Goal: Task Accomplishment & Management: Complete application form

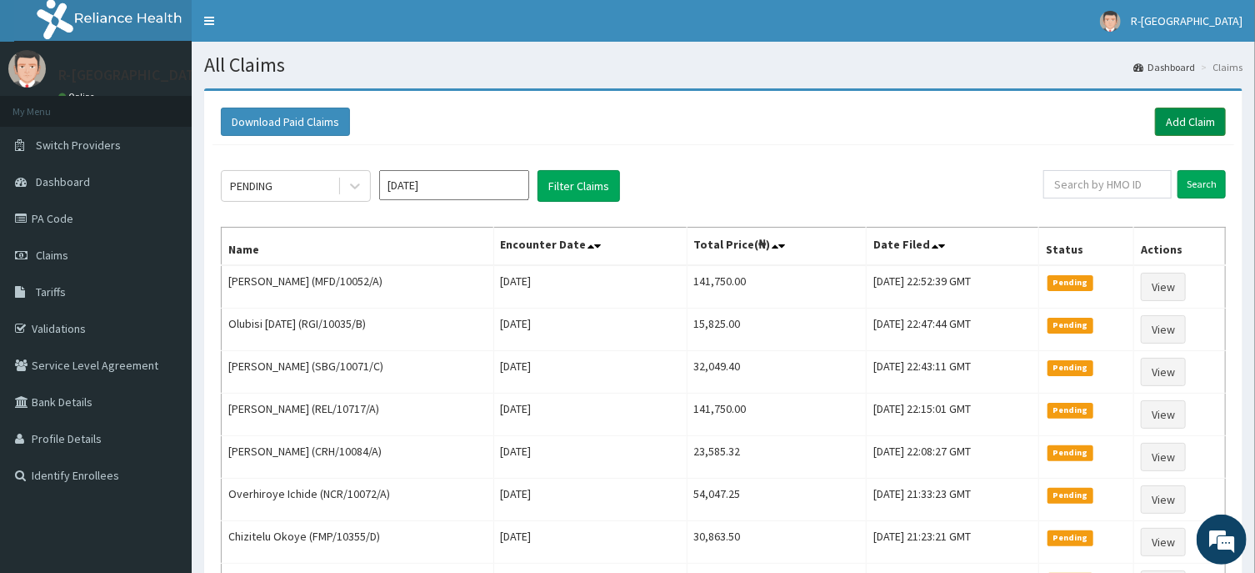
click at [1186, 118] on link "Add Claim" at bounding box center [1190, 122] width 71 height 28
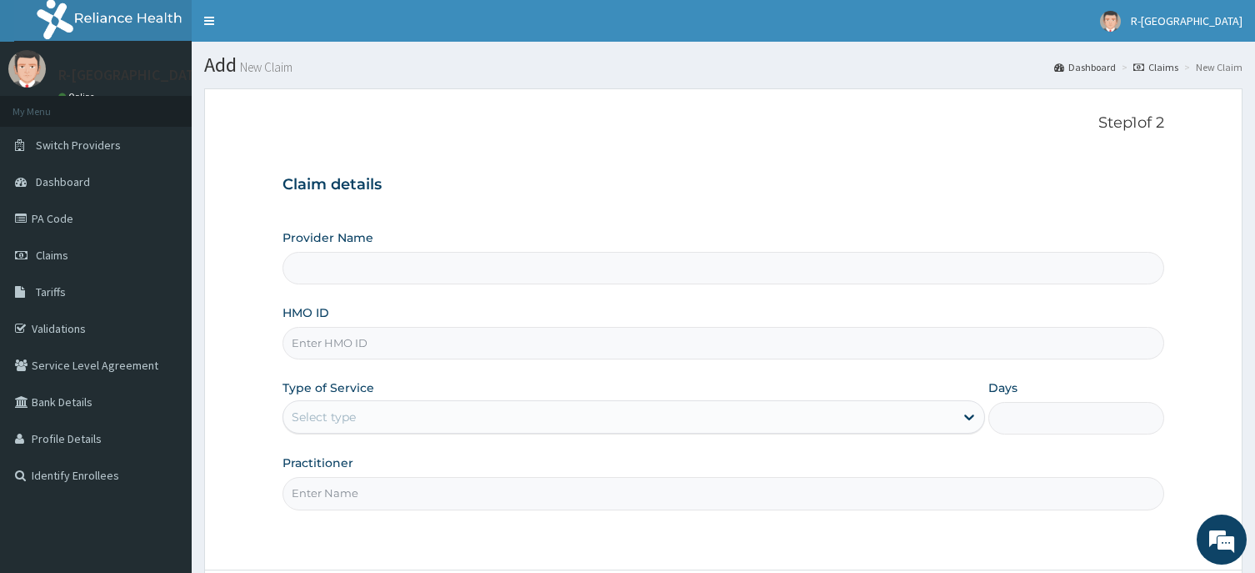
scroll to position [89, 0]
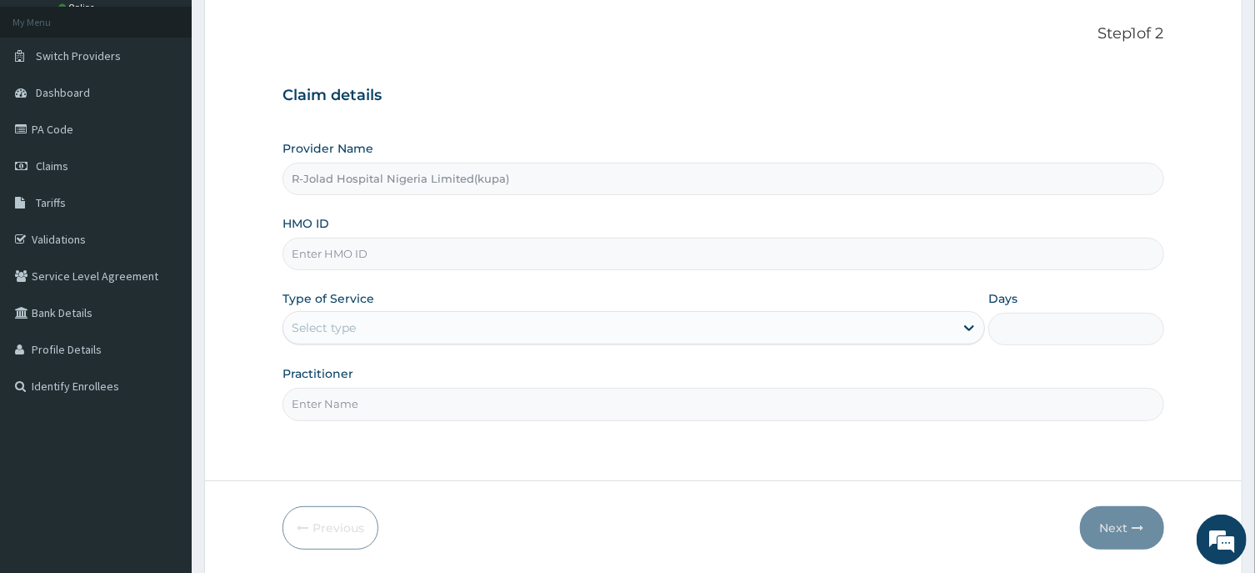
type input "R-Jolad Hospital Nigeria Limited(kupa)"
paste input "EPZ/10232/a"
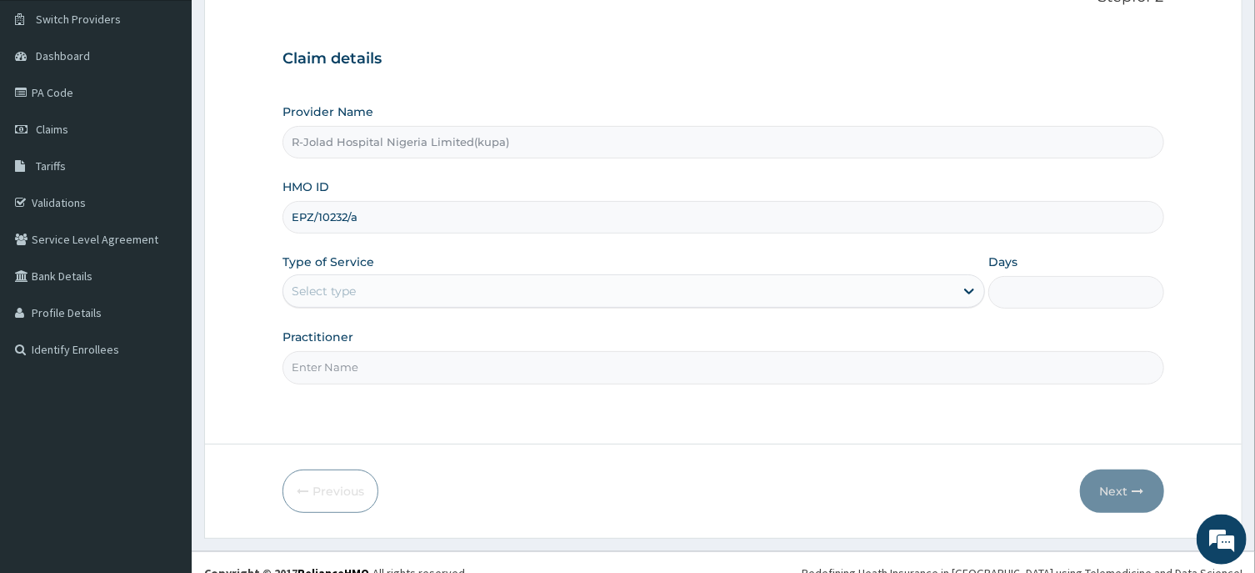
scroll to position [147, 0]
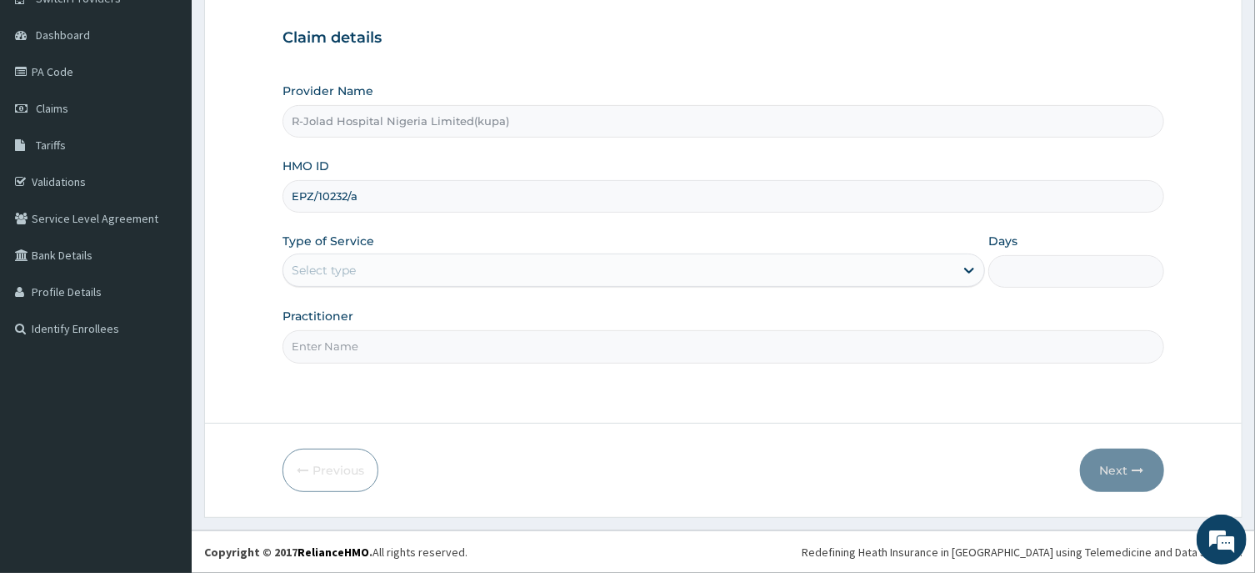
type input "EPZ/10232/a"
click at [320, 278] on div "Select type" at bounding box center [324, 270] width 64 height 17
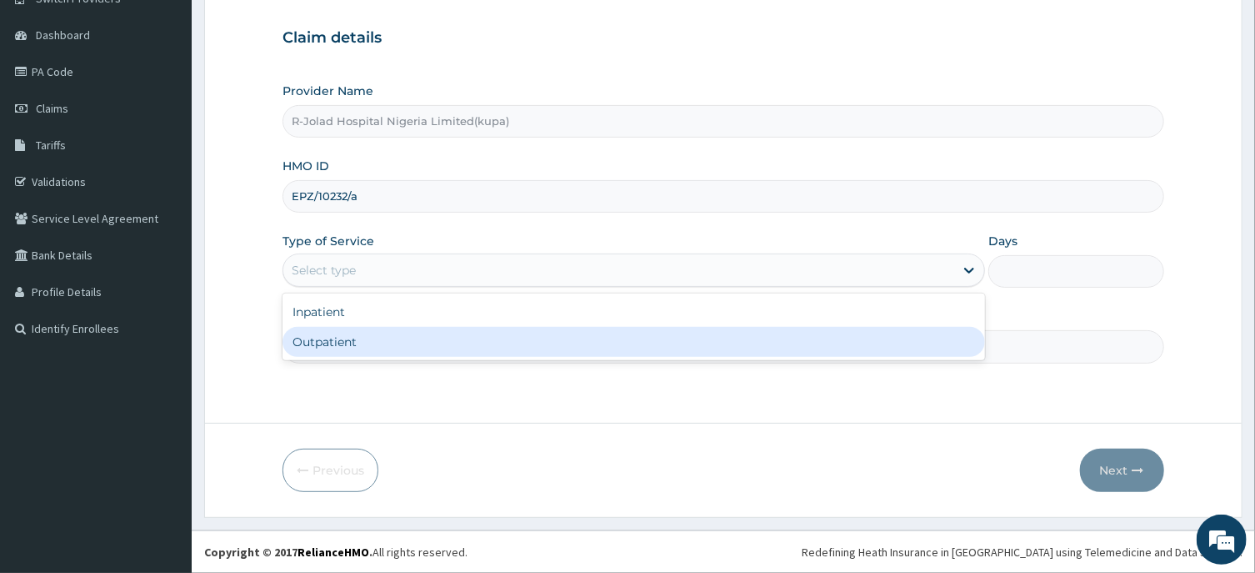
click at [295, 341] on div "Outpatient" at bounding box center [634, 342] width 703 height 30
type input "1"
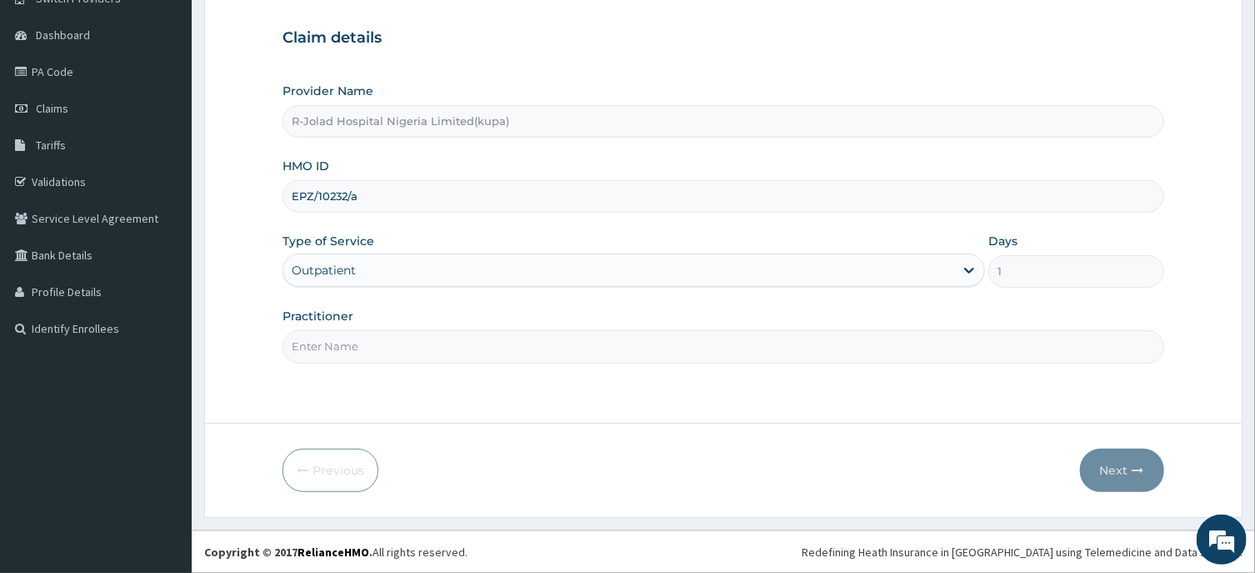
click at [325, 359] on input "Practitioner" at bounding box center [723, 346] width 881 height 33
paste input "Braxton Anaebo"
type input "Braxton Anaebo"
click at [1109, 468] on button "Next" at bounding box center [1122, 469] width 84 height 43
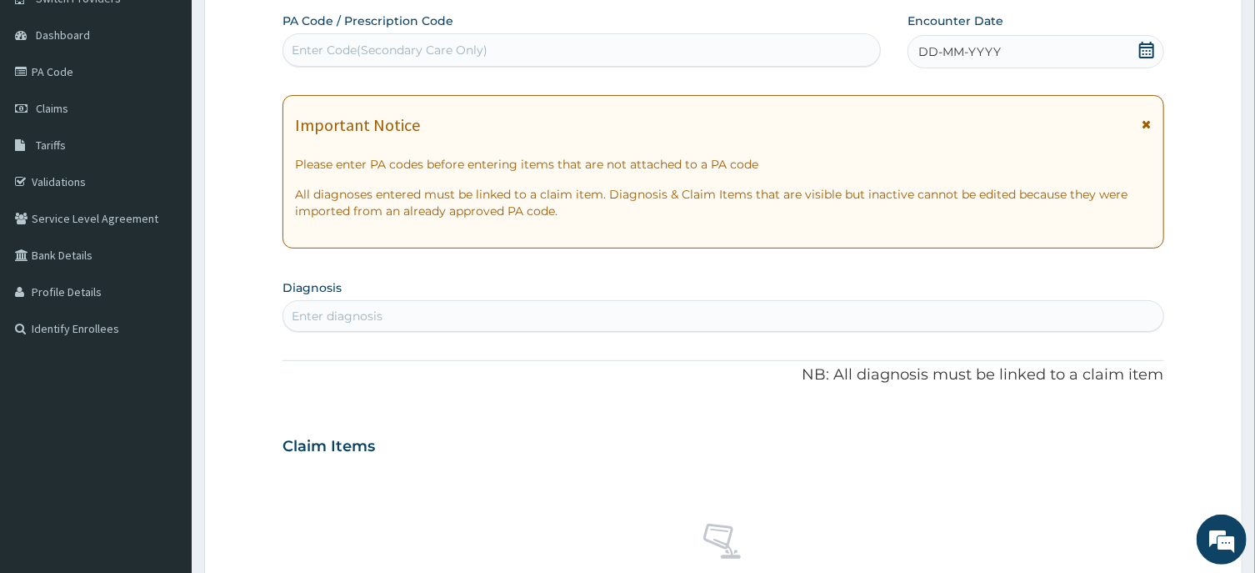
click at [1149, 46] on icon at bounding box center [1147, 50] width 17 height 17
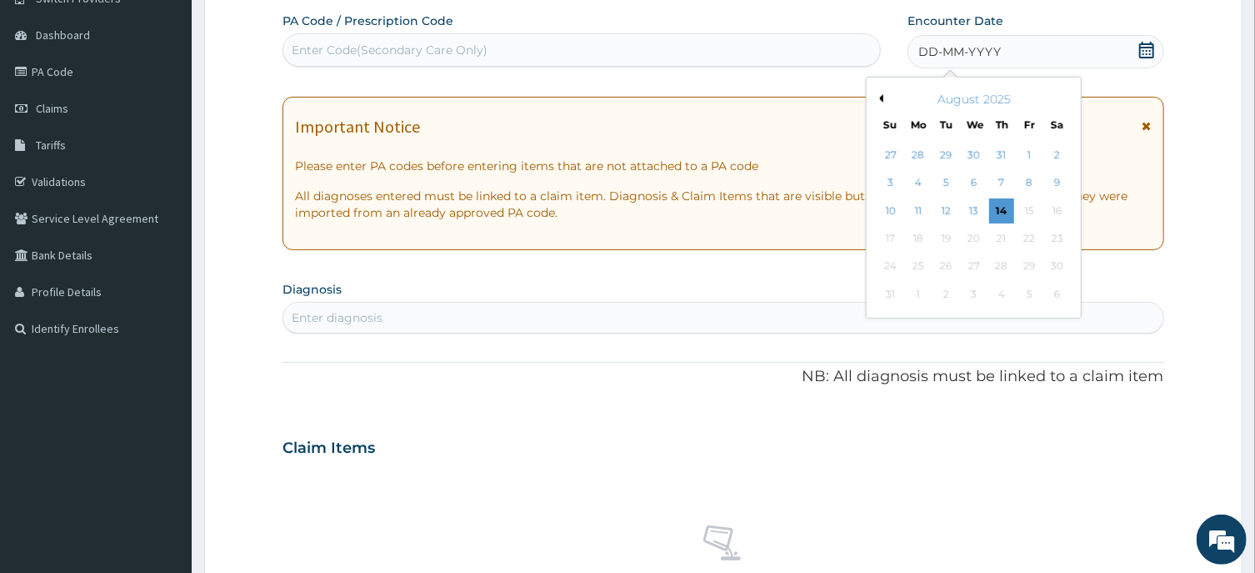
drag, startPoint x: 894, startPoint y: 213, endPoint x: 902, endPoint y: 187, distance: 26.9
click at [896, 211] on div "10" at bounding box center [891, 210] width 25 height 25
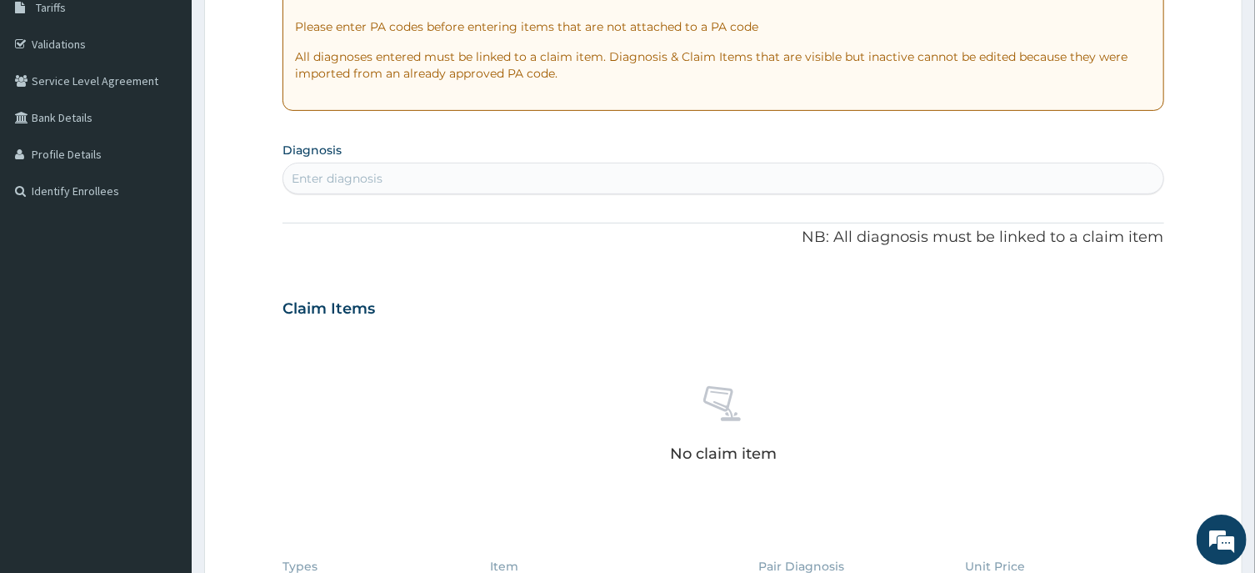
scroll to position [325, 0]
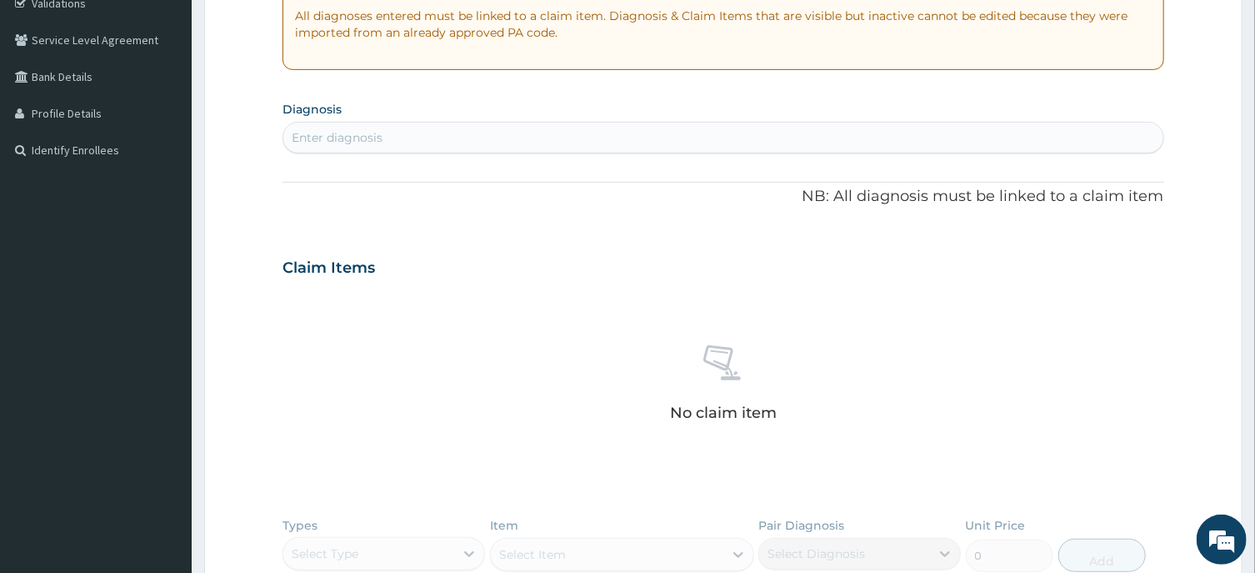
click at [310, 134] on div "Enter diagnosis" at bounding box center [337, 137] width 91 height 17
type input "BACTER"
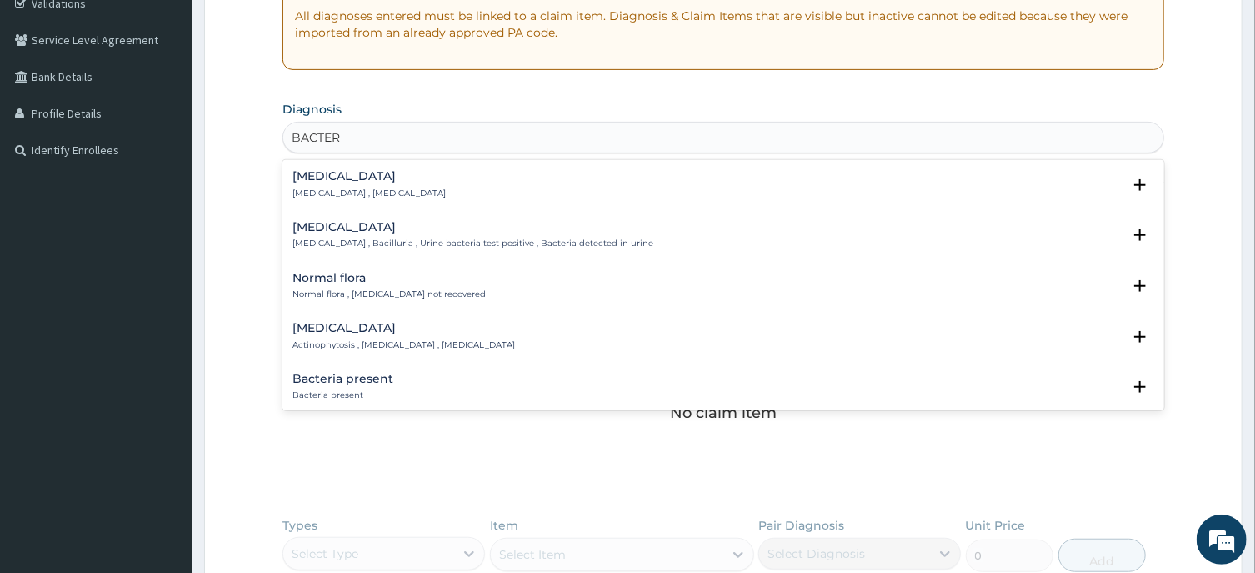
click at [328, 237] on div "Bacteriuria Bacteriuria , Bacilluria , Urine bacteria test positive , Bacteria …" at bounding box center [473, 235] width 361 height 29
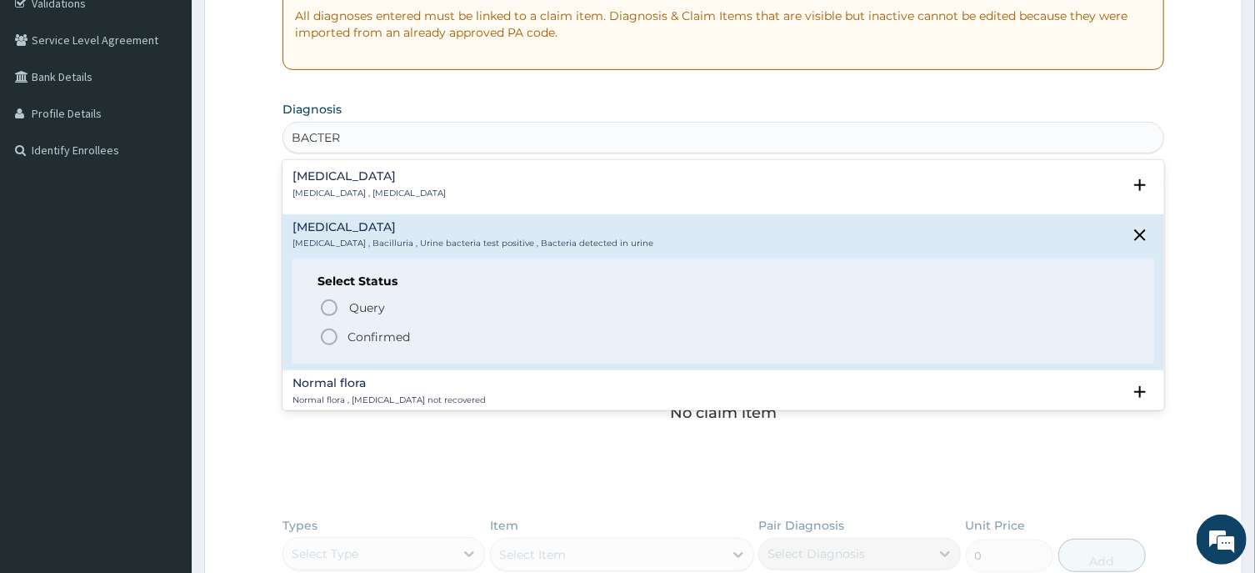
click at [337, 173] on h4 "Bacteremia" at bounding box center [369, 176] width 153 height 13
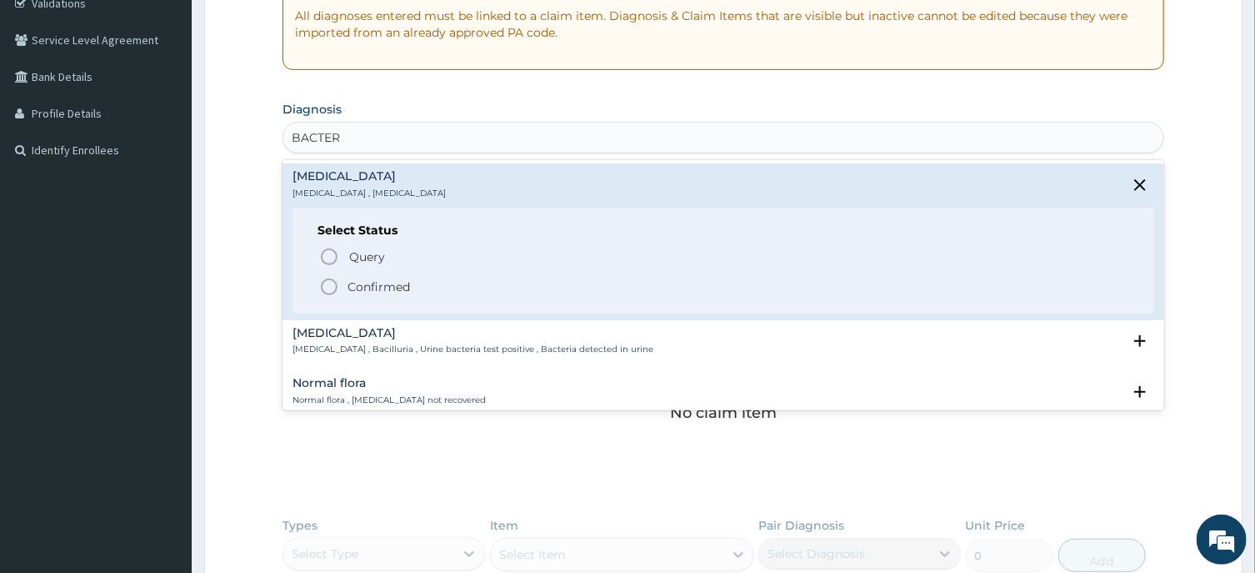
click at [330, 288] on icon "status option filled" at bounding box center [329, 287] width 20 height 20
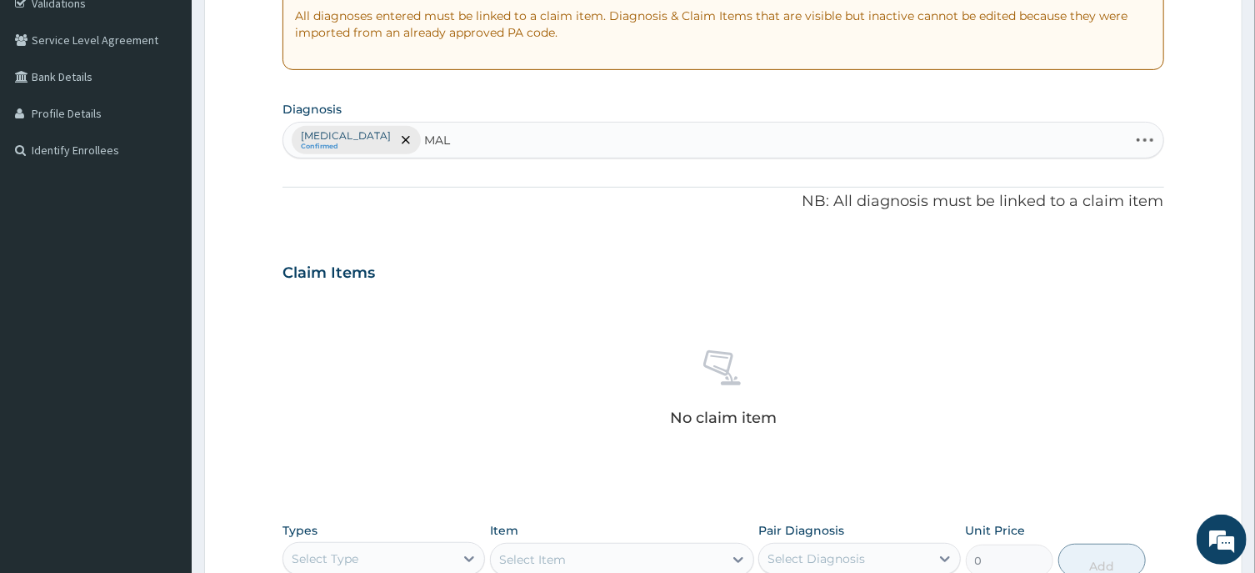
type input "MALA"
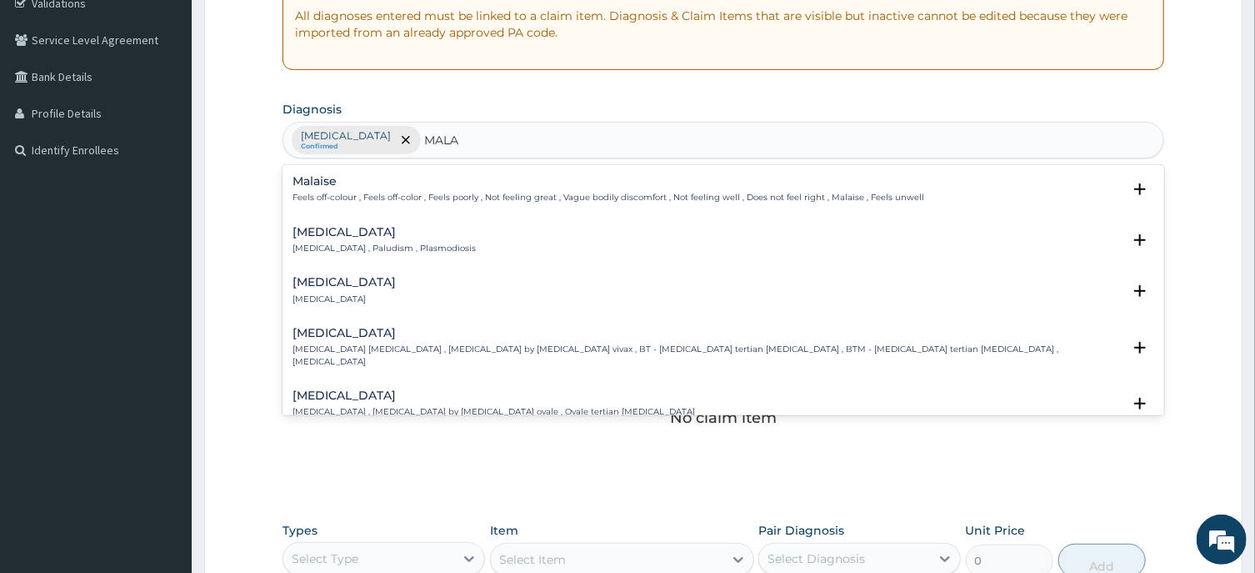
click at [314, 238] on h4 "Malaria" at bounding box center [384, 232] width 183 height 13
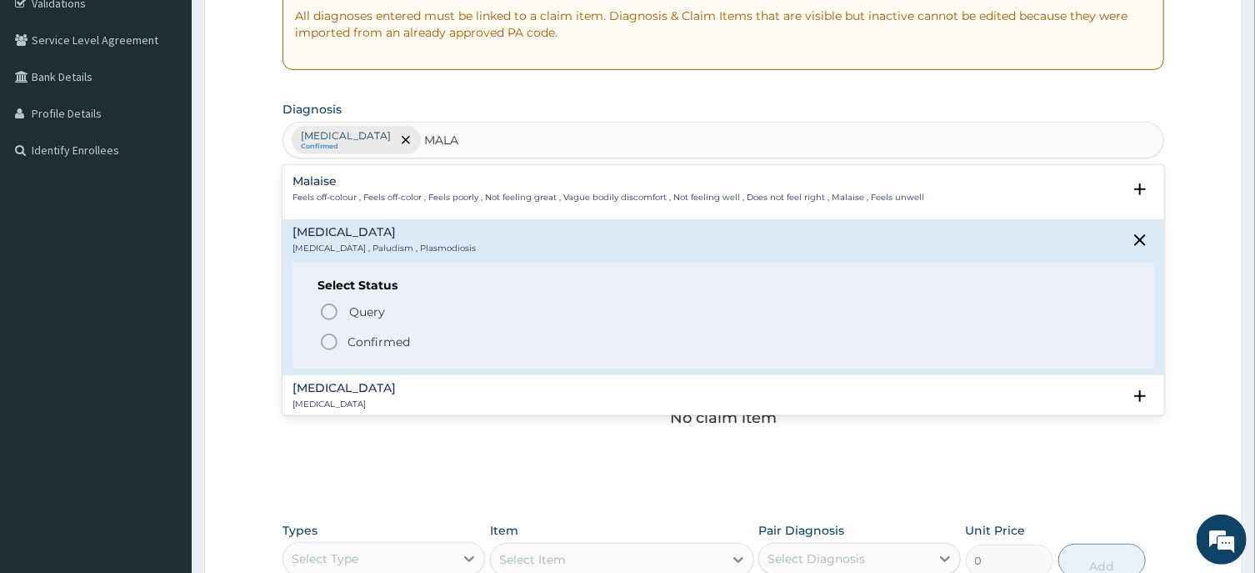
click at [333, 340] on icon "status option filled" at bounding box center [329, 342] width 20 height 20
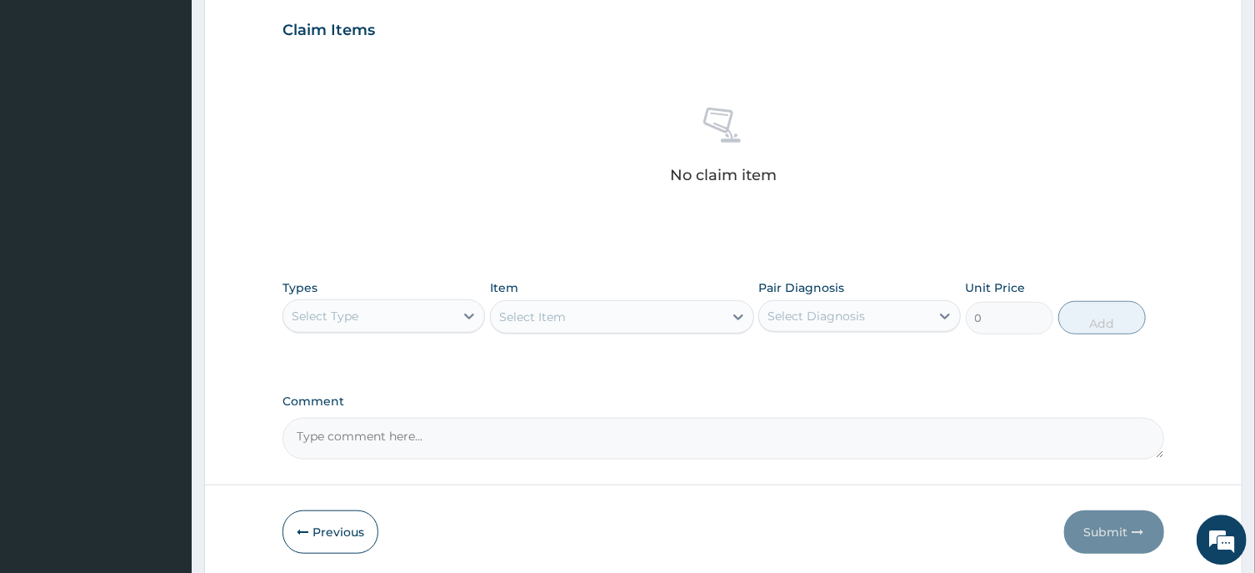
scroll to position [629, 0]
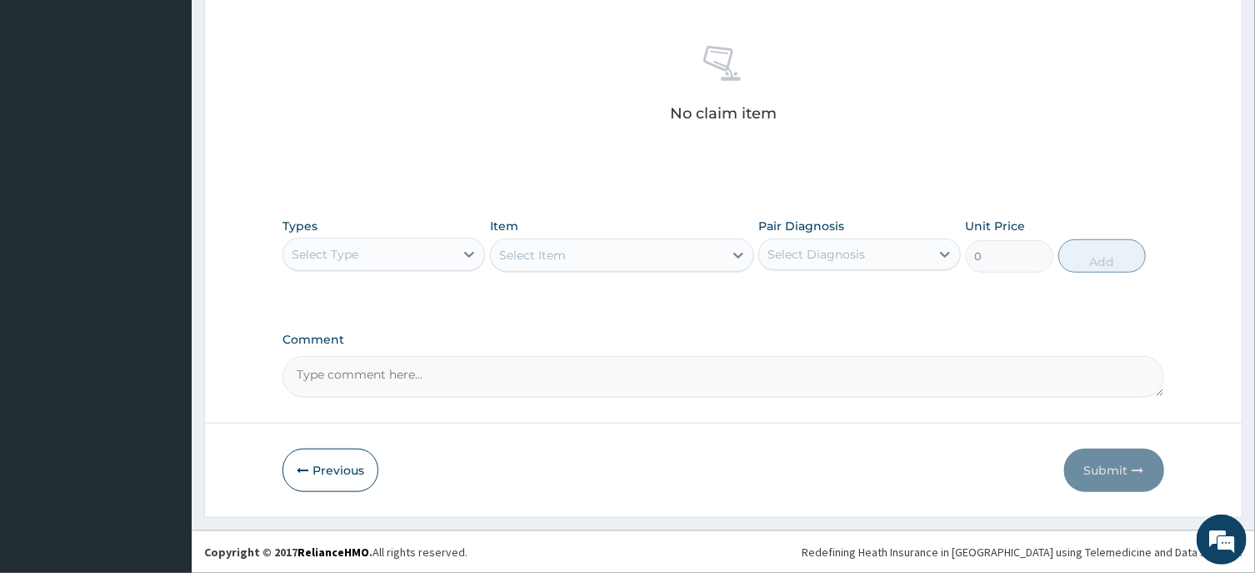
click at [370, 254] on div "Select Type" at bounding box center [368, 254] width 171 height 27
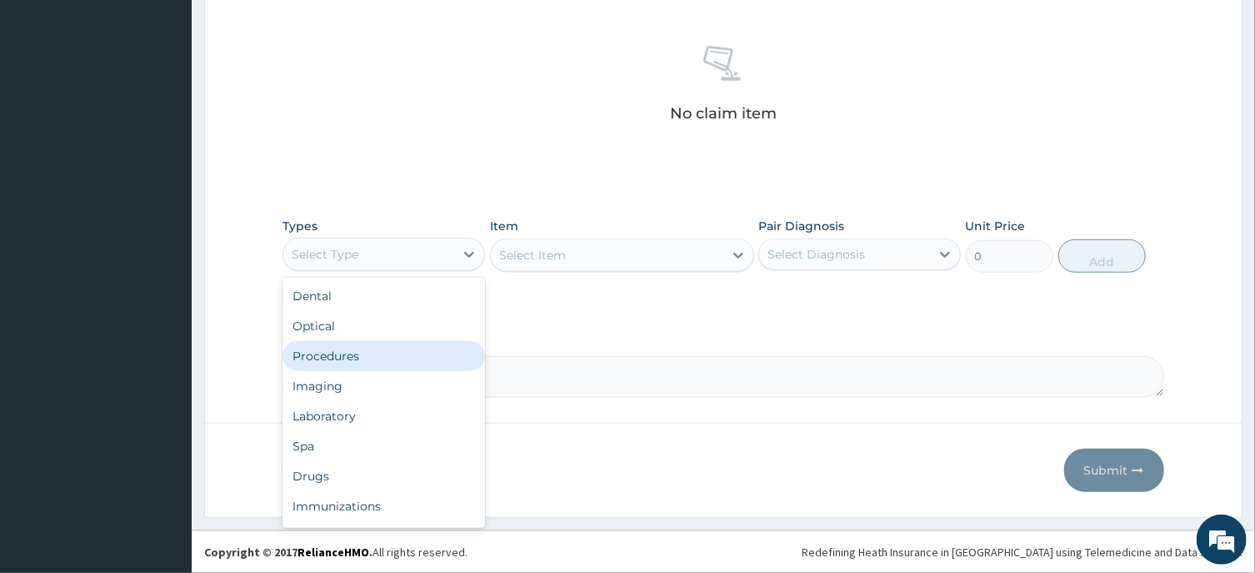
click at [350, 353] on div "Procedures" at bounding box center [384, 356] width 203 height 30
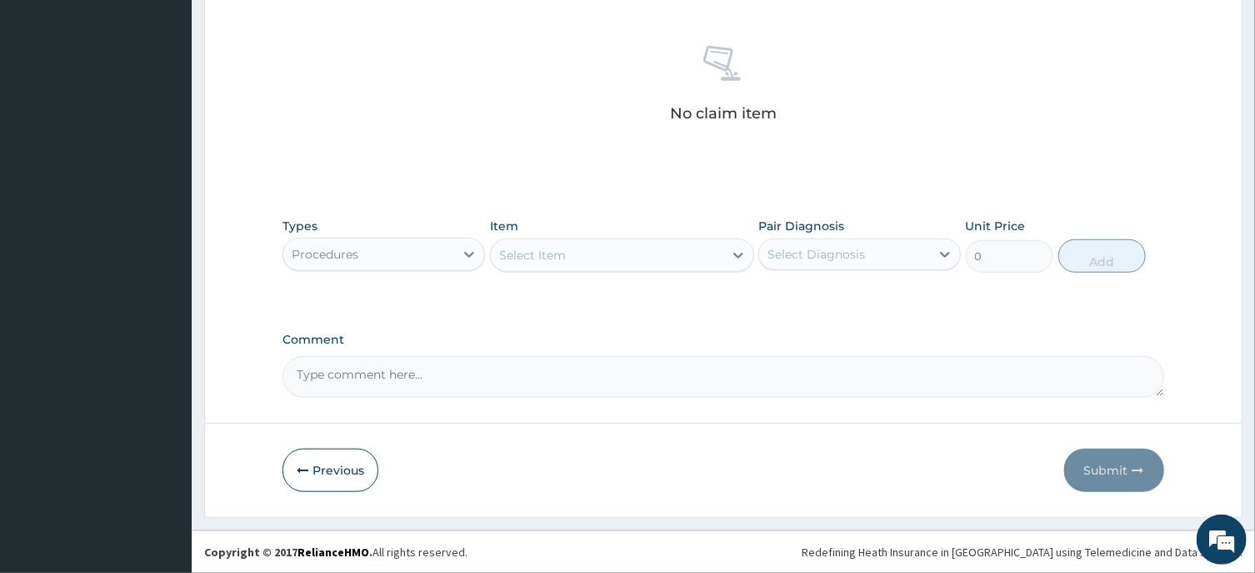
click at [535, 258] on div "Select Item" at bounding box center [532, 255] width 67 height 17
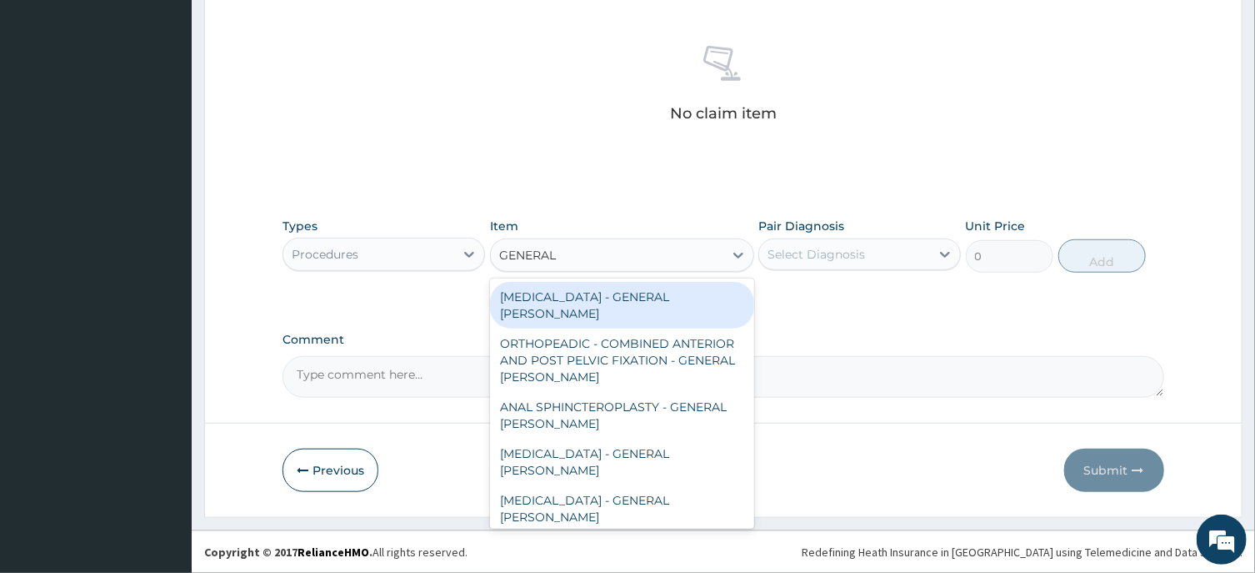
type input "GENERAL C"
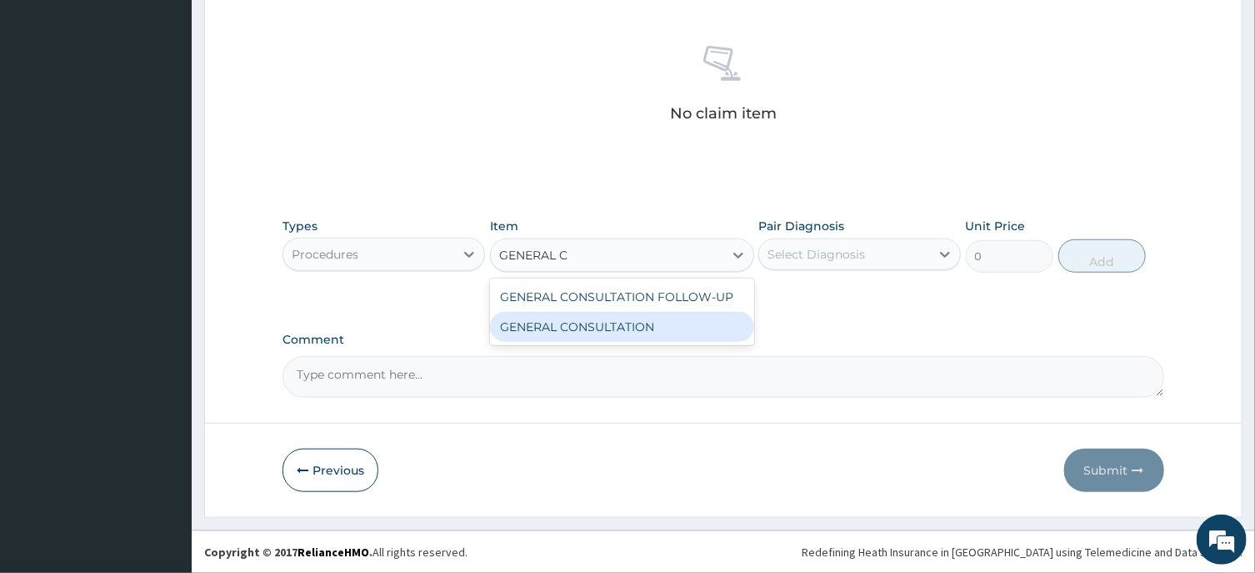
click at [595, 332] on div "GENERAL CONSULTATION" at bounding box center [622, 327] width 264 height 30
type input "6750"
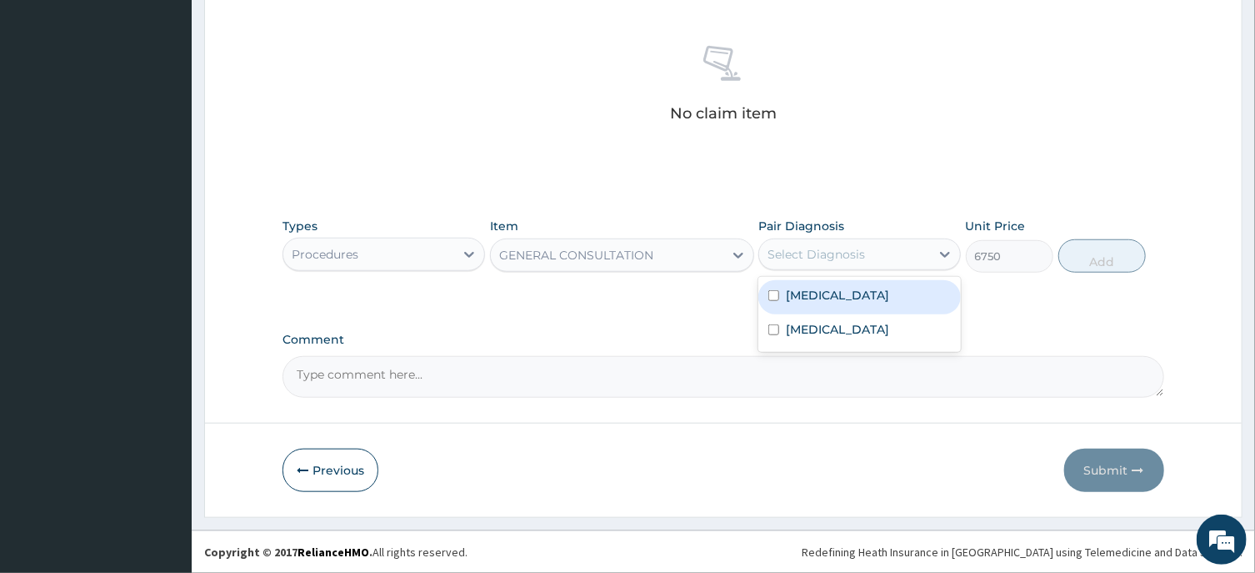
click at [841, 258] on div "Select Diagnosis" at bounding box center [817, 254] width 98 height 17
click at [832, 293] on label "Bacteremia" at bounding box center [837, 295] width 103 height 17
checkbox input "true"
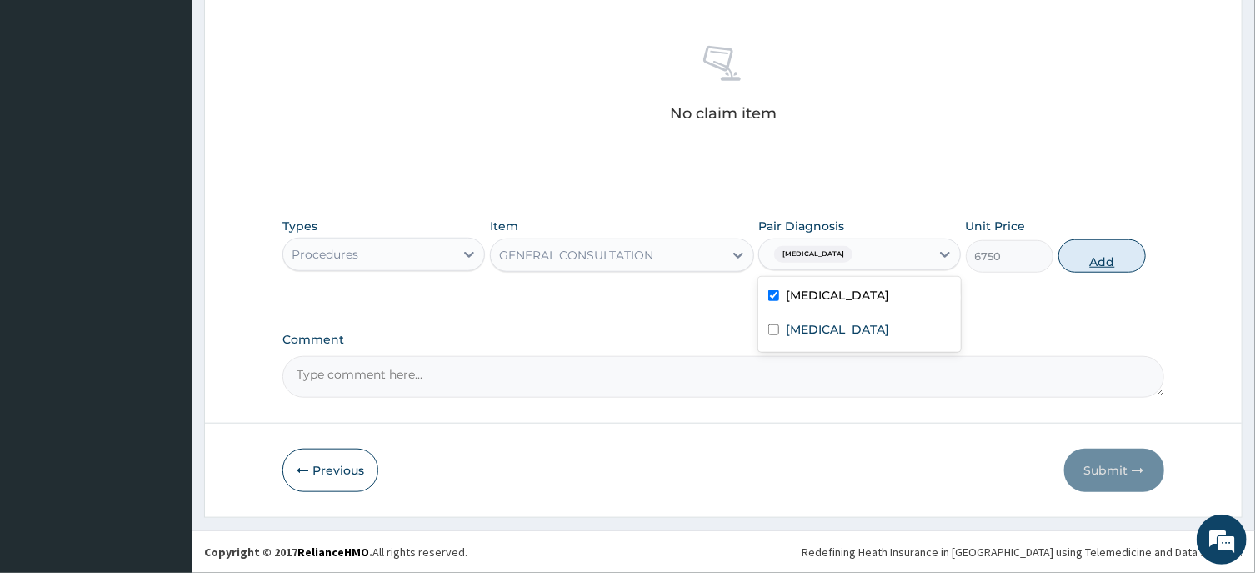
click at [1107, 253] on button "Add" at bounding box center [1103, 255] width 88 height 33
type input "0"
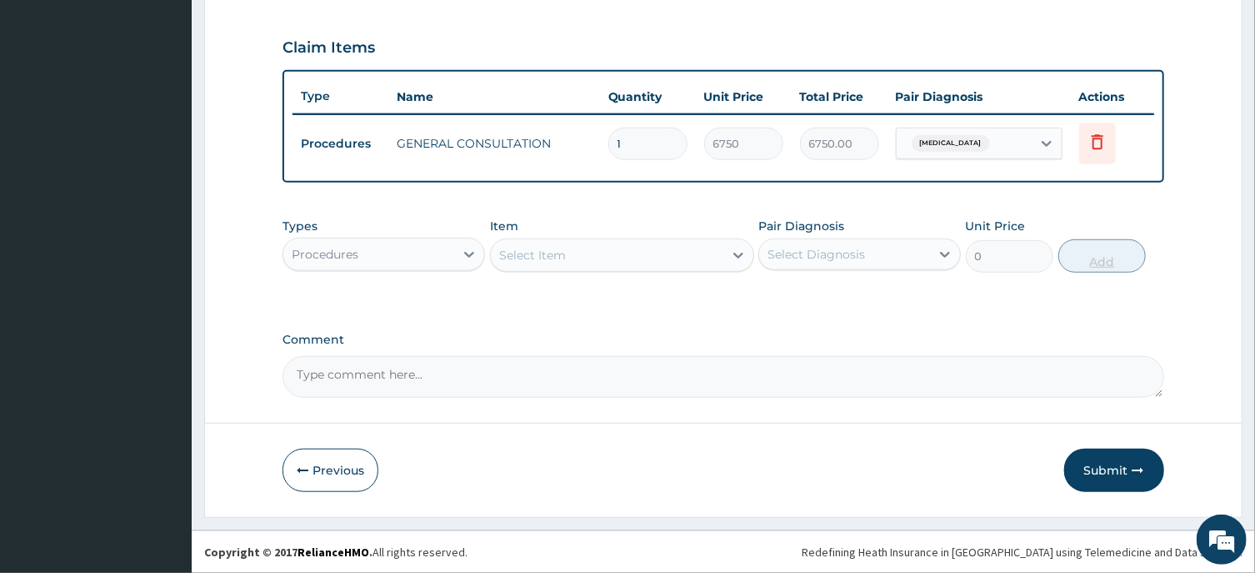
scroll to position [548, 0]
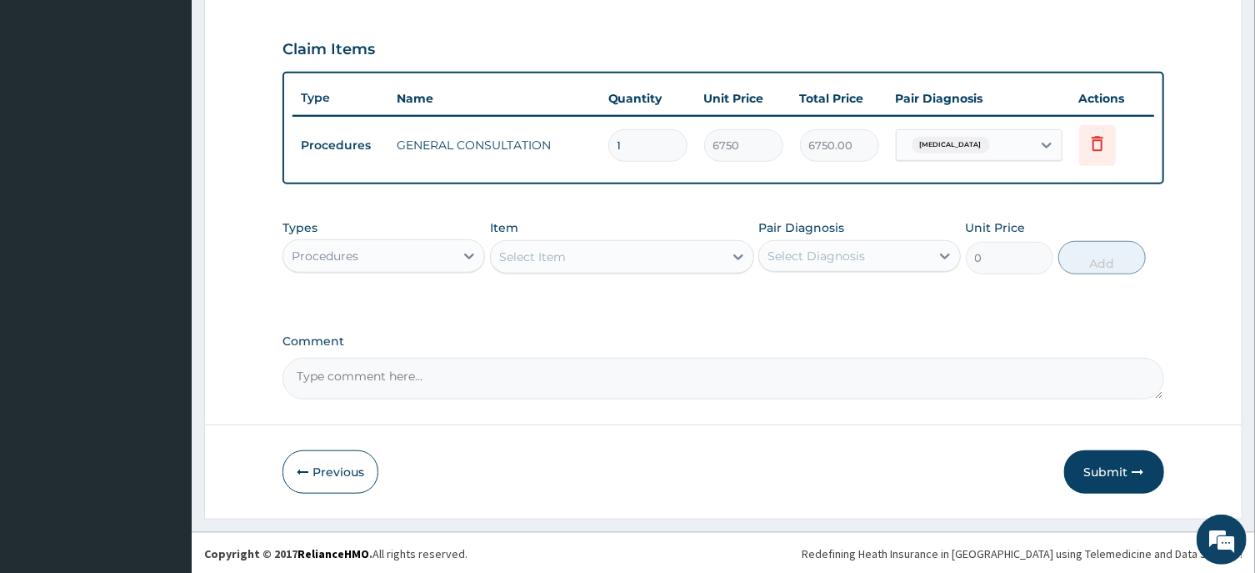
click at [523, 254] on div "Select Item" at bounding box center [532, 256] width 67 height 17
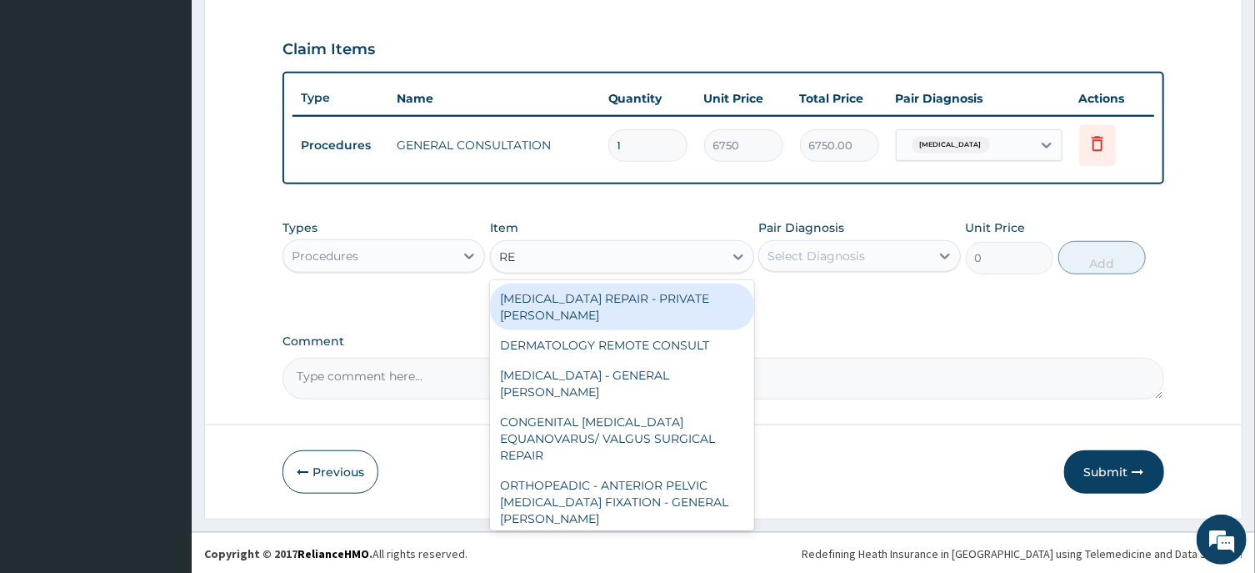
type input "REG"
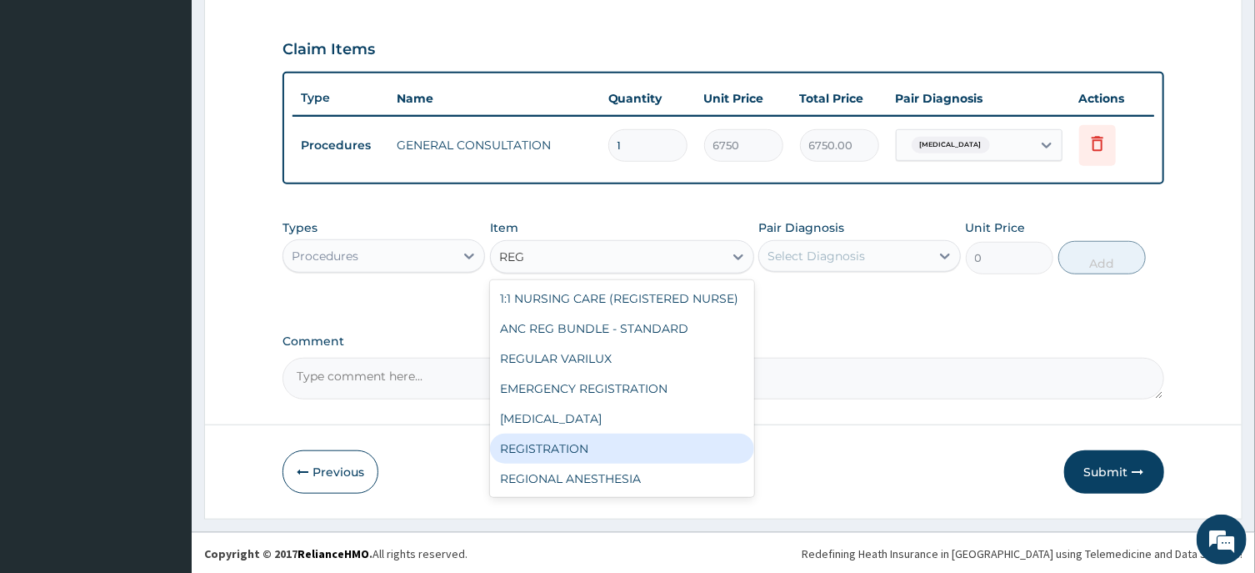
click at [551, 445] on div "REGISTRATION" at bounding box center [622, 448] width 264 height 30
type input "6750"
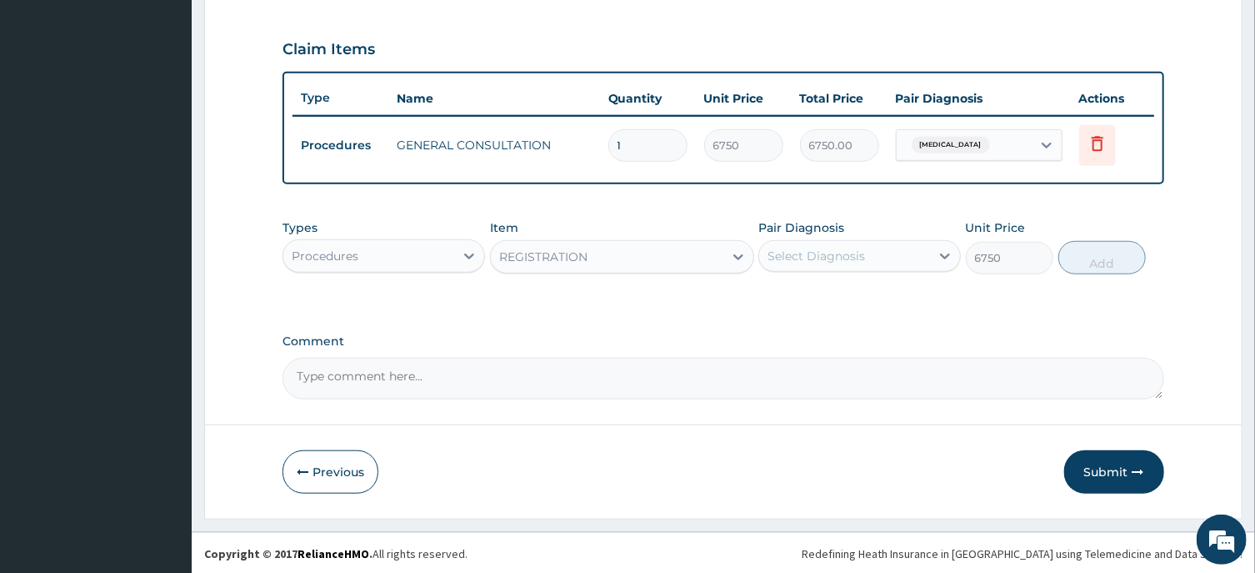
click at [846, 258] on div "Select Diagnosis" at bounding box center [817, 256] width 98 height 17
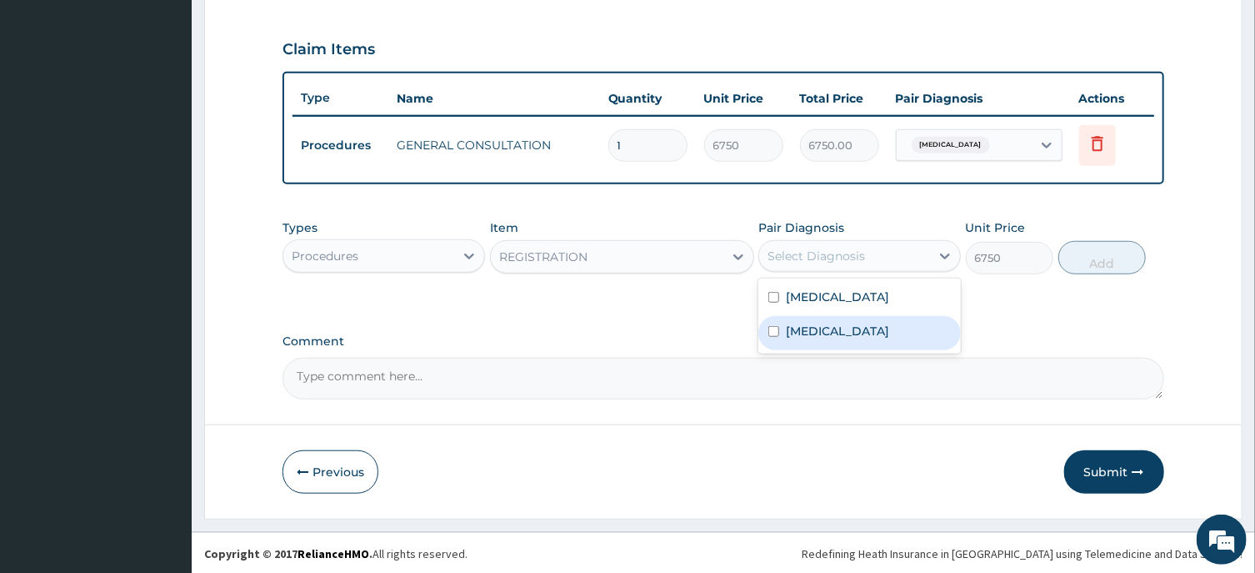
drag, startPoint x: 820, startPoint y: 333, endPoint x: 814, endPoint y: 320, distance: 14.9
click at [821, 333] on label "Malaria" at bounding box center [837, 331] width 103 height 17
checkbox input "true"
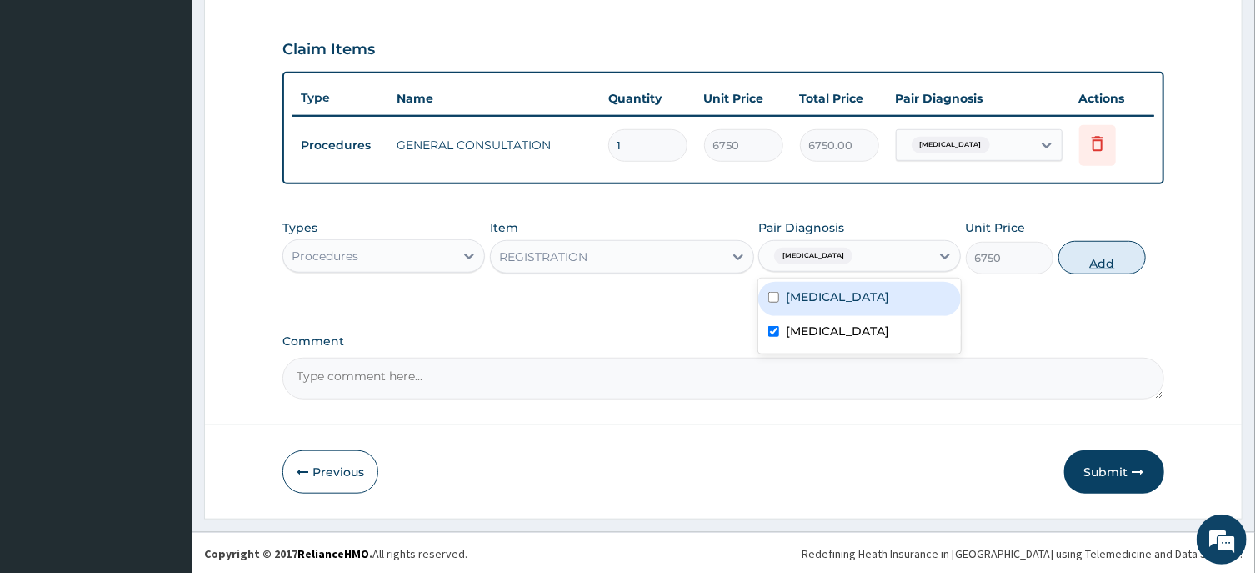
click at [1103, 253] on button "Add" at bounding box center [1103, 257] width 88 height 33
type input "0"
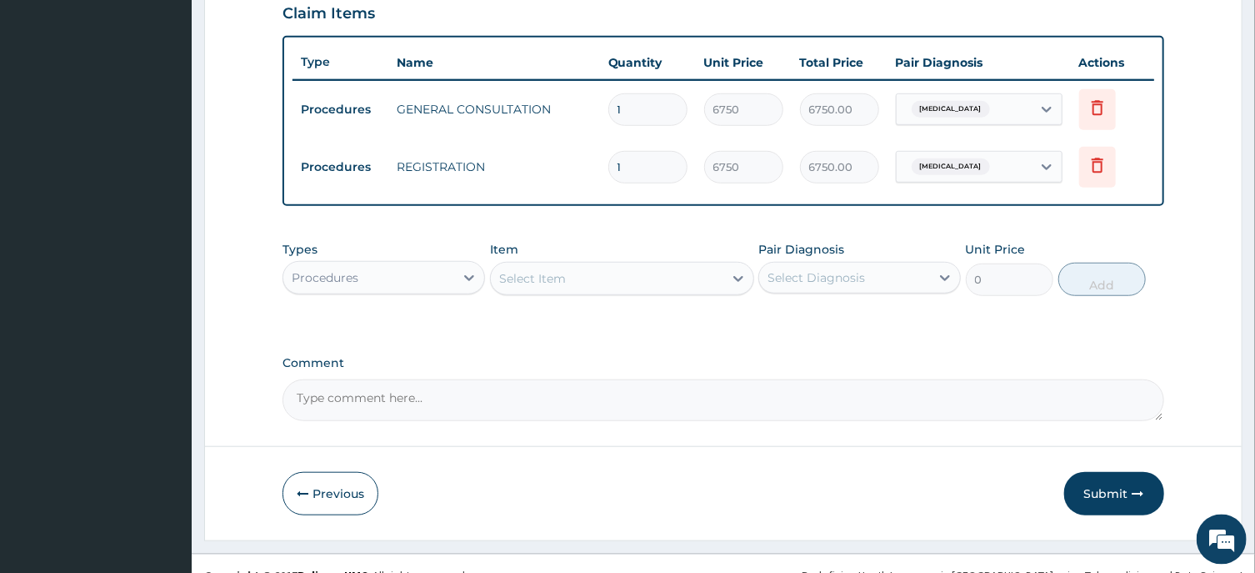
scroll to position [605, 0]
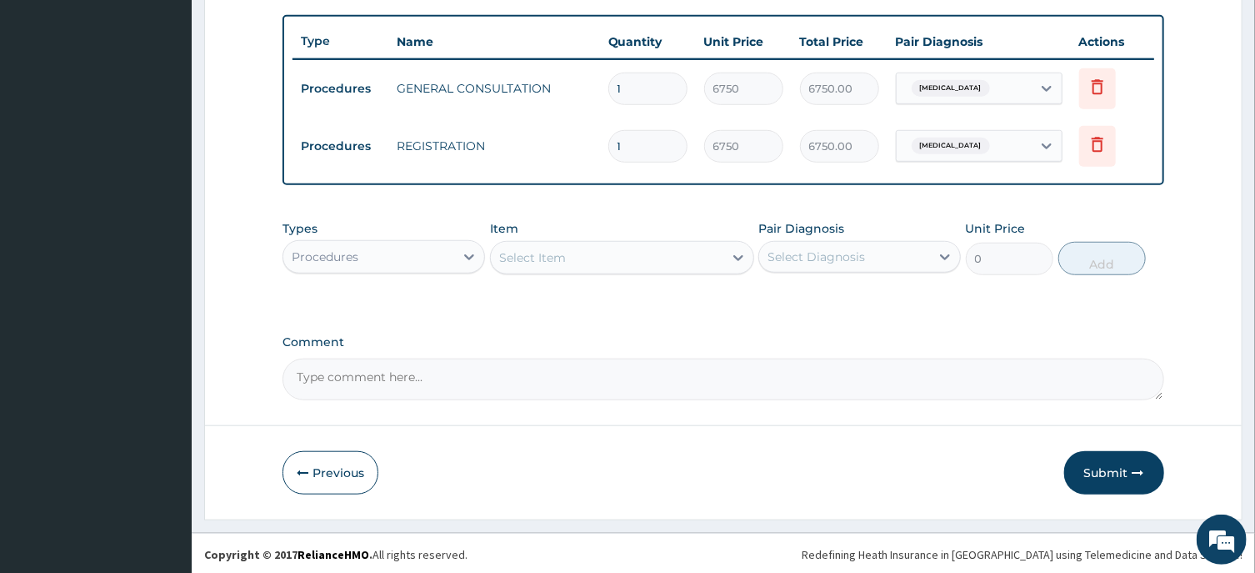
click at [357, 252] on div "Procedures" at bounding box center [325, 256] width 67 height 17
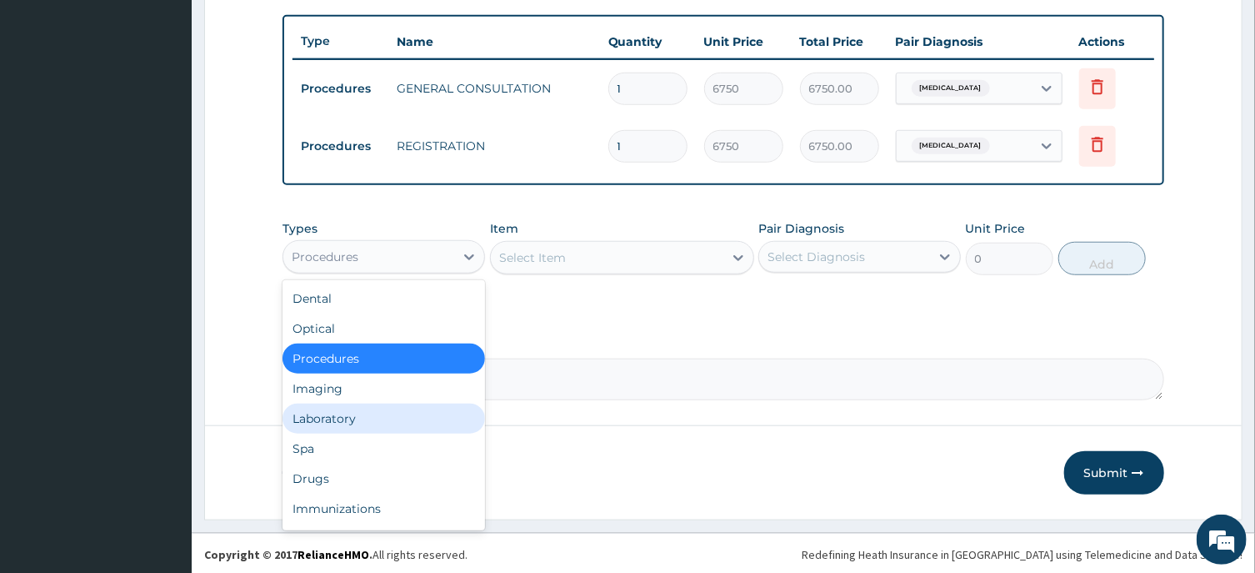
click at [333, 418] on div "Laboratory" at bounding box center [384, 418] width 203 height 30
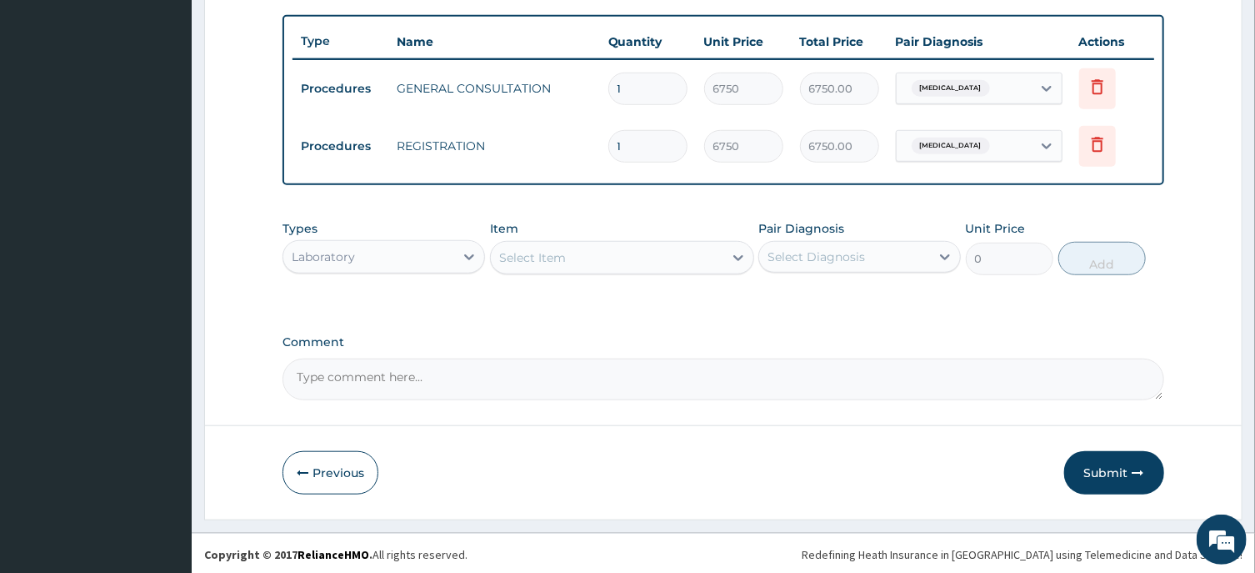
click at [533, 262] on div "Select Item" at bounding box center [532, 257] width 67 height 17
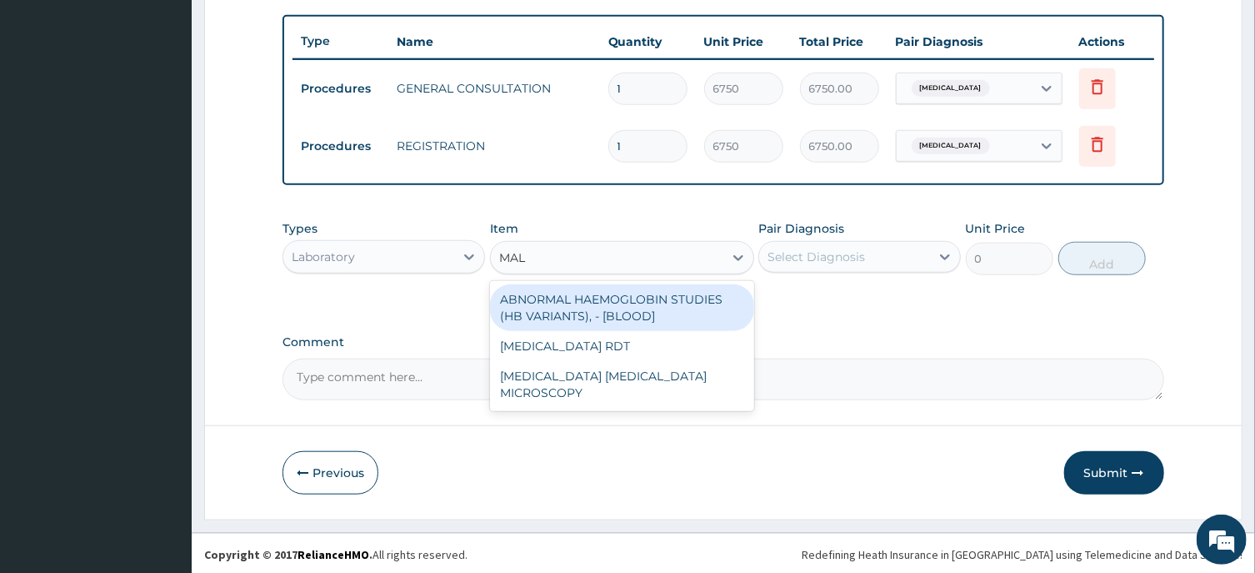
type input "MALA"
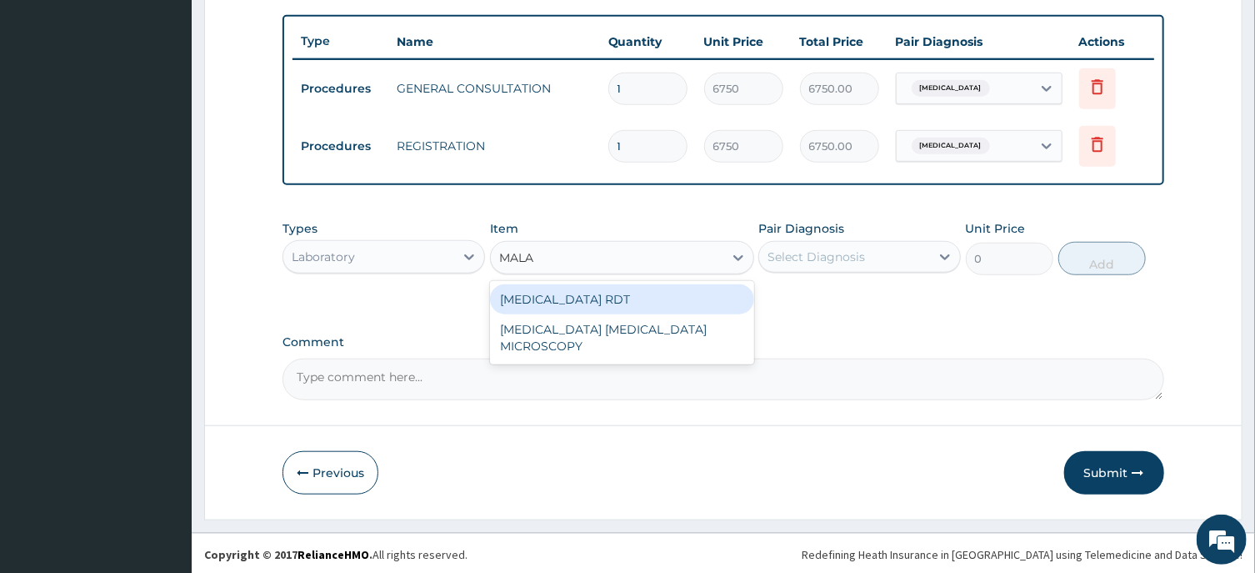
click at [603, 297] on div "MALARIA RDT" at bounding box center [622, 299] width 264 height 30
type input "2700"
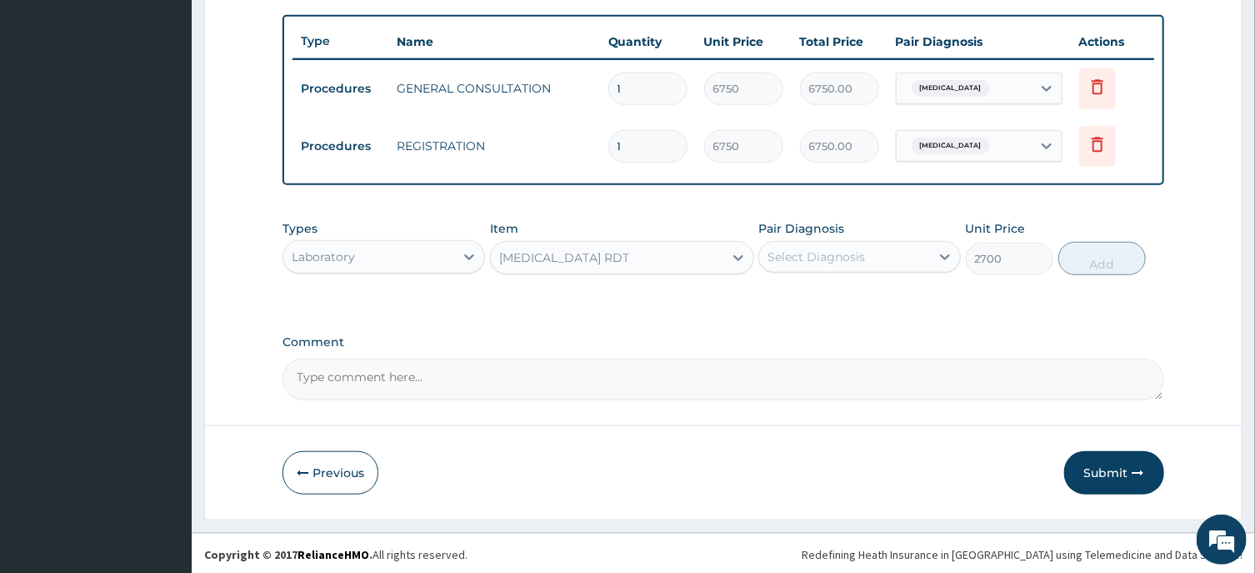
click at [851, 246] on div "Select Diagnosis" at bounding box center [844, 256] width 171 height 27
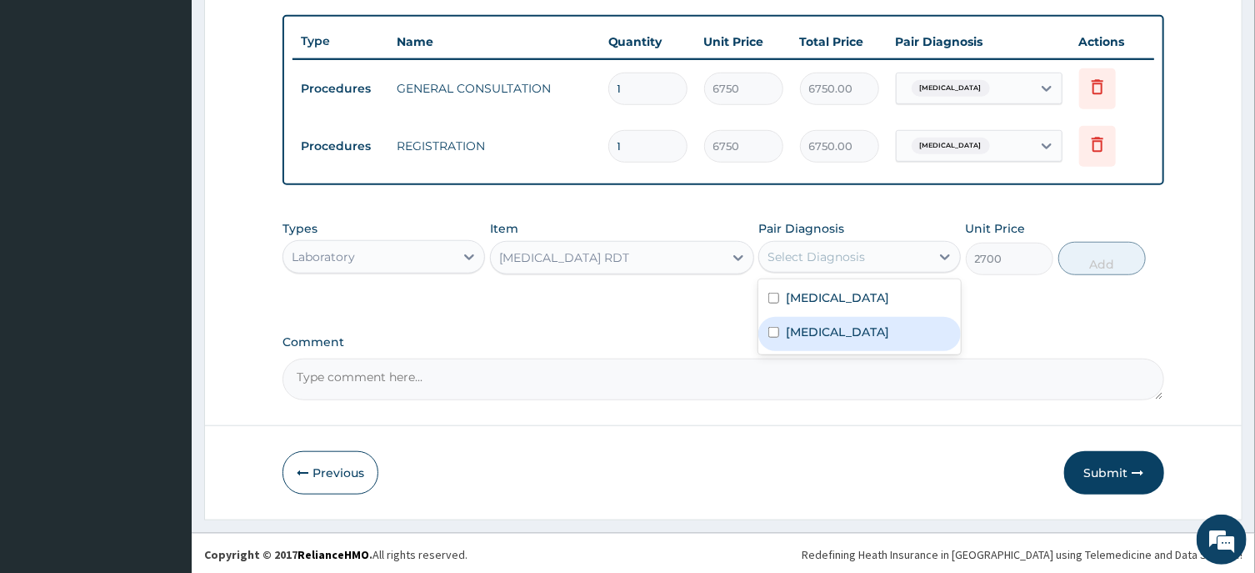
click at [844, 333] on div "Malaria" at bounding box center [860, 334] width 203 height 34
checkbox input "true"
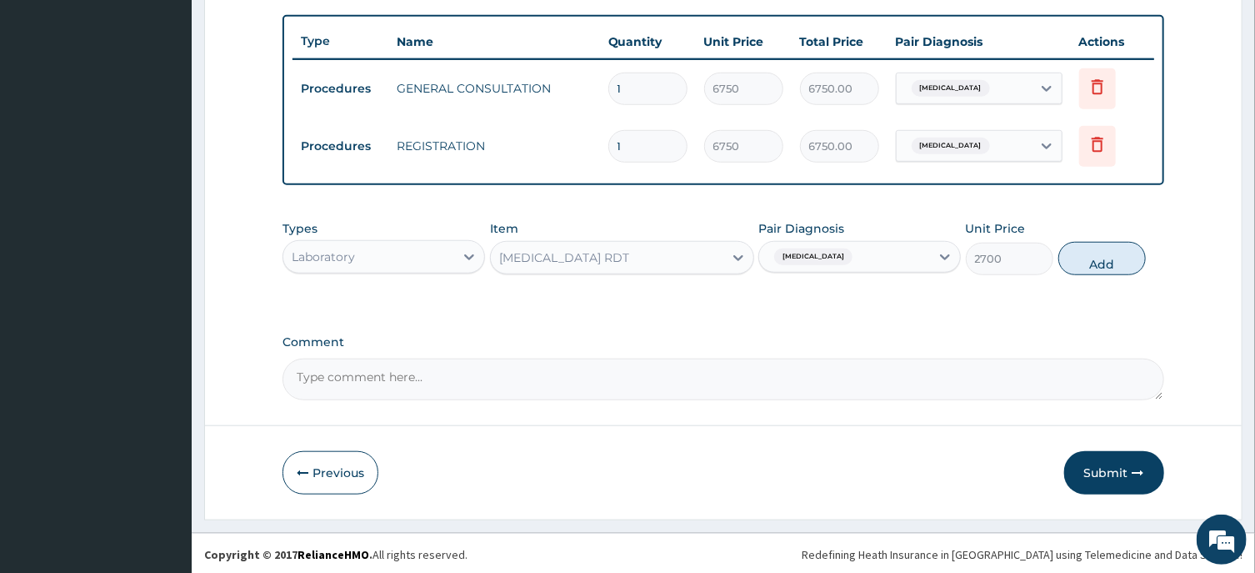
drag, startPoint x: 1111, startPoint y: 260, endPoint x: 1099, endPoint y: 258, distance: 11.9
click at [1111, 258] on button "Add" at bounding box center [1103, 258] width 88 height 33
type input "0"
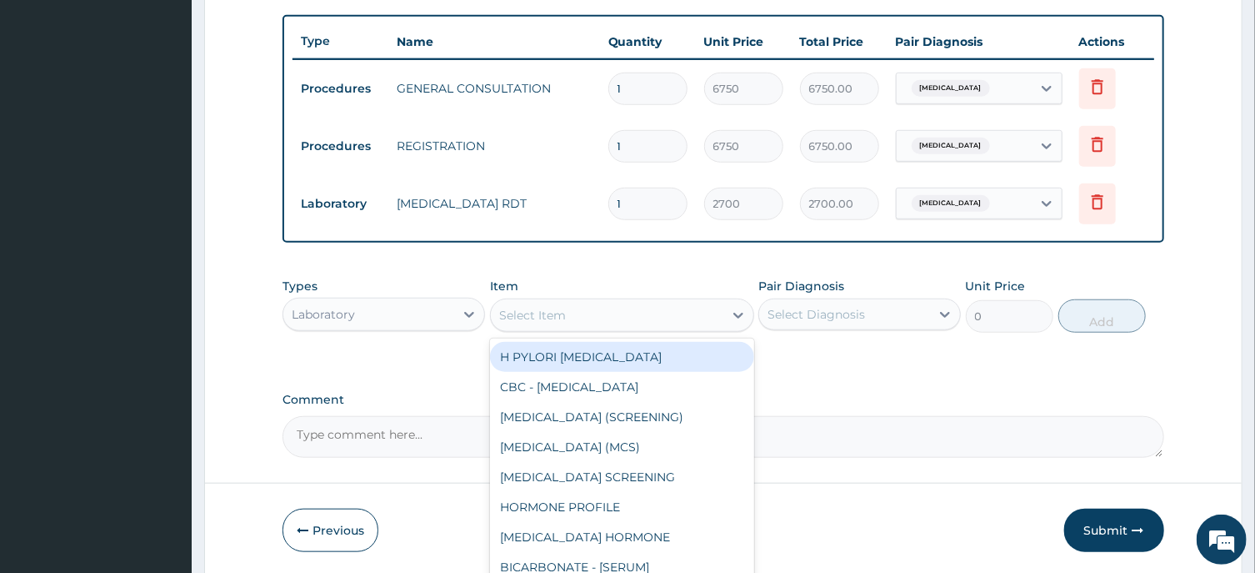
click at [548, 314] on div "Select Item" at bounding box center [532, 315] width 67 height 17
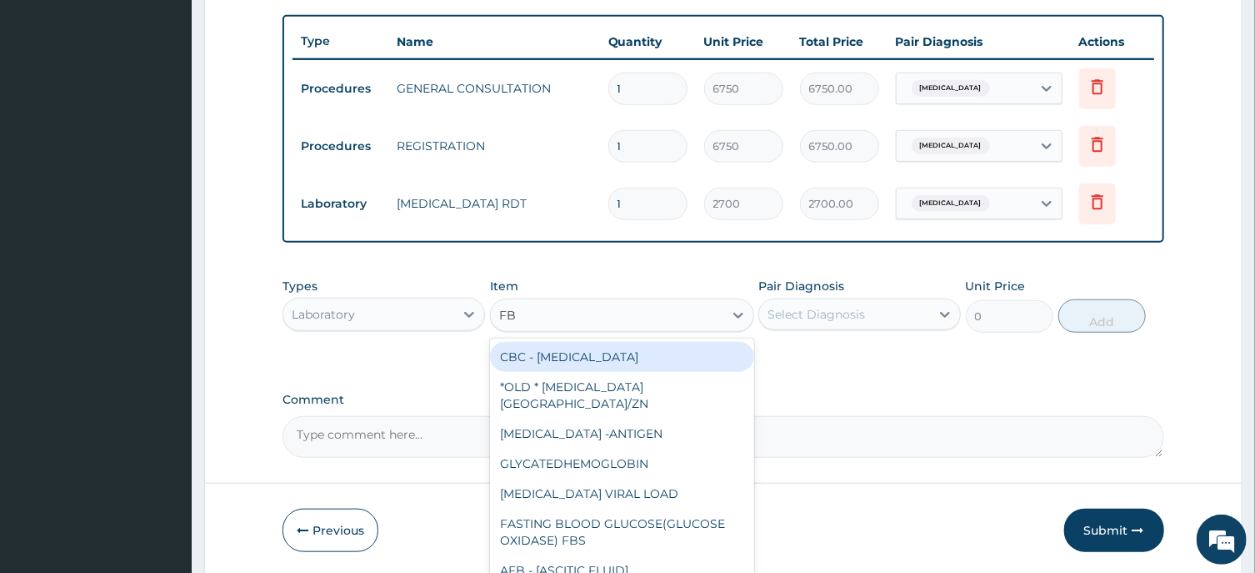
type input "FBC"
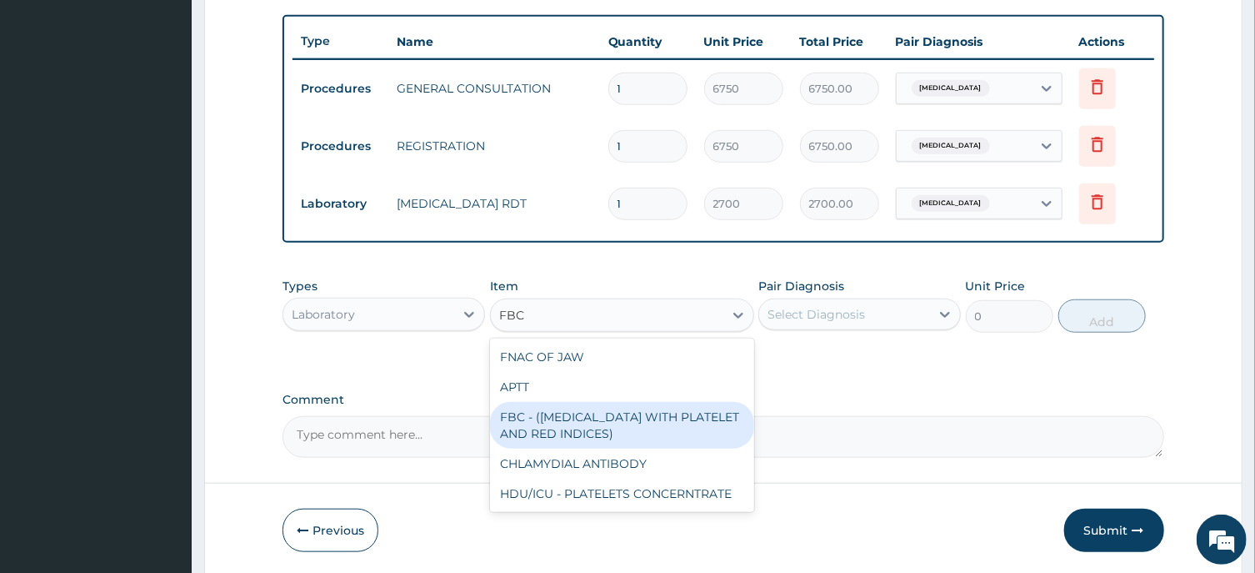
click at [639, 419] on div "FBC - (FULL BLOOD COUNT WITH PLATELET AND RED INDICES)" at bounding box center [622, 425] width 264 height 47
type input "5400"
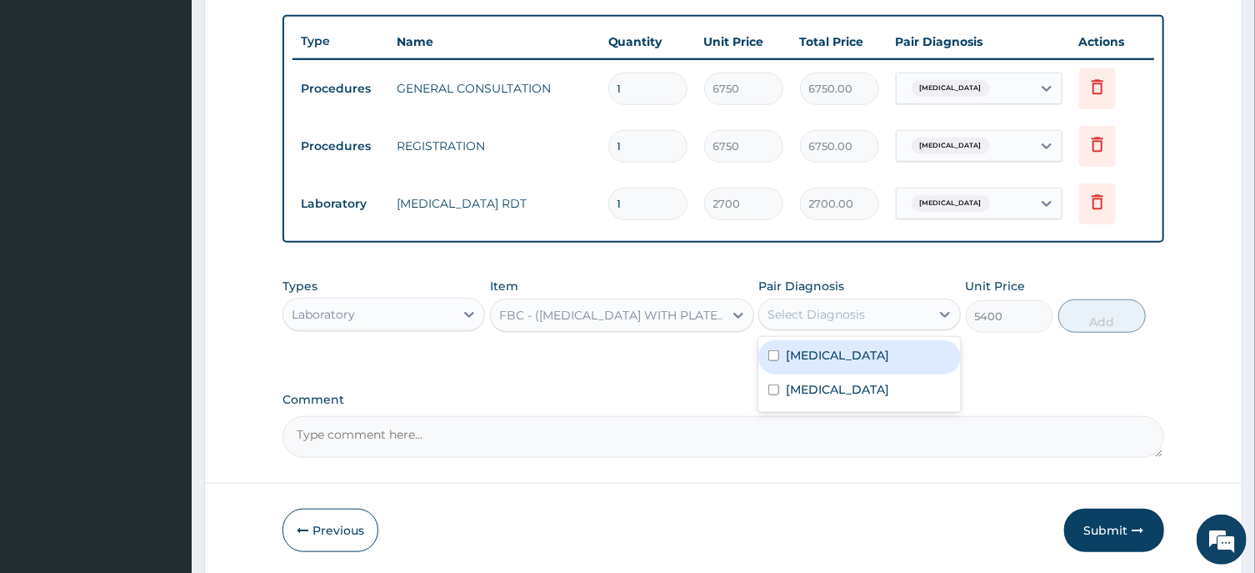
click at [838, 308] on div "Select Diagnosis" at bounding box center [817, 314] width 98 height 17
click at [840, 356] on label "Bacteremia" at bounding box center [837, 355] width 103 height 17
checkbox input "true"
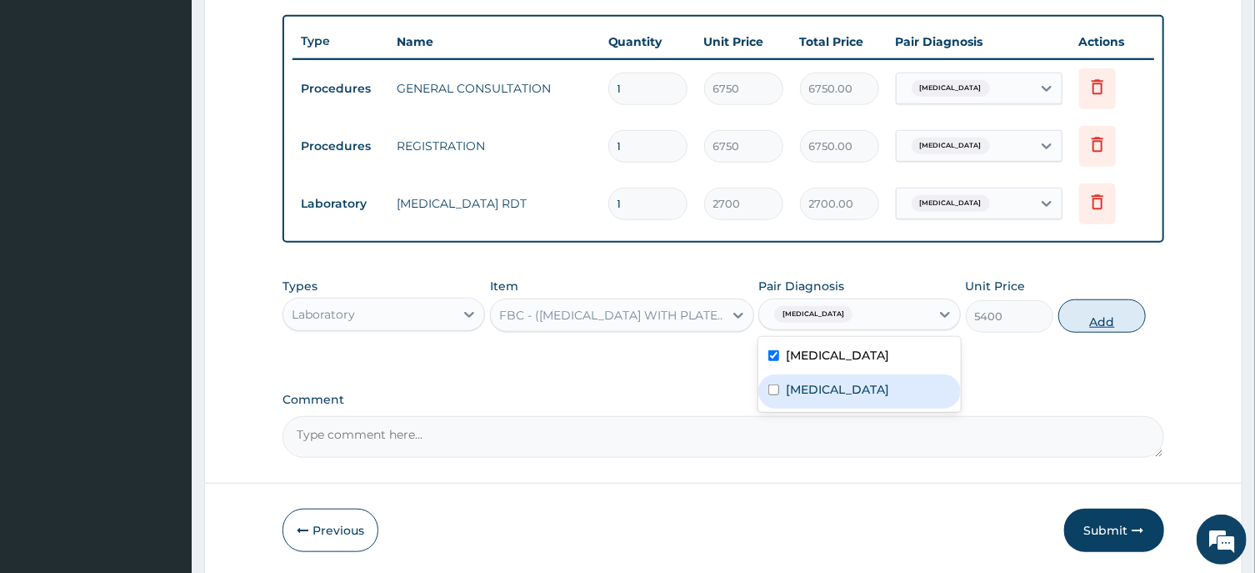
click at [1103, 311] on button "Add" at bounding box center [1103, 315] width 88 height 33
type input "0"
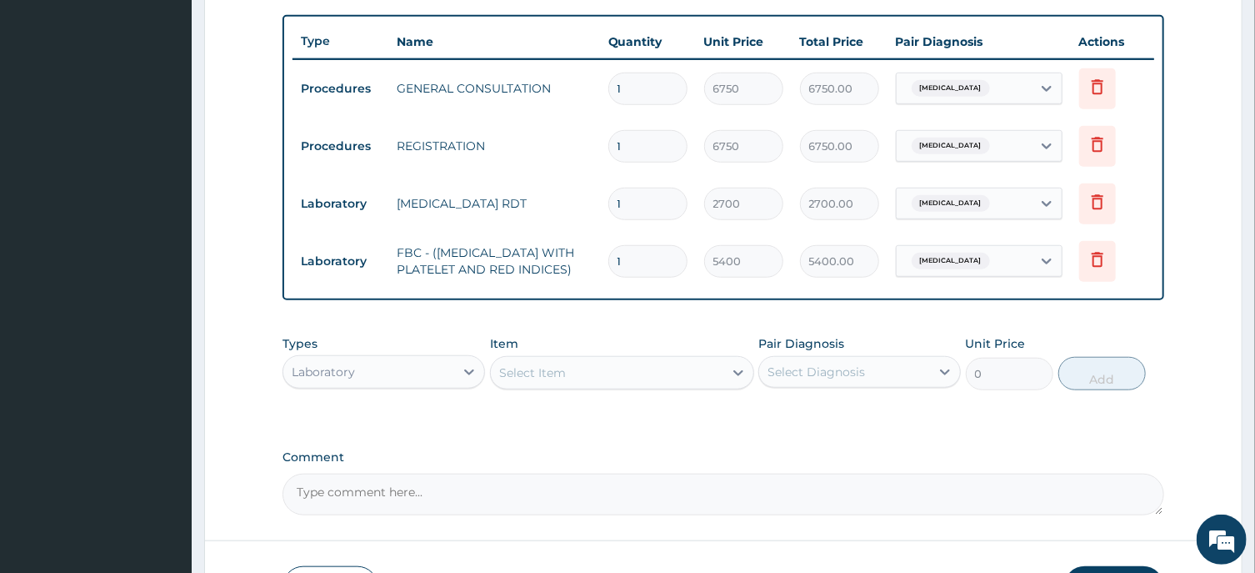
click at [342, 377] on div "Laboratory" at bounding box center [323, 371] width 63 height 17
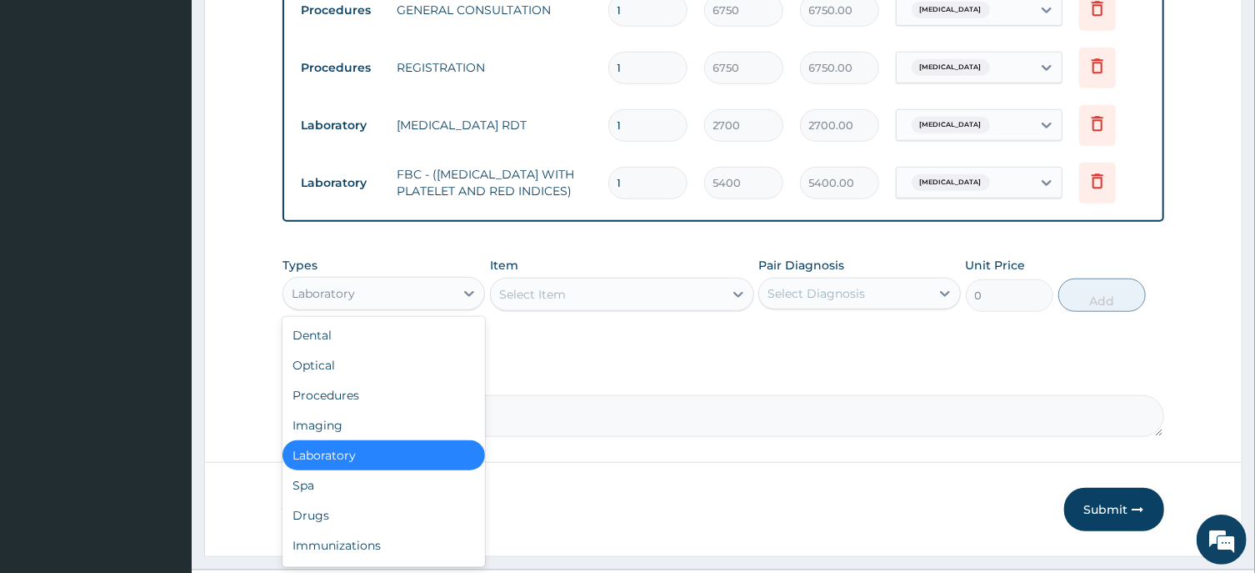
scroll to position [730, 0]
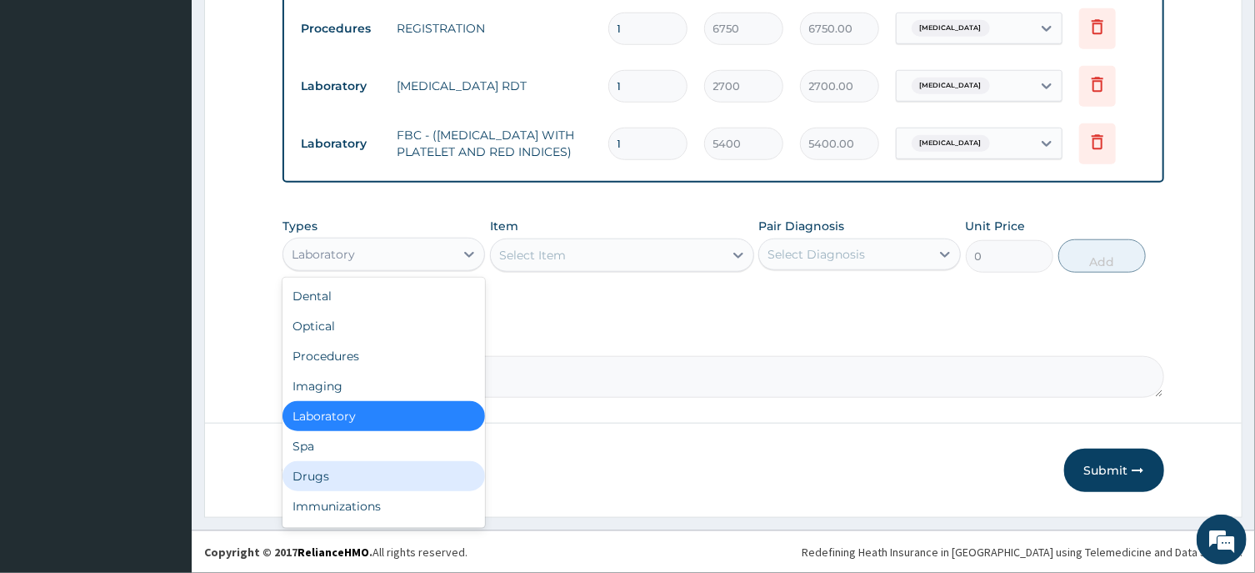
drag, startPoint x: 316, startPoint y: 478, endPoint x: 306, endPoint y: 469, distance: 13.6
click at [318, 476] on div "Drugs" at bounding box center [384, 476] width 203 height 30
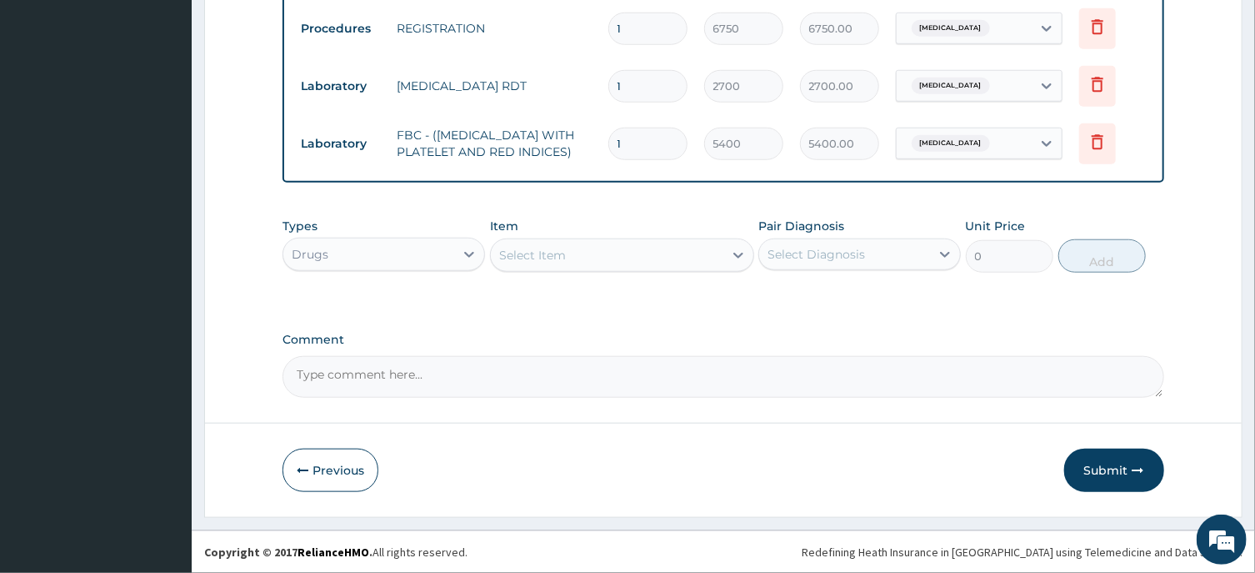
click at [520, 249] on div "Select Item" at bounding box center [532, 255] width 67 height 17
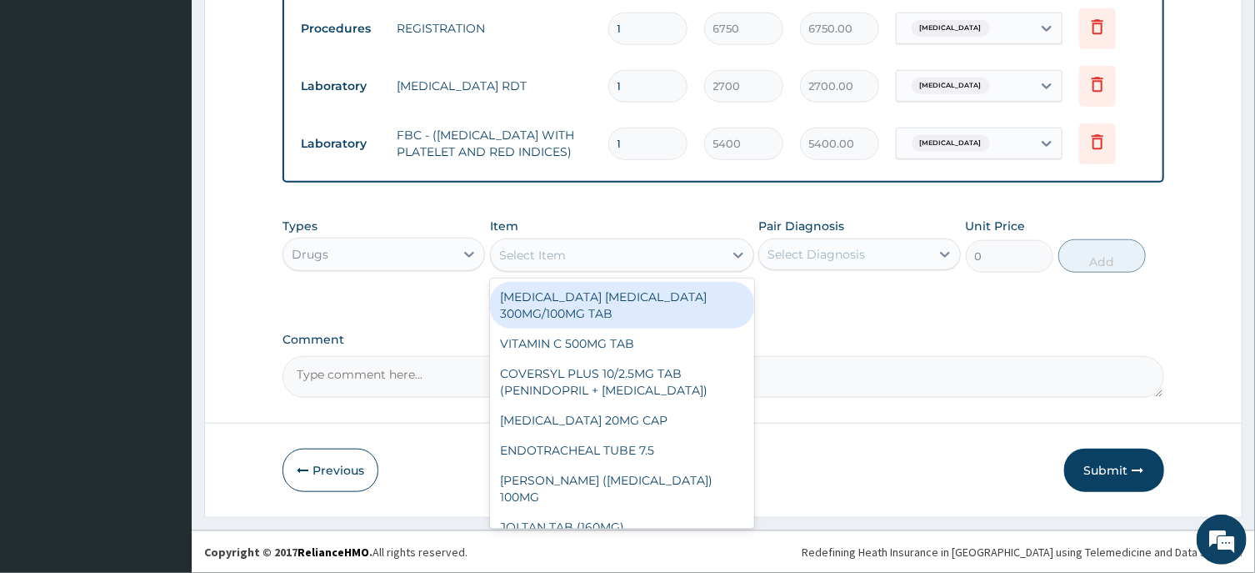
paste input "IBUPROFEN 200G TA"
type input "IBUPROFEN 200G TA"
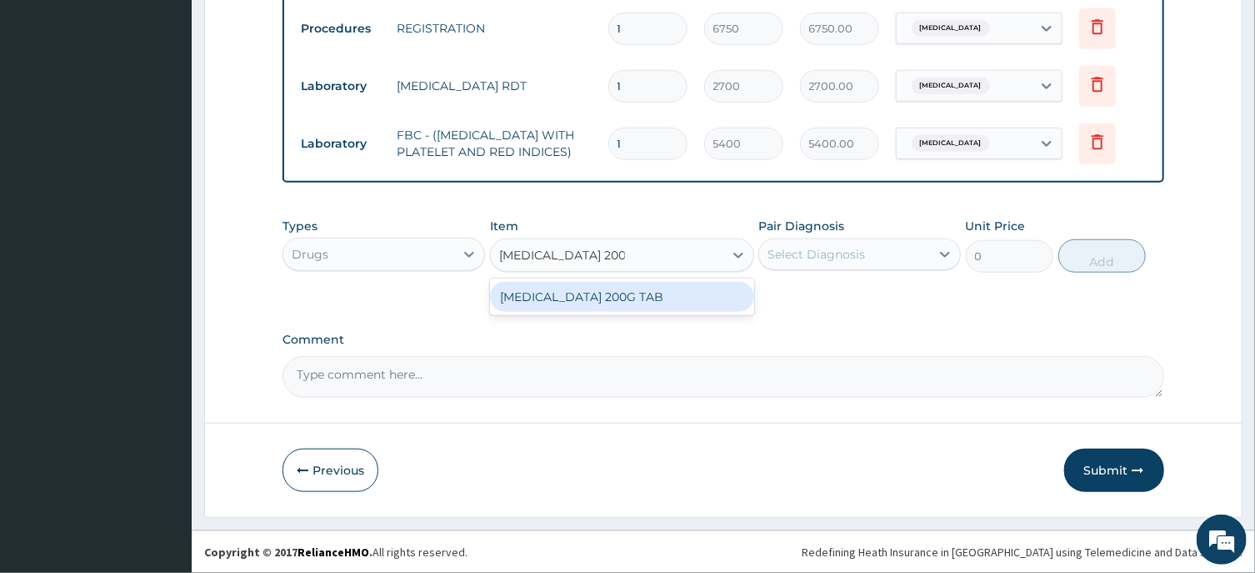
click at [644, 300] on div "IBUPROFEN 200G TAB" at bounding box center [622, 297] width 264 height 30
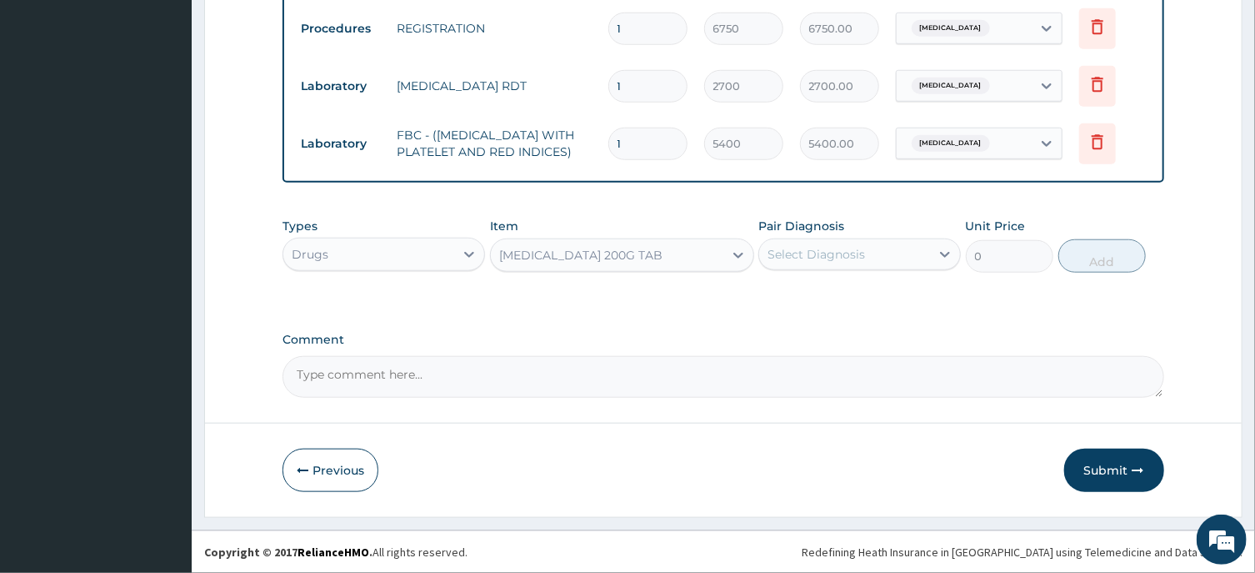
type input "28.17499923706055"
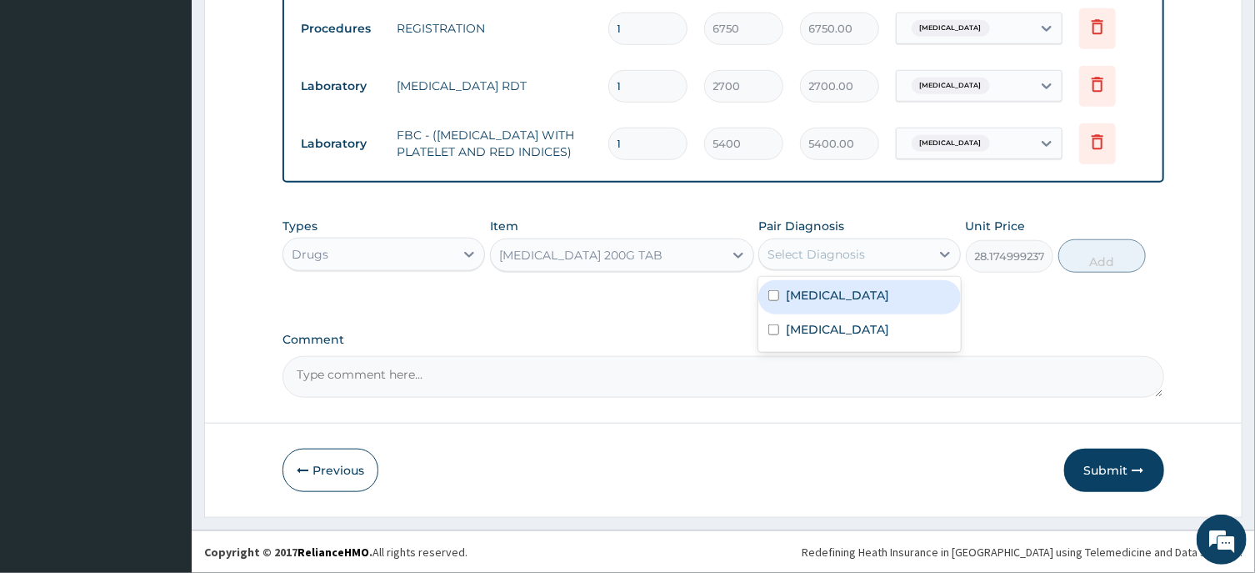
click at [819, 248] on div "Select Diagnosis" at bounding box center [817, 254] width 98 height 17
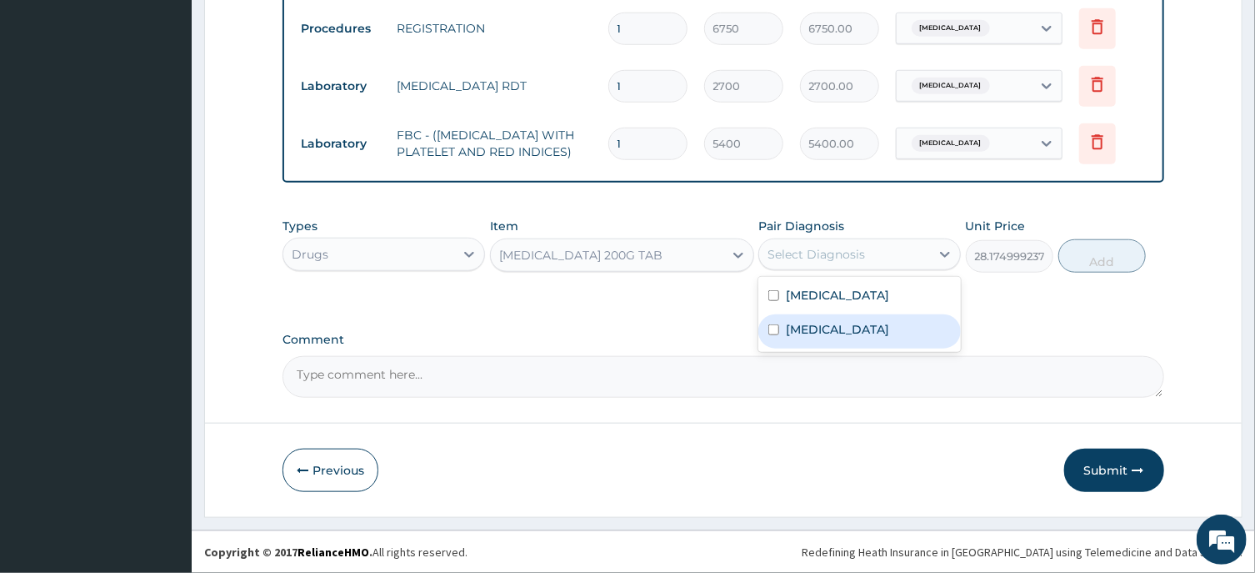
click at [832, 332] on div "Malaria" at bounding box center [860, 331] width 203 height 34
checkbox input "true"
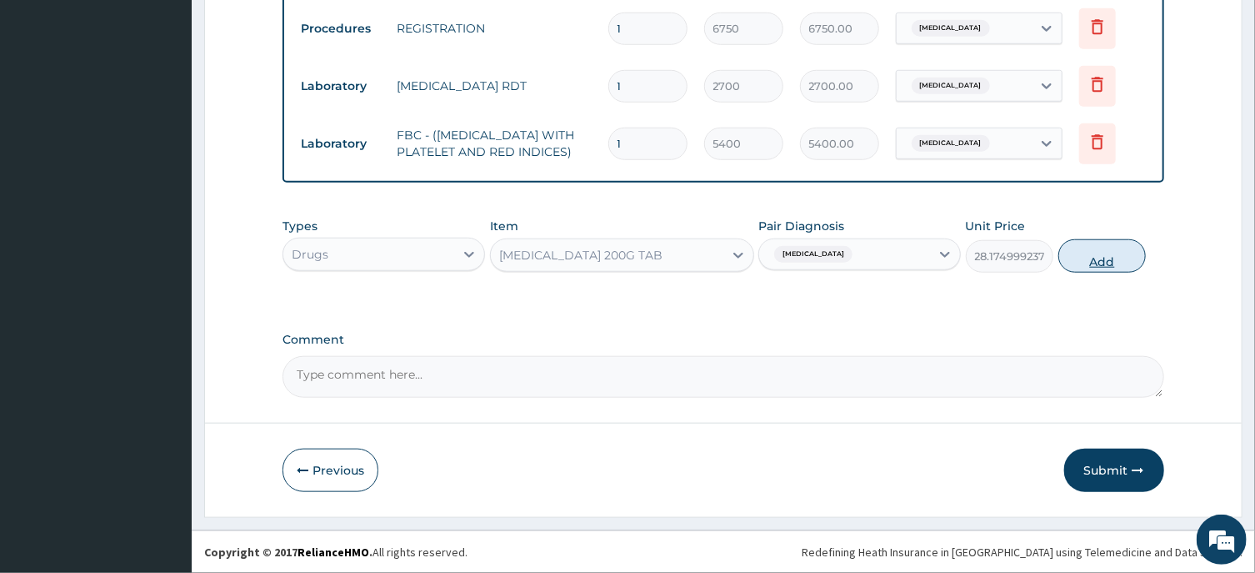
click at [1095, 250] on button "Add" at bounding box center [1103, 255] width 88 height 33
type input "0"
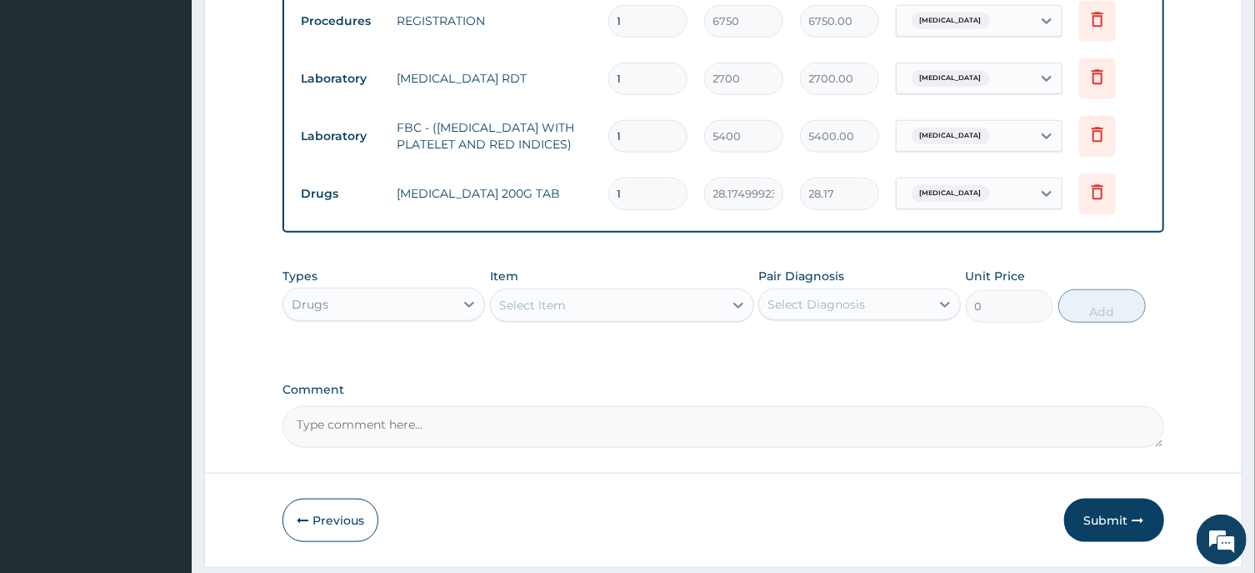
click at [627, 193] on input "1" at bounding box center [647, 194] width 79 height 33
type input "18"
type input "507.15"
type input "18"
click at [516, 313] on div "Select Item" at bounding box center [532, 305] width 67 height 17
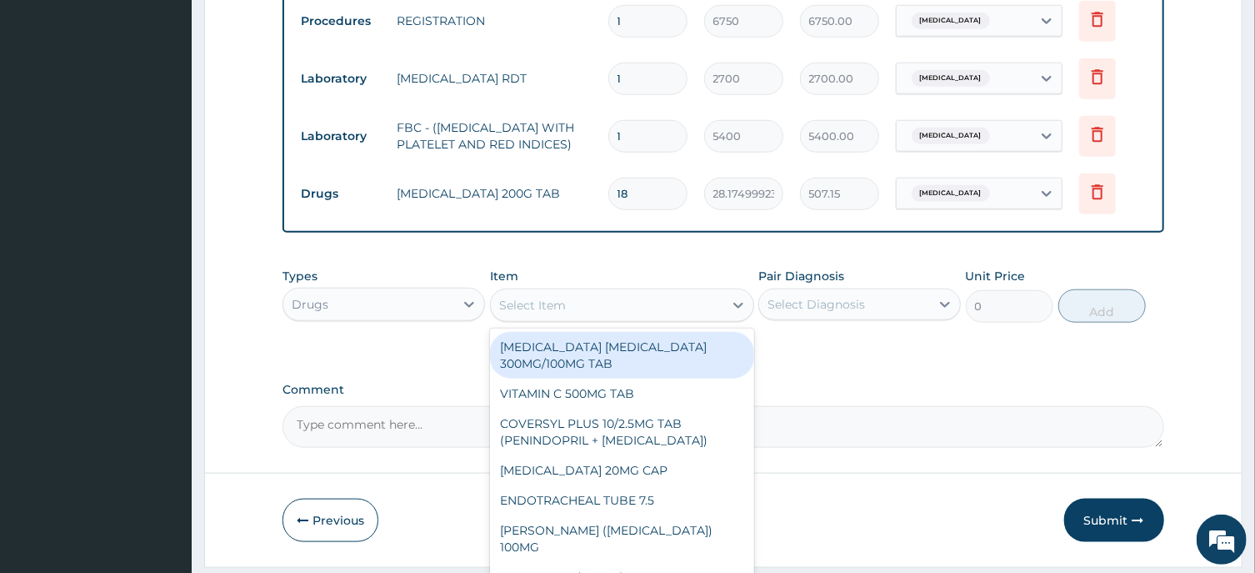
paste input "LORATIDINE 10MG TAB"
type input "LORATIDINE 10MG TAB"
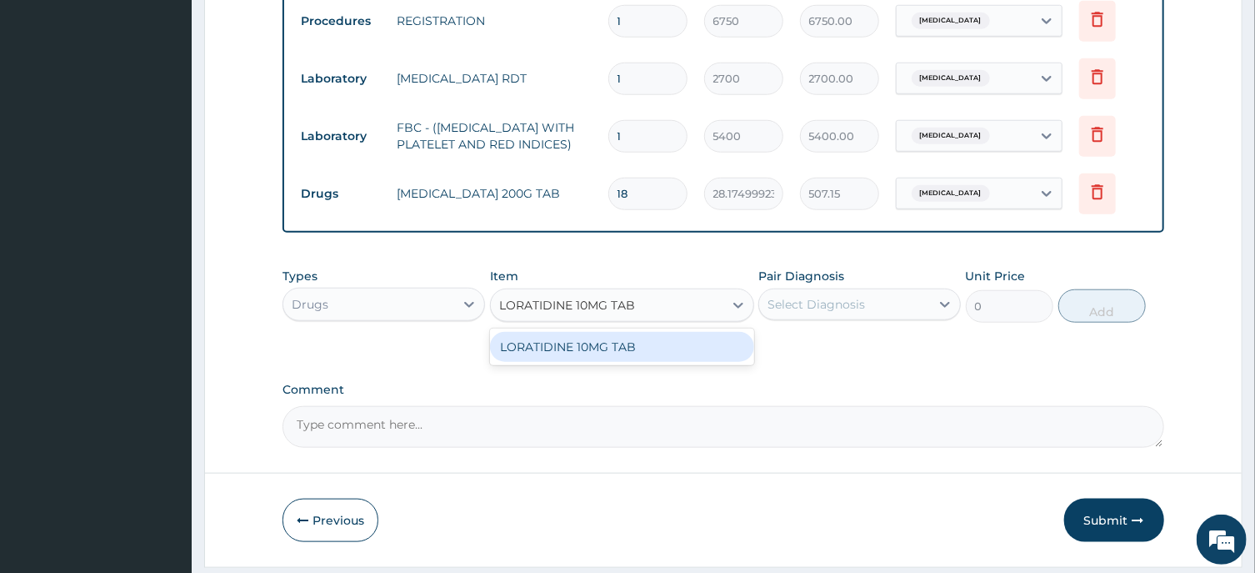
click at [608, 354] on div "LORATIDINE 10MG TAB" at bounding box center [622, 347] width 264 height 30
type input "40.95000076293945"
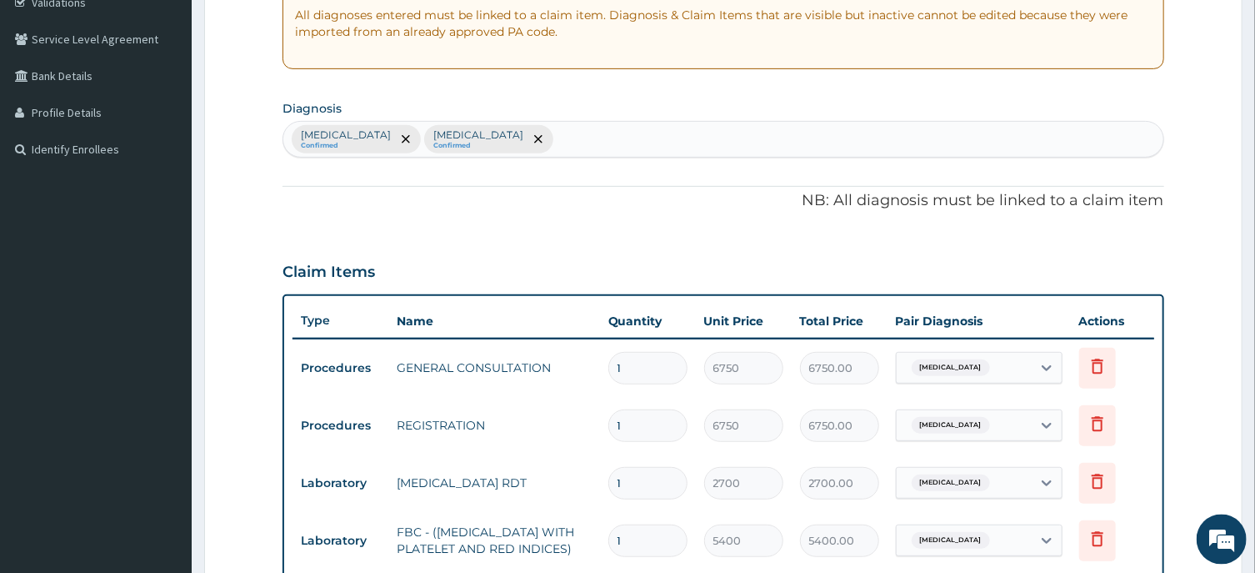
scroll to position [283, 0]
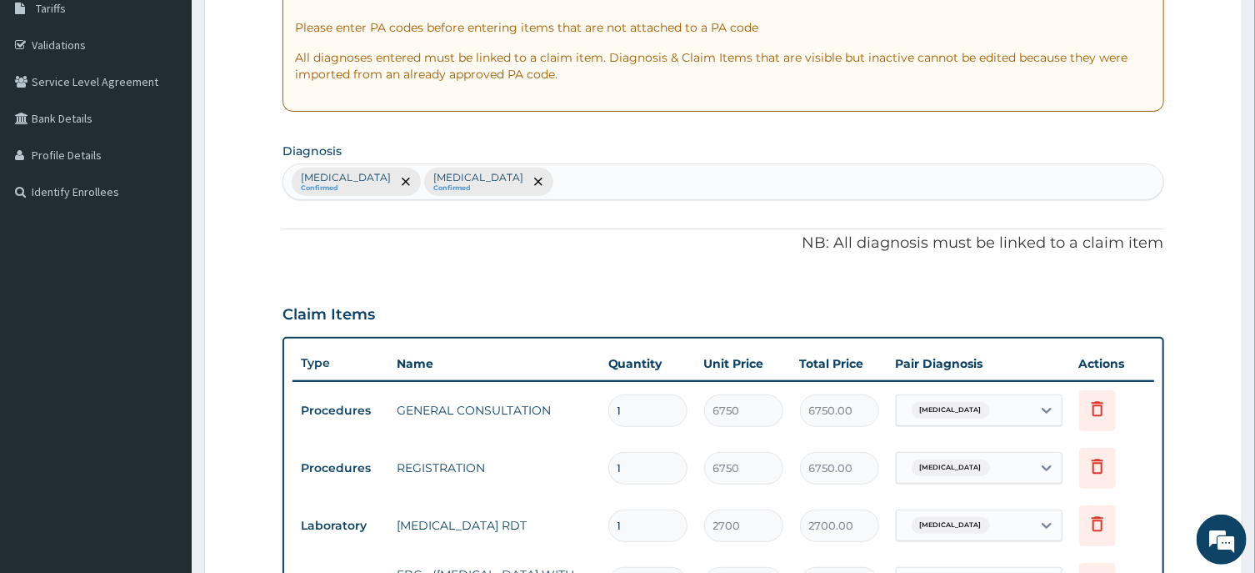
click at [485, 178] on div "Bacteremia Confirmed Malaria Confirmed" at bounding box center [722, 181] width 879 height 35
type input "RHIN"
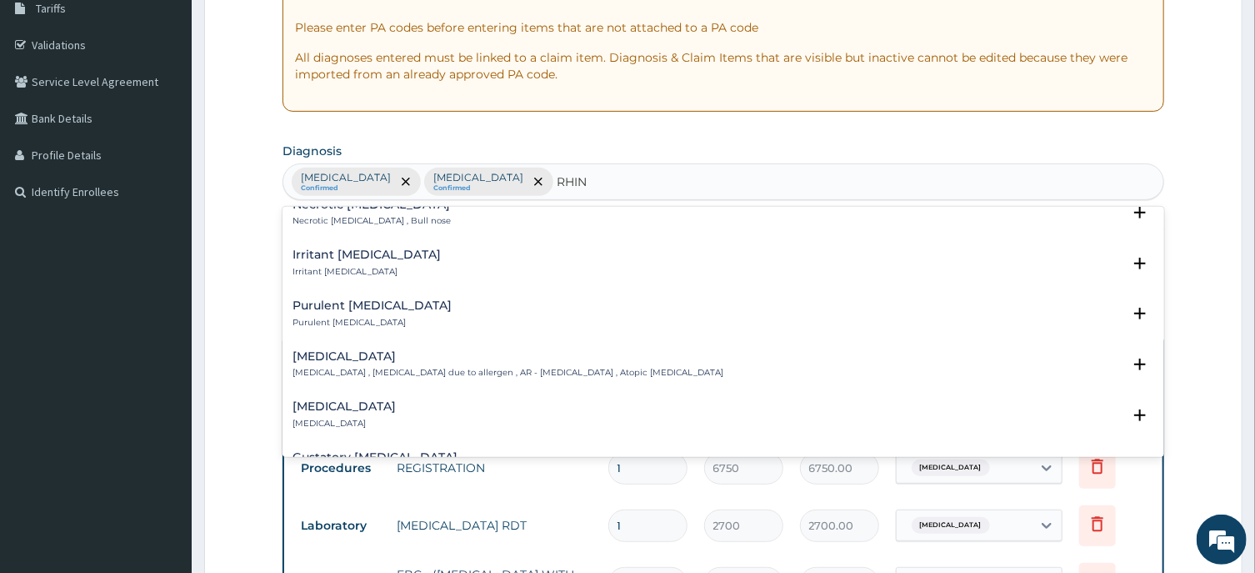
scroll to position [921, 0]
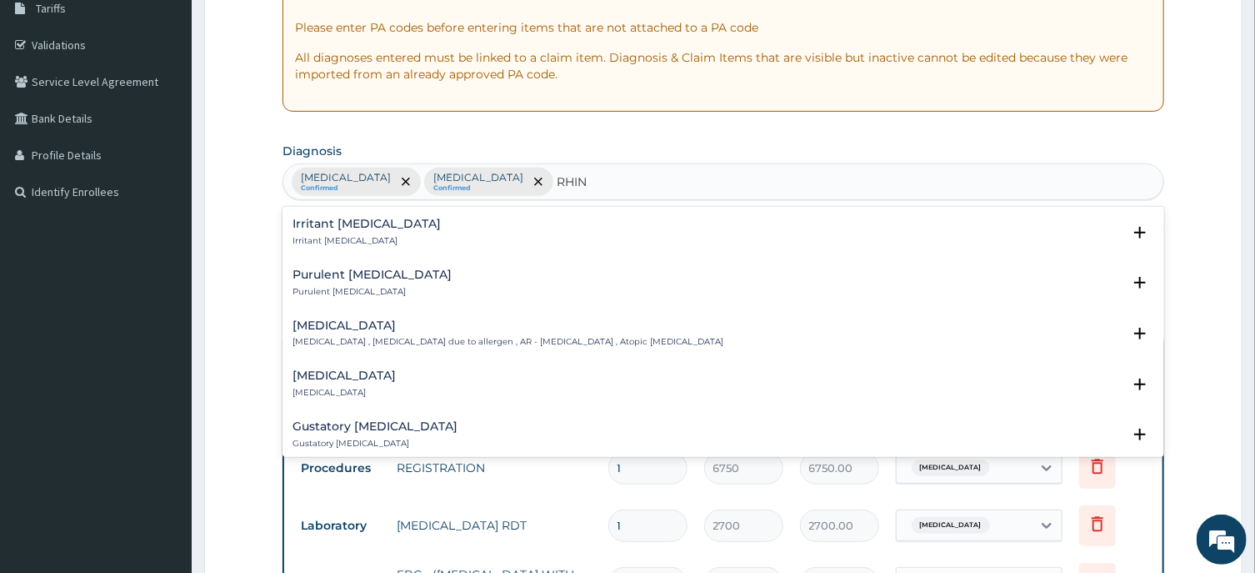
click at [330, 319] on h4 "Allergic rhinitis" at bounding box center [508, 325] width 431 height 13
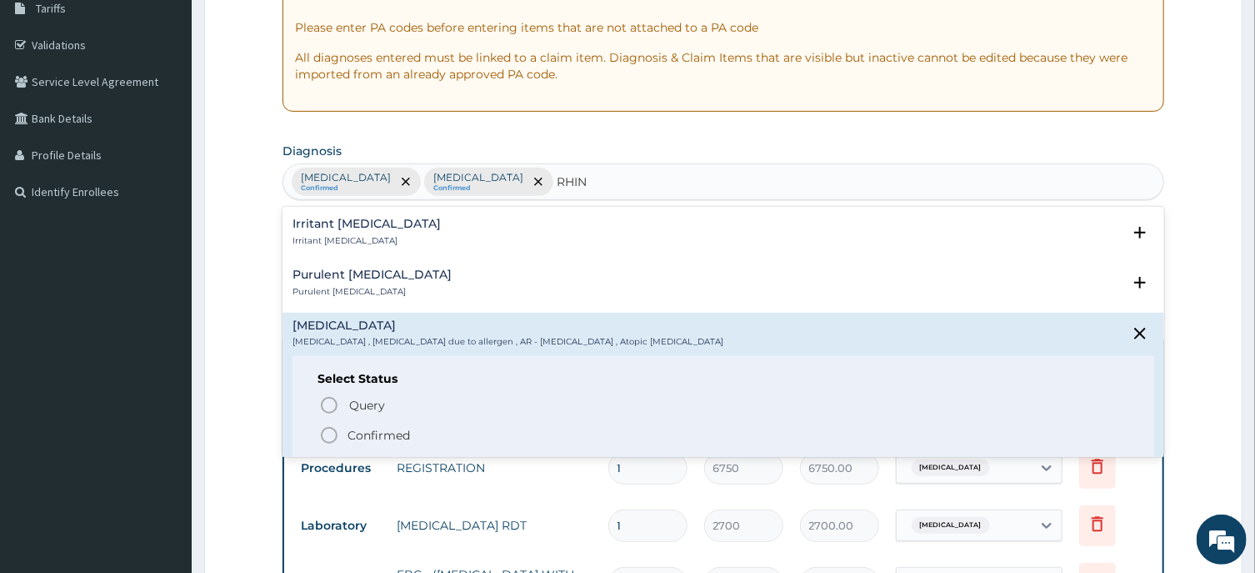
click at [330, 425] on icon "status option filled" at bounding box center [329, 435] width 20 height 20
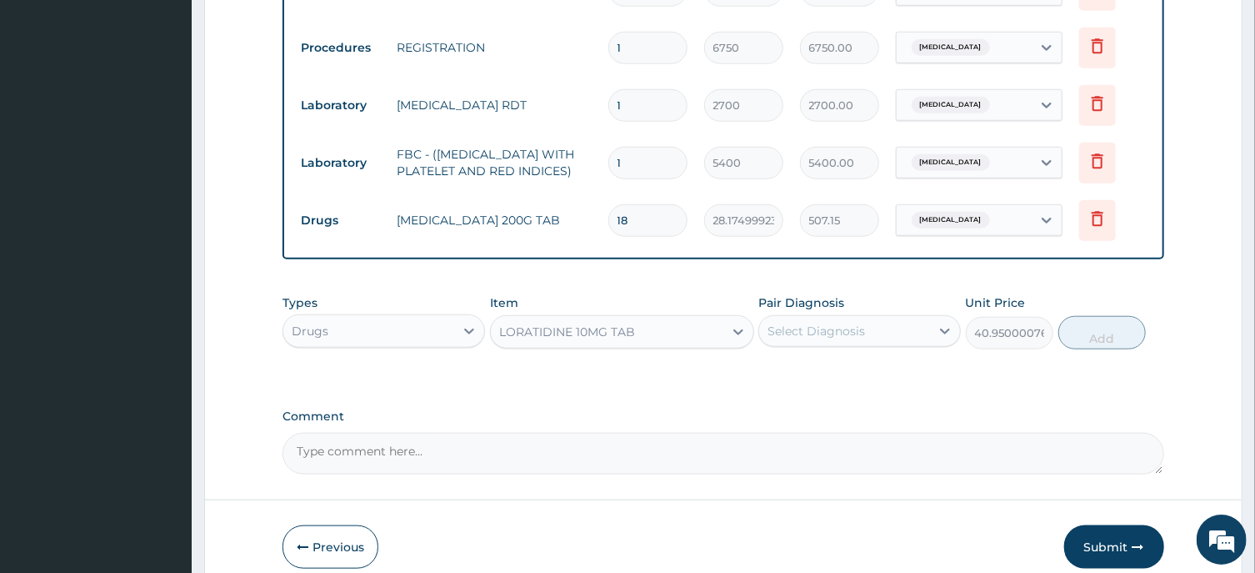
scroll to position [730, 0]
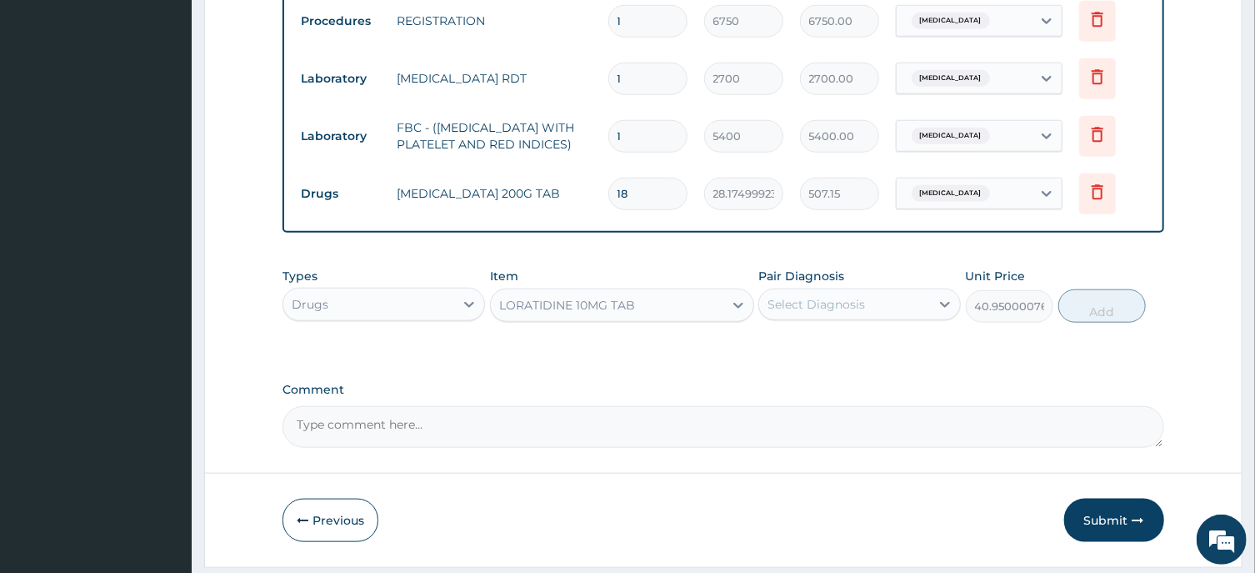
click at [849, 313] on div "Select Diagnosis" at bounding box center [817, 304] width 98 height 17
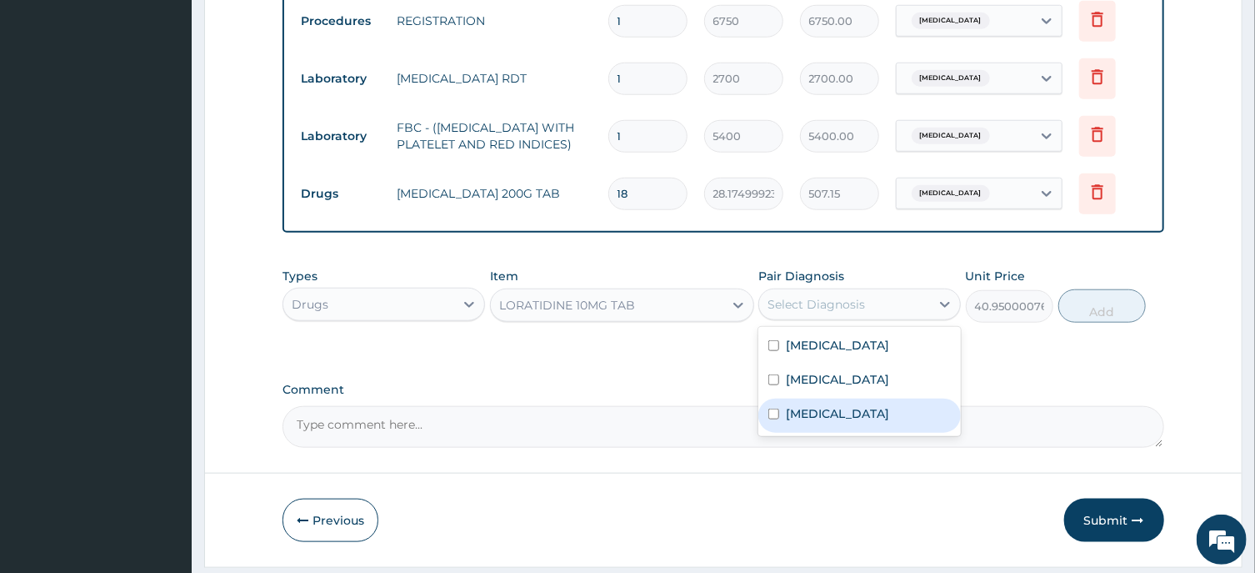
drag, startPoint x: 824, startPoint y: 423, endPoint x: 812, endPoint y: 415, distance: 13.9
click at [824, 422] on label "Allergic rhinitis" at bounding box center [837, 413] width 103 height 17
checkbox input "true"
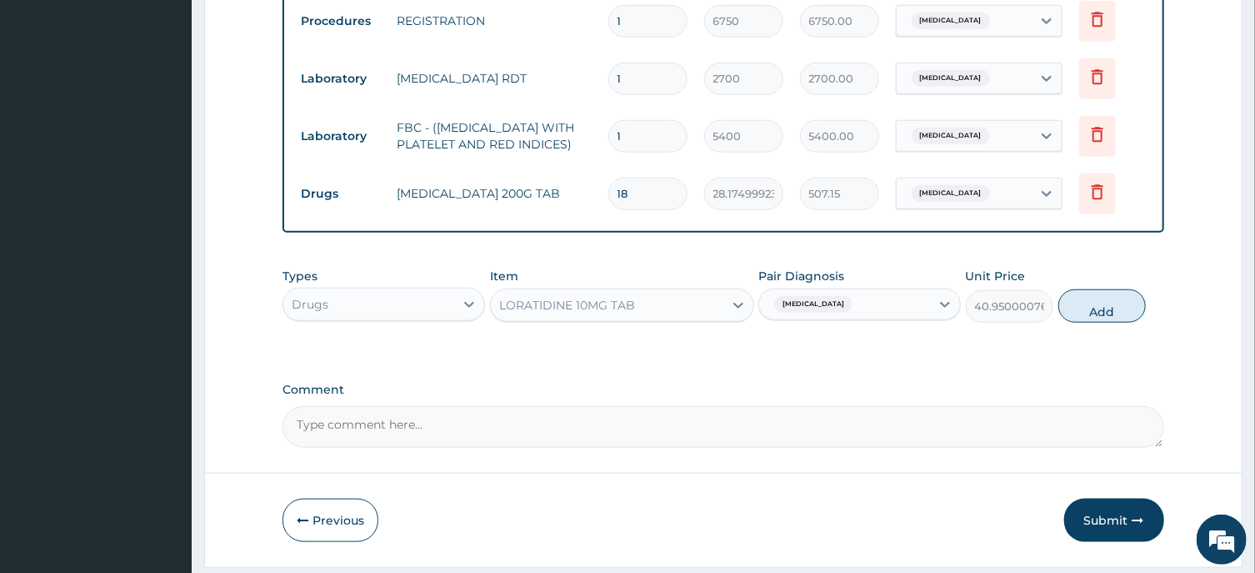
drag, startPoint x: 1109, startPoint y: 310, endPoint x: 1100, endPoint y: 303, distance: 11.8
click at [1108, 310] on button "Add" at bounding box center [1103, 305] width 88 height 33
type input "0"
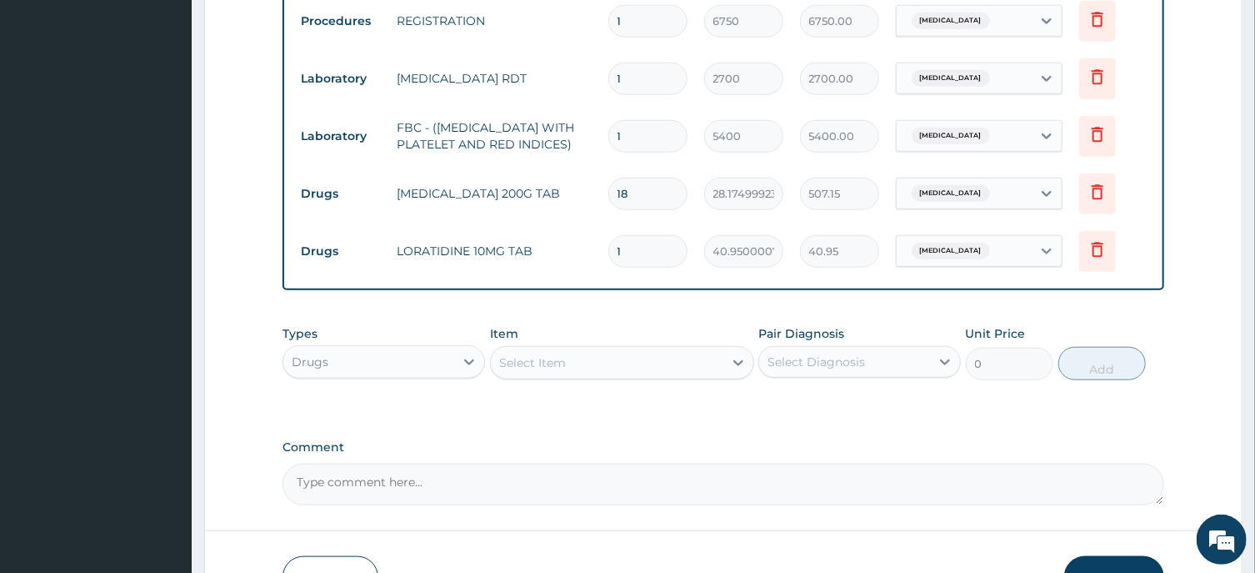
drag, startPoint x: 645, startPoint y: 258, endPoint x: 573, endPoint y: 261, distance: 72.6
click at [608, 261] on input "1" at bounding box center [647, 251] width 79 height 33
type input "6"
type input "245.70"
type input "6"
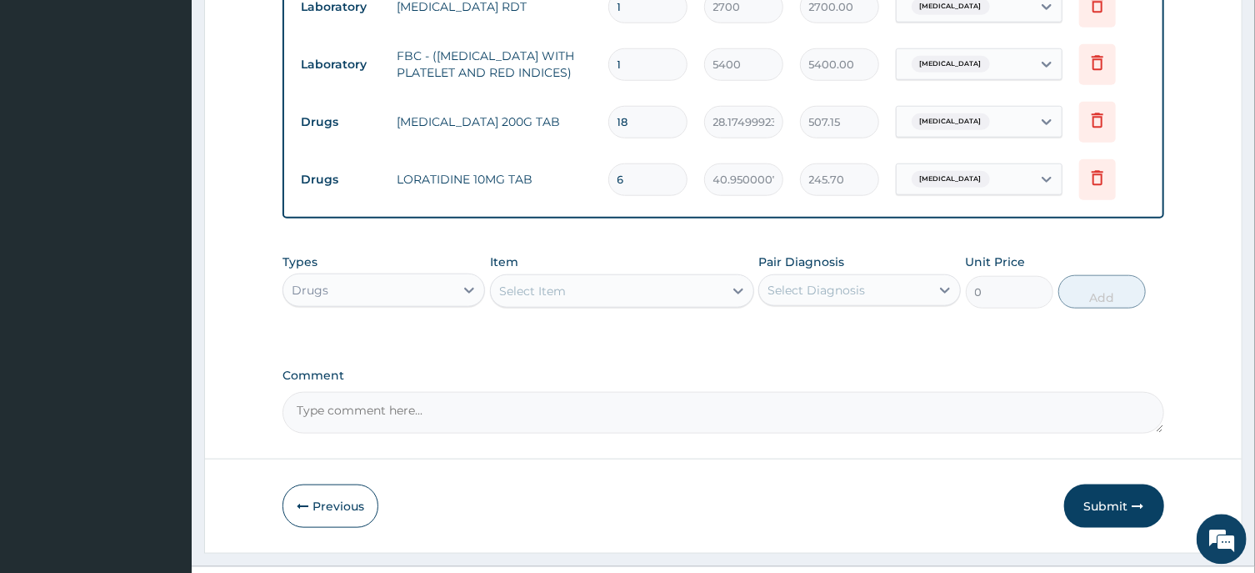
scroll to position [844, 0]
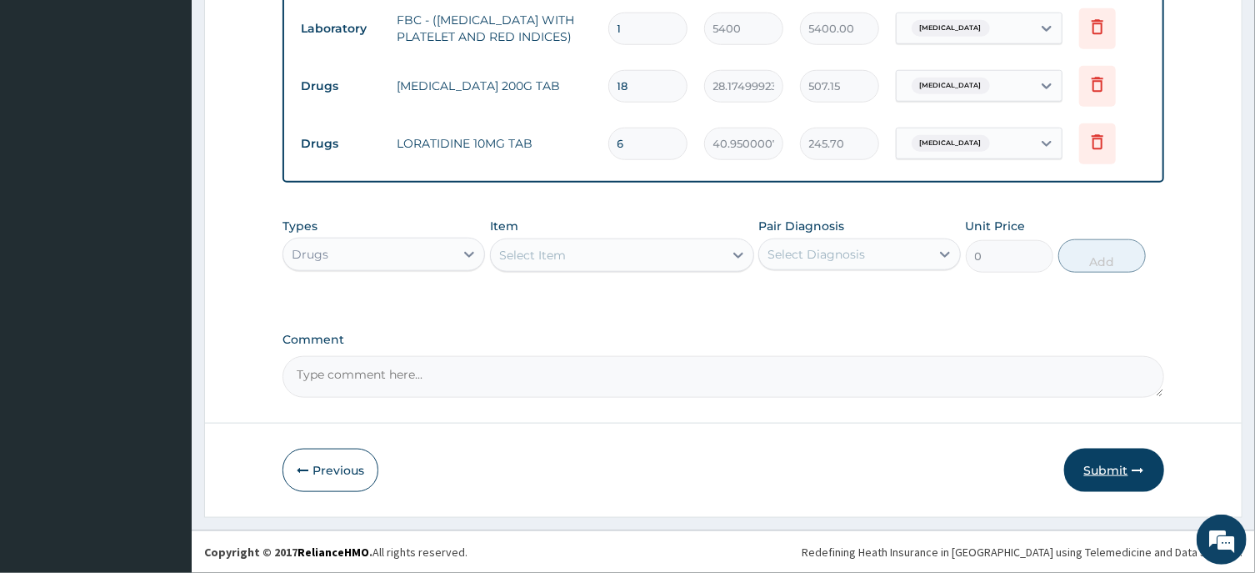
click at [1125, 475] on button "Submit" at bounding box center [1114, 469] width 100 height 43
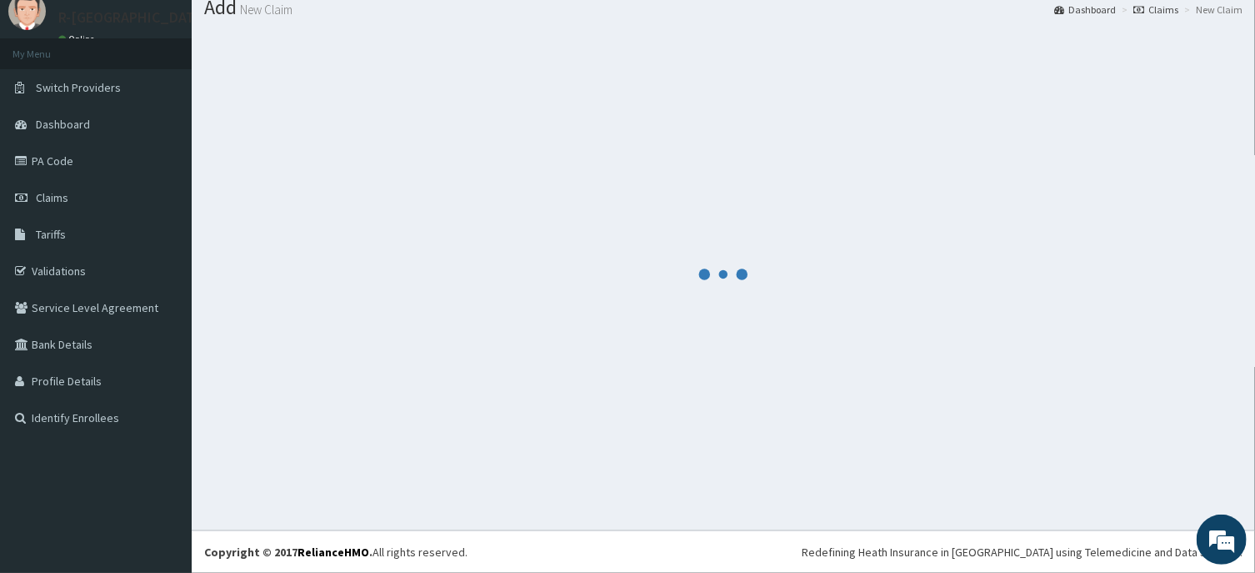
scroll to position [58, 0]
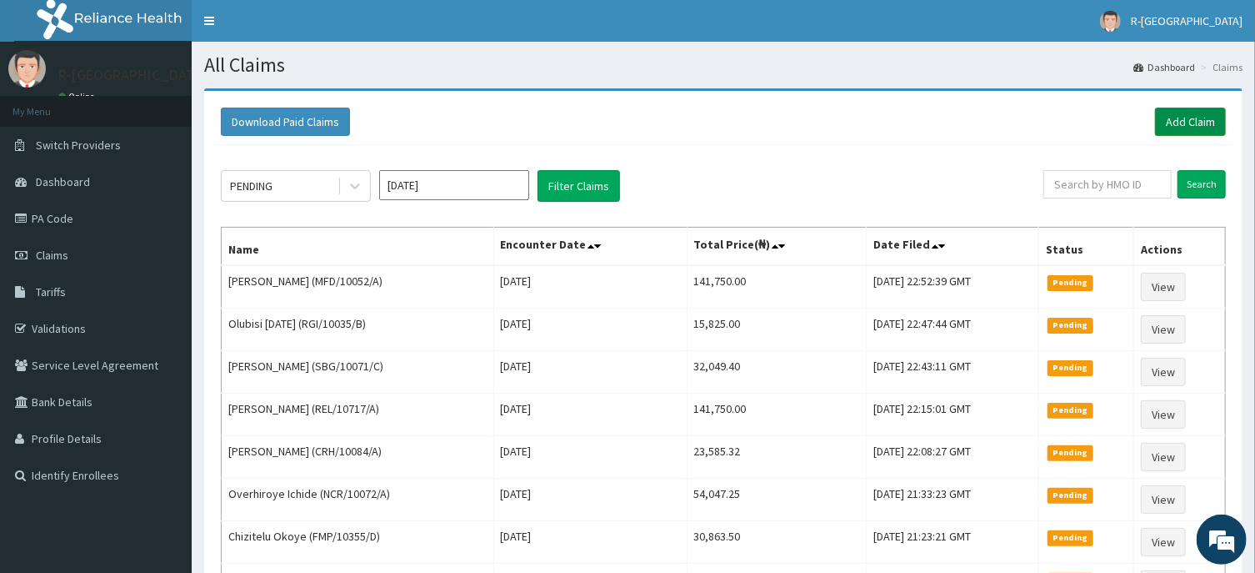
click at [1181, 115] on link "Add Claim" at bounding box center [1190, 122] width 71 height 28
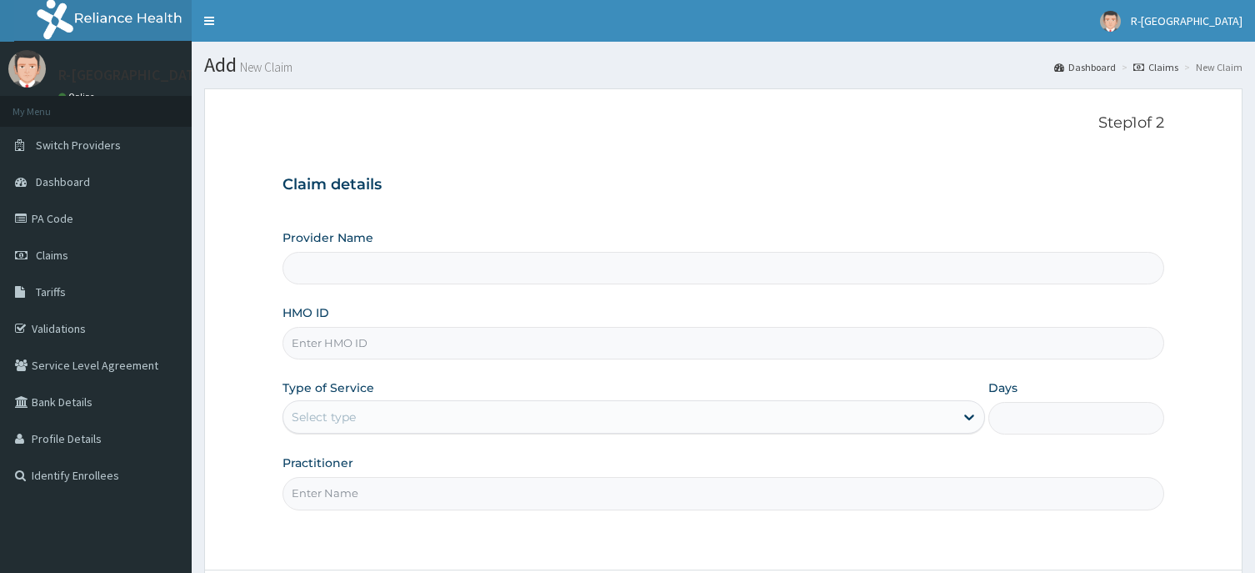
scroll to position [147, 0]
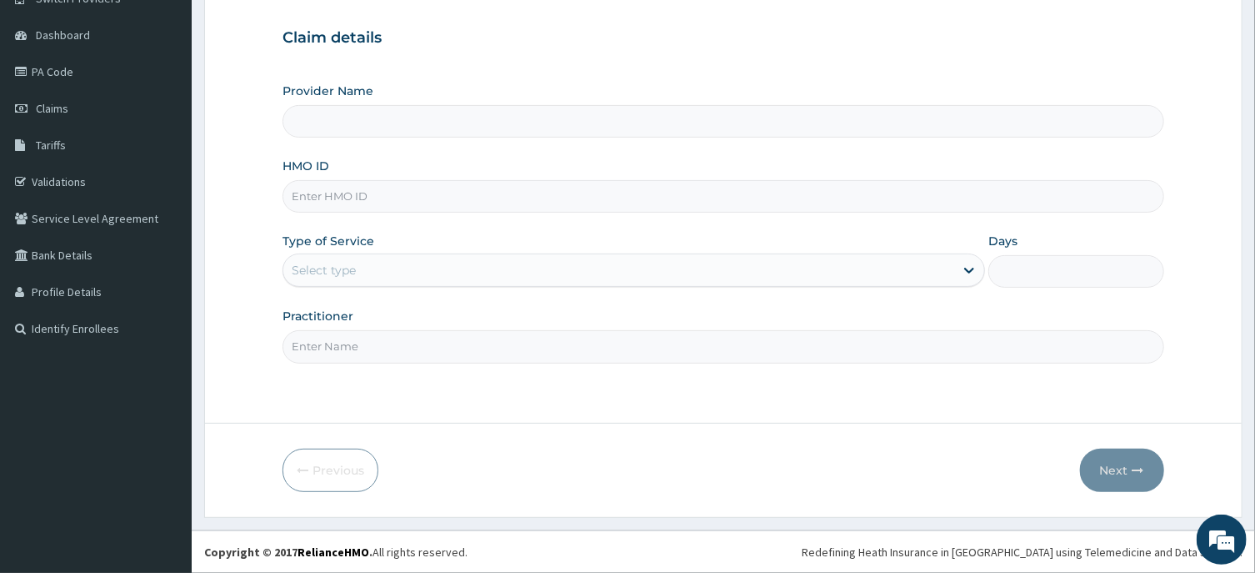
click at [305, 198] on input "HMO ID" at bounding box center [723, 196] width 881 height 33
paste input "EPZ/10232/D"
type input "EPZ/10232/D"
type input "R-Jolad Hospital Nigeria Limited(kupa)"
type input "EPZ/10232/D"
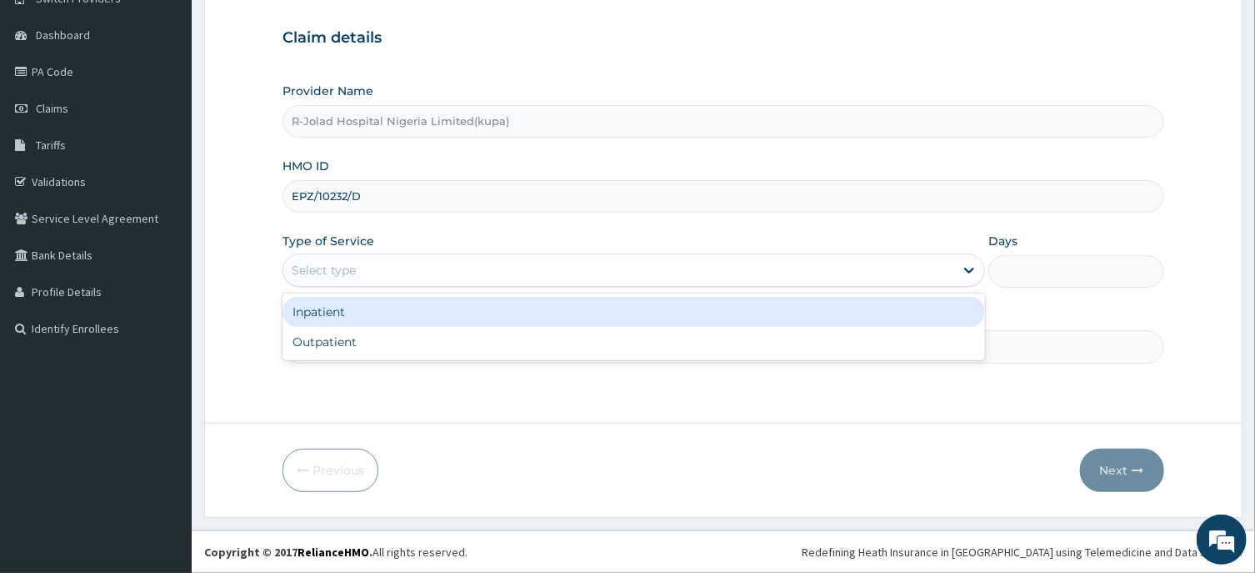
click at [310, 264] on div "Select type" at bounding box center [324, 270] width 64 height 17
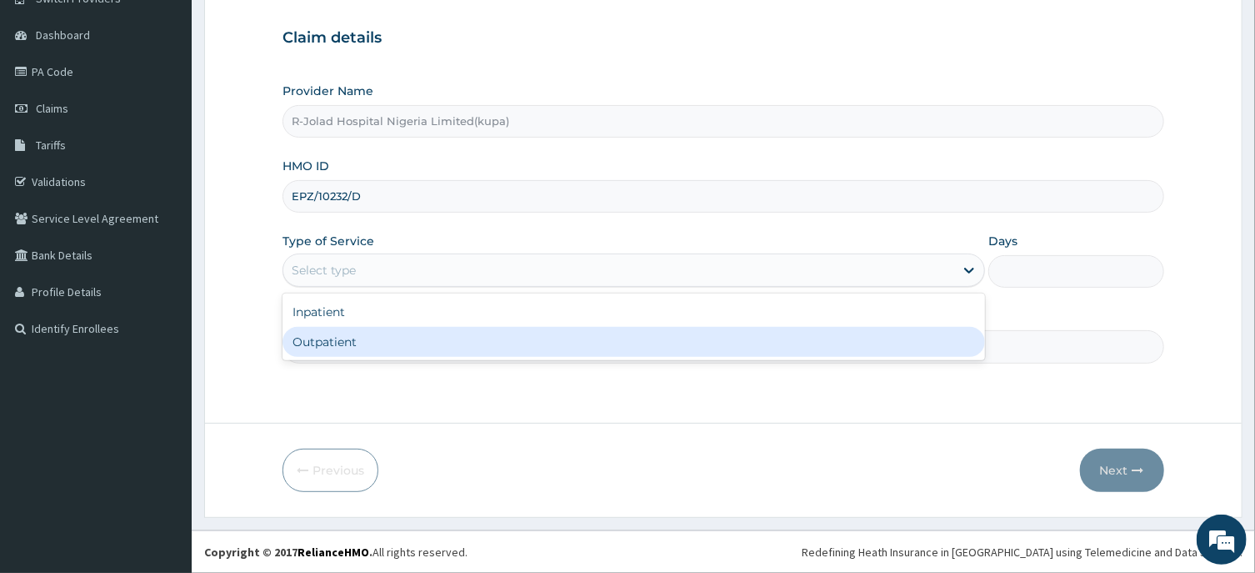
click at [311, 344] on div "Outpatient" at bounding box center [634, 342] width 703 height 30
type input "1"
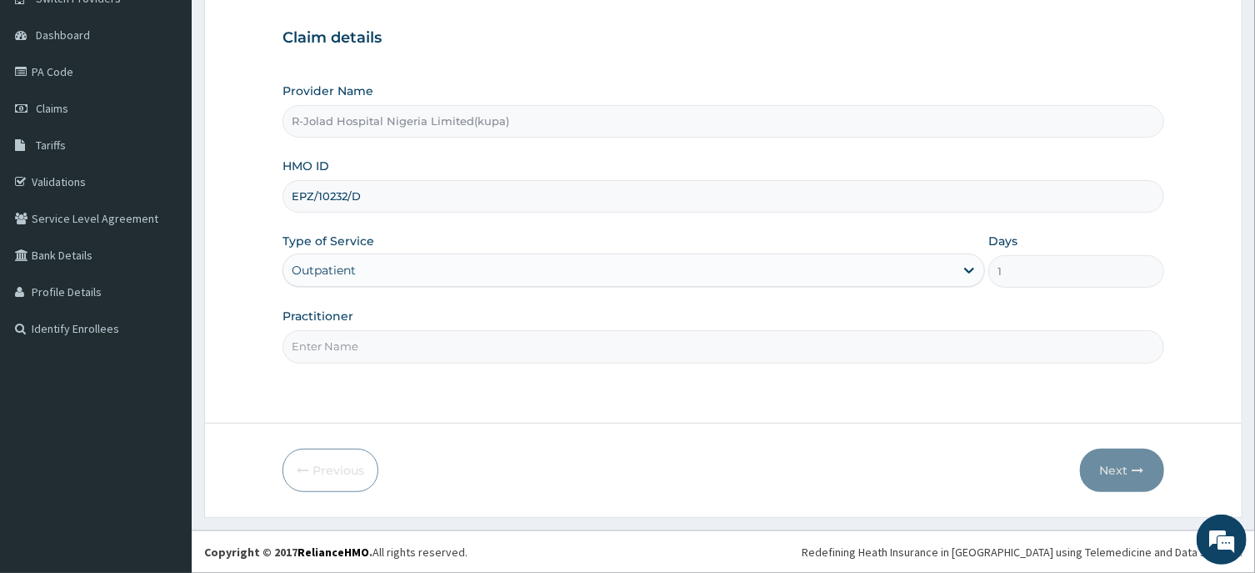
click at [316, 348] on input "Practitioner" at bounding box center [723, 346] width 881 height 33
paste input "Braxton Anaebo"
type input "Braxton Anaebo"
click at [1120, 468] on button "Next" at bounding box center [1122, 469] width 84 height 43
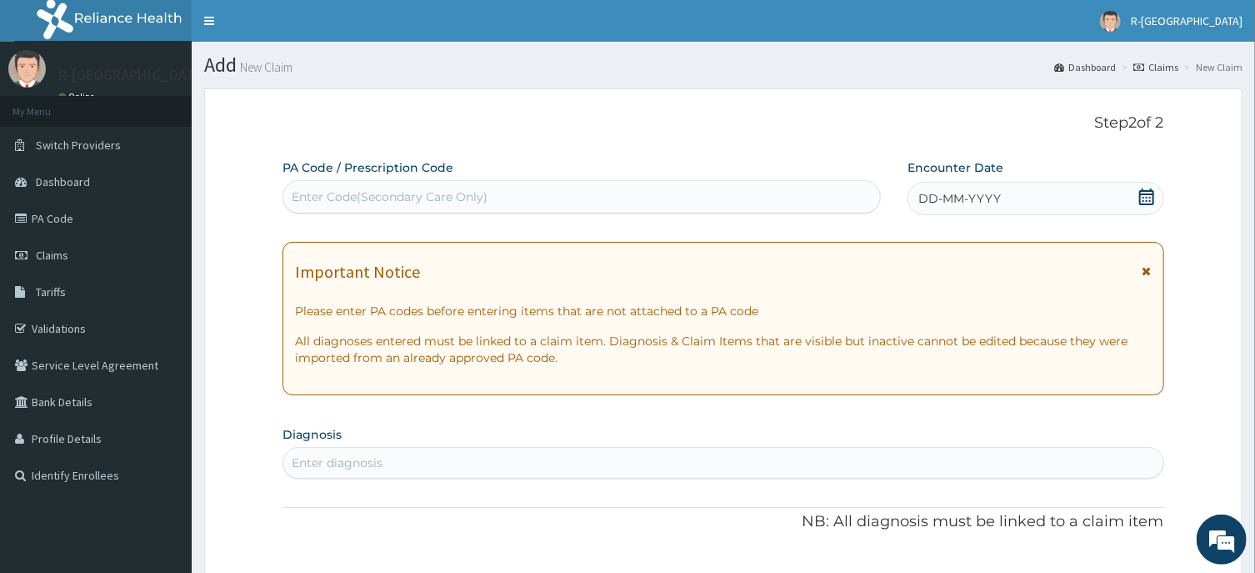
click at [1146, 198] on icon at bounding box center [1147, 196] width 17 height 17
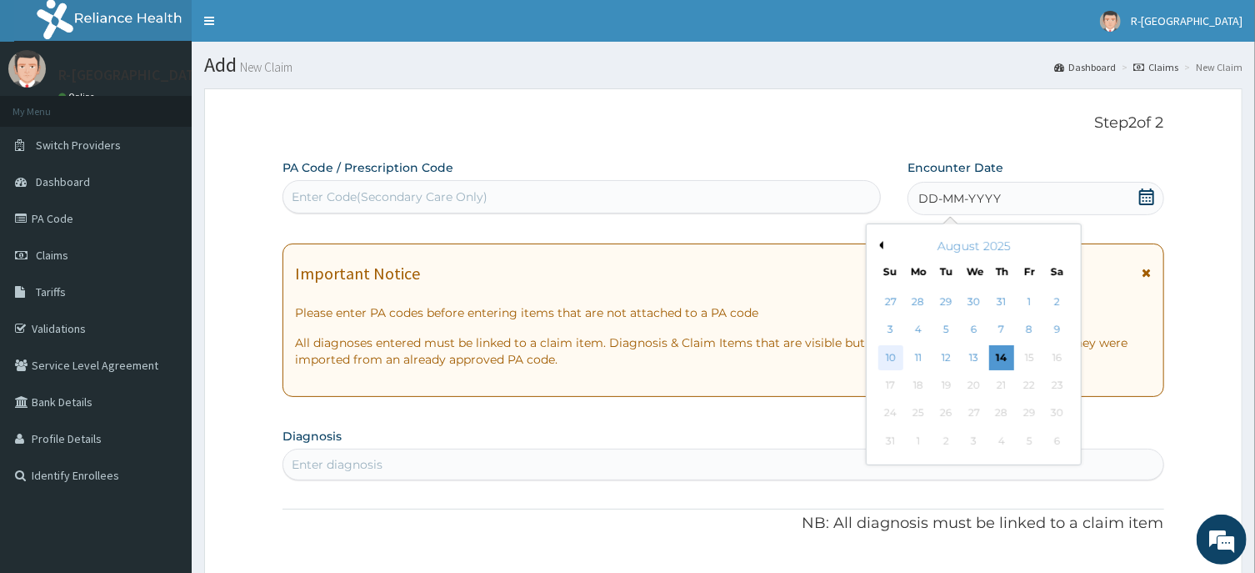
click at [887, 358] on div "10" at bounding box center [891, 357] width 25 height 25
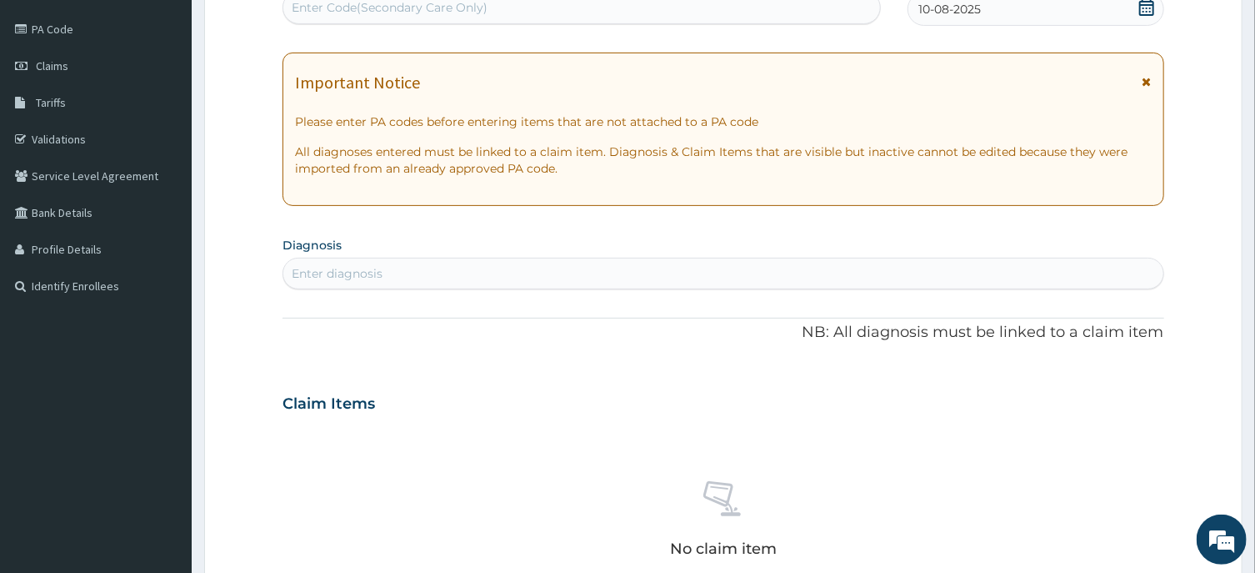
scroll to position [268, 0]
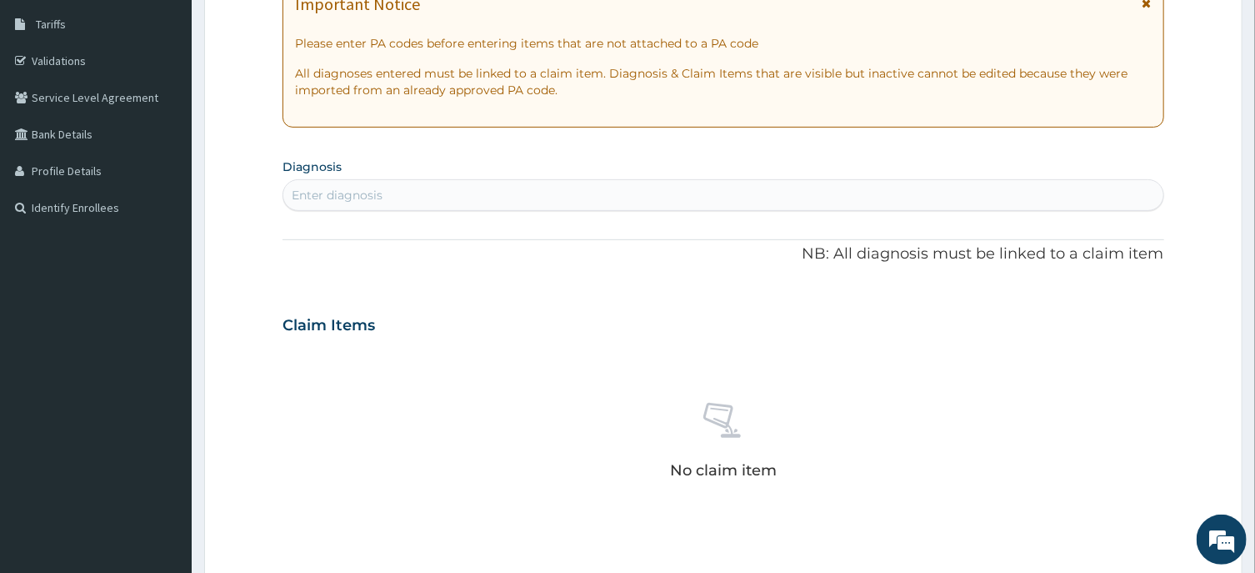
click at [334, 203] on div "Enter diagnosis" at bounding box center [337, 195] width 91 height 17
type input "BACTER"
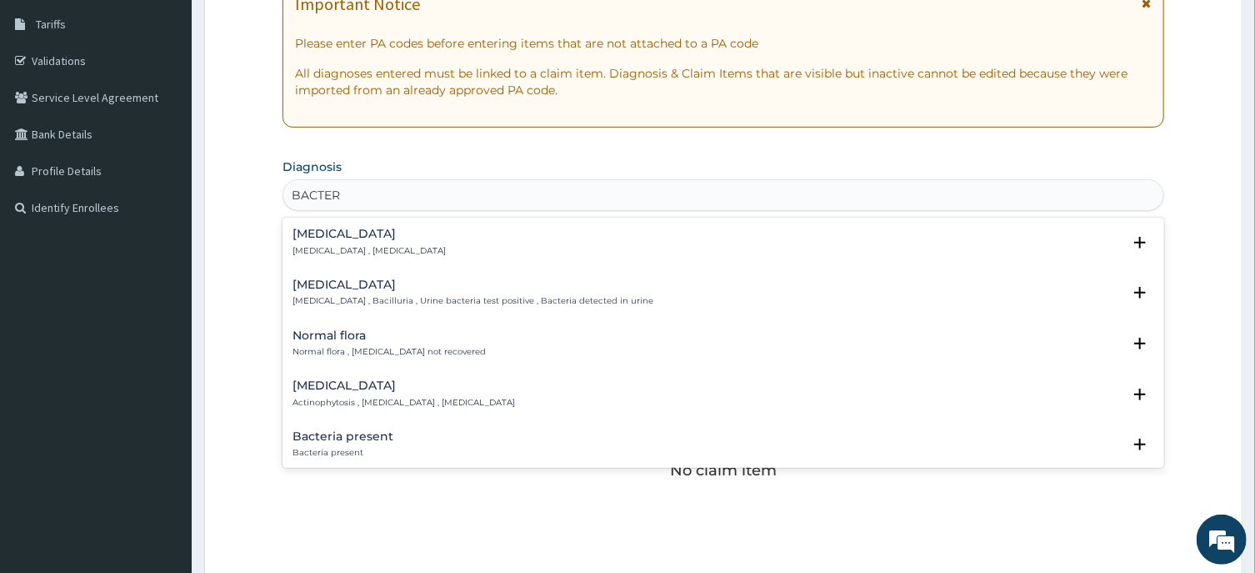
click at [338, 238] on h4 "Bacteremia" at bounding box center [369, 234] width 153 height 13
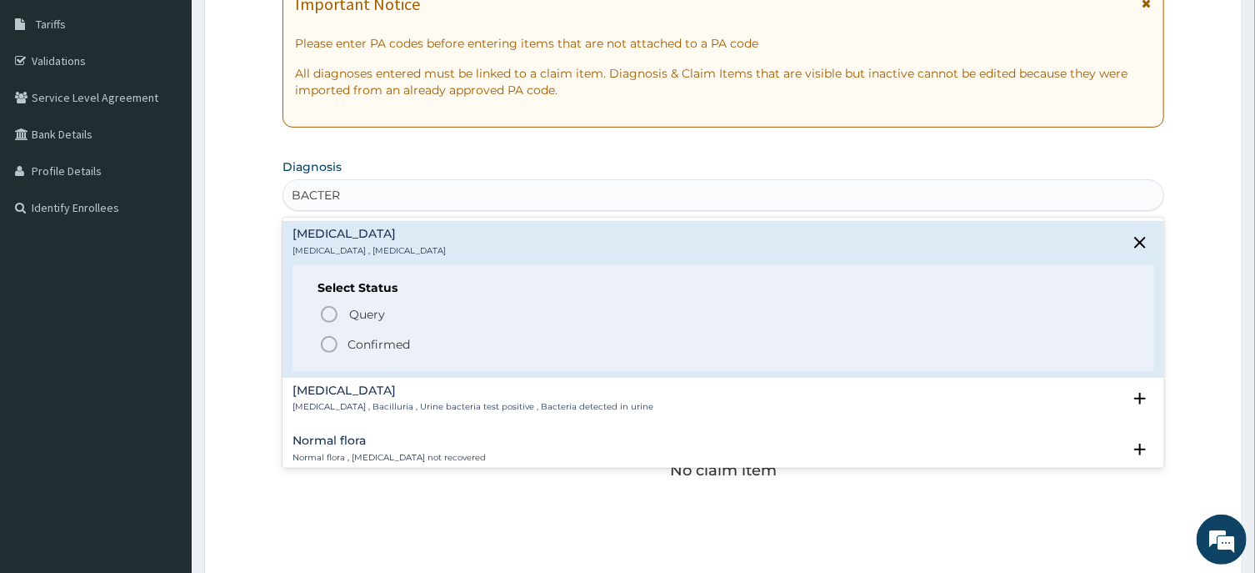
click at [330, 348] on icon "status option filled" at bounding box center [329, 344] width 20 height 20
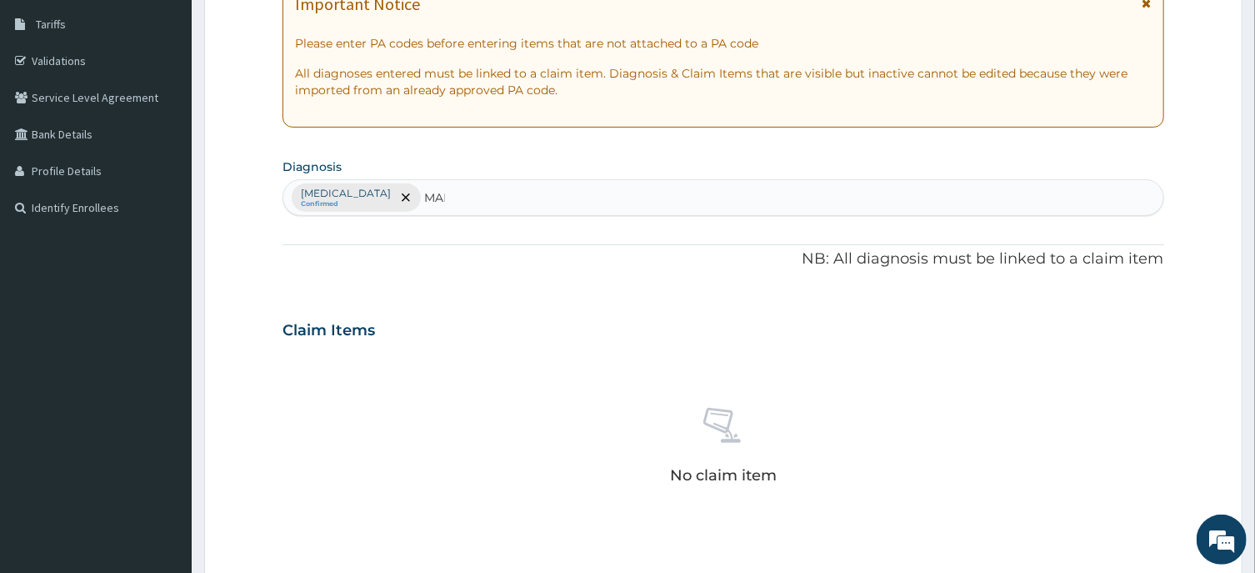
type input "MALA"
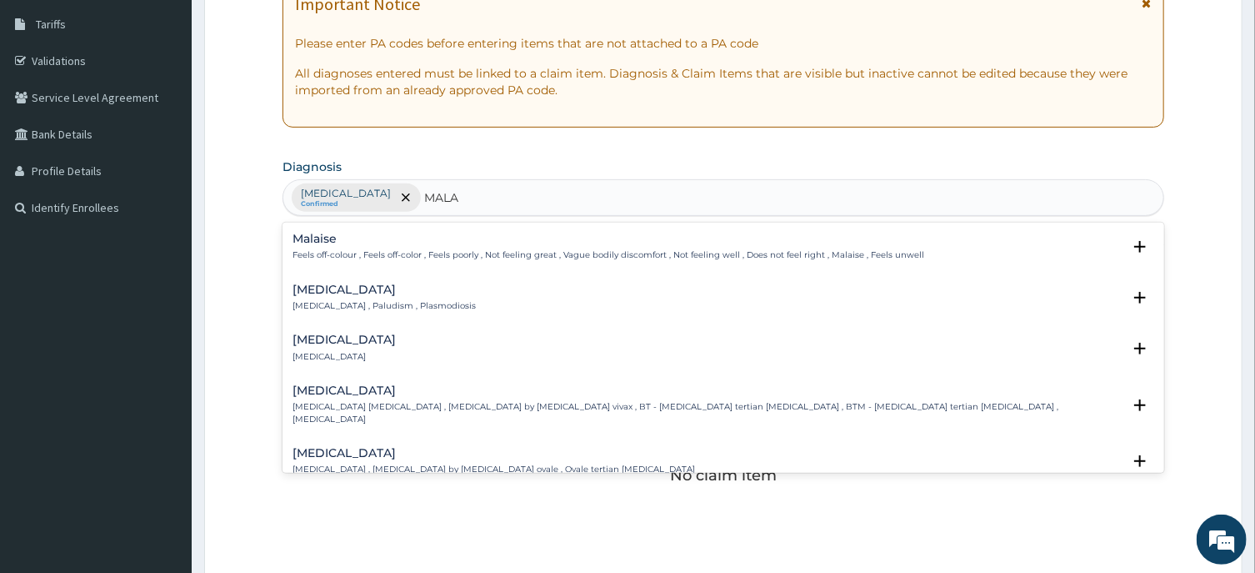
click at [326, 293] on h4 "Malaria" at bounding box center [384, 289] width 183 height 13
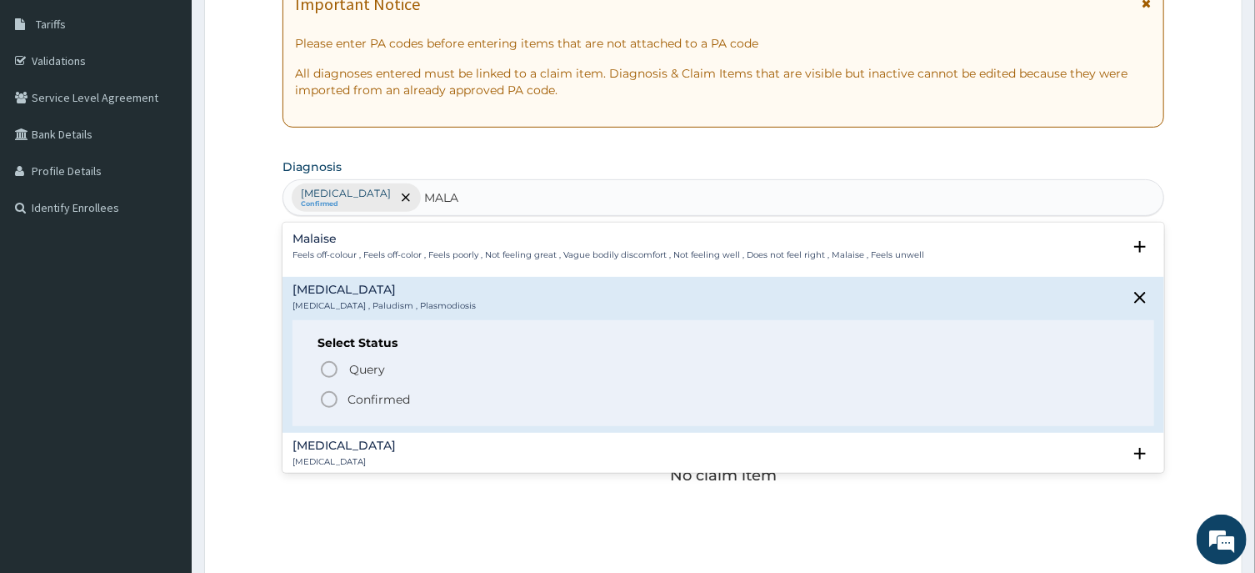
drag, startPoint x: 332, startPoint y: 401, endPoint x: 363, endPoint y: 384, distance: 35.8
click at [333, 401] on icon "status option filled" at bounding box center [329, 399] width 20 height 20
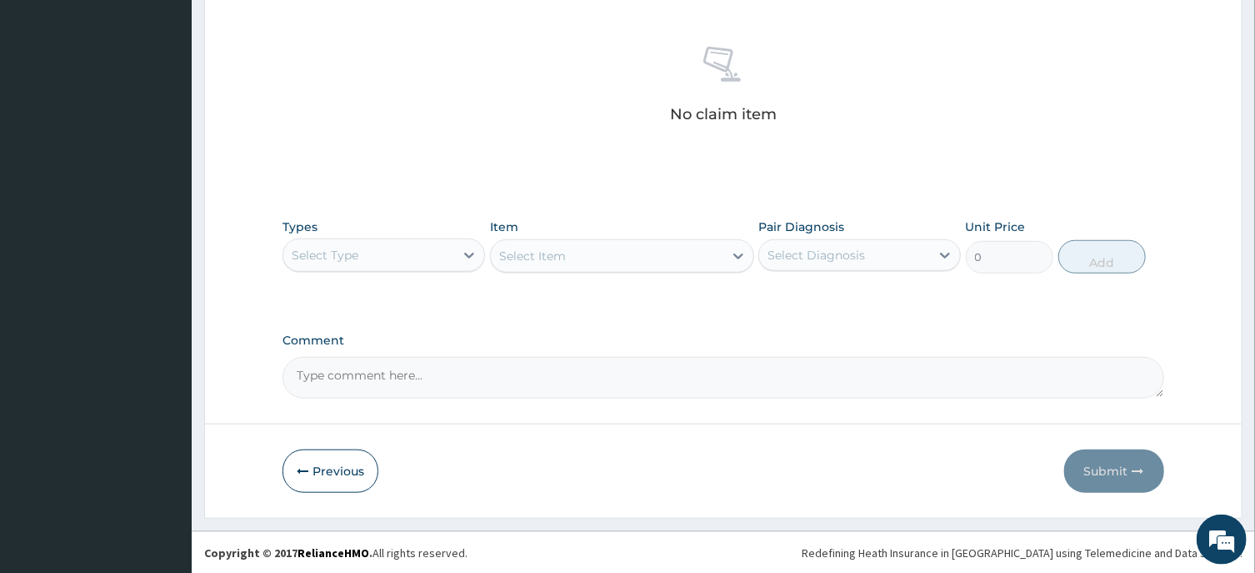
scroll to position [629, 0]
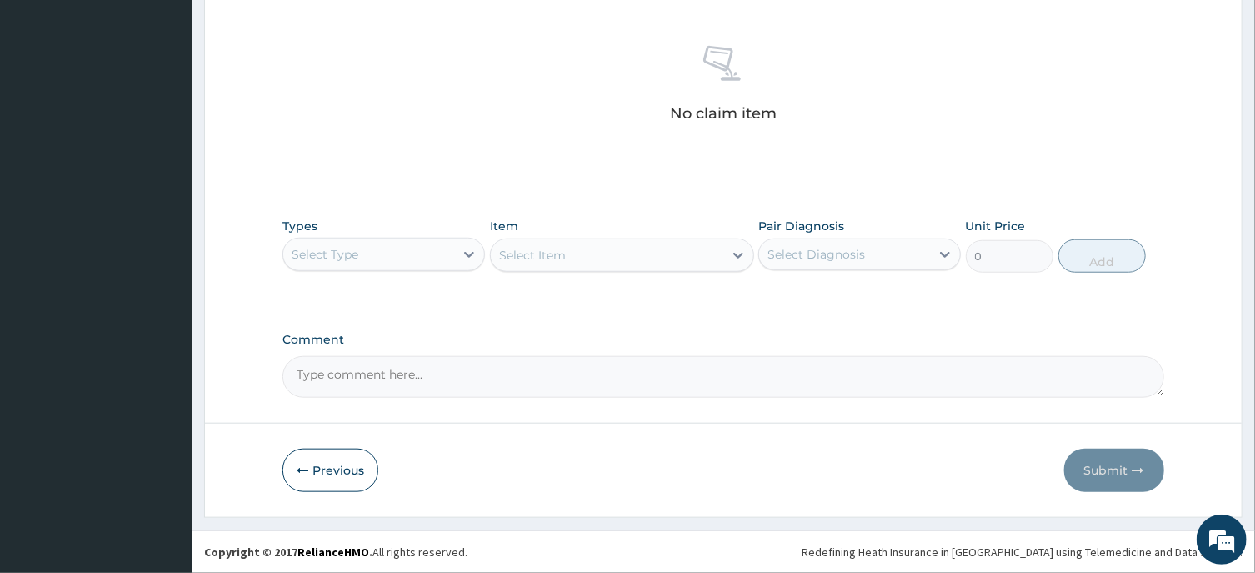
drag, startPoint x: 361, startPoint y: 260, endPoint x: 375, endPoint y: 257, distance: 14.6
click at [362, 260] on div "Select Type" at bounding box center [368, 254] width 171 height 27
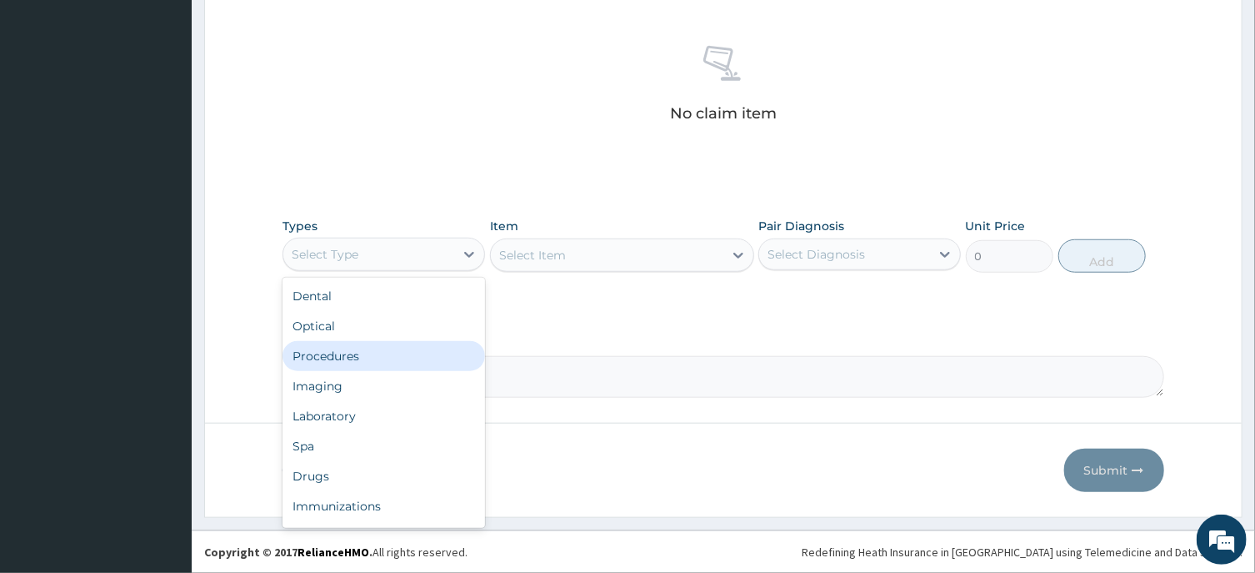
click at [330, 353] on div "Procedures" at bounding box center [384, 356] width 203 height 30
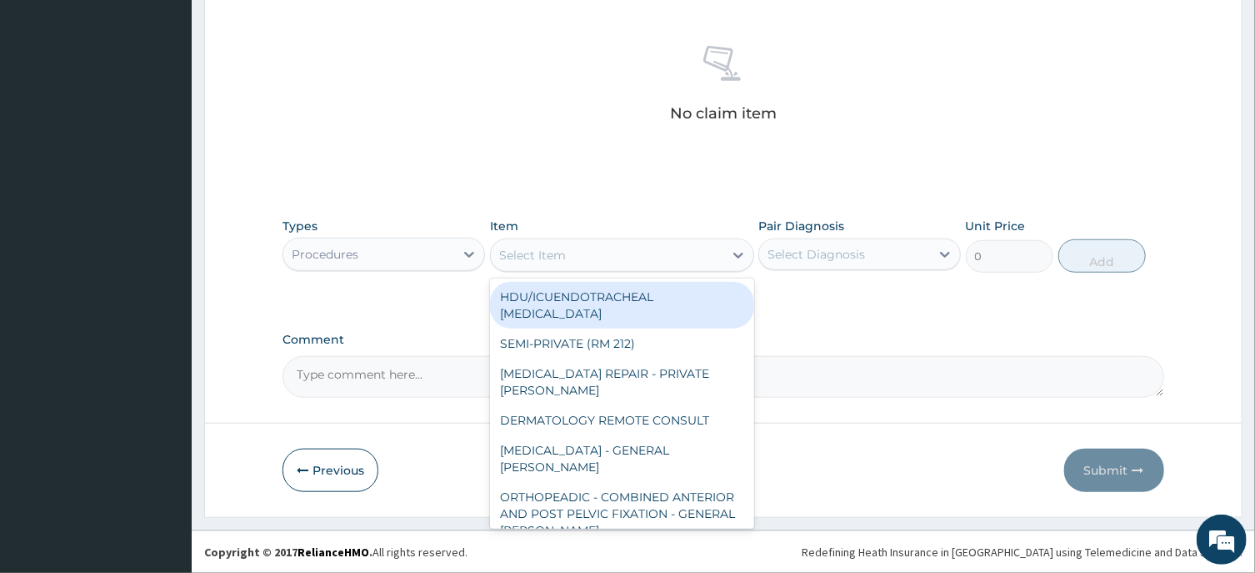
click at [533, 263] on div "Select Item" at bounding box center [607, 255] width 233 height 27
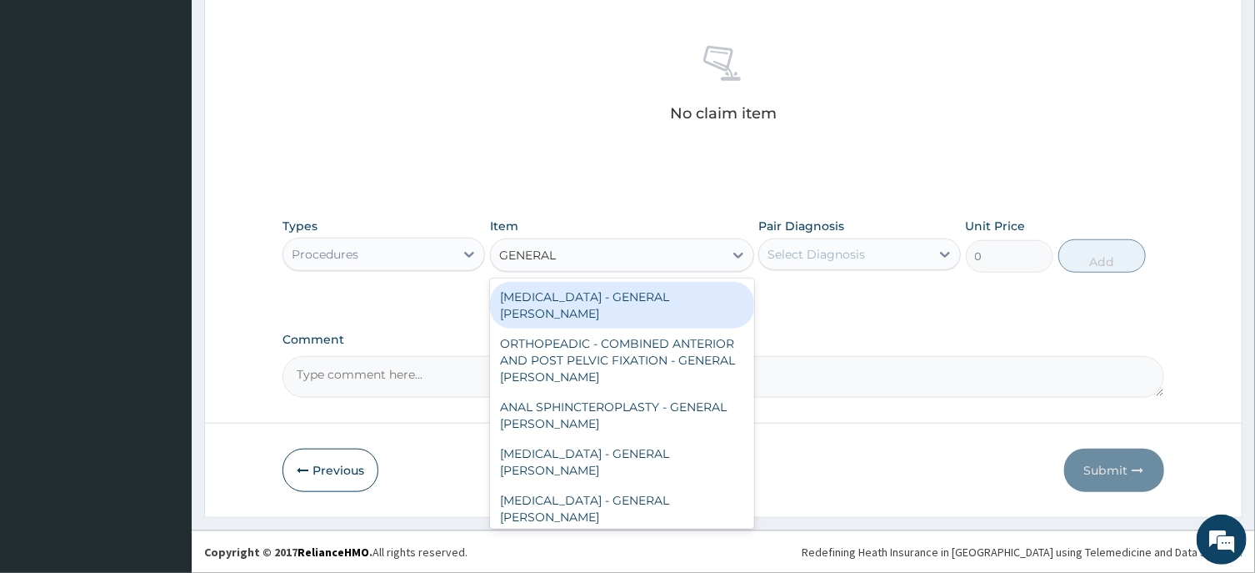
type input "GENERAL C"
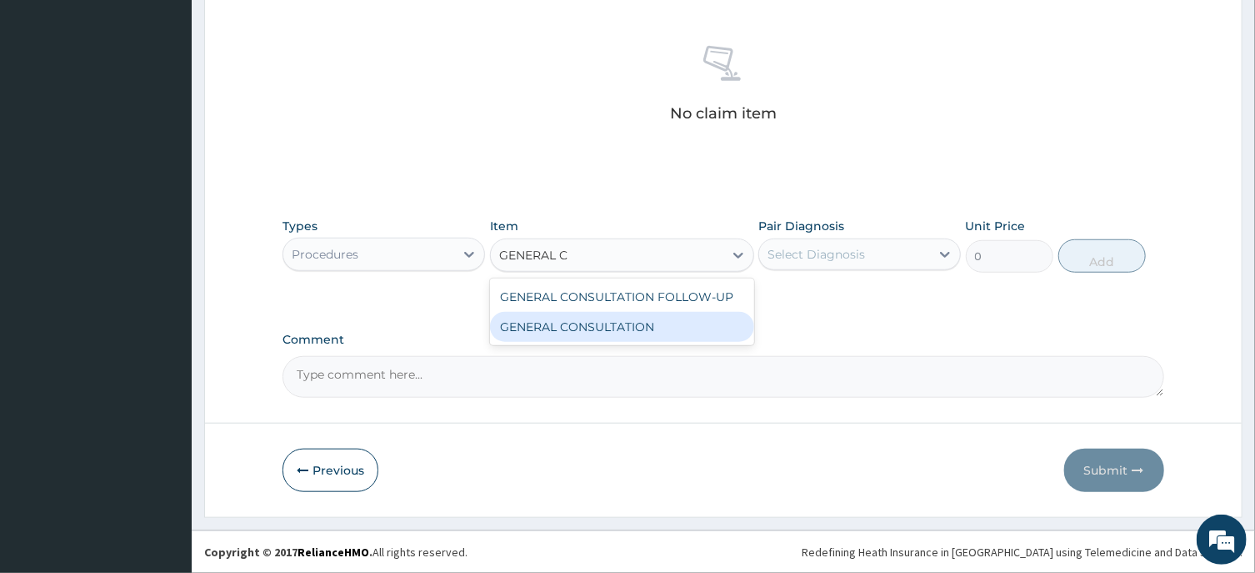
click at [634, 330] on div "GENERAL CONSULTATION" at bounding box center [622, 327] width 264 height 30
type input "6750"
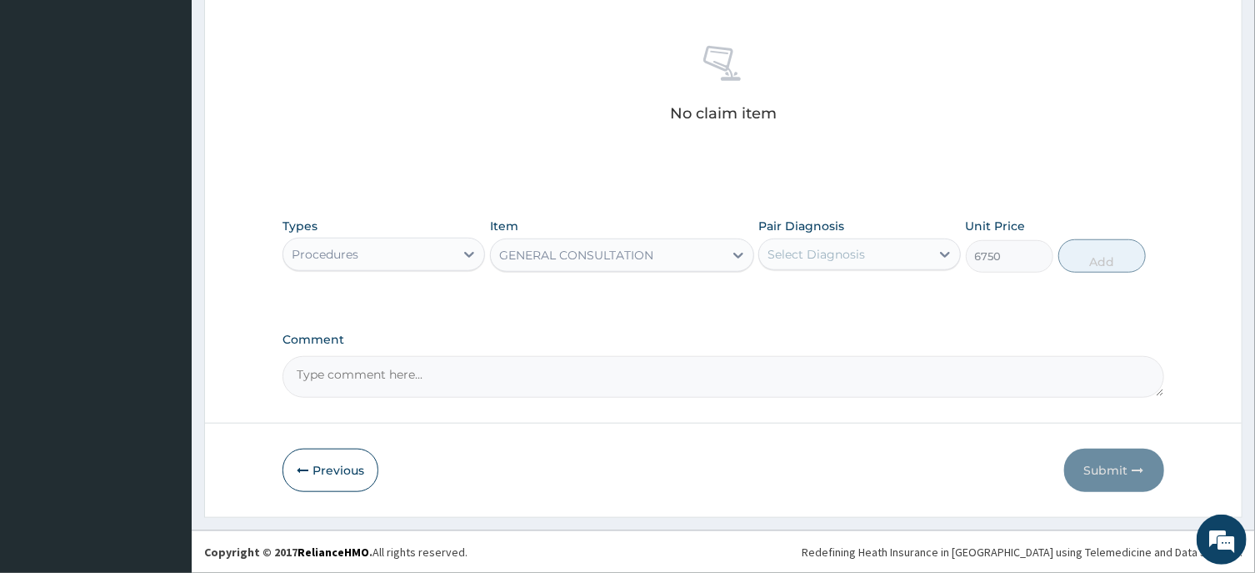
click at [870, 256] on div "Select Diagnosis" at bounding box center [844, 254] width 171 height 27
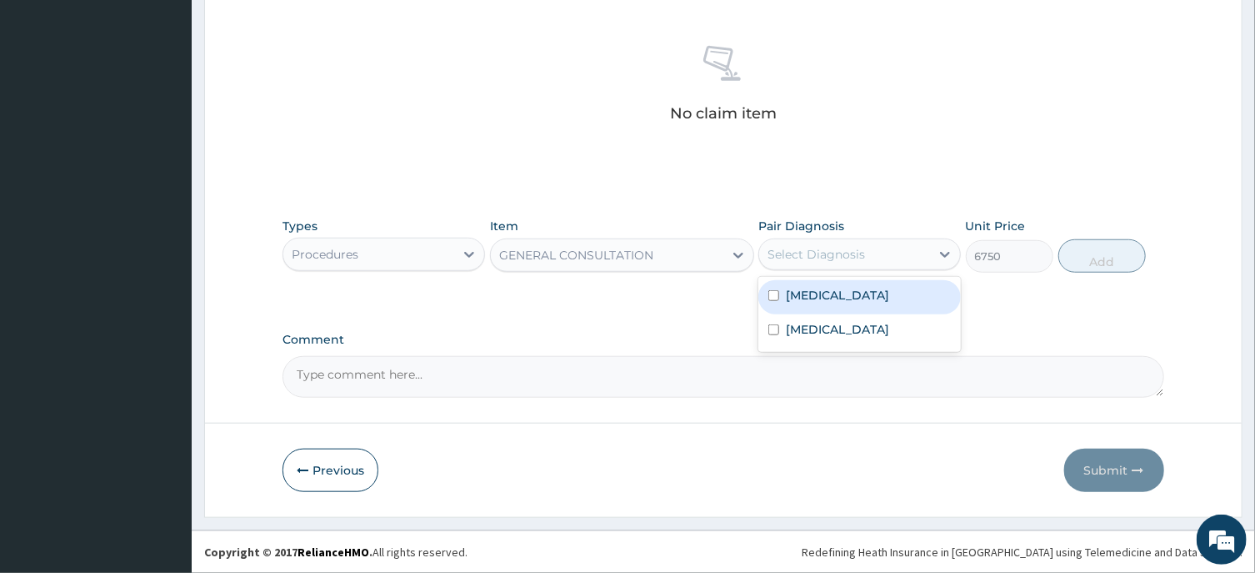
click at [844, 303] on div "Bacteremia" at bounding box center [860, 297] width 203 height 34
checkbox input "true"
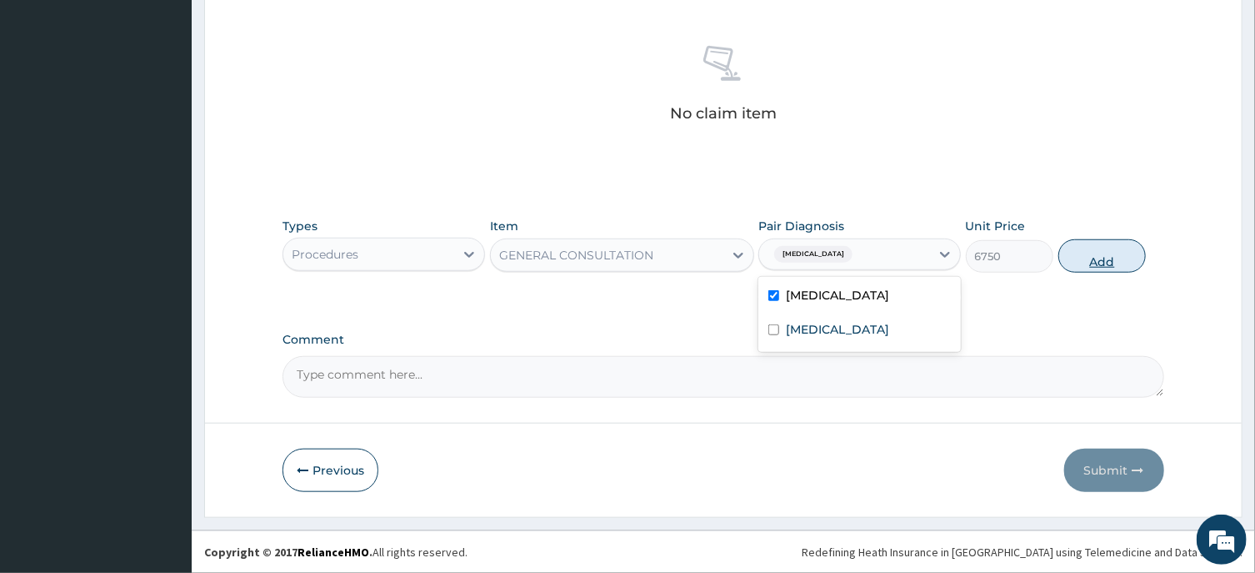
click at [1122, 254] on button "Add" at bounding box center [1103, 255] width 88 height 33
type input "0"
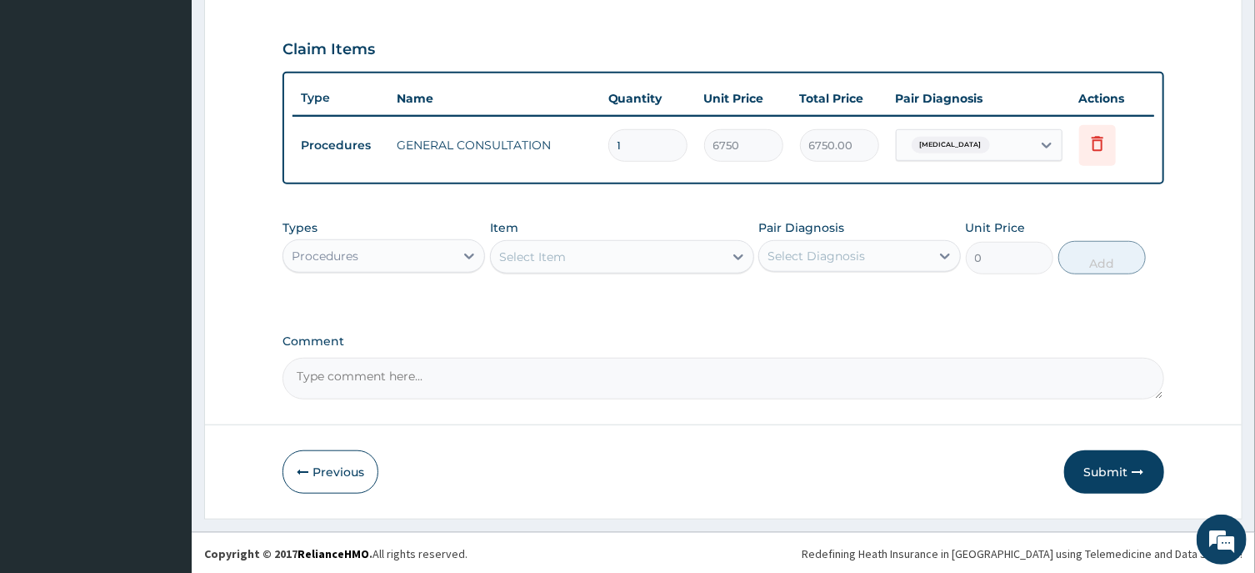
click at [566, 258] on div "Select Item" at bounding box center [607, 256] width 233 height 27
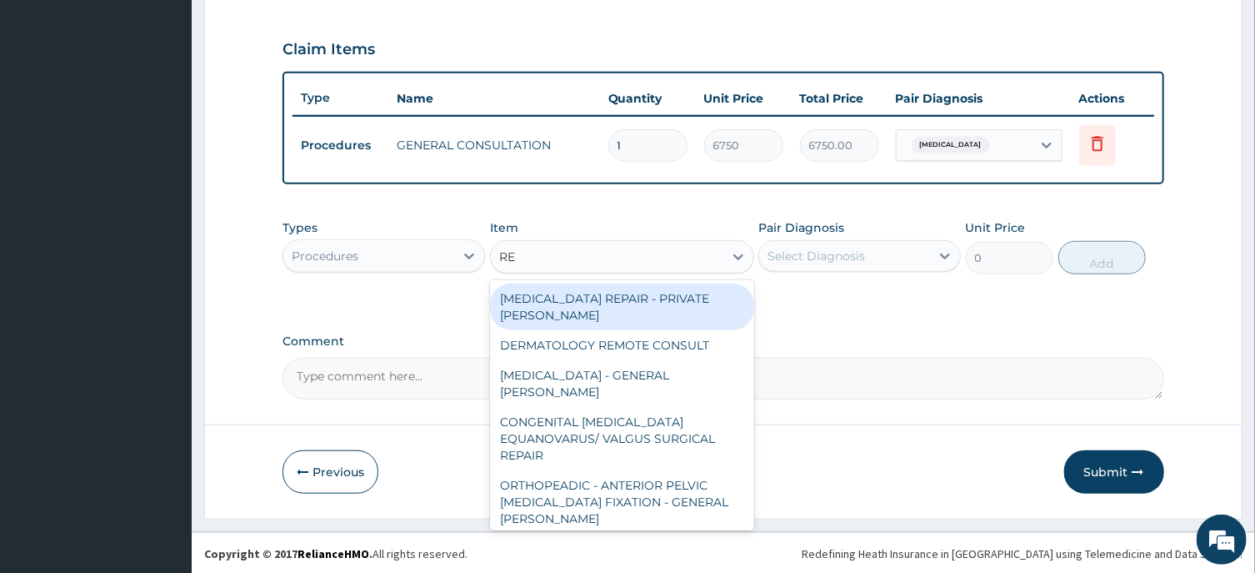
type input "REG"
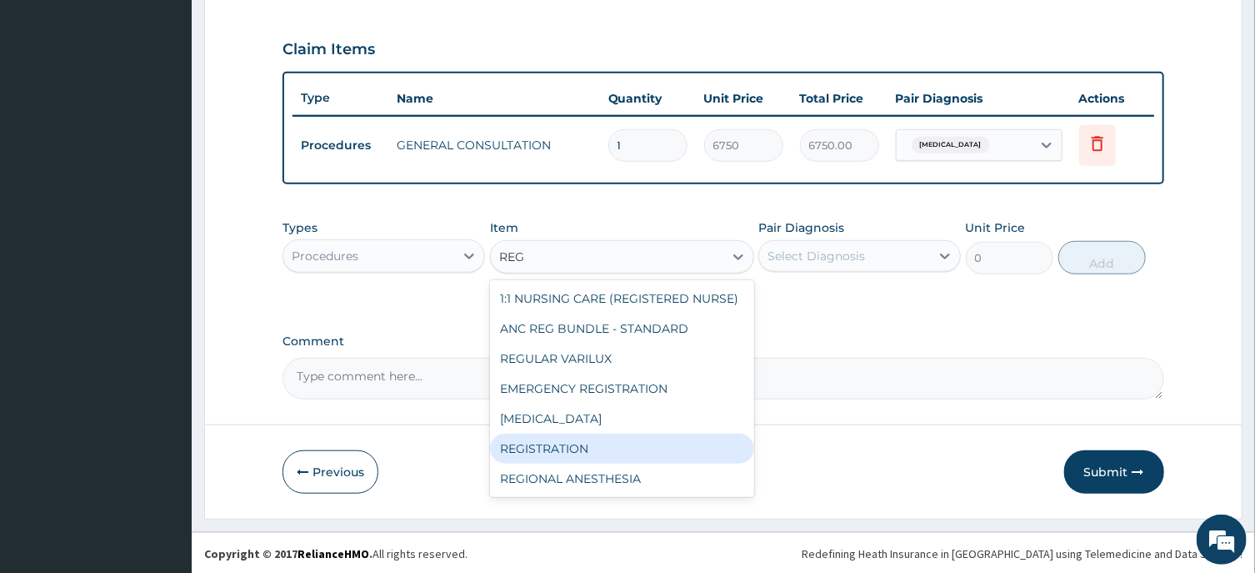
click at [553, 449] on div "REGISTRATION" at bounding box center [622, 448] width 264 height 30
type input "6750"
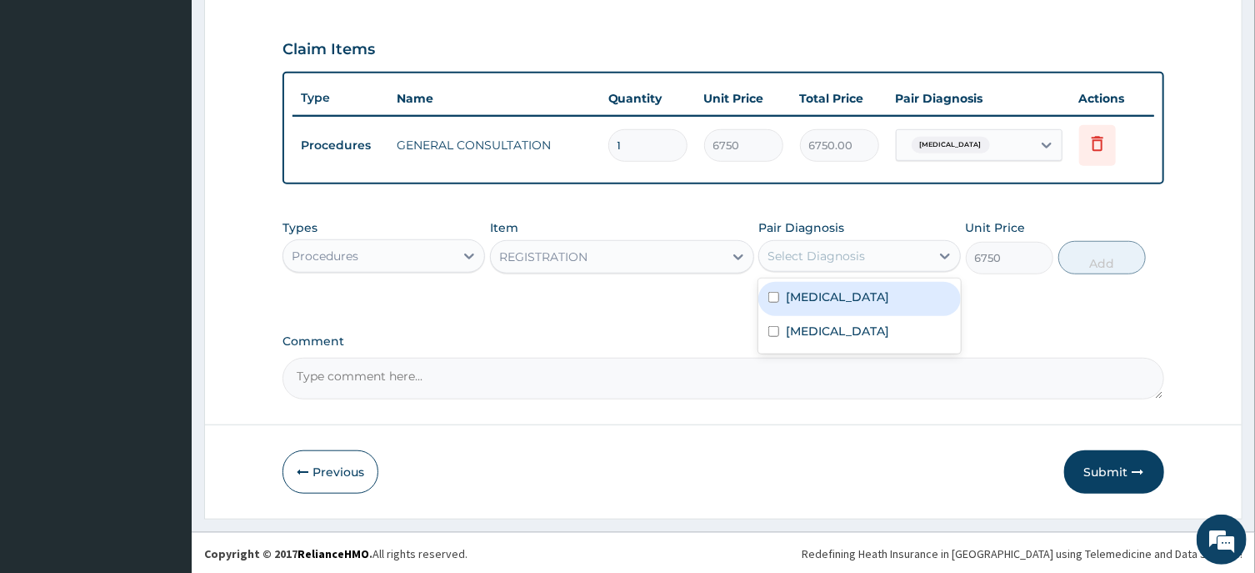
click at [862, 253] on div "Select Diagnosis" at bounding box center [817, 256] width 98 height 17
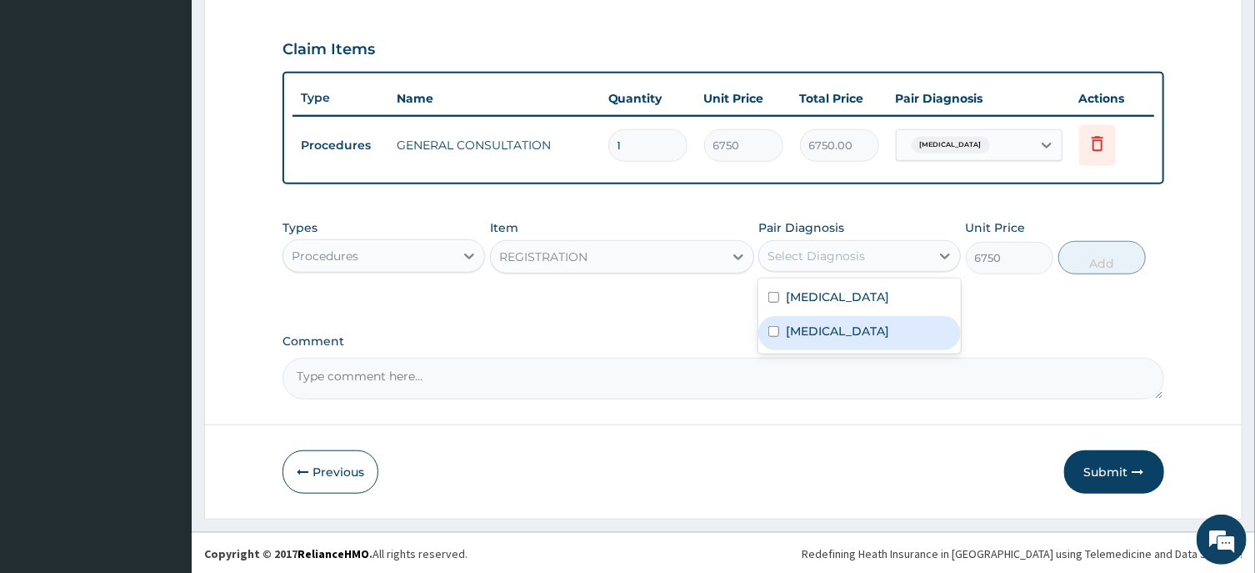
click at [820, 337] on div "Malaria" at bounding box center [860, 333] width 203 height 34
checkbox input "true"
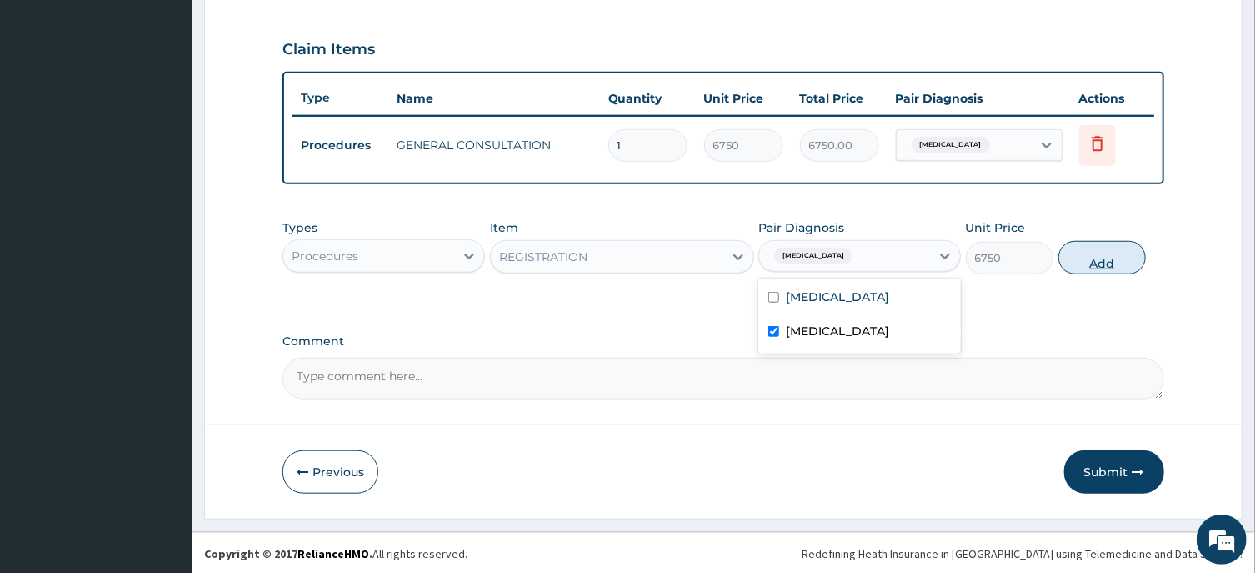
click at [1122, 254] on button "Add" at bounding box center [1103, 257] width 88 height 33
type input "0"
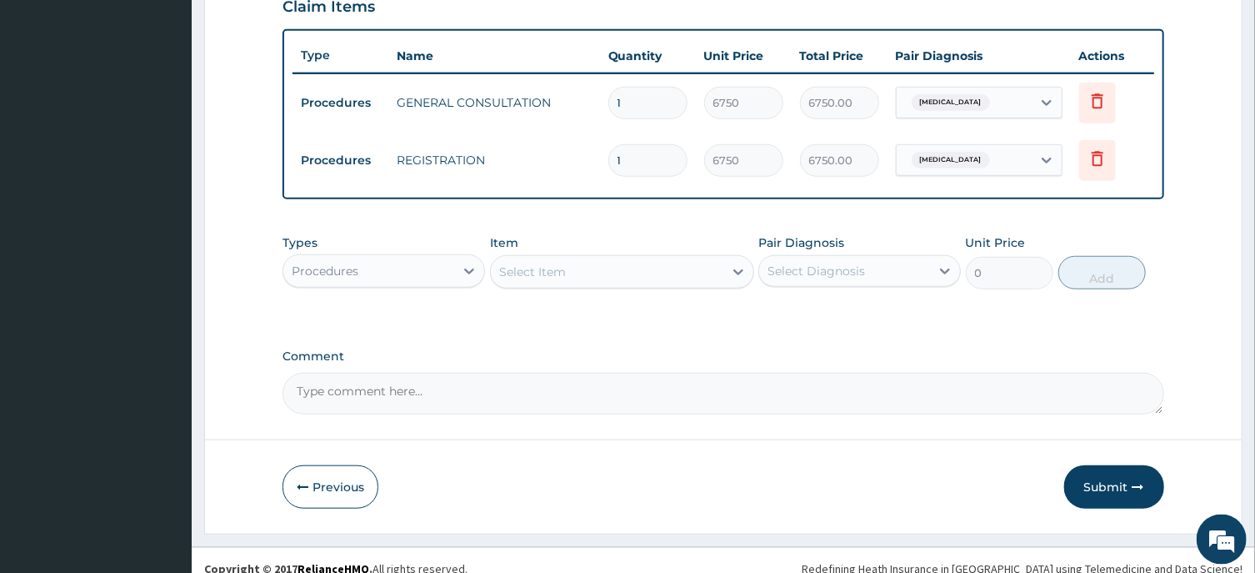
scroll to position [605, 0]
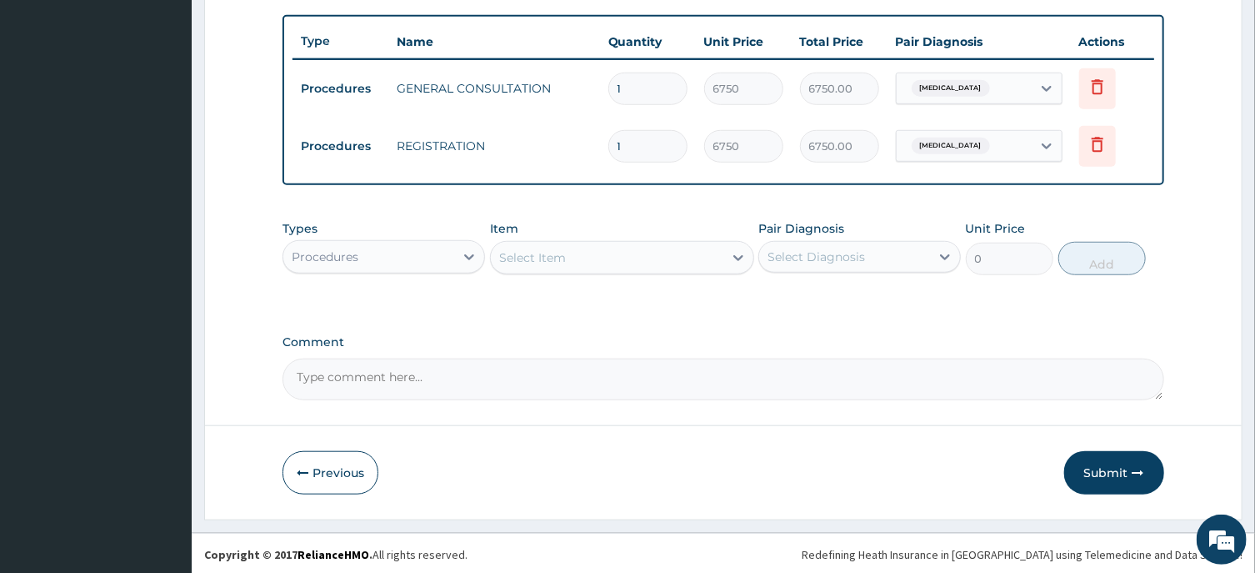
click at [345, 248] on div "Procedures" at bounding box center [325, 256] width 67 height 17
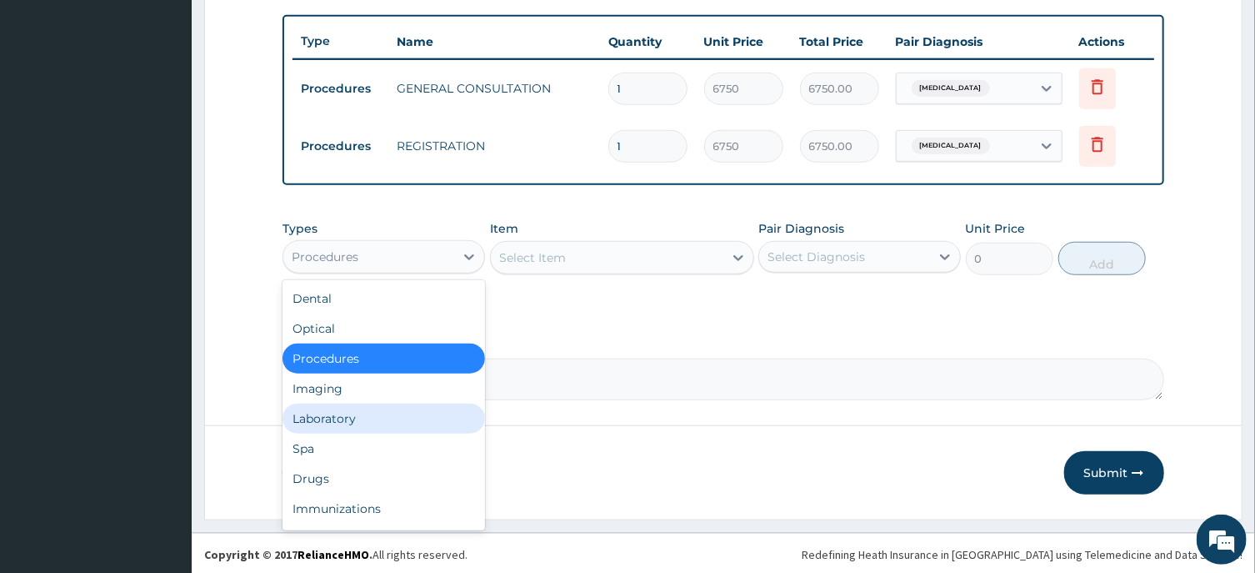
drag, startPoint x: 322, startPoint y: 417, endPoint x: 320, endPoint y: 407, distance: 10.1
click at [322, 416] on div "Laboratory" at bounding box center [384, 418] width 203 height 30
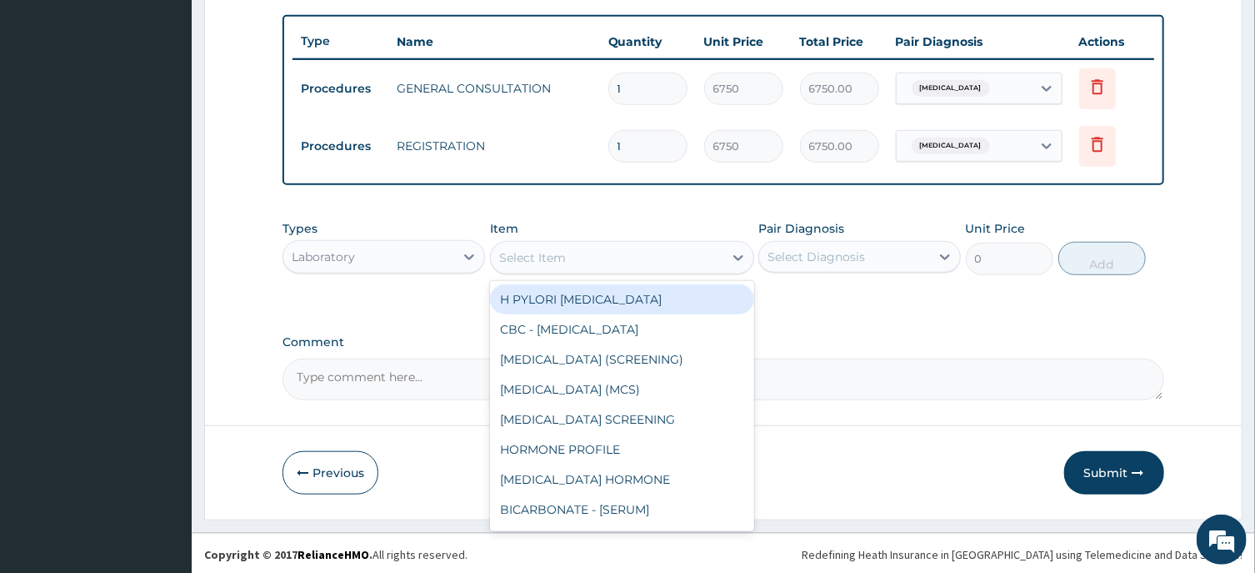
click at [528, 262] on div "Select Item" at bounding box center [532, 257] width 67 height 17
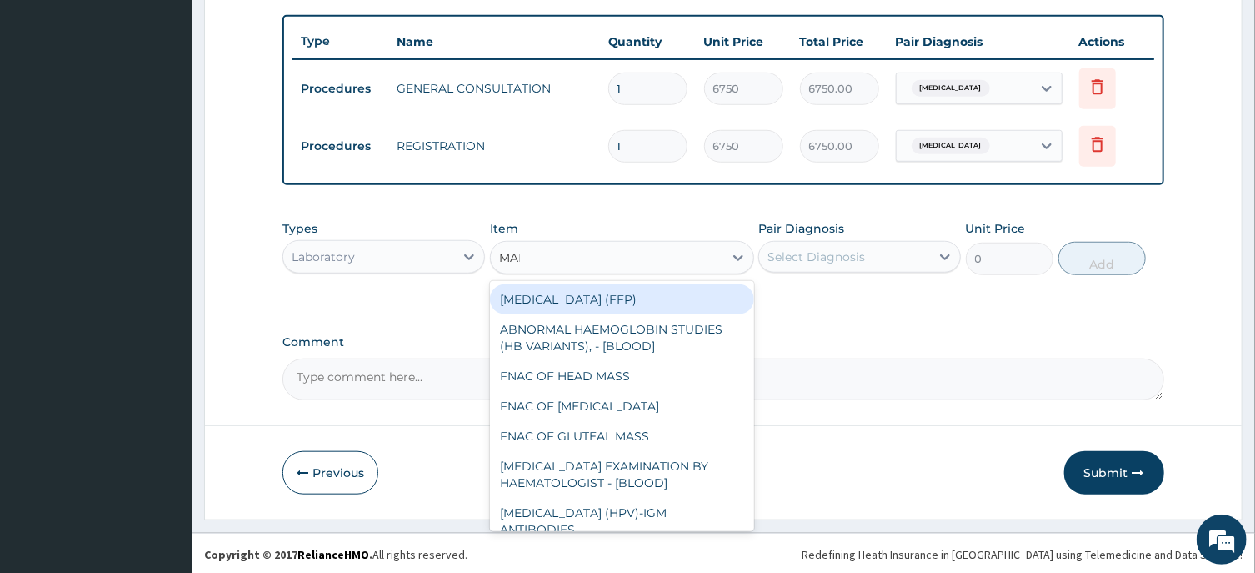
type input "MALA"
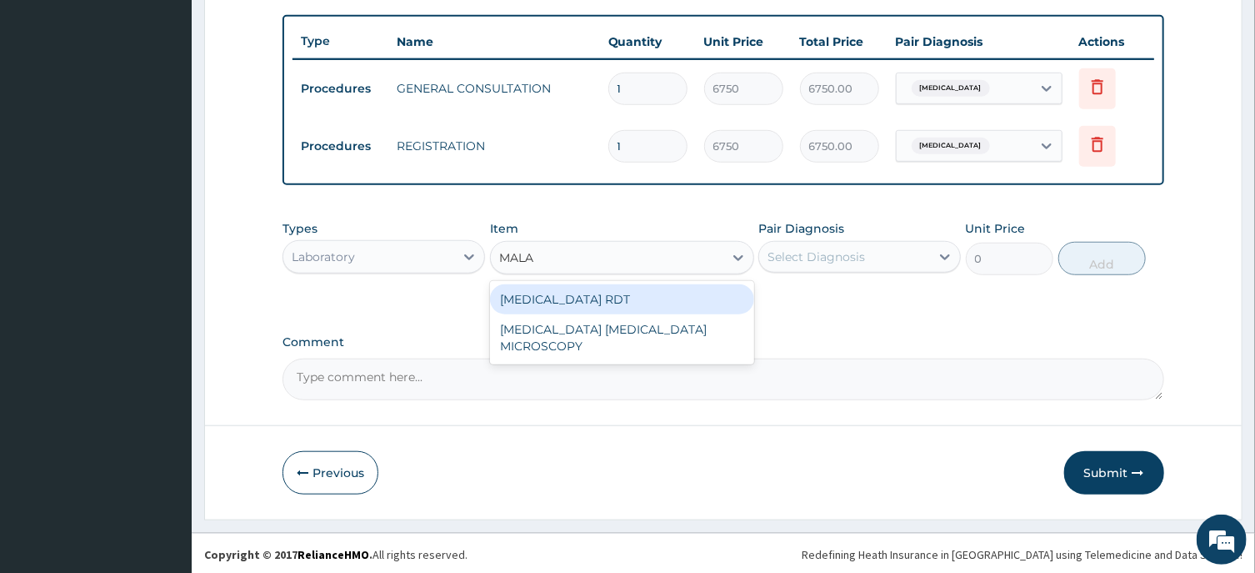
click at [578, 289] on div "MALARIA RDT" at bounding box center [622, 299] width 264 height 30
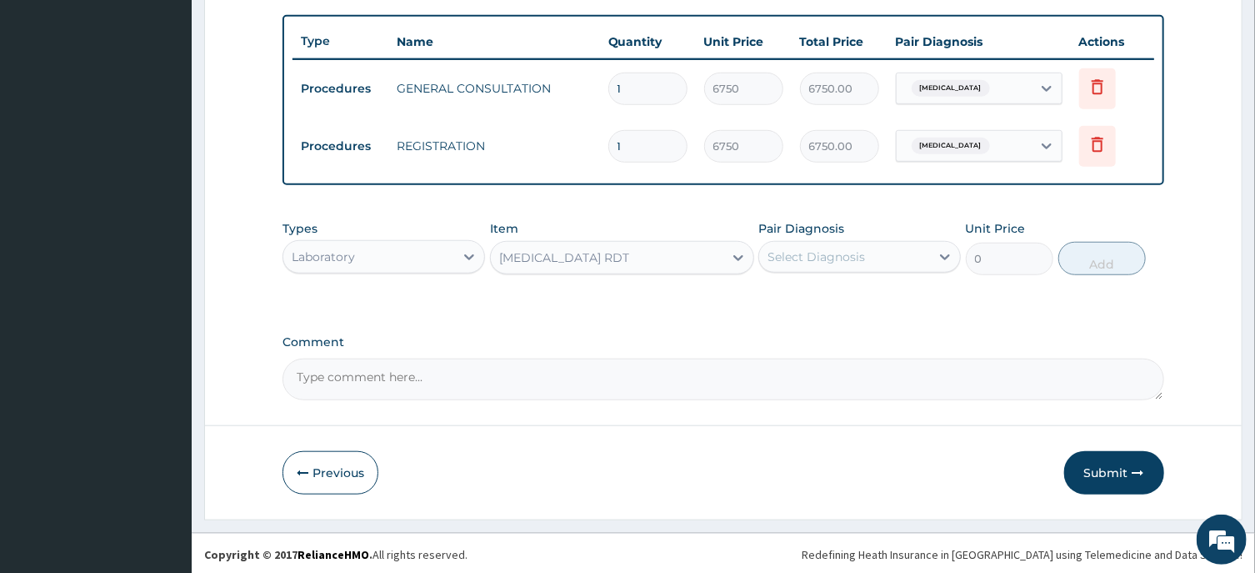
type input "2700"
click at [851, 248] on div "Select Diagnosis" at bounding box center [817, 256] width 98 height 17
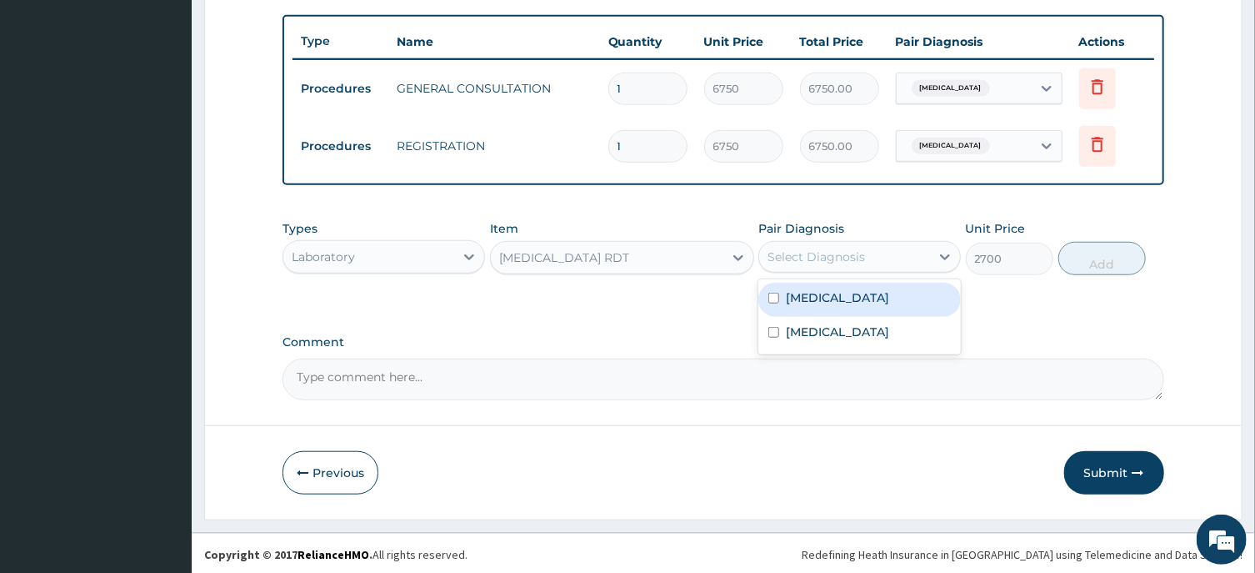
click at [814, 294] on label "Bacteremia" at bounding box center [837, 297] width 103 height 17
checkbox input "true"
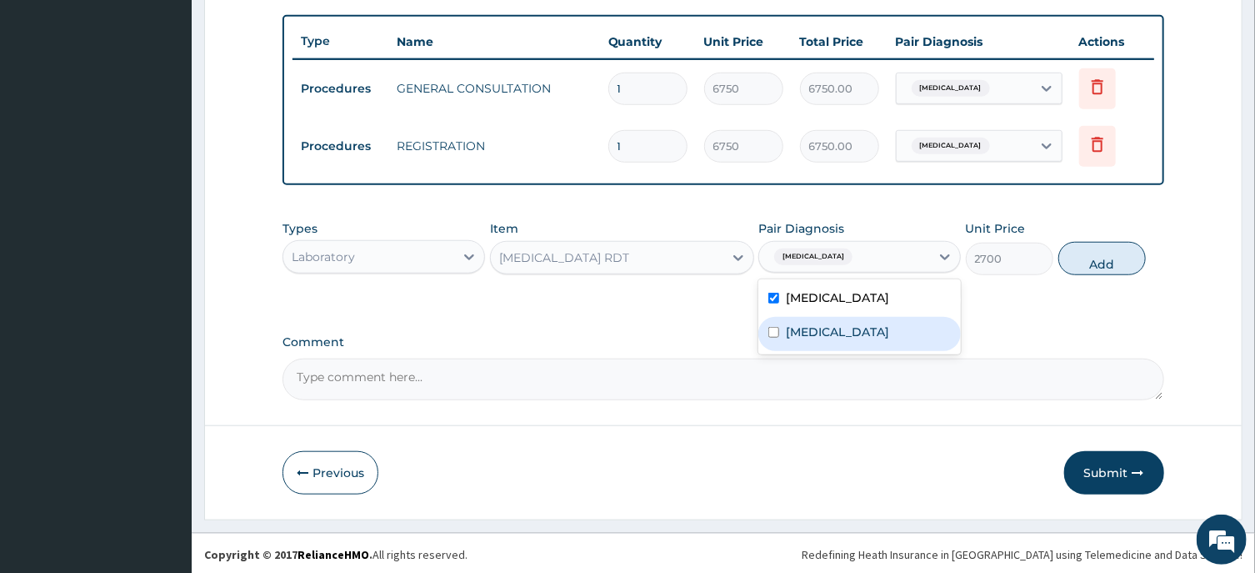
click at [806, 338] on div "Malaria" at bounding box center [860, 334] width 203 height 34
checkbox input "true"
click at [833, 289] on label "Bacteremia" at bounding box center [837, 297] width 103 height 17
checkbox input "false"
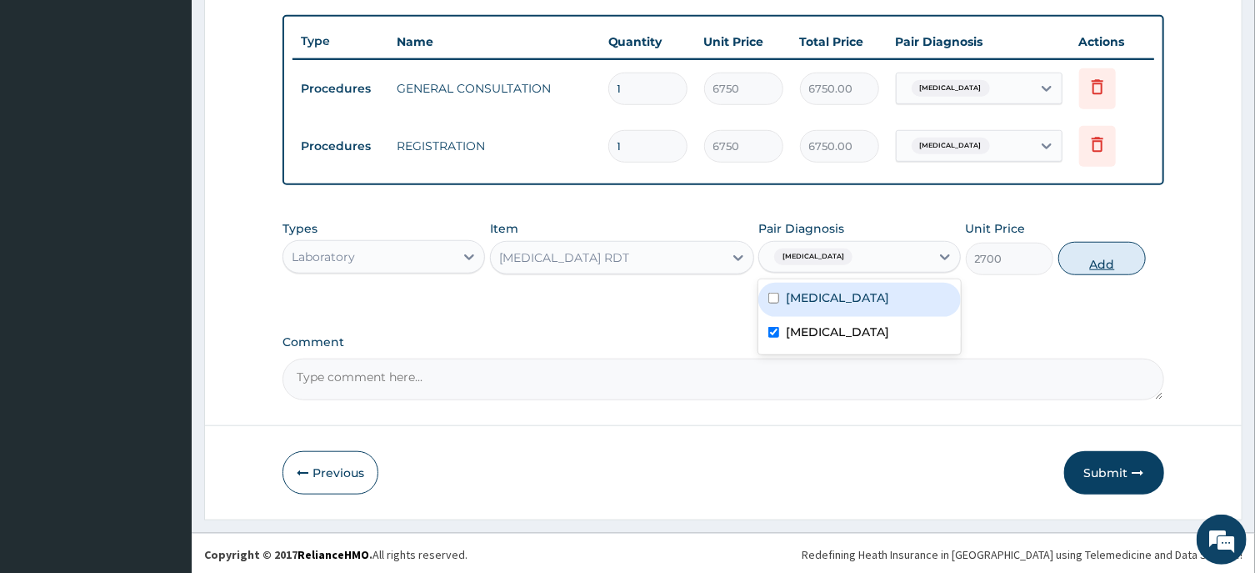
click at [1109, 250] on button "Add" at bounding box center [1103, 258] width 88 height 33
type input "0"
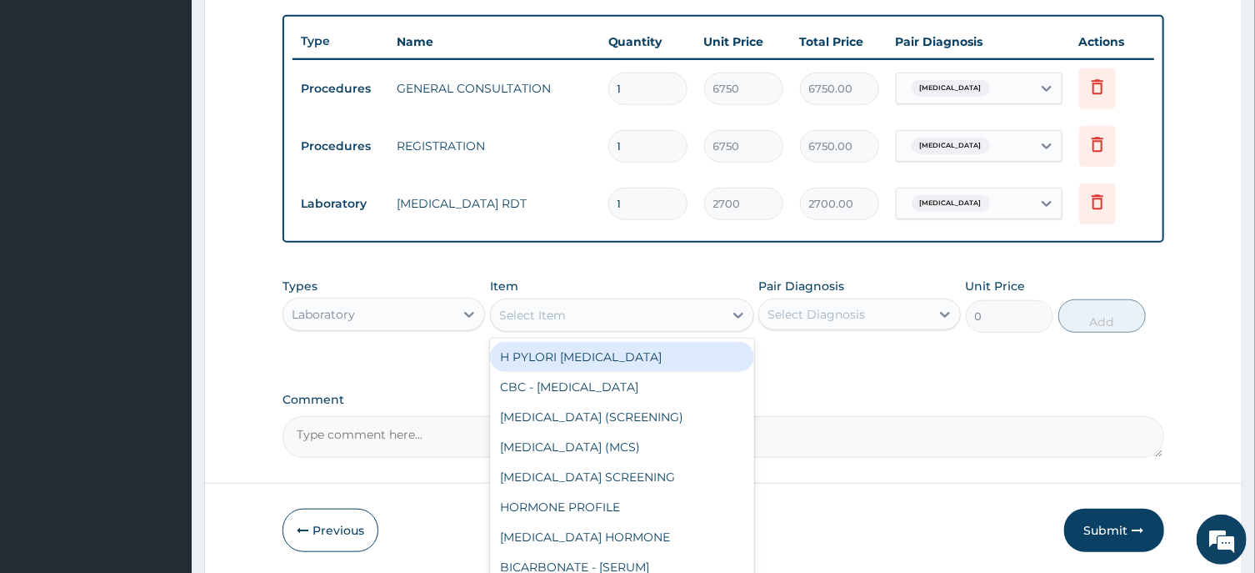
click at [528, 314] on div "Select Item" at bounding box center [532, 315] width 67 height 17
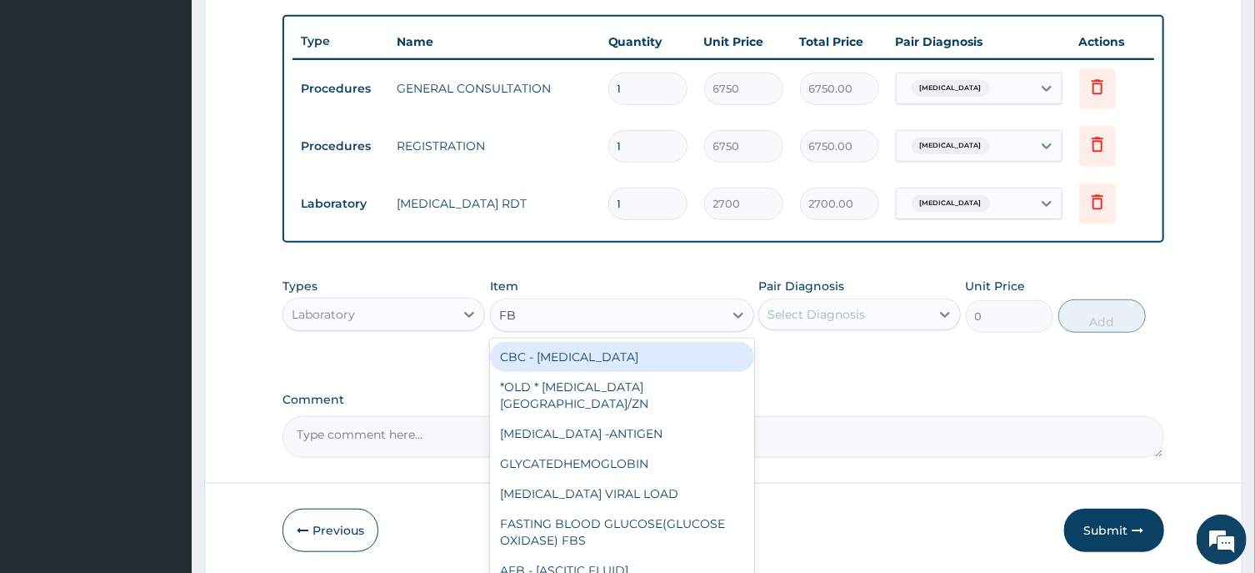
type input "FBC"
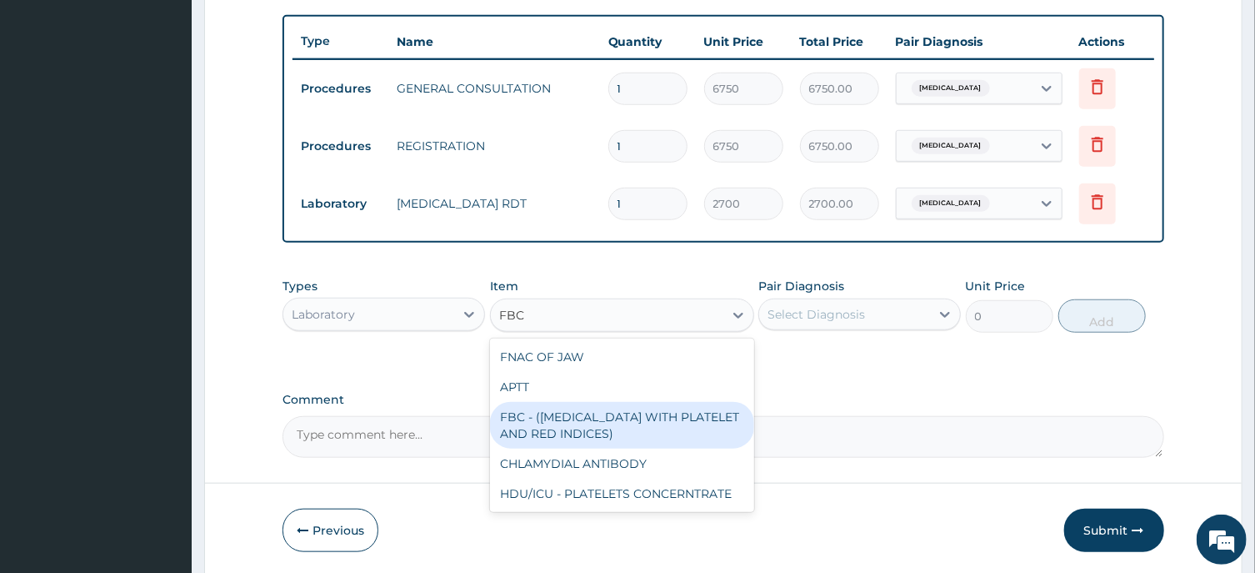
click at [601, 426] on div "FBC - (FULL BLOOD COUNT WITH PLATELET AND RED INDICES)" at bounding box center [622, 425] width 264 height 47
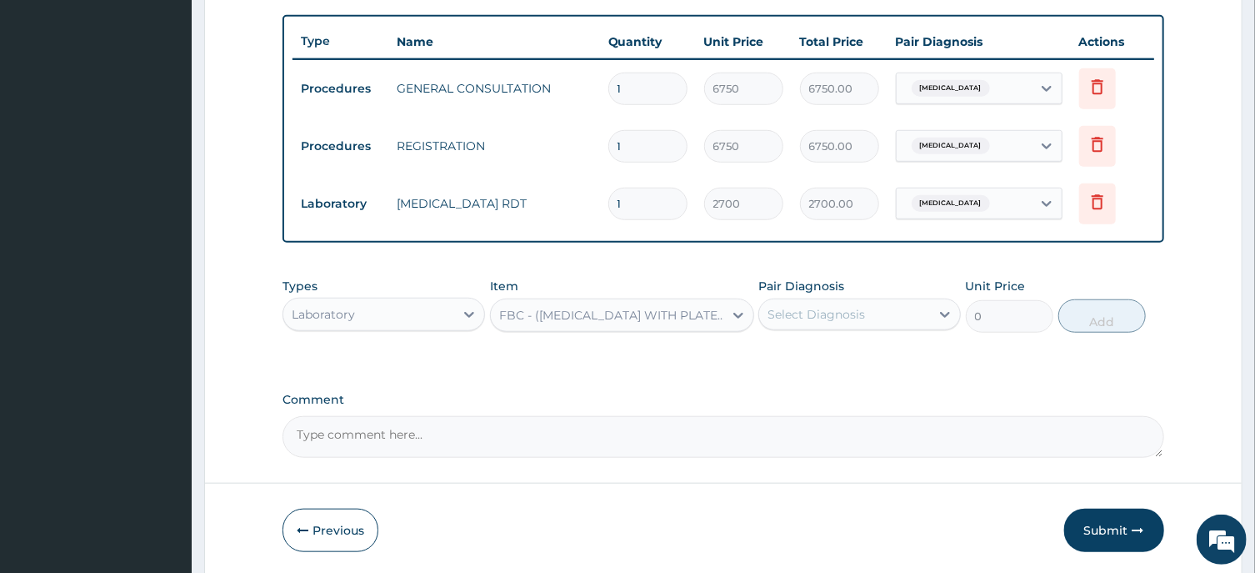
type input "5400"
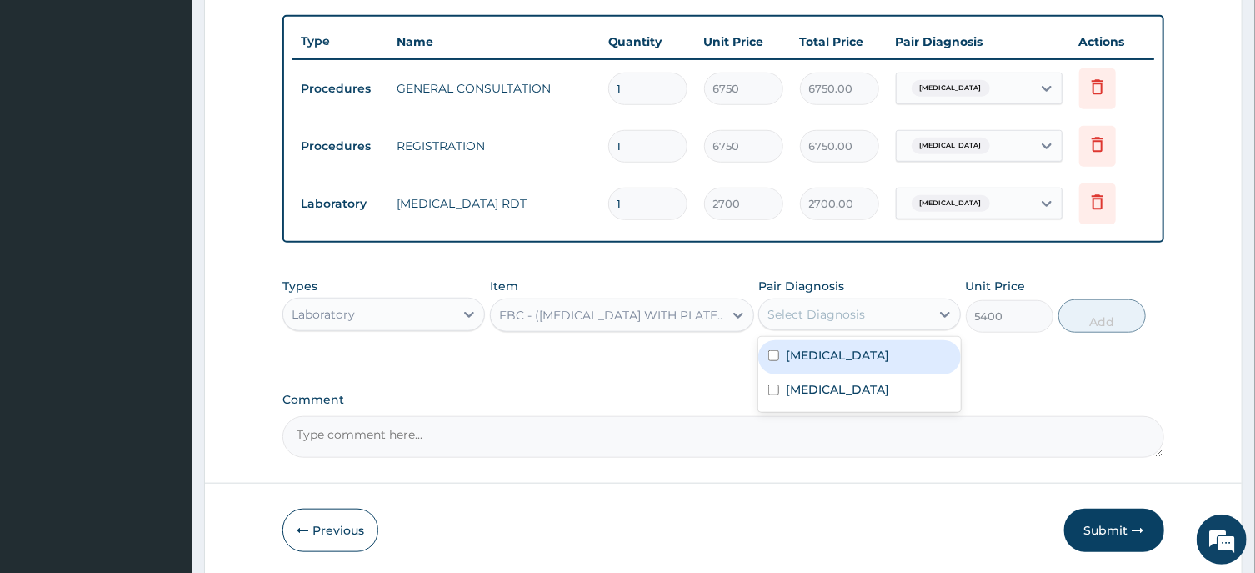
click at [830, 306] on div "Select Diagnosis" at bounding box center [817, 314] width 98 height 17
click at [833, 349] on label "Bacteremia" at bounding box center [837, 355] width 103 height 17
checkbox input "true"
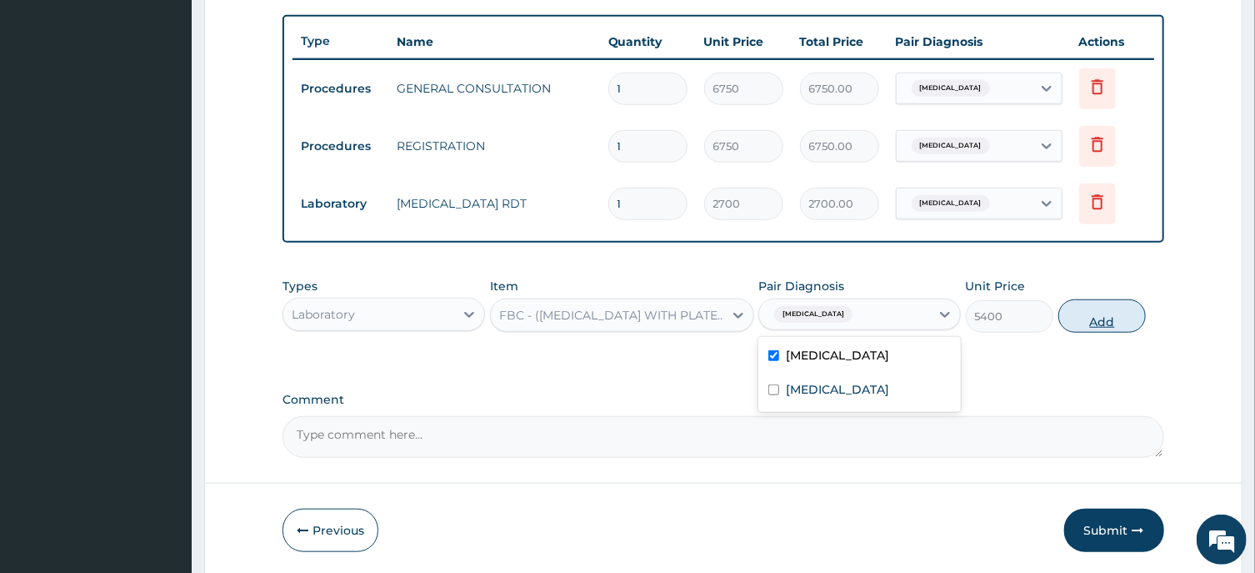
click at [1109, 311] on button "Add" at bounding box center [1103, 315] width 88 height 33
type input "0"
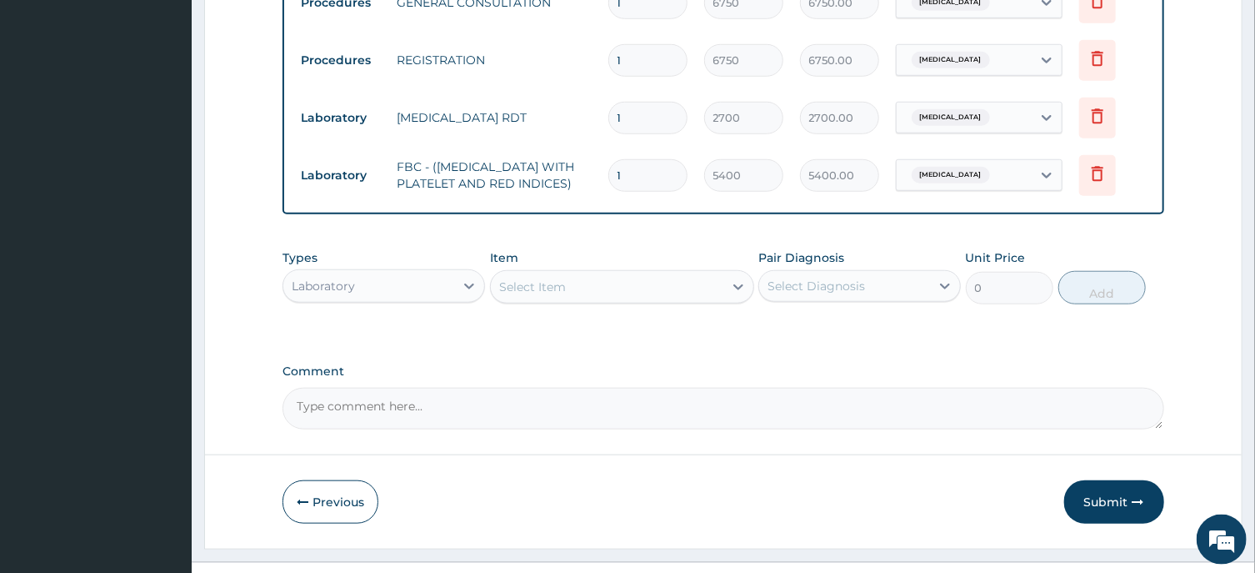
scroll to position [730, 0]
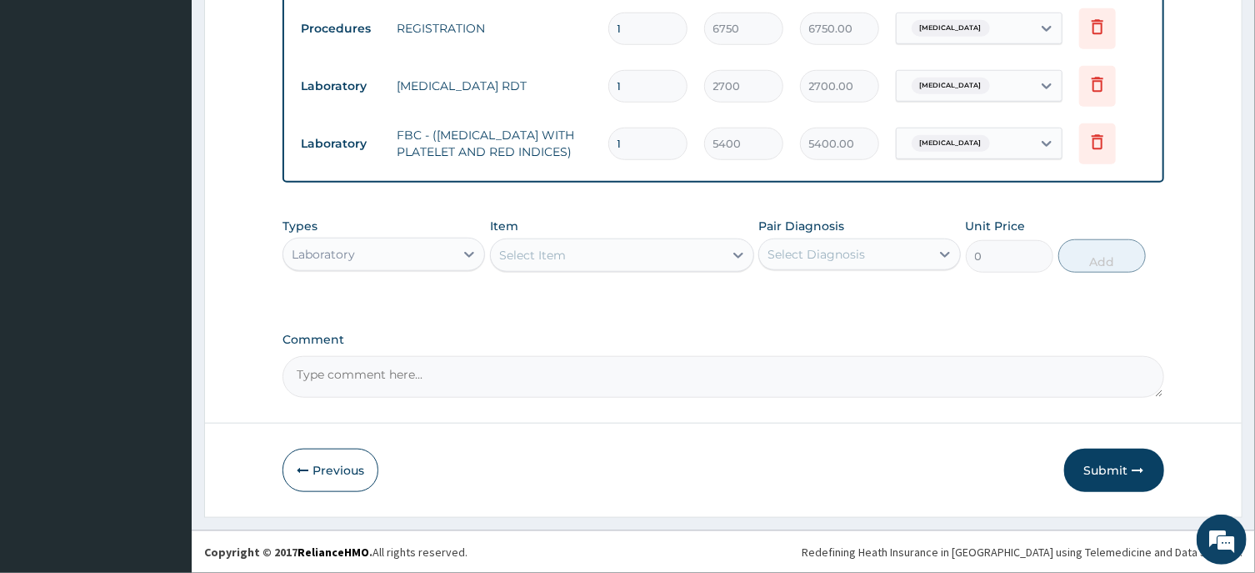
click at [337, 253] on div "Laboratory" at bounding box center [323, 254] width 63 height 17
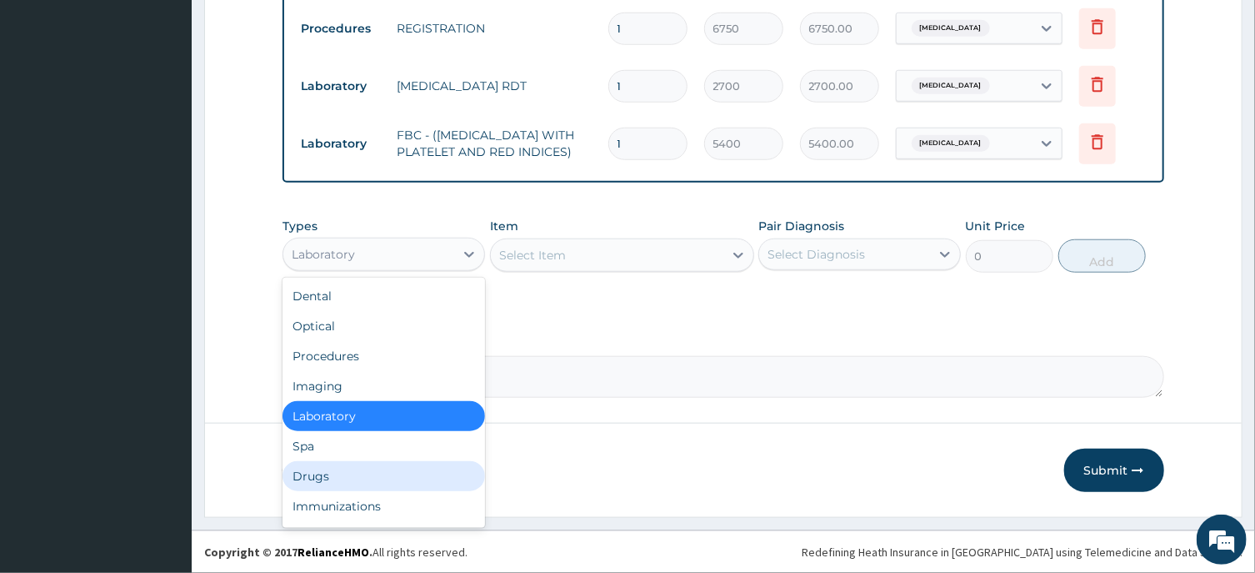
click at [310, 480] on div "Drugs" at bounding box center [384, 476] width 203 height 30
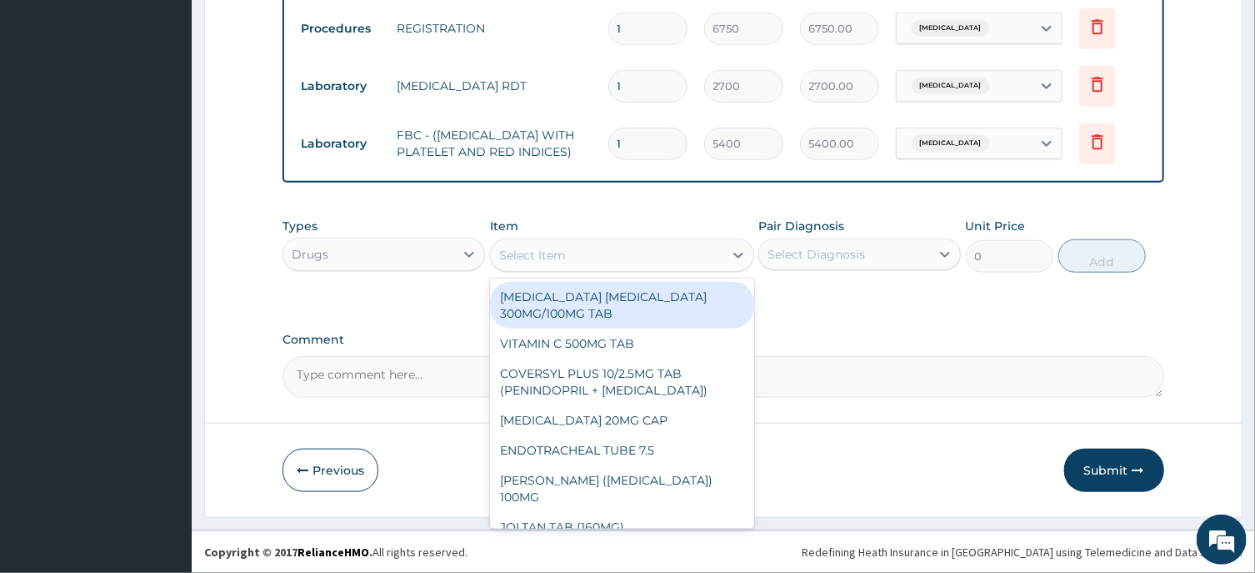
click at [535, 262] on div "Select Item" at bounding box center [532, 255] width 67 height 17
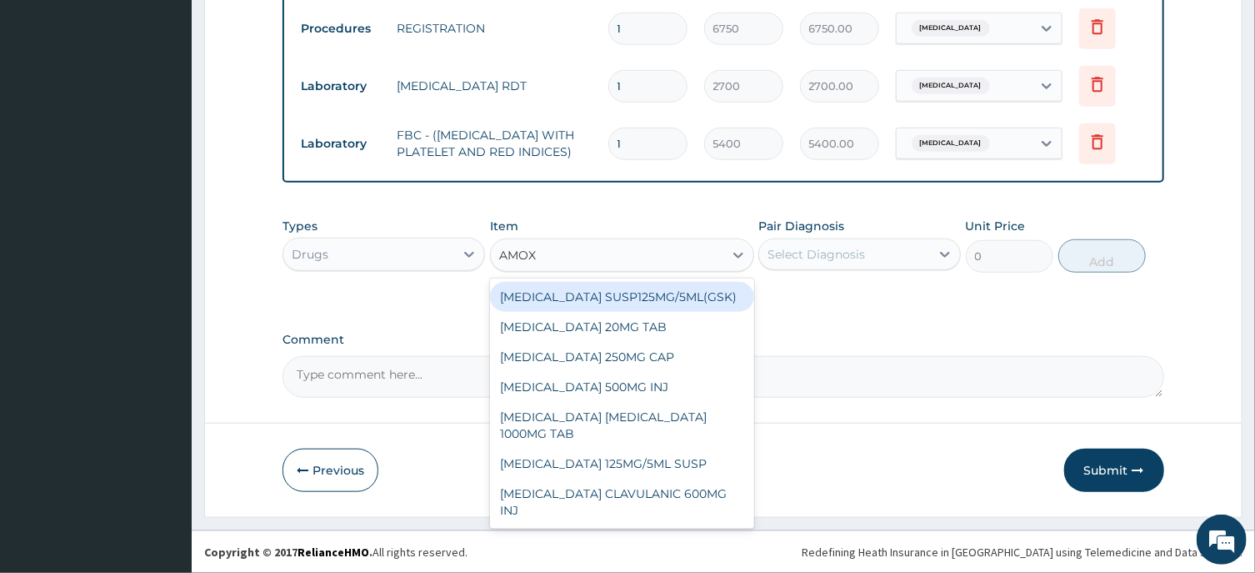
type input "AMOXI"
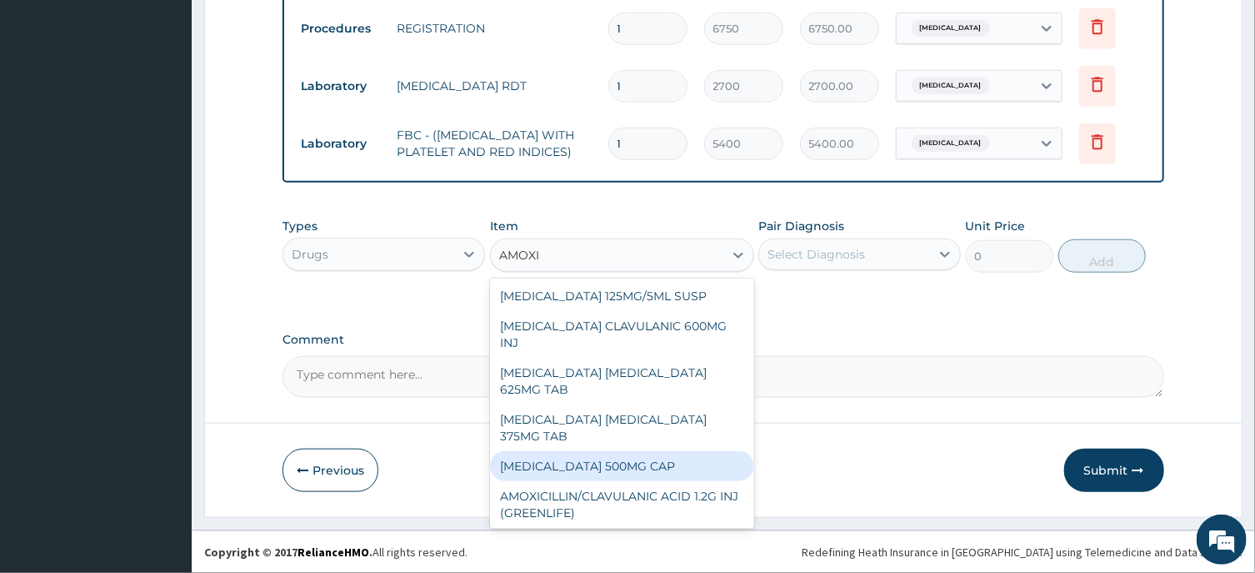
scroll to position [246, 0]
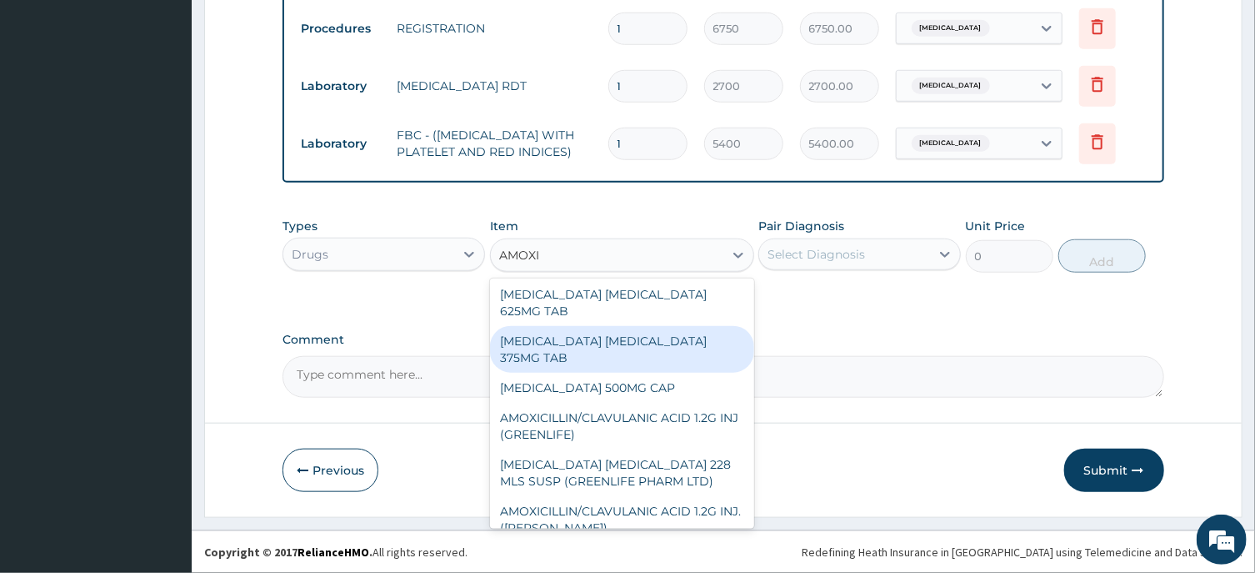
click at [558, 333] on div "[MEDICAL_DATA] [MEDICAL_DATA] 375MG TAB" at bounding box center [622, 349] width 264 height 47
type input "454.9825134277344"
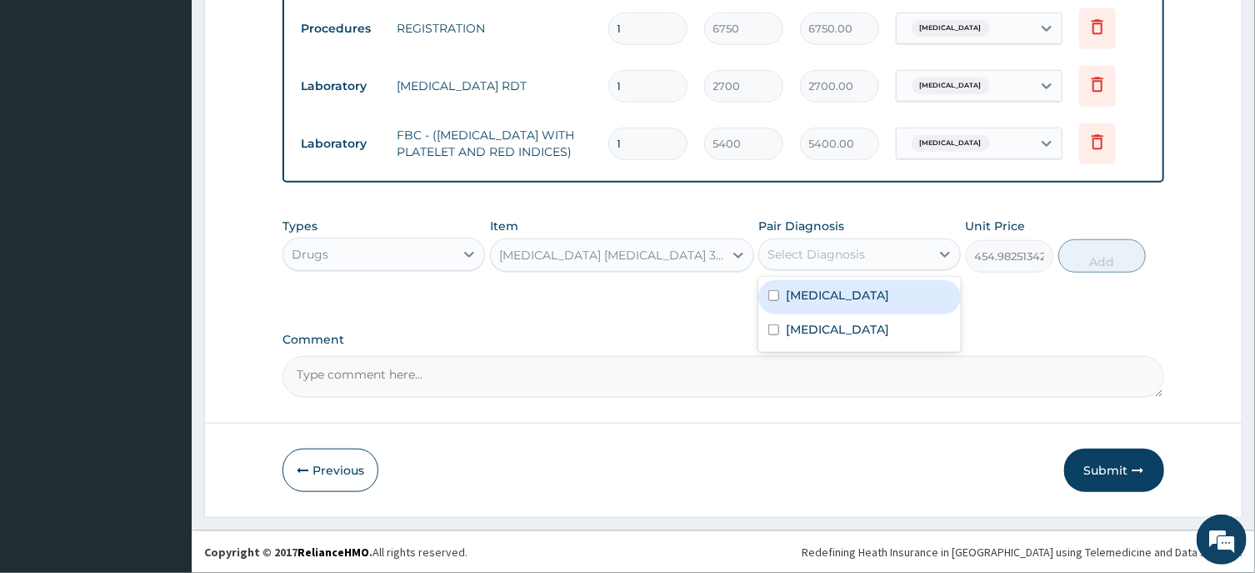
click at [859, 248] on div "Select Diagnosis" at bounding box center [817, 254] width 98 height 17
click at [851, 293] on label "Bacteremia" at bounding box center [837, 295] width 103 height 17
checkbox input "true"
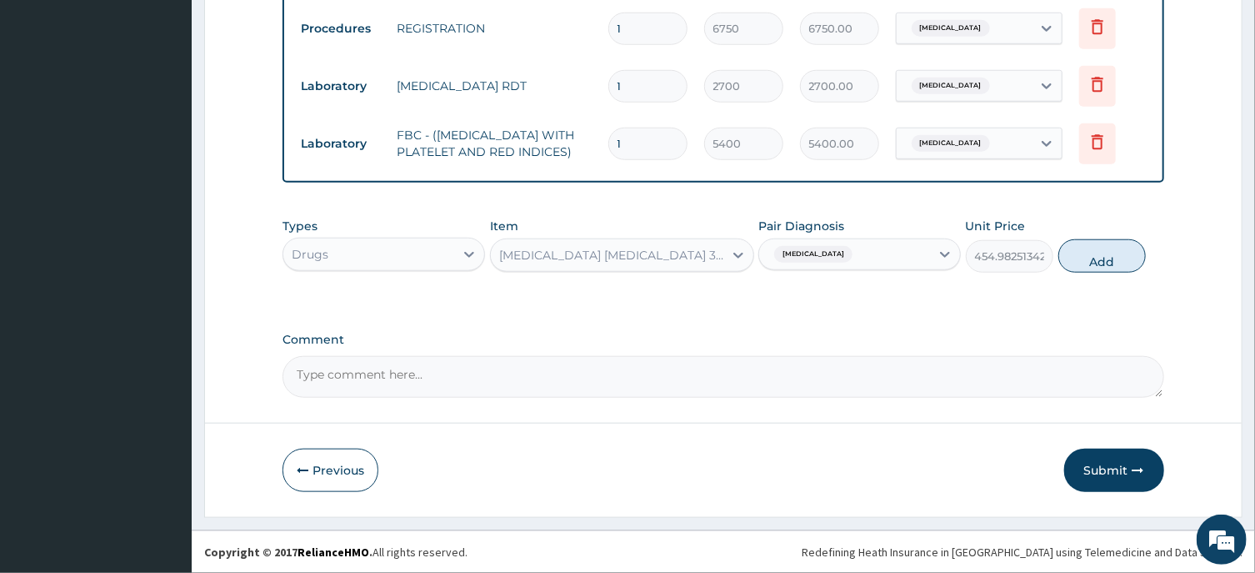
drag, startPoint x: 1111, startPoint y: 256, endPoint x: 1101, endPoint y: 246, distance: 14.1
click at [1101, 247] on button "Add" at bounding box center [1103, 255] width 88 height 33
type input "0"
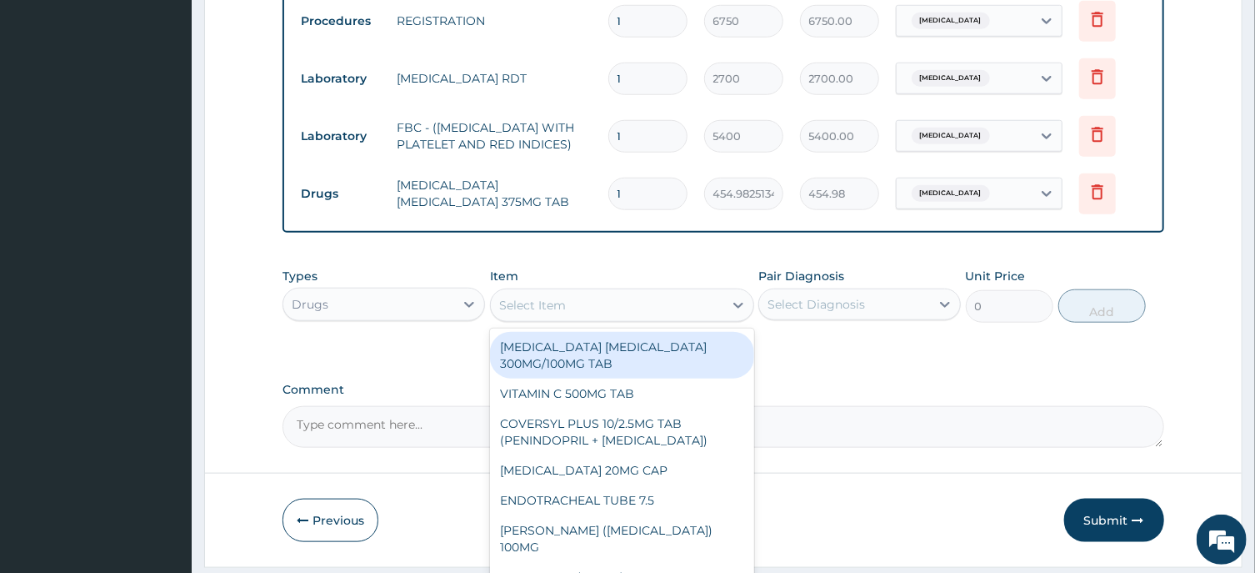
click at [518, 313] on div "Select Item" at bounding box center [532, 305] width 67 height 17
paste input "IBUPROFEN SUSP"
type input "IBUPROFEN SUSP"
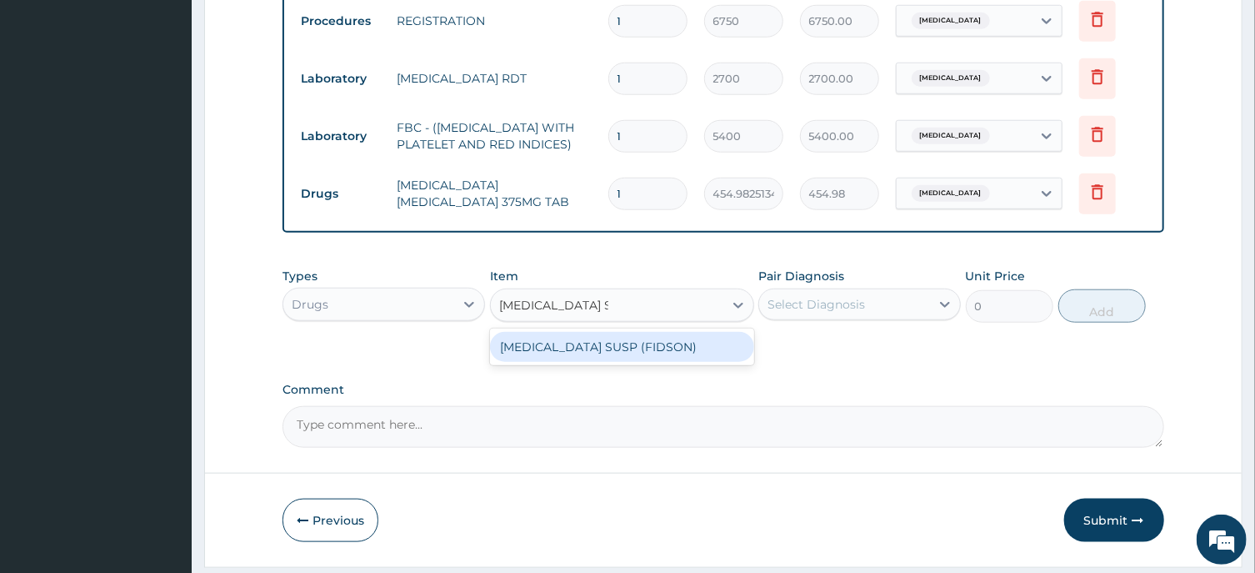
click at [617, 353] on div "[MEDICAL_DATA] SUSP (FIDSON)" at bounding box center [622, 347] width 264 height 30
type input "1376.375"
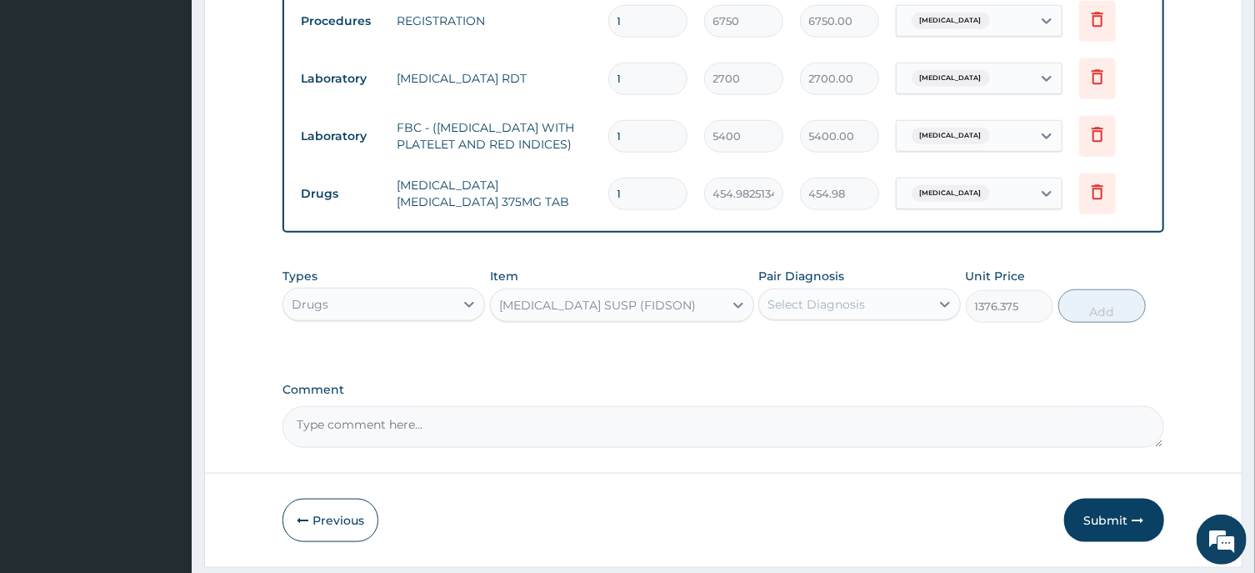
click at [845, 306] on div "Select Diagnosis" at bounding box center [817, 304] width 98 height 17
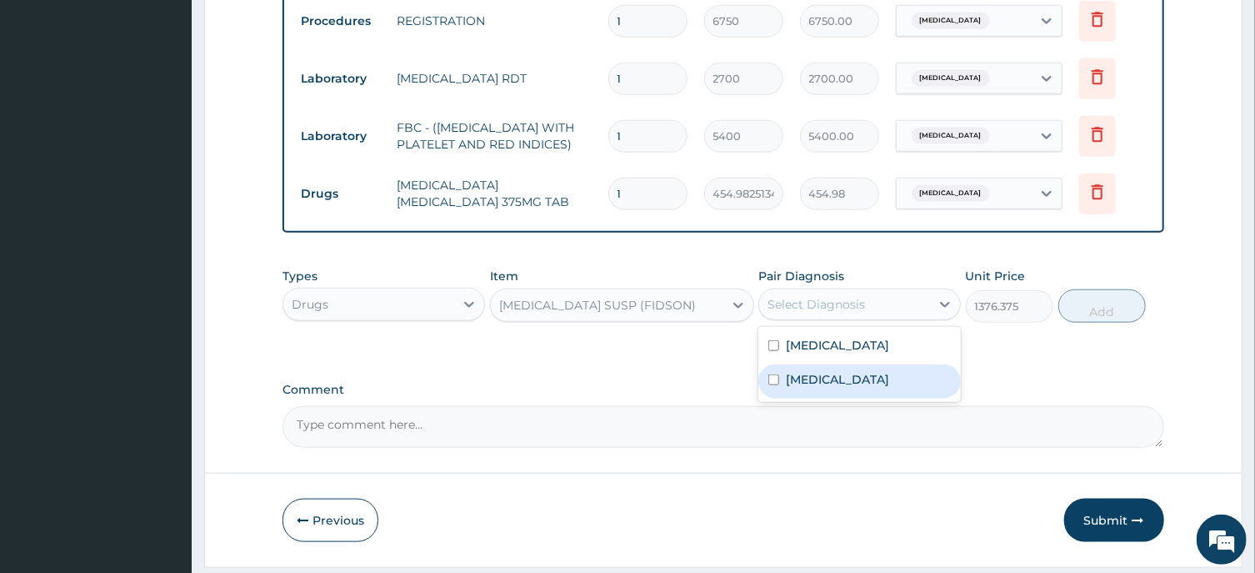
drag, startPoint x: 817, startPoint y: 396, endPoint x: 803, endPoint y: 391, distance: 15.0
click at [816, 397] on div "Malaria" at bounding box center [860, 381] width 203 height 34
checkbox input "true"
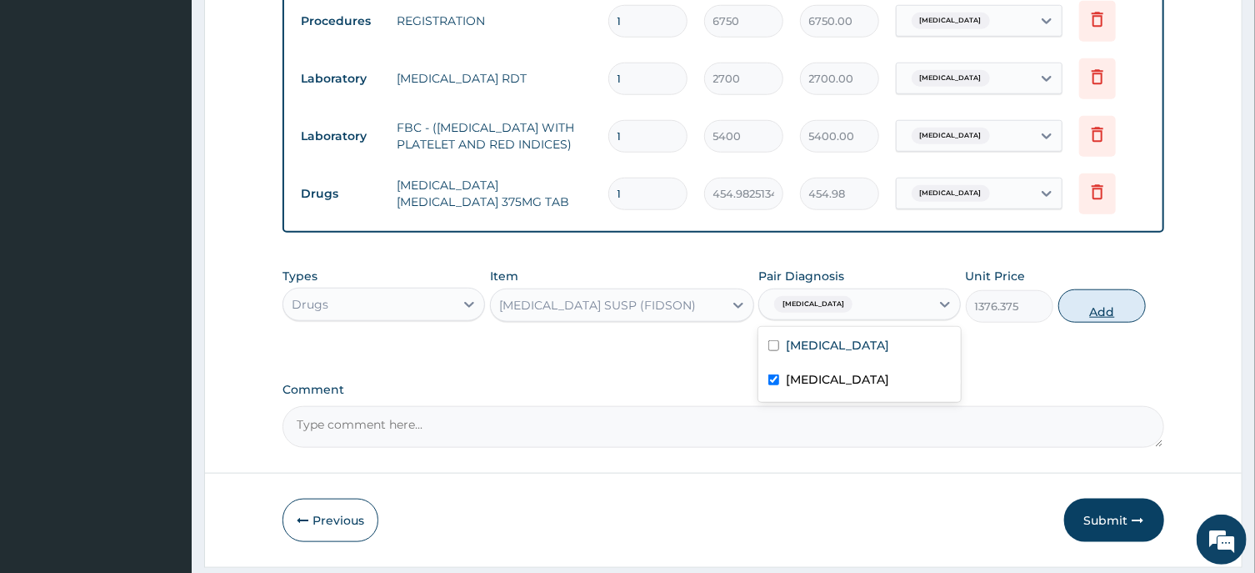
click at [1098, 309] on button "Add" at bounding box center [1103, 305] width 88 height 33
type input "0"
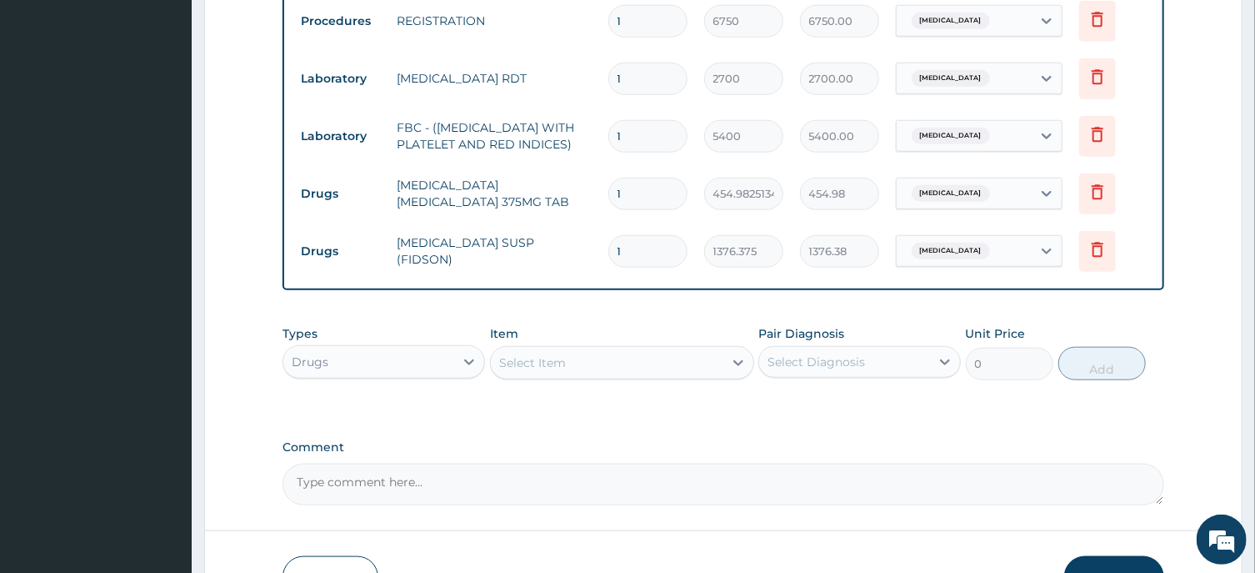
click at [632, 205] on input "1" at bounding box center [647, 194] width 79 height 33
type input "14"
type input "6369.76"
type input "14"
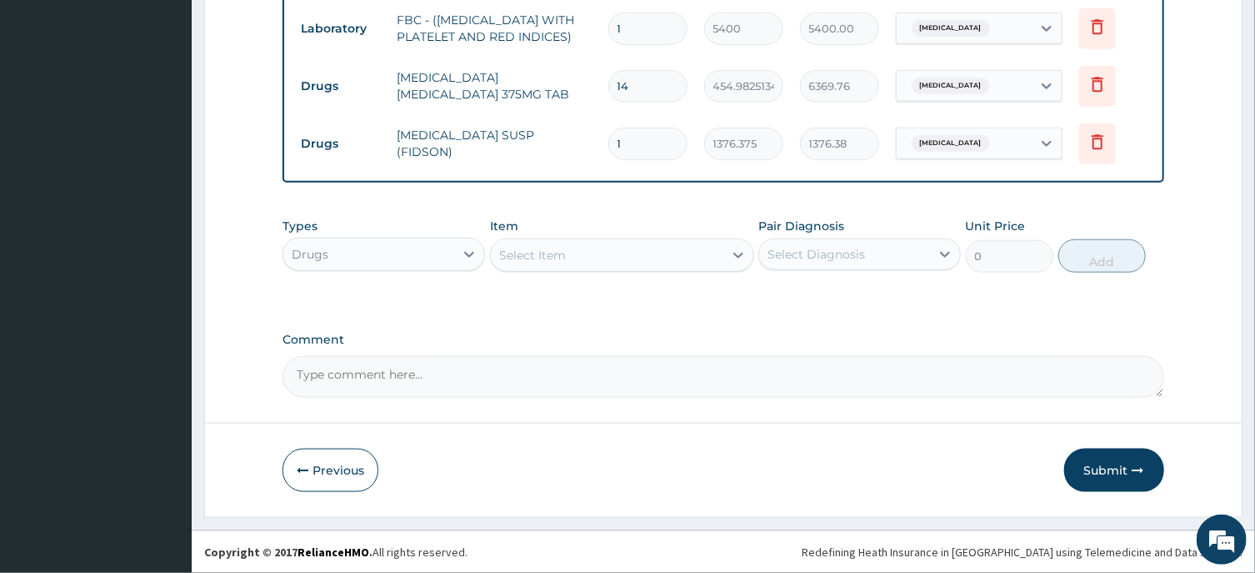
click at [1114, 463] on button "Submit" at bounding box center [1114, 469] width 100 height 43
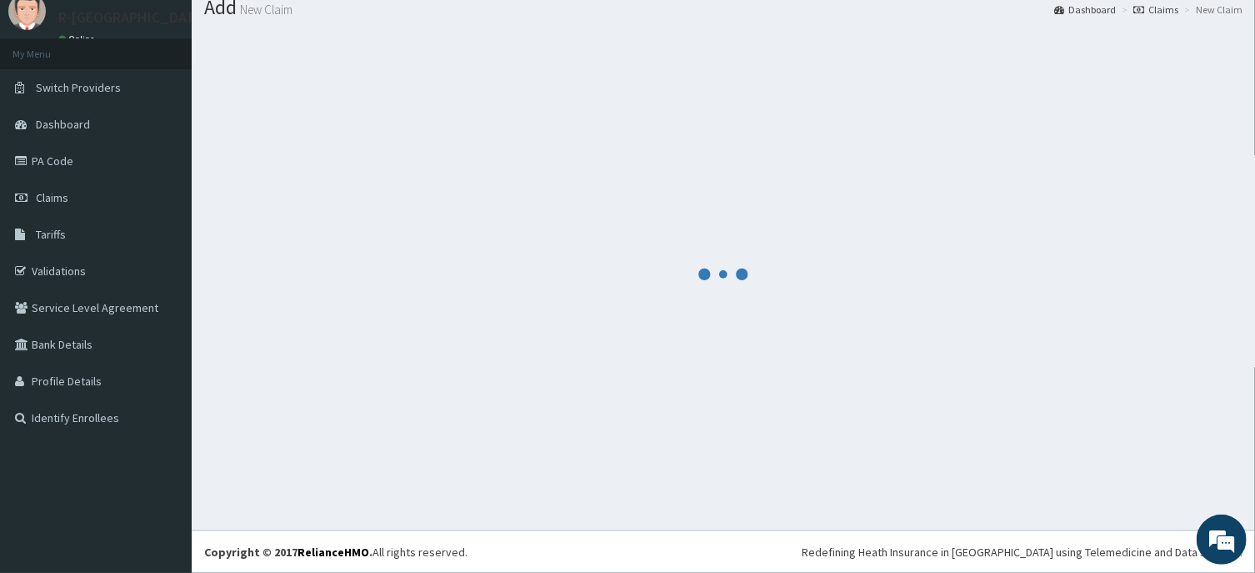
scroll to position [58, 0]
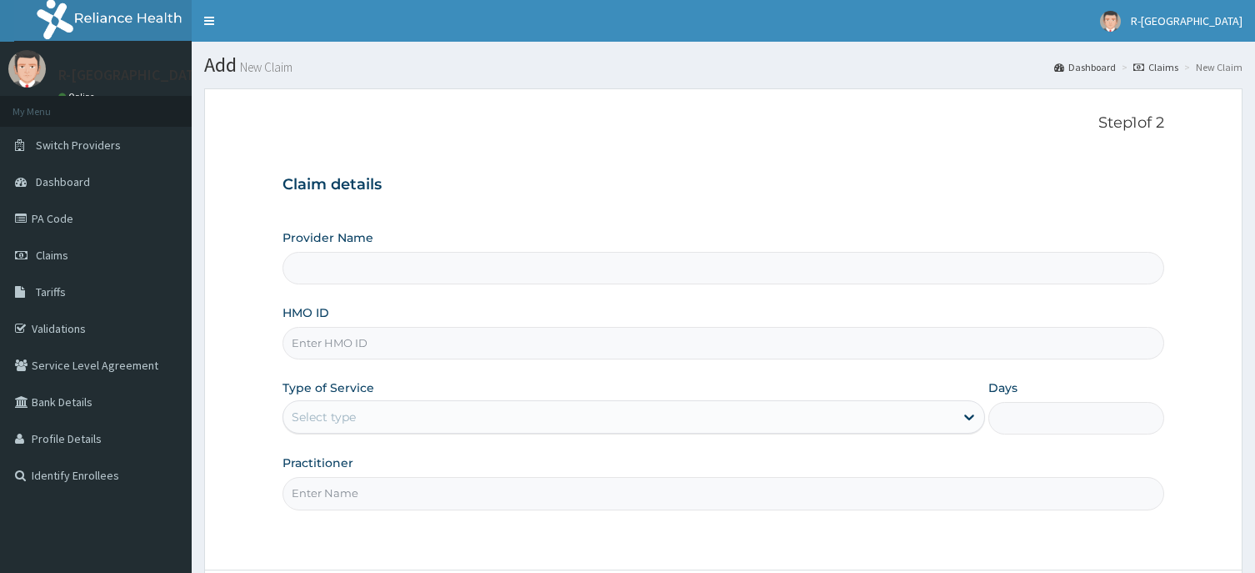
scroll to position [147, 0]
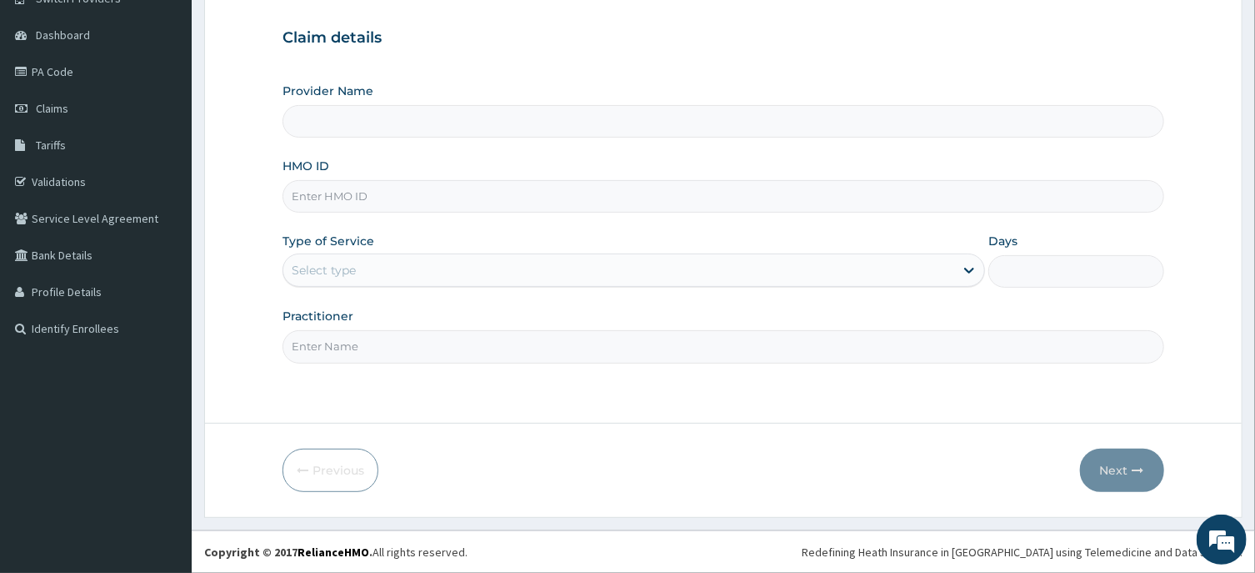
click at [302, 182] on input "HMO ID" at bounding box center [723, 196] width 881 height 33
paste input "SUU/10259/A"
type input "SUU/10259/A"
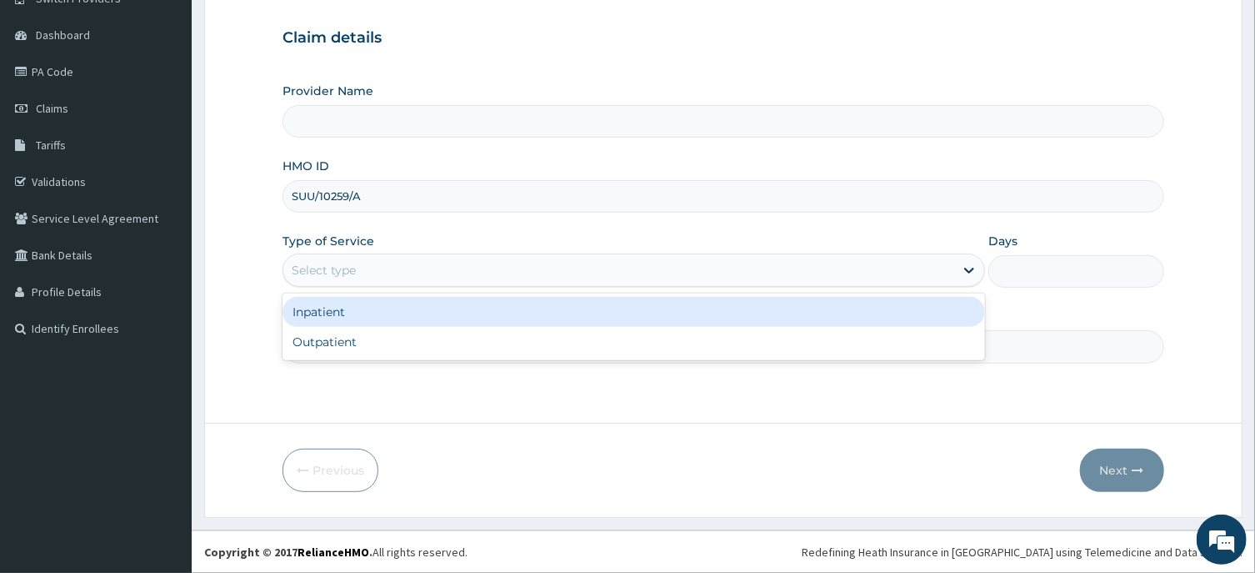
click at [325, 266] on div "Select type" at bounding box center [324, 270] width 64 height 17
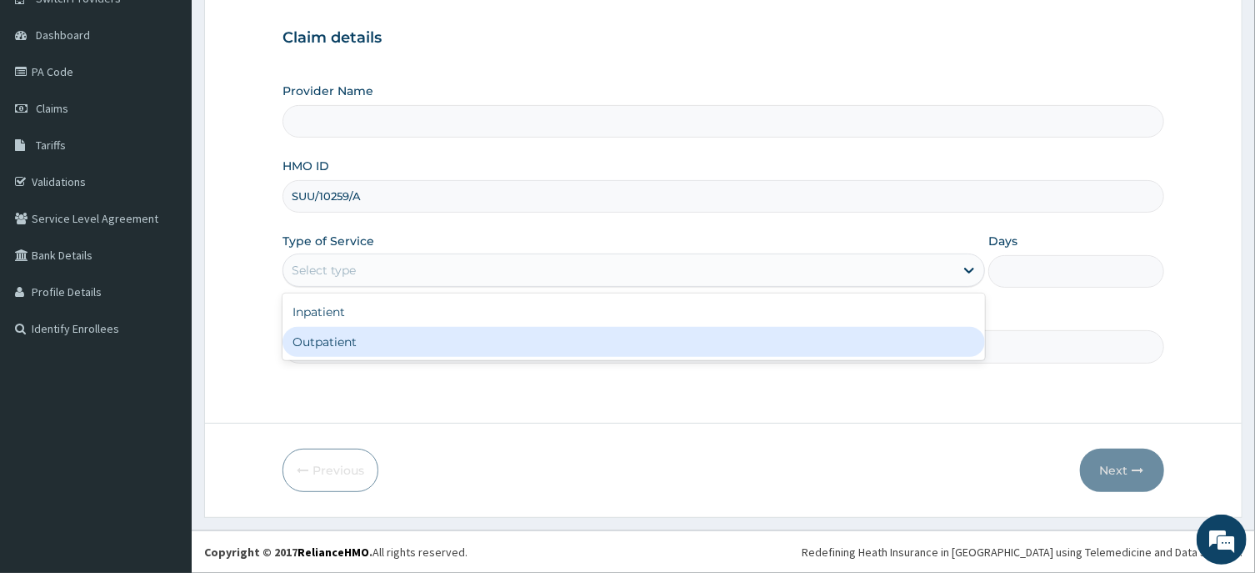
click at [317, 346] on div "Outpatient" at bounding box center [634, 342] width 703 height 30
type input "1"
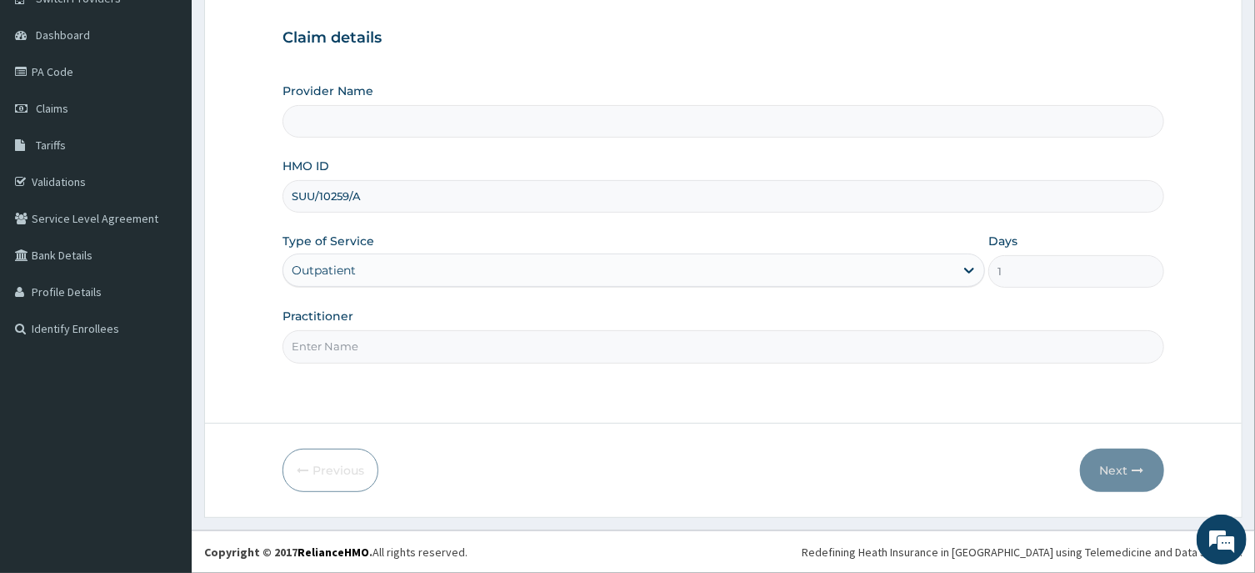
drag, startPoint x: 303, startPoint y: 348, endPoint x: 298, endPoint y: 338, distance: 11.2
click at [303, 344] on input "Practitioner" at bounding box center [723, 346] width 881 height 33
type input "R-Jolad Hospital Nigeria Limited(kupa)"
paste input "Braxton Anaebo"
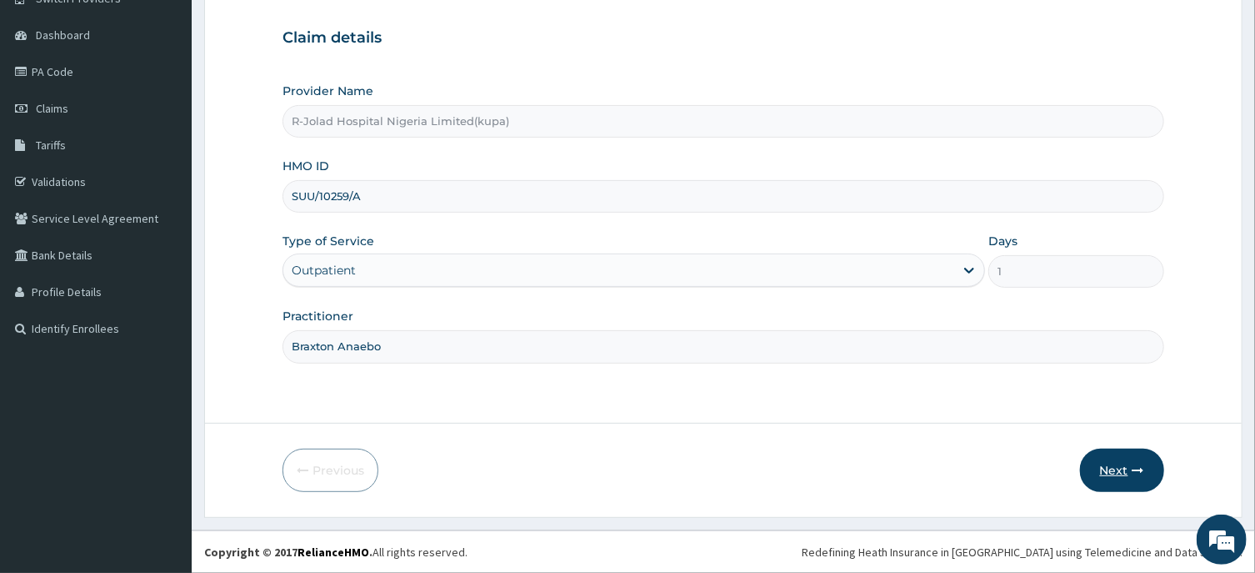
type input "Braxton Anaebo"
click at [1112, 475] on button "Next" at bounding box center [1122, 469] width 84 height 43
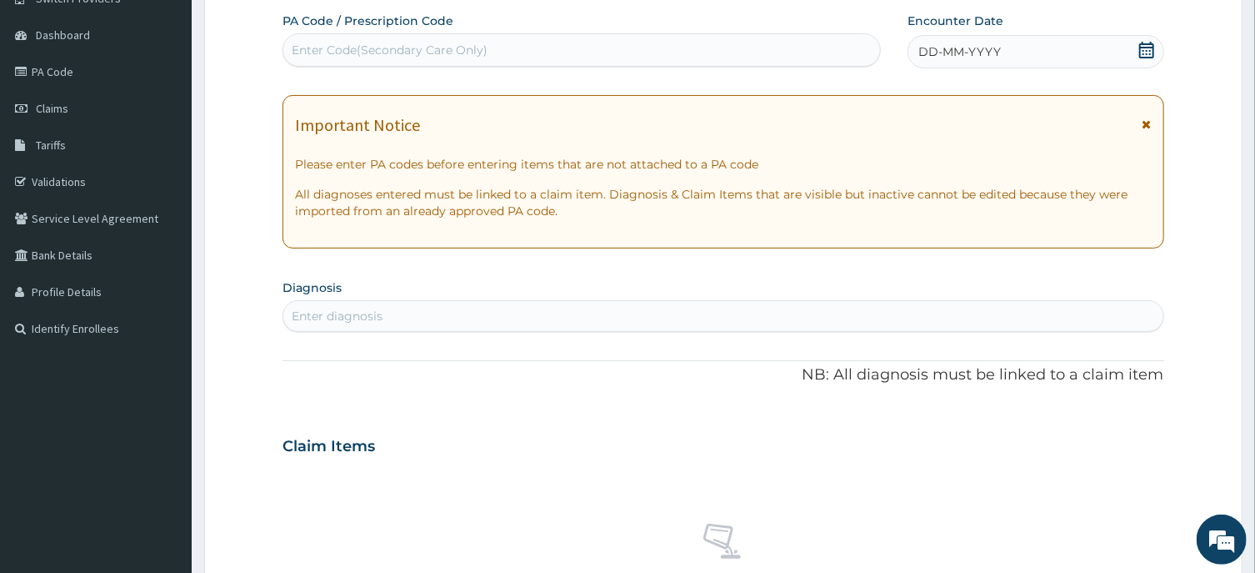
click at [1151, 54] on icon at bounding box center [1147, 50] width 17 height 17
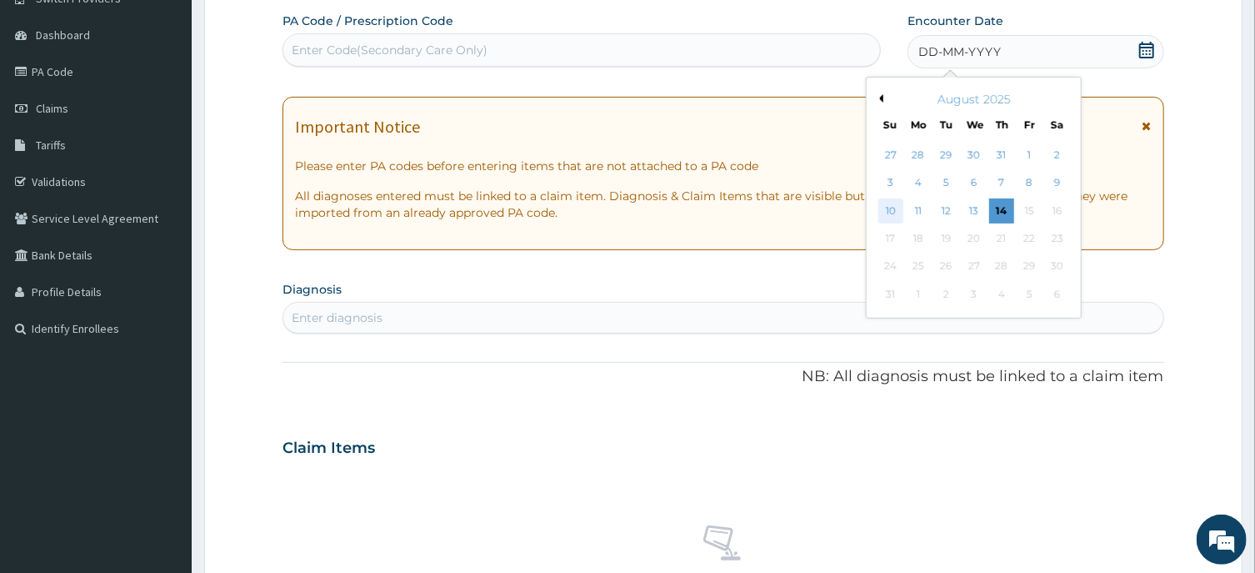
click at [892, 215] on div "10" at bounding box center [891, 210] width 25 height 25
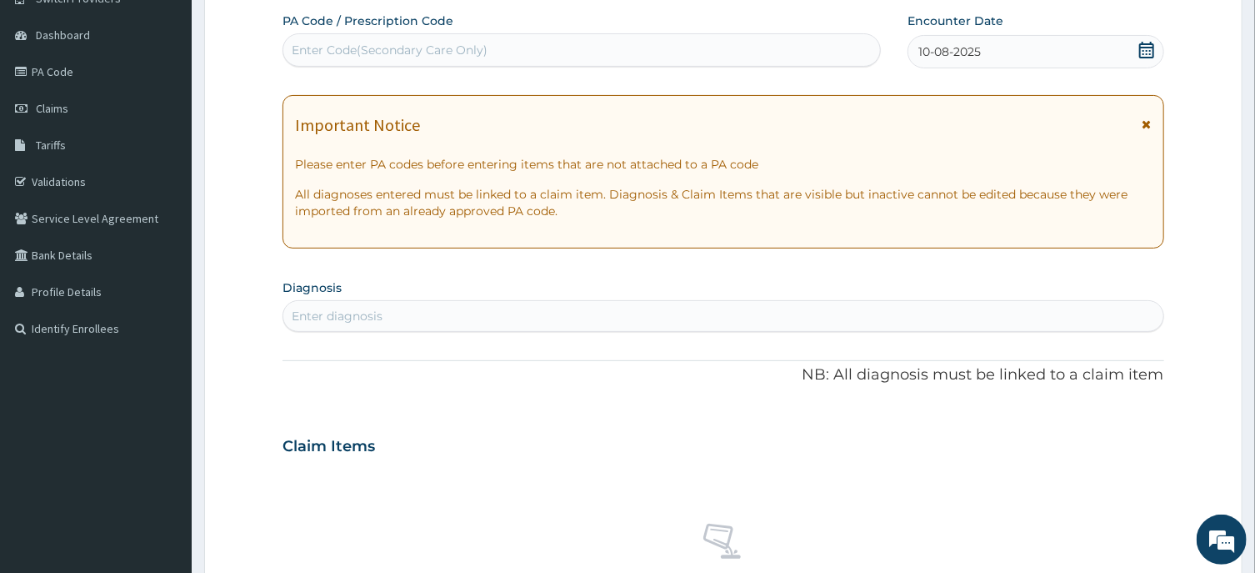
click at [313, 311] on div "Enter diagnosis" at bounding box center [337, 316] width 91 height 17
type input "CANDID"
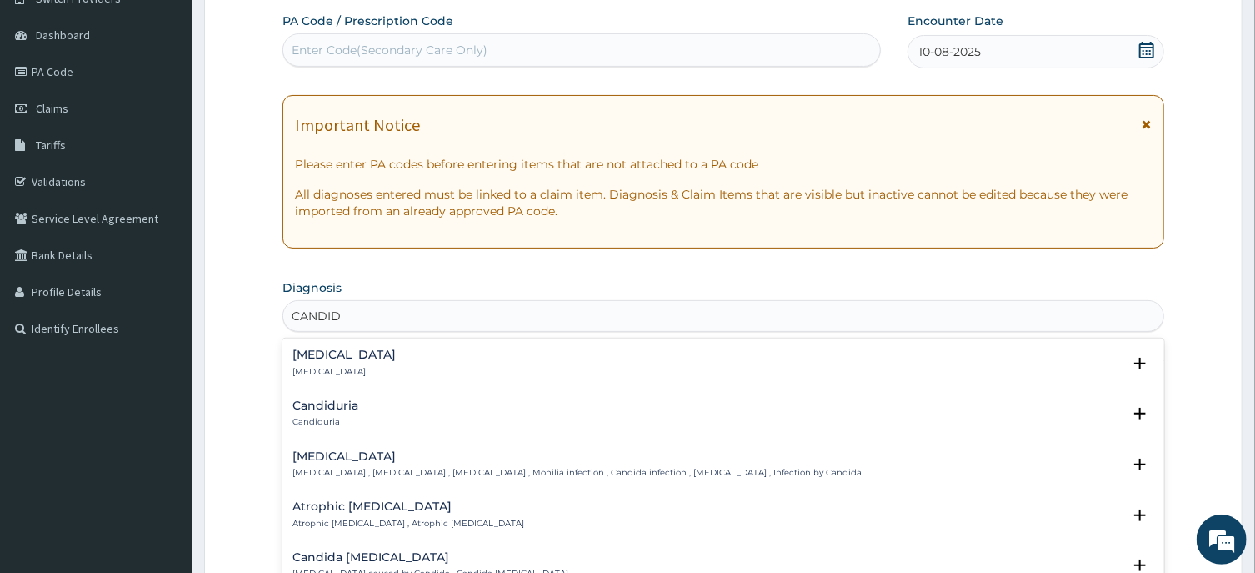
click at [324, 463] on h4 "Candidiasis" at bounding box center [577, 456] width 569 height 13
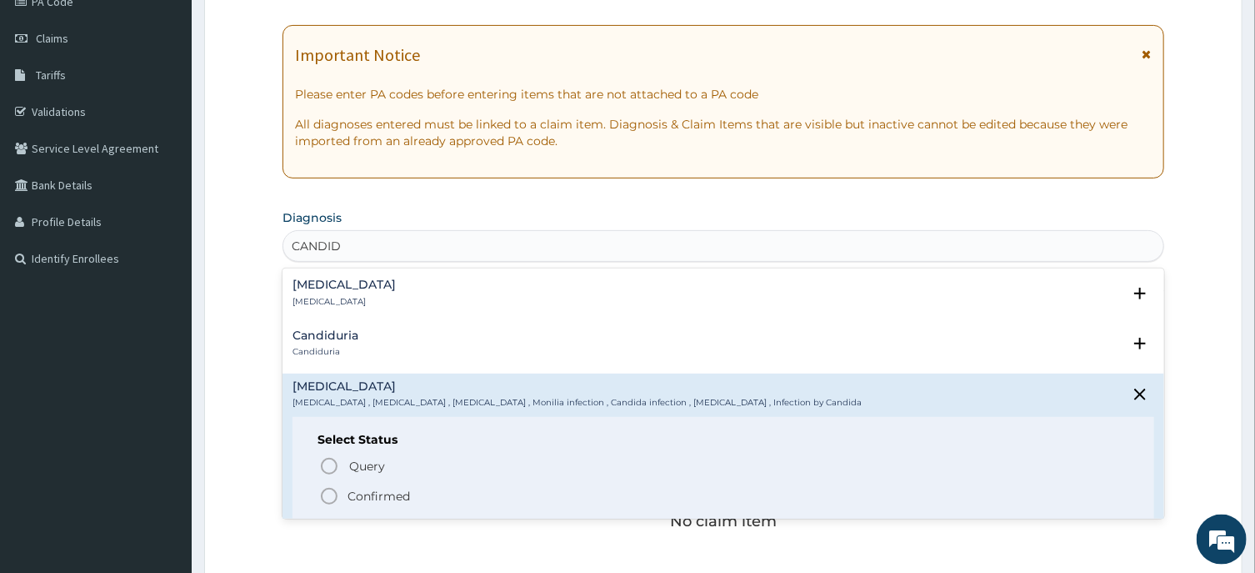
scroll to position [236, 0]
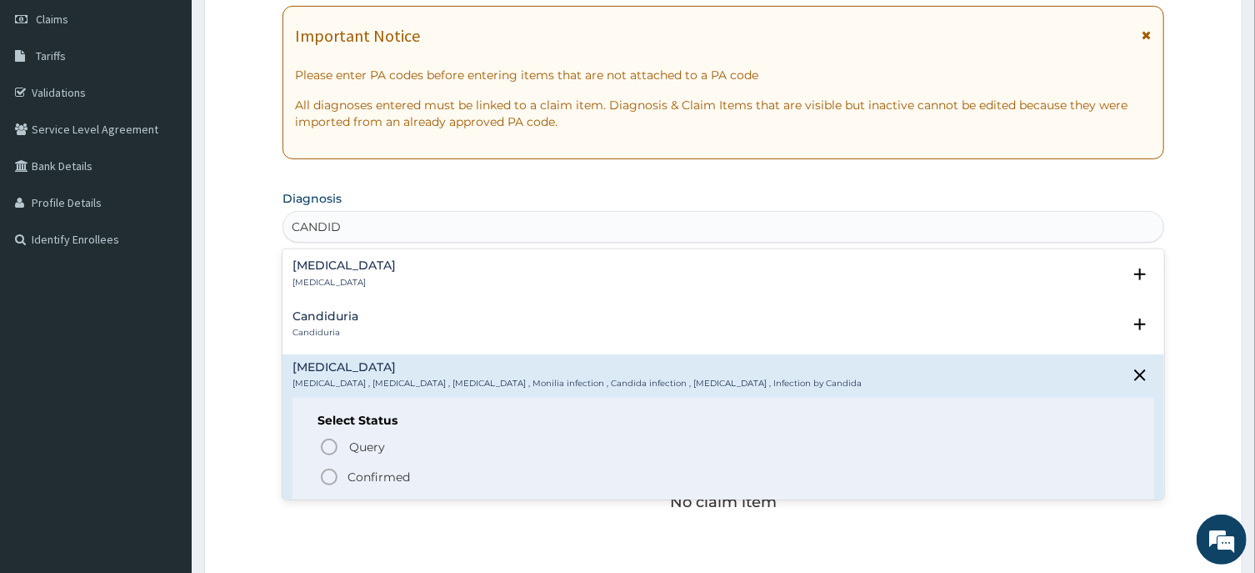
click at [324, 479] on icon "status option filled" at bounding box center [329, 477] width 20 height 20
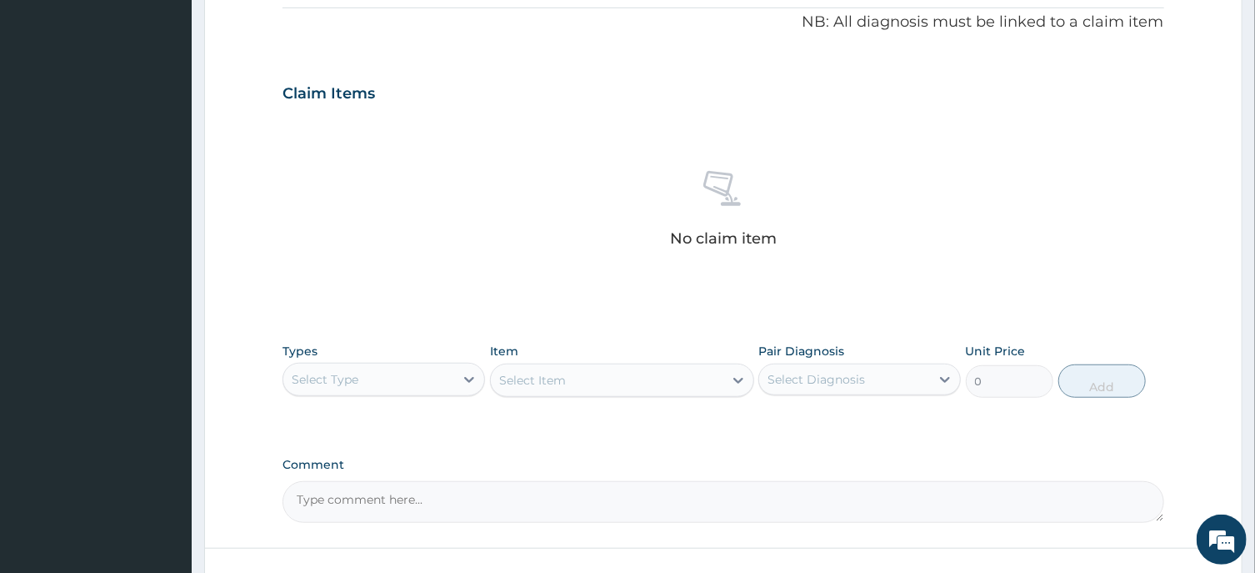
scroll to position [629, 0]
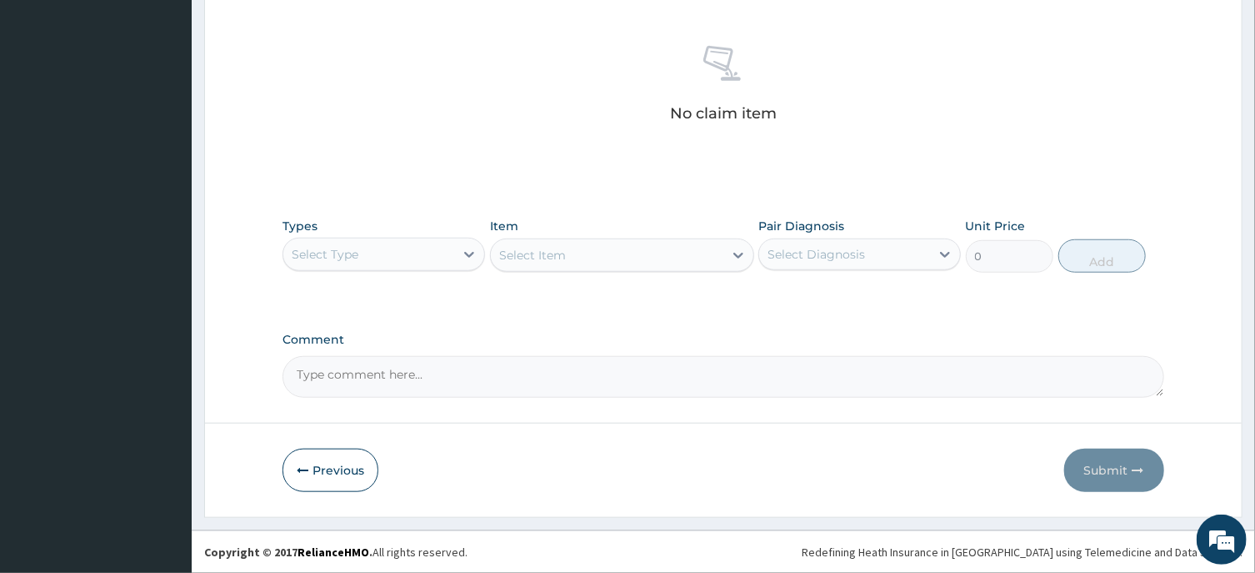
click at [344, 253] on div "Select Type" at bounding box center [325, 254] width 67 height 17
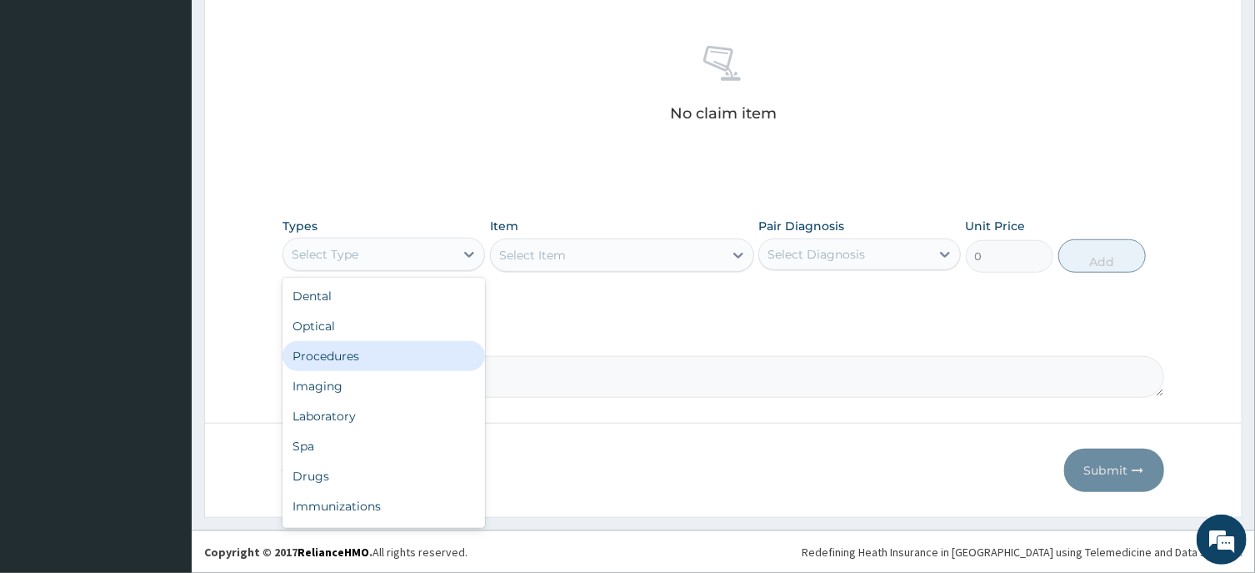
click at [333, 359] on div "Procedures" at bounding box center [384, 356] width 203 height 30
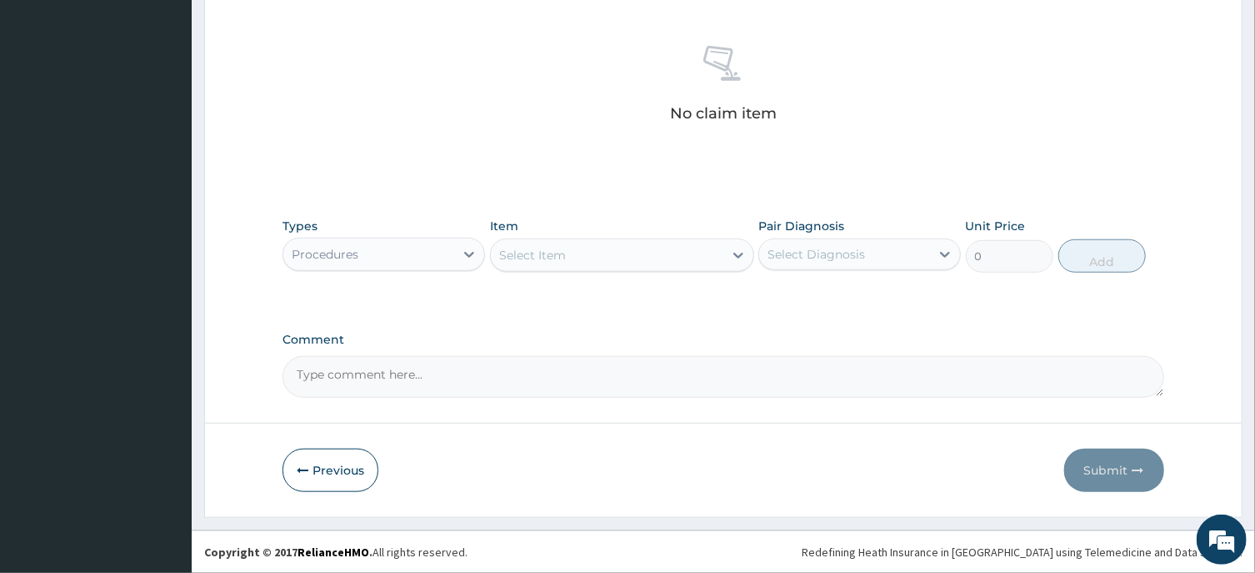
click at [539, 254] on div "Select Item" at bounding box center [532, 255] width 67 height 17
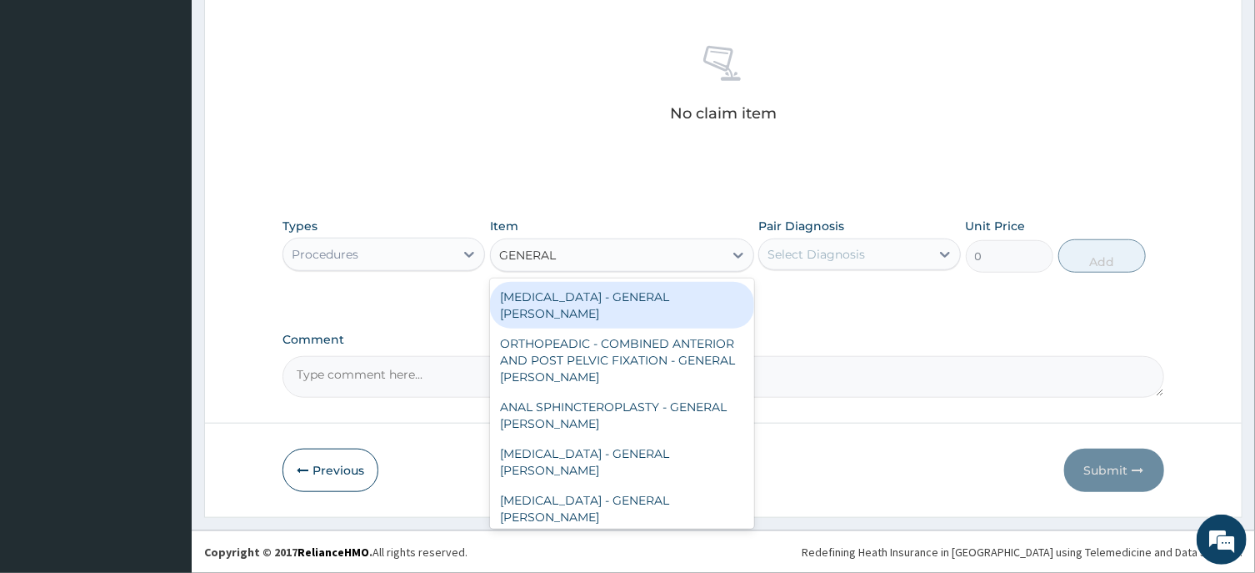
type input "GENERAL C"
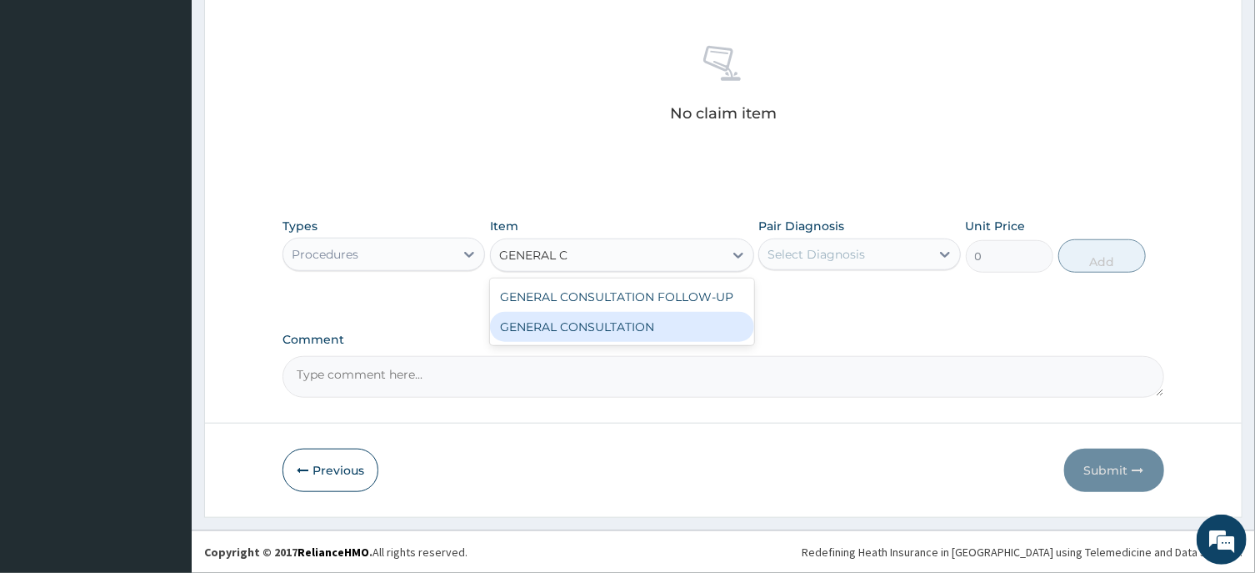
drag, startPoint x: 638, startPoint y: 323, endPoint x: 652, endPoint y: 326, distance: 14.6
click at [643, 326] on div "GENERAL CONSULTATION" at bounding box center [622, 327] width 264 height 30
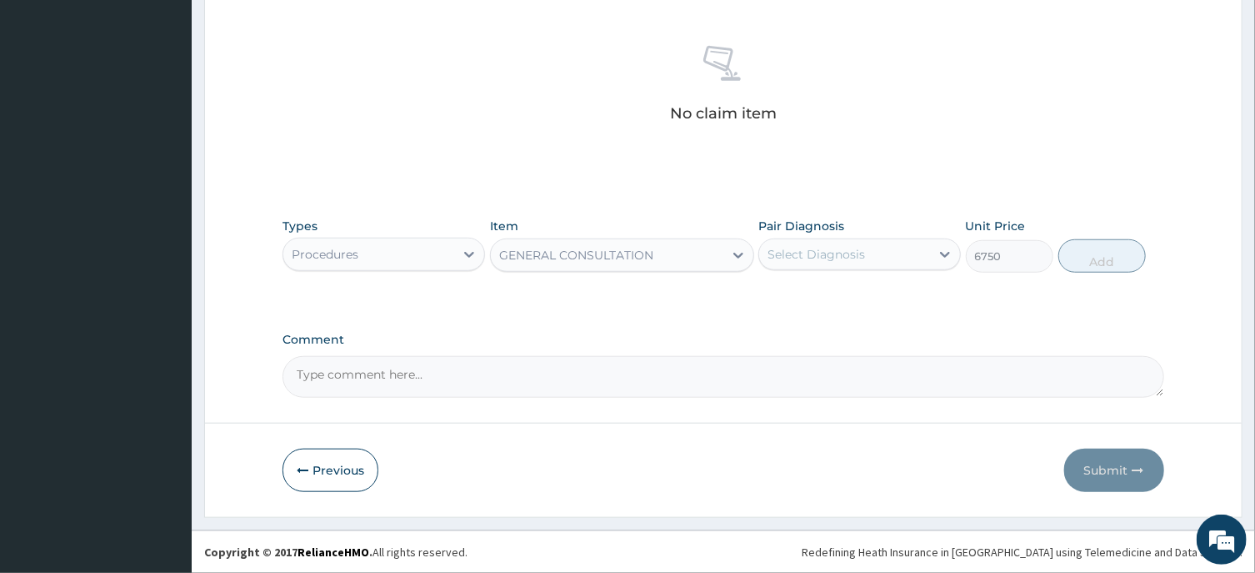
type input "6750"
click at [844, 266] on div "Select Diagnosis" at bounding box center [860, 254] width 203 height 32
click at [832, 308] on div "Candidiasis" at bounding box center [860, 297] width 203 height 34
checkbox input "true"
click at [1089, 258] on button "Add" at bounding box center [1103, 255] width 88 height 33
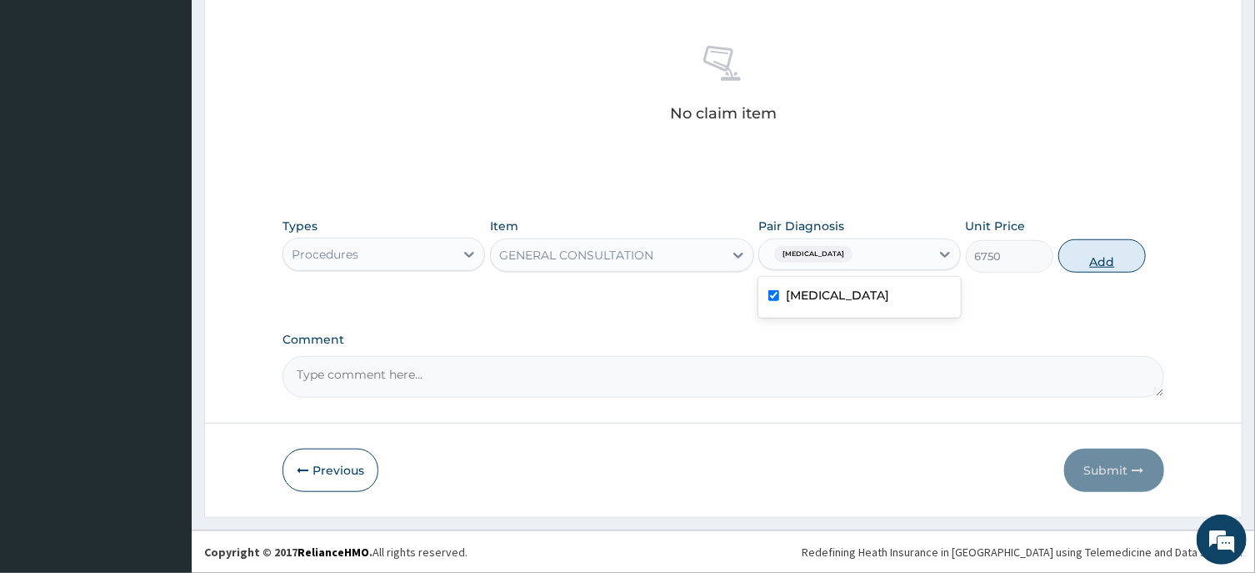
type input "0"
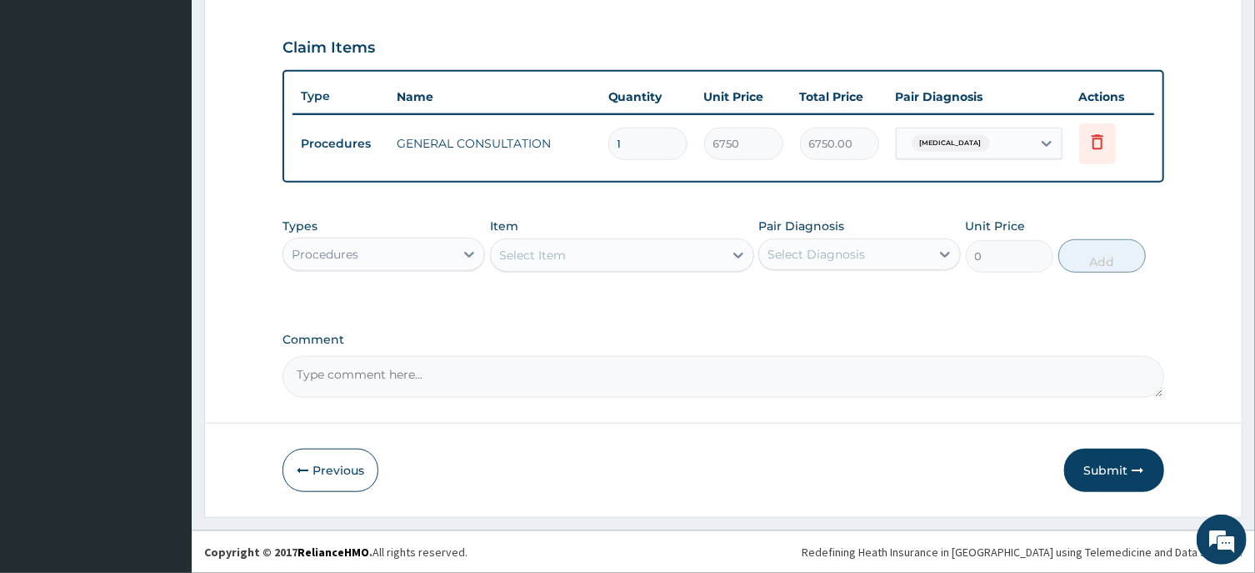
scroll to position [548, 0]
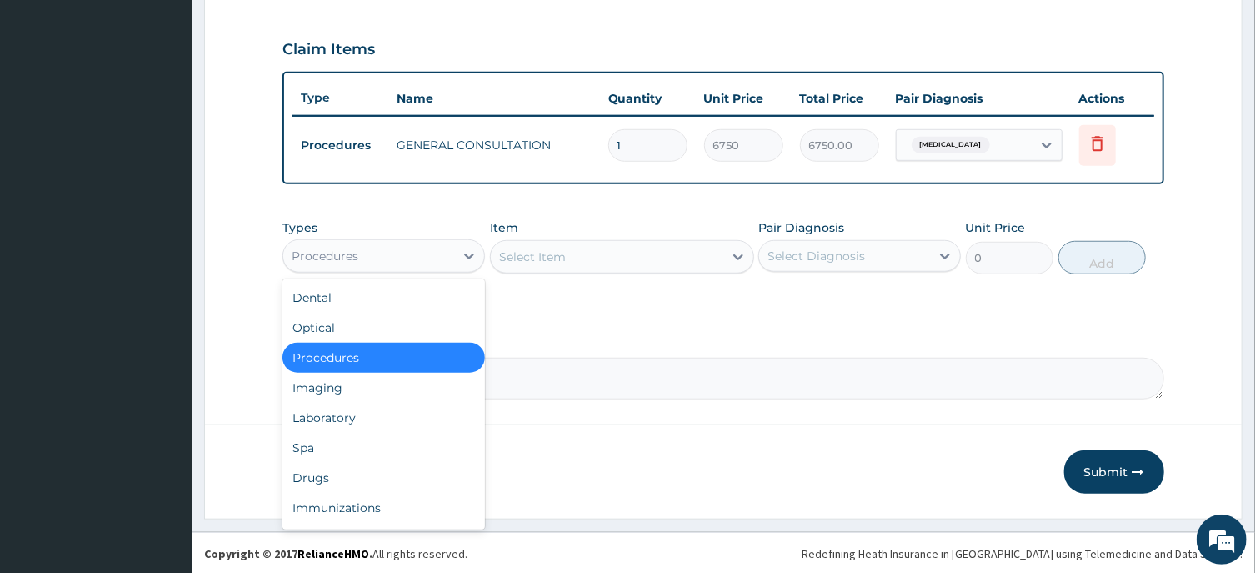
click at [346, 255] on div "Procedures" at bounding box center [325, 256] width 67 height 17
drag, startPoint x: 308, startPoint y: 476, endPoint x: 303, endPoint y: 465, distance: 11.6
click at [308, 475] on div "Drugs" at bounding box center [384, 478] width 203 height 30
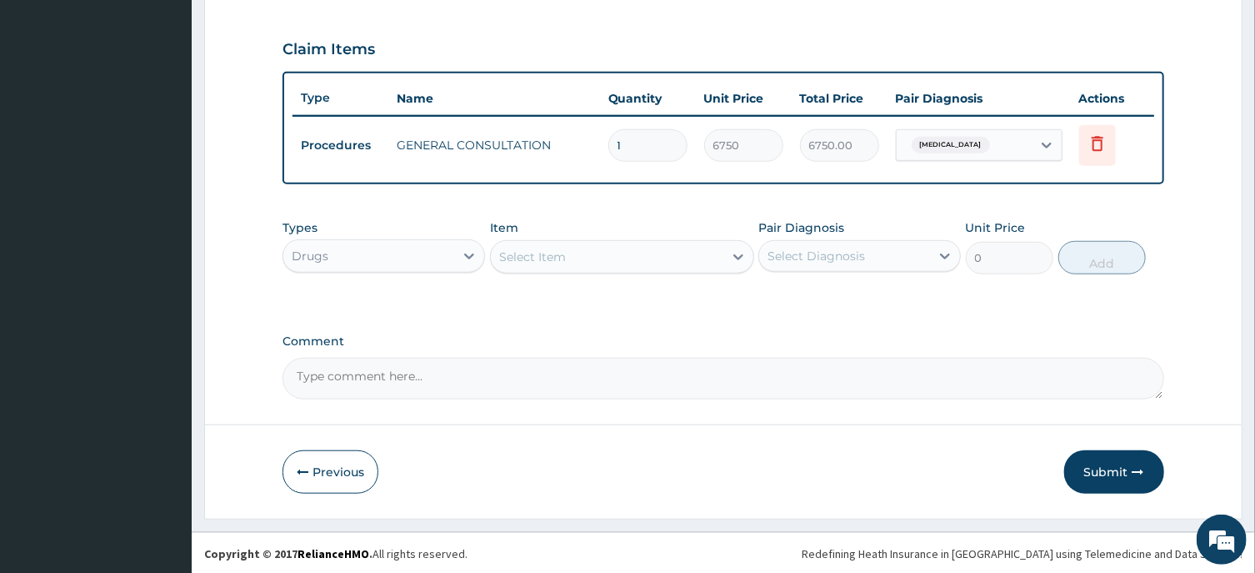
click at [516, 263] on div "Select Item" at bounding box center [607, 256] width 233 height 27
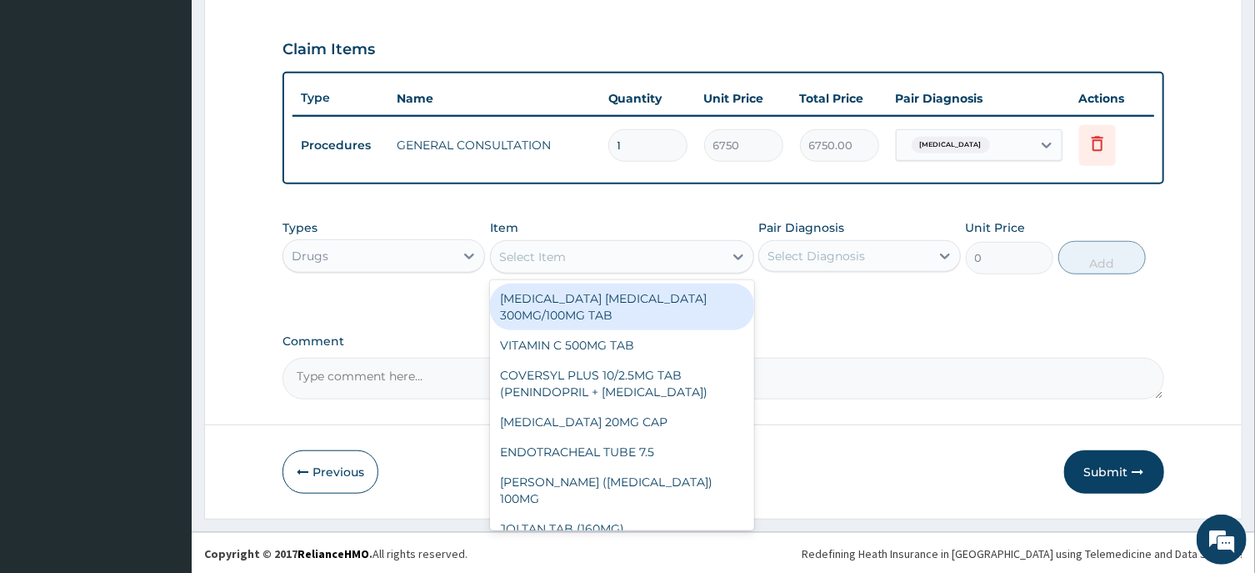
paste input "vaginal pessary"
type input "vaginal pessary"
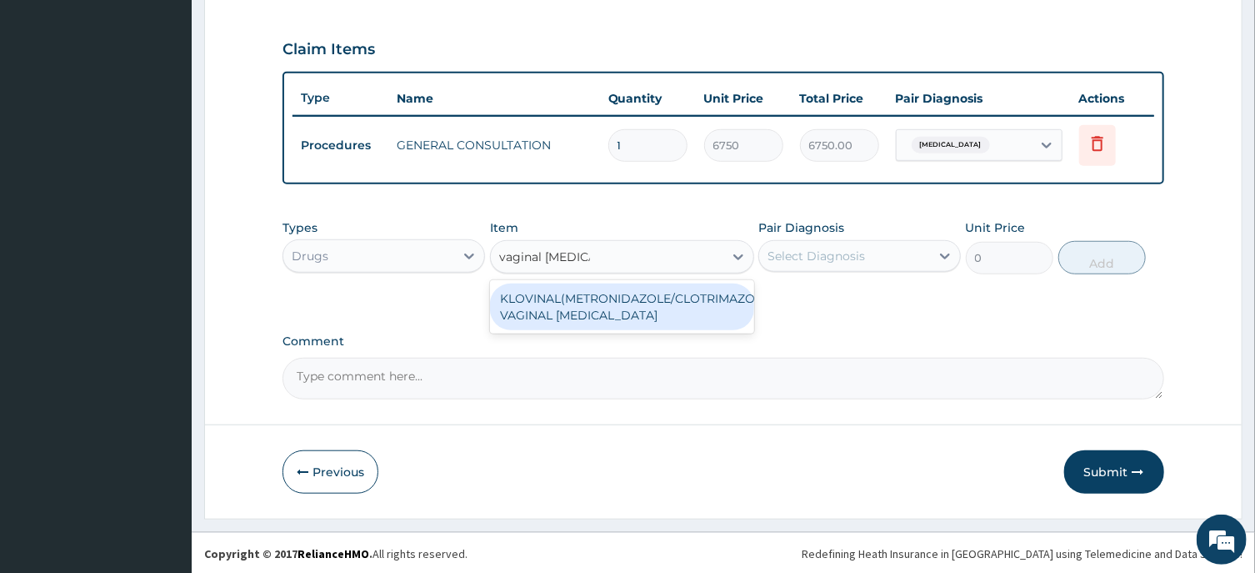
click at [580, 298] on div "KLOVINAL(METRONIDAZOLE/CLOTRIMAZOLE) VAGINAL [MEDICAL_DATA]" at bounding box center [622, 306] width 264 height 47
type input "1327.075805664062"
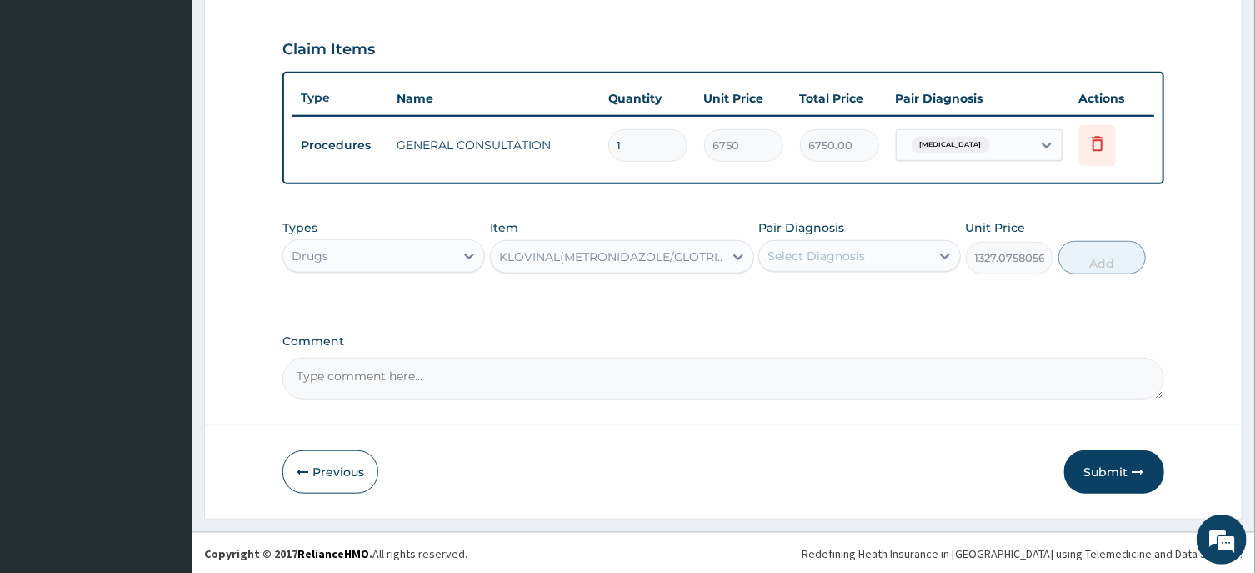
click at [817, 253] on div "Select Diagnosis" at bounding box center [817, 256] width 98 height 17
click at [845, 302] on label "Candidiasis" at bounding box center [837, 296] width 103 height 17
checkbox input "true"
click at [1116, 255] on button "Add" at bounding box center [1103, 257] width 88 height 33
type input "0"
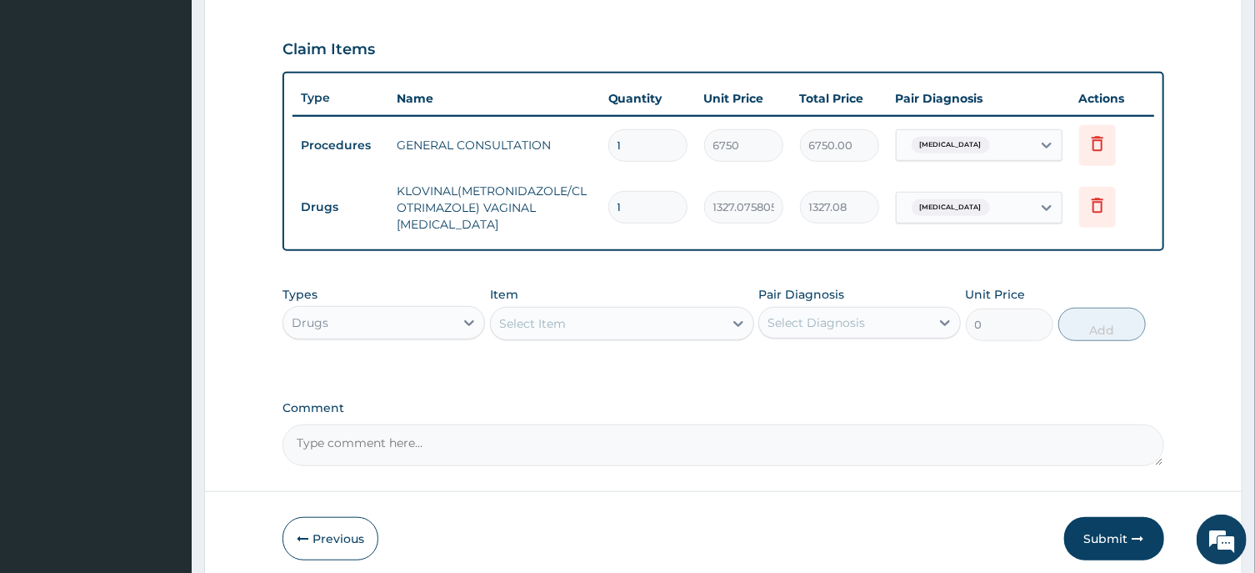
drag, startPoint x: 631, startPoint y: 204, endPoint x: 598, endPoint y: 202, distance: 33.4
click at [608, 204] on input "1" at bounding box center [647, 207] width 79 height 33
type input "6"
type input "7962.45"
type input "6"
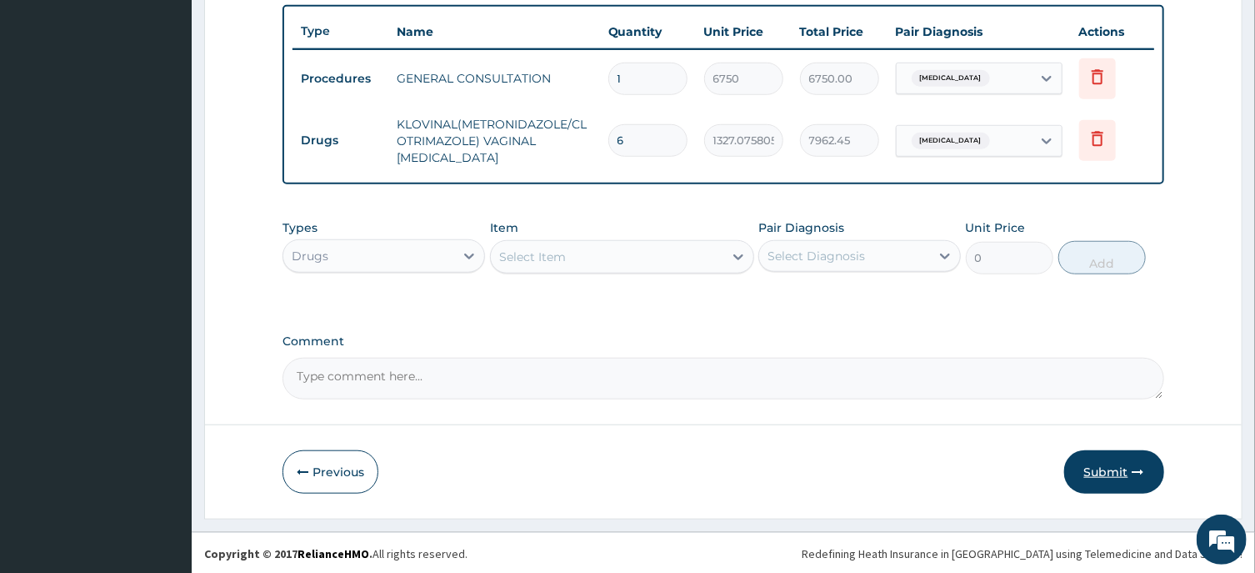
click at [1120, 472] on button "Submit" at bounding box center [1114, 471] width 100 height 43
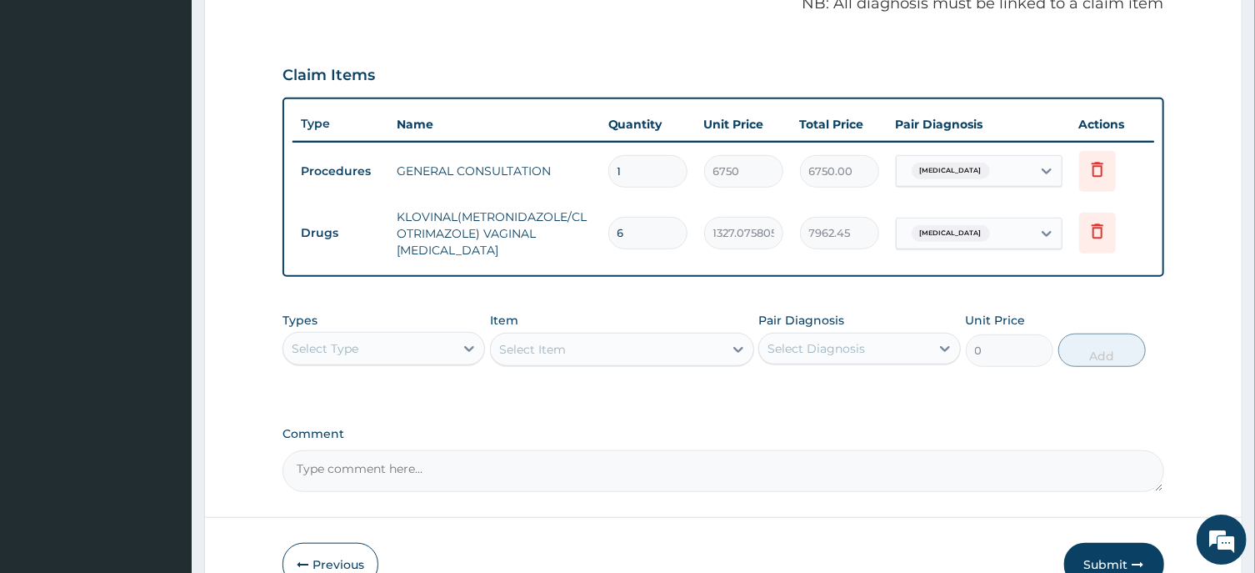
scroll to position [615, 0]
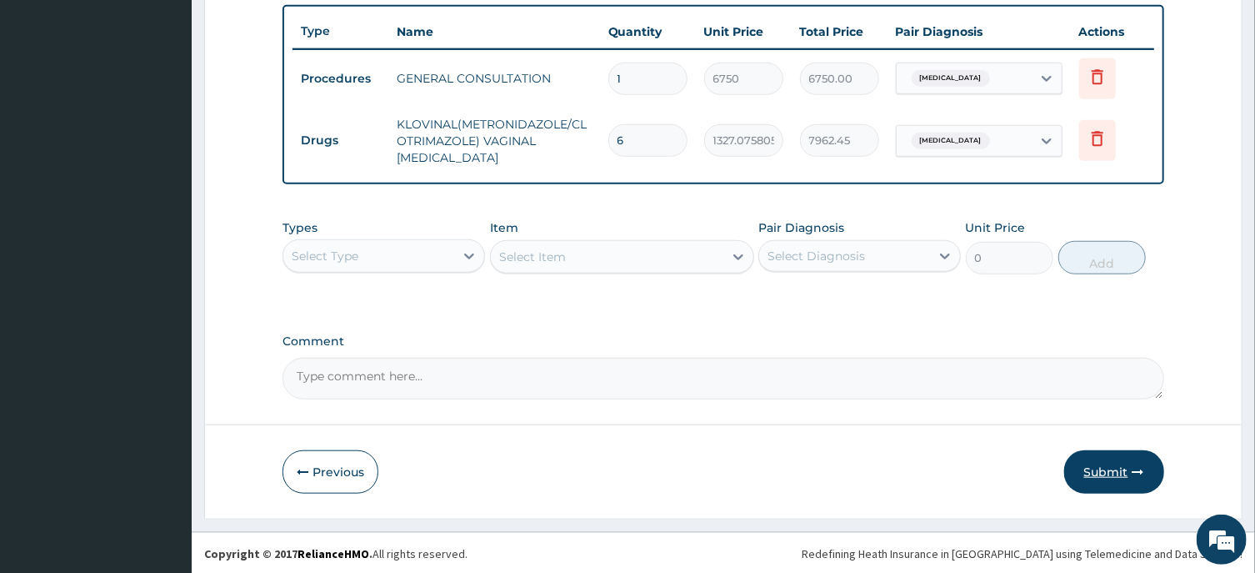
click at [1106, 471] on button "Submit" at bounding box center [1114, 471] width 100 height 43
click at [1098, 465] on button "Submit" at bounding box center [1114, 471] width 100 height 43
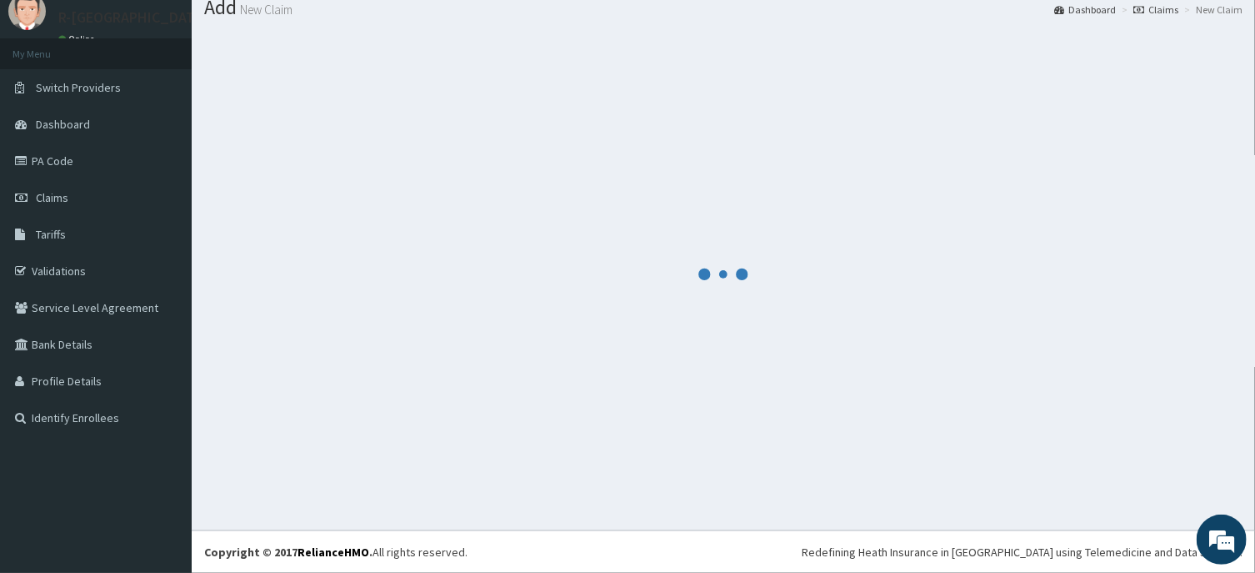
scroll to position [58, 0]
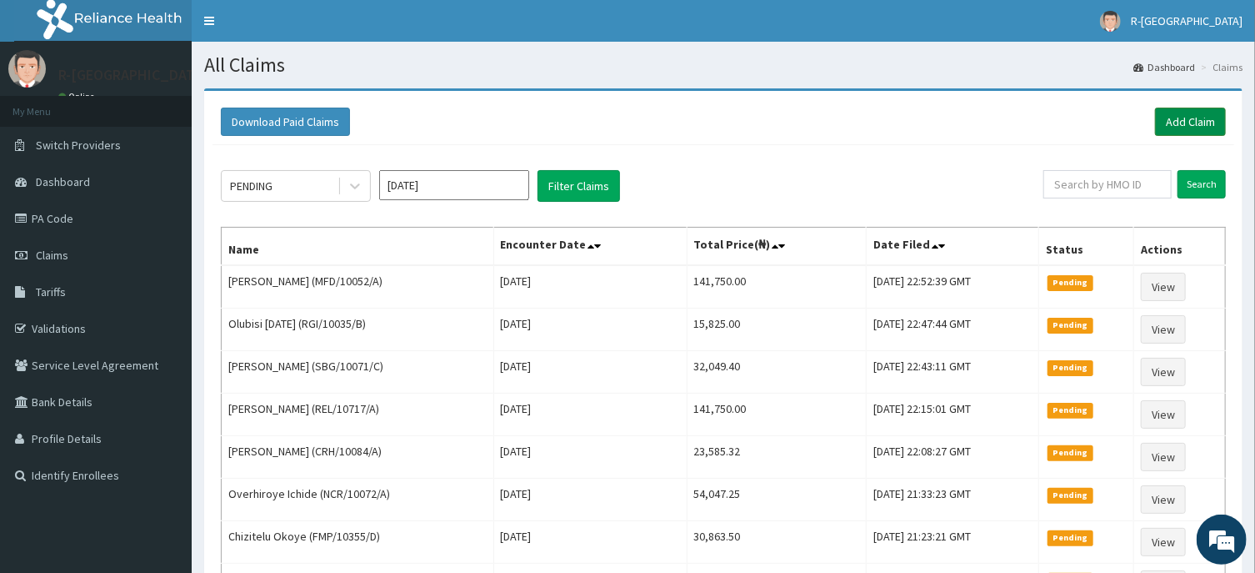
click at [1176, 115] on link "Add Claim" at bounding box center [1190, 122] width 71 height 28
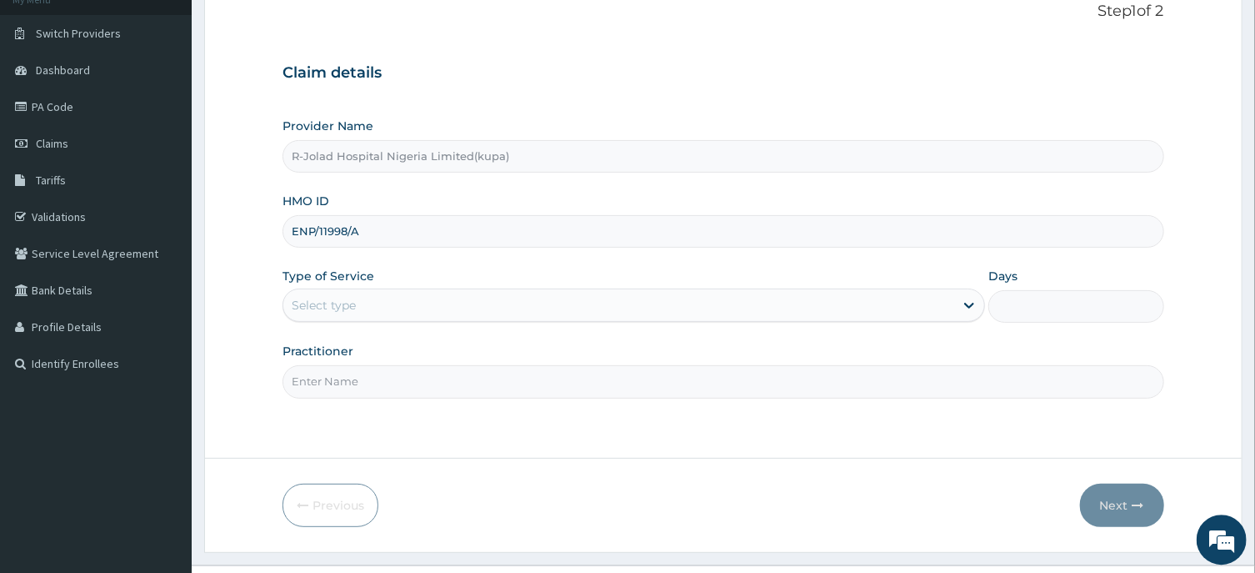
scroll to position [147, 0]
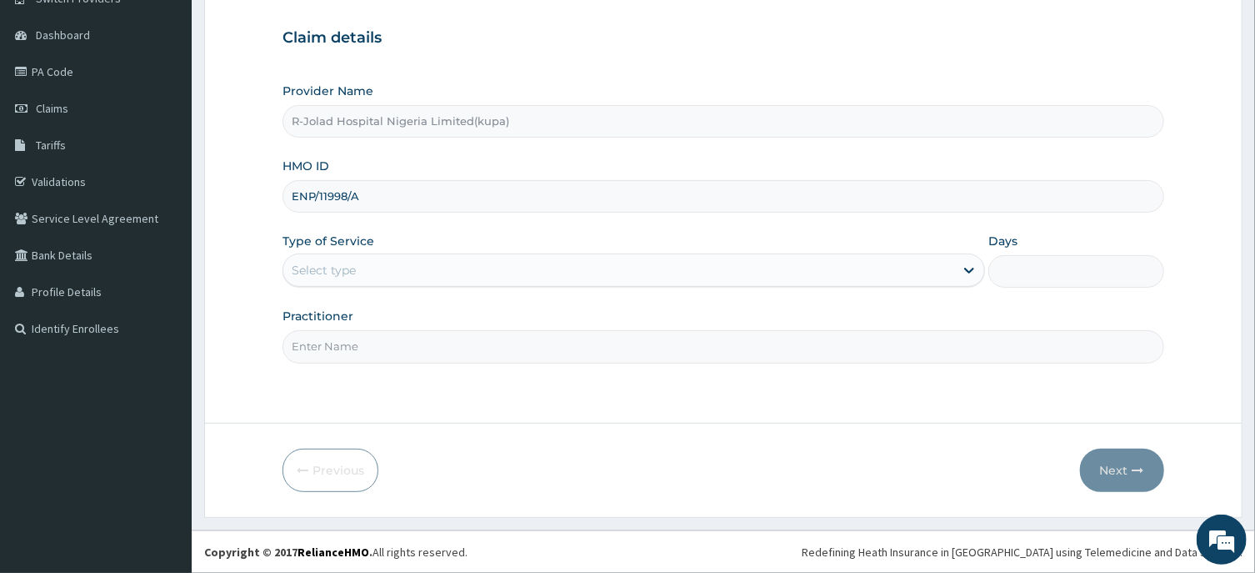
type input "ENP/11998/A"
click at [309, 273] on div "Select type" at bounding box center [324, 270] width 64 height 17
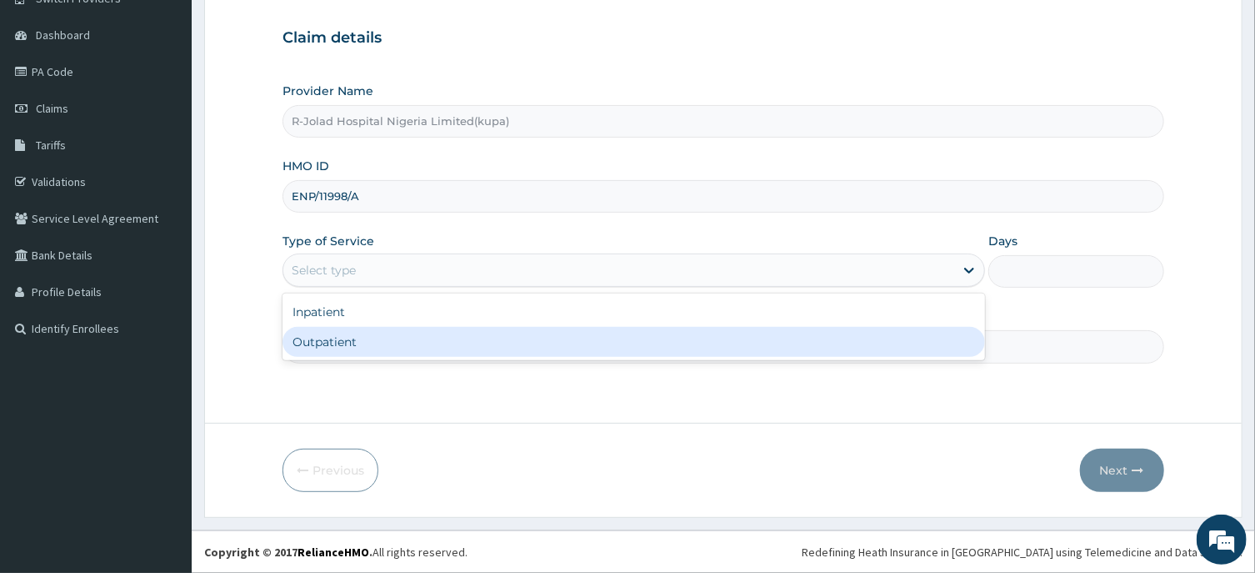
click at [309, 346] on div "Outpatient" at bounding box center [634, 342] width 703 height 30
type input "1"
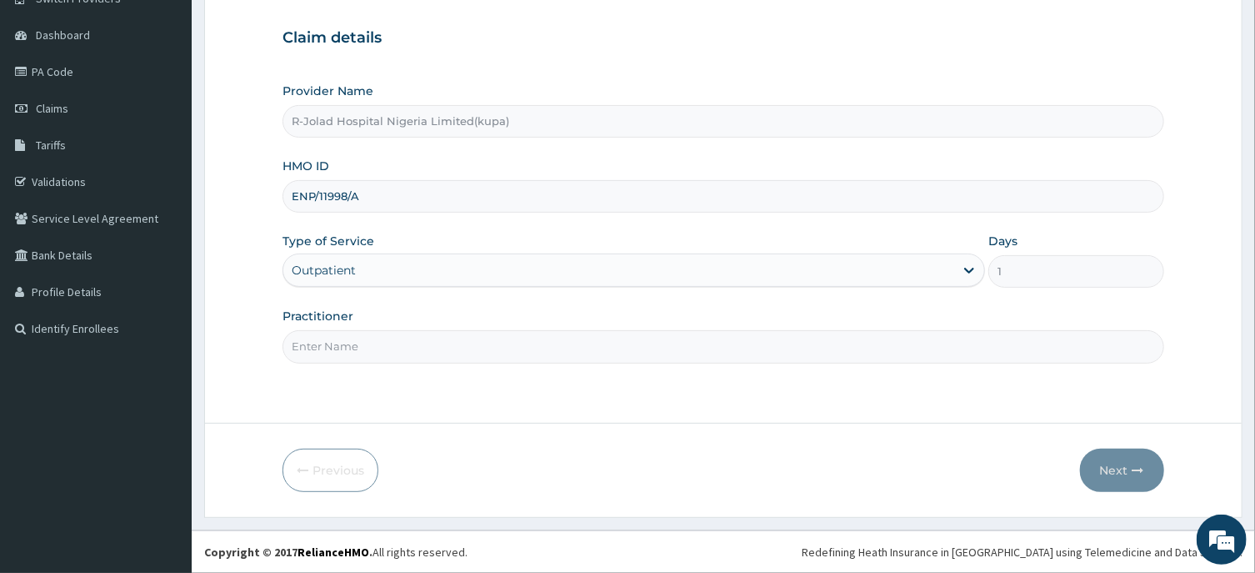
click at [324, 348] on input "Practitioner" at bounding box center [723, 346] width 881 height 33
paste input "Braxton Anaebo"
type input "Braxton Anaebo"
click at [1116, 472] on button "Next" at bounding box center [1122, 469] width 84 height 43
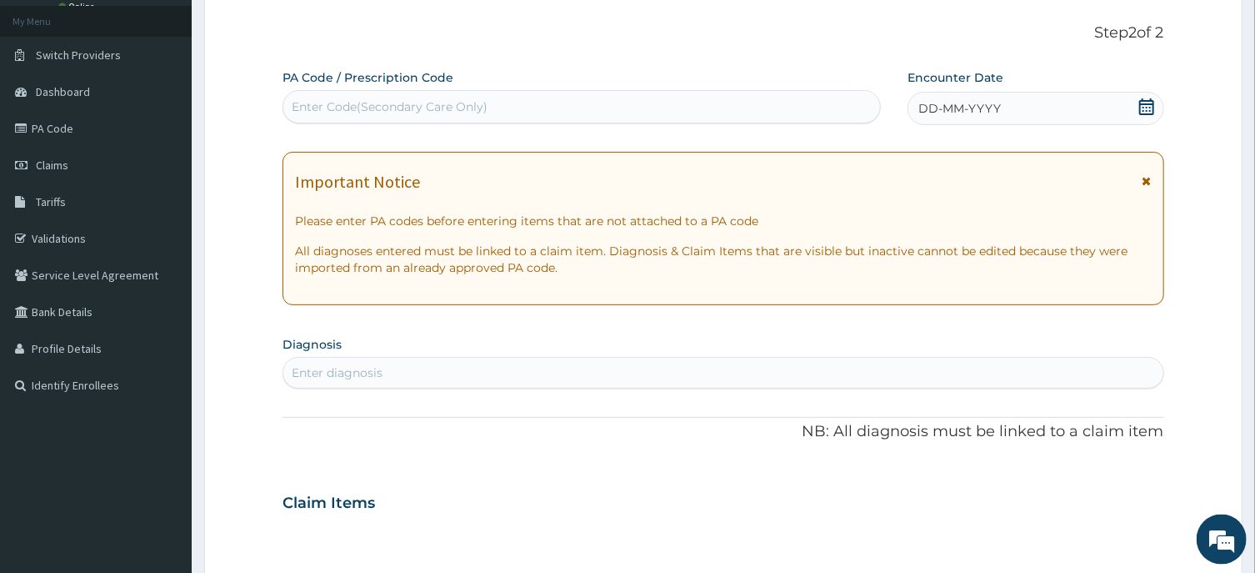
scroll to position [58, 0]
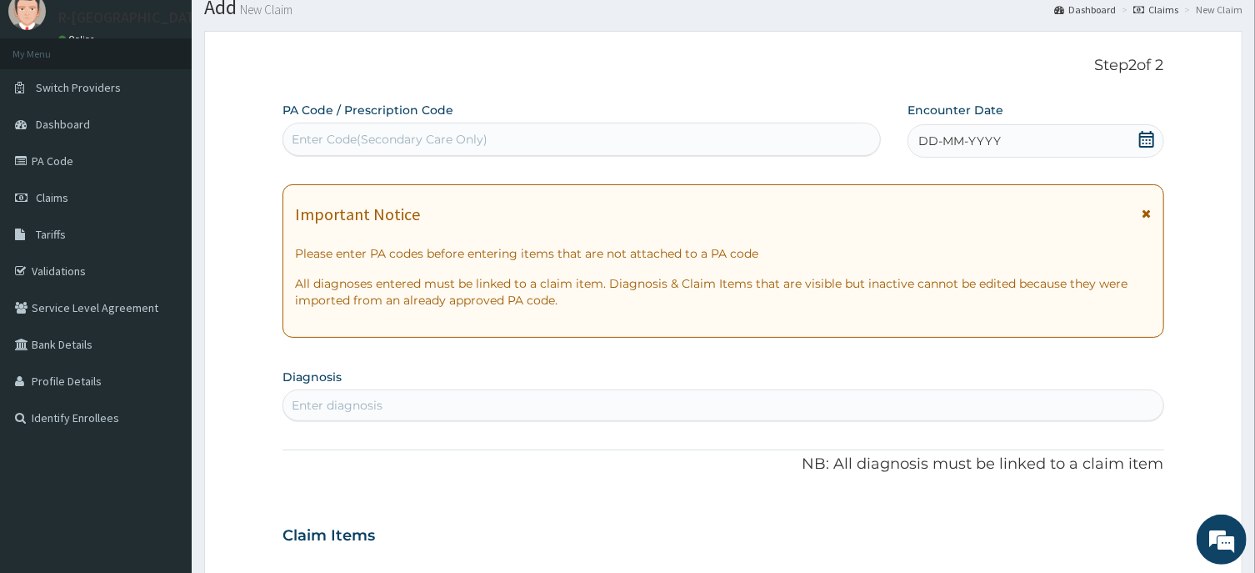
click at [1143, 140] on icon at bounding box center [1146, 139] width 15 height 17
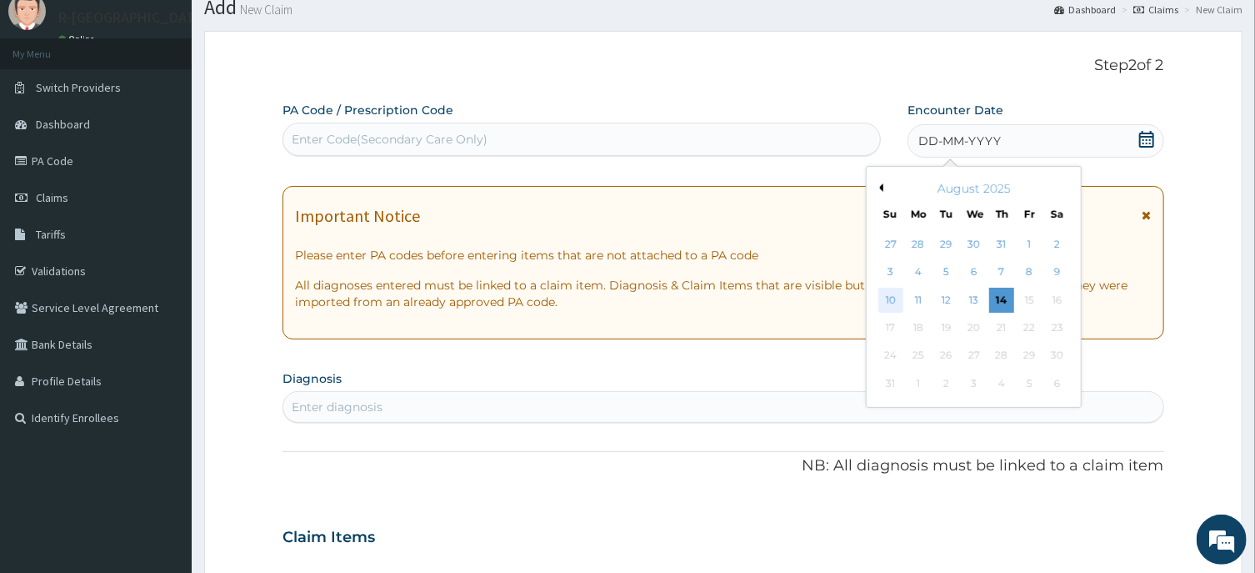
click at [888, 297] on div "10" at bounding box center [891, 300] width 25 height 25
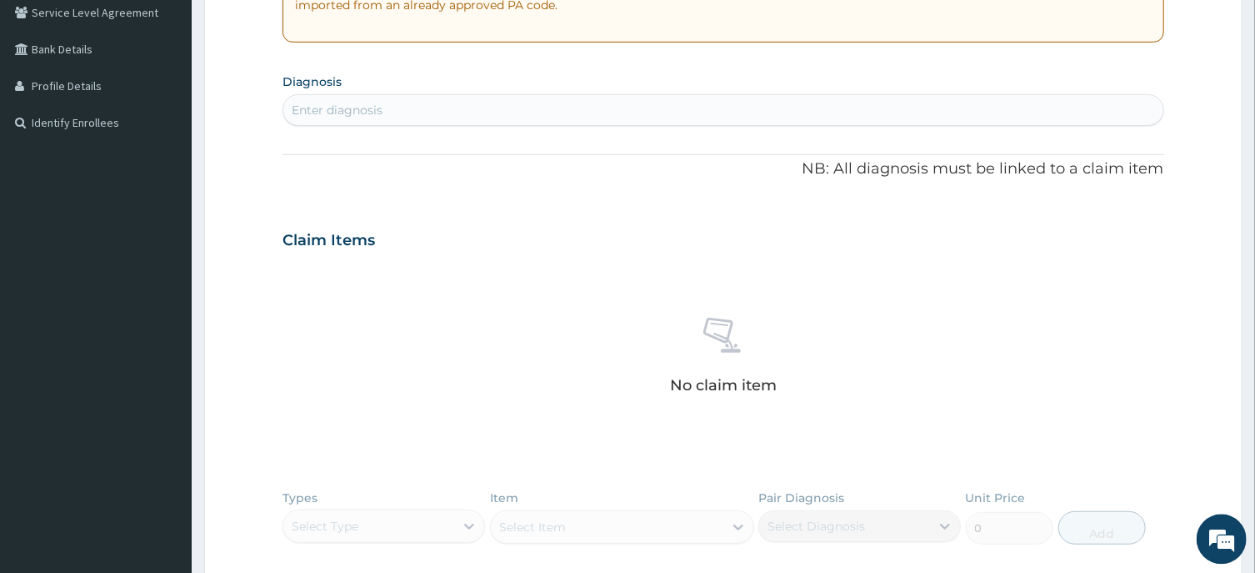
scroll to position [415, 0]
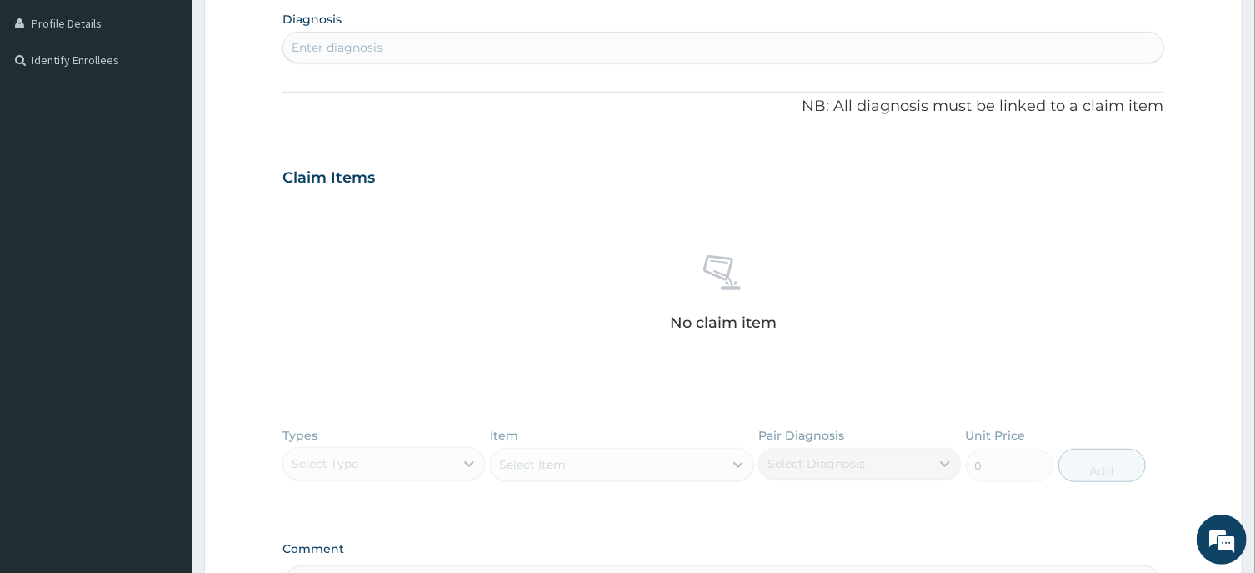
click at [311, 51] on div "Enter diagnosis" at bounding box center [337, 47] width 91 height 17
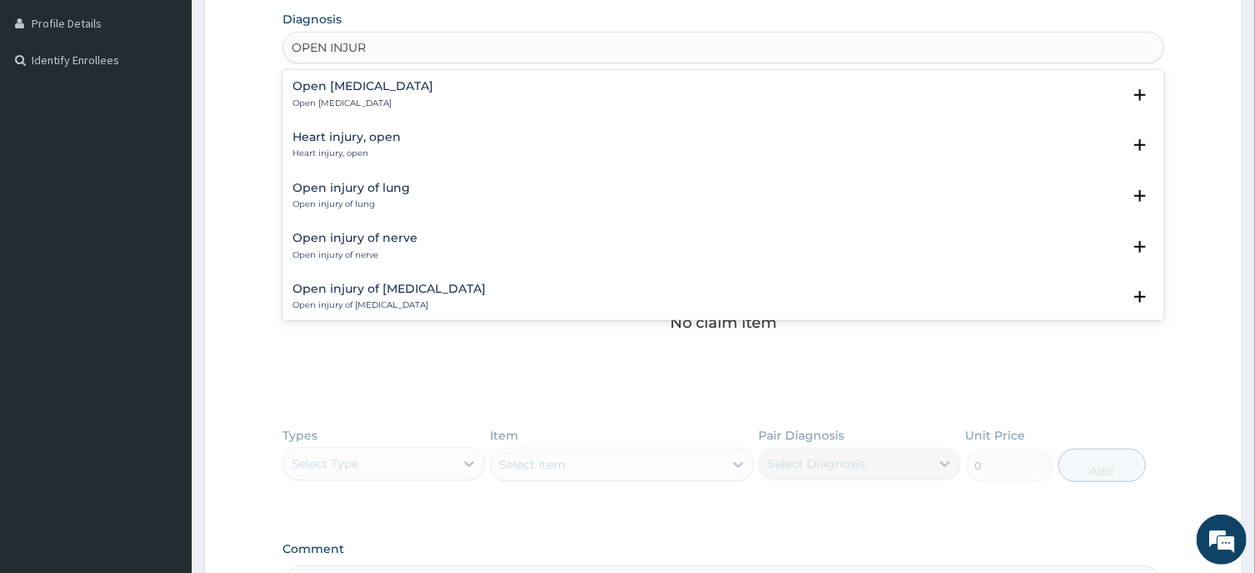
type input "OPEN INJURY"
click at [328, 85] on h4 "Open [MEDICAL_DATA]" at bounding box center [363, 86] width 141 height 13
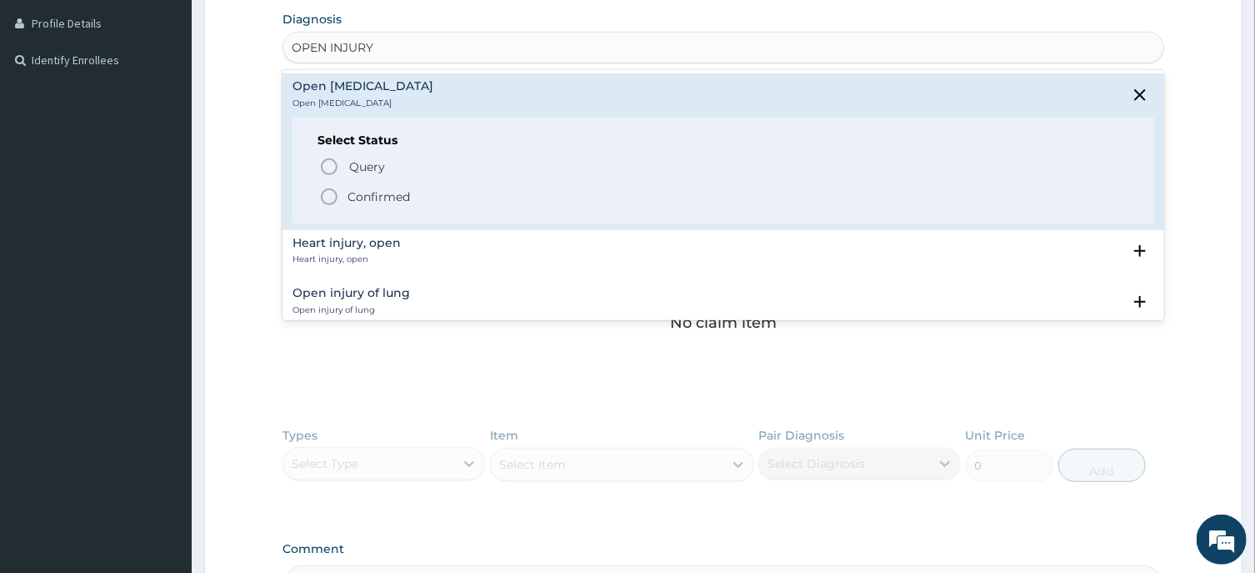
click at [336, 201] on circle "status option filled" at bounding box center [329, 196] width 15 height 15
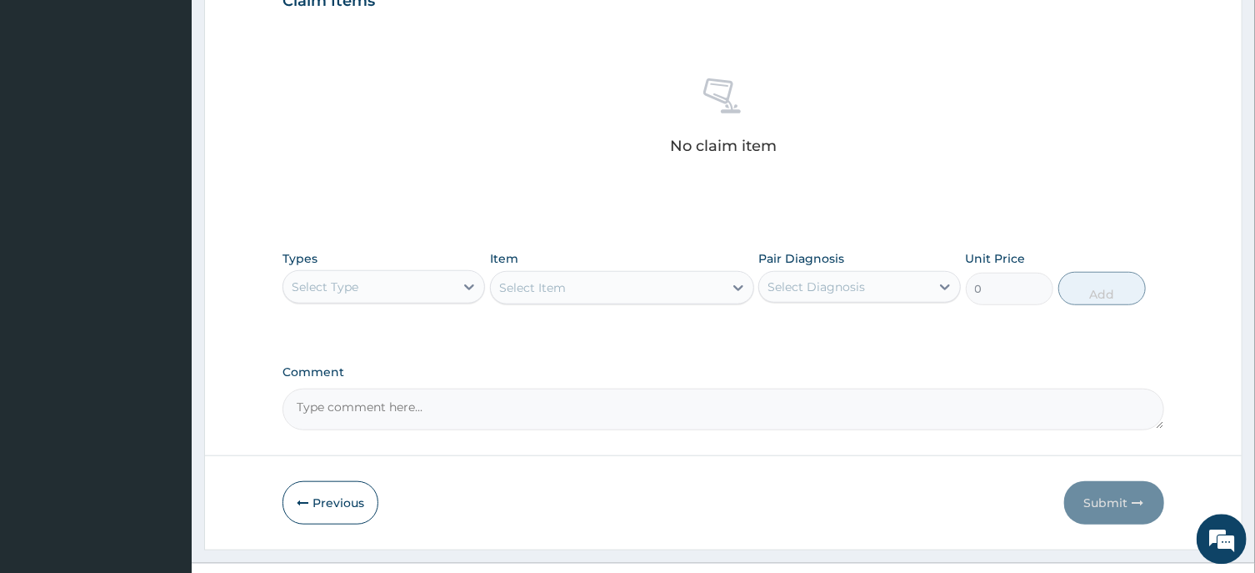
scroll to position [629, 0]
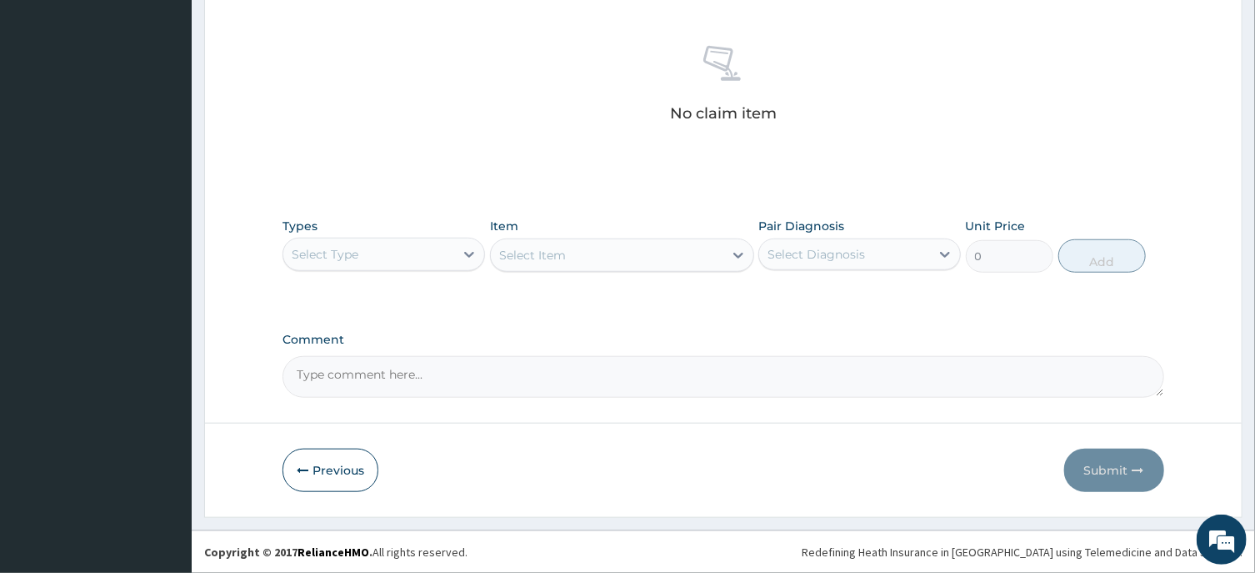
drag, startPoint x: 345, startPoint y: 250, endPoint x: 343, endPoint y: 274, distance: 24.3
click at [345, 249] on div "Select Type" at bounding box center [325, 254] width 67 height 17
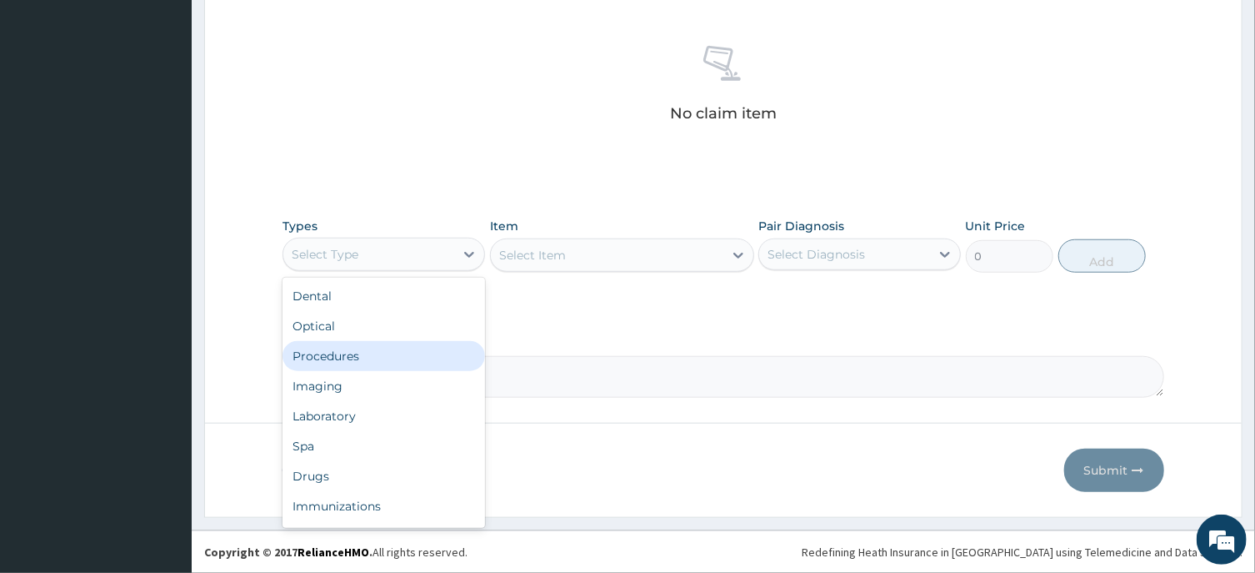
click at [322, 358] on div "Procedures" at bounding box center [384, 356] width 203 height 30
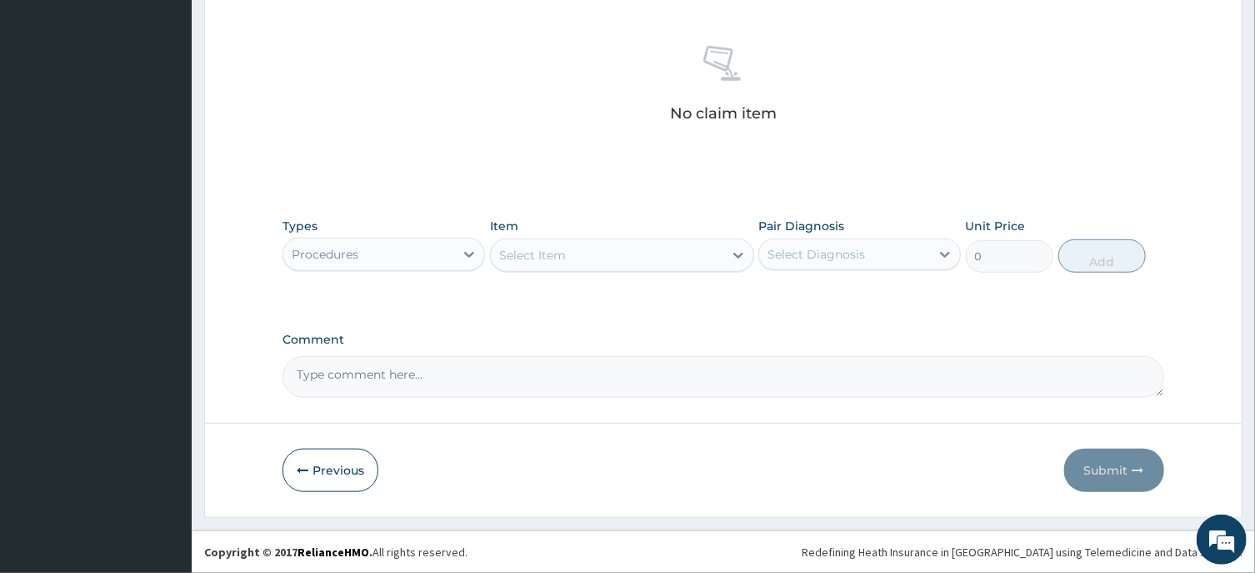
click at [583, 260] on div "Select Item" at bounding box center [607, 255] width 233 height 27
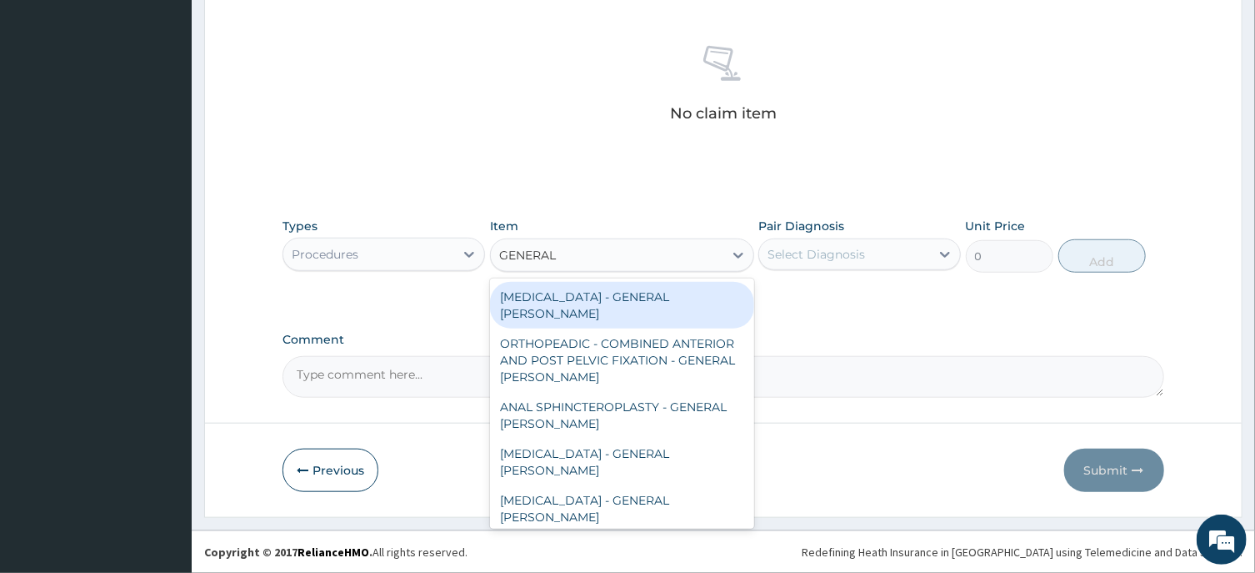
type input "GENERAL C"
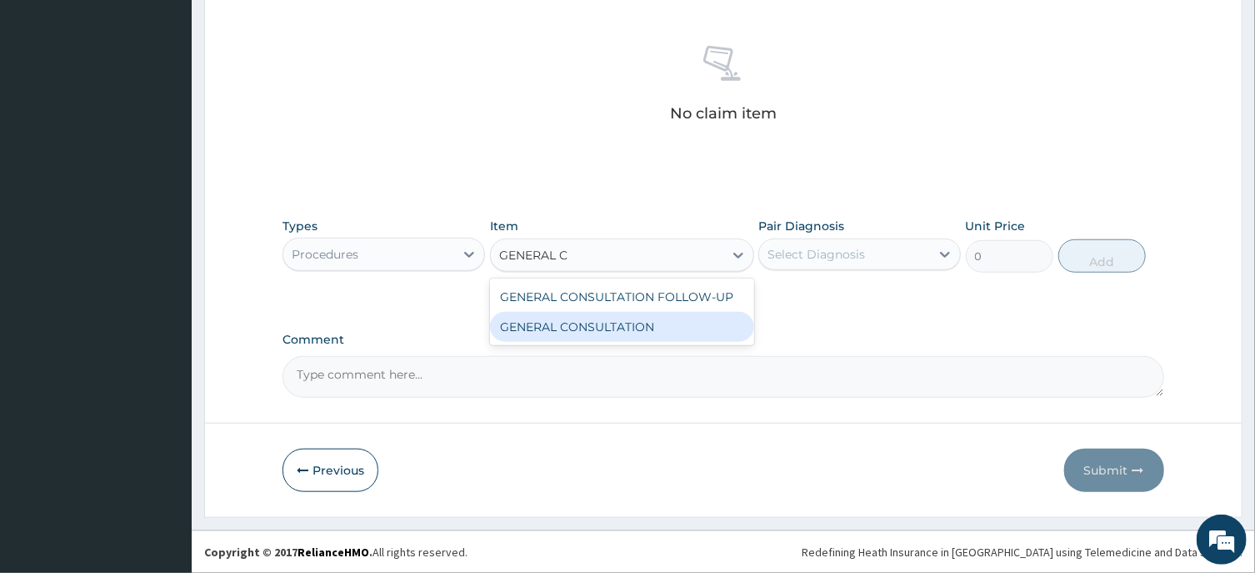
click at [665, 329] on div "GENERAL CONSULTATION" at bounding box center [622, 327] width 264 height 30
type input "6750"
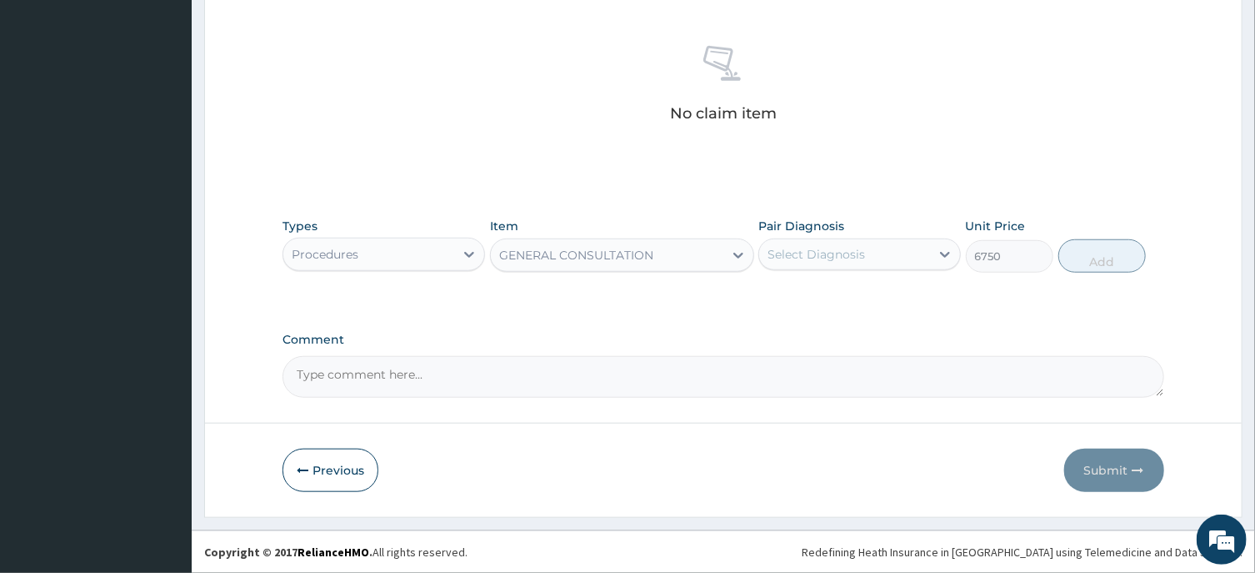
click at [828, 253] on div "Select Diagnosis" at bounding box center [817, 254] width 98 height 17
drag, startPoint x: 839, startPoint y: 298, endPoint x: 854, endPoint y: 294, distance: 16.4
click at [839, 298] on label "Open crush injury" at bounding box center [856, 295] width 141 height 17
checkbox input "true"
click at [1095, 254] on button "Add" at bounding box center [1103, 255] width 88 height 33
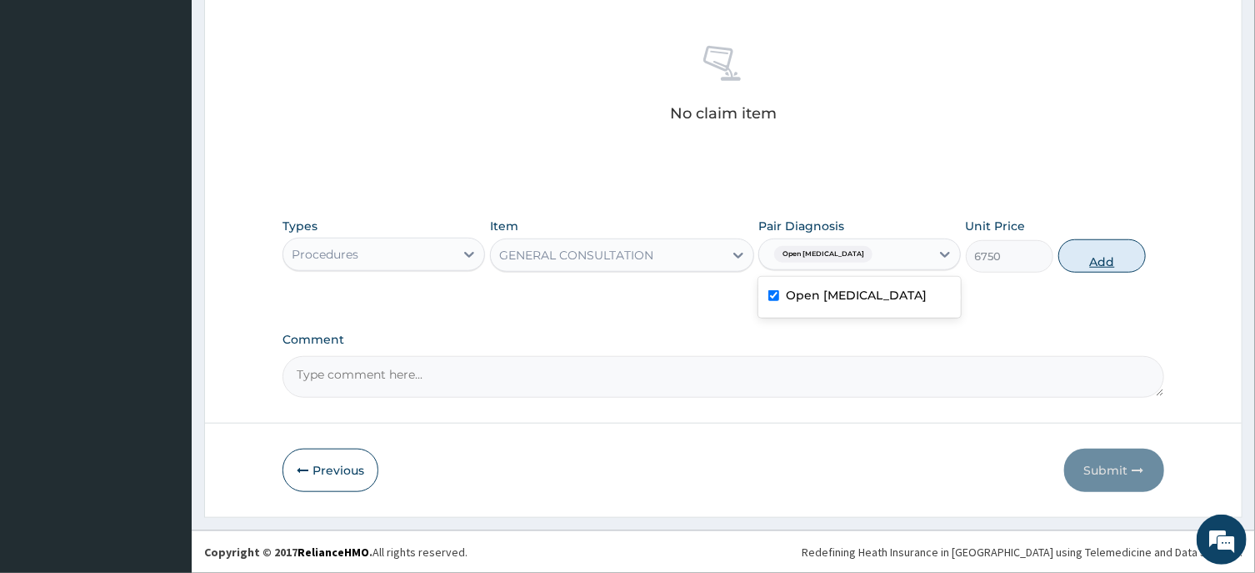
type input "0"
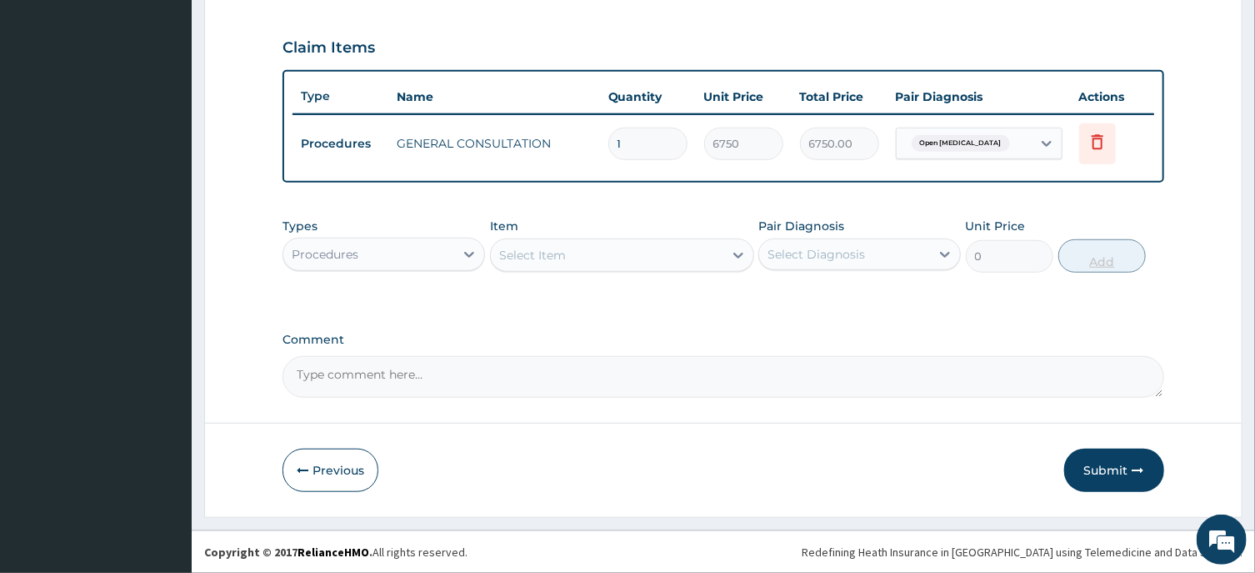
scroll to position [548, 0]
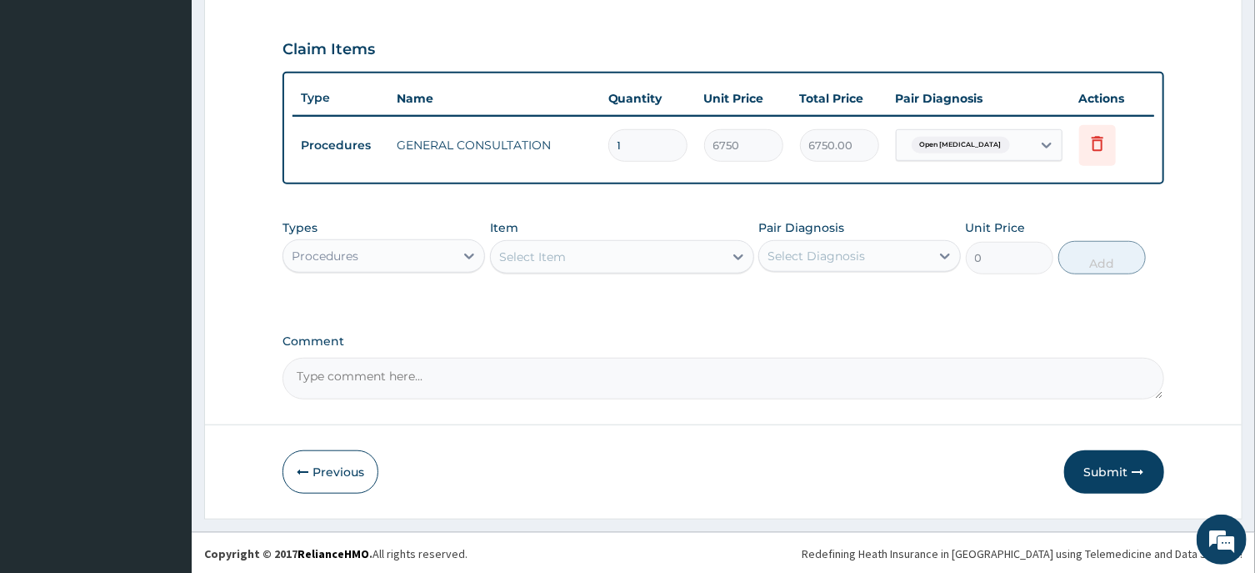
click at [548, 255] on div "Select Item" at bounding box center [532, 256] width 67 height 17
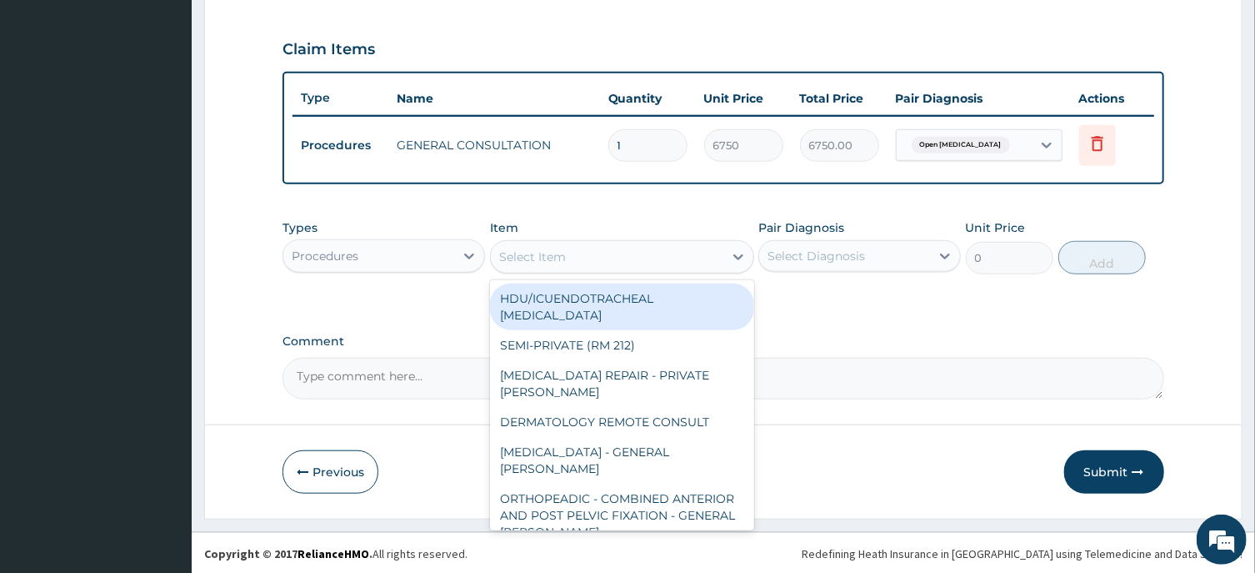
paste input "MINOR WOUND DRESSING"
type input "MINOR WOUND DRESSING"
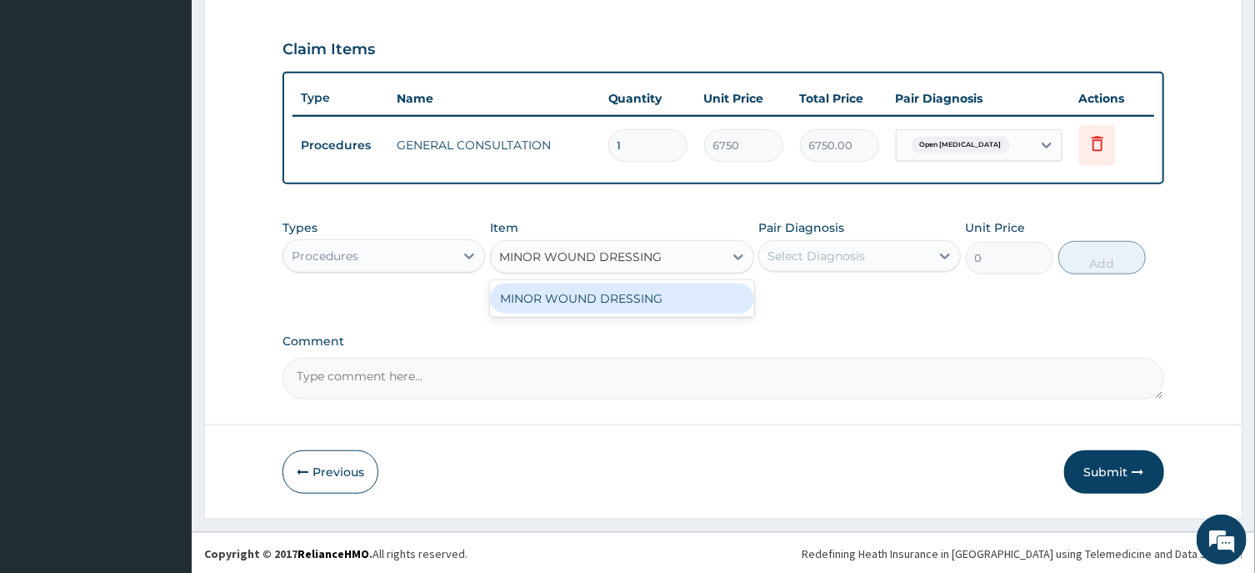
click at [604, 298] on div "MINOR WOUND DRESSING" at bounding box center [622, 298] width 264 height 30
type input "7200"
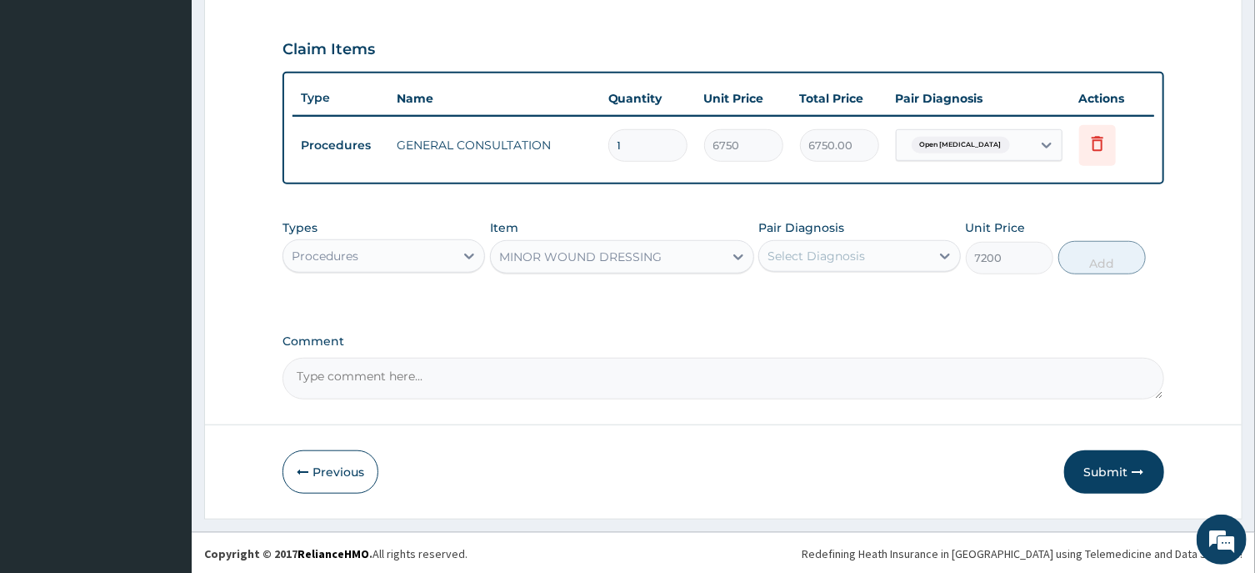
click at [829, 248] on div "Select Diagnosis" at bounding box center [817, 256] width 98 height 17
click at [824, 298] on label "Open crush injury" at bounding box center [856, 296] width 141 height 17
checkbox input "true"
click at [1099, 256] on button "Add" at bounding box center [1103, 257] width 88 height 33
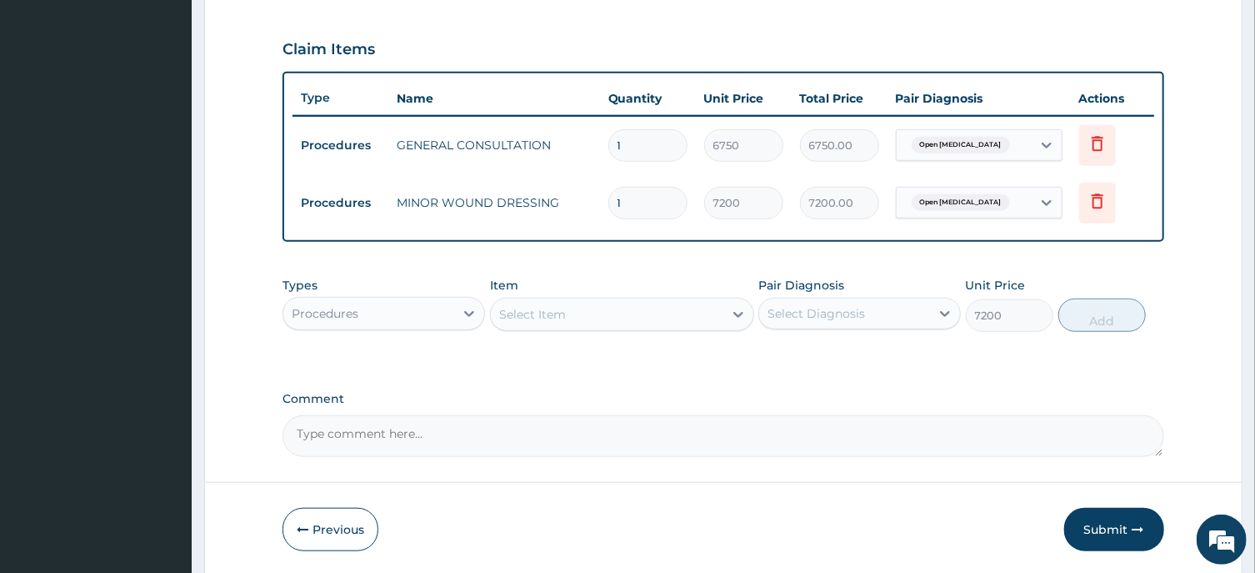
type input "0"
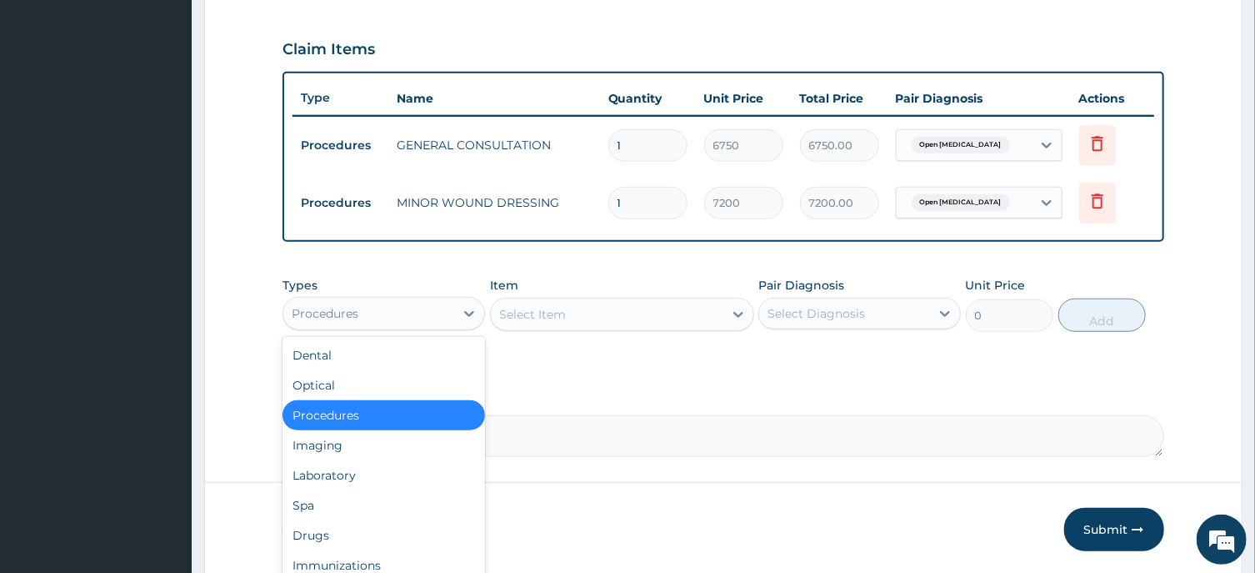
drag, startPoint x: 368, startPoint y: 311, endPoint x: 372, endPoint y: 268, distance: 42.7
click at [368, 308] on div "Procedures" at bounding box center [368, 313] width 171 height 27
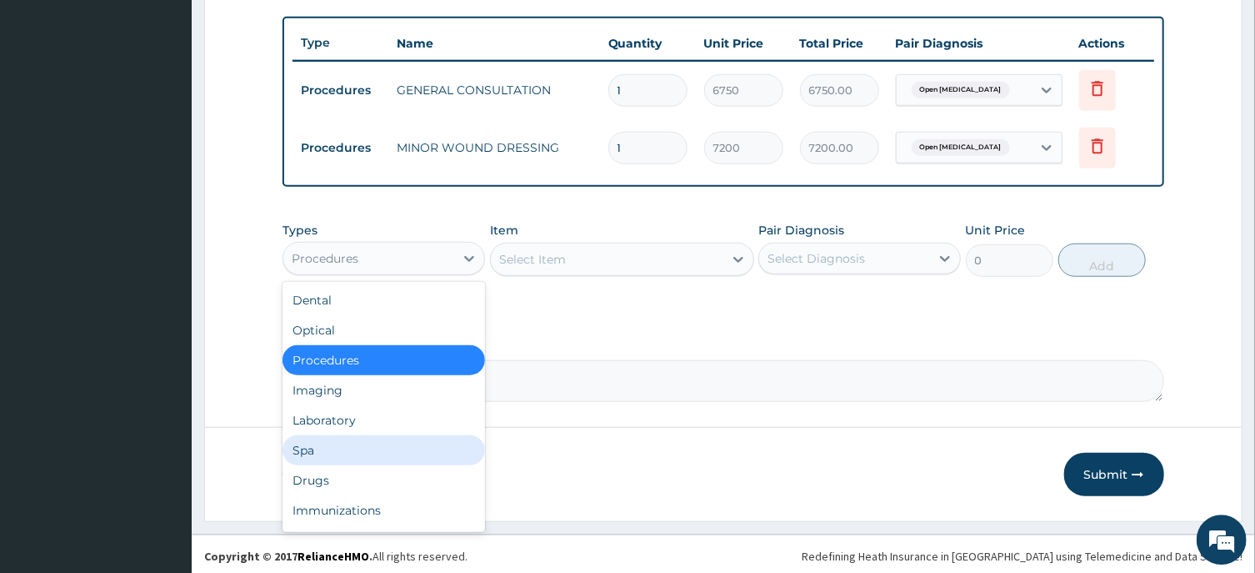
scroll to position [605, 0]
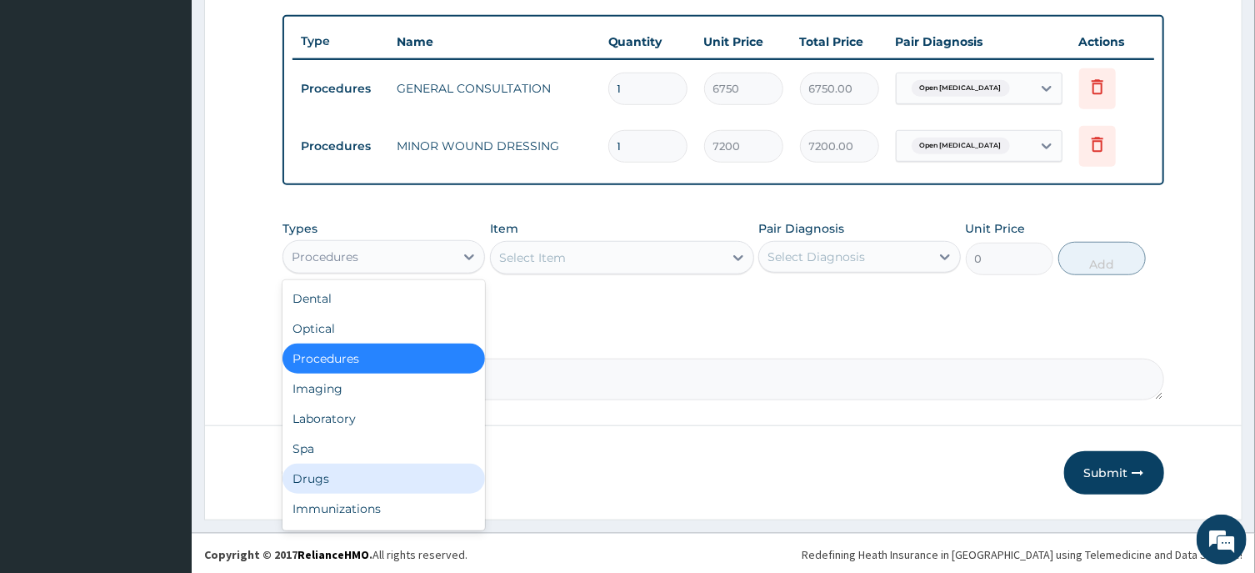
click at [320, 478] on div "Drugs" at bounding box center [384, 478] width 203 height 30
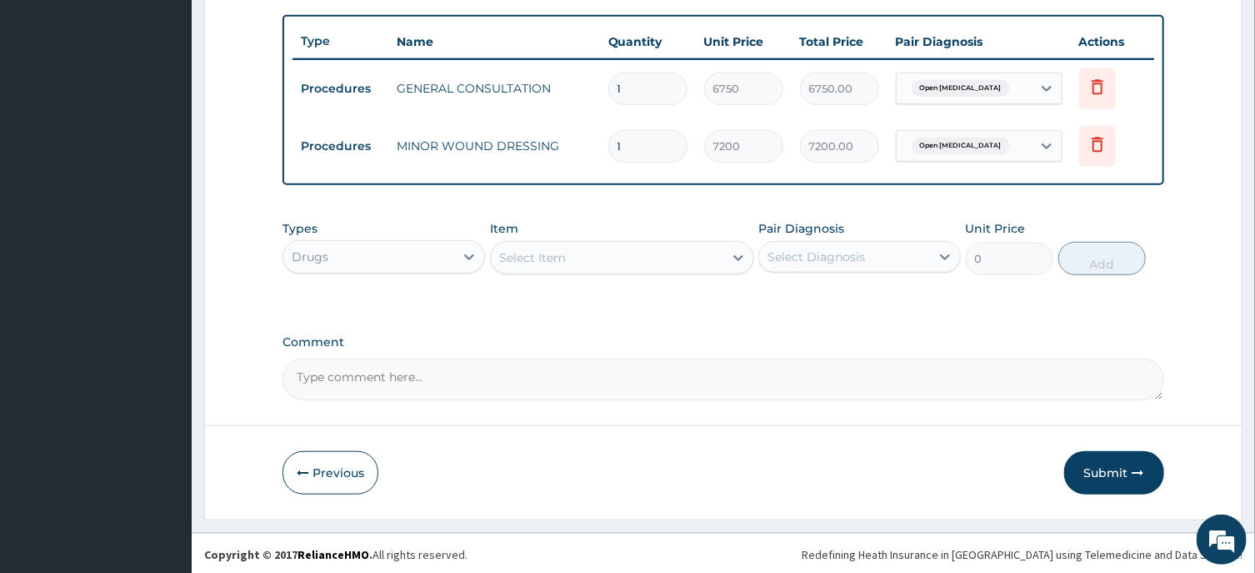
click at [568, 255] on div "Select Item" at bounding box center [607, 257] width 233 height 27
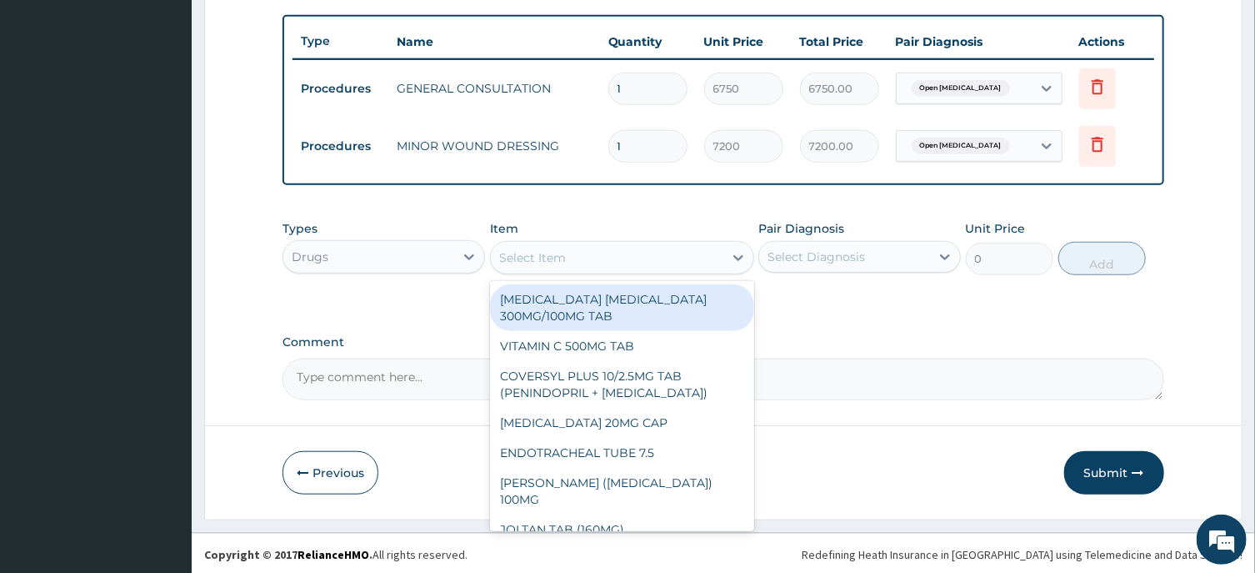
paste input "[MEDICAL_DATA] 200G TAB"
type input "[MEDICAL_DATA] 200G TAB"
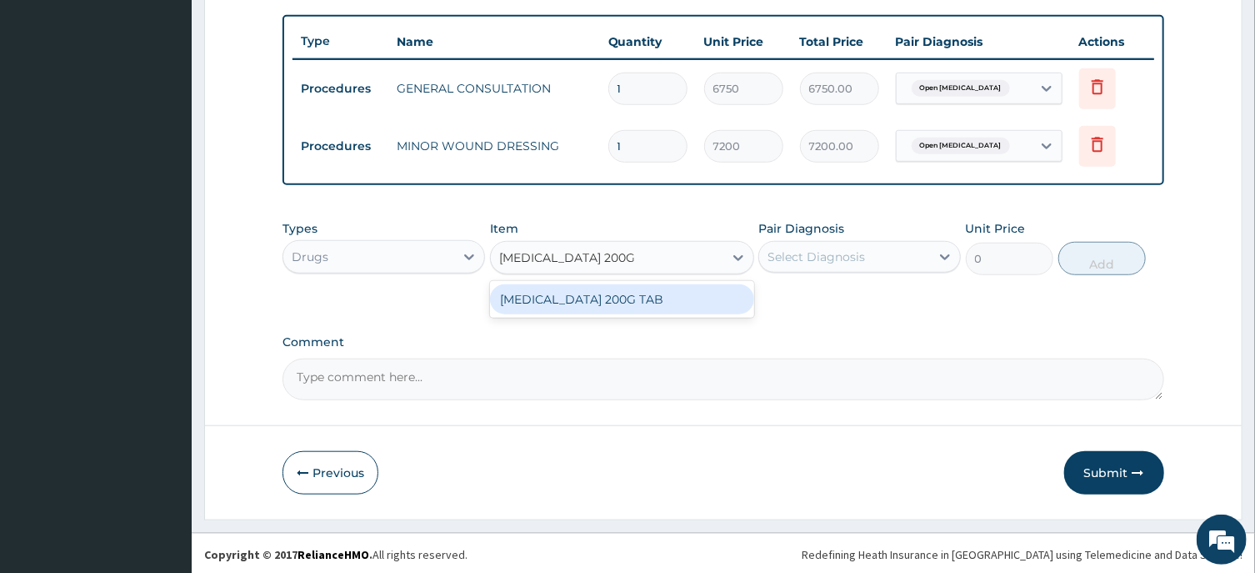
click at [608, 297] on div "IBUPROFEN 200G TAB" at bounding box center [622, 299] width 264 height 30
type input "28.17499923706055"
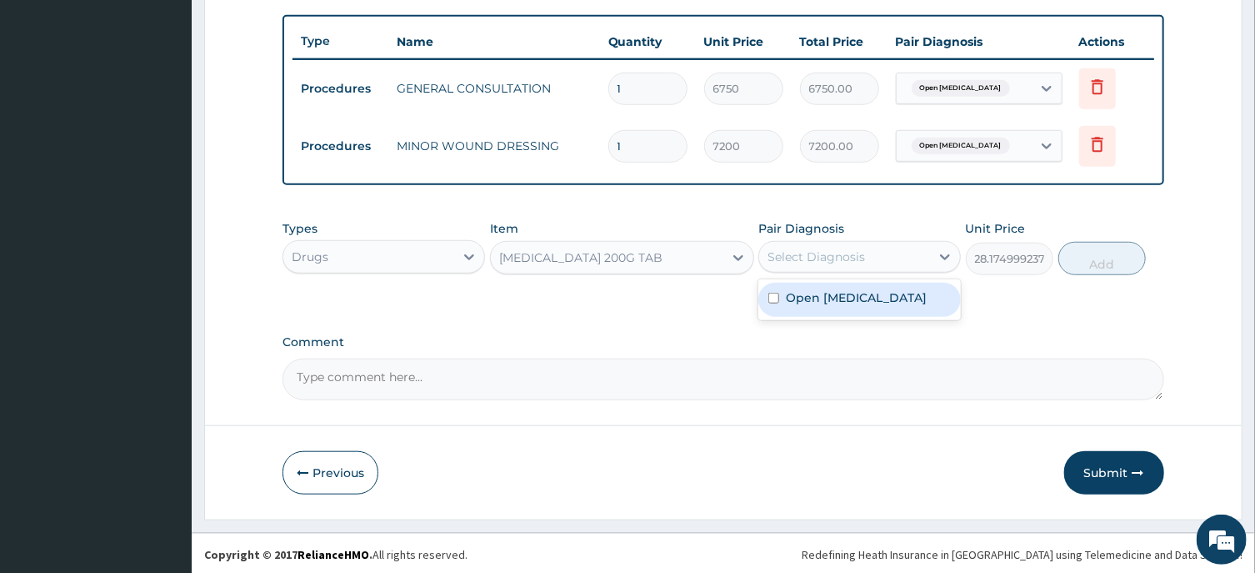
click at [814, 248] on div "Select Diagnosis" at bounding box center [817, 256] width 98 height 17
click at [841, 308] on div "Open crush injury" at bounding box center [860, 300] width 203 height 34
checkbox input "true"
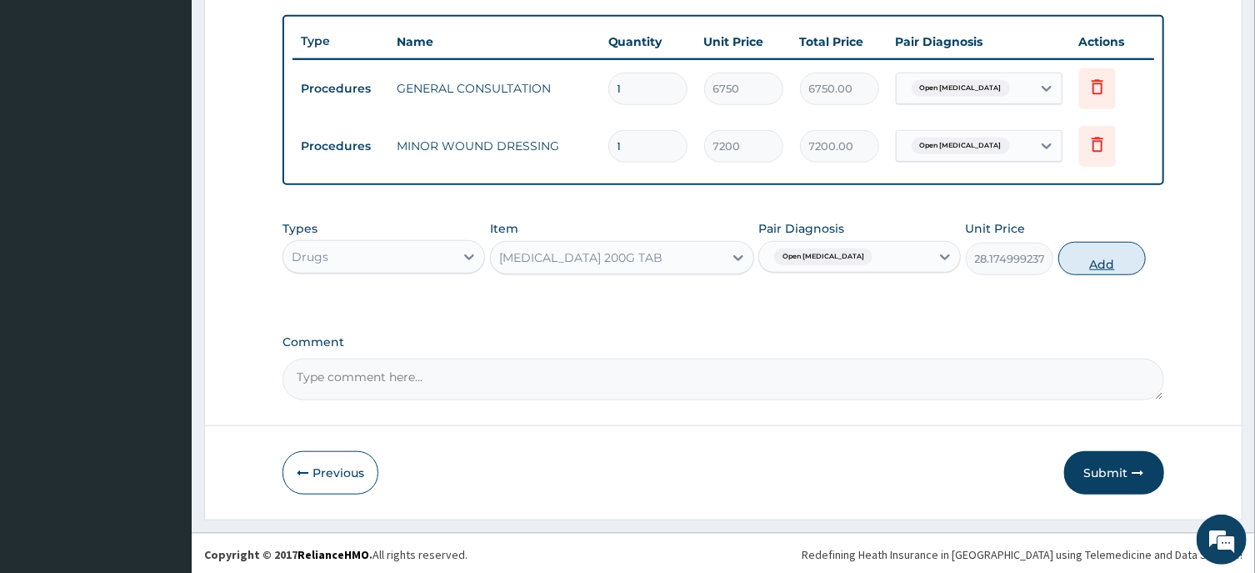
click at [1074, 256] on button "Add" at bounding box center [1103, 258] width 88 height 33
type input "0"
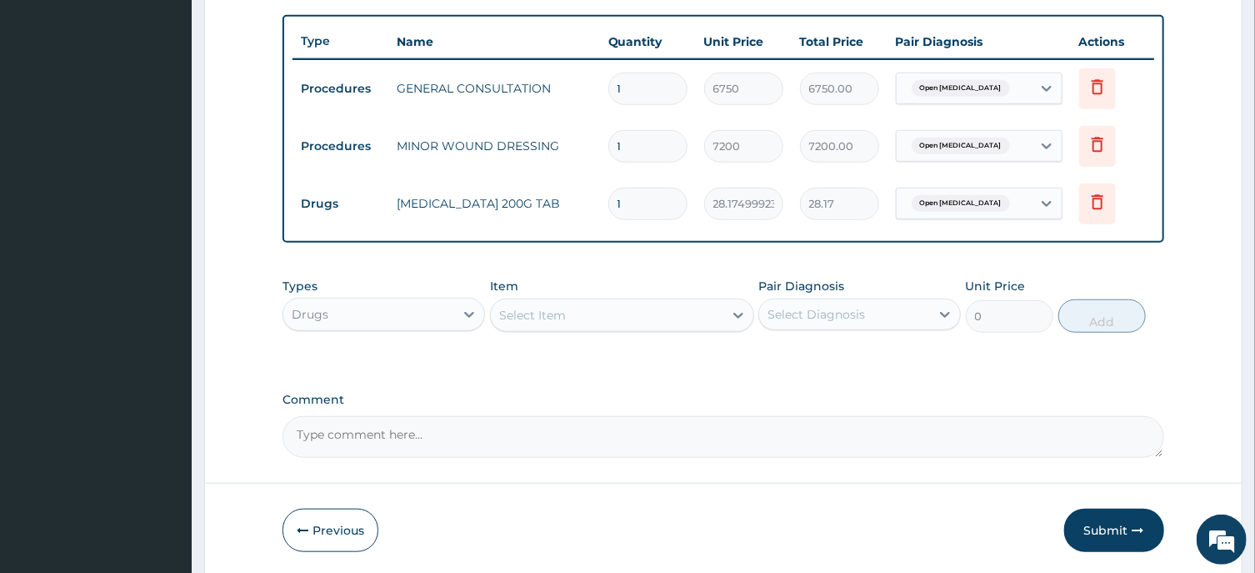
type input "18"
type input "507.15"
type input "18"
click at [529, 313] on div "Select Item" at bounding box center [532, 315] width 67 height 17
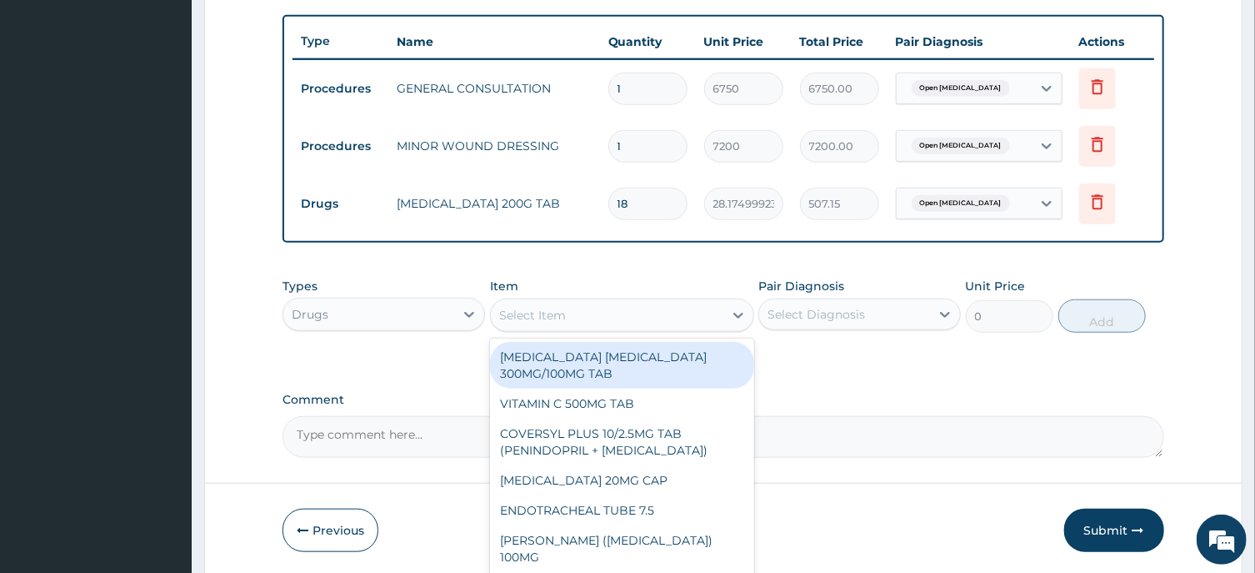
paste input "AMOXICILLIN 500MG CAP"
type input "AMOXICILLIN 500MG CAP"
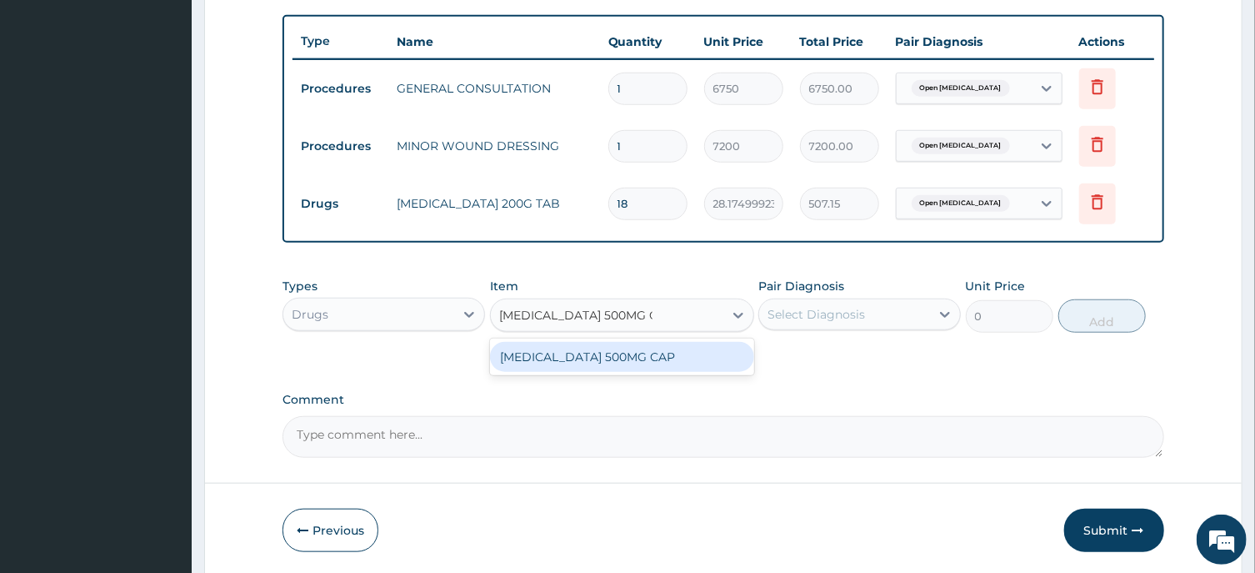
click at [602, 361] on div "AMOXICILLIN 500MG CAP" at bounding box center [622, 357] width 264 height 30
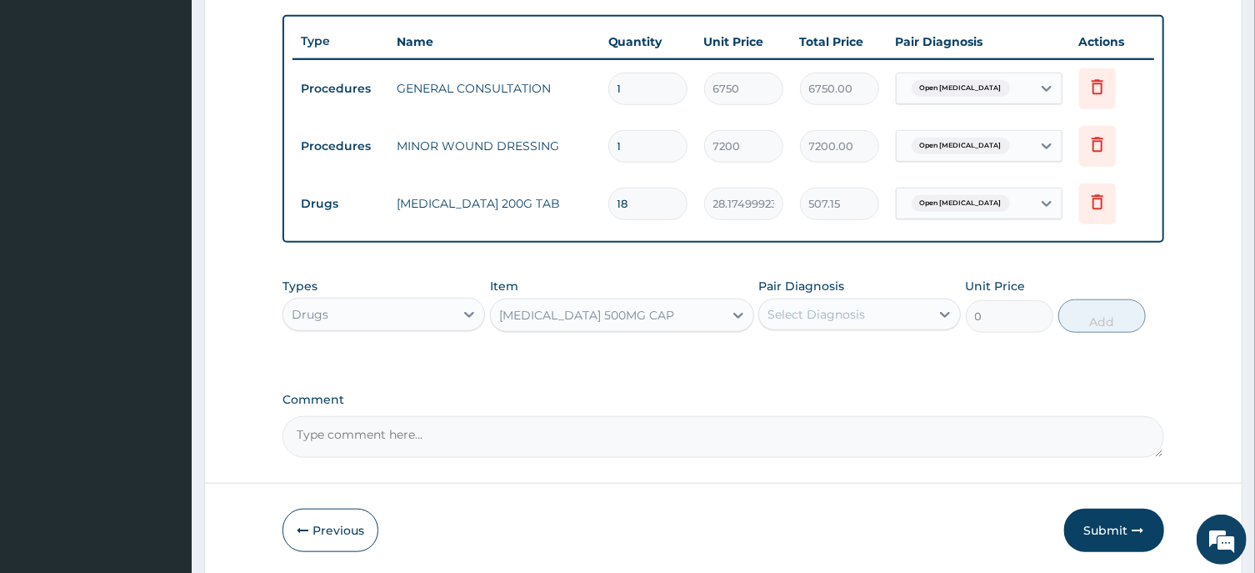
type input "210"
click at [823, 308] on div "Select Diagnosis" at bounding box center [817, 314] width 98 height 17
click at [870, 357] on label "Open crush injury" at bounding box center [856, 355] width 141 height 17
checkbox input "true"
click at [1094, 312] on button "Add" at bounding box center [1103, 315] width 88 height 33
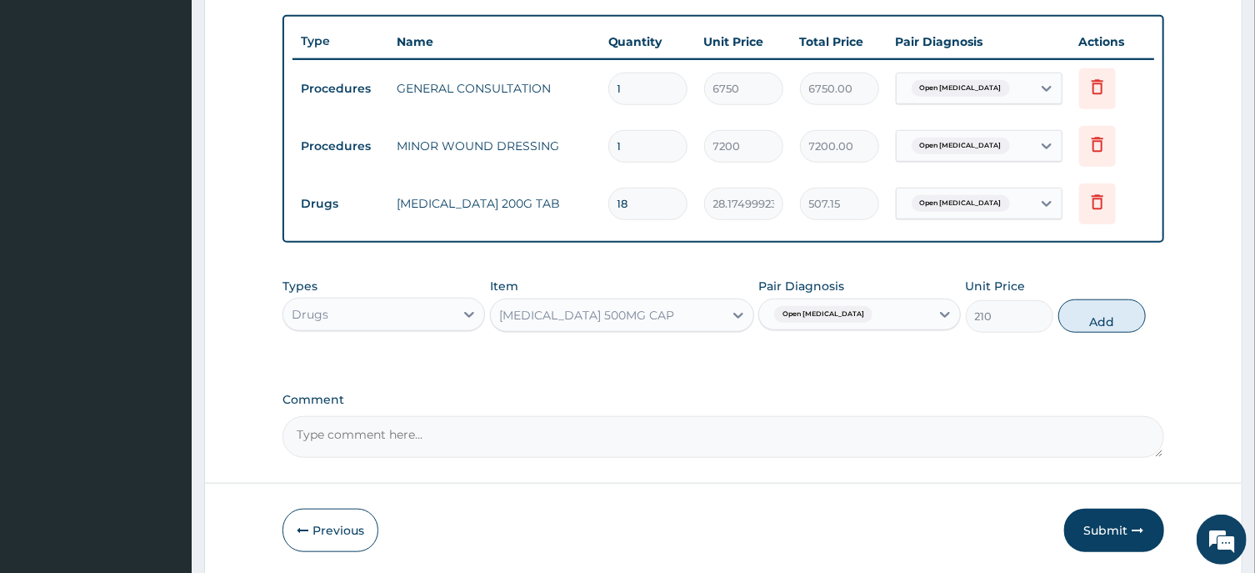
type input "0"
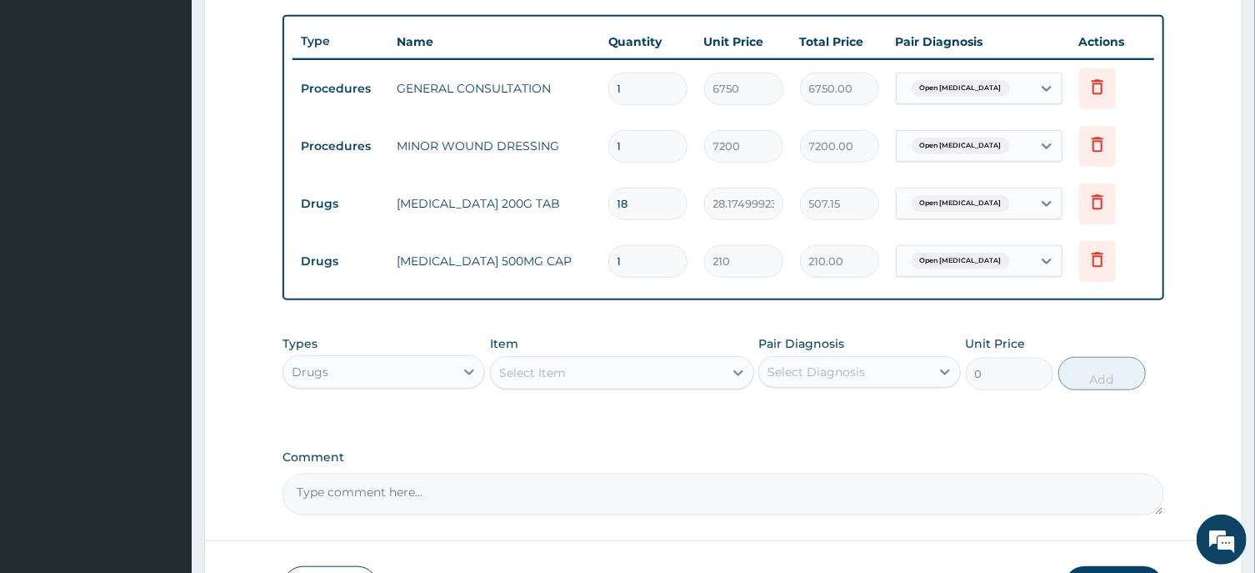
type input "15"
type input "3150.00"
type input "15"
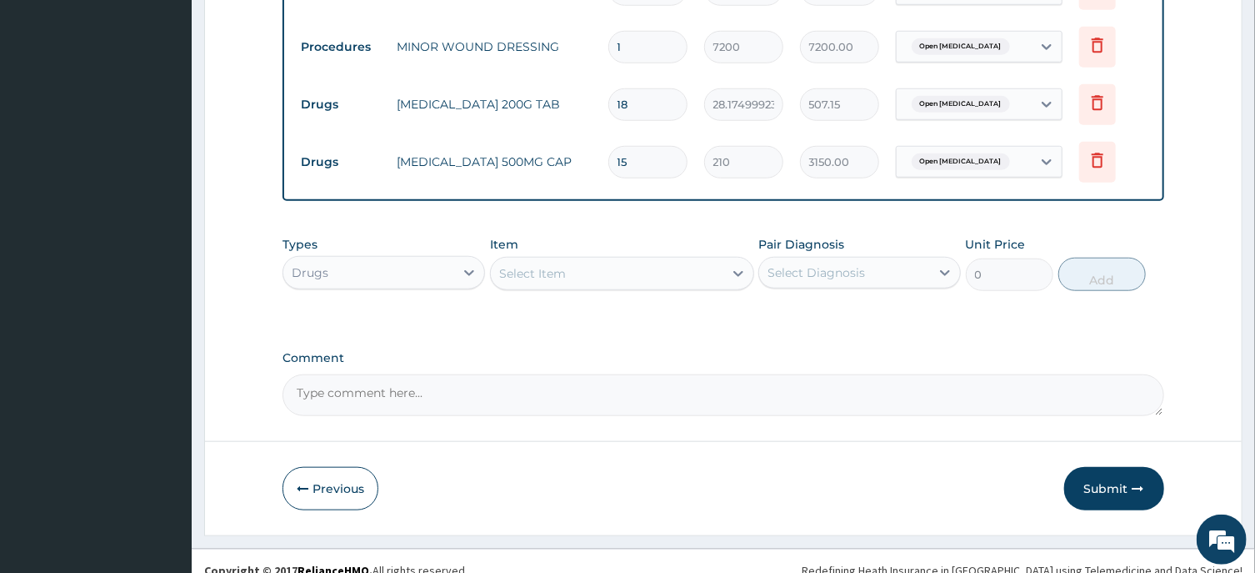
scroll to position [721, 0]
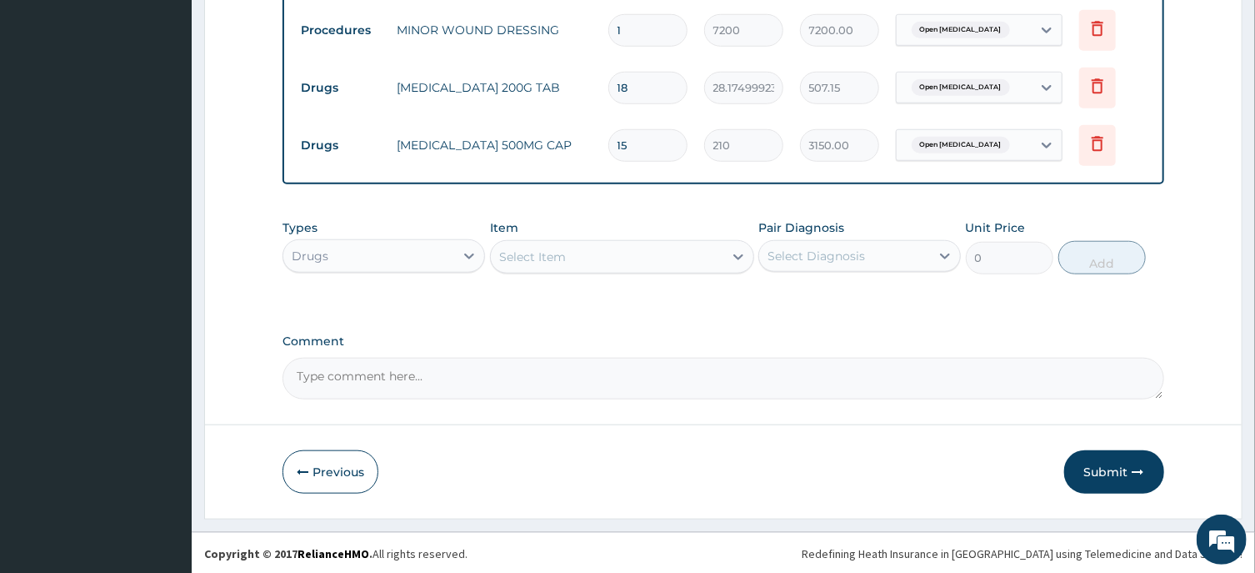
click at [1120, 470] on button "Submit" at bounding box center [1114, 471] width 100 height 43
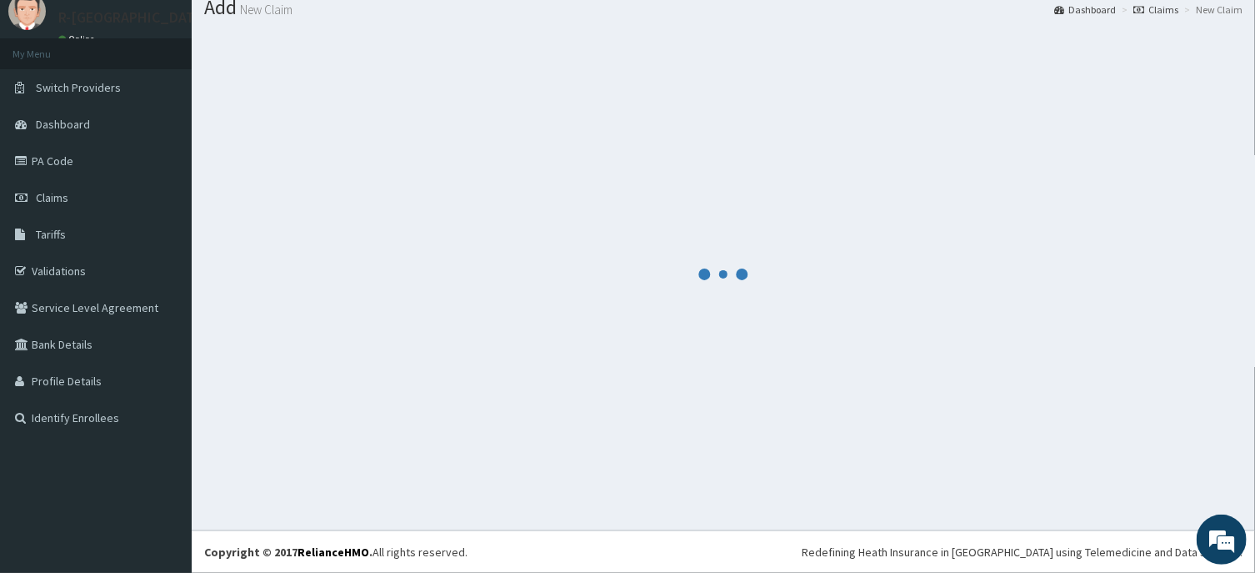
scroll to position [58, 0]
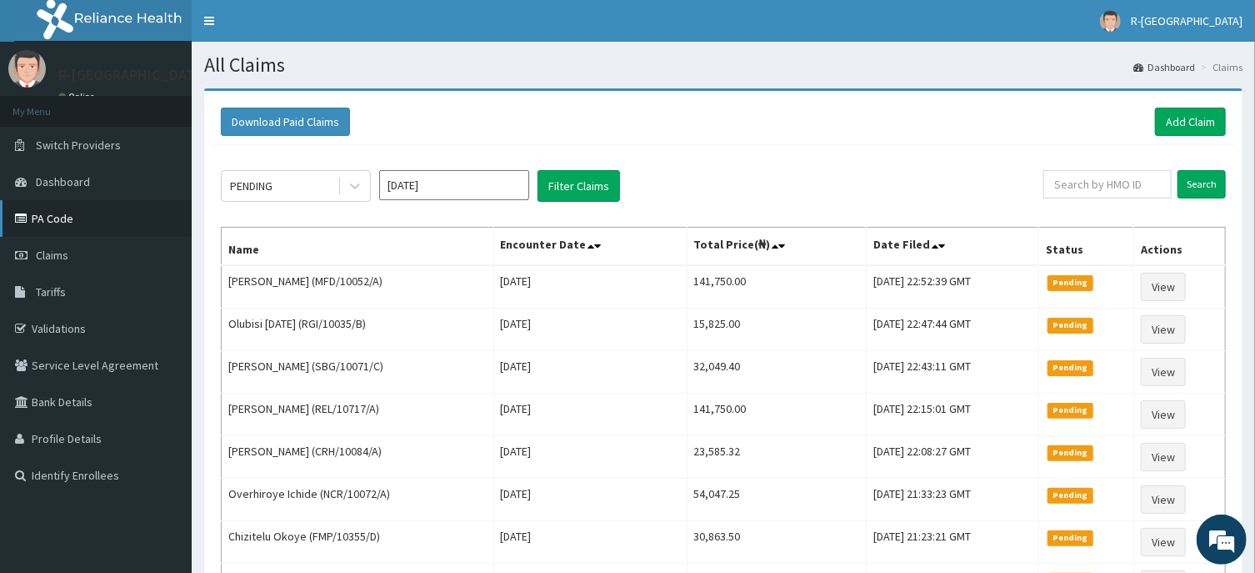
click at [53, 215] on link "PA Code" at bounding box center [96, 218] width 192 height 37
click at [1185, 117] on link "Add Claim" at bounding box center [1190, 122] width 71 height 28
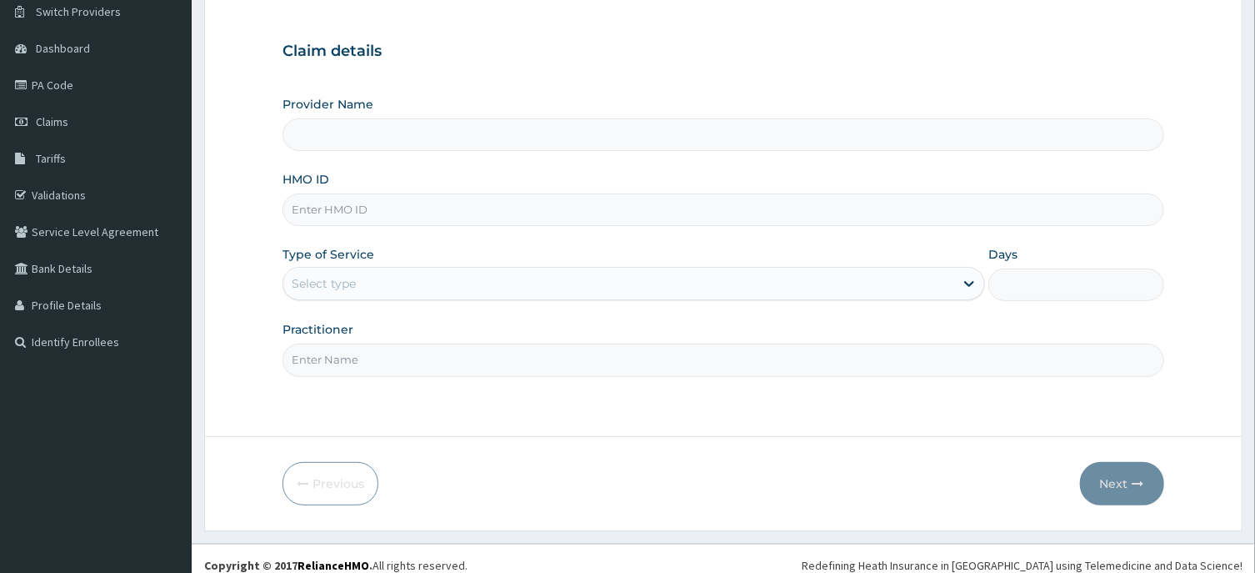
scroll to position [147, 0]
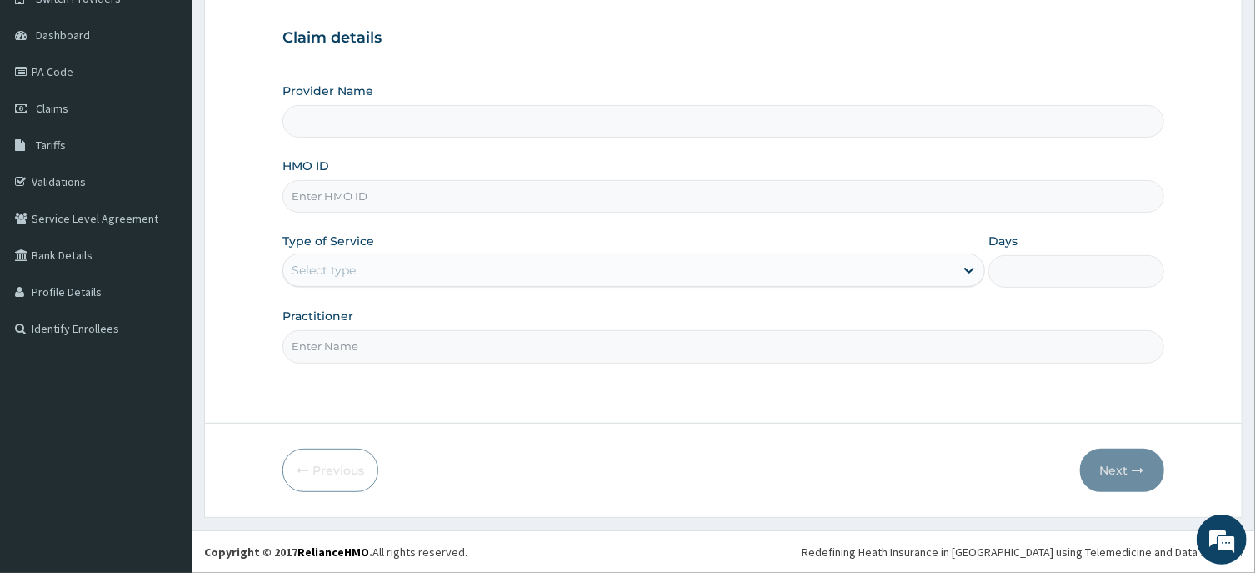
drag, startPoint x: 294, startPoint y: 191, endPoint x: 306, endPoint y: 190, distance: 11.7
click at [306, 190] on input "HMO ID" at bounding box center [723, 196] width 881 height 33
type input "R-Jolad Hospital Nigeria Limited(kupa)"
paste input "IBL/10248/A"
type input "IBL/10248/A"
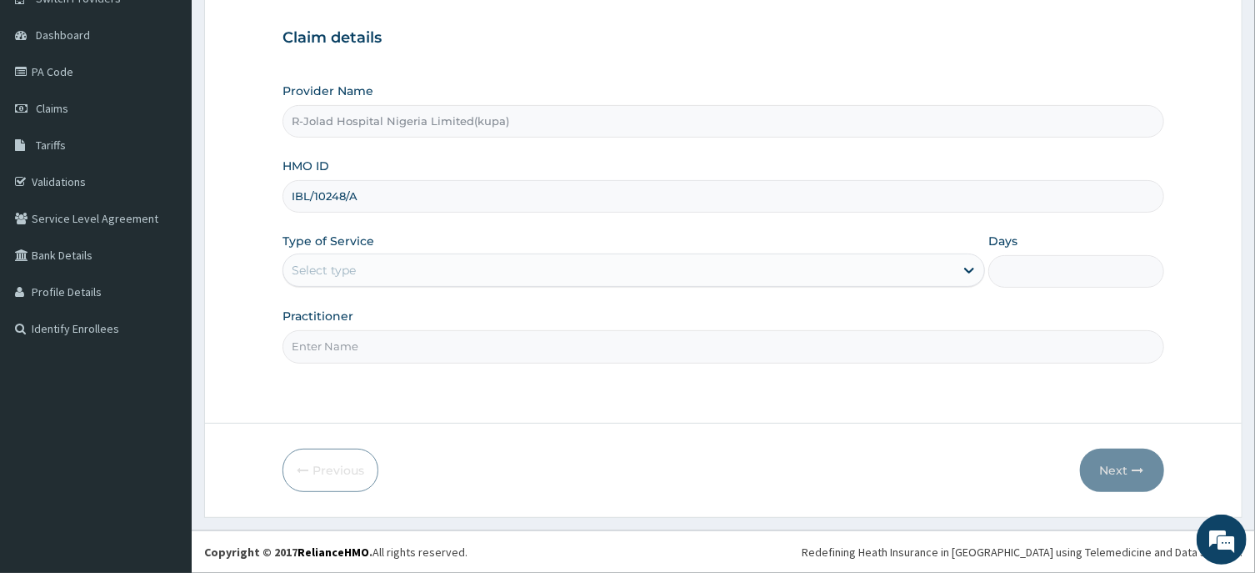
click at [312, 273] on div "Select type" at bounding box center [324, 270] width 64 height 17
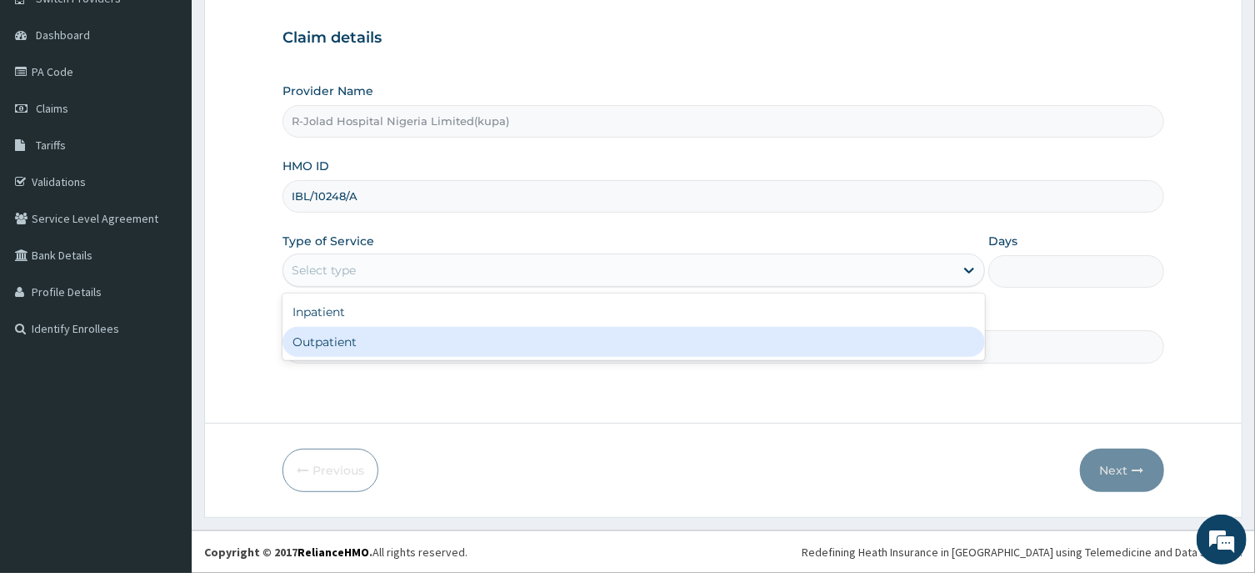
drag, startPoint x: 323, startPoint y: 345, endPoint x: 317, endPoint y: 310, distance: 35.5
click at [322, 342] on div "Outpatient" at bounding box center [634, 342] width 703 height 30
type input "1"
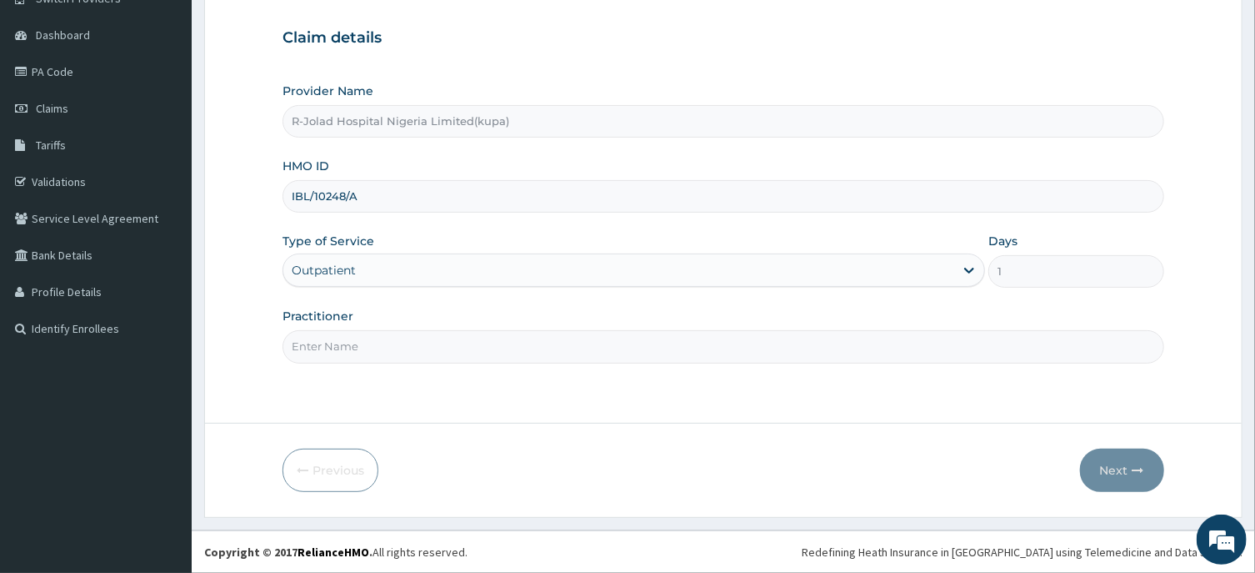
drag, startPoint x: 312, startPoint y: 342, endPoint x: 304, endPoint y: 333, distance: 11.8
click at [313, 341] on input "Practitioner" at bounding box center [723, 346] width 881 height 33
paste input "Braxton Anaebo"
type input "Braxton Anaebo"
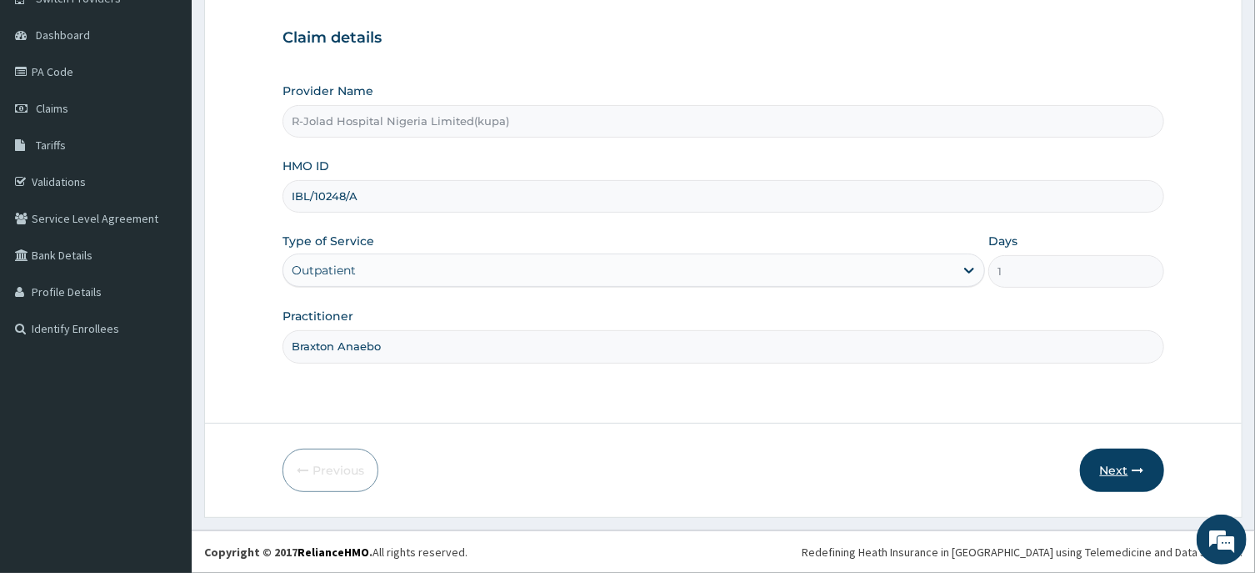
click at [1111, 470] on button "Next" at bounding box center [1122, 469] width 84 height 43
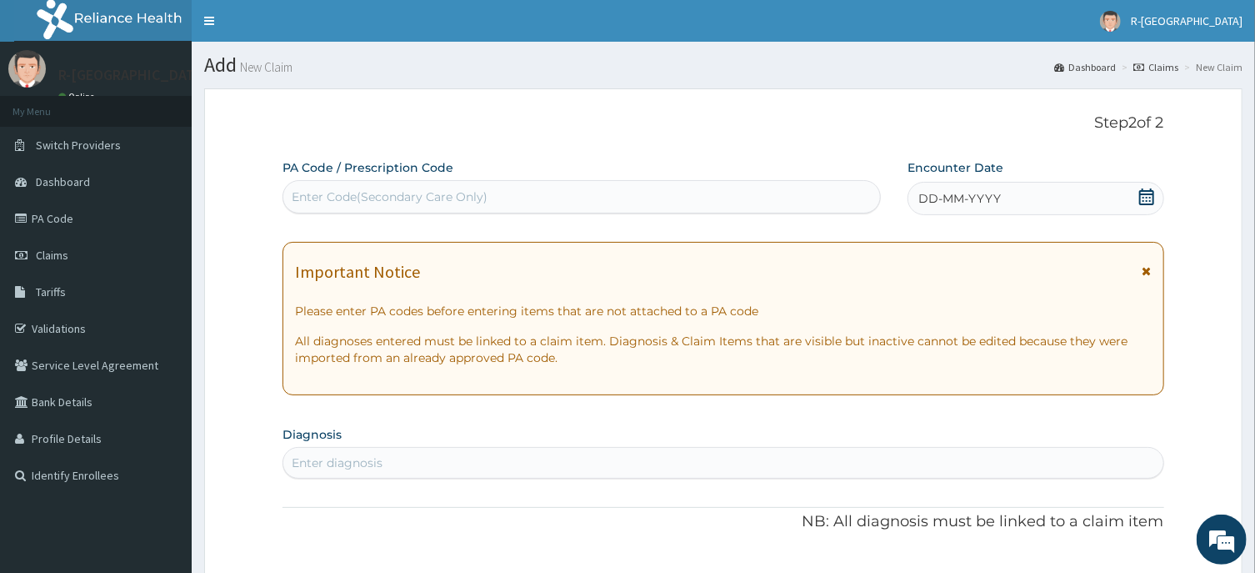
drag, startPoint x: 1144, startPoint y: 194, endPoint x: 1163, endPoint y: 245, distance: 54.3
click at [1144, 198] on icon at bounding box center [1146, 196] width 15 height 17
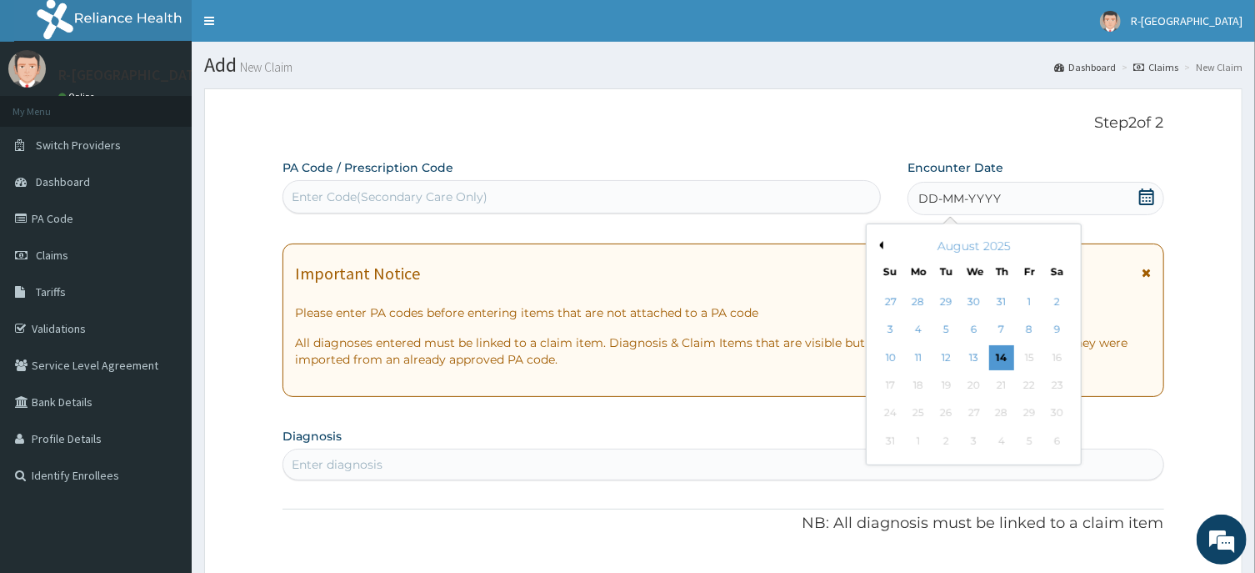
drag, startPoint x: 889, startPoint y: 354, endPoint x: 891, endPoint y: 342, distance: 12.8
click at [890, 353] on div "10" at bounding box center [891, 357] width 25 height 25
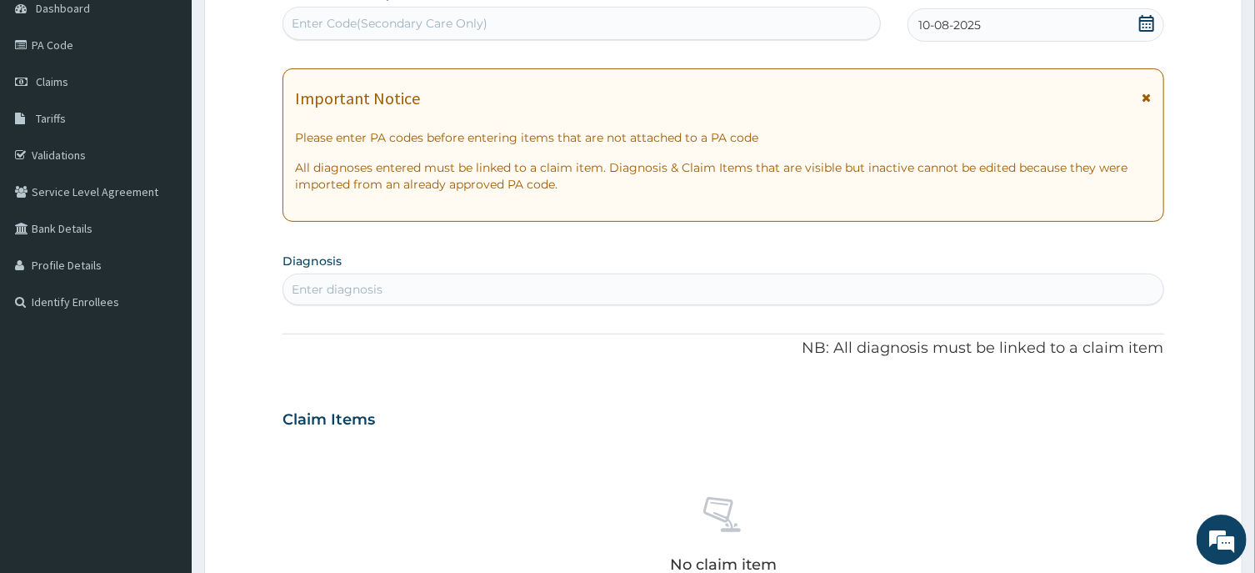
scroll to position [178, 0]
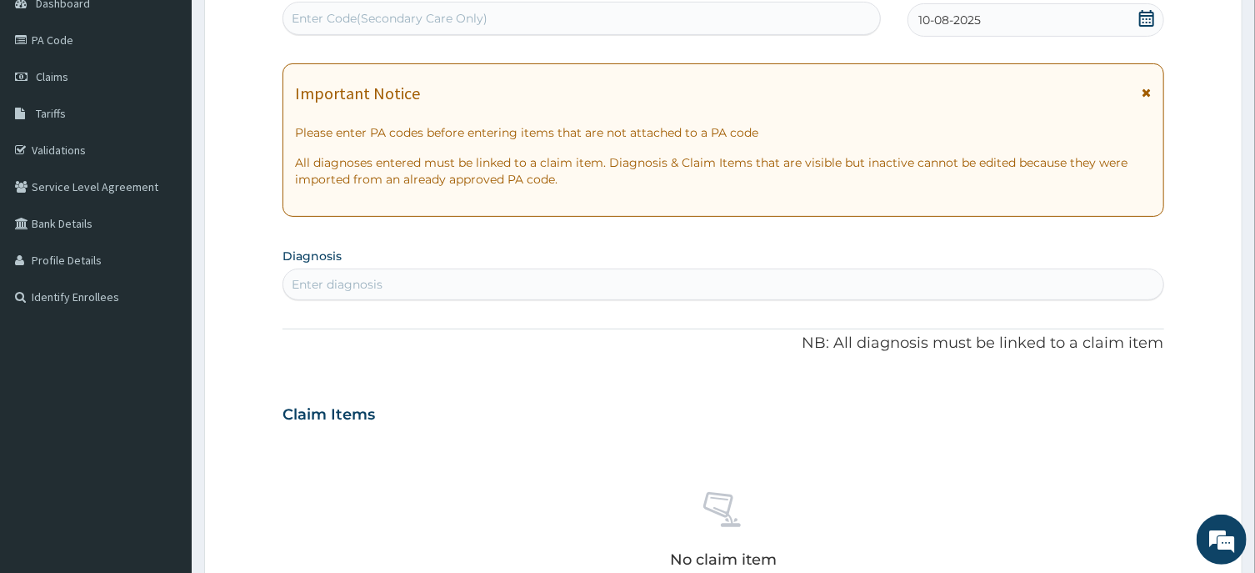
drag, startPoint x: 305, startPoint y: 290, endPoint x: 298, endPoint y: 284, distance: 8.9
click at [305, 289] on div "Enter diagnosis" at bounding box center [337, 284] width 91 height 17
type input "ASTH"
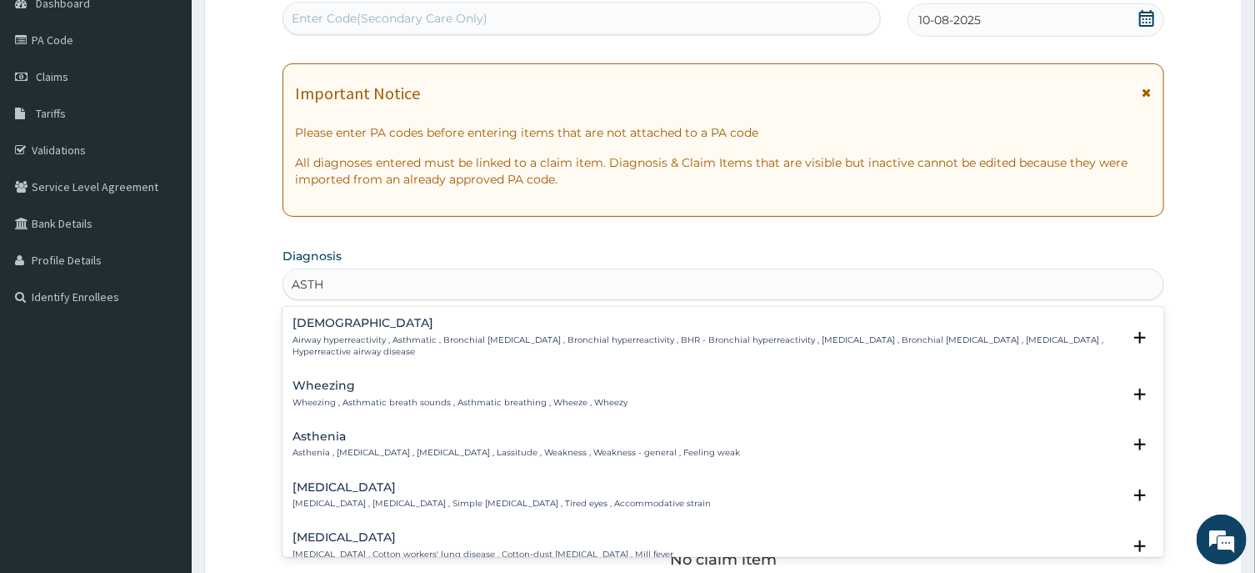
click at [320, 333] on div "Asthma Airway hyperreactivity , Asthmatic , Bronchial asthma , Bronchial hyperr…" at bounding box center [707, 337] width 829 height 41
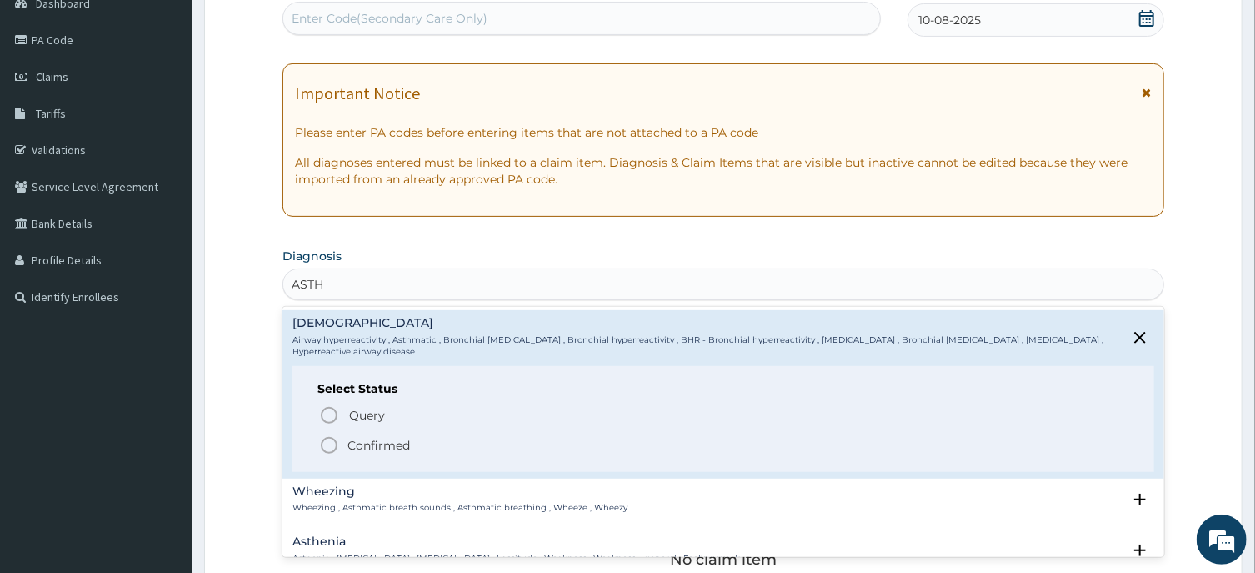
click at [330, 446] on icon "status option filled" at bounding box center [329, 445] width 20 height 20
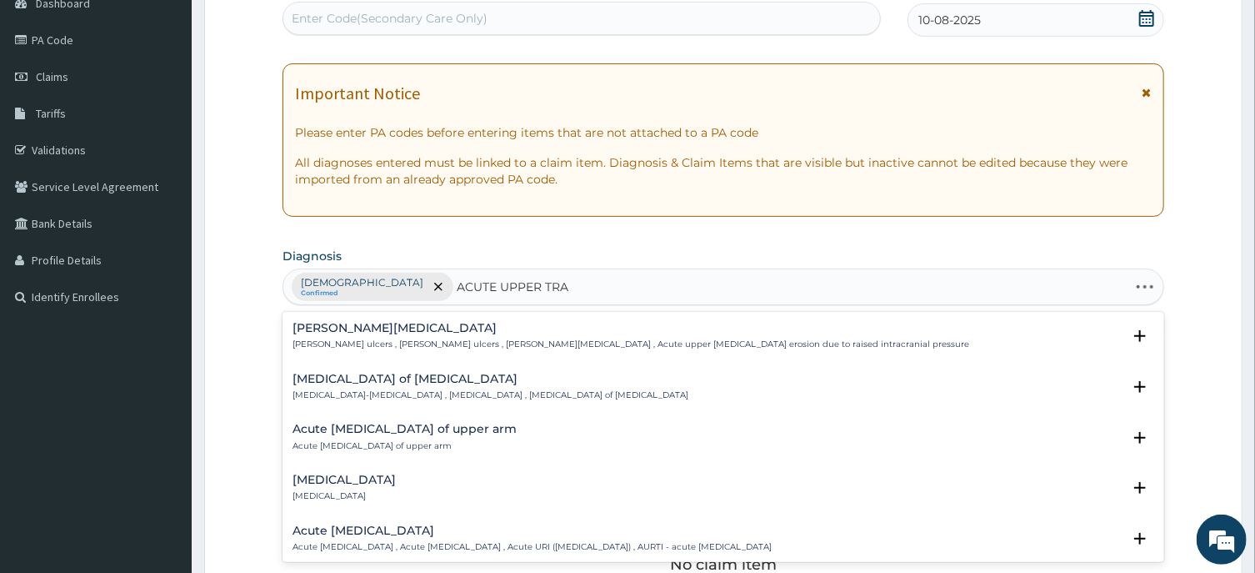
type input "ACUTE UPPER TRAC"
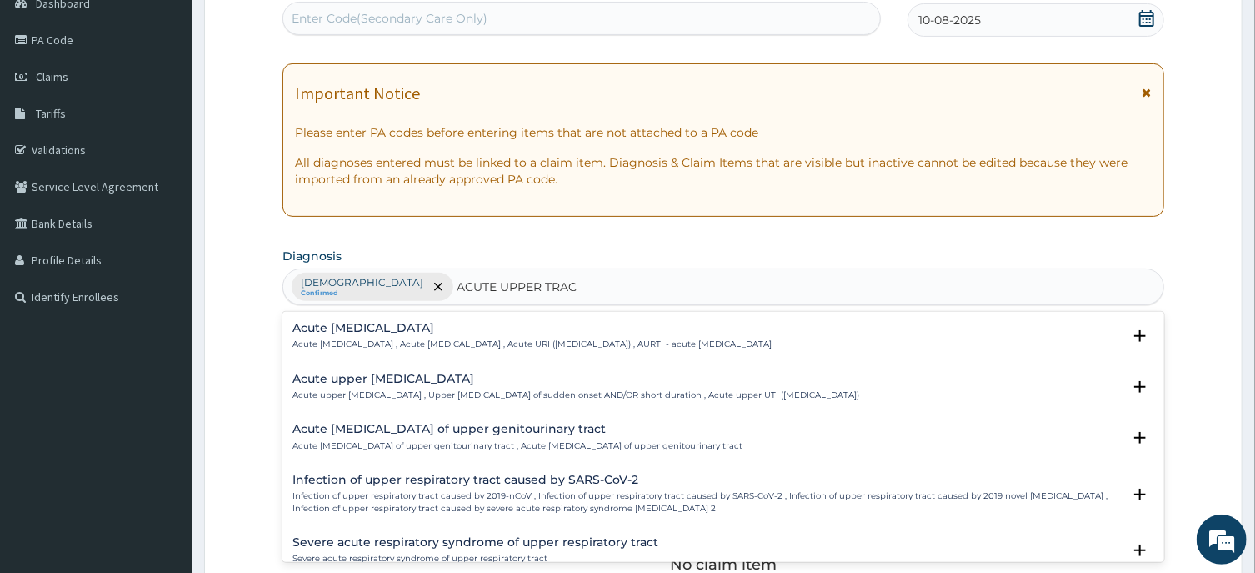
click at [375, 327] on h4 "Acute upper respiratory infection" at bounding box center [532, 328] width 479 height 13
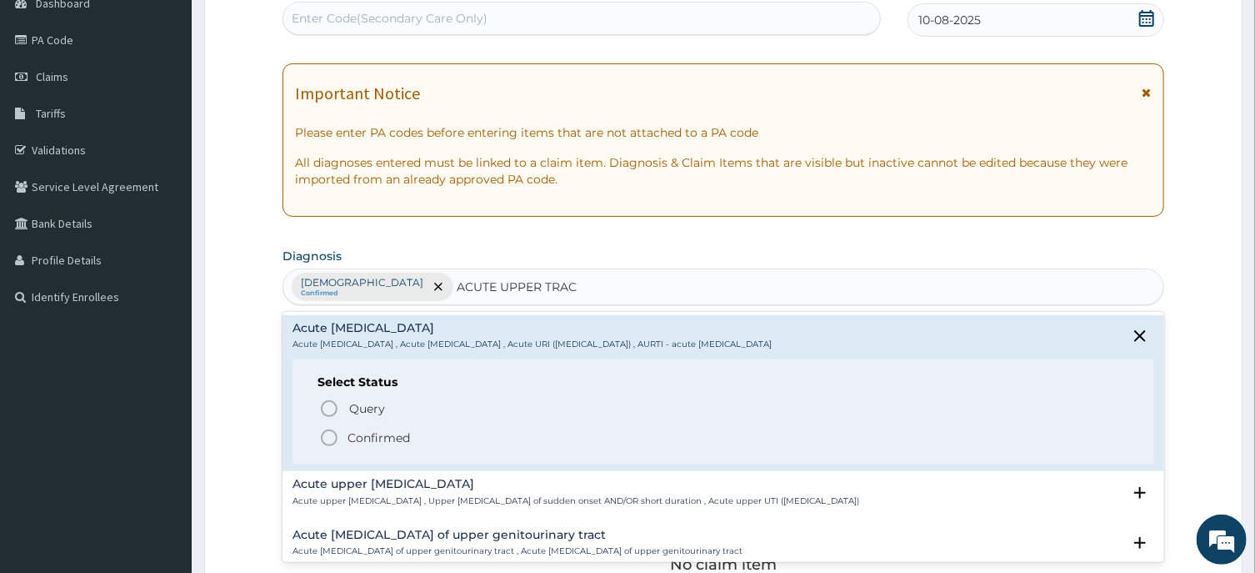
click at [329, 441] on icon "status option filled" at bounding box center [329, 438] width 20 height 20
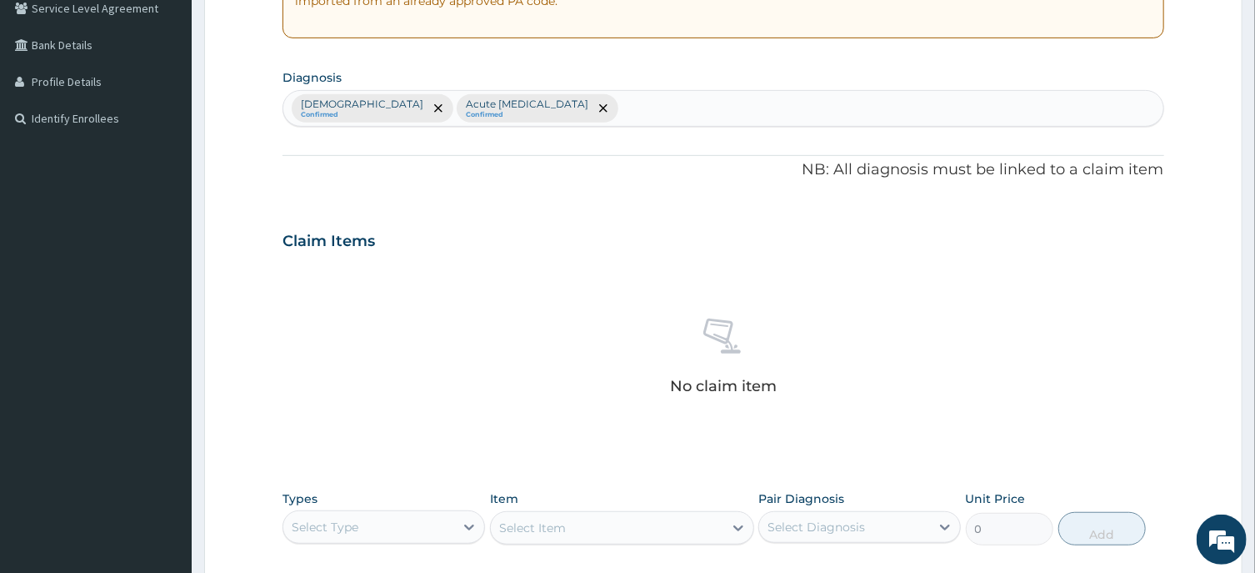
scroll to position [629, 0]
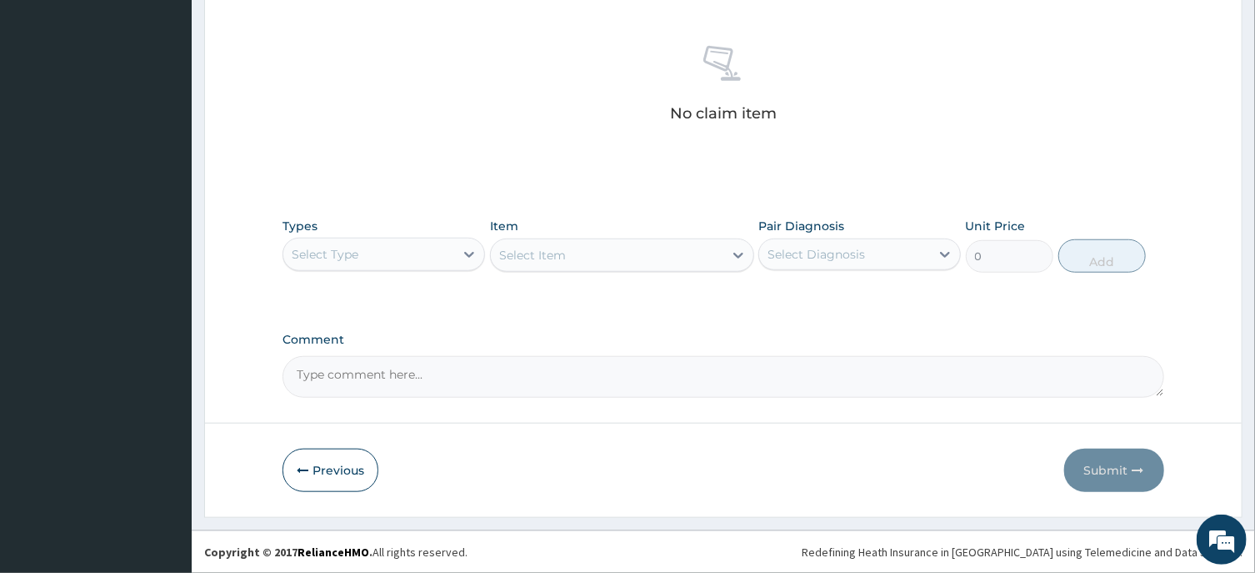
click at [354, 253] on div "Select Type" at bounding box center [325, 254] width 67 height 17
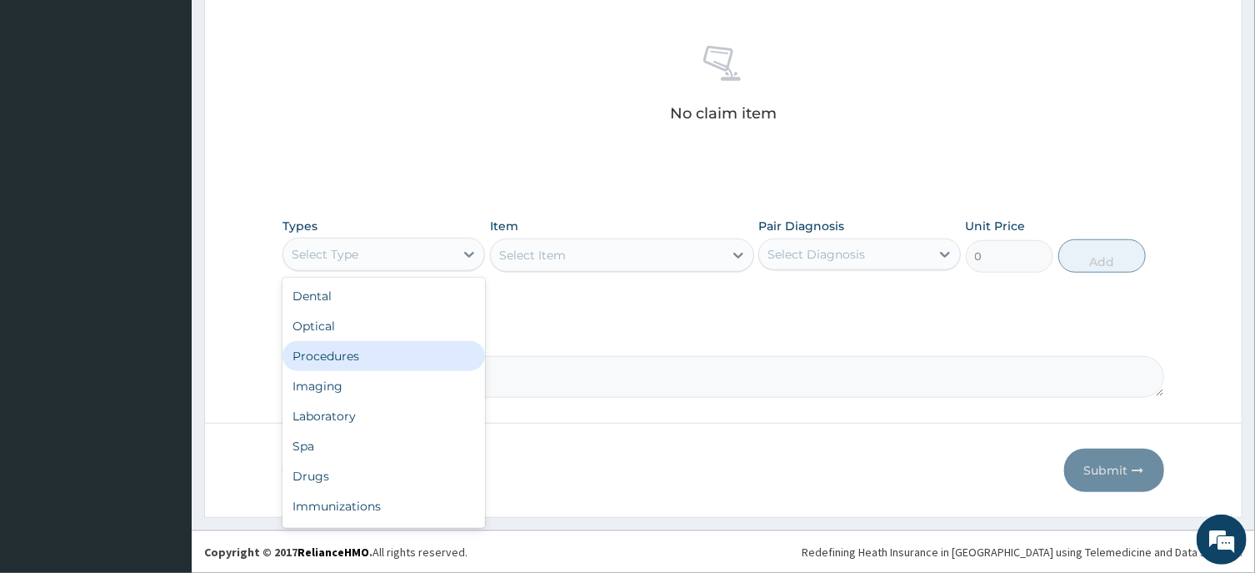
click at [333, 358] on div "Procedures" at bounding box center [384, 356] width 203 height 30
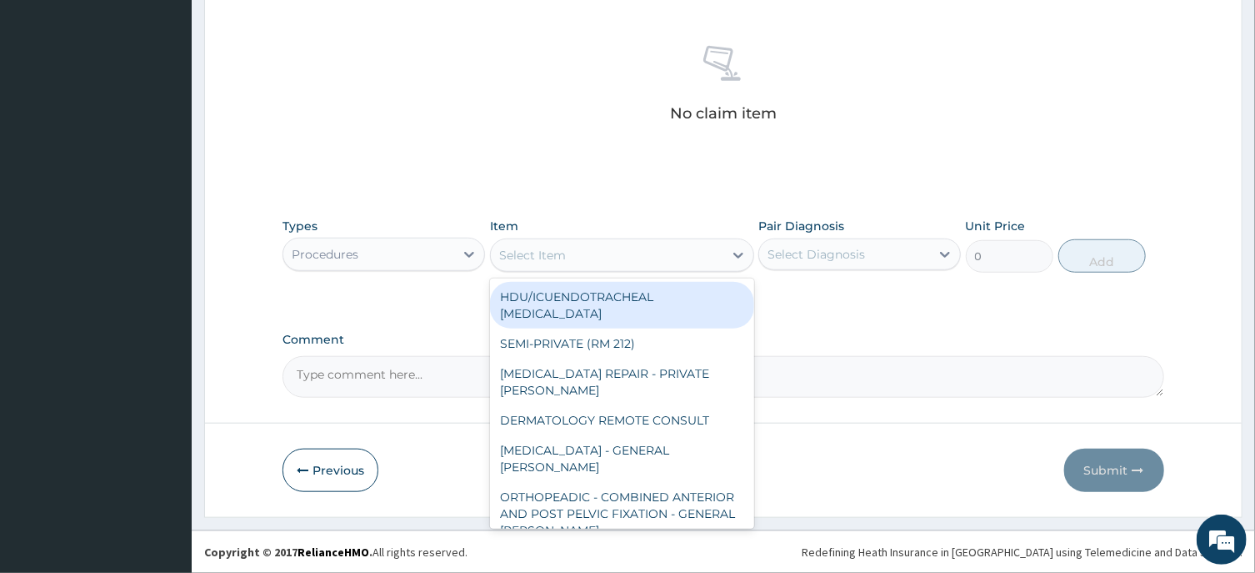
click at [544, 260] on div "Select Item" at bounding box center [607, 255] width 233 height 27
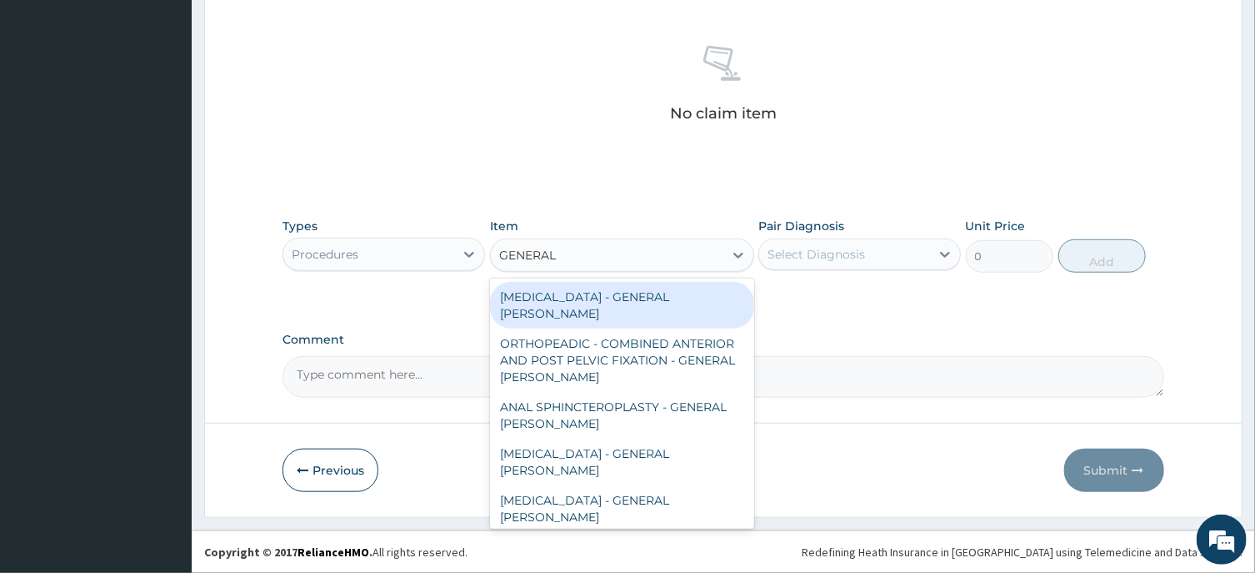
type input "GENERAL C"
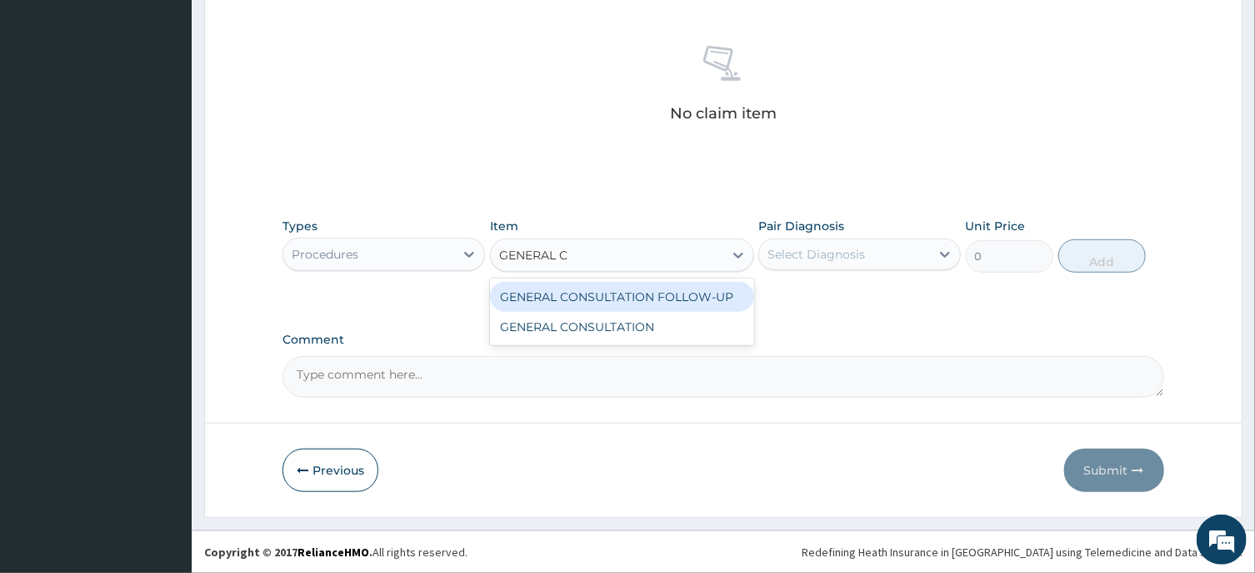
click at [668, 283] on div "GENERAL CONSULTATION FOLLOW-UP" at bounding box center [622, 297] width 264 height 30
type input "4500"
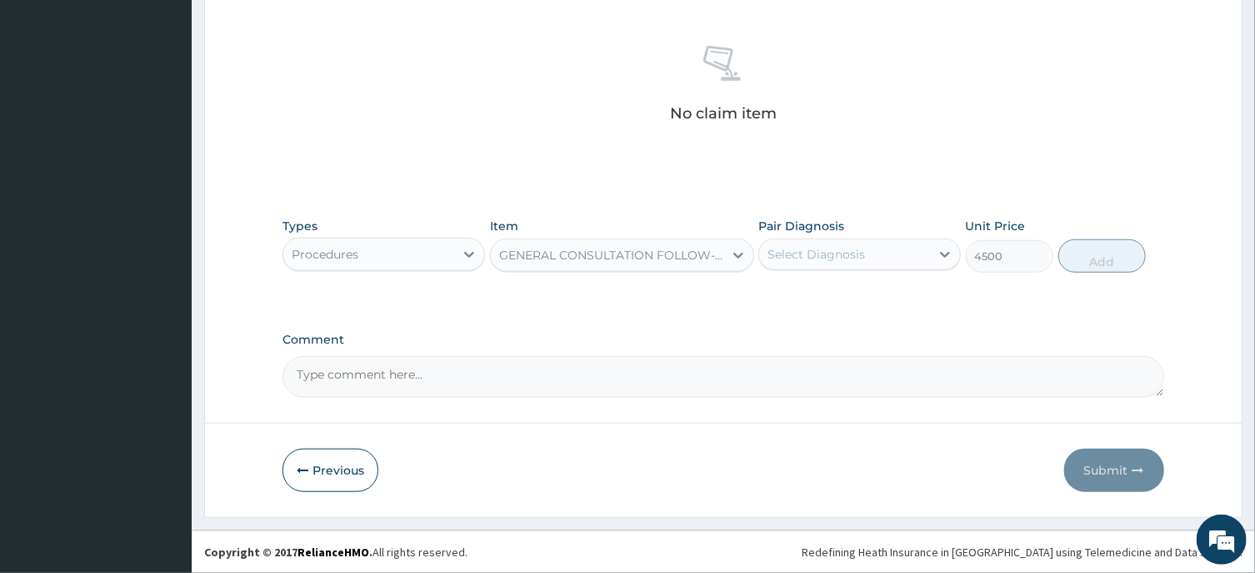
drag, startPoint x: 832, startPoint y: 257, endPoint x: 834, endPoint y: 269, distance: 12.8
click at [832, 260] on div "Select Diagnosis" at bounding box center [817, 254] width 98 height 17
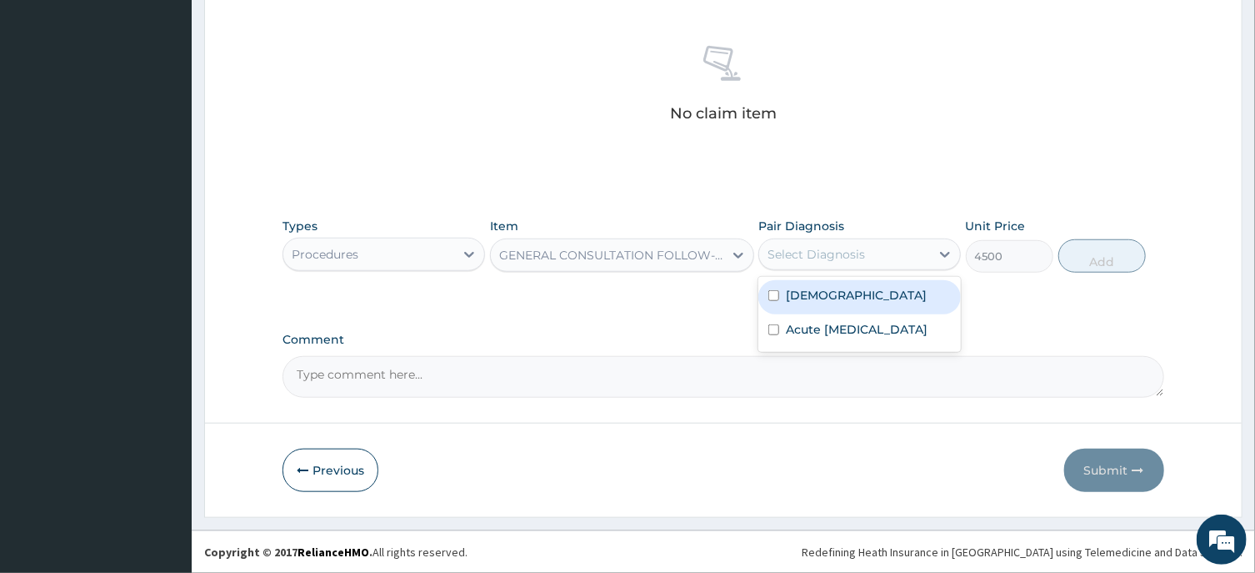
drag, startPoint x: 848, startPoint y: 309, endPoint x: 839, endPoint y: 296, distance: 16.2
click at [848, 308] on div "Asthma" at bounding box center [860, 297] width 203 height 34
checkbox input "true"
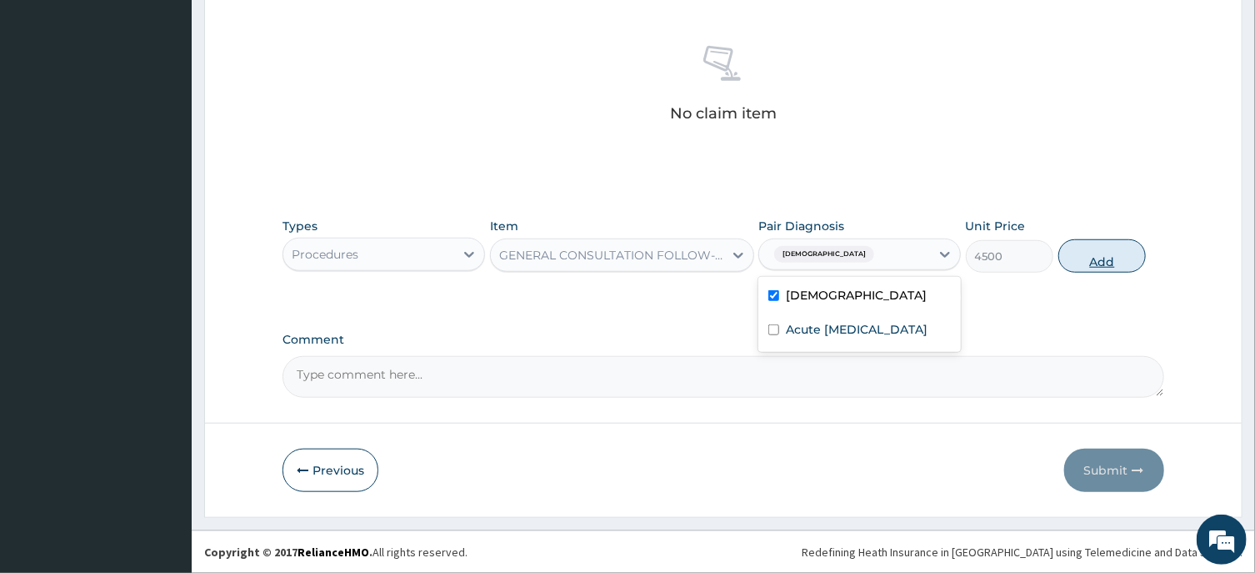
click at [1104, 253] on button "Add" at bounding box center [1103, 255] width 88 height 33
type input "0"
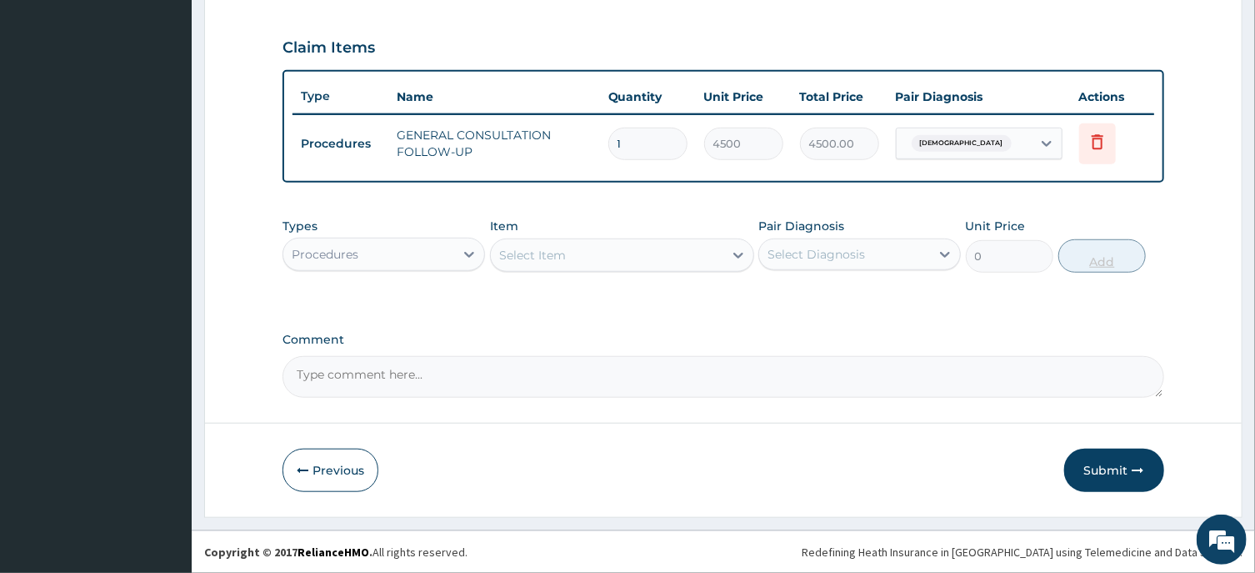
scroll to position [548, 0]
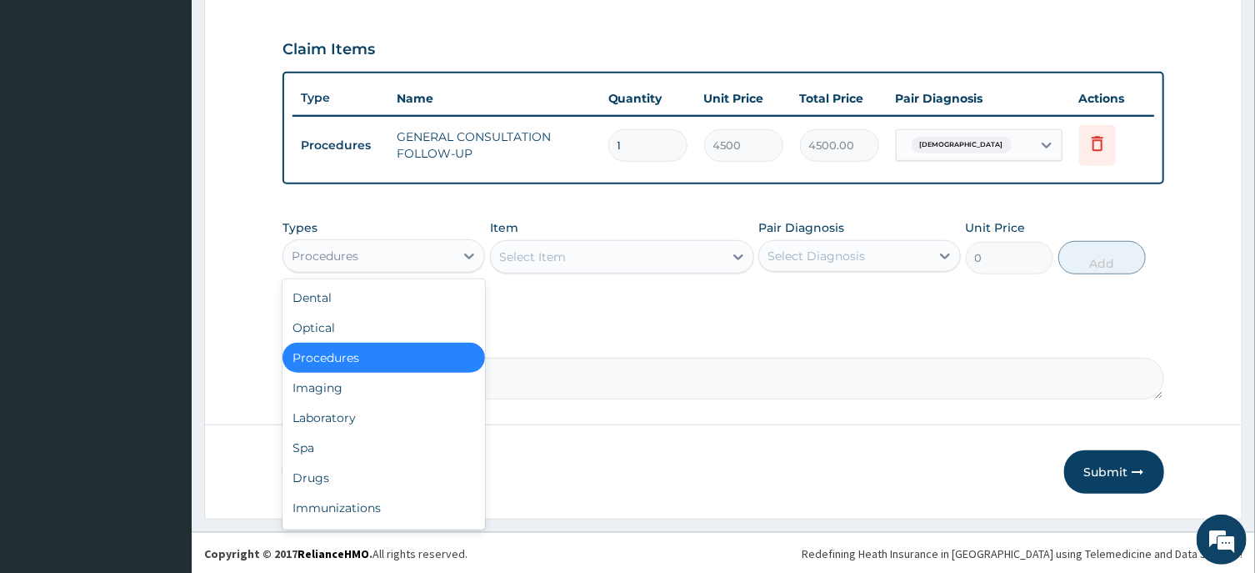
drag, startPoint x: 378, startPoint y: 258, endPoint x: 382, endPoint y: 247, distance: 11.6
click at [378, 256] on div "Procedures" at bounding box center [368, 256] width 171 height 27
click at [325, 415] on div "Laboratory" at bounding box center [384, 418] width 203 height 30
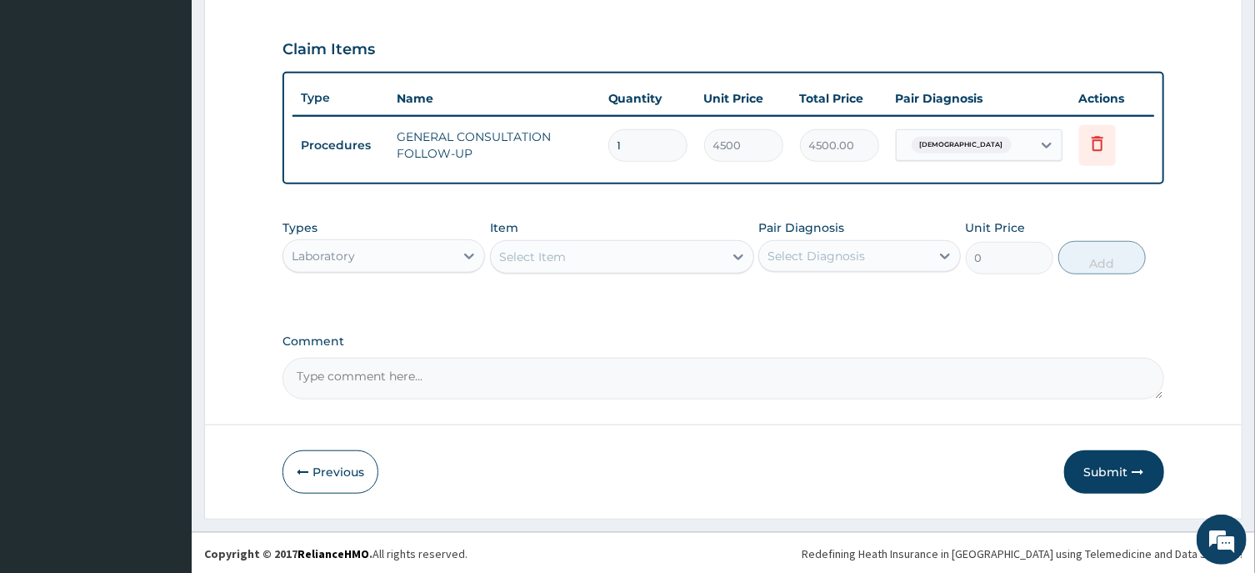
click at [532, 250] on div "Select Item" at bounding box center [532, 256] width 67 height 17
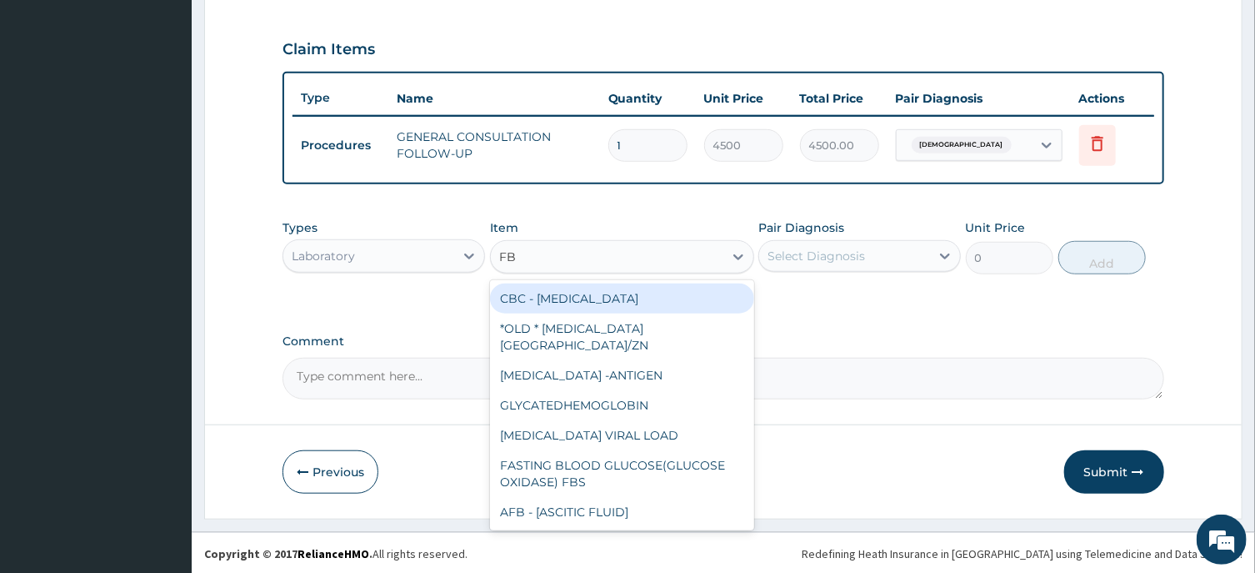
type input "FBC"
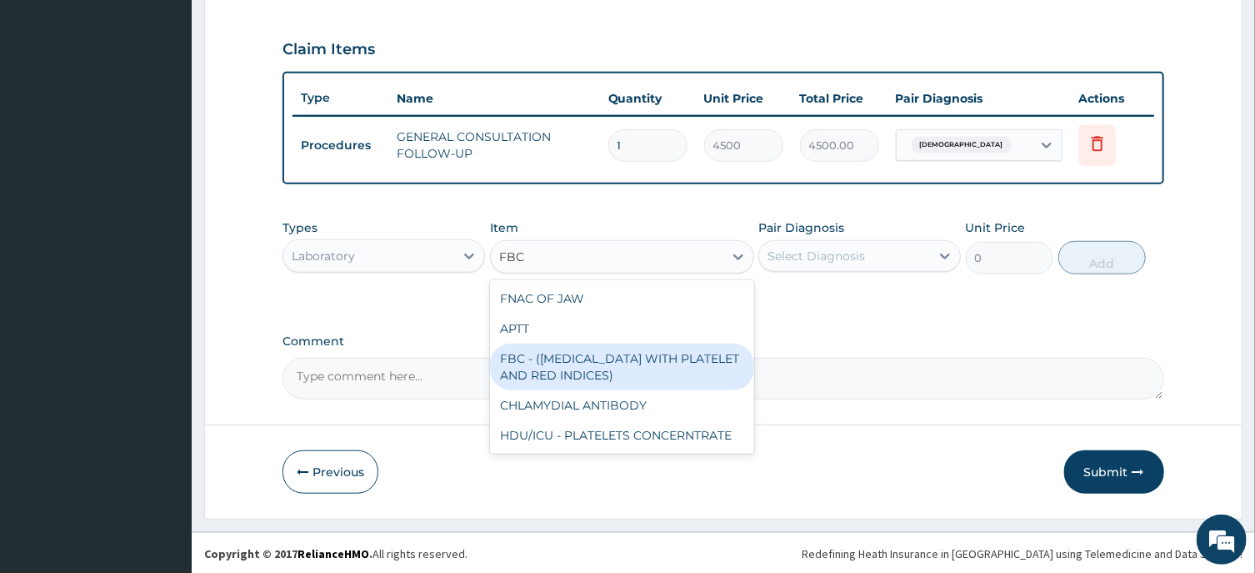
drag, startPoint x: 628, startPoint y: 360, endPoint x: 629, endPoint y: 352, distance: 8.5
click at [629, 360] on div "FBC - (FULL BLOOD COUNT WITH PLATELET AND RED INDICES)" at bounding box center [622, 366] width 264 height 47
type input "5400"
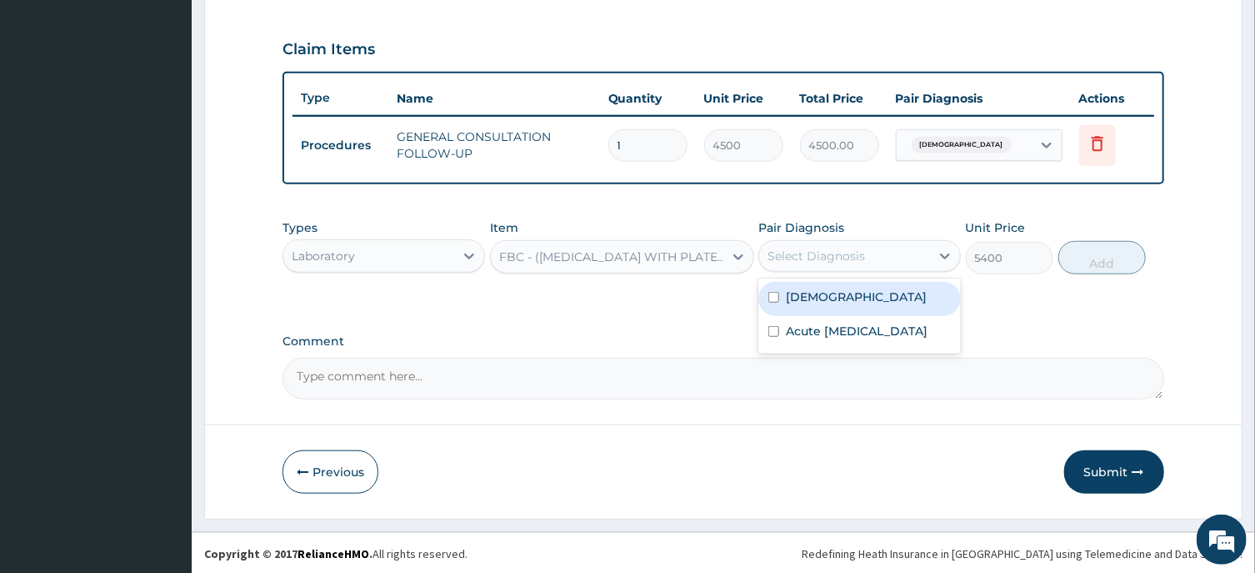
click at [812, 250] on div "Select Diagnosis" at bounding box center [817, 256] width 98 height 17
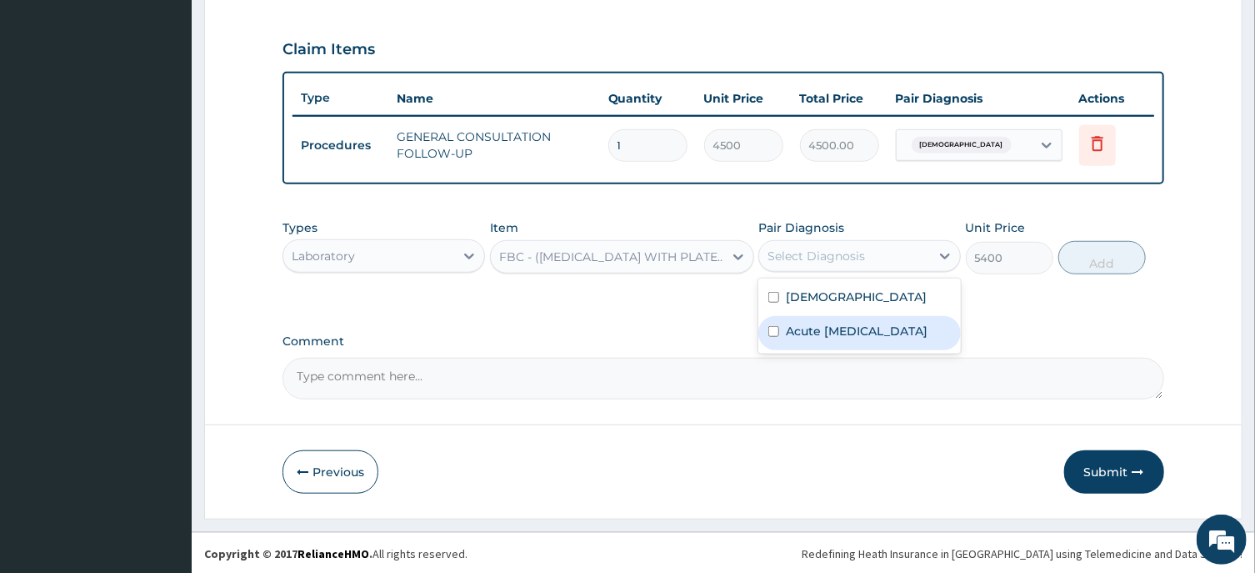
click at [839, 339] on label "Acute upper respiratory infection" at bounding box center [857, 331] width 142 height 17
checkbox input "true"
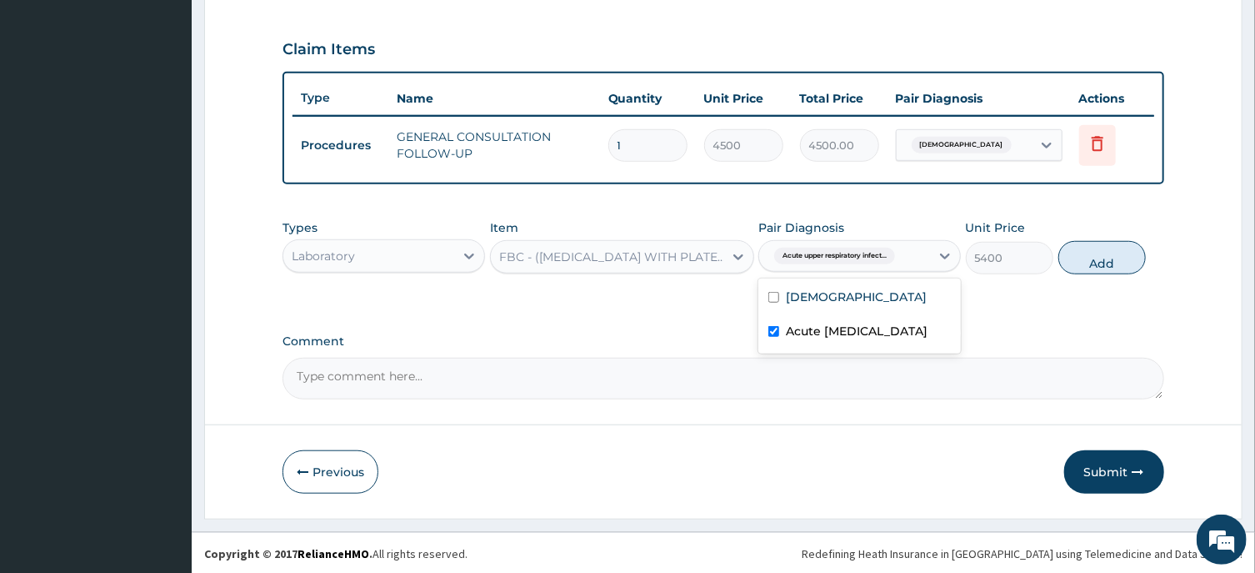
click at [1104, 247] on button "Add" at bounding box center [1103, 257] width 88 height 33
type input "0"
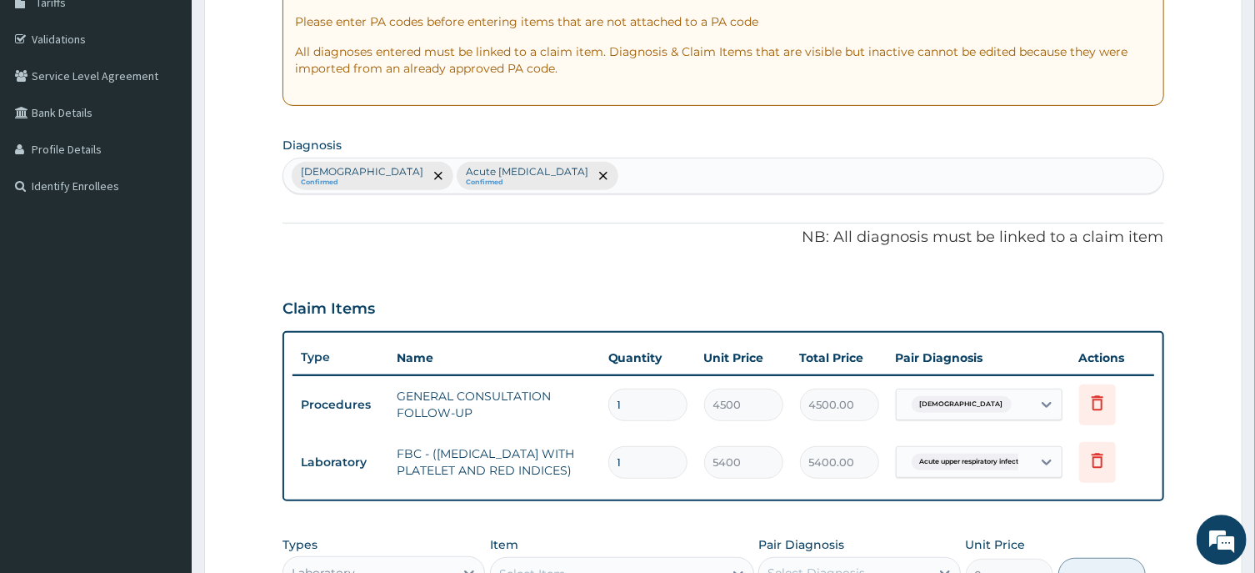
scroll to position [281, 0]
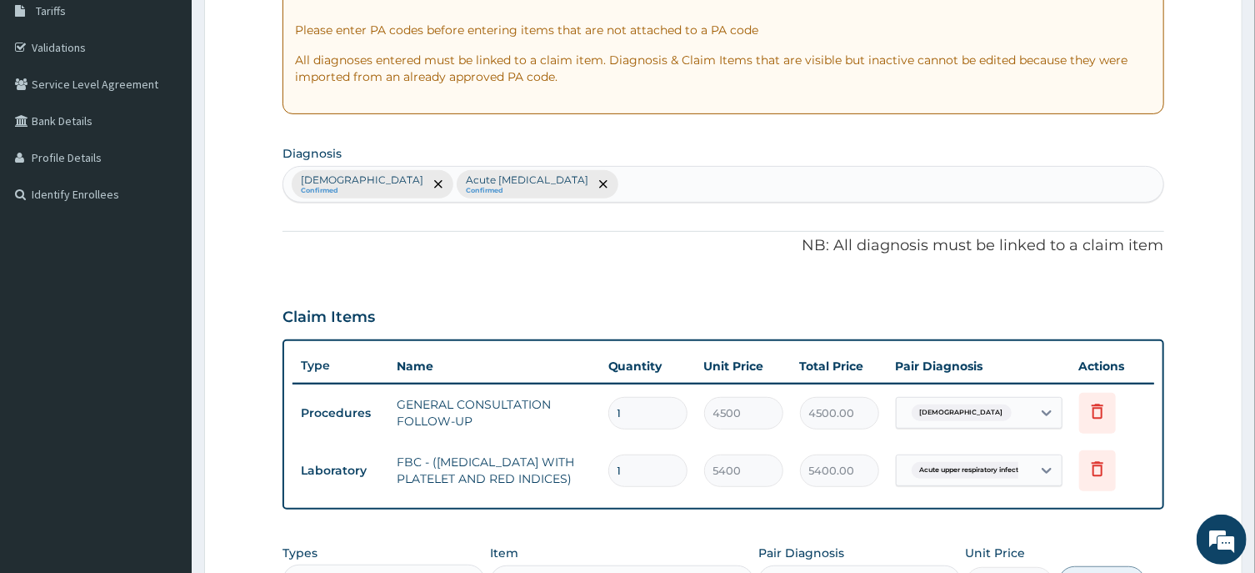
click at [608, 184] on div "Asthma Confirmed Acute upper respiratory infection Confirmed" at bounding box center [722, 184] width 879 height 35
type input "MALA"
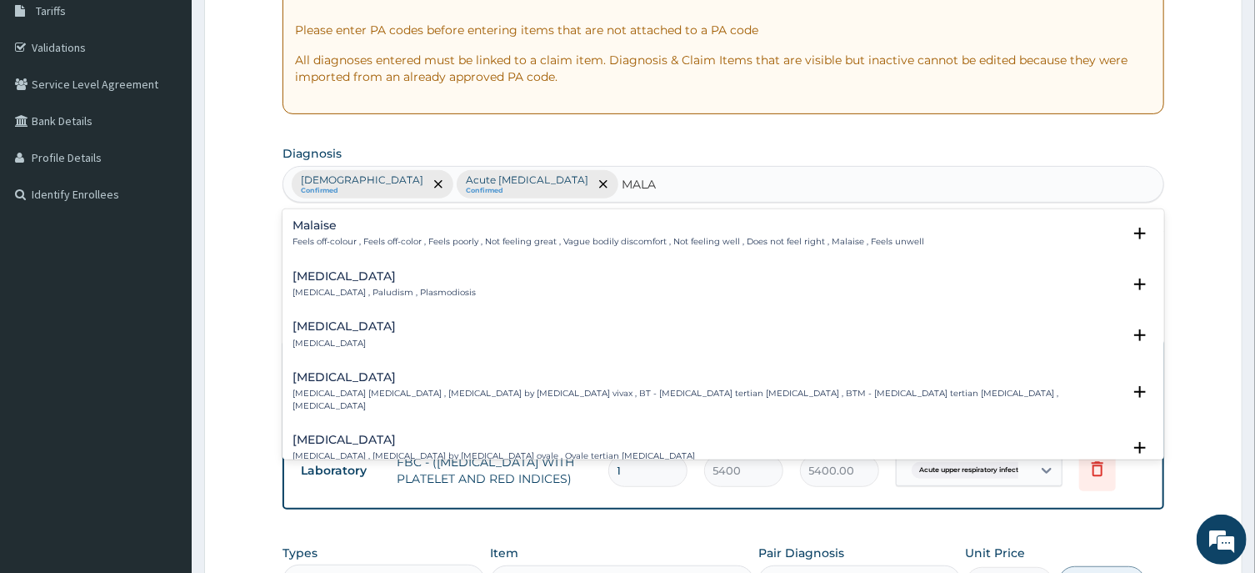
click at [317, 278] on h4 "Malaria" at bounding box center [384, 276] width 183 height 13
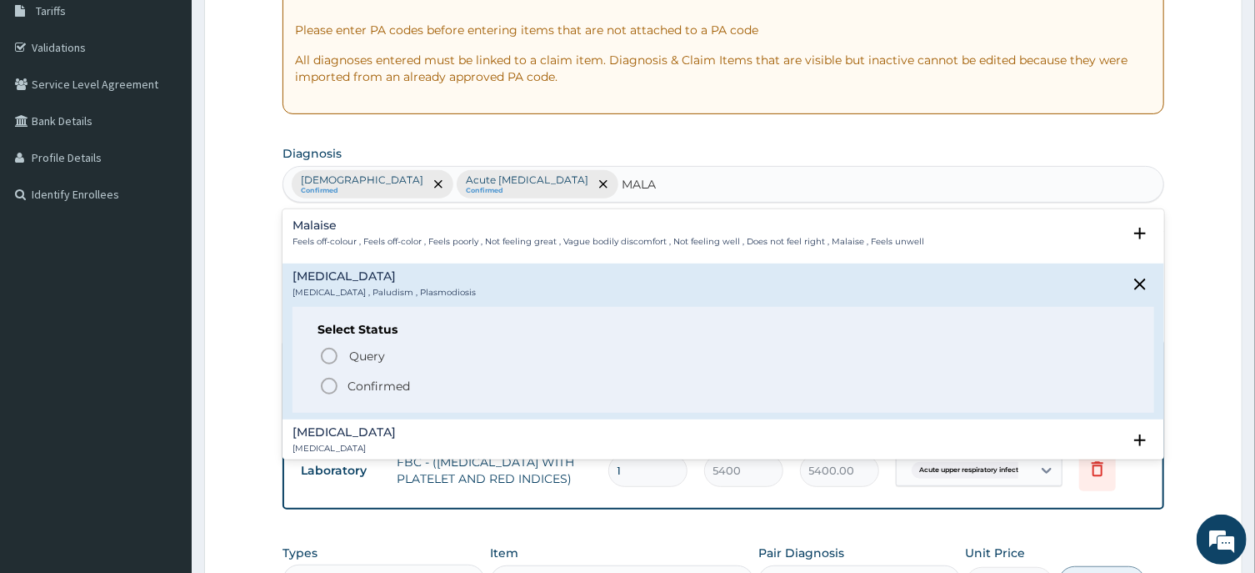
click at [329, 386] on icon "status option filled" at bounding box center [329, 386] width 20 height 20
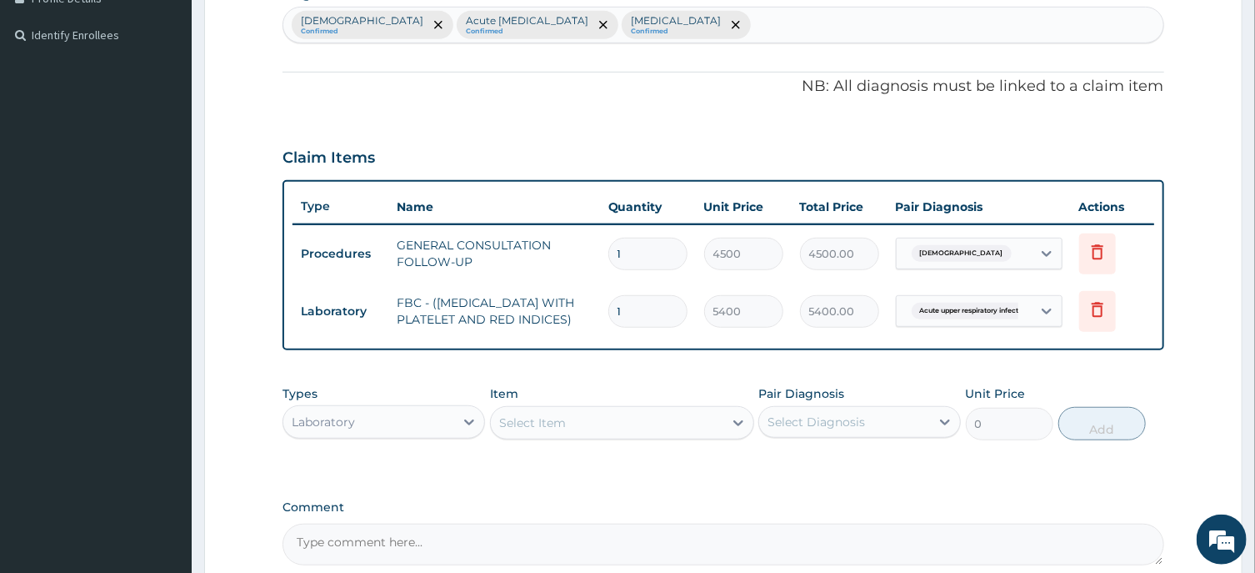
scroll to position [615, 0]
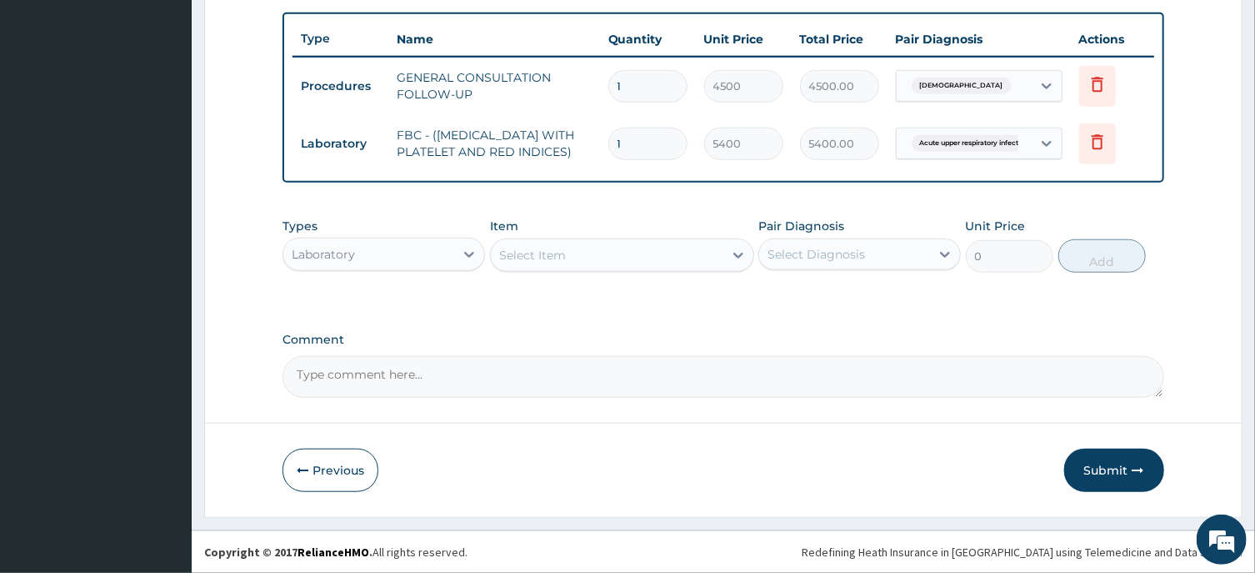
click at [539, 260] on div "Select Item" at bounding box center [532, 255] width 67 height 17
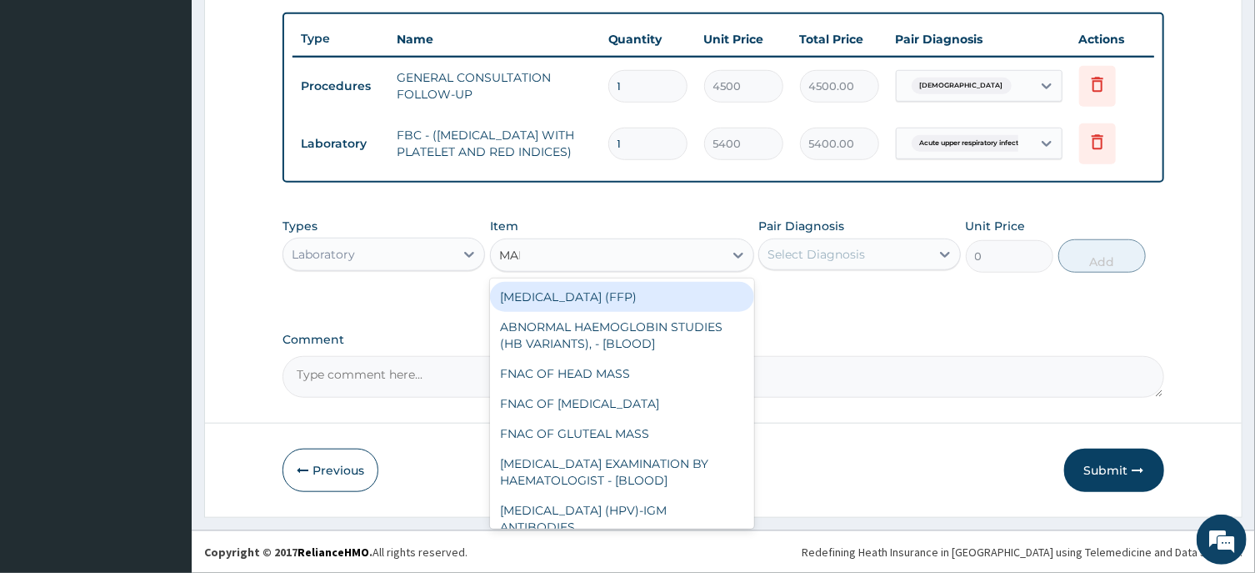
type input "MALA"
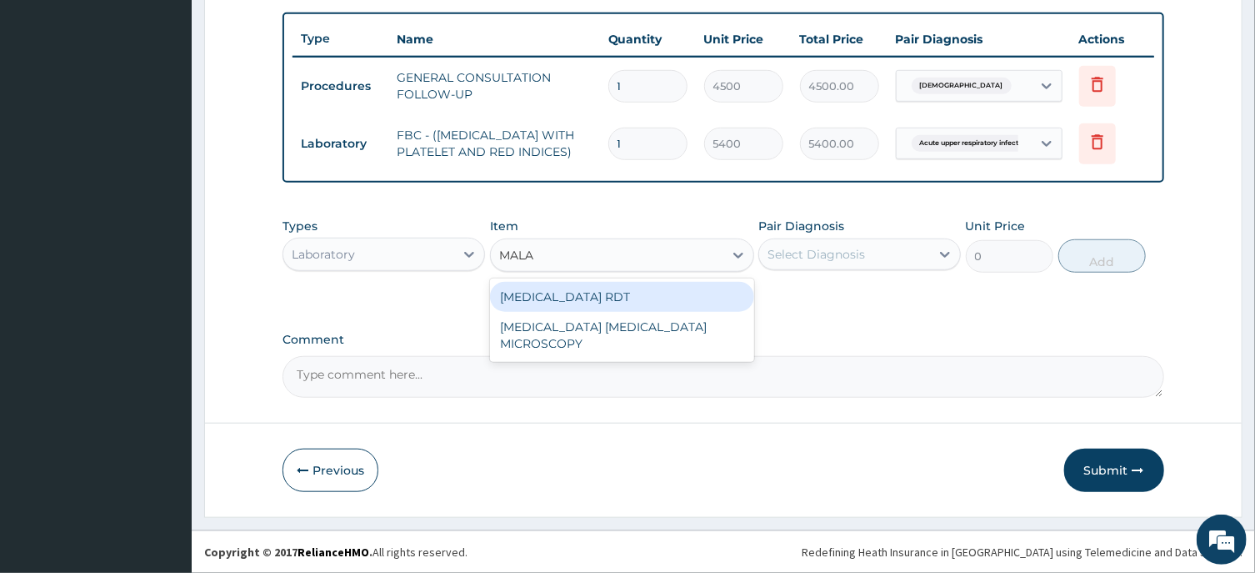
drag, startPoint x: 585, startPoint y: 296, endPoint x: 587, endPoint y: 283, distance: 13.4
click at [587, 295] on div "MALARIA RDT" at bounding box center [622, 297] width 264 height 30
type input "2700"
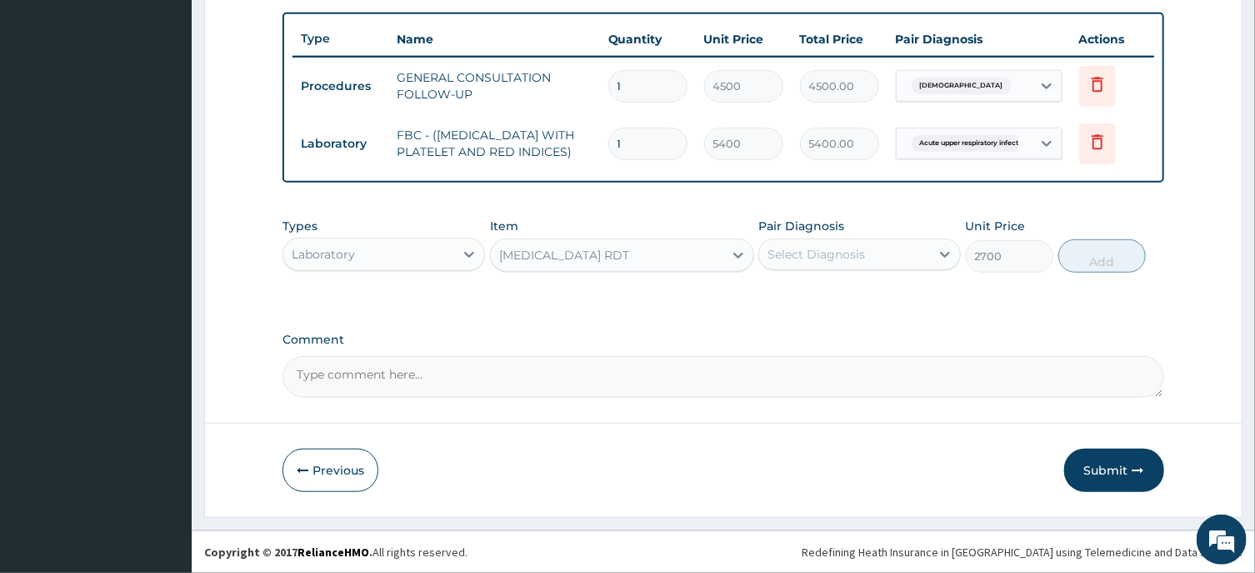
drag, startPoint x: 794, startPoint y: 248, endPoint x: 799, endPoint y: 263, distance: 16.6
click at [795, 248] on div "Select Diagnosis" at bounding box center [817, 254] width 98 height 17
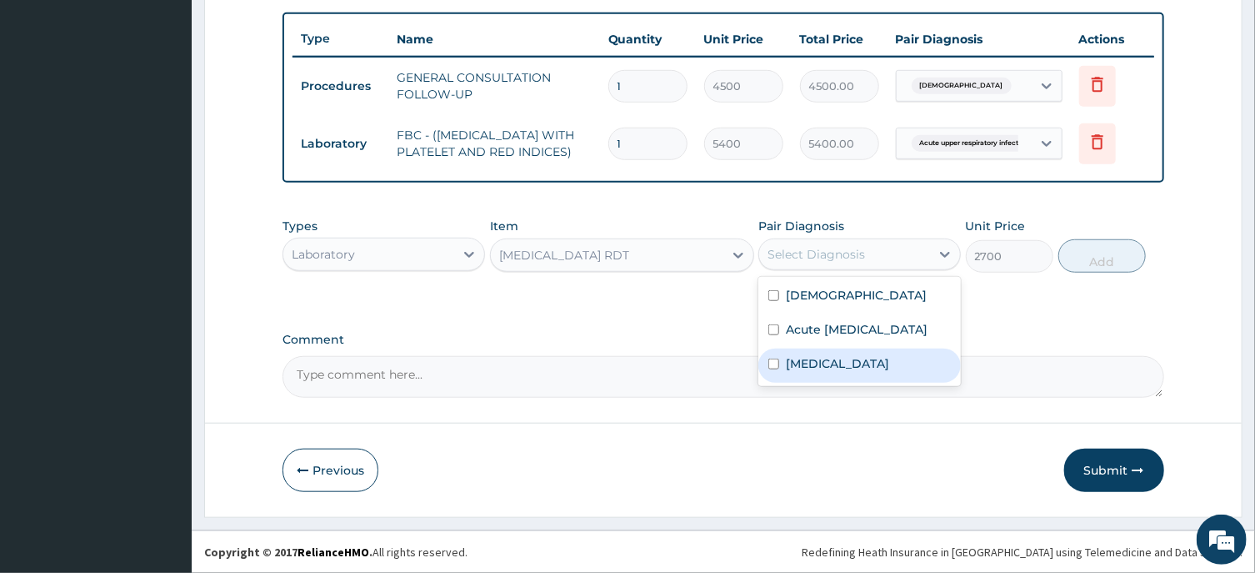
drag, startPoint x: 834, startPoint y: 388, endPoint x: 834, endPoint y: 378, distance: 10.0
click at [835, 382] on div "Malaria" at bounding box center [860, 365] width 203 height 34
checkbox input "true"
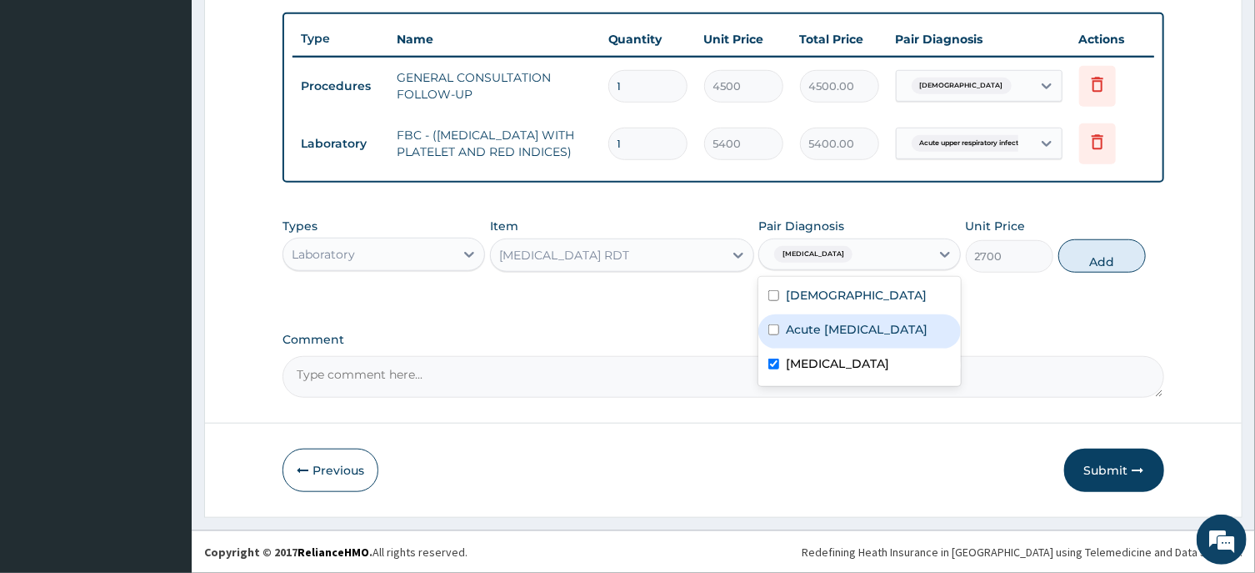
drag, startPoint x: 1103, startPoint y: 257, endPoint x: 1111, endPoint y: 255, distance: 8.5
click at [1104, 257] on button "Add" at bounding box center [1103, 255] width 88 height 33
type input "0"
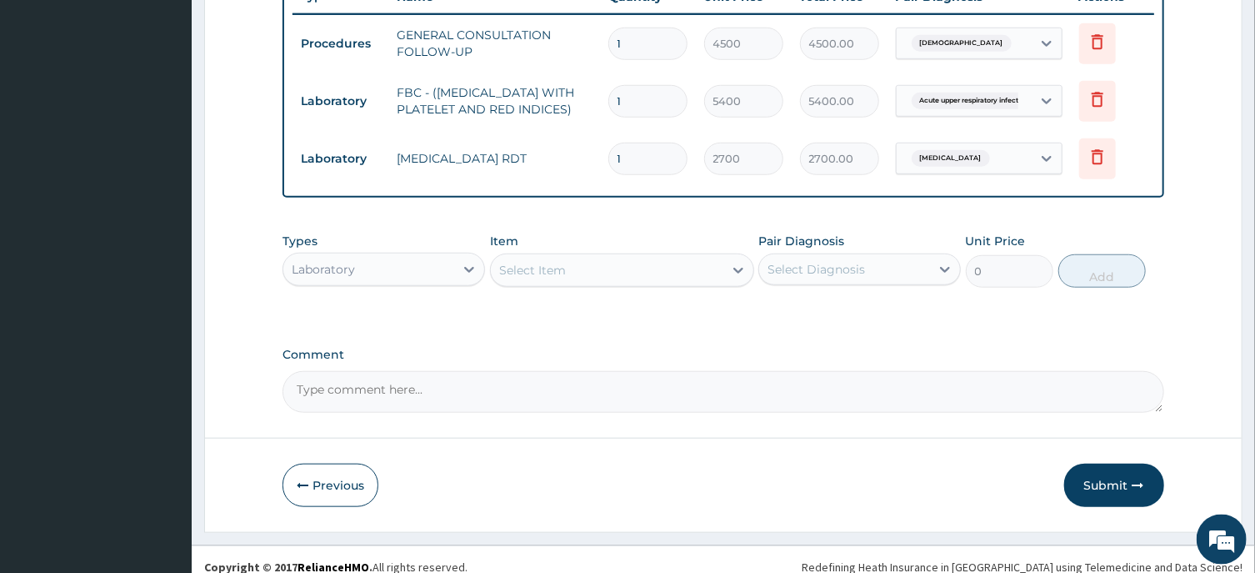
scroll to position [673, 0]
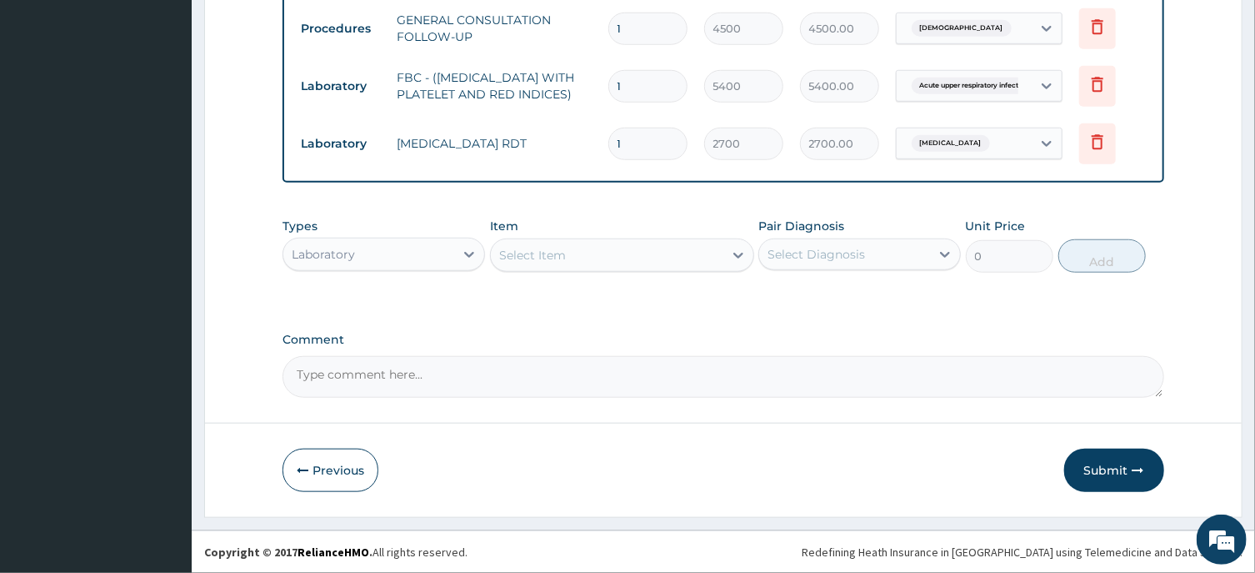
click at [345, 249] on div "Laboratory" at bounding box center [323, 254] width 63 height 17
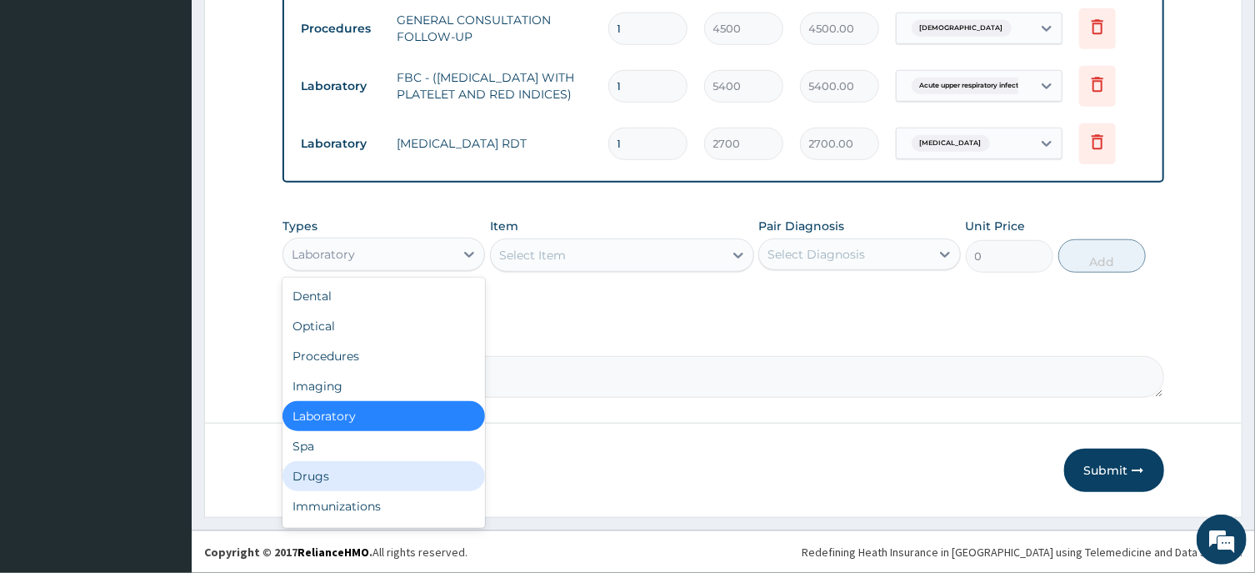
click at [312, 473] on div "Drugs" at bounding box center [384, 476] width 203 height 30
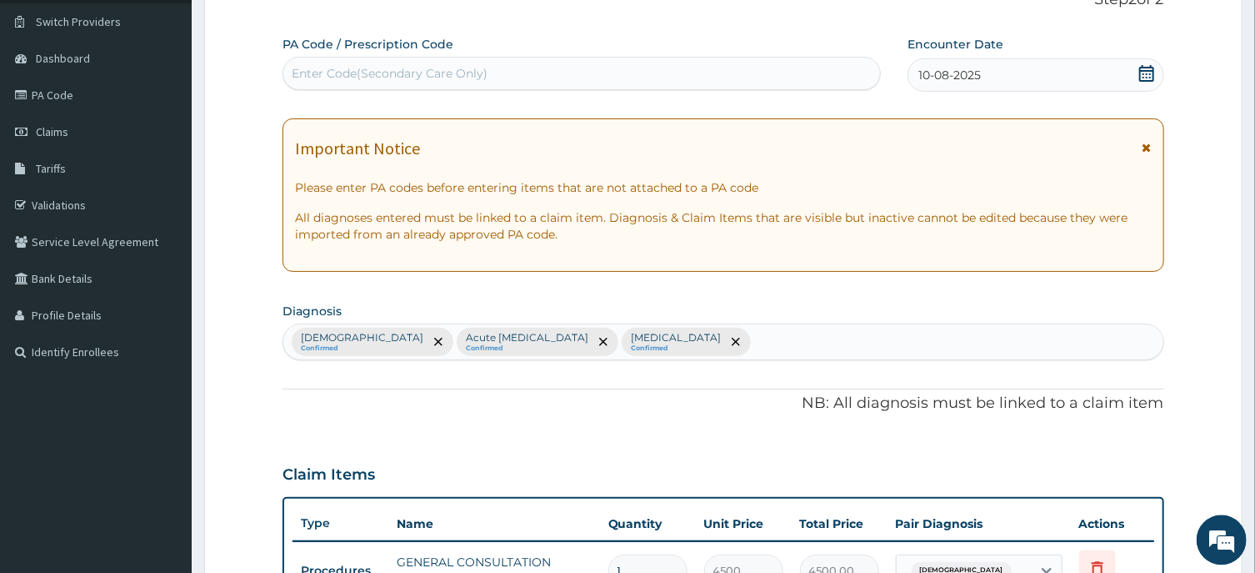
scroll to position [47, 0]
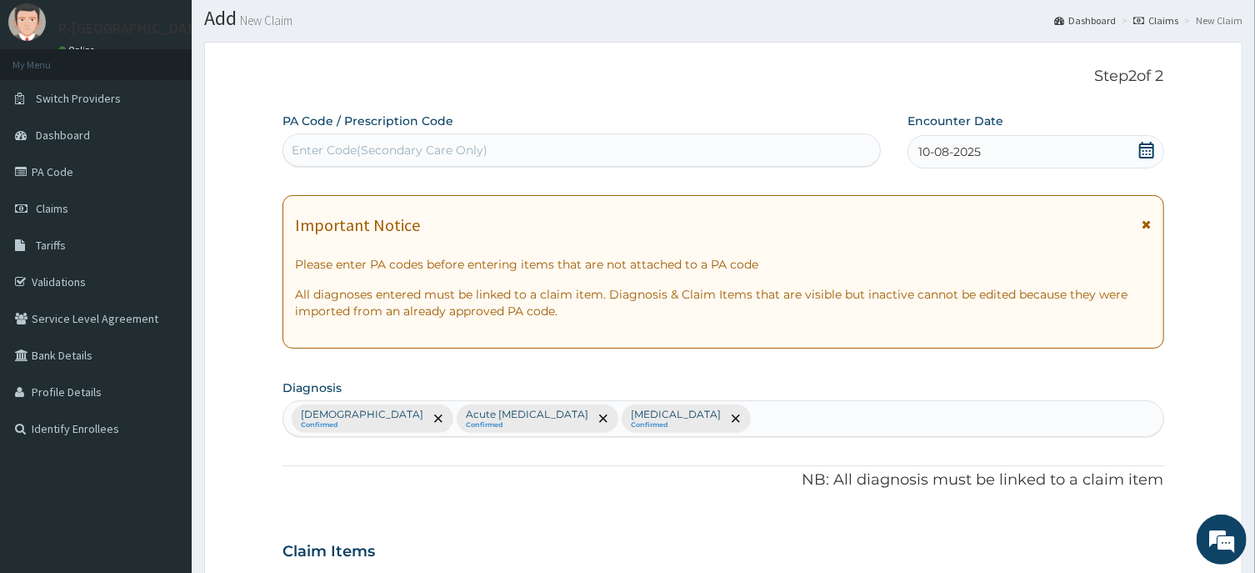
click at [348, 151] on div "Enter Code(Secondary Care Only)" at bounding box center [390, 150] width 196 height 17
paste input "PA/2E46D2"
type input "PA/2E46D2"
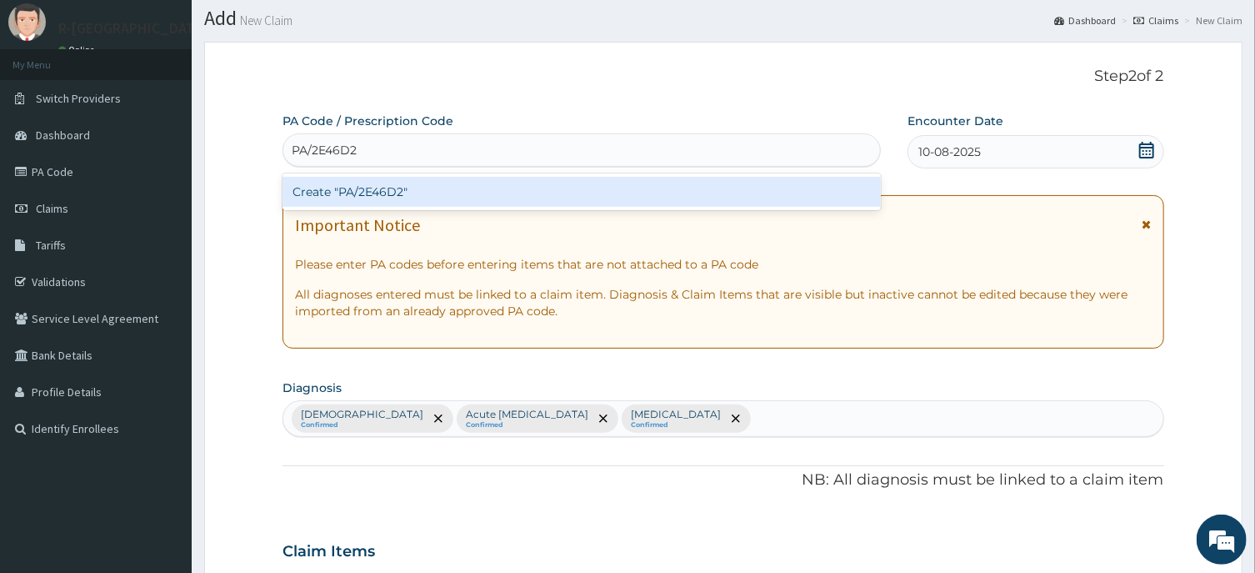
click at [385, 193] on div "Create "PA/2E46D2"" at bounding box center [582, 192] width 598 height 30
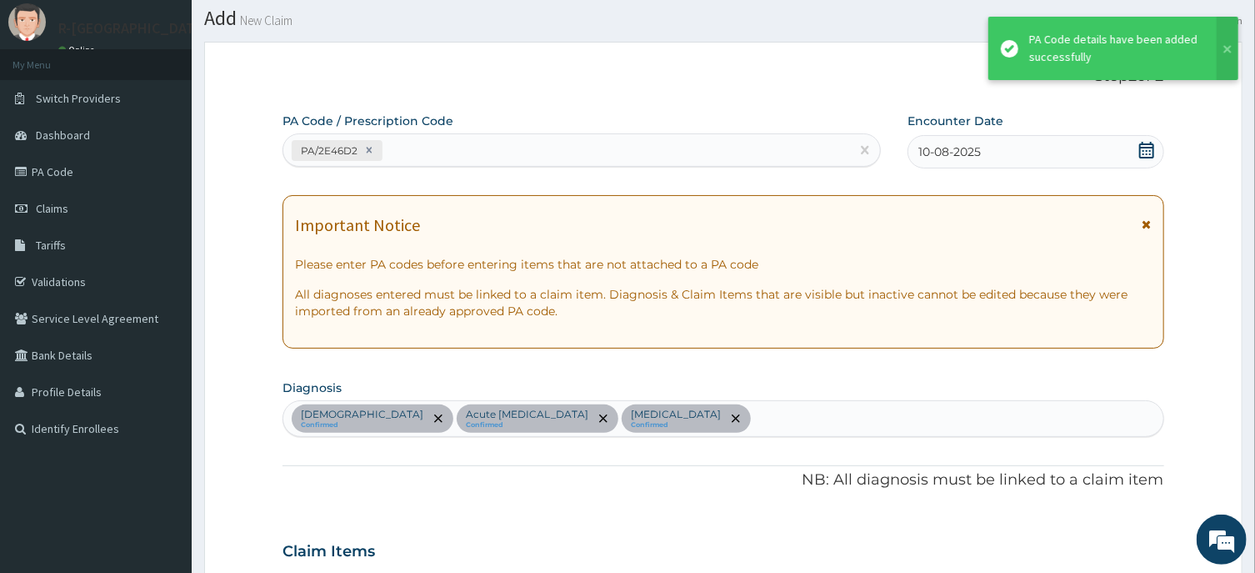
scroll to position [764, 0]
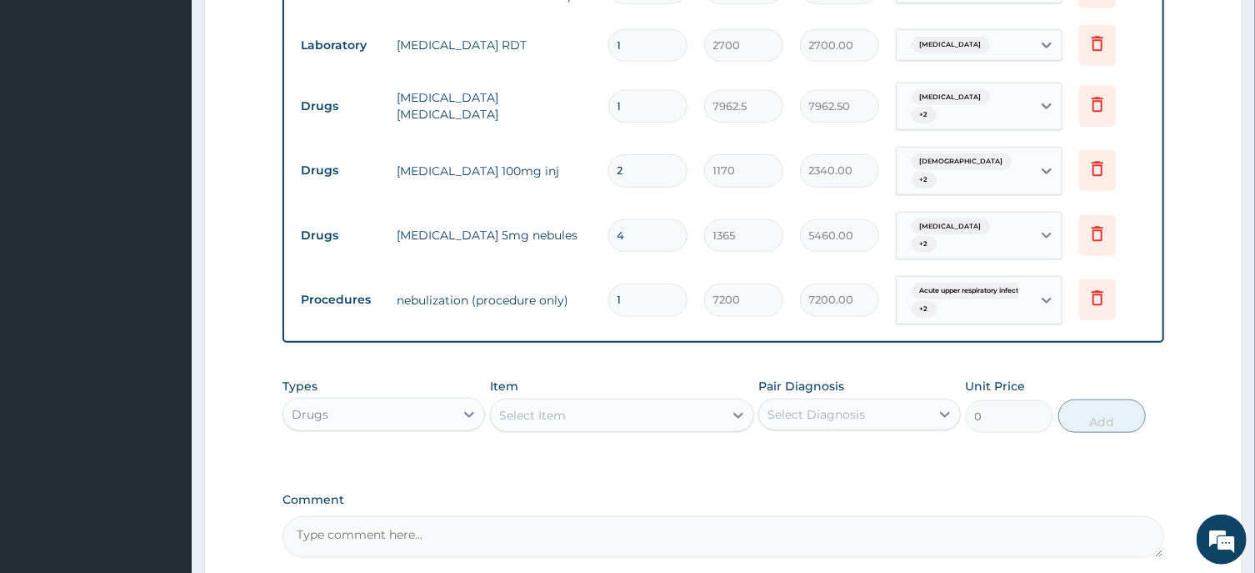
click at [516, 407] on div "Select Item" at bounding box center [532, 415] width 67 height 17
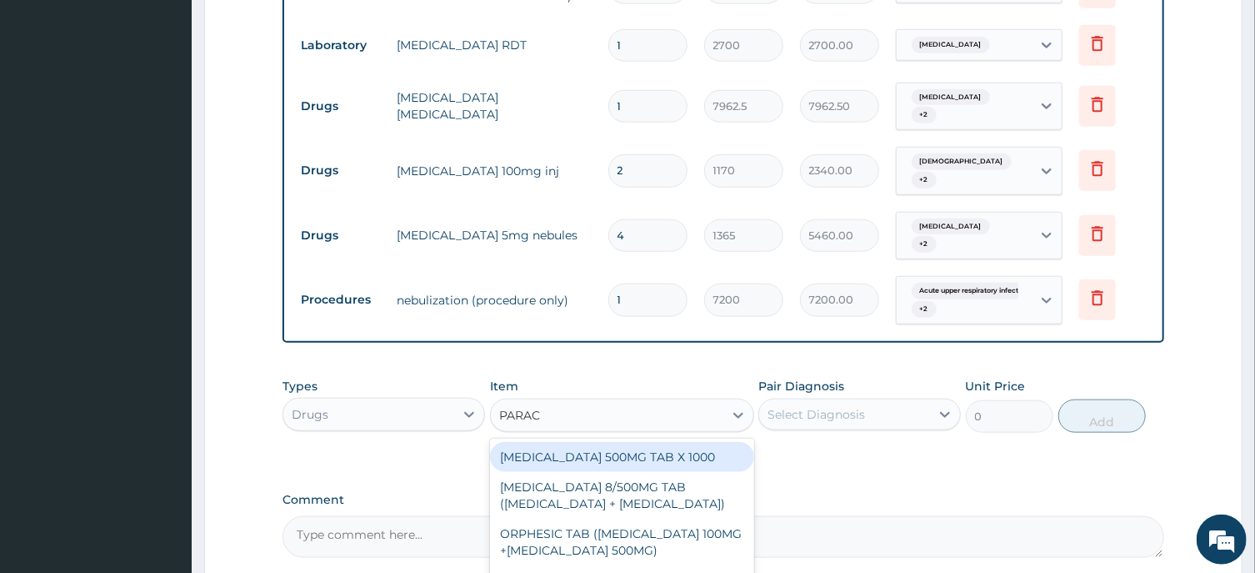
type input "PARACE"
click at [664, 442] on div "[MEDICAL_DATA] 500MG TAB X 1000" at bounding box center [622, 457] width 264 height 30
type input "22.39999961853027"
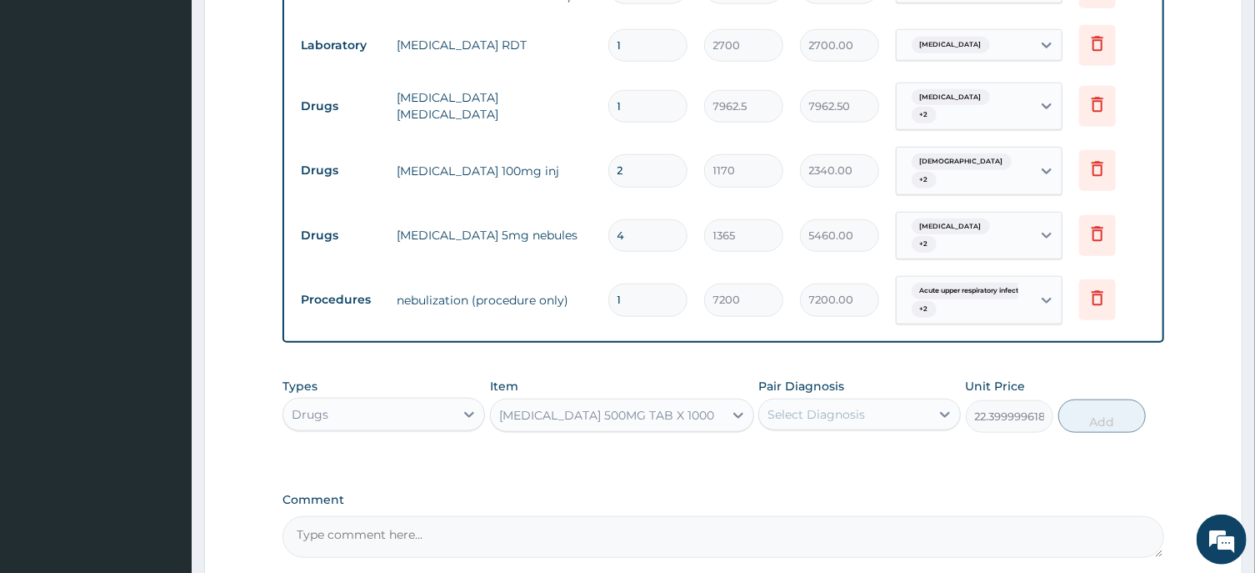
click at [814, 406] on div "Select Diagnosis" at bounding box center [817, 414] width 98 height 17
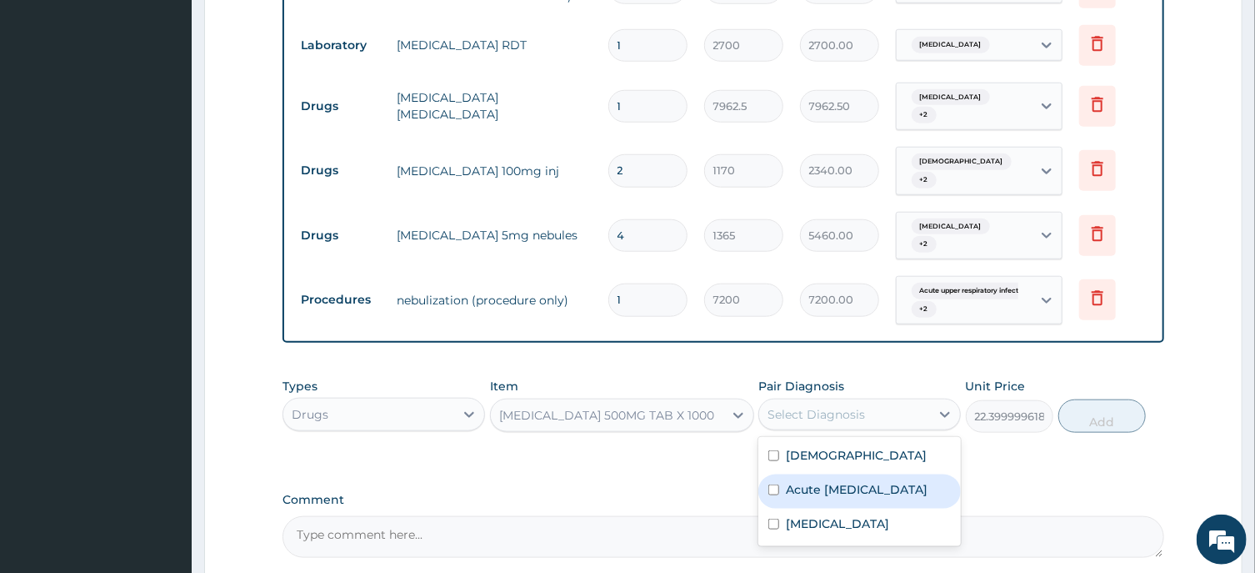
click at [863, 481] on label "Acute upper respiratory infection" at bounding box center [857, 489] width 142 height 17
checkbox input "true"
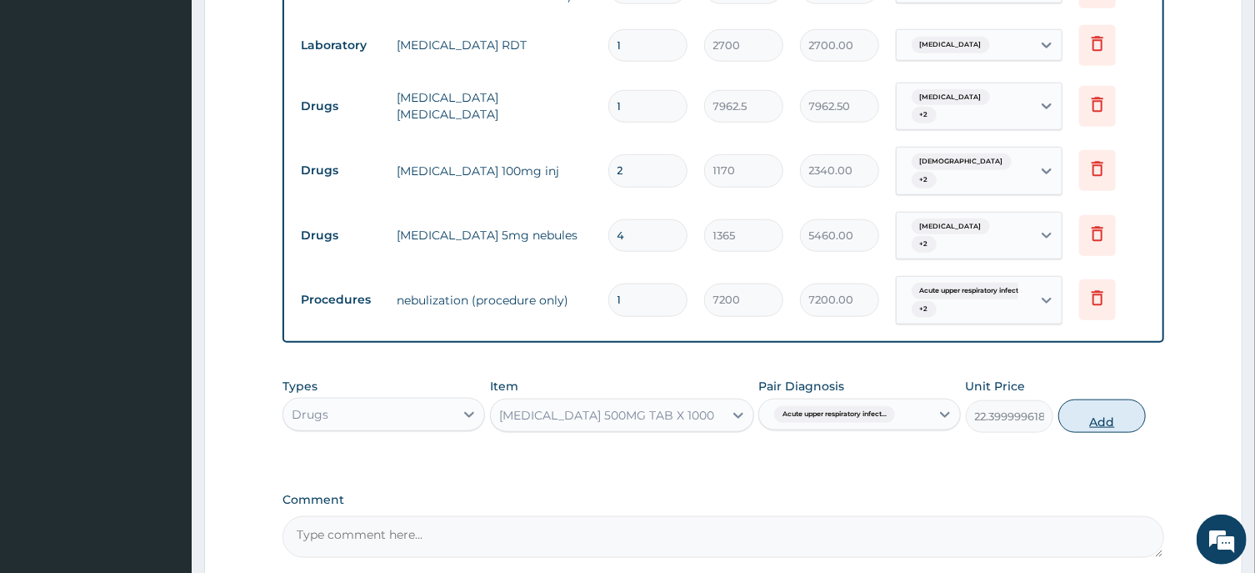
click at [1096, 399] on button "Add" at bounding box center [1103, 415] width 88 height 33
type input "0"
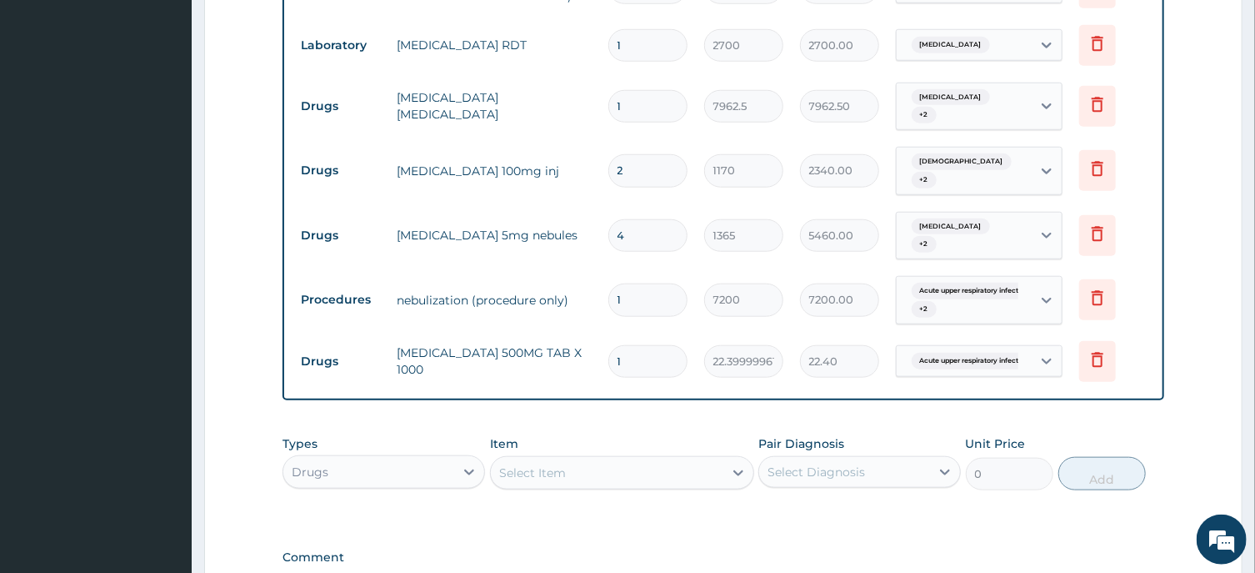
type input "18"
type input "403.20"
type input "18"
click at [505, 468] on div "Select Item" at bounding box center [607, 472] width 233 height 27
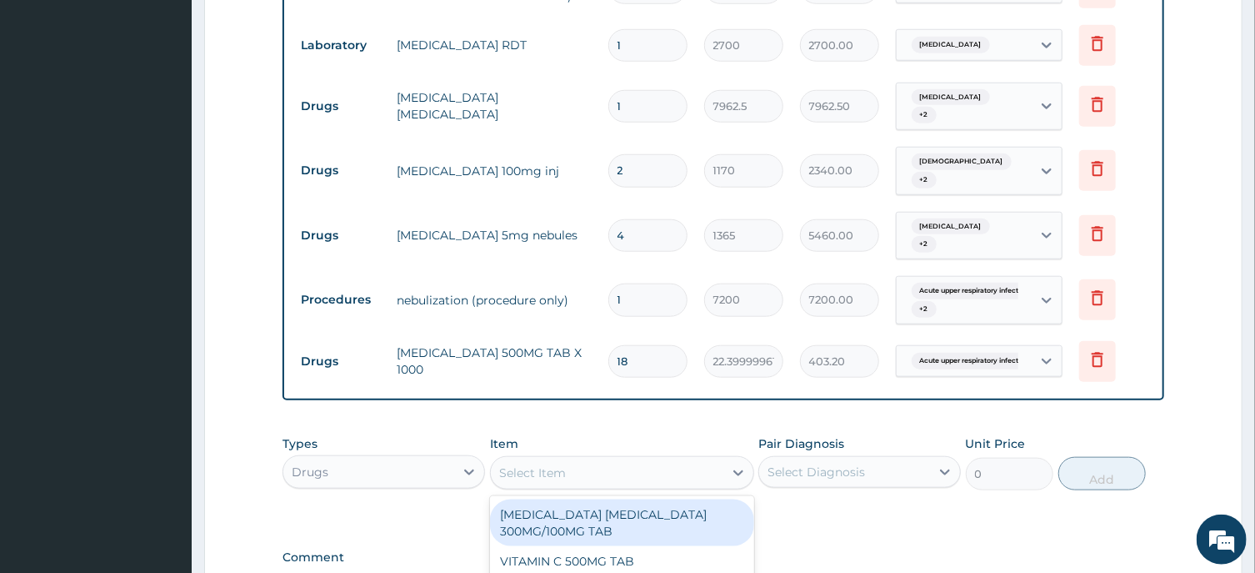
paste input "CHLORPHENIRAMINE TAB"
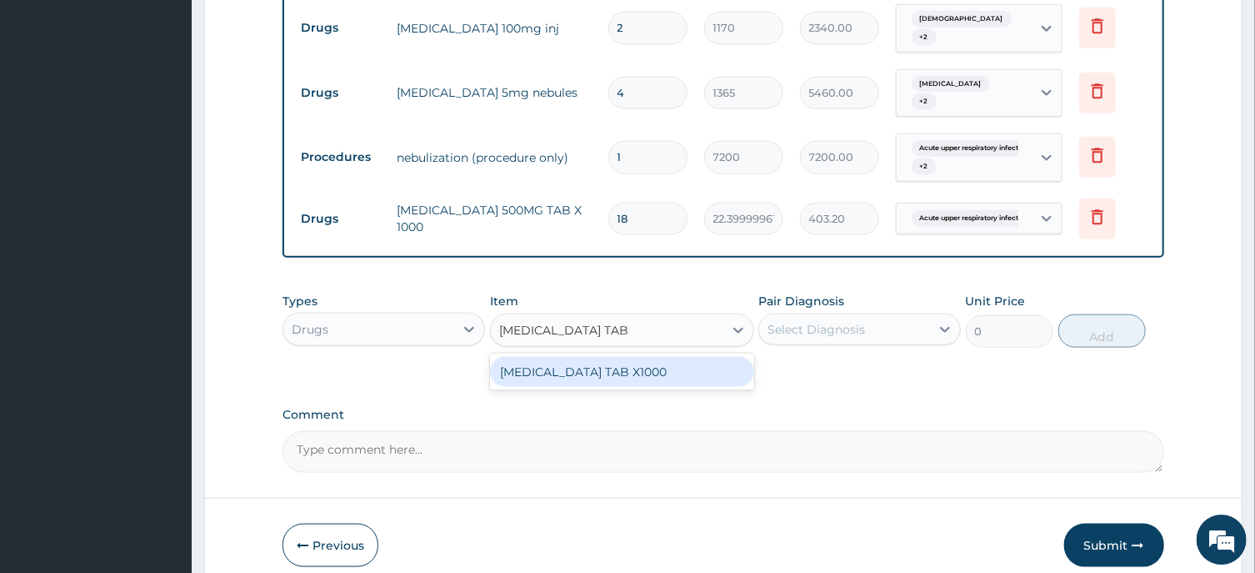
scroll to position [968, 0]
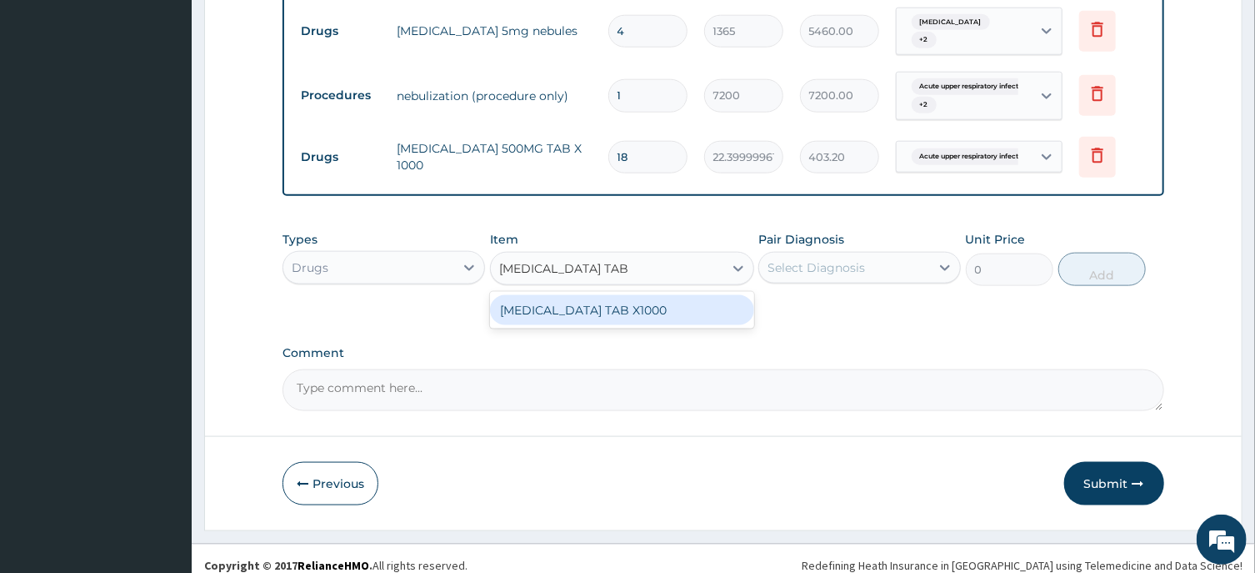
type input "CHLORPHENIRAMINE TAB"
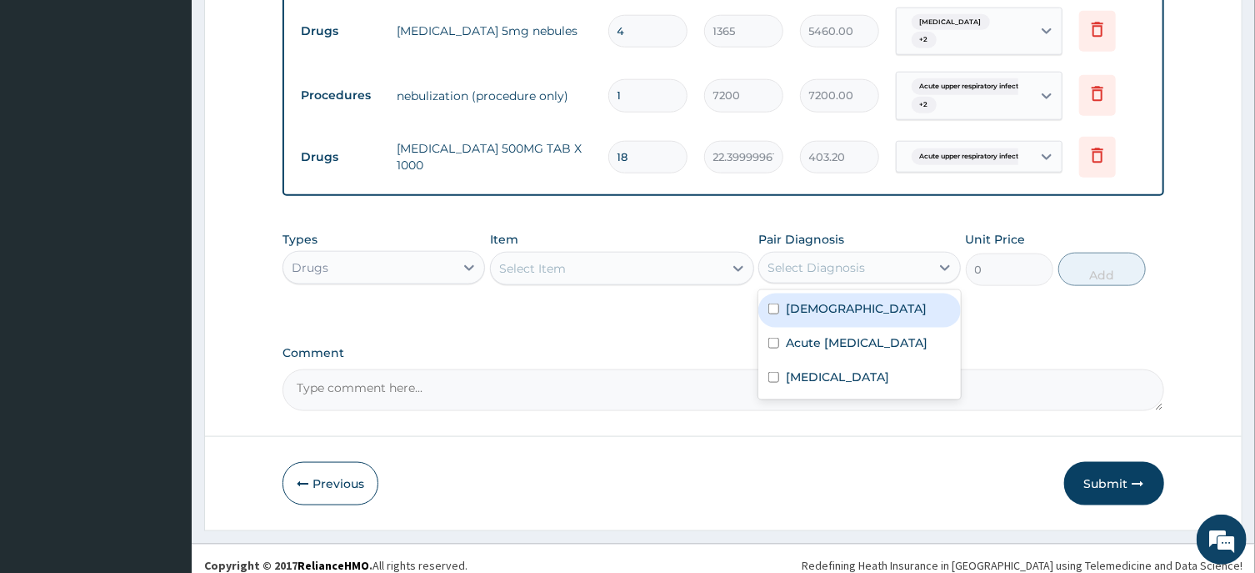
click at [816, 259] on div "Select Diagnosis" at bounding box center [817, 267] width 98 height 17
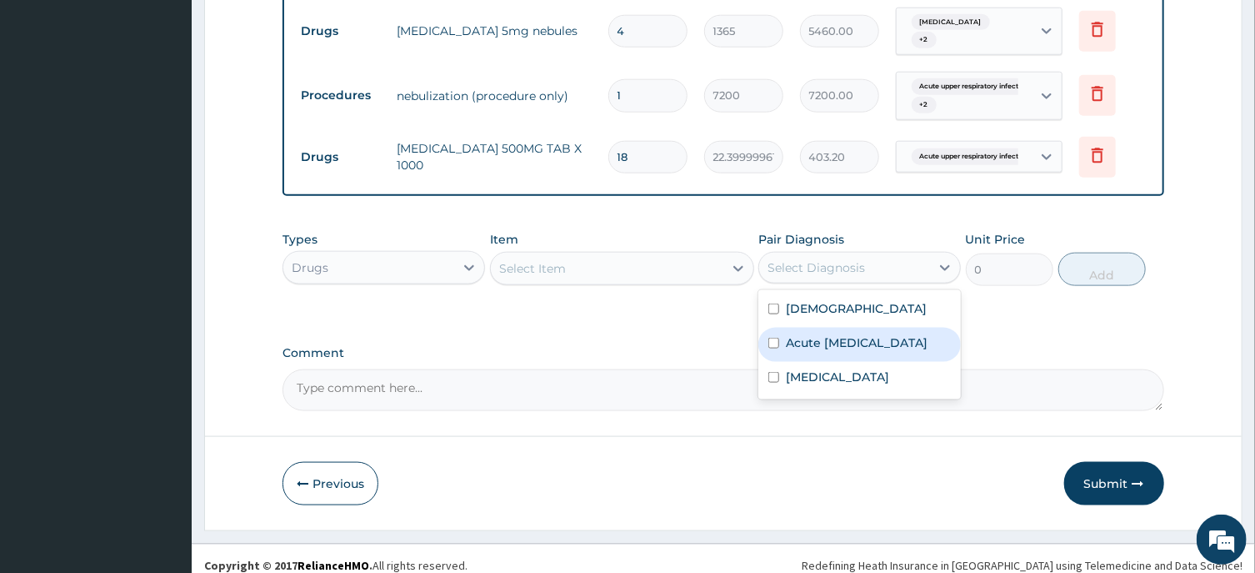
click at [544, 260] on div "Select Item" at bounding box center [532, 268] width 67 height 17
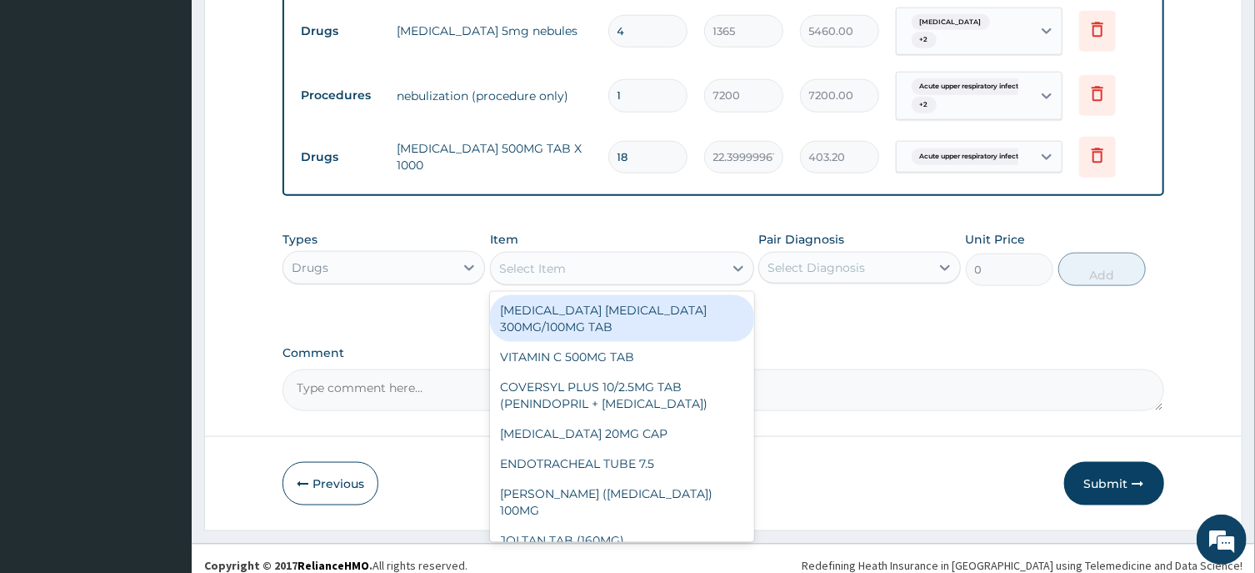
paste input "CHLORPHENIRAMINE TAB"
type input "CHLORPHENIRAMINE TAB"
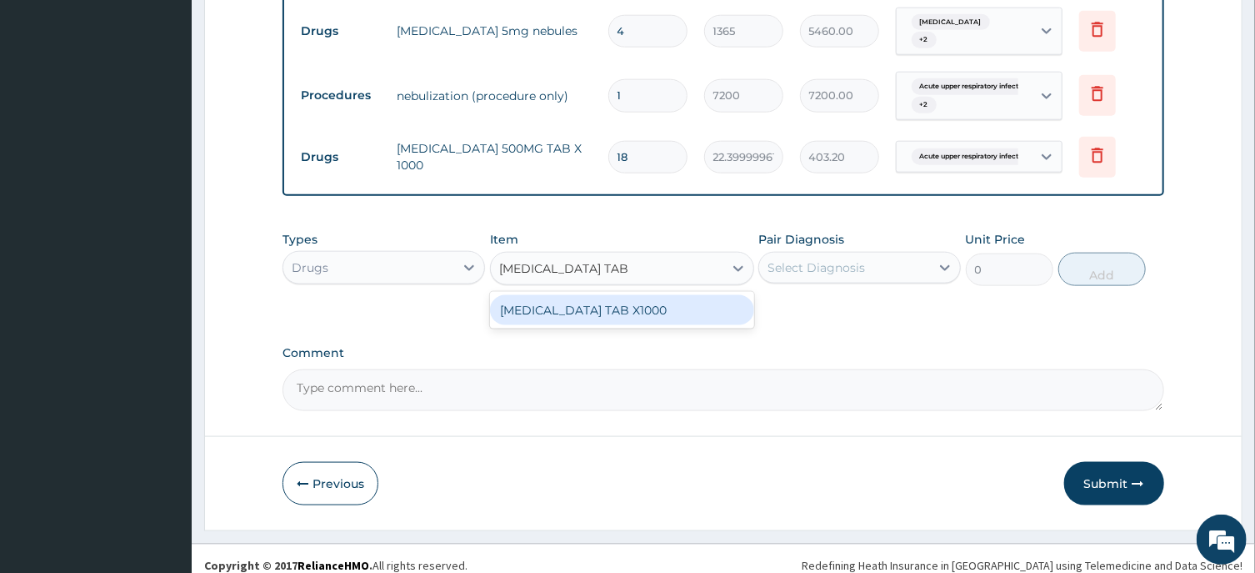
click at [599, 298] on div "[MEDICAL_DATA] TAB X1000" at bounding box center [622, 310] width 264 height 30
type input "4.940000057220459"
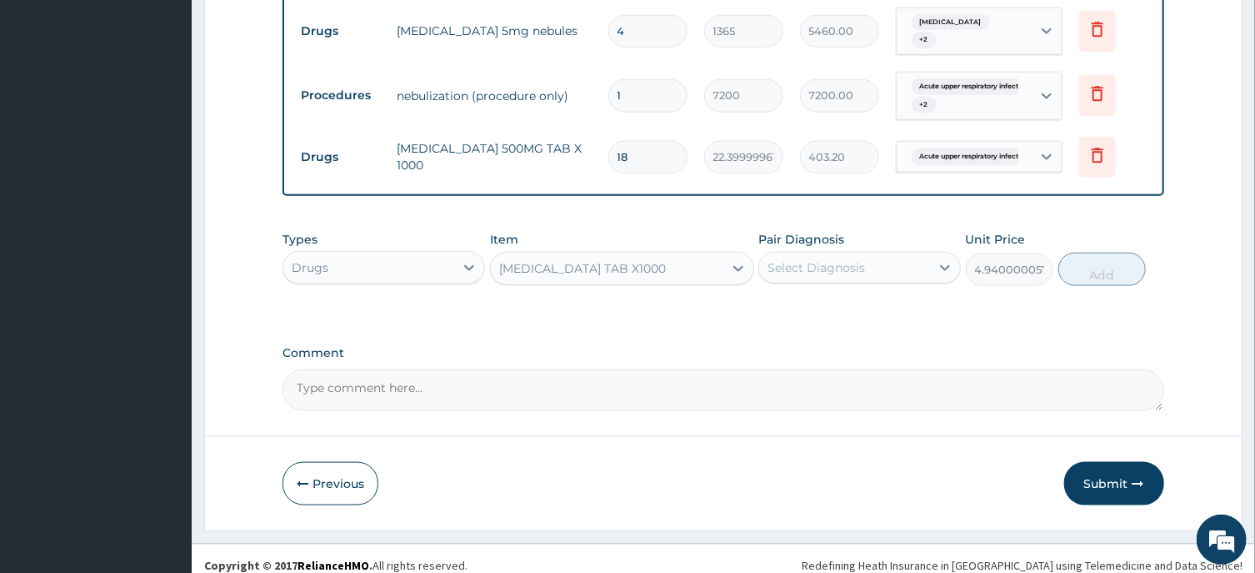
click at [874, 256] on div "Select Diagnosis" at bounding box center [844, 267] width 171 height 27
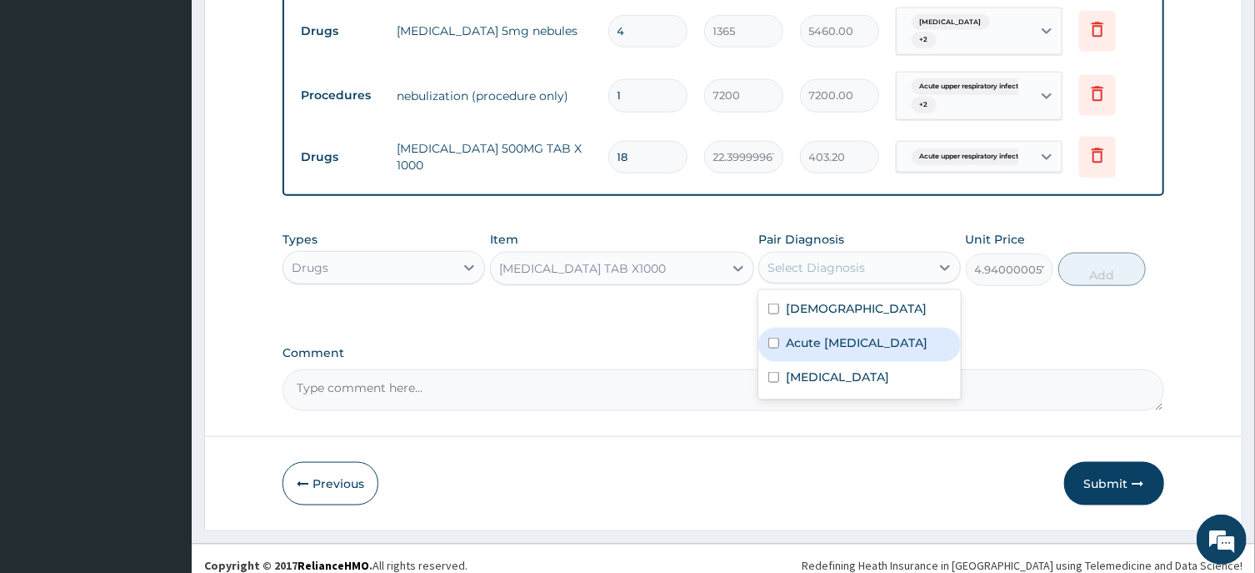
click at [832, 334] on label "Acute upper respiratory infection" at bounding box center [857, 342] width 142 height 17
checkbox input "true"
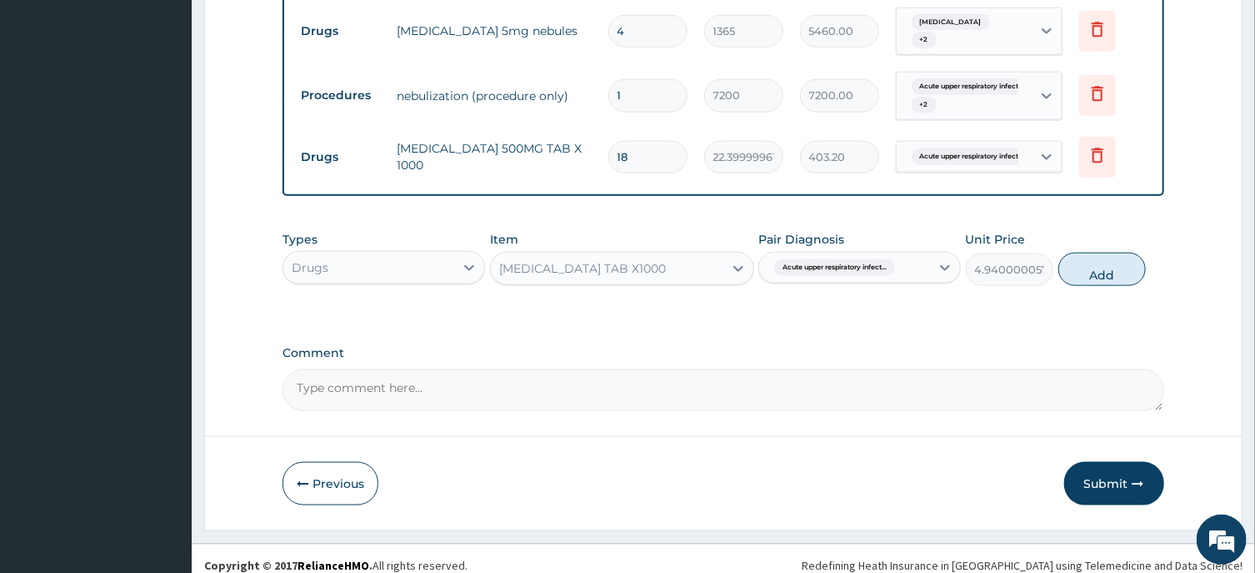
drag, startPoint x: 1103, startPoint y: 250, endPoint x: 1078, endPoint y: 273, distance: 33.6
click at [1104, 253] on button "Add" at bounding box center [1103, 269] width 88 height 33
type input "0"
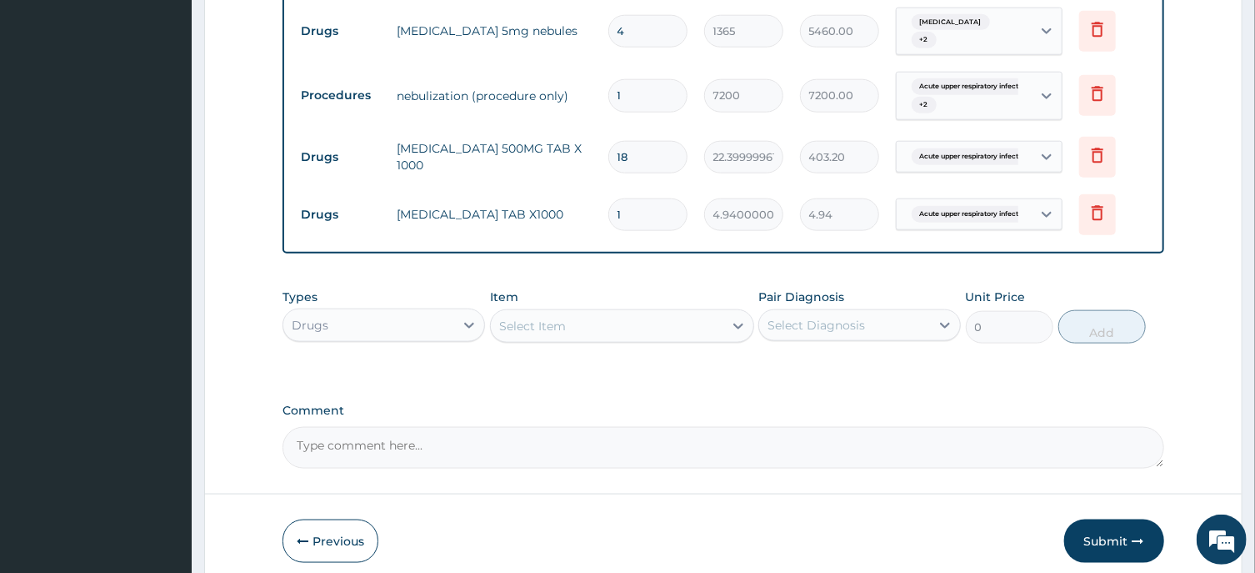
drag, startPoint x: 636, startPoint y: 193, endPoint x: 564, endPoint y: 210, distance: 73.6
click at [608, 208] on input "1" at bounding box center [647, 214] width 79 height 33
type input "8"
type input "39.52"
type input "8"
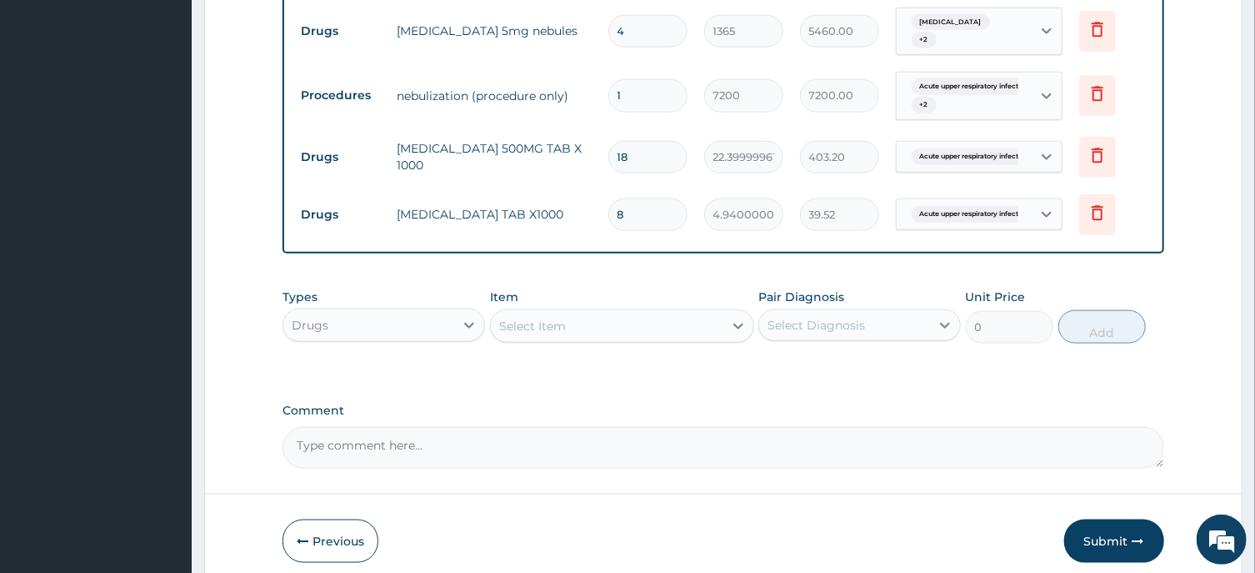
click at [528, 318] on div "Select Item" at bounding box center [532, 326] width 67 height 17
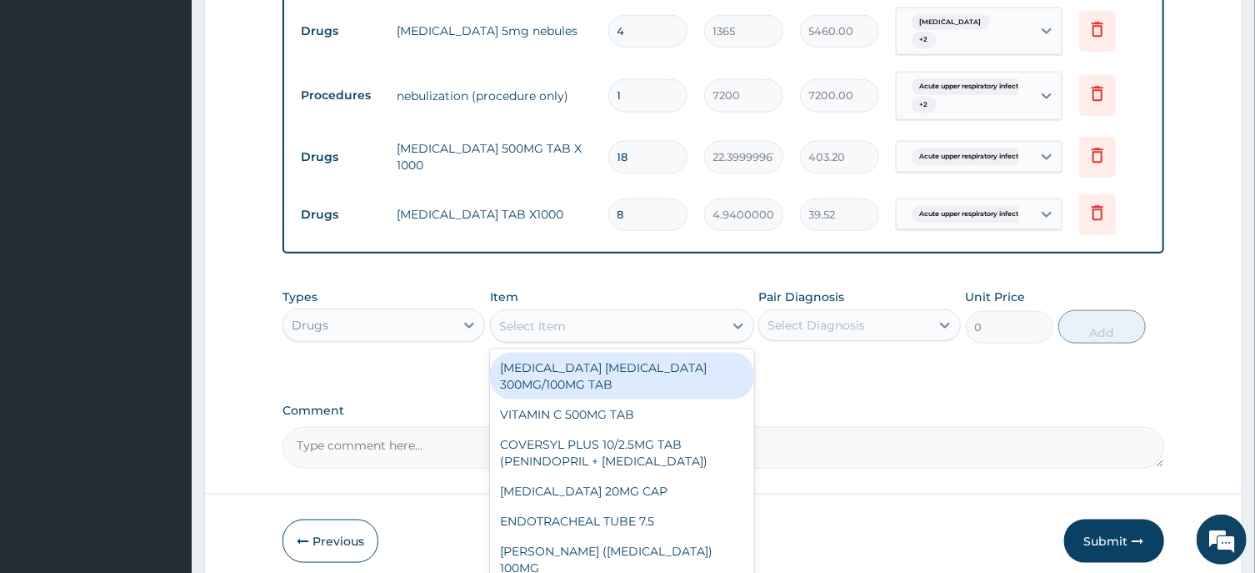
paste input "NEEDLE & SYRINGE 5M"
type input "NEEDLE & SYRINGE 5M"
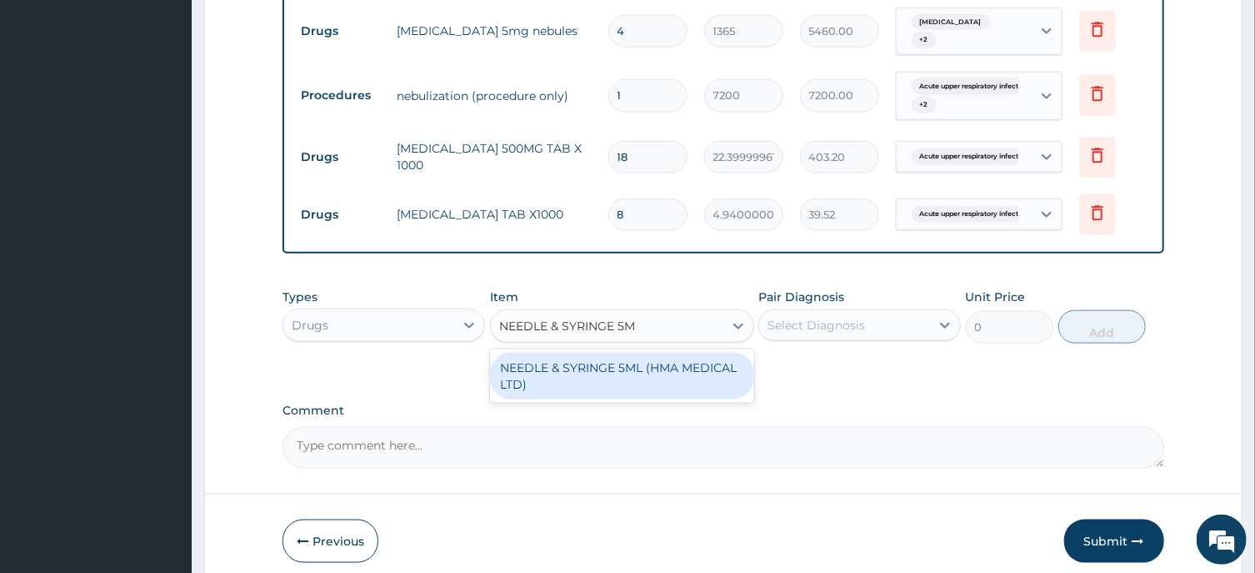
click at [595, 353] on div "NEEDLE & SYRINGE 5ML (HMA MEDICAL LTD)" at bounding box center [622, 376] width 264 height 47
type input "192.5"
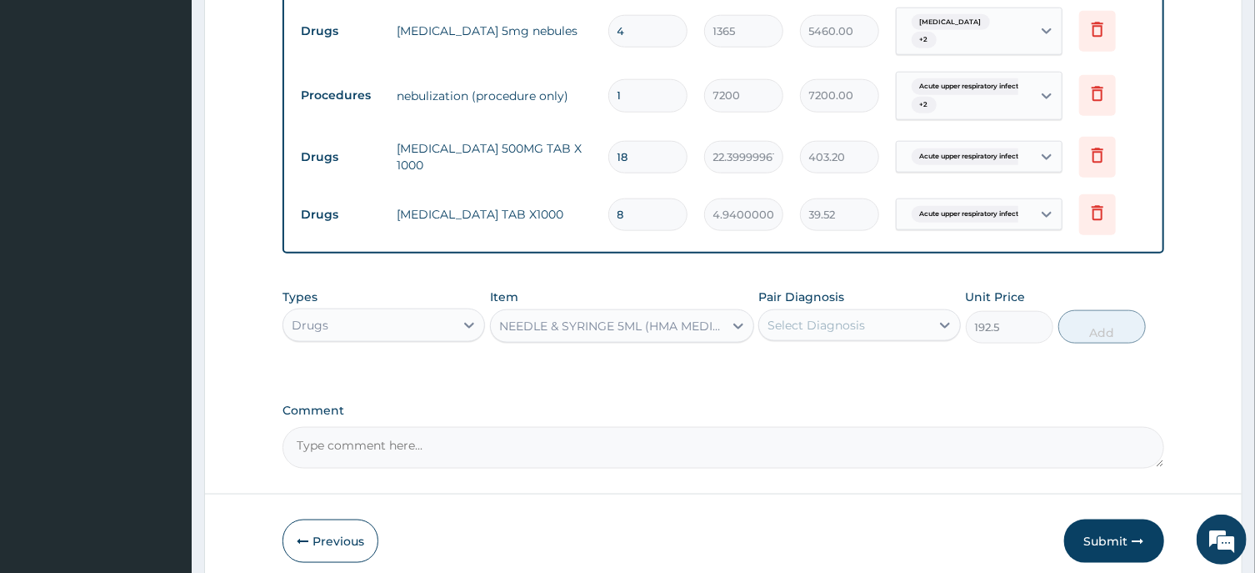
drag, startPoint x: 798, startPoint y: 303, endPoint x: 804, endPoint y: 318, distance: 15.7
click at [799, 317] on div "Select Diagnosis" at bounding box center [817, 325] width 98 height 17
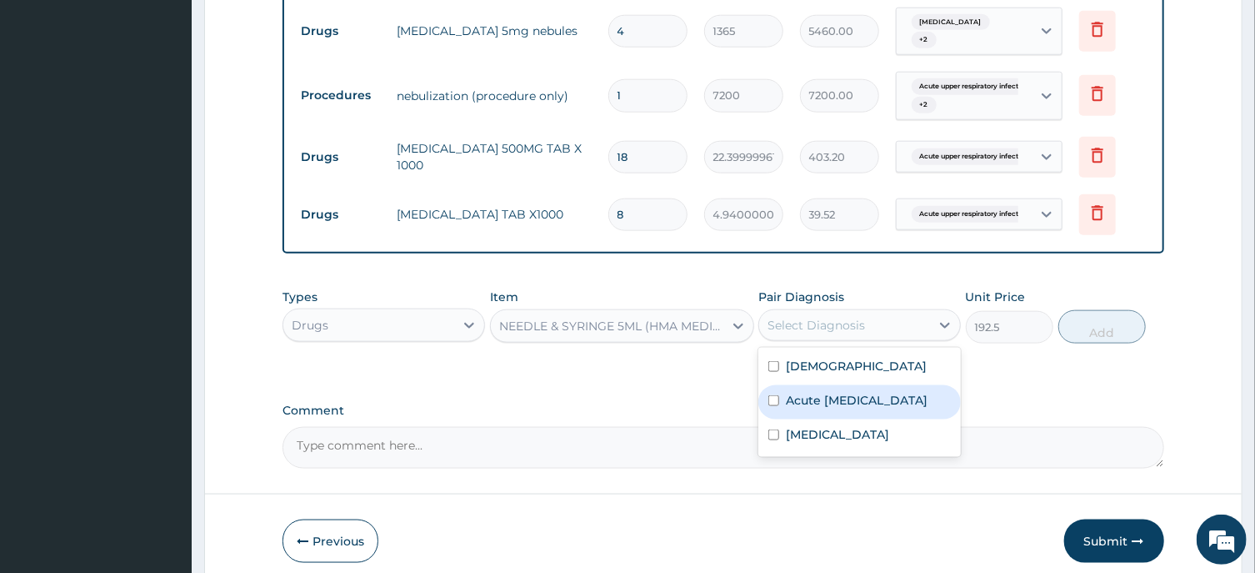
click at [869, 406] on label "Acute upper respiratory infection" at bounding box center [857, 400] width 142 height 17
checkbox input "true"
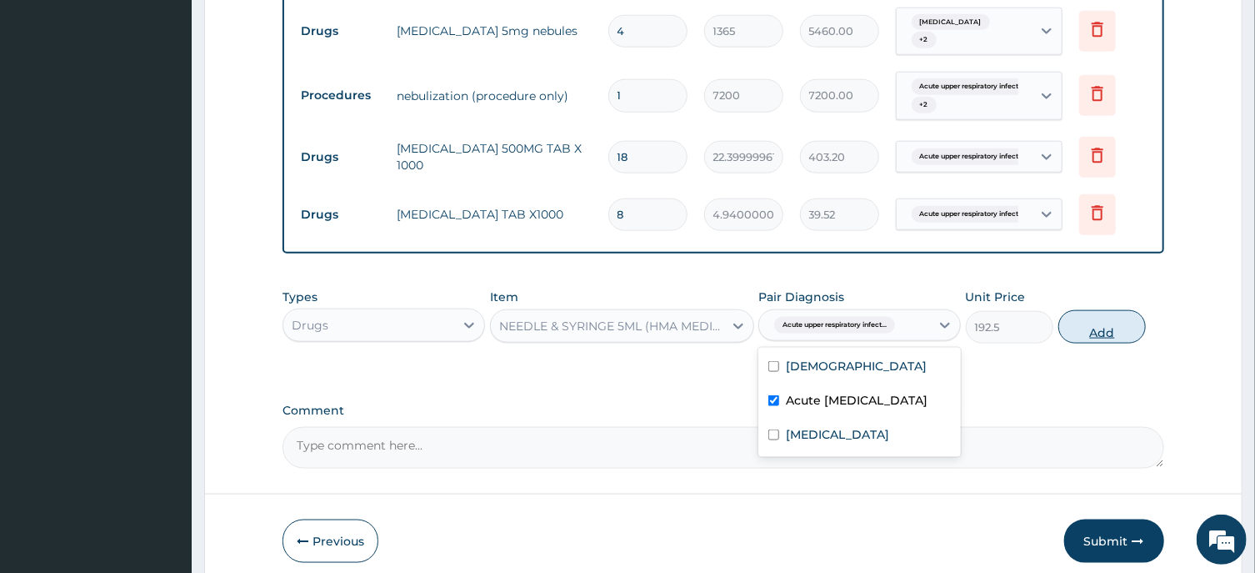
click at [1099, 318] on button "Add" at bounding box center [1103, 326] width 88 height 33
type input "0"
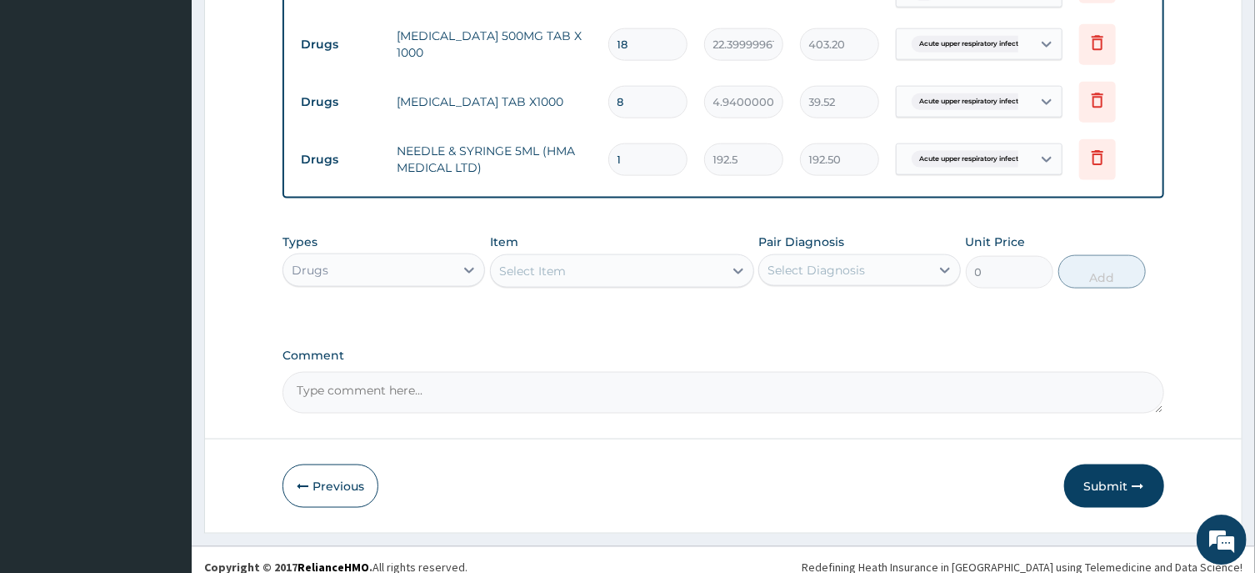
scroll to position [1082, 0]
drag, startPoint x: 621, startPoint y: 135, endPoint x: 602, endPoint y: 147, distance: 22.4
click at [608, 147] on input "1" at bounding box center [647, 158] width 79 height 33
type input "3"
type input "577.50"
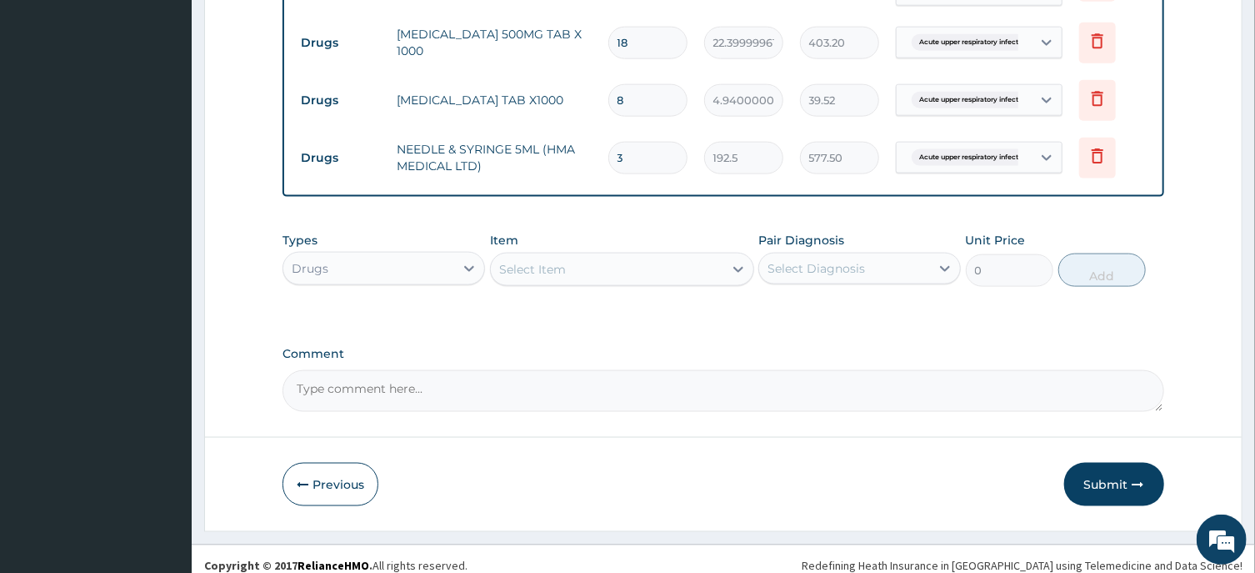
type input "3"
click at [528, 261] on div "Select Item" at bounding box center [532, 269] width 67 height 17
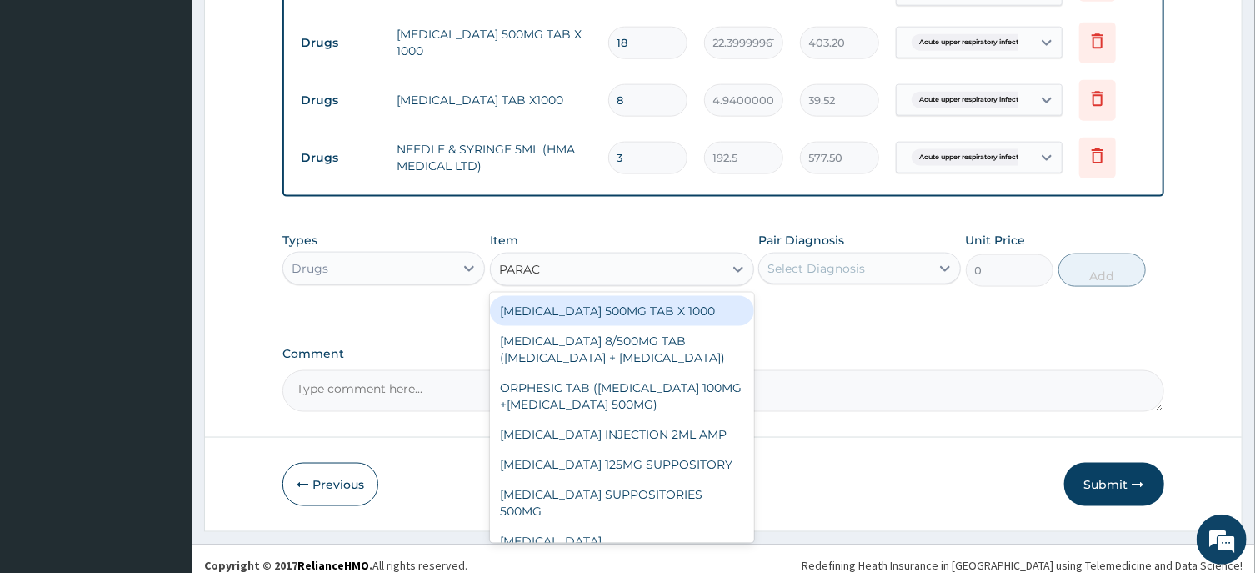
type input "PARACE"
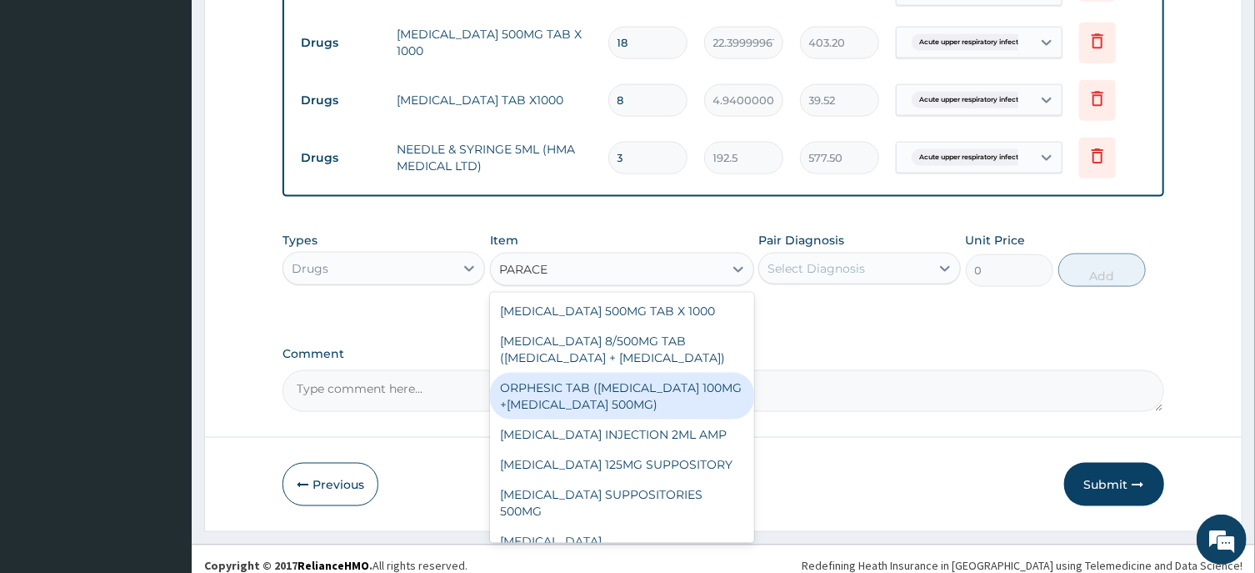
scroll to position [168, 0]
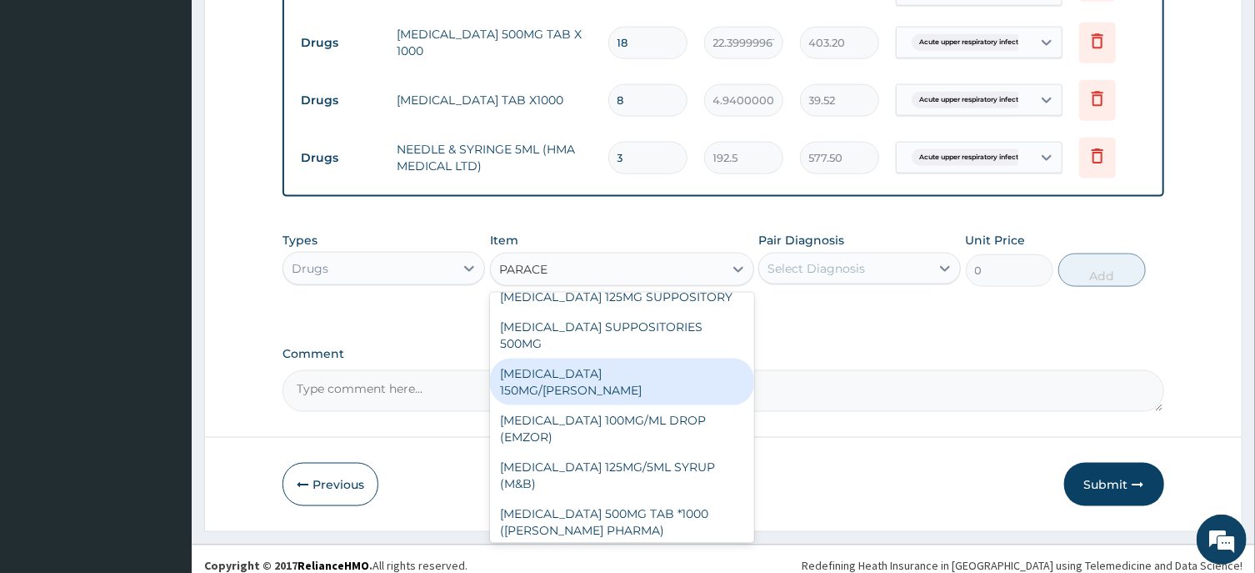
click at [612, 382] on div "[MEDICAL_DATA] 150MG/[PERSON_NAME]" at bounding box center [622, 381] width 264 height 47
type input "1365"
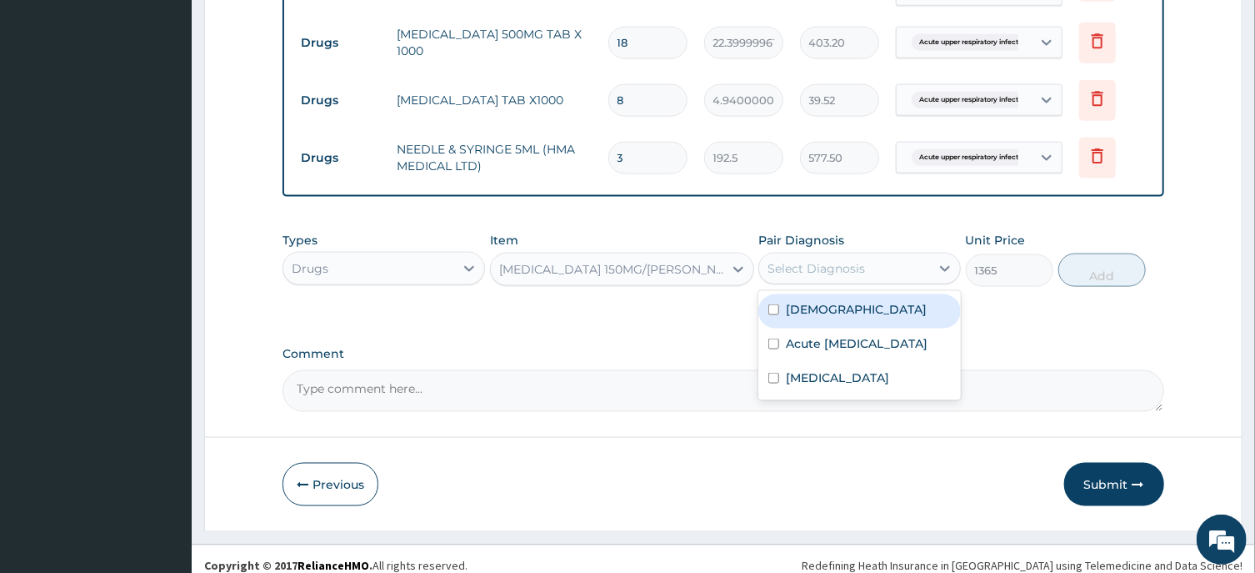
drag, startPoint x: 836, startPoint y: 256, endPoint x: 841, endPoint y: 271, distance: 15.8
click at [838, 260] on div "Select Diagnosis" at bounding box center [817, 268] width 98 height 17
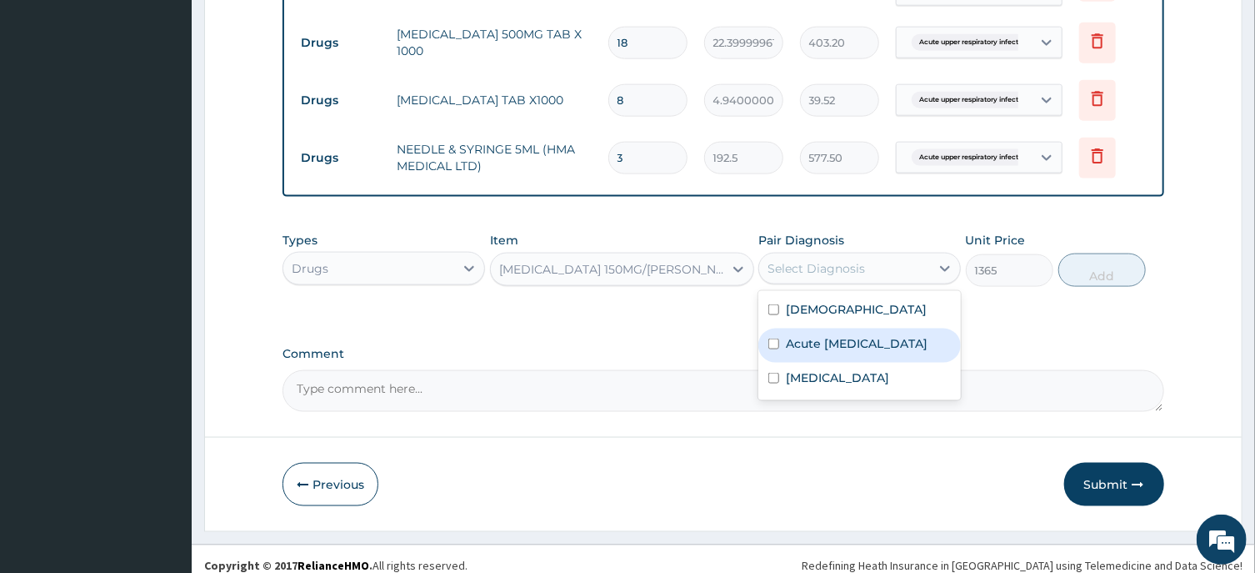
click at [846, 344] on label "Acute upper respiratory infection" at bounding box center [857, 343] width 142 height 17
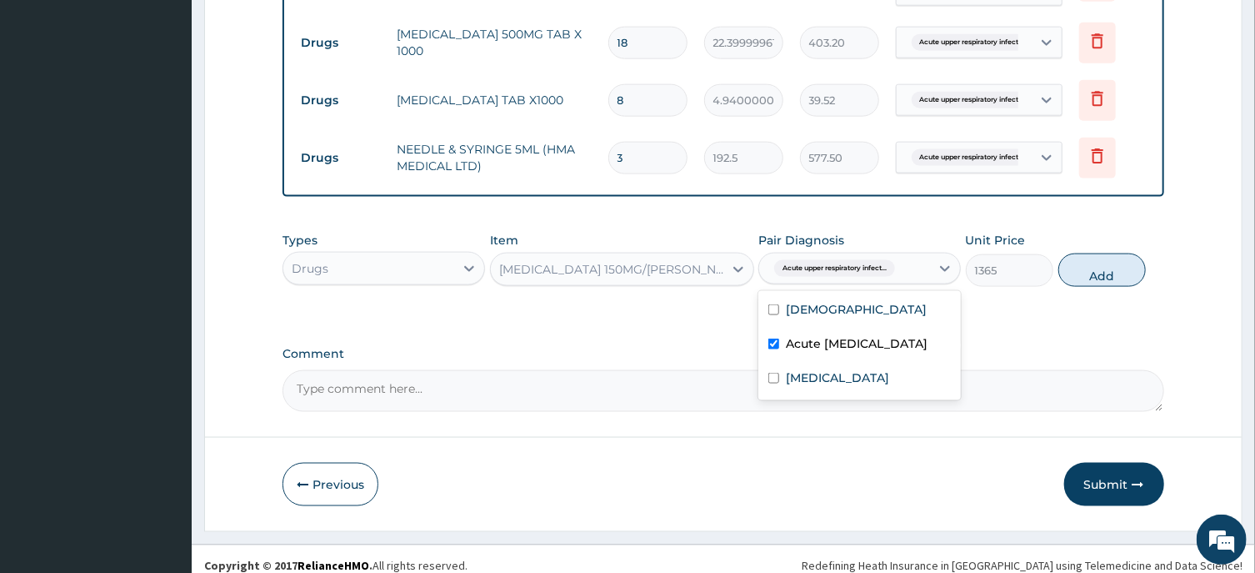
checkbox input "true"
click at [870, 383] on div "Malaria" at bounding box center [860, 380] width 203 height 34
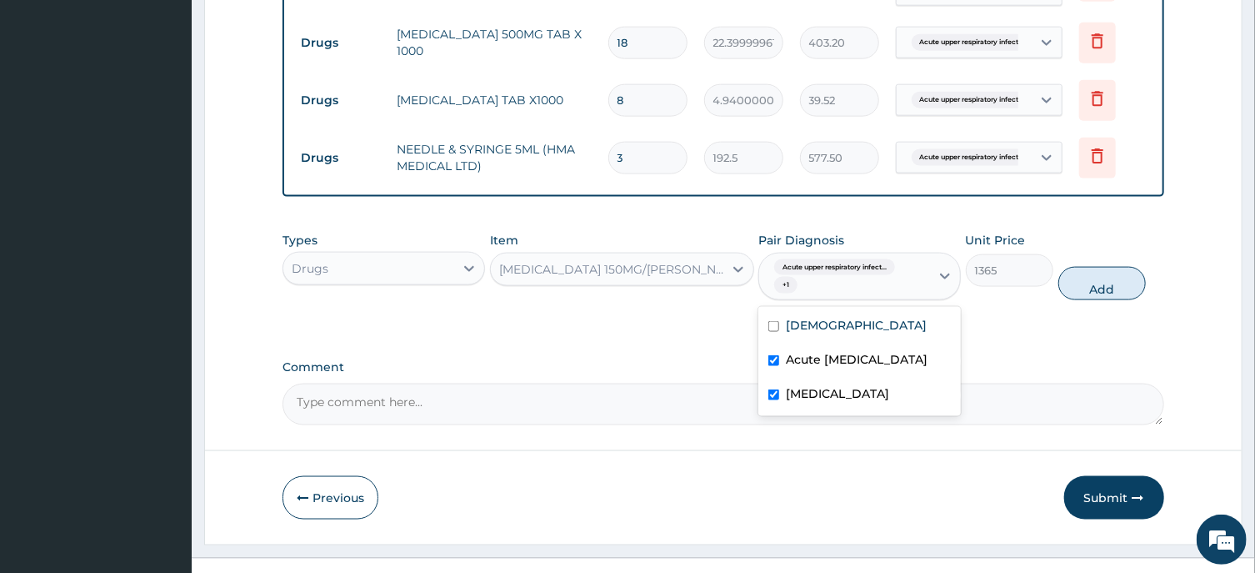
checkbox input "true"
click at [1094, 267] on button "Add" at bounding box center [1103, 283] width 88 height 33
type input "0"
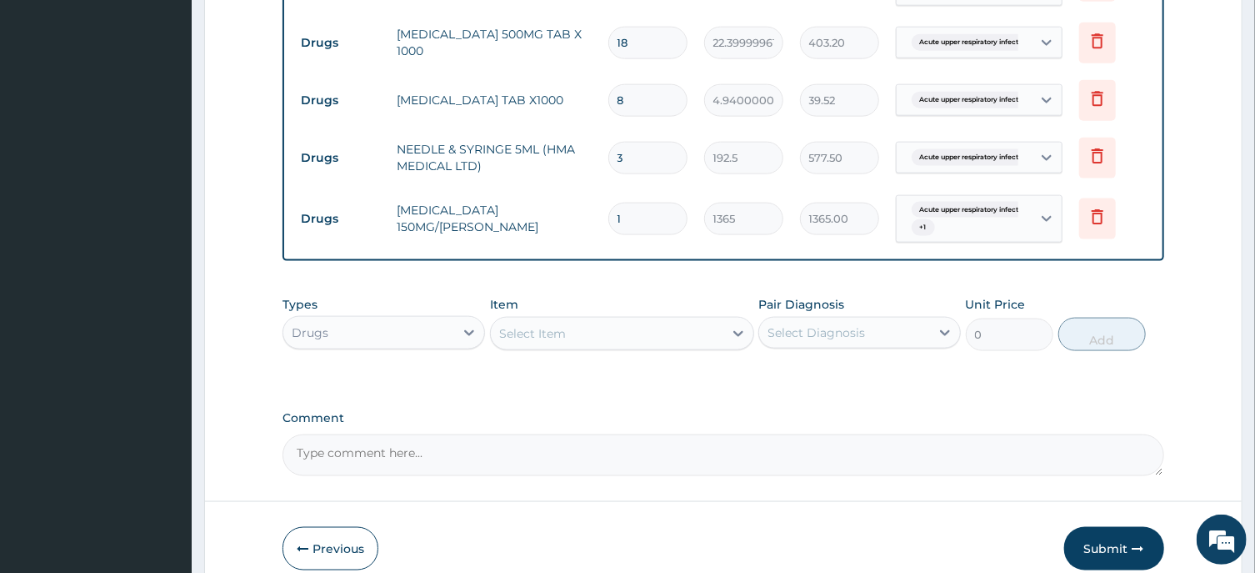
click at [608, 213] on input "1" at bounding box center [647, 219] width 79 height 33
type input "4"
type input "5460.00"
type input "4"
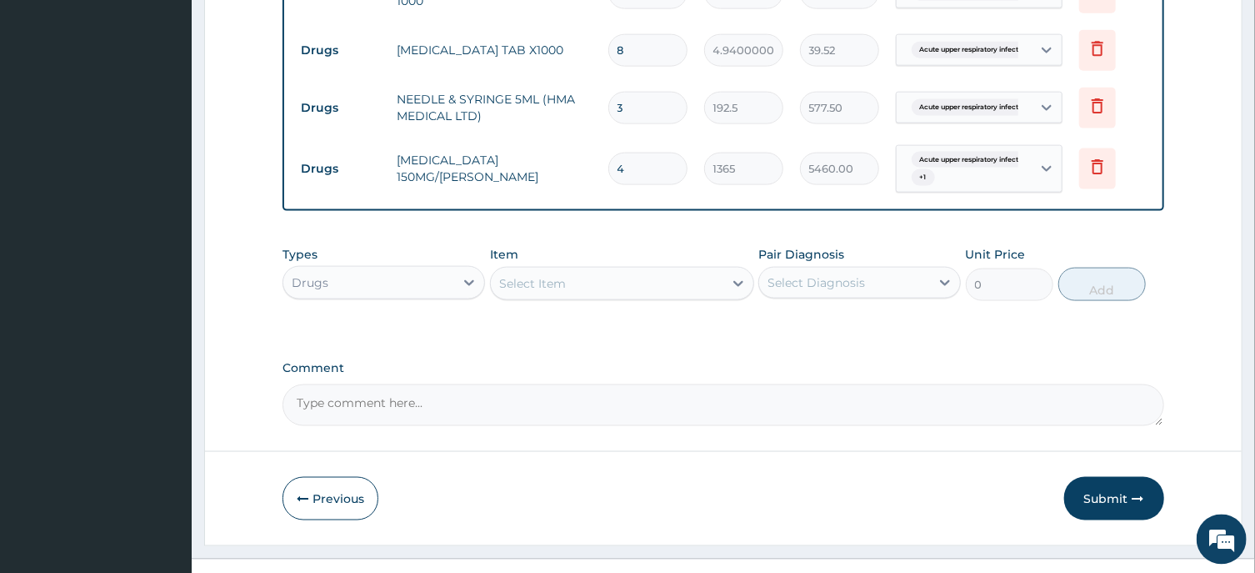
scroll to position [1147, 0]
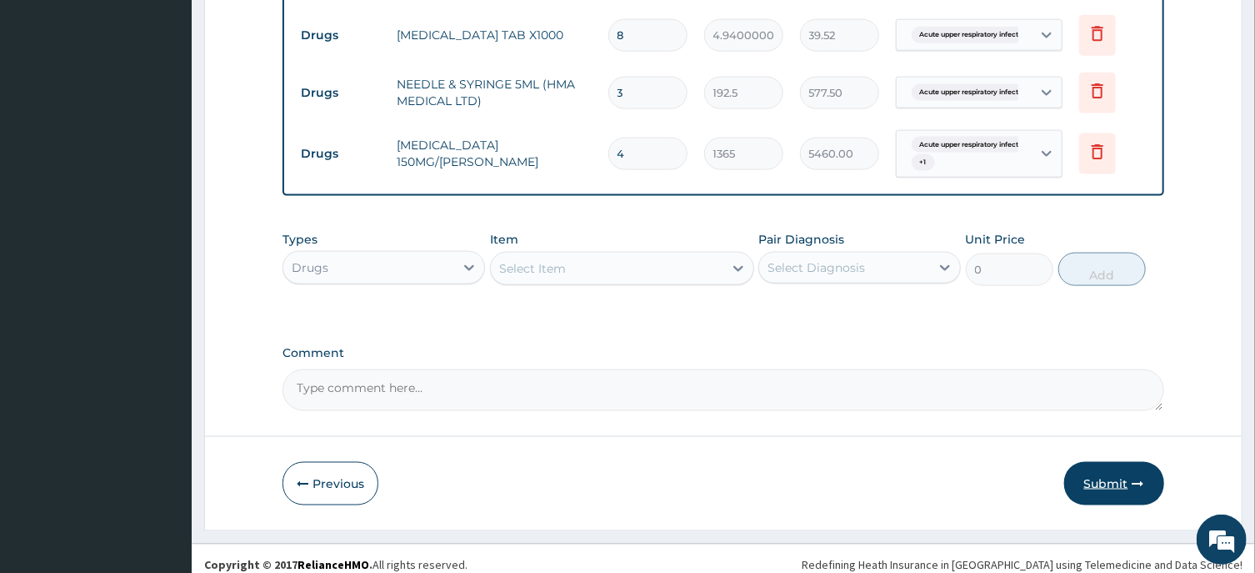
click at [1109, 472] on button "Submit" at bounding box center [1114, 483] width 100 height 43
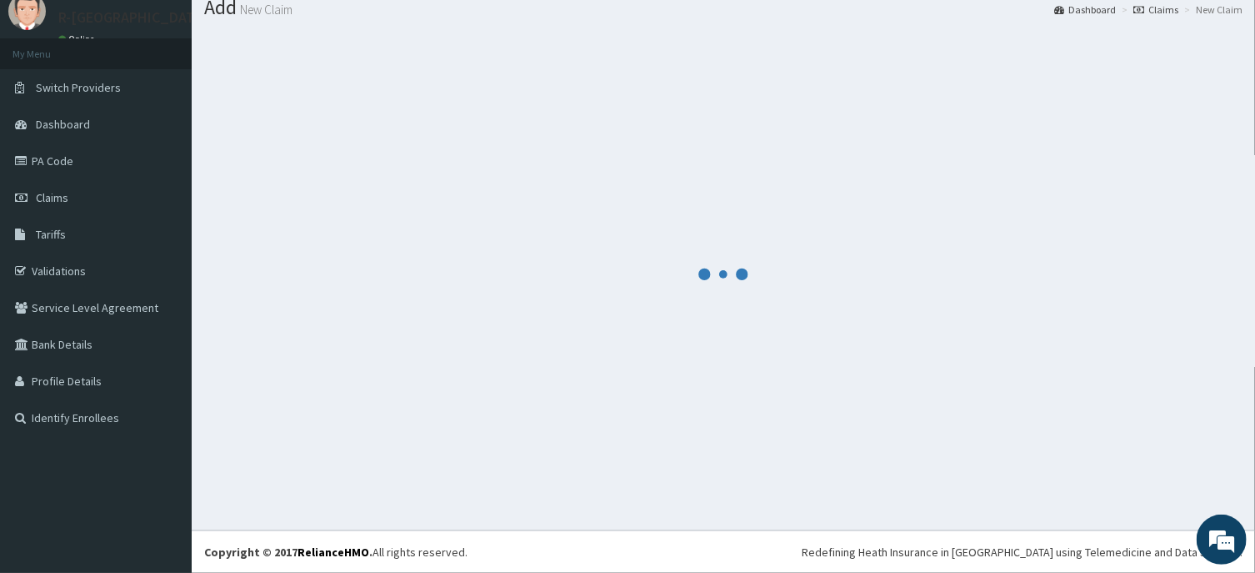
scroll to position [58, 0]
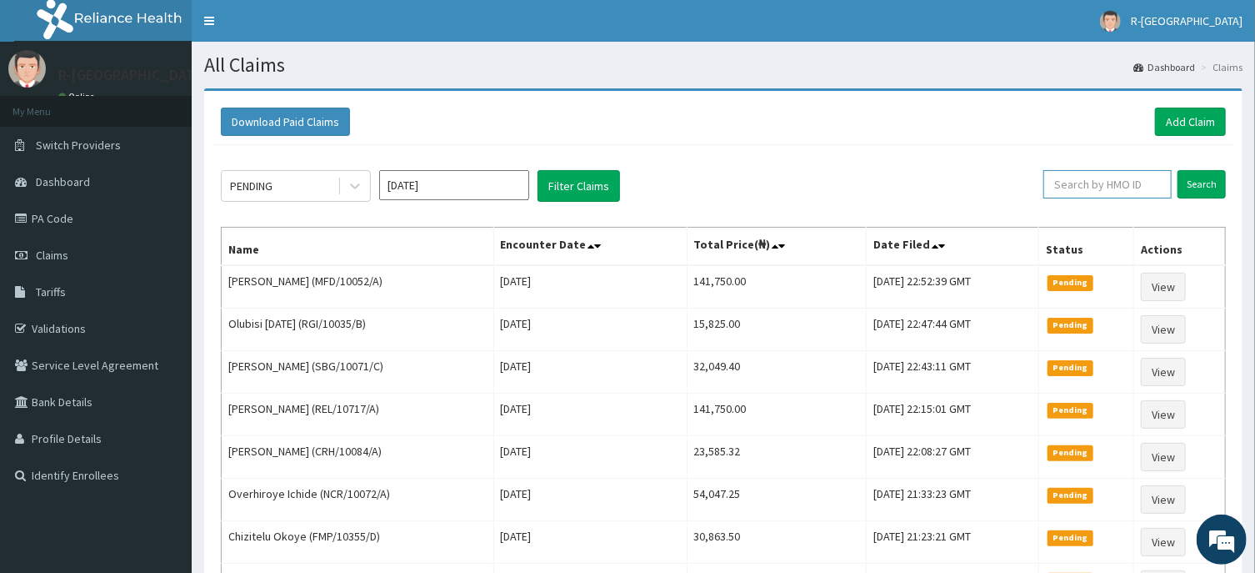
click at [1075, 187] on input "text" at bounding box center [1108, 184] width 128 height 28
paste input "ker/10242/b"
type input "ker/10242/b"
click at [1195, 180] on input "Search" at bounding box center [1202, 184] width 48 height 28
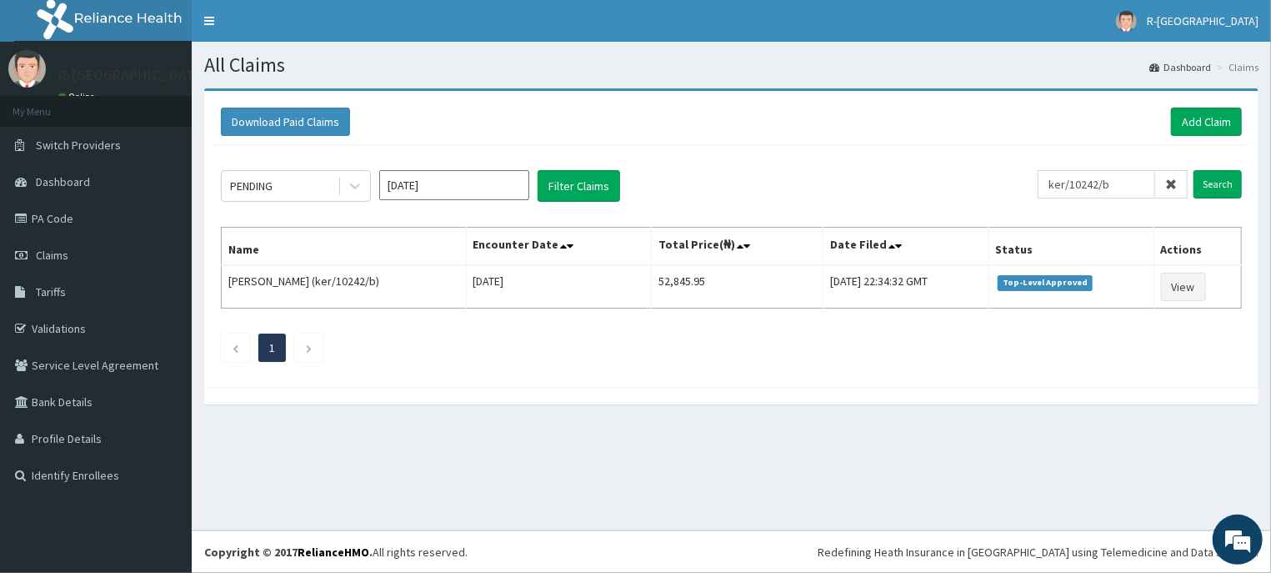
click at [1177, 188] on icon at bounding box center [1171, 184] width 12 height 12
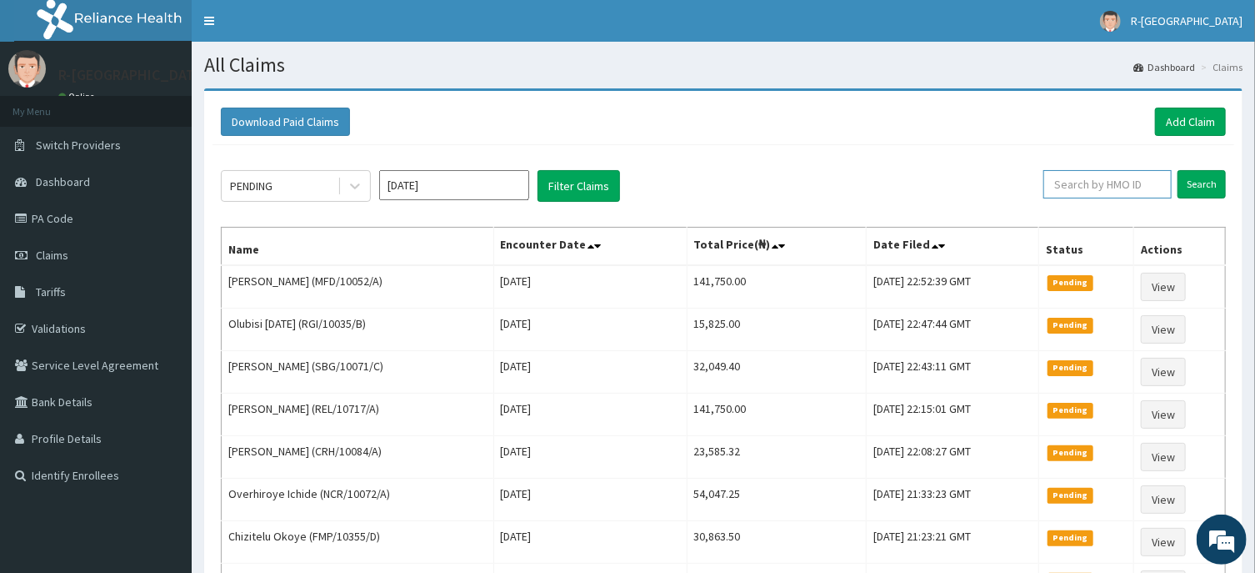
paste input "AID/10007/A"
type input "AID/10007/A"
click at [1201, 182] on input "Search" at bounding box center [1202, 184] width 48 height 28
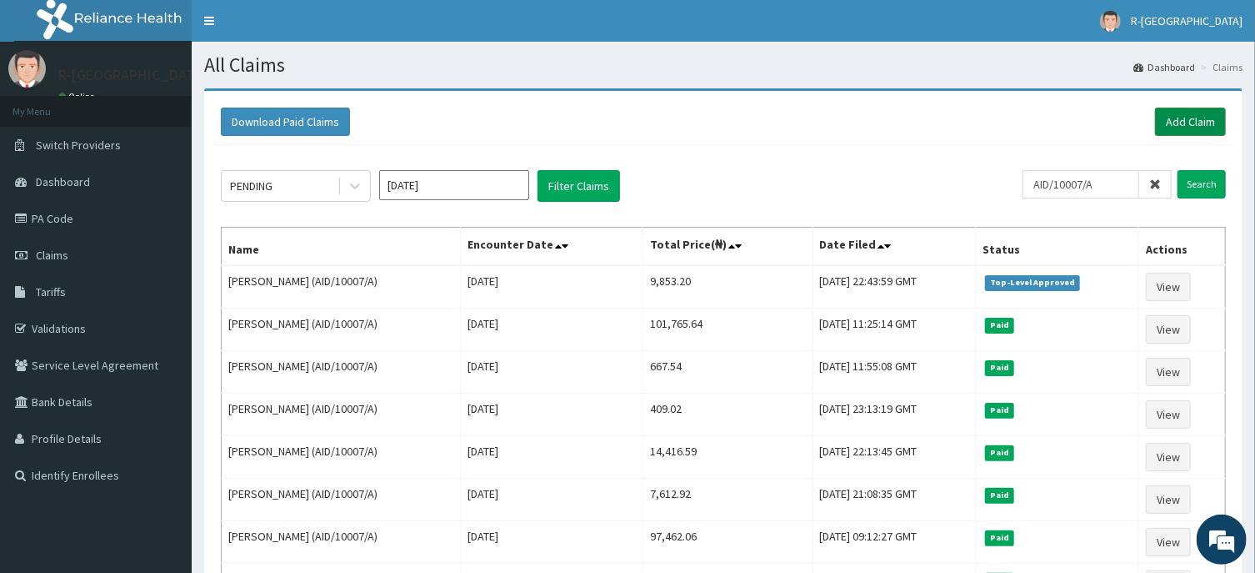
click at [1195, 119] on link "Add Claim" at bounding box center [1190, 122] width 71 height 28
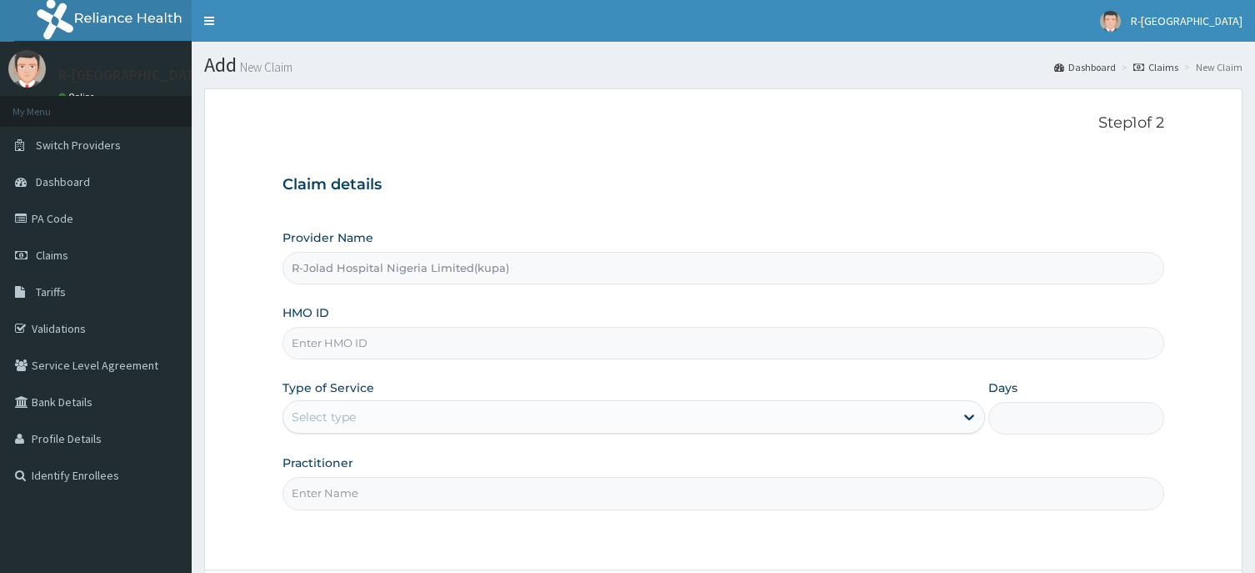
type input "R-Jolad Hospital Nigeria Limited(kupa)"
paste input "AID/10007/A"
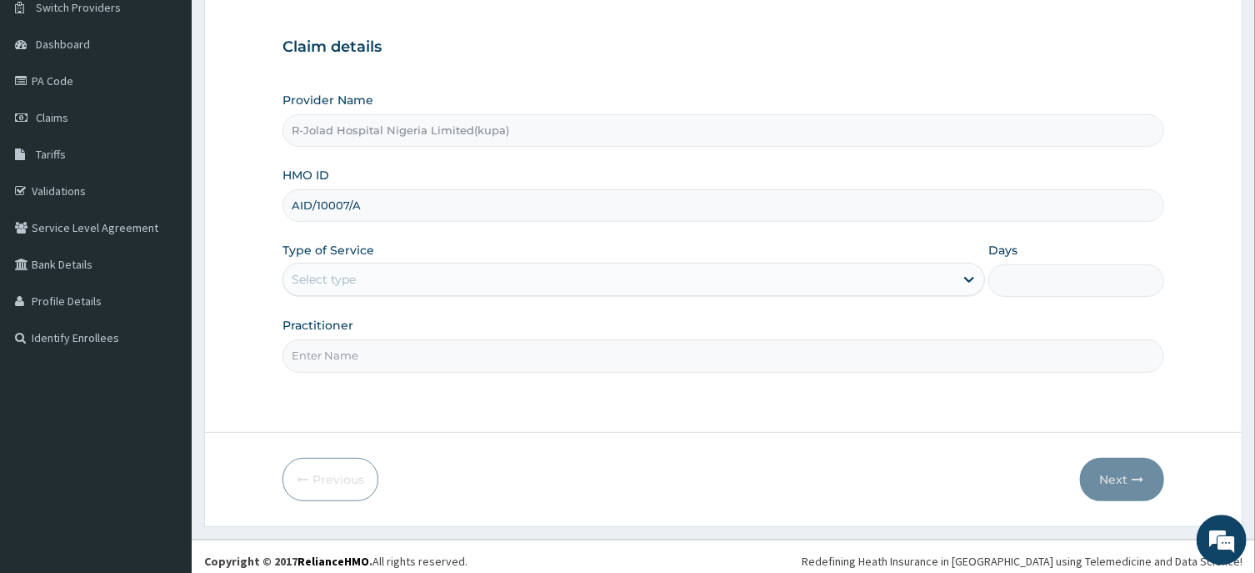
scroll to position [147, 0]
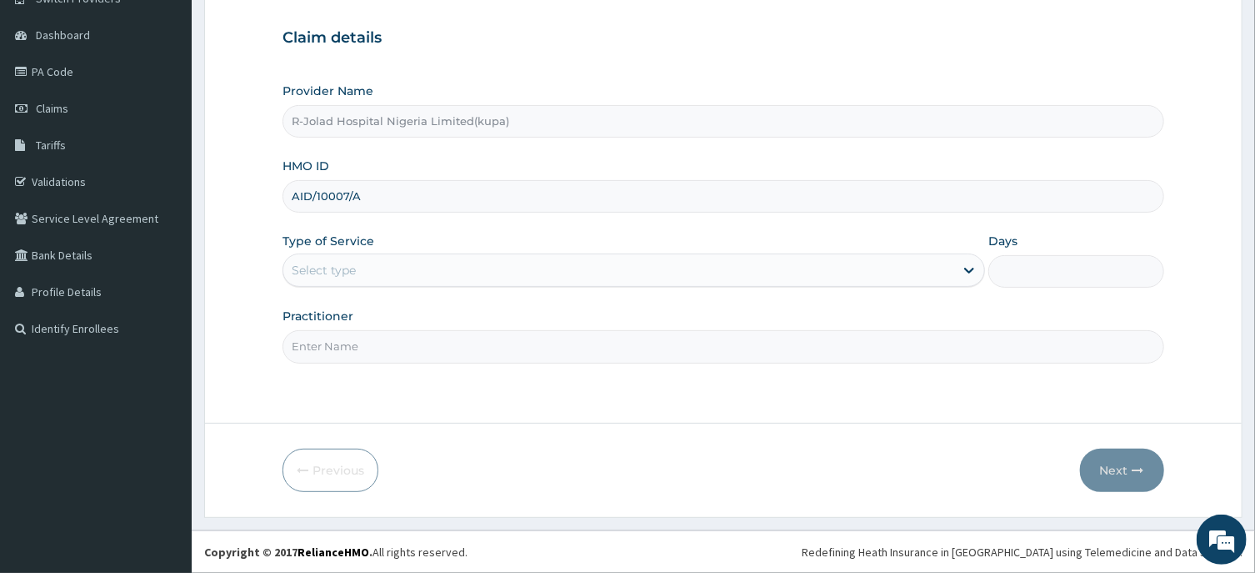
type input "AID/10007/A"
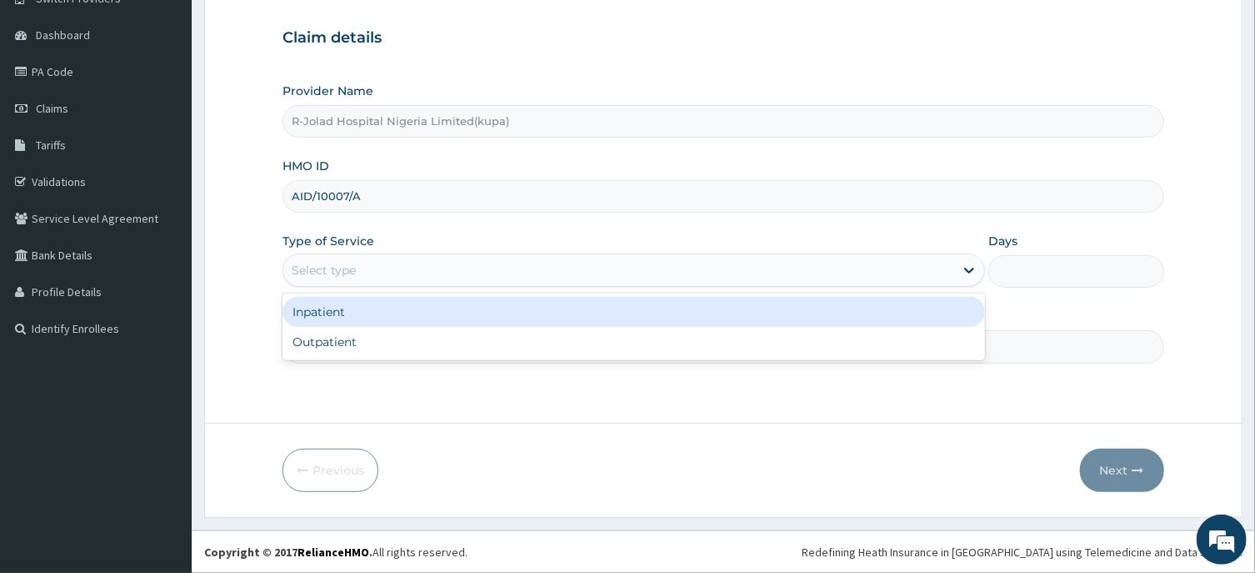
click at [314, 272] on div "Select type" at bounding box center [324, 270] width 64 height 17
click at [323, 310] on div "Inpatient" at bounding box center [634, 312] width 703 height 30
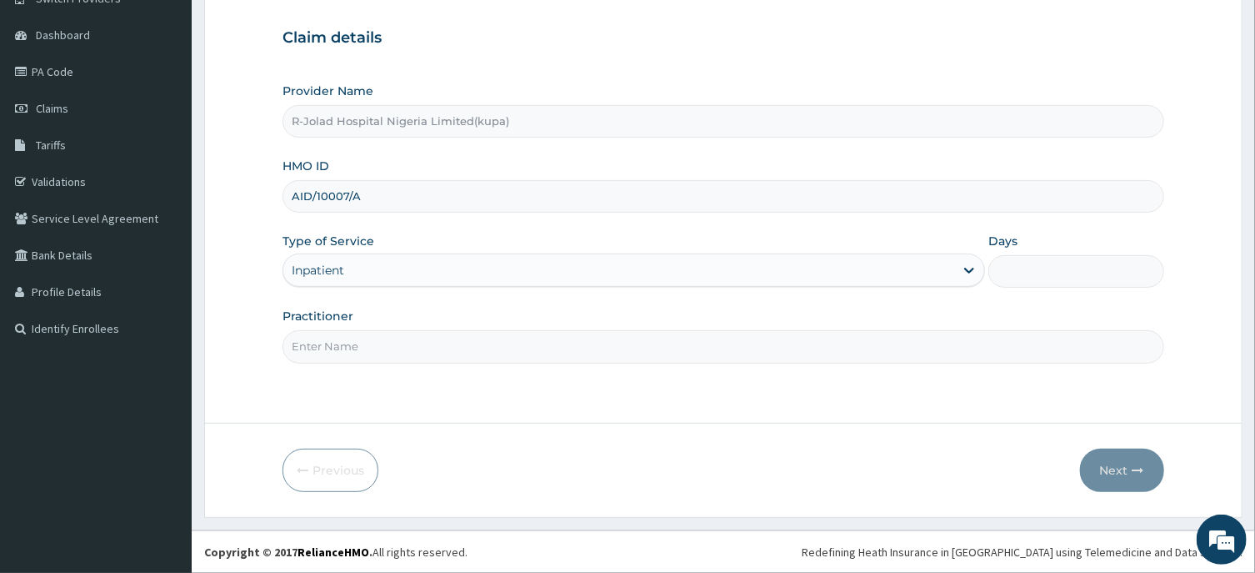
click at [1036, 266] on input "Days" at bounding box center [1077, 271] width 176 height 33
type input "4"
click at [317, 344] on input "Practitioner" at bounding box center [723, 346] width 881 height 33
paste input "Marcus Mbakwe"
type input "Marcus Mbakwe"
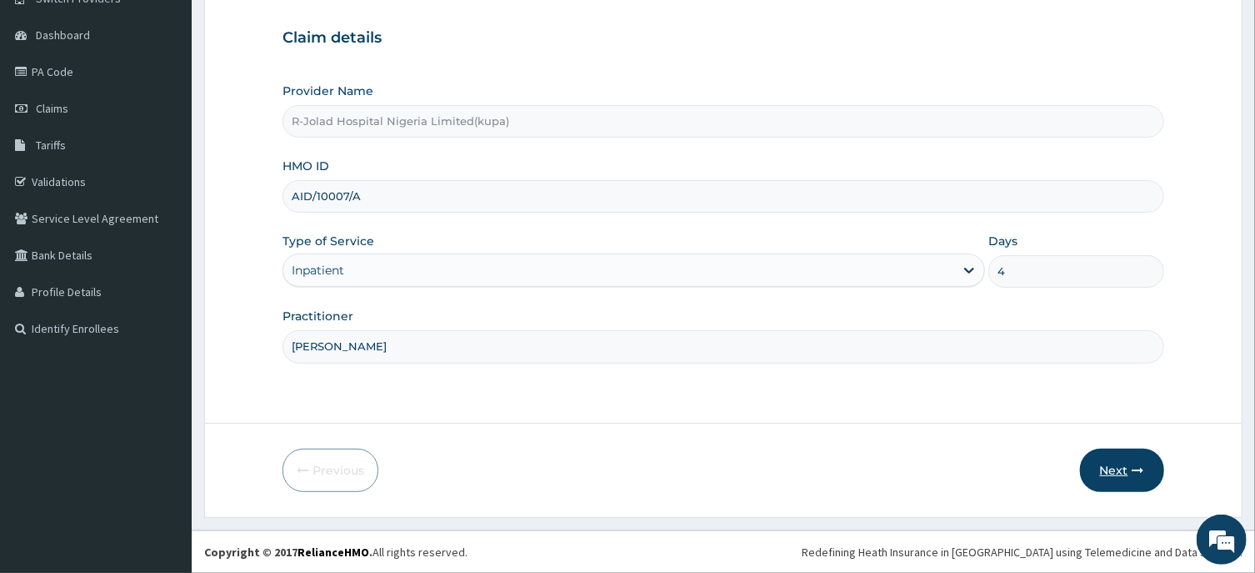
click at [1119, 463] on button "Next" at bounding box center [1122, 469] width 84 height 43
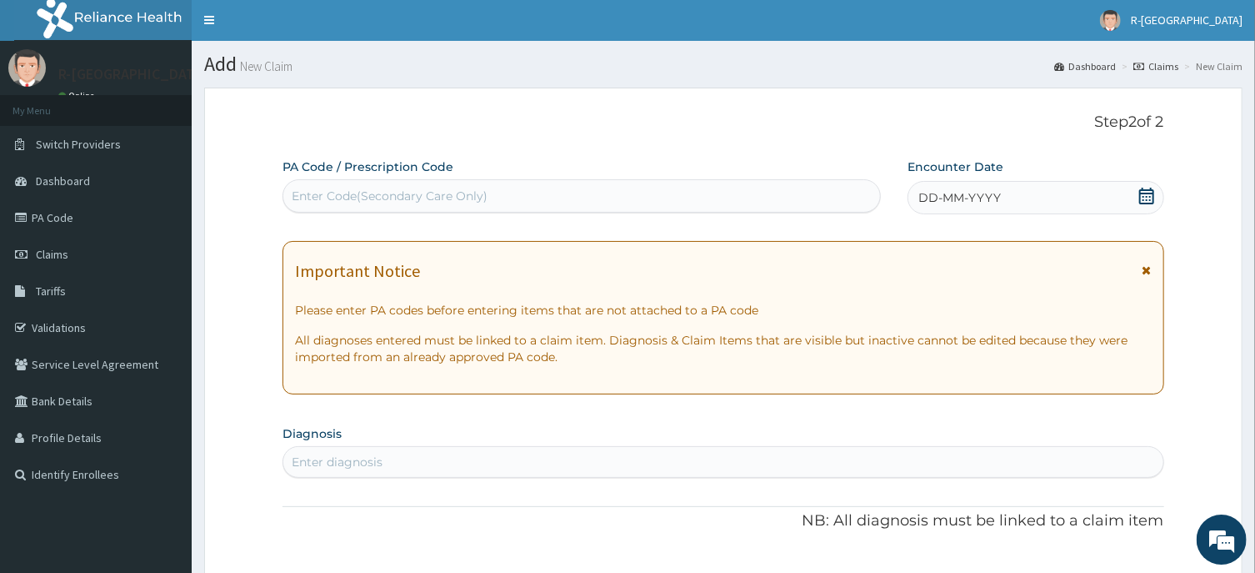
scroll to position [0, 0]
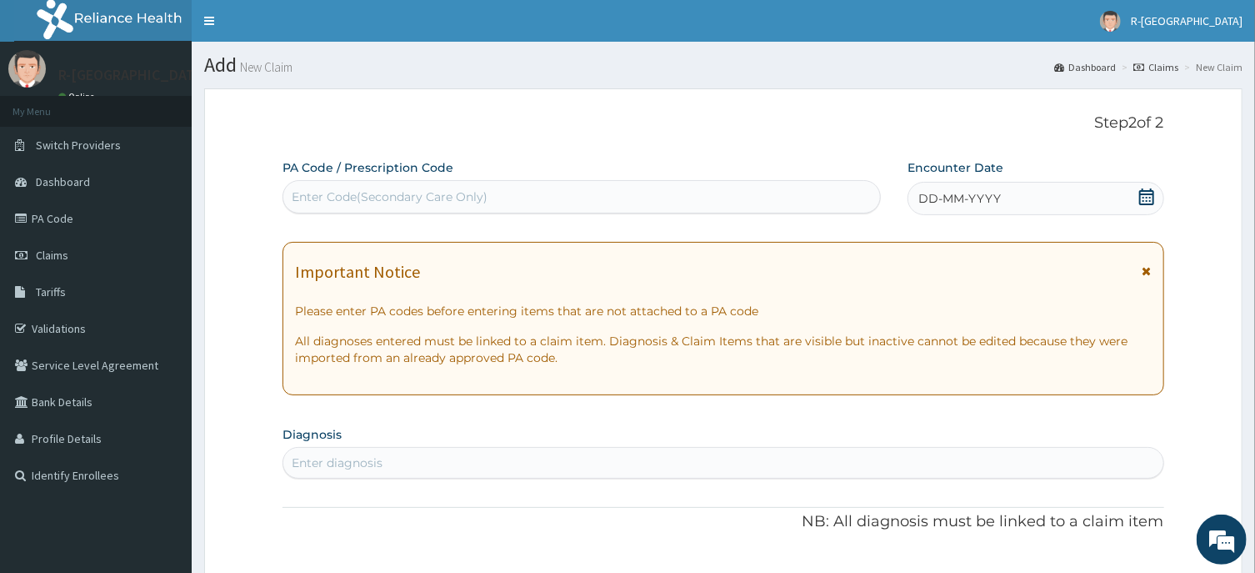
click at [318, 201] on div "Enter Code(Secondary Care Only)" at bounding box center [390, 196] width 196 height 17
click at [314, 198] on div "Enter Code(Secondary Care Only)" at bounding box center [390, 196] width 196 height 17
paste input "PA/A8FD2A"
type input "PA/A8FD2A"
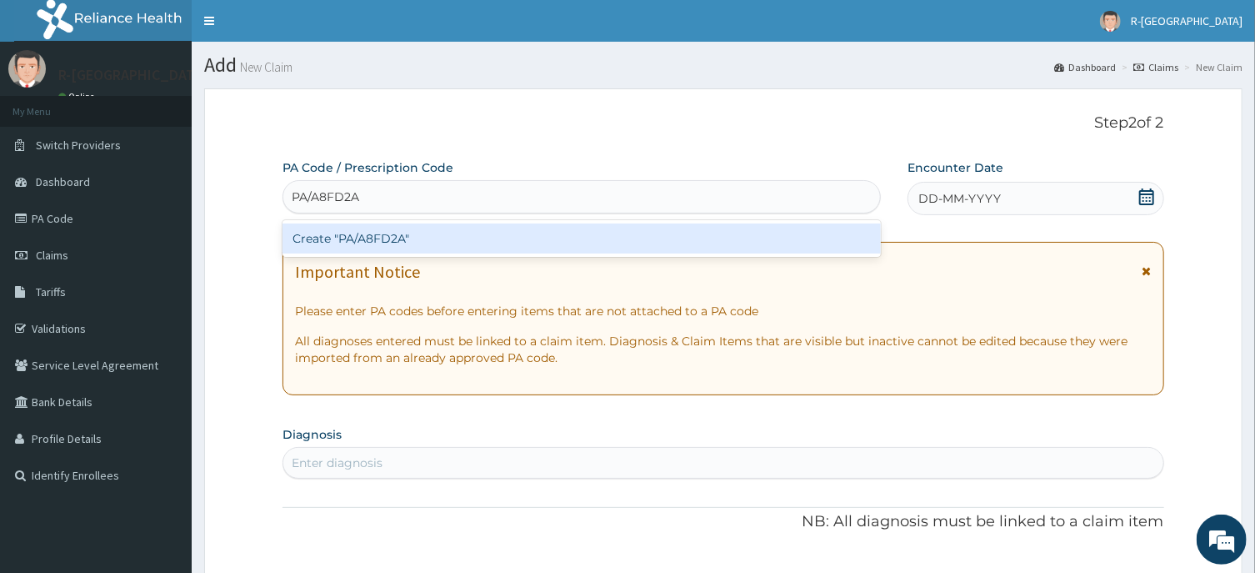
click at [394, 247] on div "Create "PA/A8FD2A"" at bounding box center [582, 238] width 598 height 30
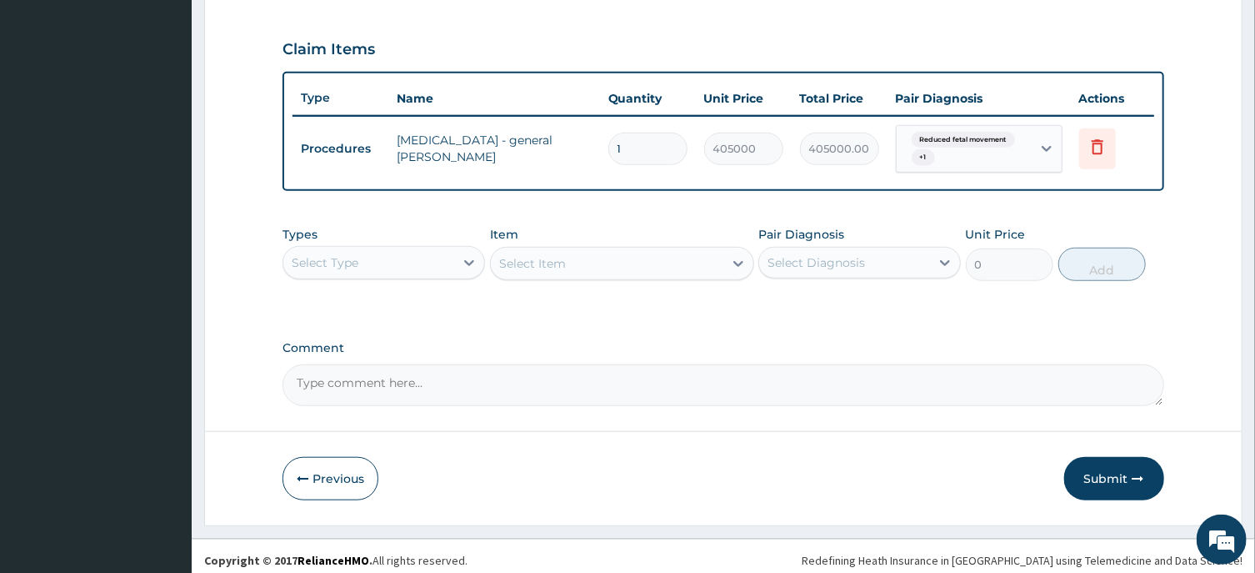
scroll to position [556, 0]
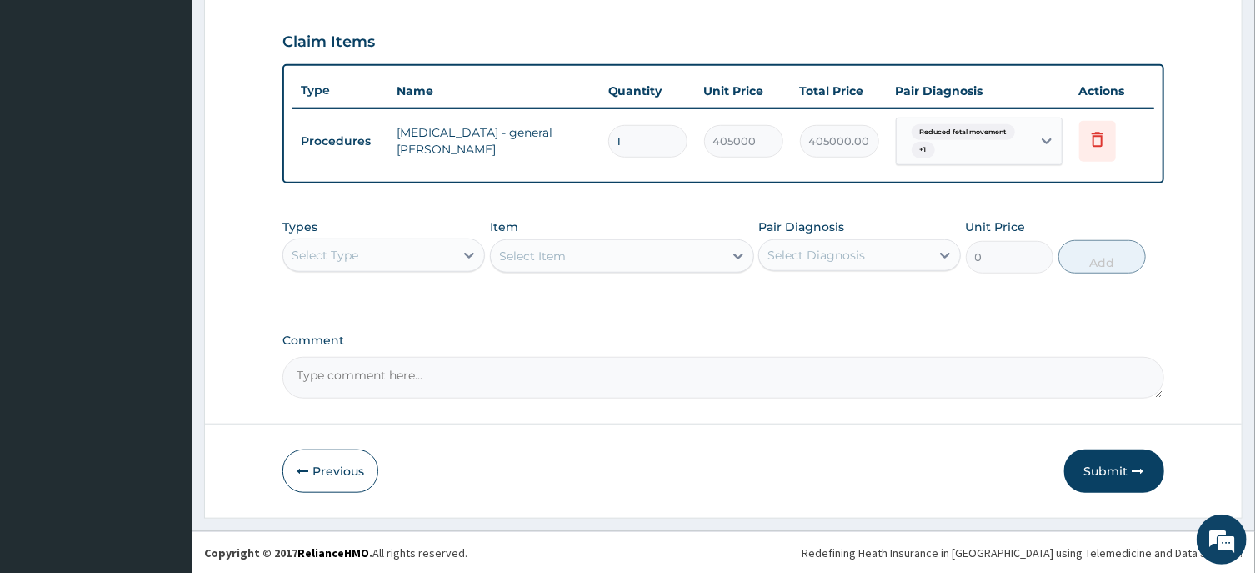
drag, startPoint x: 376, startPoint y: 258, endPoint x: 380, endPoint y: 267, distance: 10.1
click at [378, 257] on div "Select Type" at bounding box center [368, 255] width 171 height 27
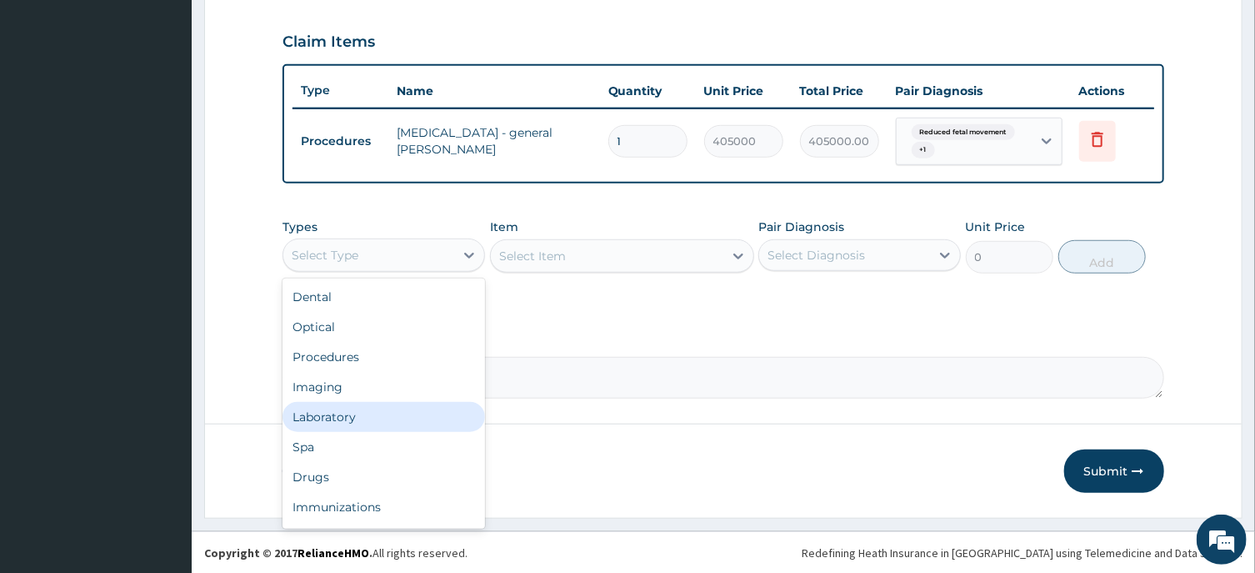
click at [325, 413] on div "Laboratory" at bounding box center [384, 417] width 203 height 30
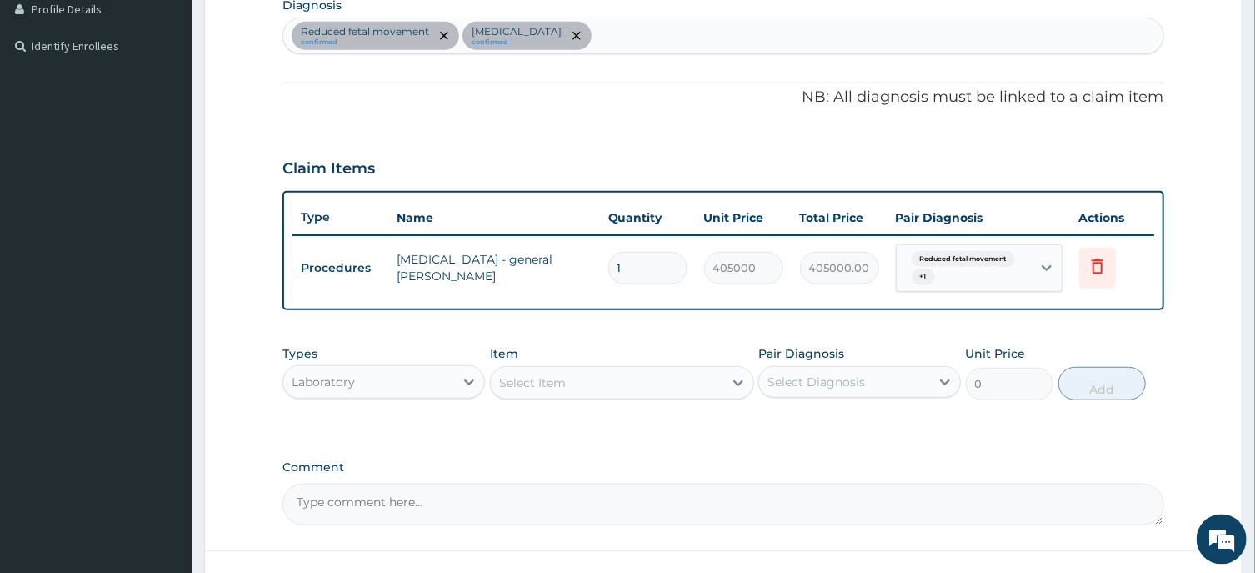
scroll to position [378, 0]
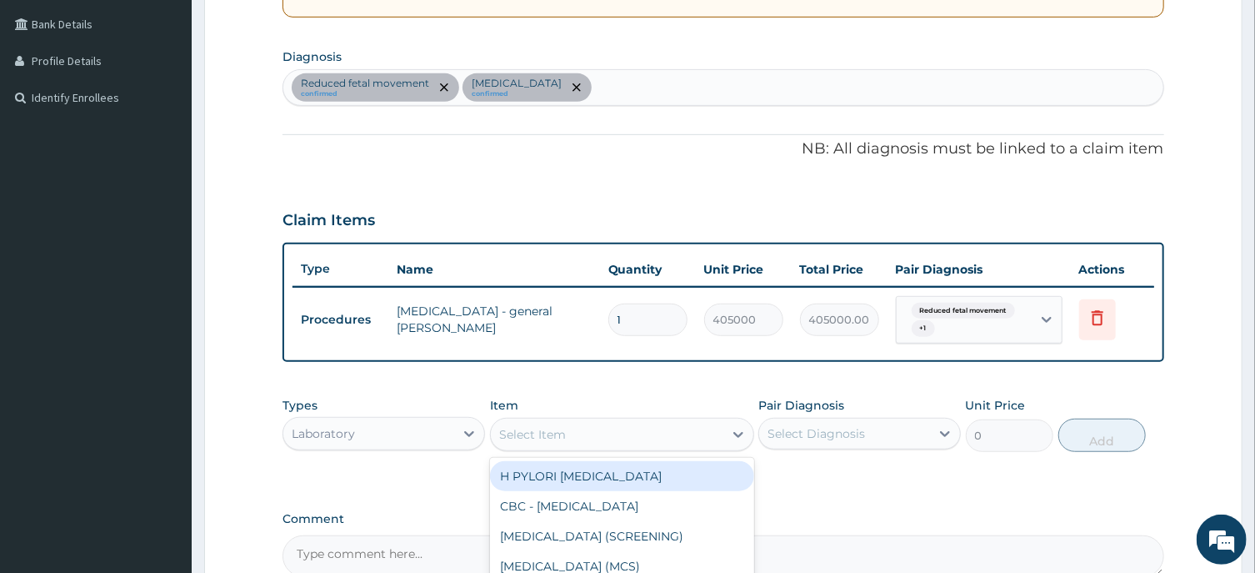
click at [526, 438] on div "Select Item" at bounding box center [532, 434] width 67 height 17
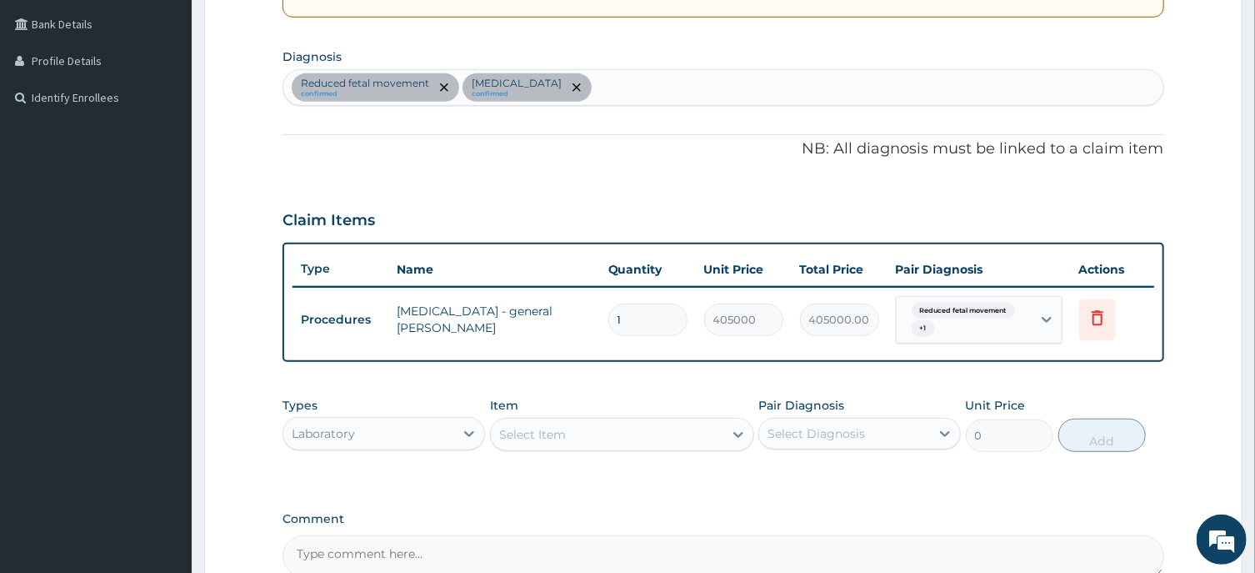
paste input "GROUPING &CROSS MATCHIN"
type input "G"
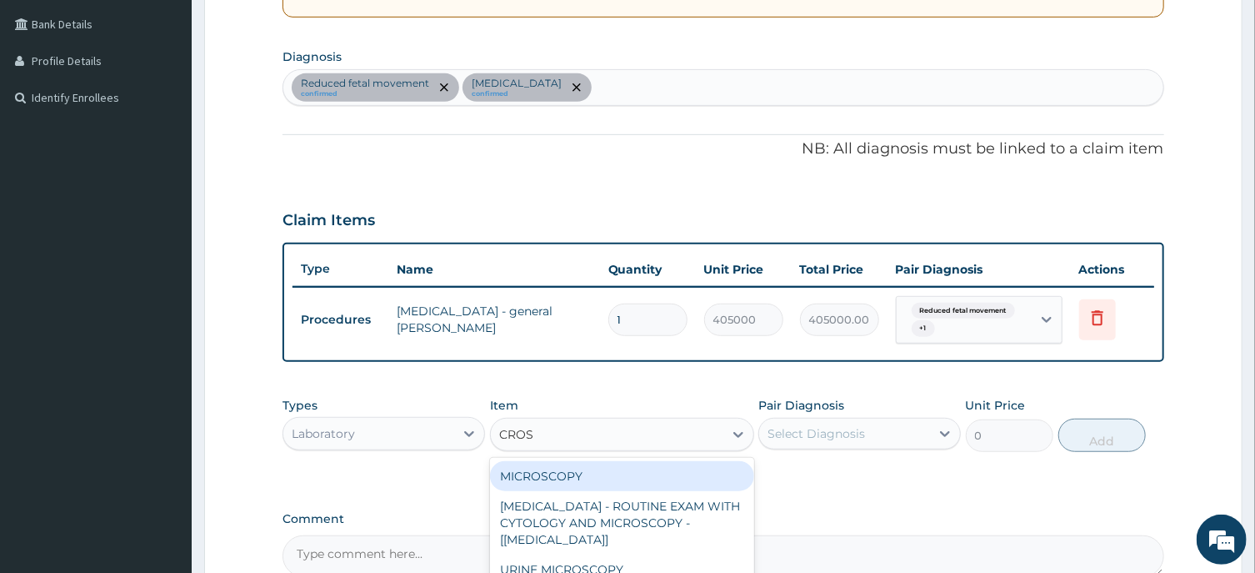
type input "CROSS"
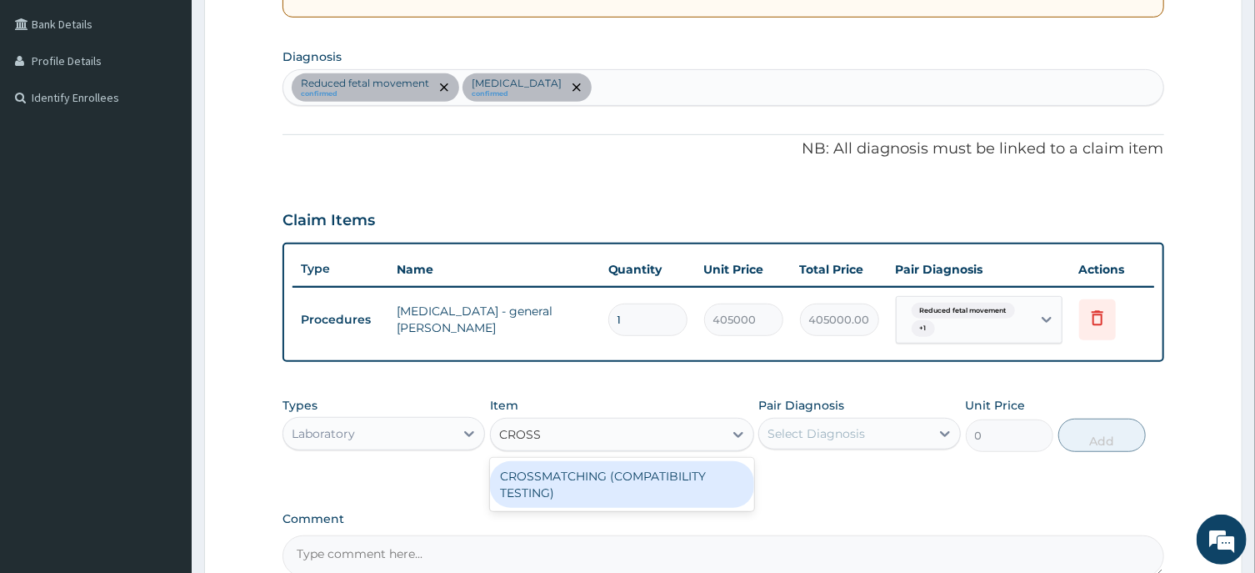
click at [674, 484] on div "CROSSMATCHING (COMPATIBILITY TESTING)" at bounding box center [622, 484] width 264 height 47
type input "3240"
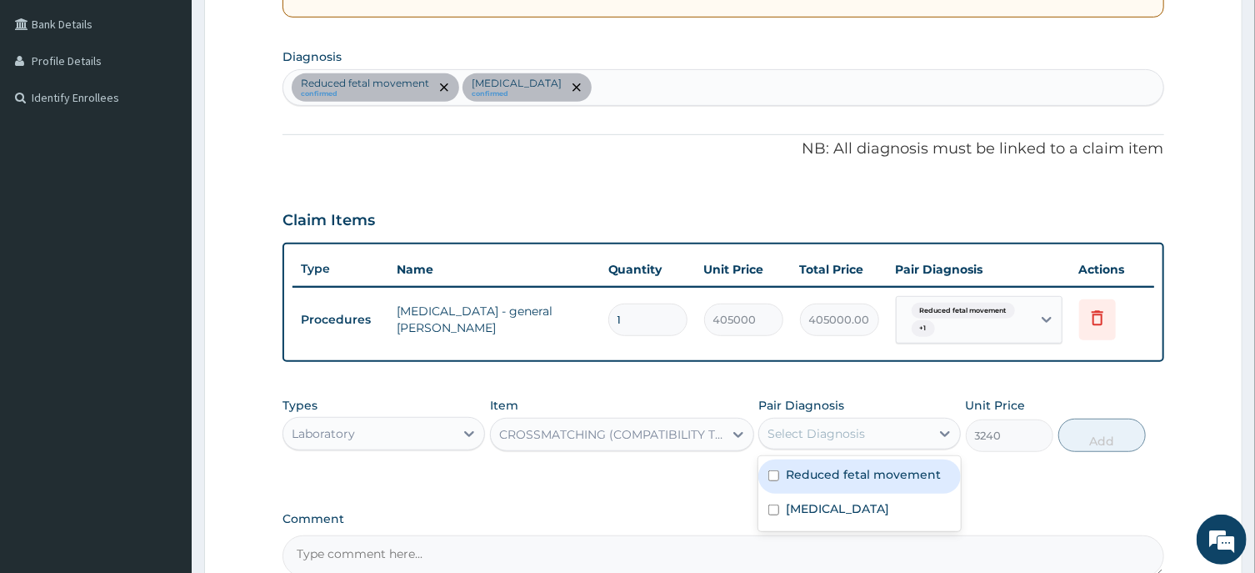
click at [824, 434] on div "Select Diagnosis" at bounding box center [817, 433] width 98 height 17
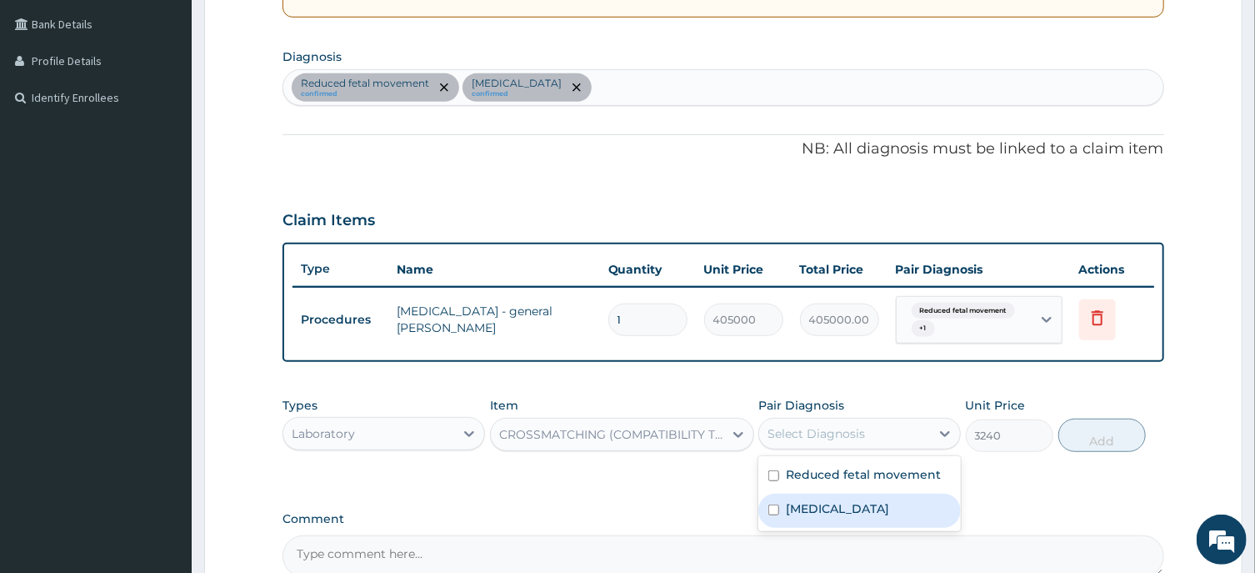
click at [840, 508] on label "Post-term pregnancy" at bounding box center [837, 508] width 103 height 17
checkbox input "true"
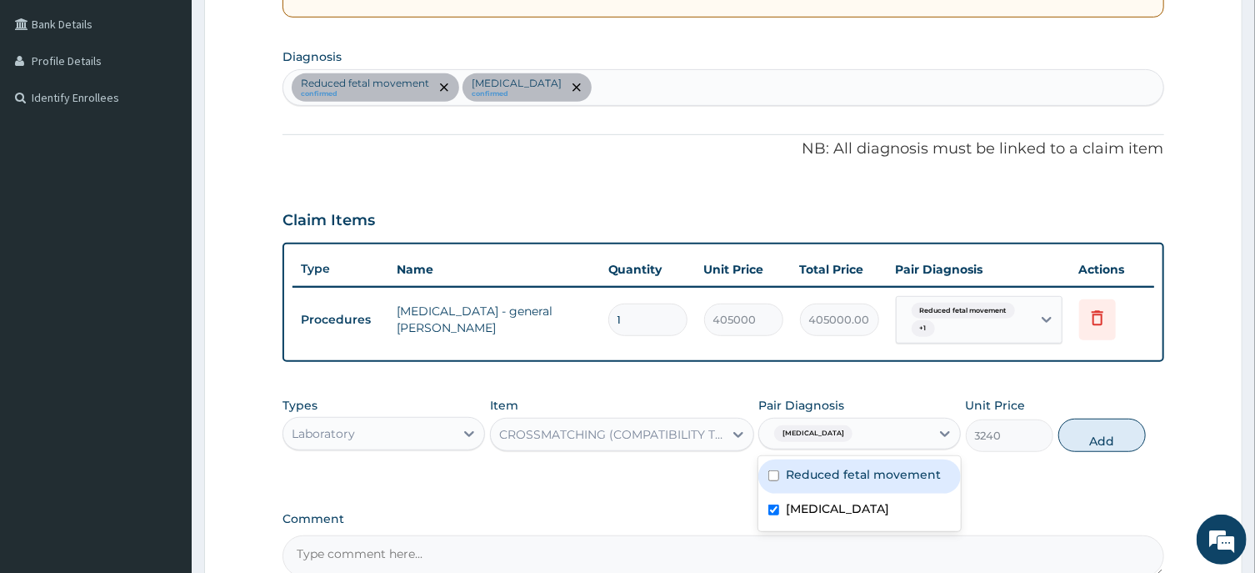
click at [893, 481] on div "Reduced fetal movement" at bounding box center [860, 476] width 203 height 34
checkbox input "true"
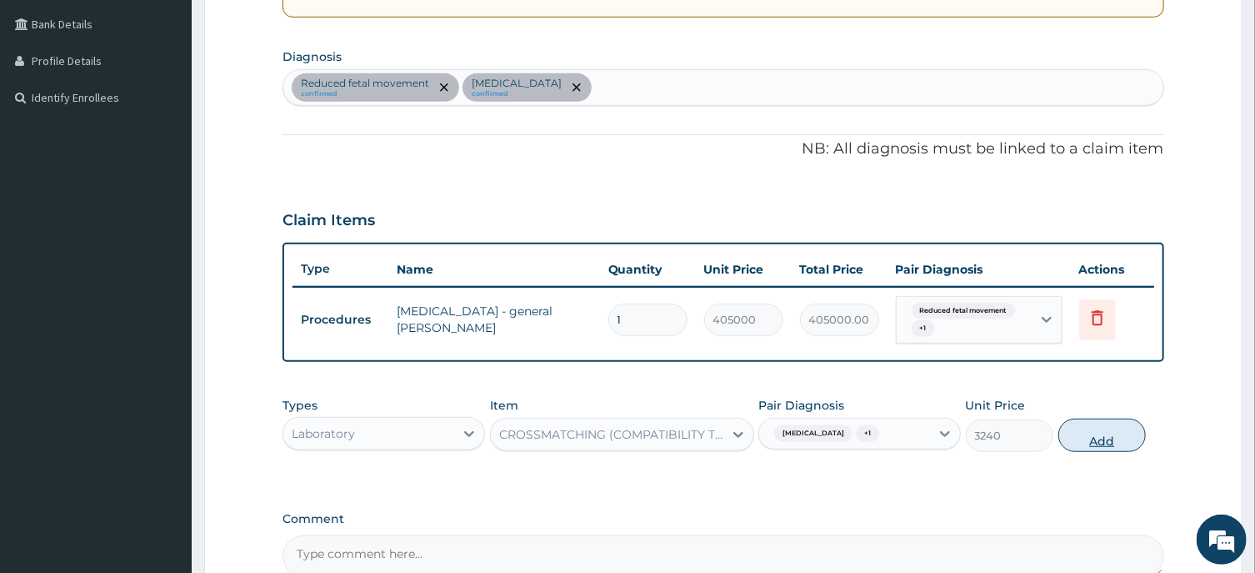
click at [1106, 429] on button "Add" at bounding box center [1103, 434] width 88 height 33
type input "0"
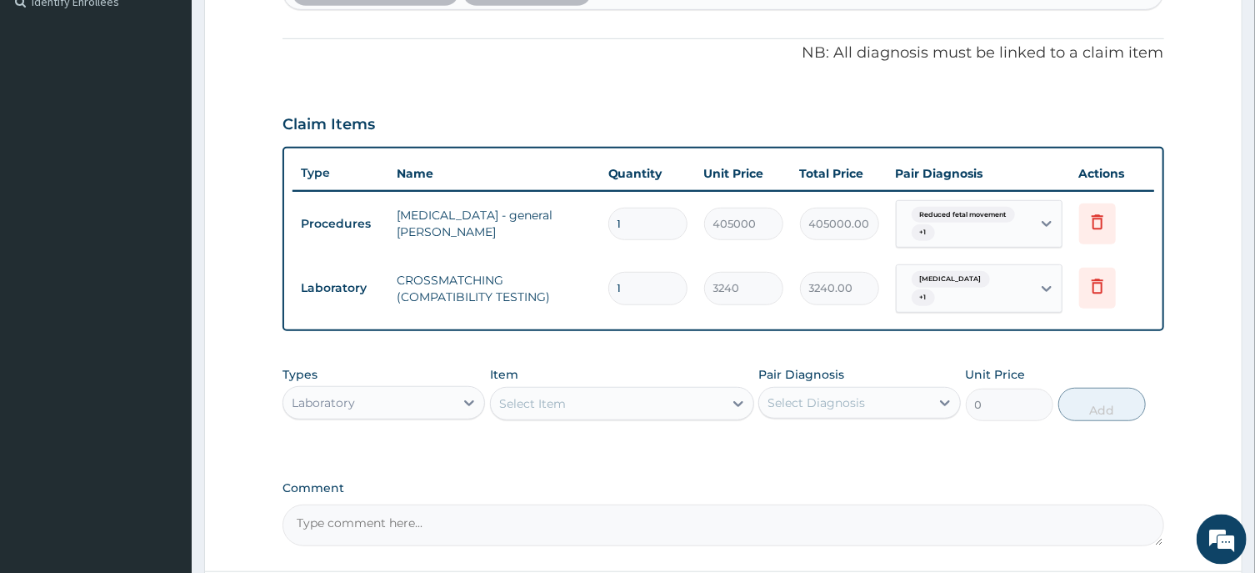
scroll to position [556, 0]
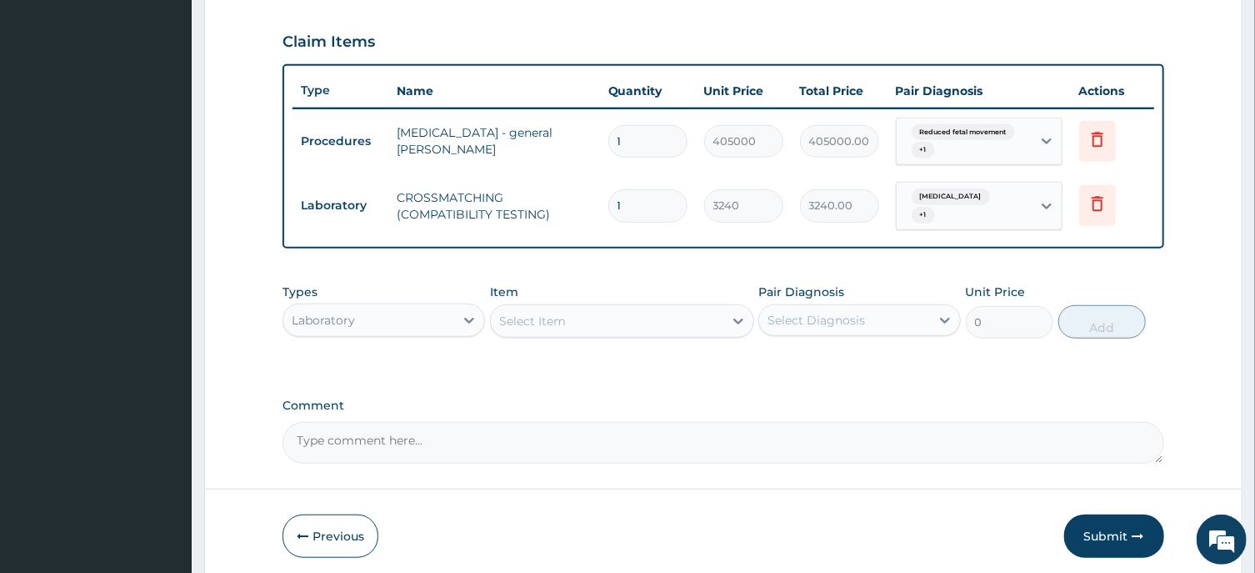
click at [527, 313] on div "Select Item" at bounding box center [532, 321] width 67 height 17
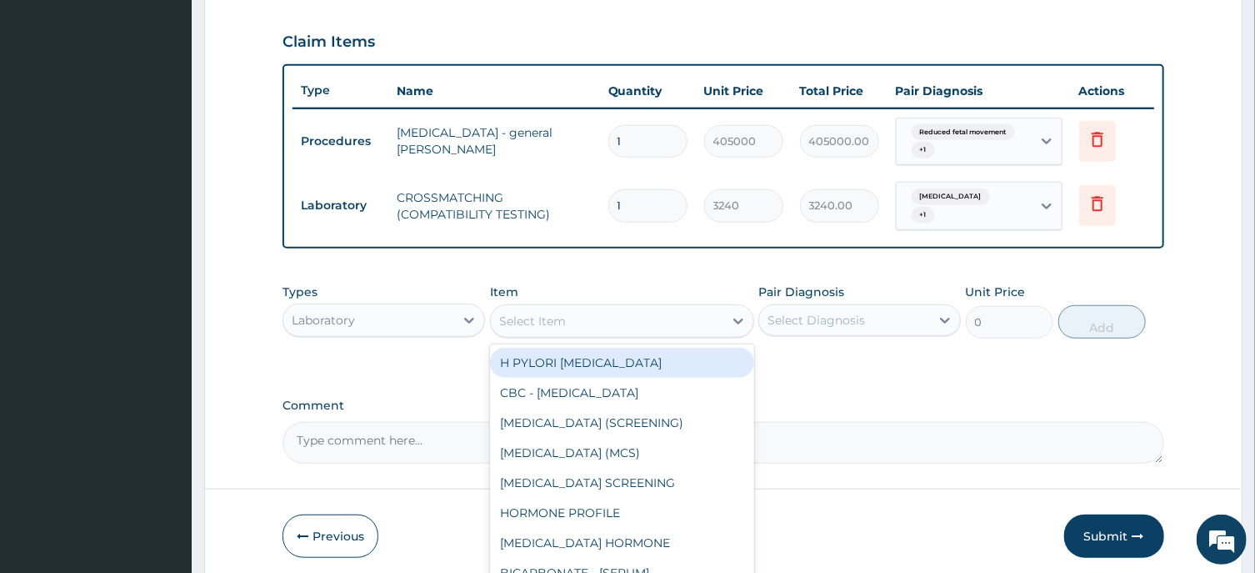
paste input "RESCREENING OF BLOOD"
type input "RESCREENING OF BLOOD"
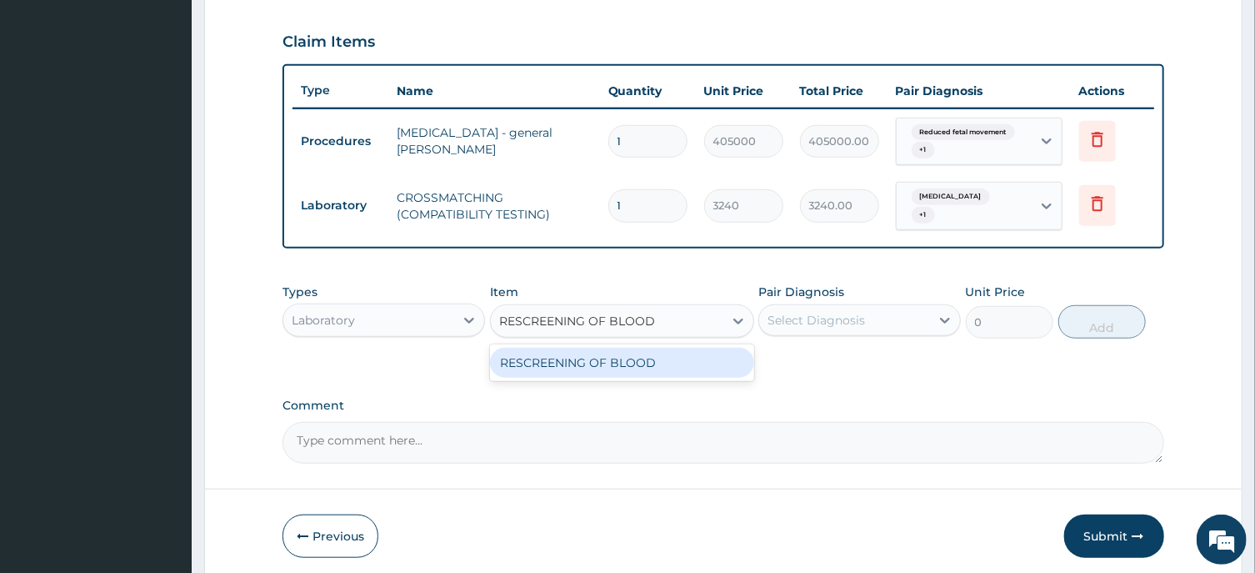
drag, startPoint x: 619, startPoint y: 354, endPoint x: 628, endPoint y: 360, distance: 10.9
click at [621, 357] on div "RESCREENING OF BLOOD" at bounding box center [622, 363] width 264 height 30
type input "13500"
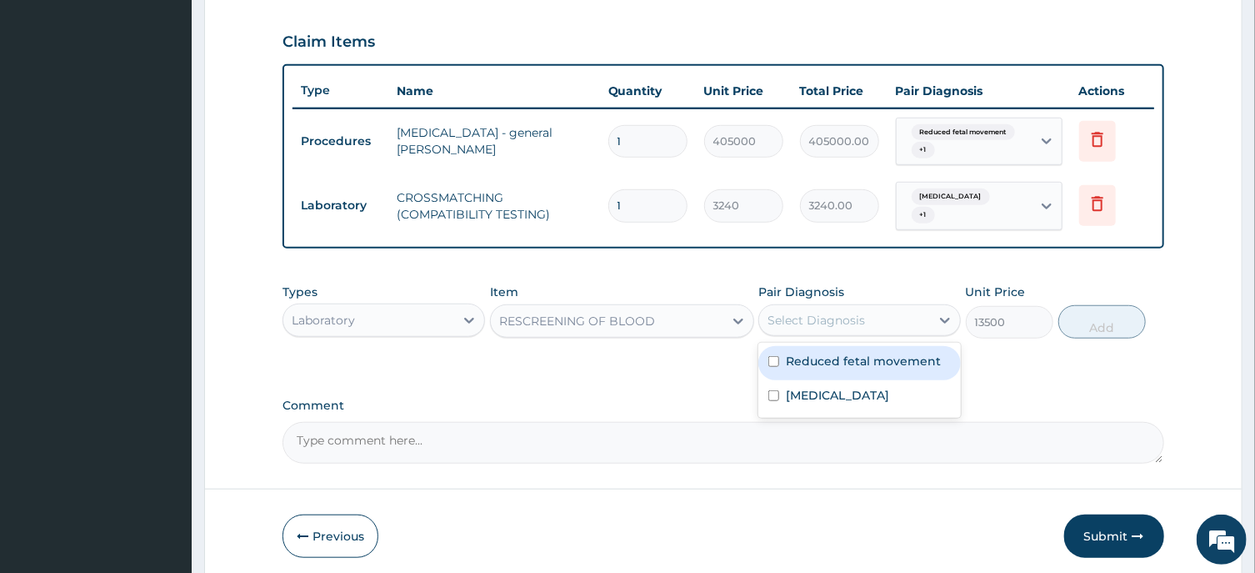
drag, startPoint x: 823, startPoint y: 313, endPoint x: 811, endPoint y: 383, distance: 71.0
click at [824, 313] on div "Select Diagnosis" at bounding box center [817, 320] width 98 height 17
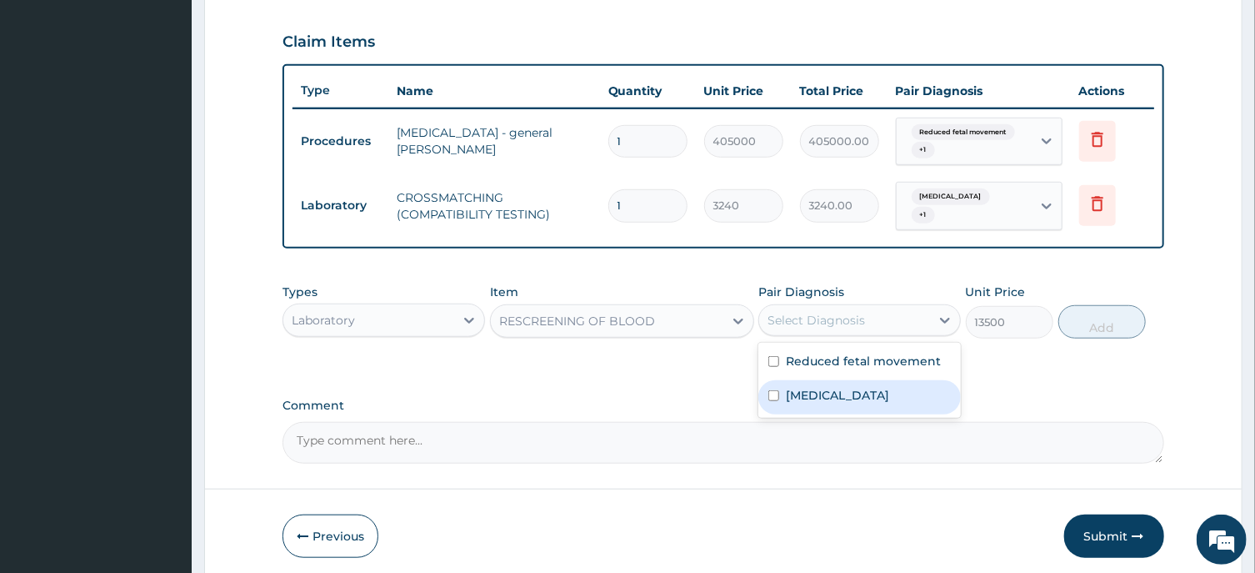
drag, startPoint x: 873, startPoint y: 402, endPoint x: 895, endPoint y: 378, distance: 32.4
click at [875, 401] on div "[MEDICAL_DATA]" at bounding box center [860, 397] width 203 height 34
checkbox input "true"
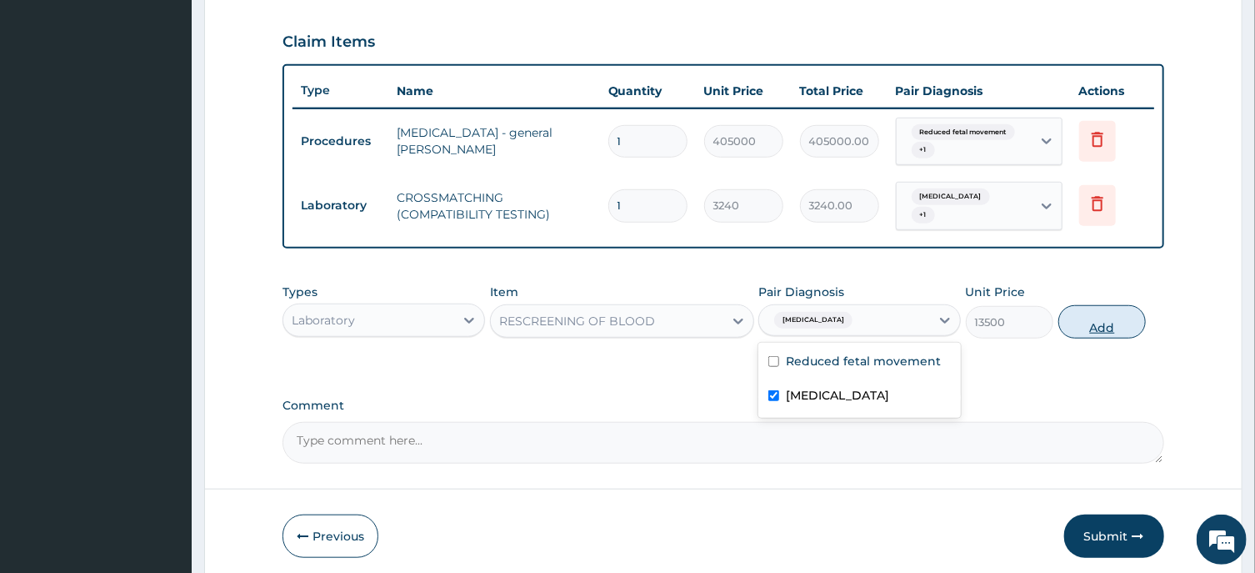
click at [1104, 316] on button "Add" at bounding box center [1103, 321] width 88 height 33
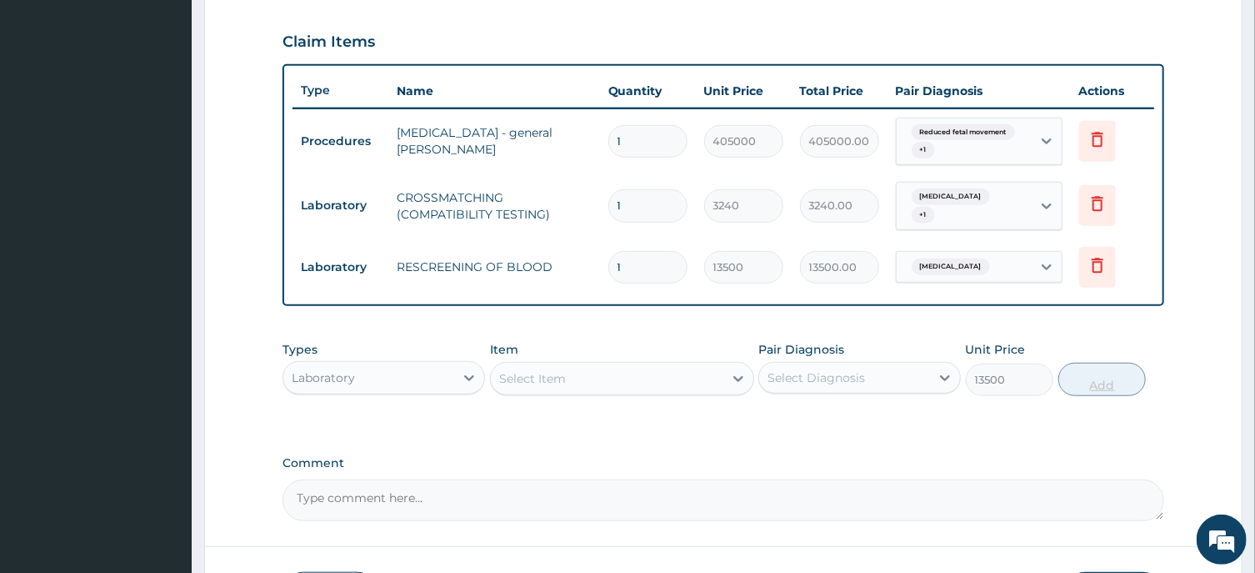
type input "0"
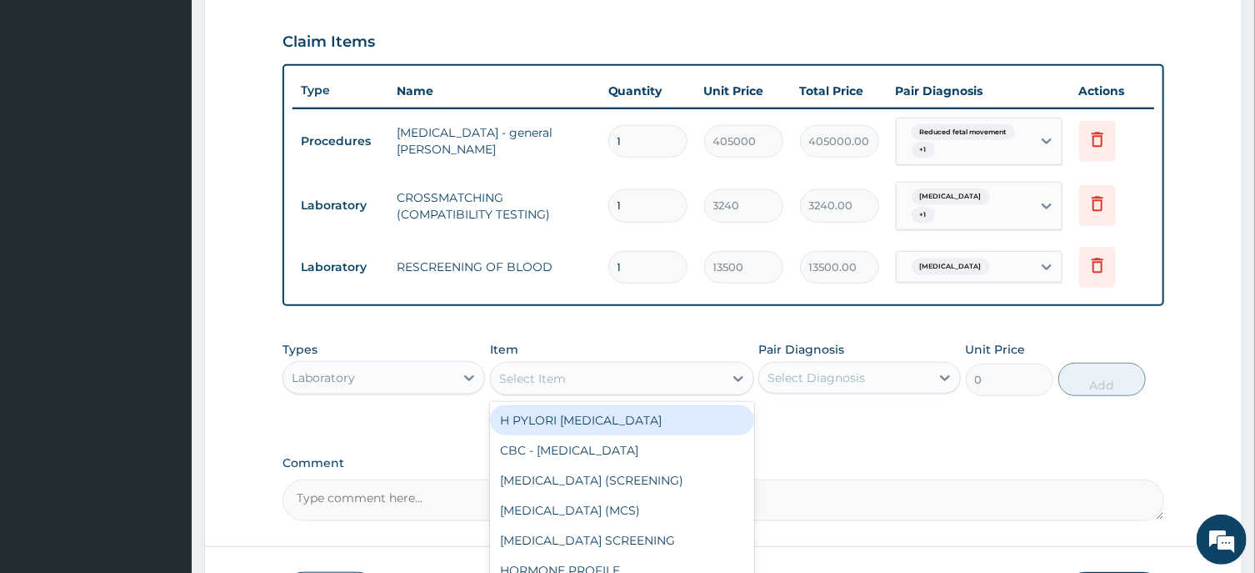
drag, startPoint x: 558, startPoint y: 373, endPoint x: 569, endPoint y: 373, distance: 10.9
click at [560, 373] on div "Select Item" at bounding box center [607, 378] width 233 height 27
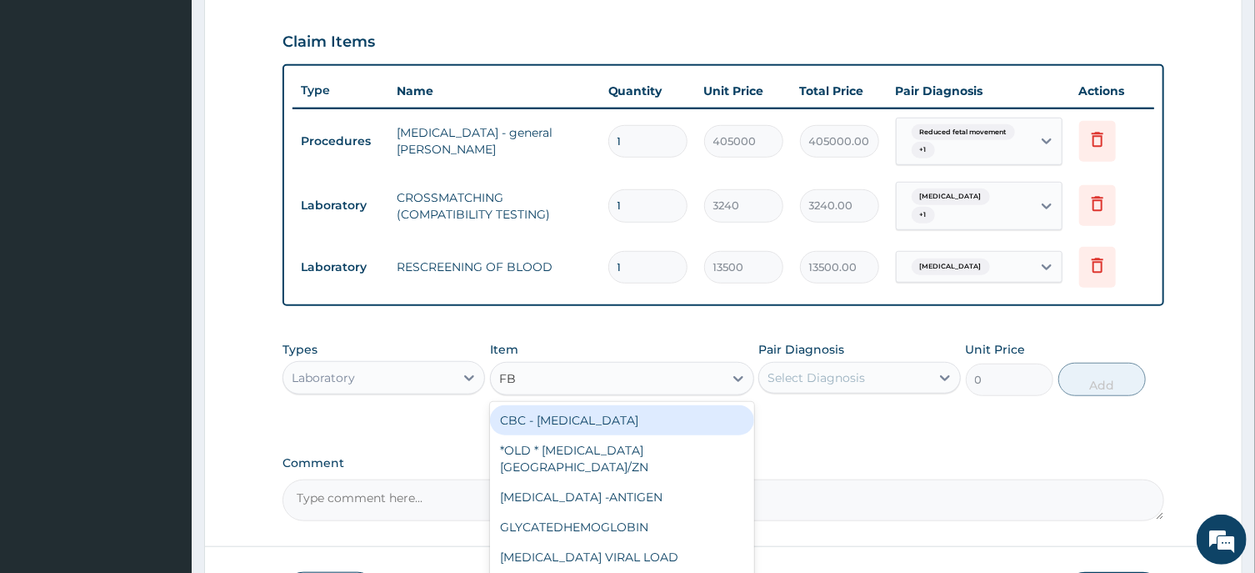
type input "FBC"
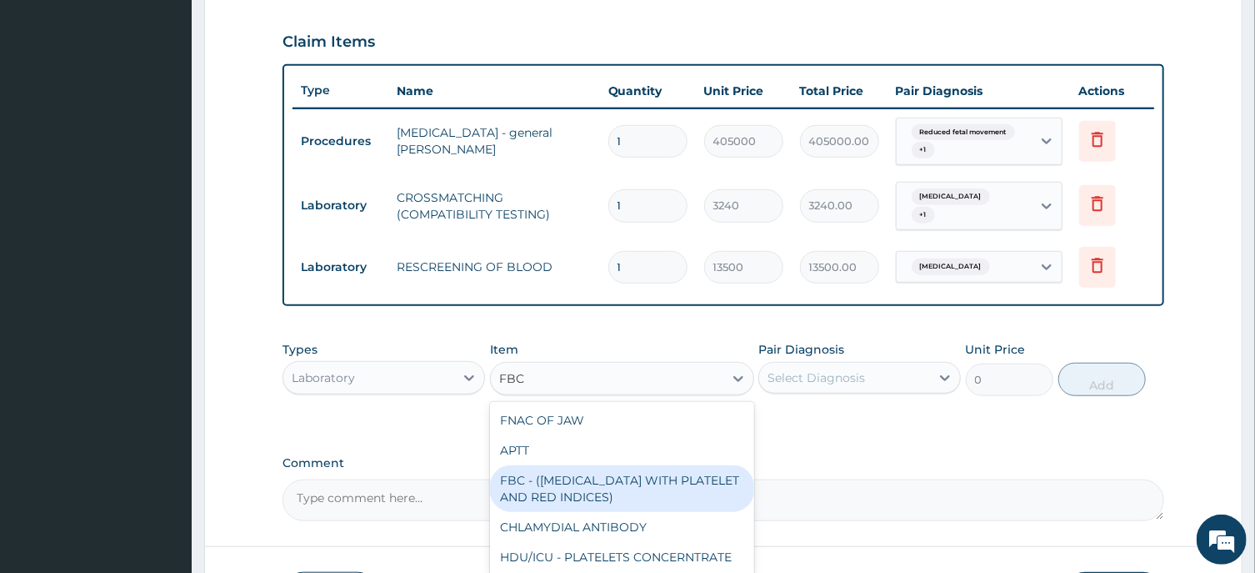
click at [630, 502] on div "FBC - ([MEDICAL_DATA] WITH PLATELET AND RED INDICES)" at bounding box center [622, 488] width 264 height 47
type input "5400"
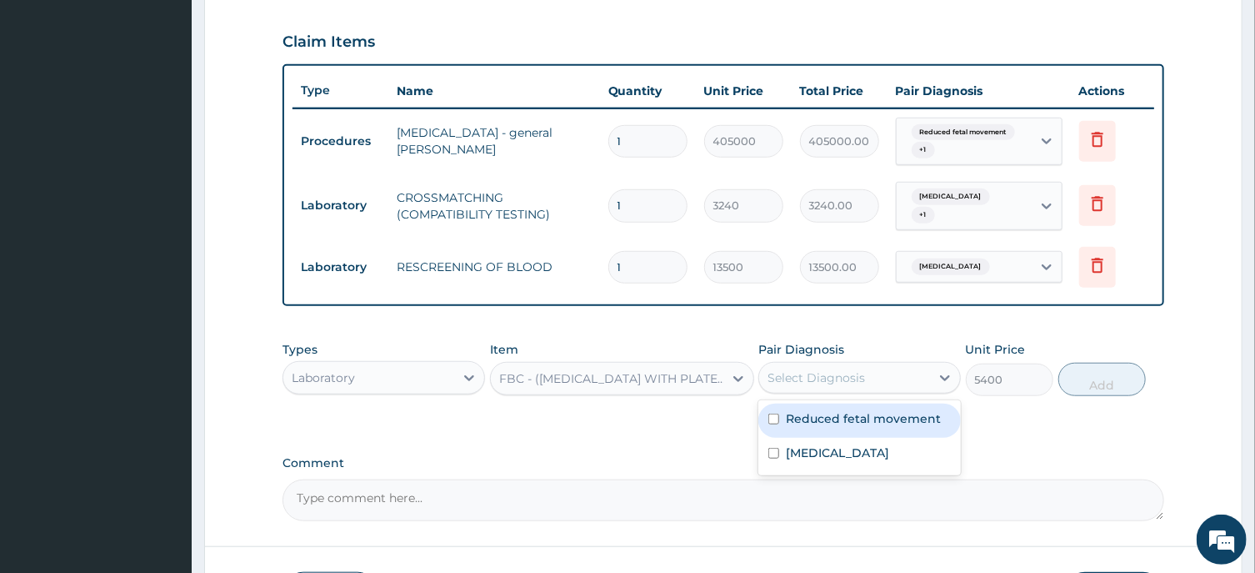
click at [862, 378] on div "Select Diagnosis" at bounding box center [817, 377] width 98 height 17
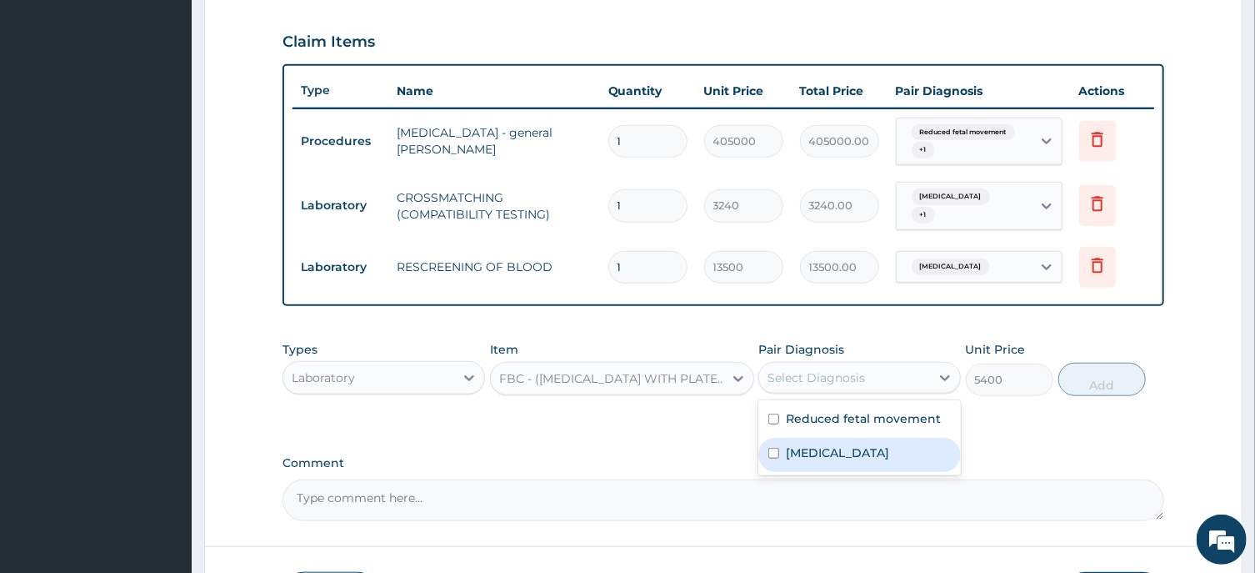
click at [889, 455] on label "[MEDICAL_DATA]" at bounding box center [837, 452] width 103 height 17
checkbox input "true"
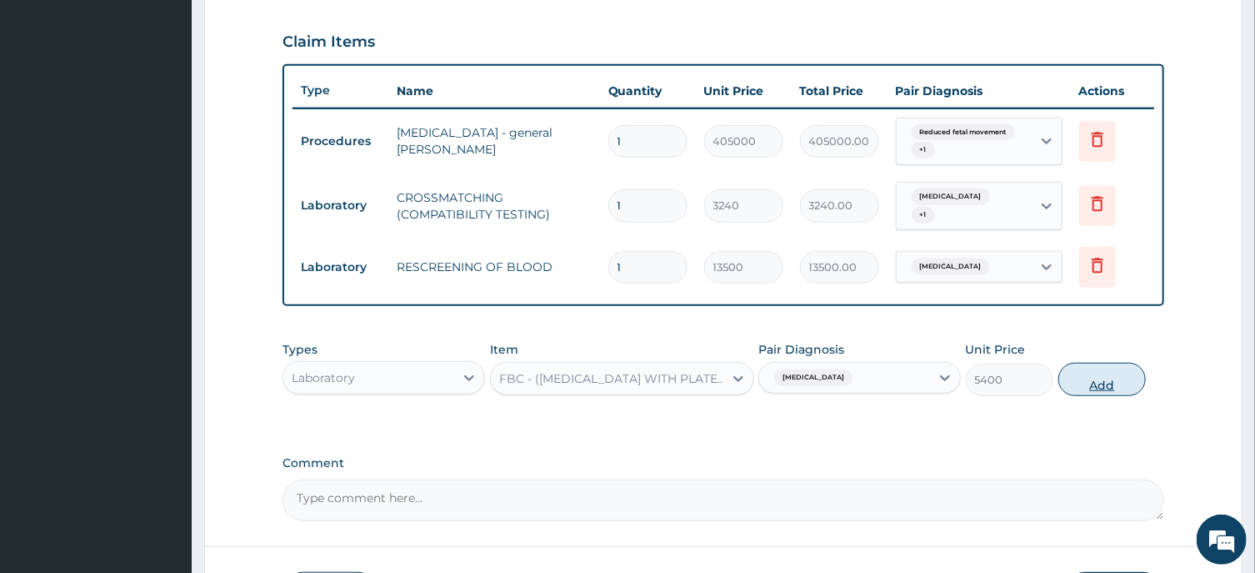
click at [1092, 370] on button "Add" at bounding box center [1103, 379] width 88 height 33
type input "0"
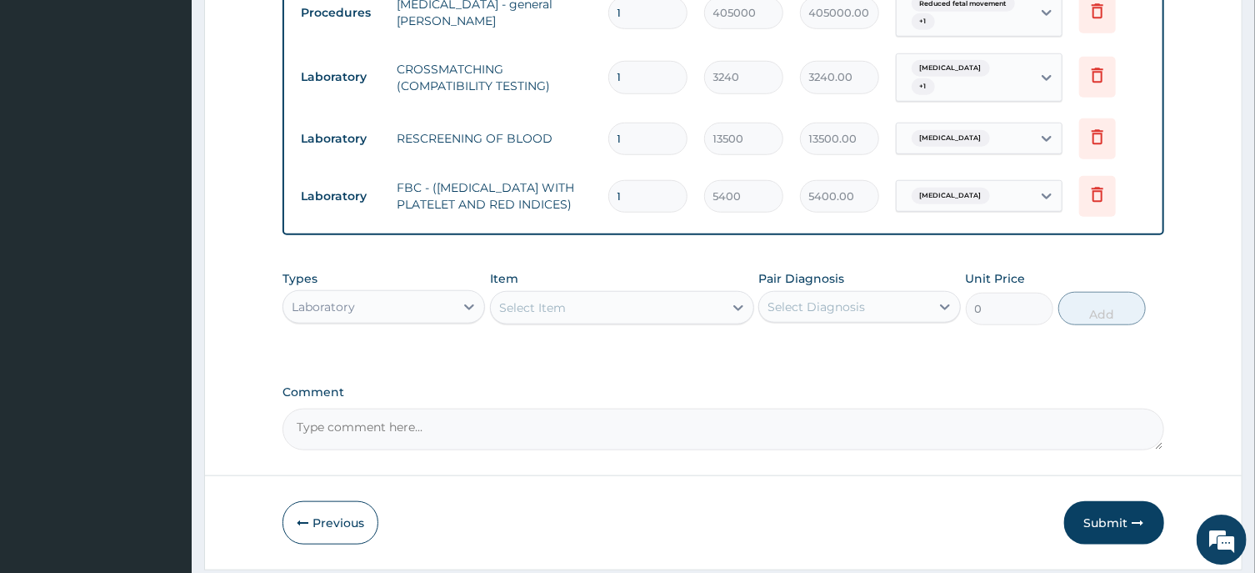
scroll to position [735, 0]
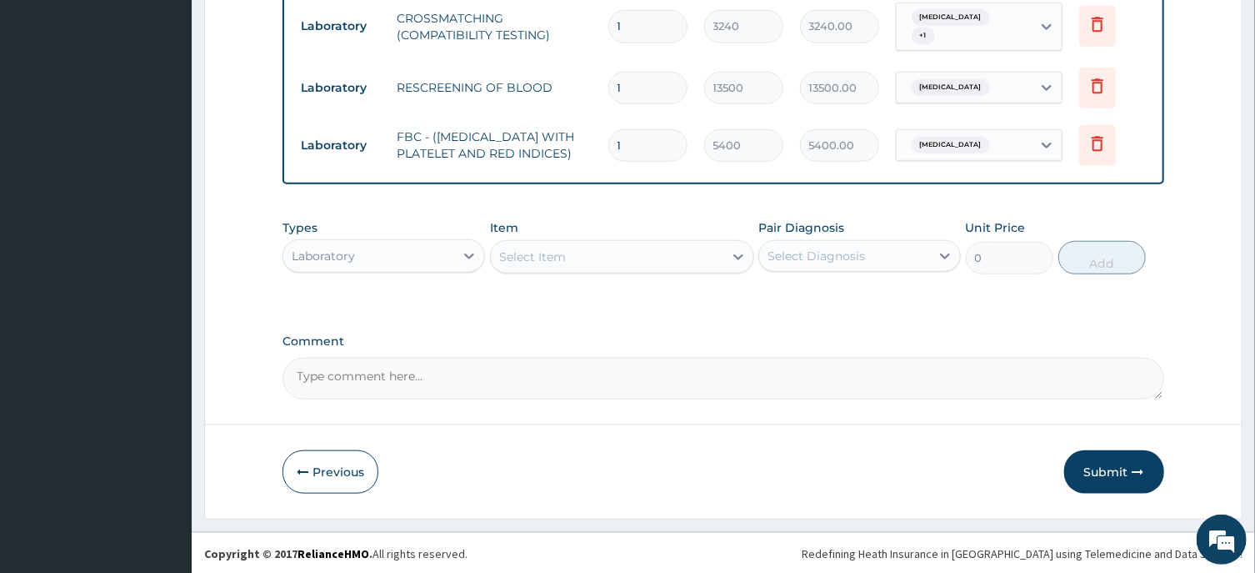
click at [516, 265] on div "Select Item" at bounding box center [532, 256] width 67 height 17
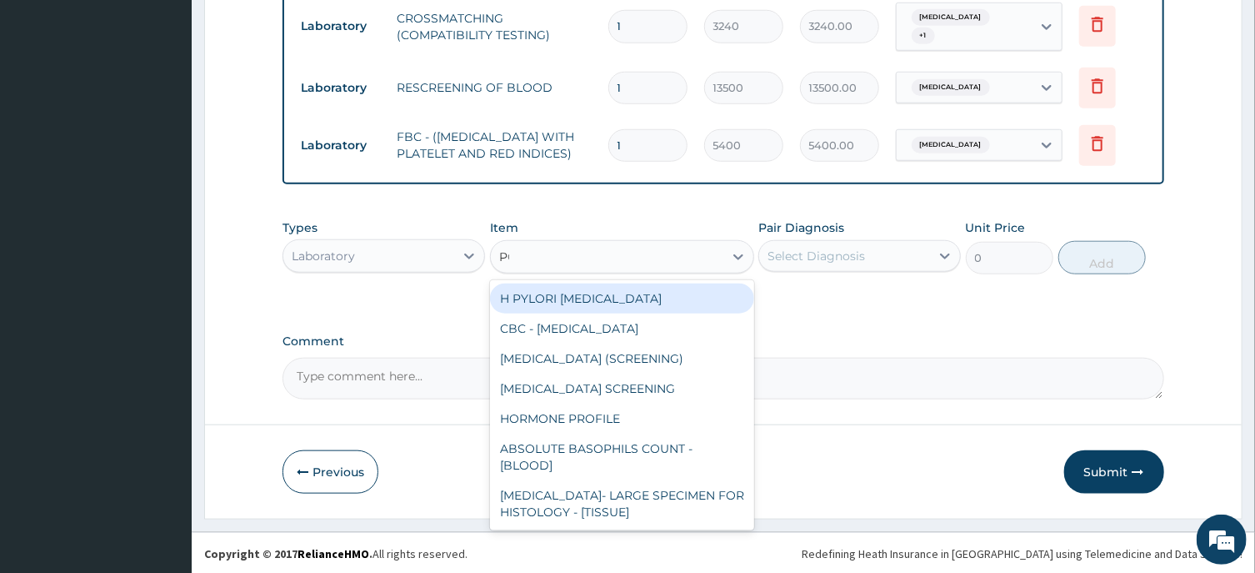
type input "PCV"
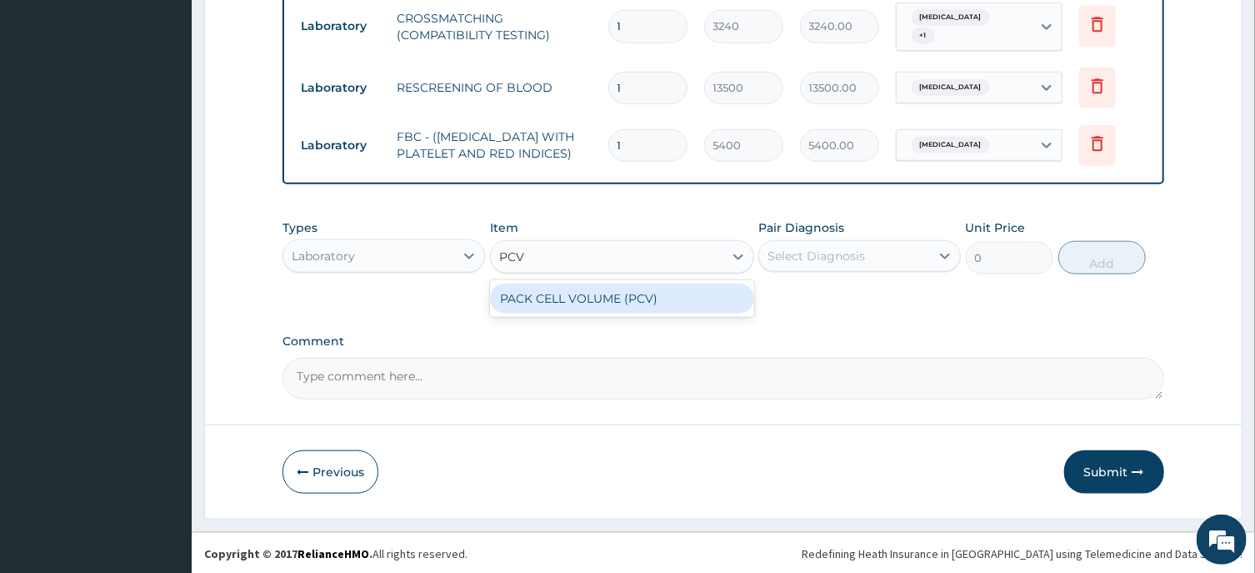
click at [616, 308] on div "PACK CELL VOLUME (PCV)" at bounding box center [622, 298] width 264 height 30
type input "2700"
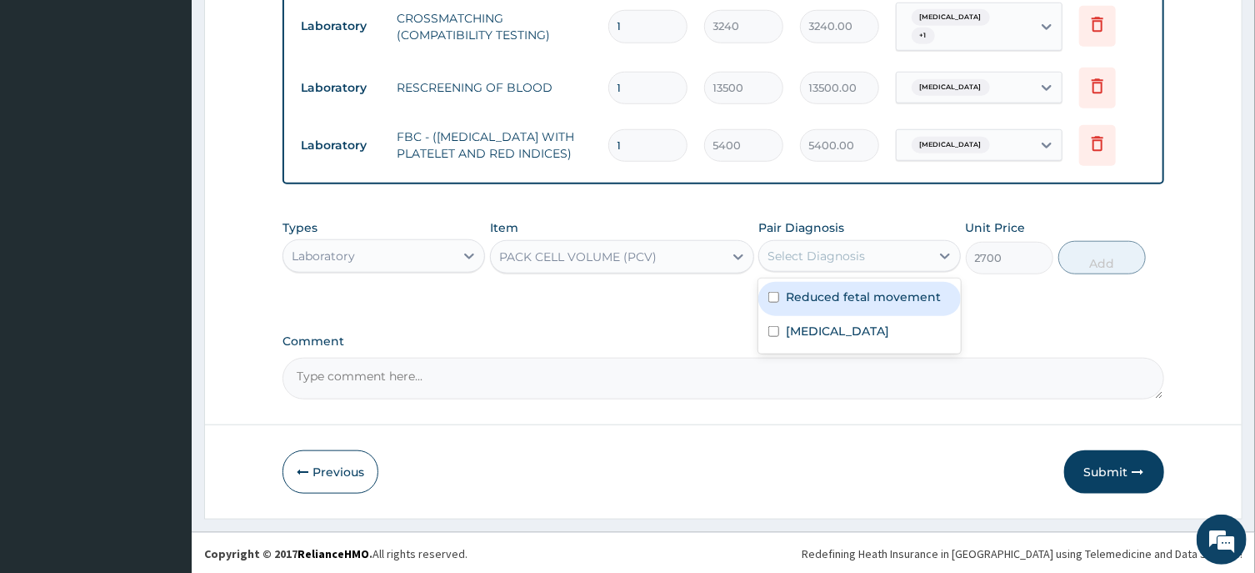
click at [825, 258] on div "Select Diagnosis" at bounding box center [817, 256] width 98 height 17
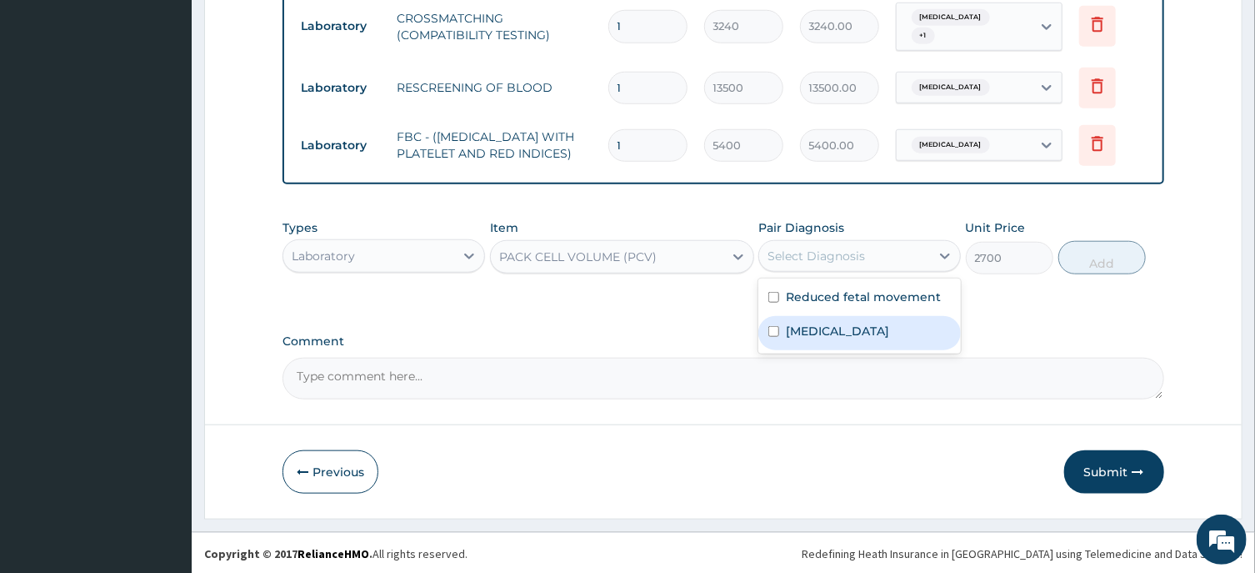
click at [822, 335] on label "[MEDICAL_DATA]" at bounding box center [837, 331] width 103 height 17
checkbox input "true"
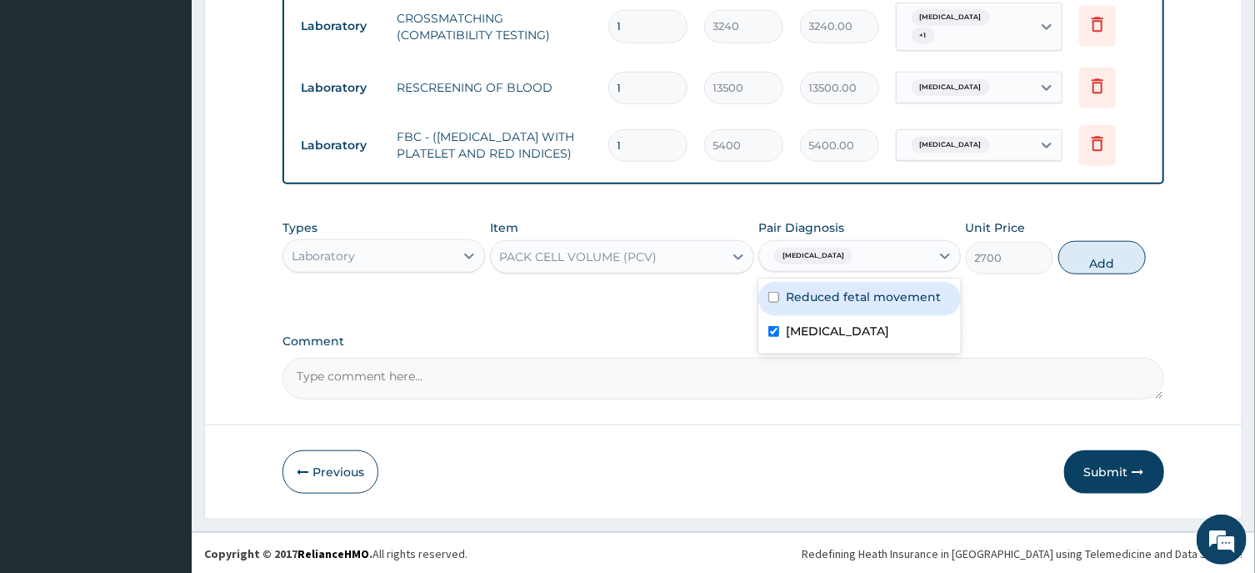
click at [829, 305] on label "Reduced fetal movement" at bounding box center [863, 296] width 155 height 17
checkbox input "true"
click at [1094, 266] on button "Add" at bounding box center [1103, 257] width 88 height 33
type input "0"
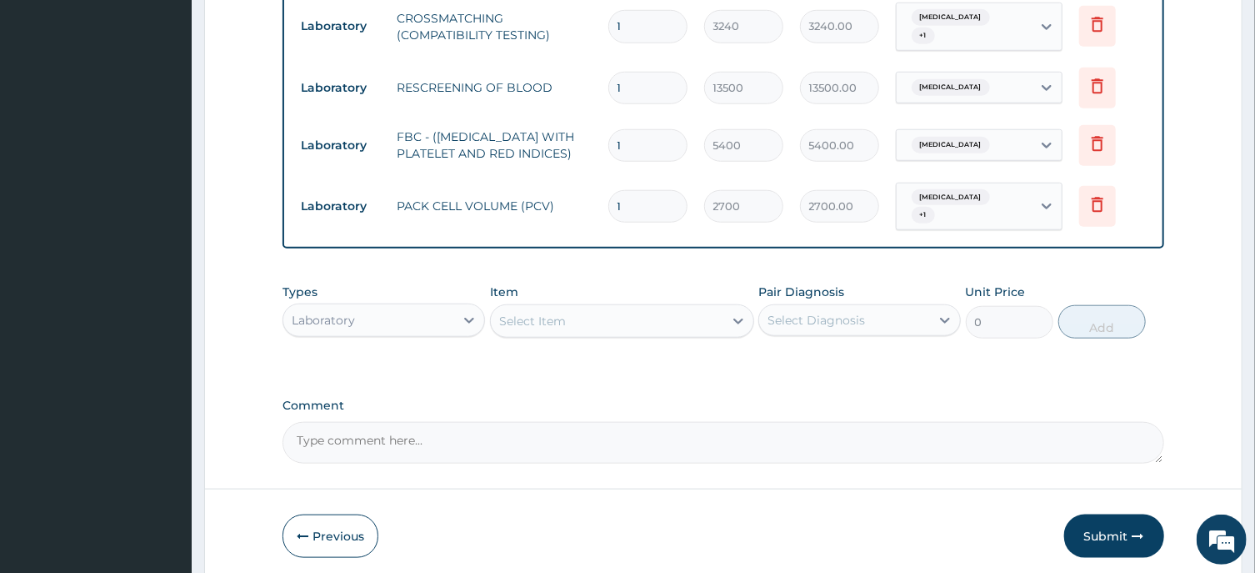
drag, startPoint x: 381, startPoint y: 333, endPoint x: 392, endPoint y: 324, distance: 13.7
click at [381, 333] on div "Laboratory" at bounding box center [368, 320] width 171 height 27
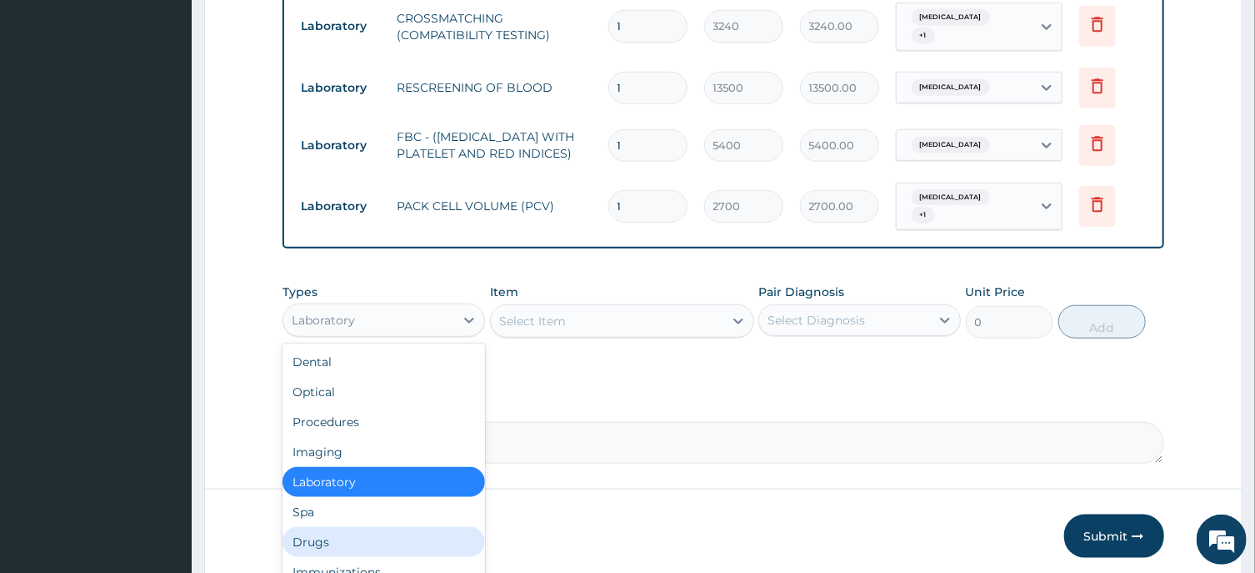
click at [318, 551] on div "Drugs" at bounding box center [384, 542] width 203 height 30
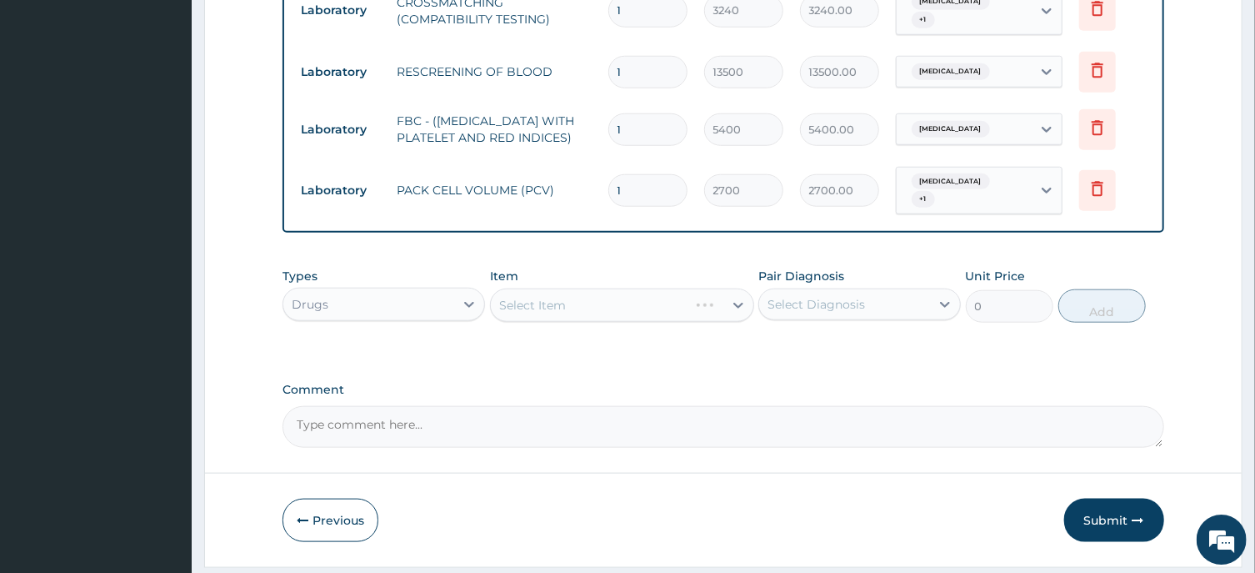
scroll to position [720, 0]
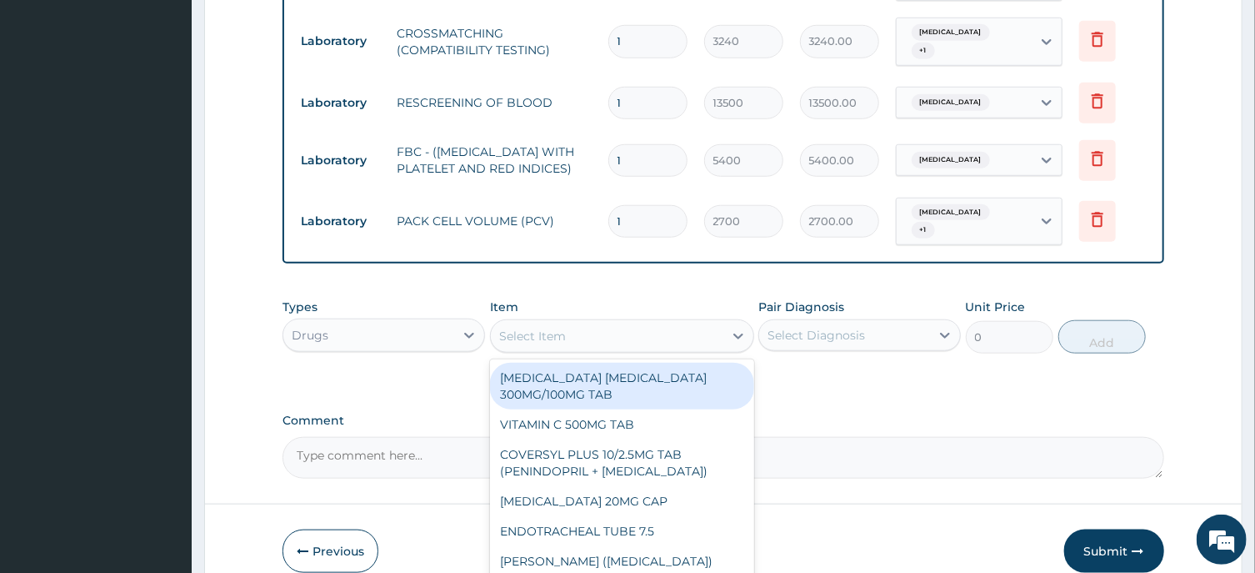
click at [597, 349] on div "Select Item" at bounding box center [607, 336] width 233 height 27
paste input "[MEDICAL_DATA] 1GM INJ"
type input "[MEDICAL_DATA] 1GM INJ"
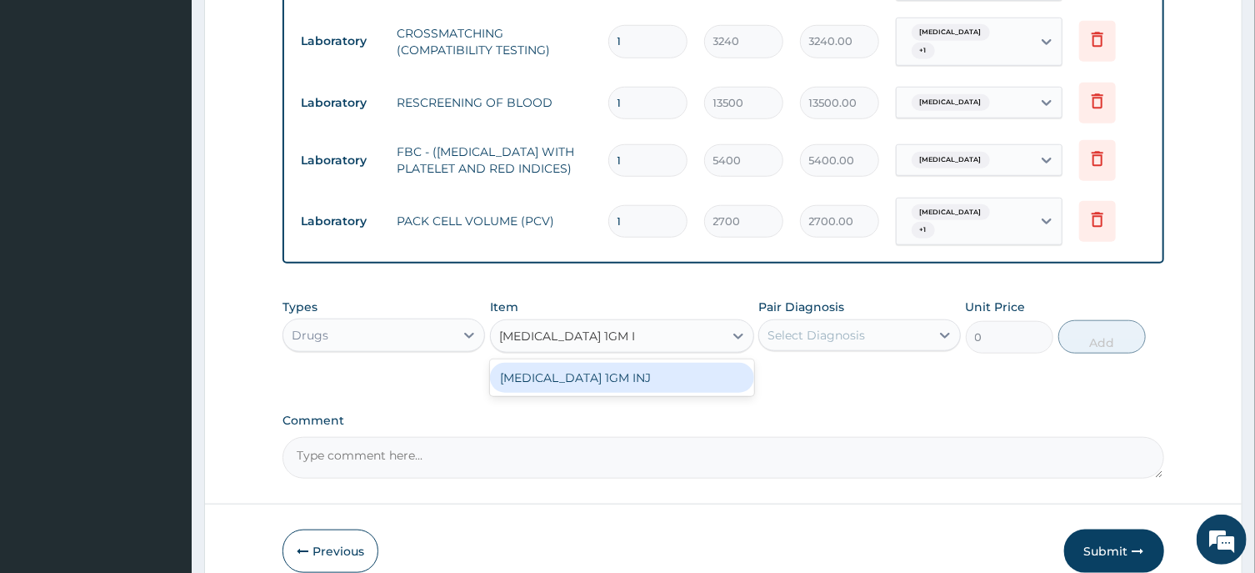
drag, startPoint x: 628, startPoint y: 383, endPoint x: 740, endPoint y: 378, distance: 111.8
click at [631, 385] on div "[MEDICAL_DATA] 1GM INJ" at bounding box center [622, 378] width 264 height 30
type input "2340"
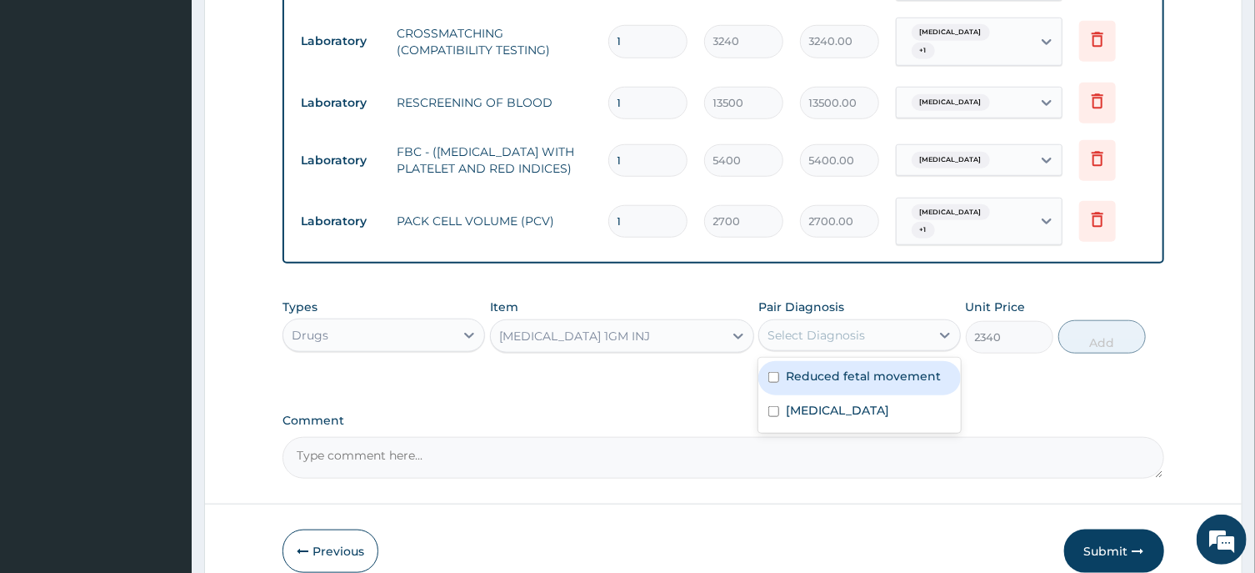
click at [808, 343] on div "Select Diagnosis" at bounding box center [817, 335] width 98 height 17
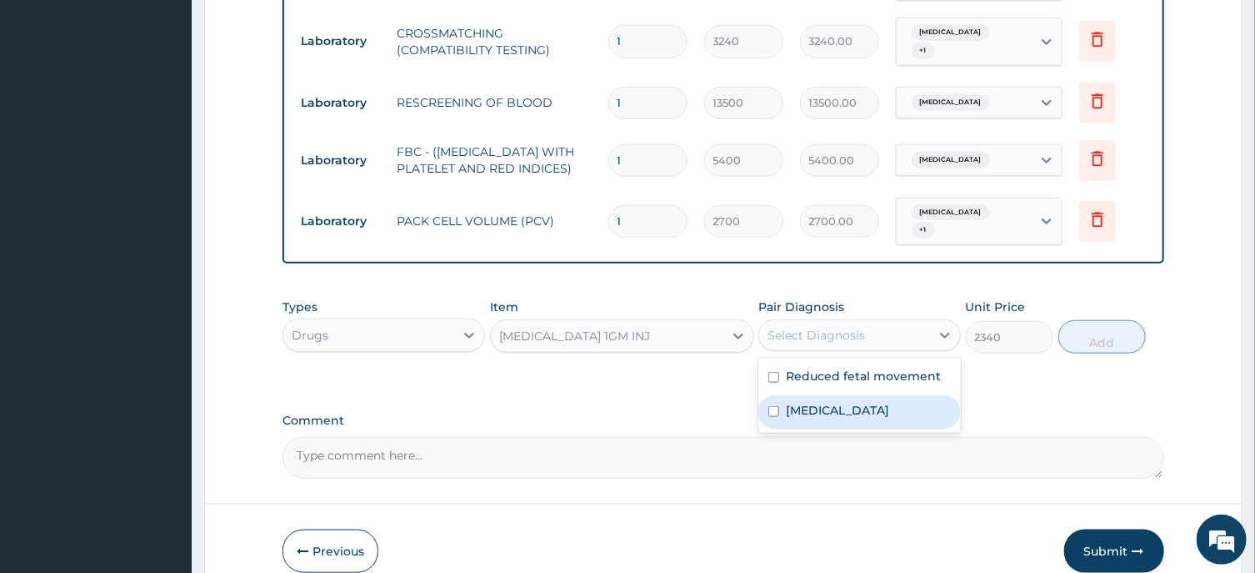
drag, startPoint x: 850, startPoint y: 428, endPoint x: 839, endPoint y: 428, distance: 10.9
click at [851, 428] on div "[MEDICAL_DATA]" at bounding box center [860, 412] width 203 height 34
checkbox input "true"
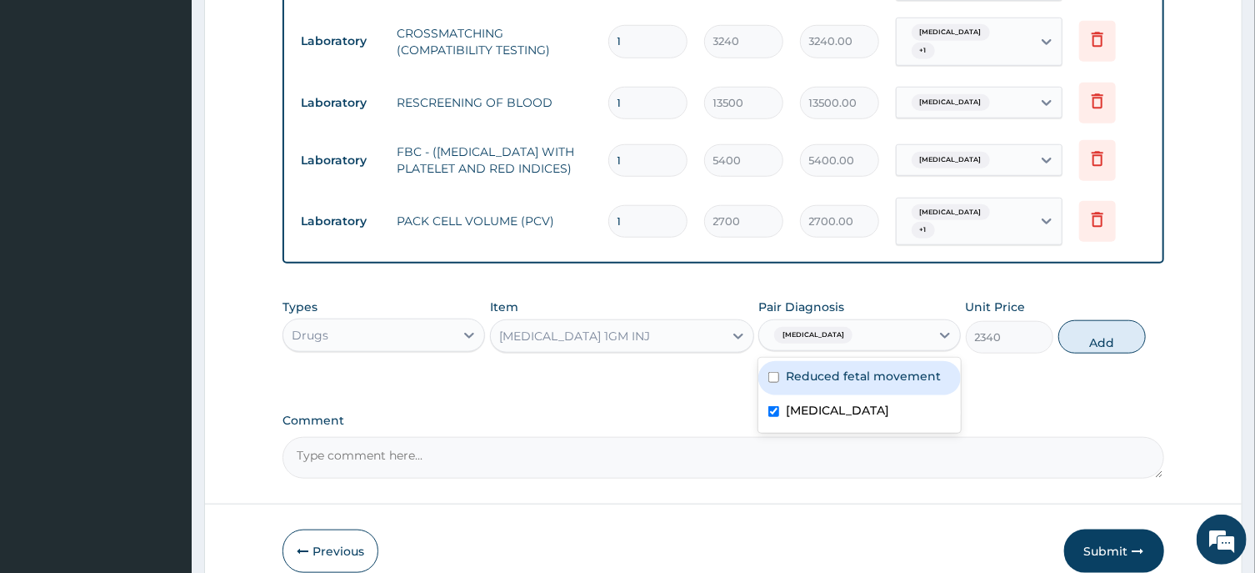
click at [872, 384] on label "Reduced fetal movement" at bounding box center [863, 376] width 155 height 17
checkbox input "true"
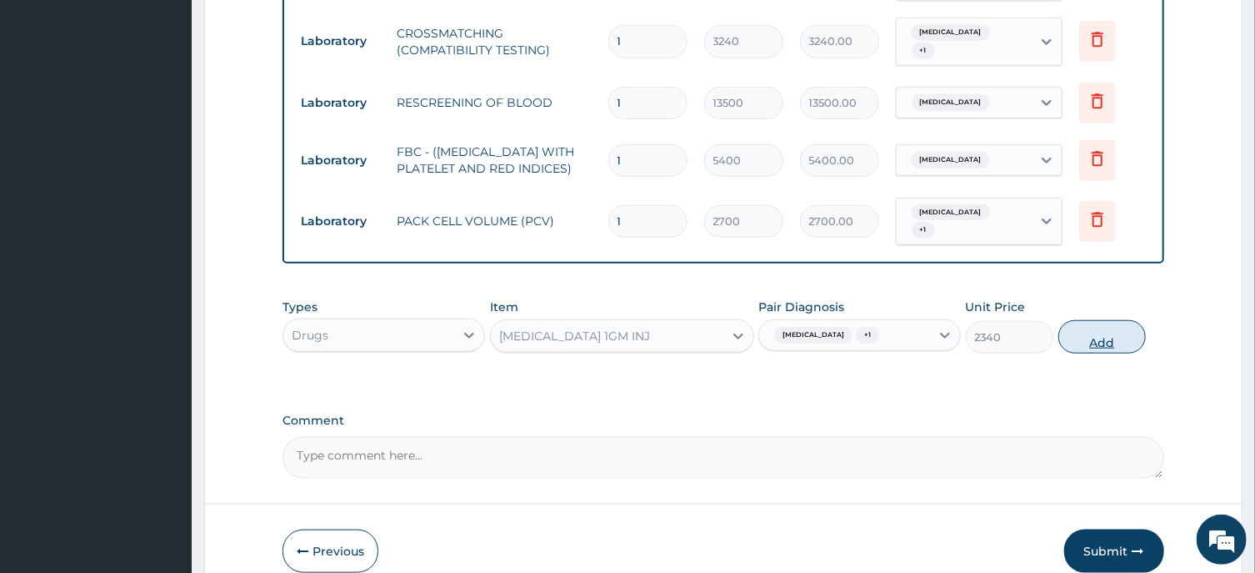
click at [1101, 343] on button "Add" at bounding box center [1103, 336] width 88 height 33
type input "0"
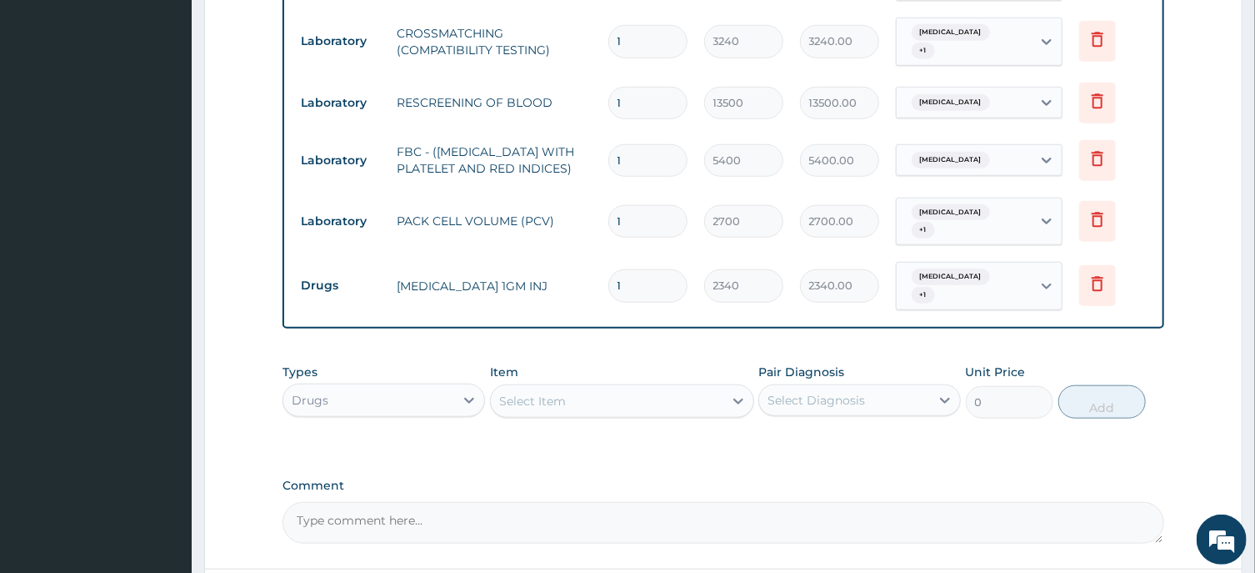
drag, startPoint x: 639, startPoint y: 288, endPoint x: 588, endPoint y: 300, distance: 52.2
click at [608, 298] on input "1" at bounding box center [647, 285] width 79 height 33
type input "4"
type input "9360.00"
type input "4"
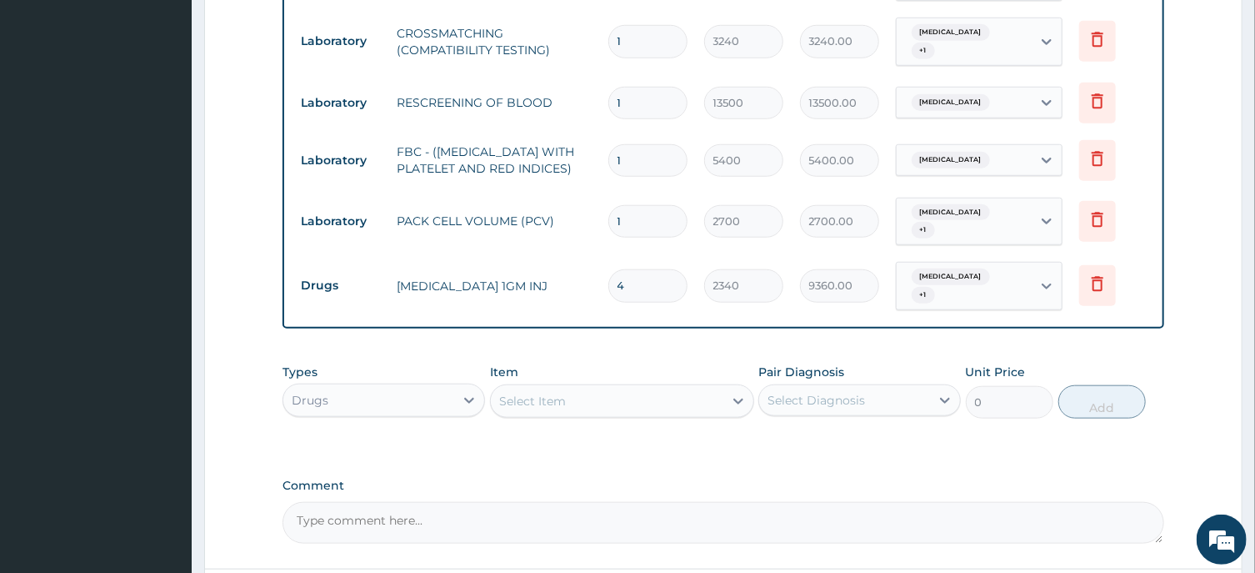
click at [546, 404] on div "Select Item" at bounding box center [532, 401] width 67 height 17
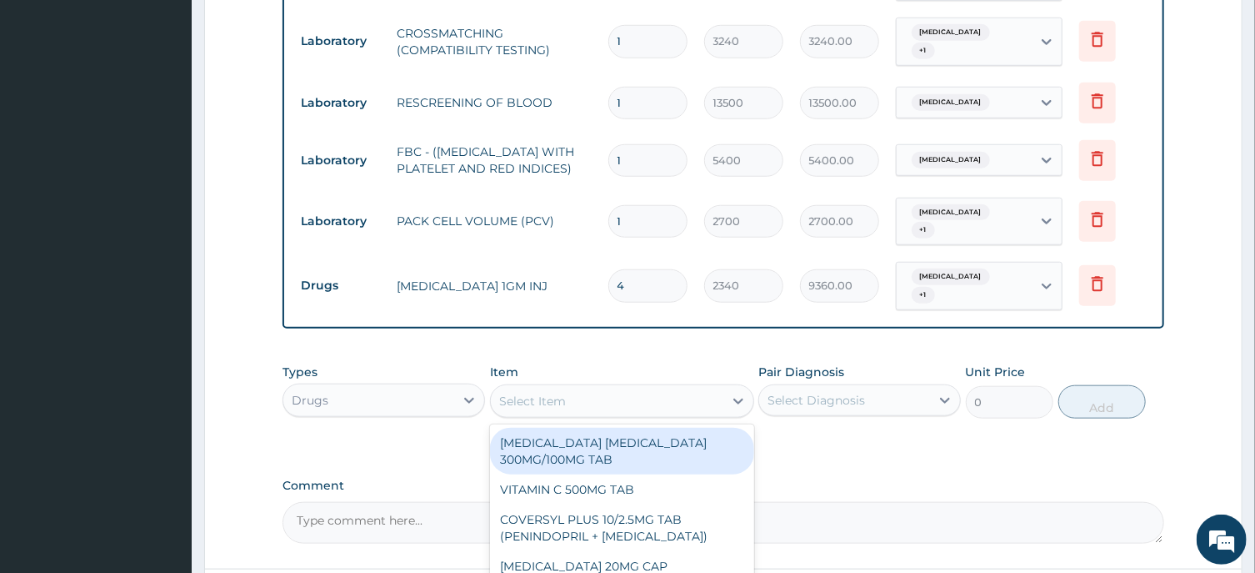
paste input "[MEDICAL_DATA] 10IU/ML INJ"
type input "[MEDICAL_DATA] 10IU/ML INJ"
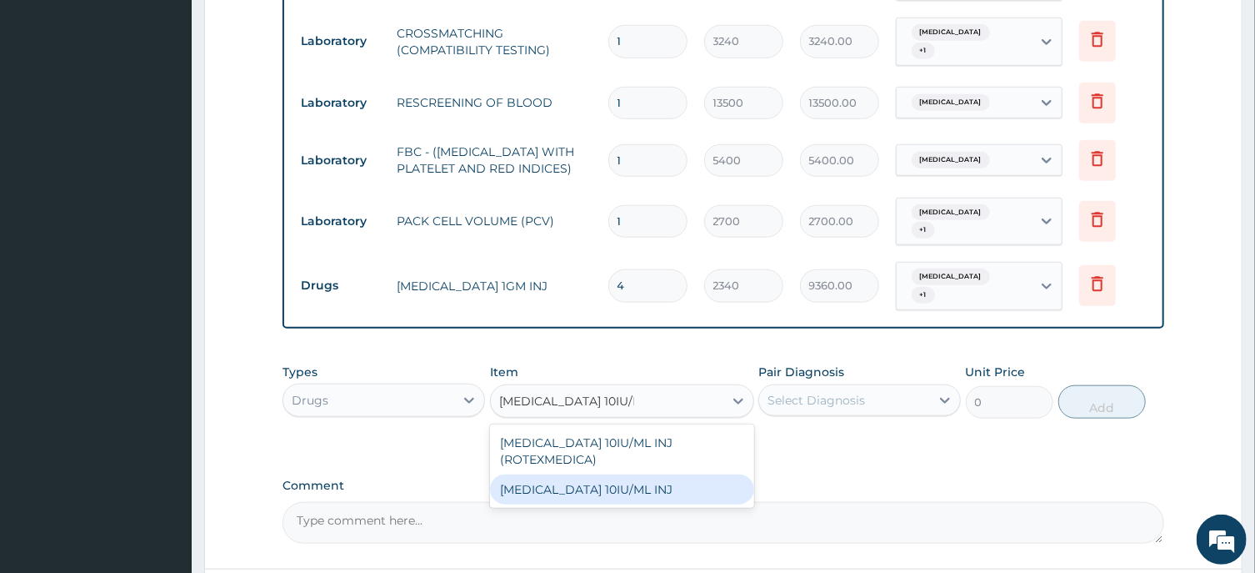
click at [585, 484] on div "[MEDICAL_DATA] 10IU/ML INJ" at bounding box center [622, 489] width 264 height 30
type input "560"
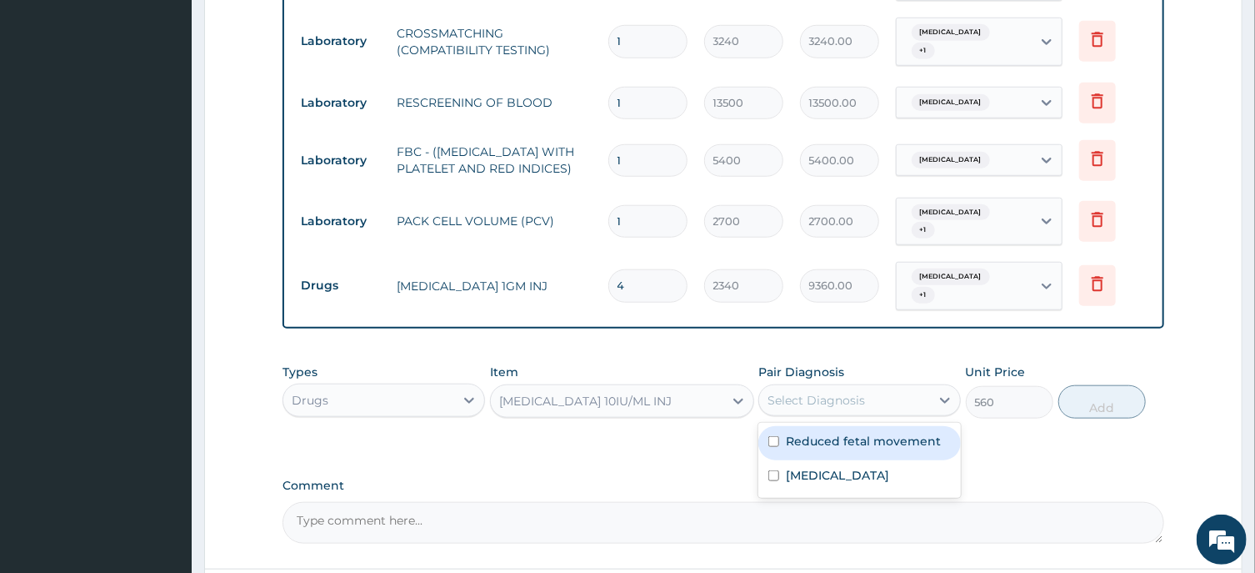
drag, startPoint x: 824, startPoint y: 405, endPoint x: 854, endPoint y: 445, distance: 50.0
click at [829, 405] on div "Select Diagnosis" at bounding box center [817, 400] width 98 height 17
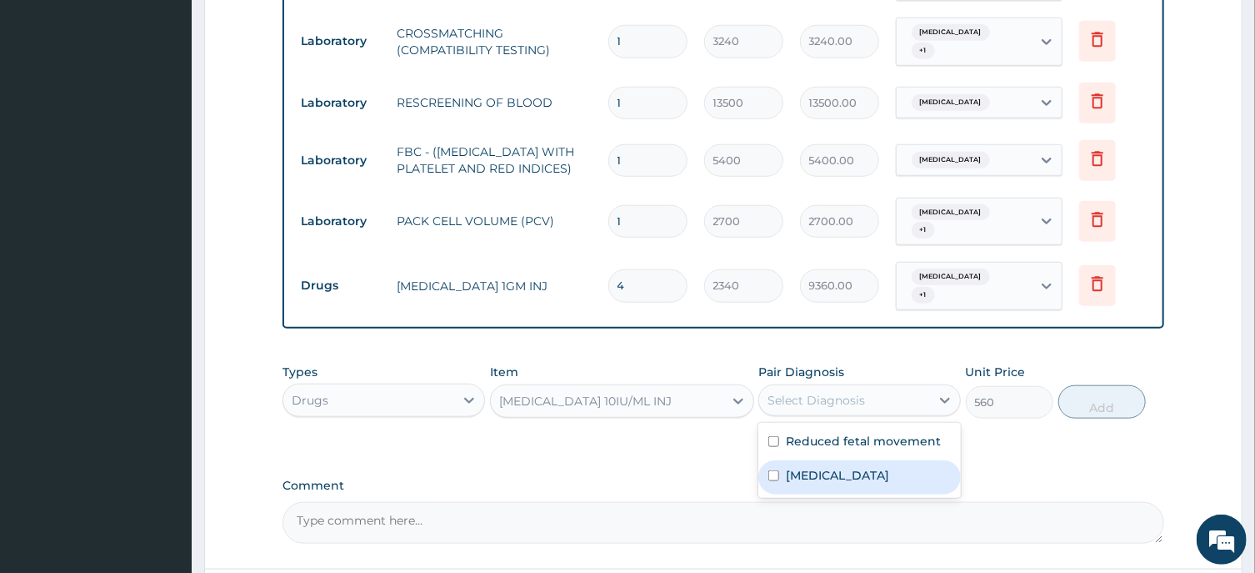
drag, startPoint x: 870, startPoint y: 488, endPoint x: 881, endPoint y: 473, distance: 19.2
click at [871, 483] on label "[MEDICAL_DATA]" at bounding box center [837, 475] width 103 height 17
checkbox input "true"
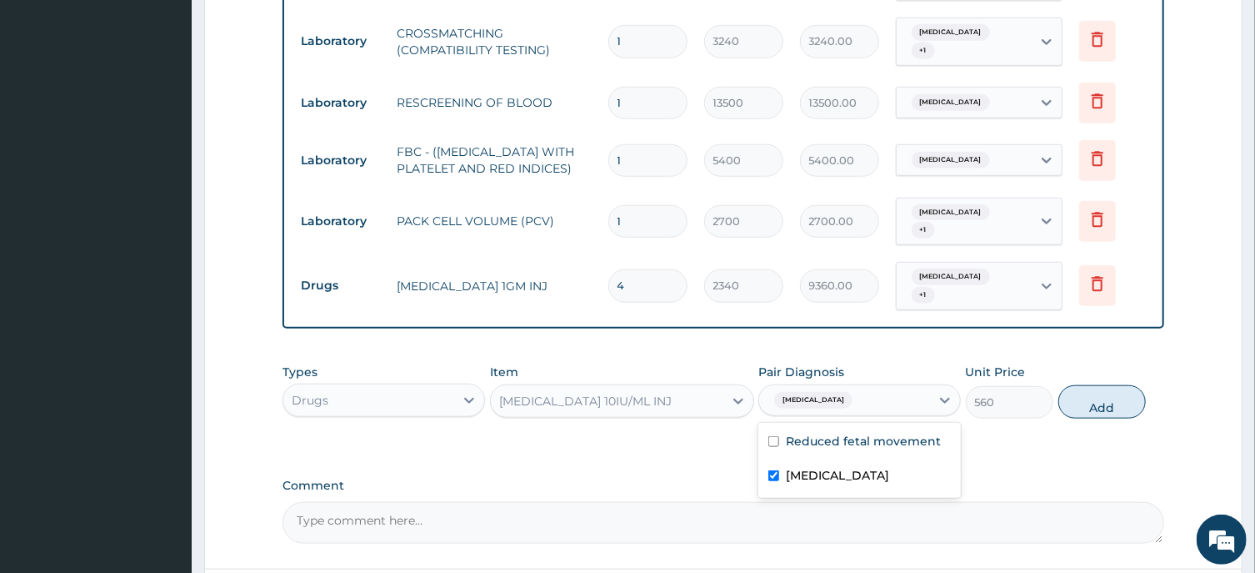
click at [886, 460] on div "Reduced fetal movement" at bounding box center [860, 443] width 203 height 34
checkbox input "true"
click at [1116, 412] on button "Add" at bounding box center [1103, 401] width 88 height 33
type input "0"
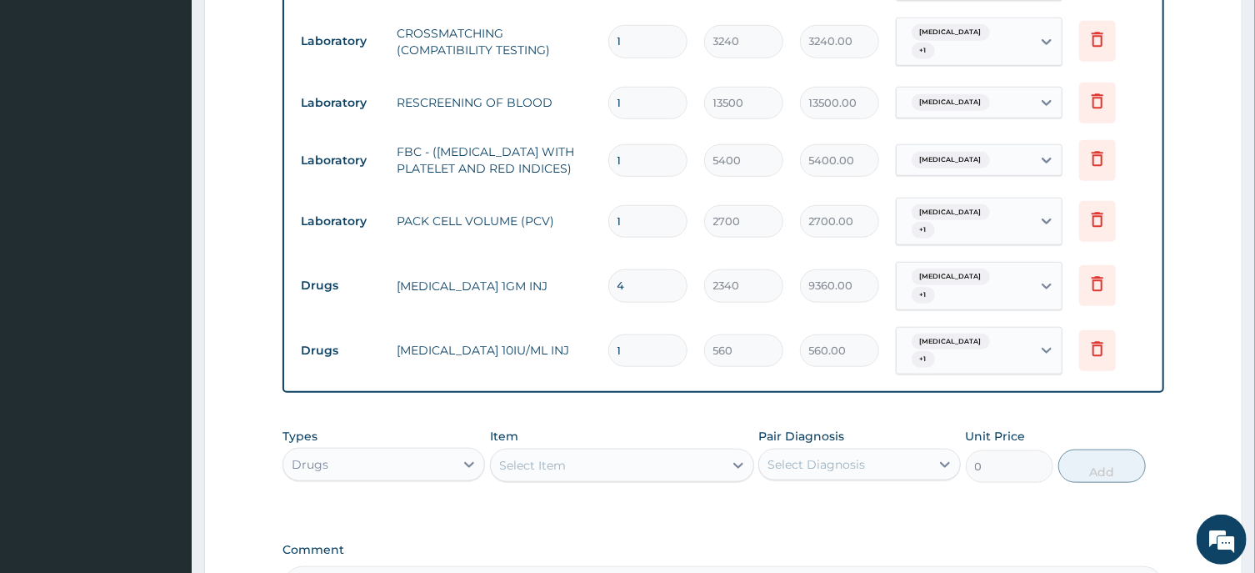
click at [533, 464] on div "Select Item" at bounding box center [607, 465] width 233 height 27
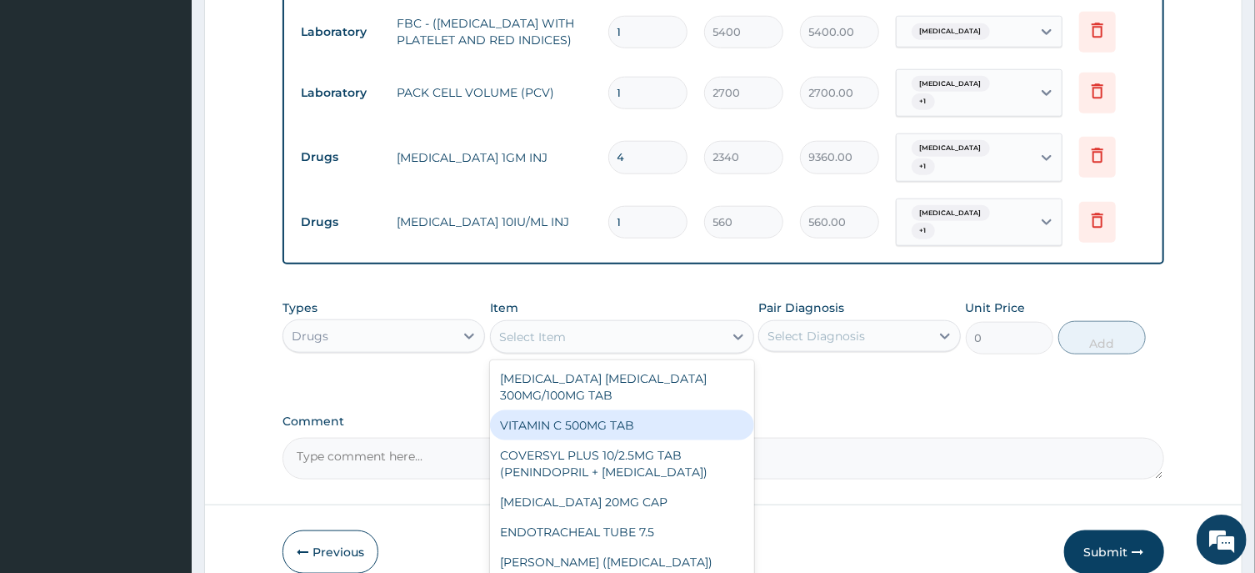
scroll to position [939, 0]
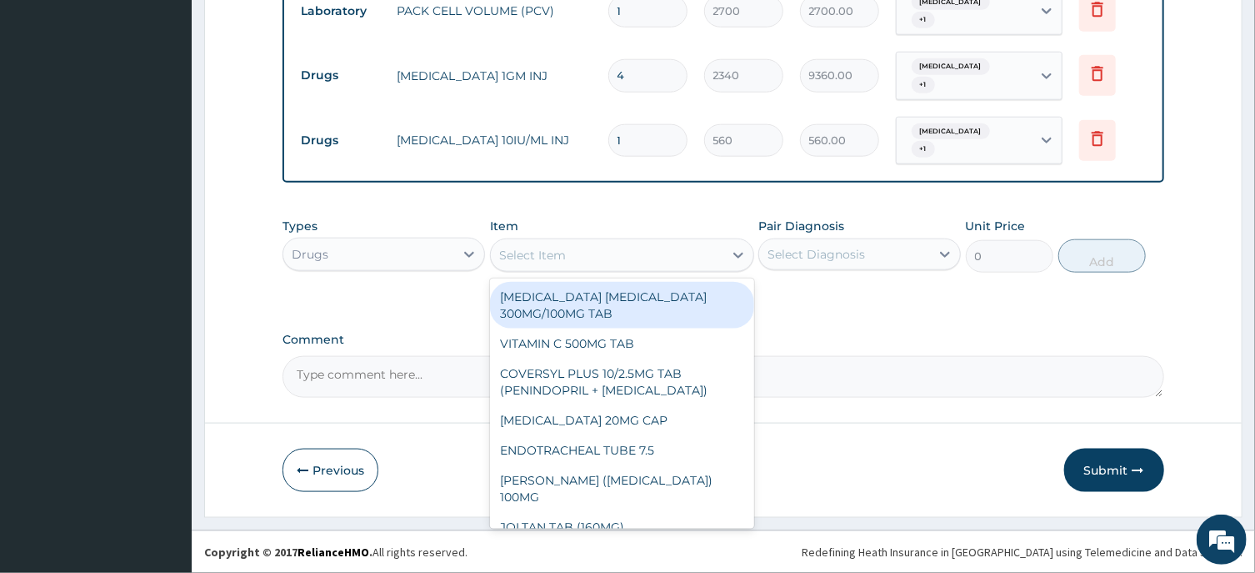
paste input "[MEDICAL_DATA] 30MG INJ"
type input "[MEDICAL_DATA] 30MG INJ"
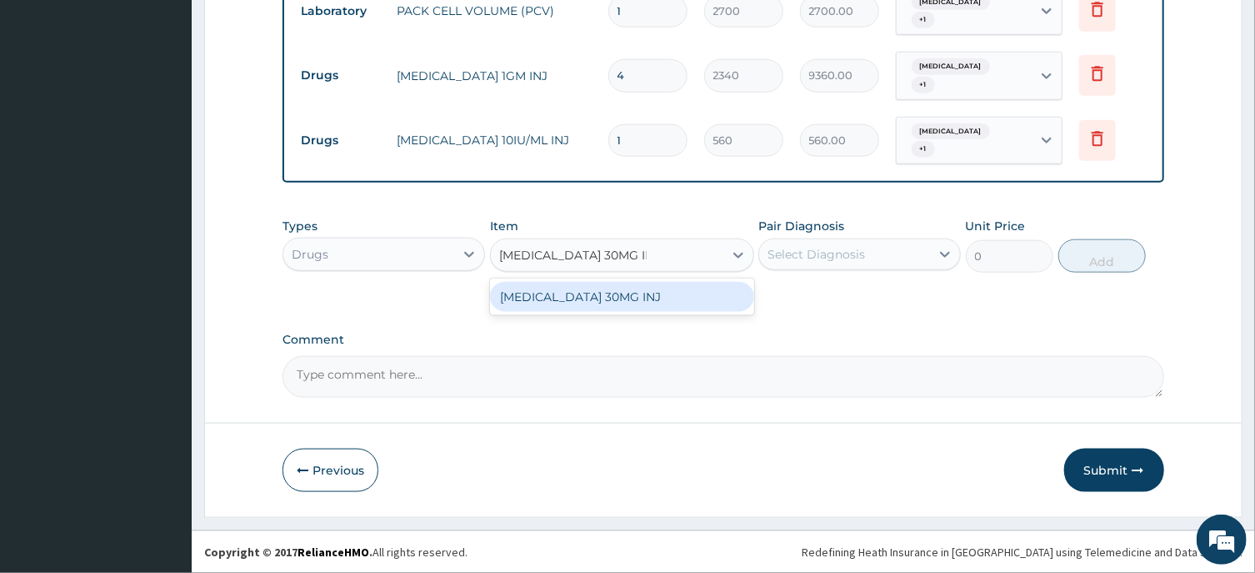
drag, startPoint x: 671, startPoint y: 302, endPoint x: 689, endPoint y: 298, distance: 18.0
click at [672, 302] on div "[MEDICAL_DATA] 30MG INJ" at bounding box center [622, 297] width 264 height 30
type input "2600"
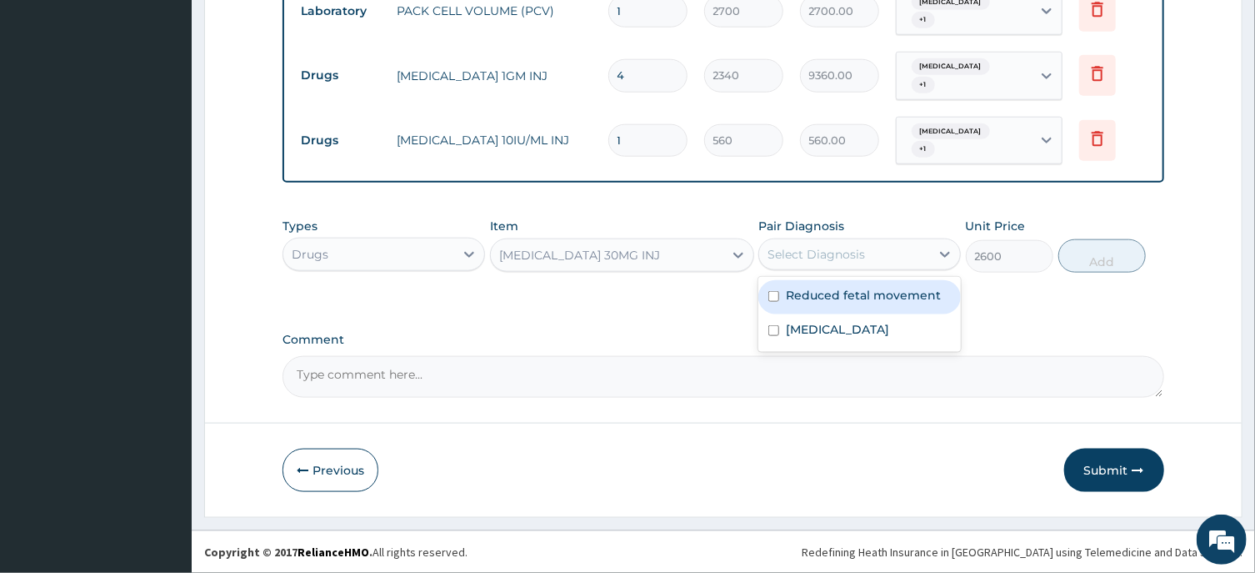
click at [843, 258] on div "Select Diagnosis" at bounding box center [817, 254] width 98 height 17
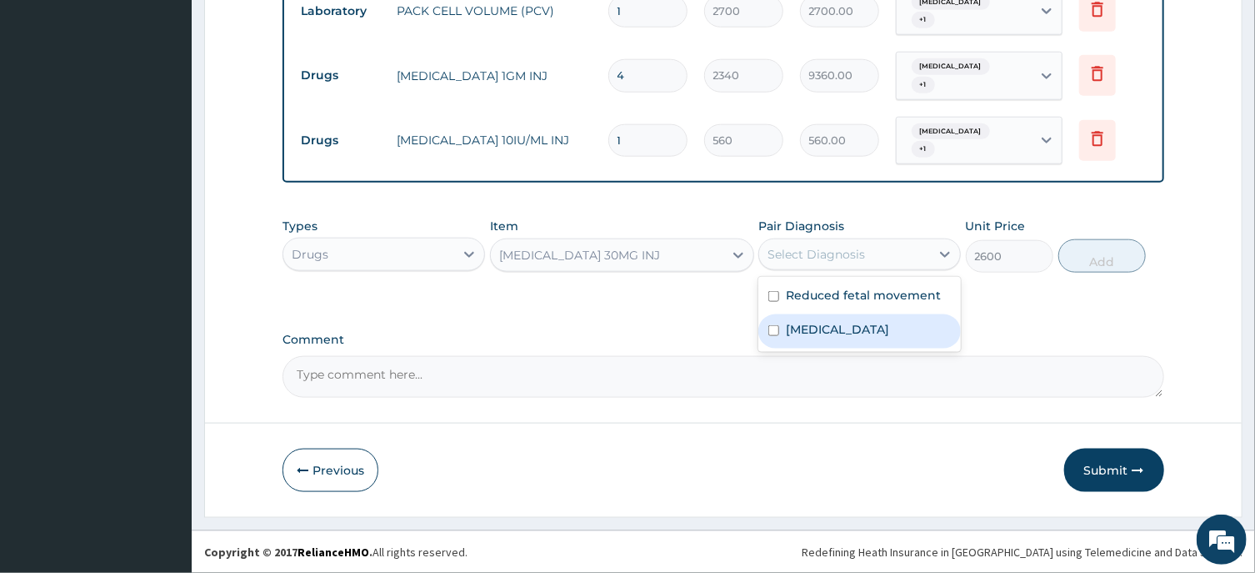
drag, startPoint x: 859, startPoint y: 340, endPoint x: 880, endPoint y: 308, distance: 37.9
click at [861, 338] on div "[MEDICAL_DATA]" at bounding box center [860, 331] width 203 height 34
checkbox input "true"
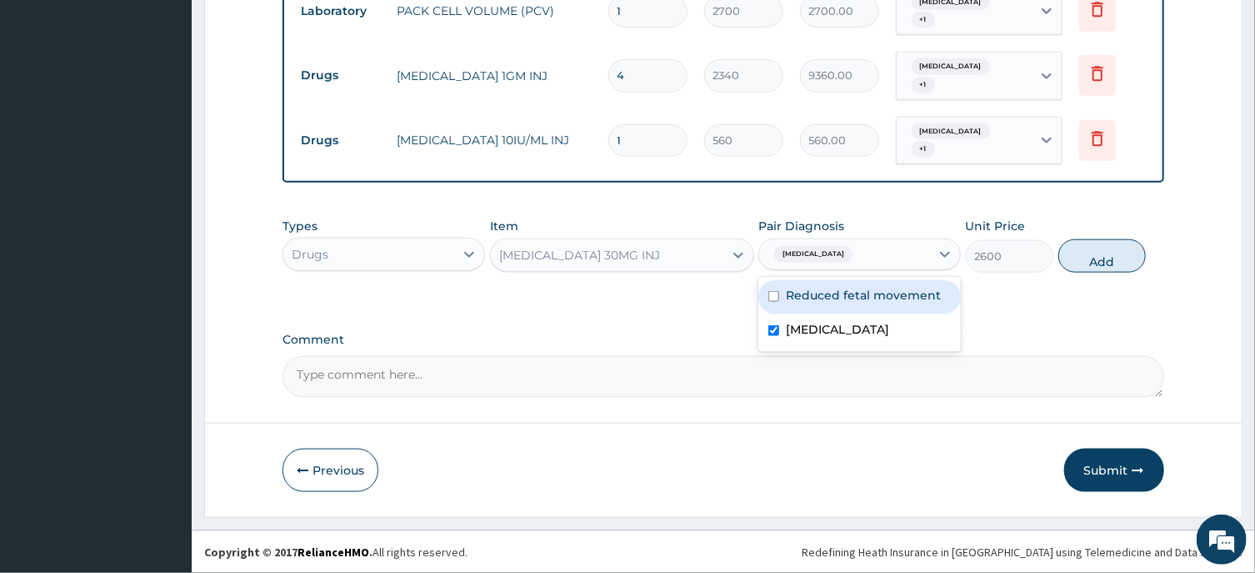
click at [886, 305] on div "Reduced fetal movement" at bounding box center [860, 297] width 203 height 34
checkbox input "true"
click at [1102, 265] on button "Add" at bounding box center [1103, 255] width 88 height 33
type input "0"
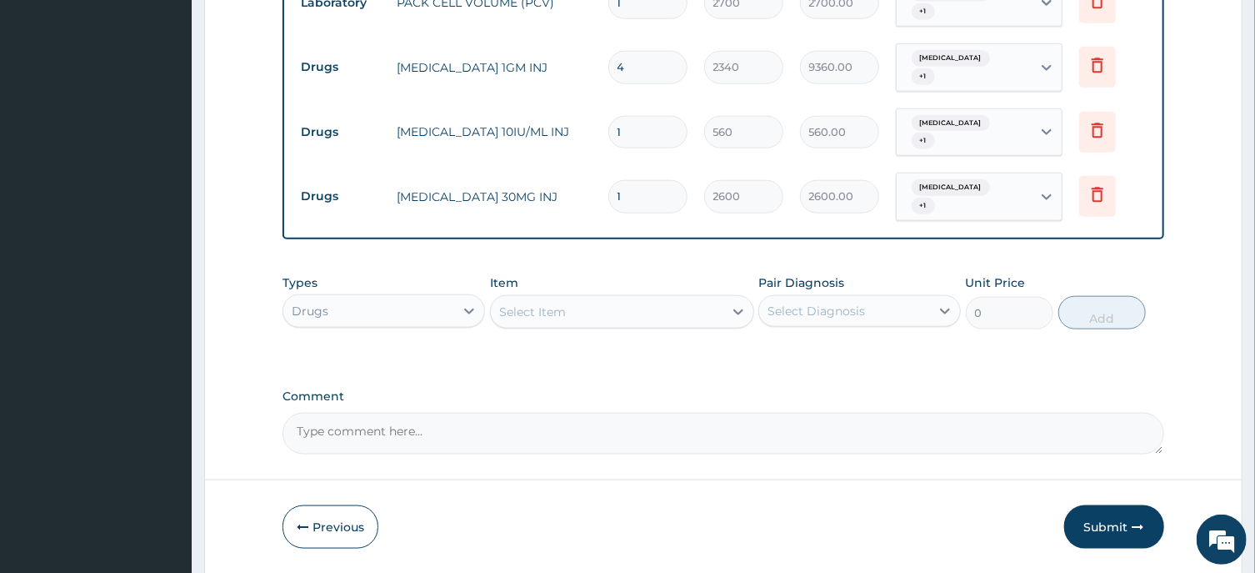
drag, startPoint x: 602, startPoint y: 213, endPoint x: 584, endPoint y: 214, distance: 17.5
click at [608, 213] on input "1" at bounding box center [647, 196] width 79 height 33
type input "4"
type input "10400.00"
type input "4"
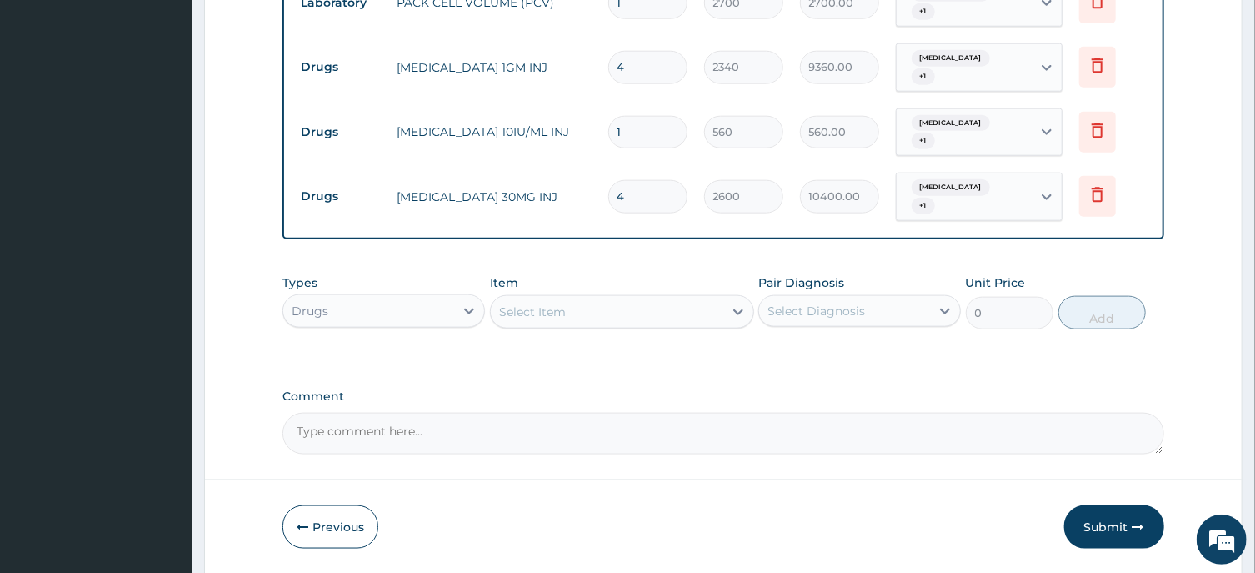
click at [524, 320] on div "Select Item" at bounding box center [532, 311] width 67 height 17
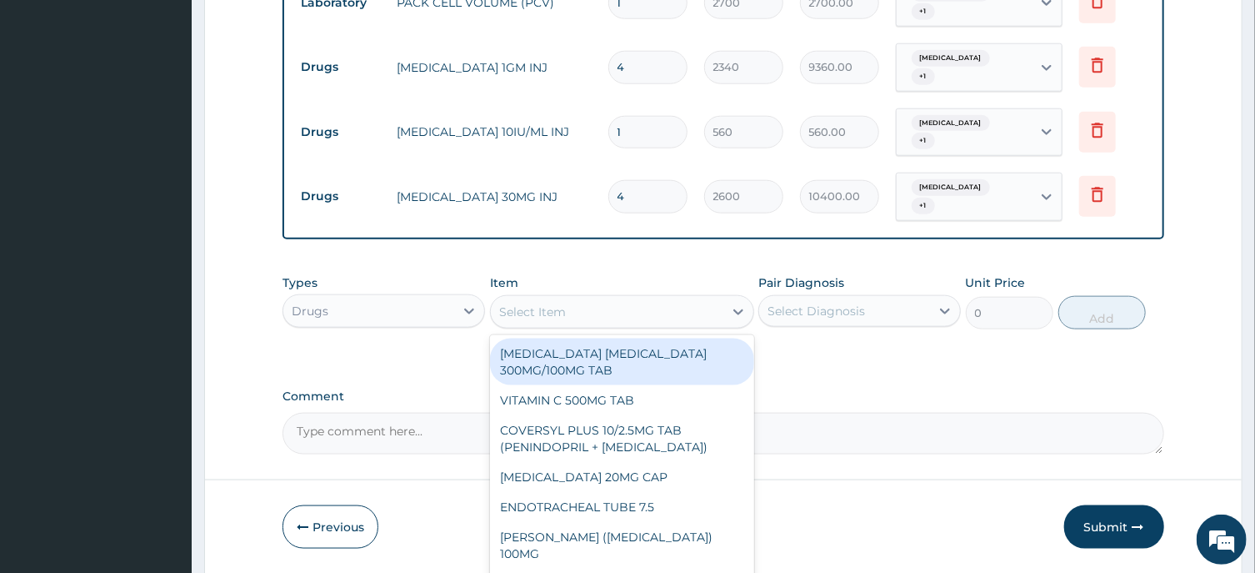
paste input "PROMETHAZINE HCL 50MG/2ML INJ"
type input "PROMETHAZINE HCL 50MG/2ML INJ"
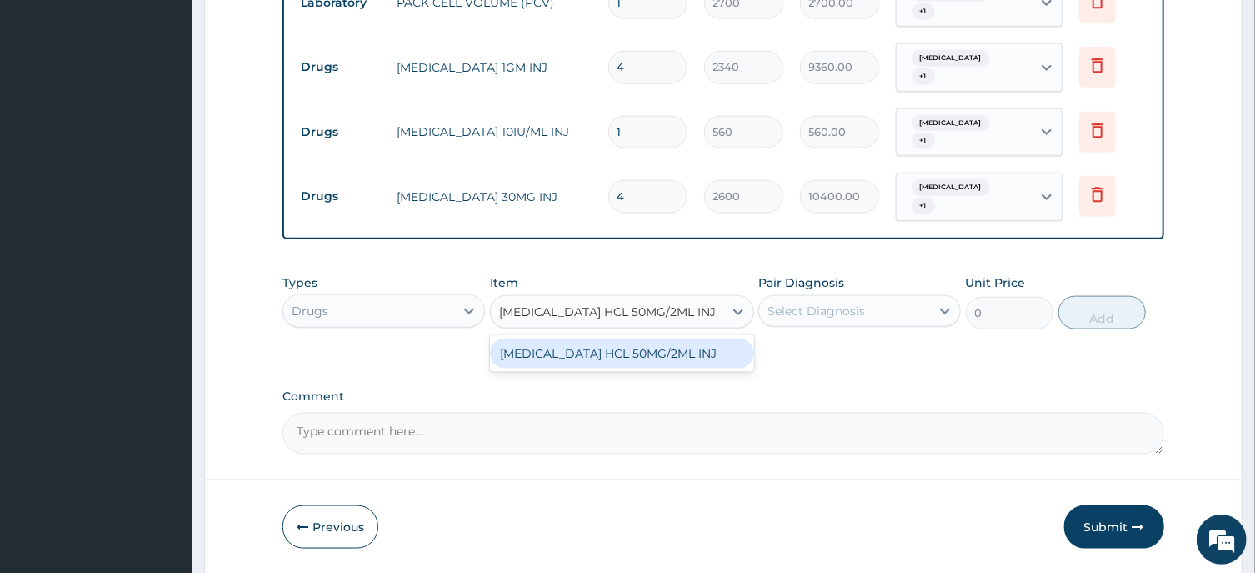
drag, startPoint x: 661, startPoint y: 366, endPoint x: 704, endPoint y: 369, distance: 42.6
click at [674, 368] on div "PROMETHAZINE HCL 50MG/2ML INJ" at bounding box center [622, 353] width 264 height 30
type input "179.3999938964844"
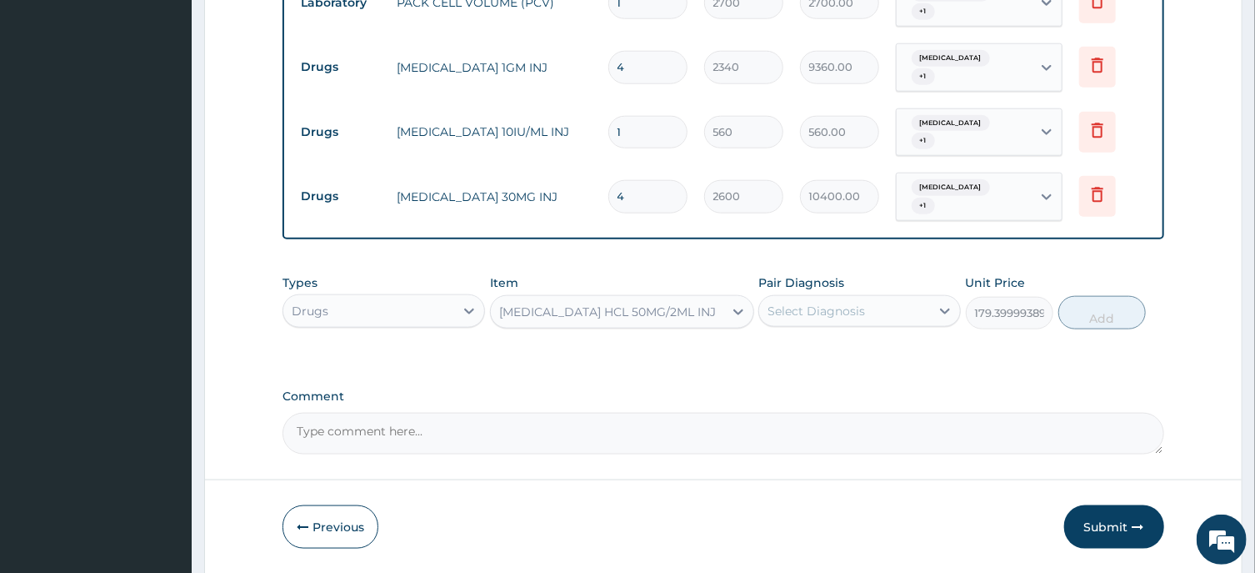
drag, startPoint x: 821, startPoint y: 318, endPoint x: 824, endPoint y: 340, distance: 21.8
click at [822, 319] on div "Select Diagnosis" at bounding box center [817, 311] width 98 height 17
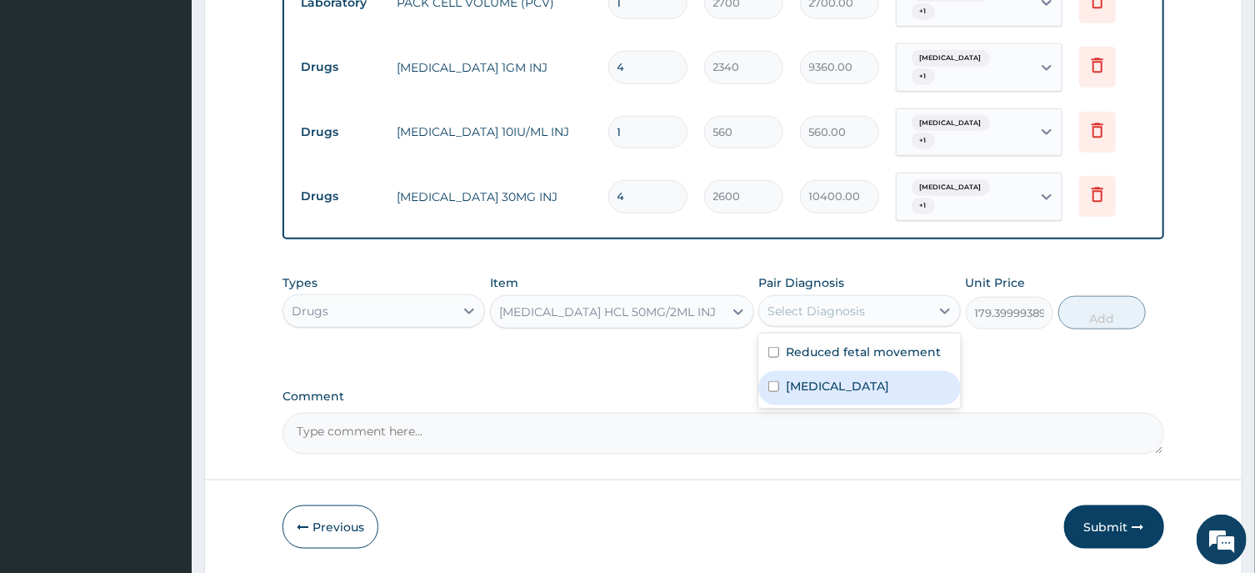
click at [822, 394] on label "Post-term pregnancy" at bounding box center [837, 386] width 103 height 17
checkbox input "true"
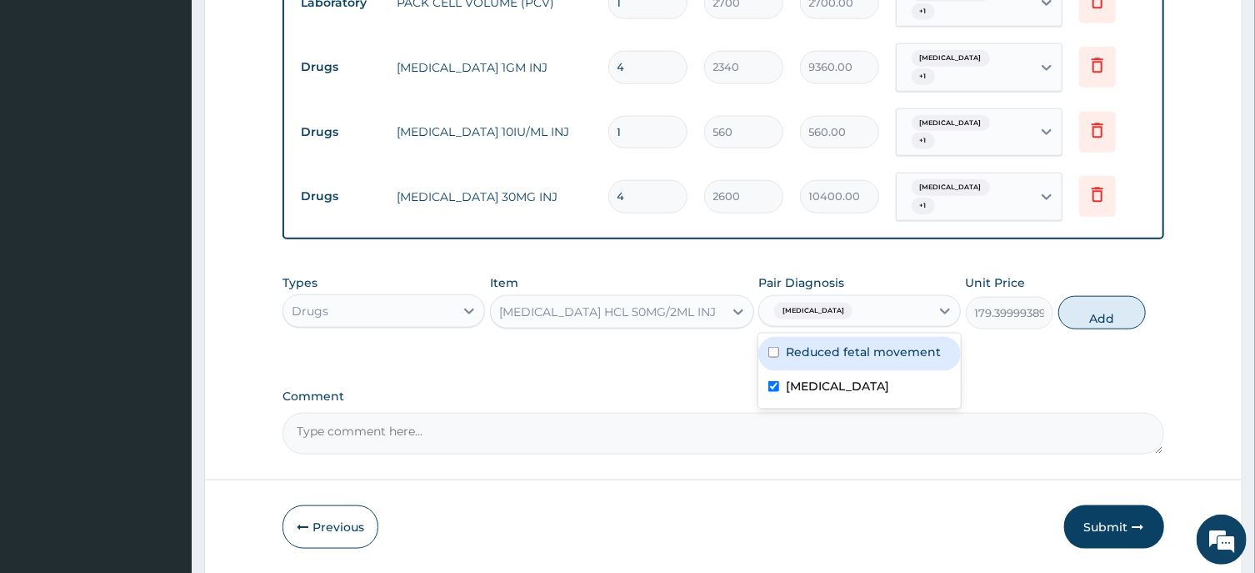
drag, startPoint x: 863, startPoint y: 359, endPoint x: 889, endPoint y: 364, distance: 26.3
click at [868, 360] on label "Reduced fetal movement" at bounding box center [863, 351] width 155 height 17
checkbox input "true"
drag, startPoint x: 1091, startPoint y: 322, endPoint x: 754, endPoint y: 318, distance: 336.8
click at [1090, 325] on button "Add" at bounding box center [1103, 312] width 88 height 33
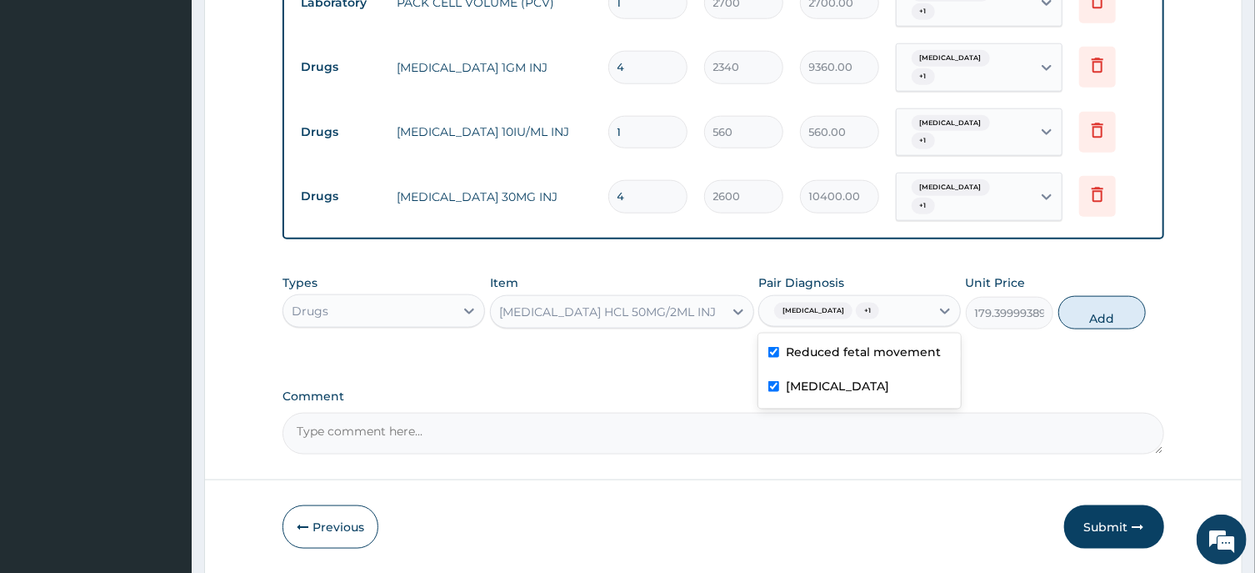
type input "0"
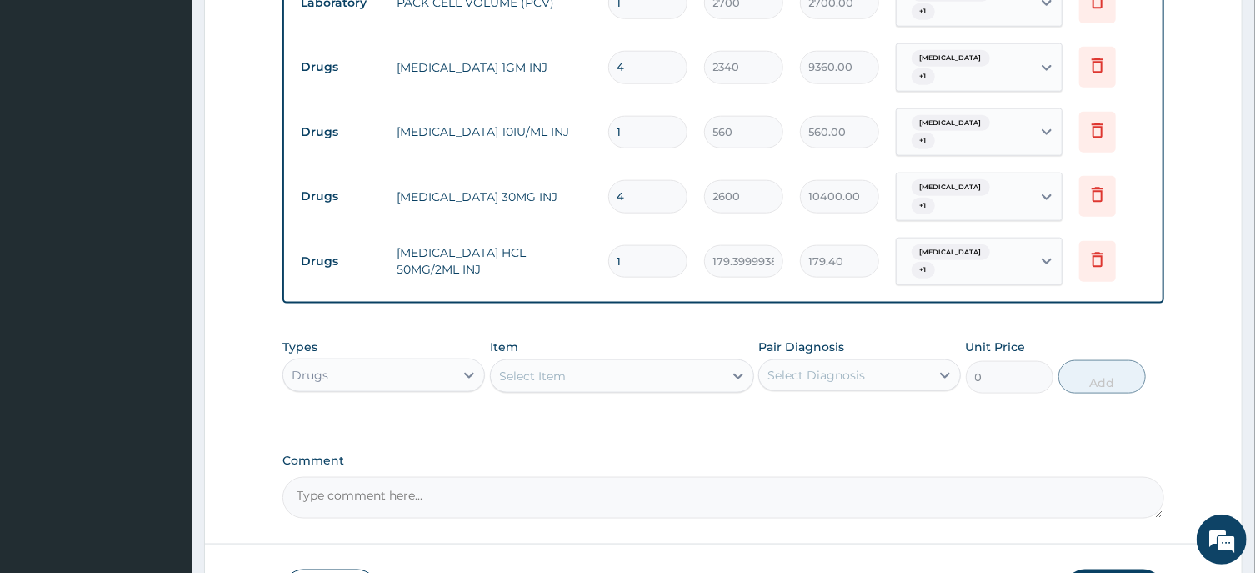
drag, startPoint x: 644, startPoint y: 272, endPoint x: 565, endPoint y: 272, distance: 78.4
click at [608, 272] on input "1" at bounding box center [647, 261] width 79 height 33
type input "3"
type input "538.20"
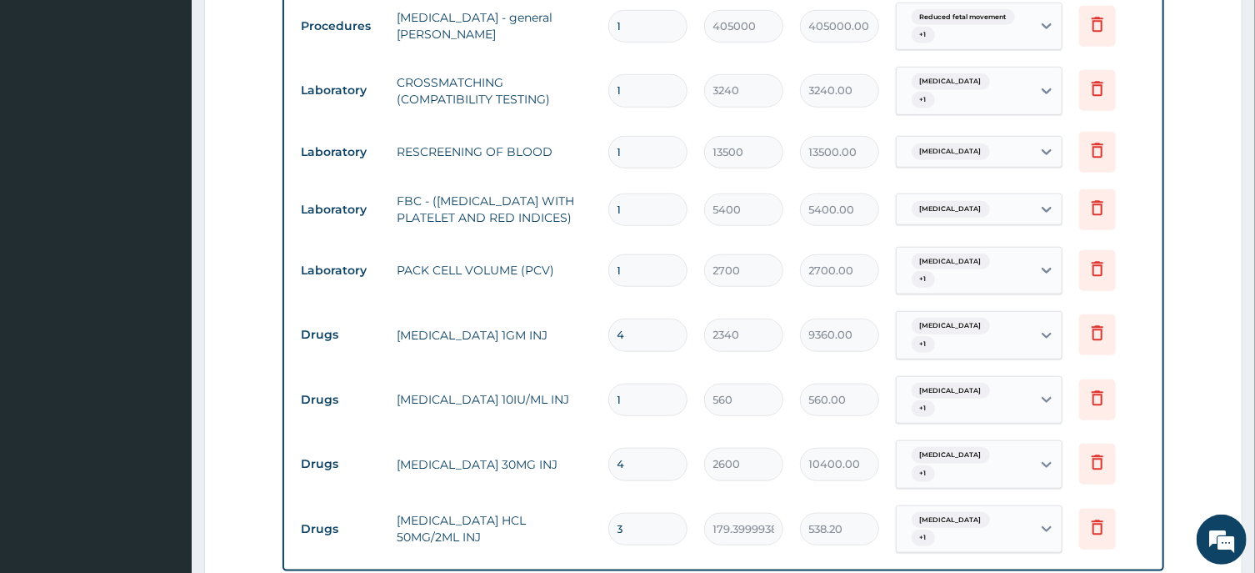
scroll to position [760, 0]
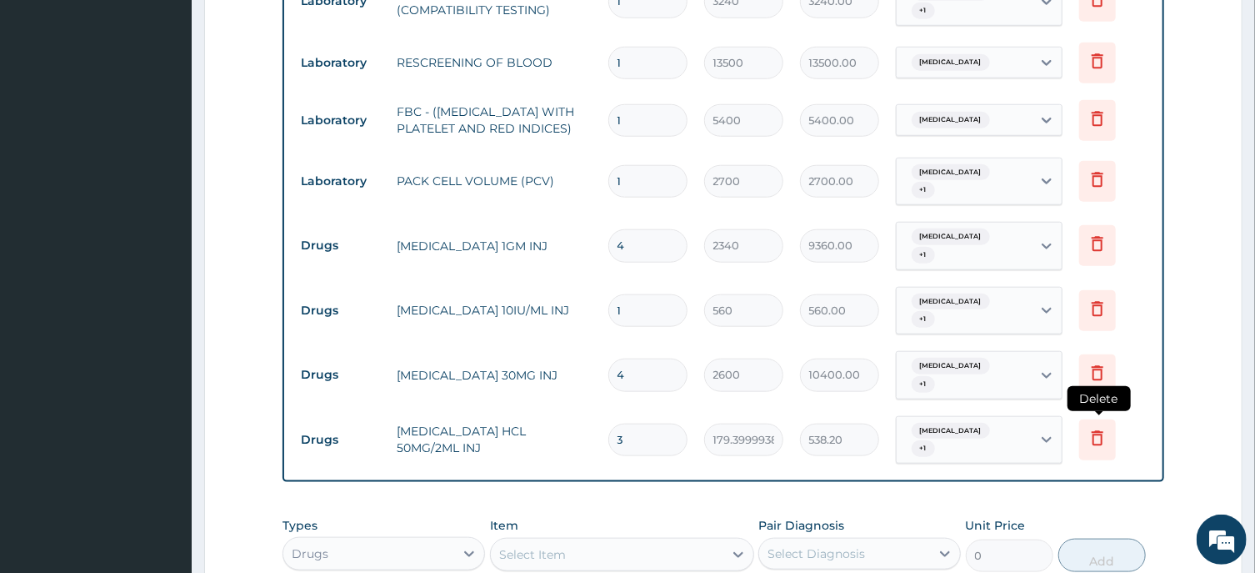
type input "3"
click at [1106, 448] on icon at bounding box center [1098, 438] width 20 height 20
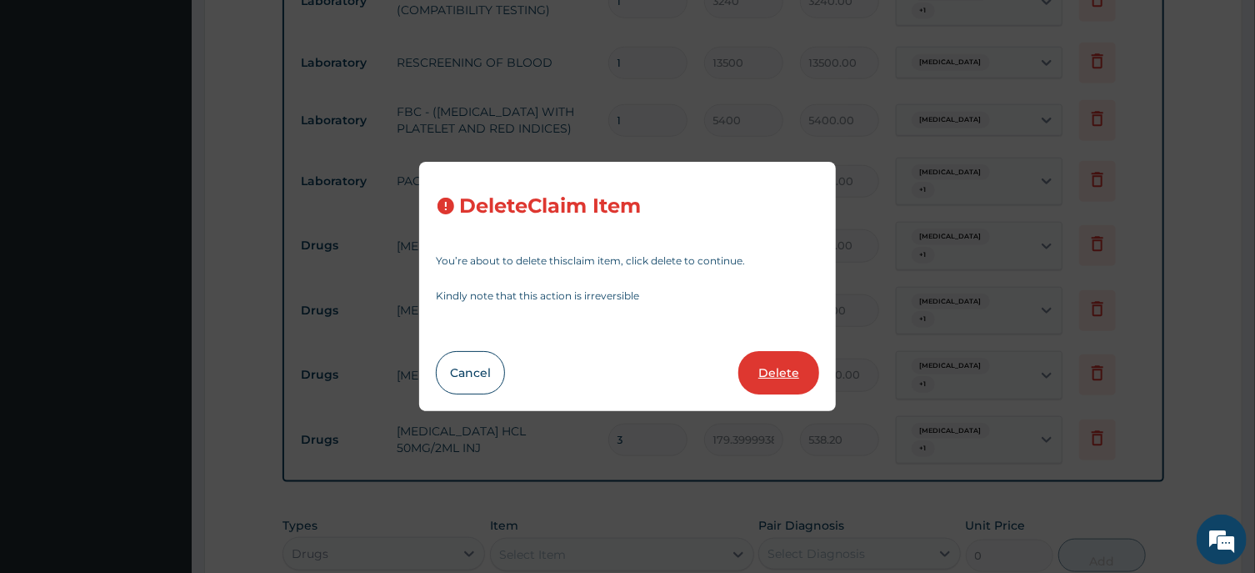
click at [784, 378] on button "Delete" at bounding box center [779, 372] width 81 height 43
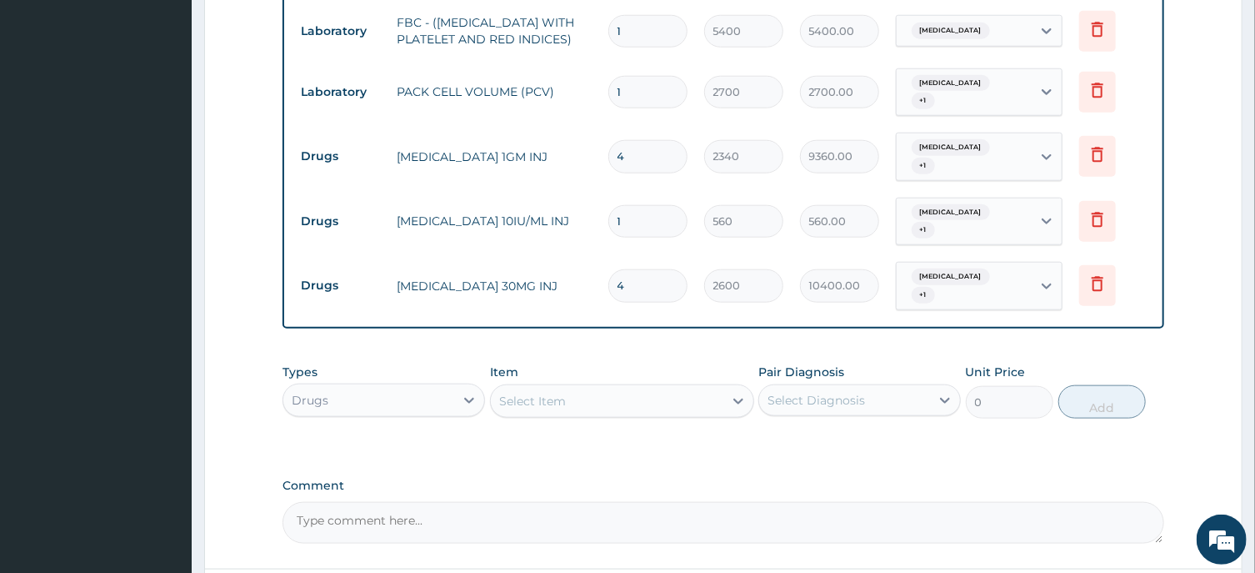
scroll to position [875, 0]
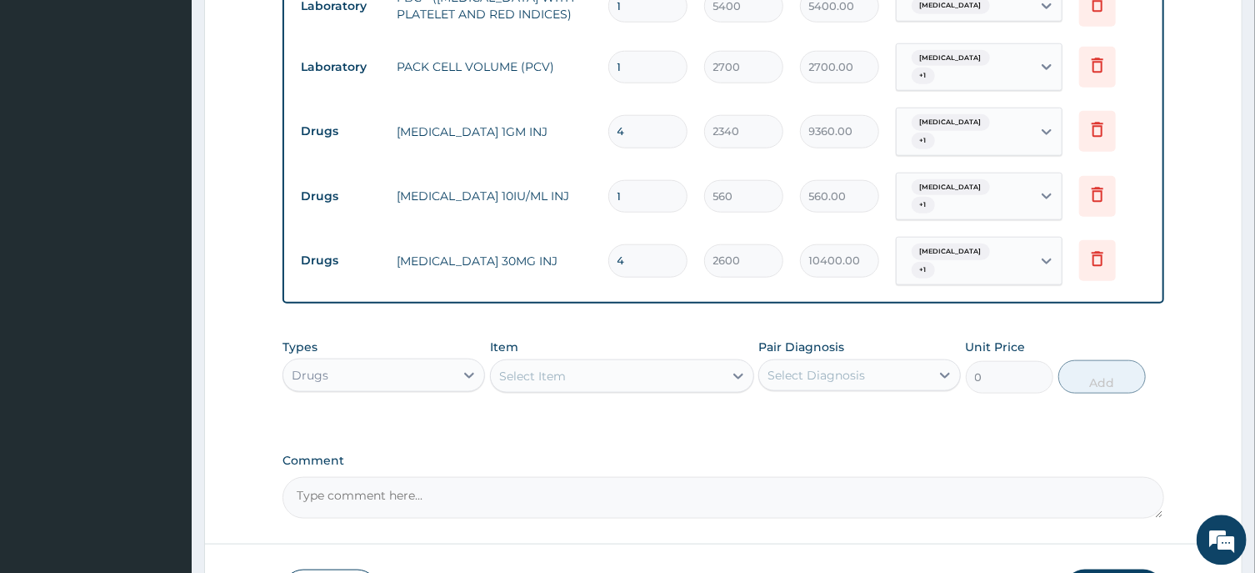
click at [518, 411] on div "Types Drugs Item Select Item Pair Diagnosis Select Diagnosis Unit Price 0 Add" at bounding box center [723, 377] width 881 height 97
click at [522, 383] on div "Select Item" at bounding box center [532, 375] width 67 height 17
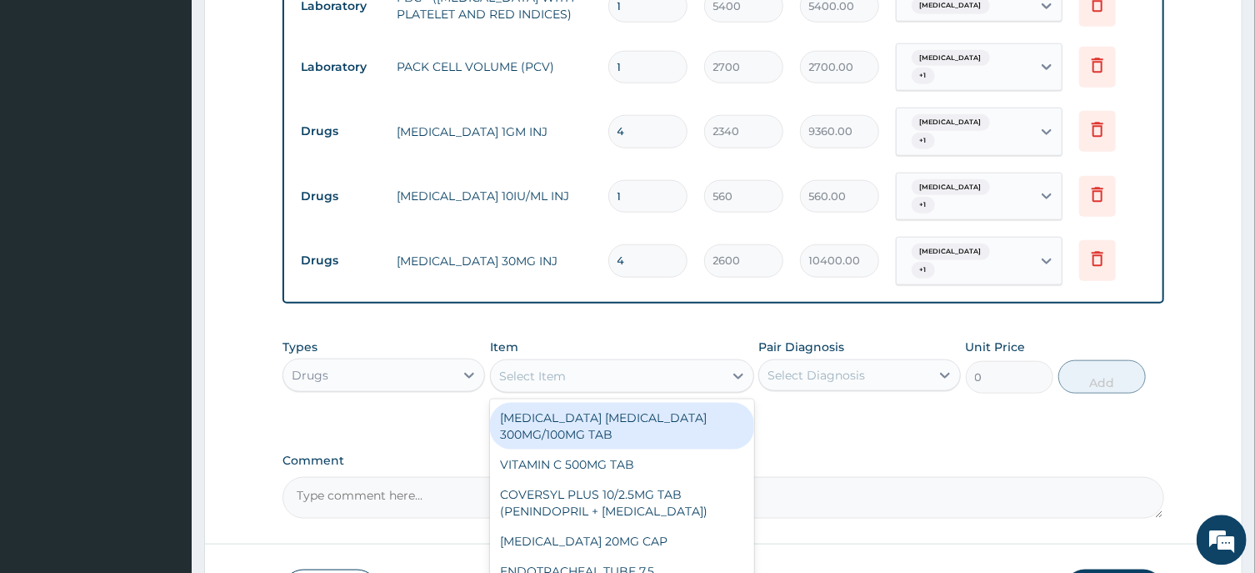
paste input "ARTHROTEC GENERIC"
type input "ARTHROTEC GENERIC"
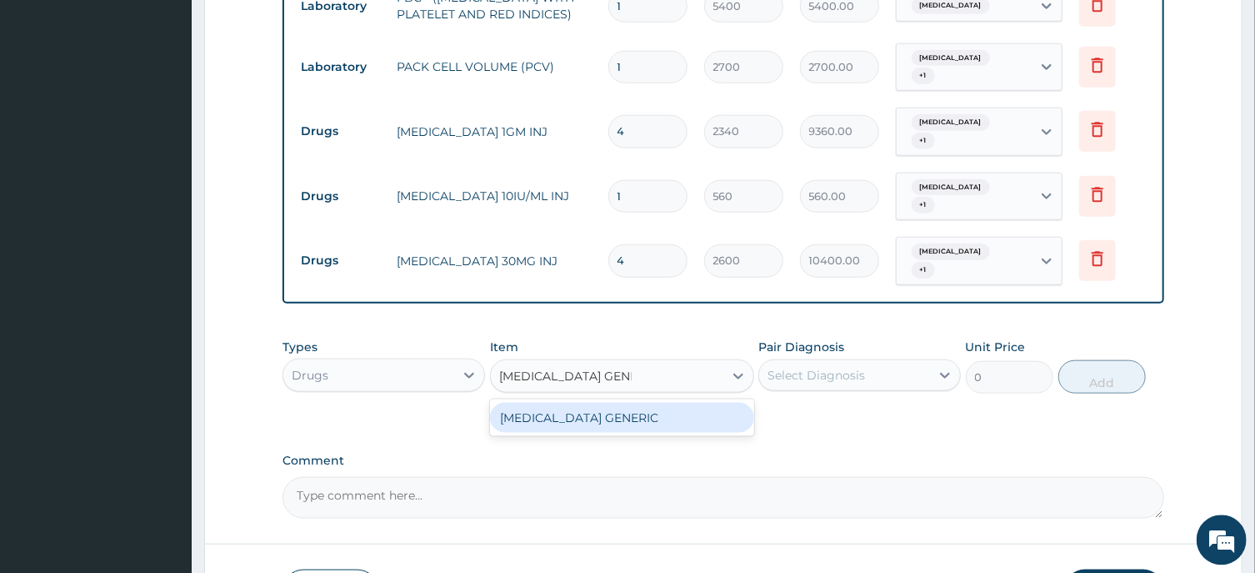
click at [667, 418] on div "ARTHROTEC GENERIC" at bounding box center [622, 417] width 264 height 30
type input "297.5"
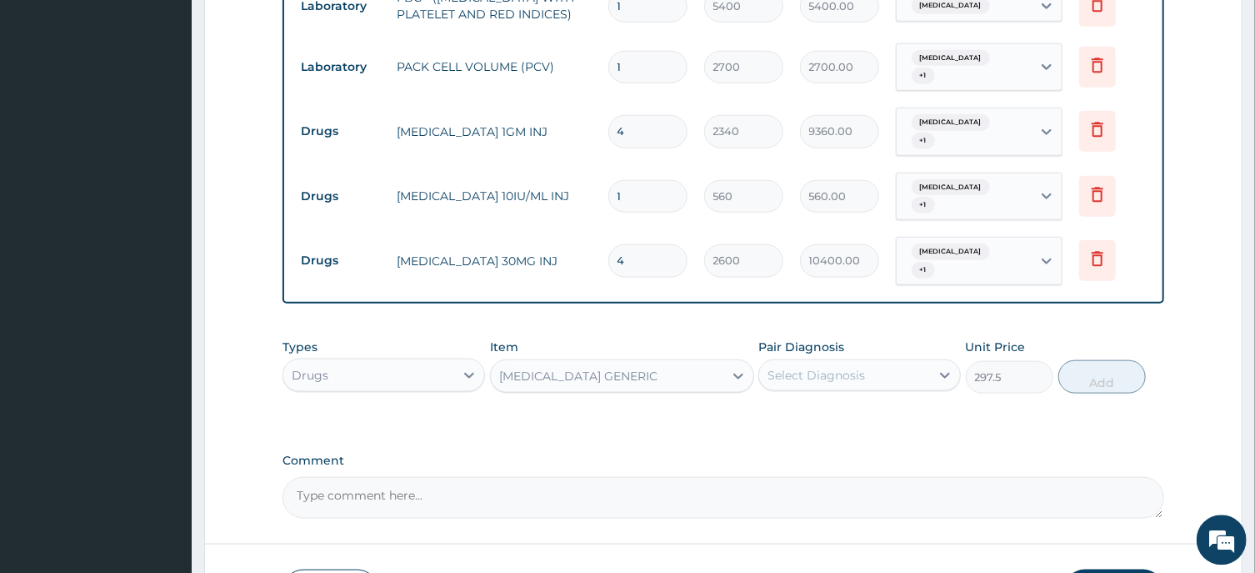
click at [822, 373] on div "Select Diagnosis" at bounding box center [817, 374] width 98 height 17
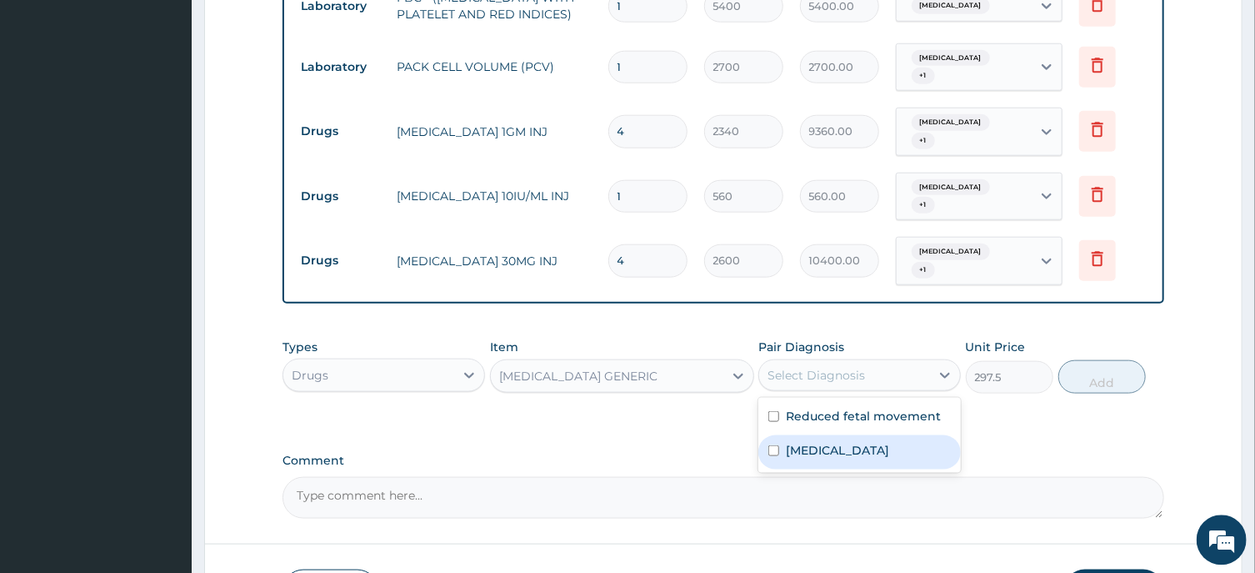
drag, startPoint x: 863, startPoint y: 468, endPoint x: 924, endPoint y: 457, distance: 61.8
click at [866, 467] on div "Post-term pregnancy" at bounding box center [860, 451] width 203 height 34
checkbox input "true"
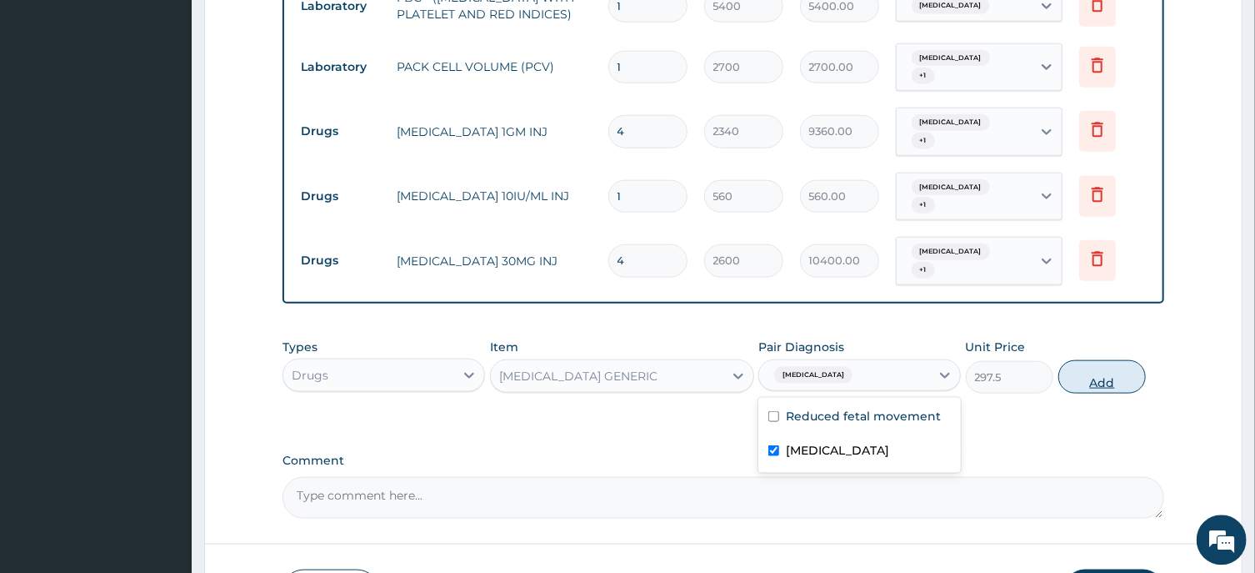
click at [1101, 382] on button "Add" at bounding box center [1103, 375] width 88 height 33
type input "0"
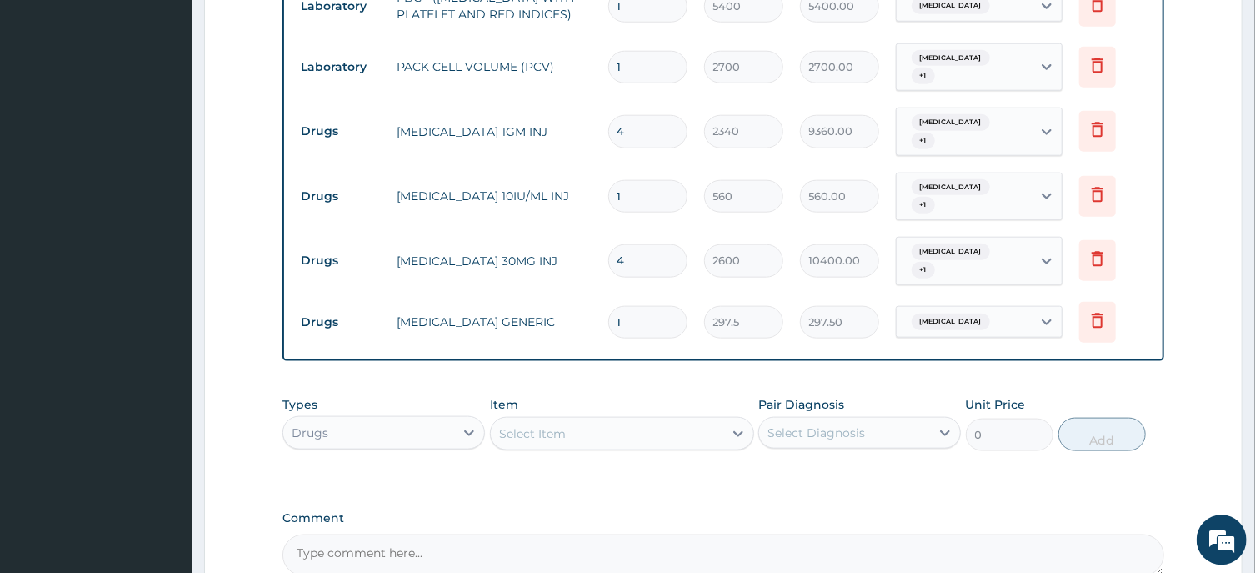
drag, startPoint x: 645, startPoint y: 329, endPoint x: 460, endPoint y: 270, distance: 194.3
click at [608, 336] on input "1" at bounding box center [647, 321] width 79 height 33
type input "3"
type input "892.50"
drag, startPoint x: 637, startPoint y: 328, endPoint x: 591, endPoint y: 332, distance: 46.0
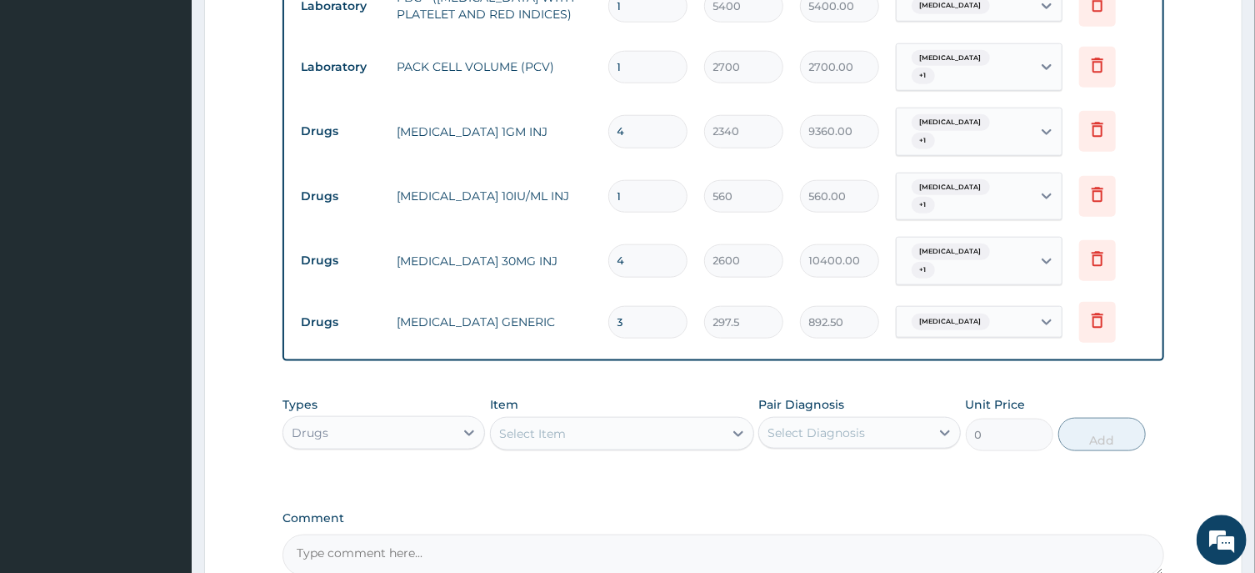
click at [608, 332] on input "3" at bounding box center [647, 321] width 79 height 33
type input "1"
type input "297.50"
type input "13"
type input "3867.50"
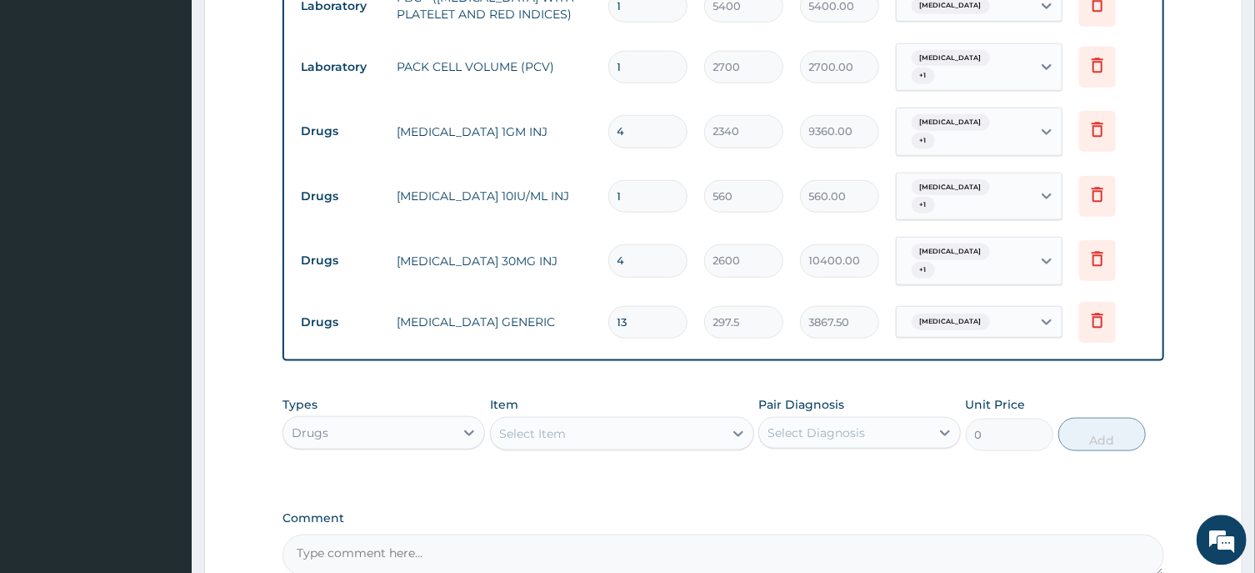
type input "1"
type input "297.50"
type input "14"
type input "4165.00"
type input "14"
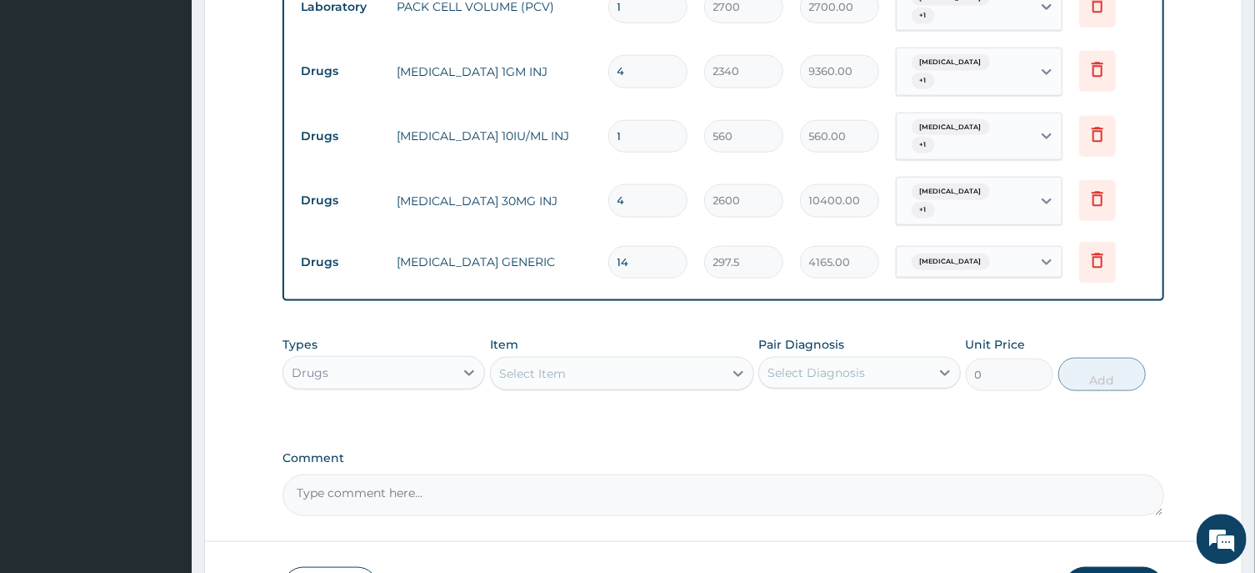
scroll to position [964, 0]
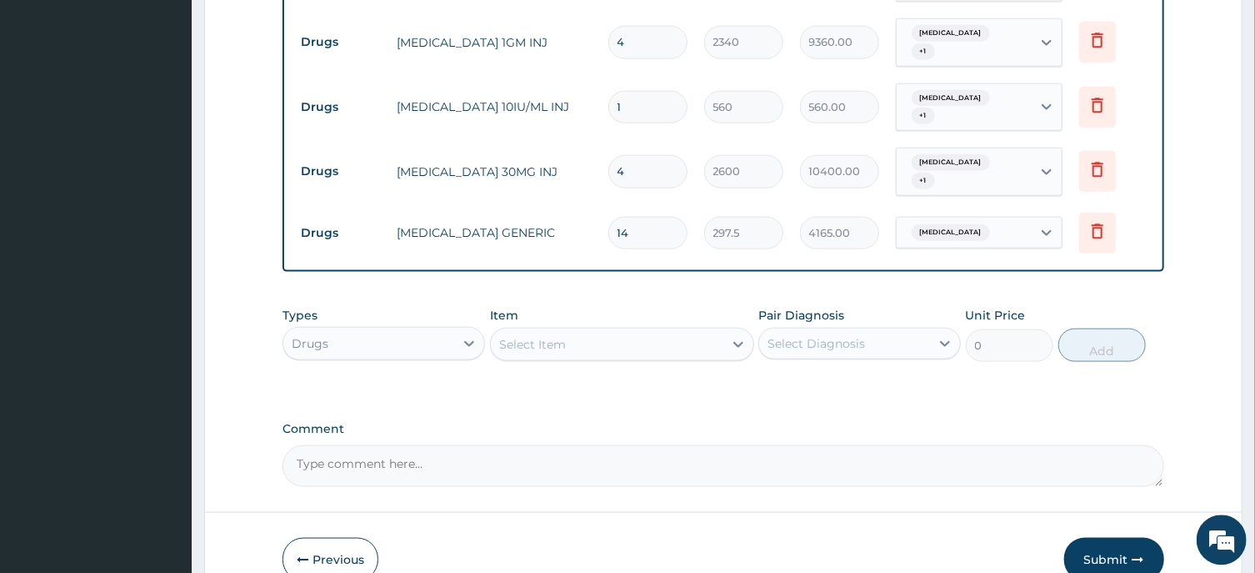
click at [535, 351] on div "Select Item" at bounding box center [532, 343] width 67 height 17
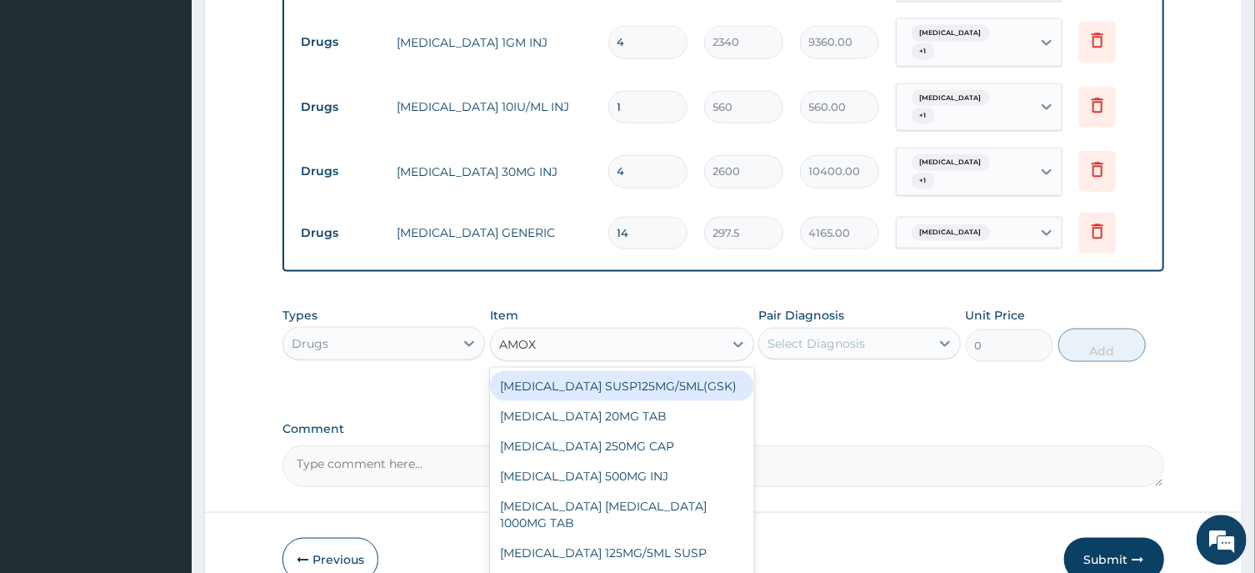
type input "AMOXI"
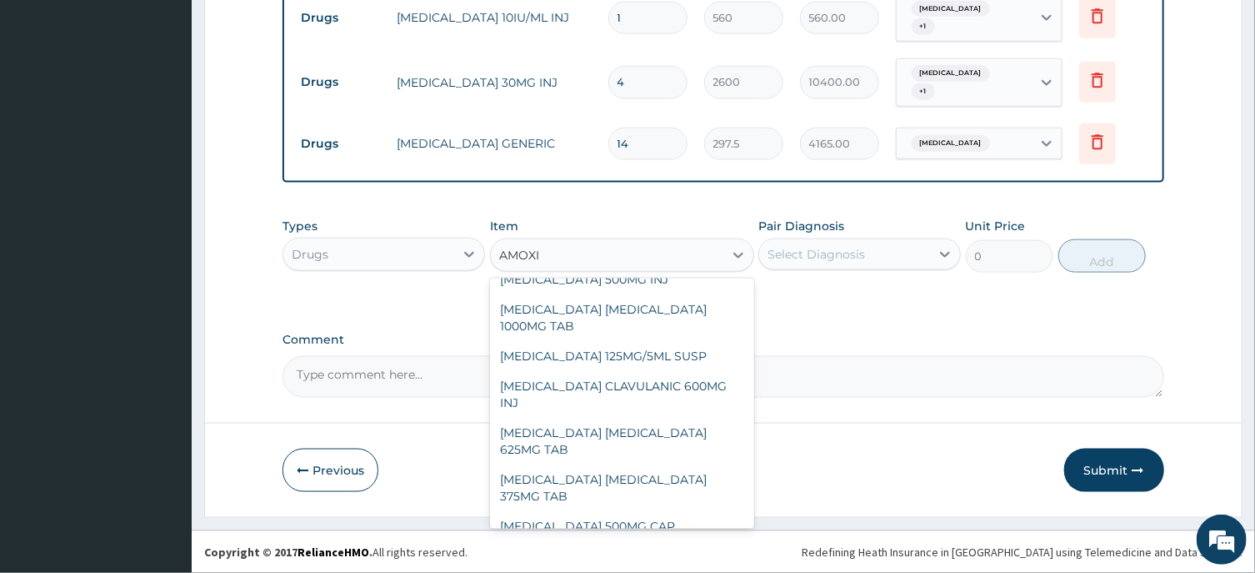
scroll to position [78, 0]
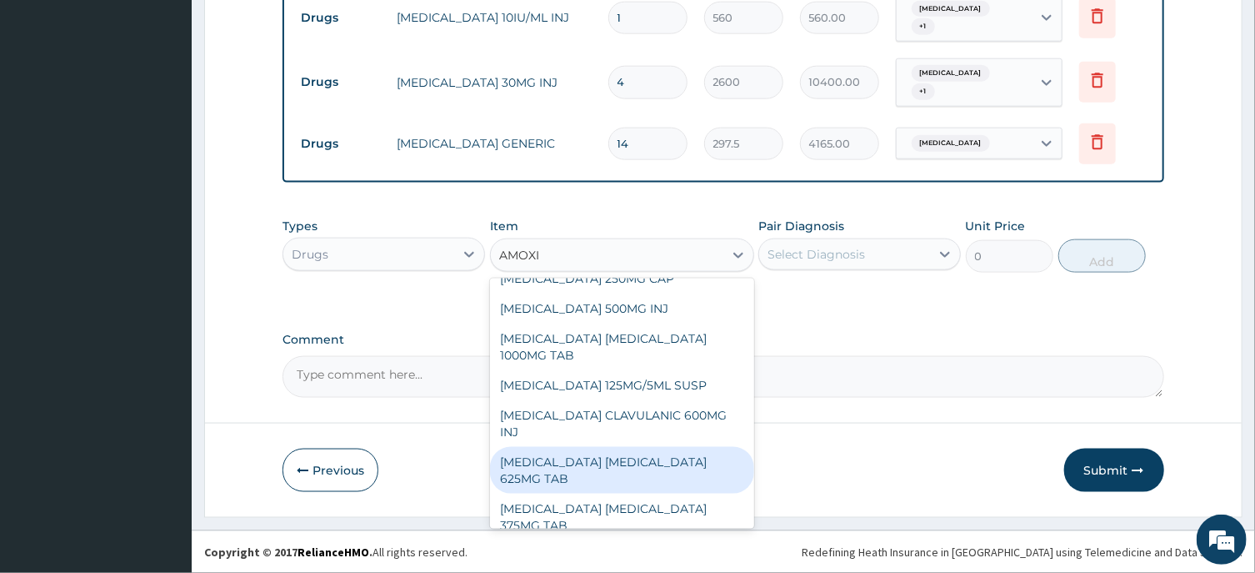
click at [546, 458] on div "AMOXICILLIN CLAVULANIC ACID 625MG TAB" at bounding box center [622, 470] width 264 height 47
type input "522.4974975585938"
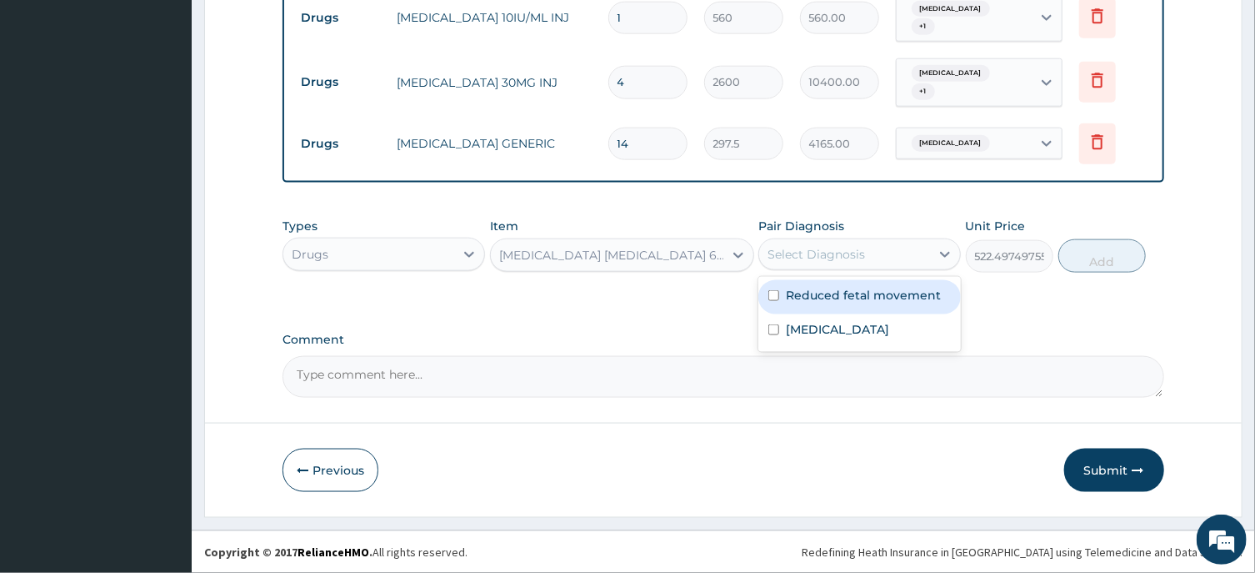
click at [829, 253] on div "Select Diagnosis" at bounding box center [817, 254] width 98 height 17
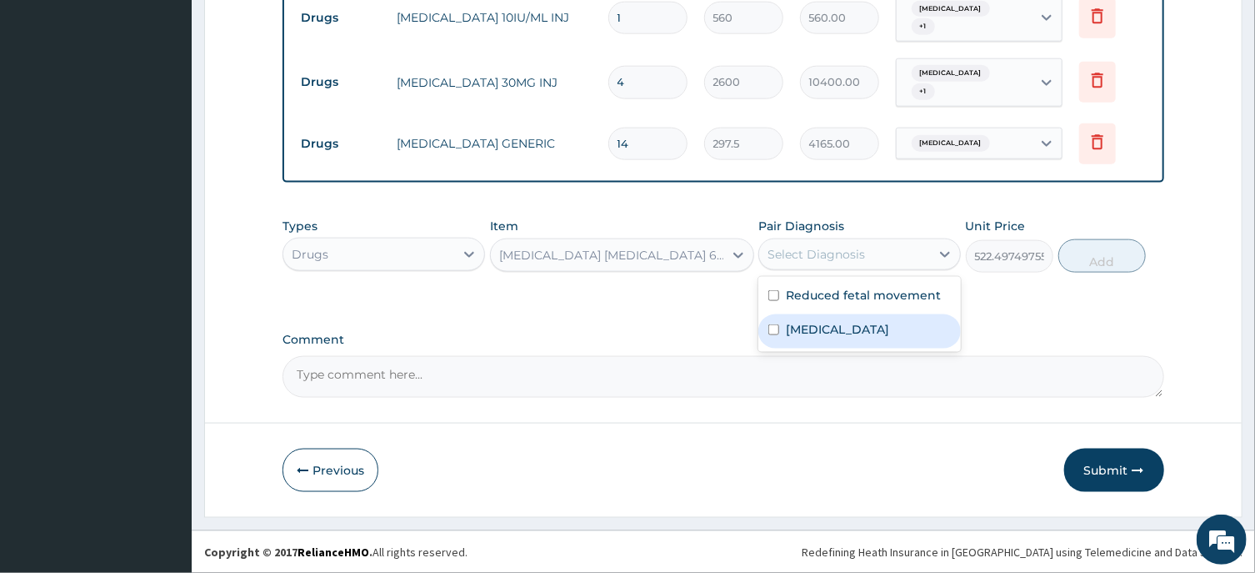
click at [834, 328] on label "Post-term pregnancy" at bounding box center [837, 329] width 103 height 17
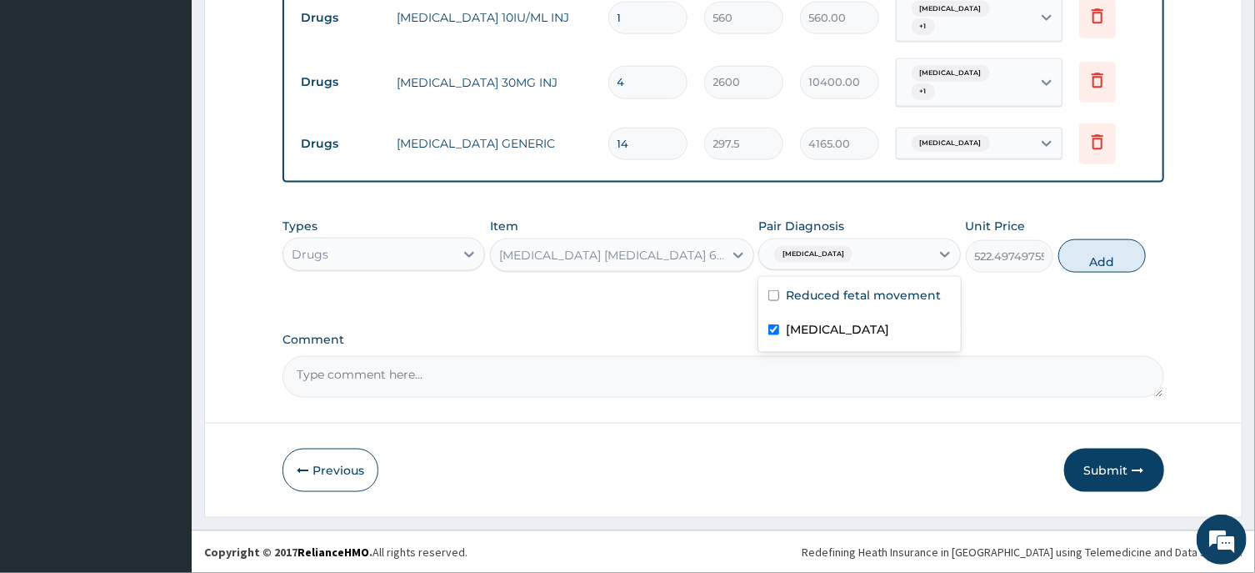
checkbox input "true"
click at [1094, 252] on button "Add" at bounding box center [1103, 255] width 88 height 33
type input "0"
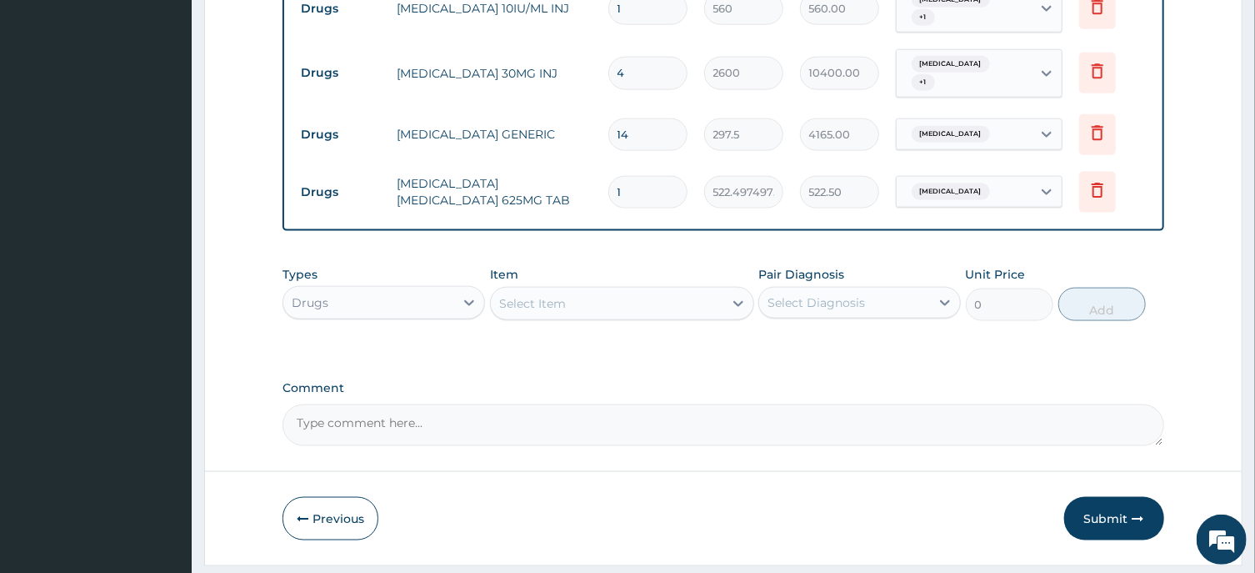
click at [638, 202] on input "1" at bounding box center [647, 192] width 79 height 33
type input "14"
type input "7314.96"
type input "14"
click at [560, 312] on div "Select Item" at bounding box center [532, 303] width 67 height 17
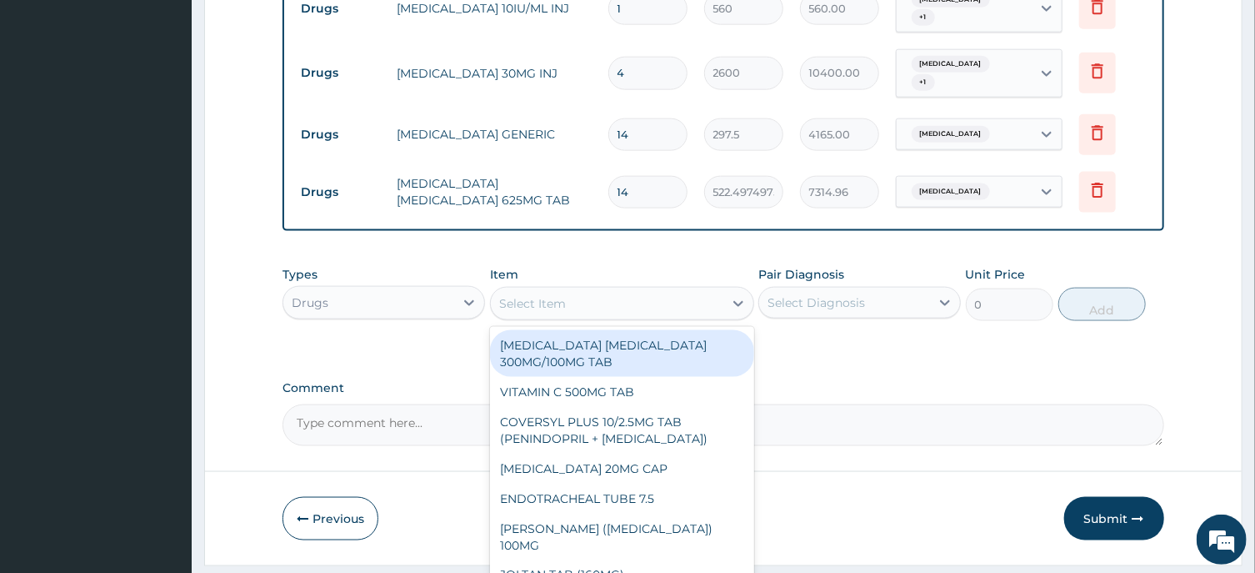
paste input "TRANEXAMIC ACID 500MG INJ"
type input "TRANEXAMIC ACID 500MG INJ"
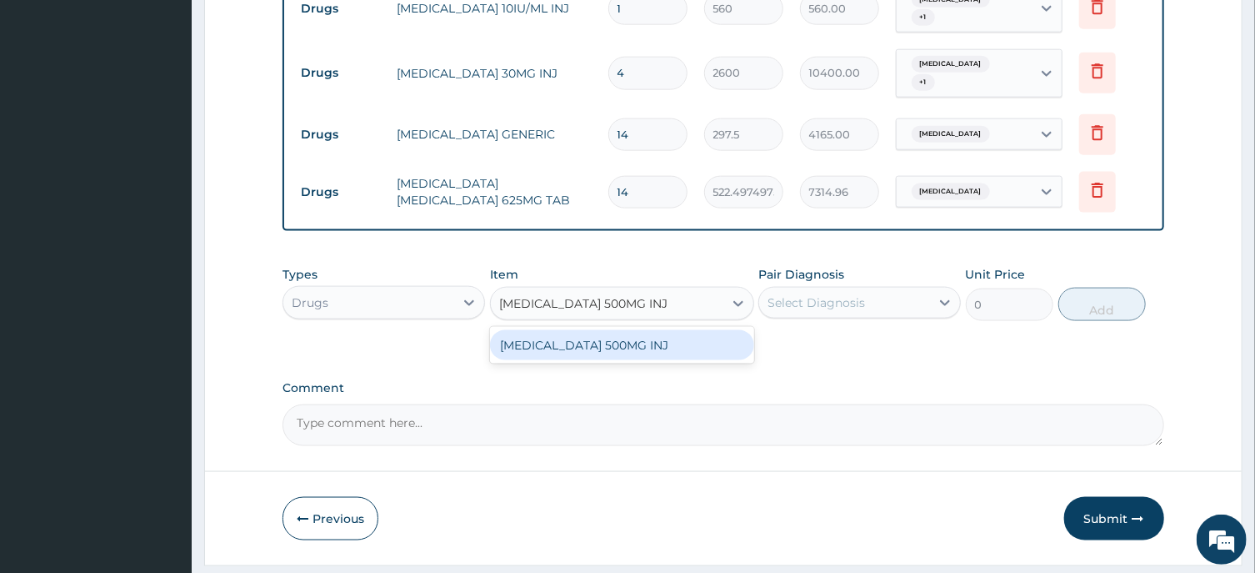
click at [638, 357] on div "TRANEXAMIC ACID 500MG INJ" at bounding box center [622, 345] width 264 height 30
type input "1820"
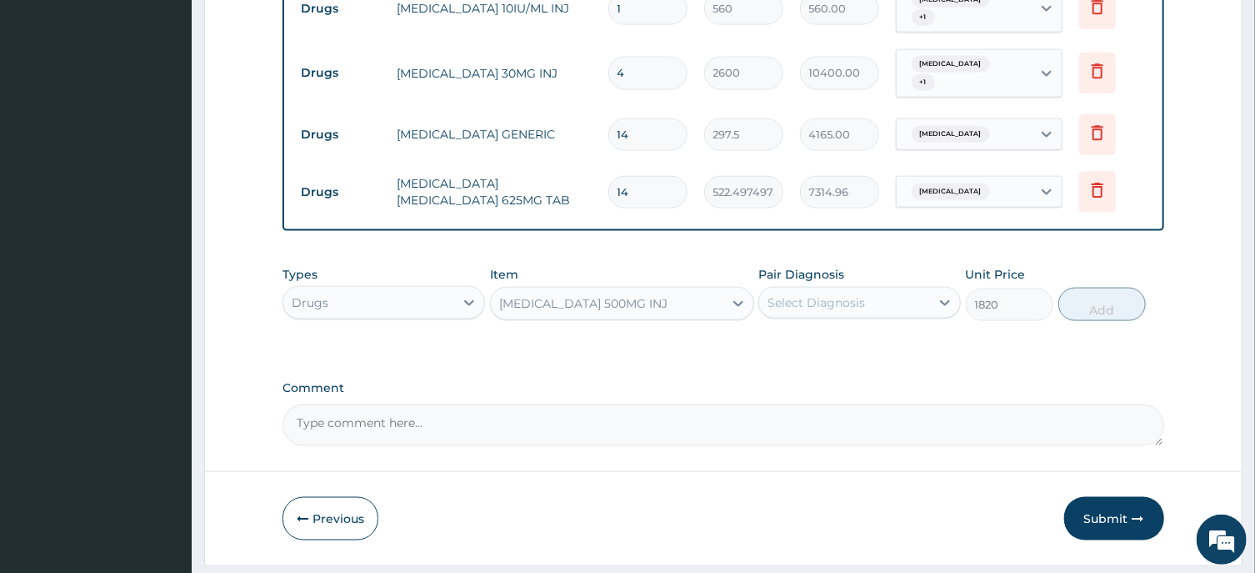
click at [819, 311] on div "Select Diagnosis" at bounding box center [817, 302] width 98 height 17
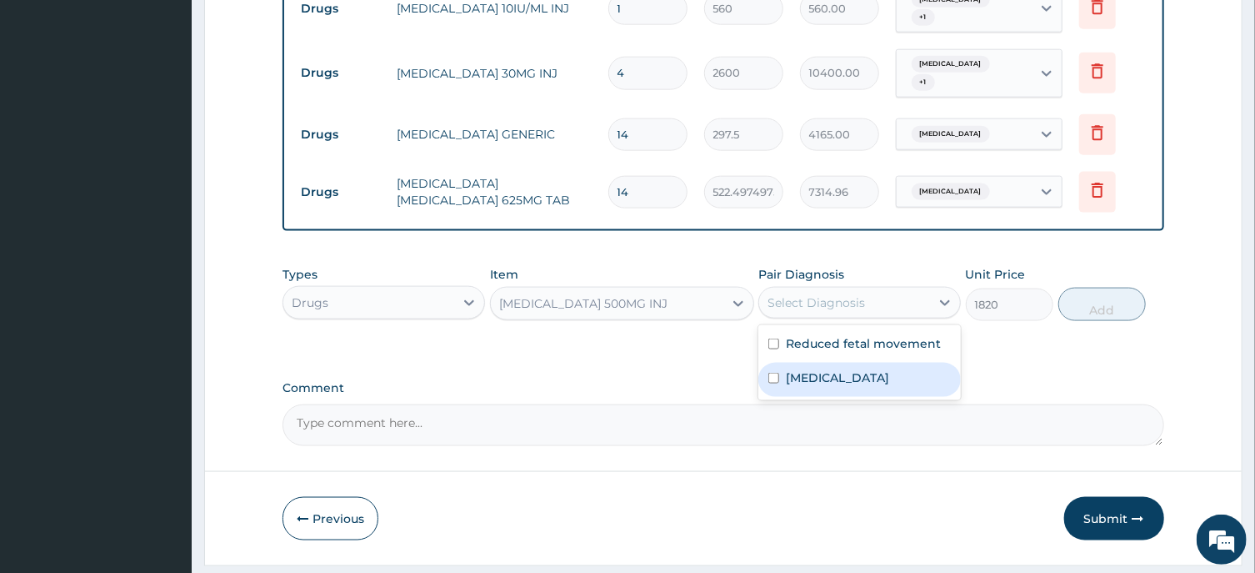
click at [845, 384] on label "Post-term pregnancy" at bounding box center [837, 377] width 103 height 17
checkbox input "true"
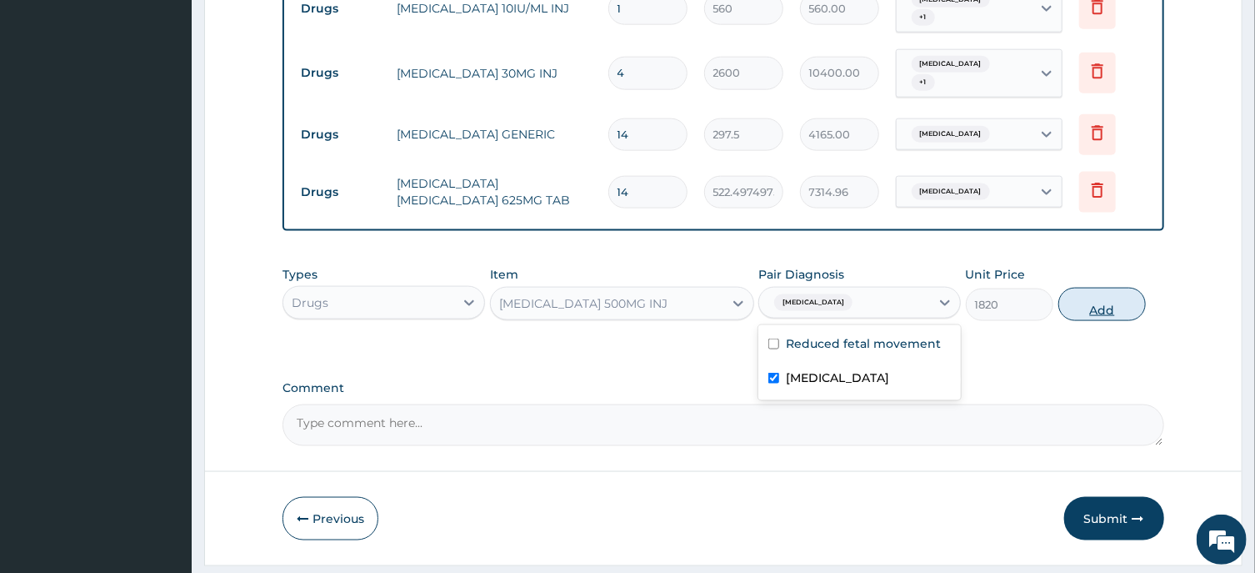
click at [1109, 313] on button "Add" at bounding box center [1103, 304] width 88 height 33
type input "0"
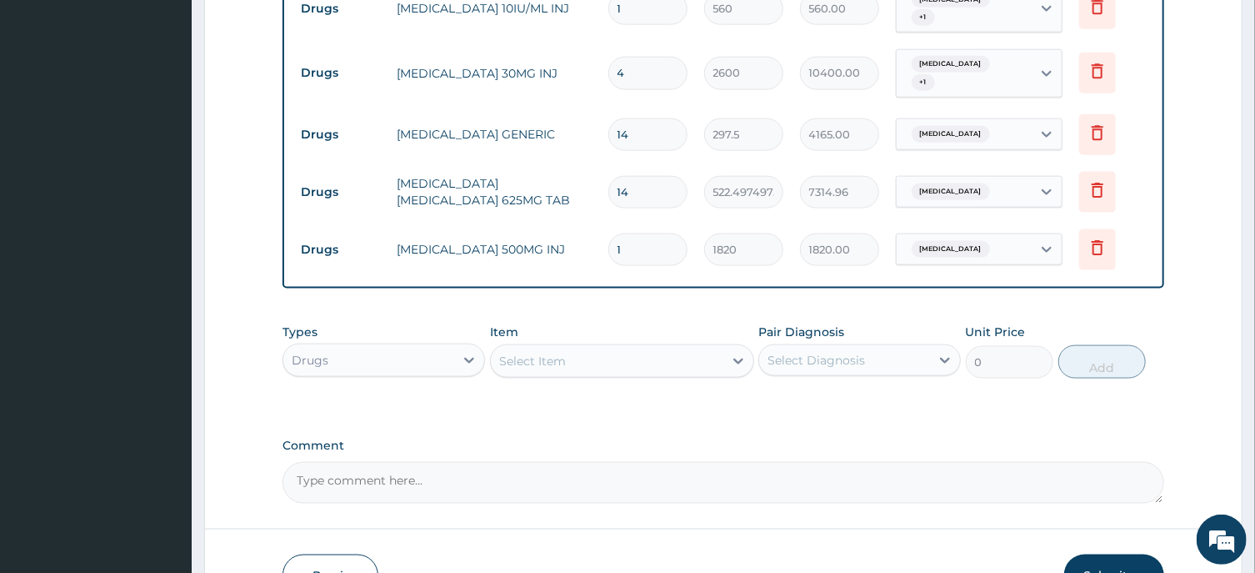
drag, startPoint x: 647, startPoint y: 258, endPoint x: 572, endPoint y: 262, distance: 75.1
click at [608, 262] on input "1" at bounding box center [647, 249] width 79 height 33
type input "2"
type input "3640.00"
type input "2"
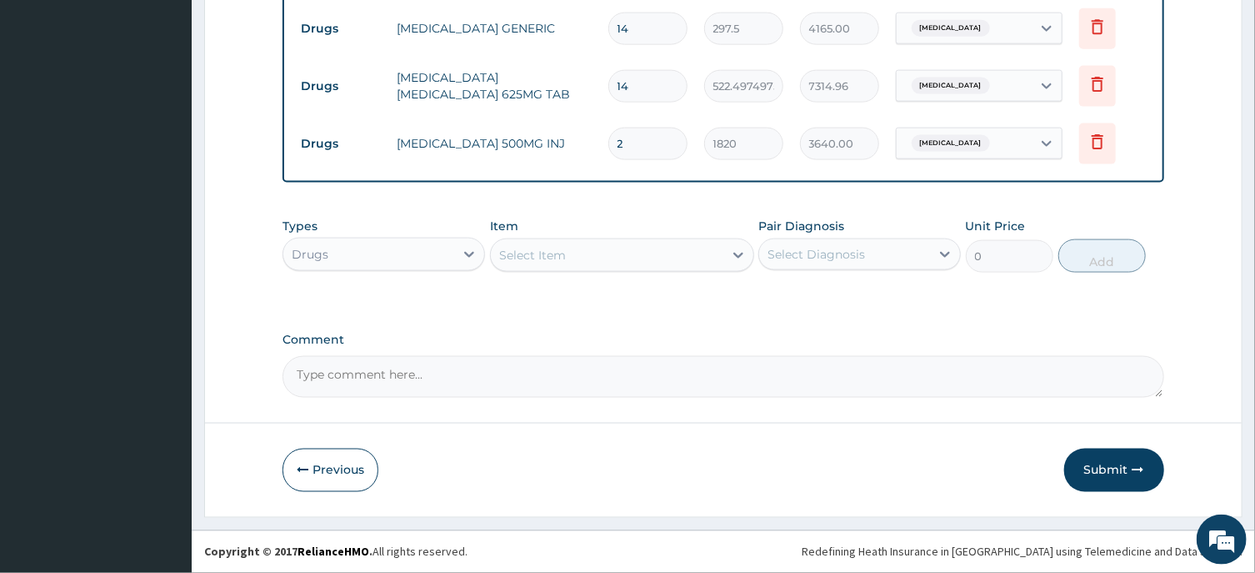
scroll to position [1176, 0]
click at [1104, 472] on button "Submit" at bounding box center [1114, 469] width 100 height 43
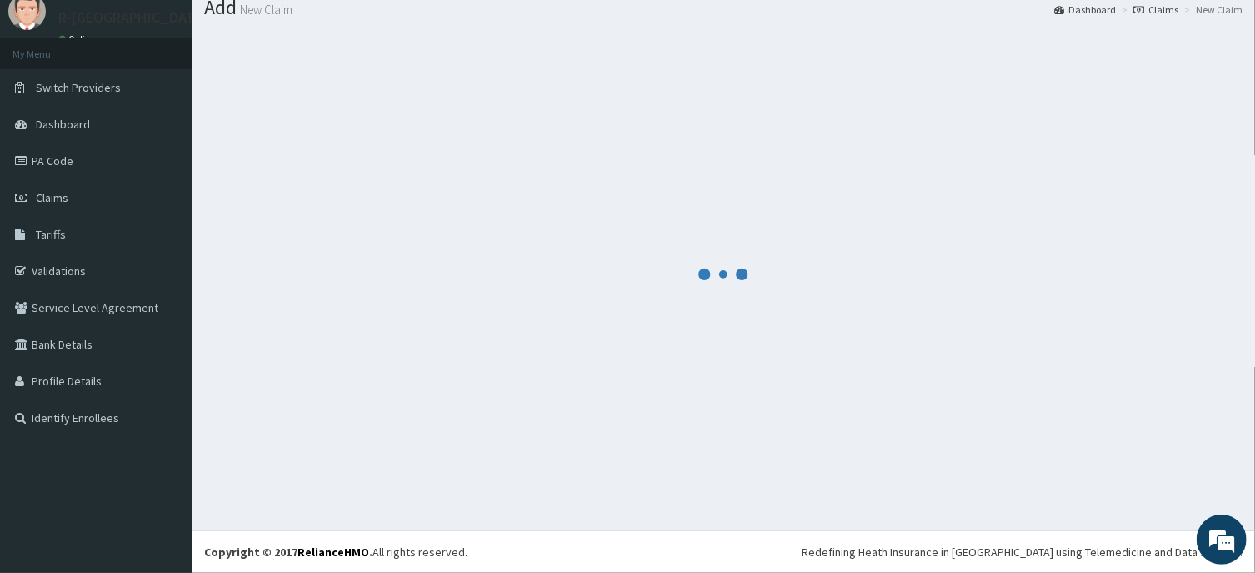
scroll to position [58, 0]
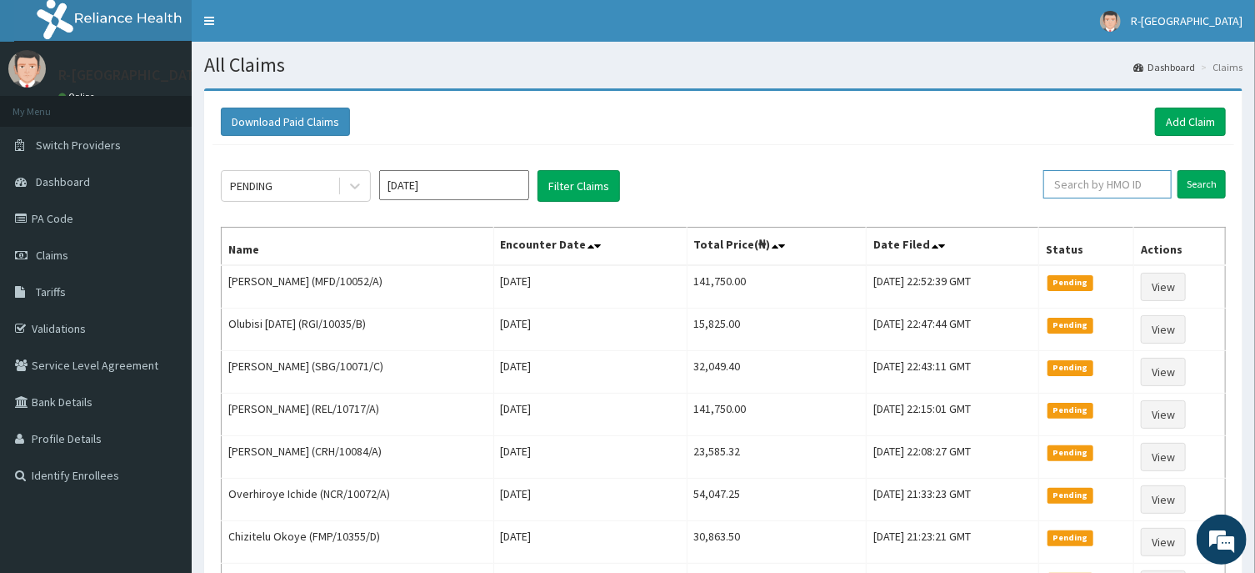
click at [1069, 175] on input "text" at bounding box center [1108, 184] width 128 height 28
paste input "AID/10007/A"
type input "AID/10007/A"
click at [1204, 183] on input "Search" at bounding box center [1202, 184] width 48 height 28
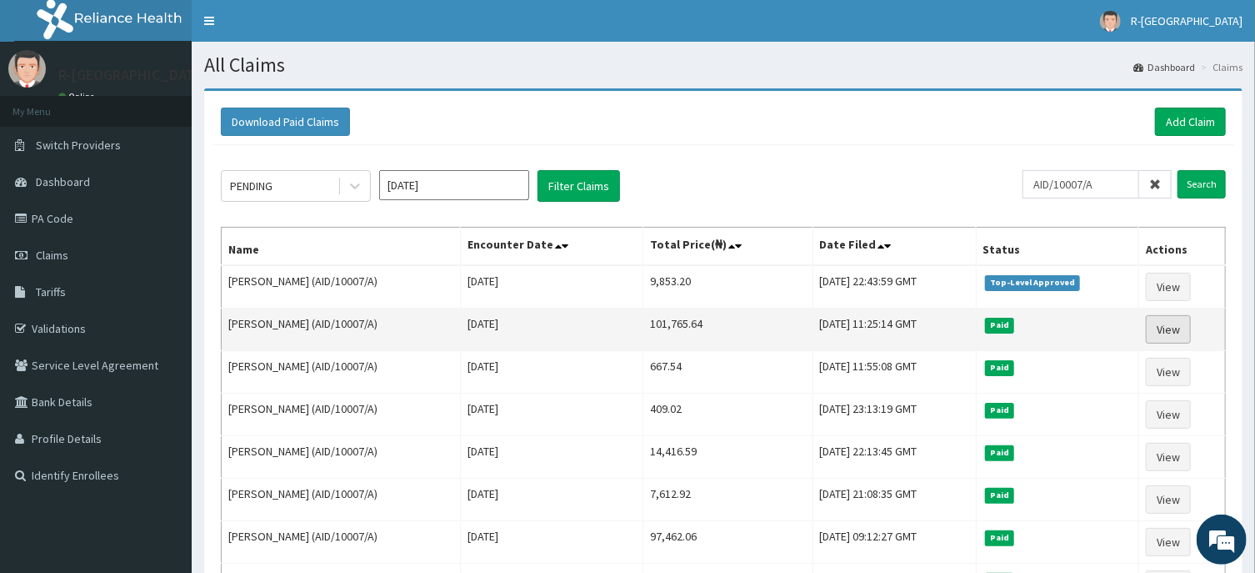
click at [1173, 334] on link "View" at bounding box center [1168, 329] width 45 height 28
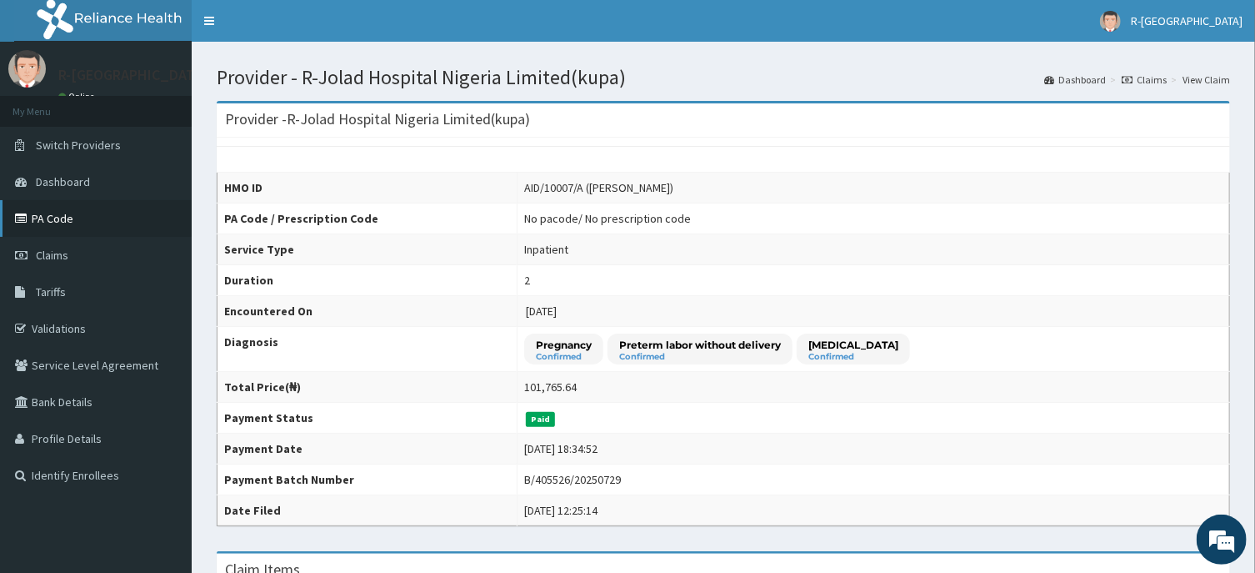
click at [48, 222] on link "PA Code" at bounding box center [96, 218] width 192 height 37
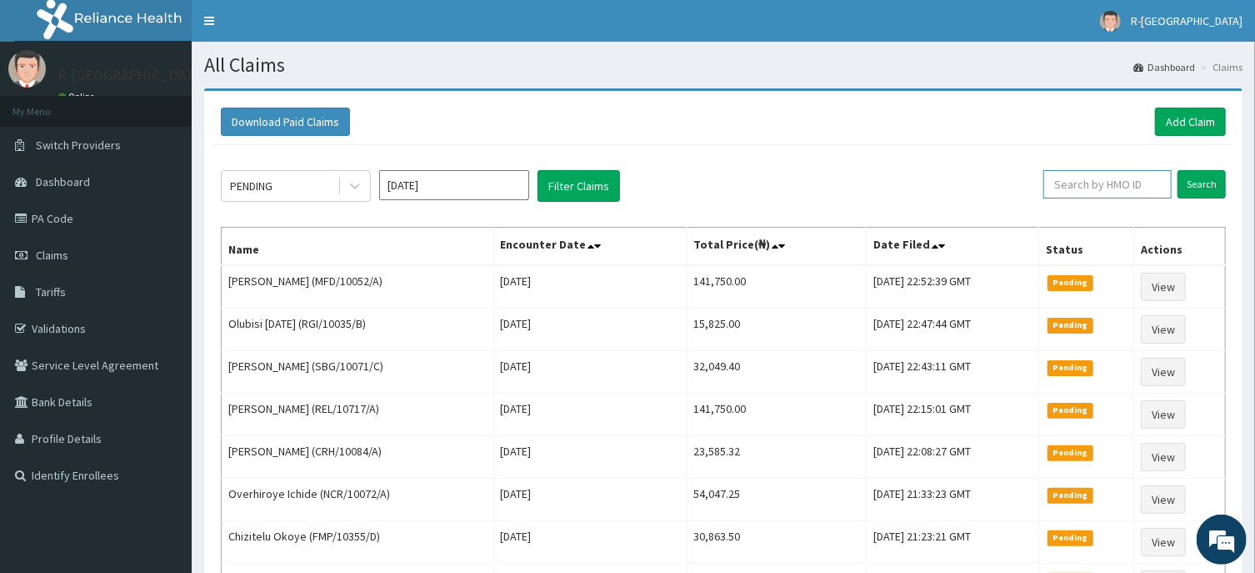
click at [1075, 183] on input "text" at bounding box center [1108, 184] width 128 height 28
paste input "AID/10007/A"
type input "AID/10007/A"
click at [1203, 190] on input "Search" at bounding box center [1202, 184] width 48 height 28
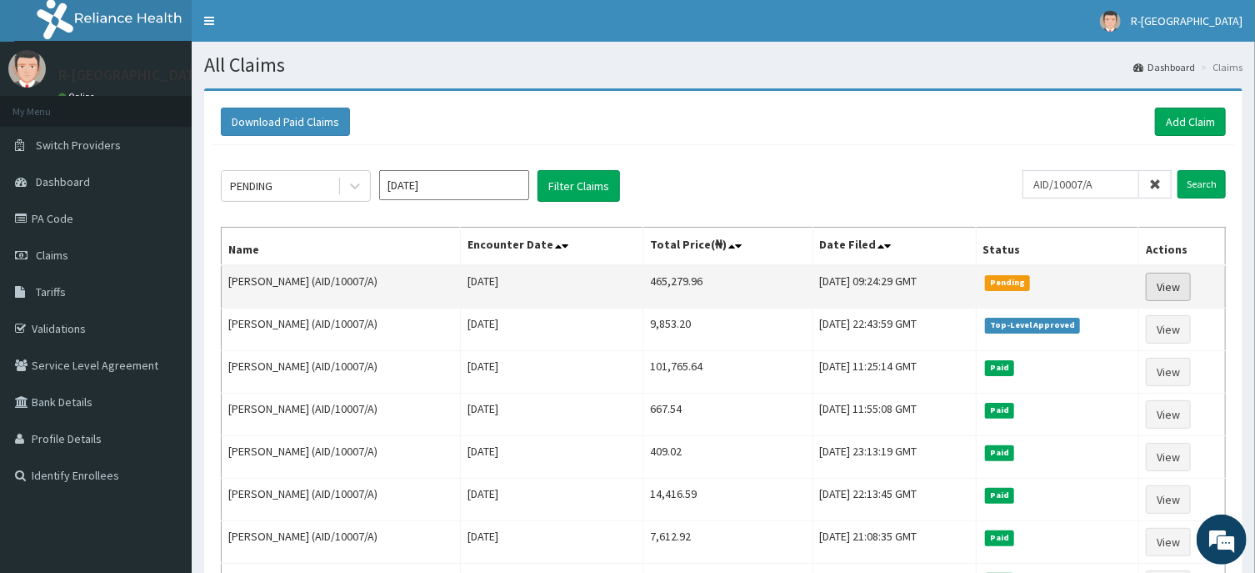
click at [1176, 288] on link "View" at bounding box center [1168, 287] width 45 height 28
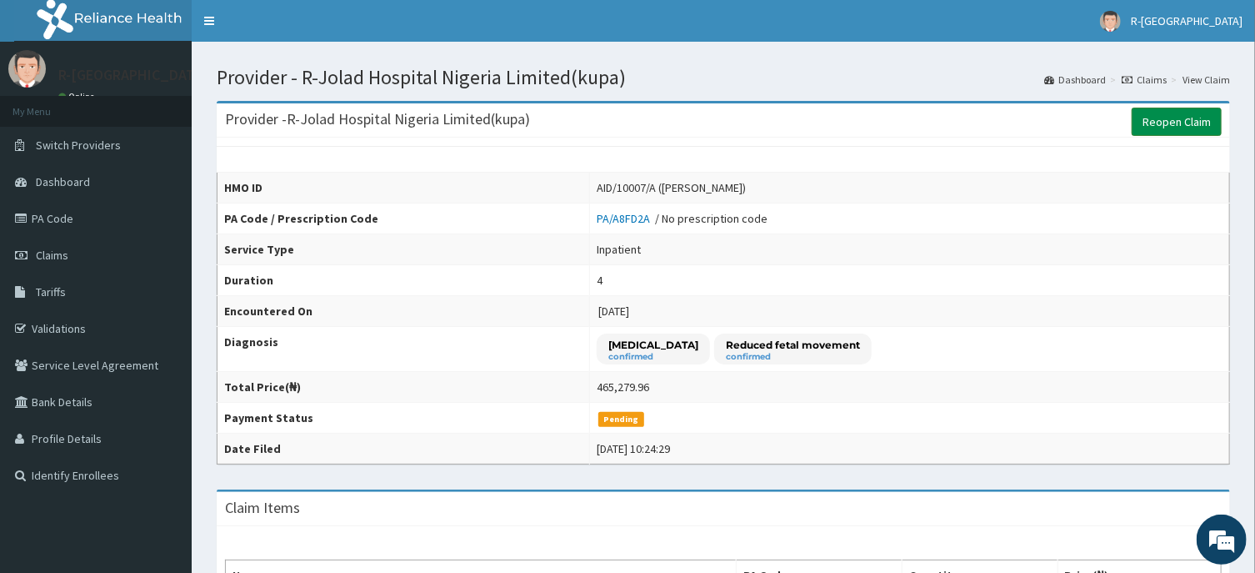
click at [1175, 125] on link "Reopen Claim" at bounding box center [1177, 122] width 90 height 28
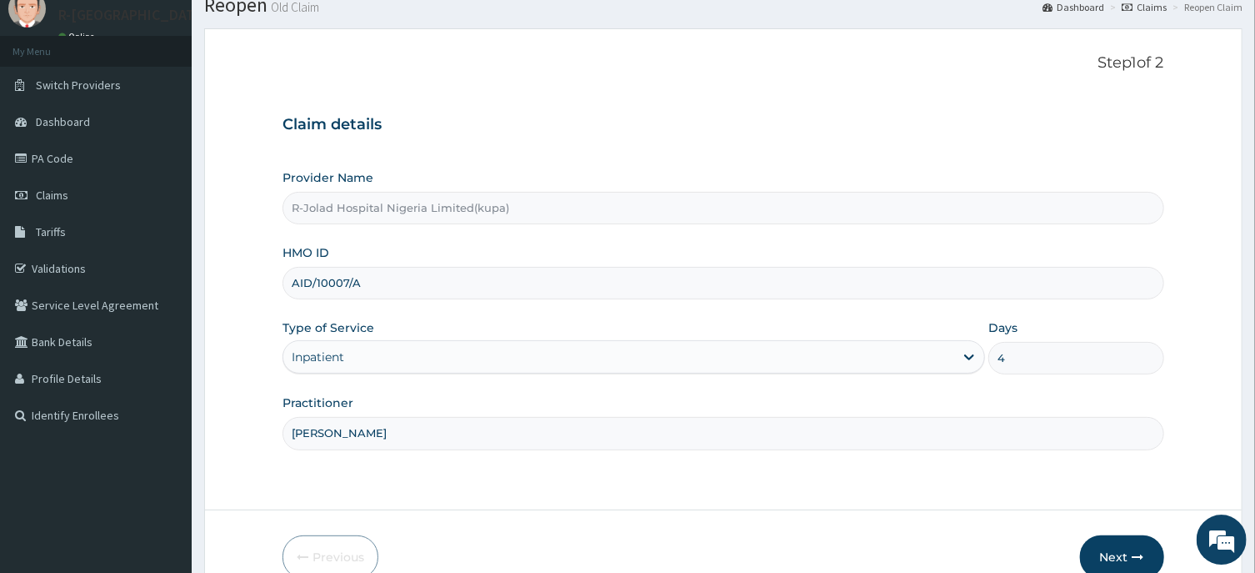
scroll to position [147, 0]
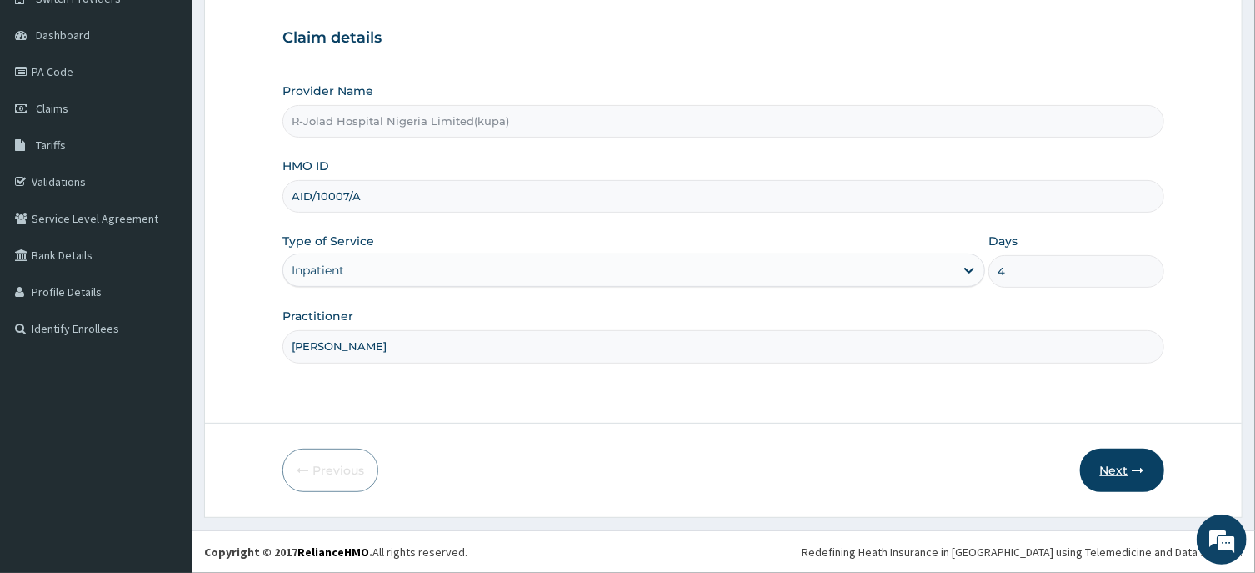
click at [1104, 460] on button "Next" at bounding box center [1122, 469] width 84 height 43
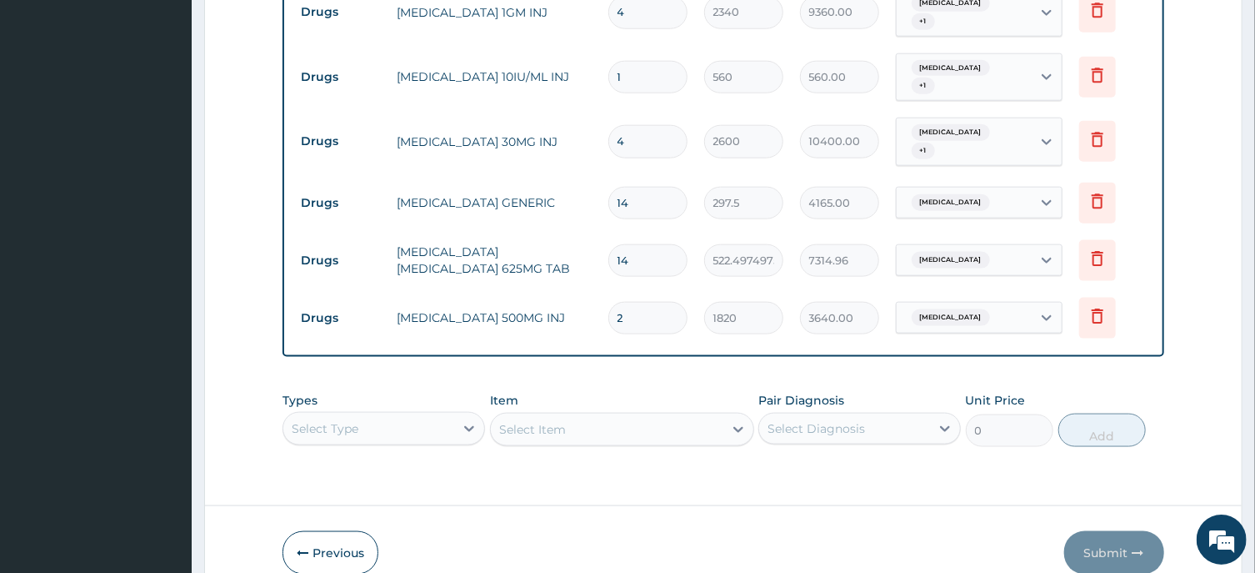
scroll to position [1040, 0]
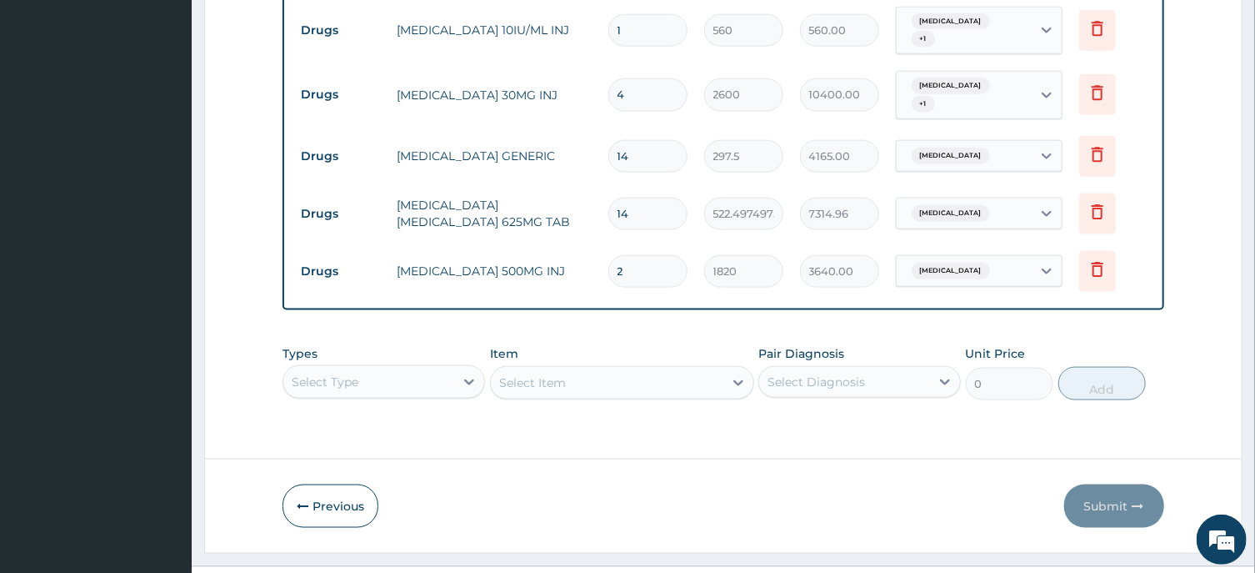
click at [378, 393] on div "Types Select Type Item Select Item Pair Diagnosis Select Diagnosis Unit Price 0…" at bounding box center [723, 373] width 881 height 72
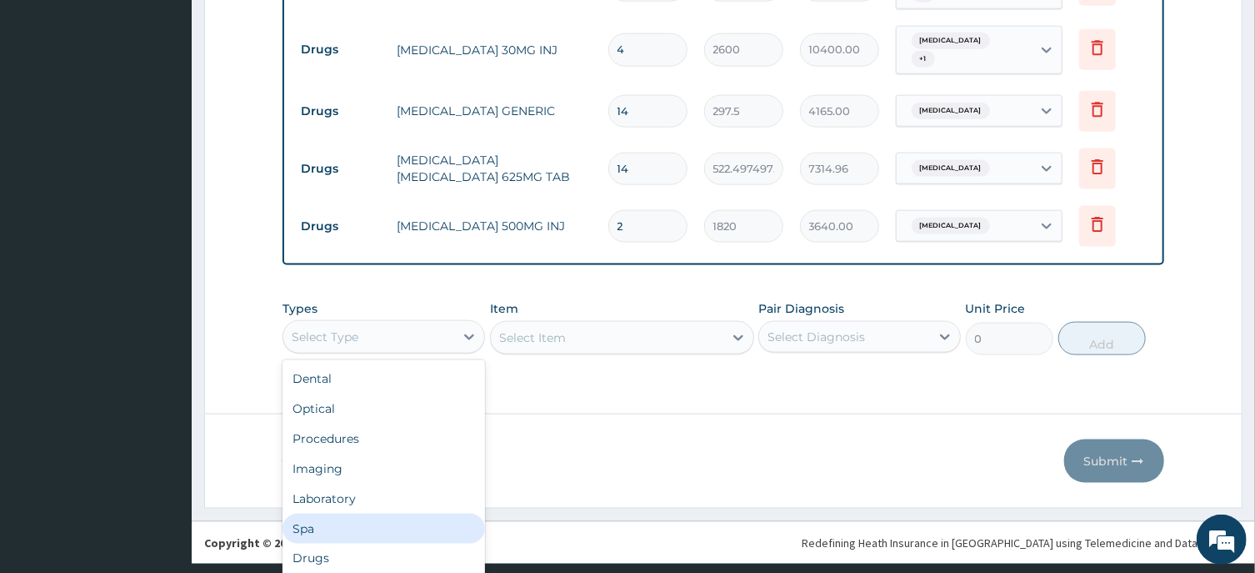
scroll to position [57, 0]
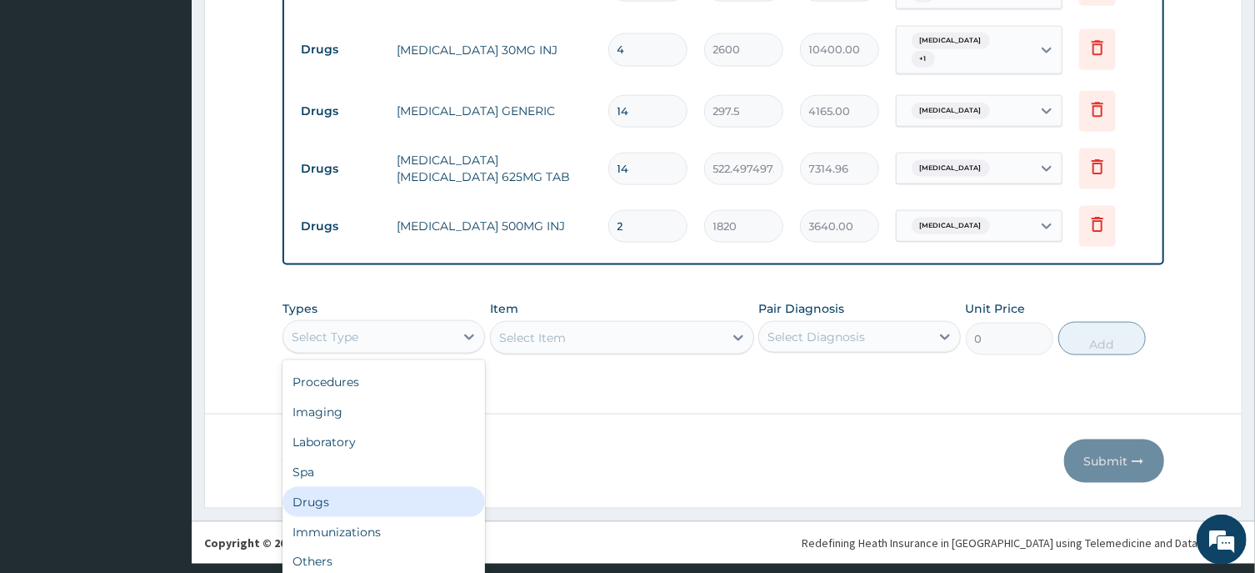
click at [303, 512] on div "Drugs" at bounding box center [384, 502] width 203 height 30
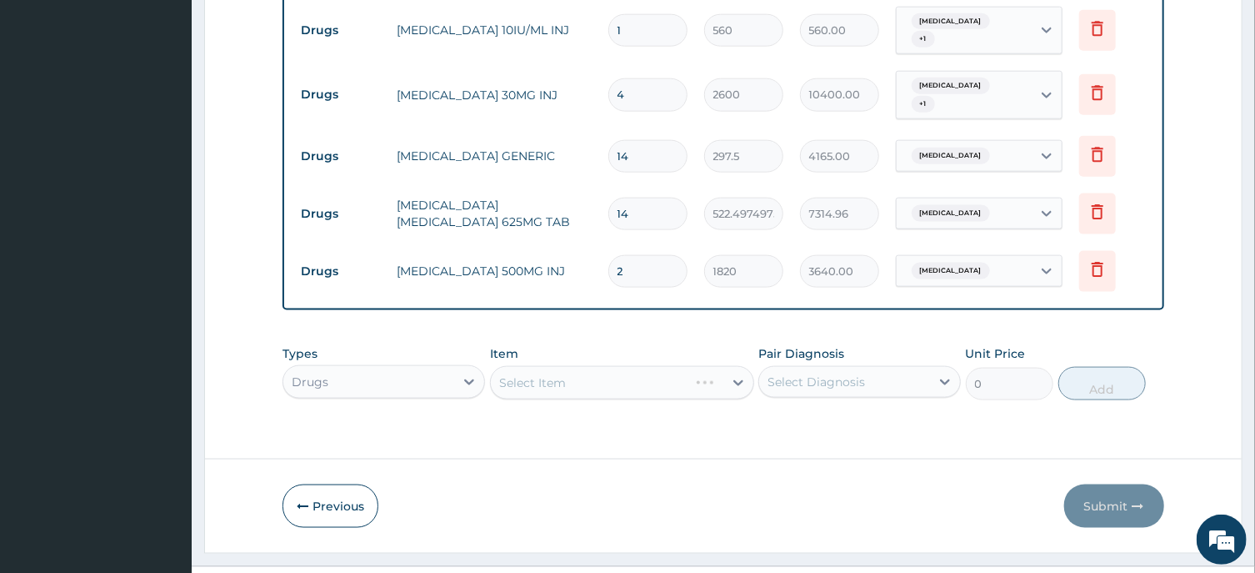
scroll to position [0, 0]
click at [568, 397] on div "Types option Drugs, selected. Select is focused ,type to refine list, press Dow…" at bounding box center [723, 373] width 881 height 72
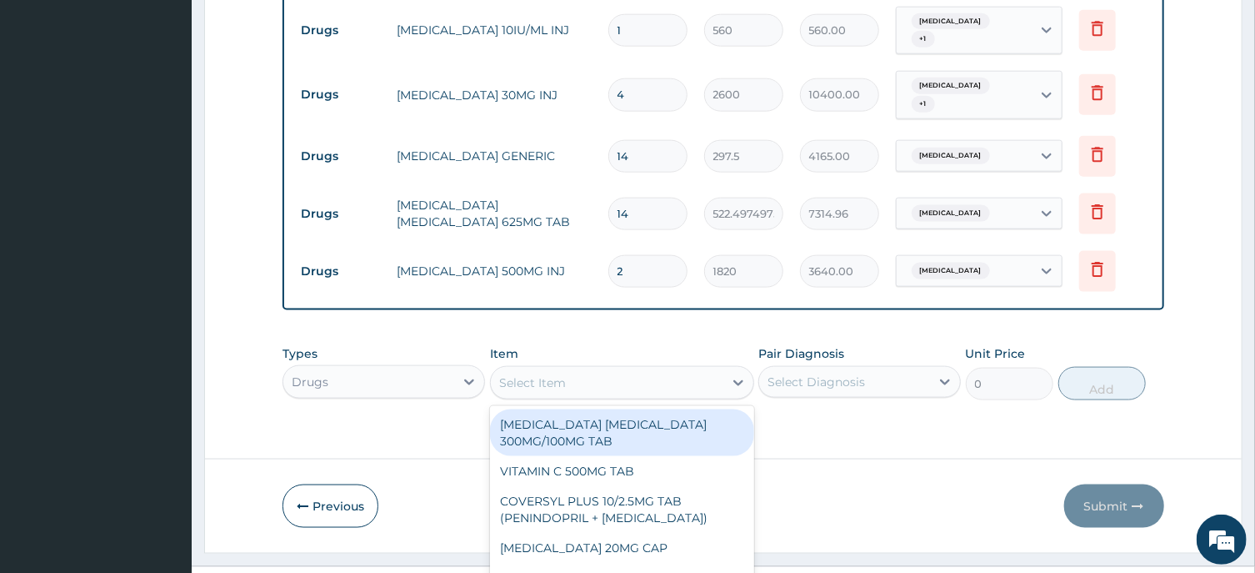
scroll to position [46, 0]
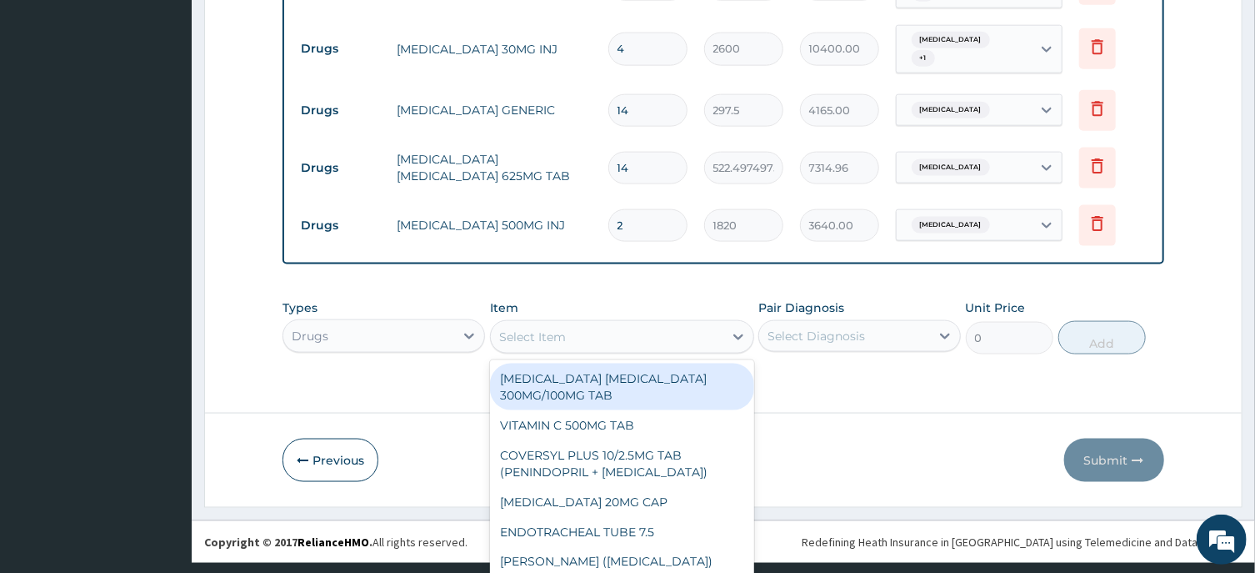
paste input "[MEDICAL_DATA] INJ"
type input "[MEDICAL_DATA] INJ"
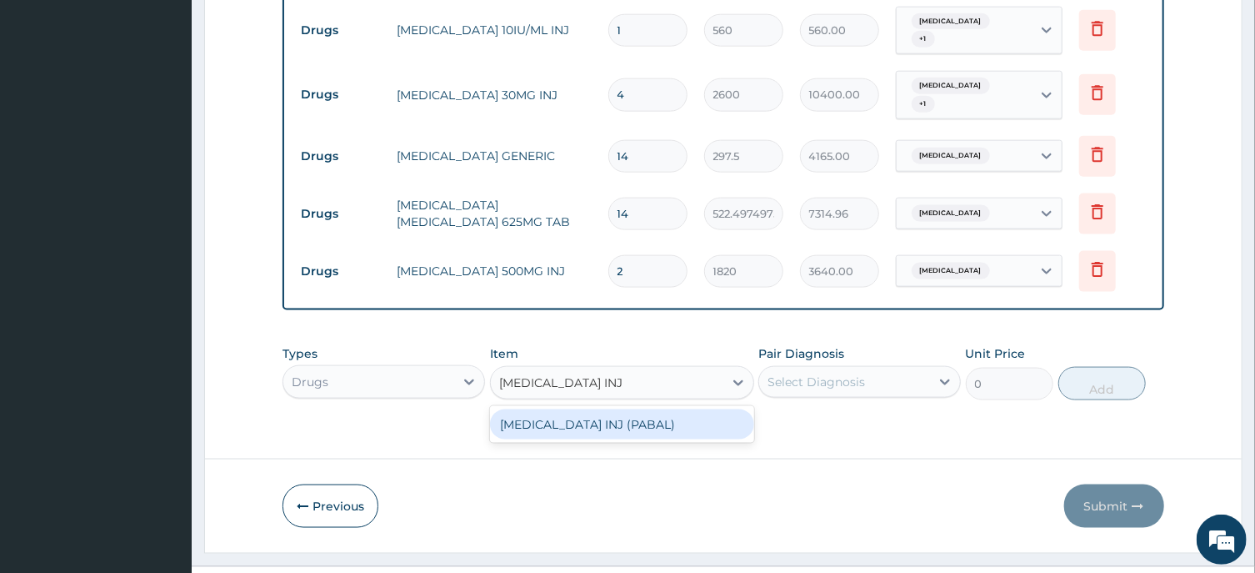
click at [572, 439] on div "[MEDICAL_DATA] INJ (PABAL)" at bounding box center [622, 424] width 264 height 30
type input "48750"
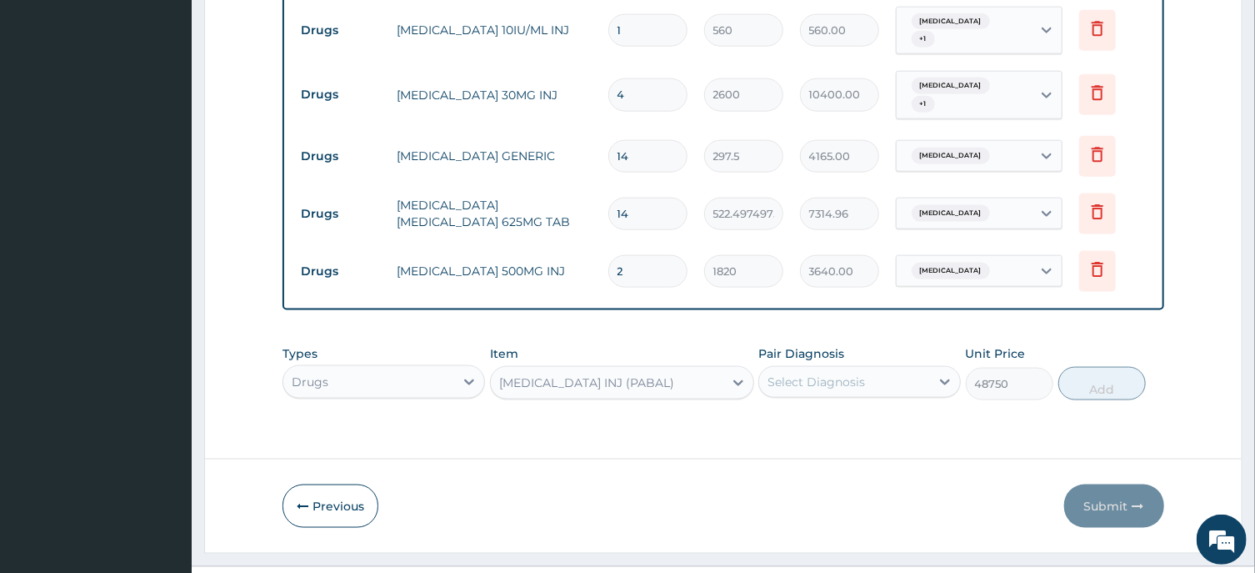
click at [828, 395] on div "Select Diagnosis" at bounding box center [844, 381] width 171 height 27
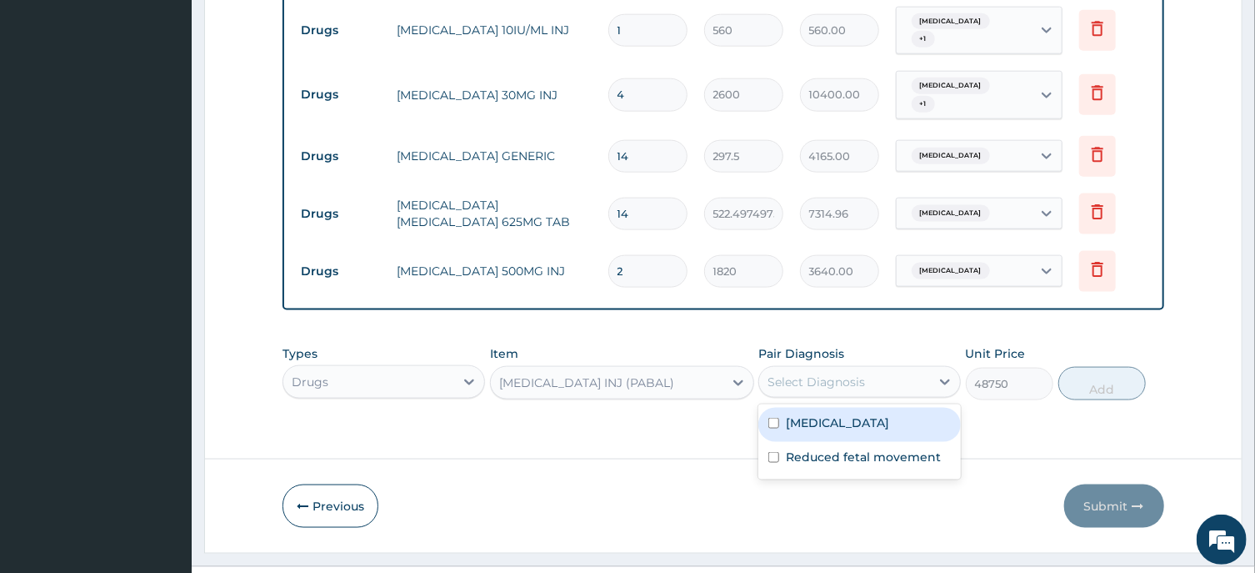
click at [868, 431] on label "[MEDICAL_DATA]" at bounding box center [837, 422] width 103 height 17
checkbox input "true"
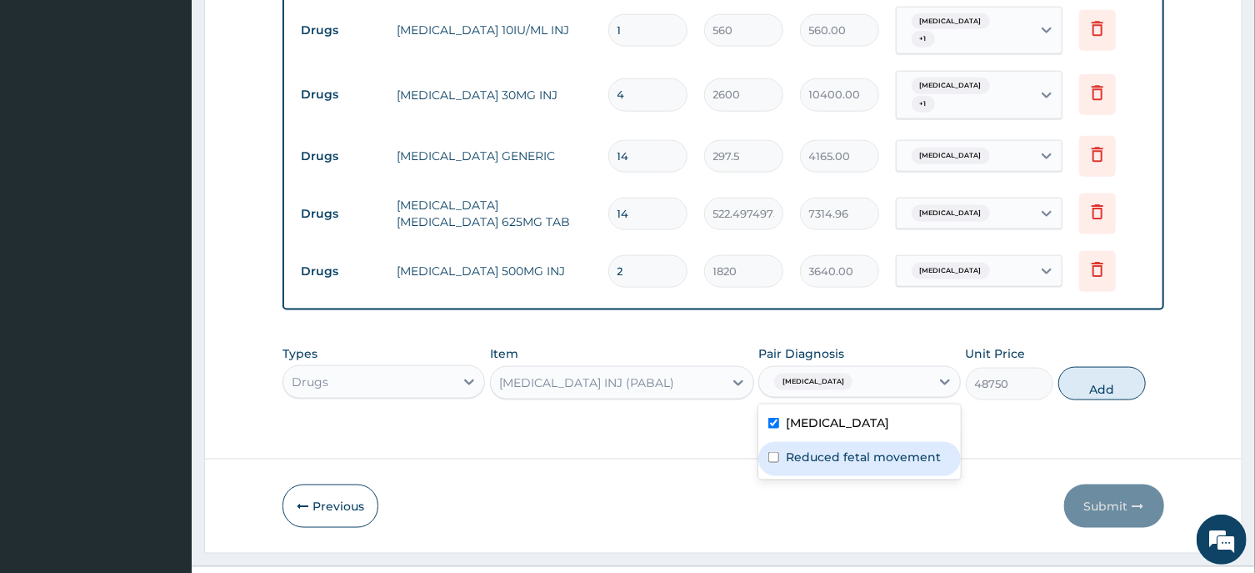
click at [876, 464] on label "Reduced fetal movement" at bounding box center [863, 456] width 155 height 17
checkbox input "true"
click at [1094, 385] on button "Add" at bounding box center [1103, 383] width 88 height 33
type input "0"
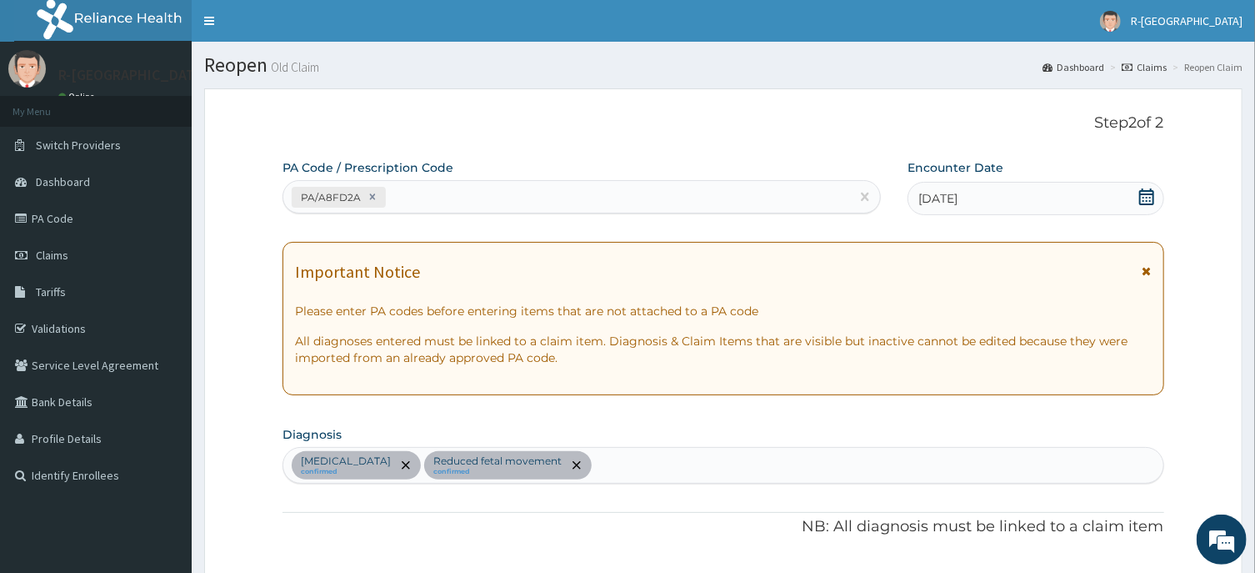
click at [426, 197] on div "PA/A8FD2A" at bounding box center [566, 197] width 567 height 28
paste input "PA/2DD681"
type input "PA/2DD681"
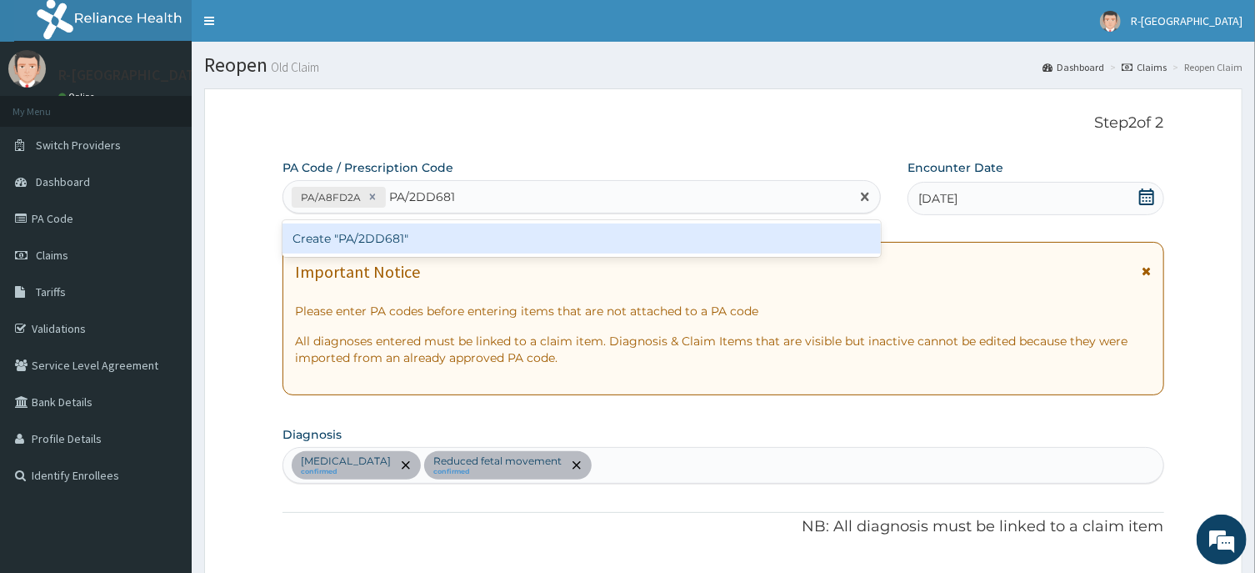
click at [359, 238] on div "Create "PA/2DD681"" at bounding box center [582, 238] width 598 height 30
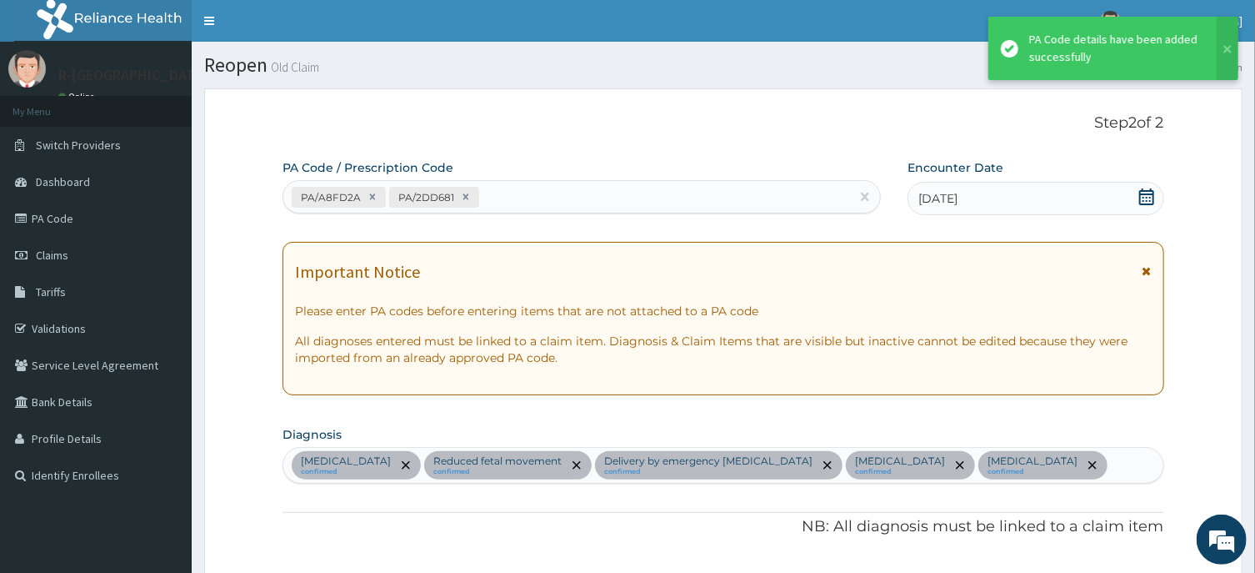
scroll to position [1191, 0]
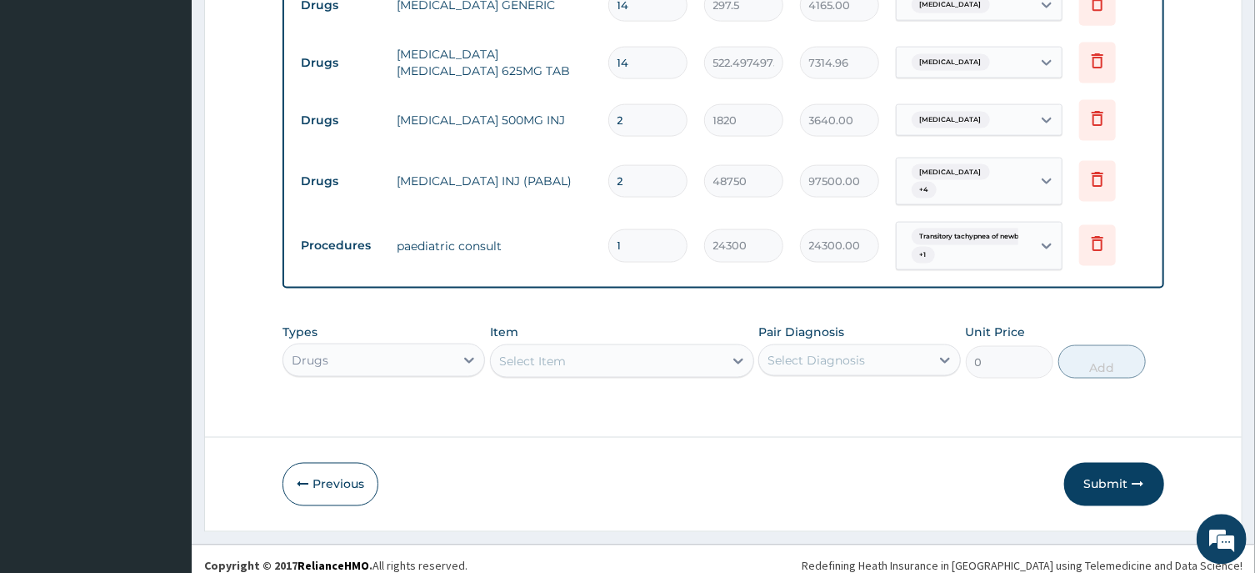
drag, startPoint x: 633, startPoint y: 220, endPoint x: 617, endPoint y: 222, distance: 15.9
click at [617, 198] on input "2" at bounding box center [647, 181] width 79 height 33
type input "1"
type input "48750.00"
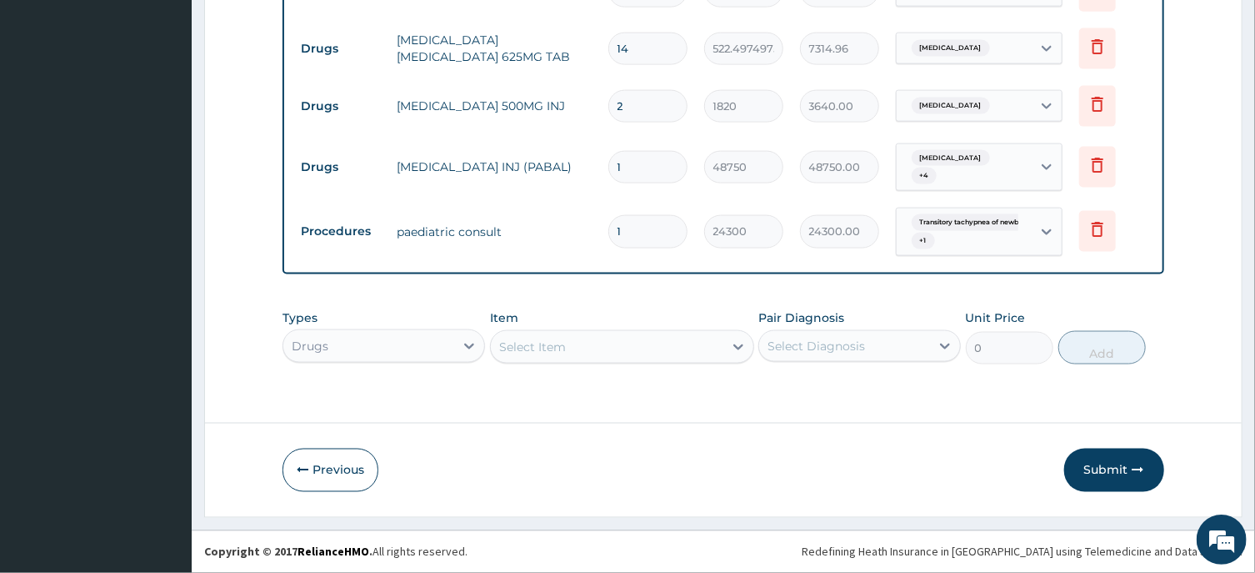
scroll to position [1246, 0]
type input "1"
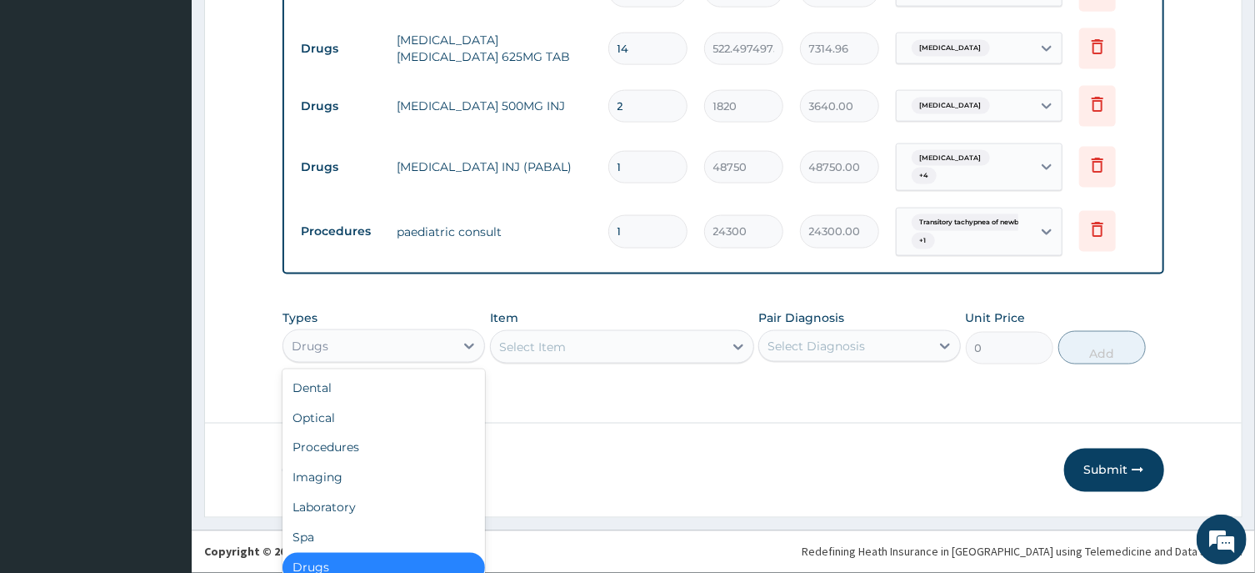
click at [330, 348] on div "option Drugs, selected. option Drugs selected, 7 of 10. 10 results available. U…" at bounding box center [384, 345] width 203 height 33
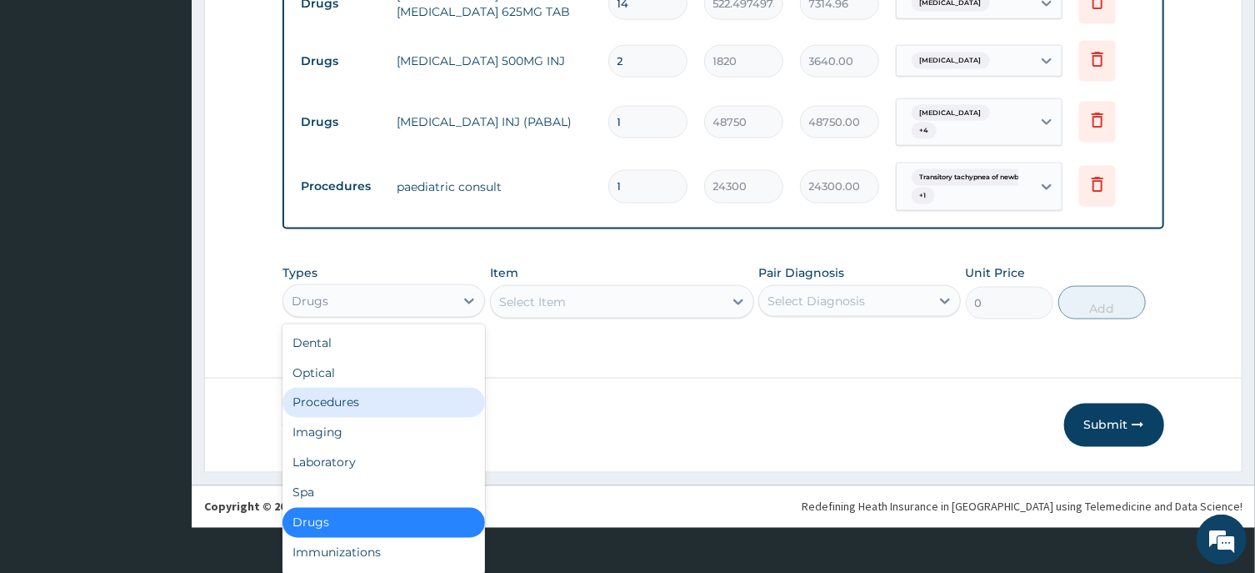
click at [324, 407] on div "Procedures" at bounding box center [384, 403] width 203 height 30
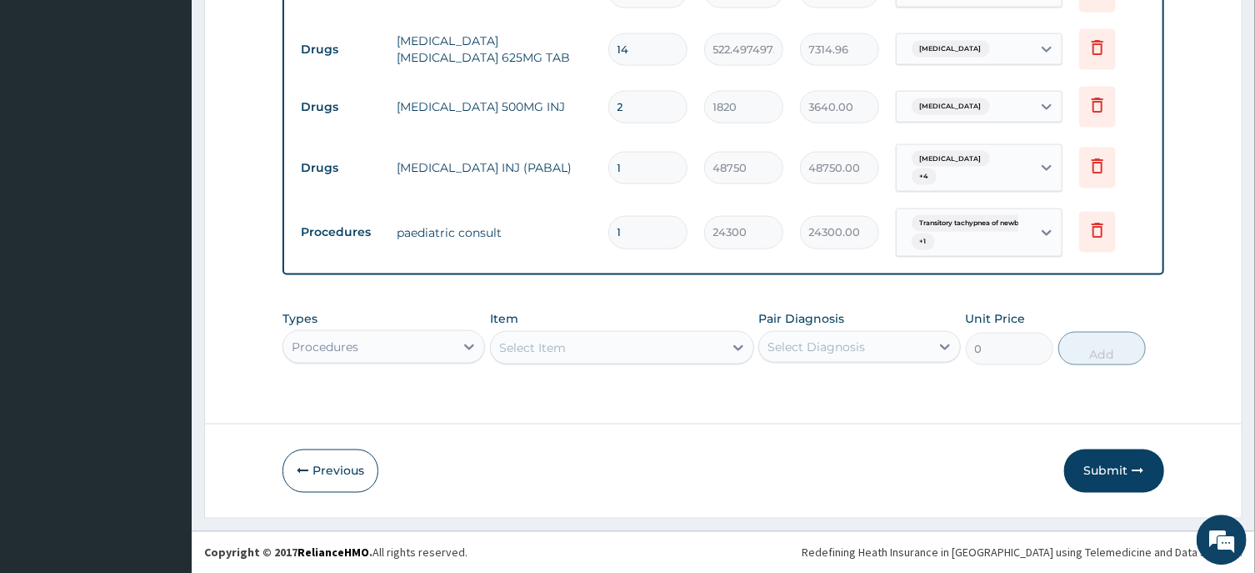
scroll to position [1246, 0]
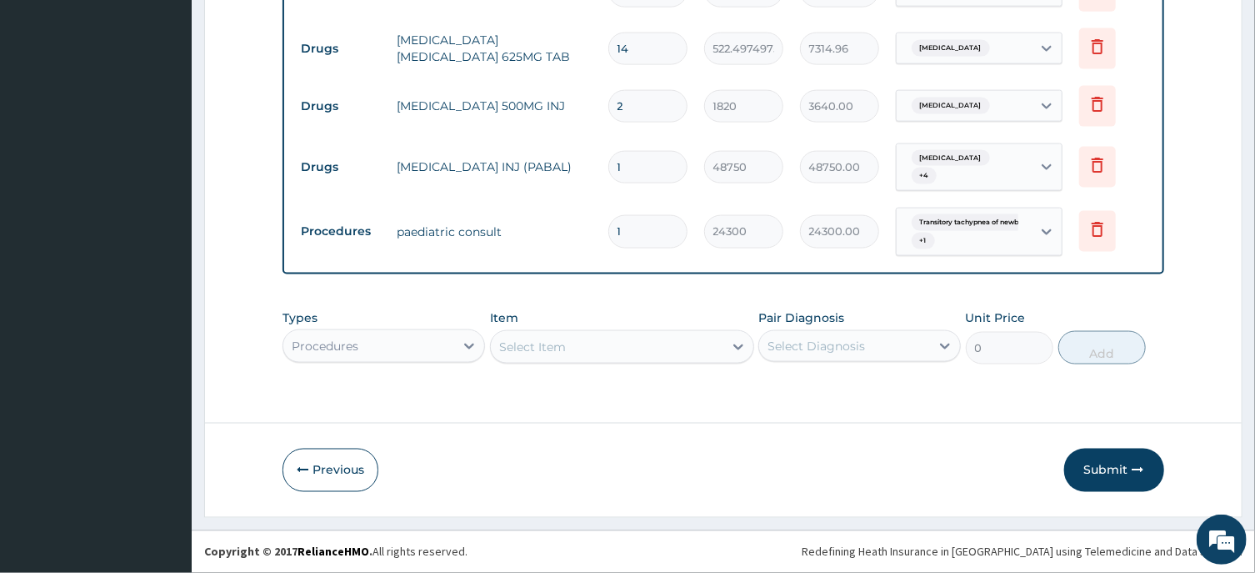
click at [535, 349] on div "Select Item" at bounding box center [607, 346] width 233 height 27
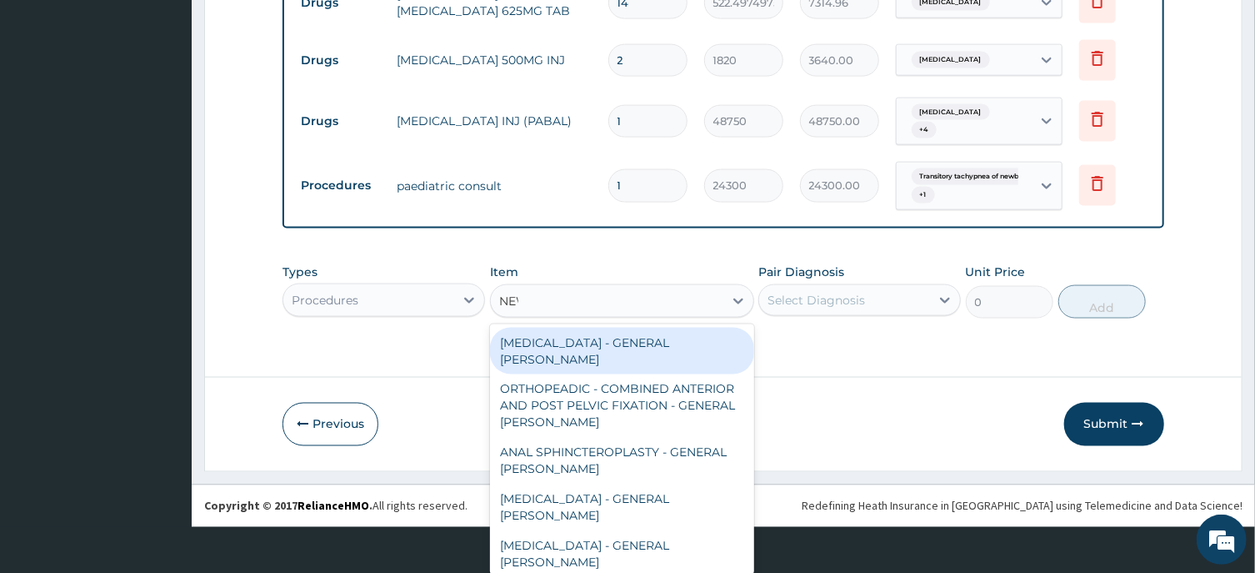
scroll to position [0, 0]
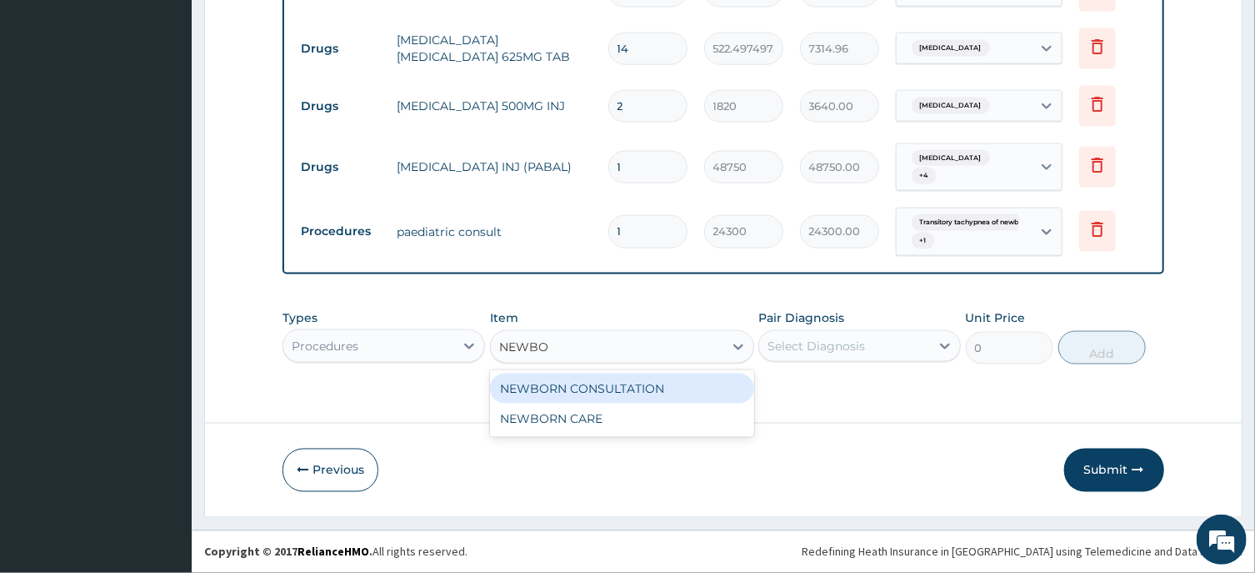
type input "NEWBOR"
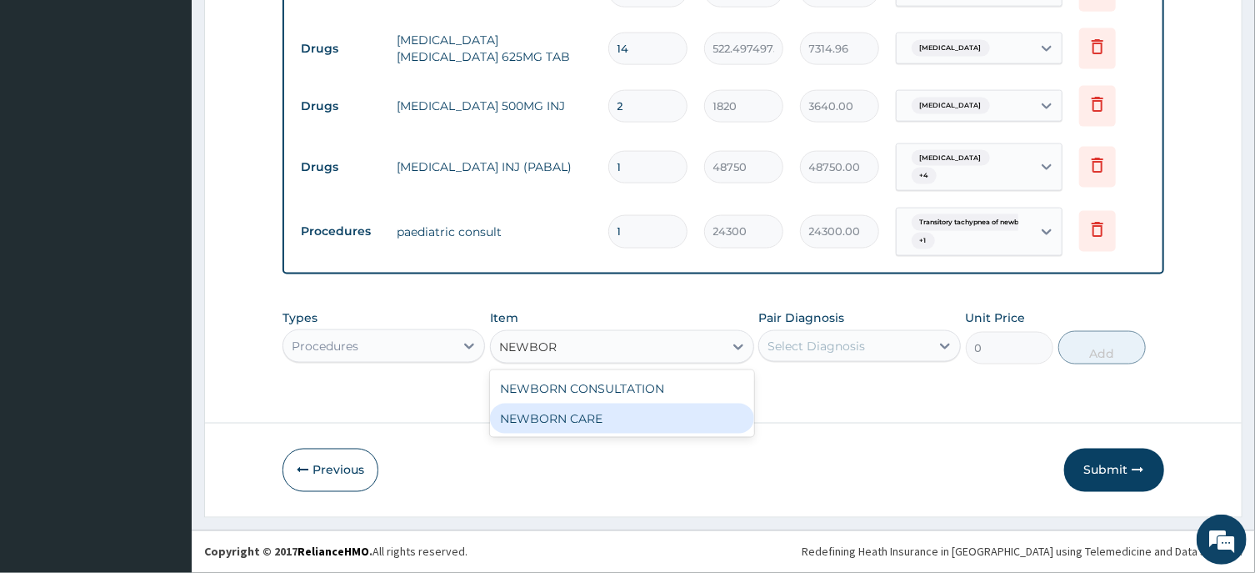
click at [612, 422] on div "NEWBORN CARE" at bounding box center [622, 418] width 264 height 30
type input "45000"
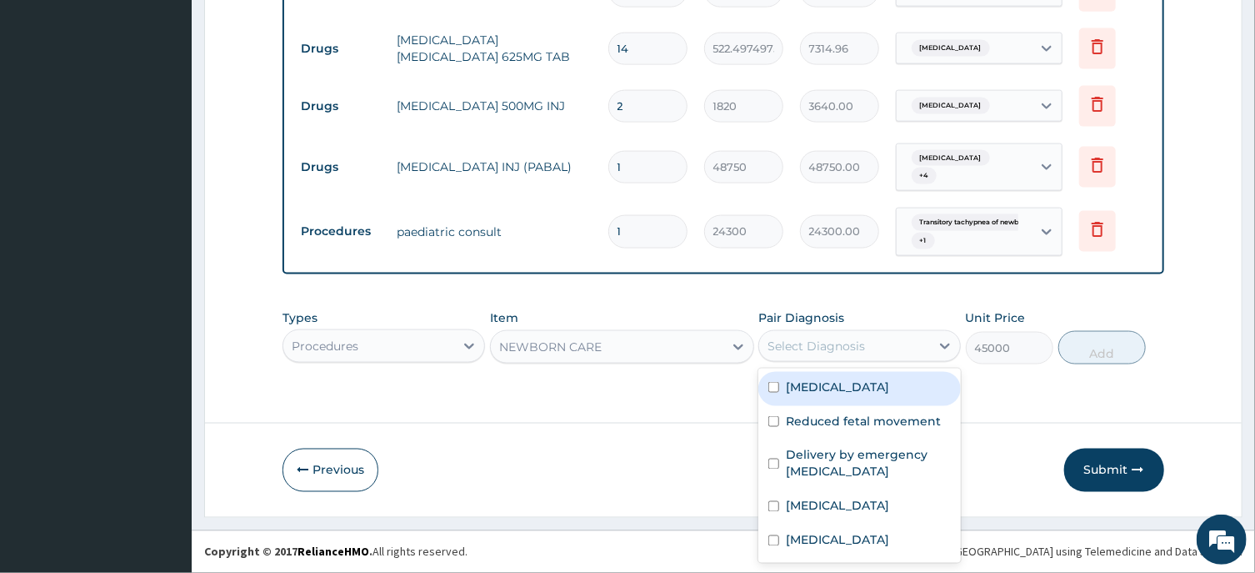
click at [824, 342] on div "Select Diagnosis" at bounding box center [817, 346] width 98 height 17
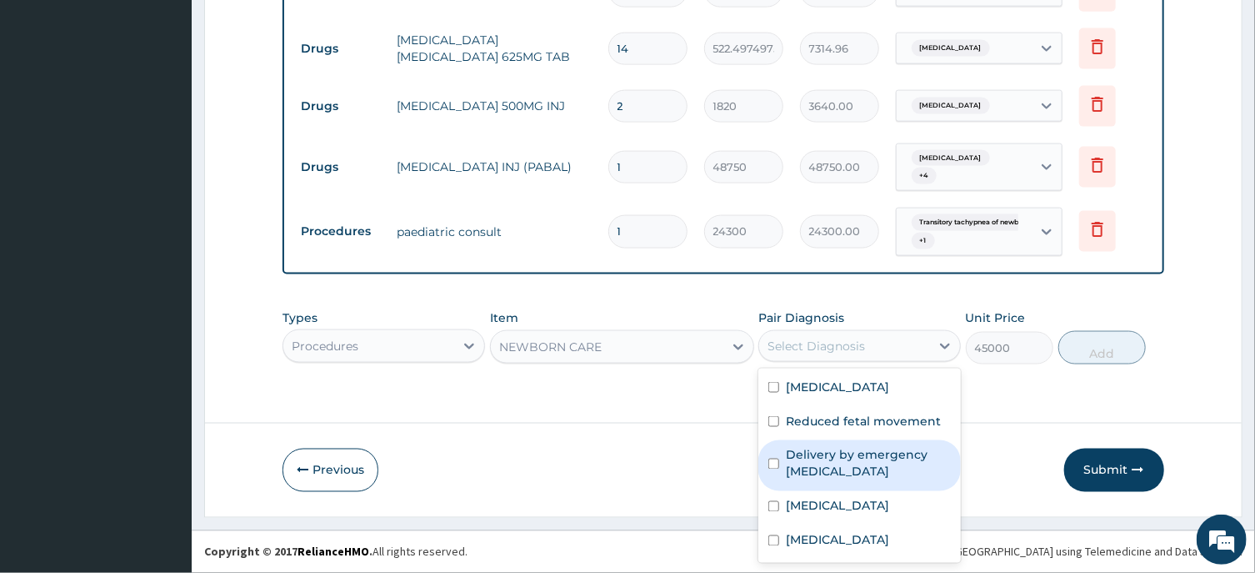
click at [845, 459] on label "Delivery by emergency [MEDICAL_DATA]" at bounding box center [868, 463] width 165 height 33
checkbox input "true"
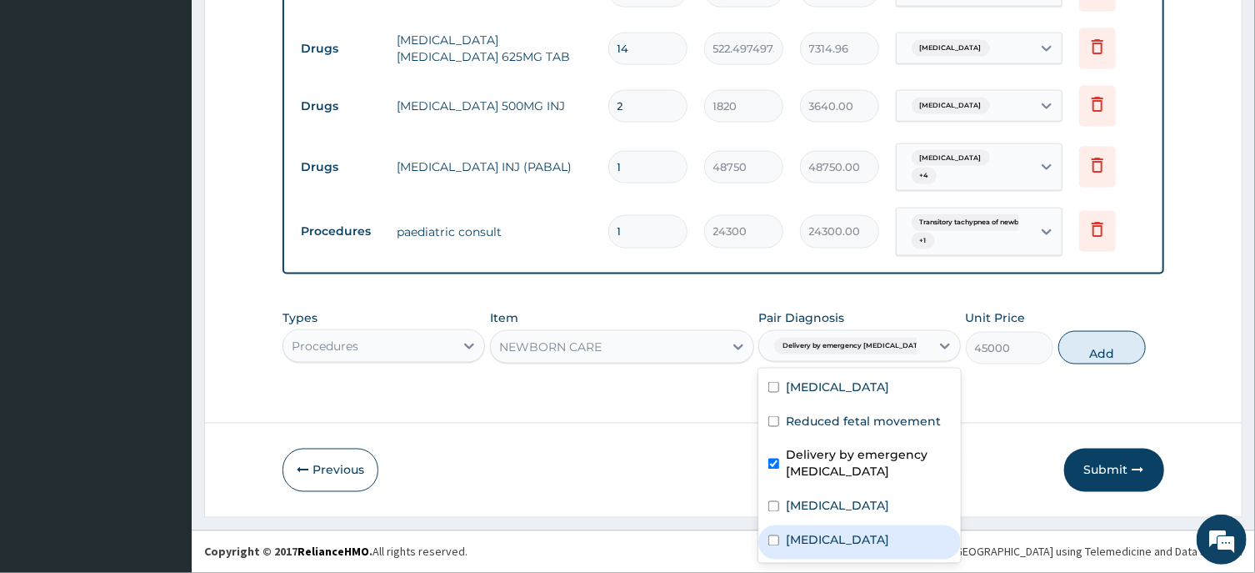
drag, startPoint x: 848, startPoint y: 552, endPoint x: 847, endPoint y: 531, distance: 20.9
click at [848, 548] on label "[MEDICAL_DATA]" at bounding box center [837, 540] width 103 height 17
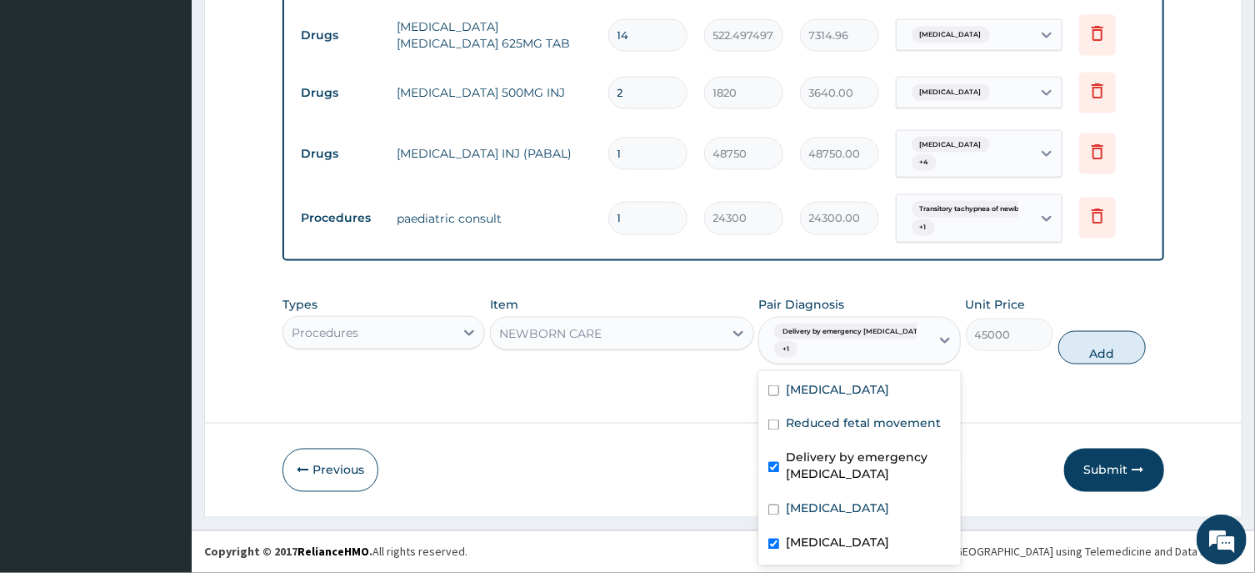
click at [824, 551] on label "[MEDICAL_DATA]" at bounding box center [837, 542] width 103 height 17
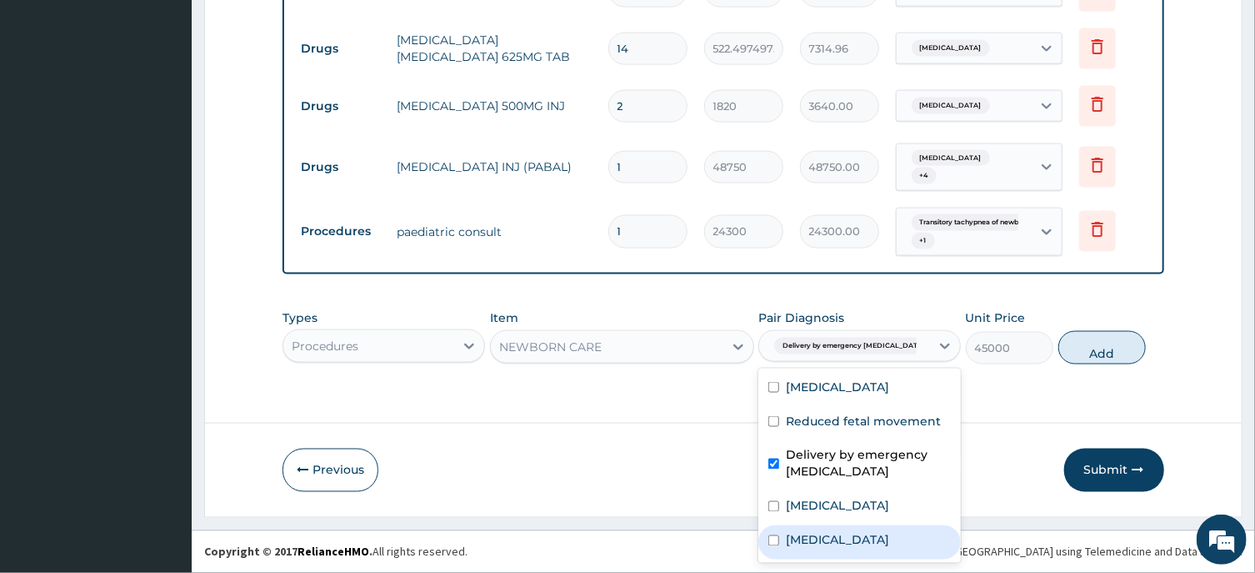
checkbox input "false"
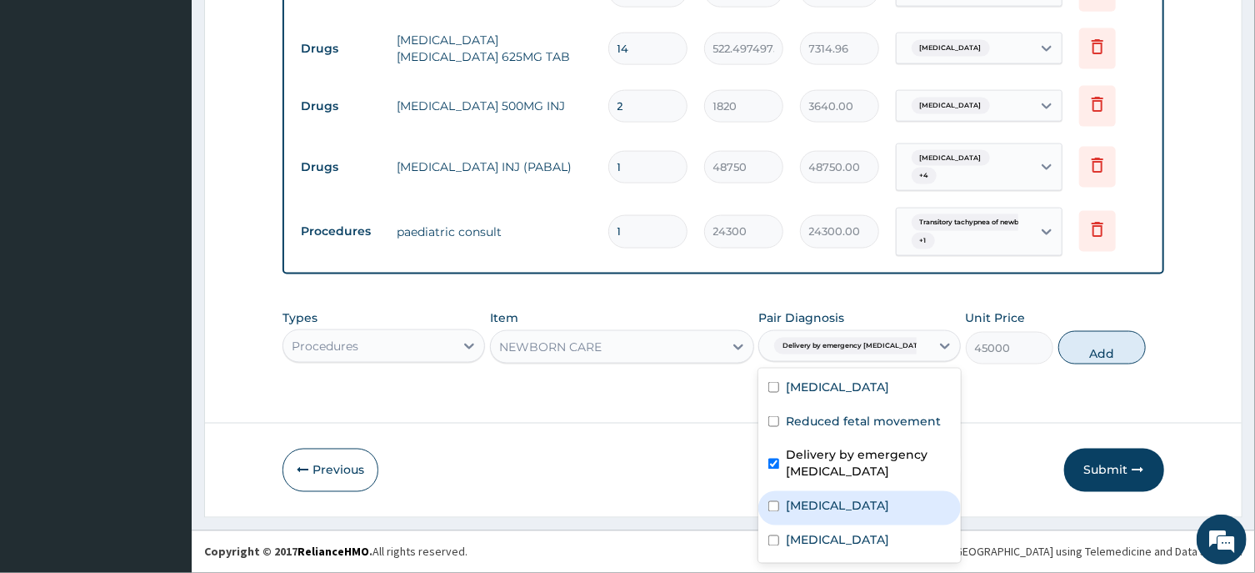
click at [838, 511] on label "[MEDICAL_DATA]" at bounding box center [837, 506] width 103 height 17
checkbox input "true"
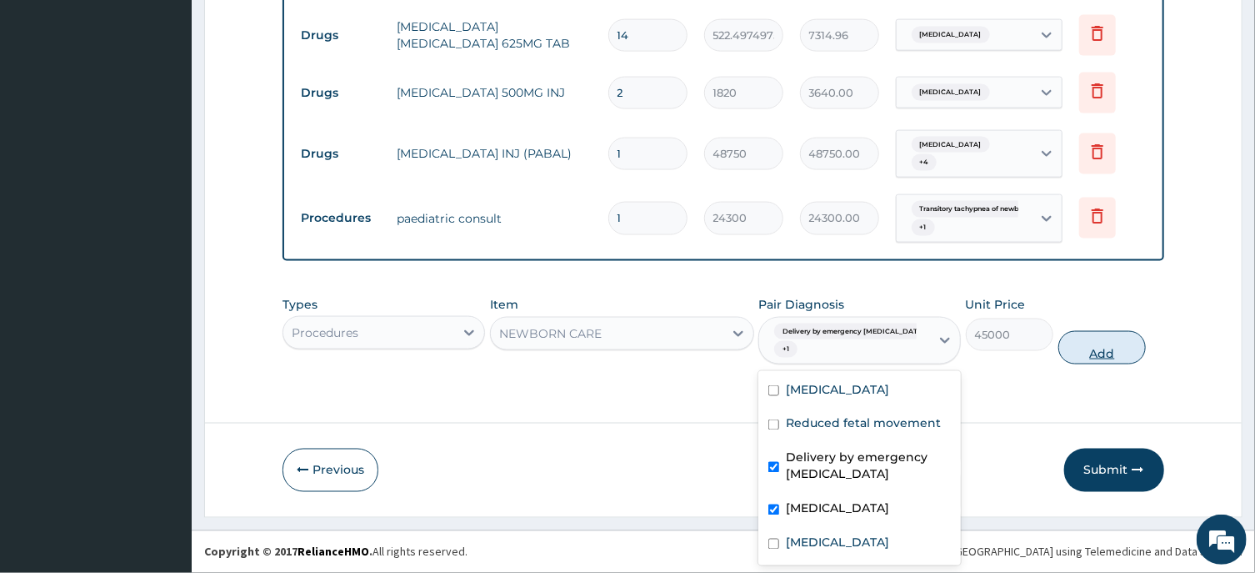
click at [1089, 345] on button "Add" at bounding box center [1103, 347] width 88 height 33
type input "0"
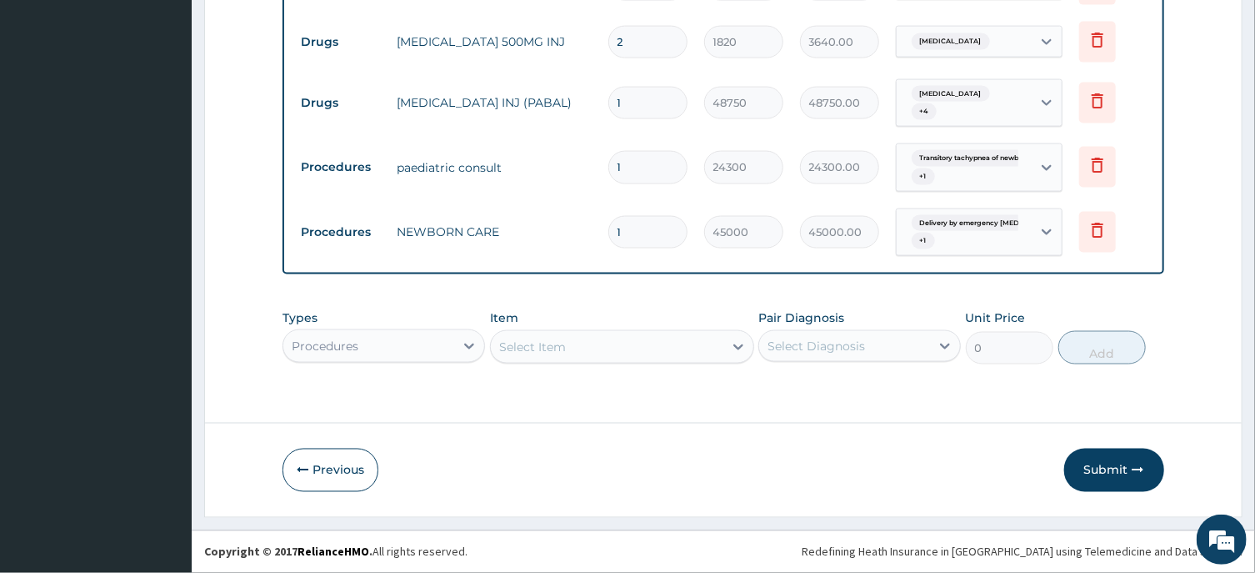
scroll to position [1310, 0]
drag, startPoint x: 519, startPoint y: 345, endPoint x: 527, endPoint y: 351, distance: 9.5
click at [520, 345] on div "Select Item" at bounding box center [607, 346] width 233 height 27
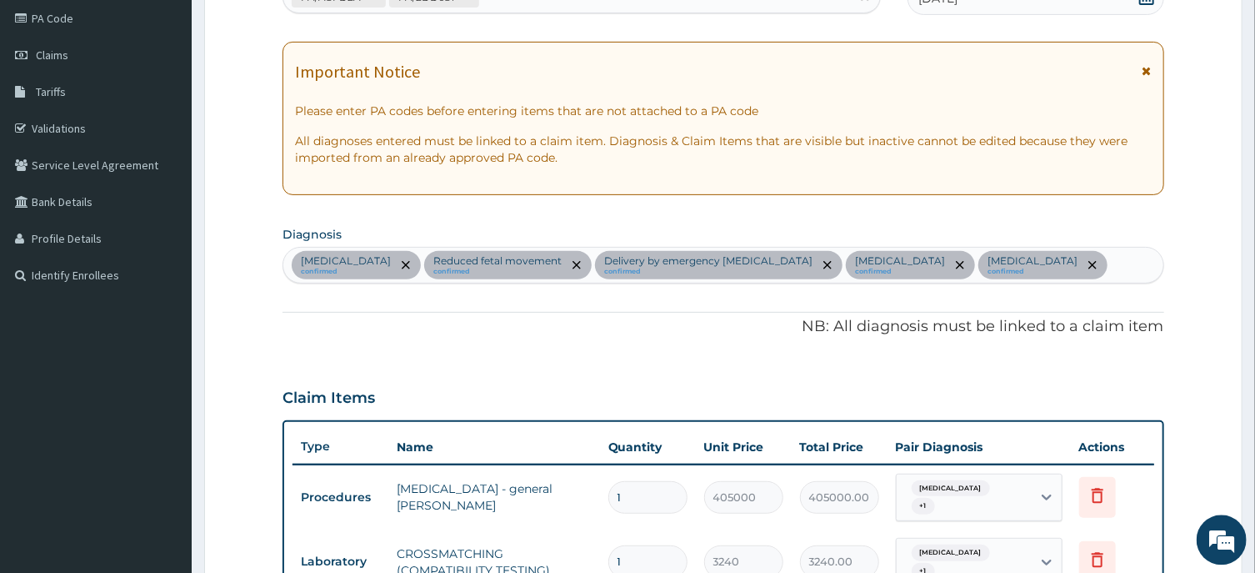
scroll to position [148, 0]
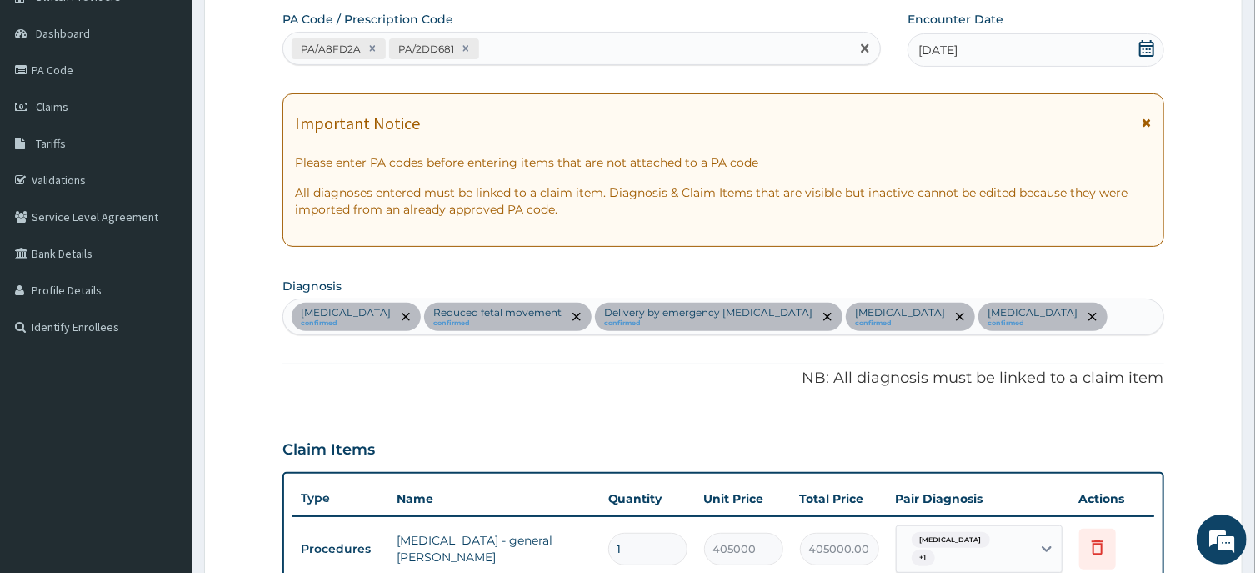
click at [522, 54] on div "PA/A8FD2A PA/2DD681" at bounding box center [566, 49] width 567 height 28
paste input "PA/05CEB7"
type input "PA/05CEB7"
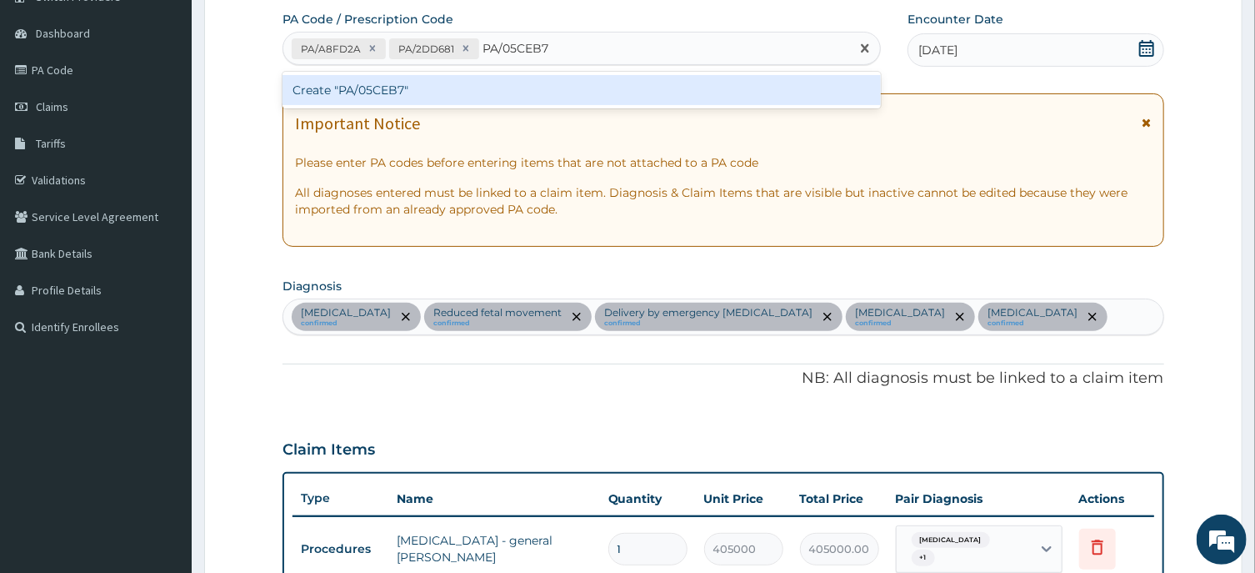
click at [397, 96] on div "Create "PA/05CEB7"" at bounding box center [582, 90] width 598 height 30
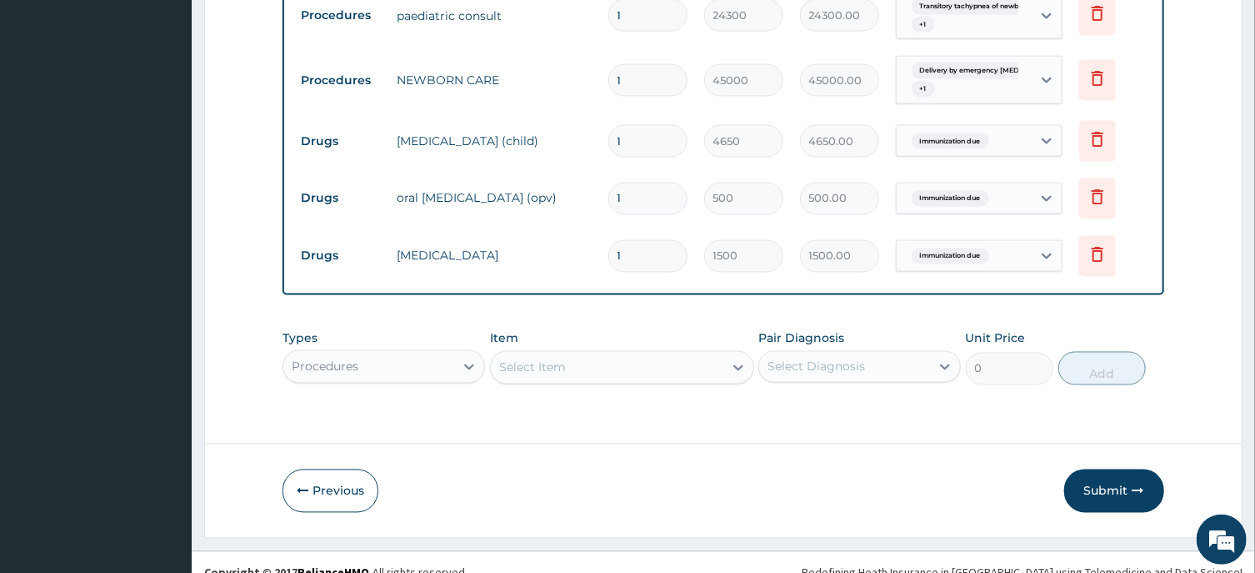
scroll to position [1483, 0]
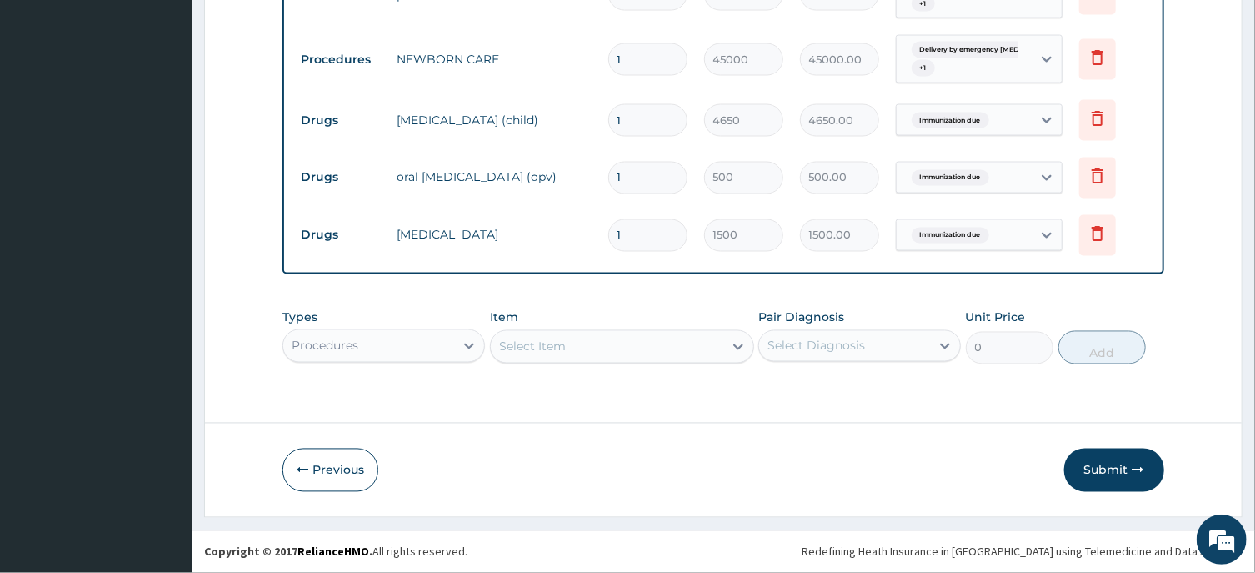
drag, startPoint x: 1104, startPoint y: 478, endPoint x: 1152, endPoint y: 493, distance: 50.9
click at [1104, 477] on button "Submit" at bounding box center [1114, 469] width 100 height 43
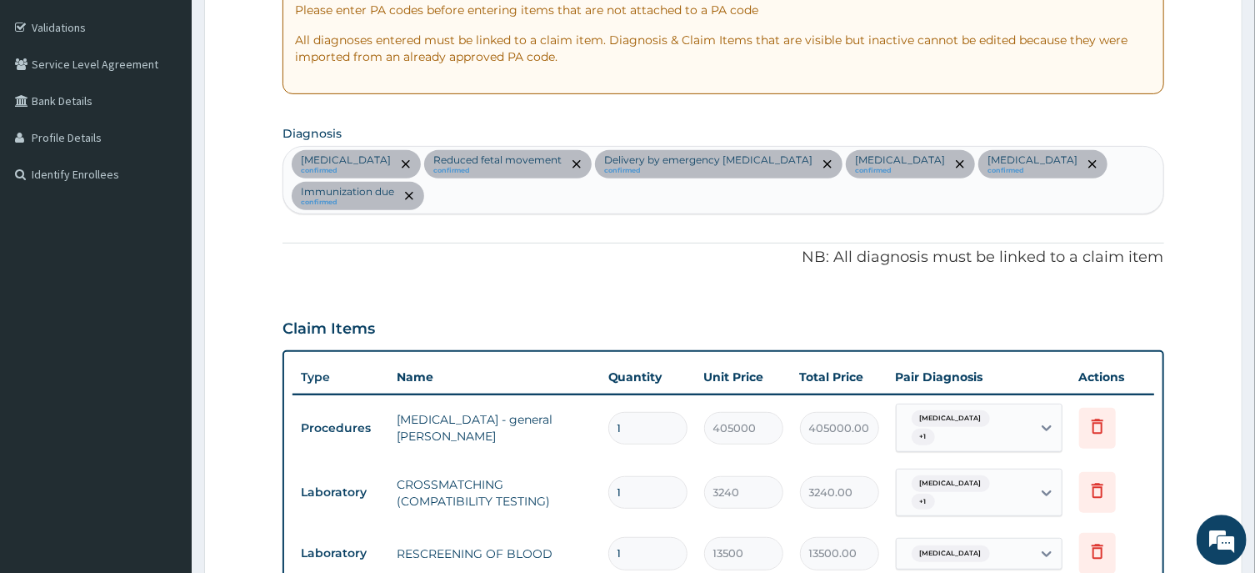
scroll to position [147, 0]
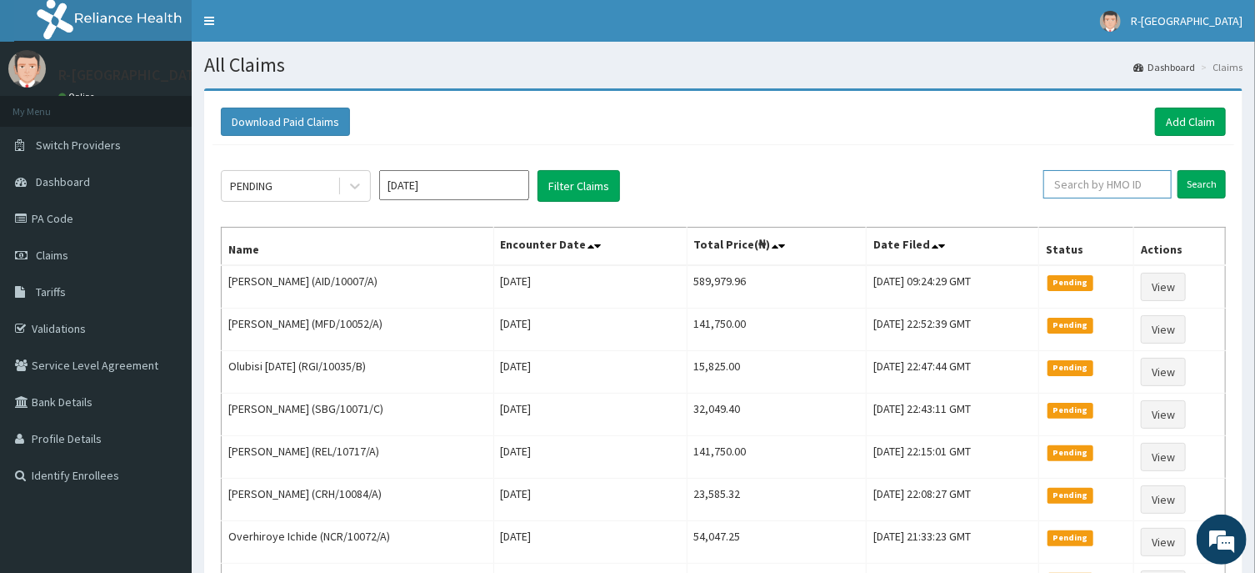
paste input "AID/10007/A"
type input "AID/10007/A"
click at [1207, 184] on input "Search" at bounding box center [1202, 184] width 48 height 28
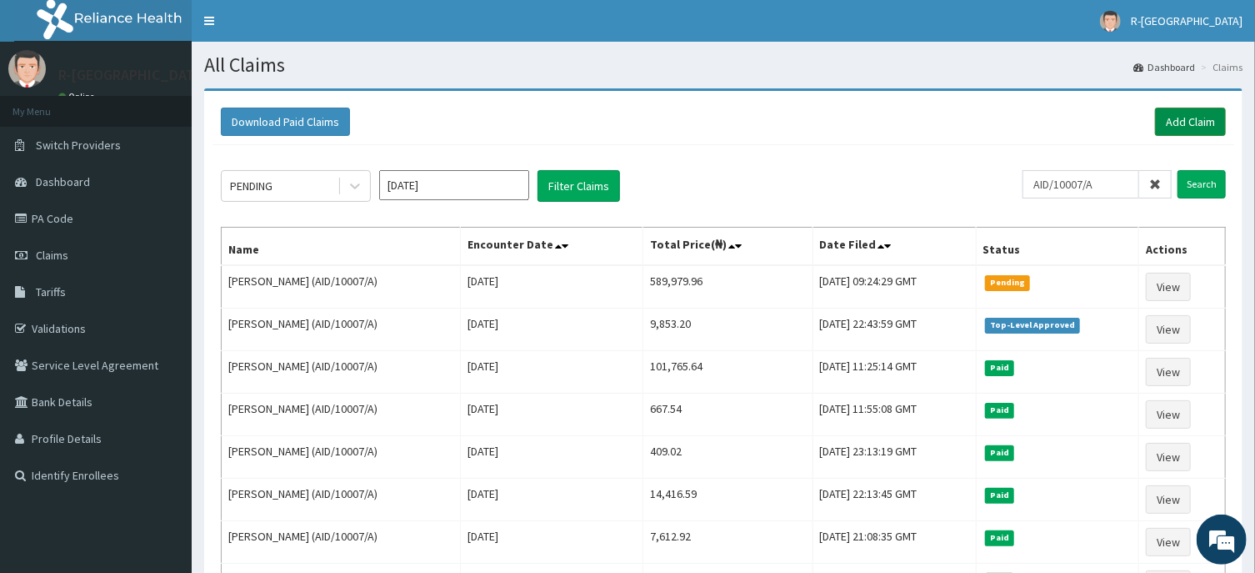
click at [1179, 120] on link "Add Claim" at bounding box center [1190, 122] width 71 height 28
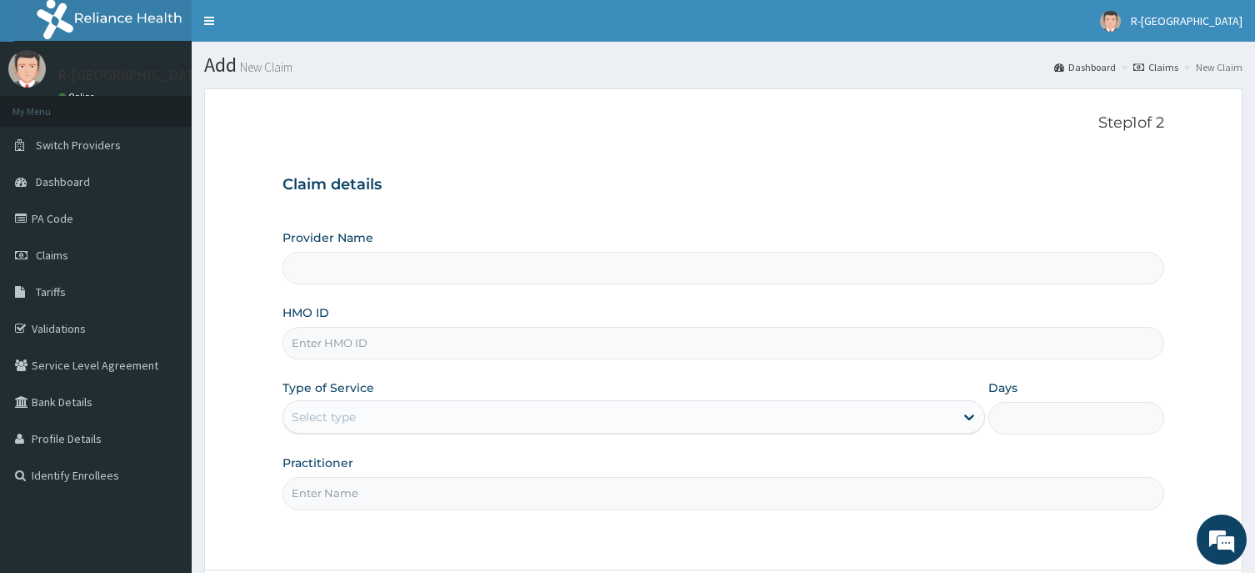
type input "R-Jolad Hospital Nigeria Limited(kupa)"
paste input "CHL/10448/A"
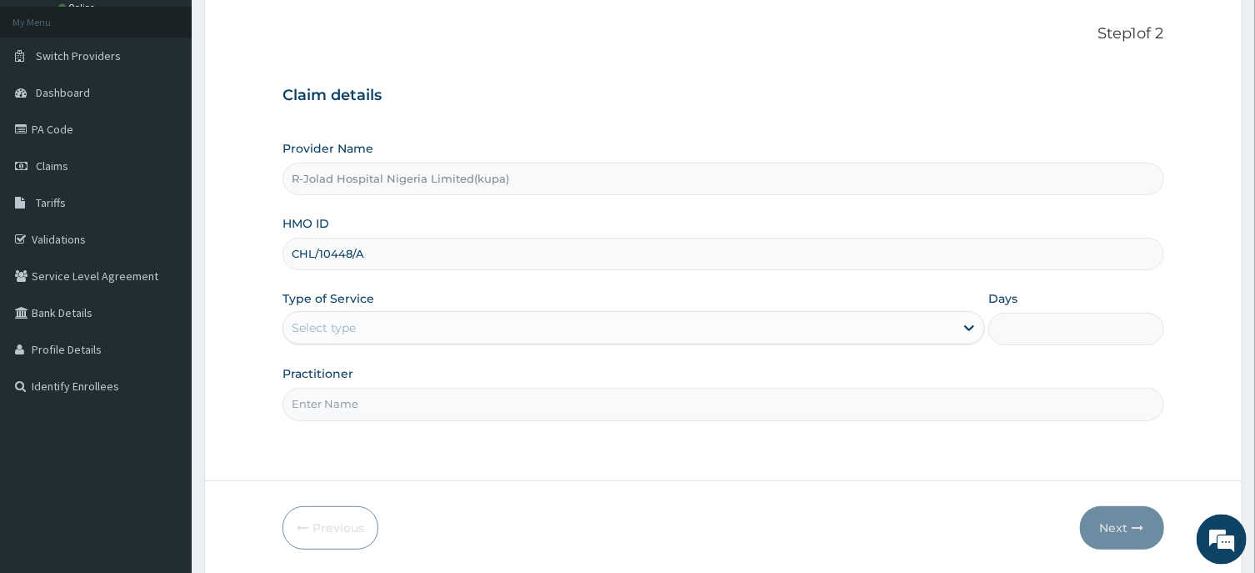
scroll to position [147, 0]
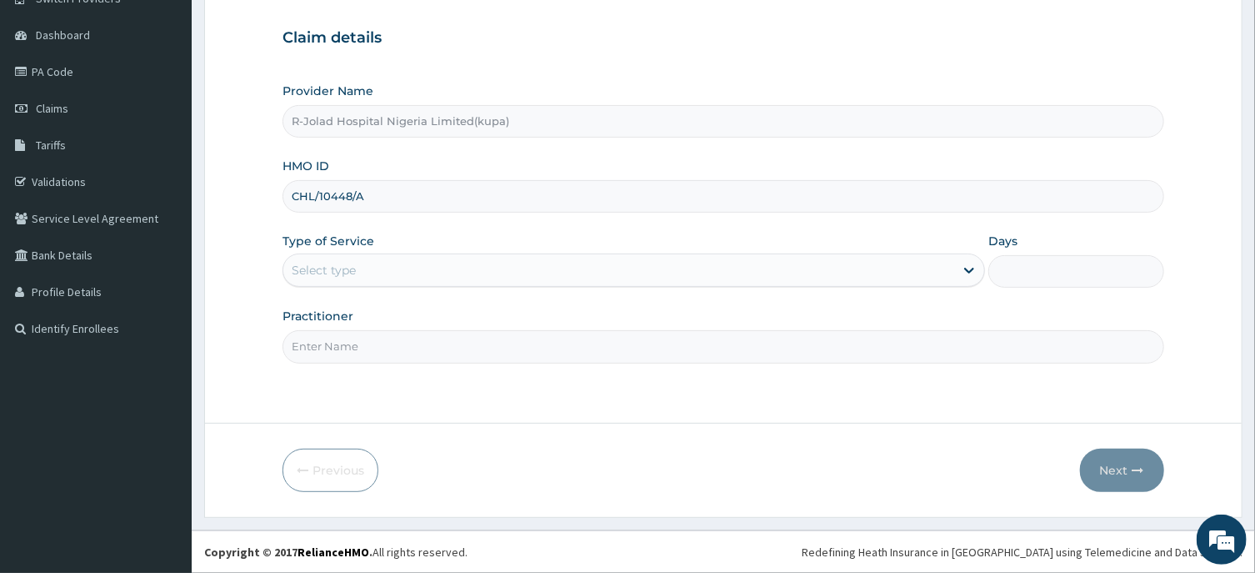
type input "CHL/10448/A"
click at [328, 273] on div "Select type" at bounding box center [324, 270] width 64 height 17
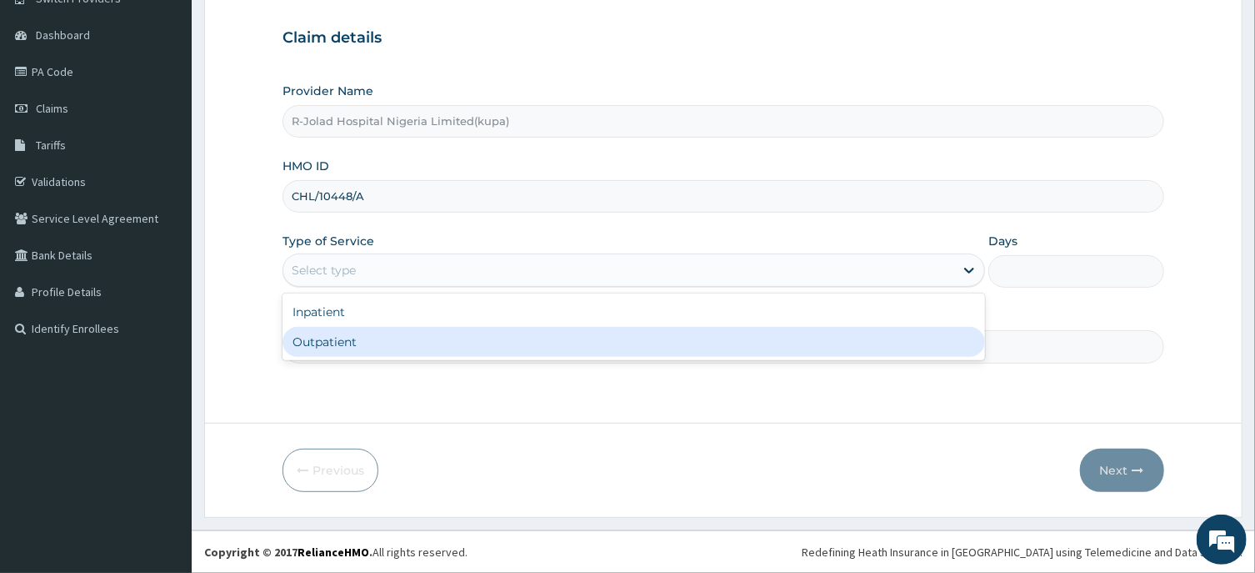
click at [311, 343] on div "Outpatient" at bounding box center [634, 342] width 703 height 30
type input "1"
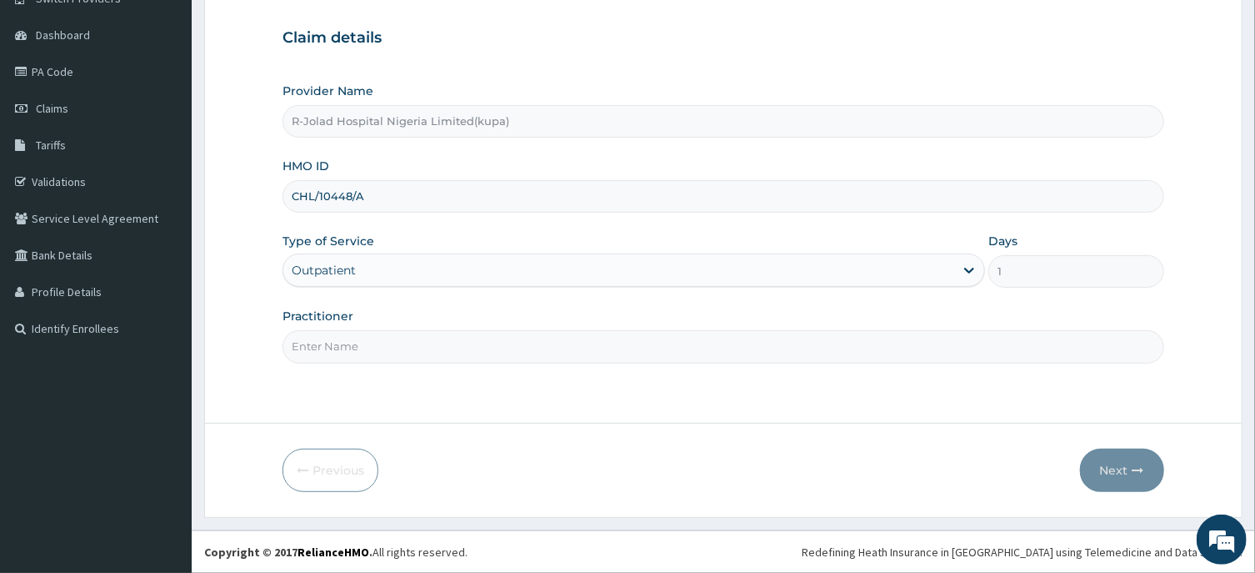
click at [313, 350] on input "Practitioner" at bounding box center [723, 346] width 881 height 33
paste input "JOSEPH JOHN"
type input "JOSEPH JOHN"
click at [1114, 471] on button "Next" at bounding box center [1122, 469] width 84 height 43
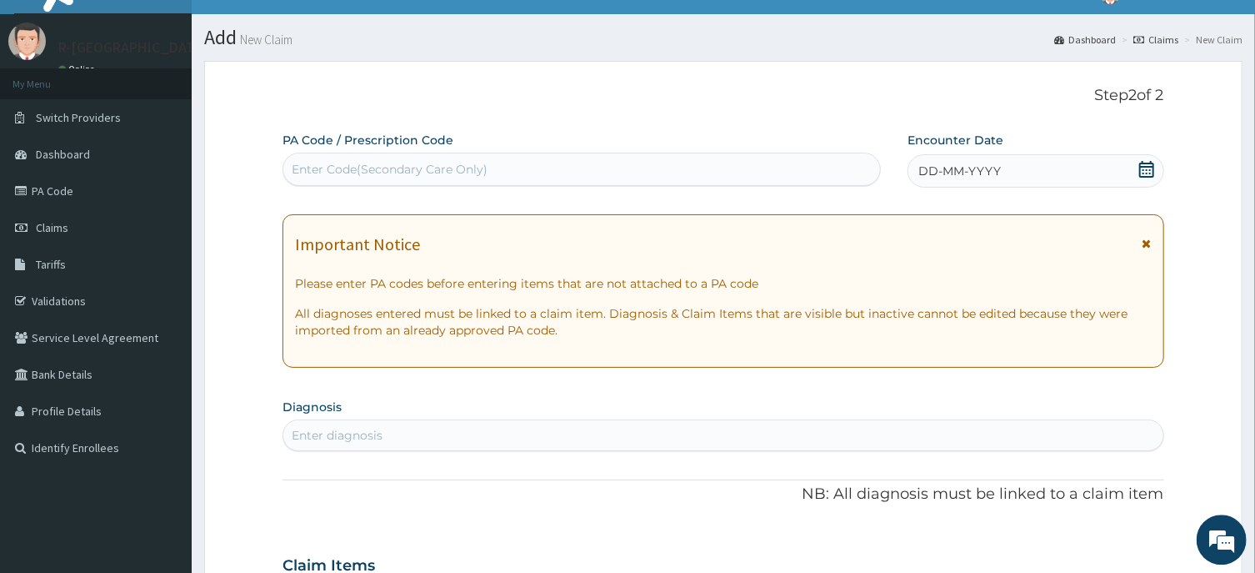
scroll to position [0, 0]
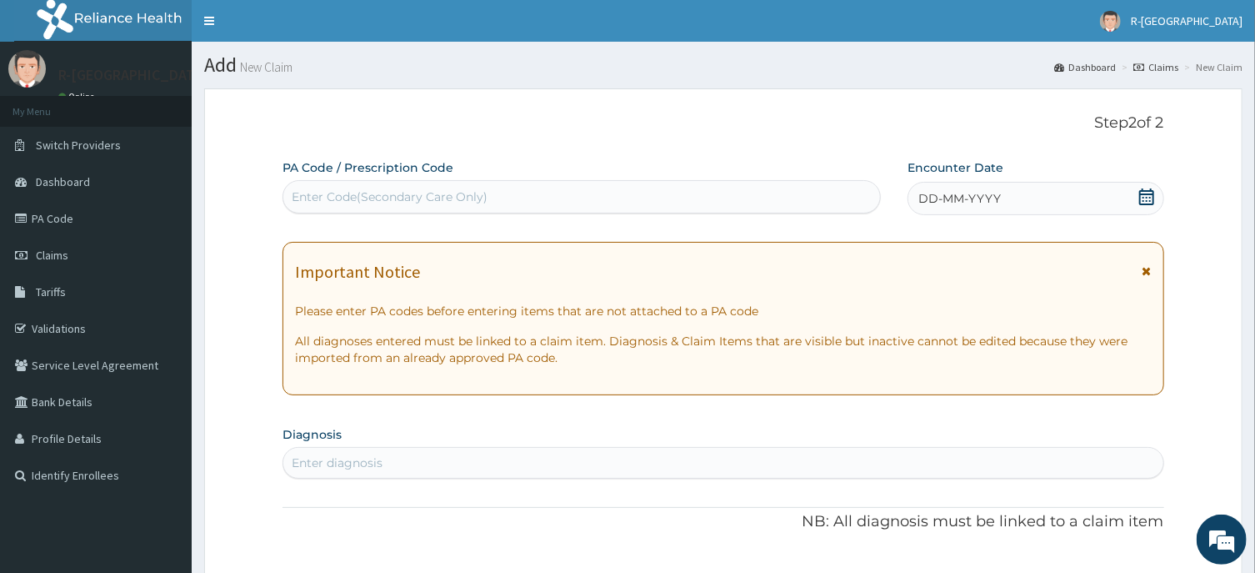
click at [317, 197] on div "Enter Code(Secondary Care Only)" at bounding box center [390, 196] width 196 height 17
paste input "PA/FA5792"
type input "PA/FA5792"
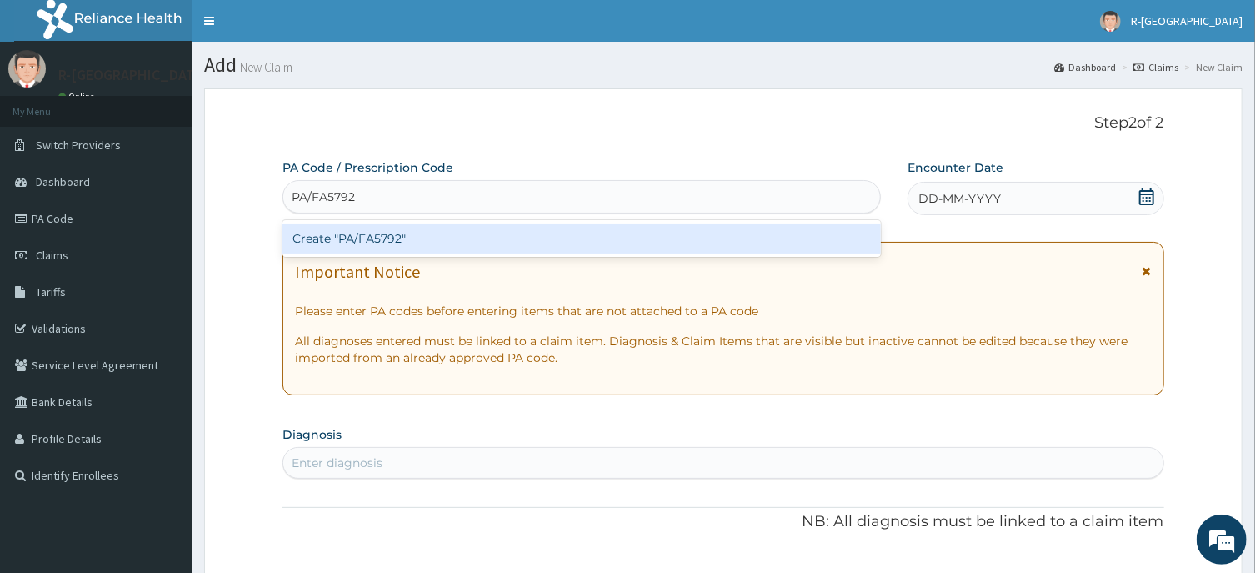
click at [394, 241] on div "Create "PA/FA5792"" at bounding box center [582, 238] width 598 height 30
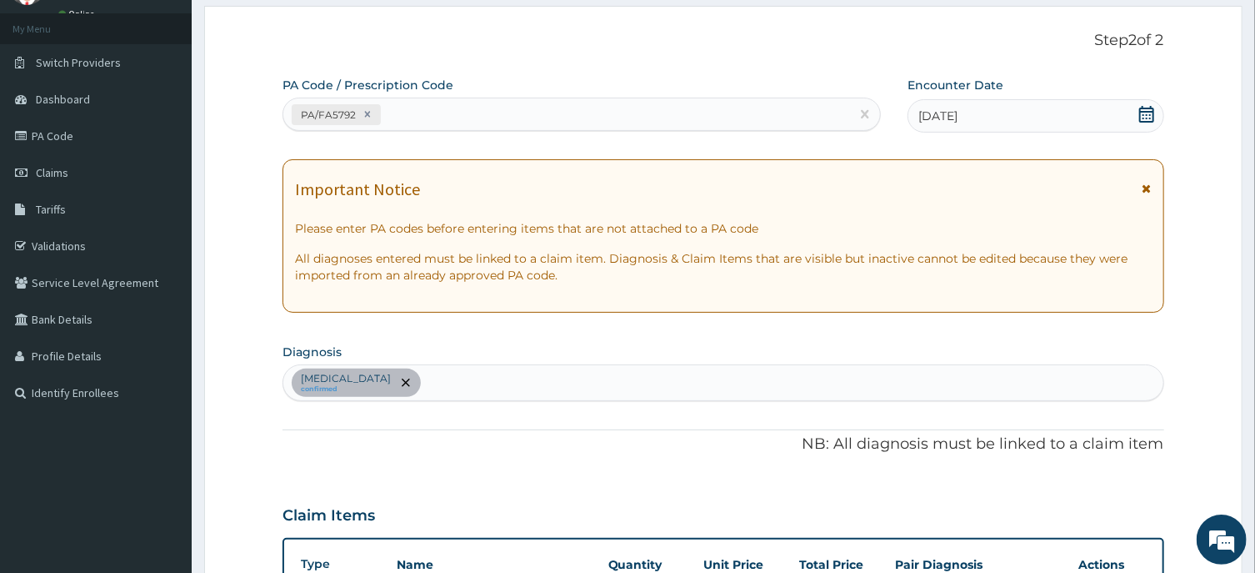
scroll to position [17, 0]
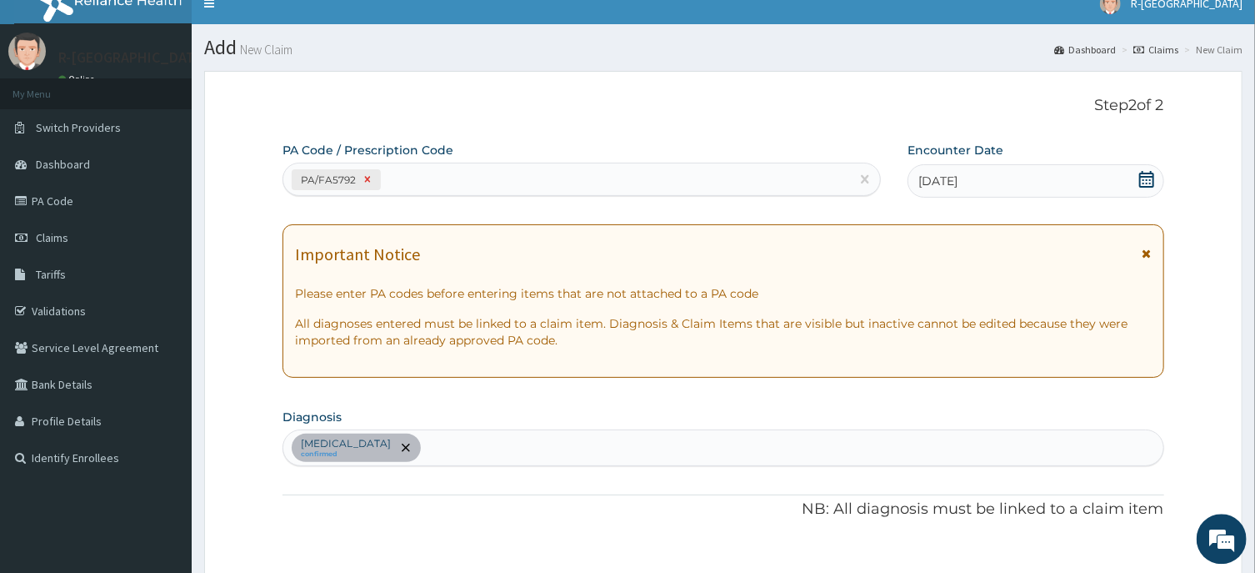
click at [365, 180] on icon at bounding box center [368, 180] width 12 height 12
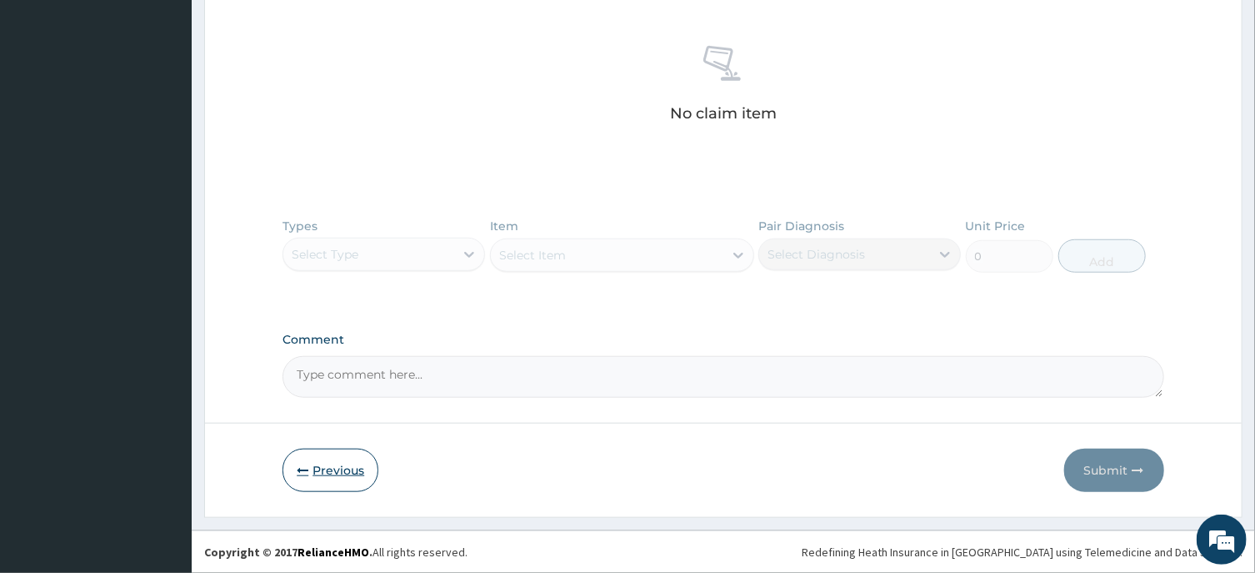
click at [324, 470] on button "Previous" at bounding box center [331, 469] width 96 height 43
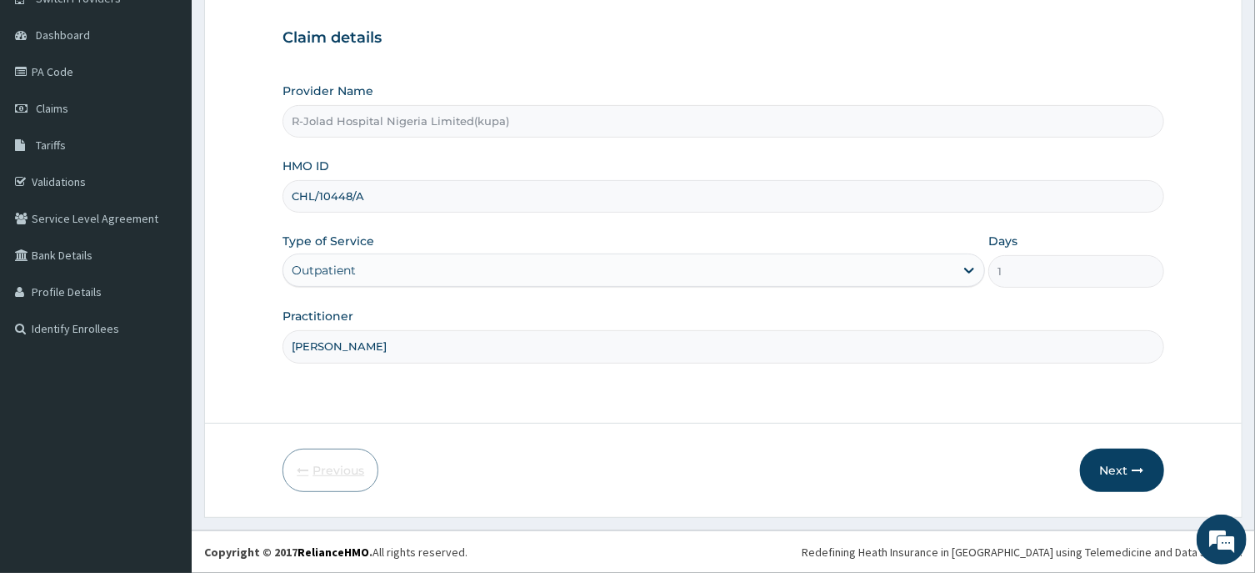
scroll to position [147, 0]
click at [328, 278] on div "Outpatient" at bounding box center [324, 270] width 64 height 17
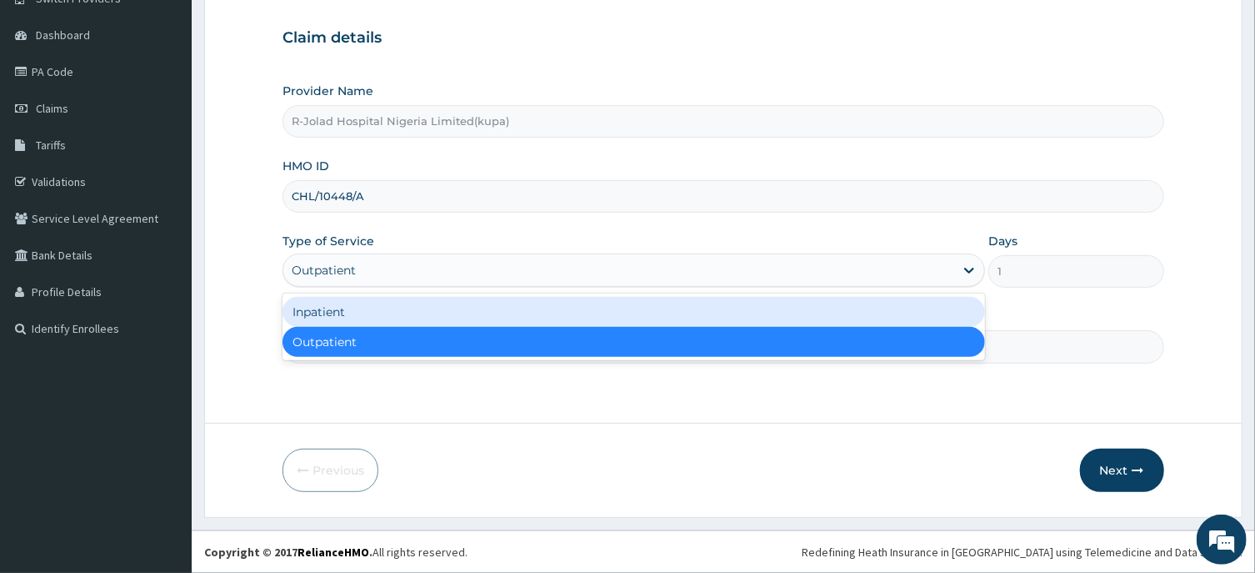
click at [330, 310] on div "Inpatient" at bounding box center [634, 312] width 703 height 30
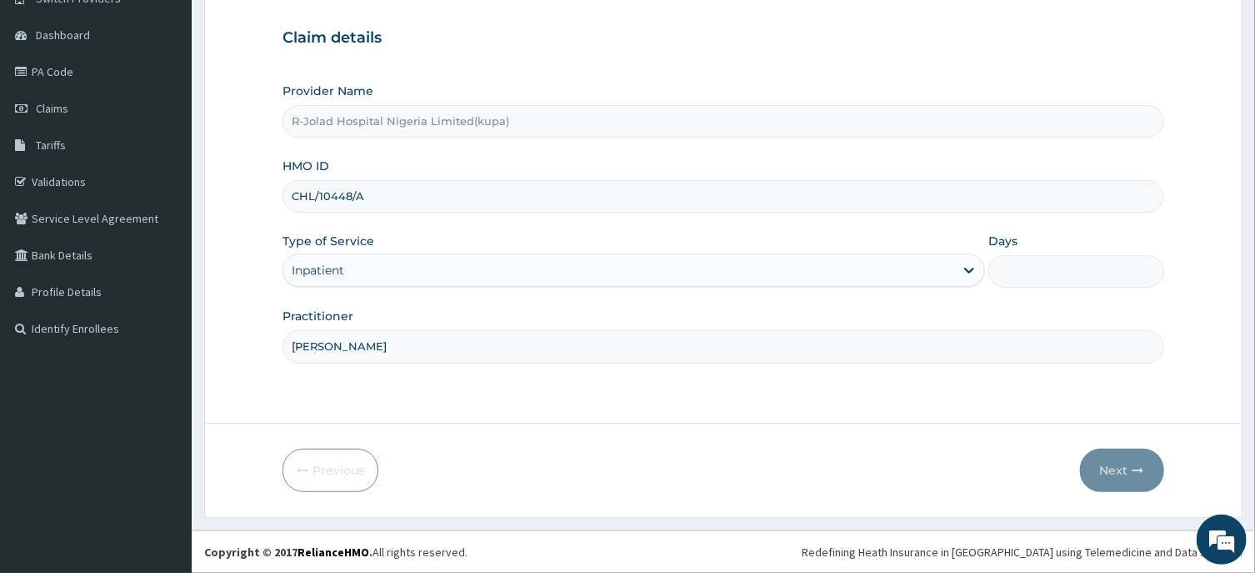
click at [1044, 273] on input "Days" at bounding box center [1077, 271] width 176 height 33
type input "3"
click at [1110, 470] on button "Next" at bounding box center [1122, 469] width 84 height 43
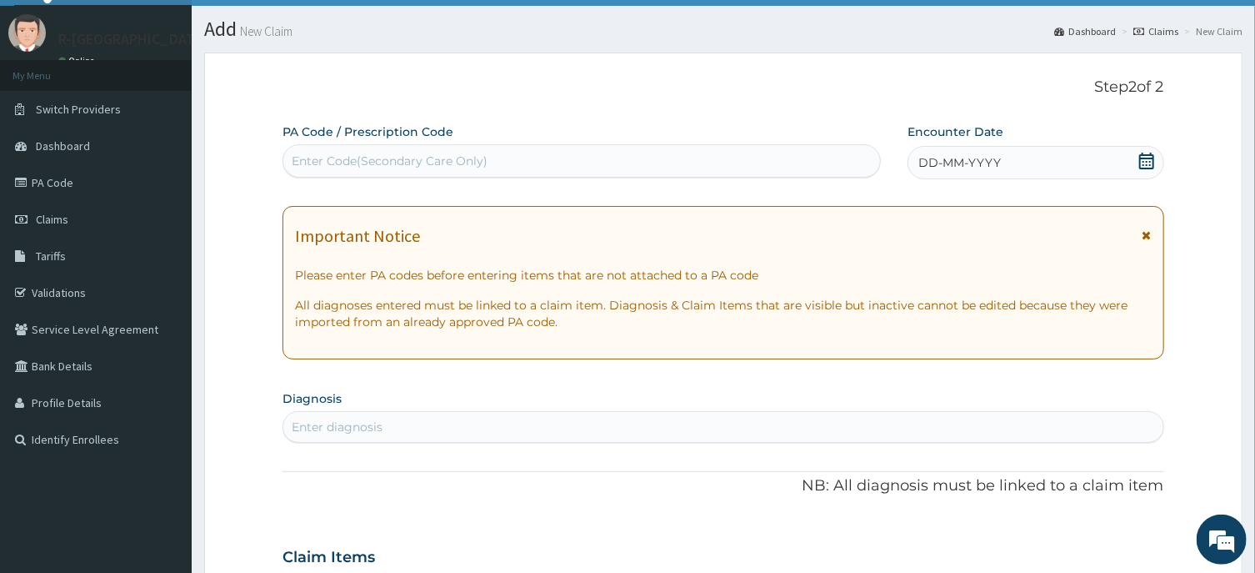
scroll to position [0, 0]
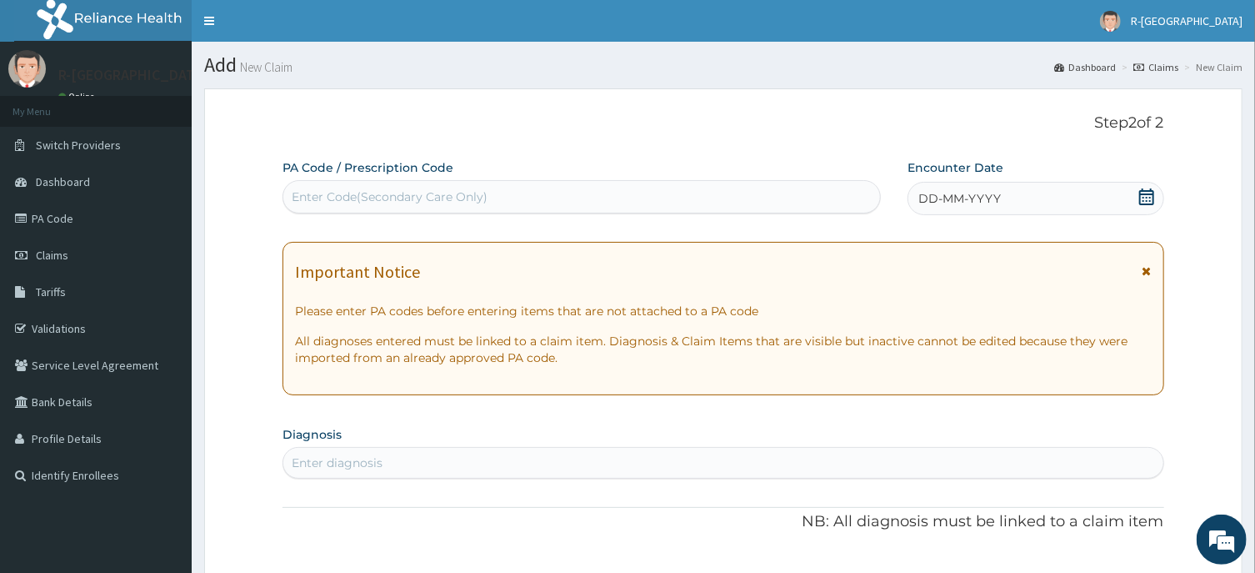
click at [313, 468] on div "Enter diagnosis" at bounding box center [337, 462] width 91 height 17
type input "MALA"
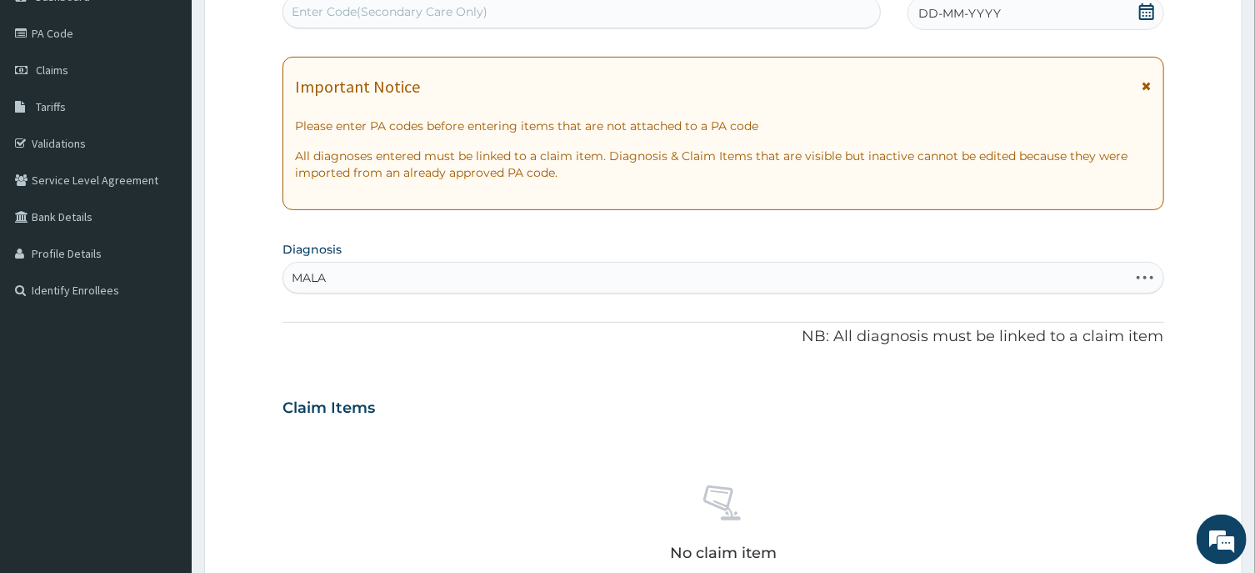
scroll to position [268, 0]
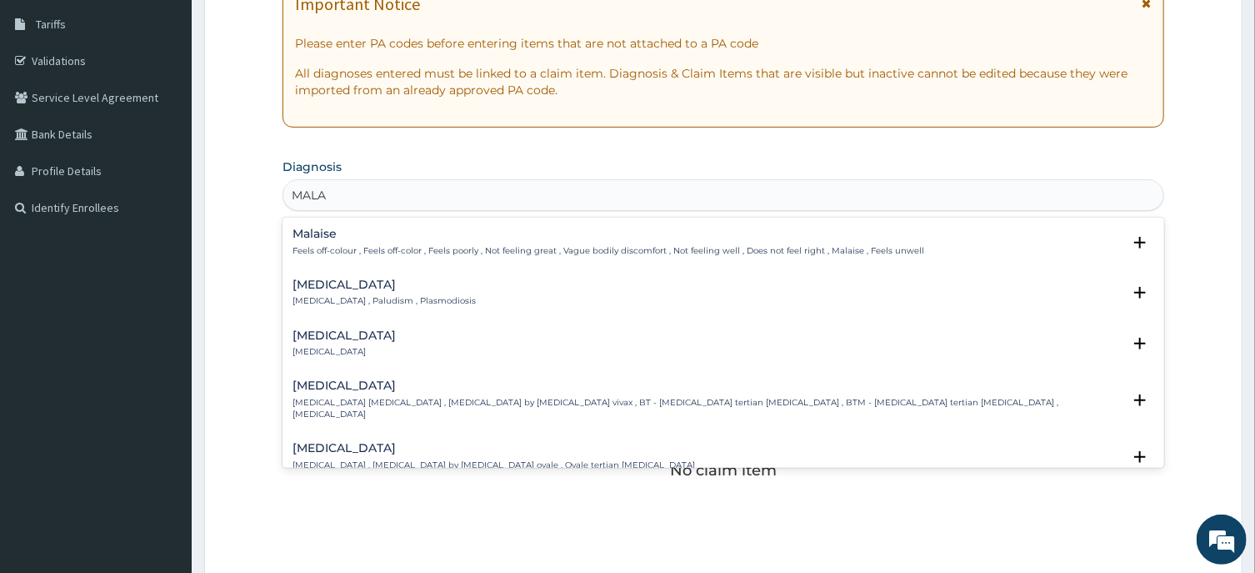
click at [305, 281] on h4 "Malaria" at bounding box center [384, 284] width 183 height 13
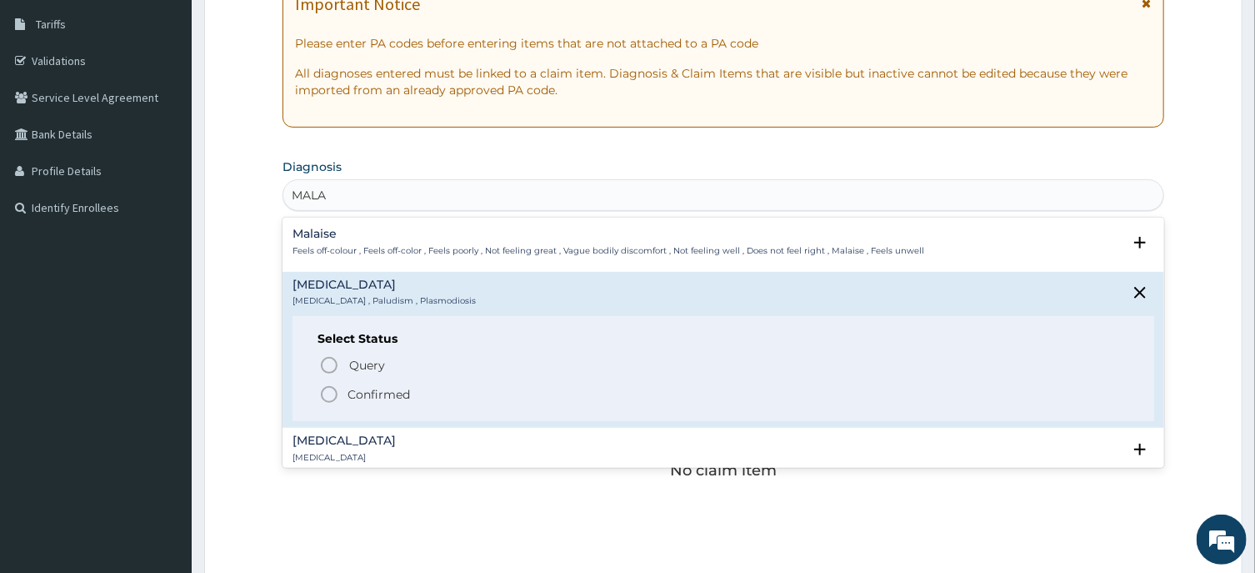
drag, startPoint x: 328, startPoint y: 400, endPoint x: 348, endPoint y: 354, distance: 50.0
click at [329, 400] on icon "status option filled" at bounding box center [329, 394] width 20 height 20
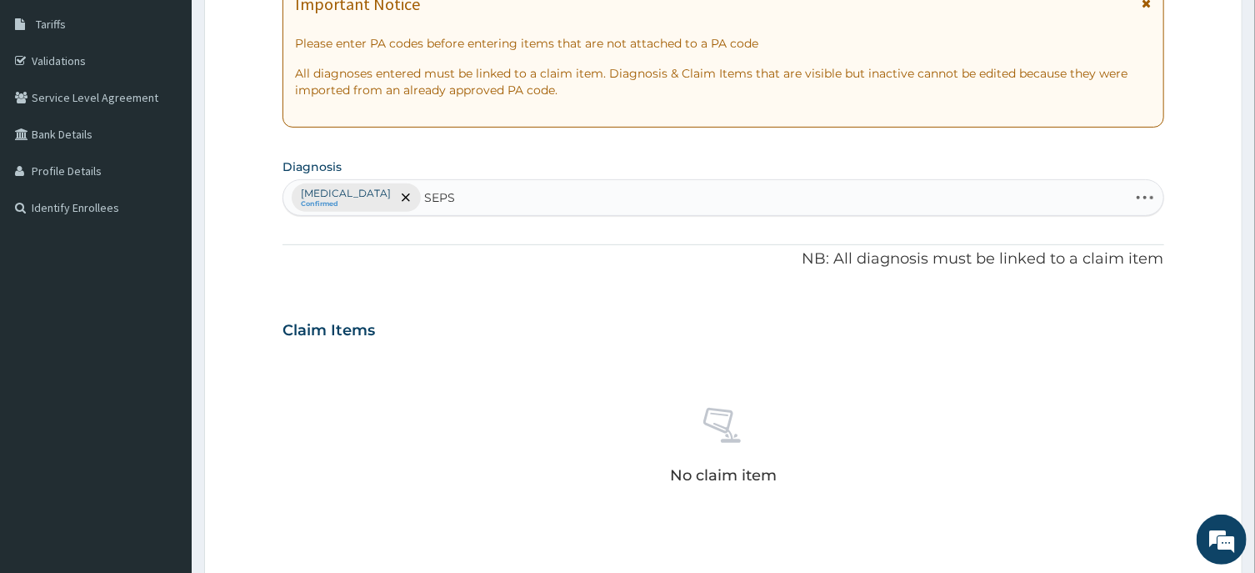
type input "SEPSI"
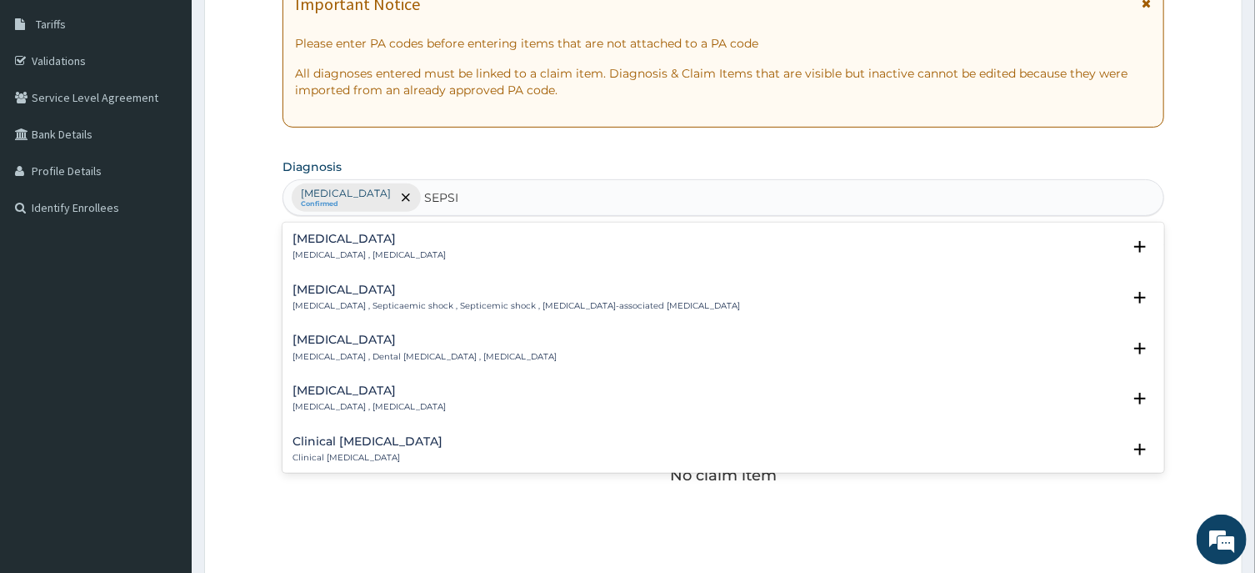
click at [328, 248] on div "Sepsis Systemic infection , Sepsis" at bounding box center [369, 247] width 153 height 29
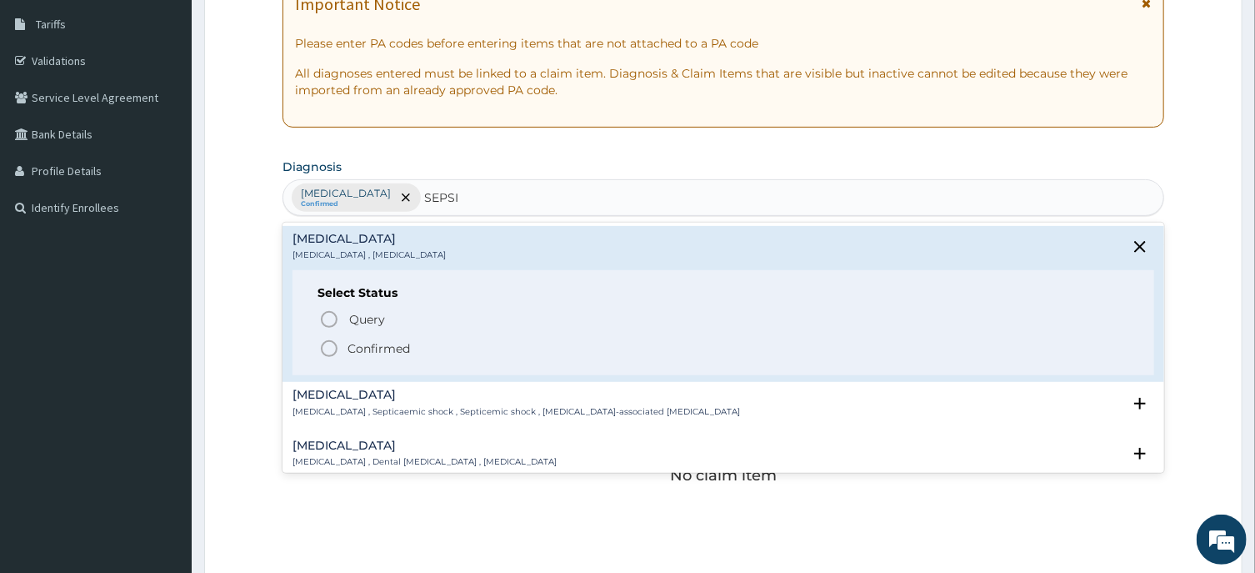
click at [325, 344] on icon "status option filled" at bounding box center [329, 348] width 20 height 20
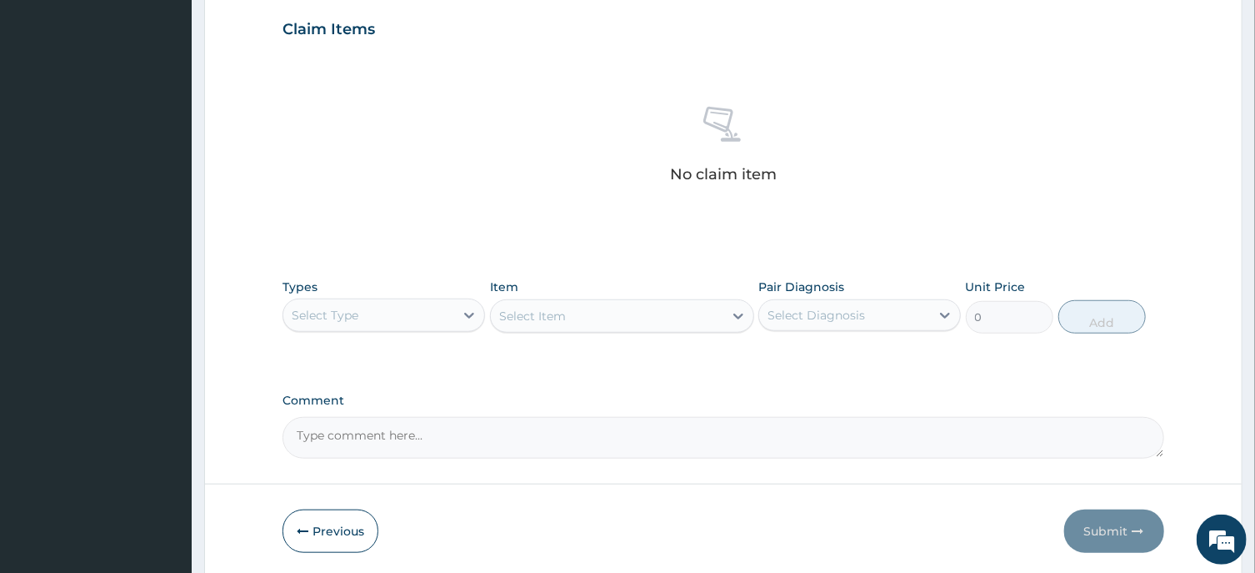
scroll to position [629, 0]
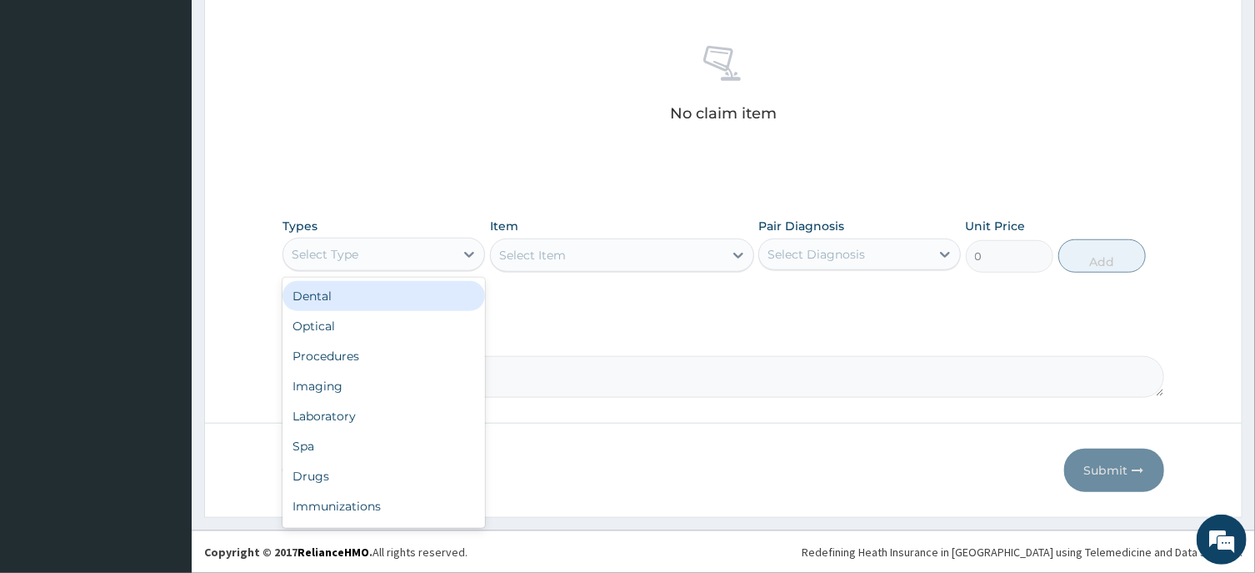
drag, startPoint x: 318, startPoint y: 258, endPoint x: 324, endPoint y: 329, distance: 71.9
click at [319, 257] on div "Select Type" at bounding box center [325, 254] width 67 height 17
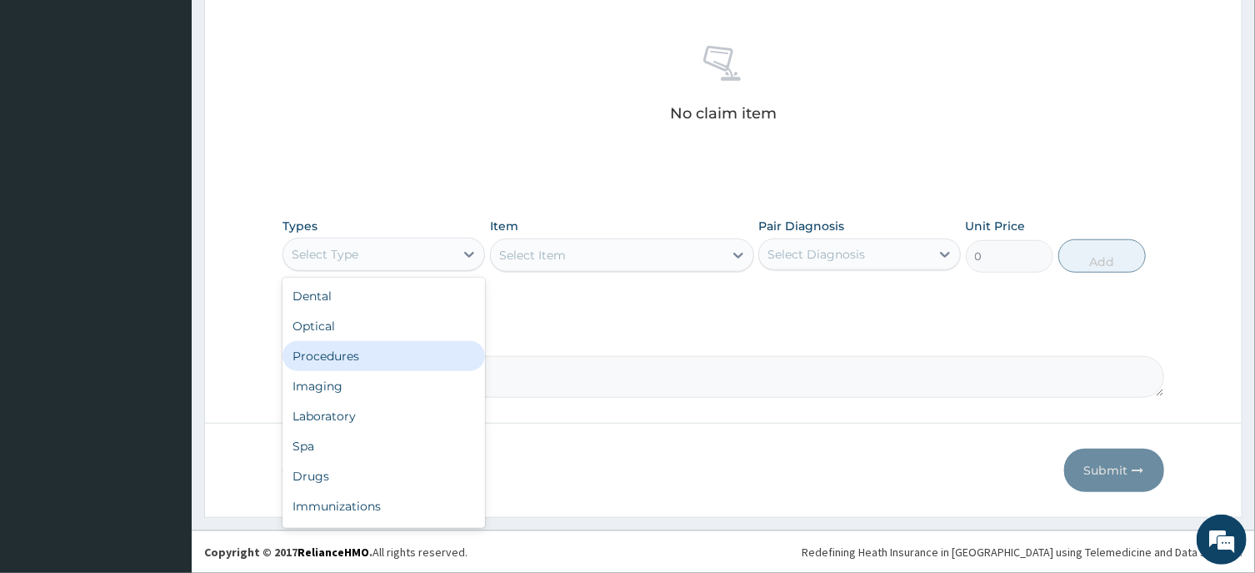
click at [318, 354] on div "Procedures" at bounding box center [384, 356] width 203 height 30
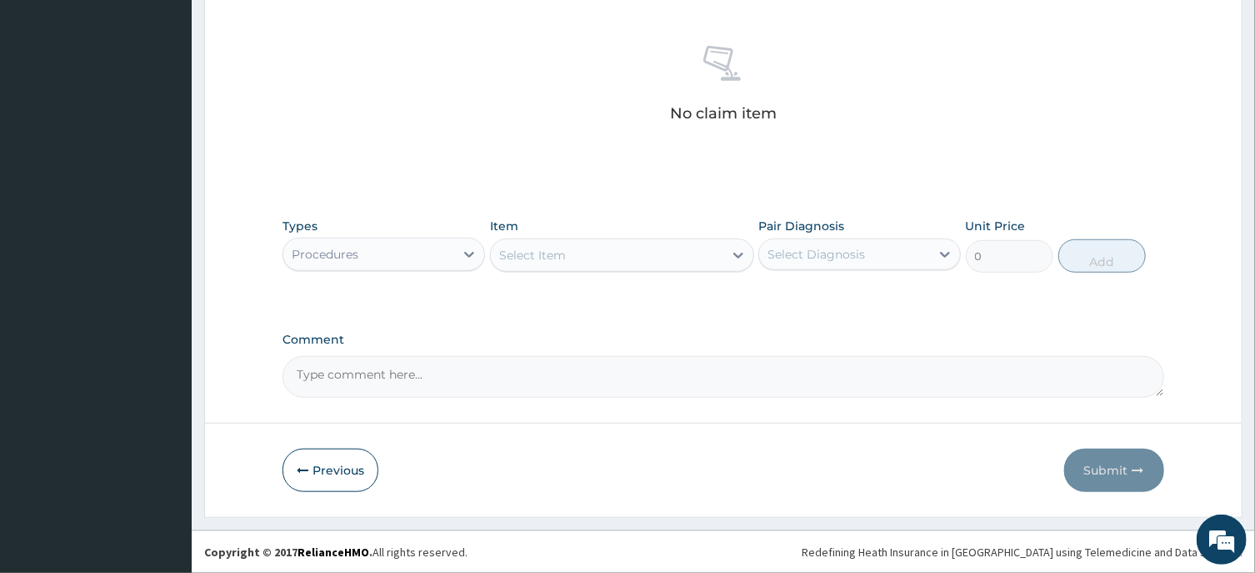
click at [556, 250] on div "Select Item" at bounding box center [607, 255] width 233 height 27
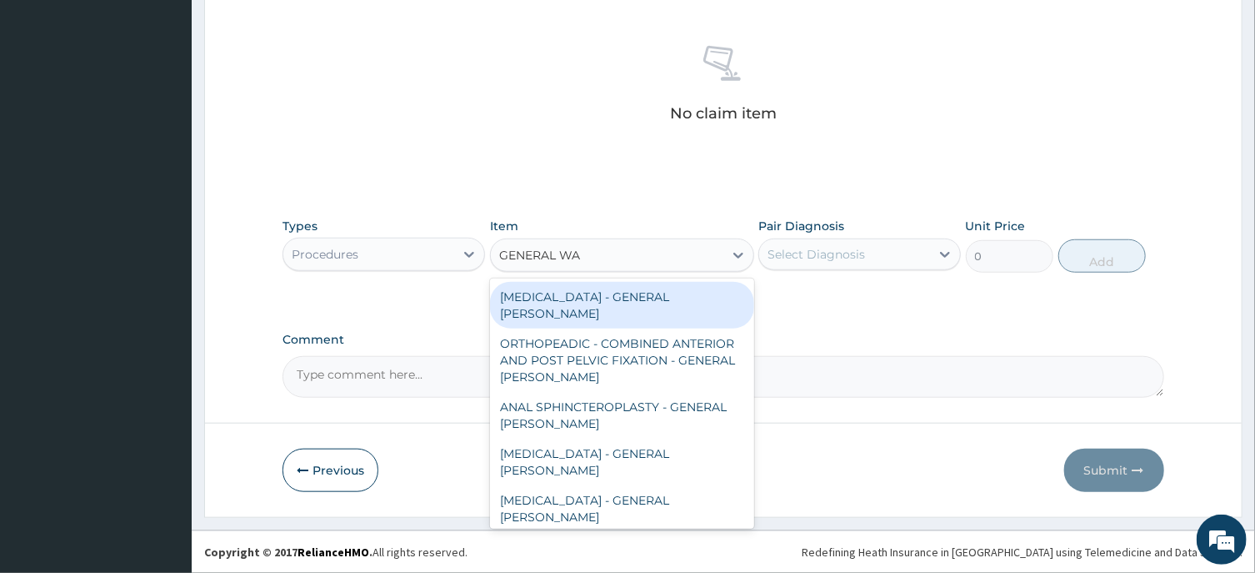
type input "GENERAL WAR"
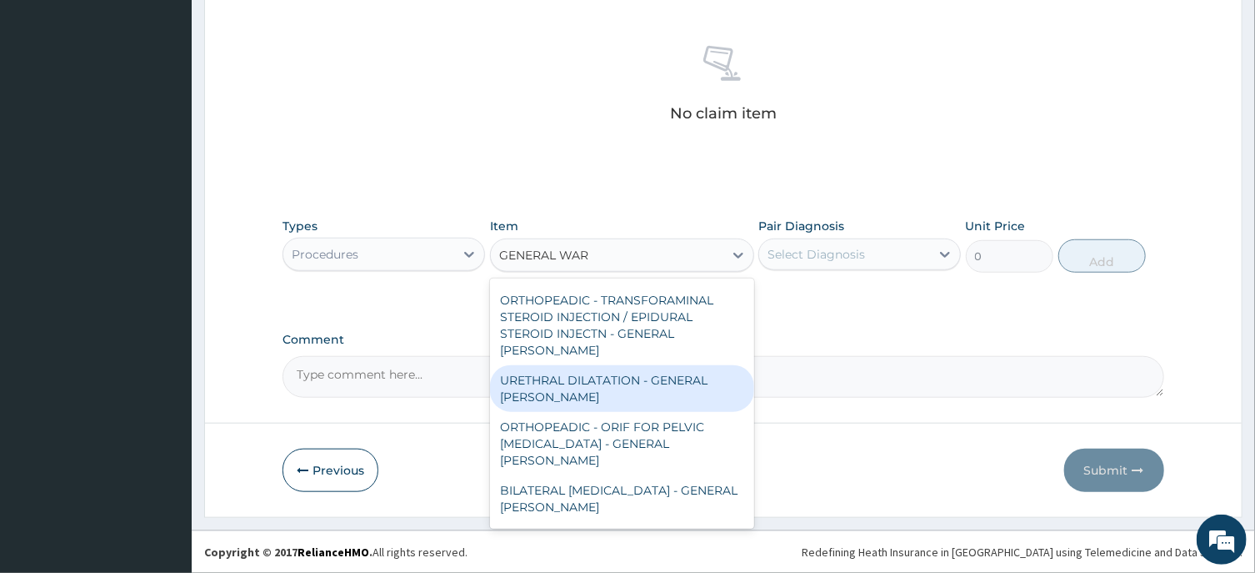
scroll to position [754, 0]
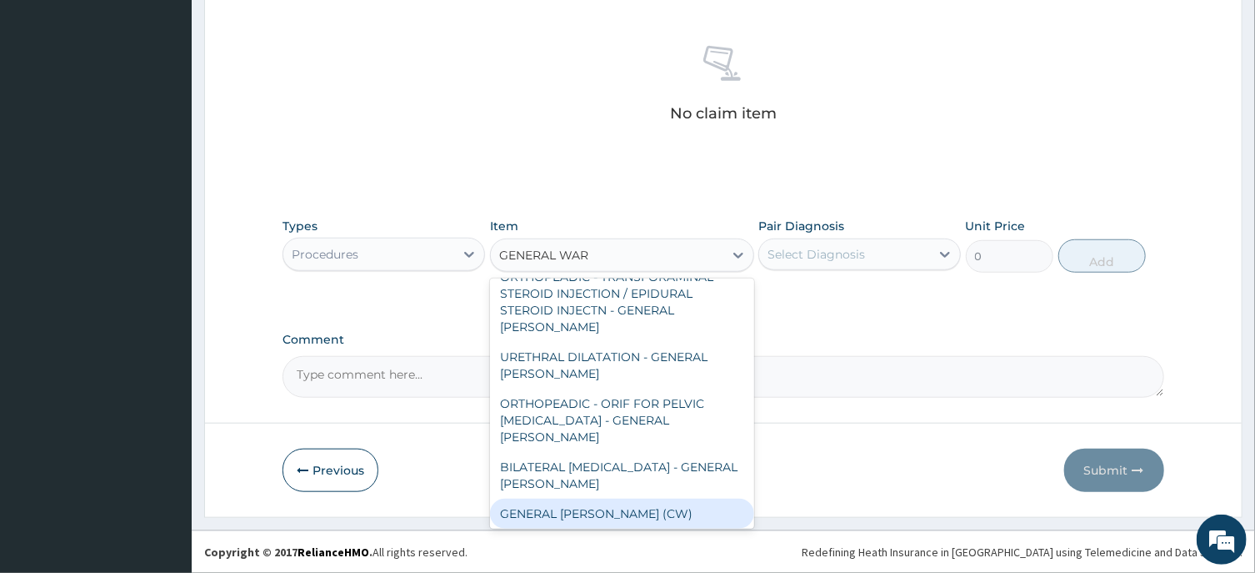
click at [575, 498] on div "GENERAL [PERSON_NAME] (CW)" at bounding box center [622, 513] width 264 height 30
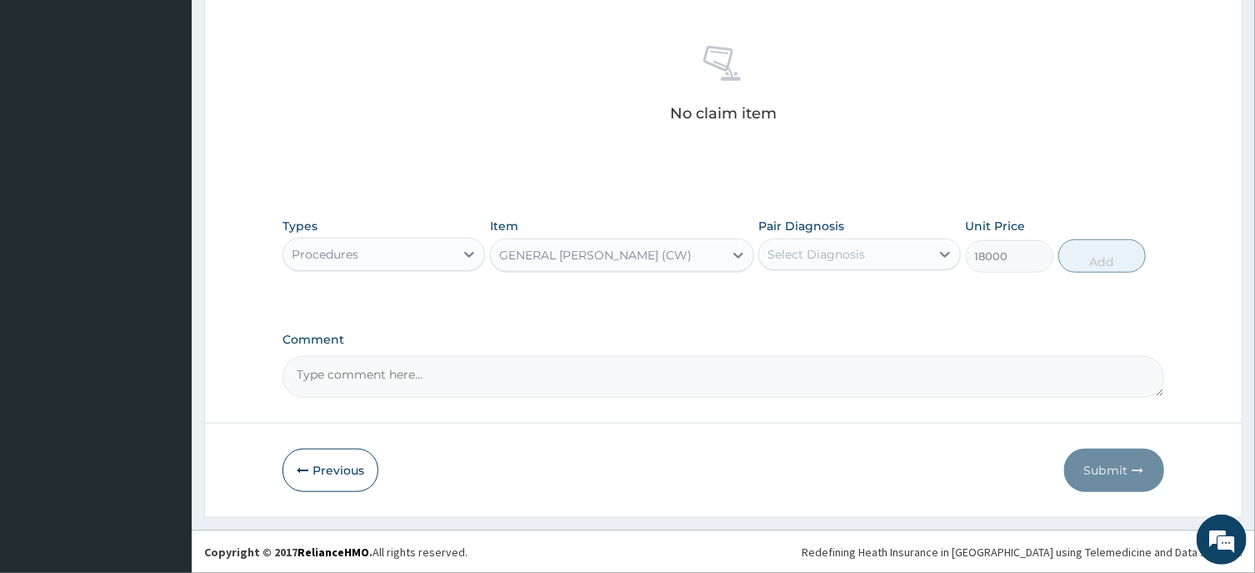
type input "18000"
click at [847, 262] on div "Select Diagnosis" at bounding box center [817, 254] width 98 height 17
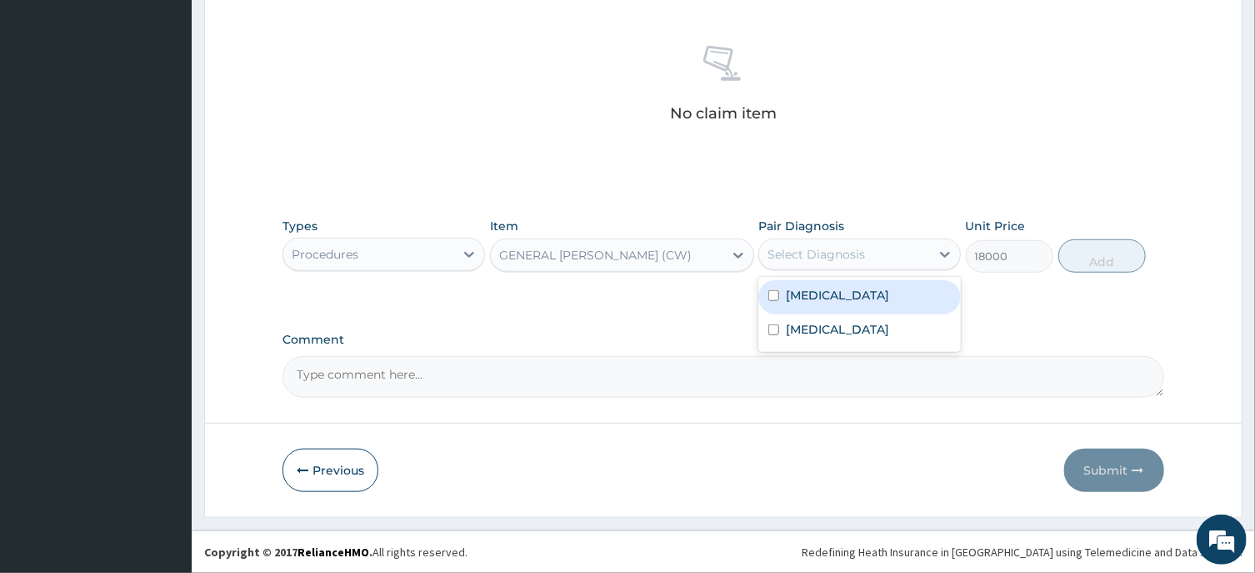
click at [834, 305] on div "Malaria" at bounding box center [860, 297] width 203 height 34
checkbox input "true"
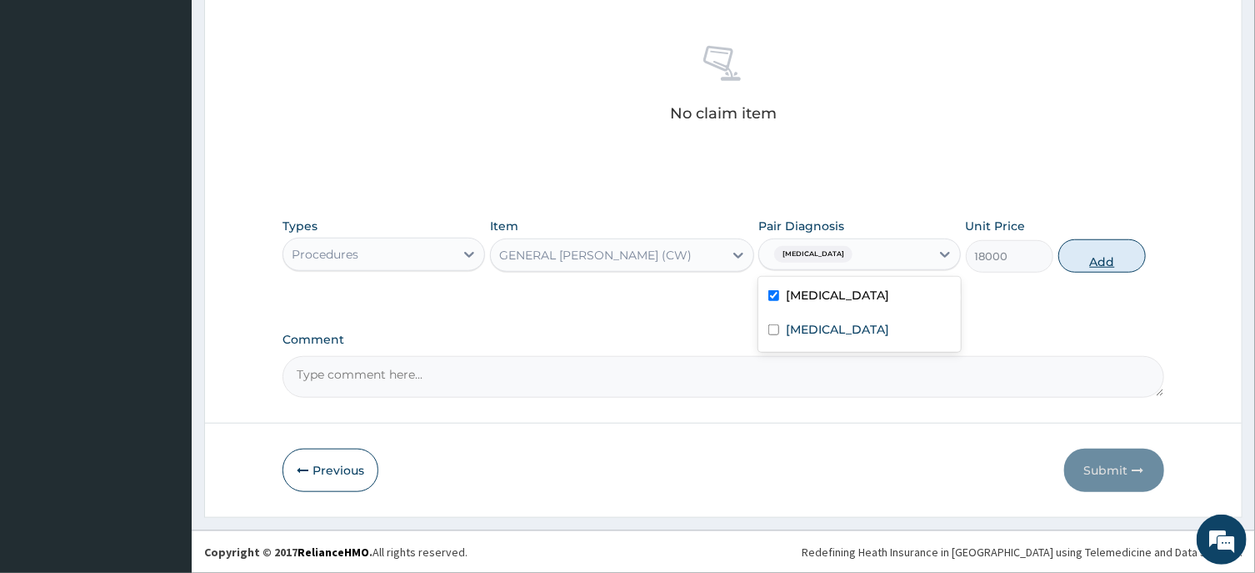
click at [1102, 258] on button "Add" at bounding box center [1103, 255] width 88 height 33
type input "0"
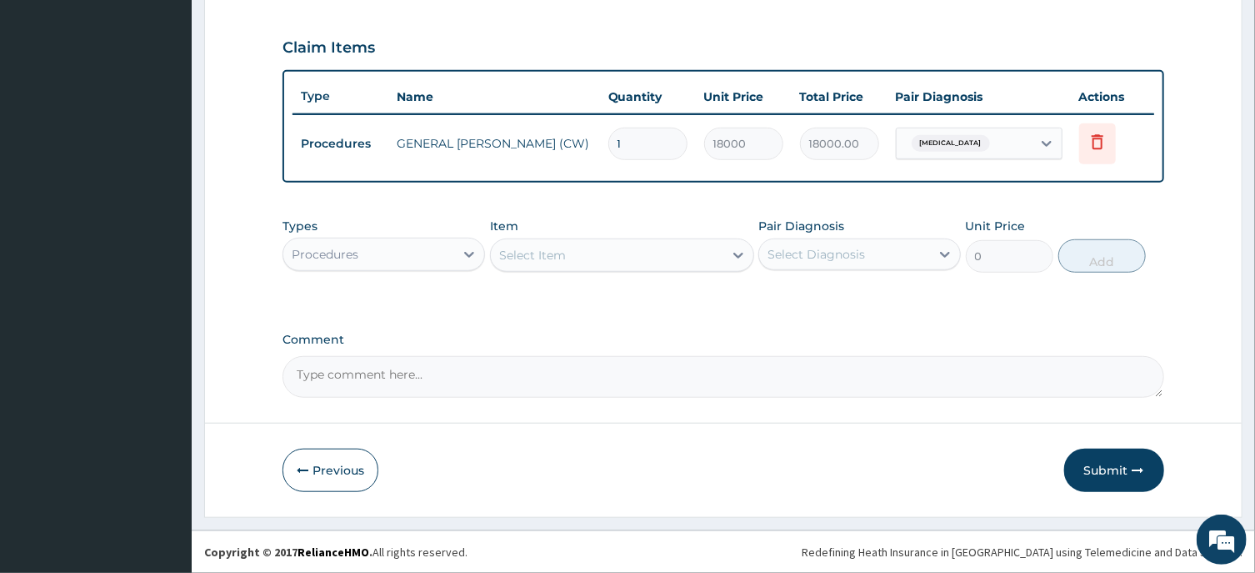
scroll to position [548, 0]
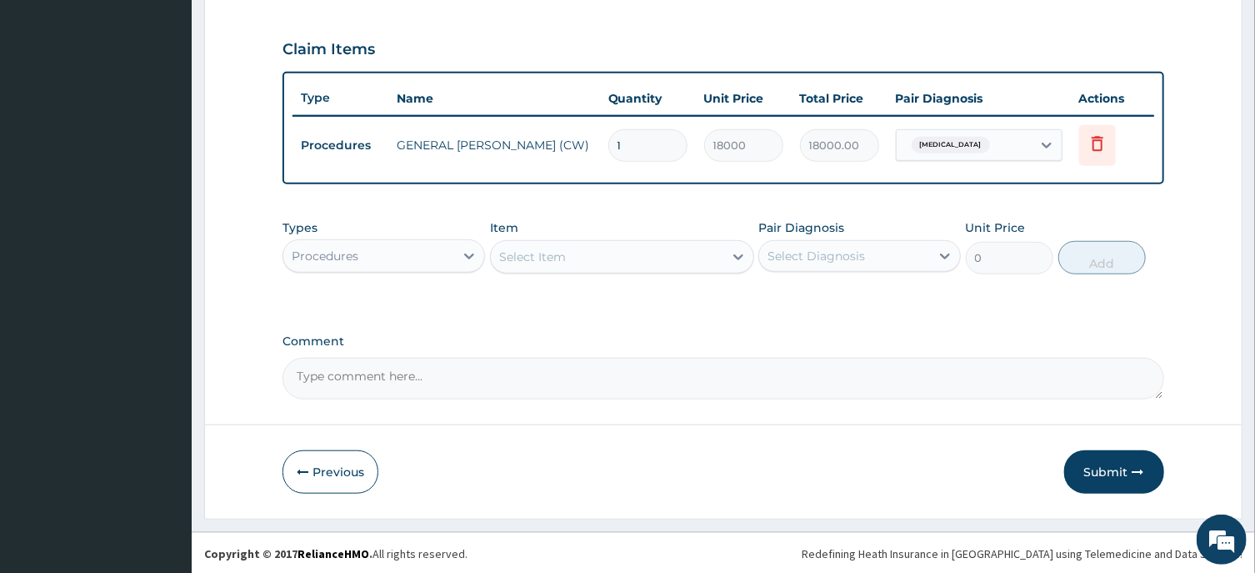
click at [538, 264] on div "Select Item" at bounding box center [607, 256] width 233 height 27
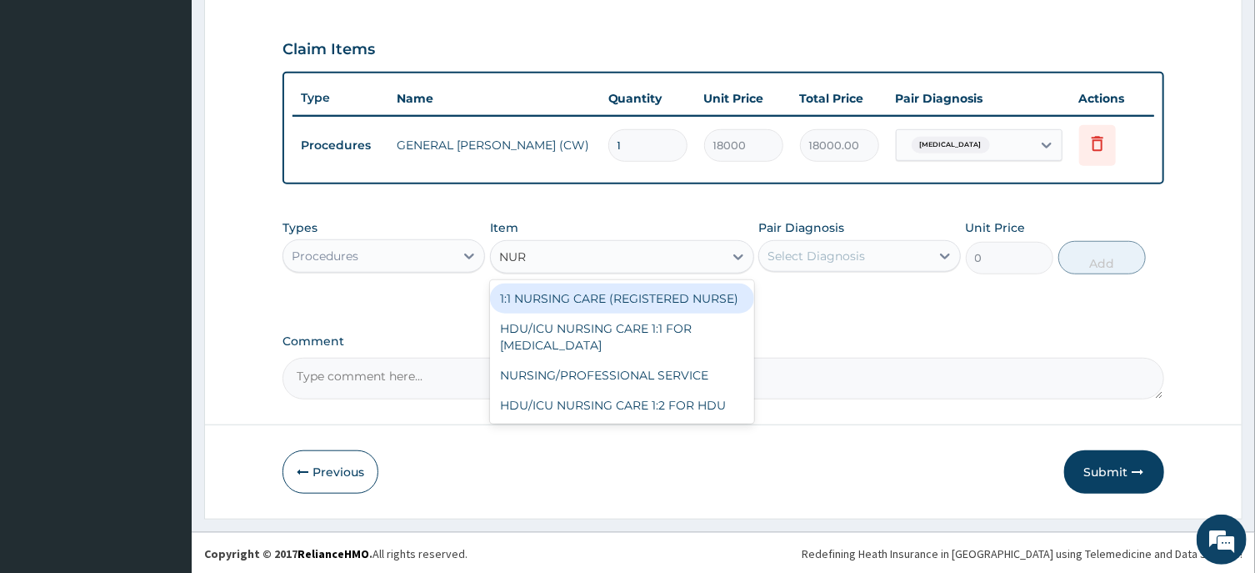
type input "NURS"
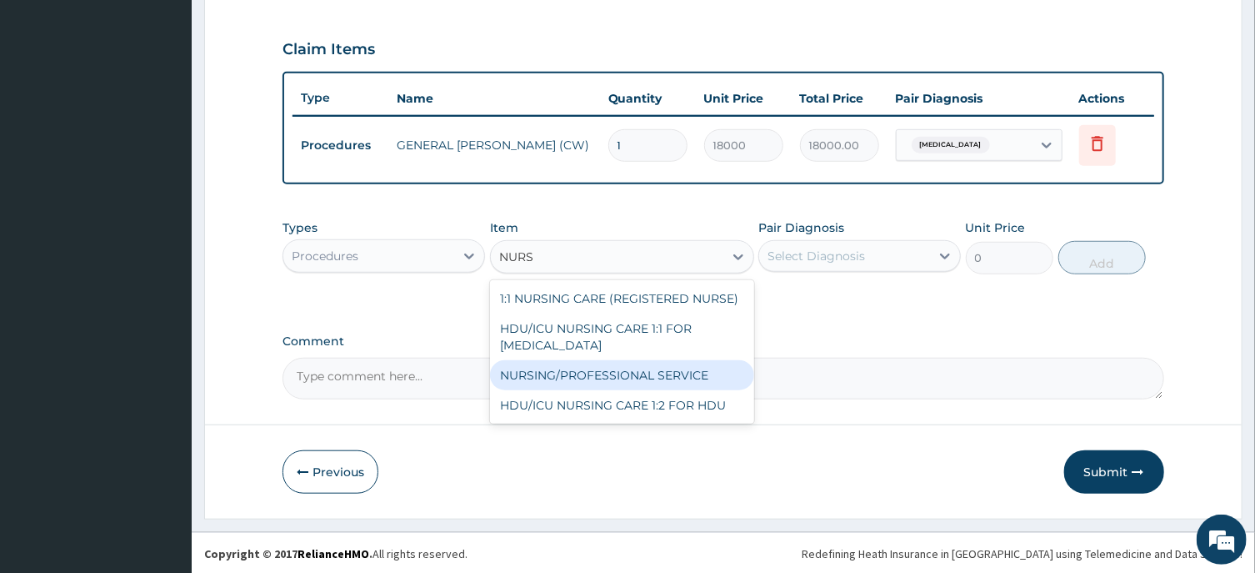
click at [624, 360] on div "NURSING/PROFESSIONAL SERVICE" at bounding box center [622, 375] width 264 height 30
type input "13500"
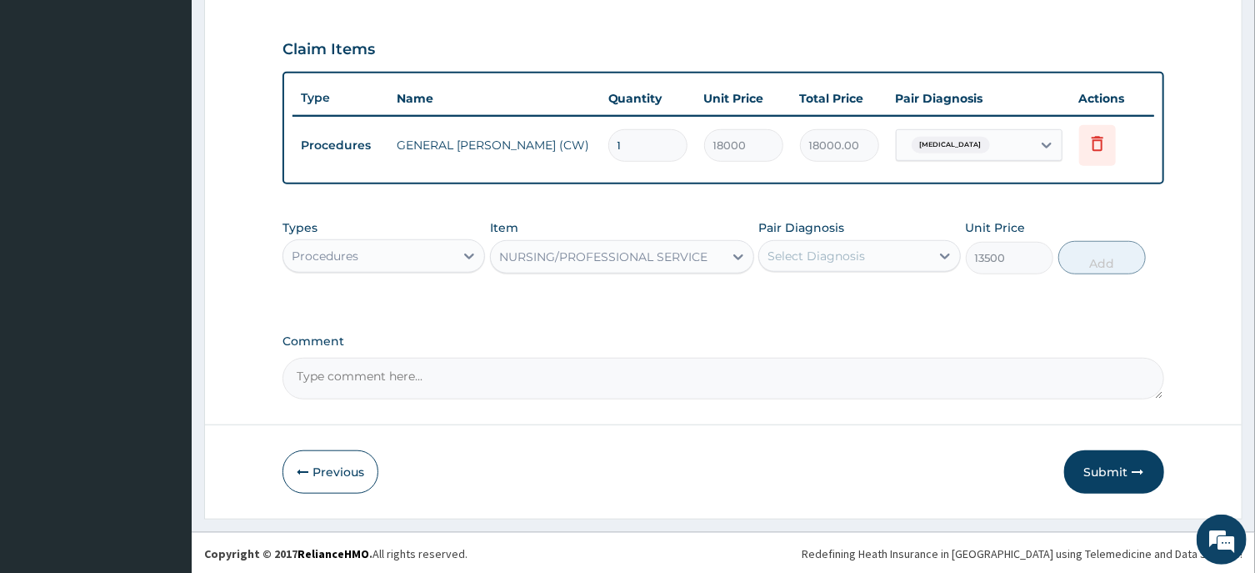
click at [804, 252] on div "Select Diagnosis" at bounding box center [817, 256] width 98 height 17
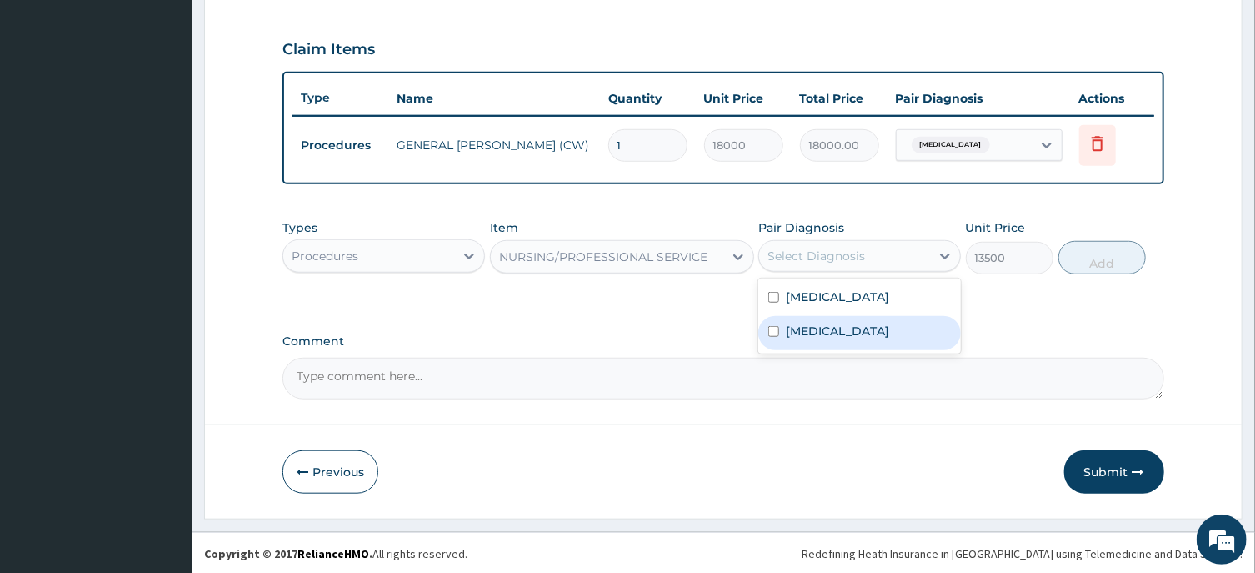
click at [806, 333] on label "Sepsis" at bounding box center [837, 331] width 103 height 17
checkbox input "true"
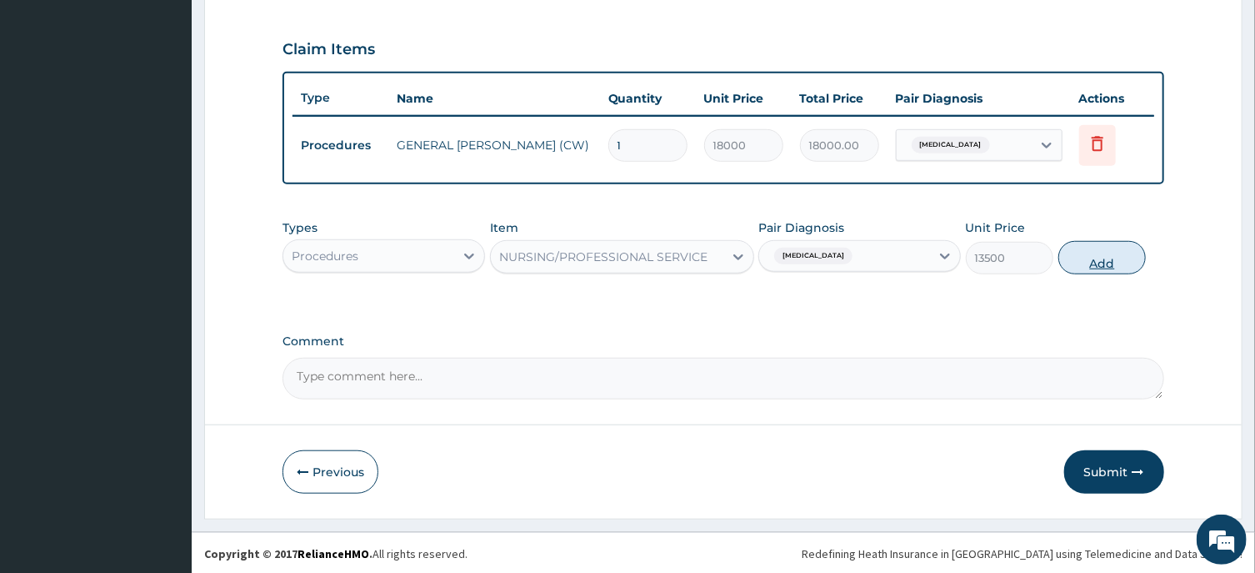
click at [1123, 266] on button "Add" at bounding box center [1103, 257] width 88 height 33
type input "0"
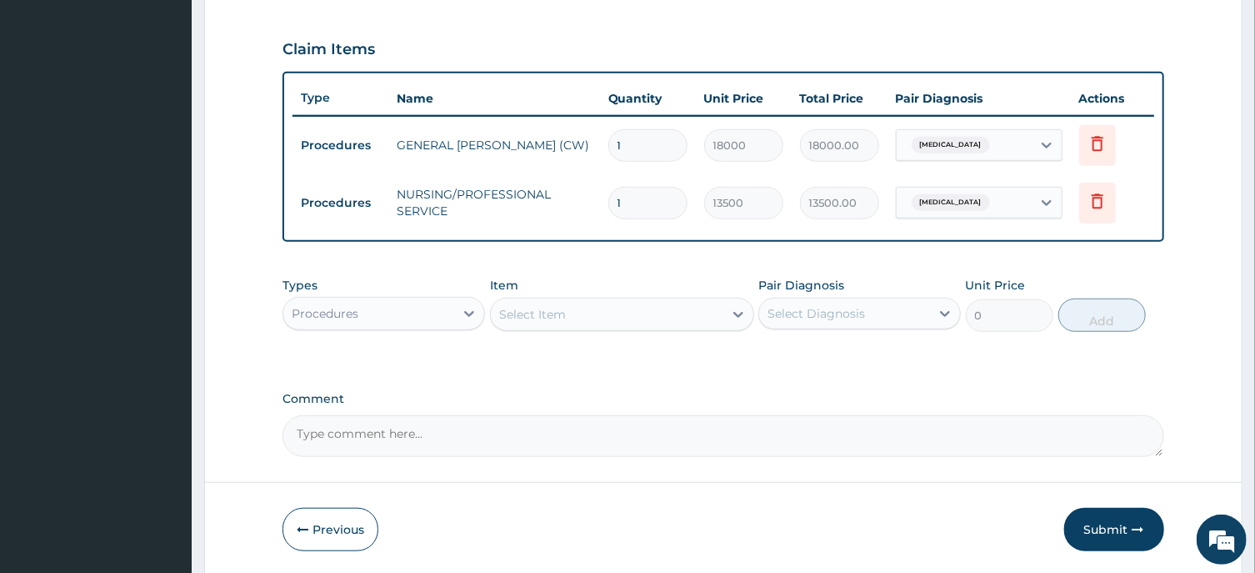
drag, startPoint x: 618, startPoint y: 140, endPoint x: 591, endPoint y: 149, distance: 28.2
click at [608, 149] on input "1" at bounding box center [647, 145] width 79 height 33
type input "3"
type input "54000.00"
type input "3"
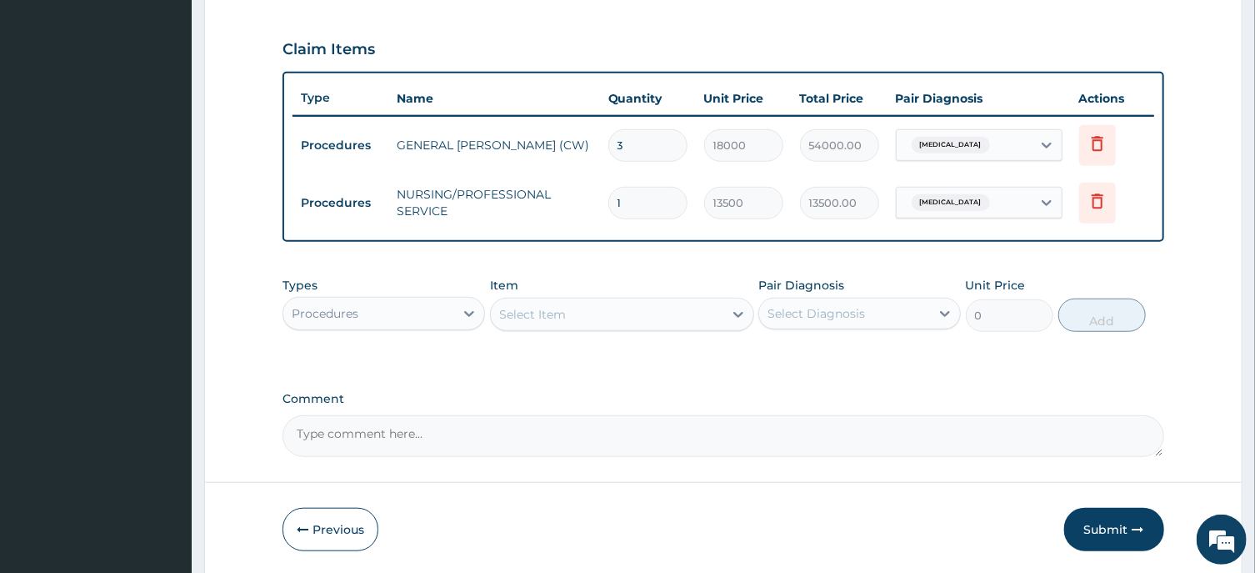
drag, startPoint x: 639, startPoint y: 202, endPoint x: 588, endPoint y: 207, distance: 51.1
click at [608, 207] on input "1" at bounding box center [647, 203] width 79 height 33
type input "3"
type input "40500.00"
type input "3"
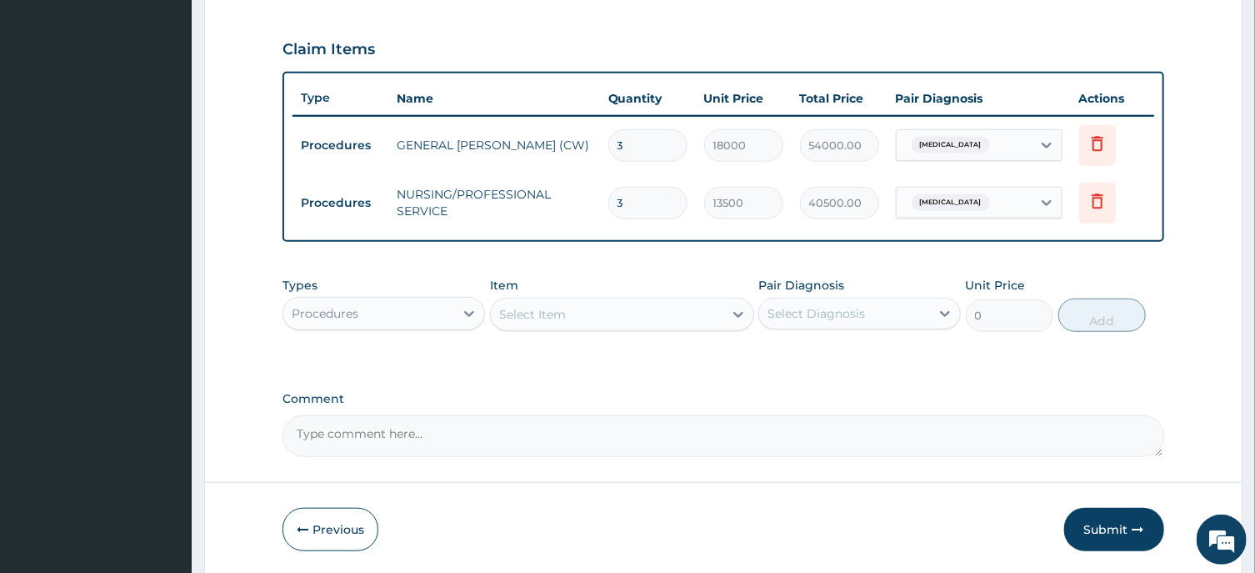
click at [368, 311] on div "Procedures" at bounding box center [368, 313] width 171 height 27
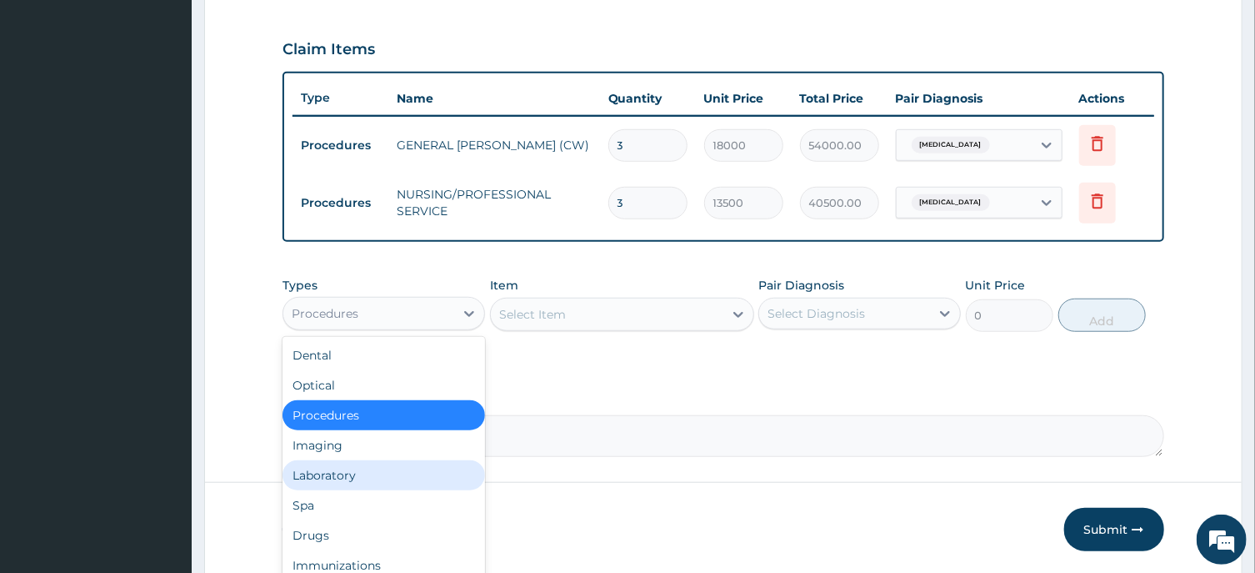
click at [312, 473] on div "Laboratory" at bounding box center [384, 475] width 203 height 30
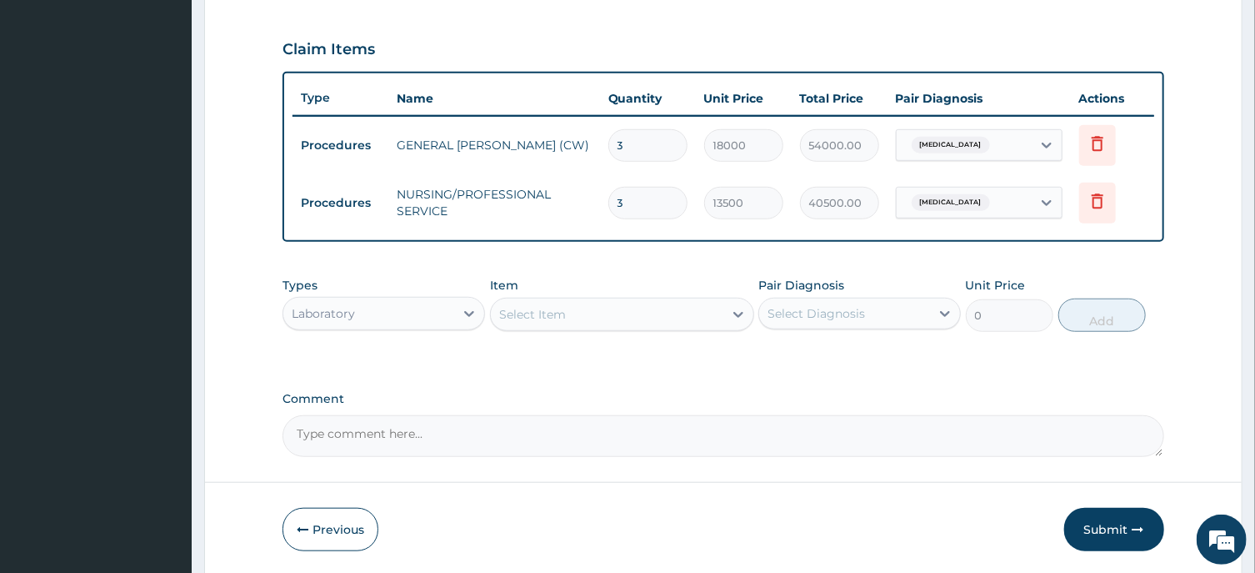
click at [518, 317] on div "Select Item" at bounding box center [532, 314] width 67 height 17
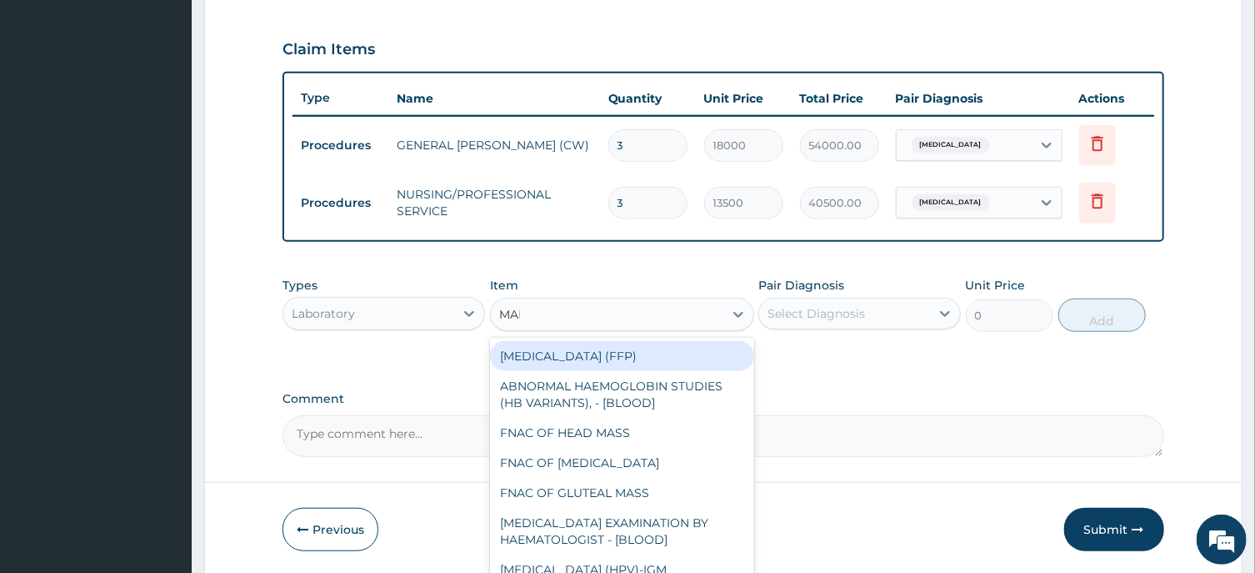
type input "MALA"
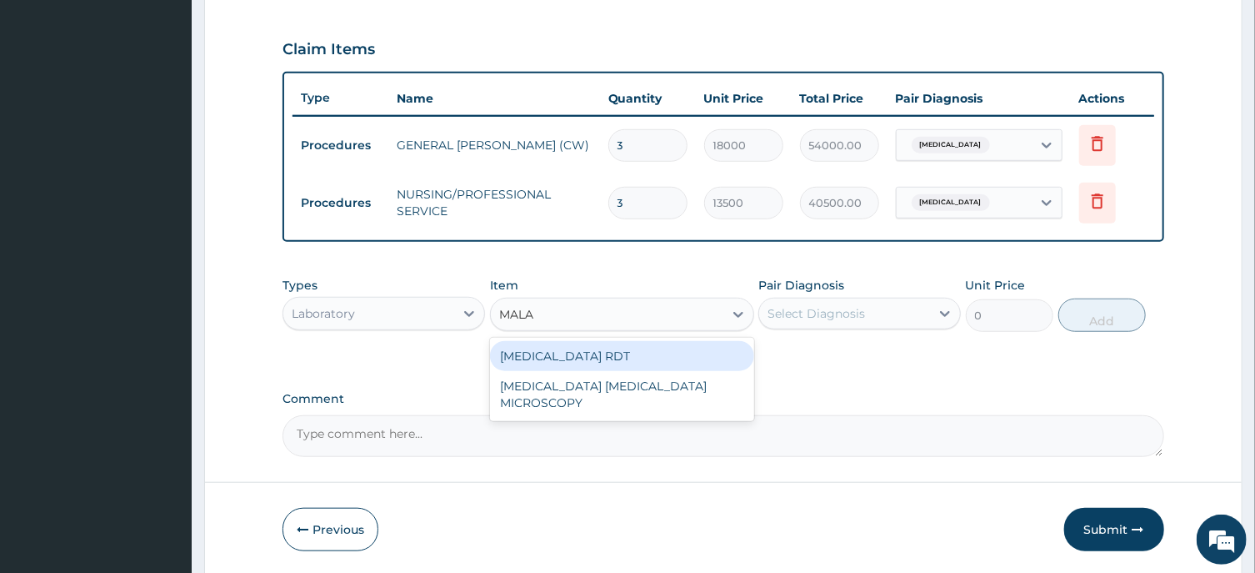
click at [573, 350] on div "MALARIA RDT" at bounding box center [622, 356] width 264 height 30
type input "2700"
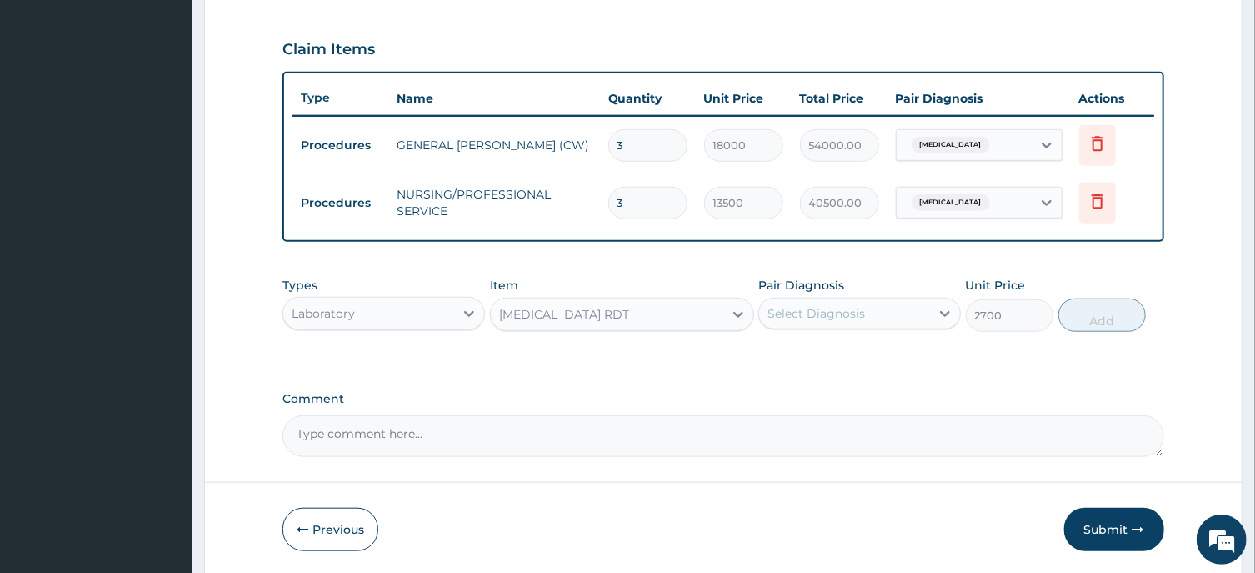
click at [814, 314] on div "Select Diagnosis" at bounding box center [817, 313] width 98 height 17
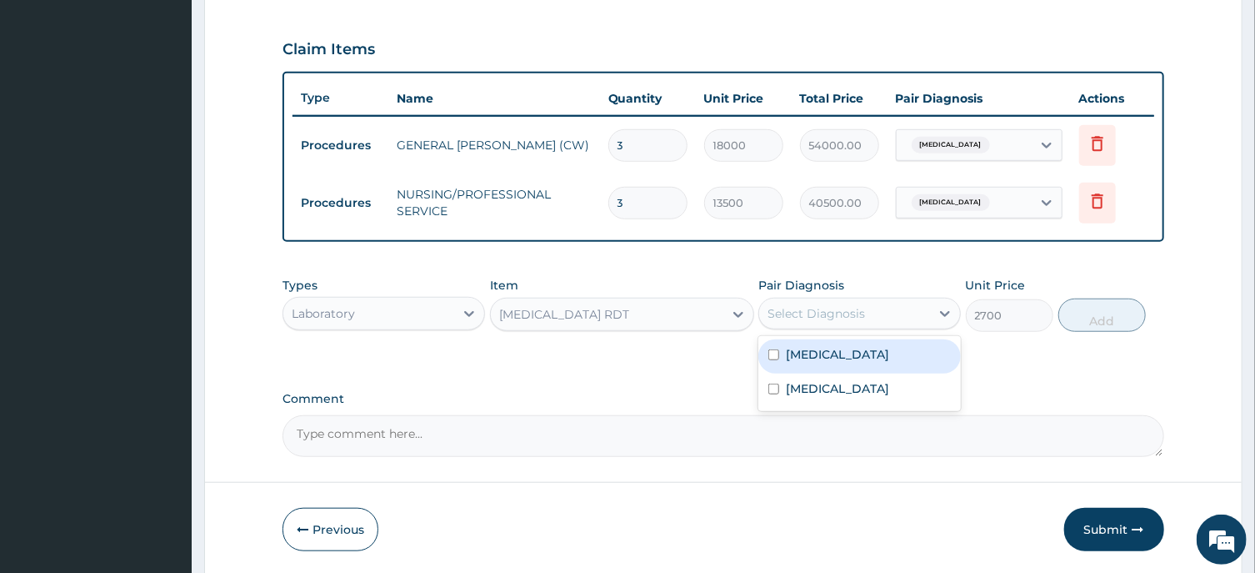
click at [824, 360] on div "Malaria" at bounding box center [860, 356] width 203 height 34
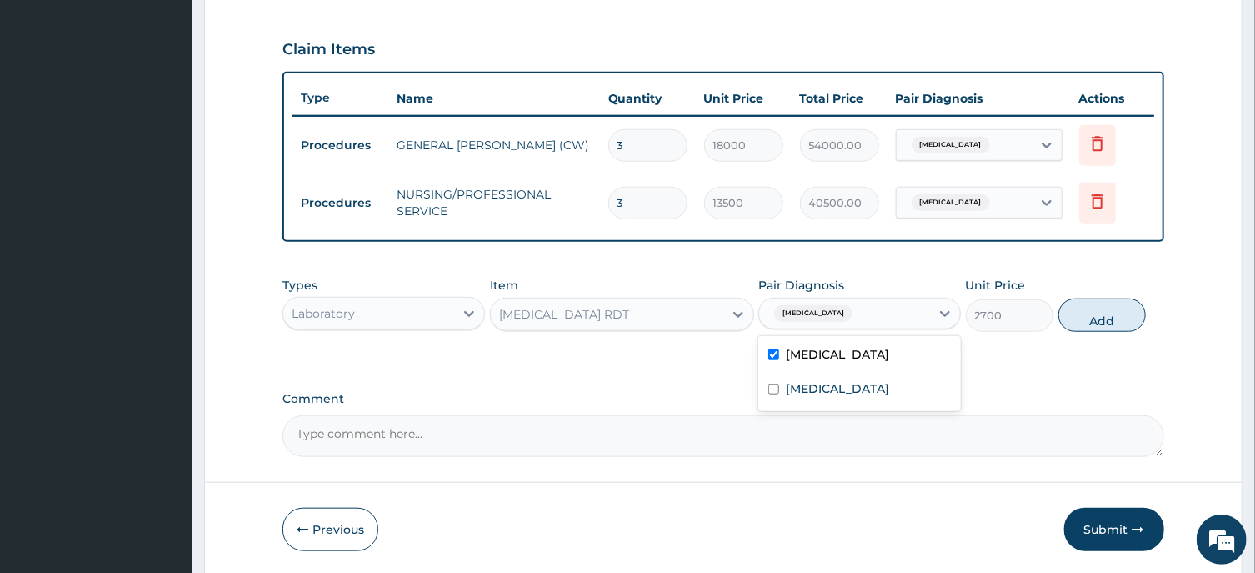
checkbox input "true"
click at [1126, 319] on button "Add" at bounding box center [1103, 314] width 88 height 33
type input "0"
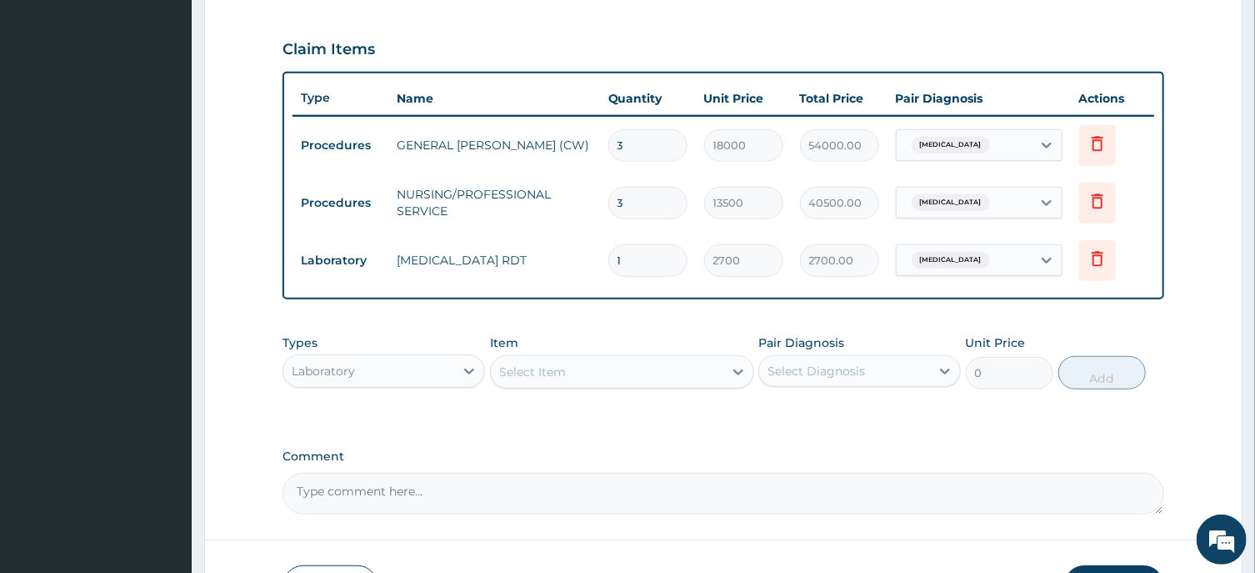
click at [533, 369] on div "Select Item" at bounding box center [532, 371] width 67 height 17
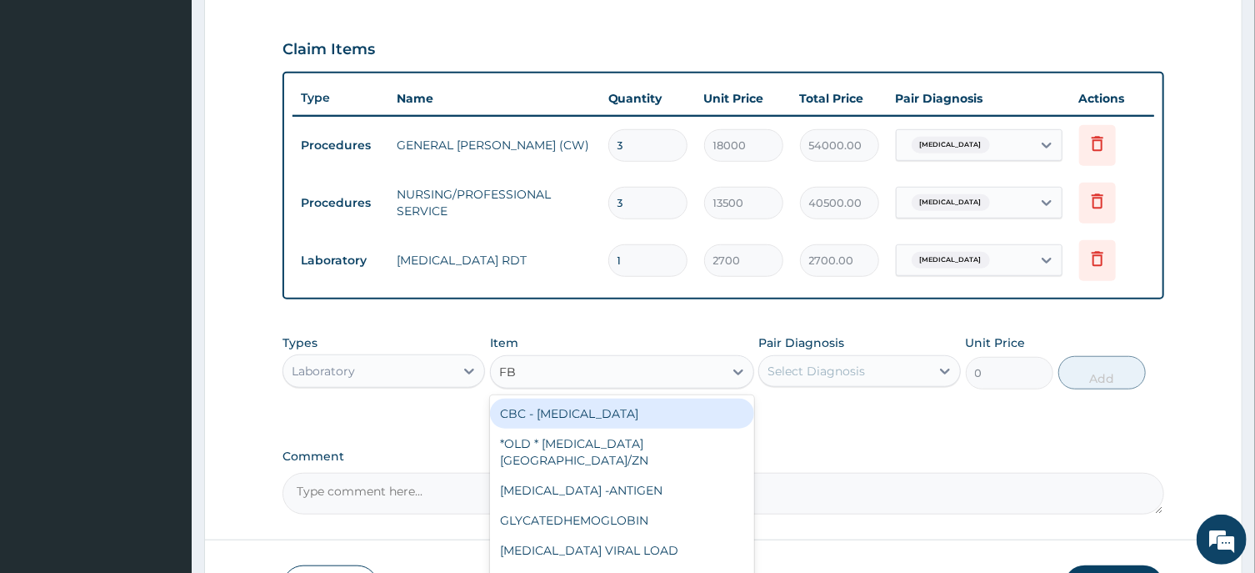
type input "FBC"
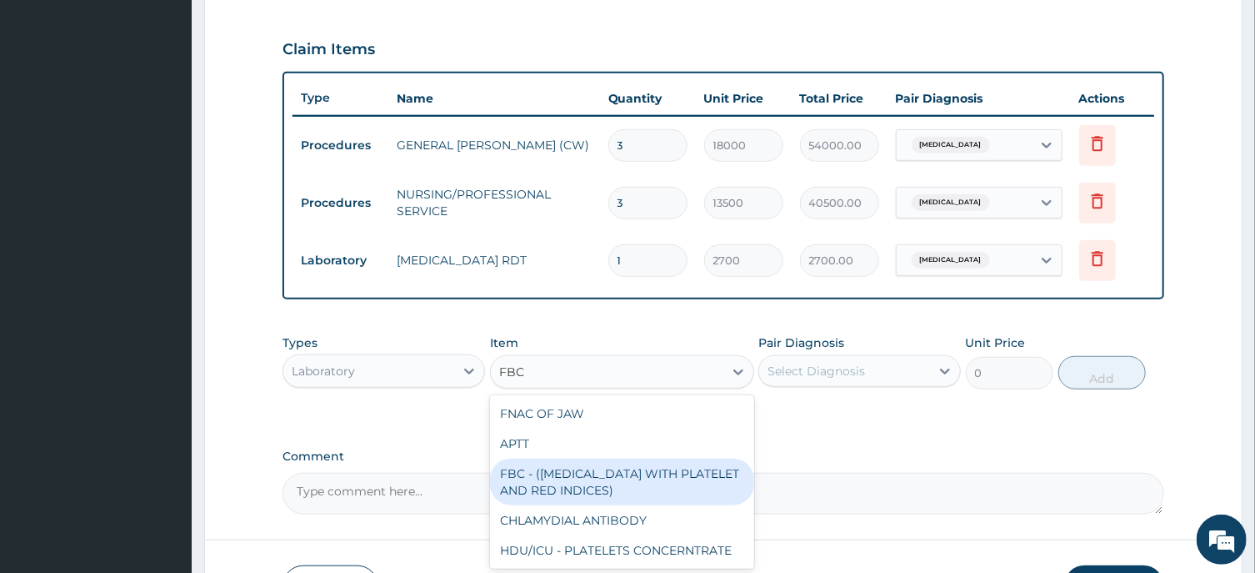
click at [598, 485] on div "FBC - (FULL BLOOD COUNT WITH PLATELET AND RED INDICES)" at bounding box center [622, 481] width 264 height 47
type input "5400"
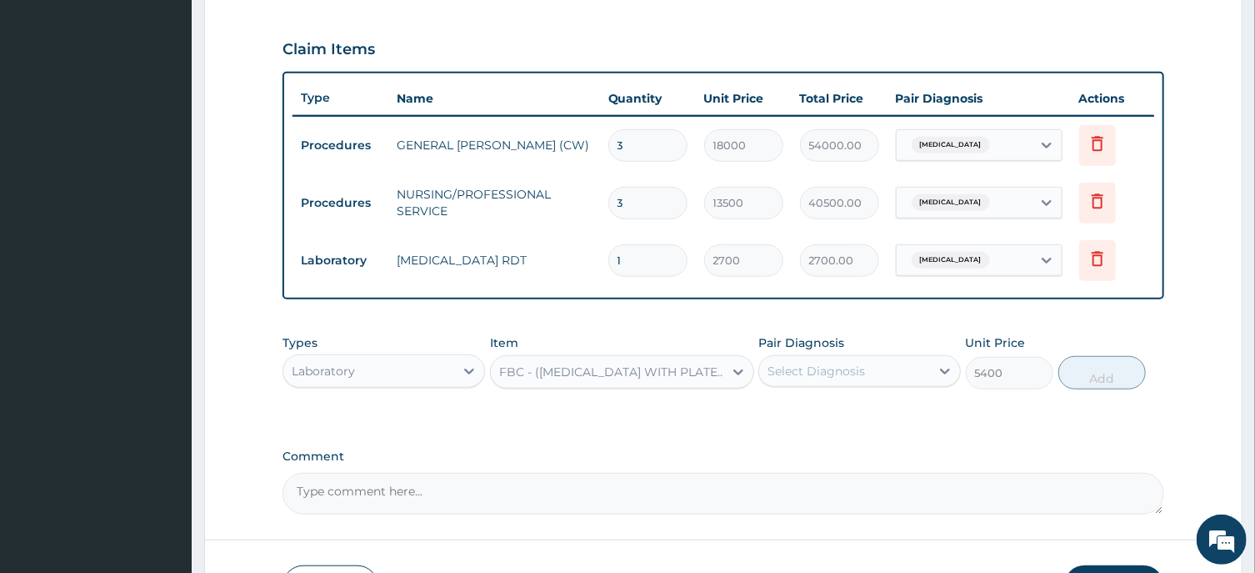
click at [867, 372] on div "Select Diagnosis" at bounding box center [844, 371] width 171 height 27
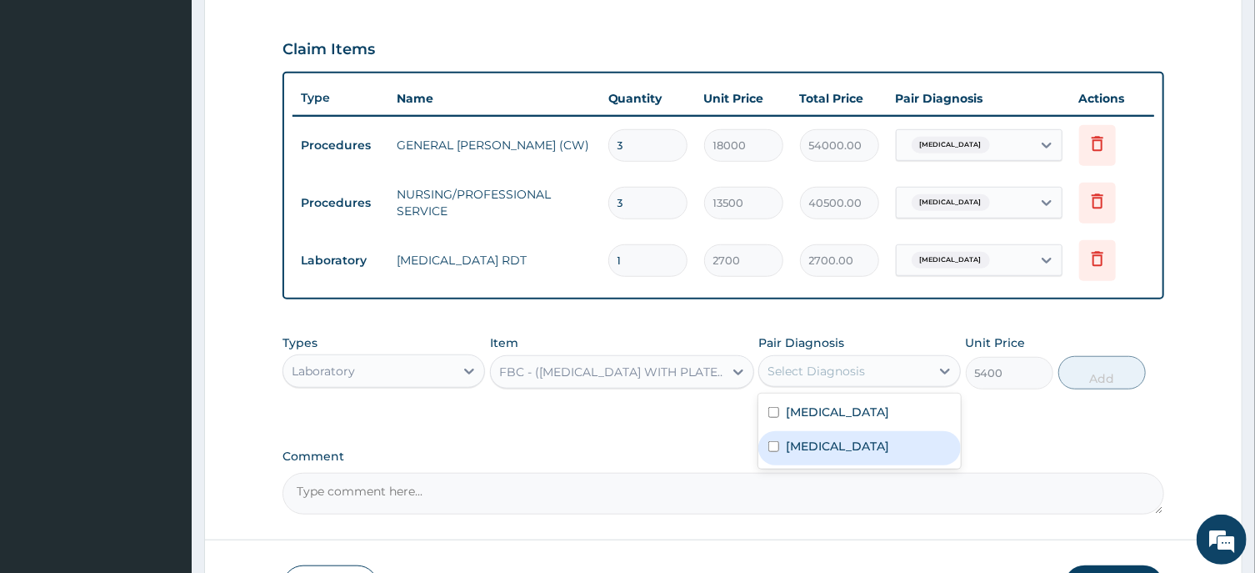
click at [823, 454] on div "Sepsis" at bounding box center [860, 448] width 203 height 34
checkbox input "true"
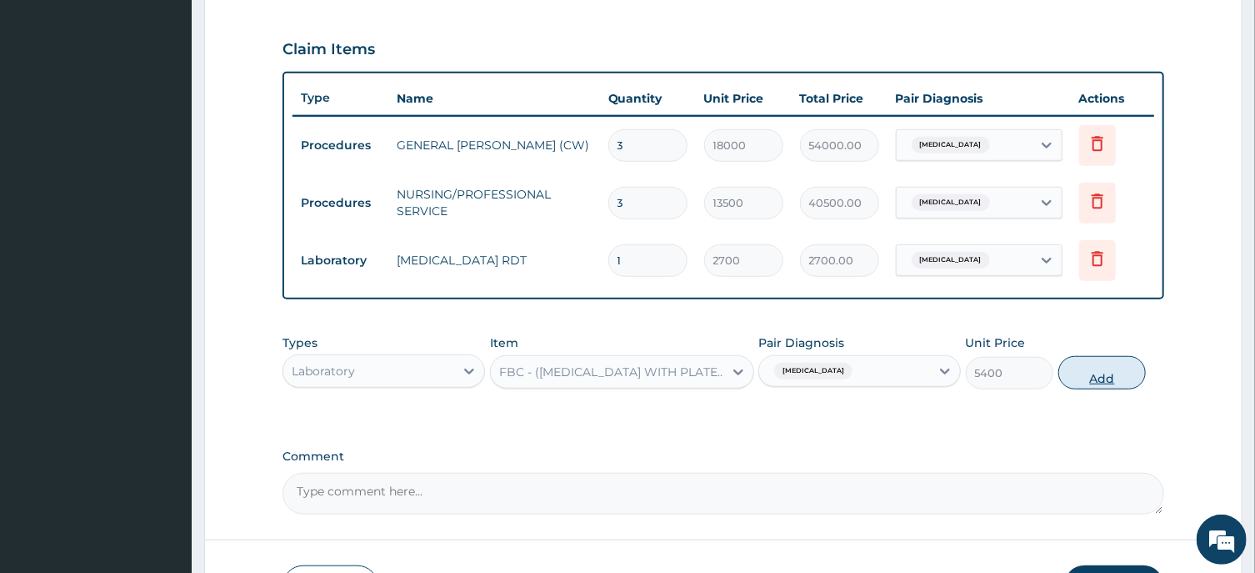
click at [1080, 376] on button "Add" at bounding box center [1103, 372] width 88 height 33
type input "0"
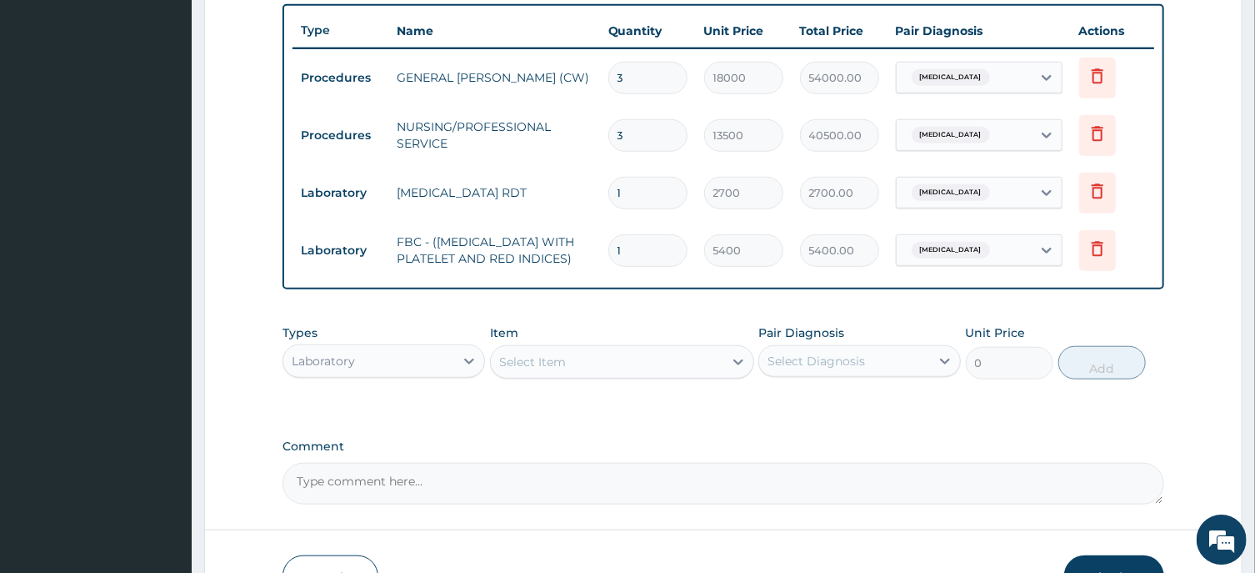
scroll to position [639, 0]
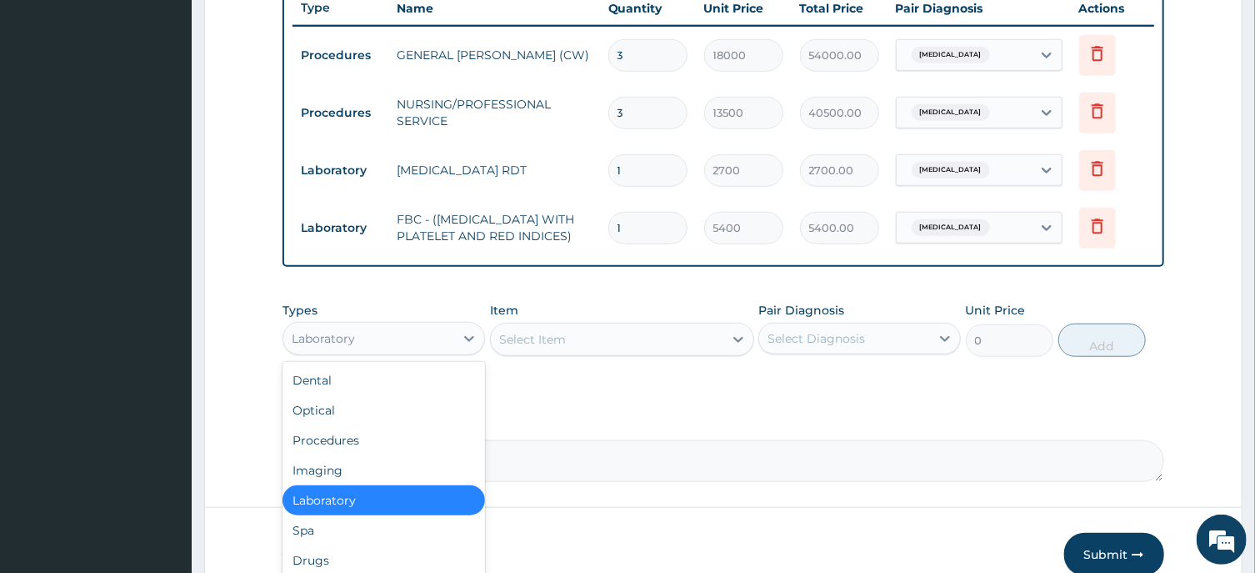
click at [364, 352] on div "Laboratory" at bounding box center [368, 338] width 171 height 27
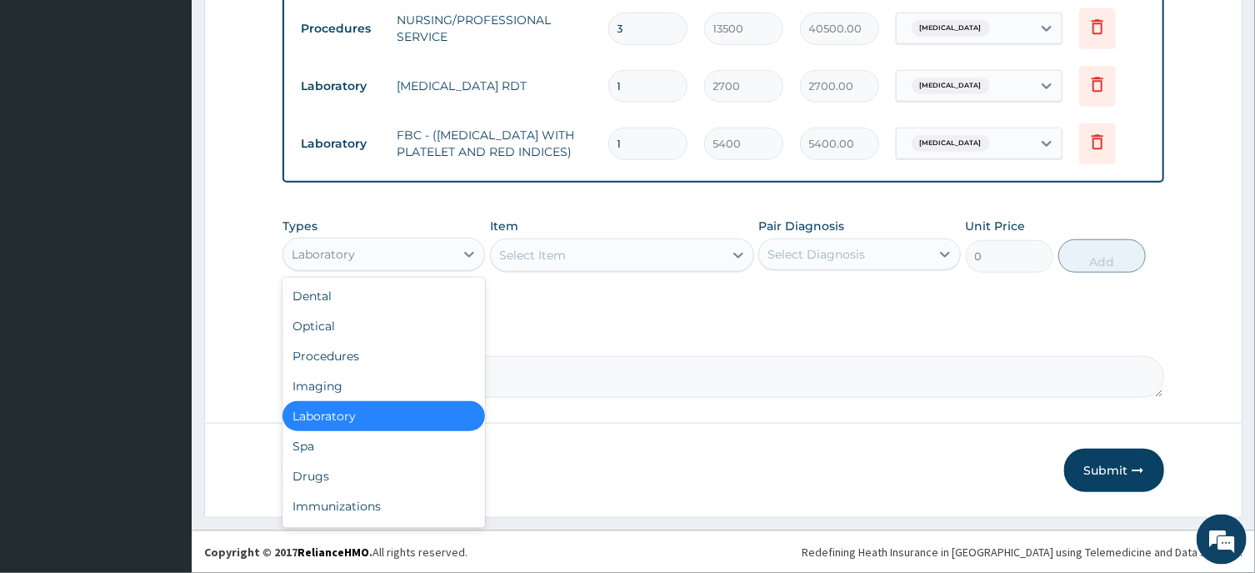
scroll to position [730, 0]
click at [319, 478] on div "Drugs" at bounding box center [384, 476] width 203 height 30
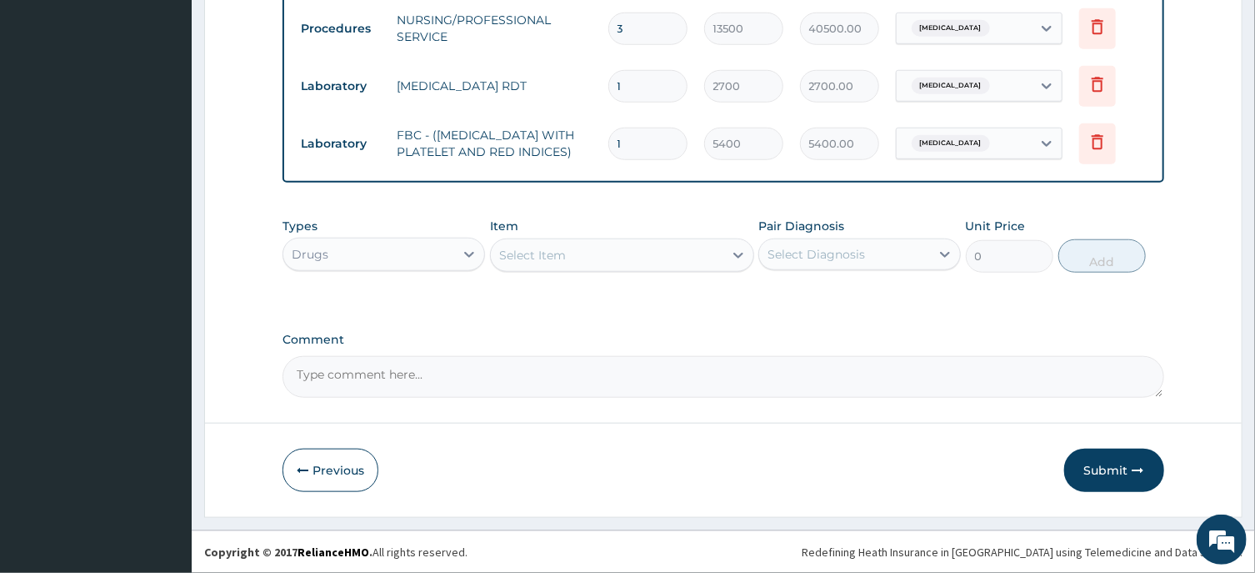
click at [525, 258] on div "Select Item" at bounding box center [532, 255] width 67 height 17
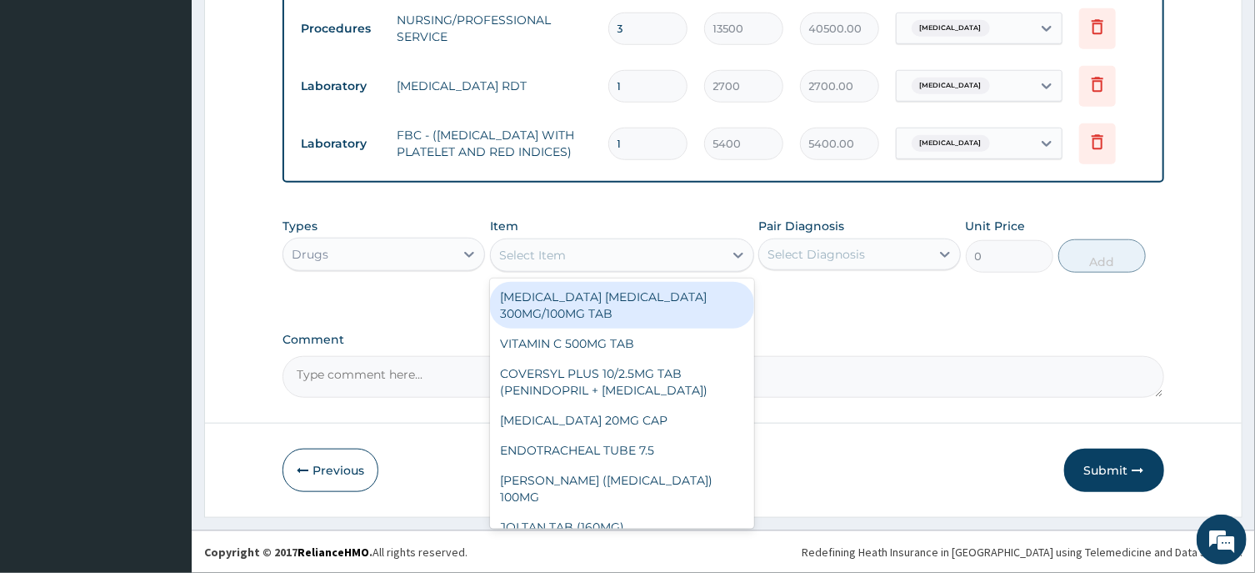
paste input "VALSARTAN 80MG"
type input "VALSARTAN 80MG"
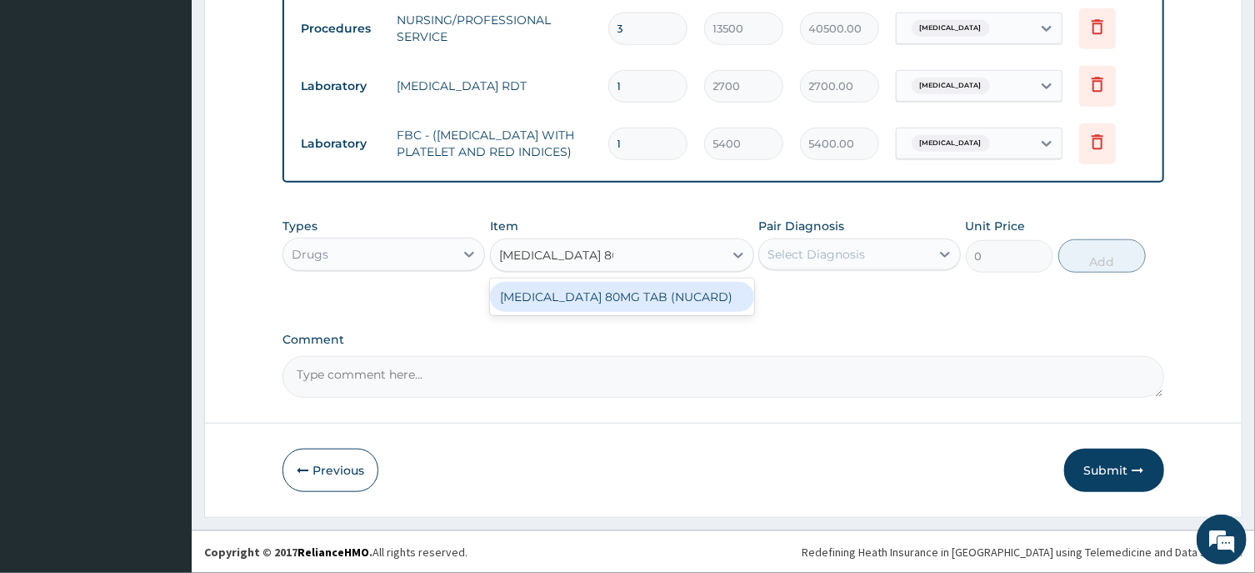
click at [638, 302] on div "VALSARTAN 80MG TAB (NUCARD)" at bounding box center [622, 297] width 264 height 30
type input "568.75"
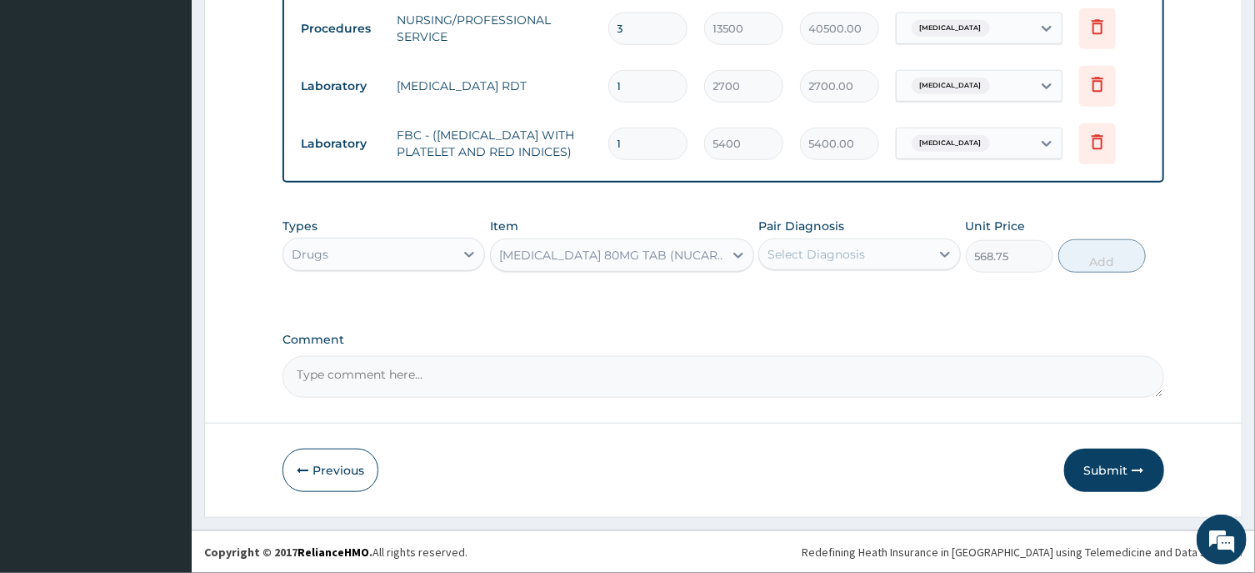
click at [568, 260] on div "VALSARTAN 80MG TAB (NUCARD)" at bounding box center [612, 255] width 226 height 17
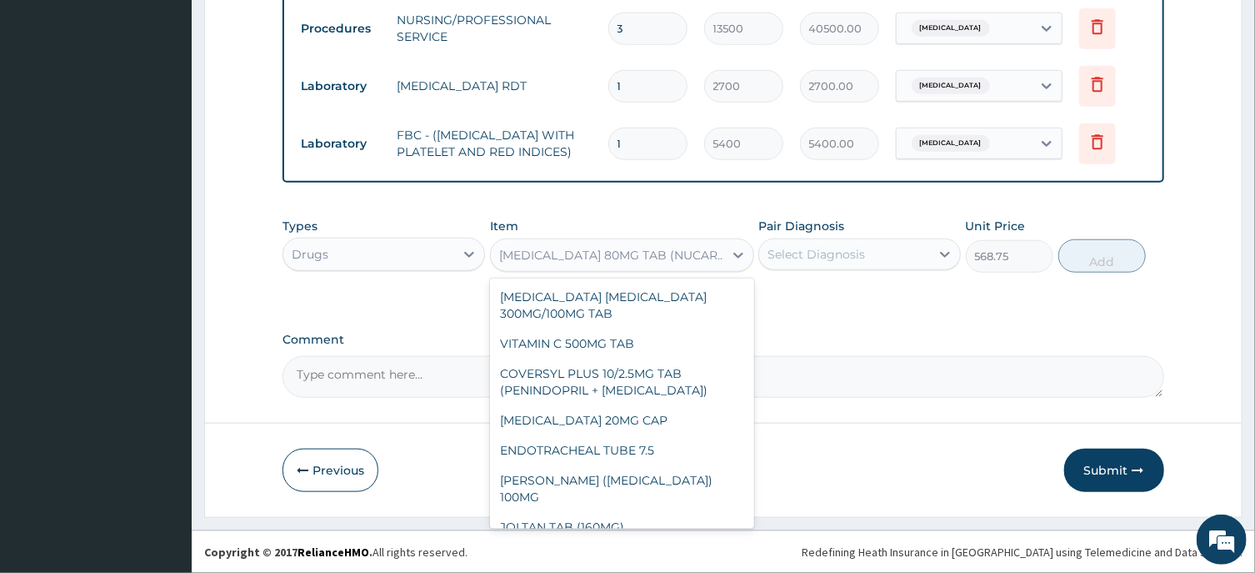
scroll to position [18364, 0]
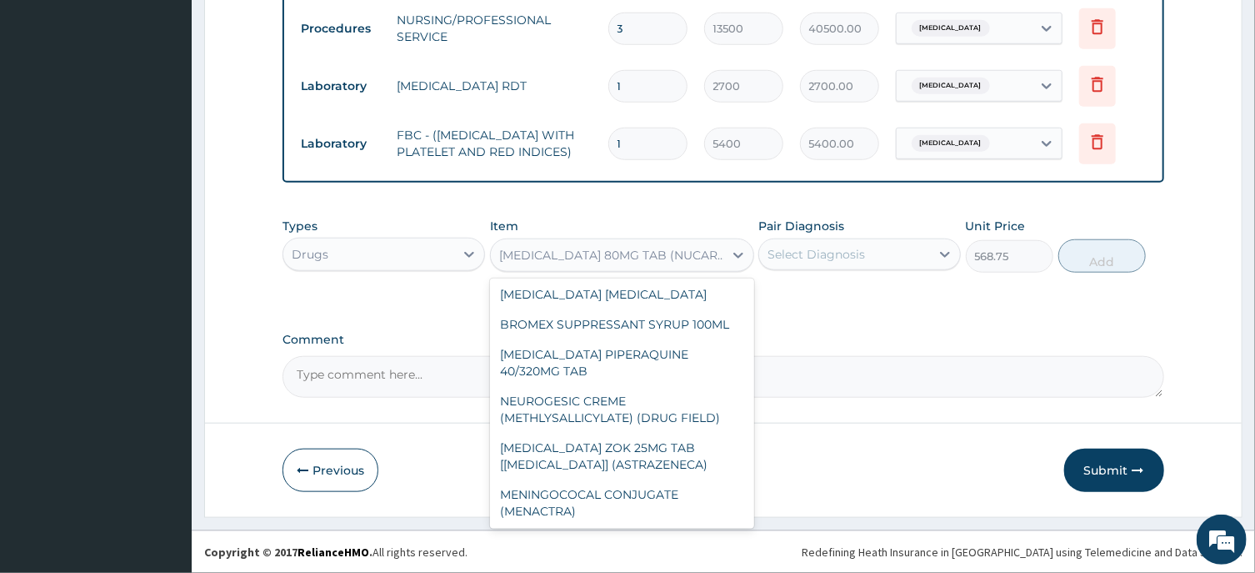
paste input "VALSARTAN 80MG TAB"
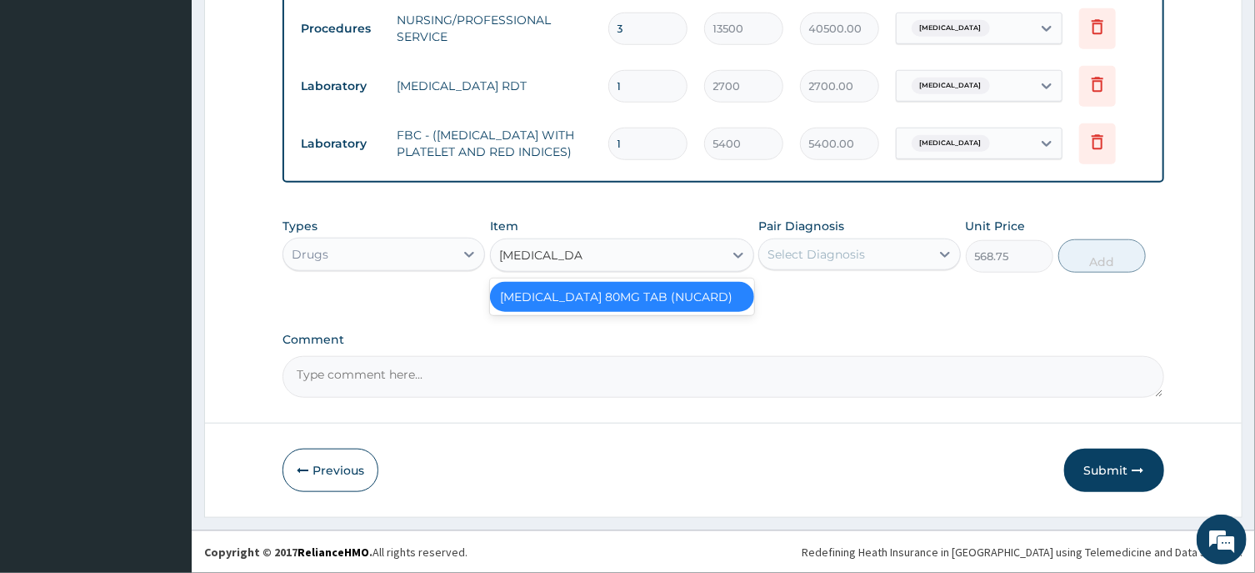
type input "VALSARTAN"
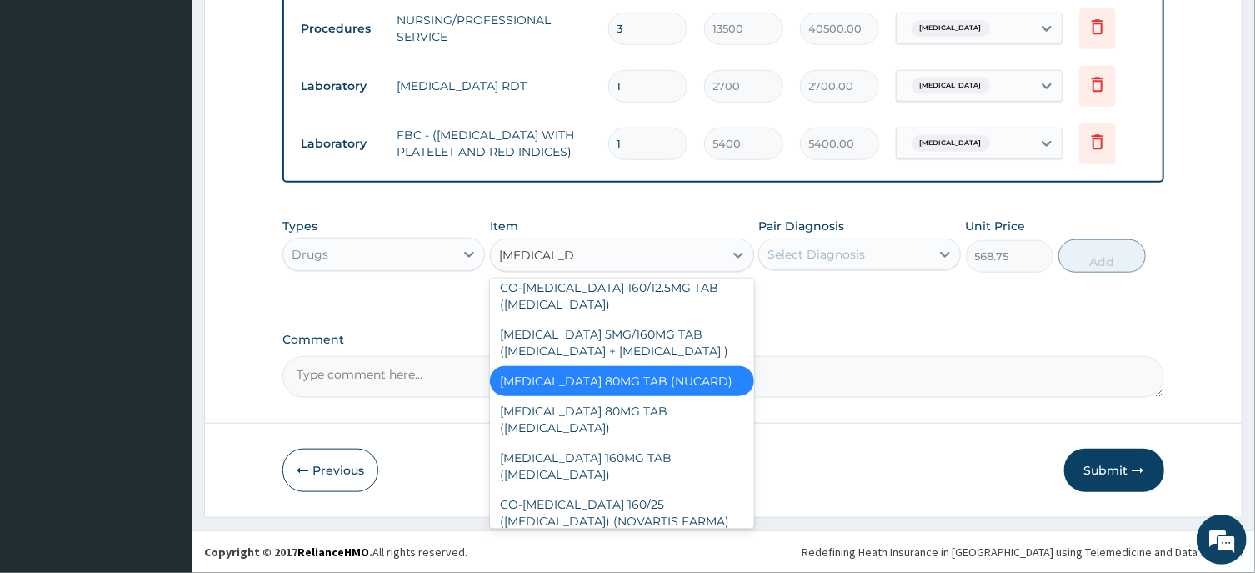
scroll to position [272, 0]
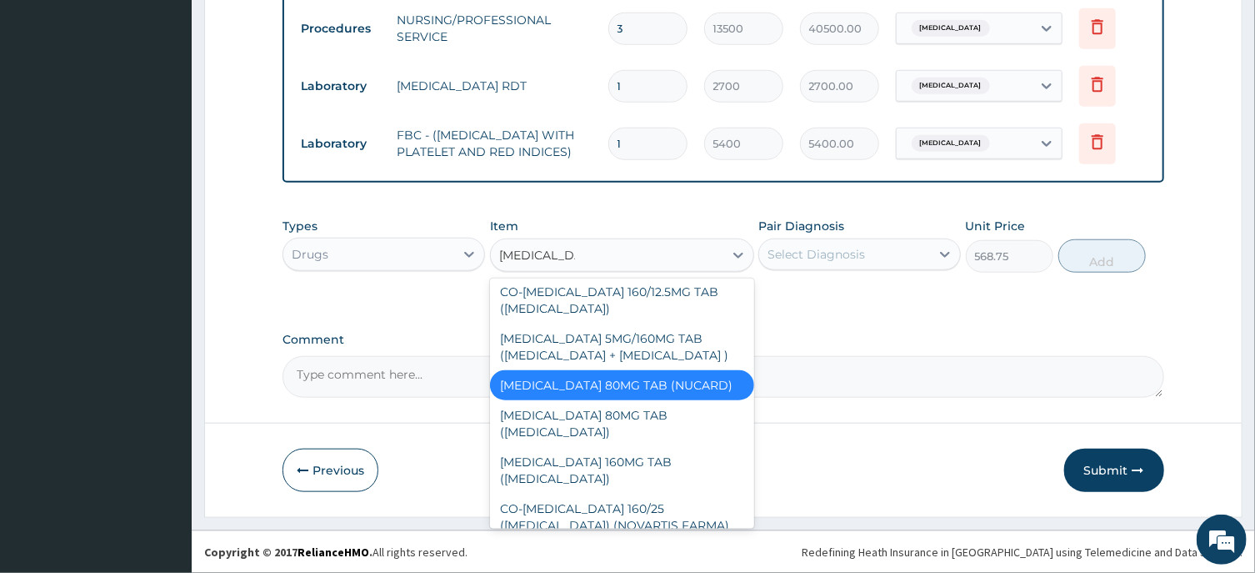
click at [590, 400] on div "VALSARTAN 80MG TAB (NUCARD)" at bounding box center [622, 385] width 264 height 30
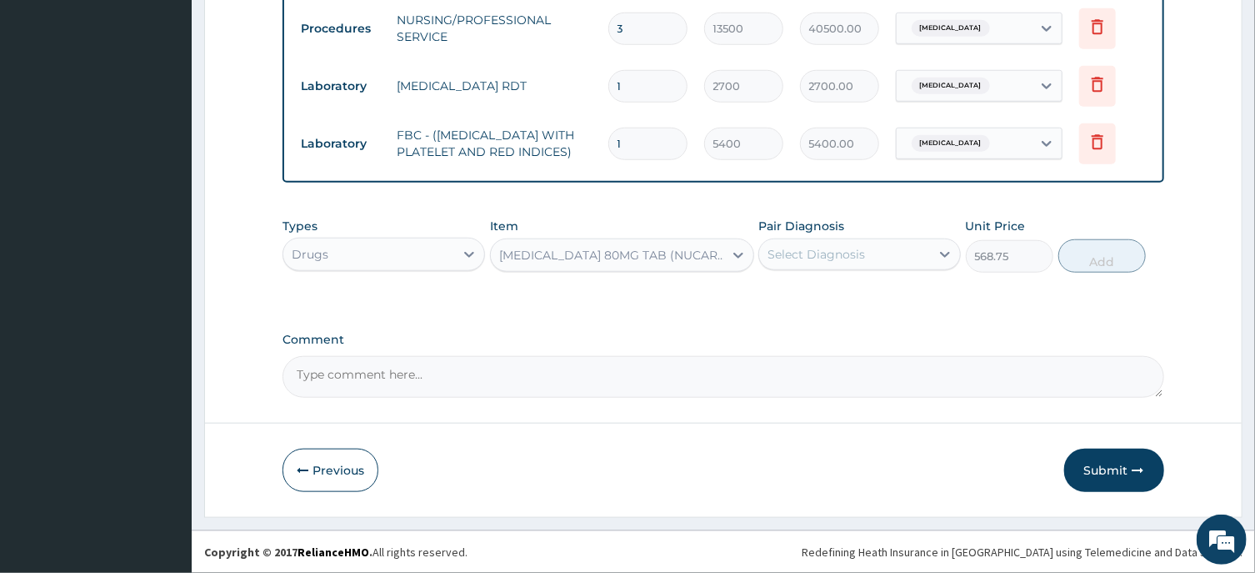
click at [828, 252] on div "Select Diagnosis" at bounding box center [817, 254] width 98 height 17
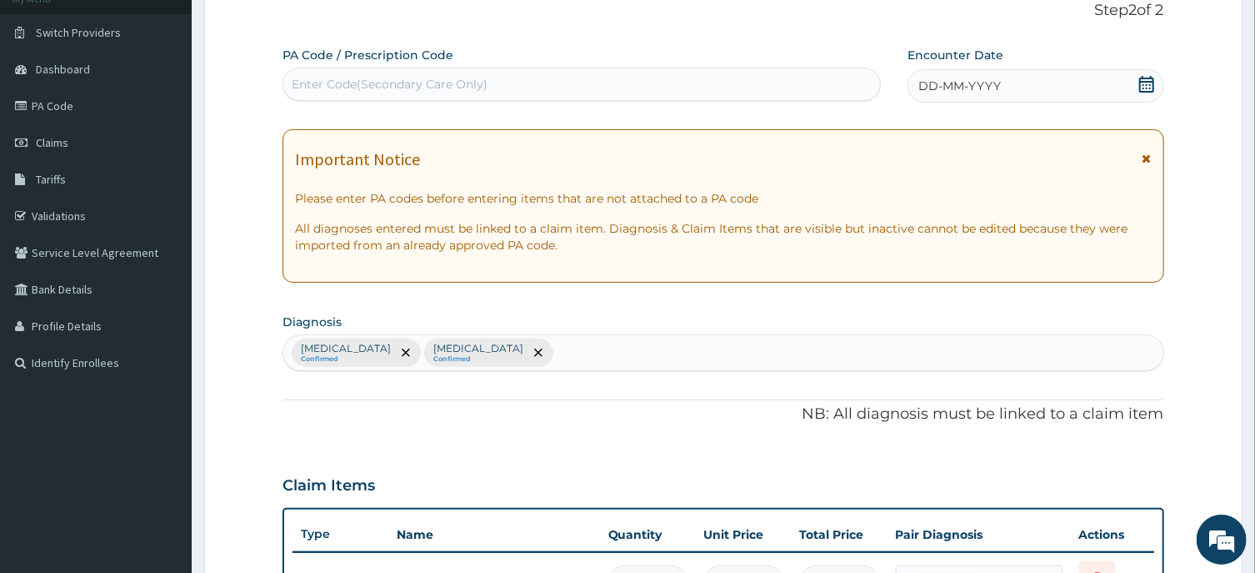
scroll to position [105, 0]
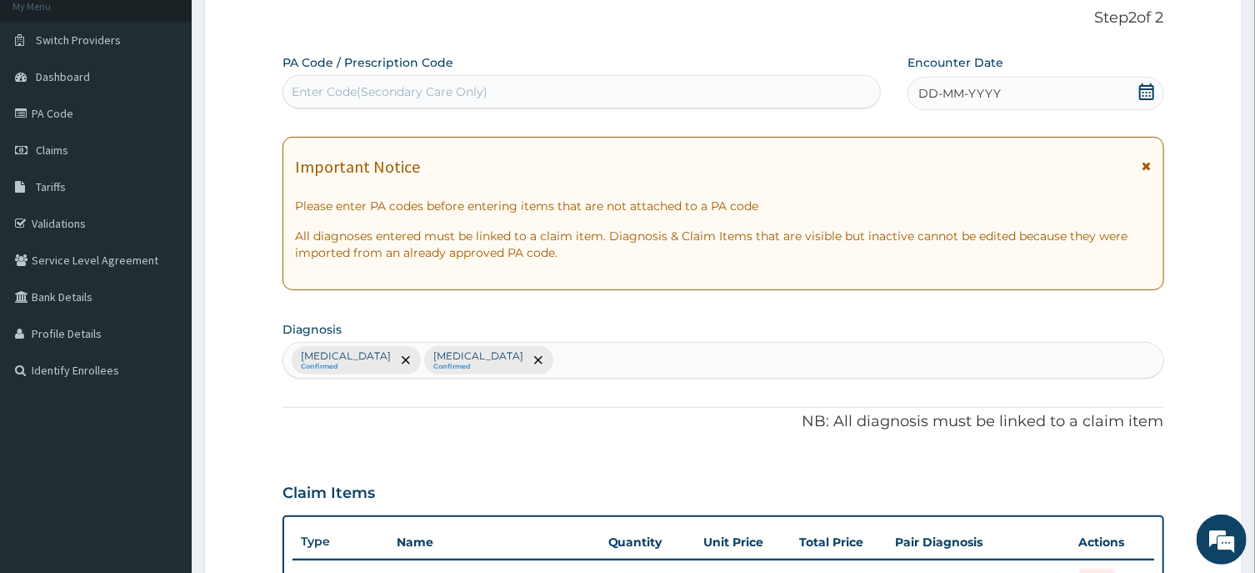
click at [298, 87] on div "Enter Code(Secondary Care Only)" at bounding box center [390, 91] width 196 height 17
paste input "PA/16A4BF"
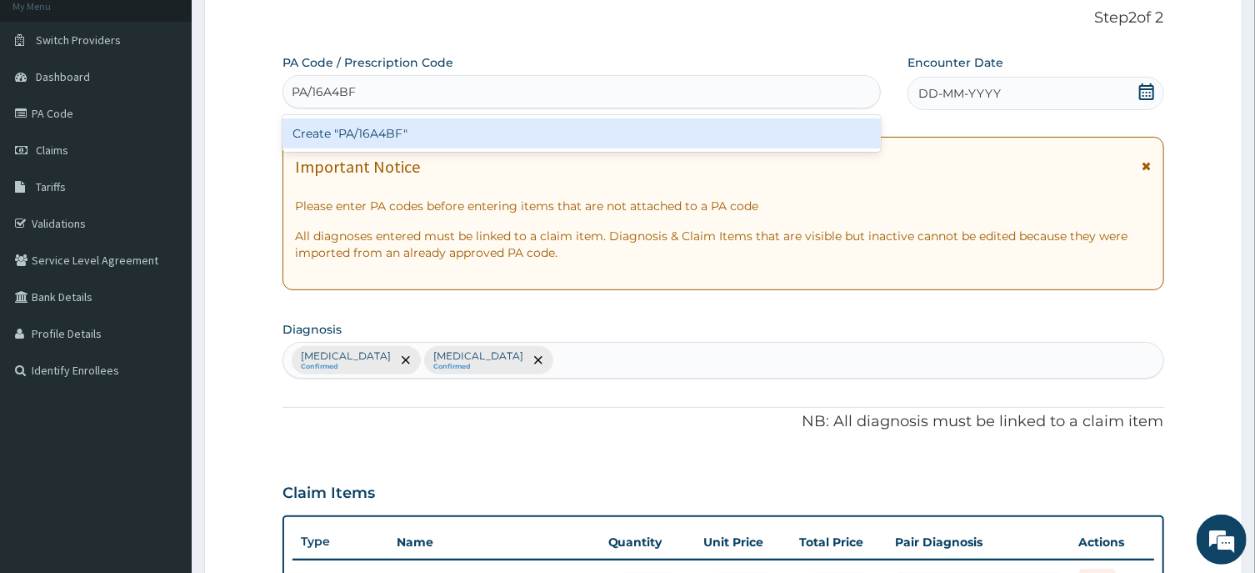
type input "PA/16A4BF"
click at [385, 134] on div "Create "PA/16A4BF"" at bounding box center [582, 133] width 598 height 30
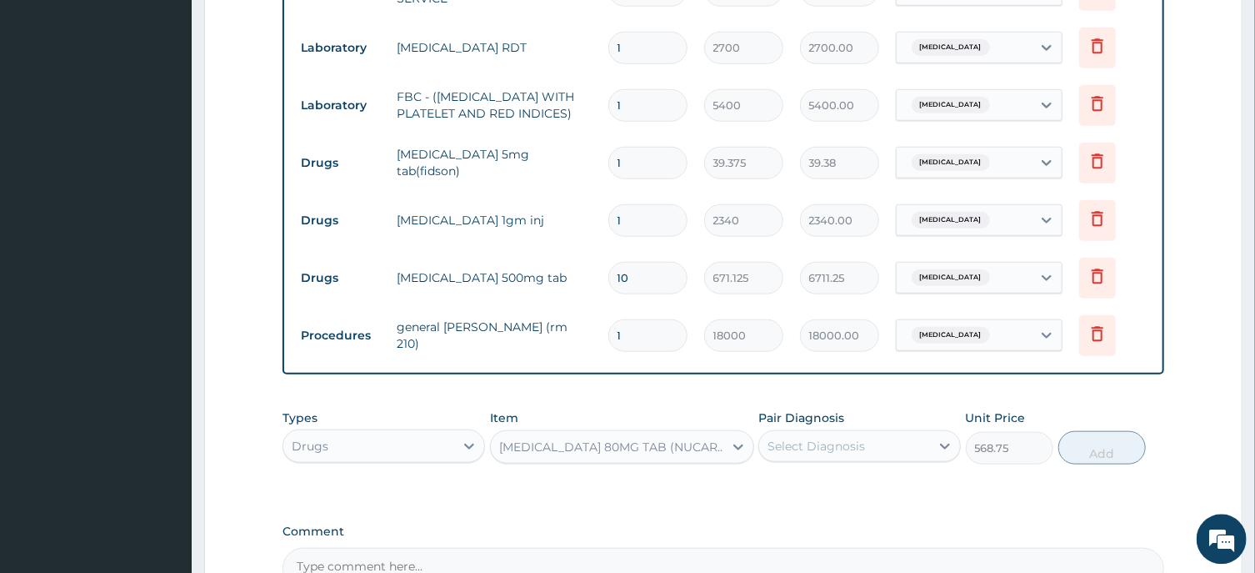
scroll to position [729, 0]
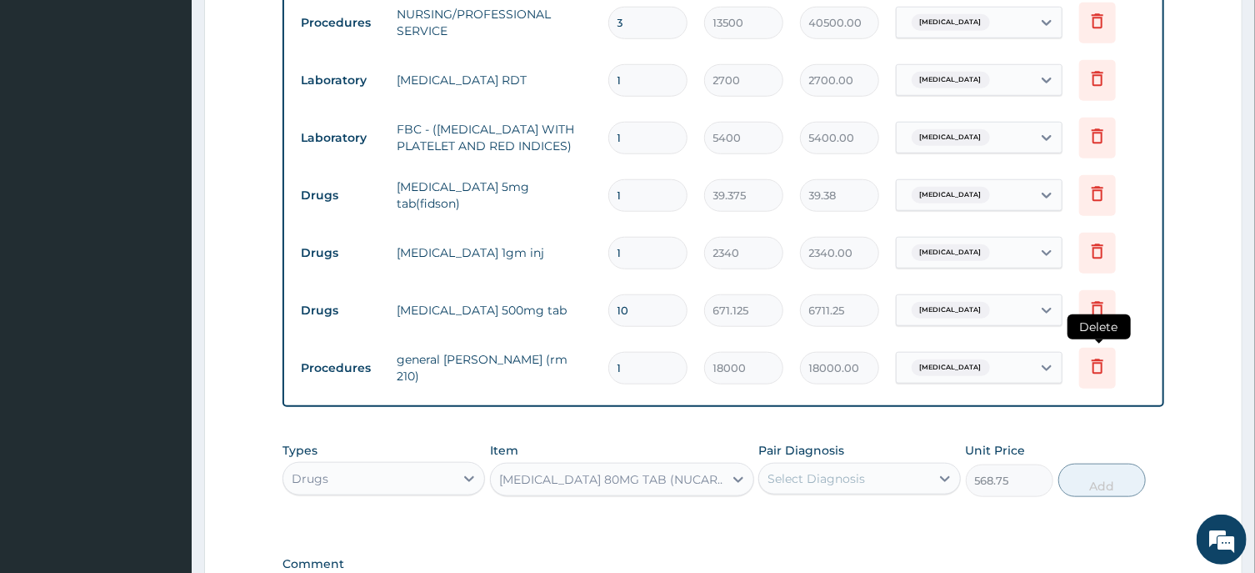
click at [1099, 374] on icon at bounding box center [1098, 366] width 20 height 20
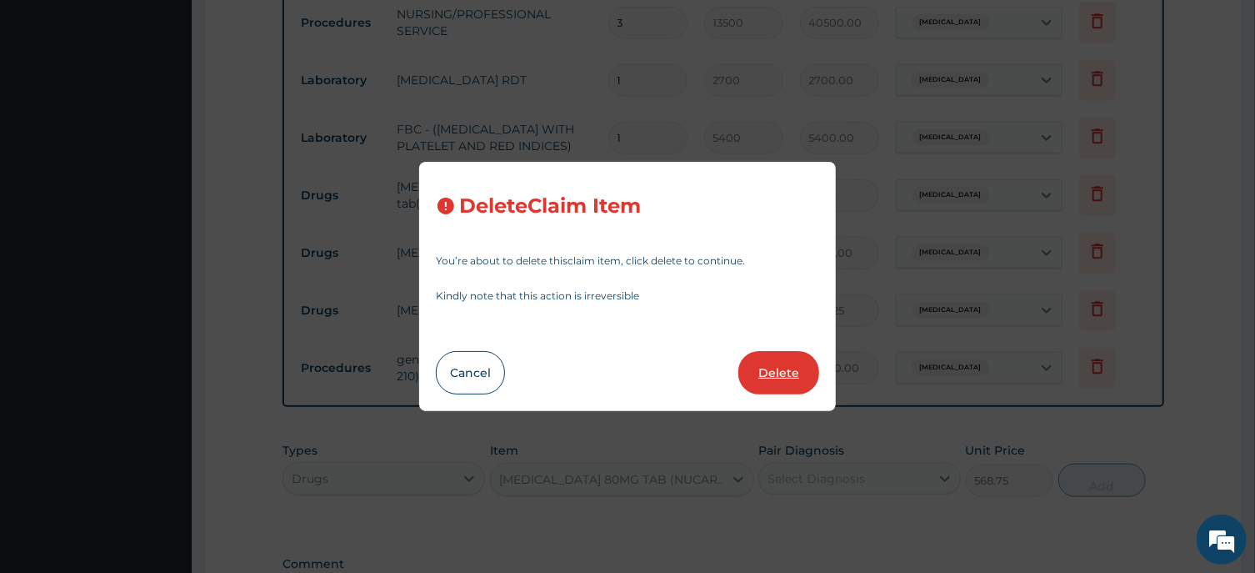
click at [780, 370] on button "Delete" at bounding box center [779, 372] width 81 height 43
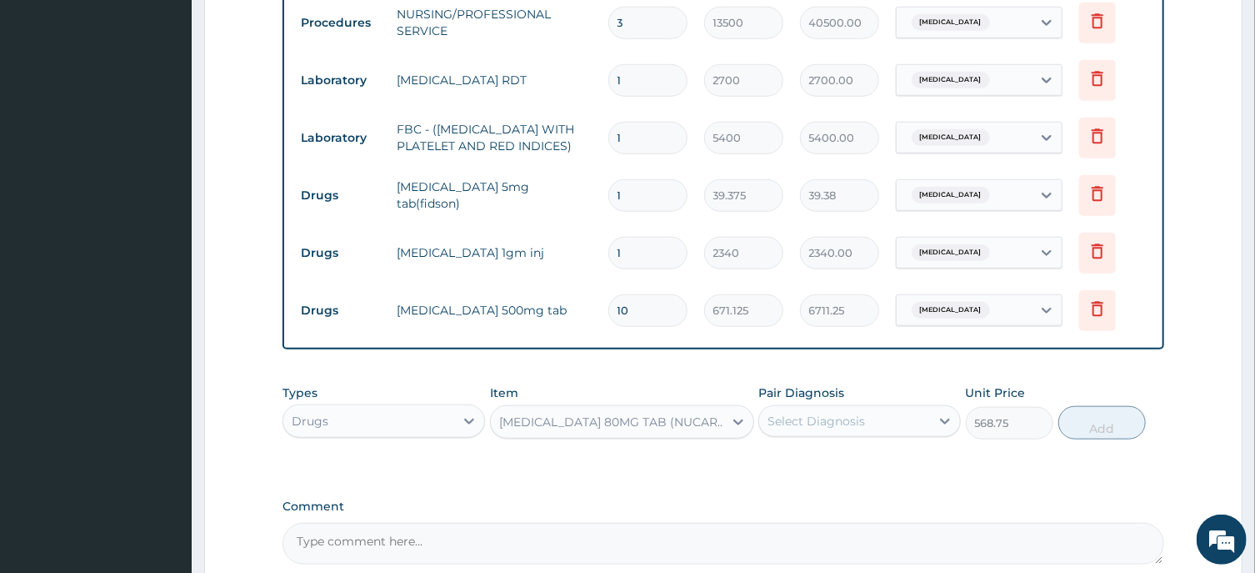
click at [518, 429] on div "VALSARTAN 80MG TAB (NUCARD)" at bounding box center [612, 421] width 226 height 17
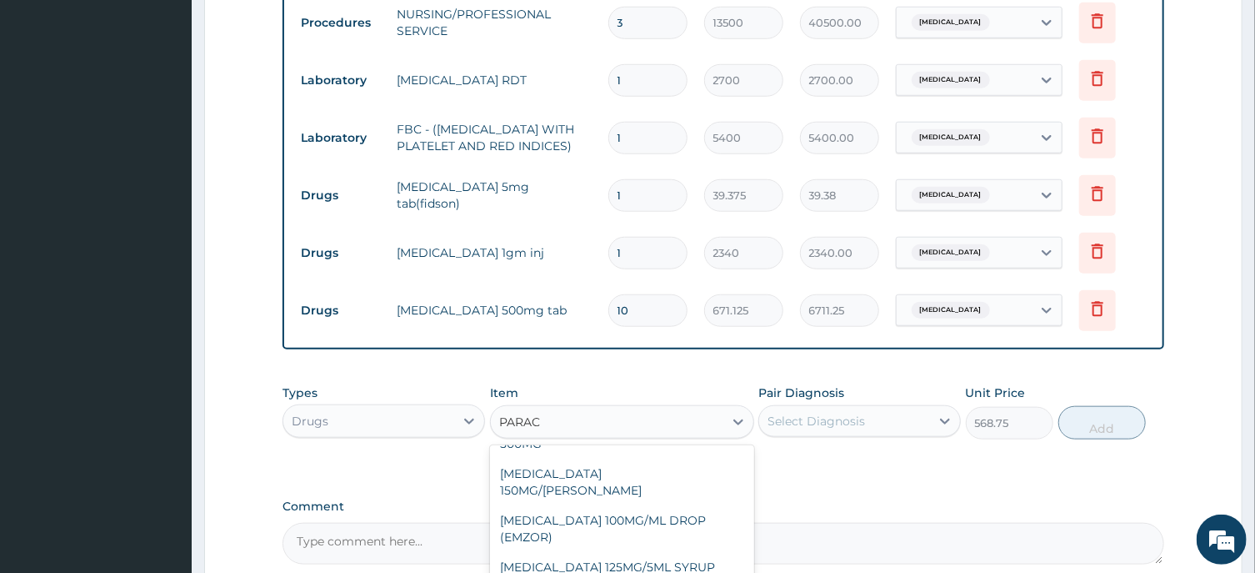
scroll to position [219, 0]
type input "PARA"
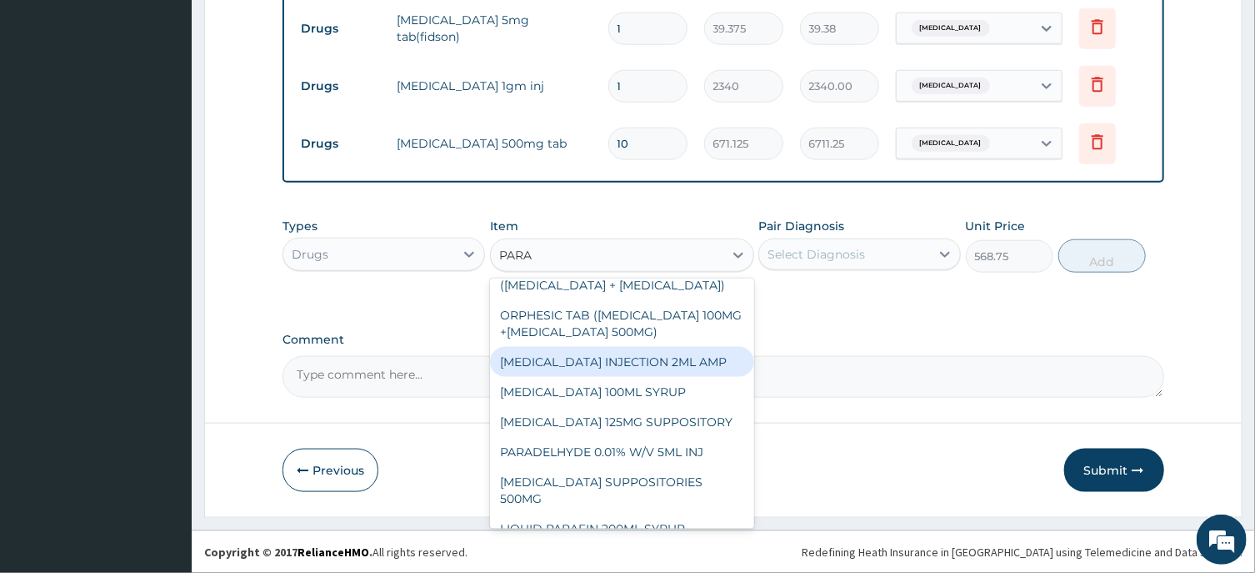
scroll to position [0, 0]
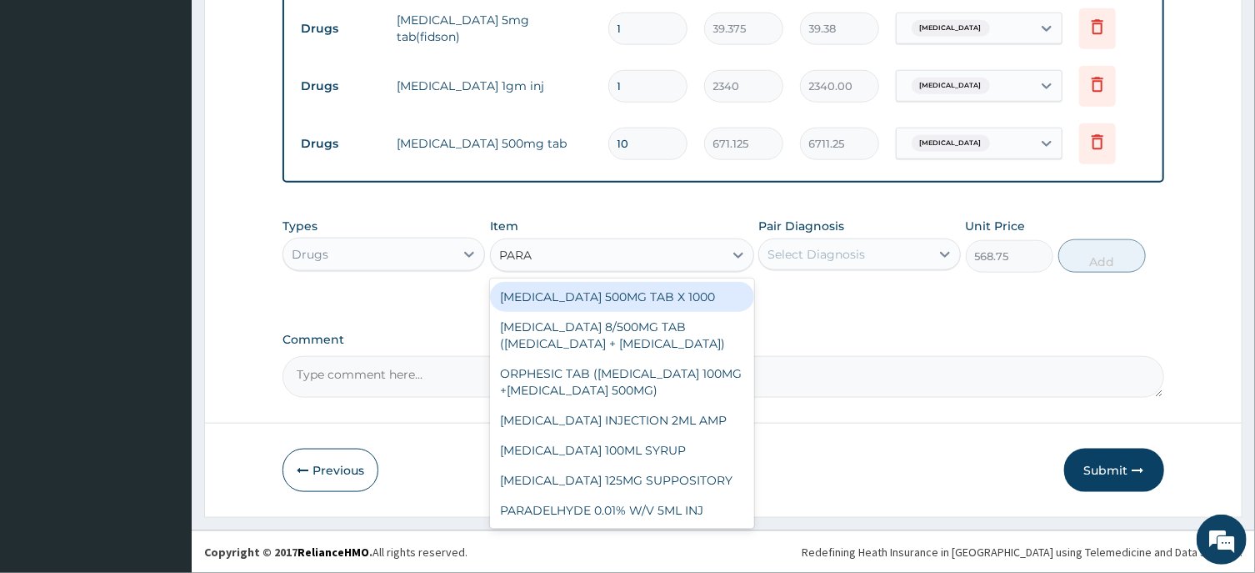
click at [664, 298] on div "PARACETAMOL 500MG TAB X 1000" at bounding box center [622, 297] width 264 height 30
type input "22.39999961853027"
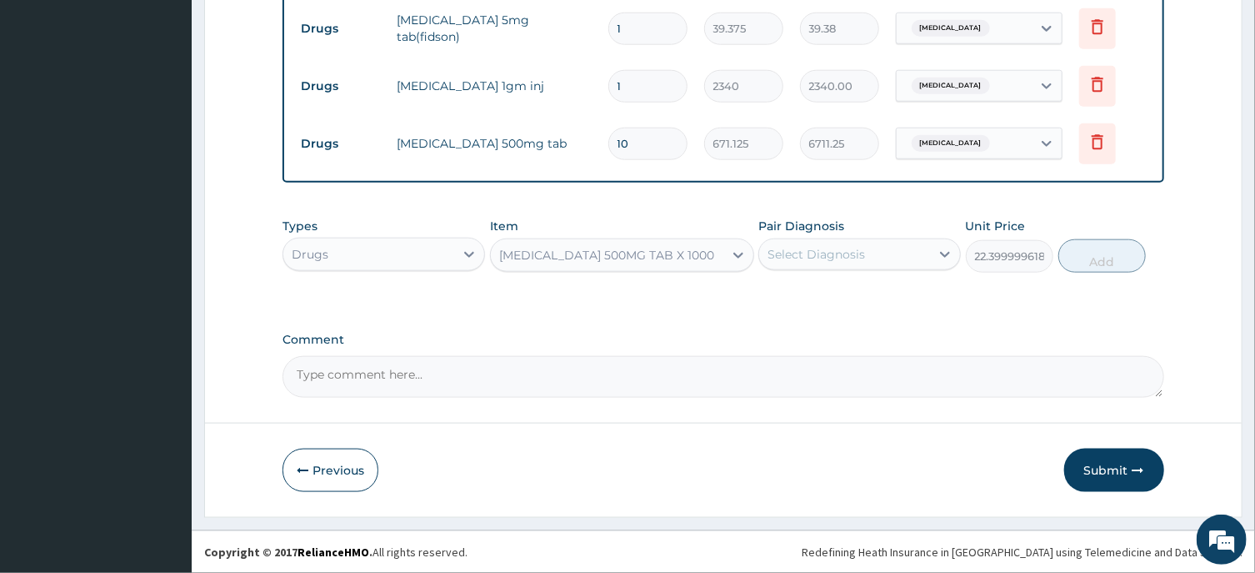
click at [804, 255] on div "Select Diagnosis" at bounding box center [817, 254] width 98 height 17
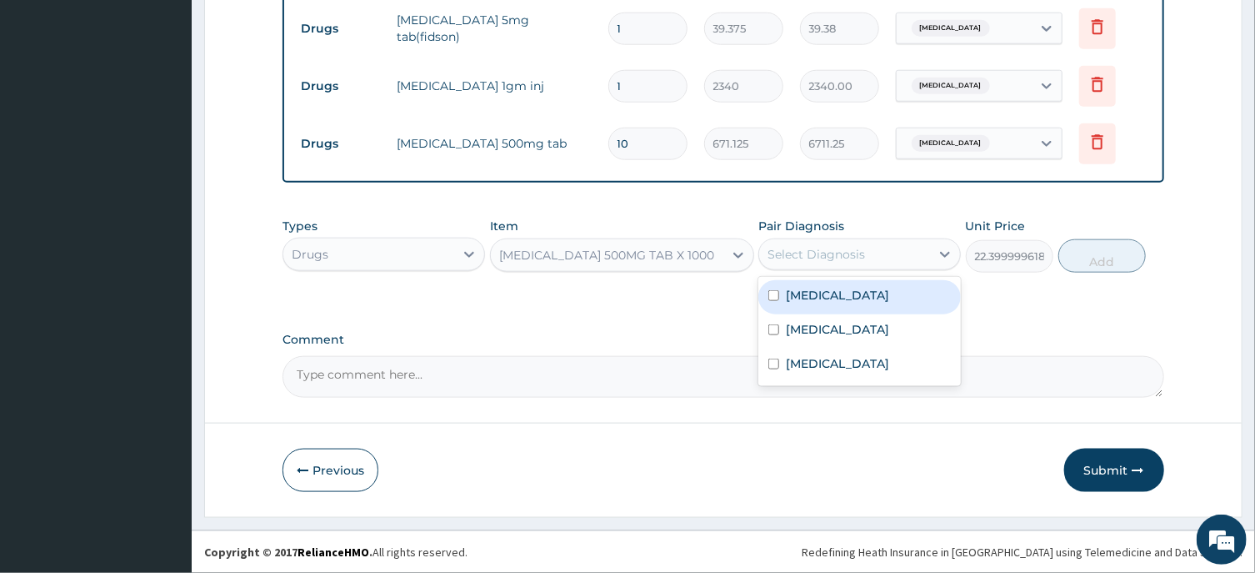
click at [830, 296] on label "[MEDICAL_DATA]" at bounding box center [837, 295] width 103 height 17
checkbox input "true"
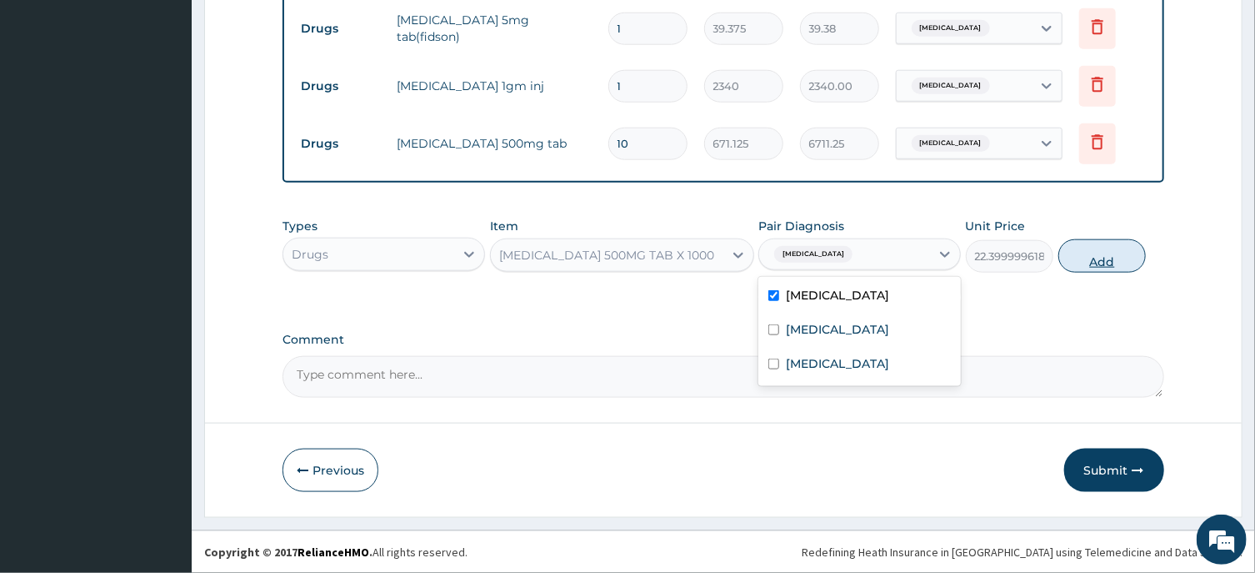
click at [1094, 252] on button "Add" at bounding box center [1103, 255] width 88 height 33
type input "0"
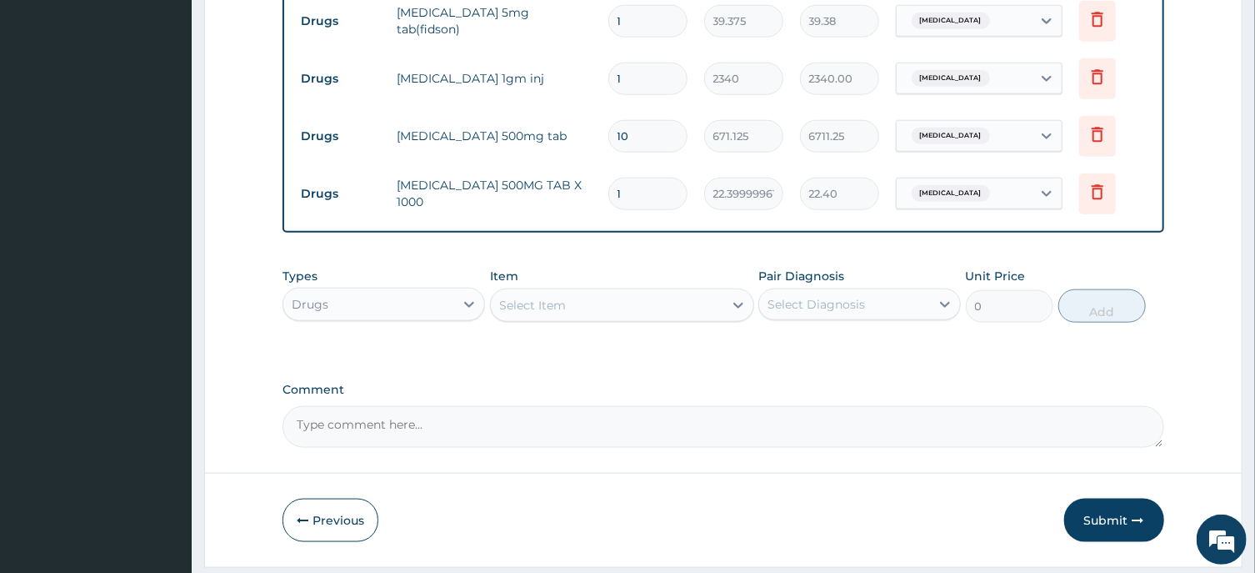
click at [525, 313] on div "Select Item" at bounding box center [532, 305] width 67 height 17
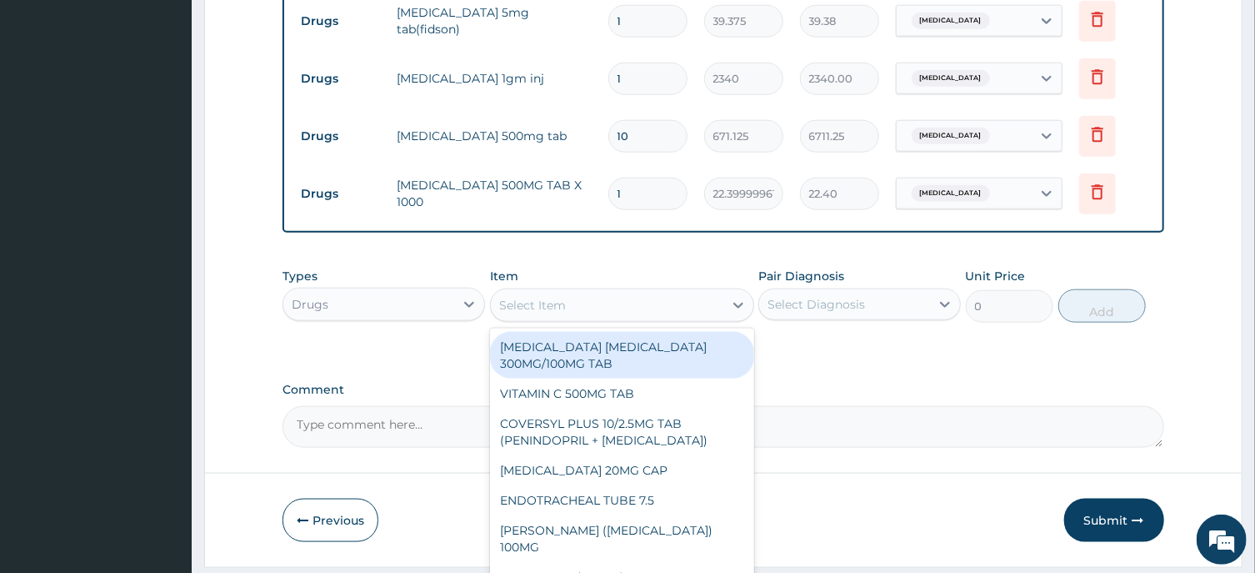
paste input "NEEDLE & SYRINGE 5ML"
type input "NEEDLE & SYRINGE 5ML"
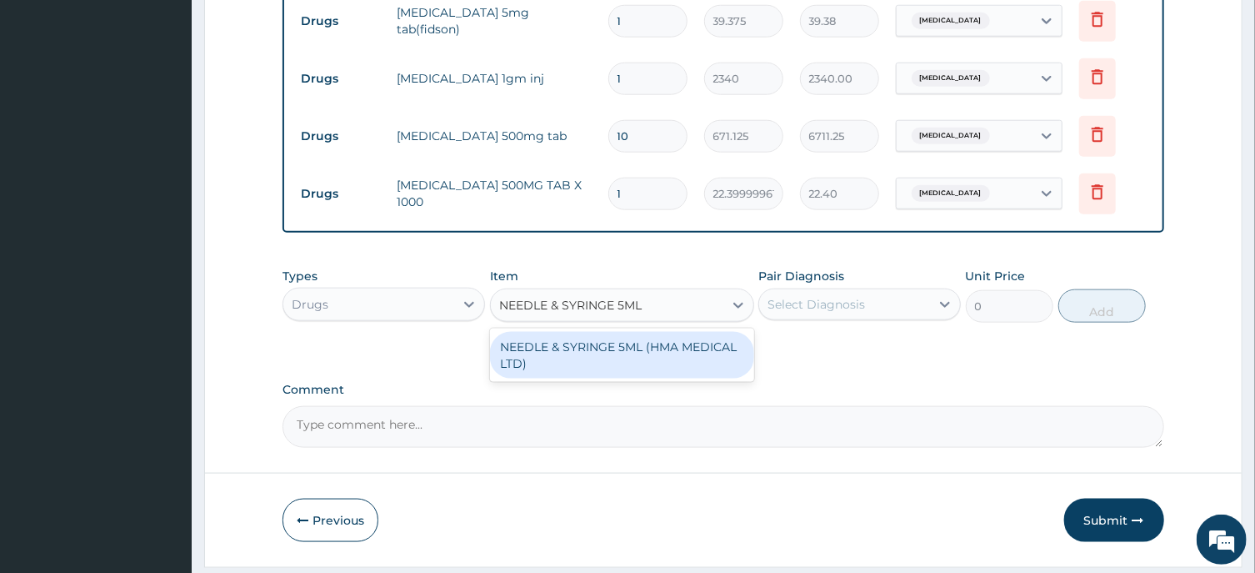
click at [583, 367] on div "NEEDLE & SYRINGE 5ML (HMA MEDICAL LTD)" at bounding box center [622, 355] width 264 height 47
type input "192.5"
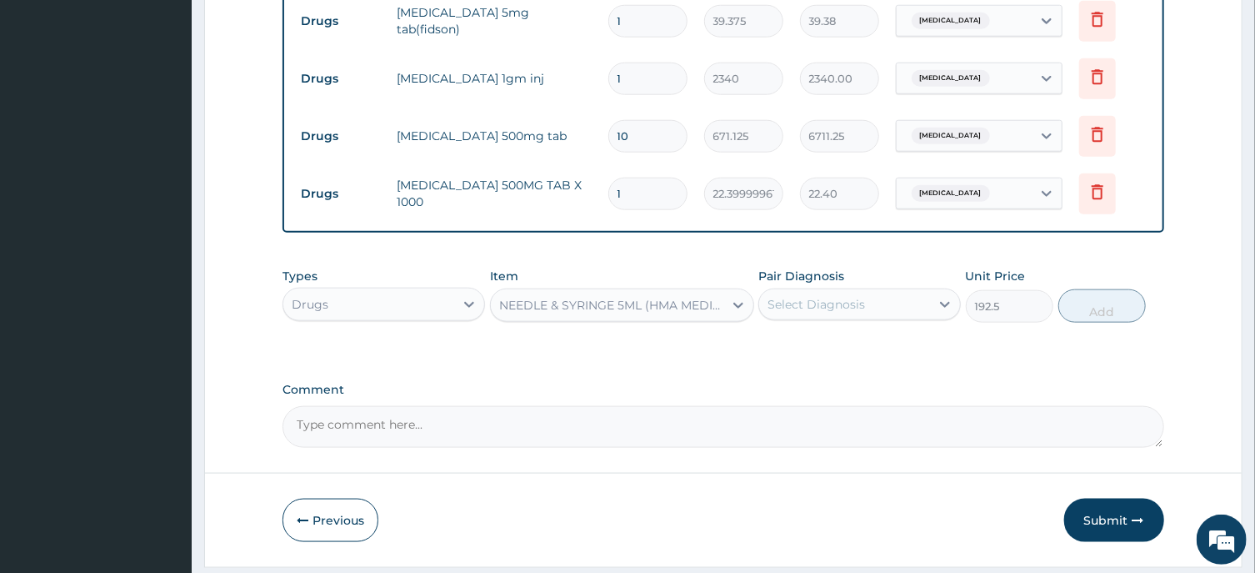
click at [788, 312] on div "Select Diagnosis" at bounding box center [817, 304] width 98 height 17
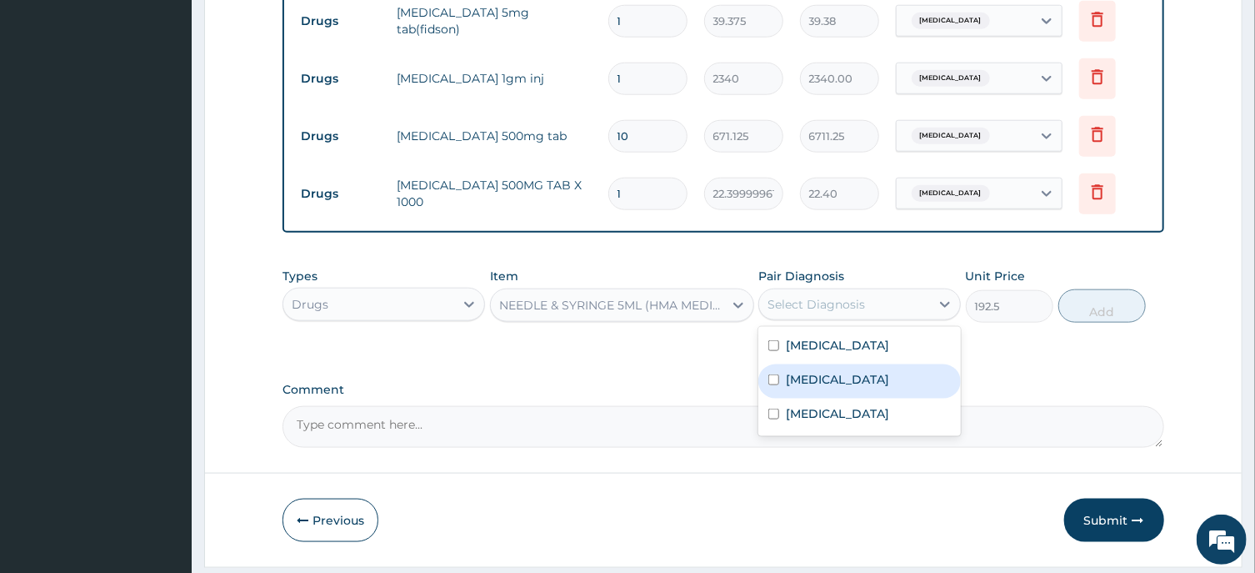
click at [828, 392] on div "Sepsis" at bounding box center [860, 381] width 203 height 34
checkbox input "true"
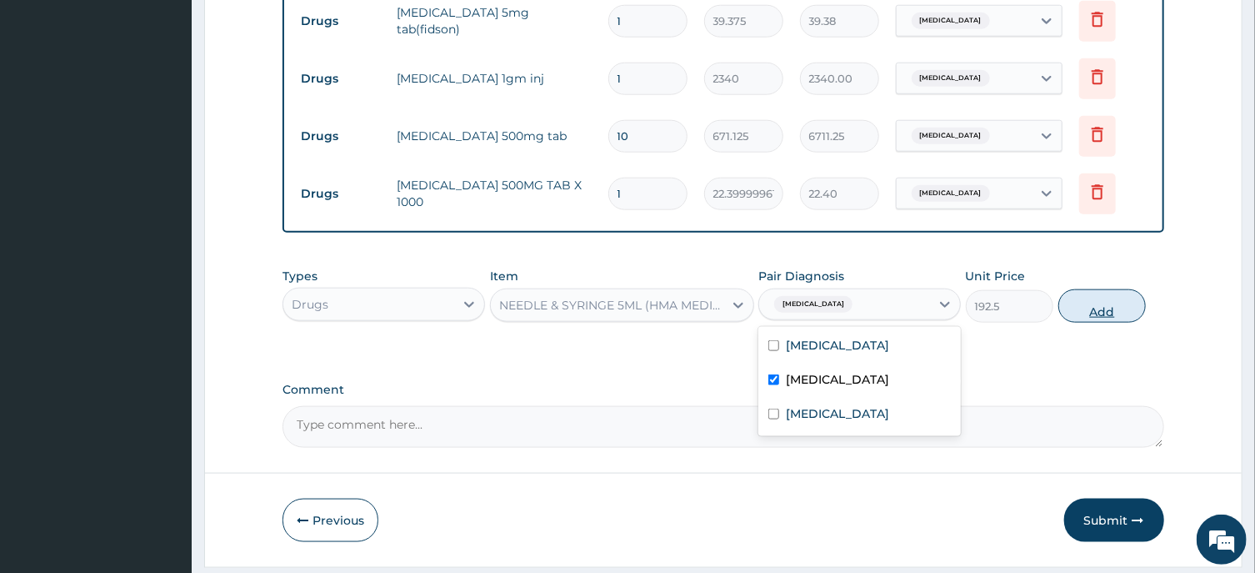
click at [1094, 316] on button "Add" at bounding box center [1103, 305] width 88 height 33
type input "0"
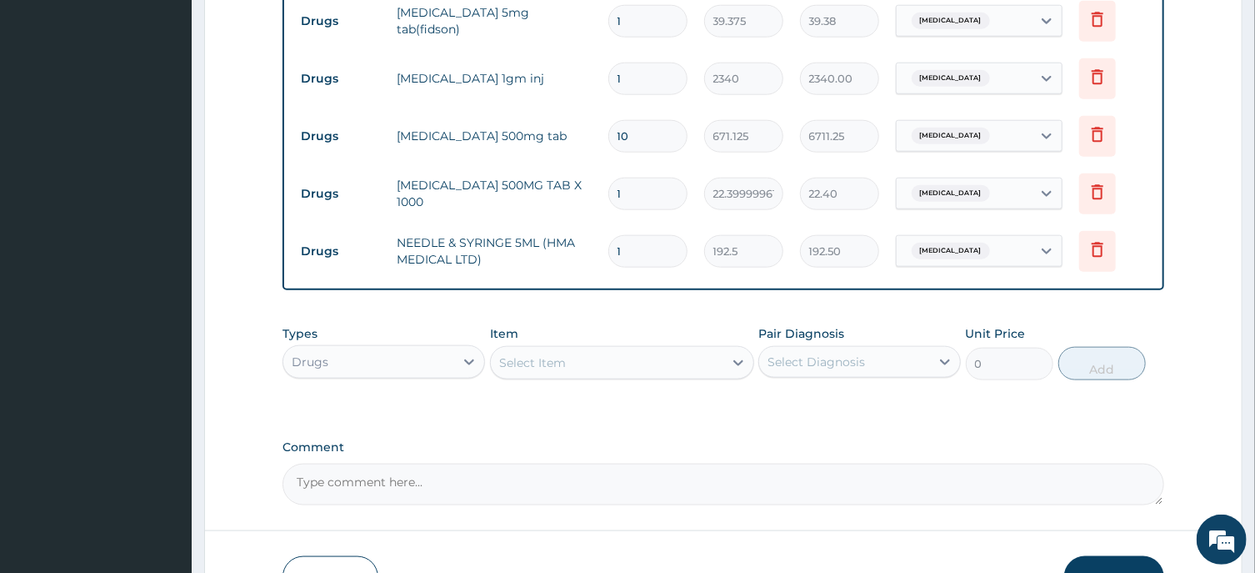
click at [513, 369] on div "Select Item" at bounding box center [532, 362] width 67 height 17
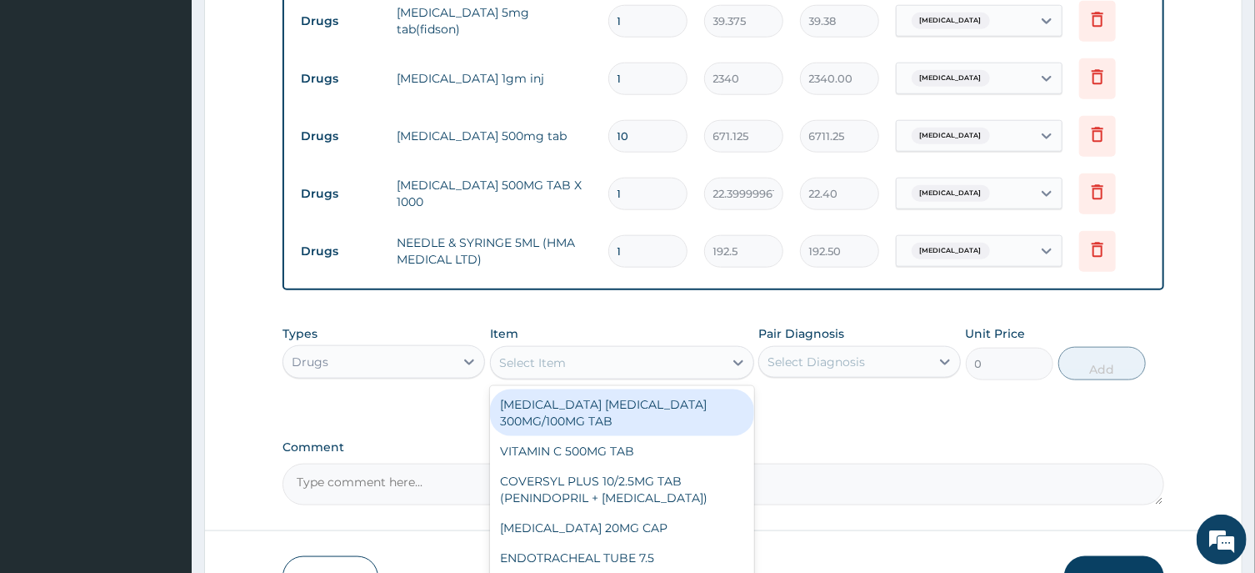
paste input "GIVING SET"
type input "GIVING SET"
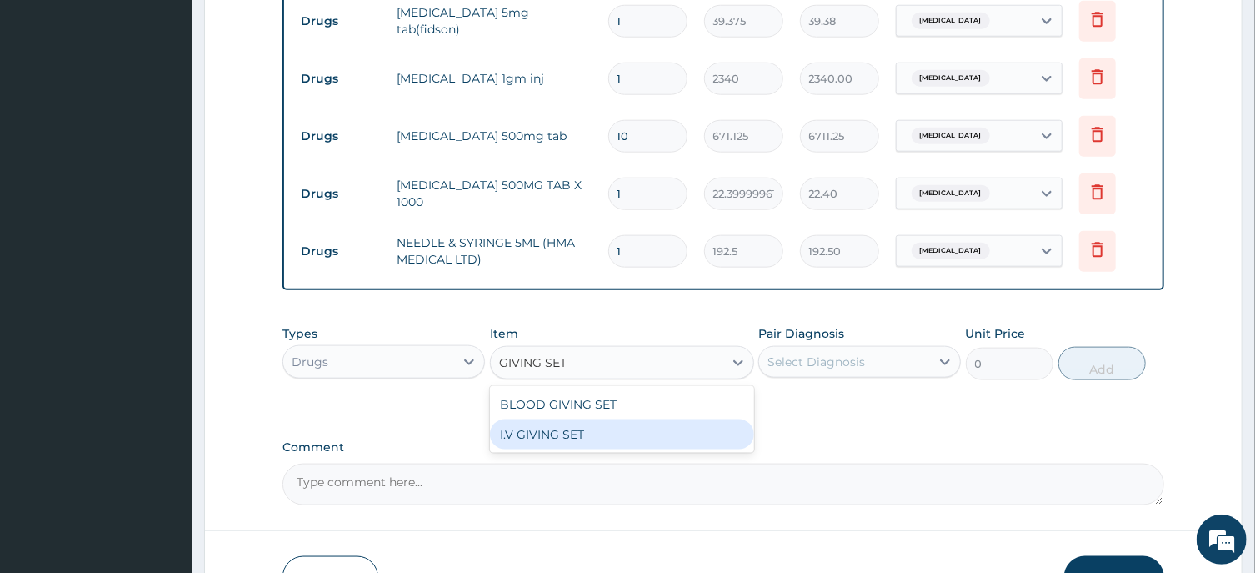
click at [553, 447] on div "I.V GIVING SET" at bounding box center [622, 434] width 264 height 30
type input "525"
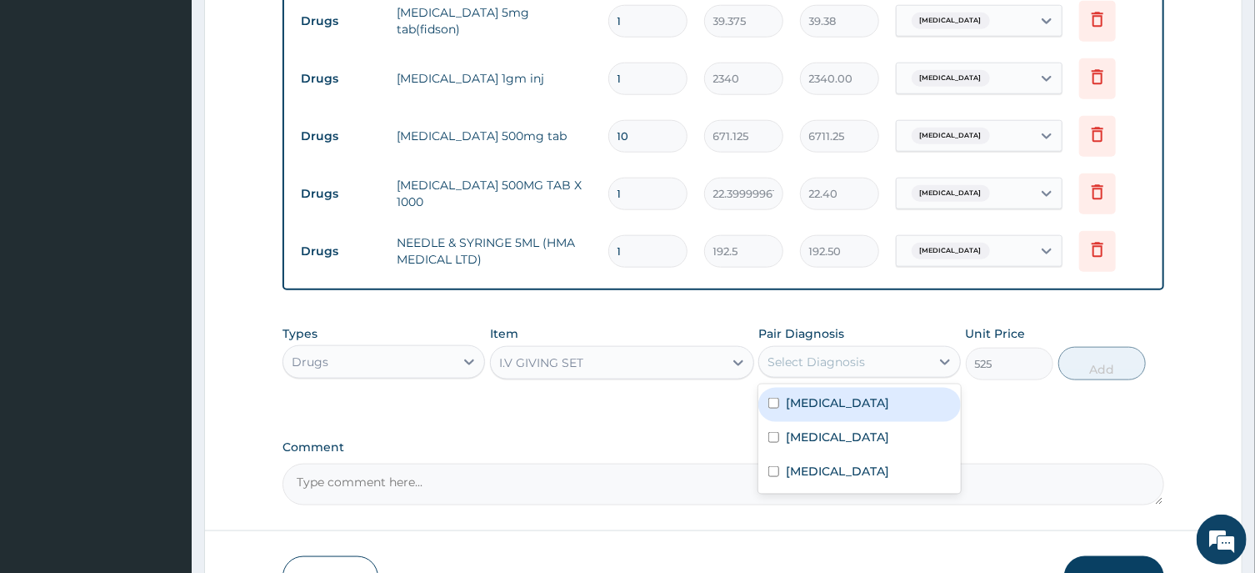
click at [834, 363] on div "Select Diagnosis" at bounding box center [817, 361] width 98 height 17
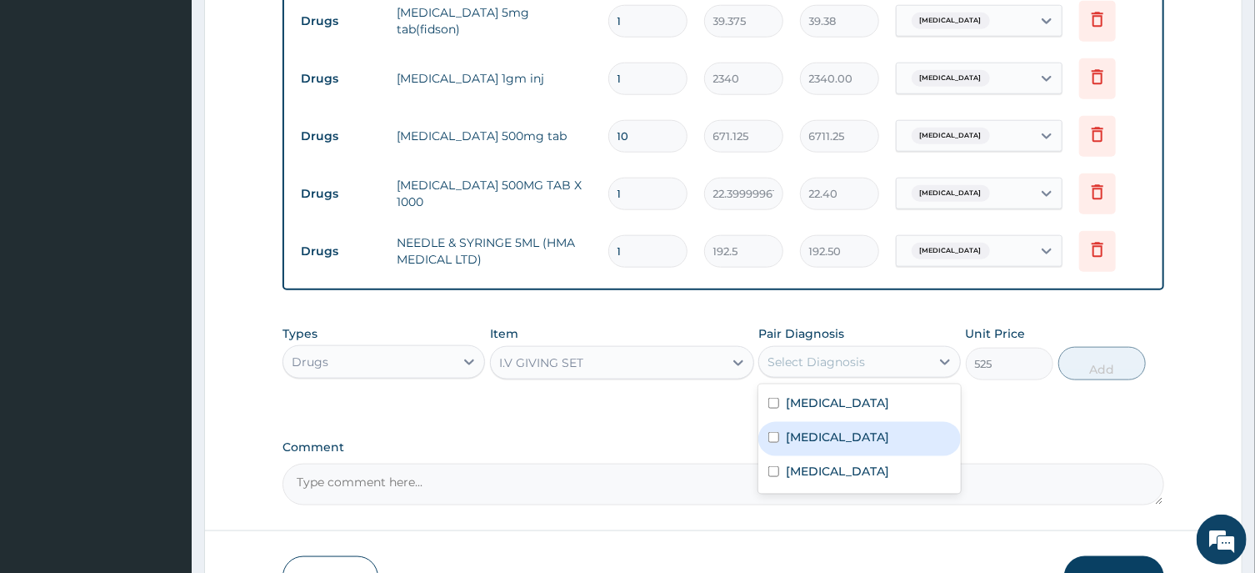
click at [811, 445] on label "[MEDICAL_DATA]" at bounding box center [837, 436] width 103 height 17
checkbox input "true"
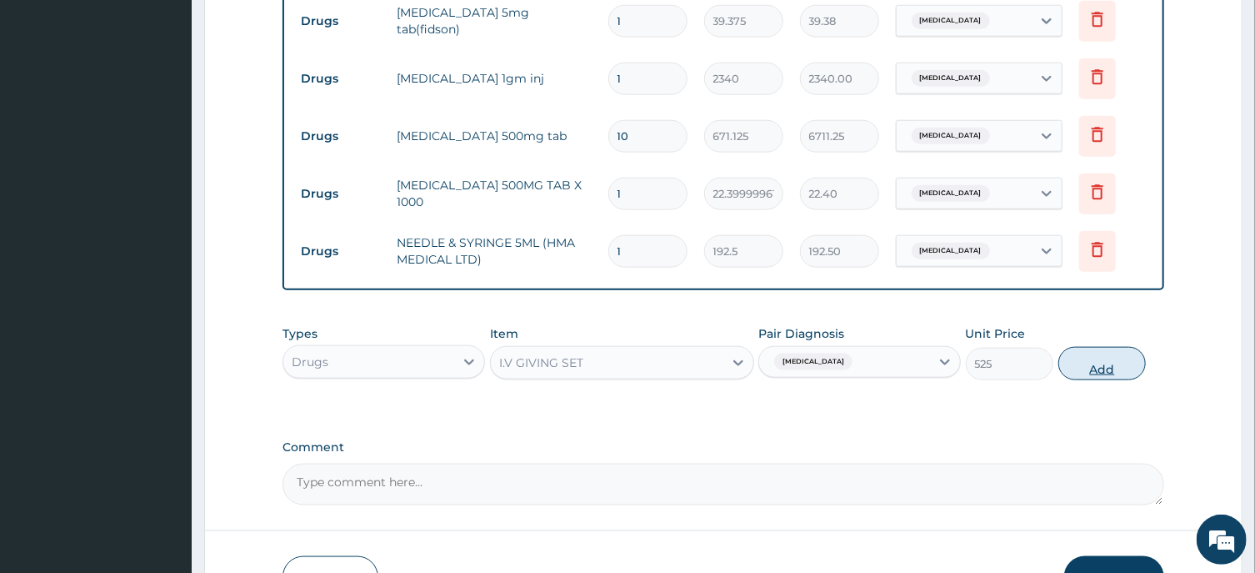
click at [1096, 373] on button "Add" at bounding box center [1103, 363] width 88 height 33
type input "0"
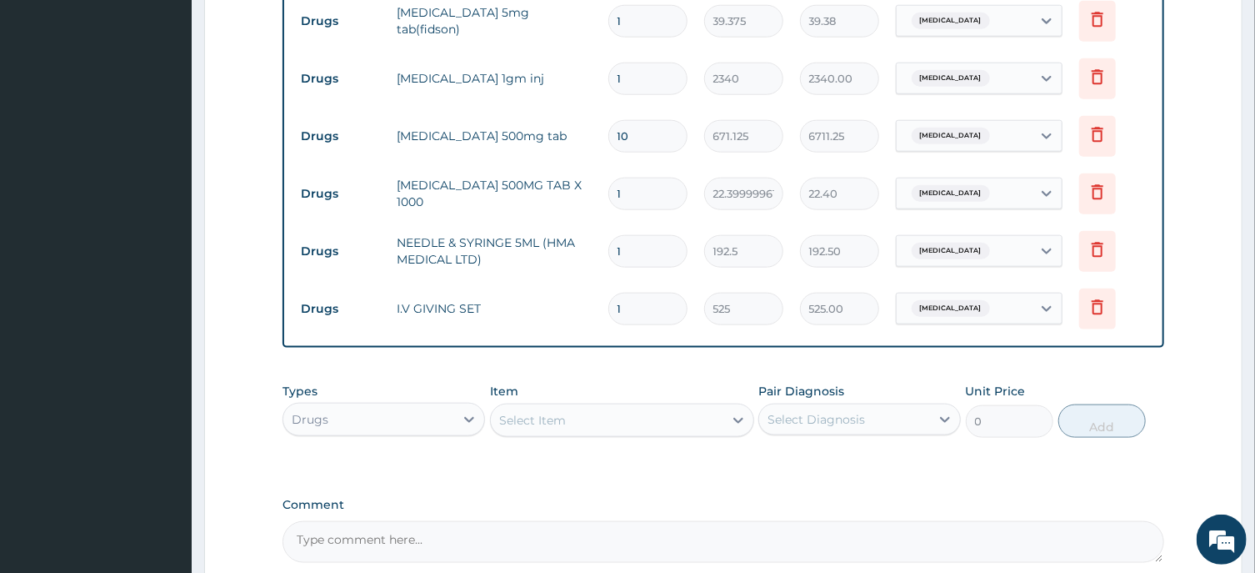
click at [531, 433] on div "Select Item" at bounding box center [607, 420] width 233 height 27
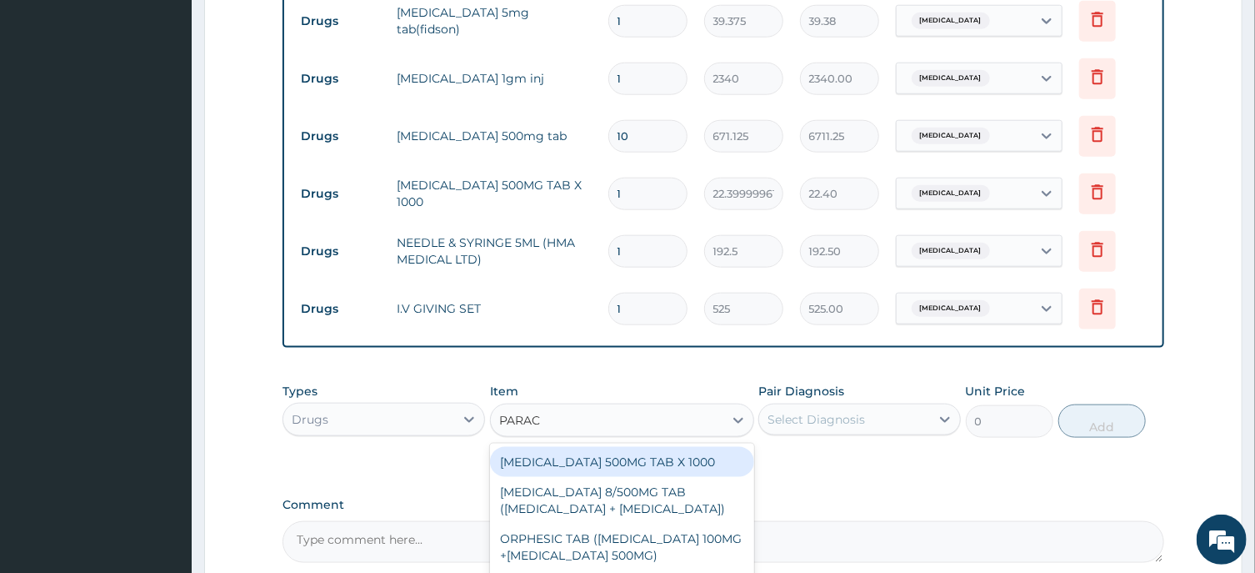
type input "PARACE"
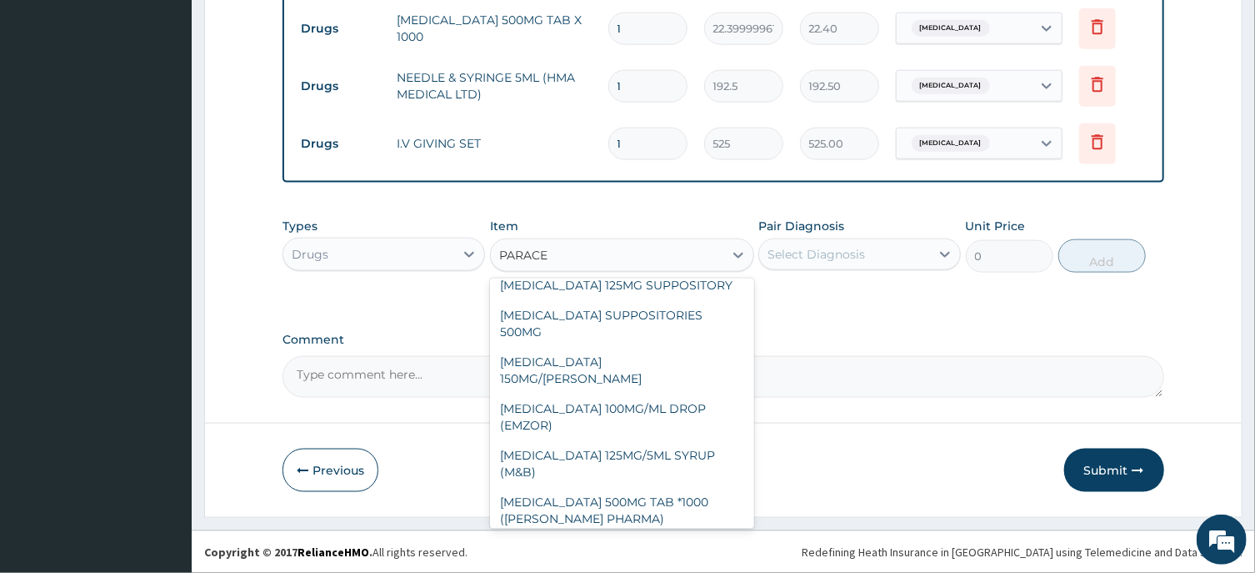
scroll to position [168, 0]
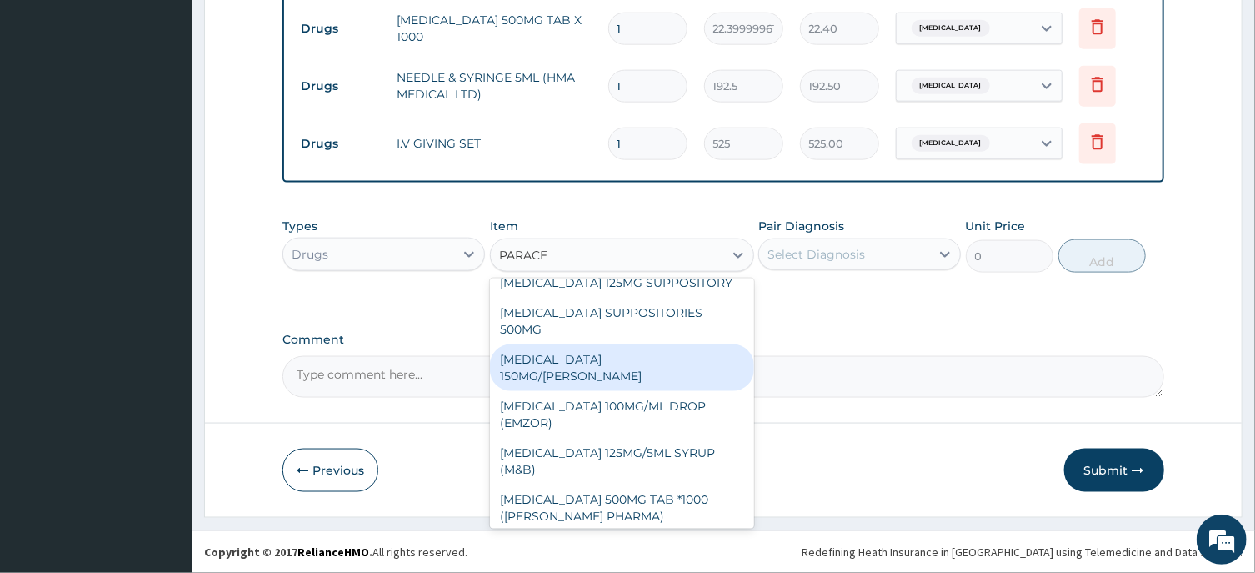
click at [623, 374] on div "[MEDICAL_DATA] 150MG/[PERSON_NAME]" at bounding box center [622, 367] width 264 height 47
type input "1365"
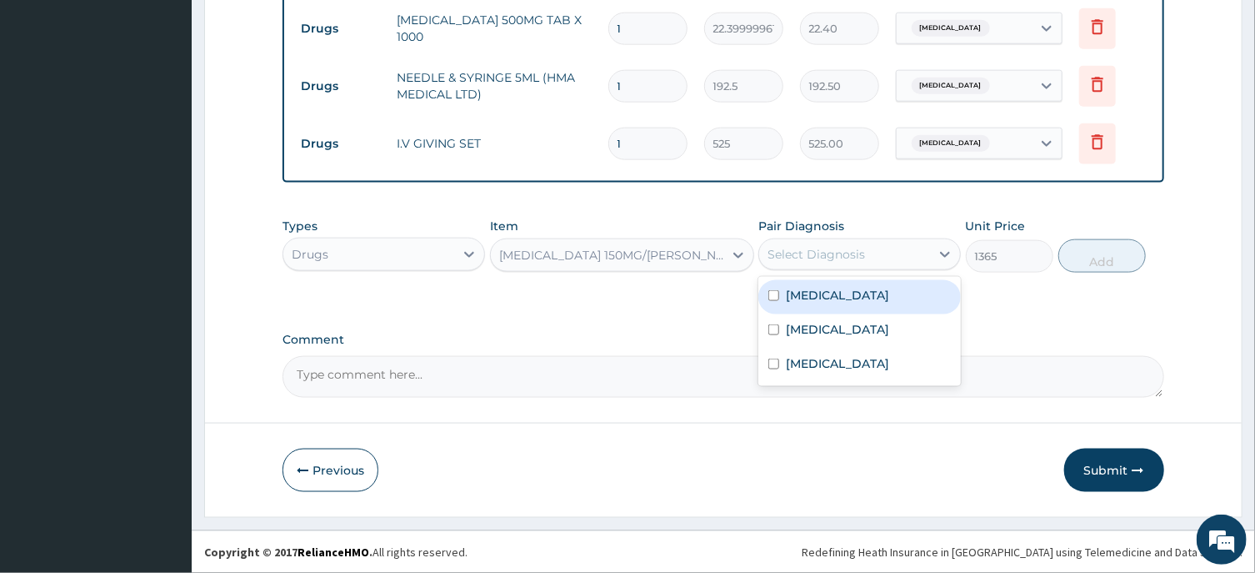
click at [819, 246] on div "Select Diagnosis" at bounding box center [817, 254] width 98 height 17
click at [824, 303] on div "[MEDICAL_DATA]" at bounding box center [860, 297] width 203 height 34
checkbox input "true"
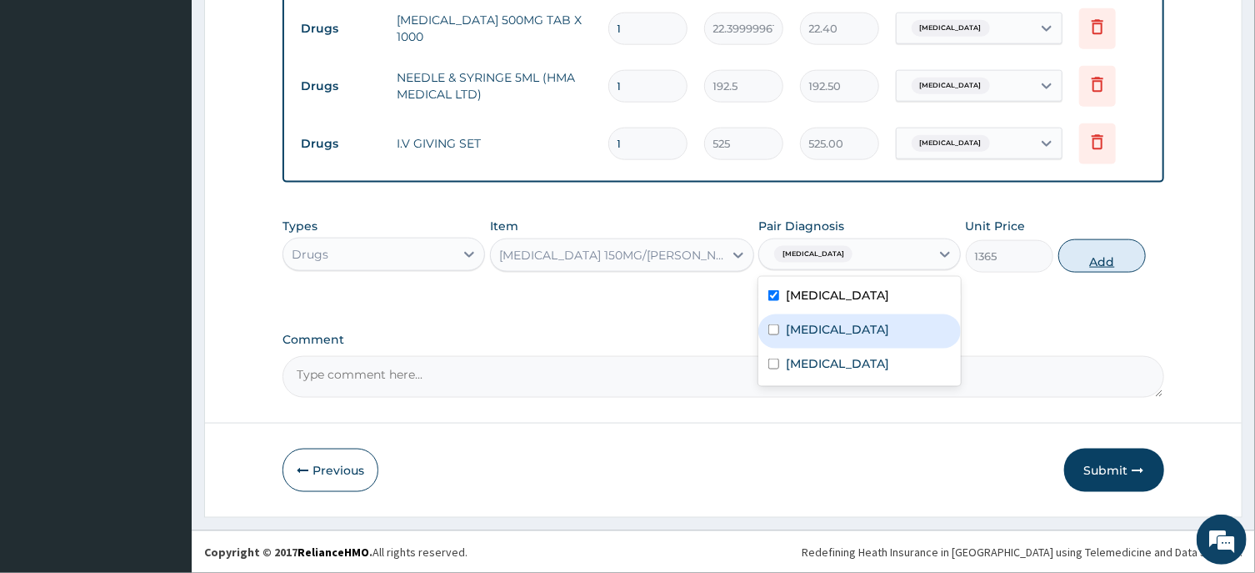
click at [1098, 242] on button "Add" at bounding box center [1103, 255] width 88 height 33
type input "0"
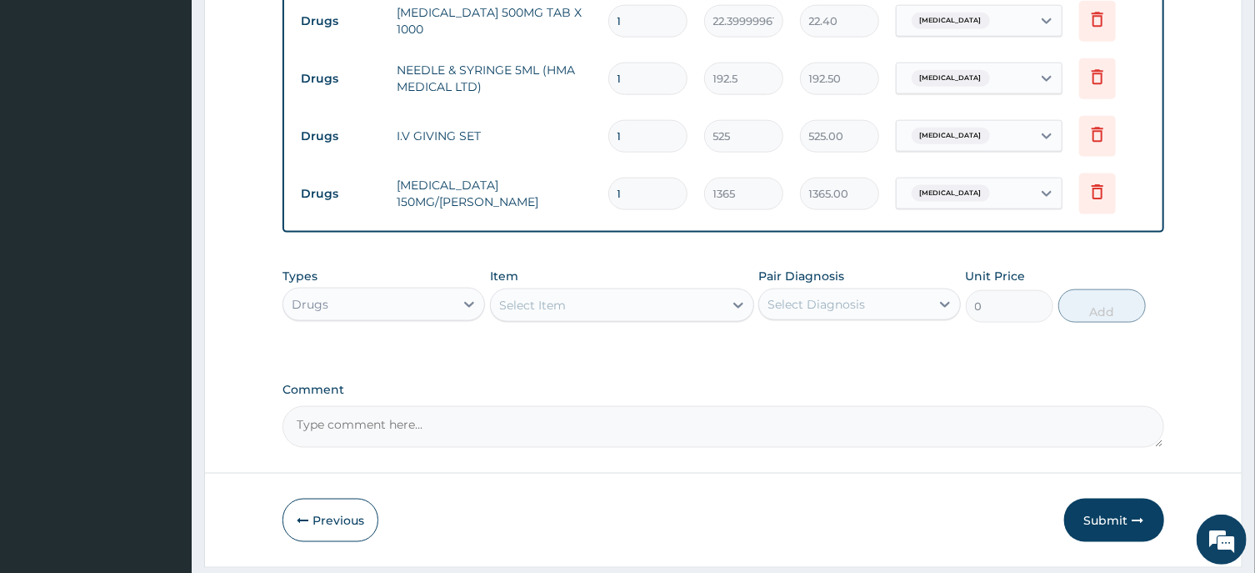
drag, startPoint x: 640, startPoint y: 198, endPoint x: 607, endPoint y: 185, distance: 35.6
click at [608, 200] on input "1" at bounding box center [647, 194] width 79 height 33
type input "6"
type input "8190.00"
drag, startPoint x: 632, startPoint y: 199, endPoint x: 602, endPoint y: 199, distance: 30.0
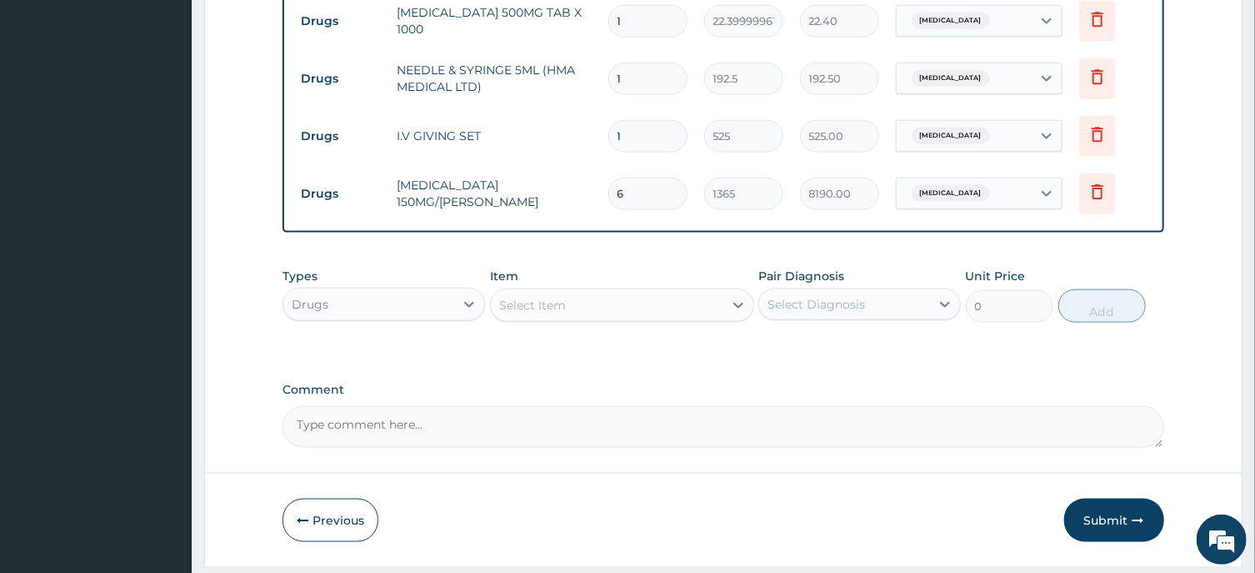
click at [608, 199] on input "6" at bounding box center [647, 194] width 79 height 33
type input "8"
type input "10920.00"
type input "8"
click at [541, 308] on div "Select Item" at bounding box center [532, 305] width 67 height 17
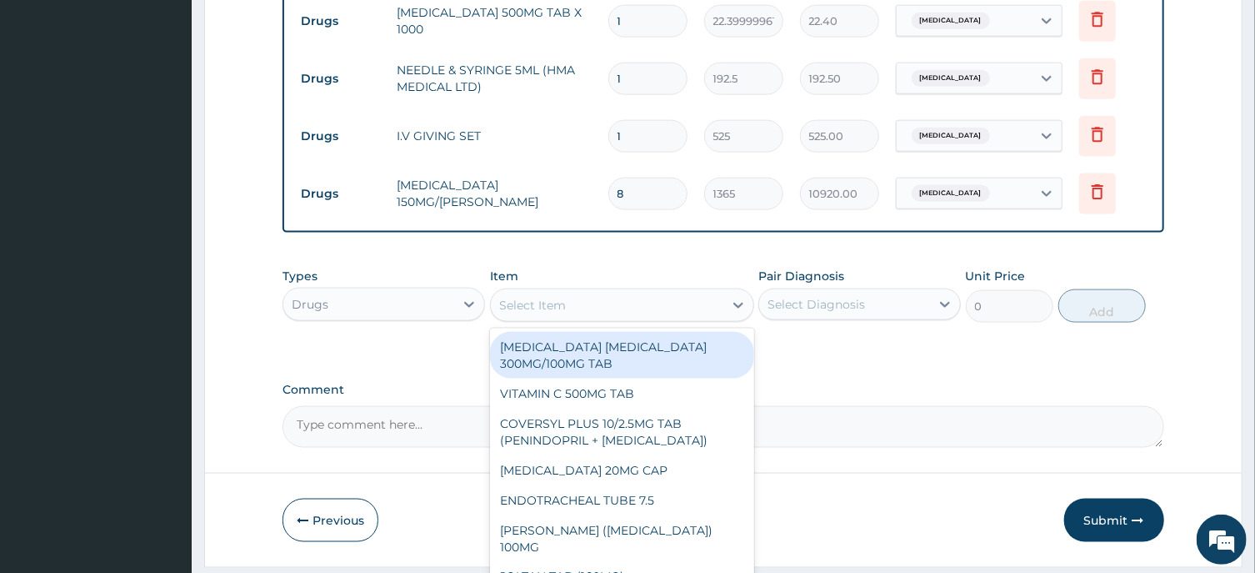
paste input "DEXTROSE SALINE 5% (FIDSON)"
type input "DEXTROSE SALINE 5% (FIDSON)"
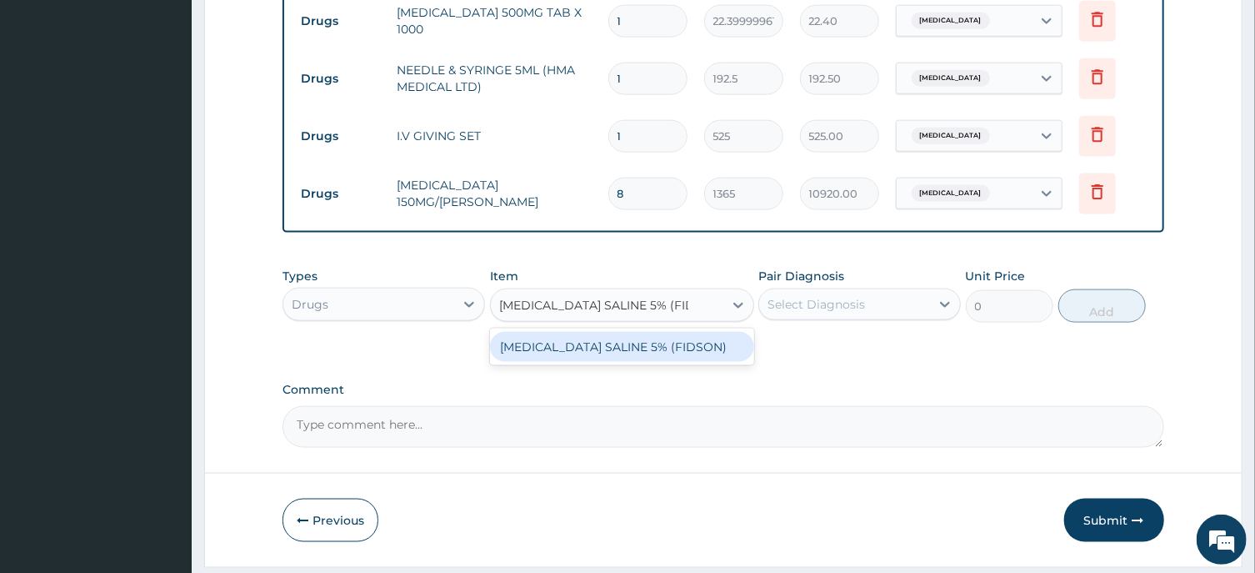
click at [623, 360] on div "DEXTROSE SALINE 5% (FIDSON)" at bounding box center [622, 347] width 264 height 30
type input "1365"
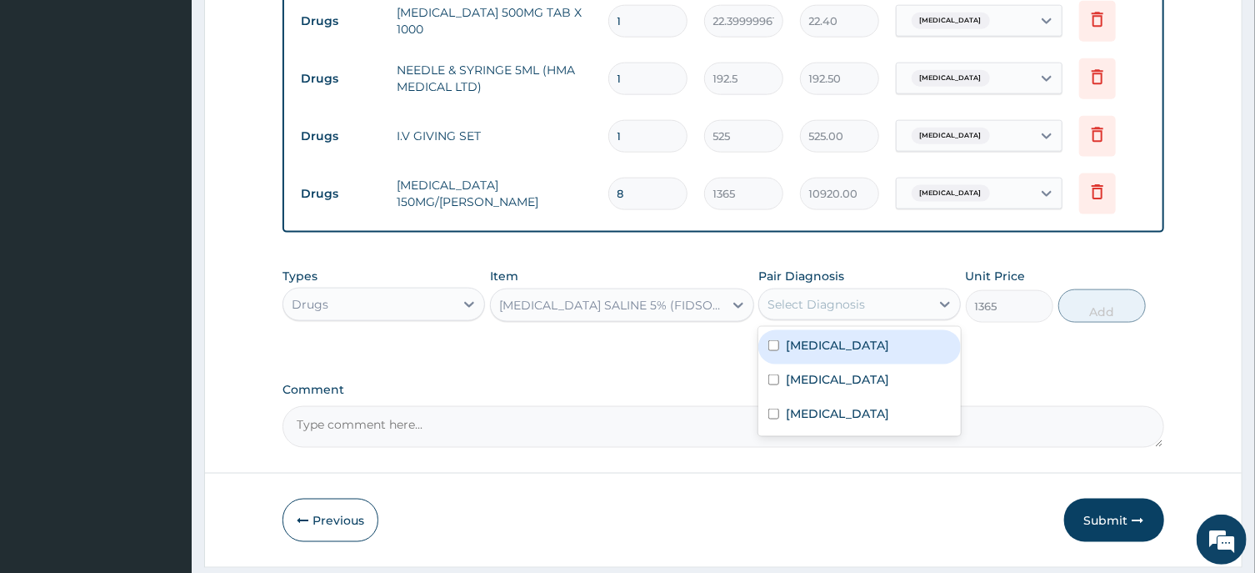
click at [824, 313] on div "Select Diagnosis" at bounding box center [817, 304] width 98 height 17
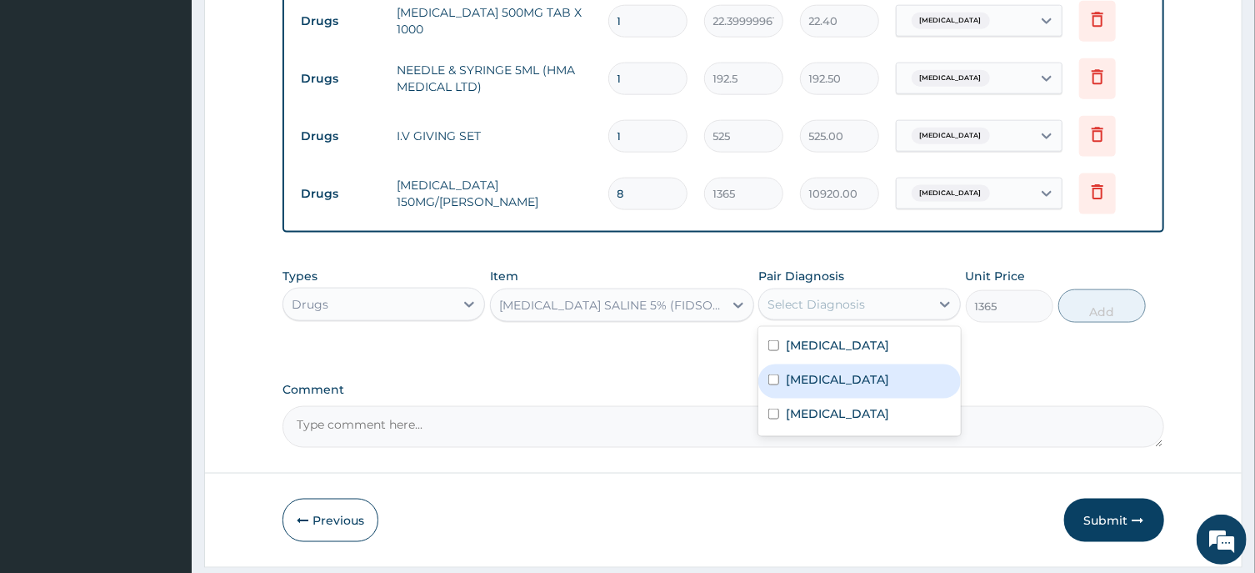
click at [812, 388] on label "Sepsis" at bounding box center [837, 379] width 103 height 17
checkbox input "true"
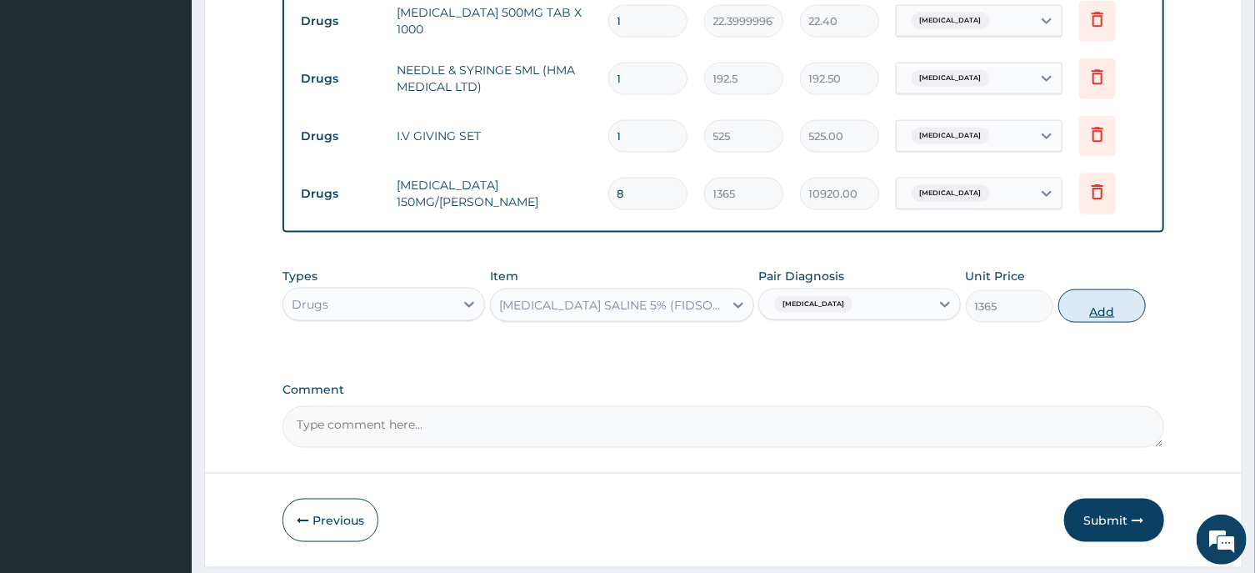
click at [1119, 310] on button "Add" at bounding box center [1103, 305] width 88 height 33
type input "0"
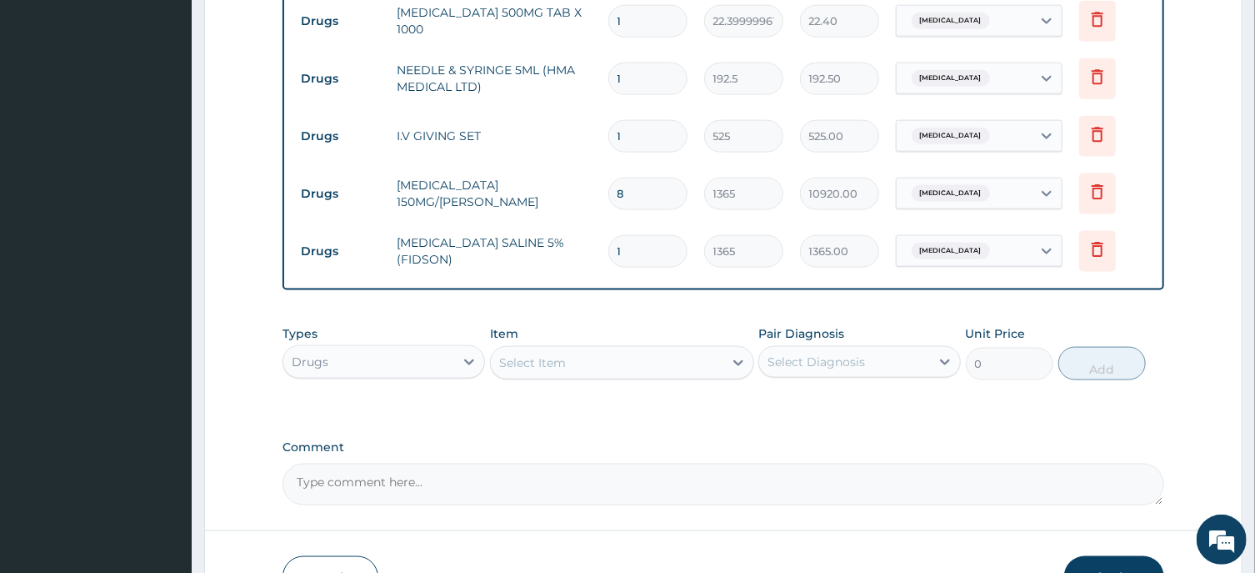
drag, startPoint x: 635, startPoint y: 260, endPoint x: 588, endPoint y: 264, distance: 47.7
click at [608, 263] on input "1" at bounding box center [647, 251] width 79 height 33
type input "3"
type input "4095.00"
type input "3"
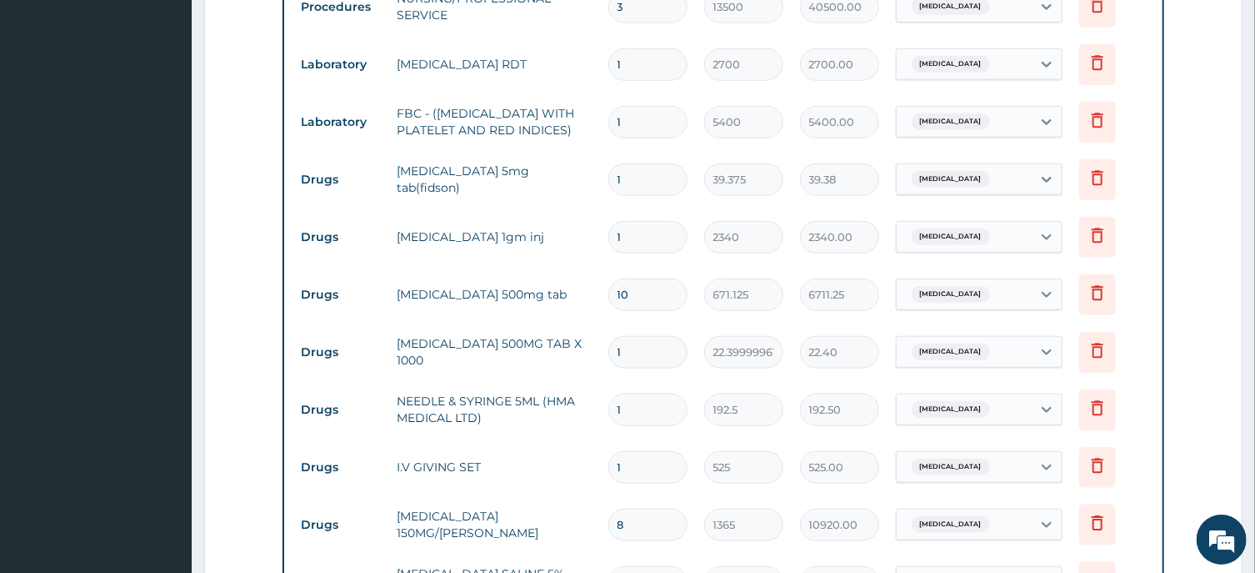
scroll to position [719, 0]
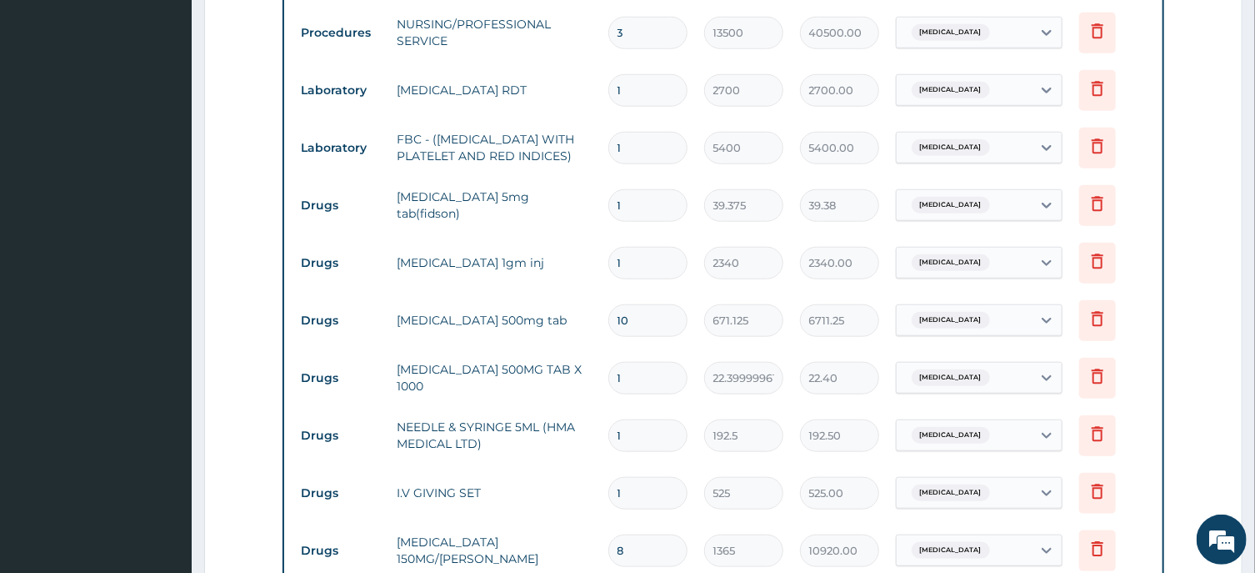
drag, startPoint x: 638, startPoint y: 268, endPoint x: 580, endPoint y: 278, distance: 58.4
click at [608, 278] on input "1" at bounding box center [647, 263] width 79 height 33
type input "3"
type input "7020.00"
drag, startPoint x: 648, startPoint y: 264, endPoint x: 589, endPoint y: 268, distance: 58.5
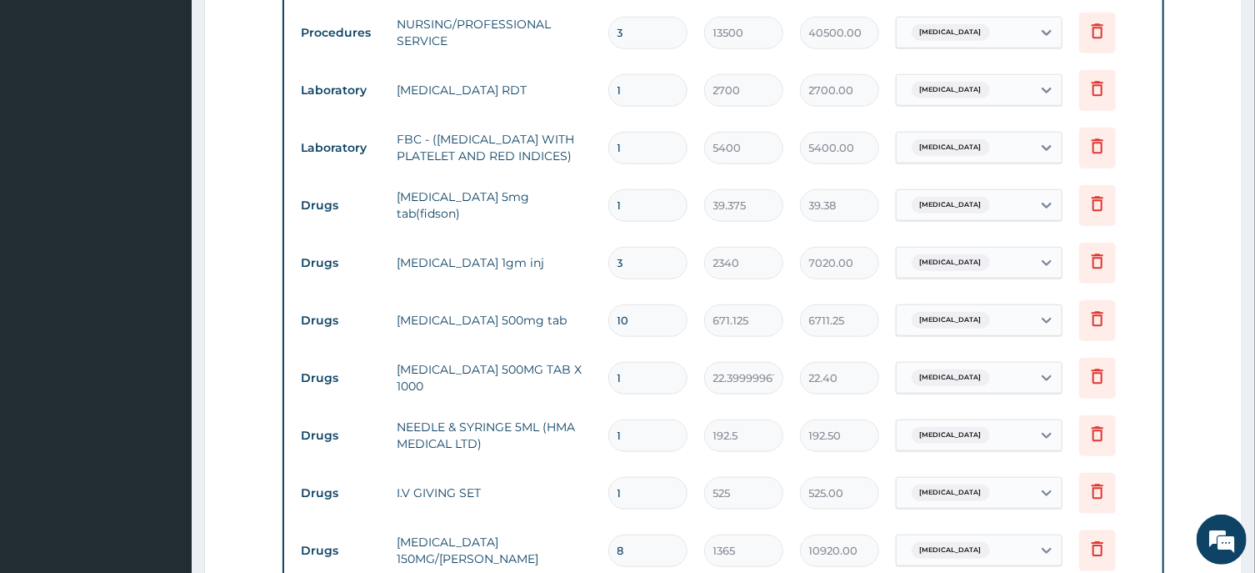
click at [608, 268] on input "3" at bounding box center [647, 263] width 79 height 33
type input "4"
type input "9360.00"
type input "4"
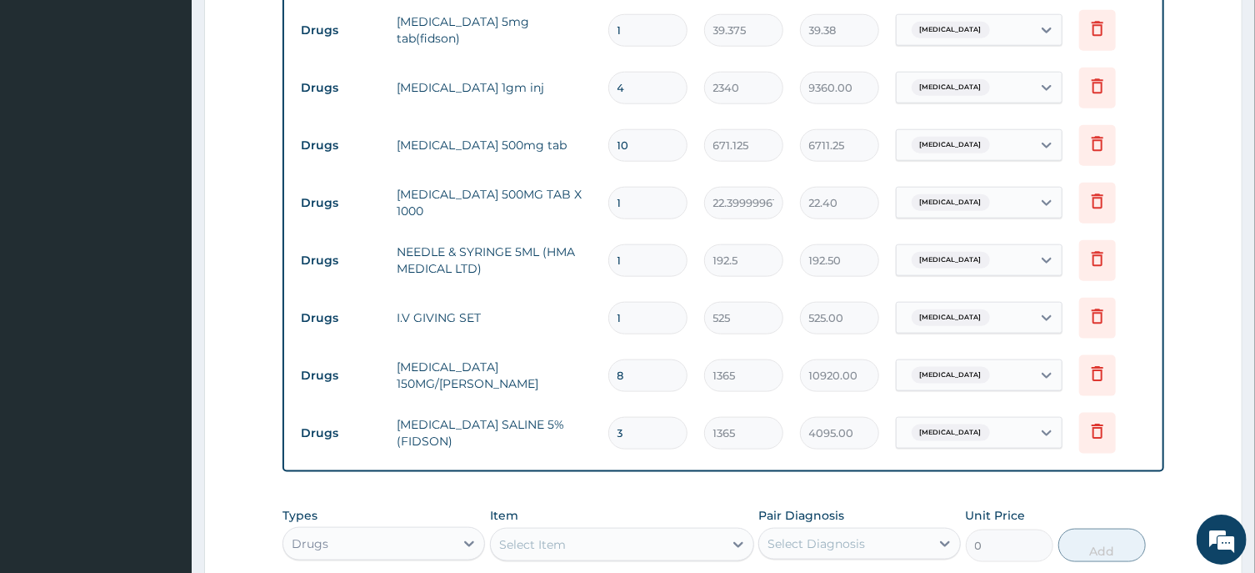
scroll to position [897, 0]
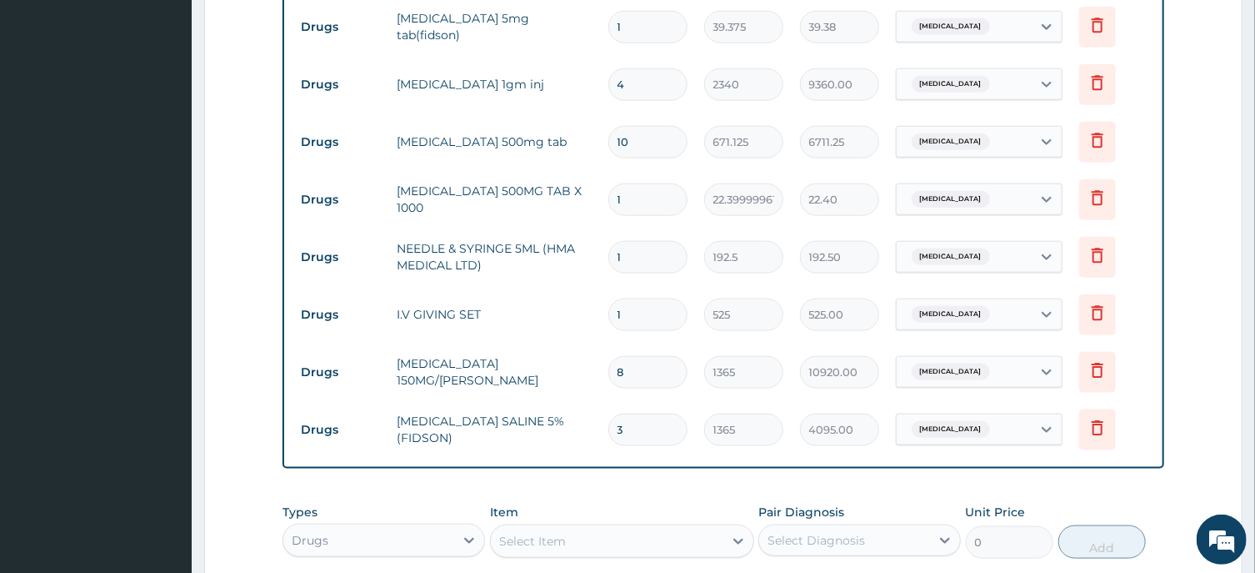
drag, startPoint x: 645, startPoint y: 376, endPoint x: 615, endPoint y: 388, distance: 32.5
click at [616, 385] on input "8" at bounding box center [647, 372] width 79 height 33
type input "0.00"
type input "1"
type input "1365.00"
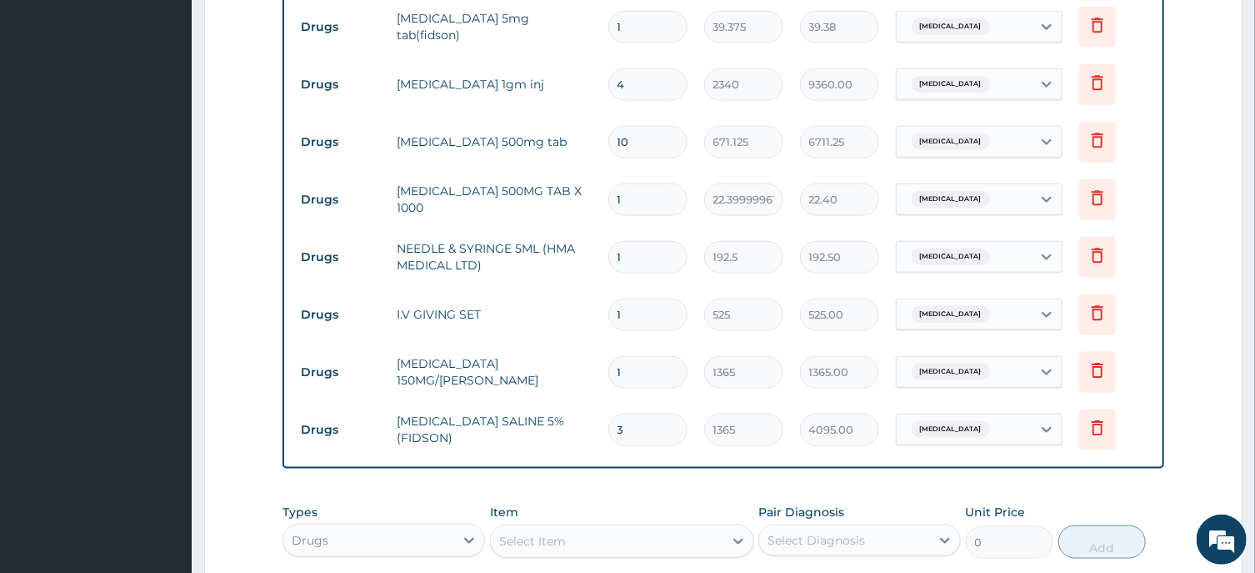
type input "12"
type input "16380.00"
type input "12"
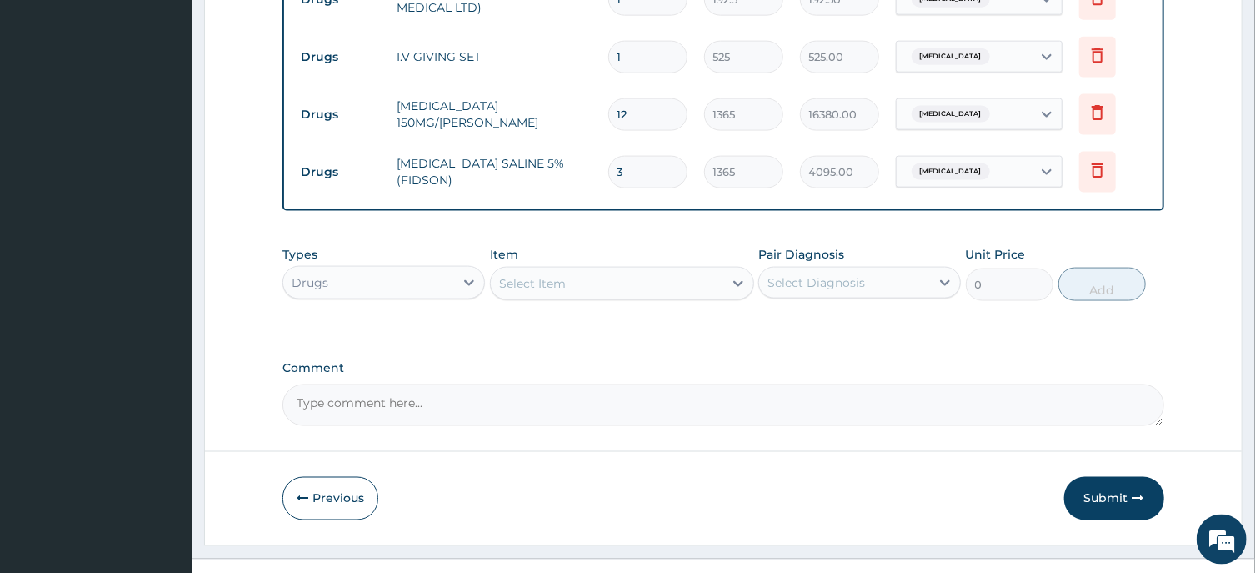
scroll to position [1165, 0]
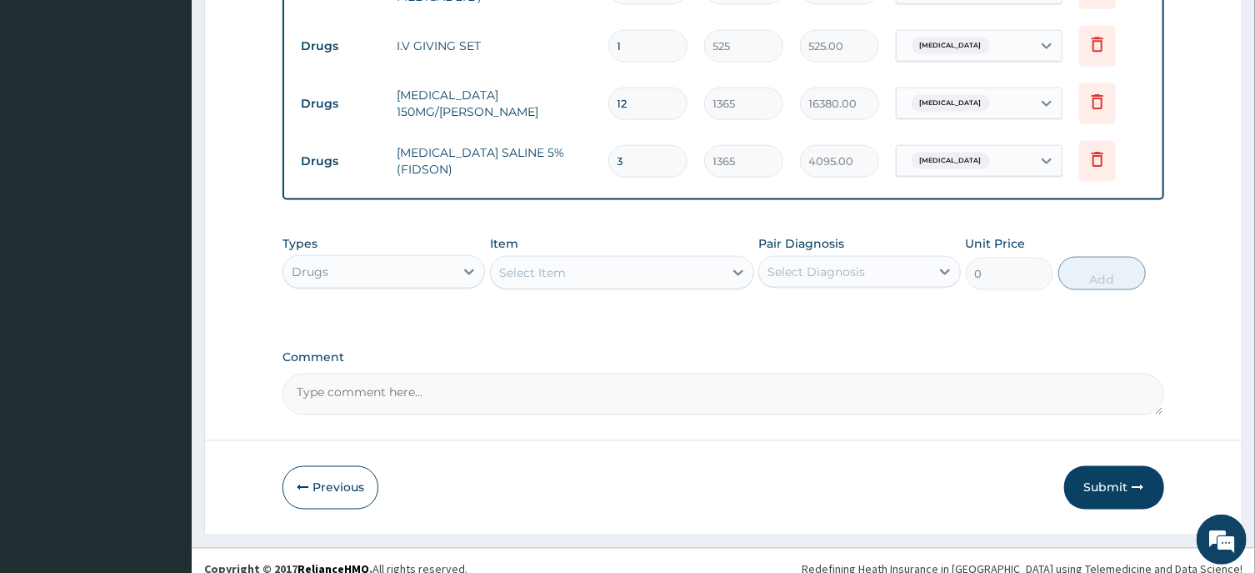
click at [508, 278] on div "Select Item" at bounding box center [532, 272] width 67 height 17
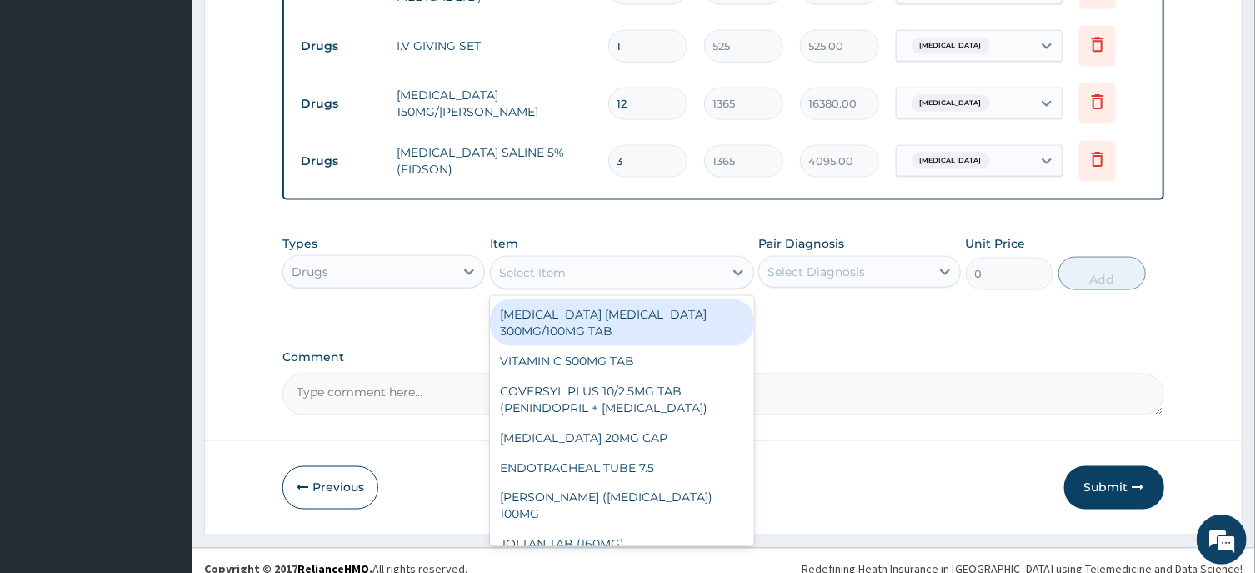
paste input "EXAMINATION GLOVE"
type input "EXAMINATION GLOVE"
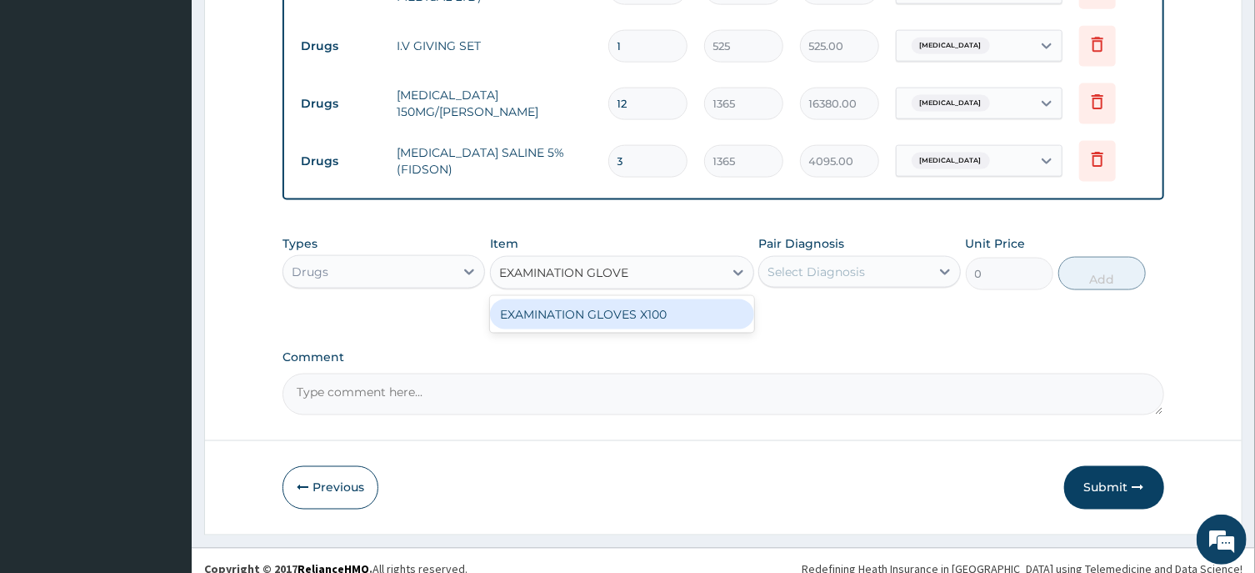
click at [628, 321] on div "EXAMINATION GLOVES X100" at bounding box center [622, 314] width 264 height 30
type input "87.5"
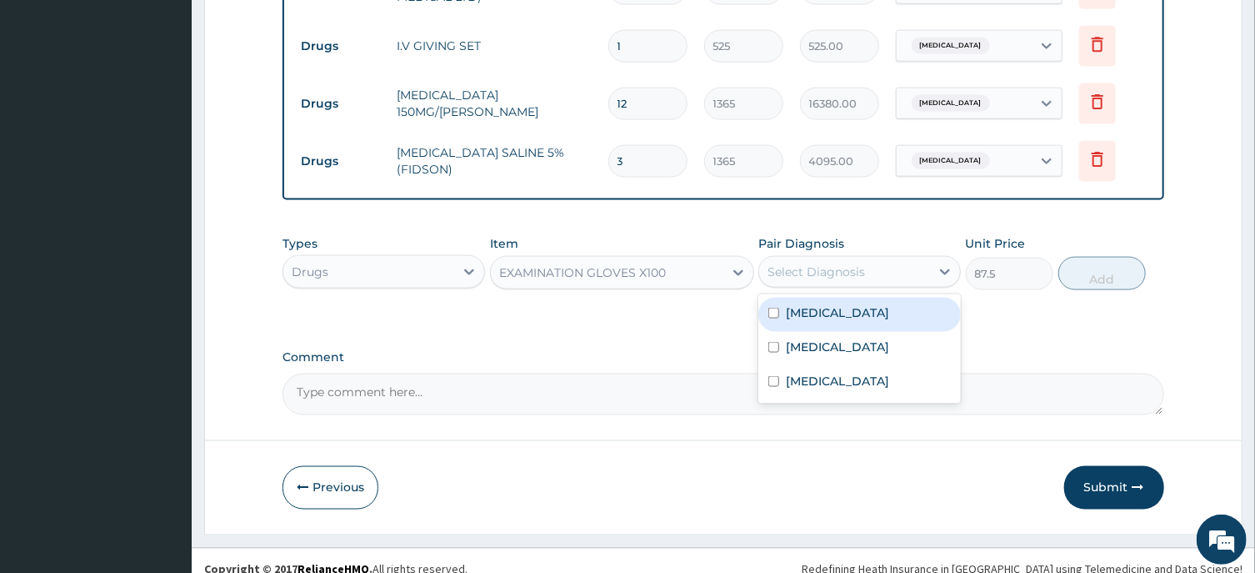
click at [838, 280] on div "Select Diagnosis" at bounding box center [817, 271] width 98 height 17
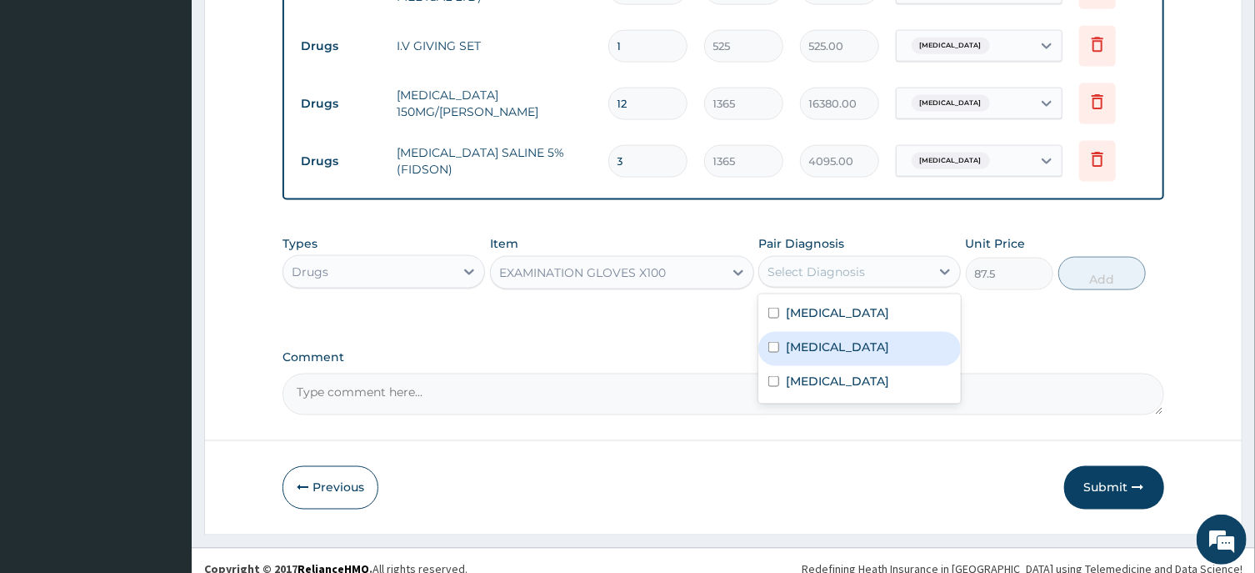
click at [813, 355] on label "Sepsis" at bounding box center [837, 346] width 103 height 17
checkbox input "true"
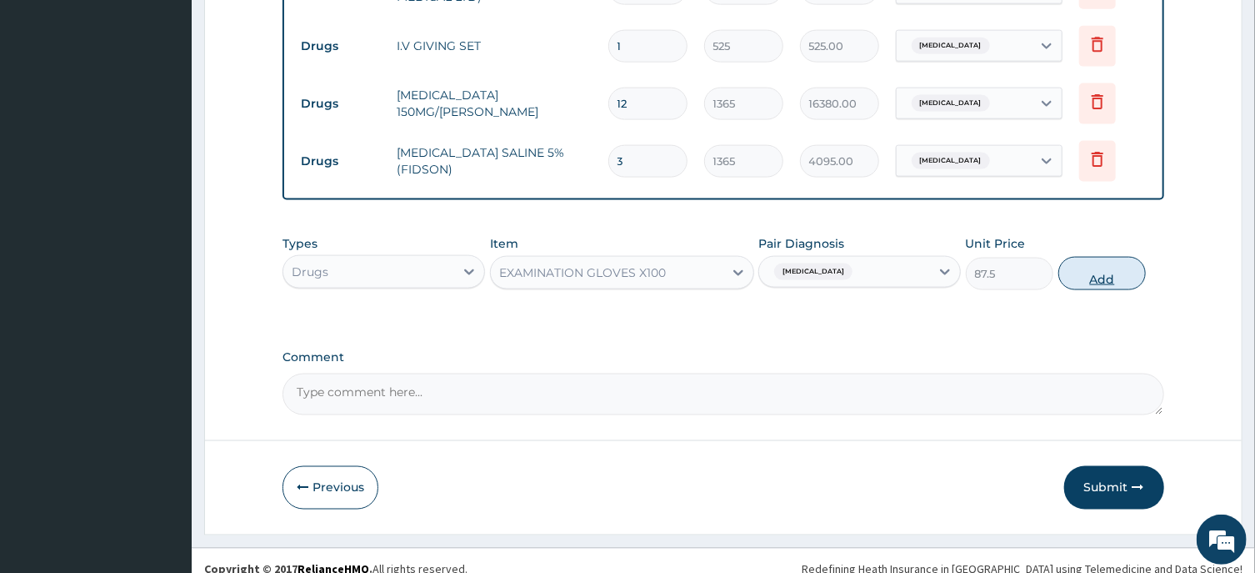
click at [1084, 280] on button "Add" at bounding box center [1103, 273] width 88 height 33
type input "0"
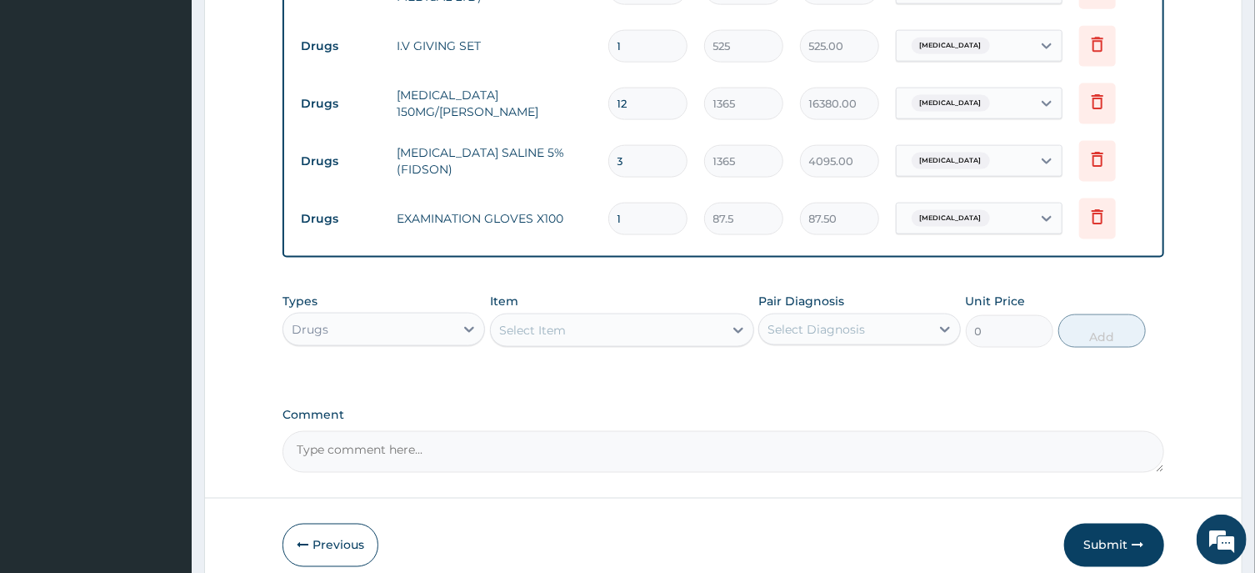
drag, startPoint x: 634, startPoint y: 221, endPoint x: 591, endPoint y: 226, distance: 42.8
click at [608, 226] on input "1" at bounding box center [647, 219] width 79 height 33
type input "8"
type input "700.00"
type input "80"
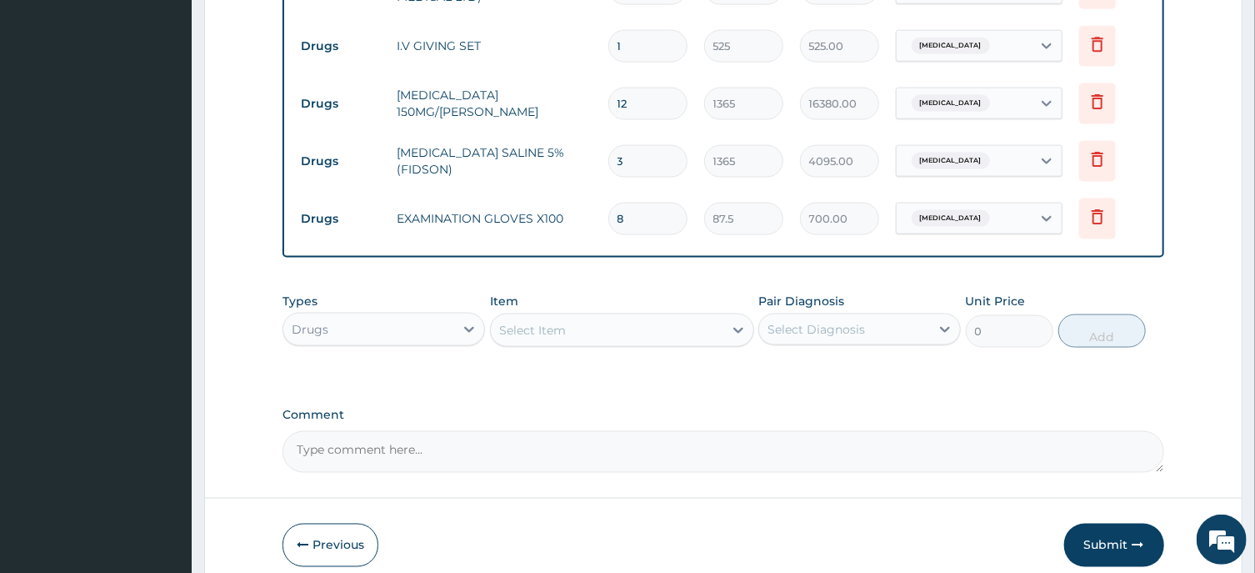
type input "7000.00"
type input "80"
click at [513, 338] on div "Select Item" at bounding box center [532, 330] width 67 height 17
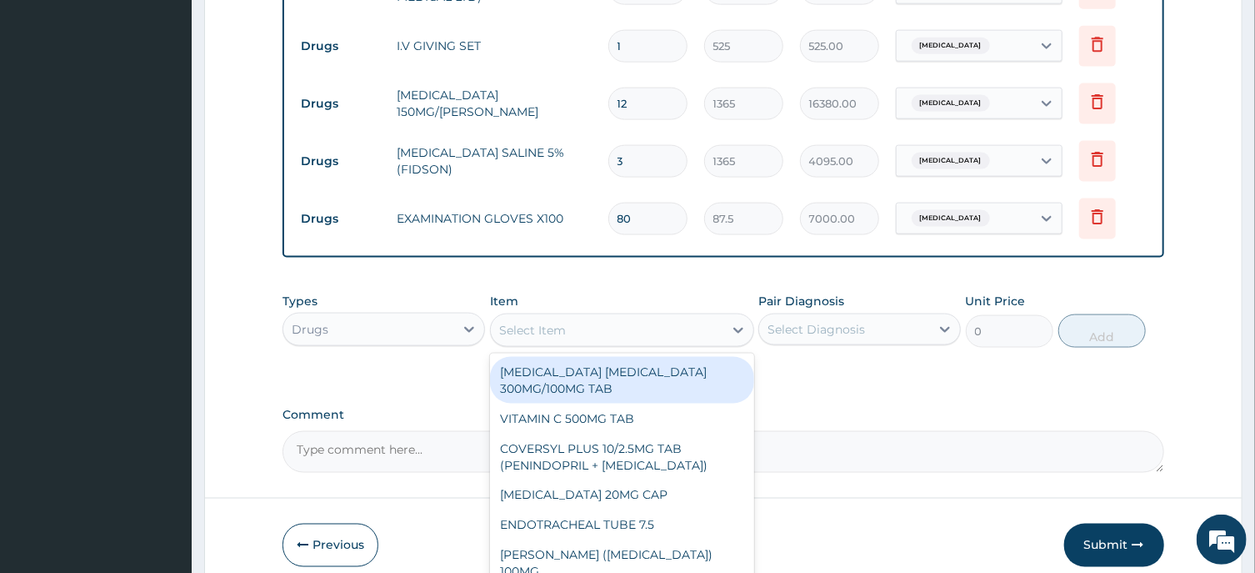
paste input "CANNULAR PINK"
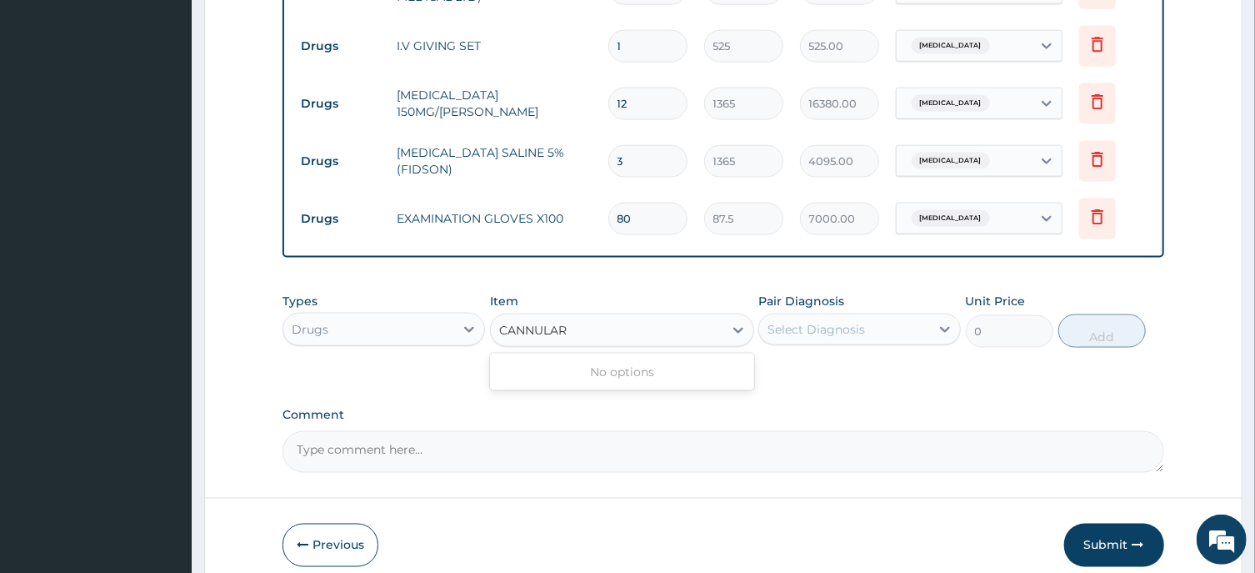
type input "CANNULA"
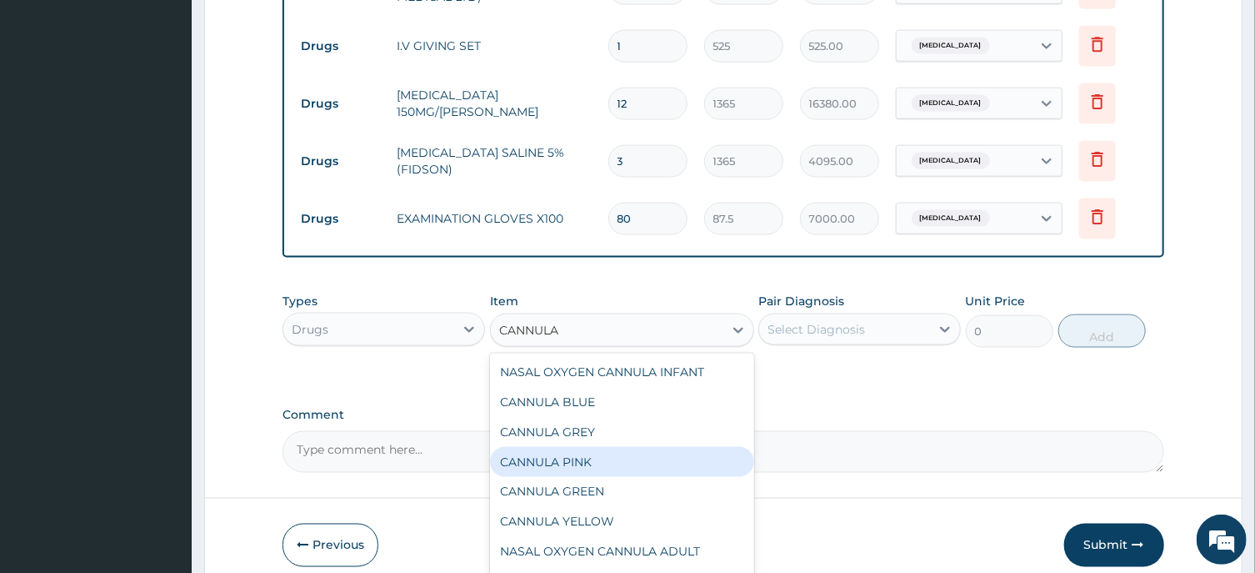
click at [557, 472] on div "CANNULA PINK" at bounding box center [622, 462] width 264 height 30
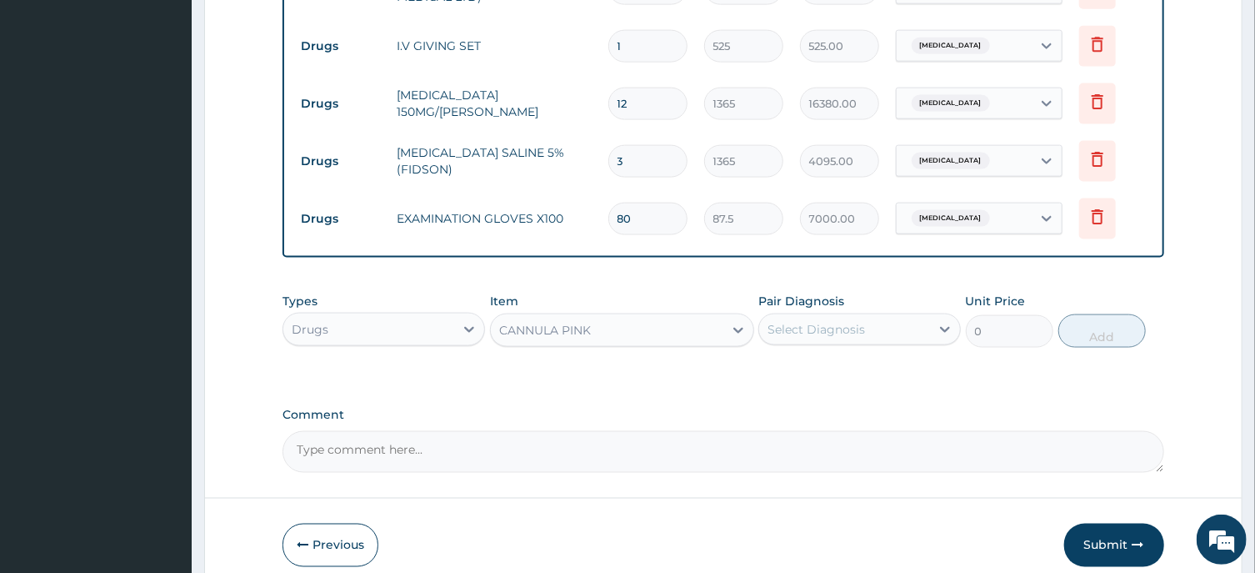
type input "437.5"
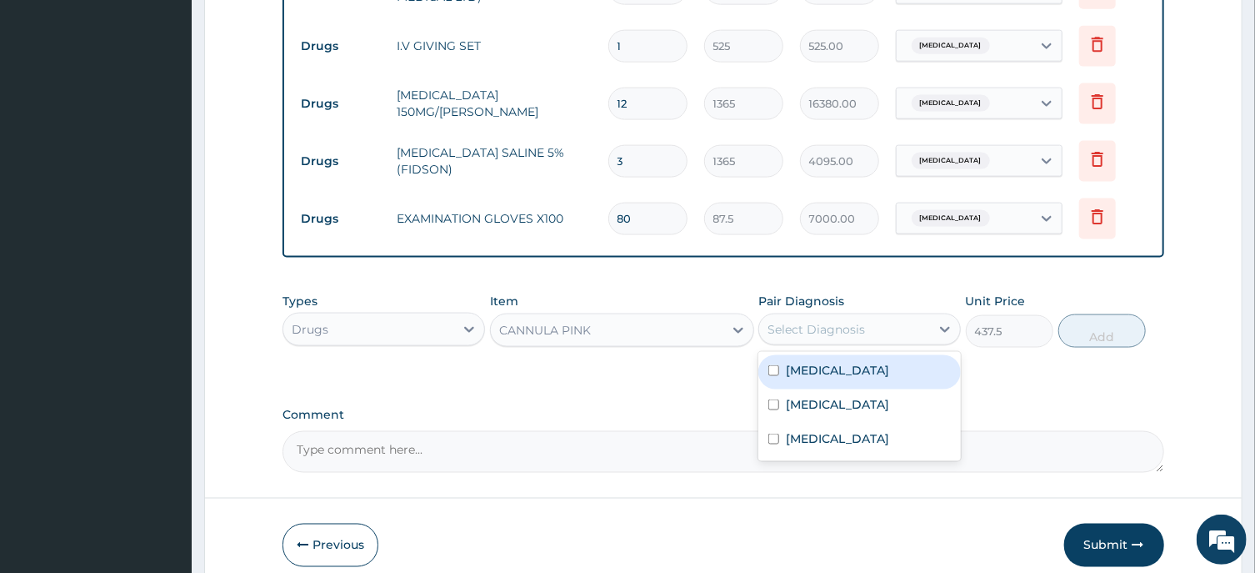
click at [859, 338] on div "Select Diagnosis" at bounding box center [817, 329] width 98 height 17
click at [819, 378] on label "[MEDICAL_DATA]" at bounding box center [837, 370] width 103 height 17
checkbox input "true"
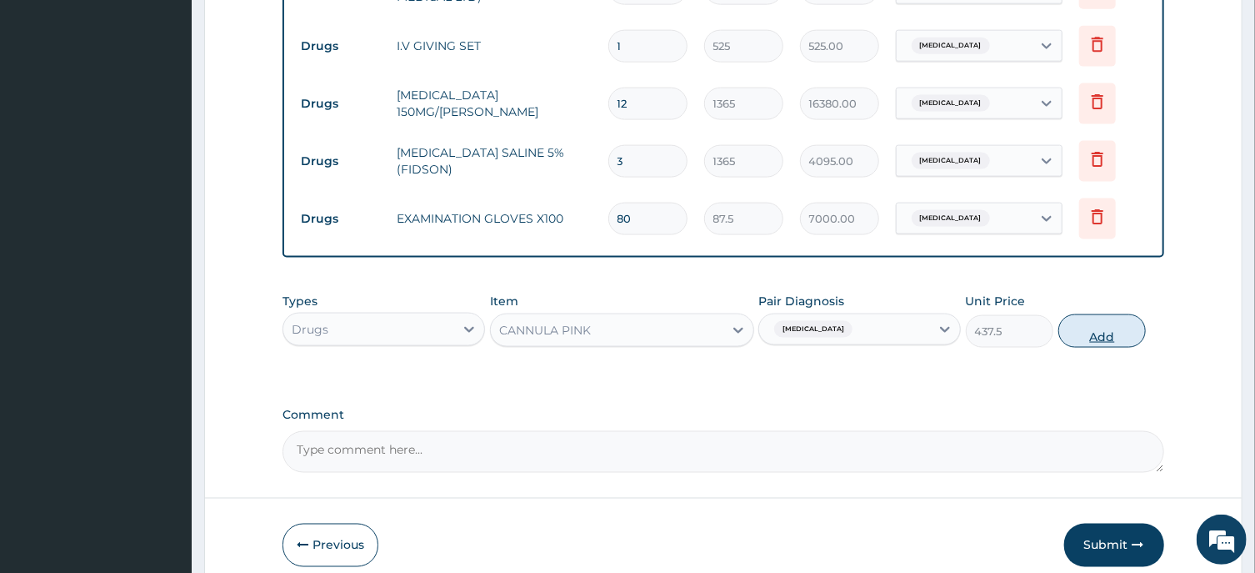
click at [1083, 330] on button "Add" at bounding box center [1103, 330] width 88 height 33
type input "0"
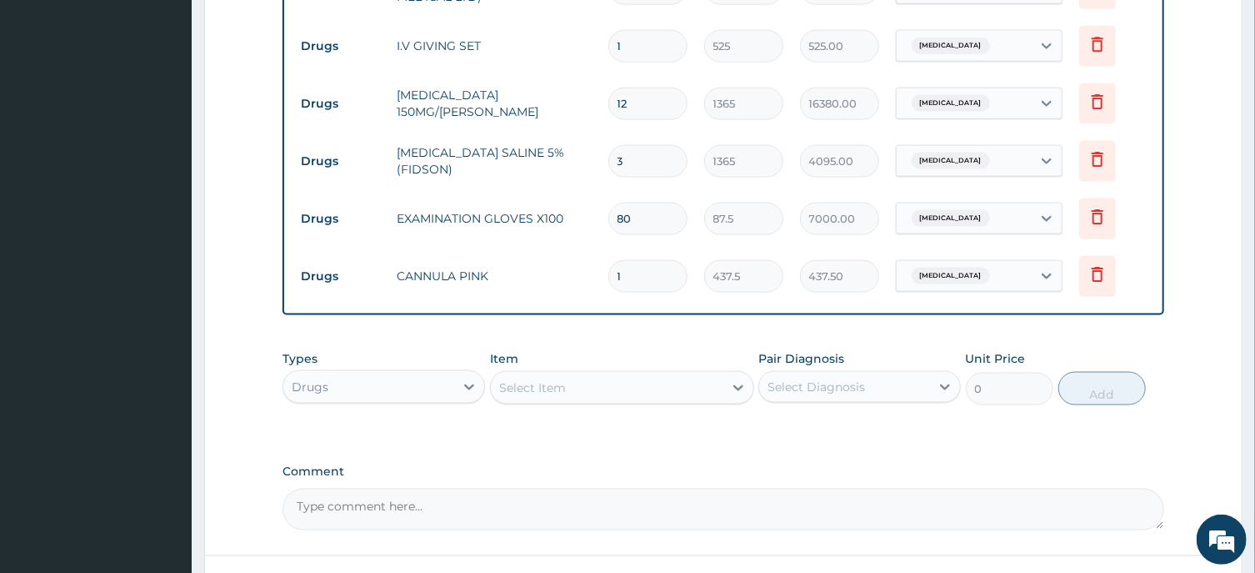
click at [539, 412] on div "Types Drugs Item Select Item Pair Diagnosis Select Diagnosis Unit Price 0 Add" at bounding box center [723, 378] width 881 height 72
click at [538, 396] on div "Select Item" at bounding box center [532, 387] width 67 height 17
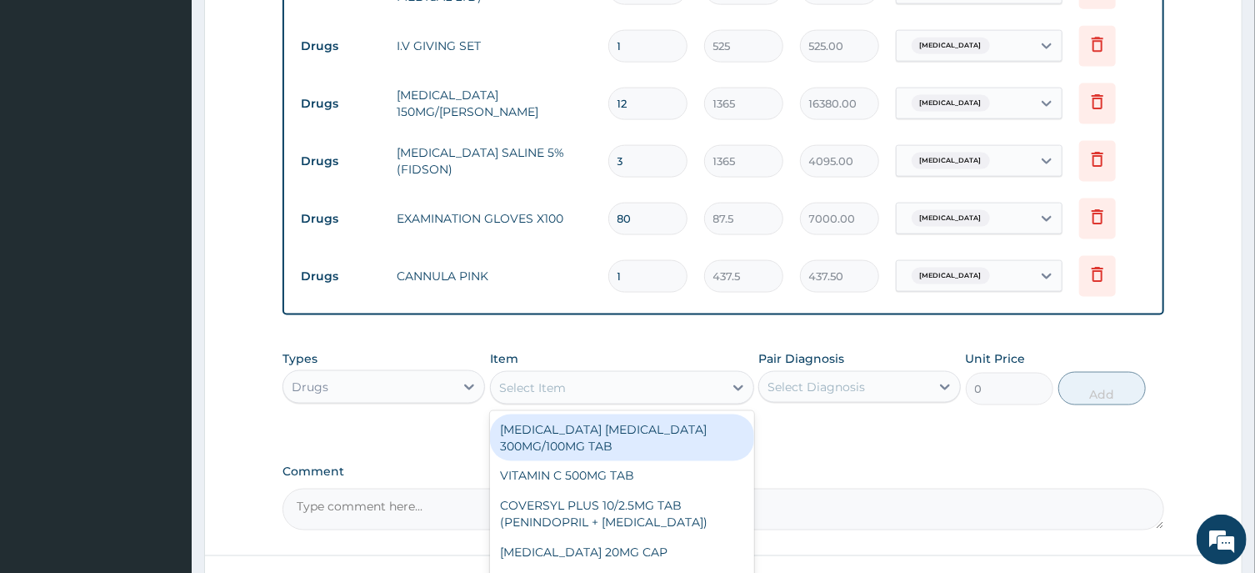
paste input "NEEDLE & SYRINGE 5ML"
type input "NEEDLE & SYRINGE 5ML"
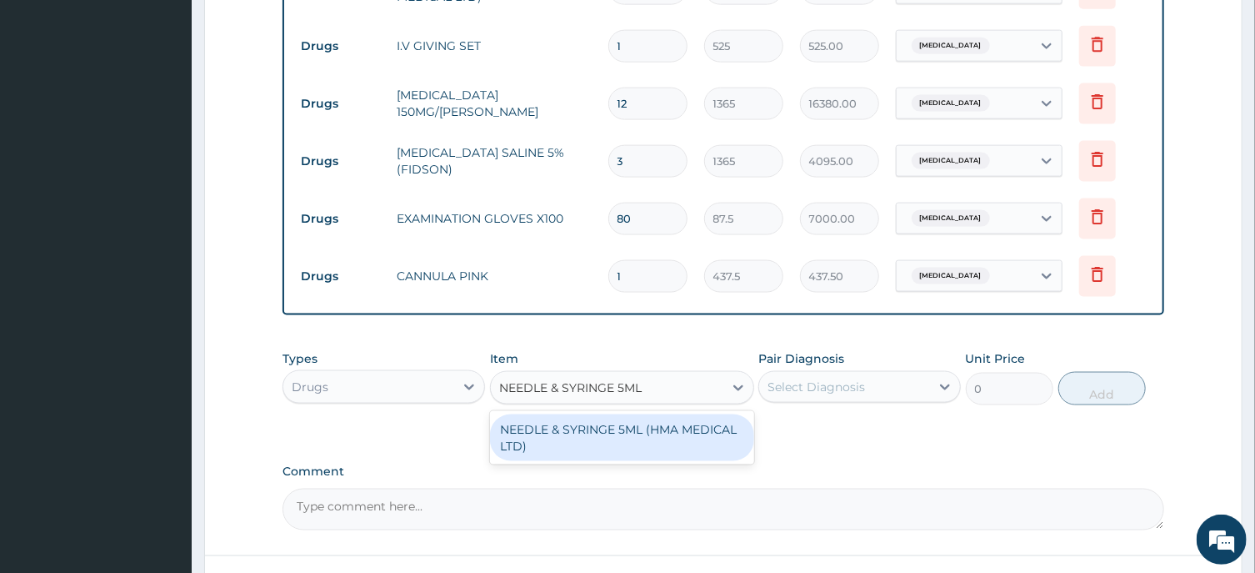
click at [628, 446] on div "NEEDLE & SYRINGE 5ML (HMA MEDICAL LTD)" at bounding box center [622, 437] width 264 height 47
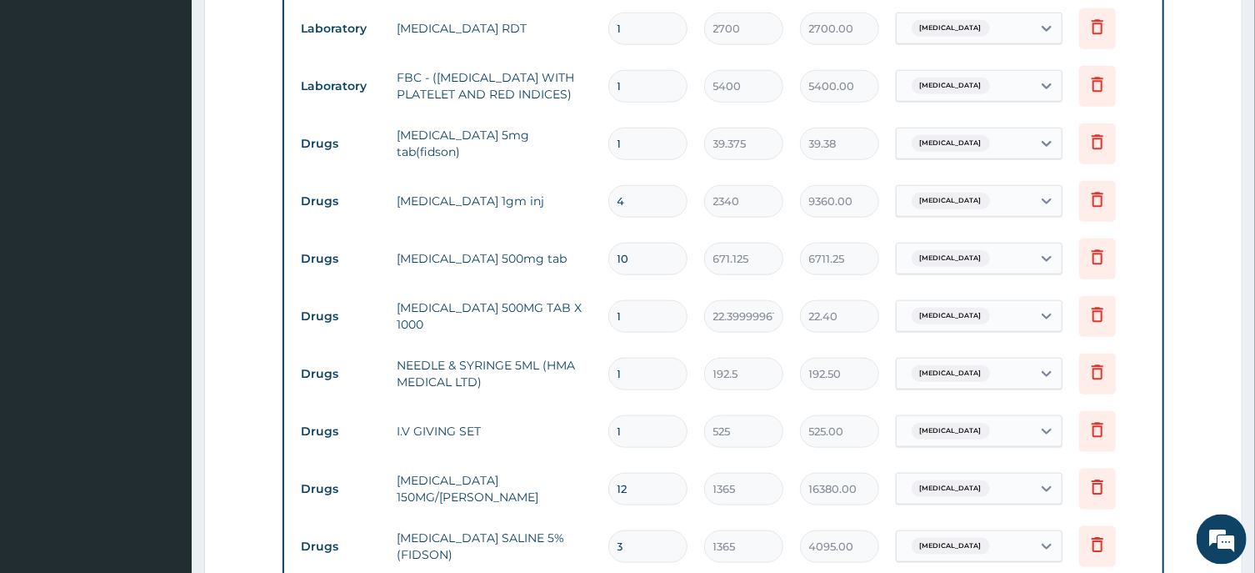
scroll to position [808, 0]
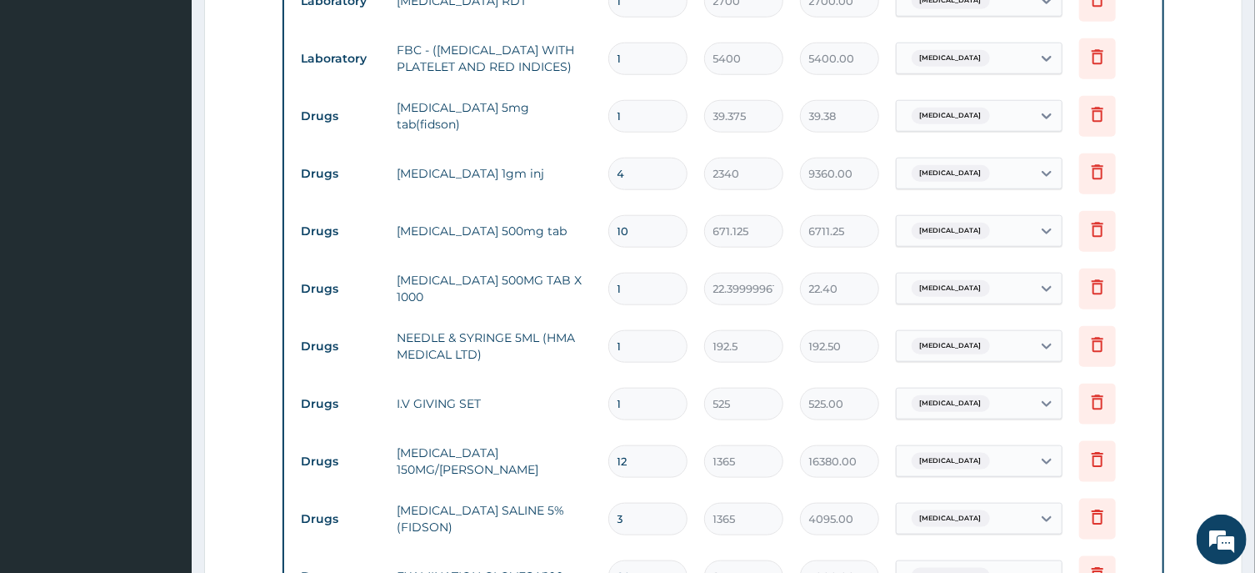
click at [636, 354] on input "1" at bounding box center [647, 346] width 79 height 33
type input "10"
type input "1925.00"
type input "10"
click at [636, 297] on input "1" at bounding box center [647, 289] width 79 height 33
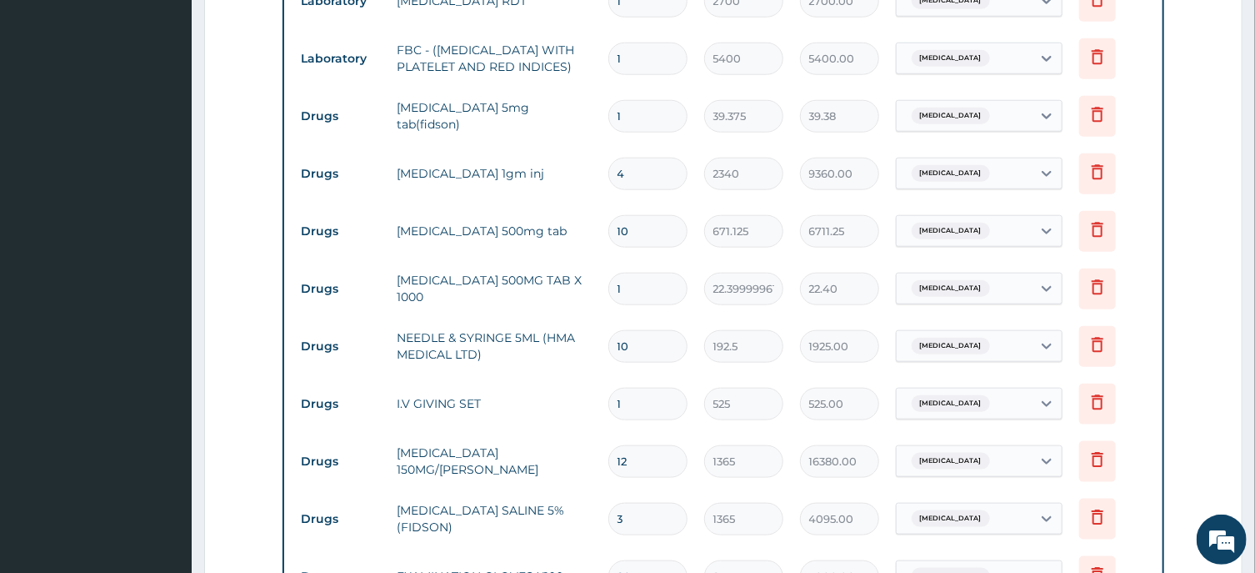
type input "18"
type input "403.20"
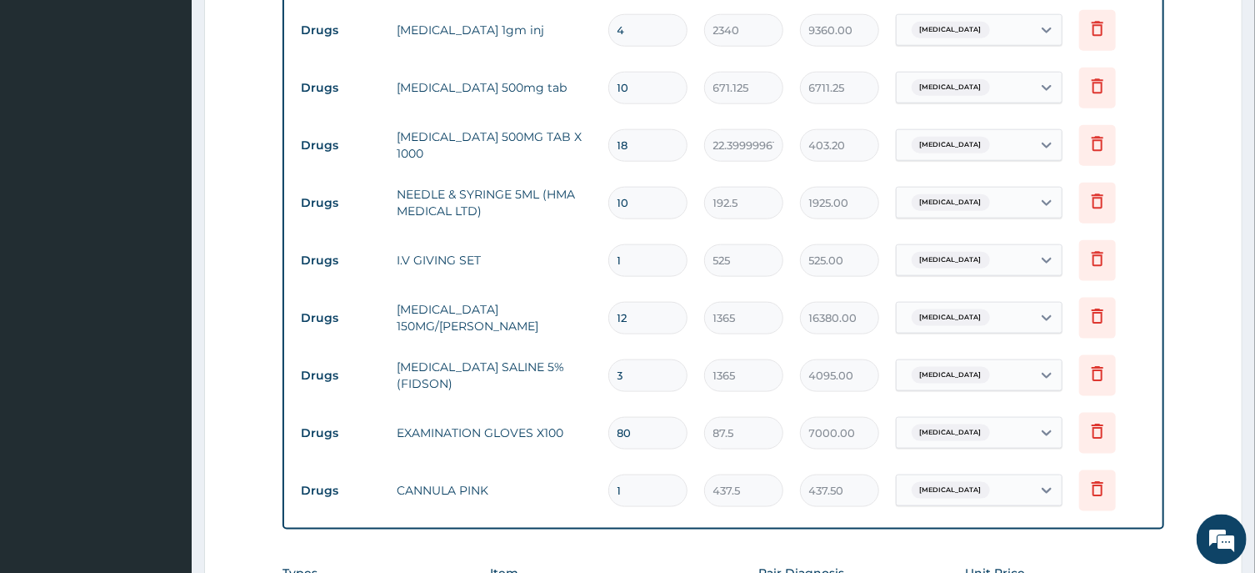
scroll to position [986, 0]
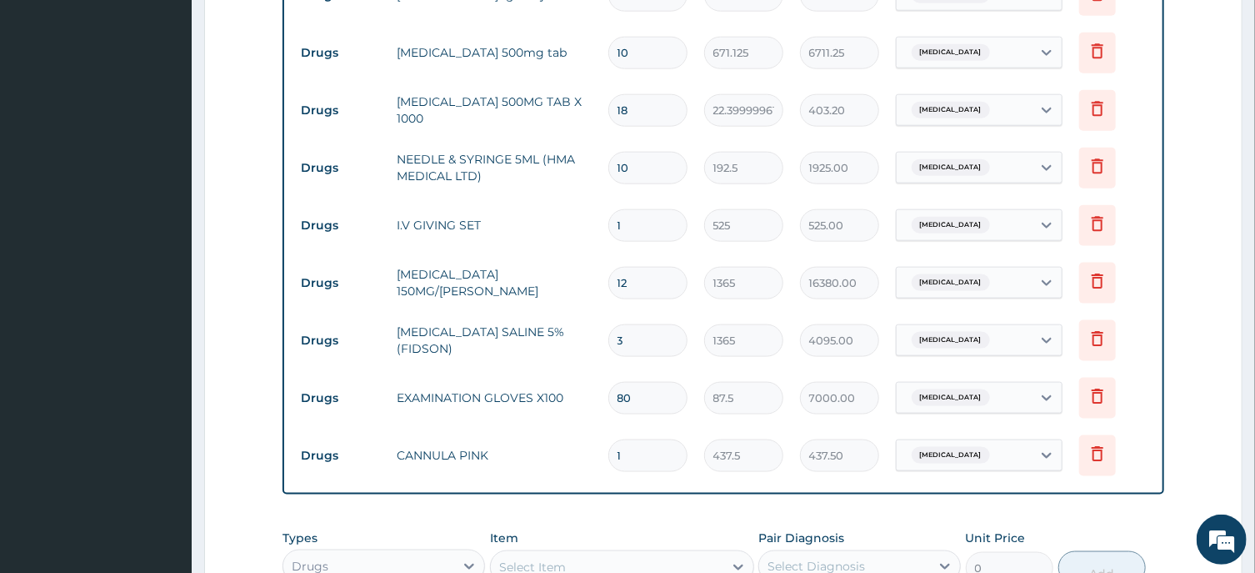
type input "18"
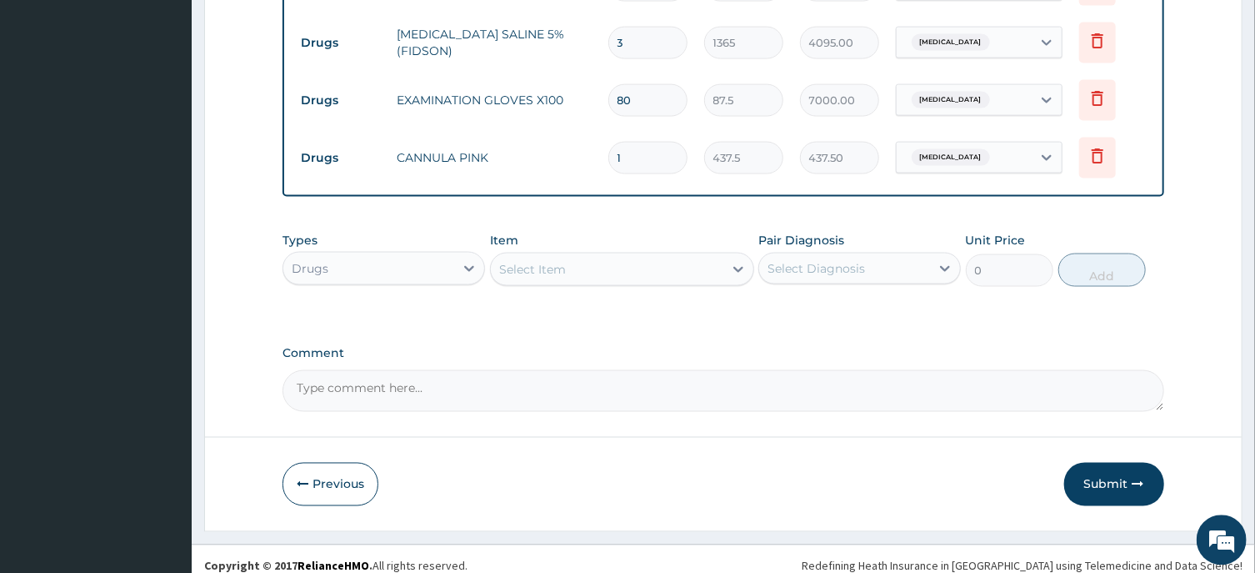
scroll to position [1305, 0]
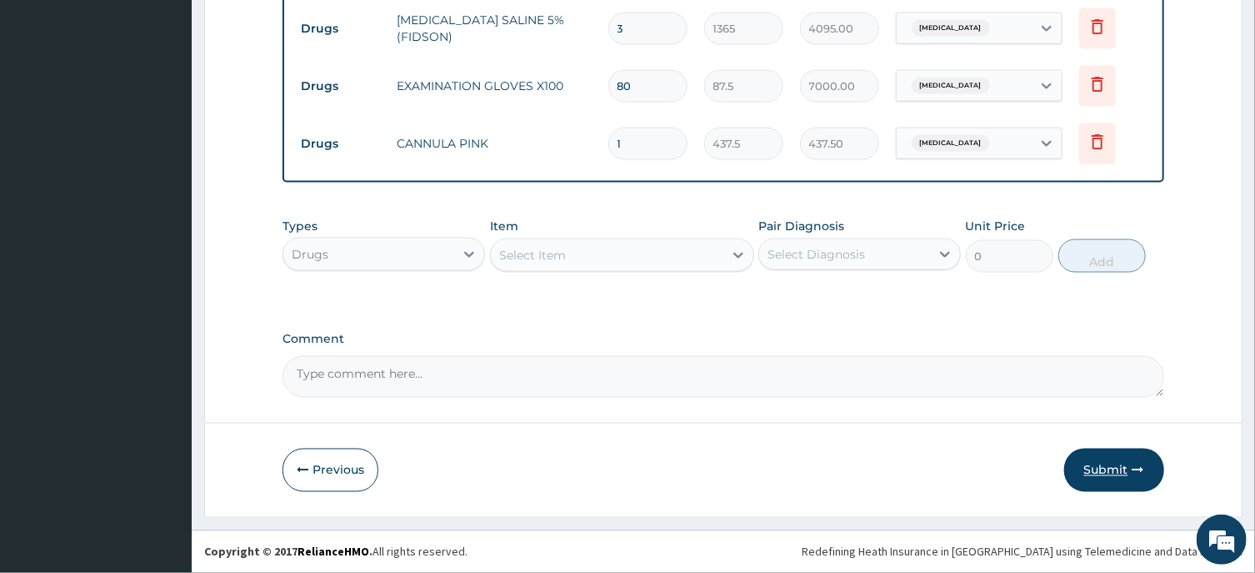
click at [1103, 464] on button "Submit" at bounding box center [1114, 469] width 100 height 43
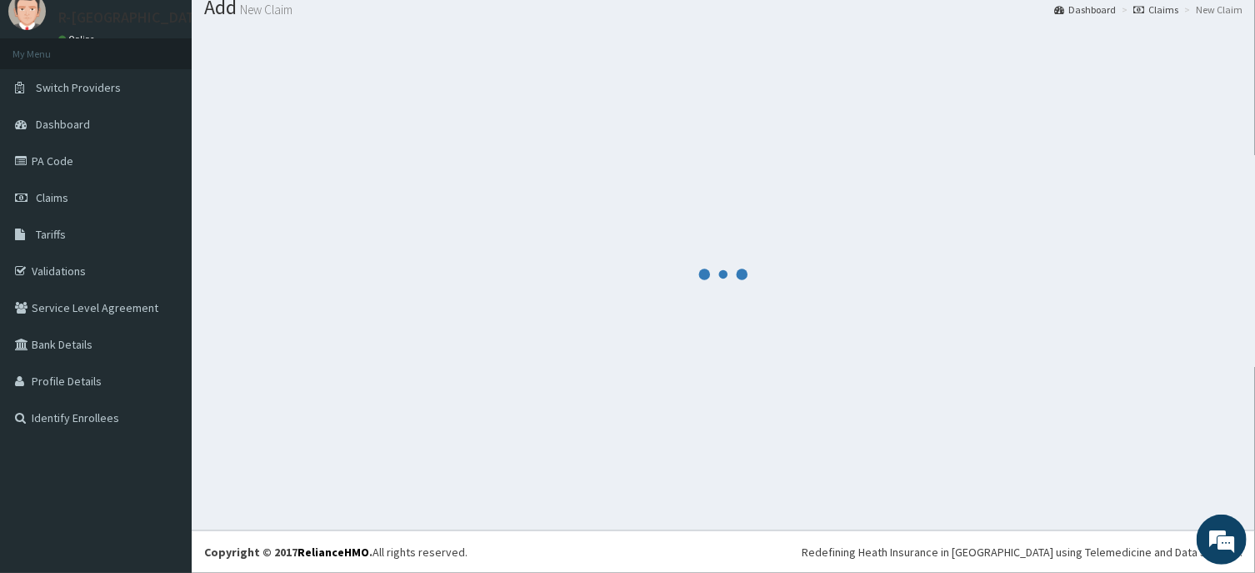
scroll to position [58, 0]
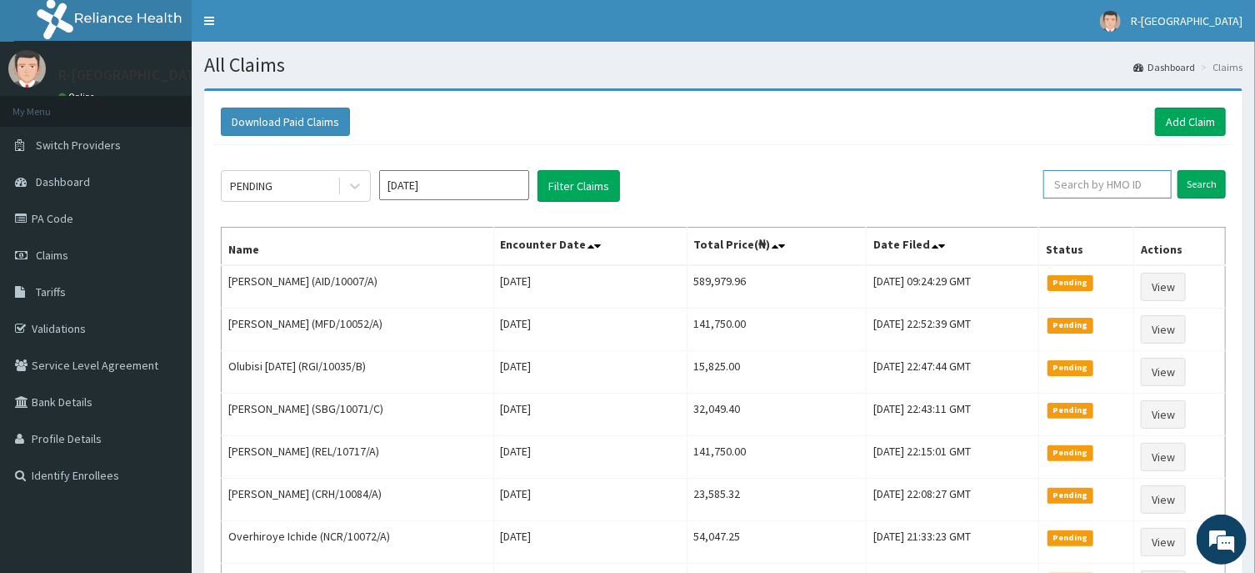
paste input "CHL/10448/A"
type input "CHL/10448/A"
click at [1204, 190] on input "Search" at bounding box center [1202, 184] width 48 height 28
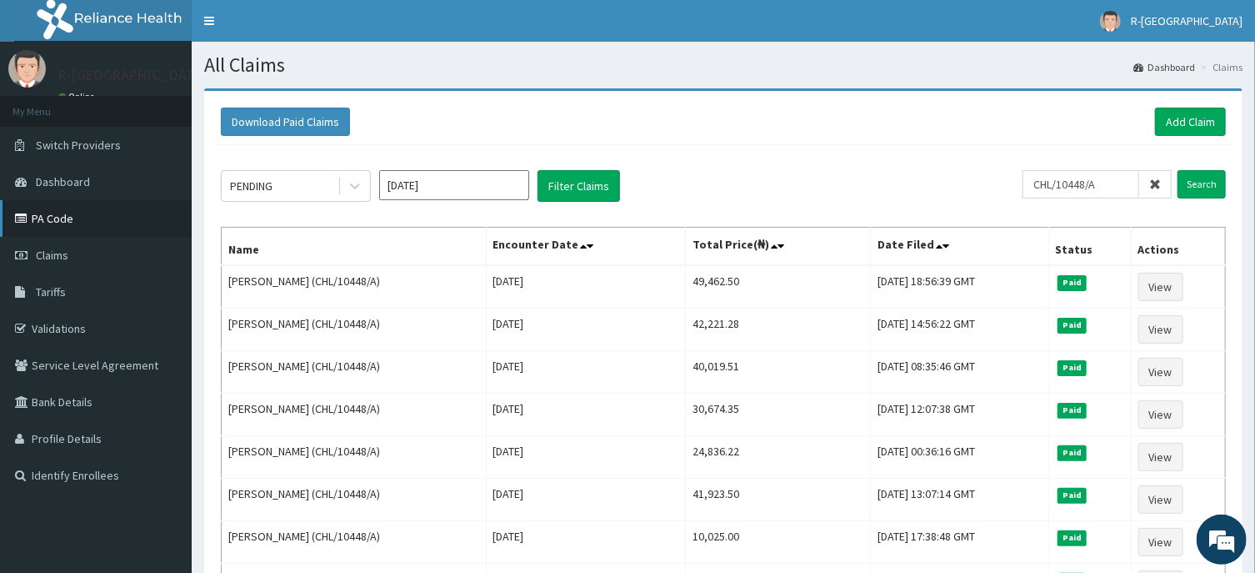
click at [62, 216] on link "PA Code" at bounding box center [96, 218] width 192 height 37
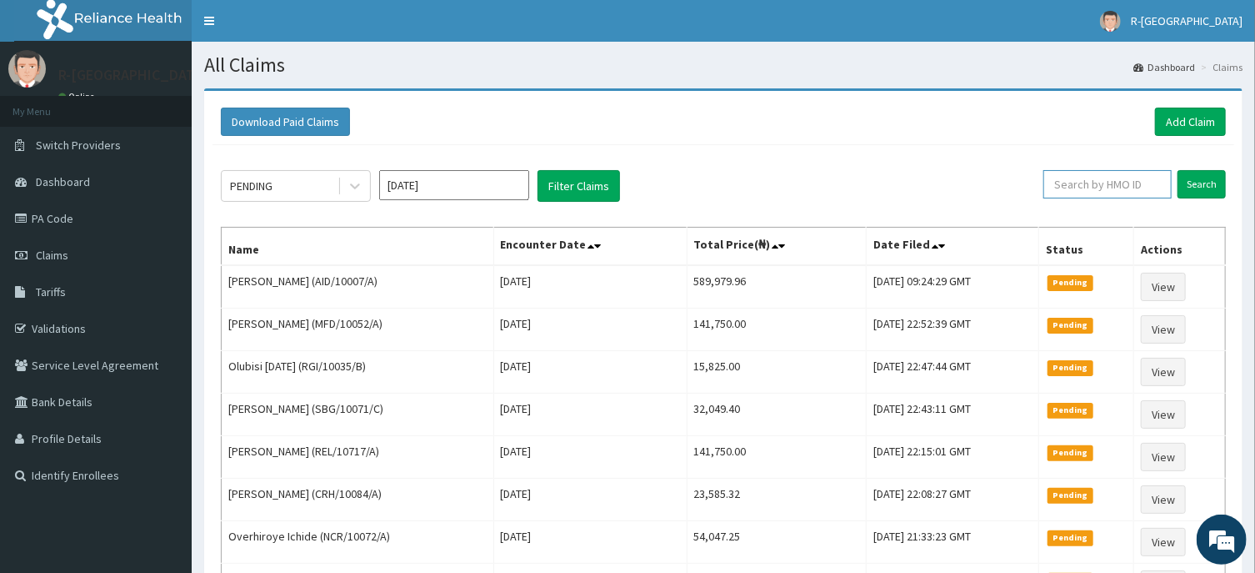
click at [1071, 186] on input "text" at bounding box center [1108, 184] width 128 height 28
paste input "CHL/10448/A"
type input "CHL/10448/A"
click at [1195, 191] on input "Search" at bounding box center [1202, 184] width 48 height 28
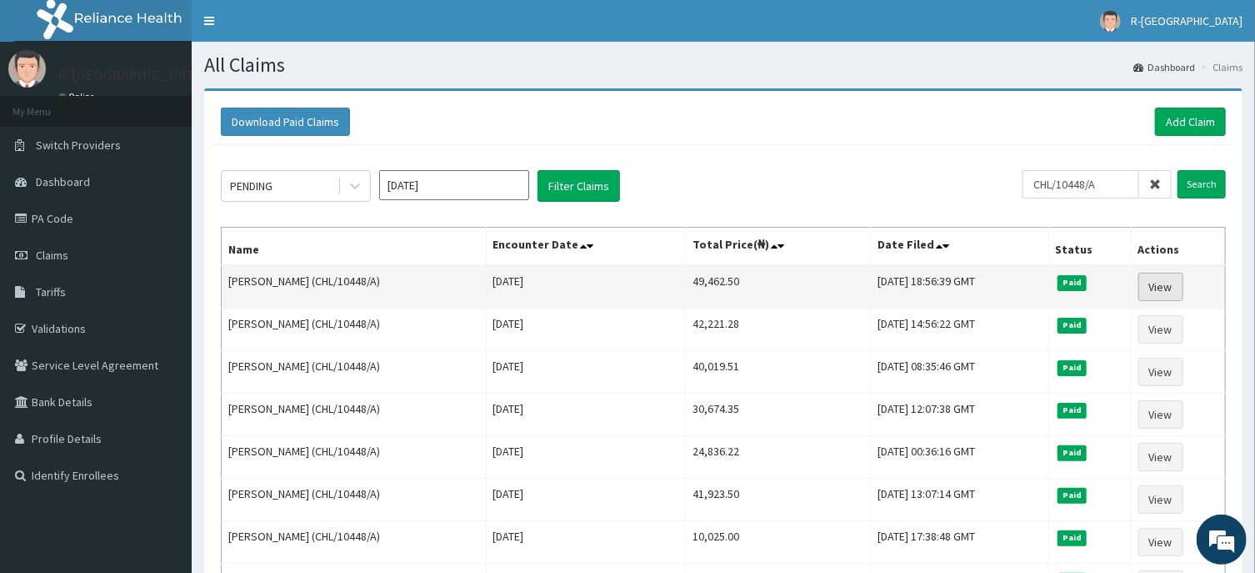
click at [1163, 285] on link "View" at bounding box center [1161, 287] width 45 height 28
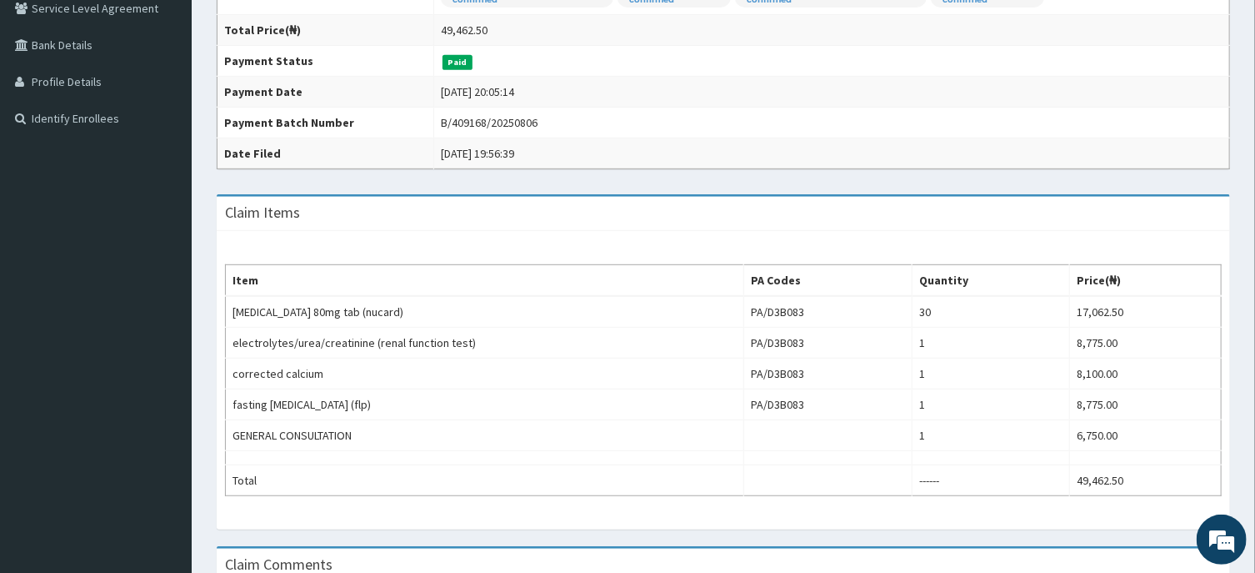
scroll to position [89, 0]
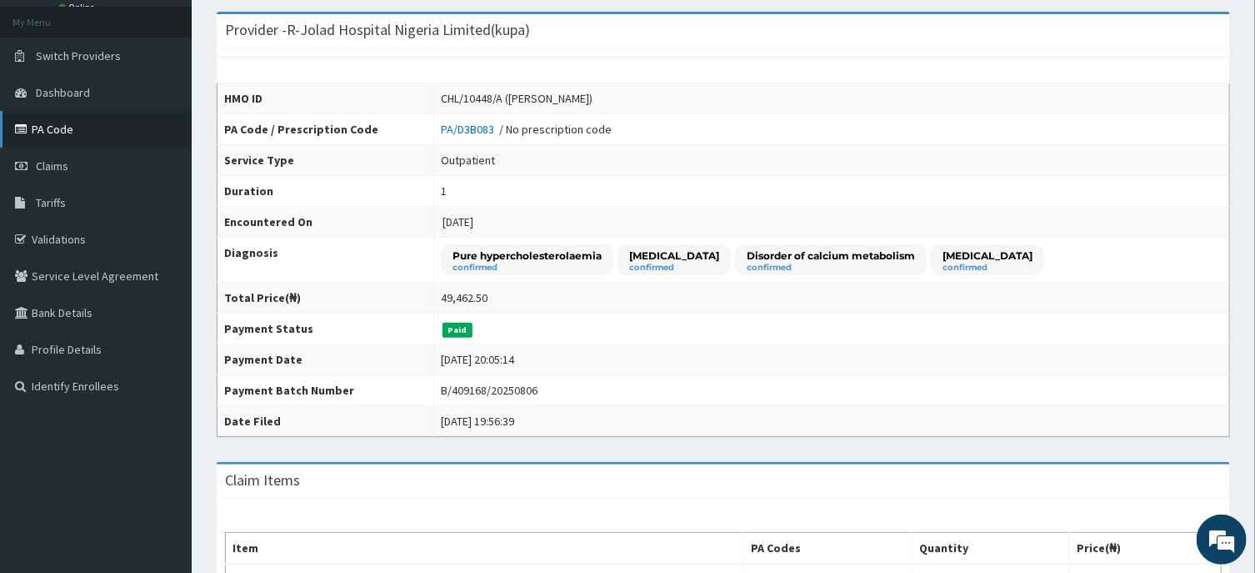
click at [58, 133] on link "PA Code" at bounding box center [96, 129] width 192 height 37
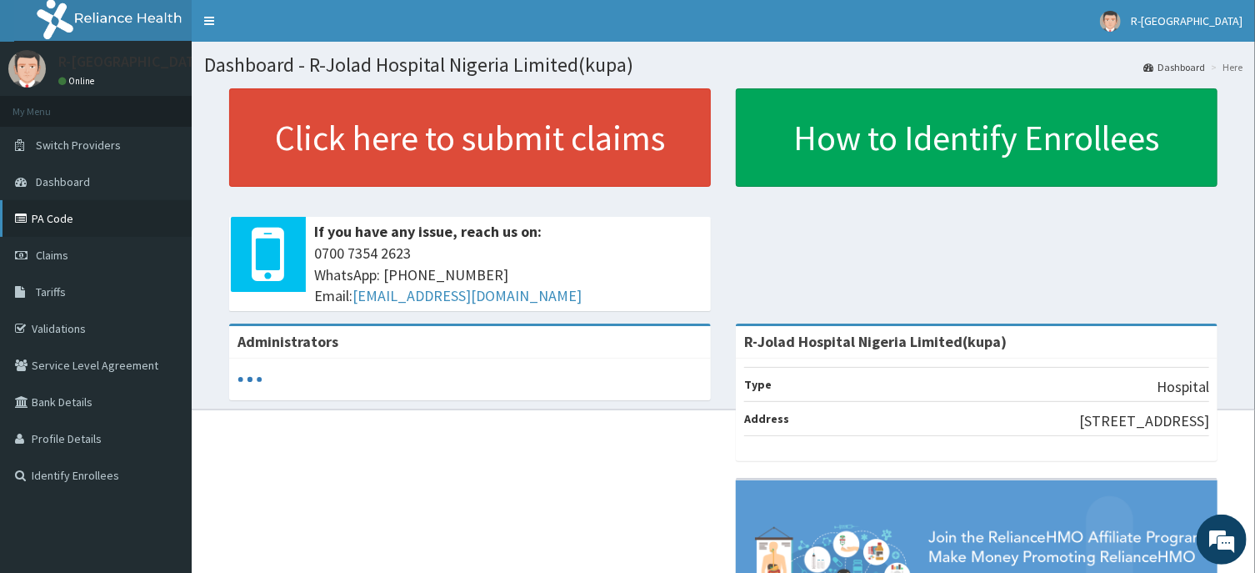
click at [48, 216] on link "PA Code" at bounding box center [96, 218] width 192 height 37
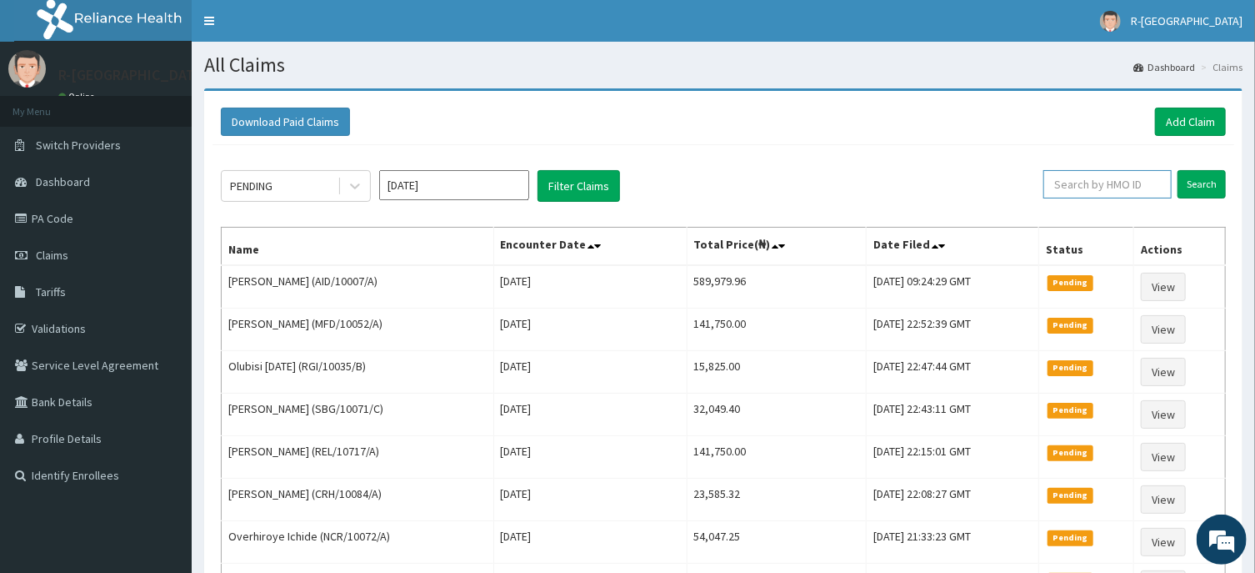
click at [1074, 184] on input "text" at bounding box center [1108, 184] width 128 height 28
paste input "CHL/10722/F"
type input "CHL/10722/F"
click at [1204, 183] on input "Search" at bounding box center [1202, 184] width 48 height 28
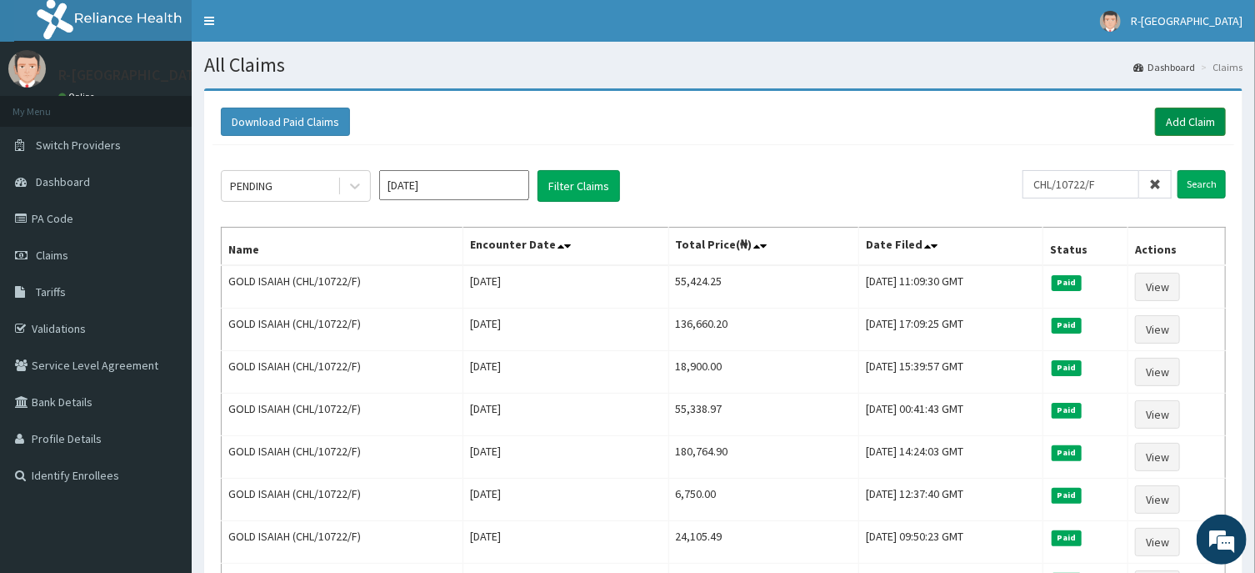
click at [1179, 122] on link "Add Claim" at bounding box center [1190, 122] width 71 height 28
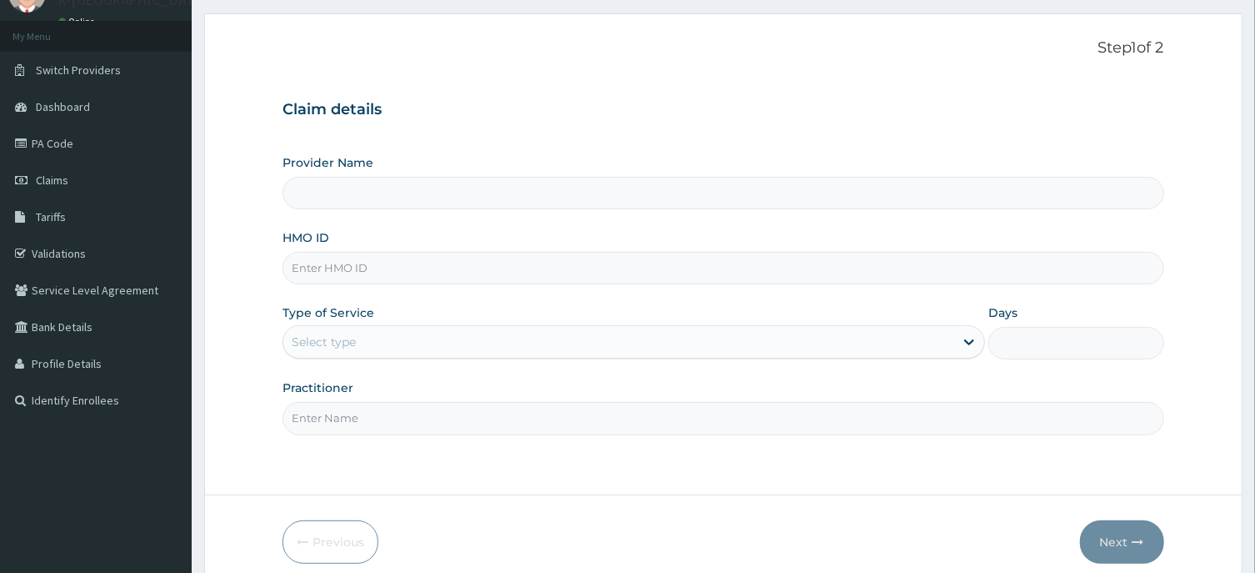
scroll to position [147, 0]
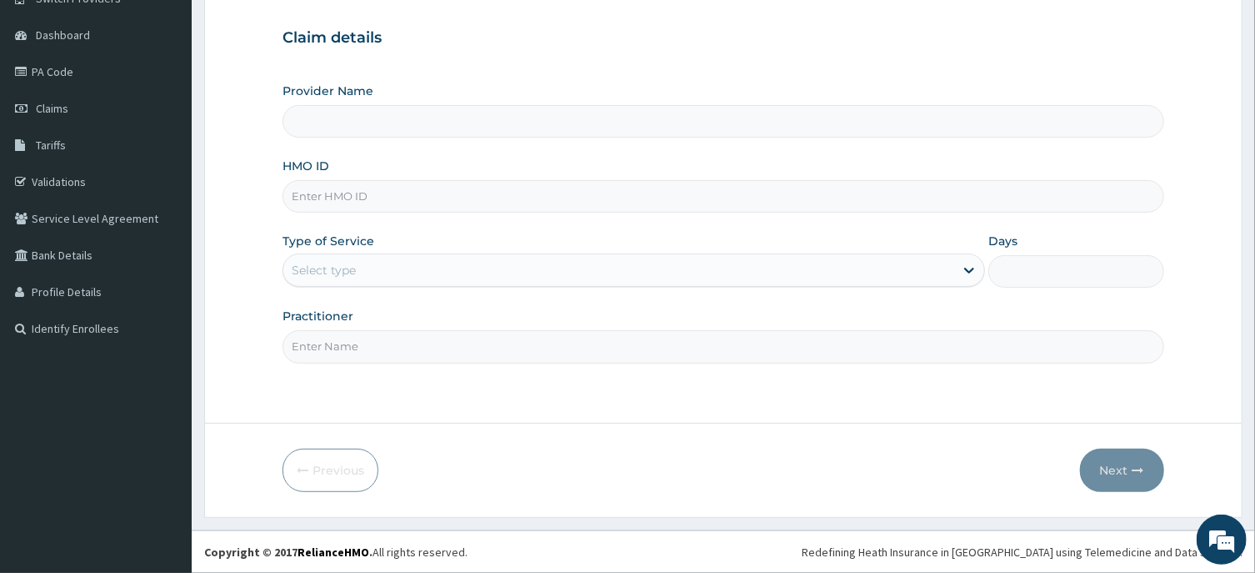
click at [309, 194] on input "HMO ID" at bounding box center [723, 196] width 881 height 33
paste input "CHL/10722/F"
type input "CHL/10722/F"
click at [326, 280] on div "Select type" at bounding box center [618, 270] width 671 height 27
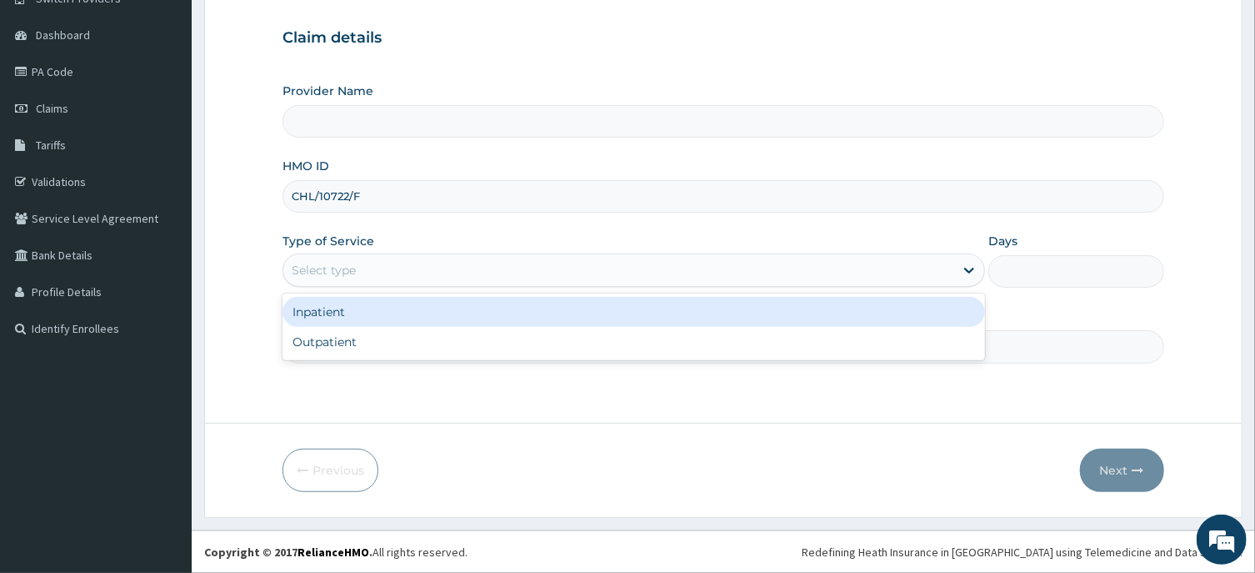
click at [328, 314] on div "Inpatient" at bounding box center [634, 312] width 703 height 30
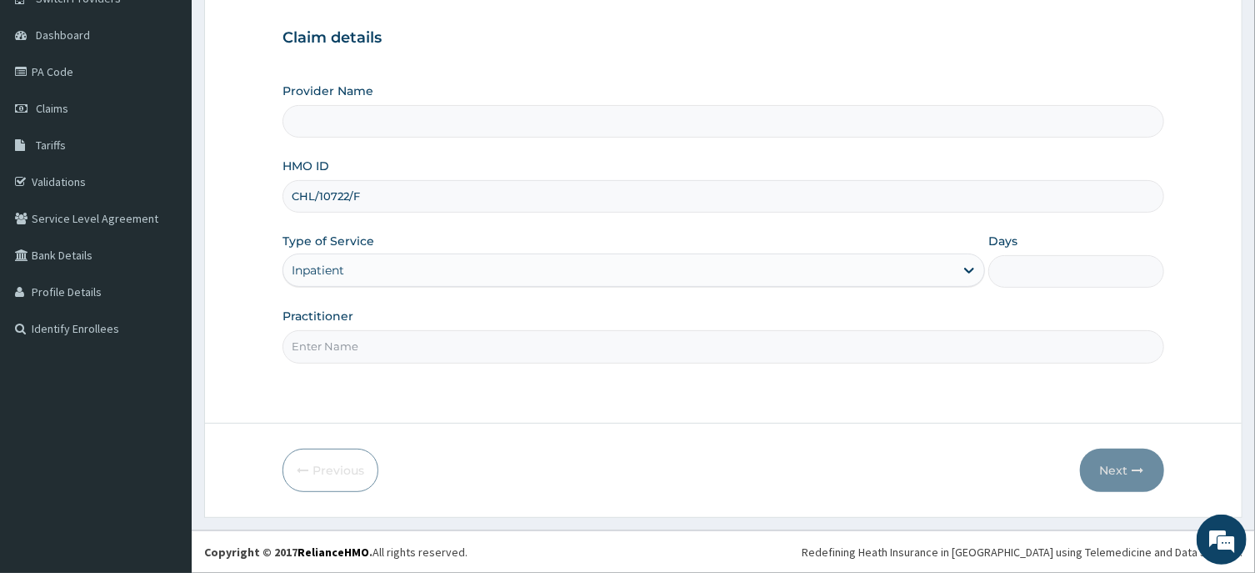
type input "R-Jolad Hospital Nigeria Limited(kupa)"
click at [1045, 273] on input "Days" at bounding box center [1077, 271] width 176 height 33
type input "7"
click at [324, 351] on input "Practitioner" at bounding box center [723, 346] width 881 height 33
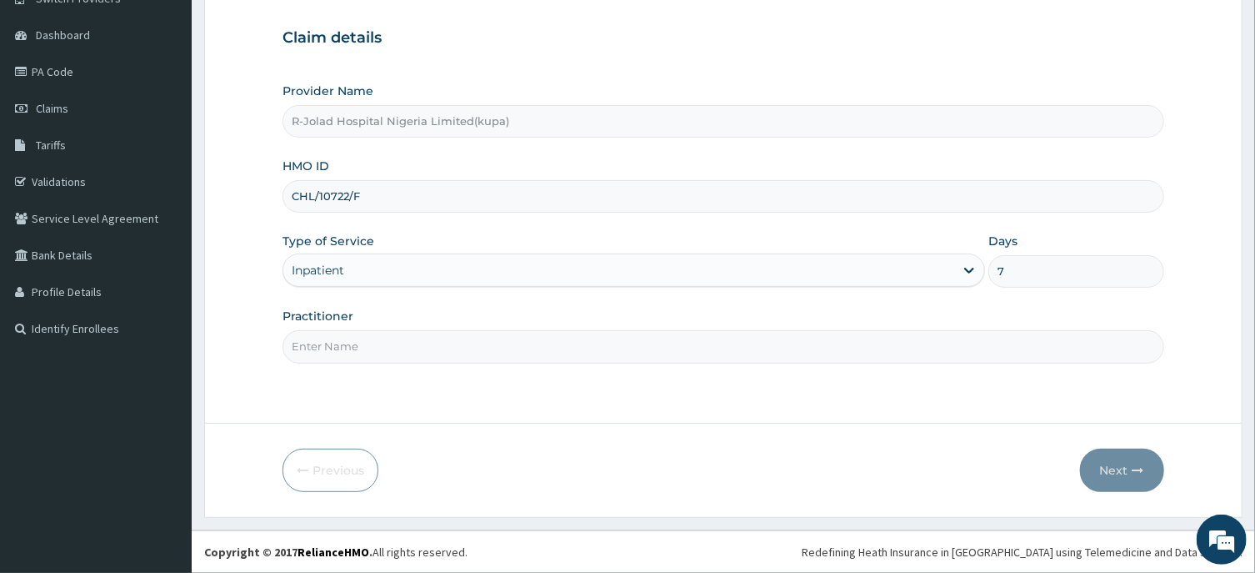
paste input "OLUBUKOLA AJAO"
type input "OLUBUKOLA AJAO"
click at [1126, 463] on button "Next" at bounding box center [1122, 469] width 84 height 43
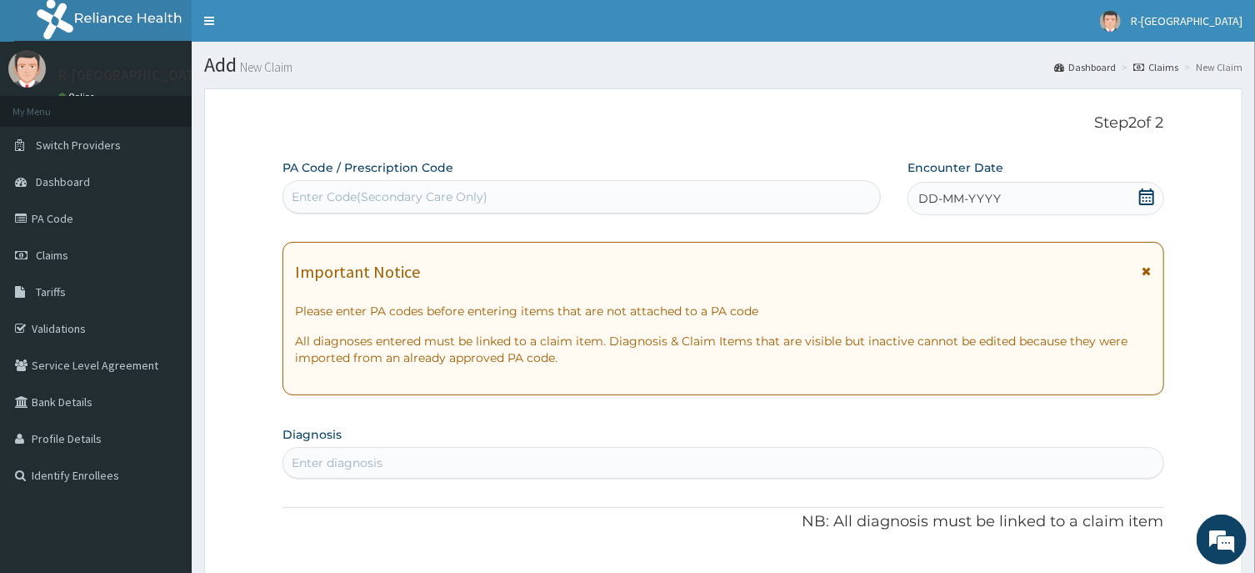
click at [1142, 196] on icon at bounding box center [1147, 196] width 17 height 17
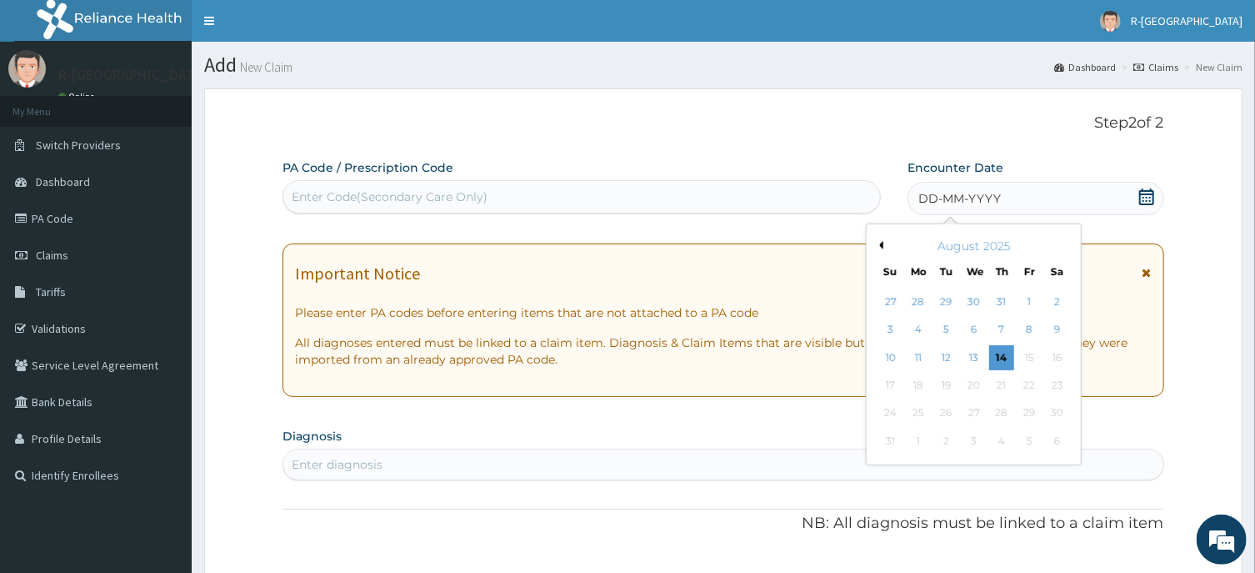
click at [884, 244] on button "Previous Month" at bounding box center [879, 245] width 8 height 8
click at [1003, 413] on div "31" at bounding box center [1001, 413] width 25 height 25
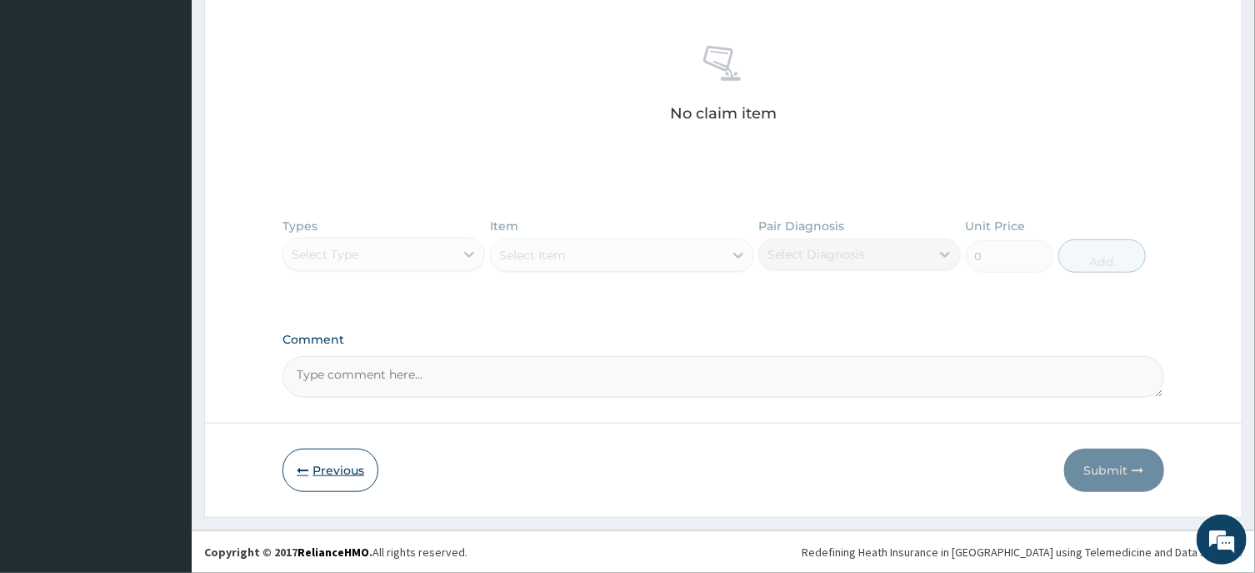
click at [337, 471] on button "Previous" at bounding box center [331, 469] width 96 height 43
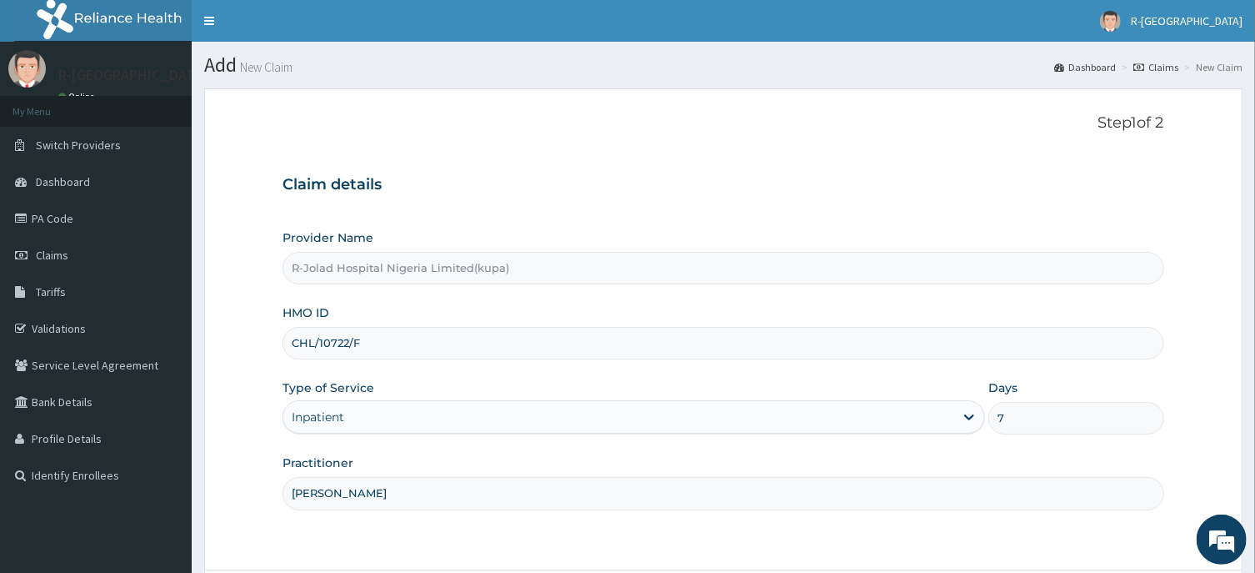
drag, startPoint x: 353, startPoint y: 345, endPoint x: 293, endPoint y: 352, distance: 59.6
click at [293, 352] on input "CHL/10722/F" at bounding box center [723, 343] width 881 height 33
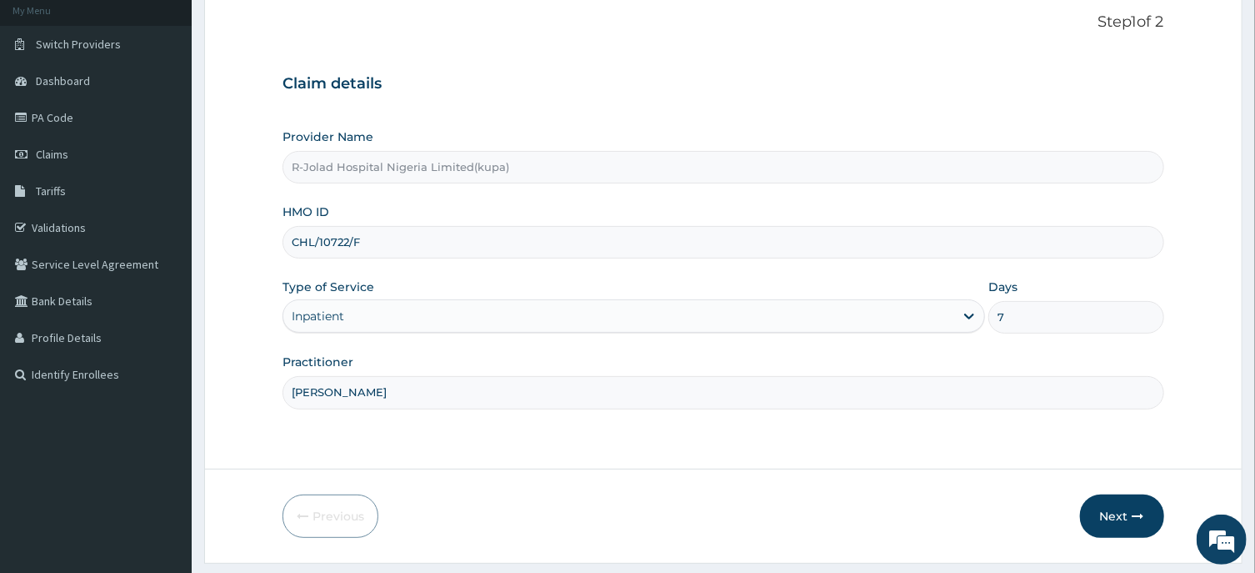
scroll to position [147, 0]
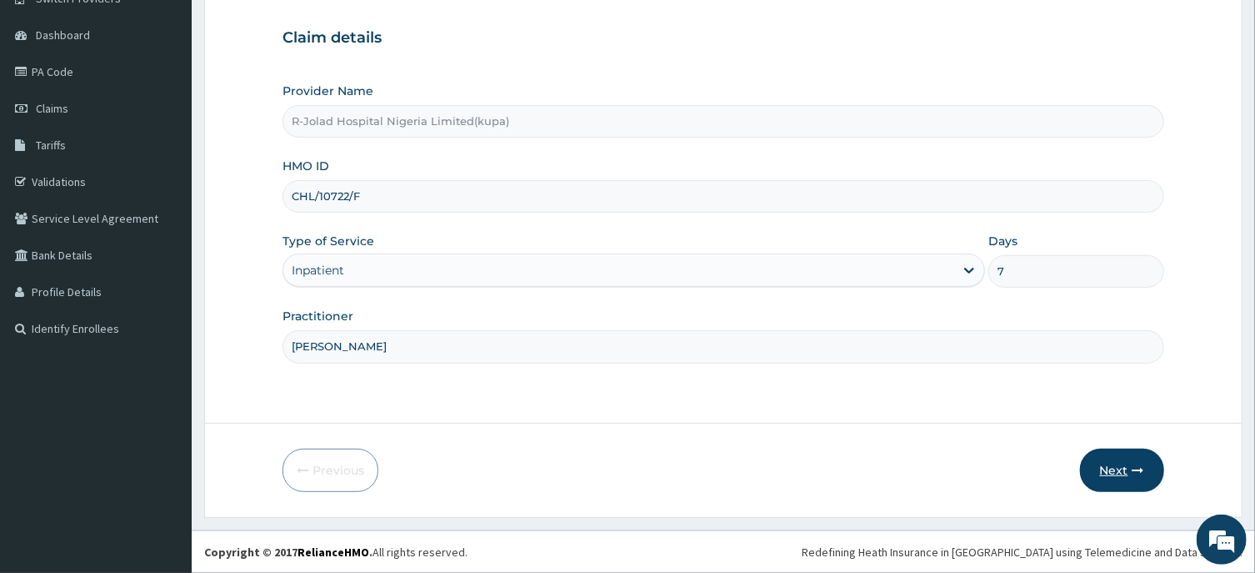
click at [1114, 464] on button "Next" at bounding box center [1122, 469] width 84 height 43
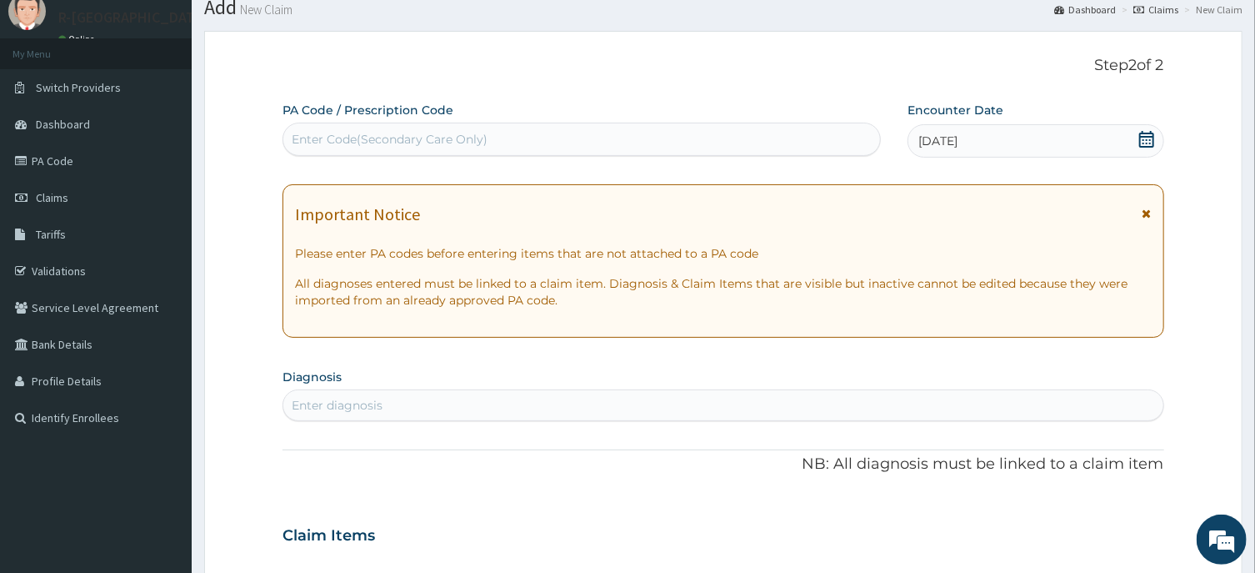
scroll to position [236, 0]
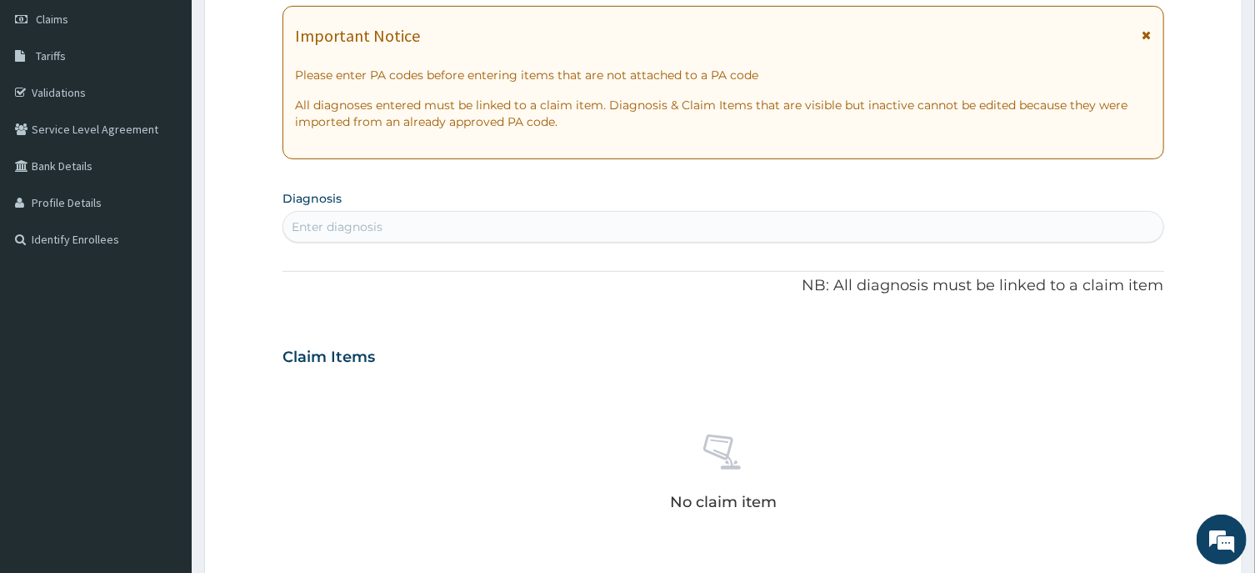
click at [313, 230] on div "Enter diagnosis" at bounding box center [337, 226] width 91 height 17
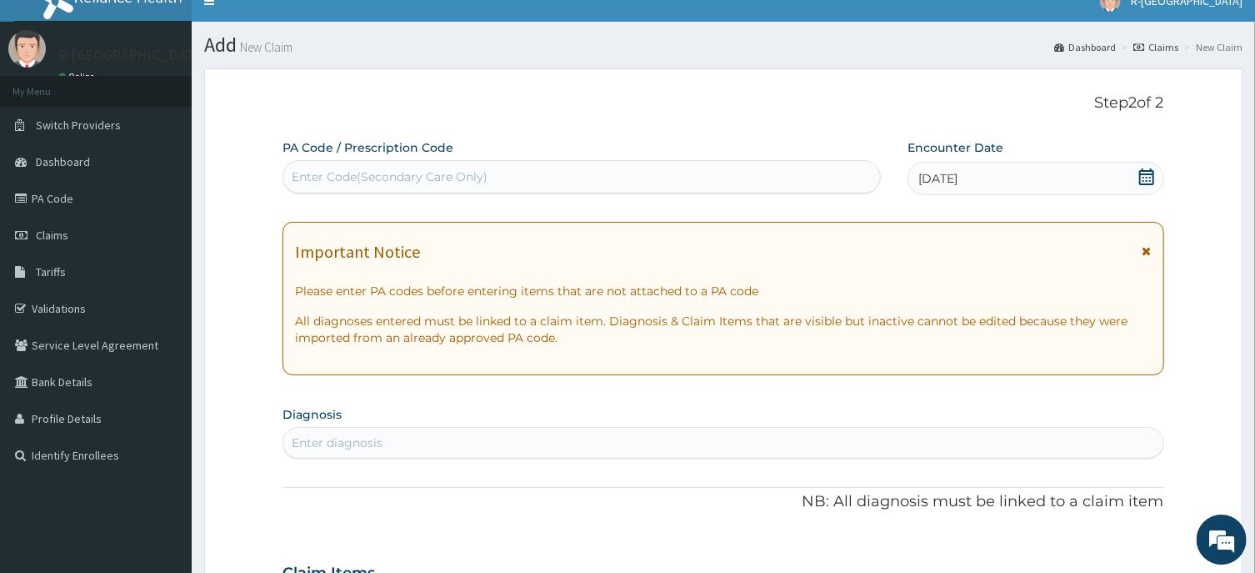
scroll to position [0, 0]
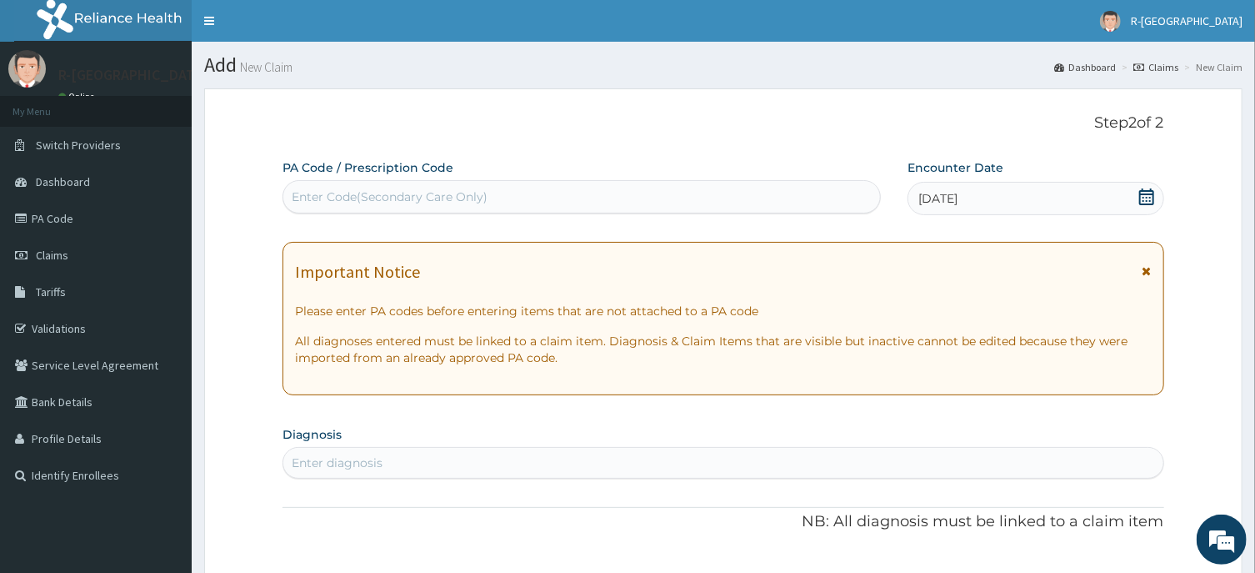
click at [311, 209] on div "Enter Code(Secondary Care Only)" at bounding box center [581, 196] width 597 height 27
paste input "PA/186946"
type input "PA/186946"
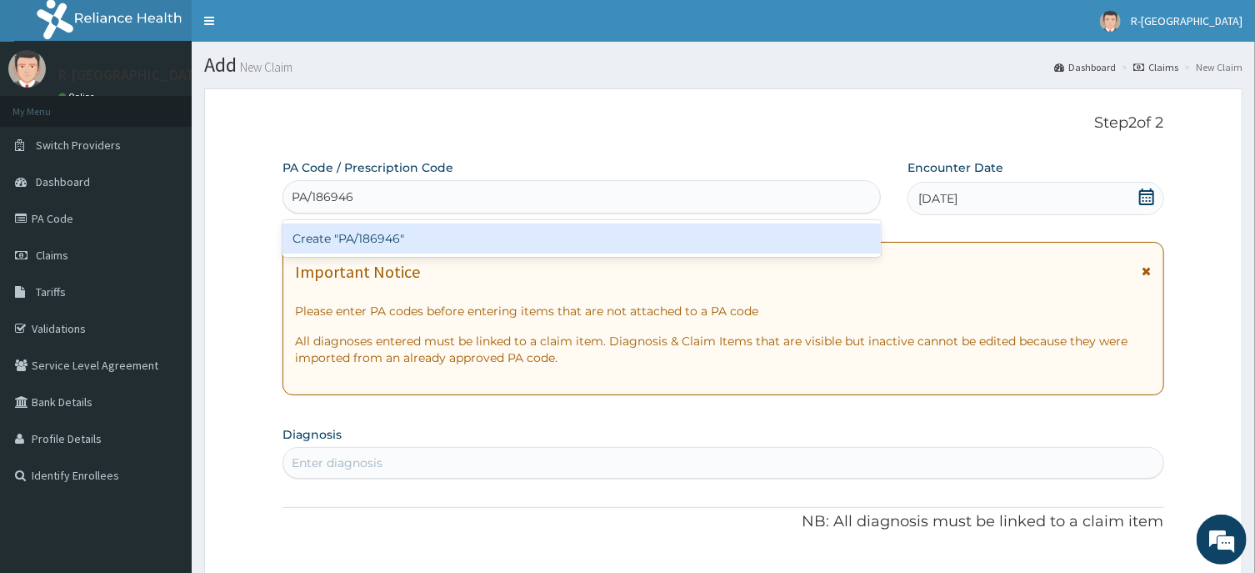
click at [363, 240] on div "Create "PA/186946"" at bounding box center [582, 238] width 598 height 30
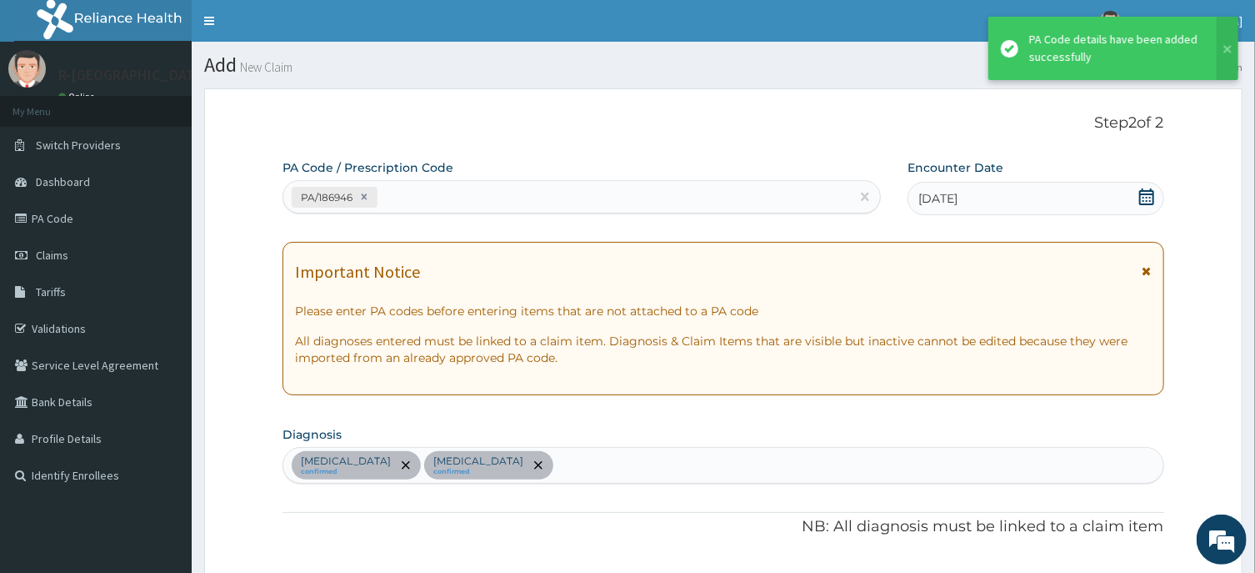
scroll to position [463, 0]
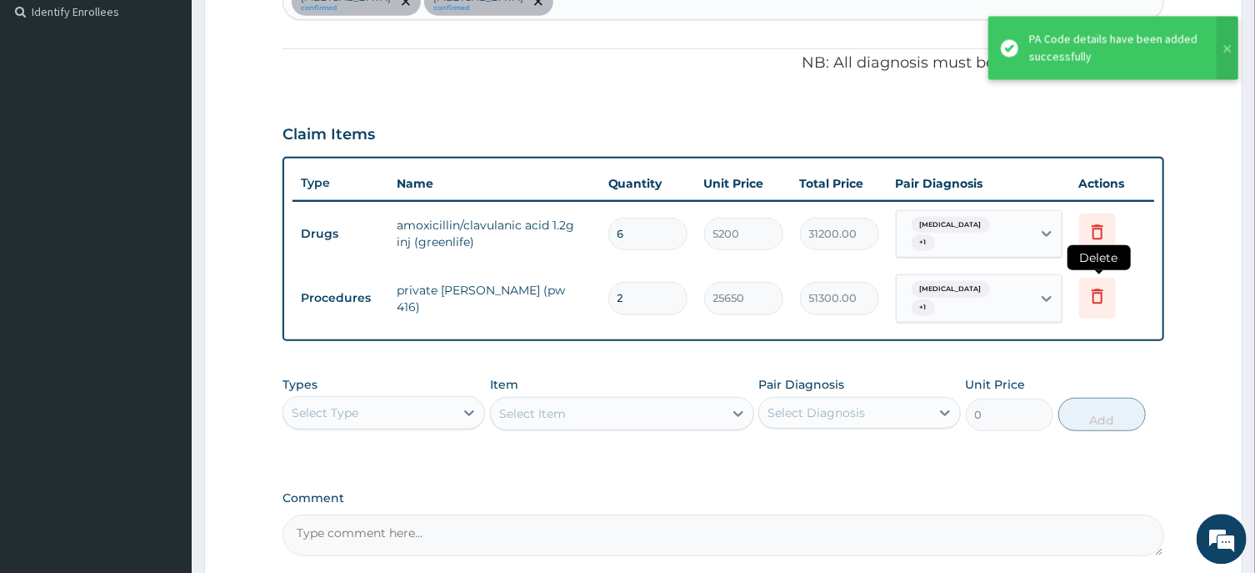
click at [1099, 290] on icon at bounding box center [1098, 296] width 20 height 20
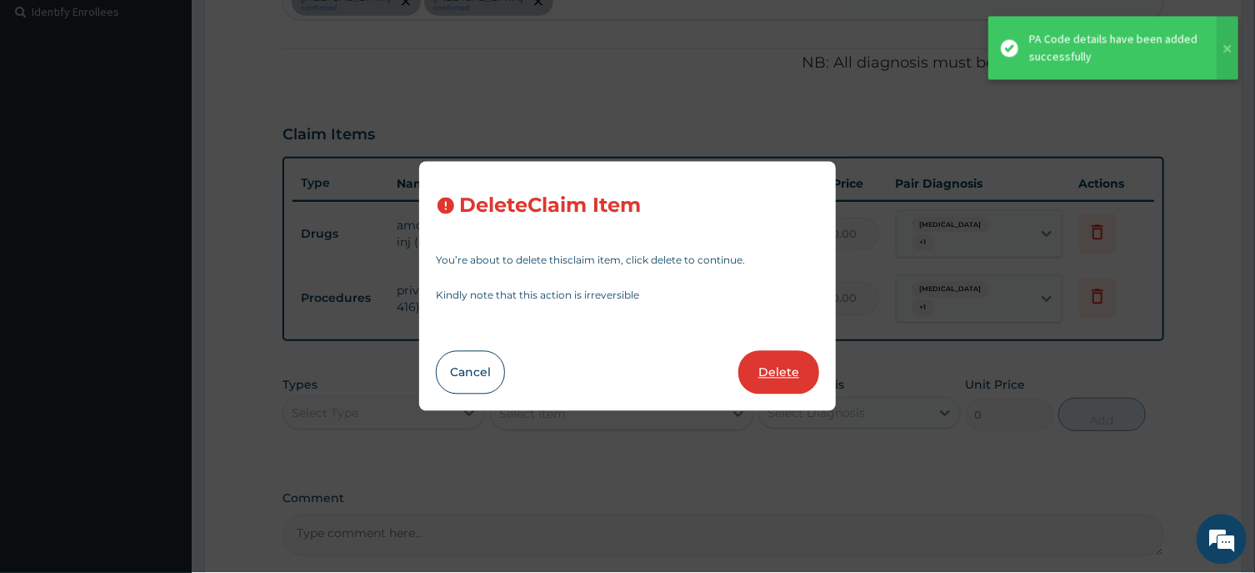
click at [782, 369] on button "Delete" at bounding box center [779, 372] width 81 height 43
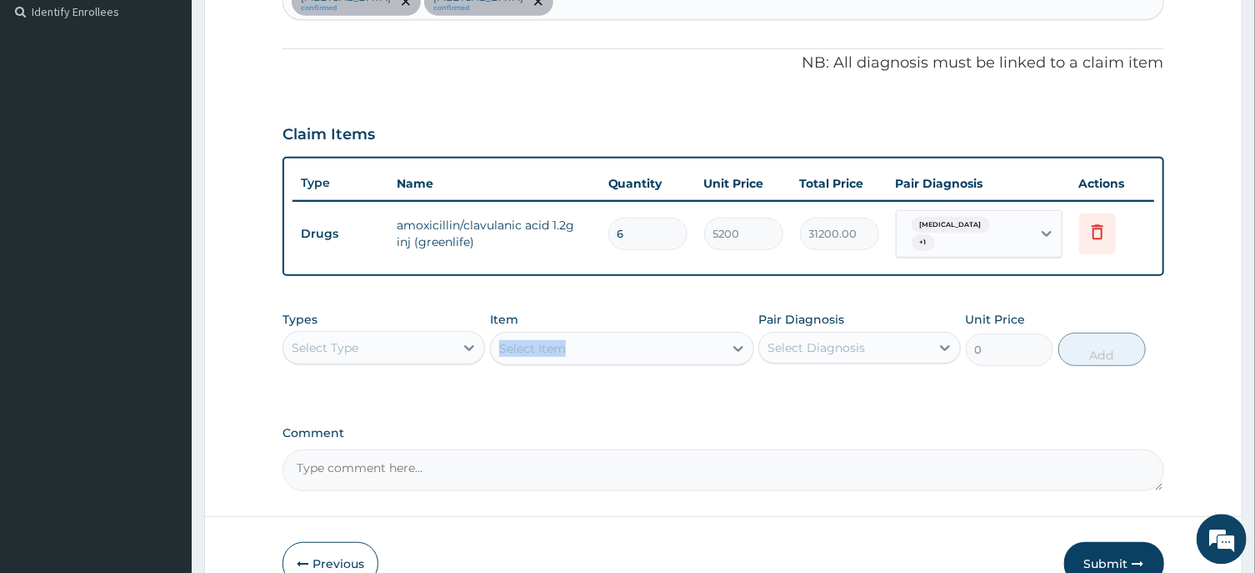
click at [528, 344] on div "Select Item" at bounding box center [622, 348] width 264 height 33
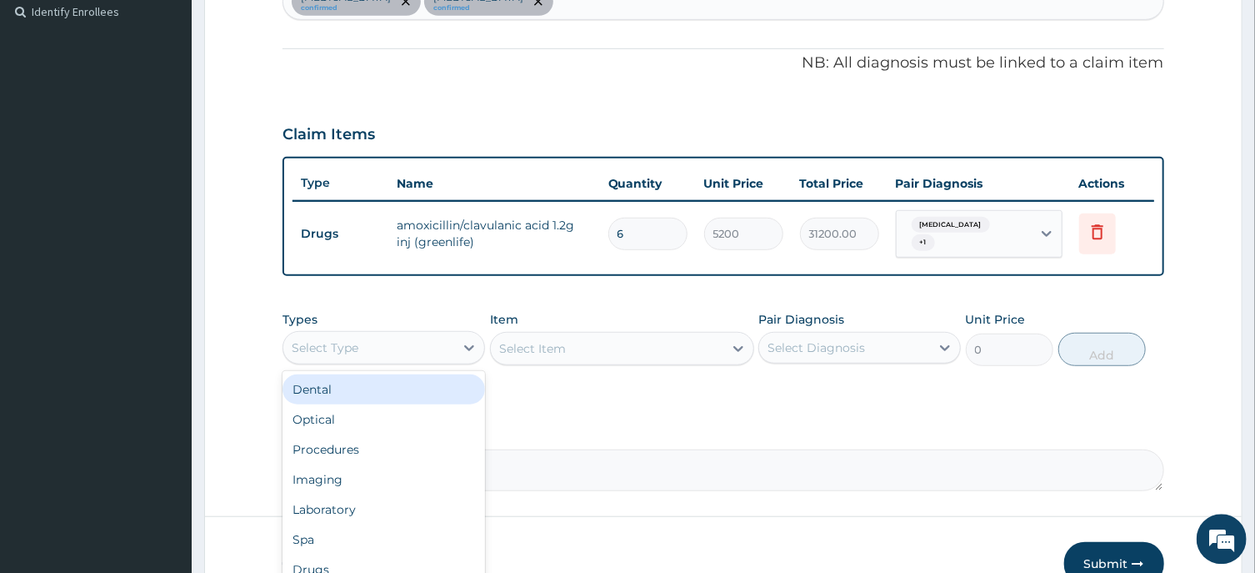
click at [340, 339] on div "Select Type" at bounding box center [325, 347] width 67 height 17
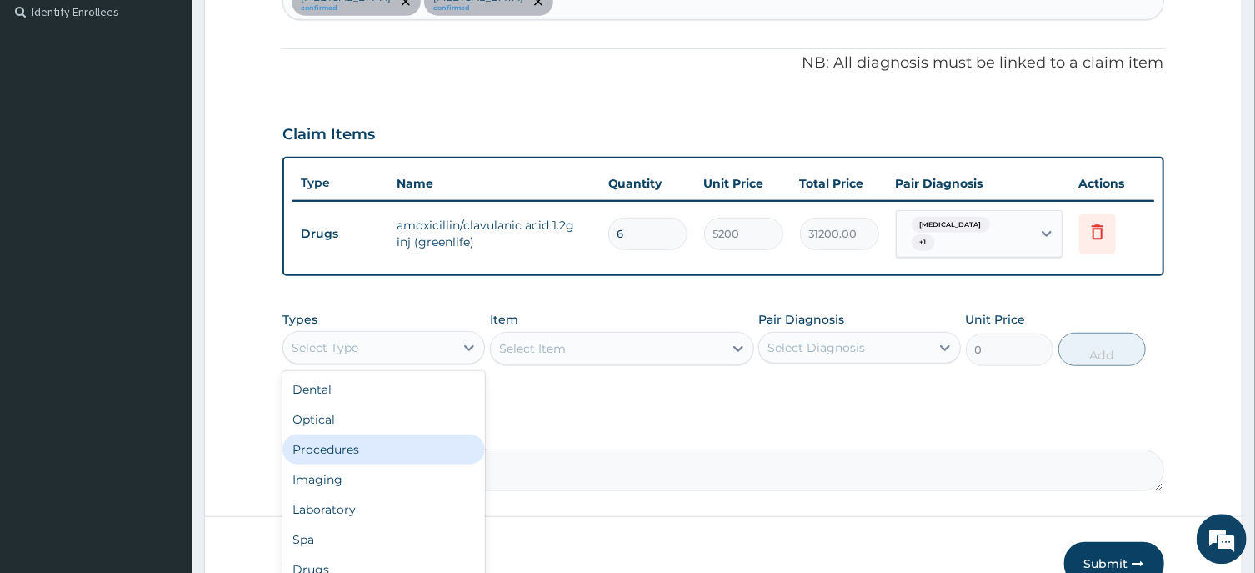
click at [313, 445] on div "Procedures" at bounding box center [384, 449] width 203 height 30
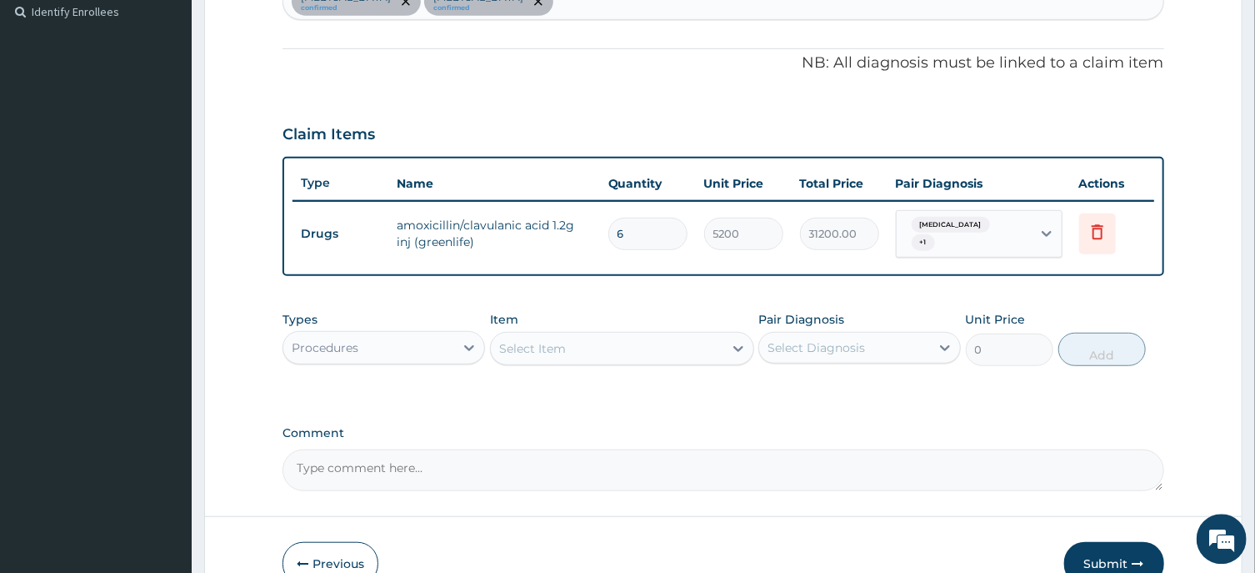
click at [557, 350] on div "Select Item" at bounding box center [607, 348] width 233 height 27
click at [565, 340] on input "GENERAL CWAR" at bounding box center [549, 348] width 100 height 17
type input "GENERAL WAR"
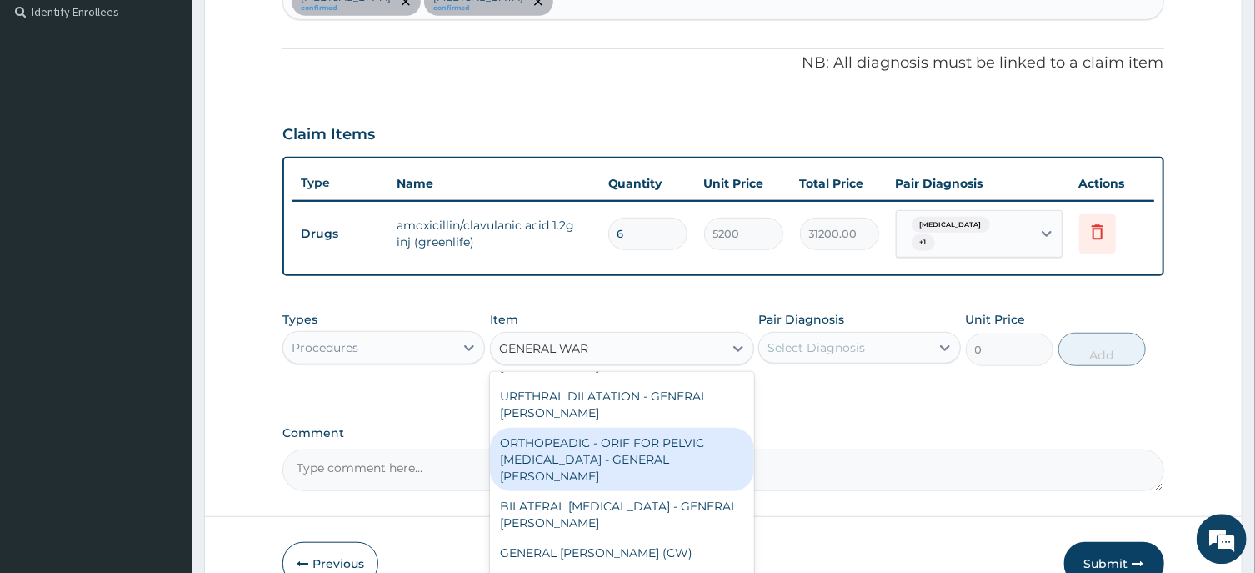
scroll to position [838, 0]
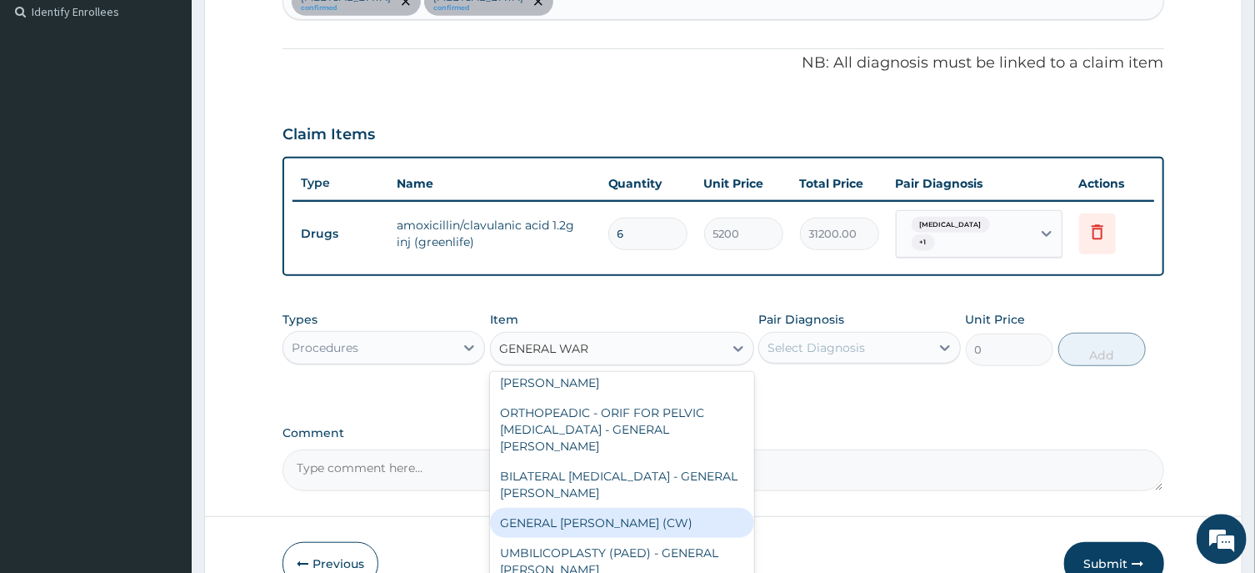
drag, startPoint x: 612, startPoint y: 443, endPoint x: 585, endPoint y: 444, distance: 26.7
click at [612, 508] on div "GENERAL WARD (CW)" at bounding box center [622, 523] width 264 height 30
type input "18000"
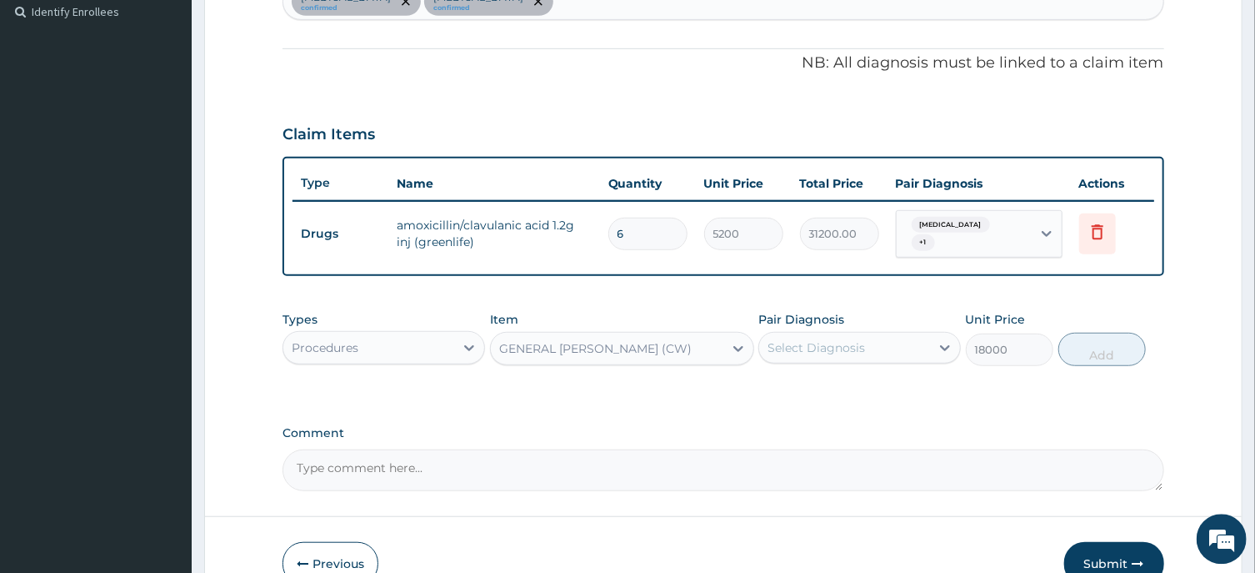
click at [814, 339] on div "Select Diagnosis" at bounding box center [817, 347] width 98 height 17
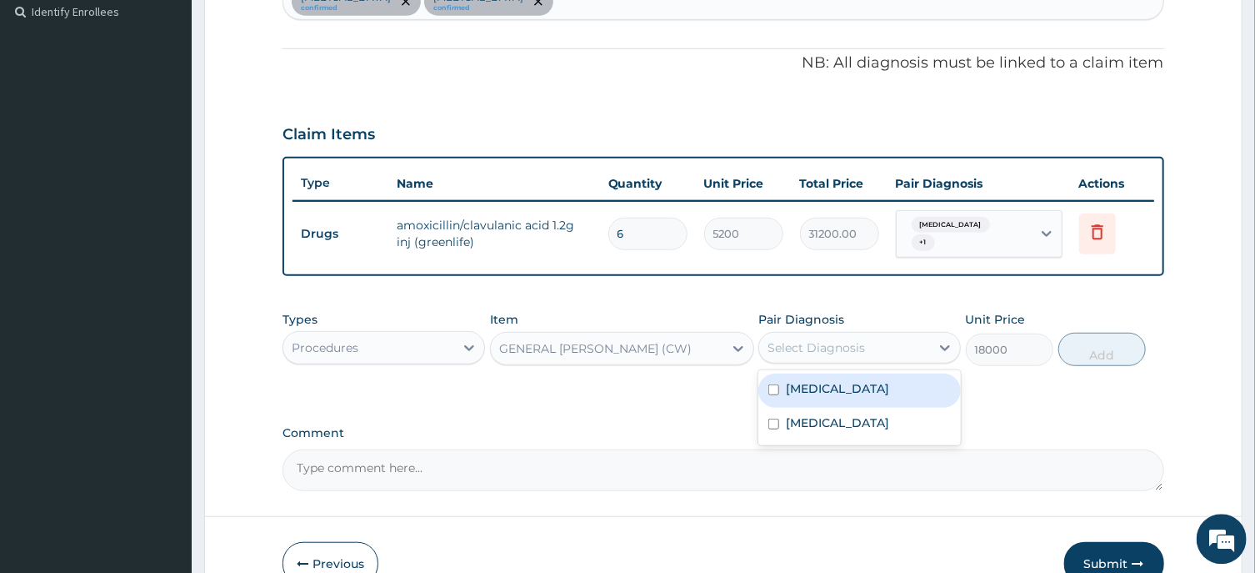
click at [819, 382] on label "Sepsis" at bounding box center [837, 388] width 103 height 17
checkbox input "true"
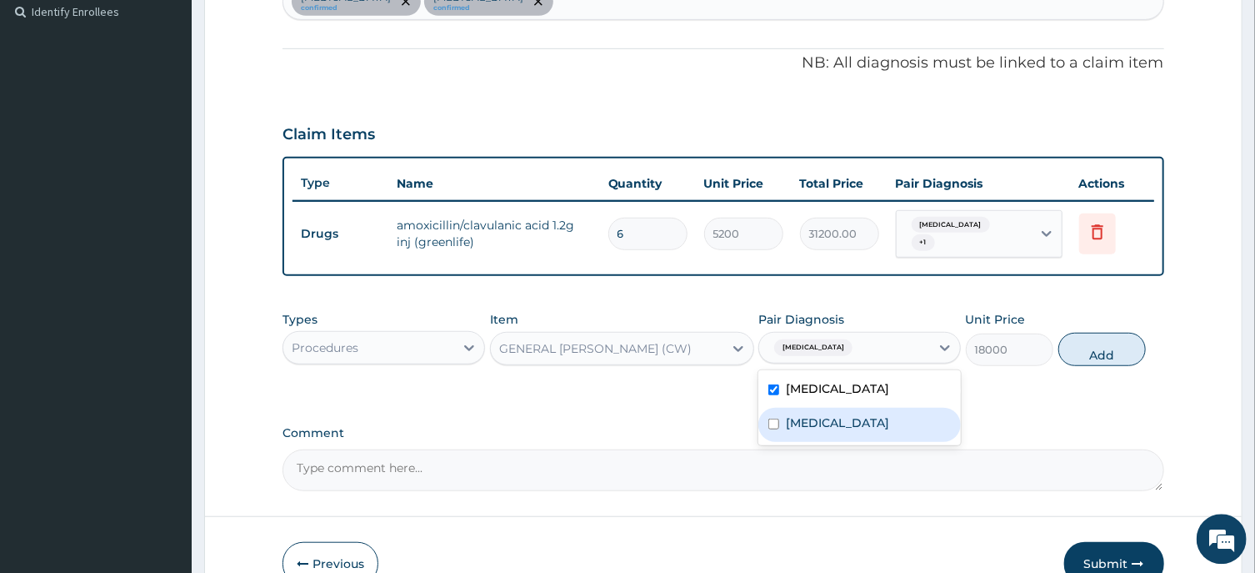
click at [857, 414] on label "Acute tonsillitis" at bounding box center [837, 422] width 103 height 17
checkbox input "true"
click at [1101, 338] on button "Add" at bounding box center [1103, 349] width 88 height 33
type input "0"
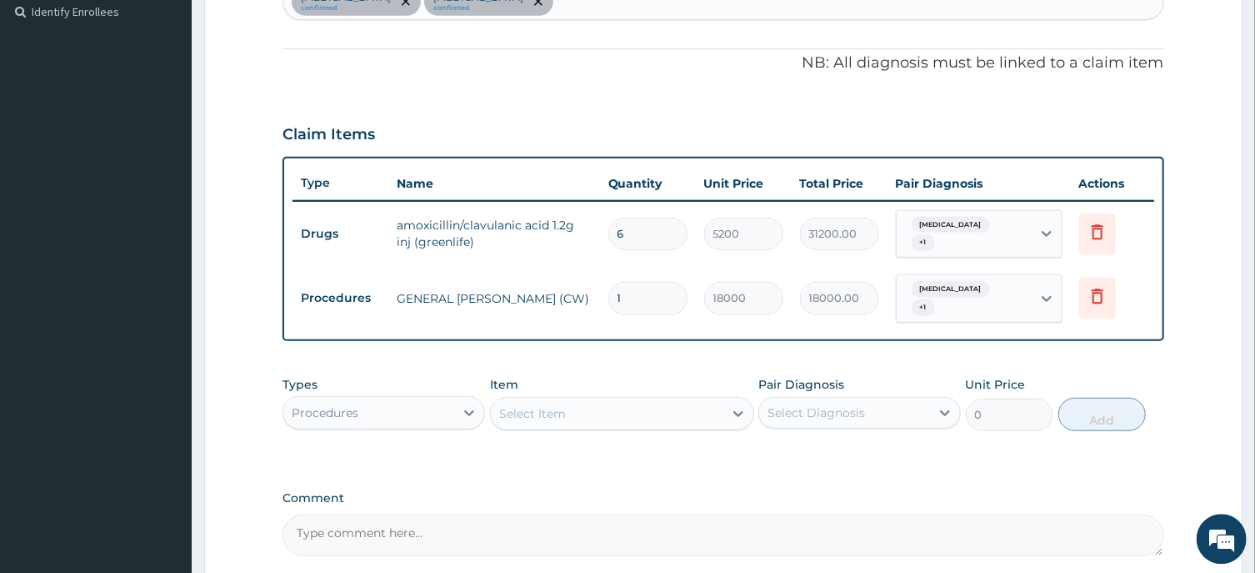
drag, startPoint x: 646, startPoint y: 284, endPoint x: 561, endPoint y: 289, distance: 85.2
click at [608, 289] on input "1" at bounding box center [647, 298] width 79 height 33
type input "7"
type input "126000.00"
type input "7"
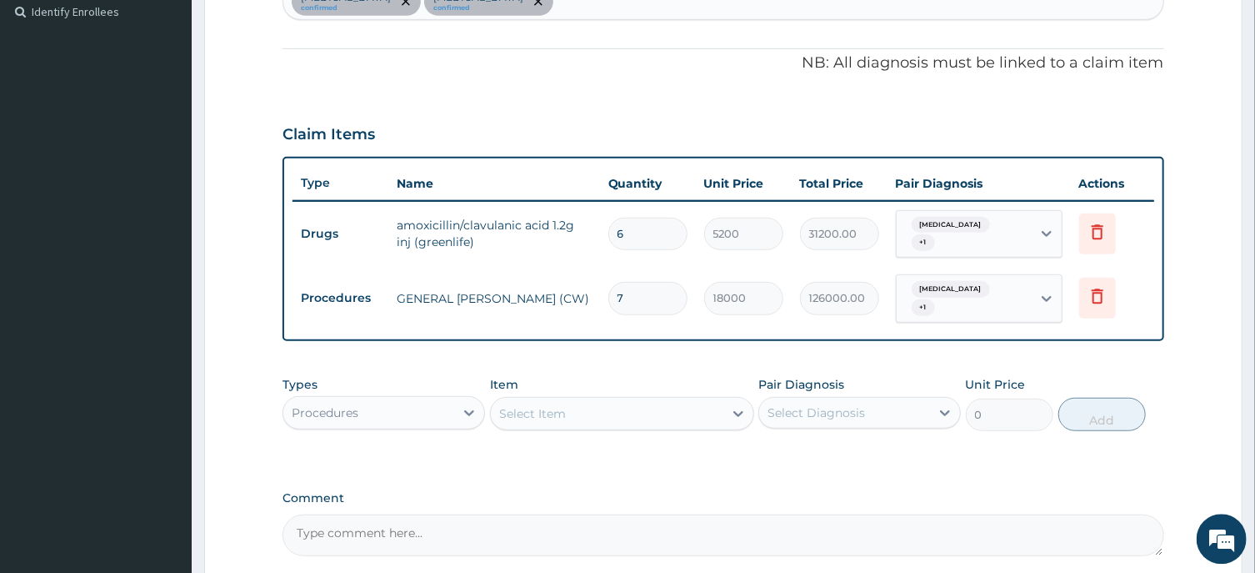
click at [513, 405] on div "Select Item" at bounding box center [532, 413] width 67 height 17
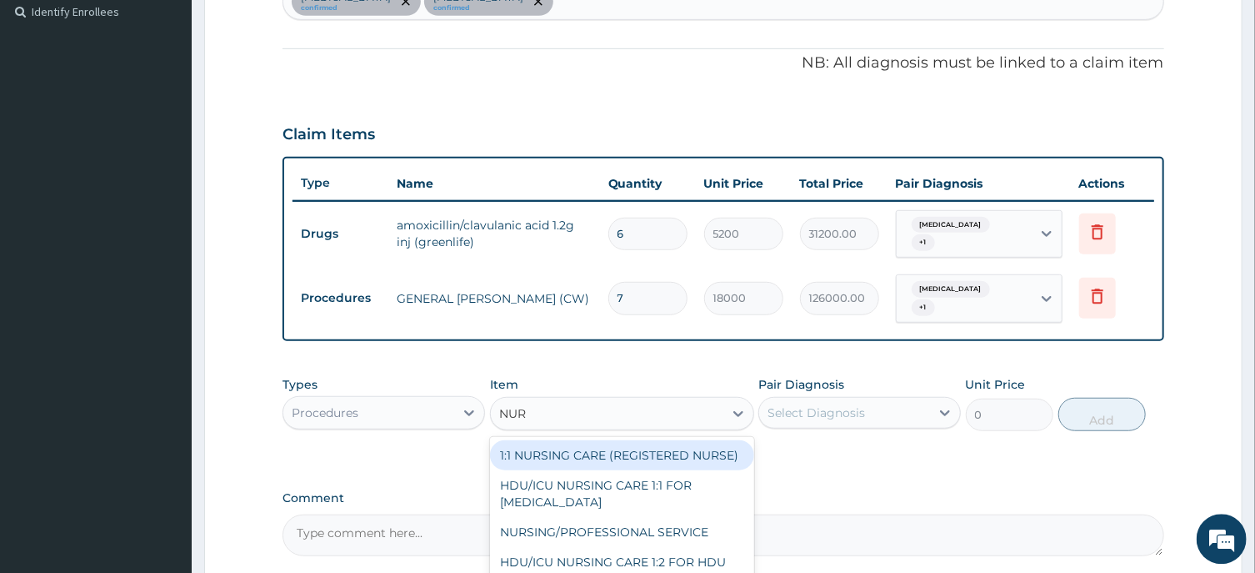
type input "NURS"
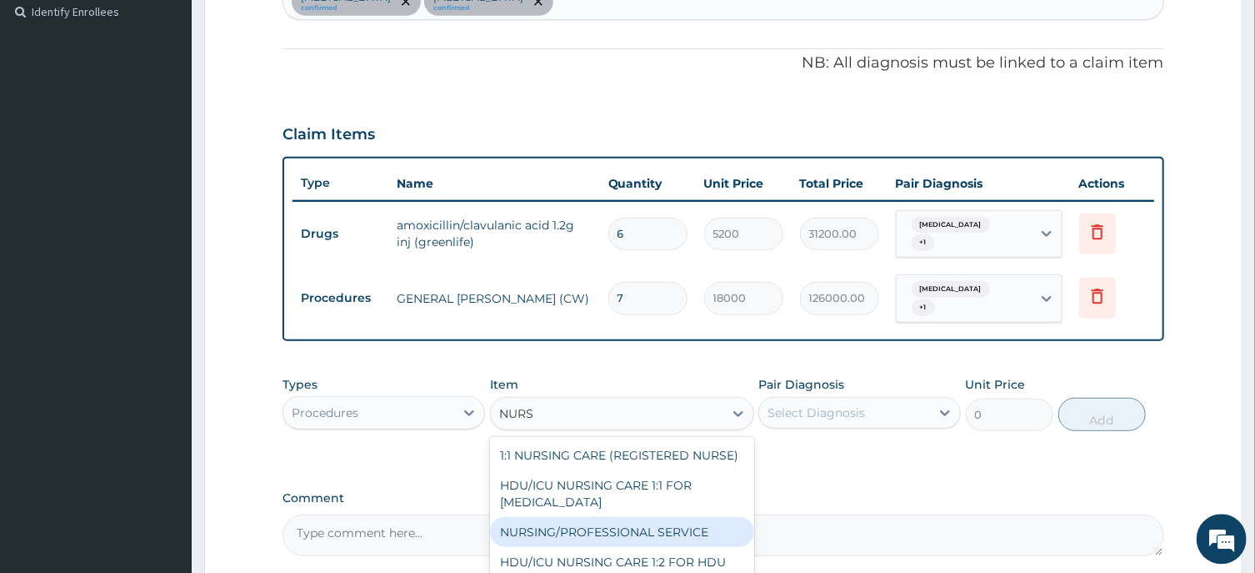
click at [661, 517] on div "NURSING/PROFESSIONAL SERVICE" at bounding box center [622, 532] width 264 height 30
type input "13500"
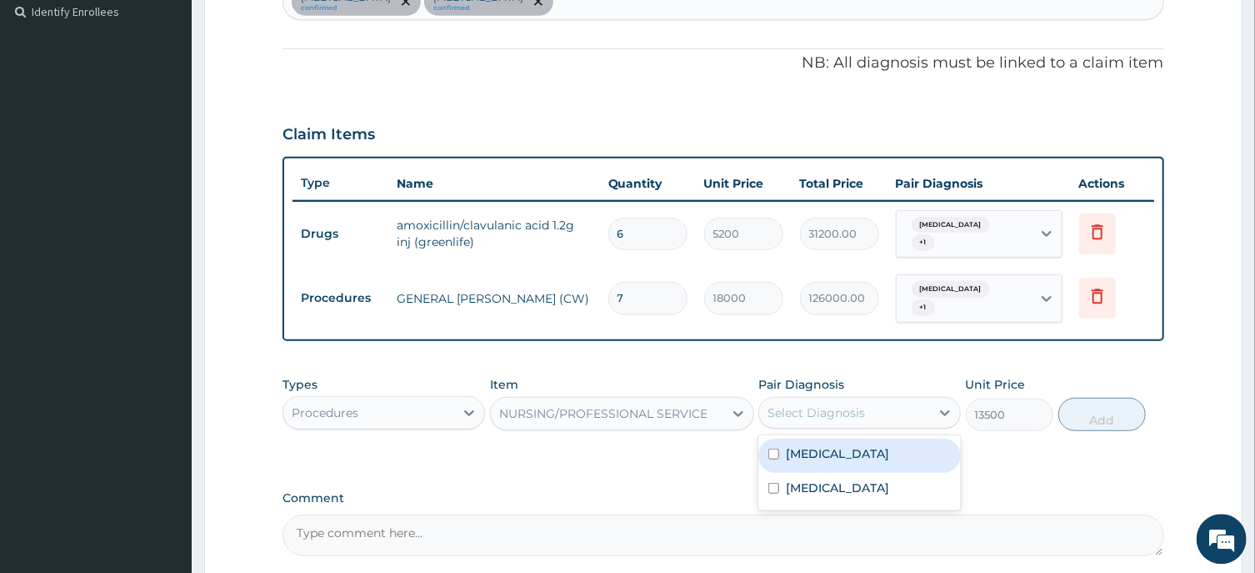
click at [850, 404] on div "Select Diagnosis" at bounding box center [817, 412] width 98 height 17
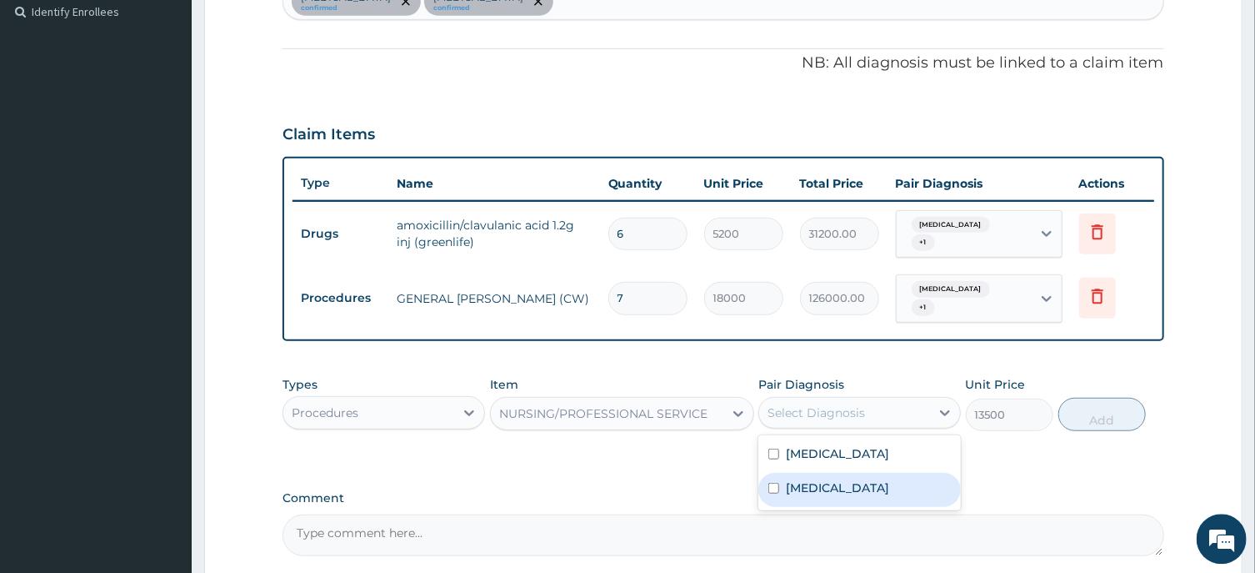
click at [844, 479] on label "Acute tonsillitis" at bounding box center [837, 487] width 103 height 17
checkbox input "true"
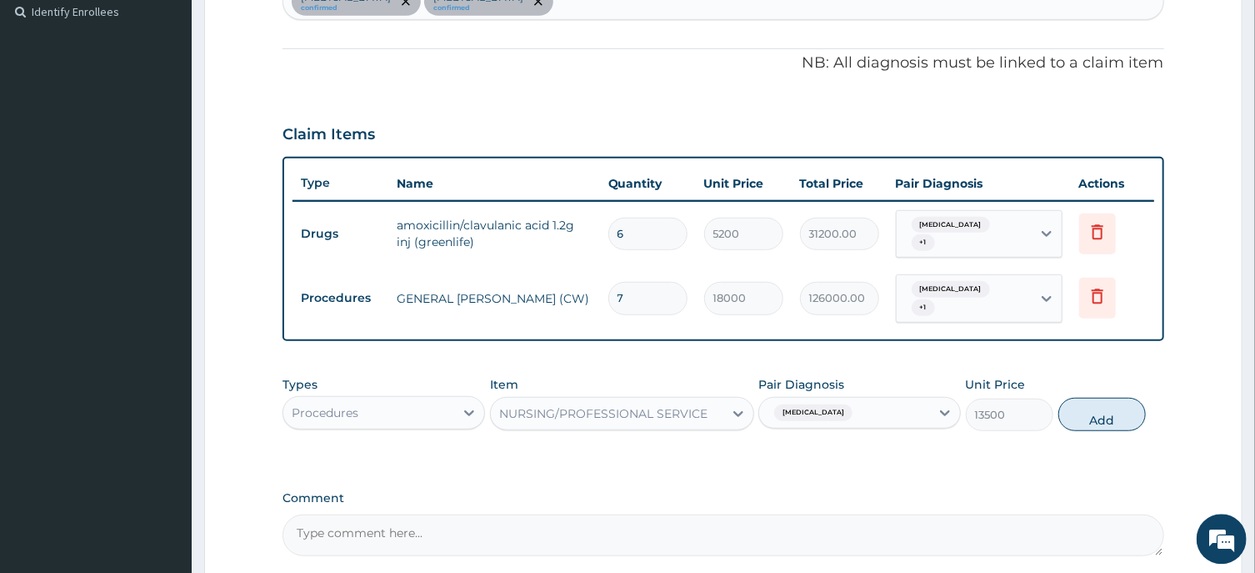
drag, startPoint x: 1108, startPoint y: 396, endPoint x: 1077, endPoint y: 409, distance: 33.6
click at [1108, 398] on button "Add" at bounding box center [1103, 414] width 88 height 33
type input "0"
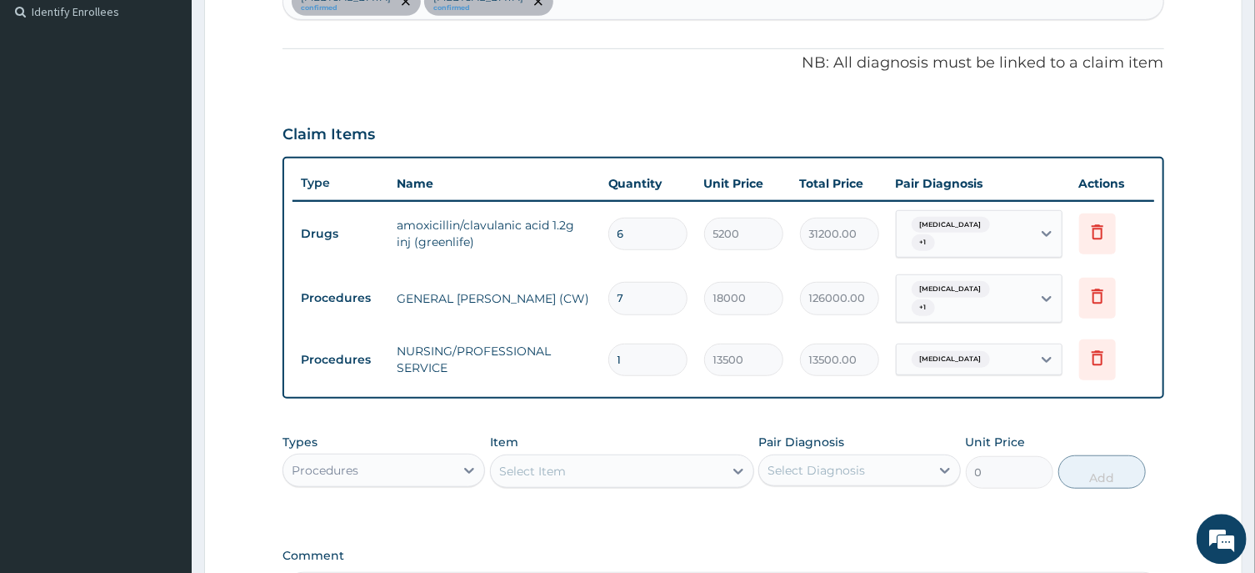
click at [623, 350] on input "1" at bounding box center [647, 359] width 79 height 33
type input "0.00"
type input "7"
type input "94500.00"
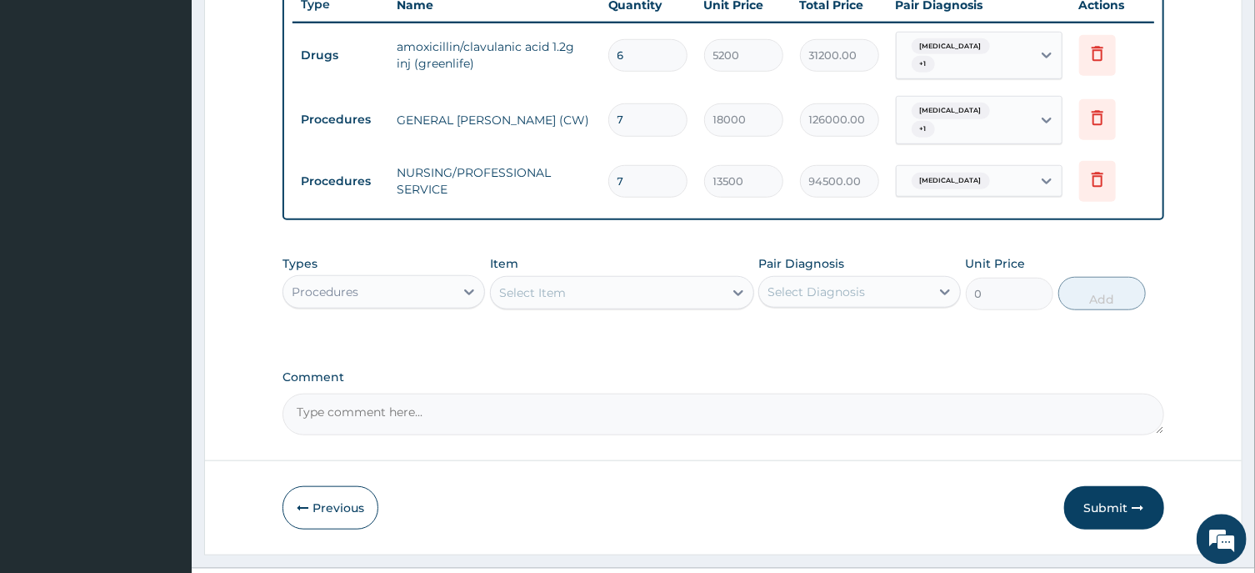
type input "7"
click at [536, 284] on div "Select Item" at bounding box center [532, 292] width 67 height 17
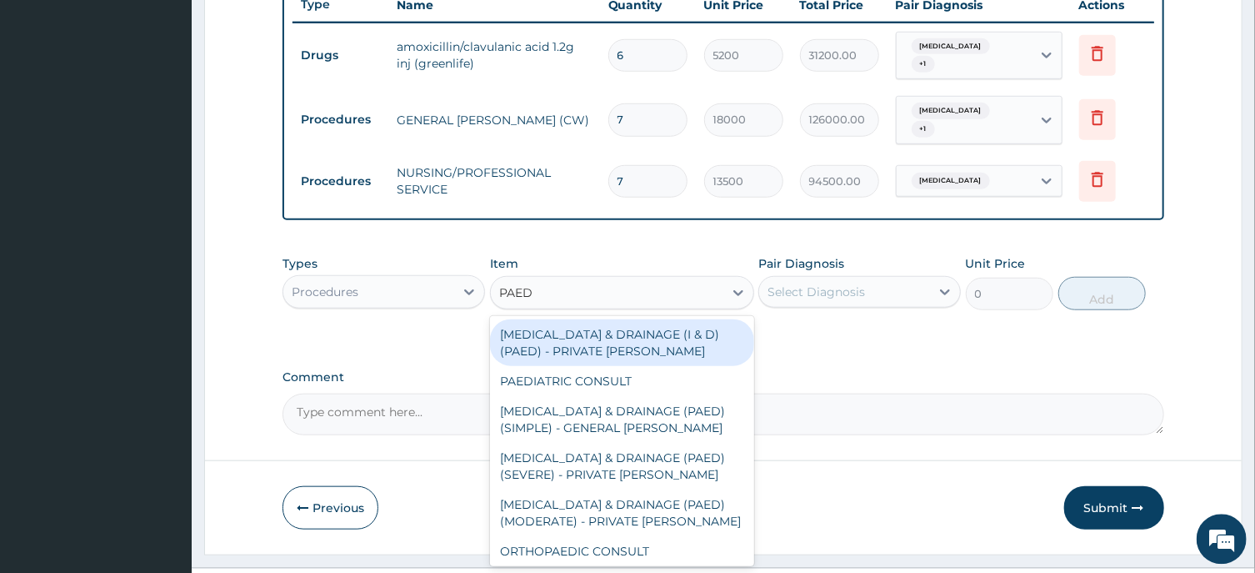
type input "PAEDI"
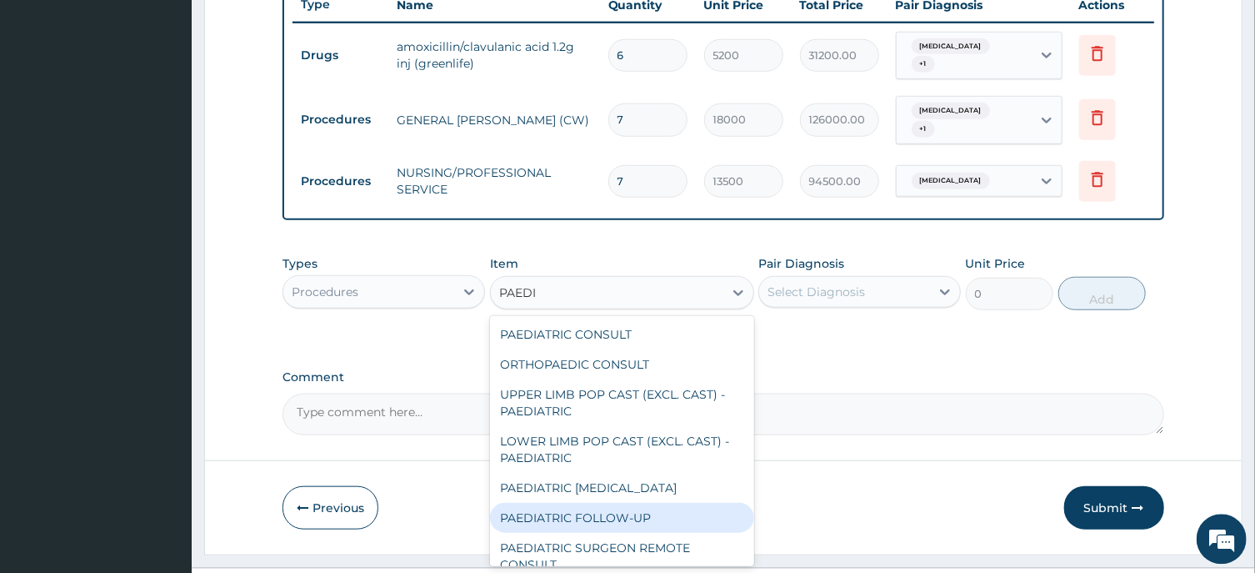
click at [589, 503] on div "PAEDIATRIC FOLLOW-UP" at bounding box center [622, 518] width 264 height 30
type input "12150"
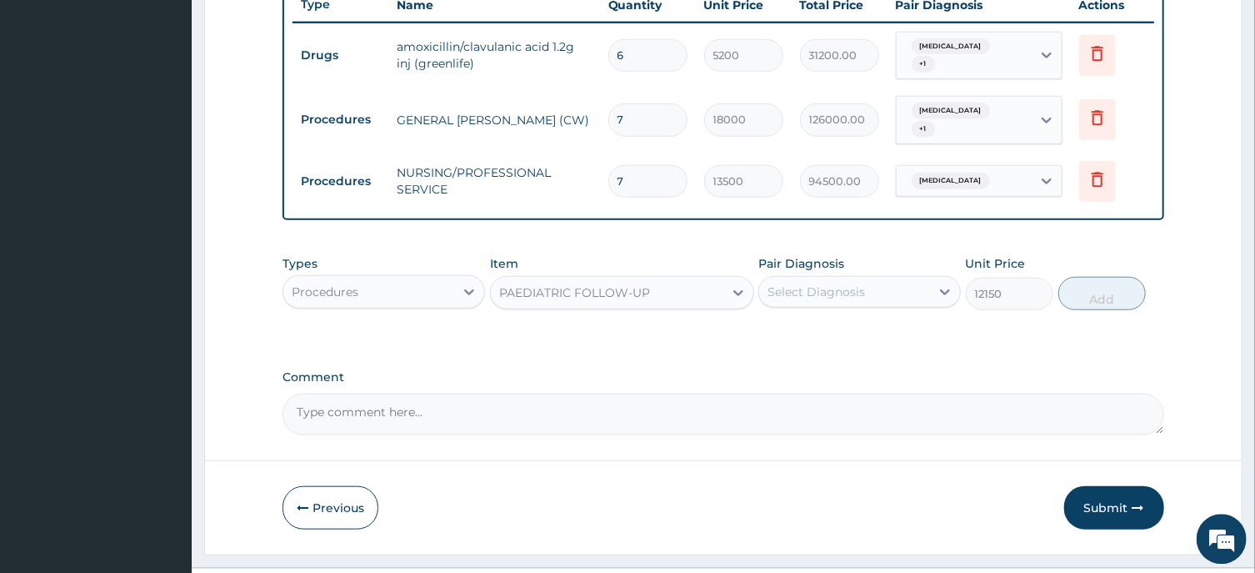
click at [873, 278] on div "Select Diagnosis" at bounding box center [844, 291] width 171 height 27
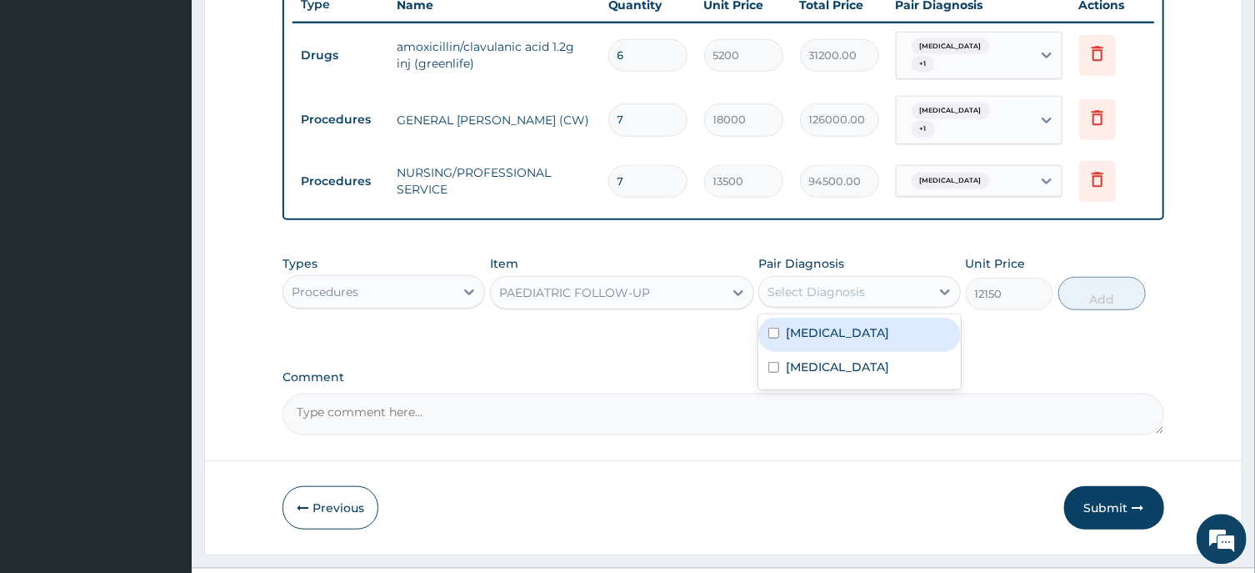
click at [831, 328] on div "Sepsis" at bounding box center [860, 335] width 203 height 34
checkbox input "true"
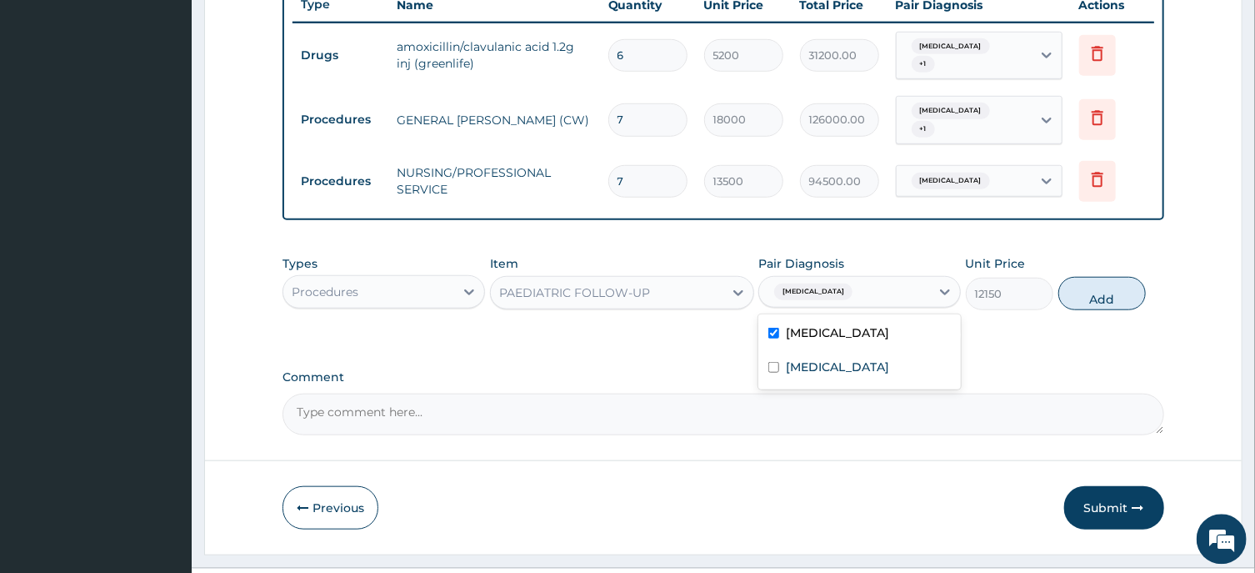
click at [1084, 277] on button "Add" at bounding box center [1103, 293] width 88 height 33
type input "0"
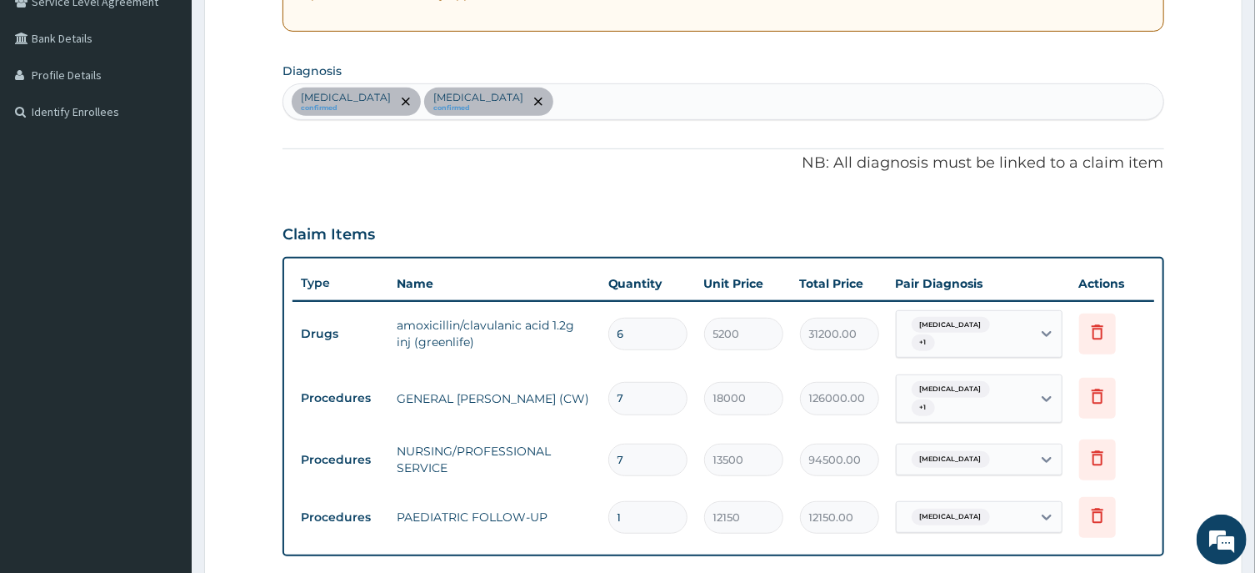
scroll to position [96, 0]
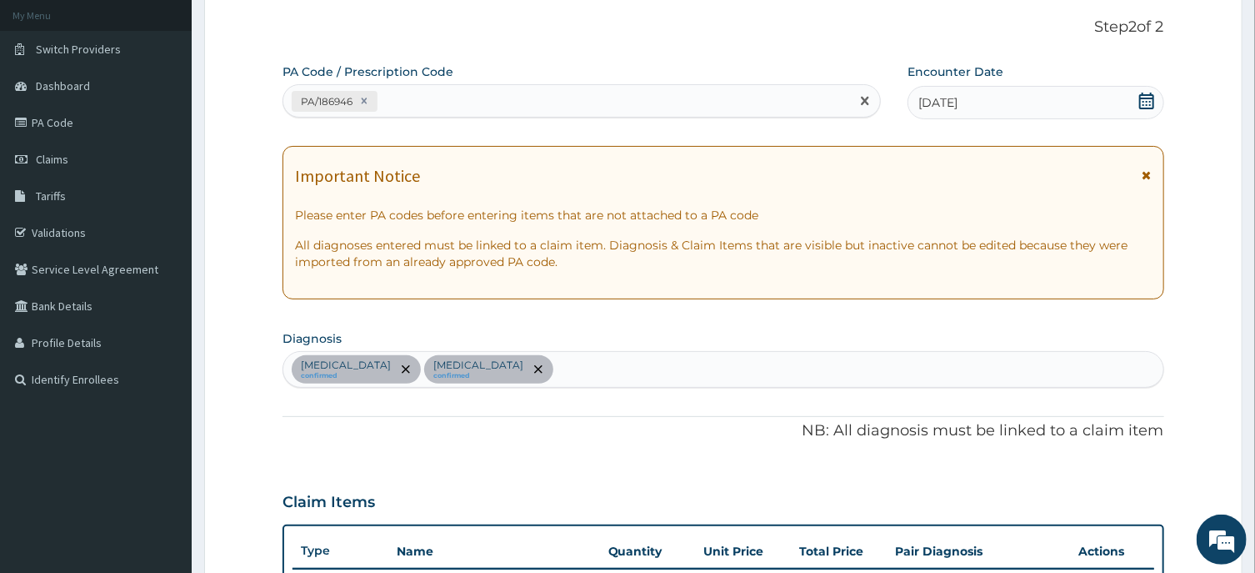
click at [404, 96] on div "PA/186946" at bounding box center [566, 102] width 567 height 28
paste input "PA/B444BB"
type input "PA/B444BB"
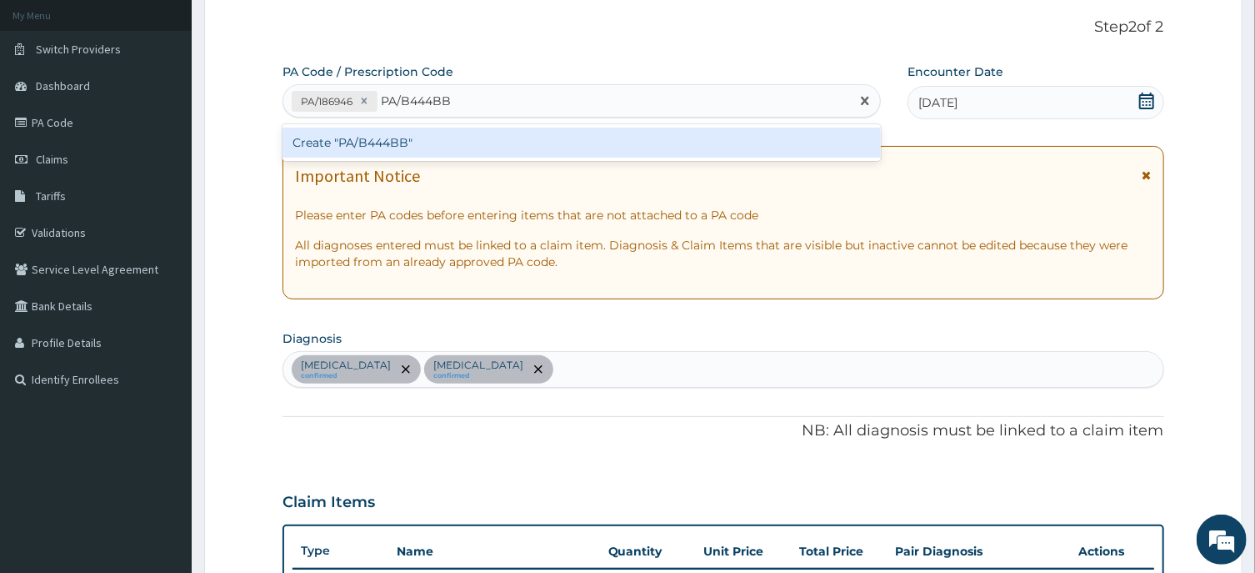
click at [366, 135] on div "Create "PA/B444BB"" at bounding box center [582, 143] width 598 height 30
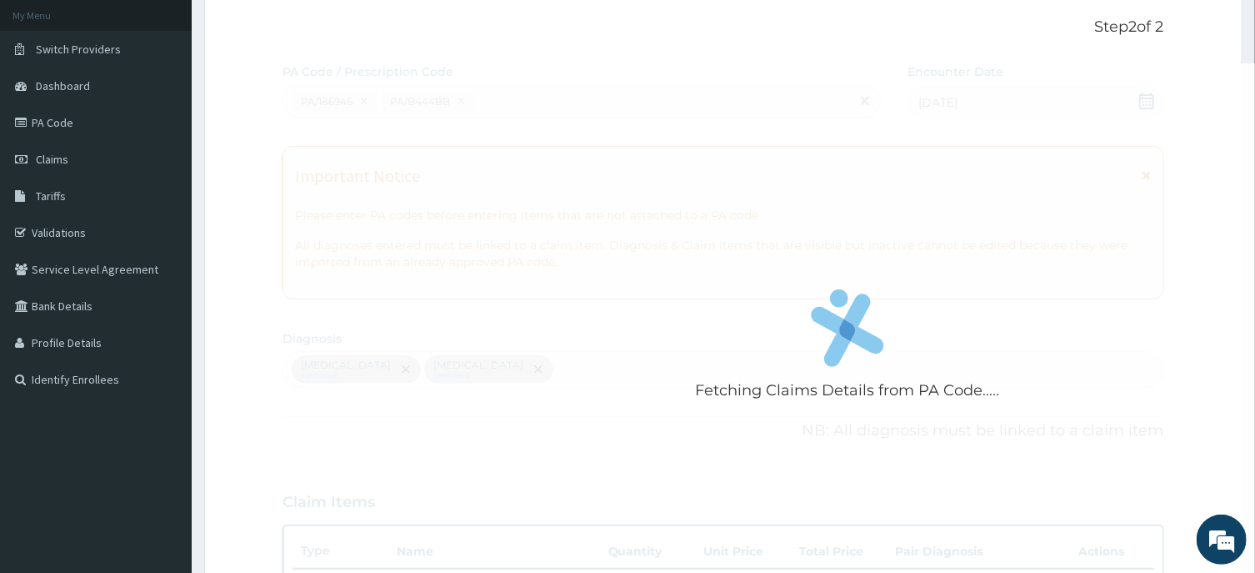
scroll to position [636, 0]
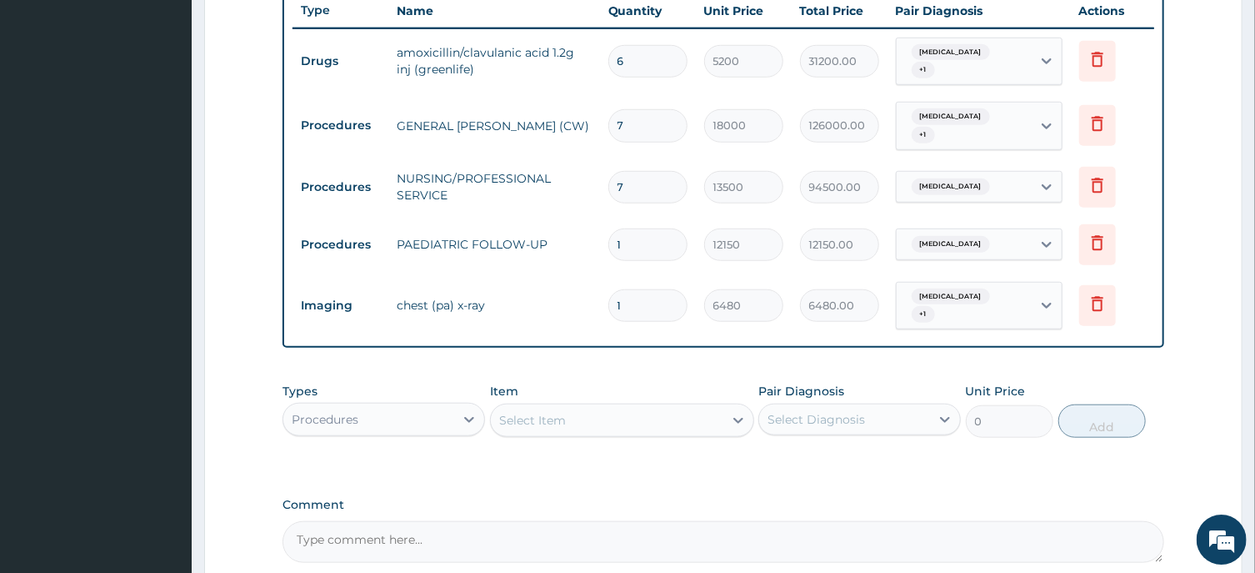
drag, startPoint x: 350, startPoint y: 397, endPoint x: 358, endPoint y: 392, distance: 9.0
click at [351, 411] on div "Procedures" at bounding box center [325, 419] width 67 height 17
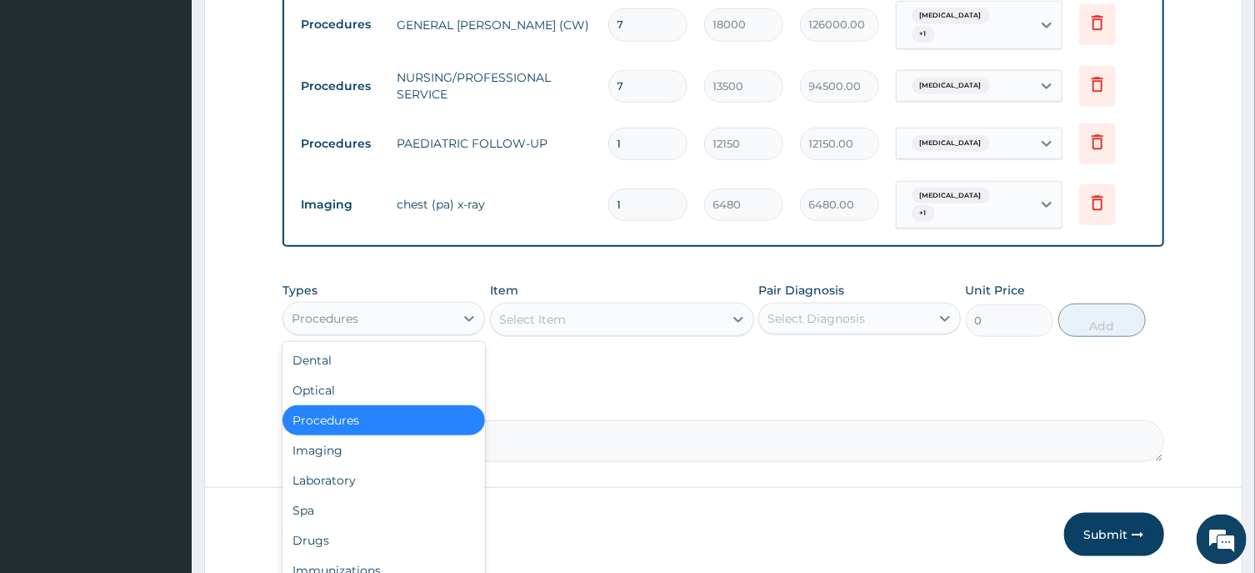
scroll to position [779, 0]
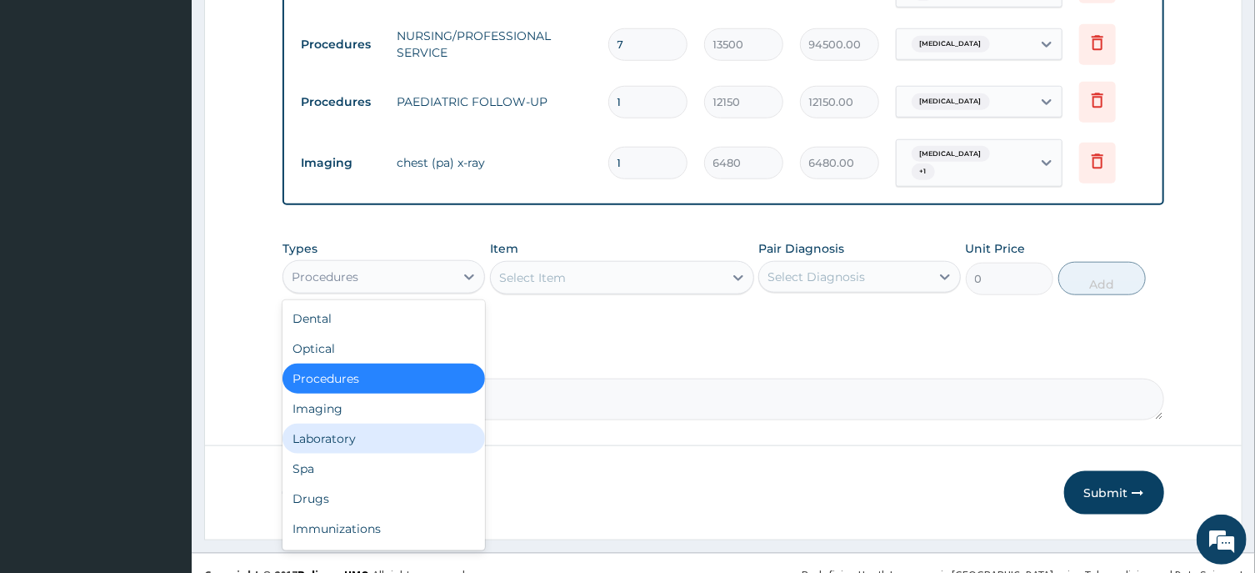
click at [314, 423] on div "Laboratory" at bounding box center [384, 438] width 203 height 30
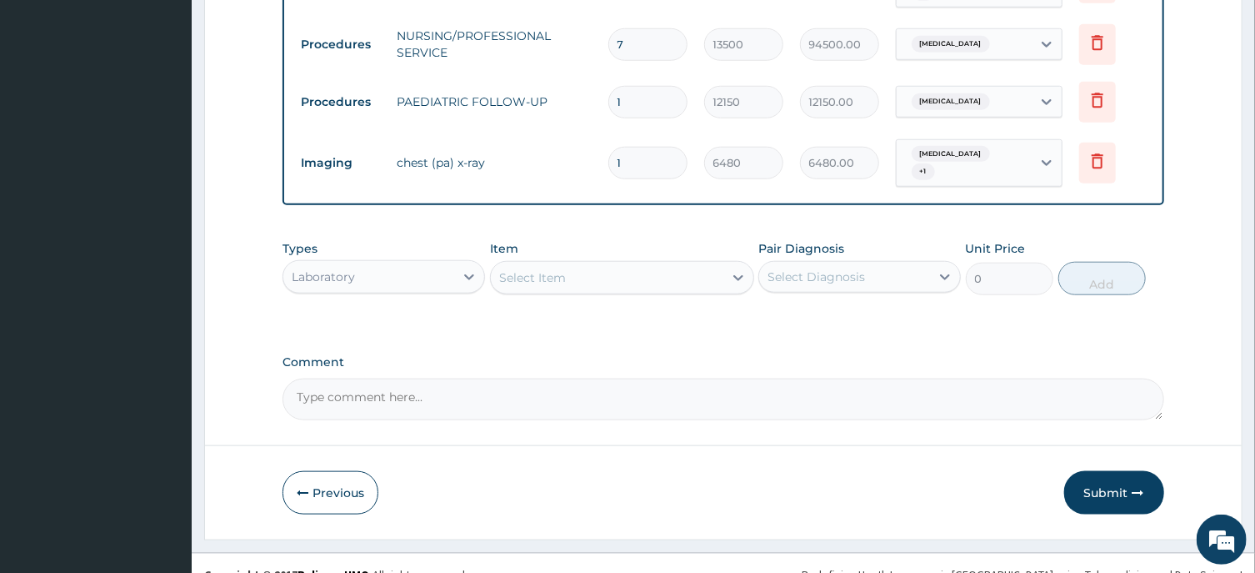
click at [505, 269] on div "Select Item" at bounding box center [532, 277] width 67 height 17
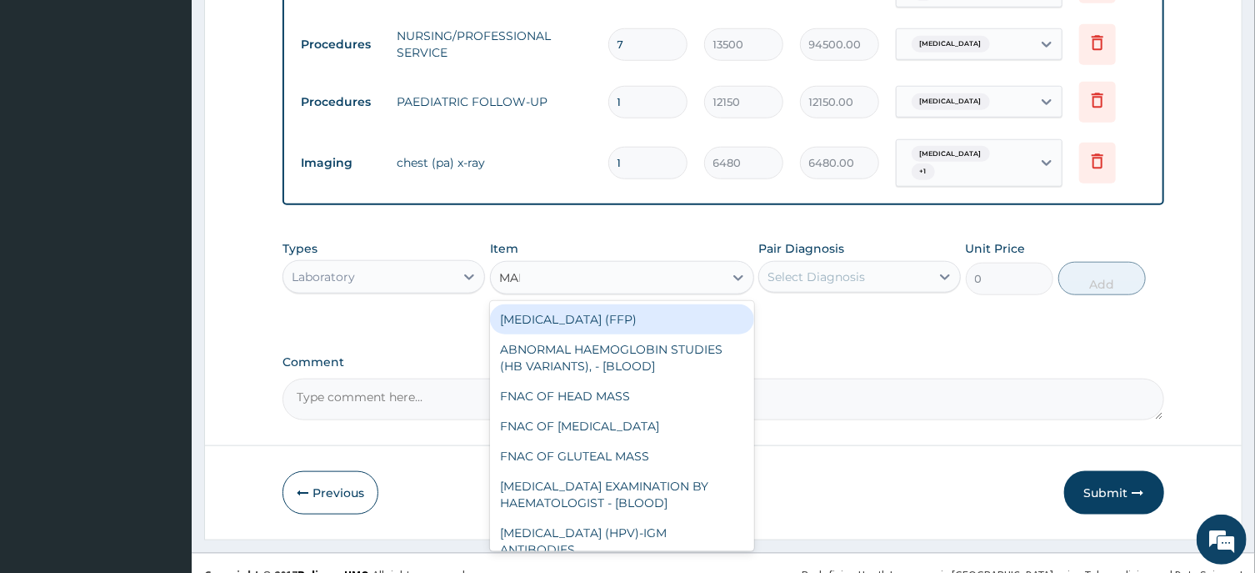
type input "MALA"
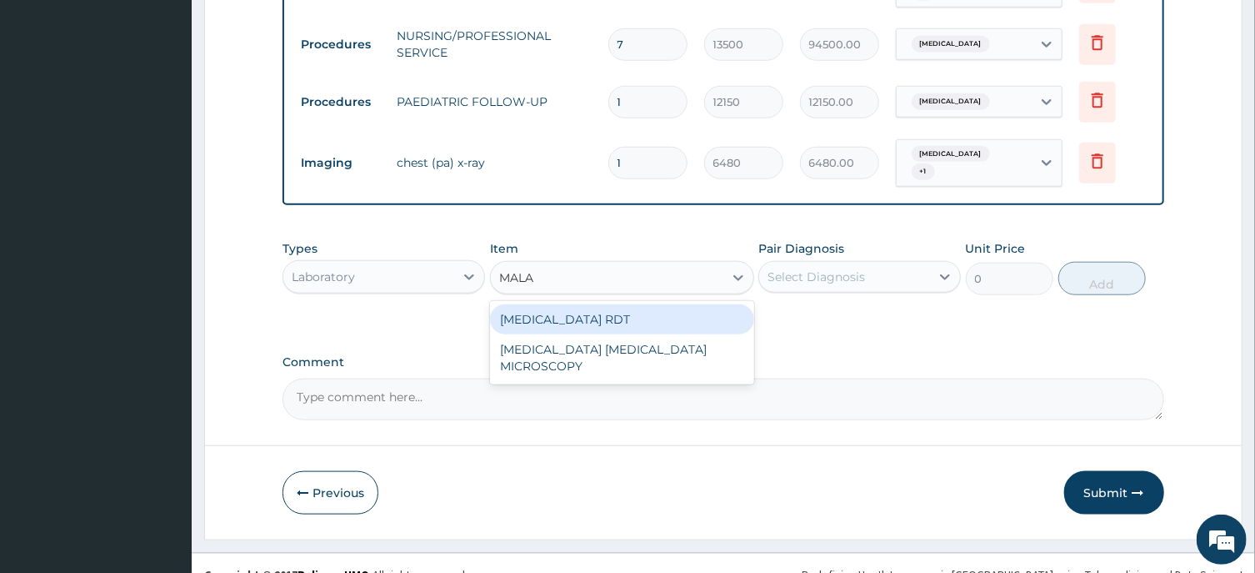
click at [611, 304] on div "MALARIA RDT" at bounding box center [622, 319] width 264 height 30
type input "2700"
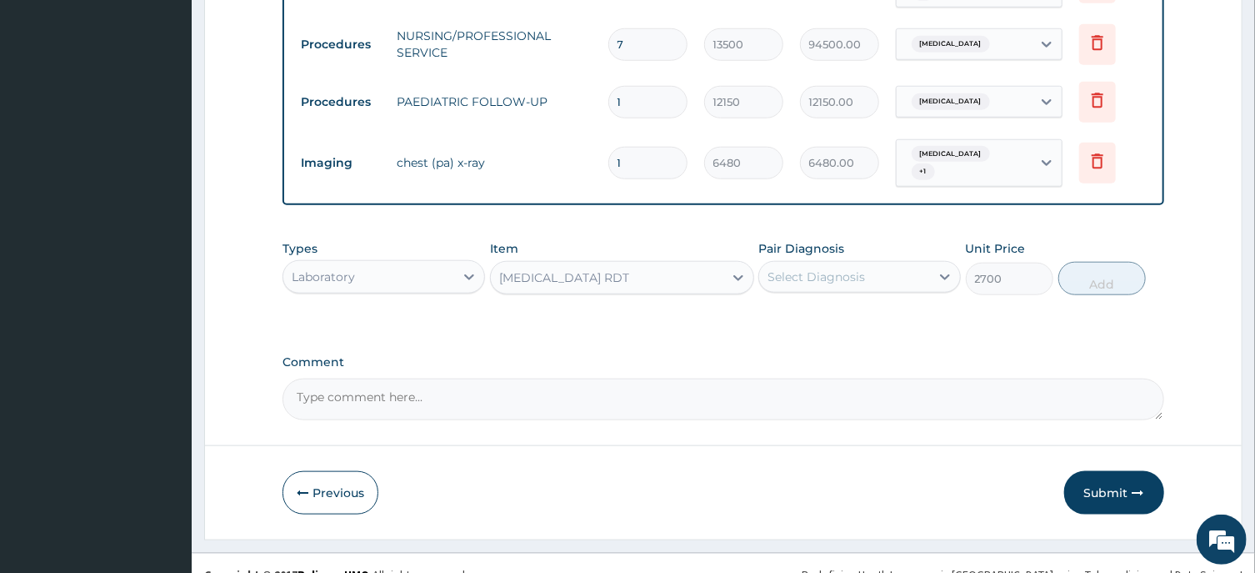
click at [807, 268] on div "Select Diagnosis" at bounding box center [817, 276] width 98 height 17
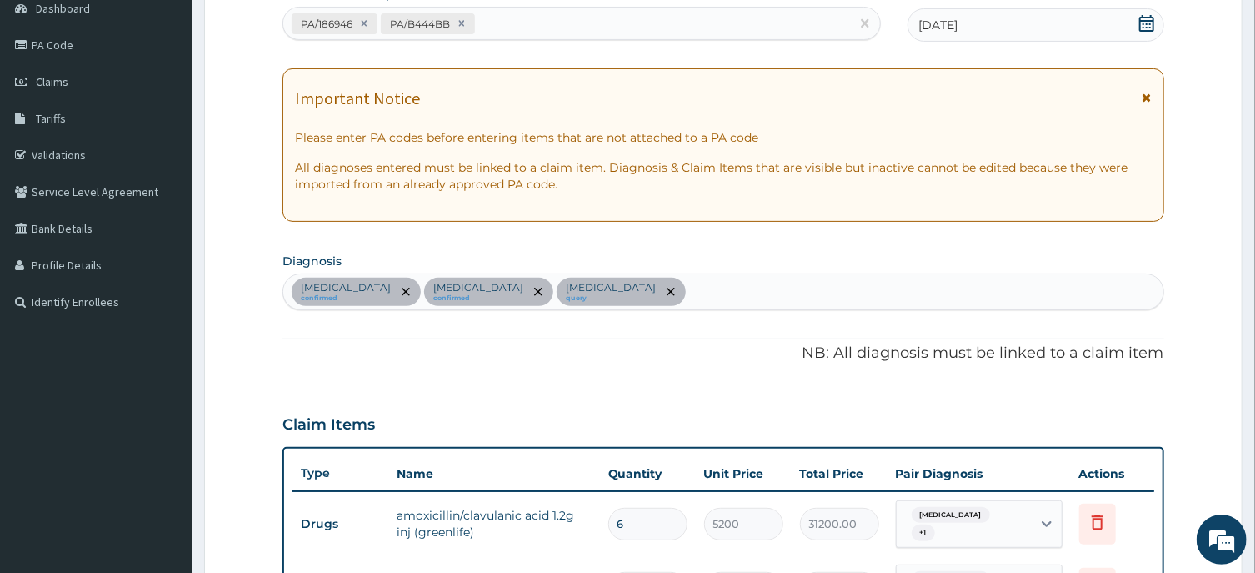
scroll to position [153, 0]
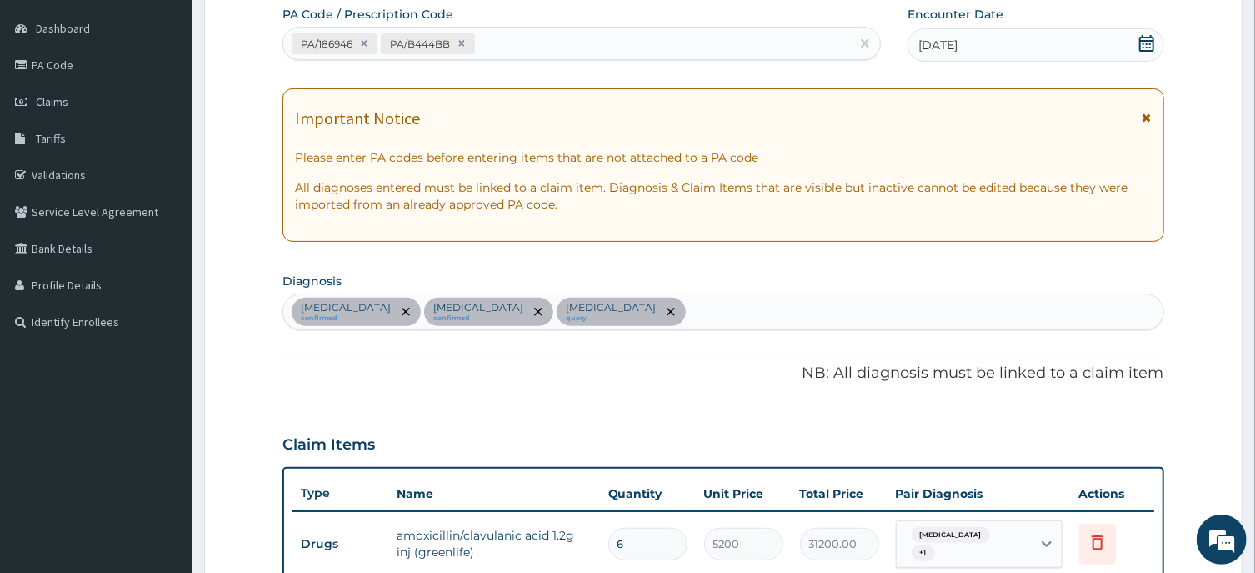
click at [595, 313] on div "Sepsis confirmed Acute tonsillitis confirmed Chest pain query" at bounding box center [722, 311] width 879 height 35
type input "MALA"
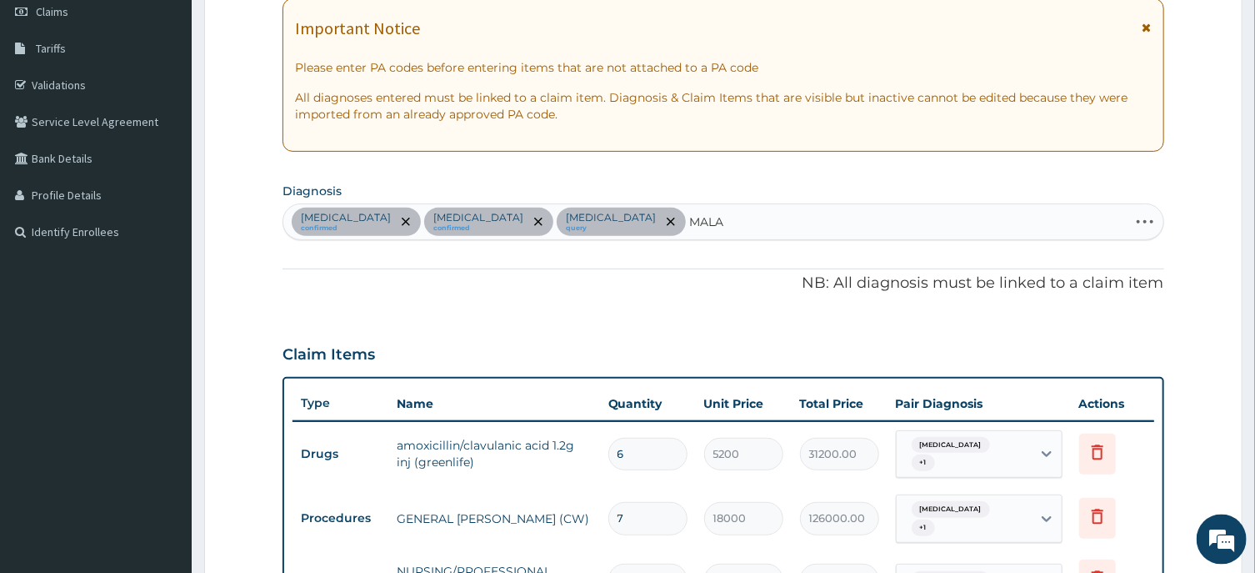
scroll to position [332, 0]
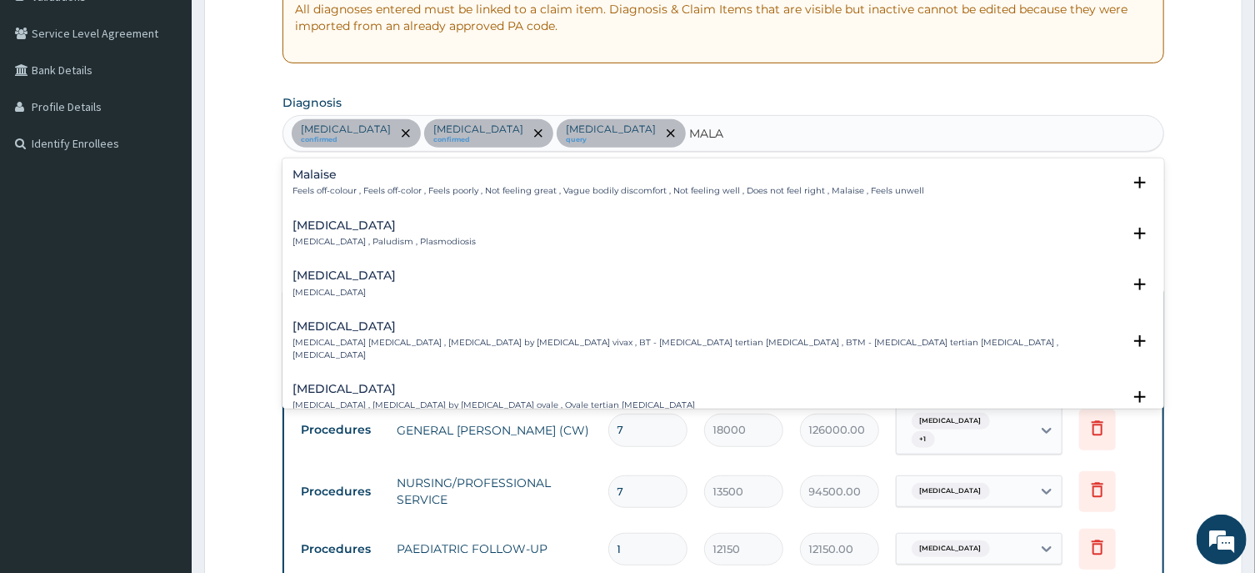
click at [318, 234] on div "[MEDICAL_DATA] [MEDICAL_DATA] , Paludism , Plasmodiosis" at bounding box center [384, 233] width 183 height 29
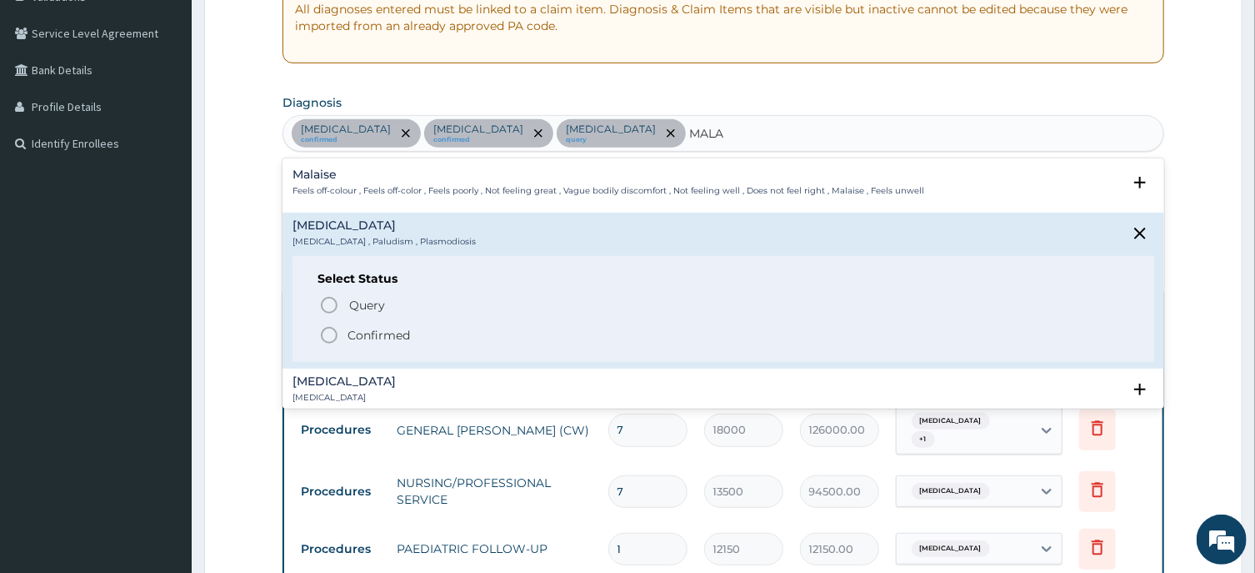
click at [328, 335] on icon "status option filled" at bounding box center [329, 335] width 20 height 20
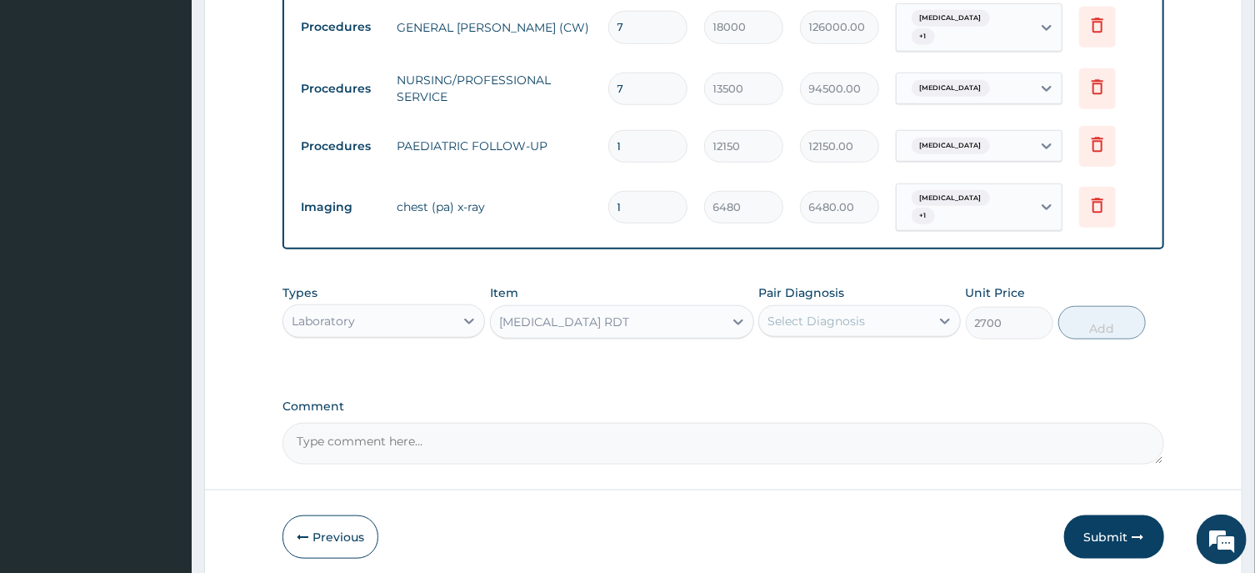
scroll to position [779, 0]
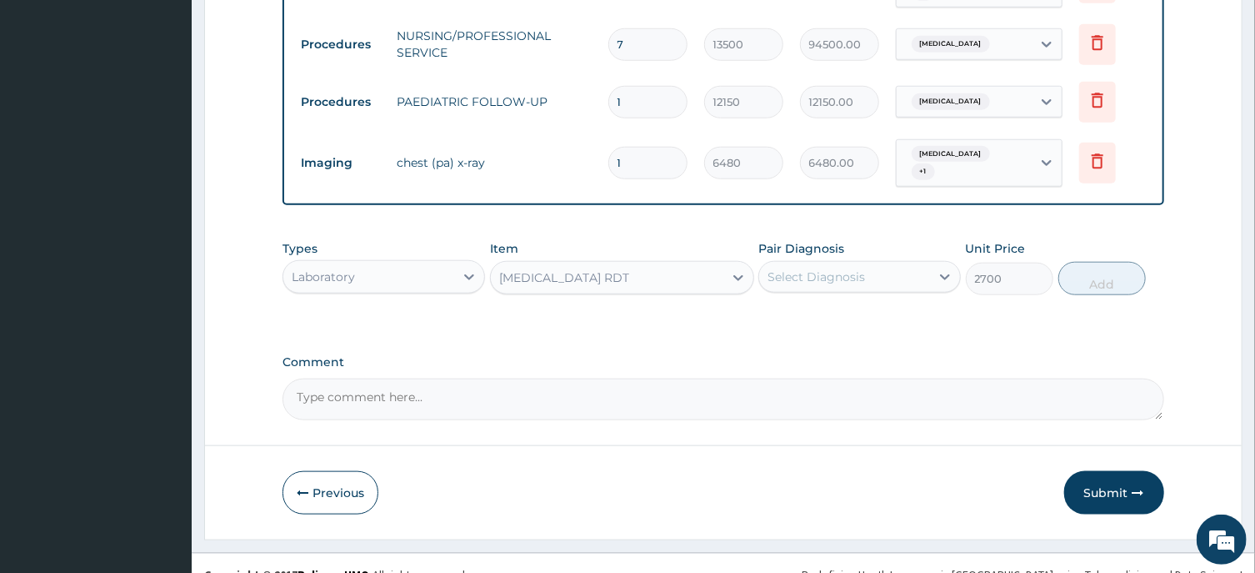
click at [859, 268] on div "Select Diagnosis" at bounding box center [817, 276] width 98 height 17
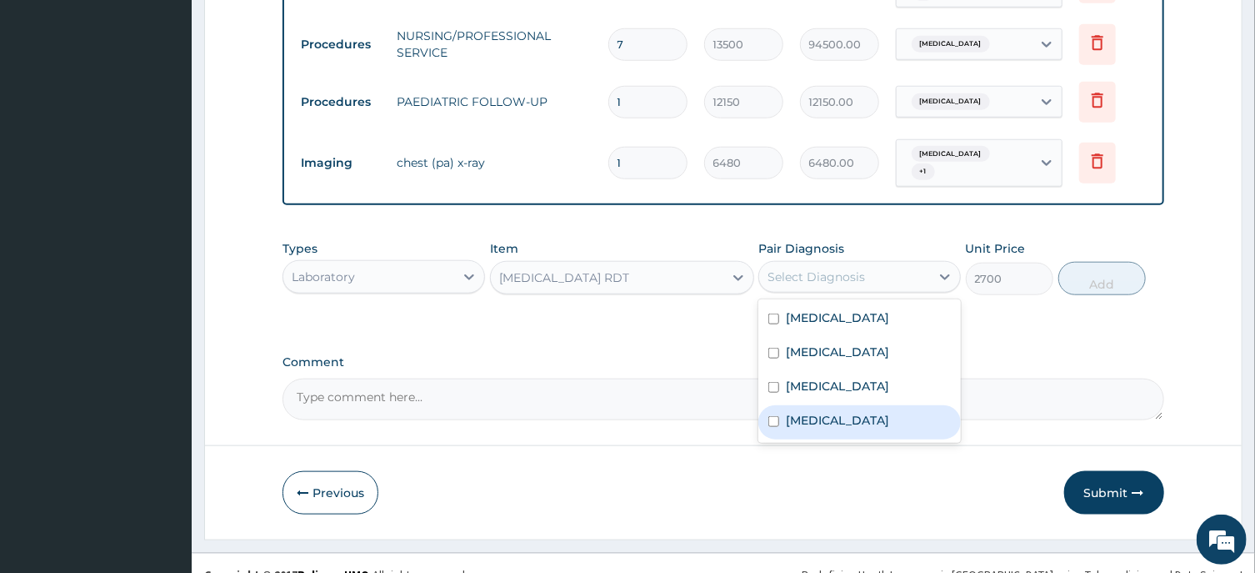
click at [801, 408] on div "Malaria" at bounding box center [860, 422] width 203 height 34
checkbox input "true"
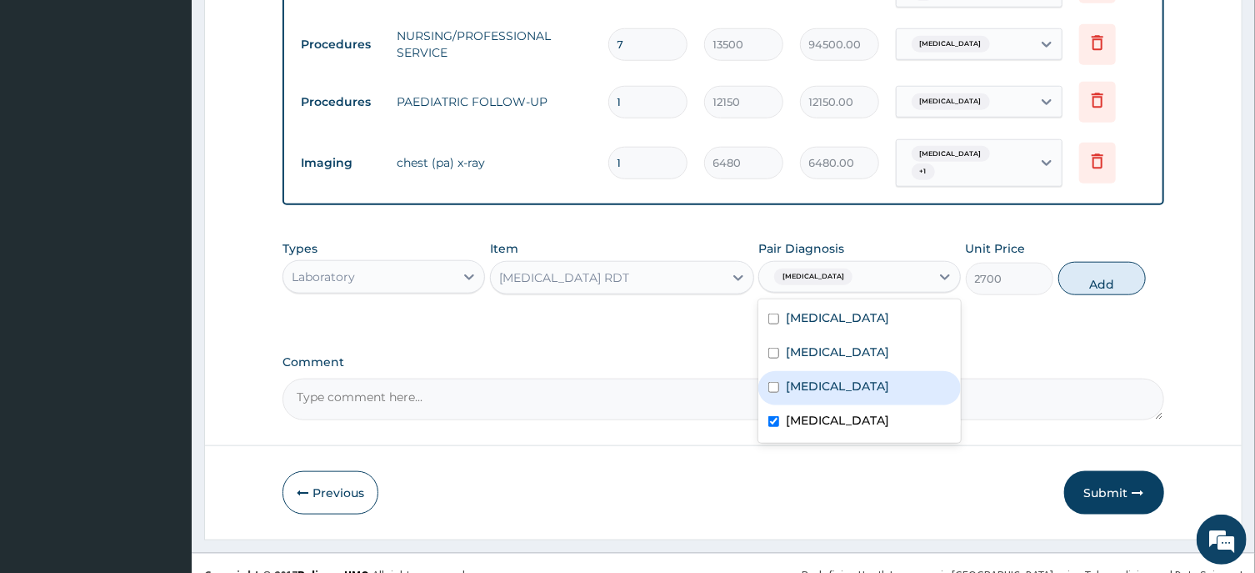
click at [1112, 262] on button "Add" at bounding box center [1103, 278] width 88 height 33
type input "0"
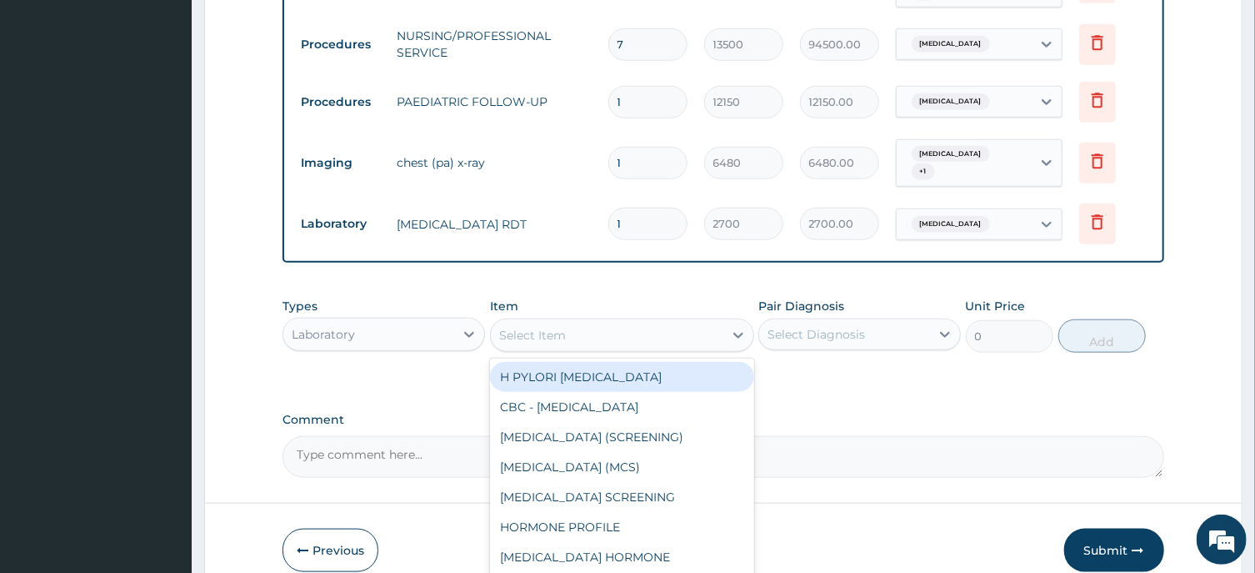
click at [527, 327] on div "Select Item" at bounding box center [532, 335] width 67 height 17
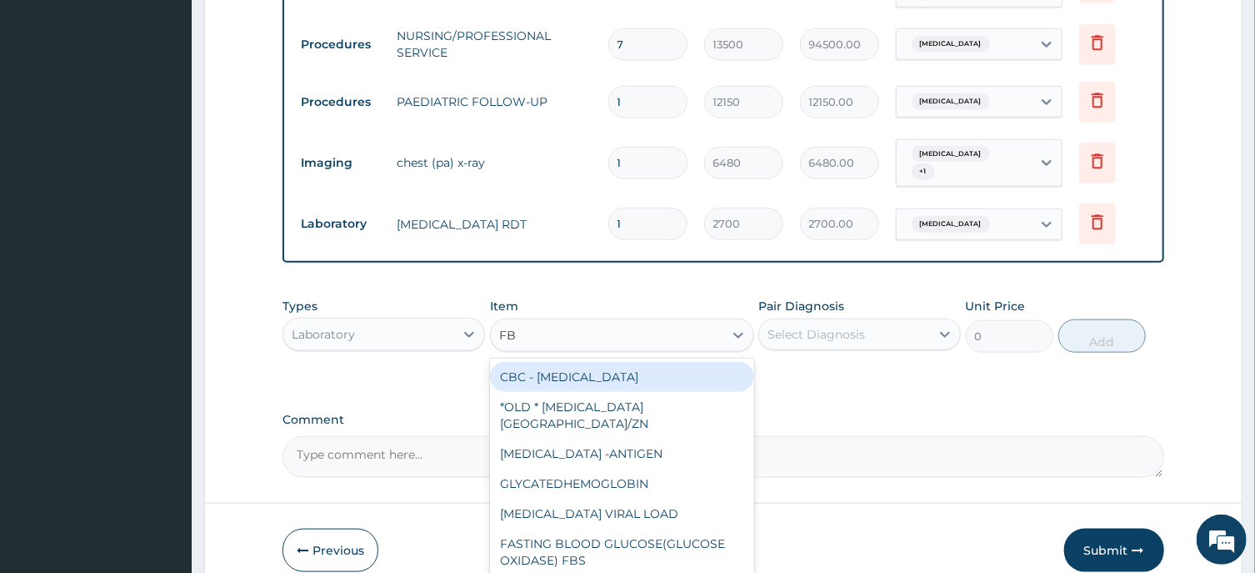
type input "FBC"
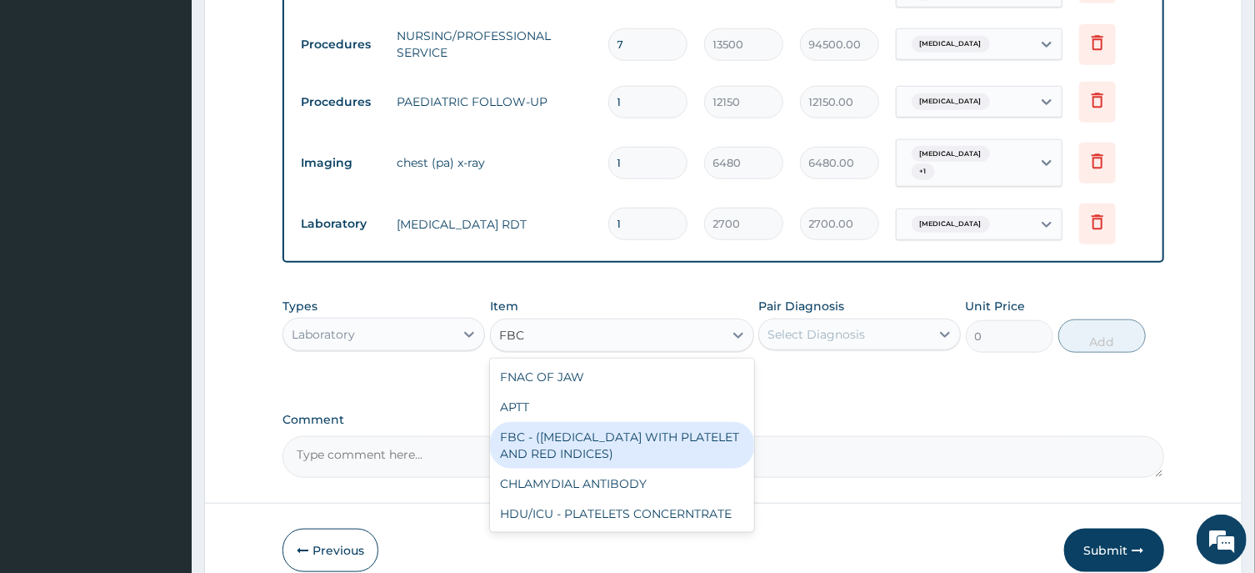
click at [612, 428] on div "FBC - (FULL BLOOD COUNT WITH PLATELET AND RED INDICES)" at bounding box center [622, 445] width 264 height 47
type input "5400"
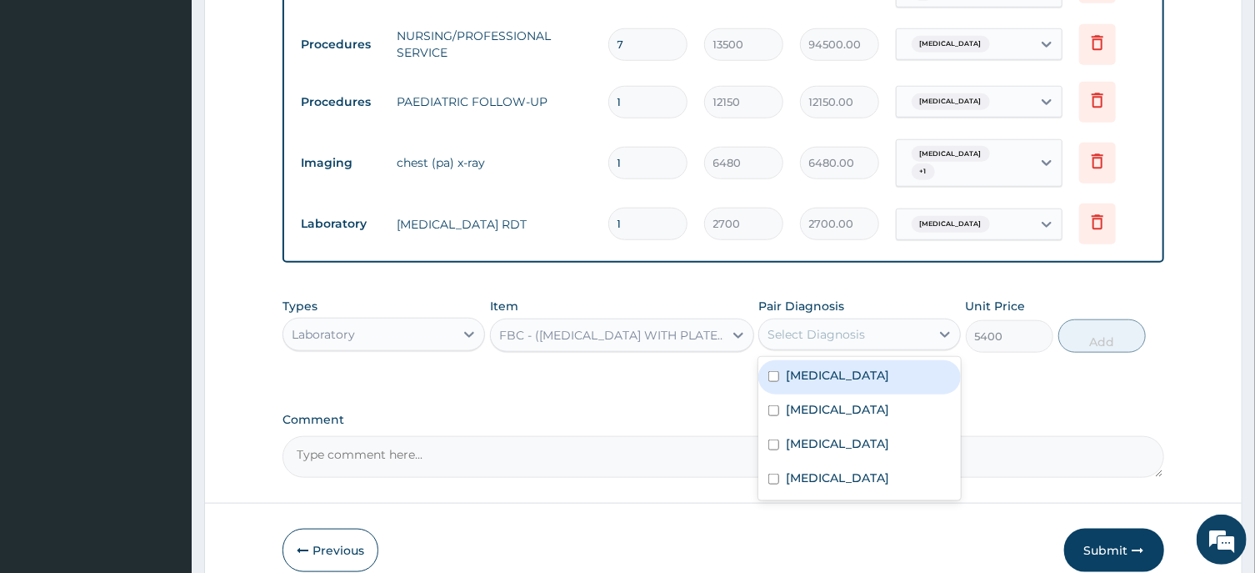
click at [825, 326] on div "Select Diagnosis" at bounding box center [817, 334] width 98 height 17
click at [810, 367] on label "Sepsis" at bounding box center [837, 375] width 103 height 17
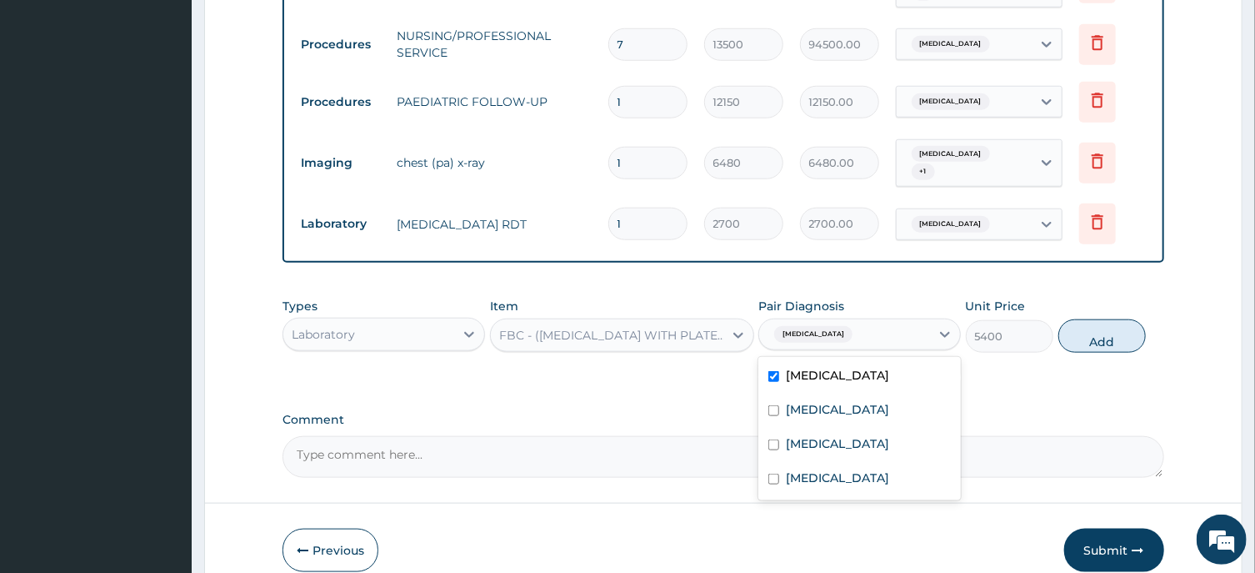
checkbox input "true"
click at [1119, 319] on button "Add" at bounding box center [1103, 335] width 88 height 33
type input "0"
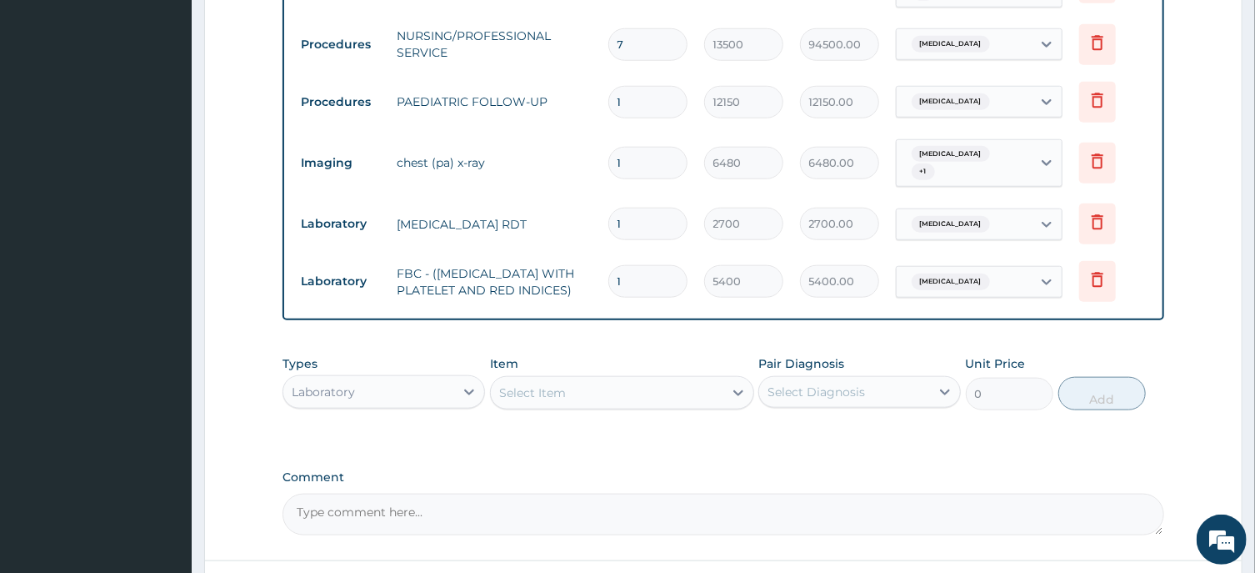
click at [537, 384] on div "Select Item" at bounding box center [532, 392] width 67 height 17
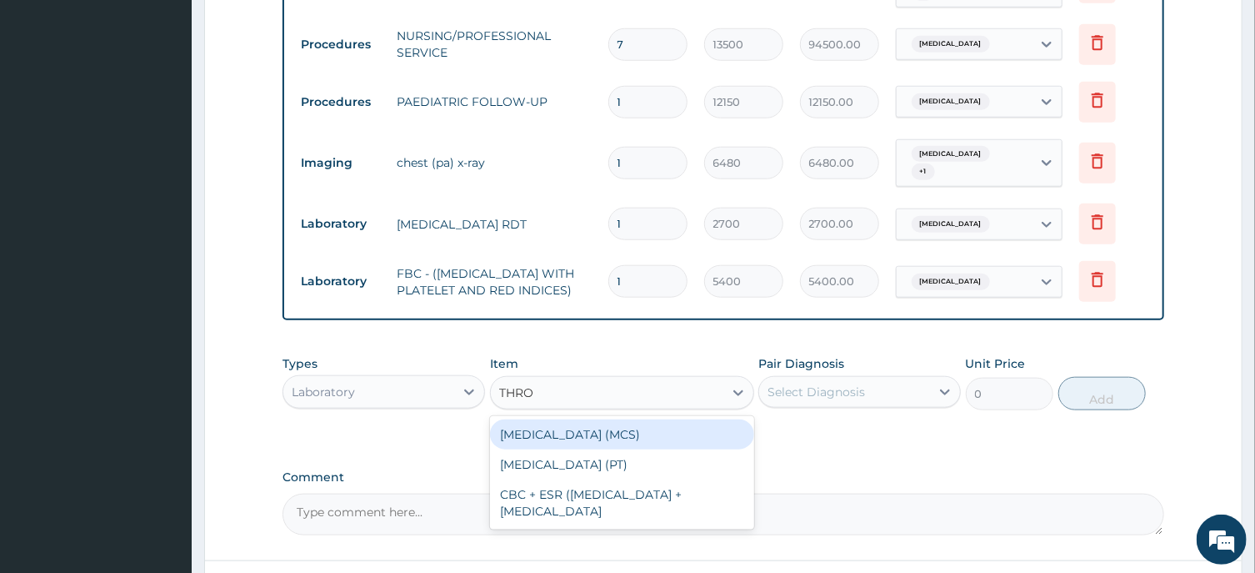
type input "THROA"
drag, startPoint x: 589, startPoint y: 428, endPoint x: 632, endPoint y: 426, distance: 42.6
click at [591, 426] on div "THROAT SWAB (MCS)" at bounding box center [622, 434] width 264 height 30
type input "8100"
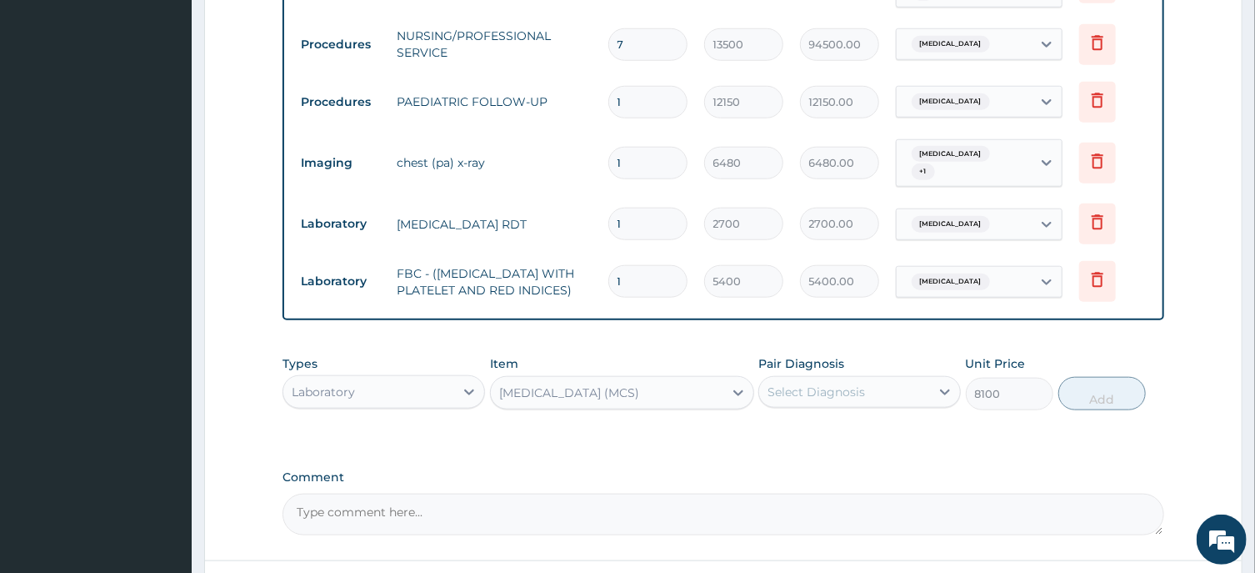
click at [833, 383] on div "Select Diagnosis" at bounding box center [817, 391] width 98 height 17
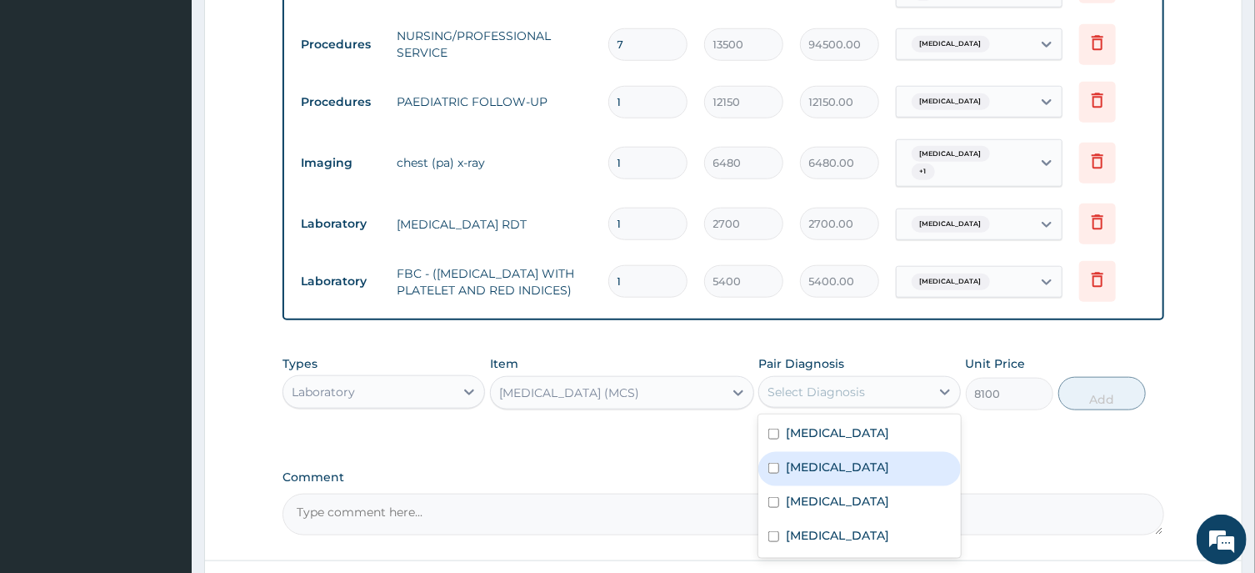
click at [848, 460] on label "Acute tonsillitis" at bounding box center [837, 466] width 103 height 17
checkbox input "true"
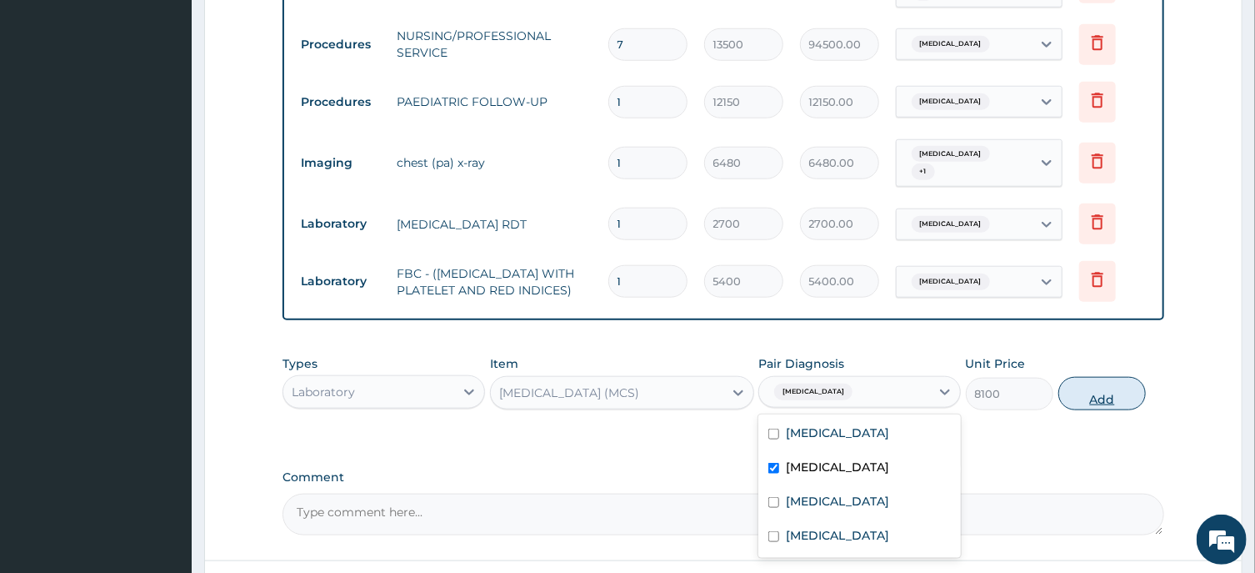
click at [1103, 385] on button "Add" at bounding box center [1103, 393] width 88 height 33
type input "0"
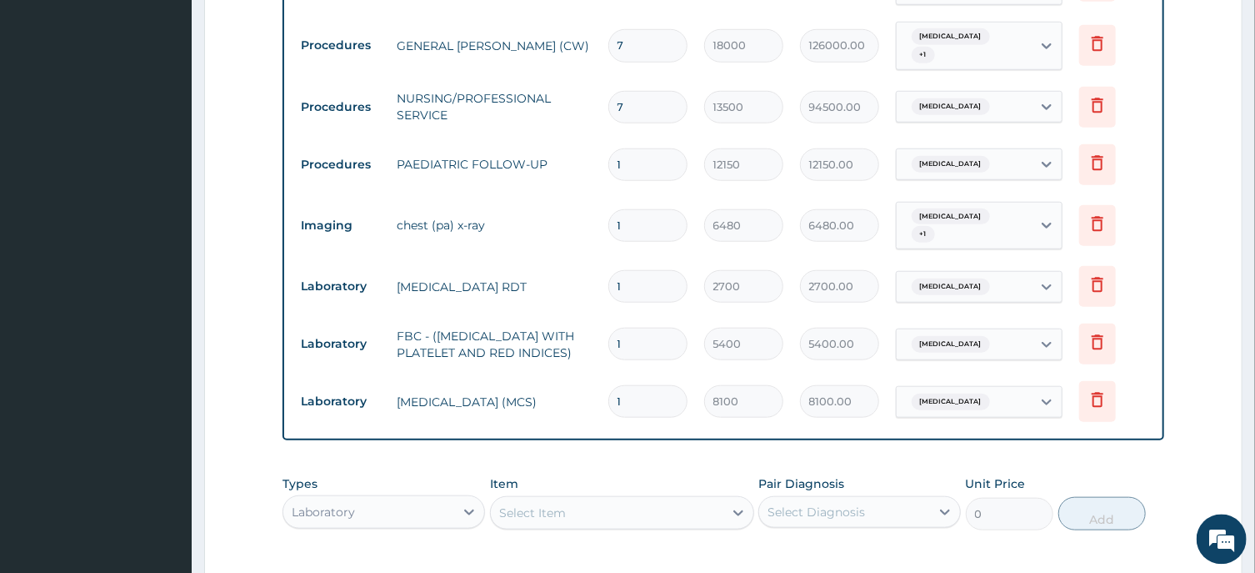
scroll to position [603, 0]
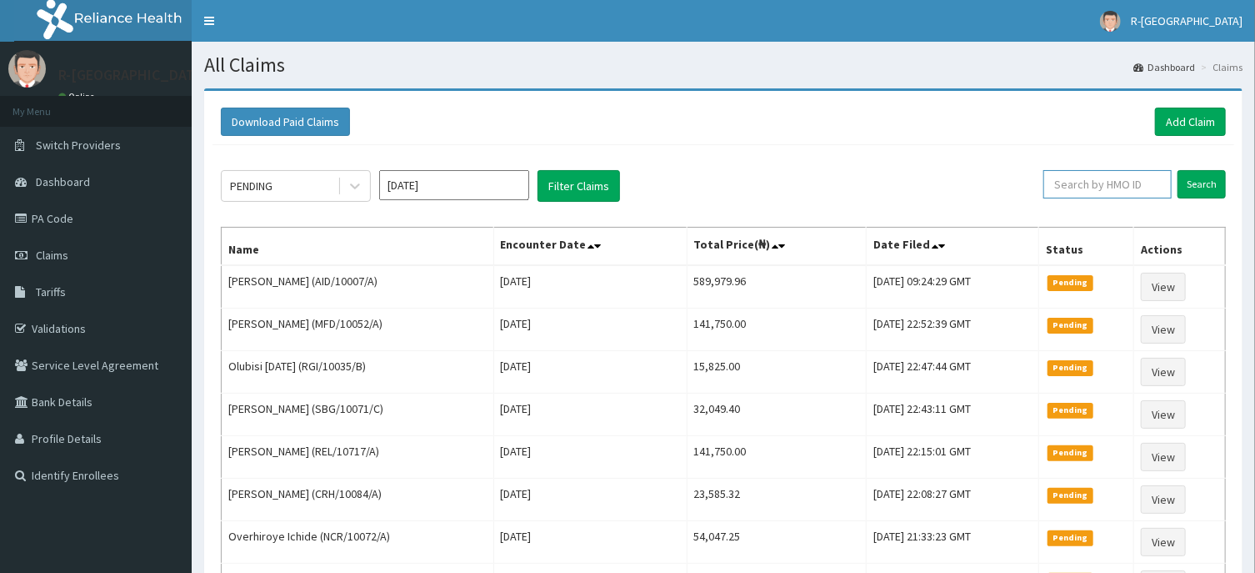
paste input "CHL/10722/F"
type input "CHL/10722/F"
click at [1201, 183] on input "Search" at bounding box center [1202, 184] width 48 height 28
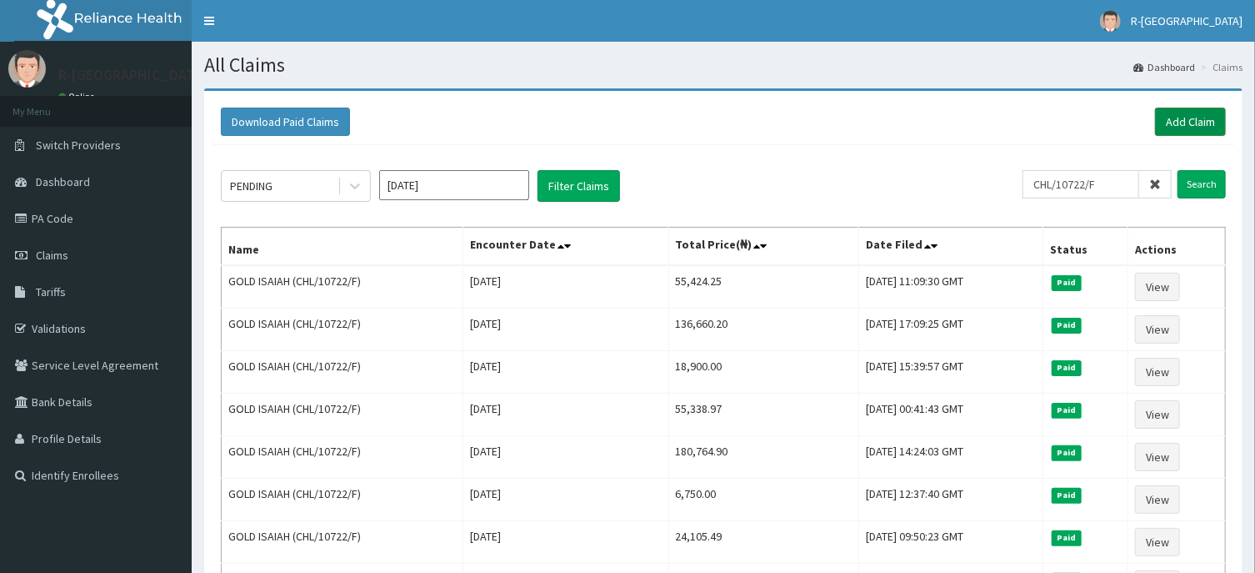
click at [1181, 122] on link "Add Claim" at bounding box center [1190, 122] width 71 height 28
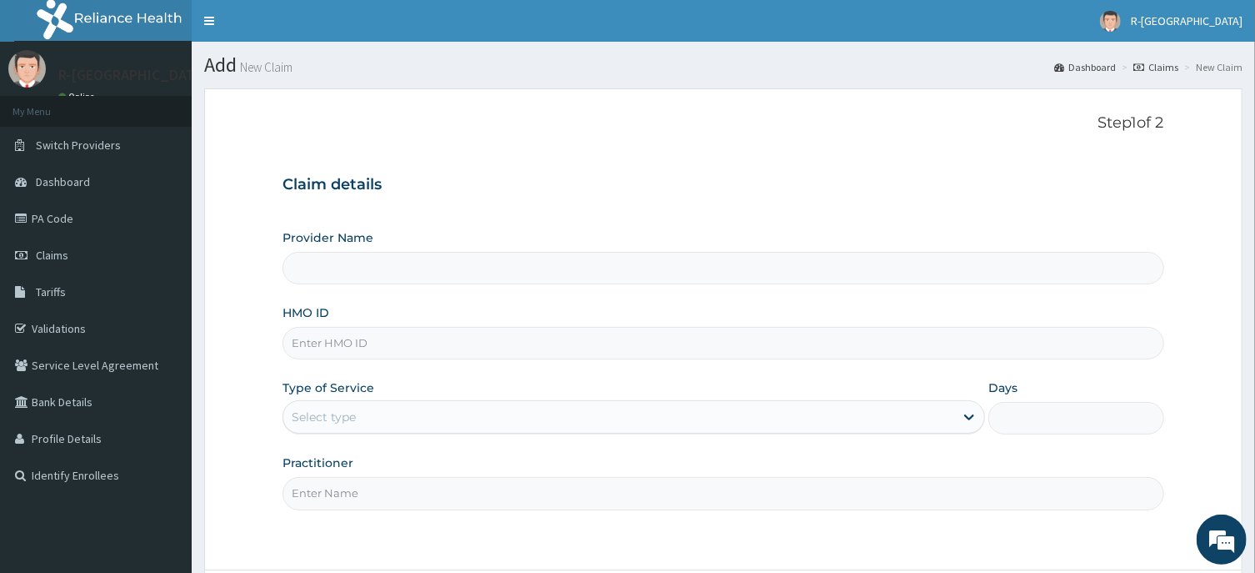
type input "R-Jolad Hospital Nigeria Limited(kupa)"
paste input "CHL/10722/F"
type input "CHL/10722/F"
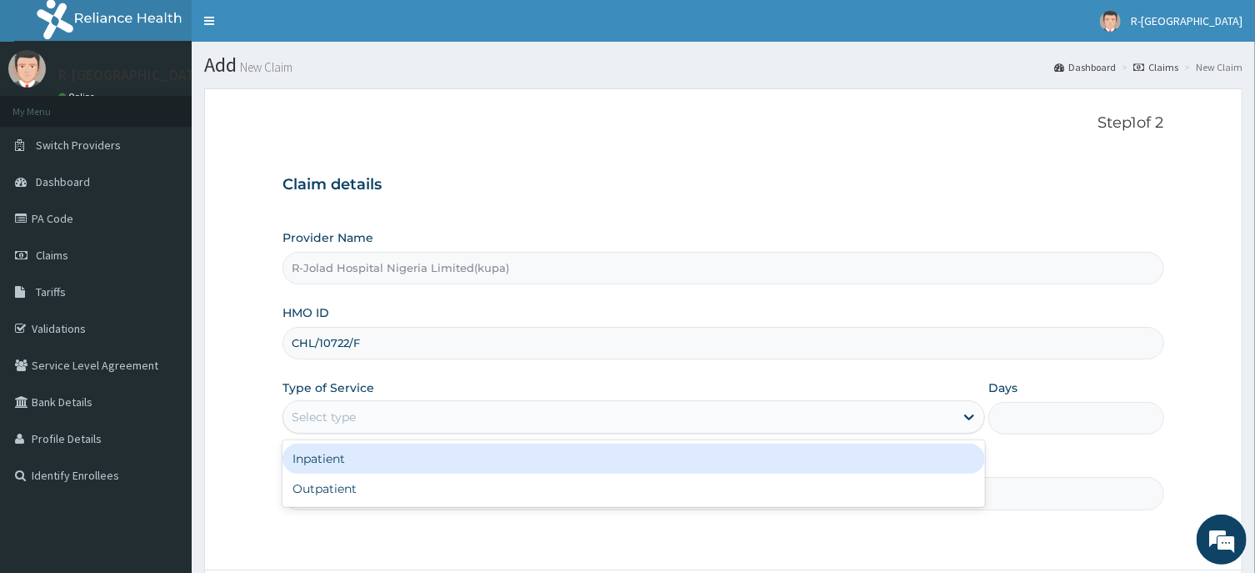
click at [303, 423] on div "Select type" at bounding box center [324, 416] width 64 height 17
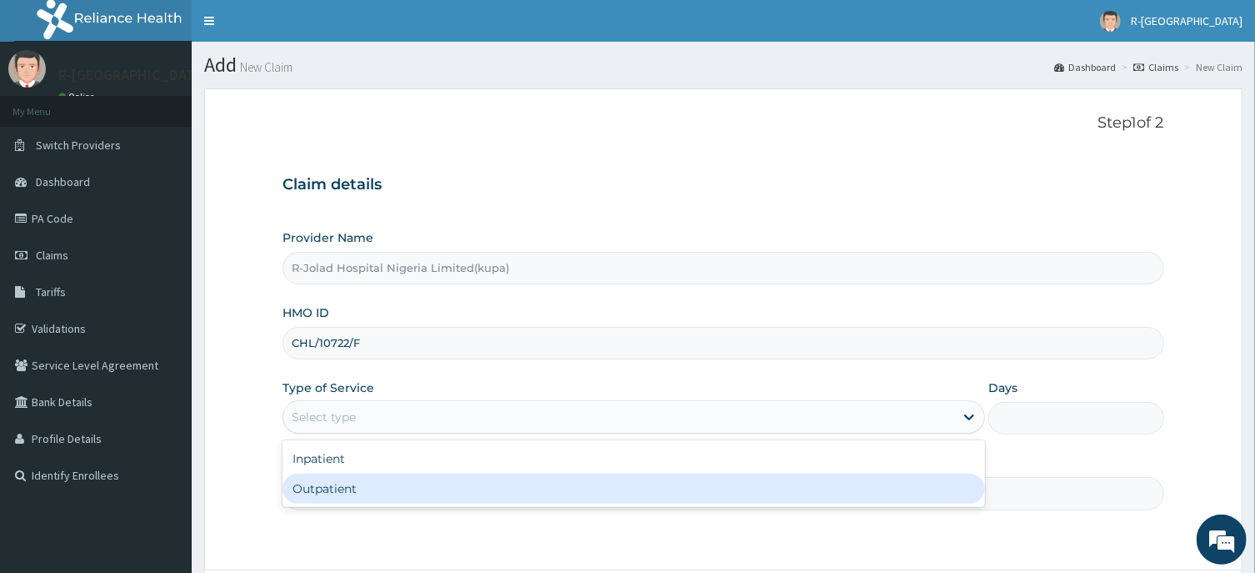
click at [303, 500] on div "Outpatient" at bounding box center [634, 488] width 703 height 30
type input "1"
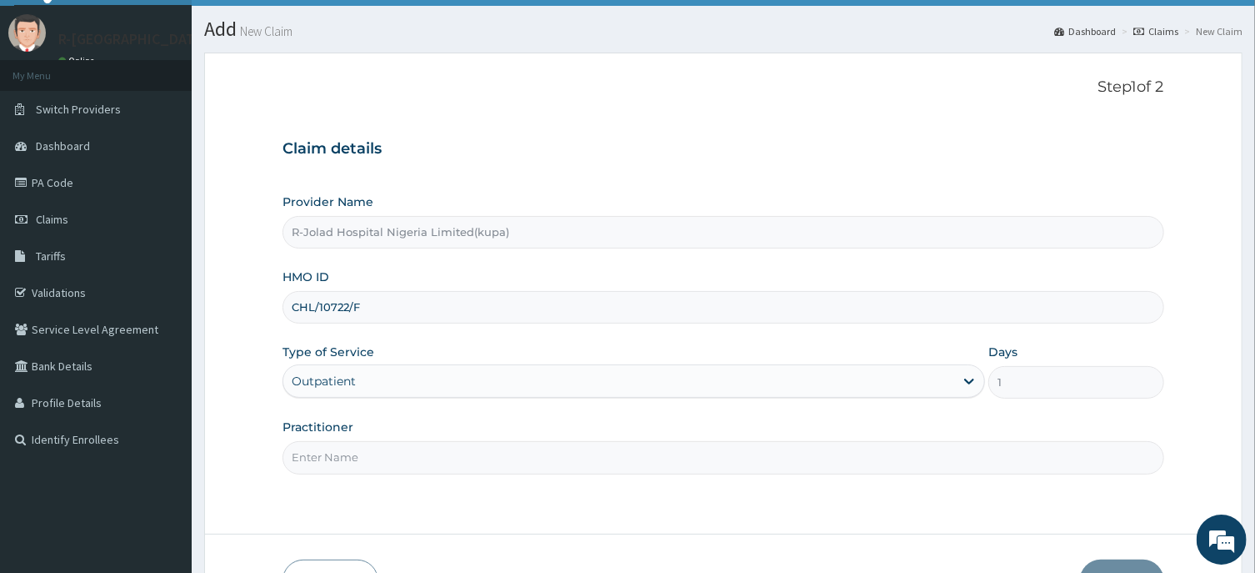
scroll to position [147, 0]
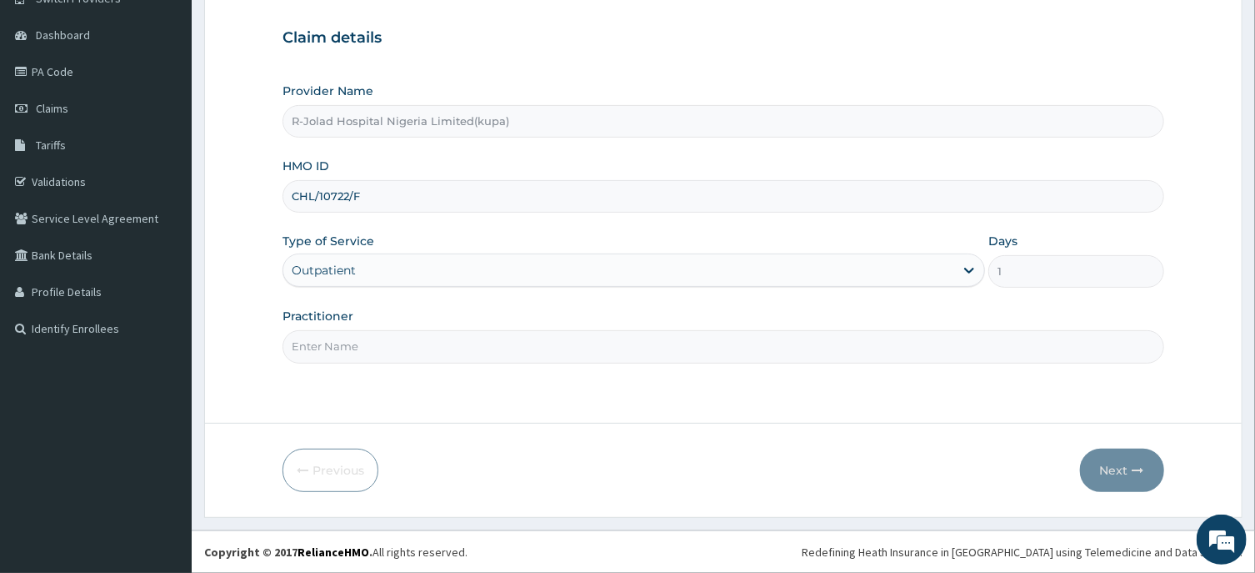
click at [323, 353] on input "Practitioner" at bounding box center [723, 346] width 881 height 33
paste input "[PERSON_NAME]"
type input "[PERSON_NAME]"
click at [1126, 461] on button "Next" at bounding box center [1122, 469] width 84 height 43
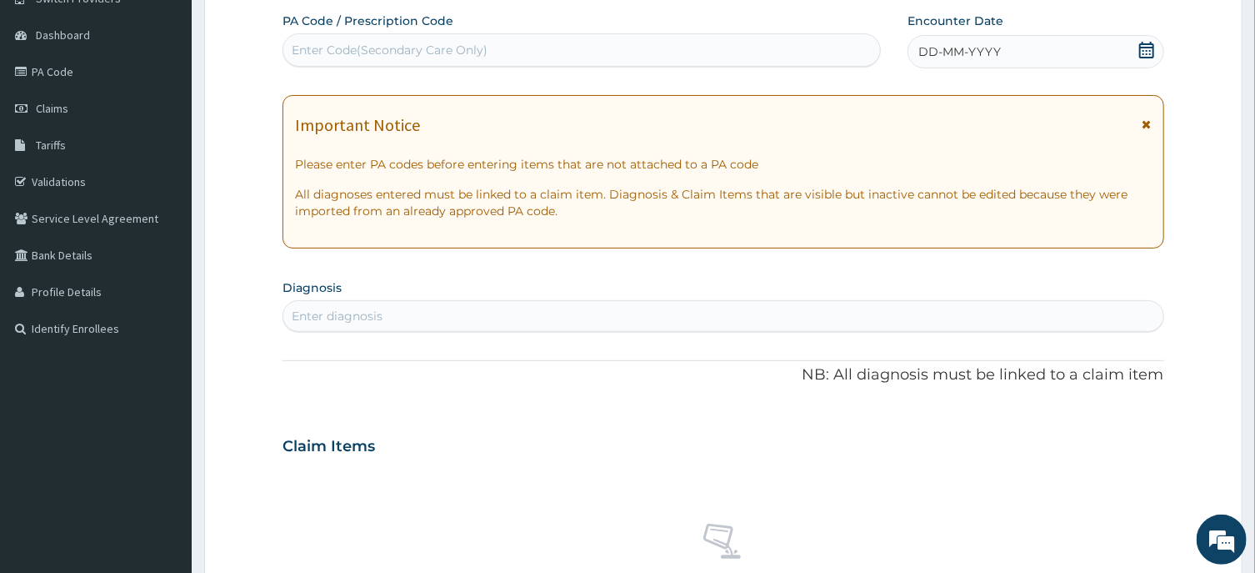
click at [1150, 49] on icon at bounding box center [1146, 50] width 15 height 17
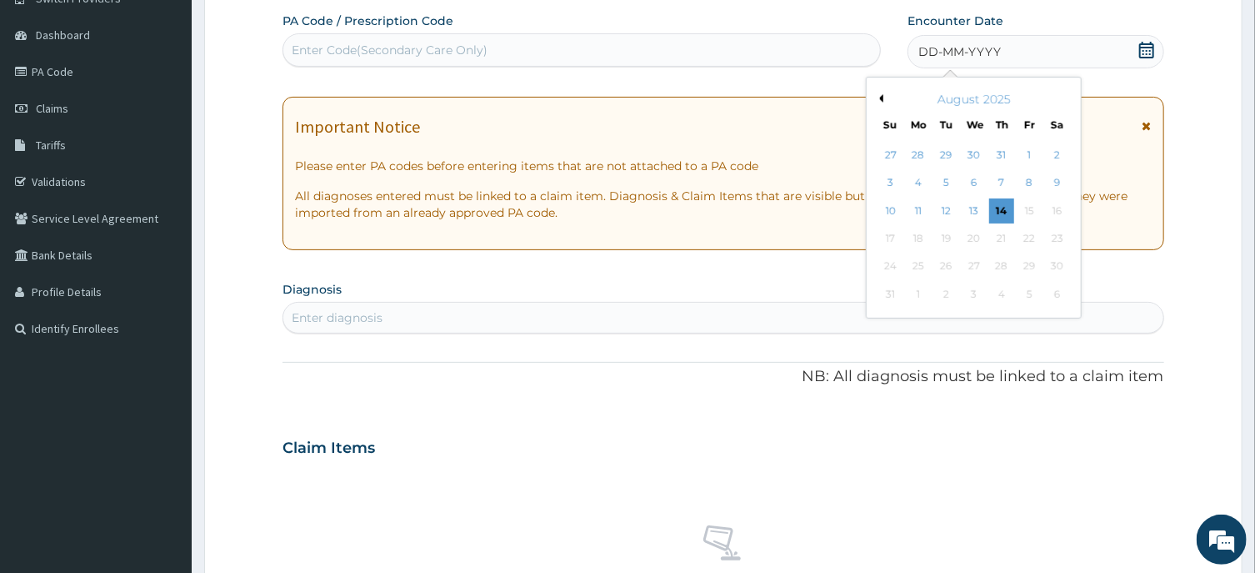
click at [883, 99] on button "Previous Month" at bounding box center [879, 98] width 8 height 8
click at [999, 267] on div "31" at bounding box center [1001, 266] width 25 height 25
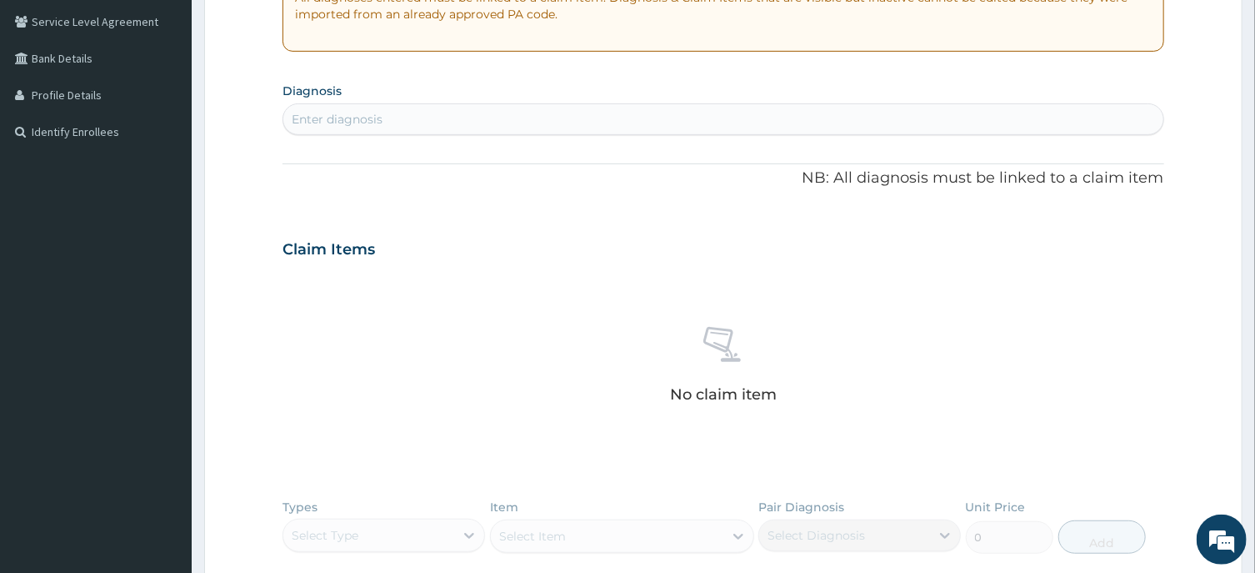
scroll to position [415, 0]
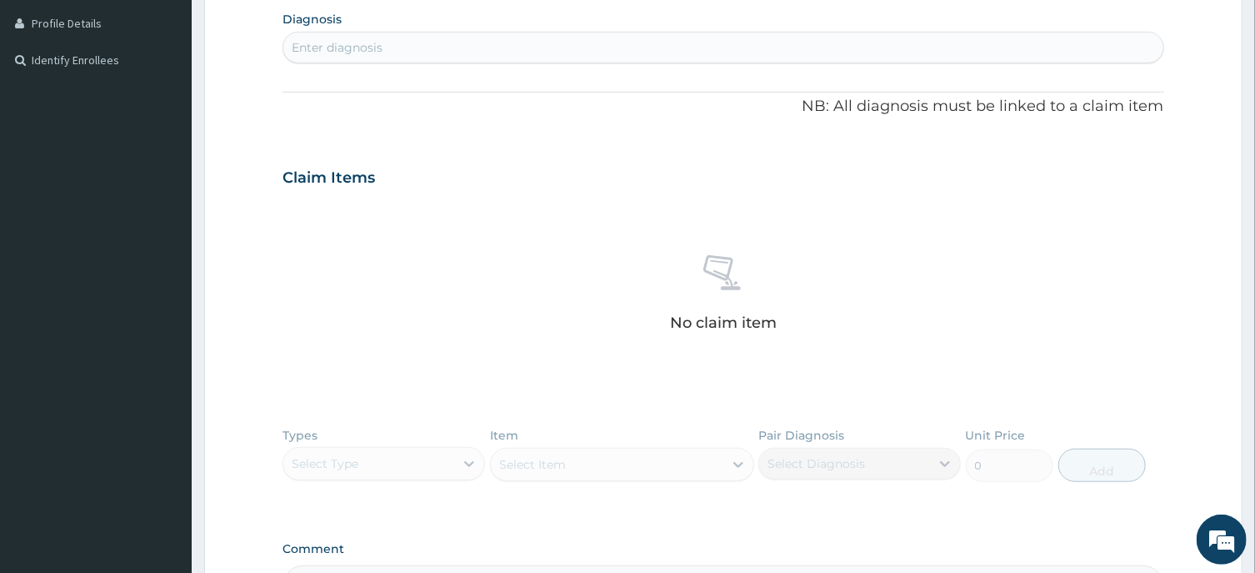
click at [337, 53] on div "Enter diagnosis" at bounding box center [337, 47] width 91 height 17
type input "SEPSI"
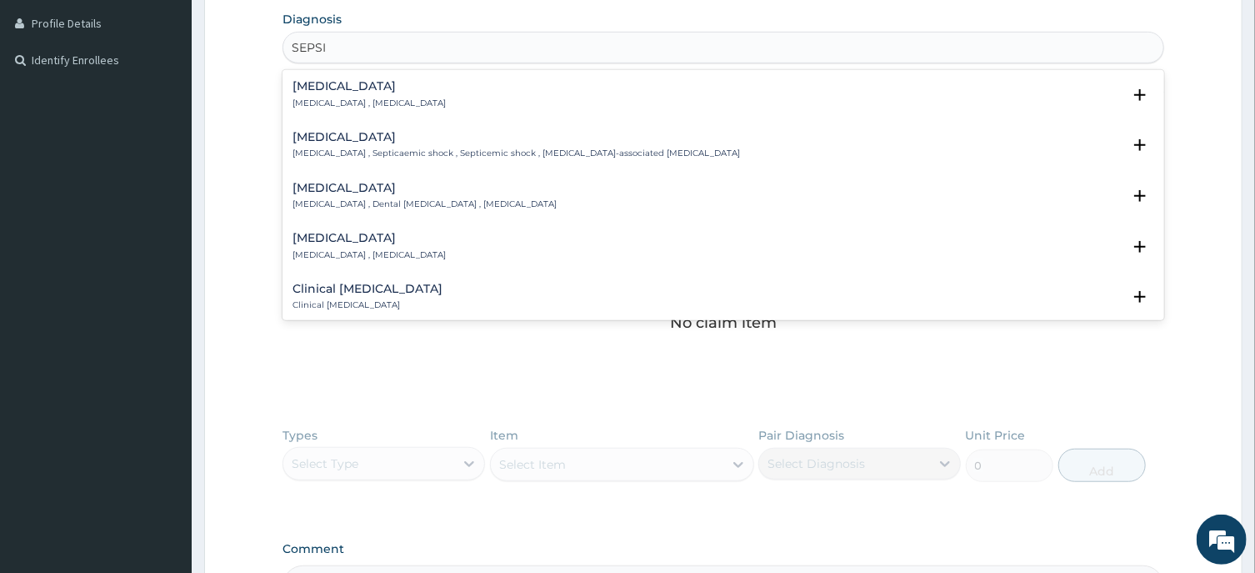
click at [318, 88] on h4 "Sepsis" at bounding box center [369, 86] width 153 height 13
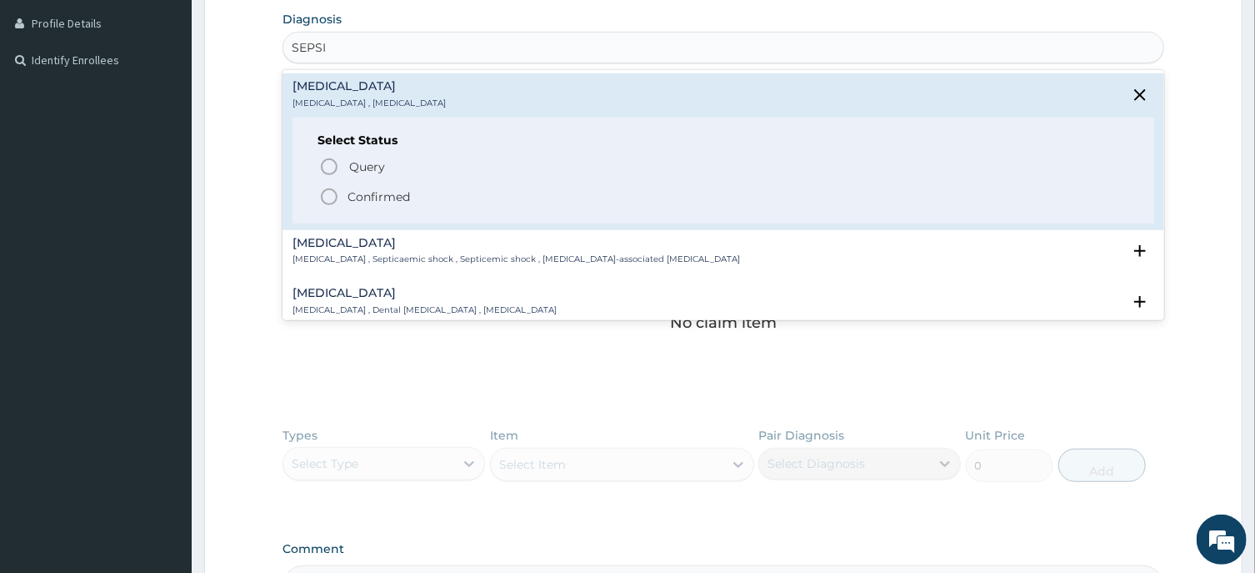
click at [334, 200] on icon "status option filled" at bounding box center [329, 197] width 20 height 20
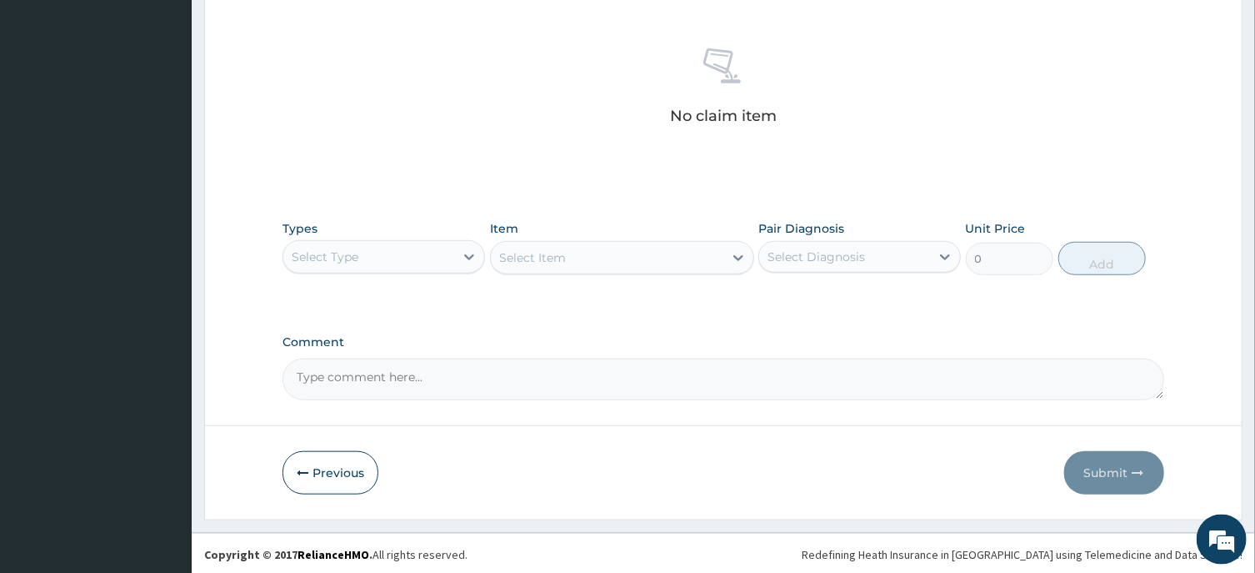
scroll to position [629, 0]
click at [350, 263] on div "Select Type" at bounding box center [368, 254] width 171 height 27
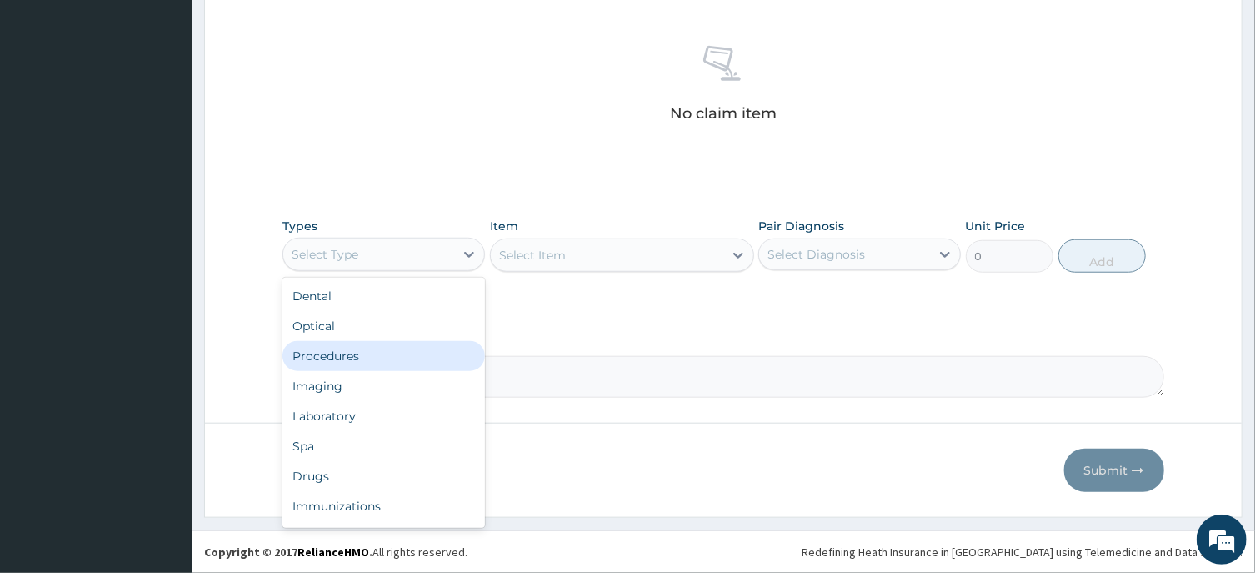
click at [328, 364] on div "Procedures" at bounding box center [384, 356] width 203 height 30
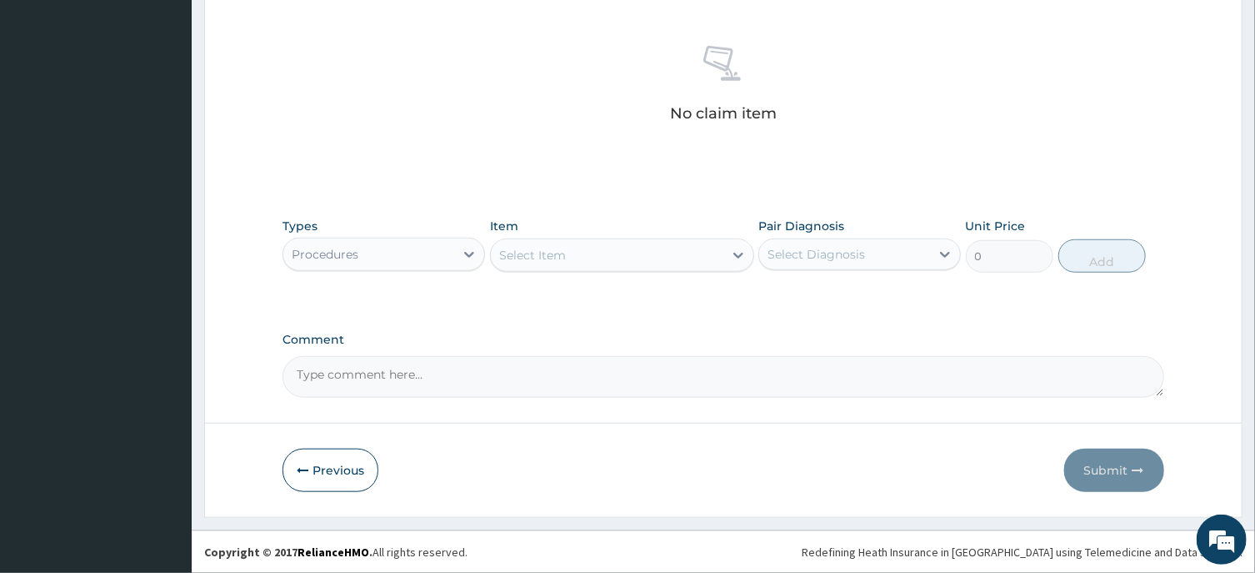
click at [544, 263] on div "Select Item" at bounding box center [607, 255] width 233 height 27
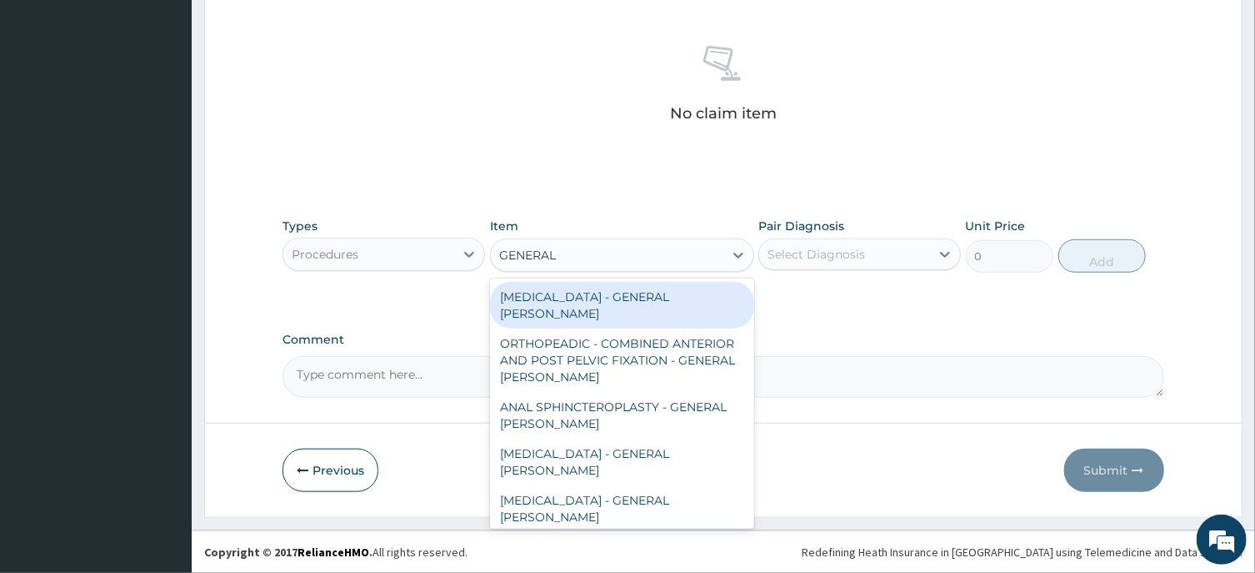
type input "GENERAL C"
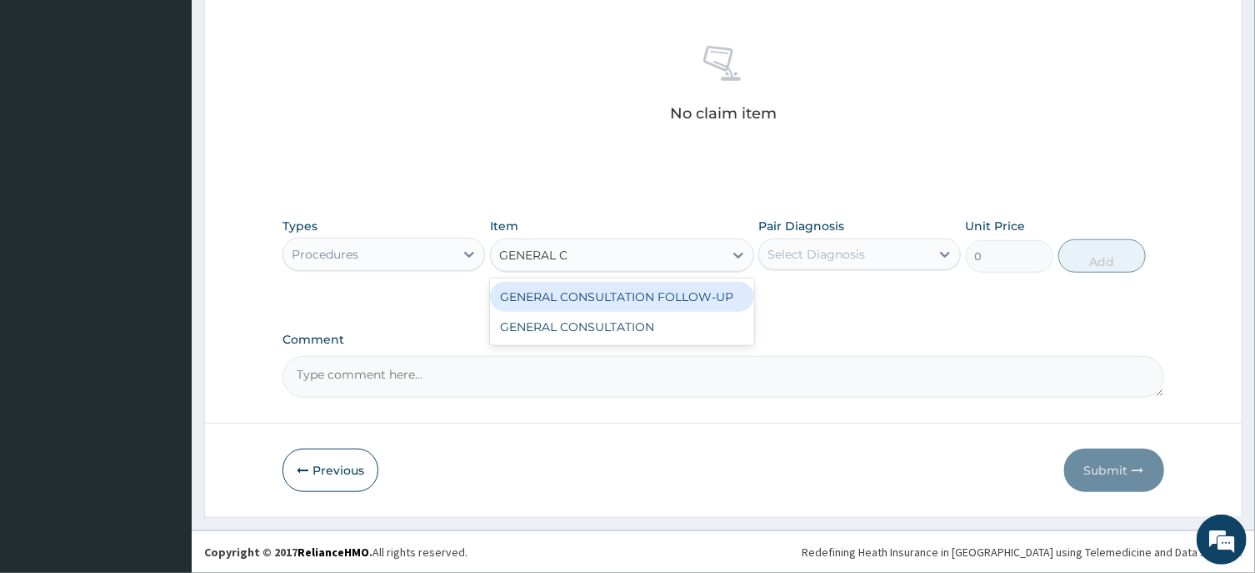
drag, startPoint x: 667, startPoint y: 293, endPoint x: 683, endPoint y: 297, distance: 16.2
click at [669, 294] on div "GENERAL CONSULTATION FOLLOW-UP" at bounding box center [622, 297] width 264 height 30
type input "4500"
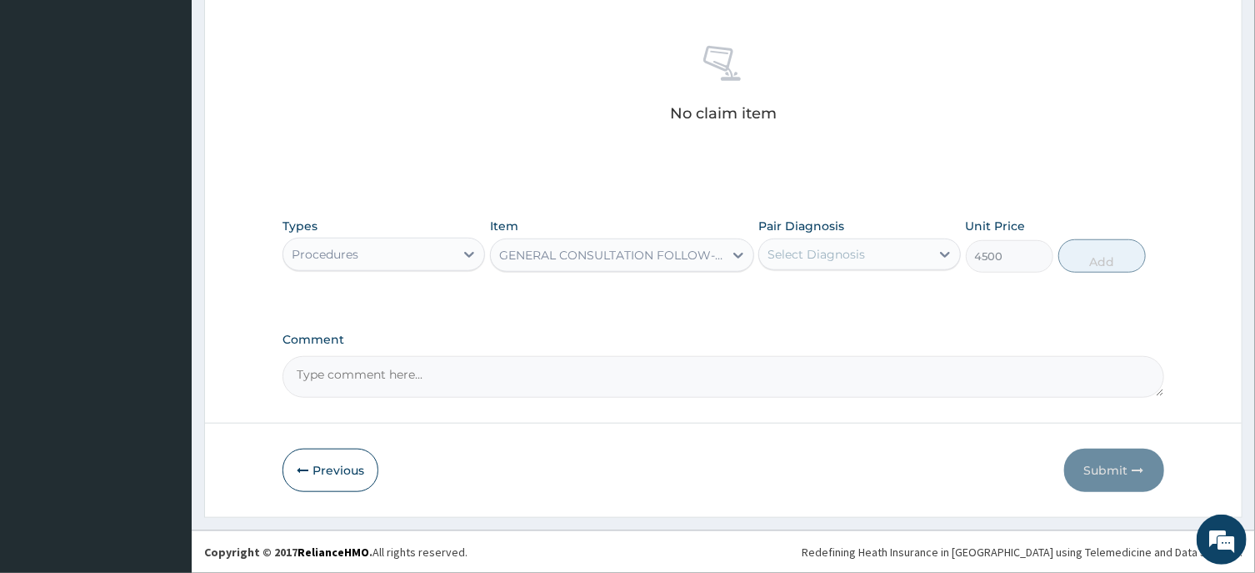
drag, startPoint x: 843, startPoint y: 257, endPoint x: 855, endPoint y: 270, distance: 18.3
click at [844, 256] on div "Select Diagnosis" at bounding box center [817, 254] width 98 height 17
click at [850, 305] on div "Sepsis" at bounding box center [860, 297] width 203 height 34
checkbox input "true"
click at [1091, 260] on button "Add" at bounding box center [1103, 255] width 88 height 33
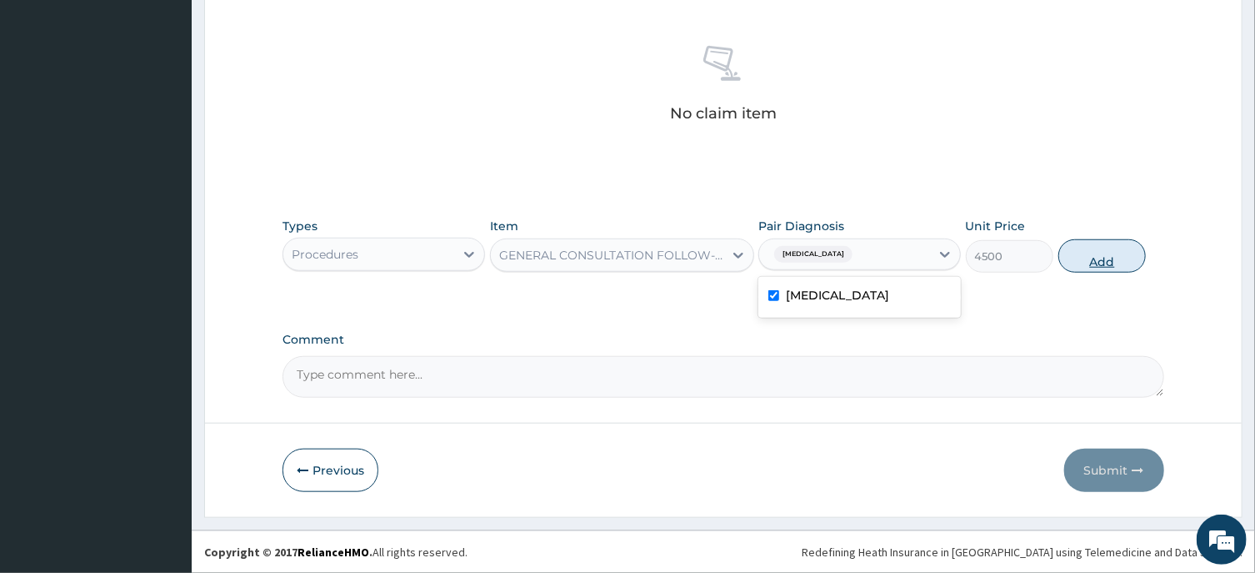
type input "0"
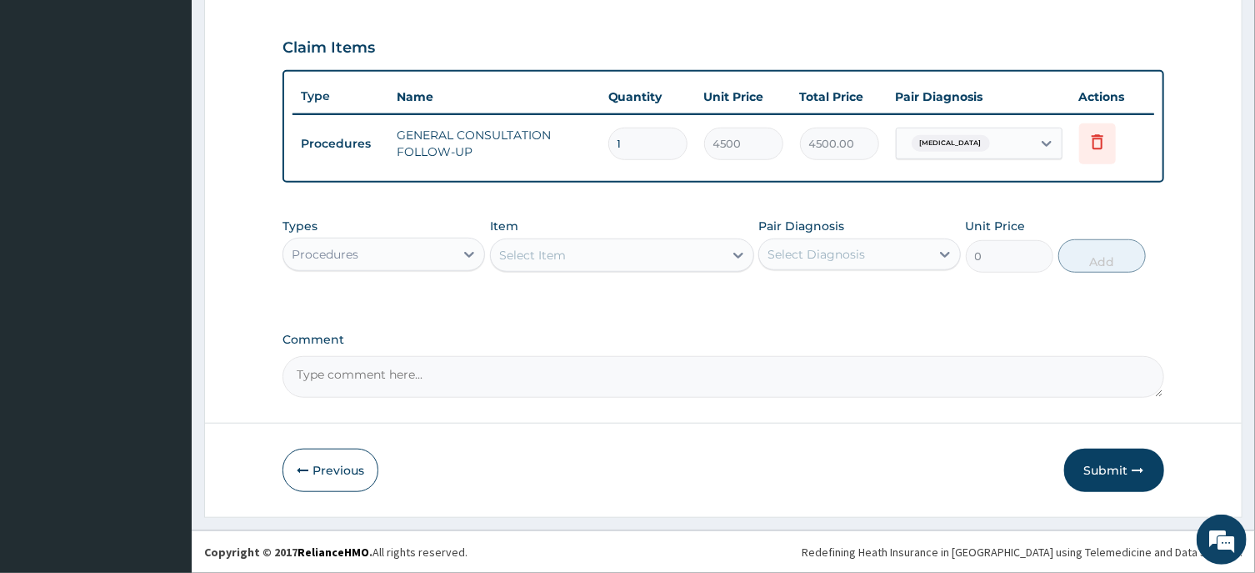
scroll to position [548, 0]
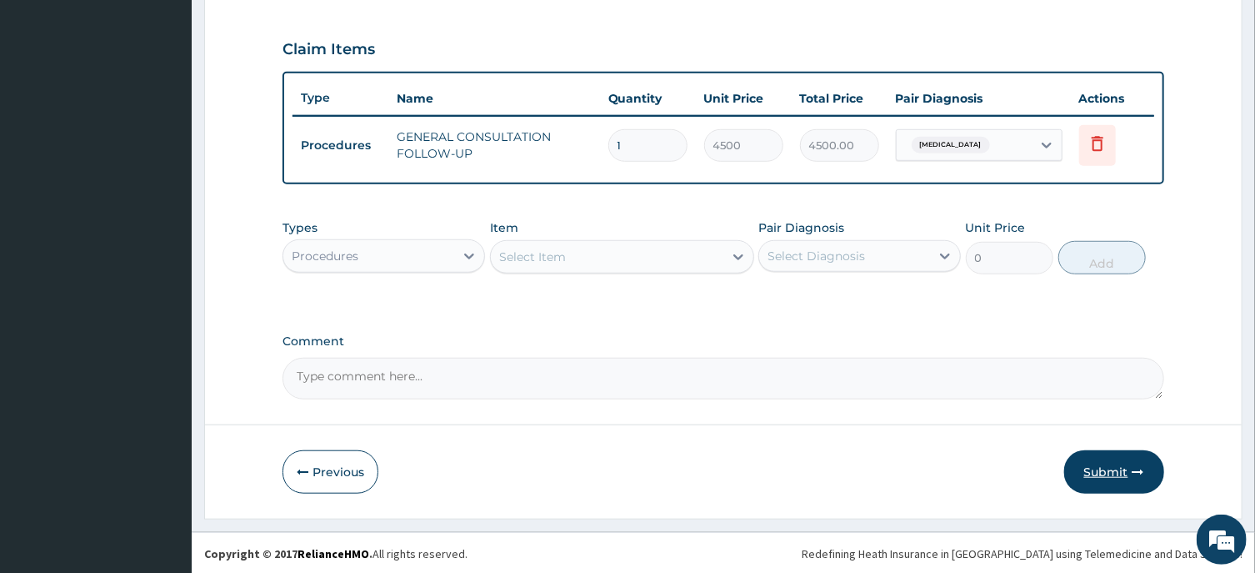
click at [1112, 469] on button "Submit" at bounding box center [1114, 471] width 100 height 43
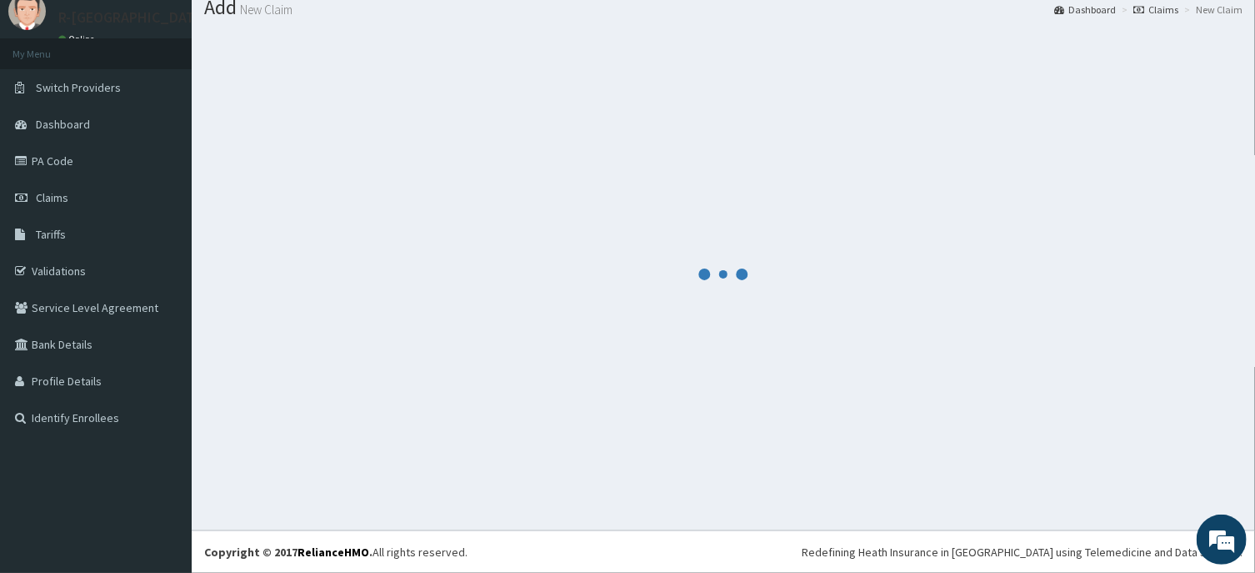
scroll to position [58, 0]
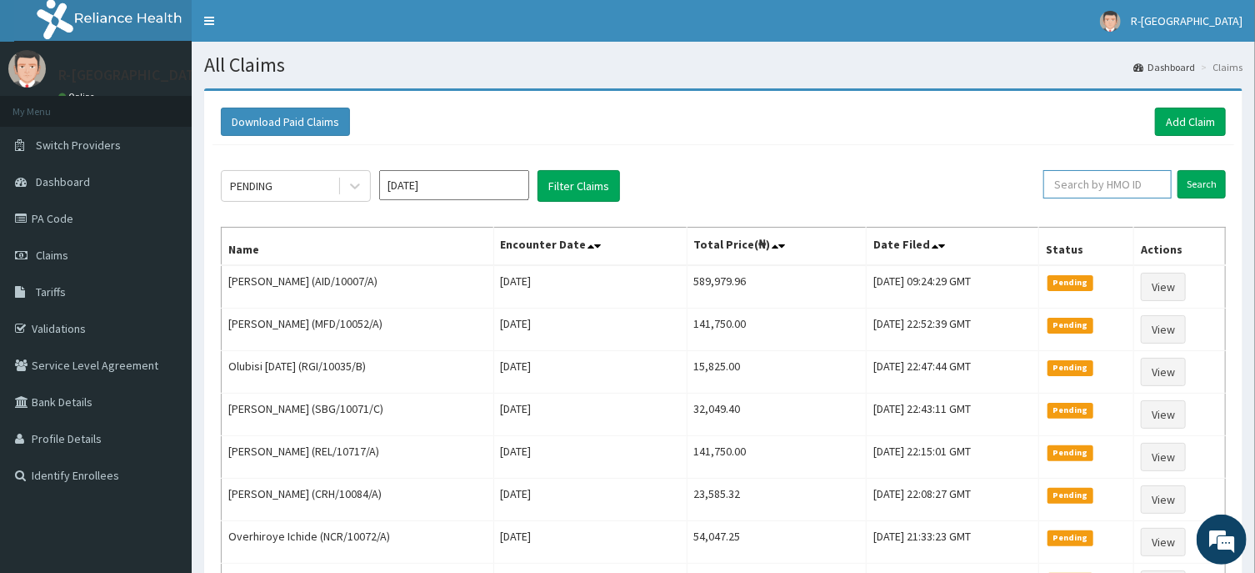
paste input "[PERSON_NAME]"
type input "J"
paste input "CHL/10722/F"
type input "CHL/10722/F"
click at [1204, 183] on input "Search" at bounding box center [1202, 184] width 48 height 28
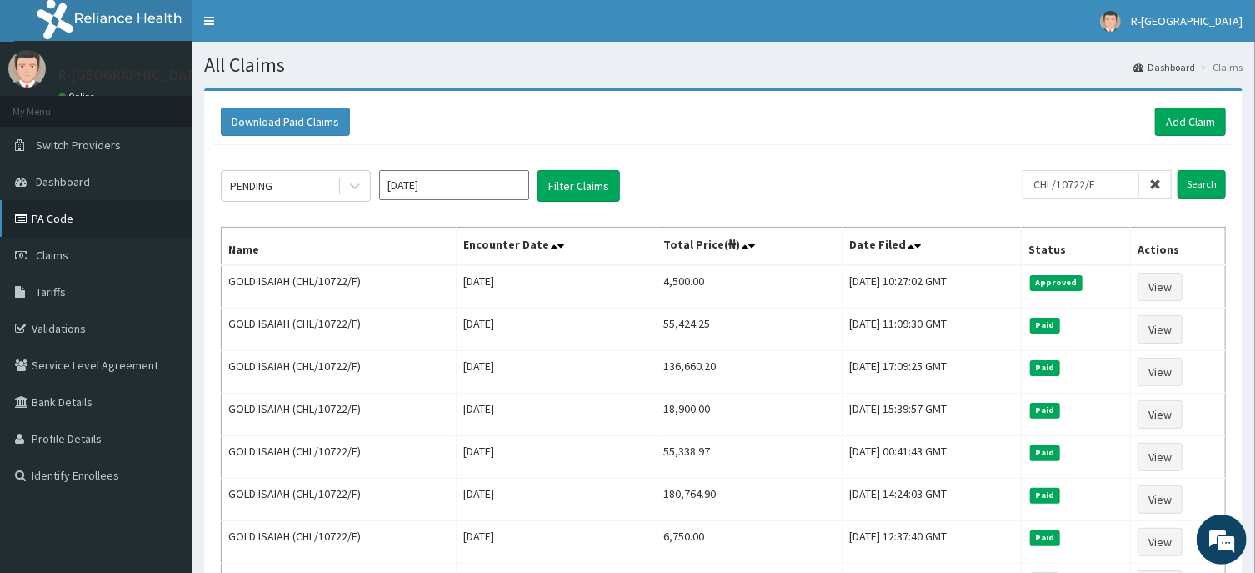
click at [40, 220] on link "PA Code" at bounding box center [96, 218] width 192 height 37
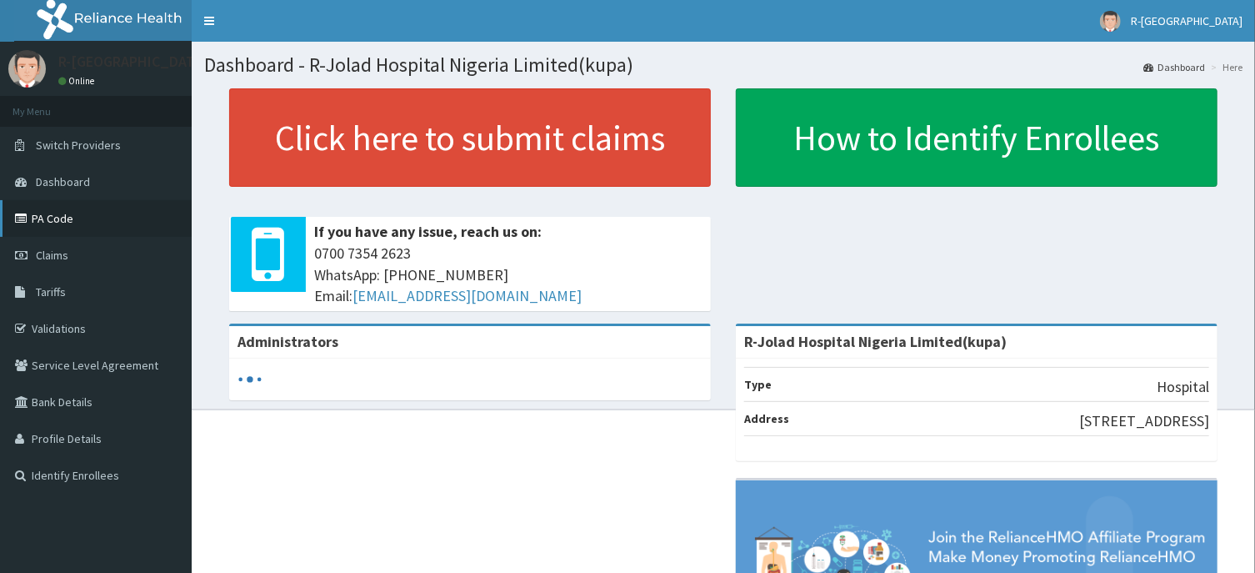
click at [45, 218] on link "PA Code" at bounding box center [96, 218] width 192 height 37
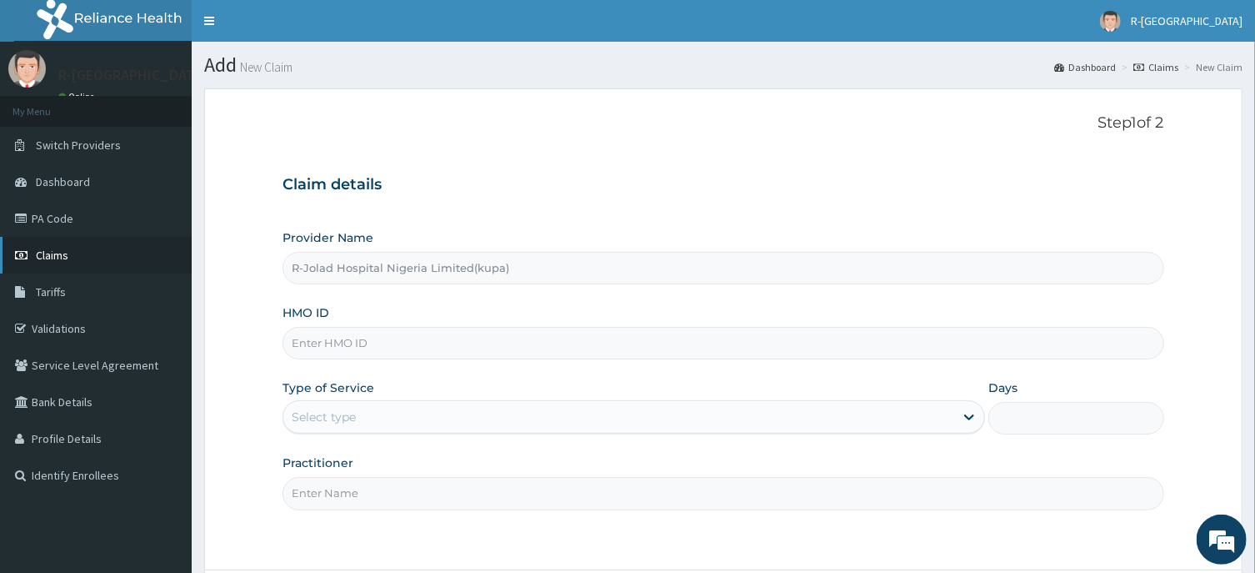
click at [48, 258] on span "Claims" at bounding box center [52, 255] width 33 height 15
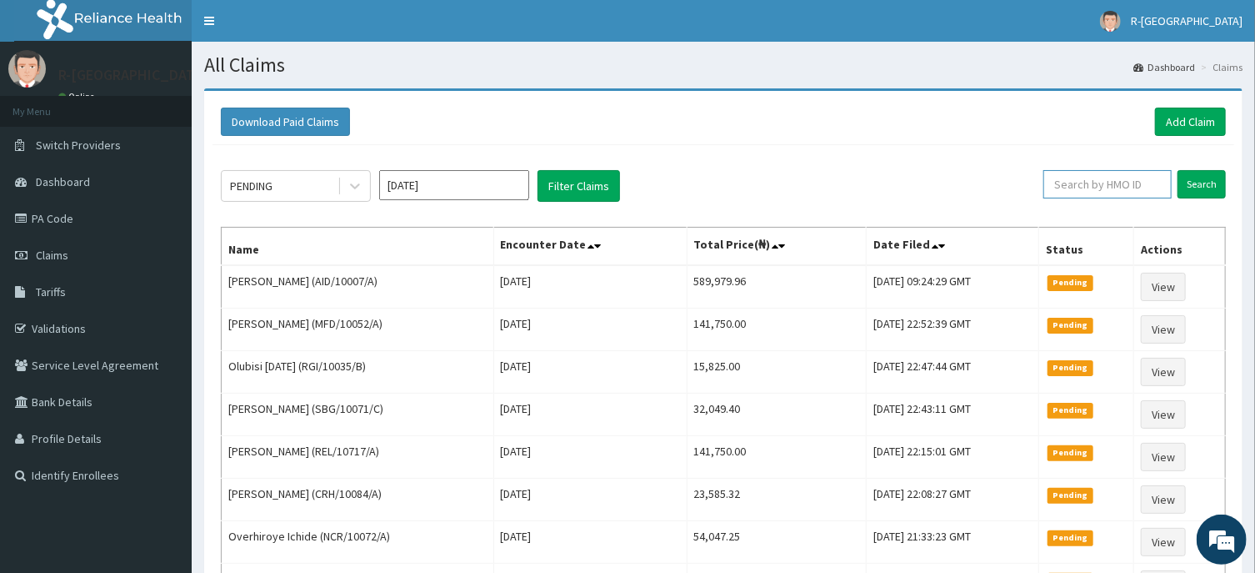
click at [1069, 182] on input "text" at bounding box center [1108, 184] width 128 height 28
paste input "CHL/10722/F"
type input "CHL/10722/F"
click at [1203, 186] on input "Search" at bounding box center [1202, 184] width 48 height 28
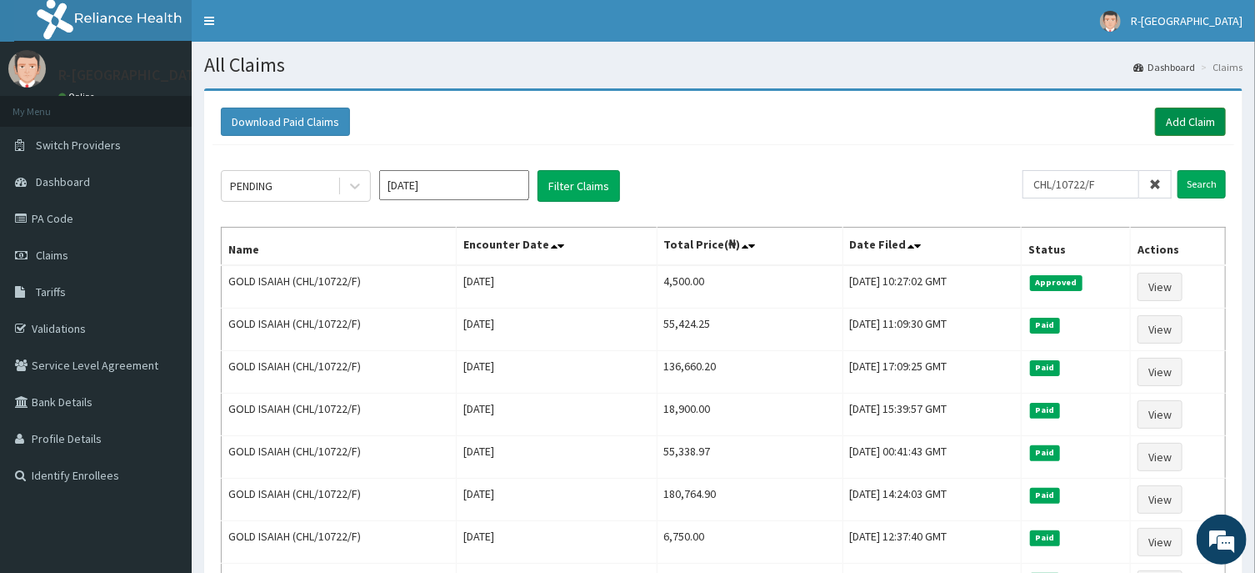
click at [1196, 124] on link "Add Claim" at bounding box center [1190, 122] width 71 height 28
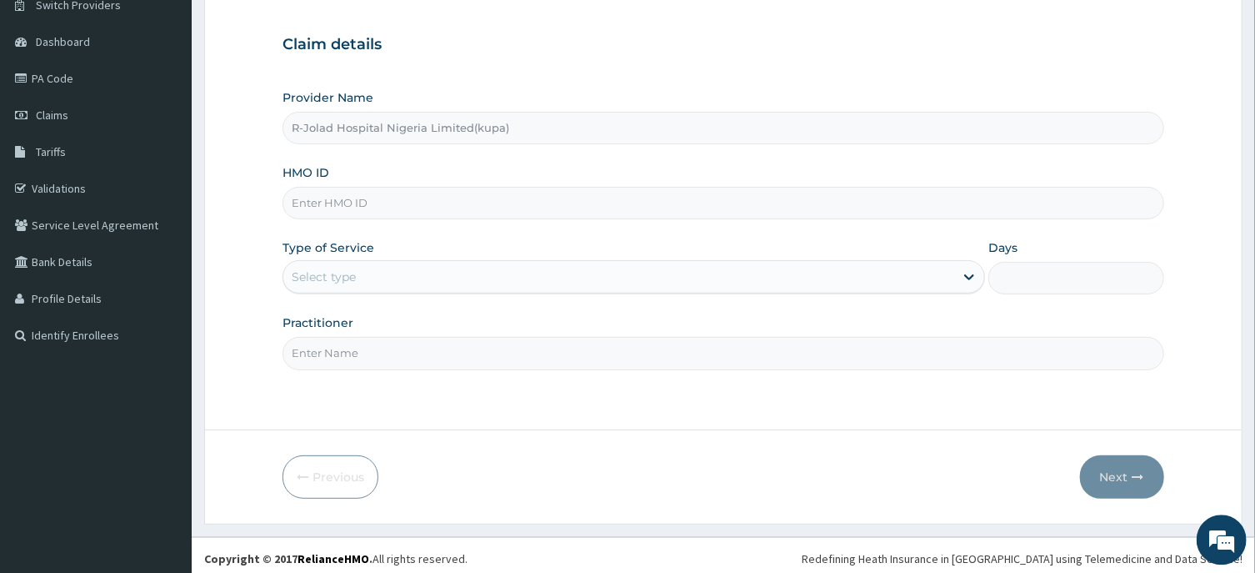
scroll to position [147, 0]
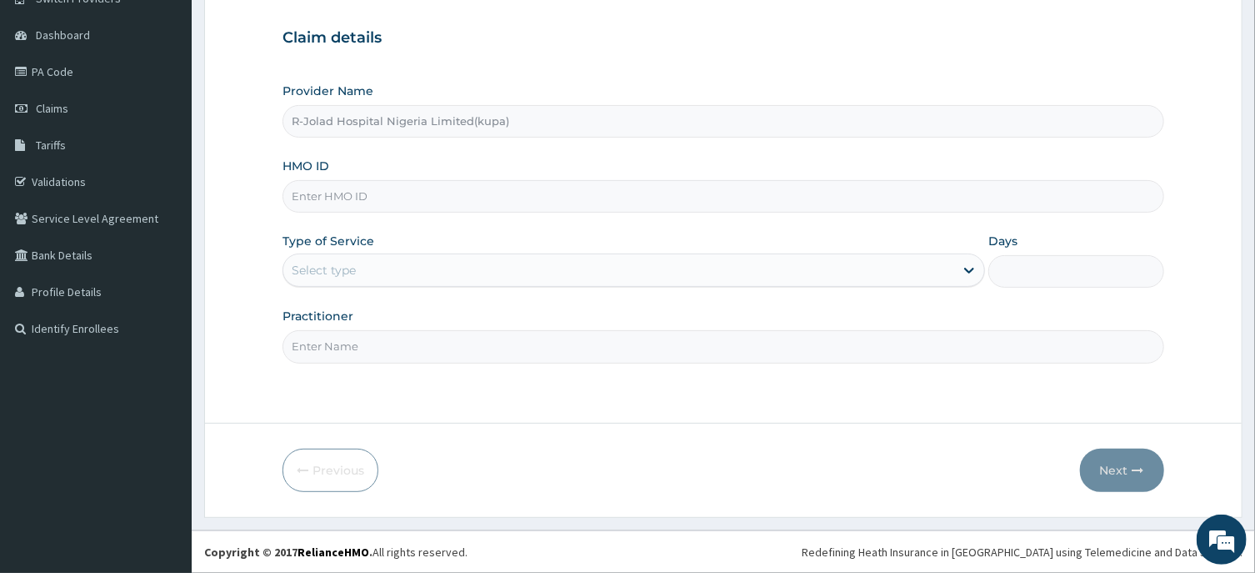
paste input "CHL/10722/F"
type input "CHL/10722/F"
click at [319, 282] on div "Select type" at bounding box center [618, 270] width 671 height 27
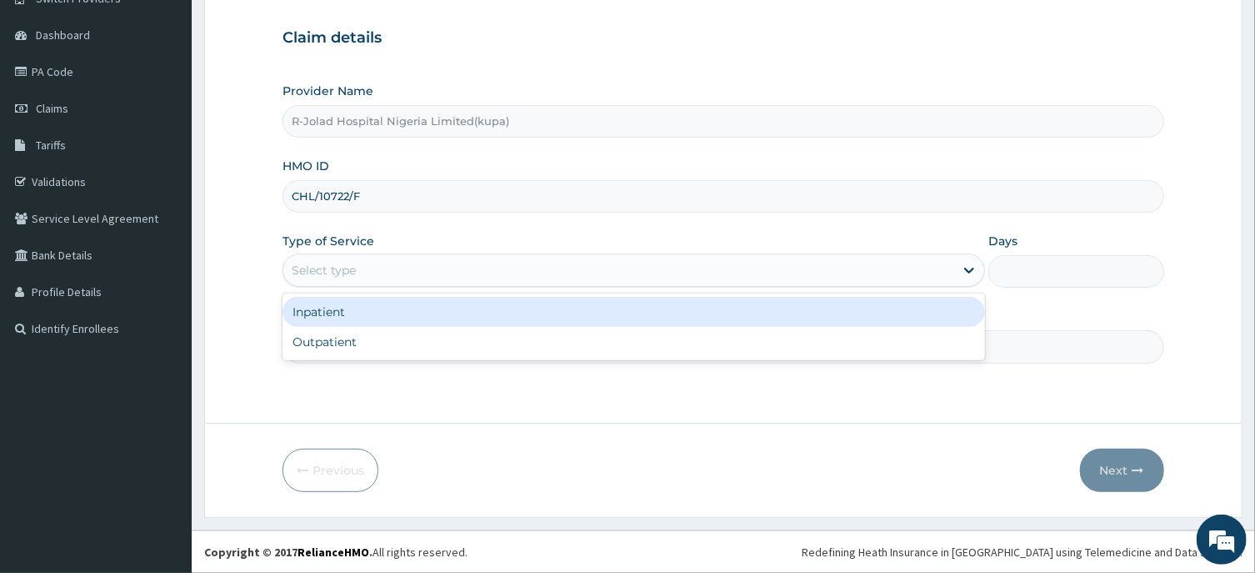
click at [328, 319] on div "Inpatient" at bounding box center [634, 312] width 703 height 30
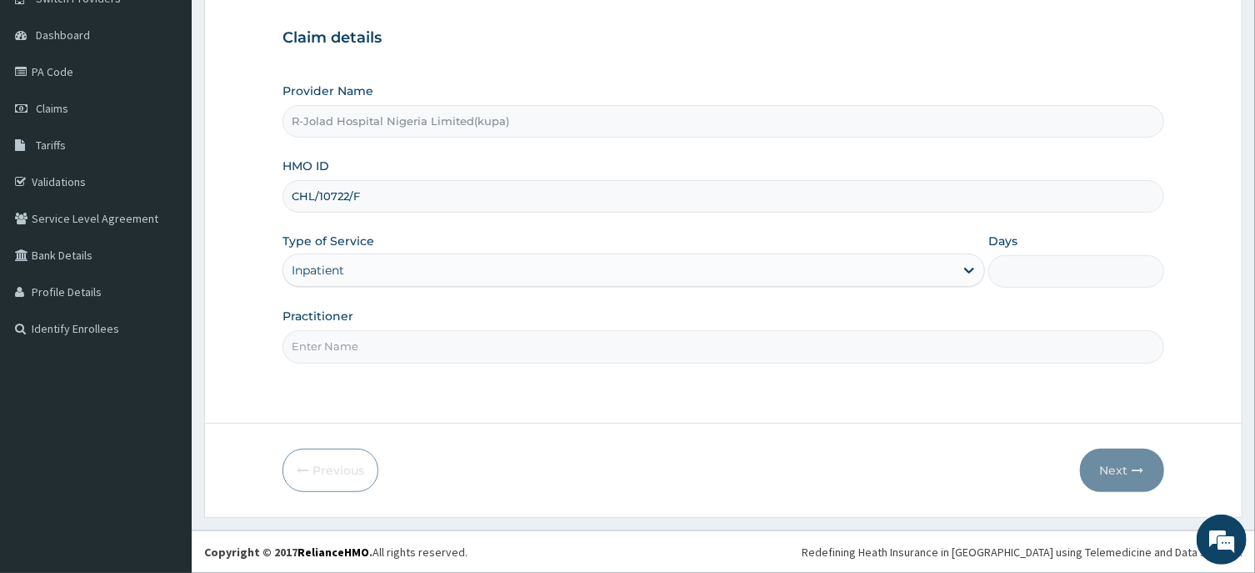
click at [1024, 272] on input "Days" at bounding box center [1077, 271] width 176 height 33
type input "7"
click at [333, 353] on input "Practitioner" at bounding box center [723, 346] width 881 height 33
paste input "Joy Atikpo"
type input "Joy Atikpo"
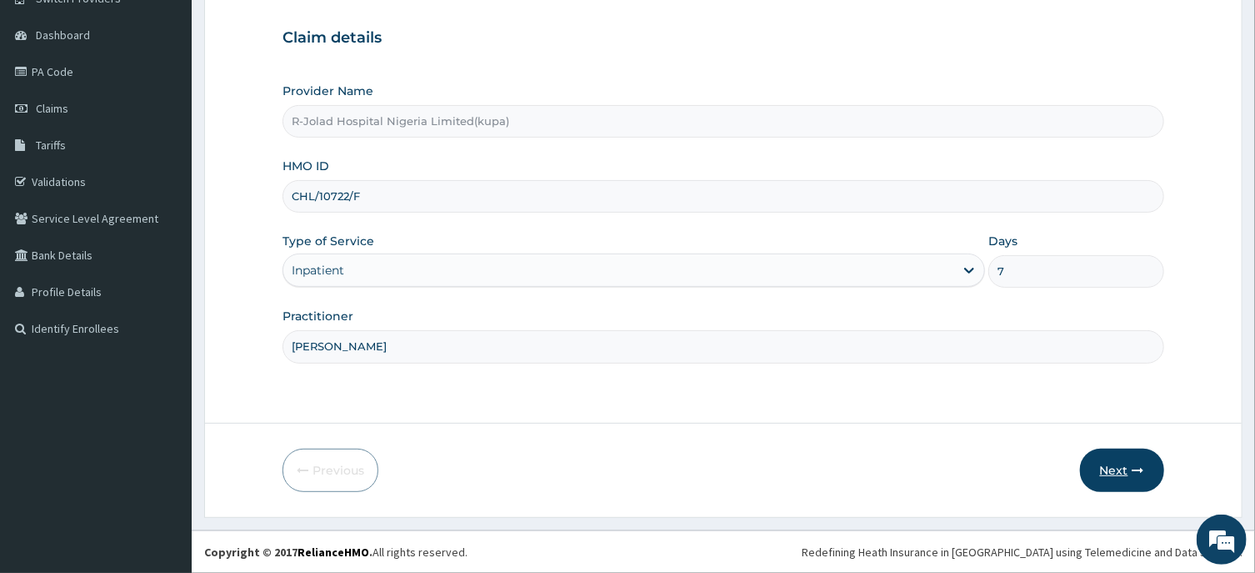
click at [1114, 473] on button "Next" at bounding box center [1122, 469] width 84 height 43
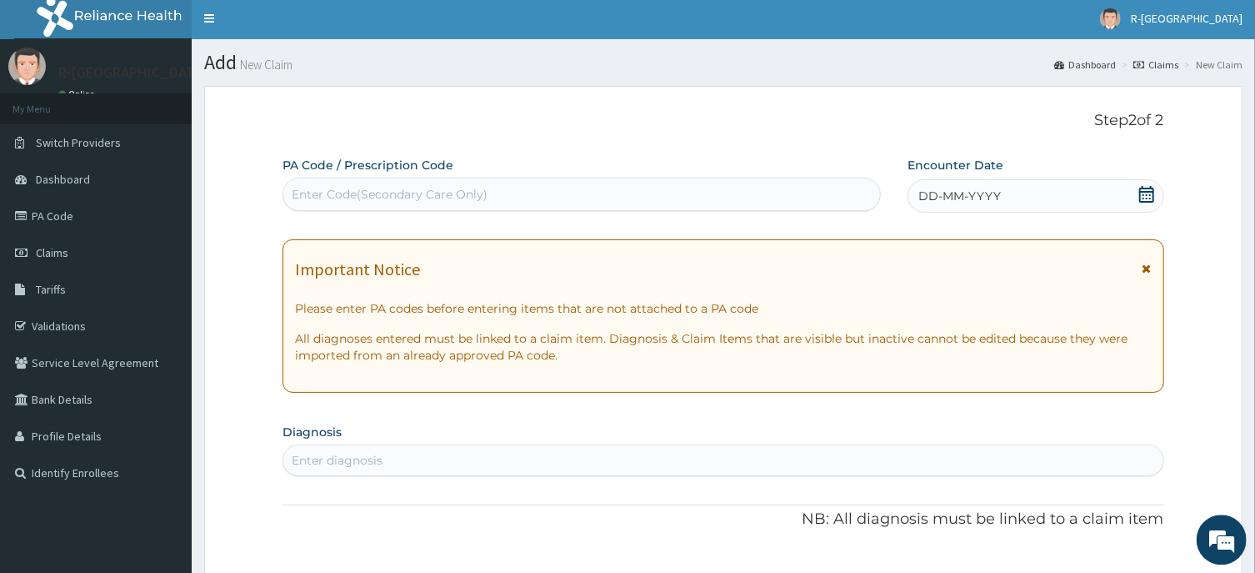
scroll to position [0, 0]
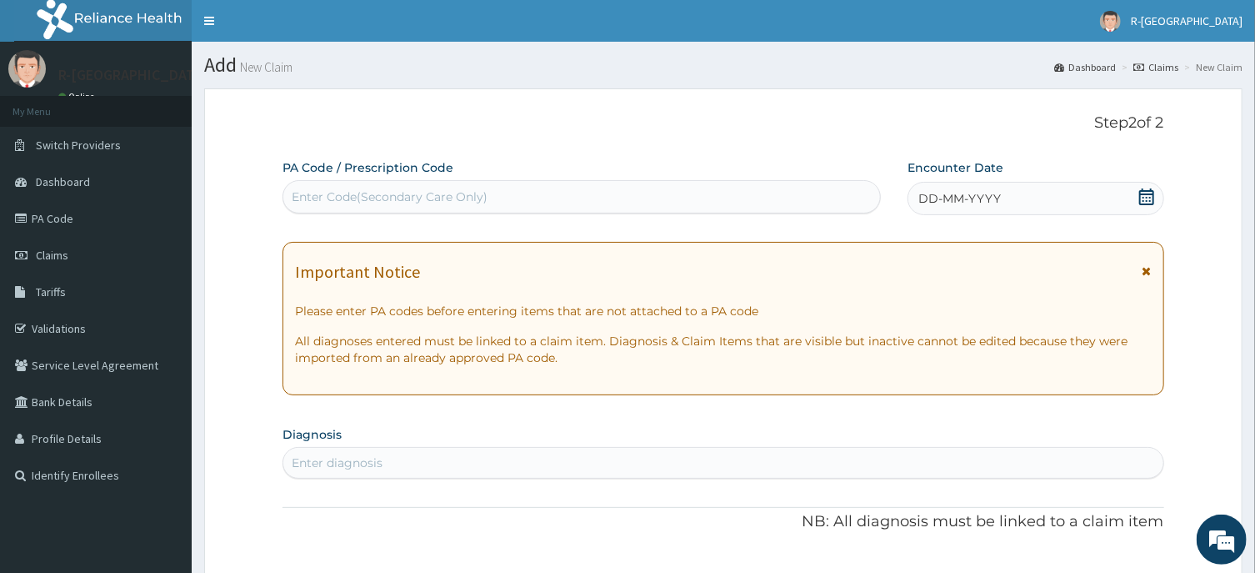
click at [323, 199] on div "Enter Code(Secondary Care Only)" at bounding box center [390, 196] width 196 height 17
paste input "PA/186946"
type input "PA/186946"
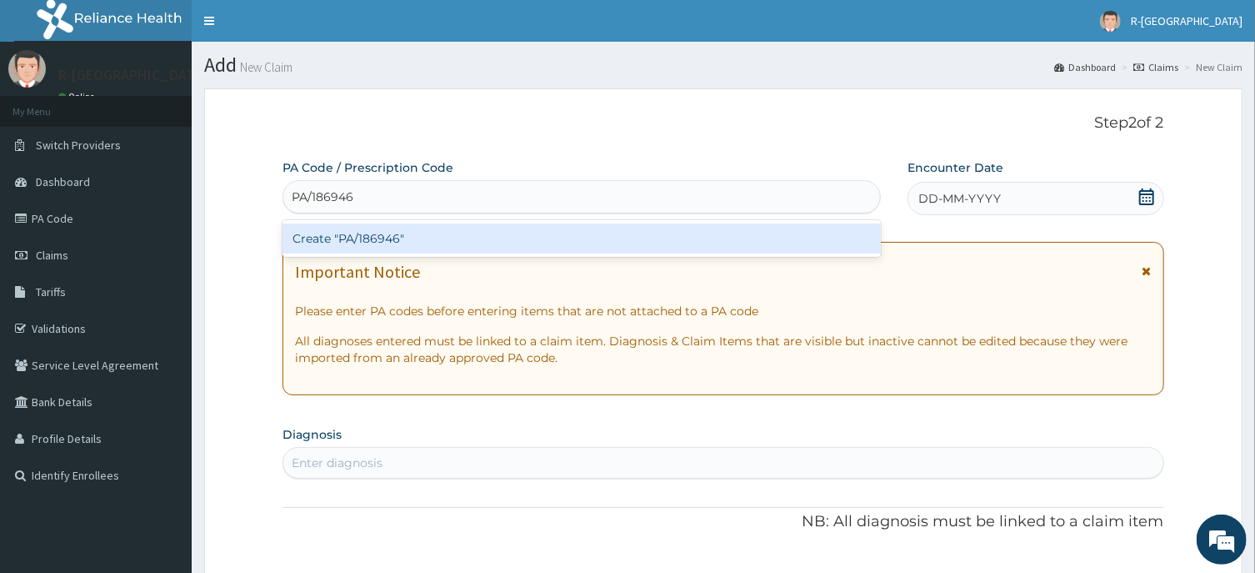
click at [369, 243] on div "Create "PA/186946"" at bounding box center [582, 238] width 598 height 30
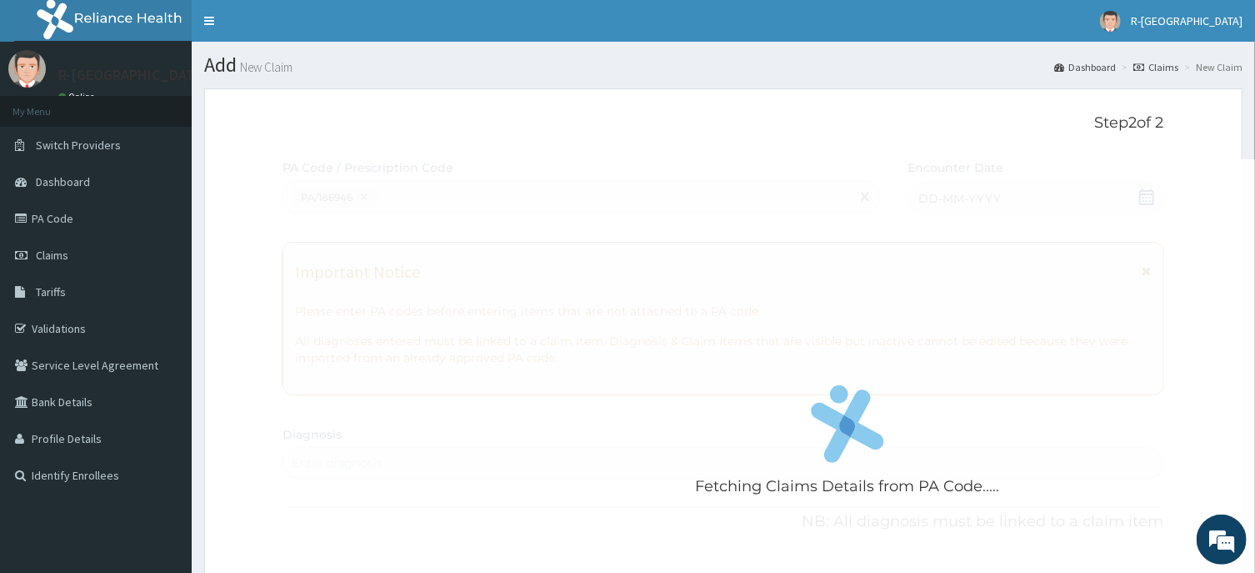
scroll to position [463, 0]
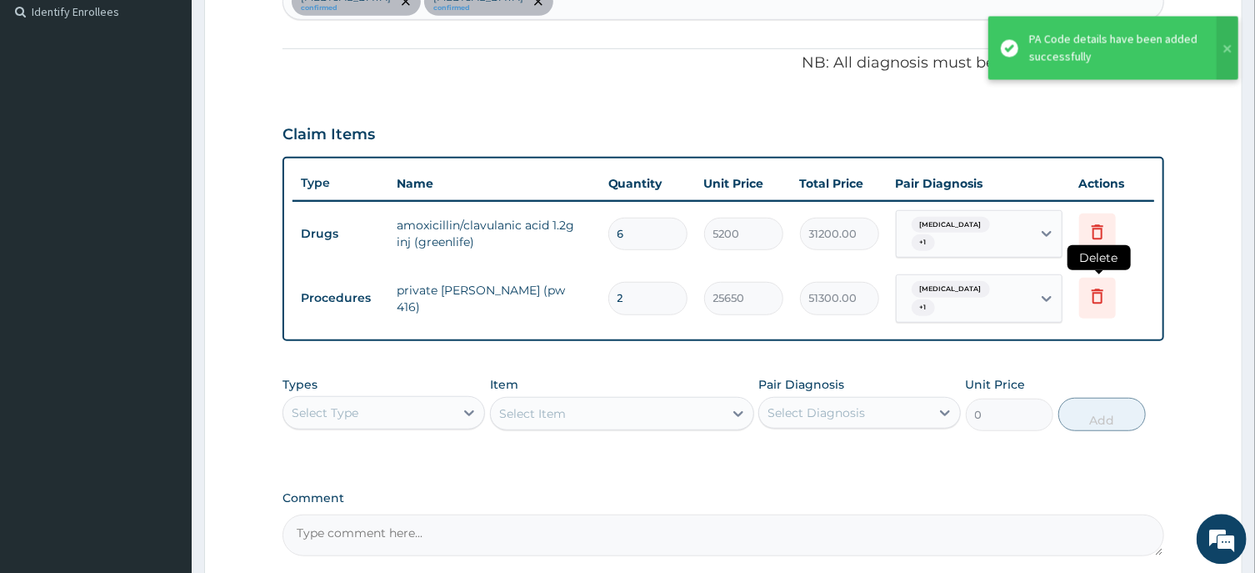
click at [1095, 286] on icon at bounding box center [1098, 296] width 20 height 20
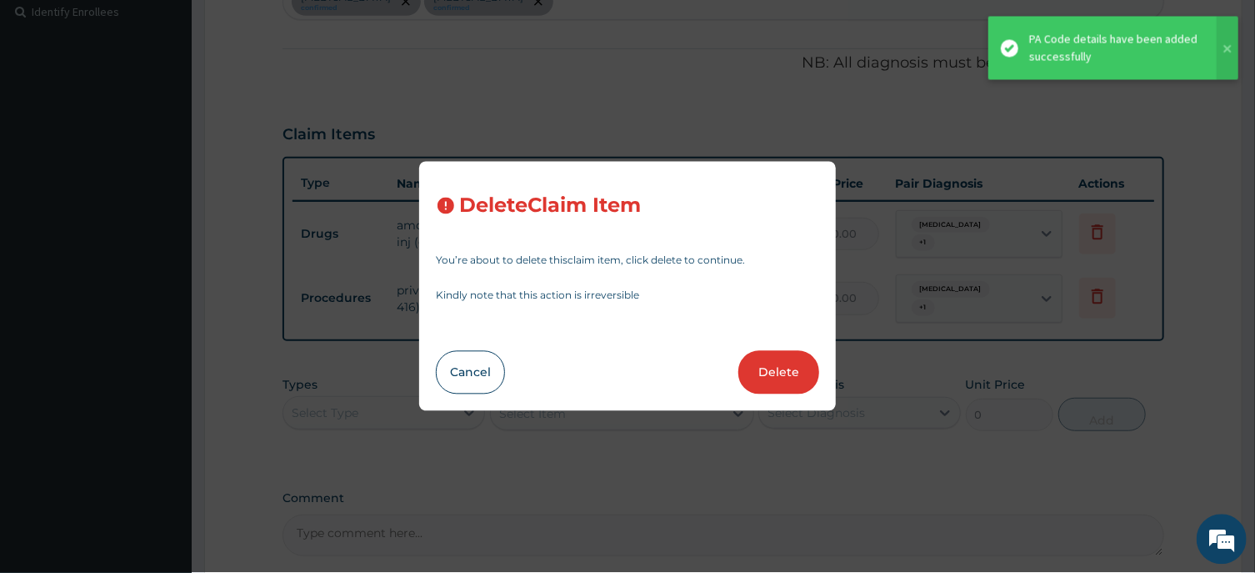
drag, startPoint x: 774, startPoint y: 370, endPoint x: 779, endPoint y: 355, distance: 15.8
click at [776, 370] on button "Delete" at bounding box center [779, 372] width 81 height 43
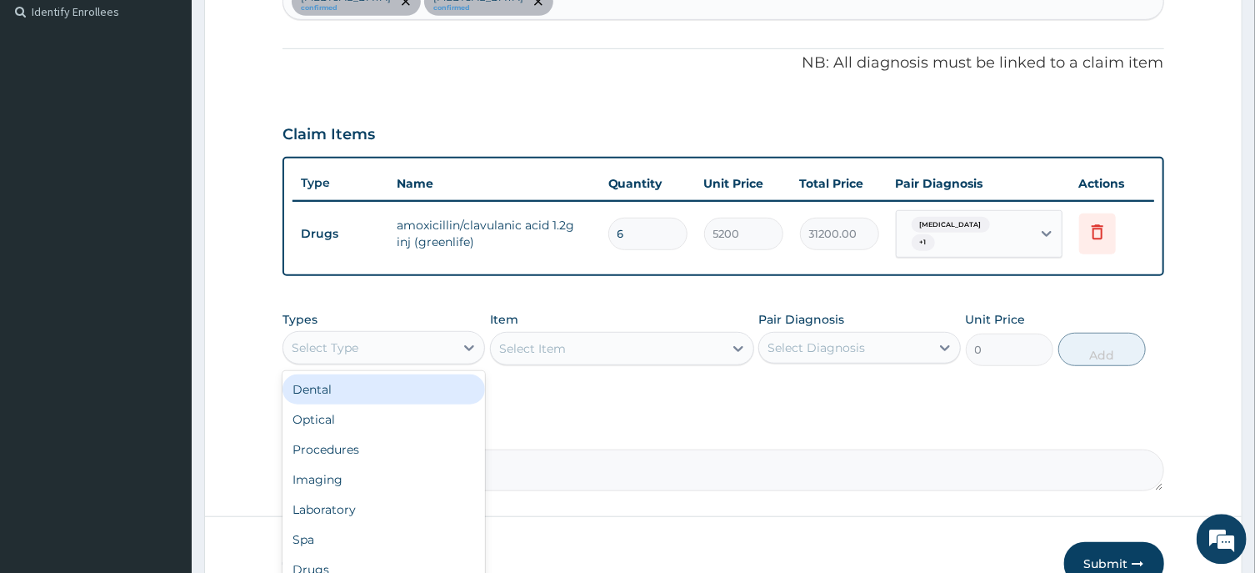
click at [338, 339] on div "Select Type" at bounding box center [325, 347] width 67 height 17
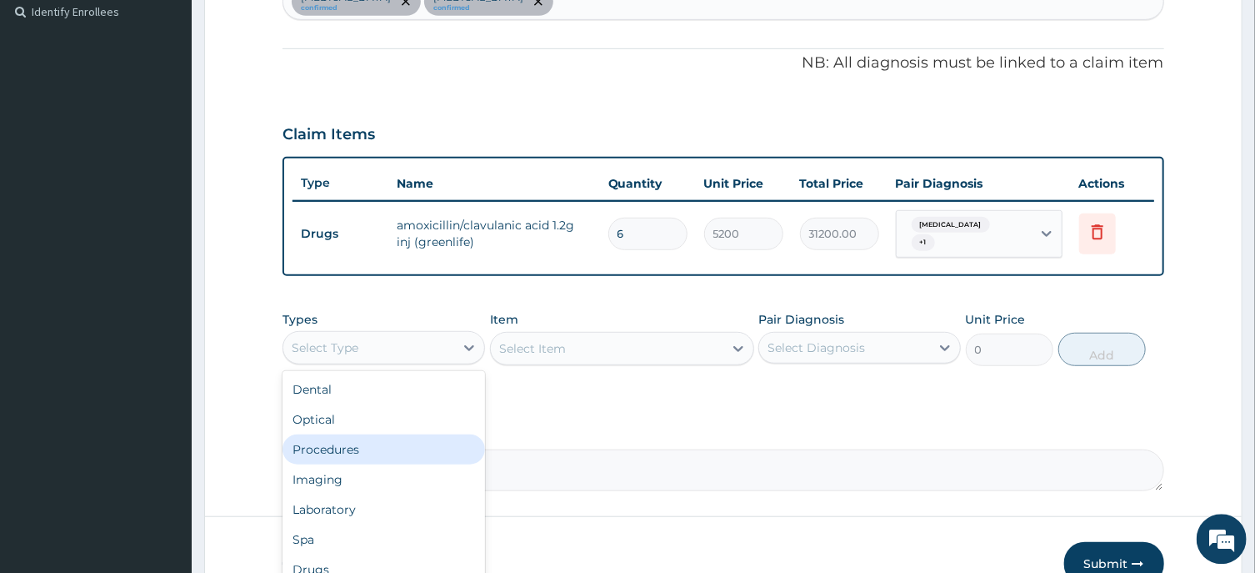
click at [326, 443] on div "Procedures" at bounding box center [384, 449] width 203 height 30
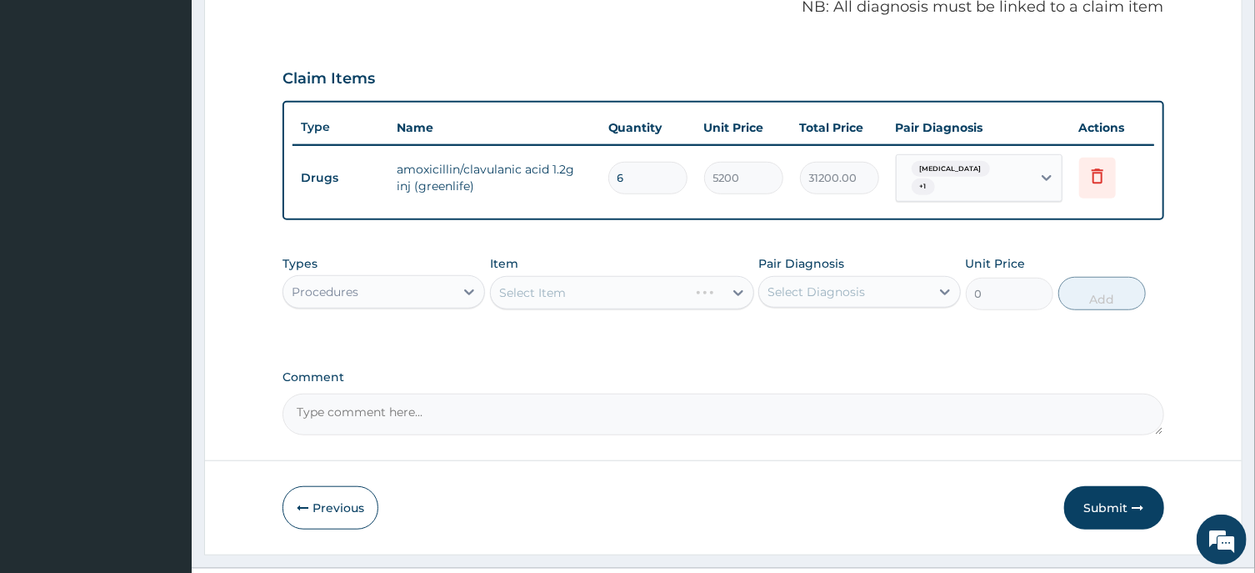
scroll to position [548, 0]
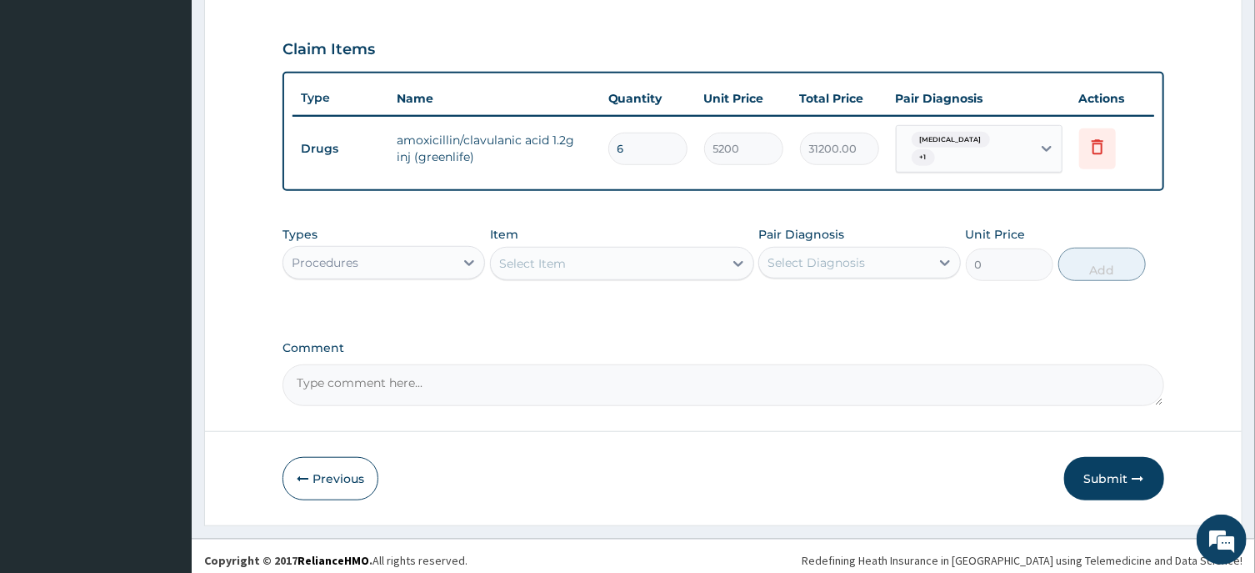
click at [599, 258] on div "Select Item" at bounding box center [607, 263] width 233 height 27
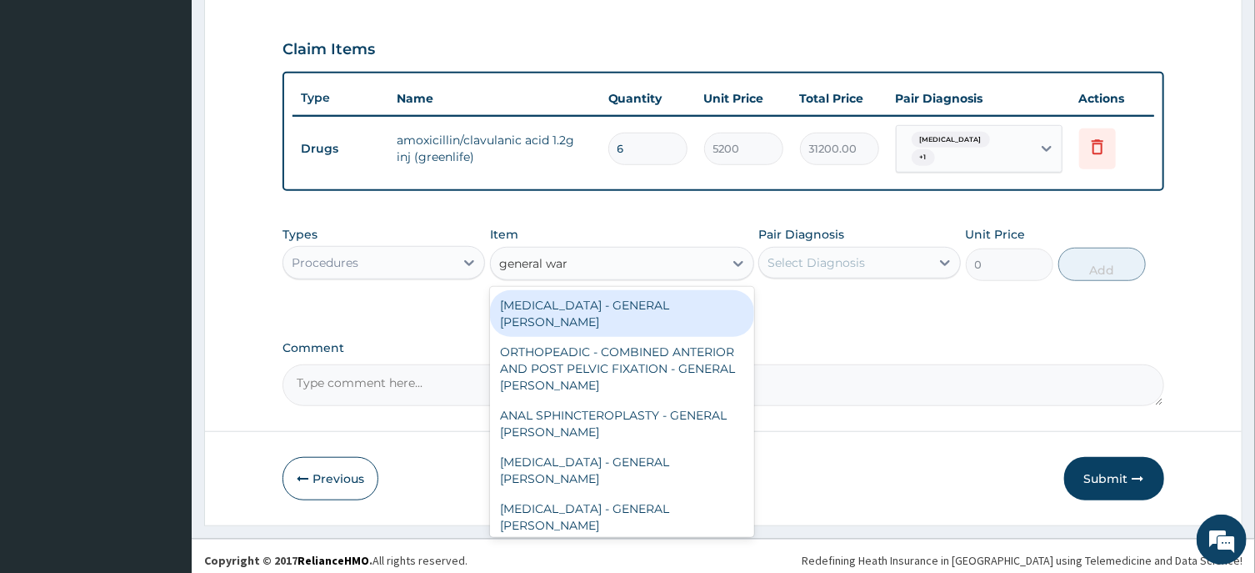
type input "general ward"
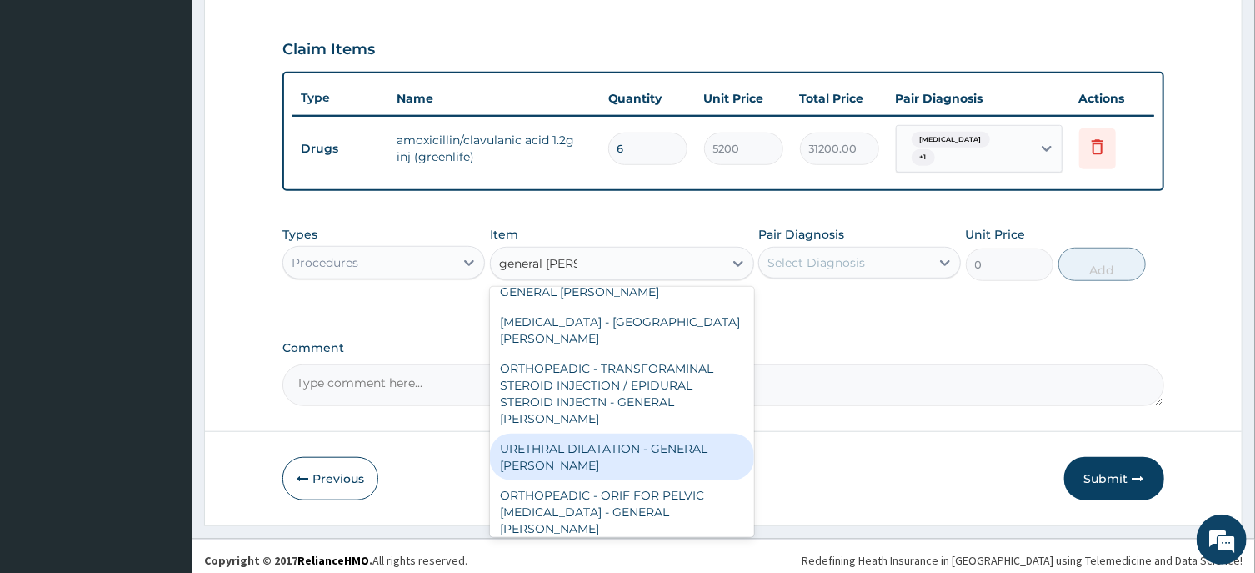
scroll to position [838, 0]
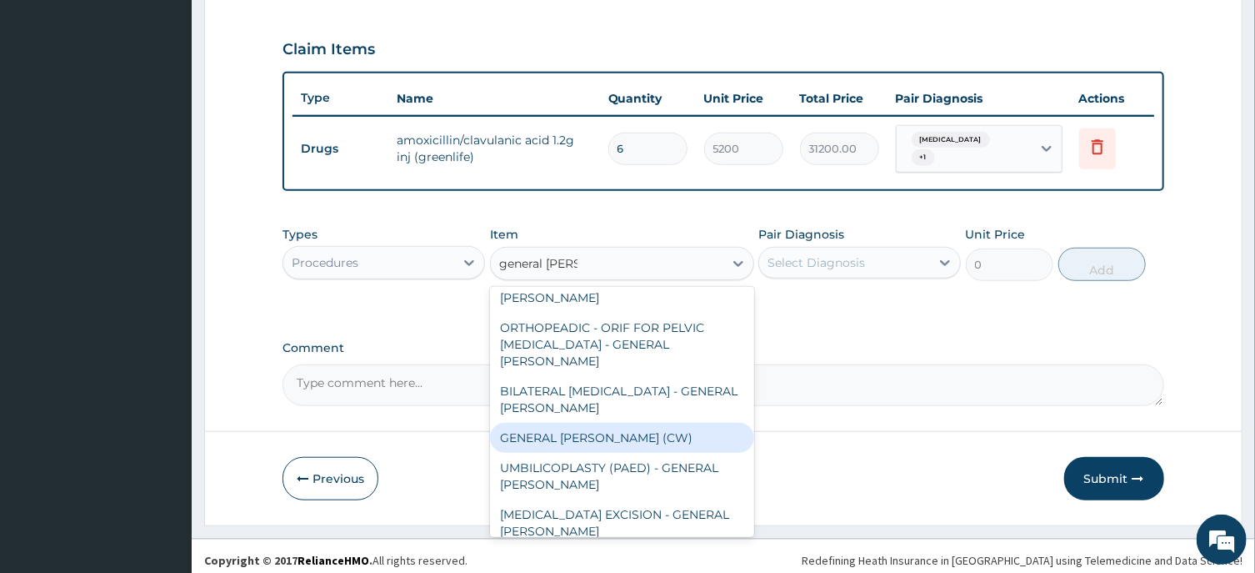
click at [609, 423] on div "GENERAL WARD (CW)" at bounding box center [622, 438] width 264 height 30
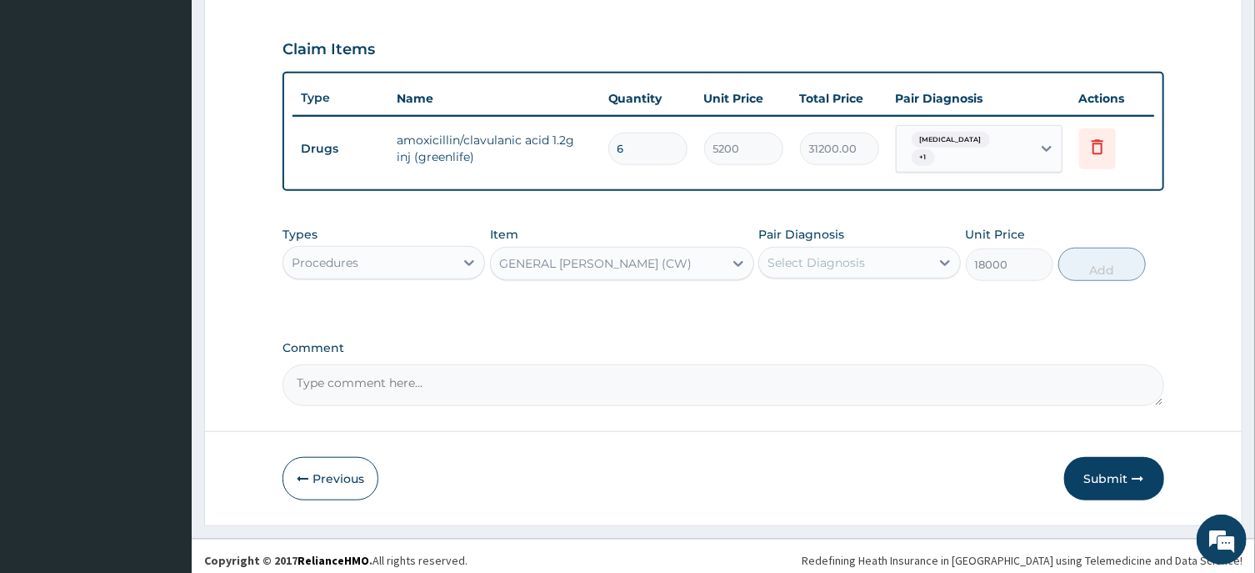
type input "18000"
click at [851, 254] on div "Select Diagnosis" at bounding box center [817, 262] width 98 height 17
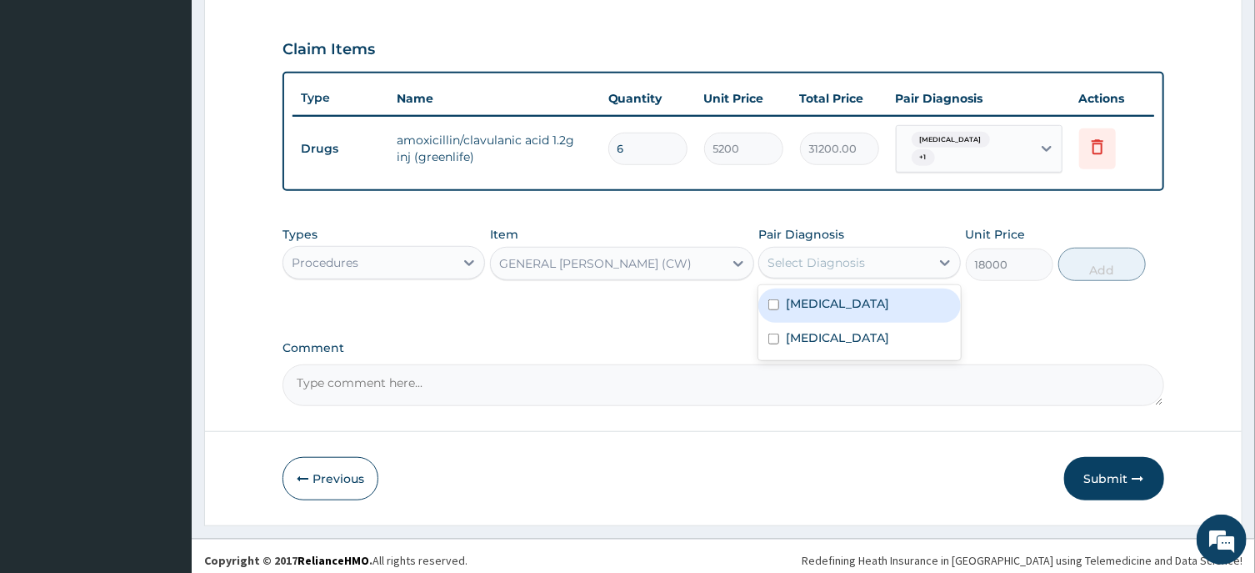
click at [820, 295] on label "[MEDICAL_DATA]" at bounding box center [837, 303] width 103 height 17
checkbox input "true"
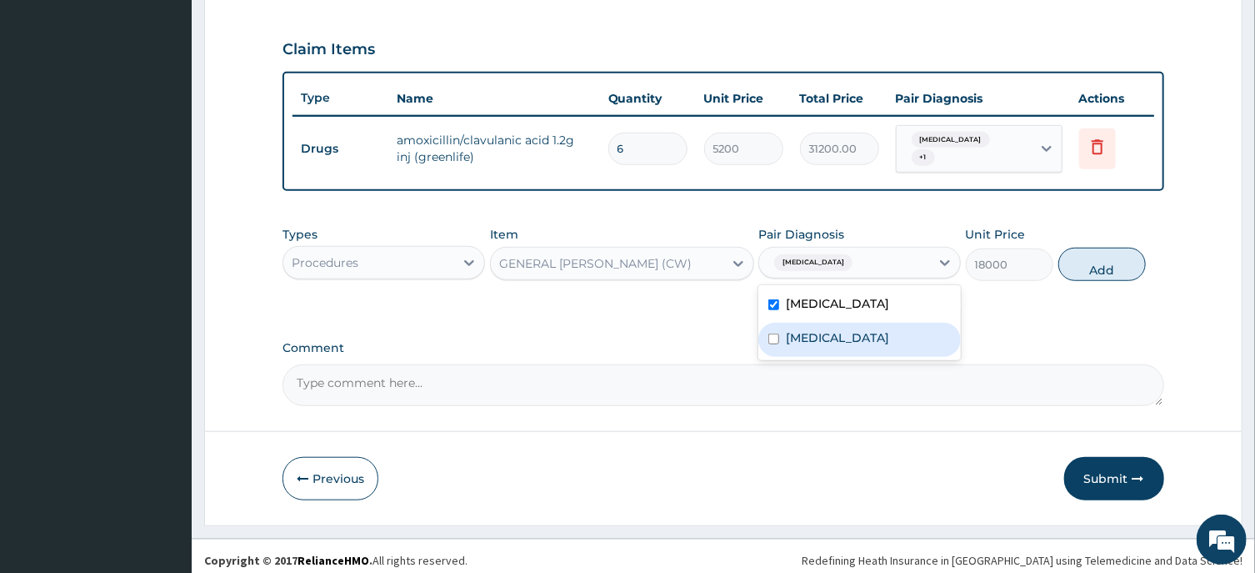
click at [883, 323] on div "[MEDICAL_DATA]" at bounding box center [860, 340] width 203 height 34
checkbox input "true"
click at [1089, 256] on button "Add" at bounding box center [1103, 264] width 88 height 33
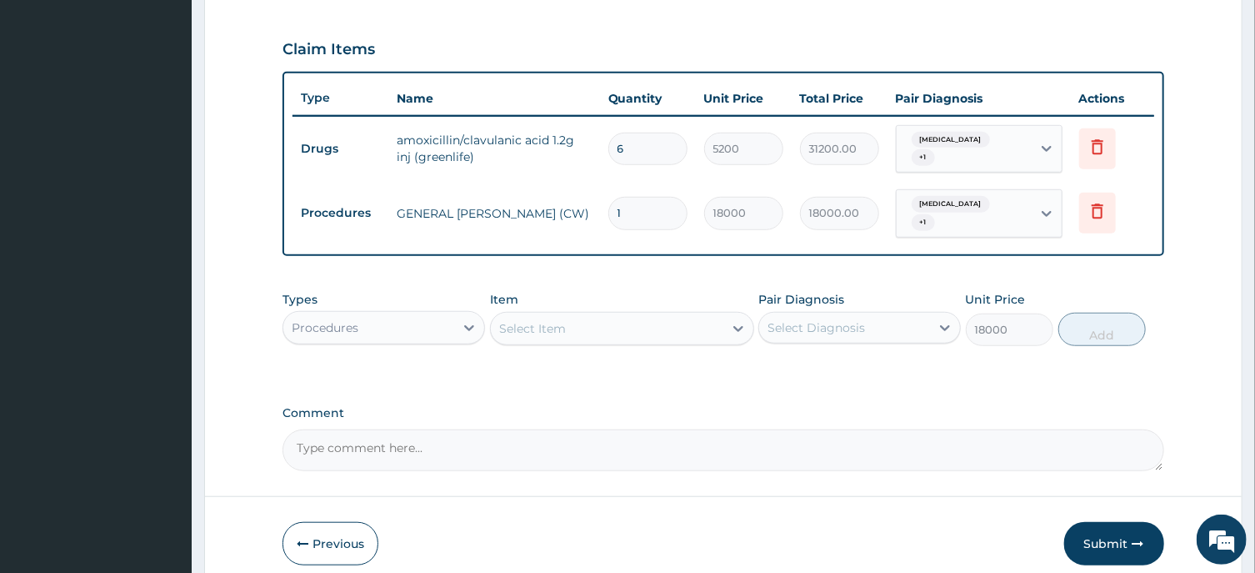
type input "0"
drag, startPoint x: 641, startPoint y: 204, endPoint x: 606, endPoint y: 206, distance: 35.0
click at [608, 206] on input "1" at bounding box center [647, 213] width 79 height 33
type input "7"
type input "126000.00"
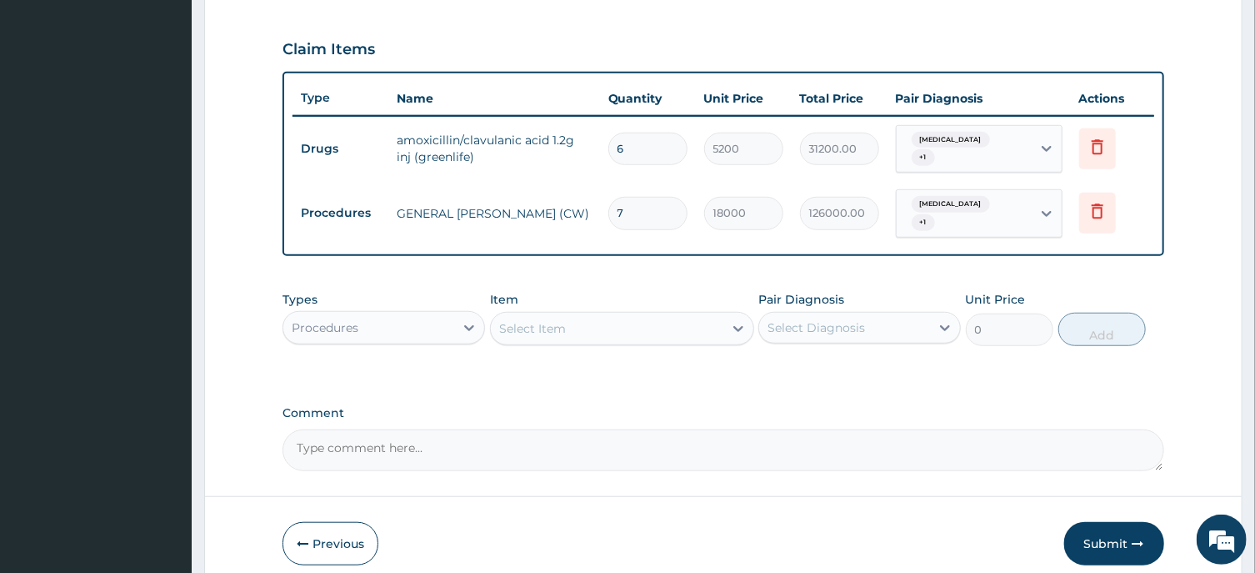
type input "7"
click at [531, 320] on div "Select Item" at bounding box center [532, 328] width 67 height 17
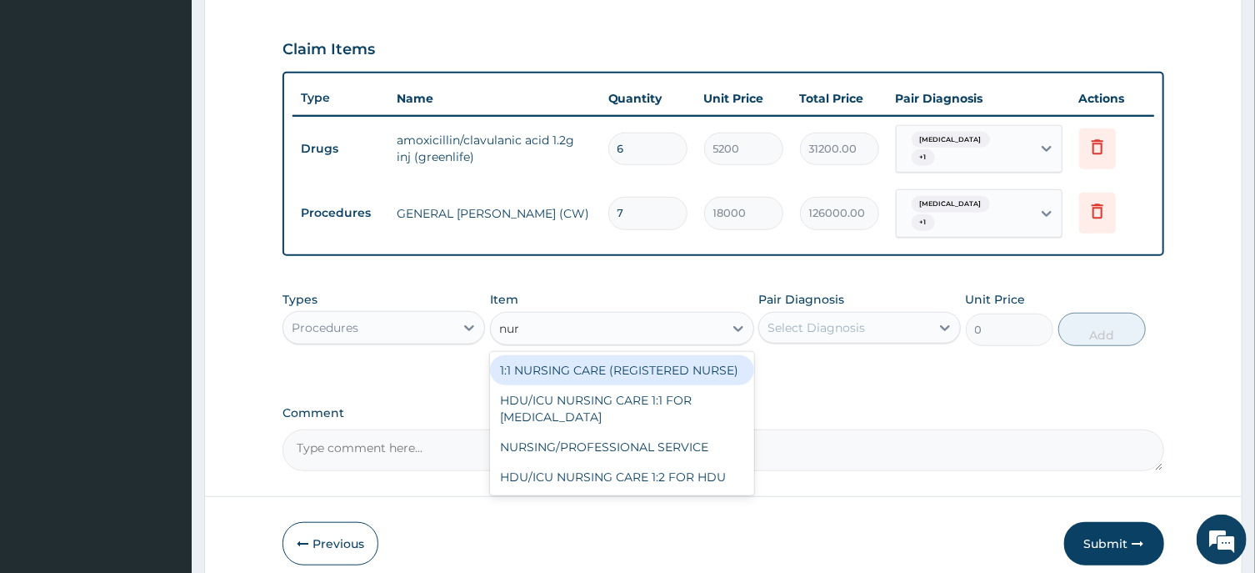
type input "nurs"
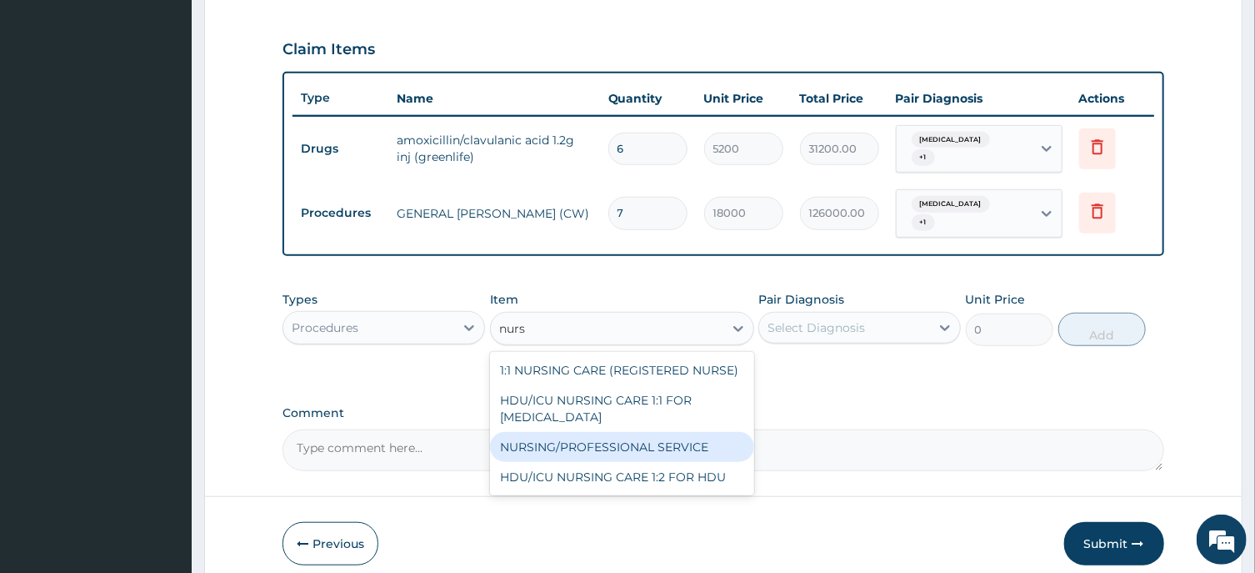
click at [644, 432] on div "NURSING/PROFESSIONAL SERVICE" at bounding box center [622, 447] width 264 height 30
type input "13500"
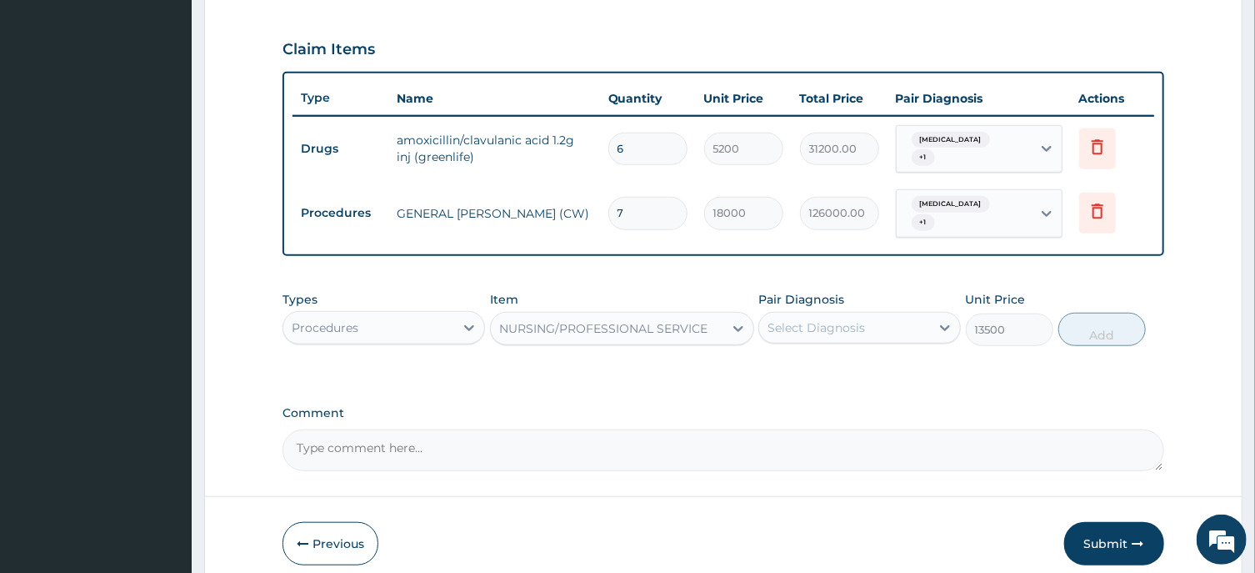
click at [833, 319] on div "Select Diagnosis" at bounding box center [817, 327] width 98 height 17
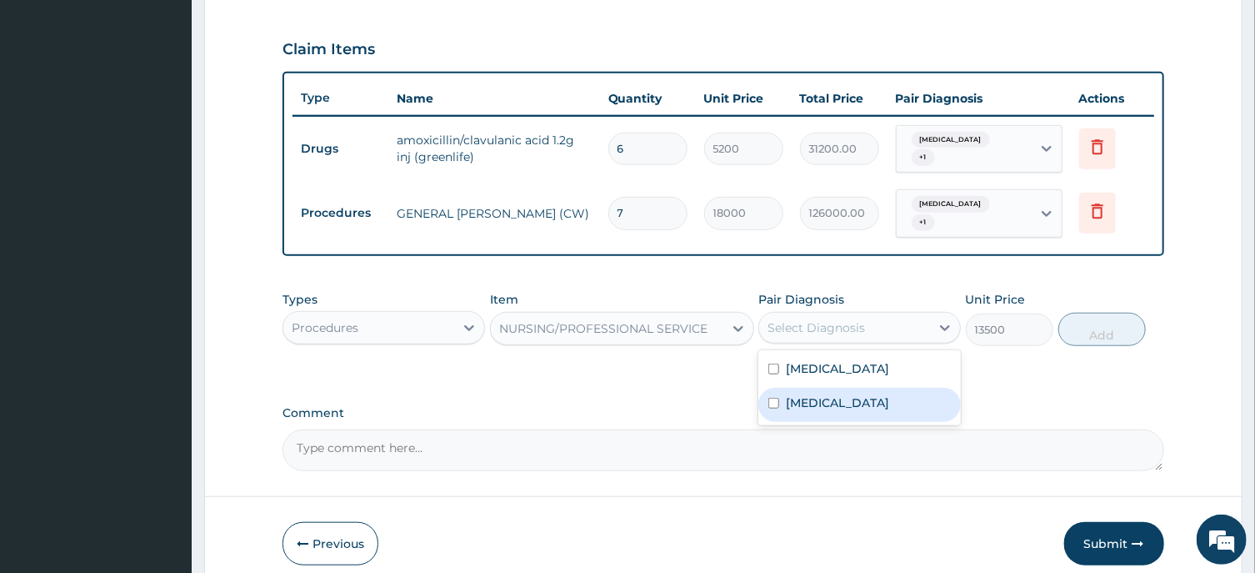
click at [834, 394] on label "Acute tonsillitis" at bounding box center [837, 402] width 103 height 17
checkbox input "true"
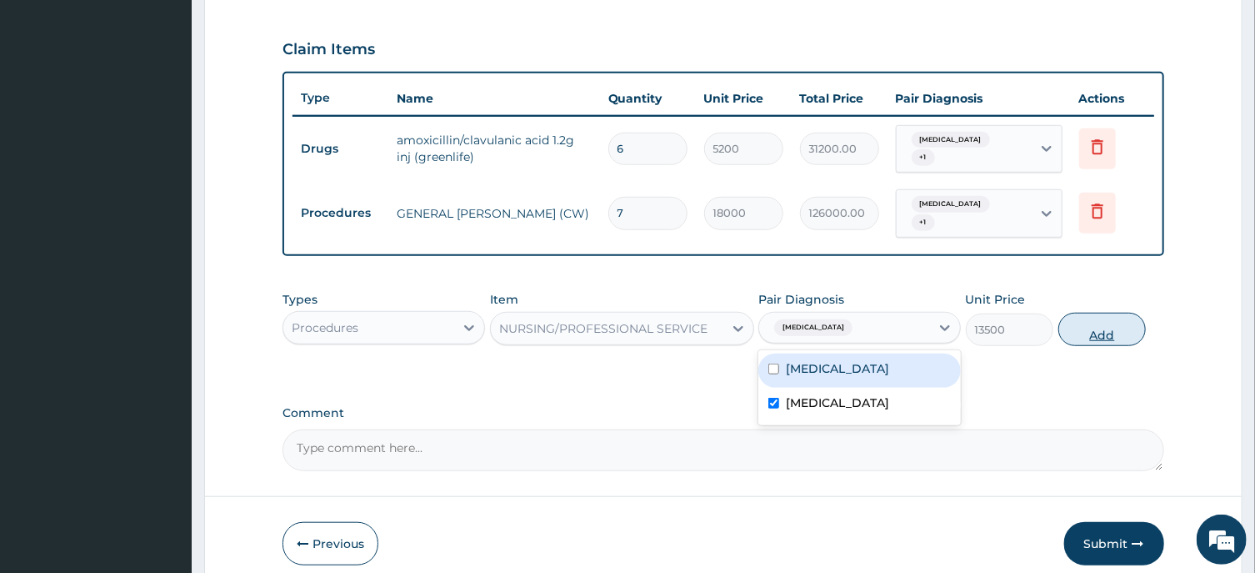
click at [1108, 318] on button "Add" at bounding box center [1103, 329] width 88 height 33
type input "0"
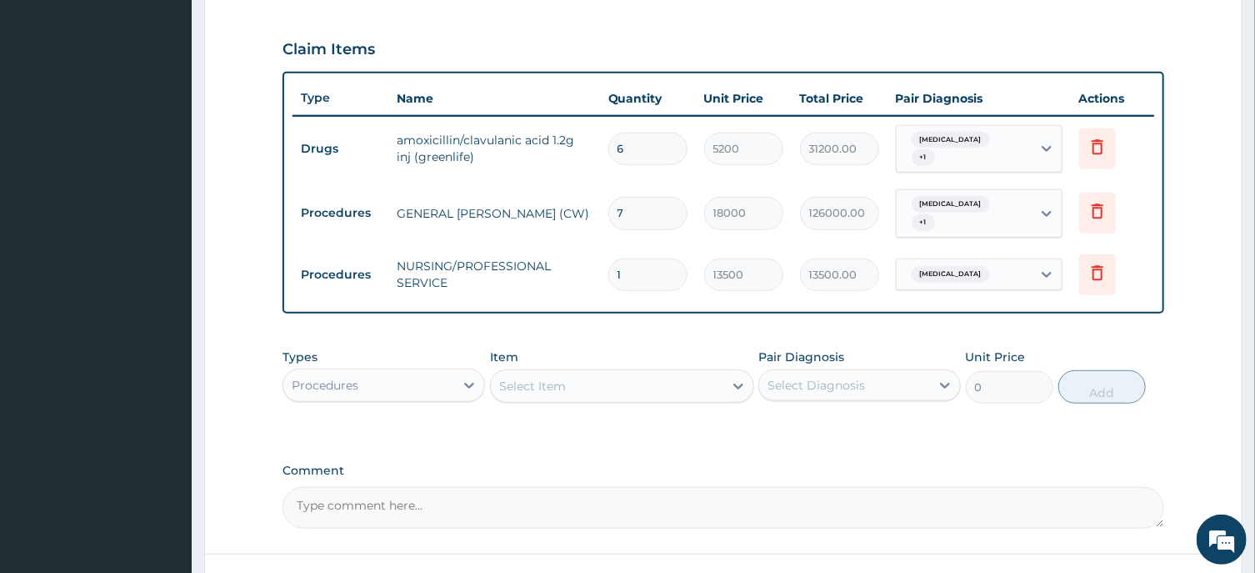
drag, startPoint x: 612, startPoint y: 265, endPoint x: 598, endPoint y: 264, distance: 14.2
click at [608, 264] on input "1" at bounding box center [647, 274] width 79 height 33
type input "7"
type input "94500.00"
type input "7"
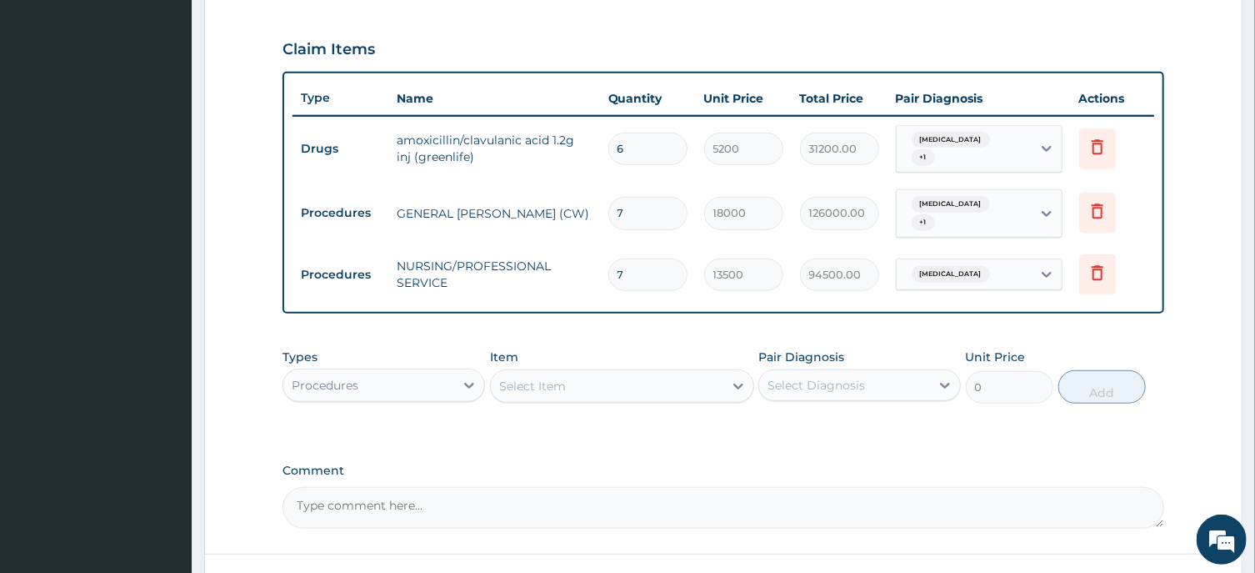
click at [528, 378] on div "Select Item" at bounding box center [532, 386] width 67 height 17
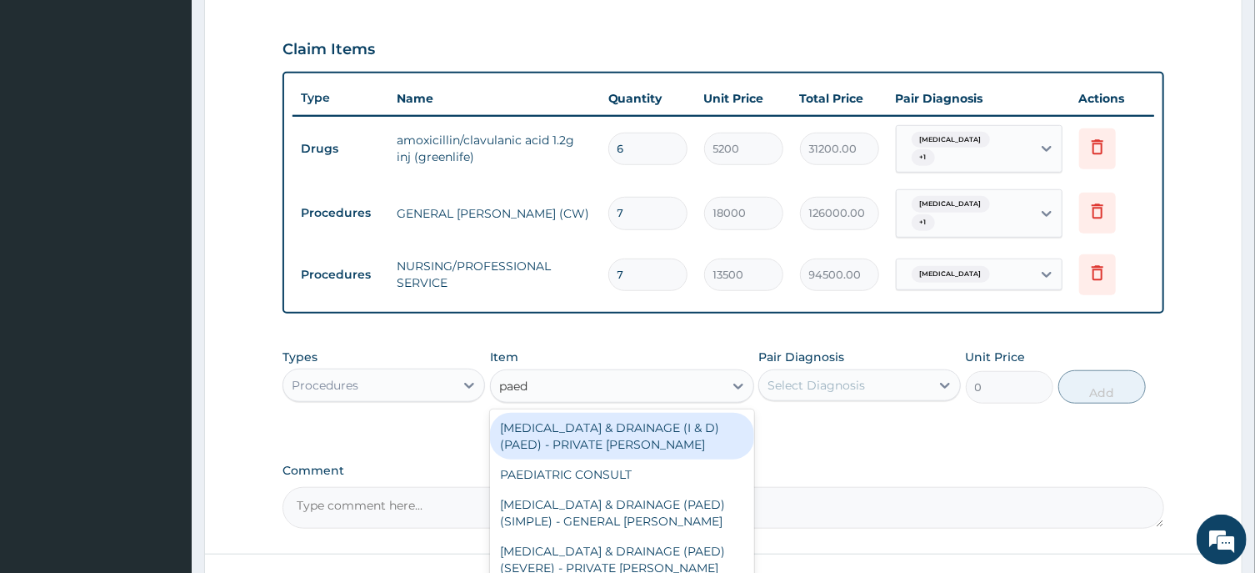
type input "paedi"
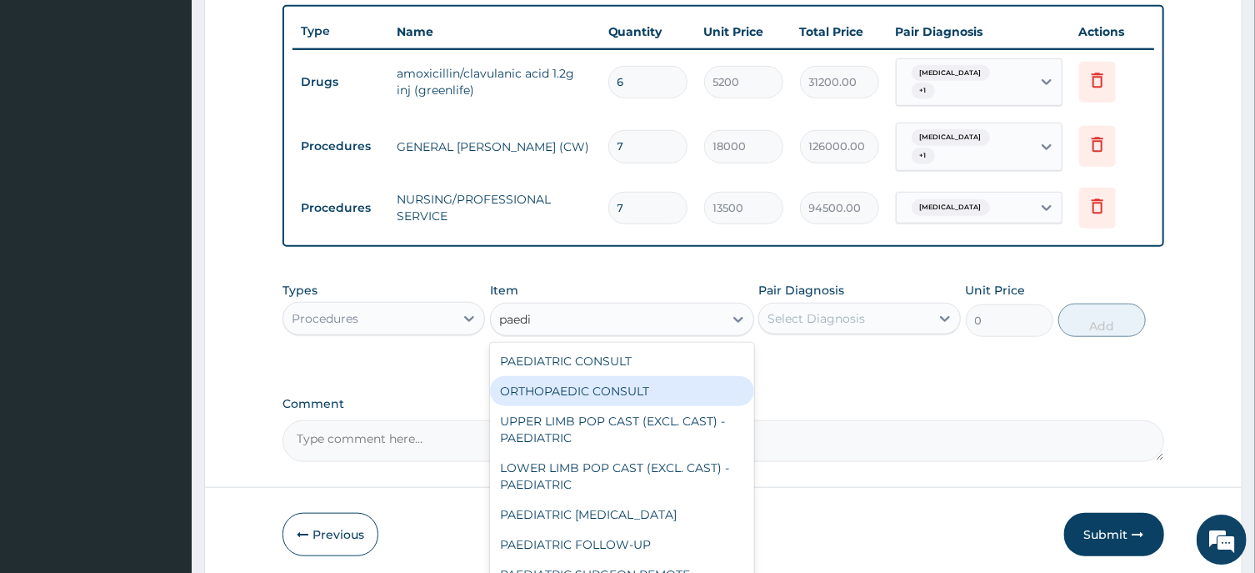
scroll to position [664, 0]
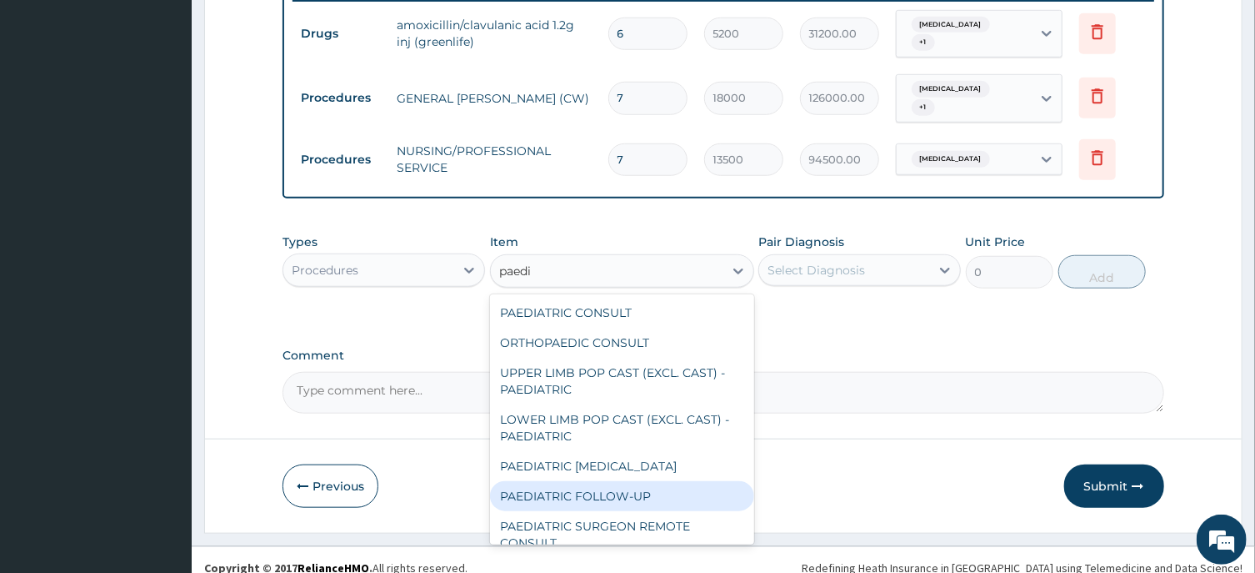
click at [605, 481] on div "PAEDIATRIC FOLLOW-UP" at bounding box center [622, 496] width 264 height 30
type input "12150"
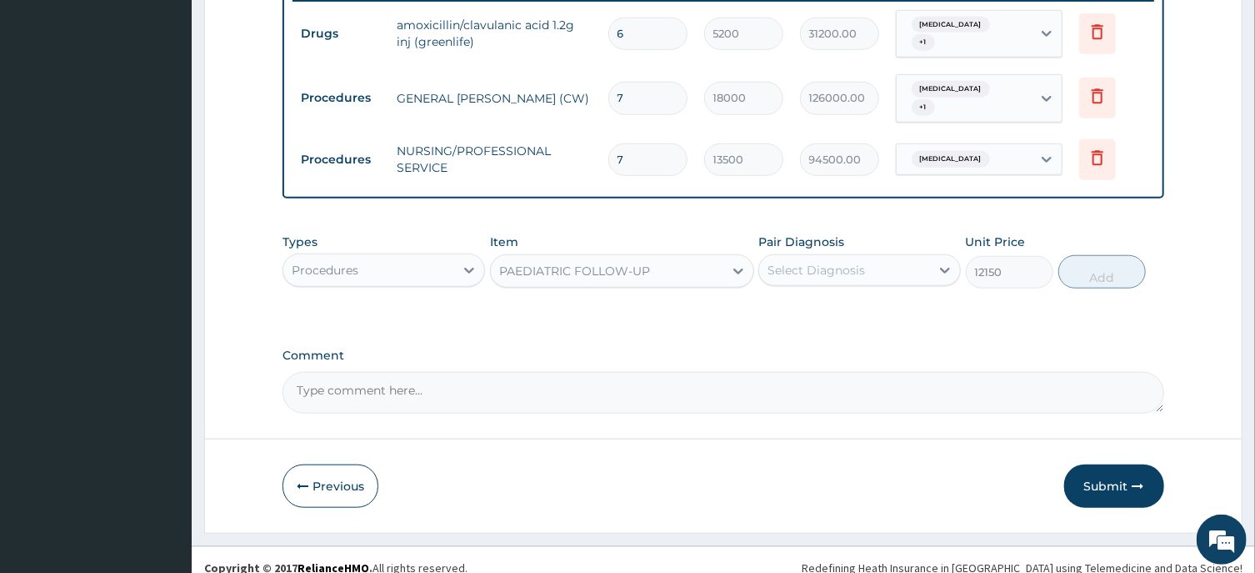
click at [859, 263] on div "Select Diagnosis" at bounding box center [844, 270] width 171 height 27
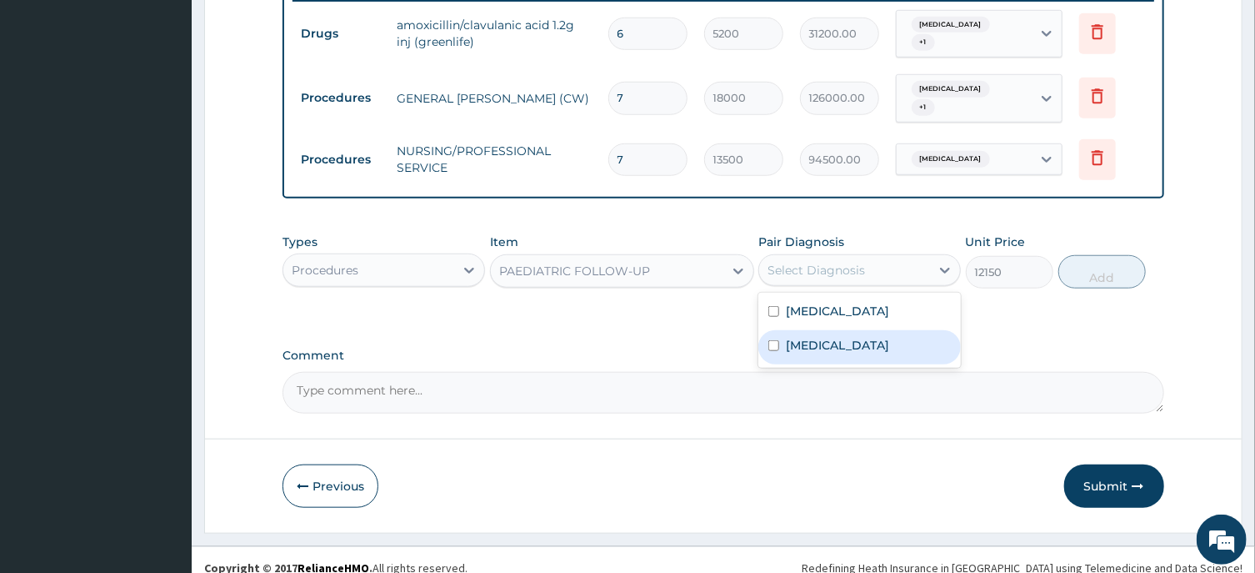
click at [856, 337] on label "Acute tonsillitis" at bounding box center [837, 345] width 103 height 17
checkbox input "true"
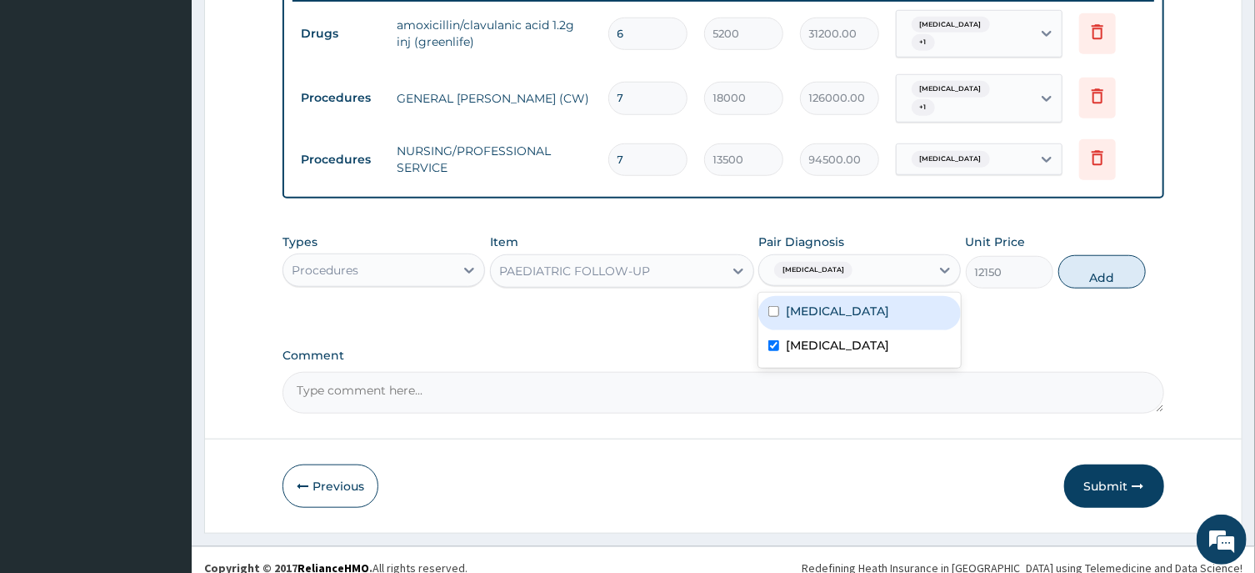
click at [848, 296] on div "Sepsis" at bounding box center [860, 313] width 203 height 34
checkbox input "true"
click at [1090, 255] on button "Add" at bounding box center [1103, 271] width 88 height 33
type input "0"
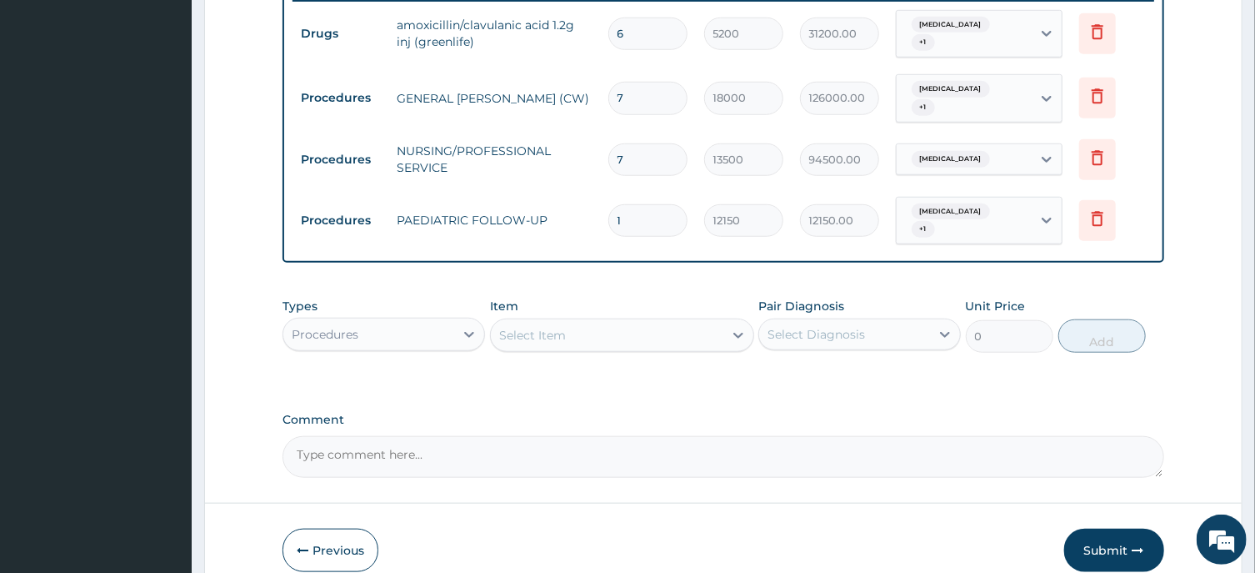
scroll to position [395, 0]
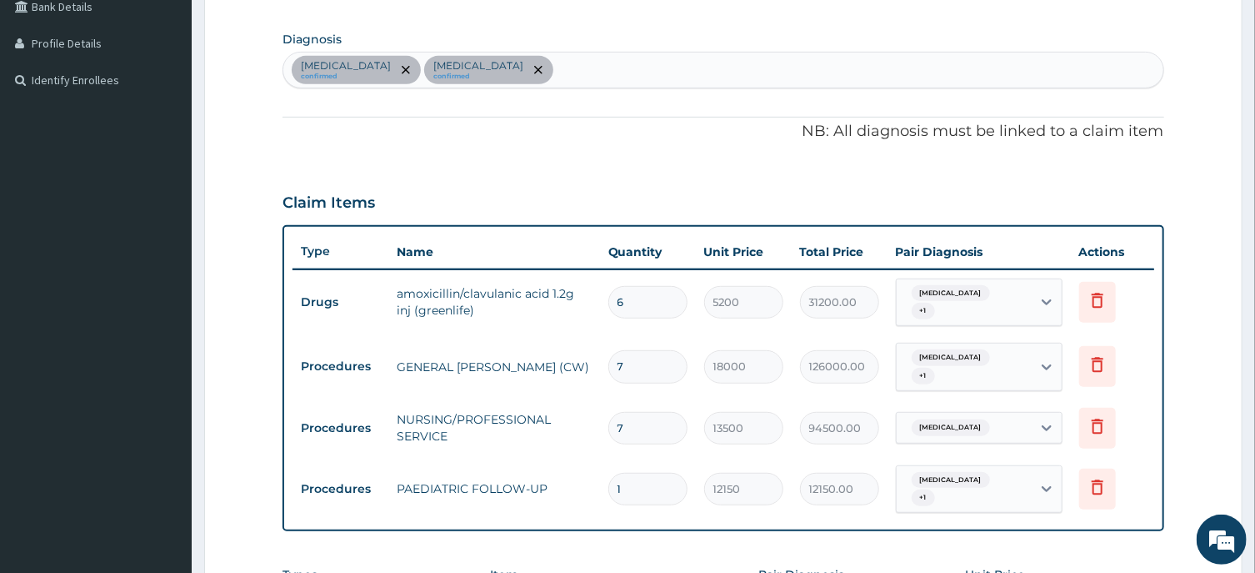
click at [493, 61] on div "Sepsis confirmed Acute tonsillitis confirmed" at bounding box center [722, 70] width 879 height 35
type input "mala"
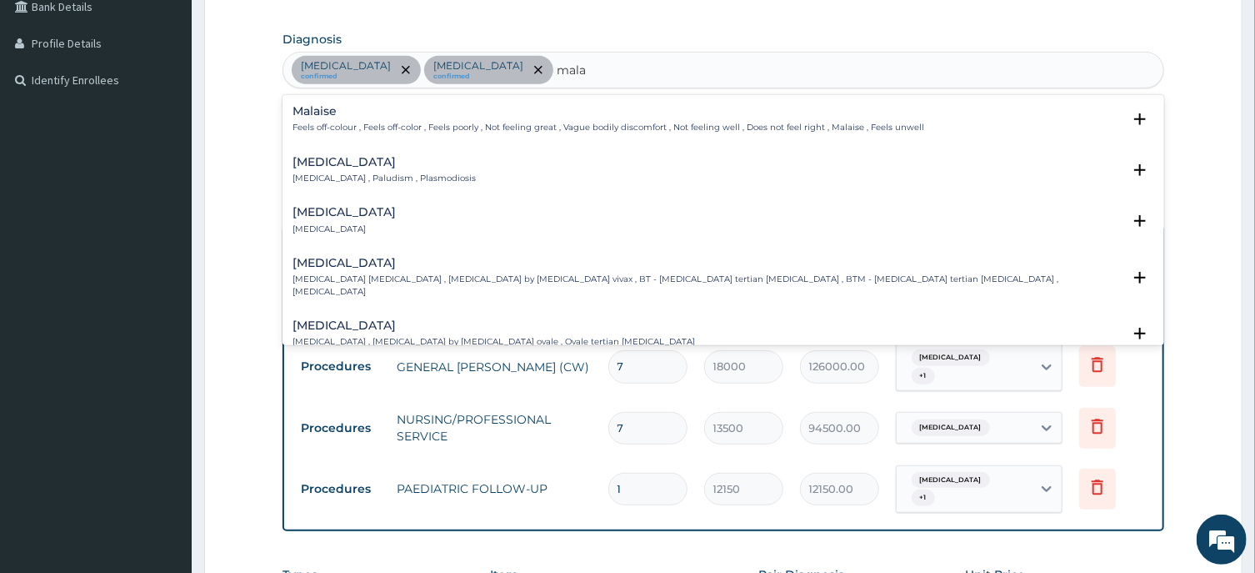
click at [319, 171] on div "Malaria Malaria , Paludism , Plasmodiosis" at bounding box center [384, 170] width 183 height 29
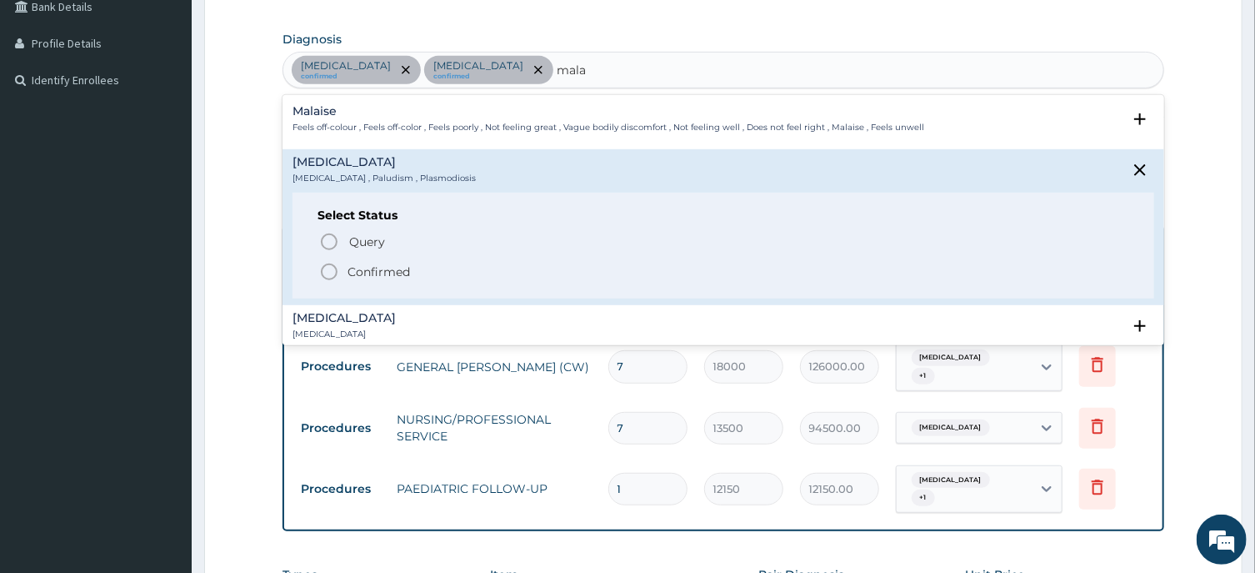
click at [333, 276] on icon "status option filled" at bounding box center [329, 272] width 20 height 20
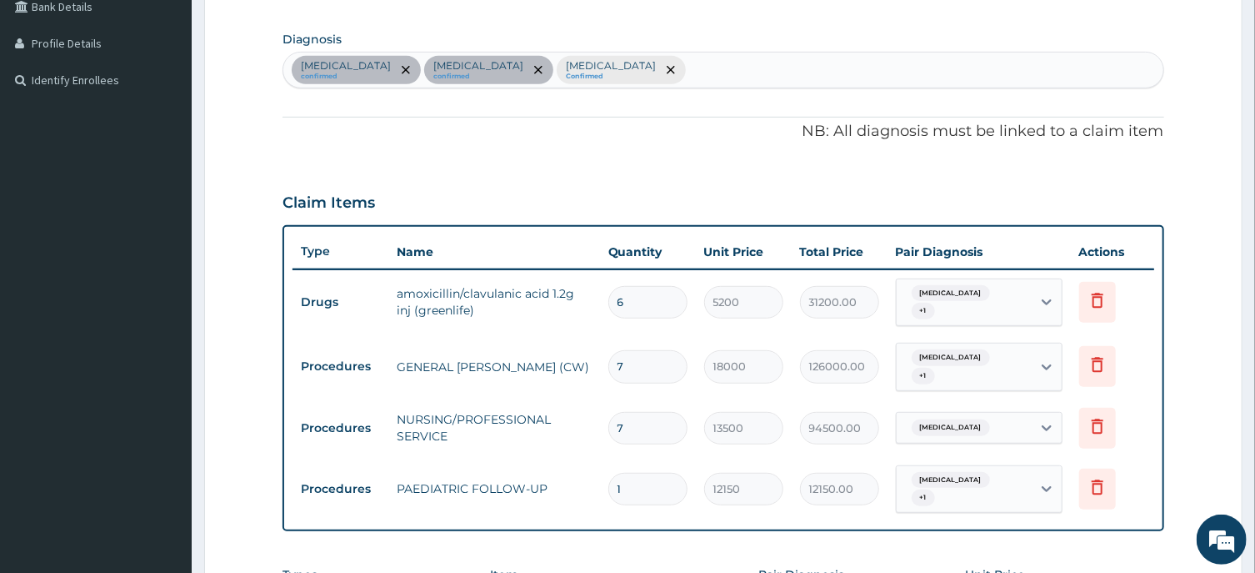
scroll to position [664, 0]
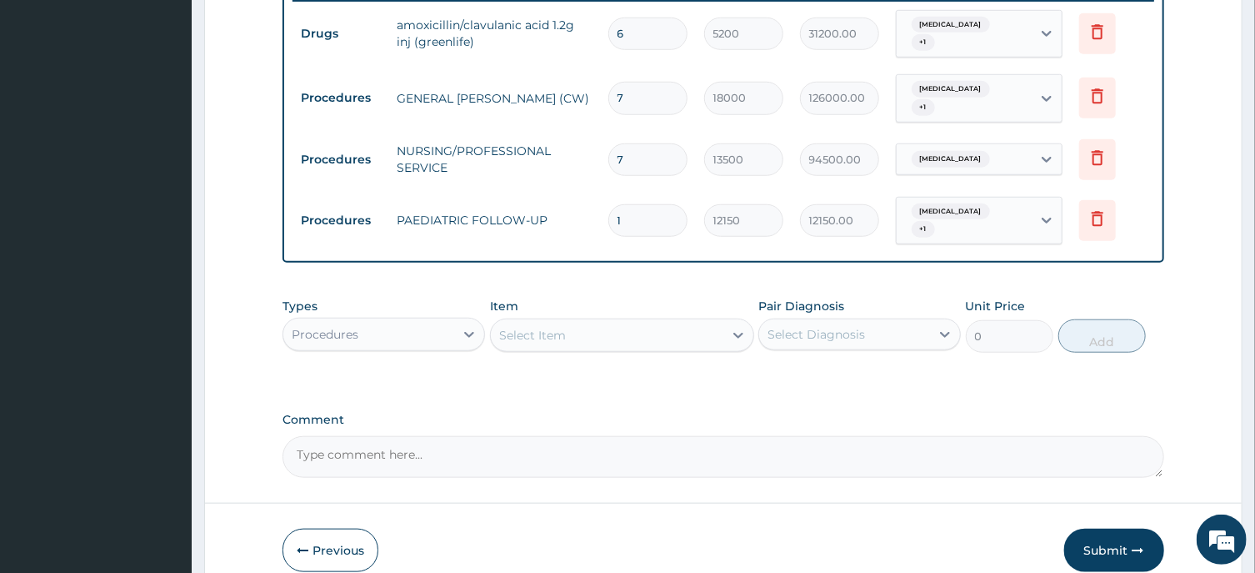
click at [344, 326] on div "Procedures" at bounding box center [325, 334] width 67 height 17
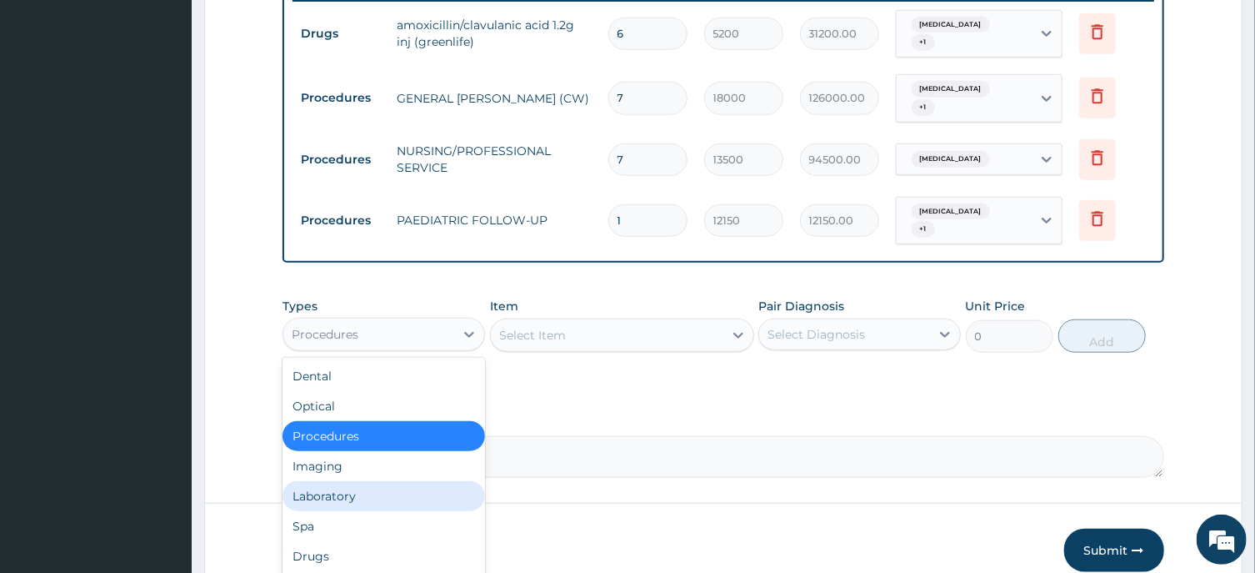
click at [327, 481] on div "Laboratory" at bounding box center [384, 496] width 203 height 30
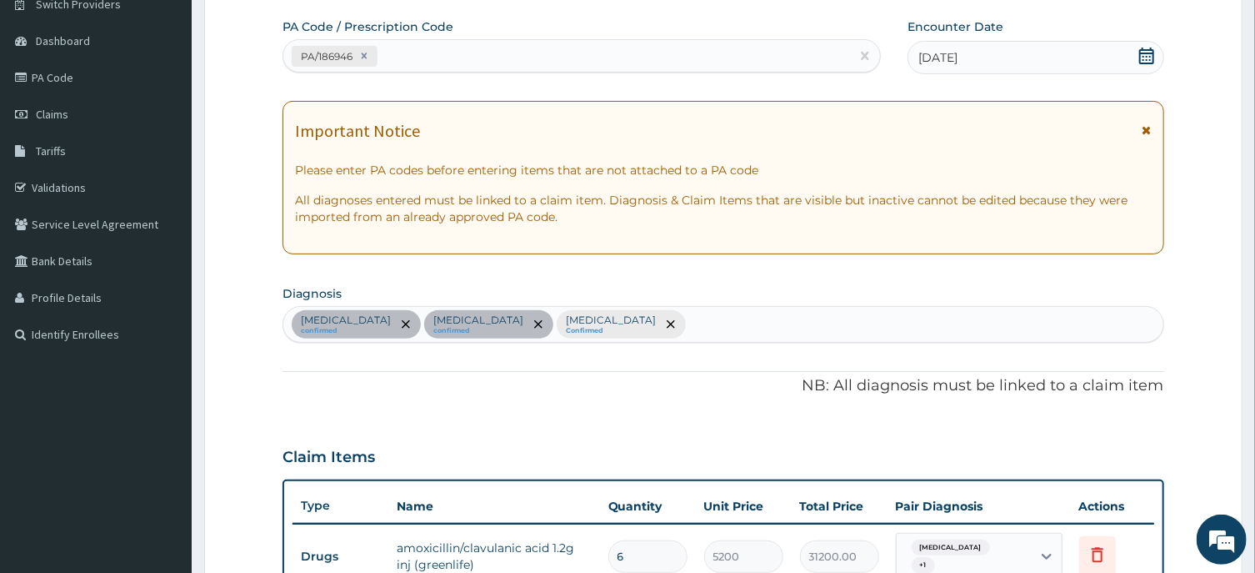
scroll to position [127, 0]
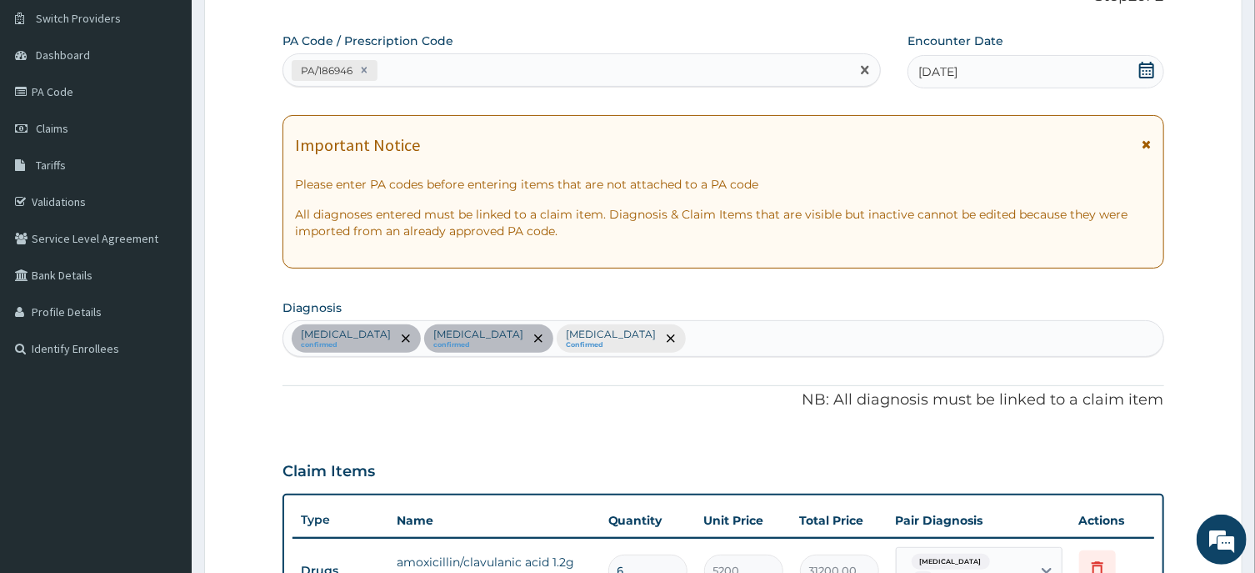
drag, startPoint x: 406, startPoint y: 77, endPoint x: 428, endPoint y: 68, distance: 23.2
click at [413, 74] on div "PA/186946" at bounding box center [566, 71] width 567 height 28
paste input "PA/B444BB"
type input "PA/B444BB"
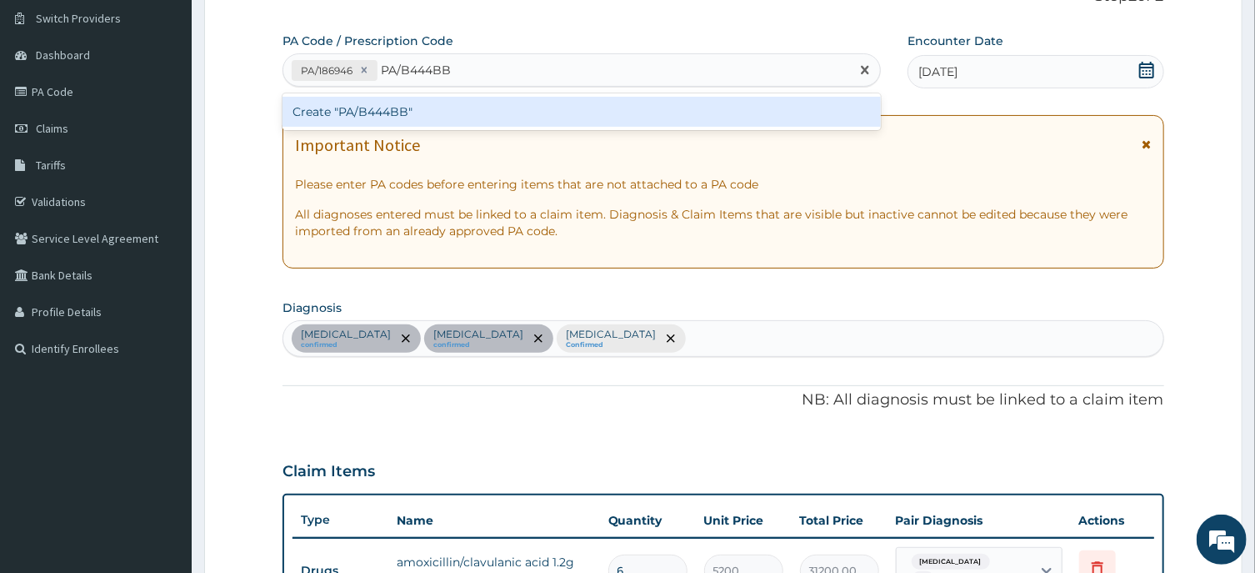
click at [398, 109] on div "Create "PA/B444BB"" at bounding box center [582, 112] width 598 height 30
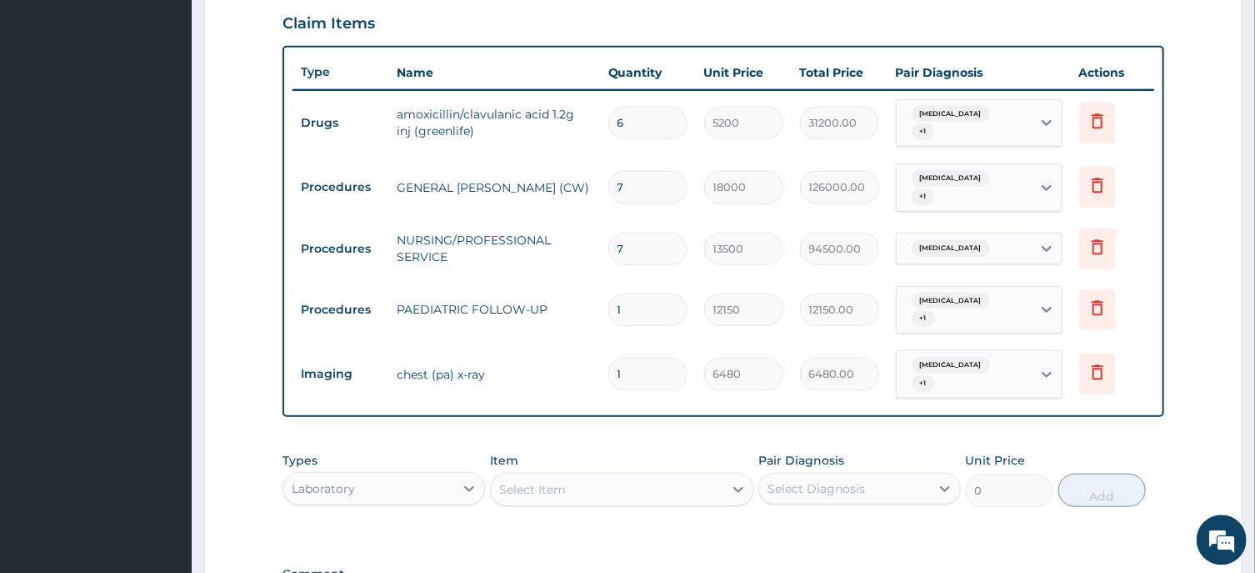
scroll to position [547, 0]
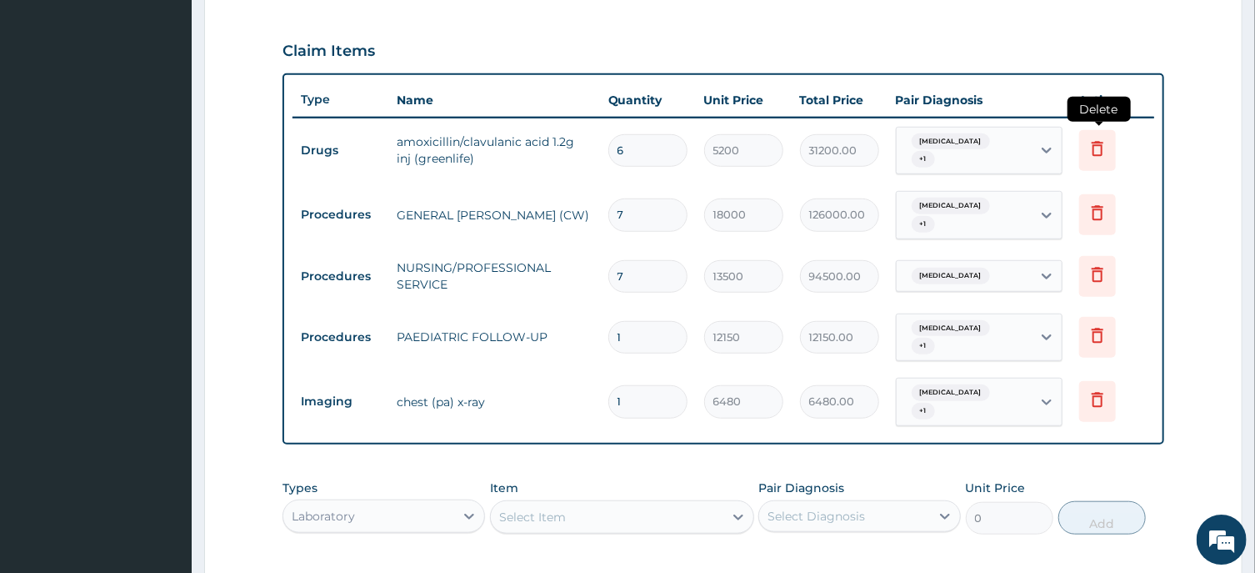
click at [1096, 143] on icon at bounding box center [1098, 148] width 20 height 20
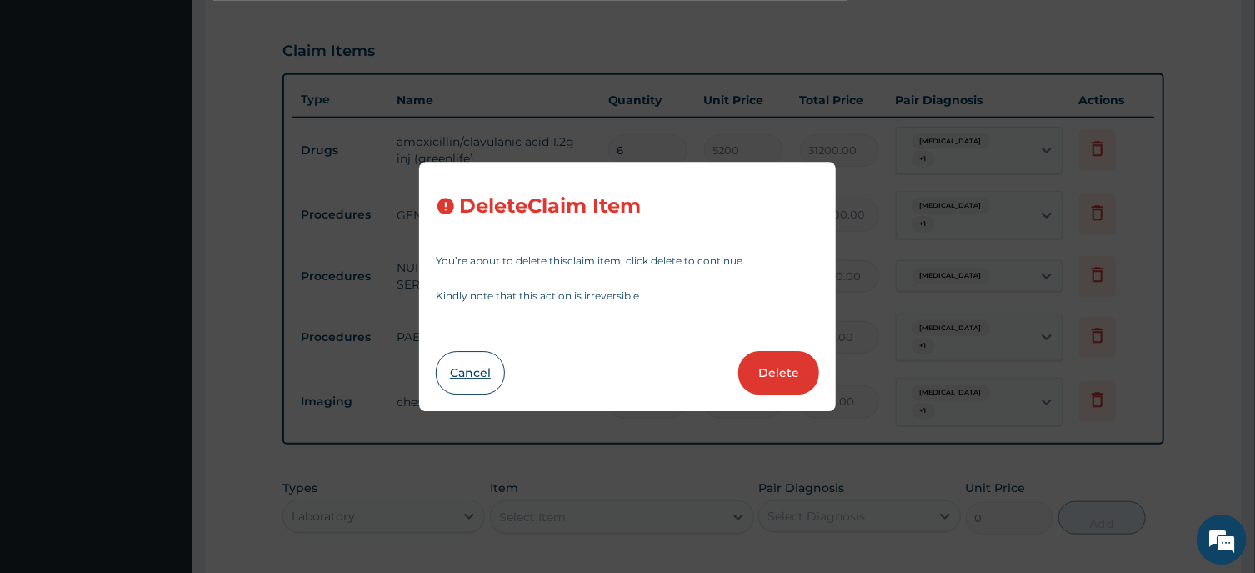
click at [481, 383] on button "Cancel" at bounding box center [470, 372] width 69 height 43
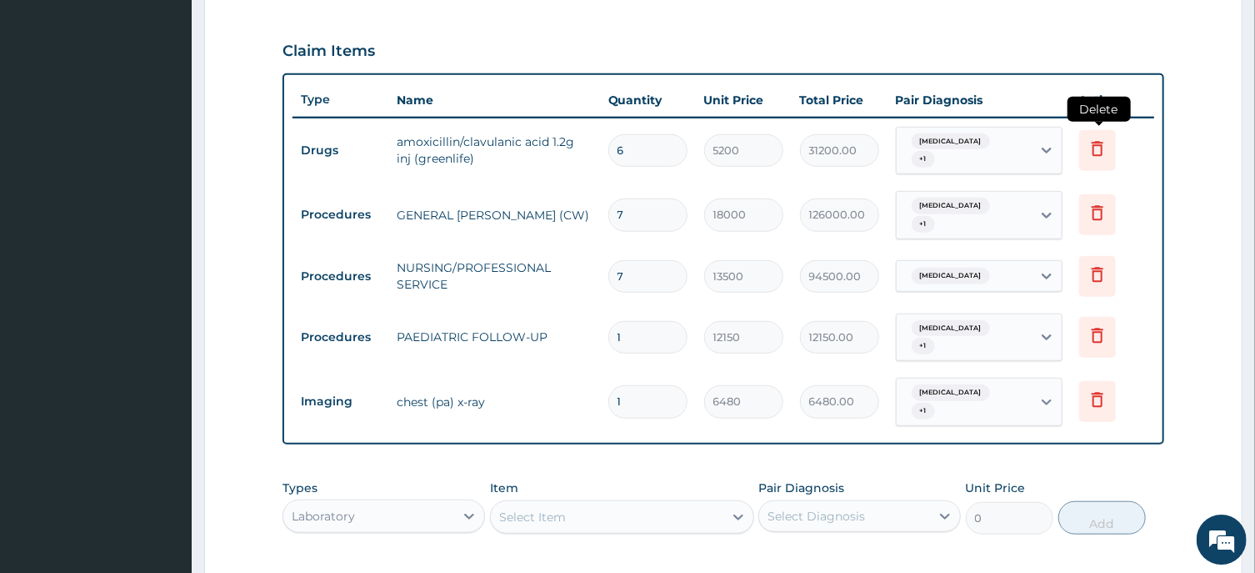
click at [1108, 142] on icon at bounding box center [1098, 148] width 20 height 20
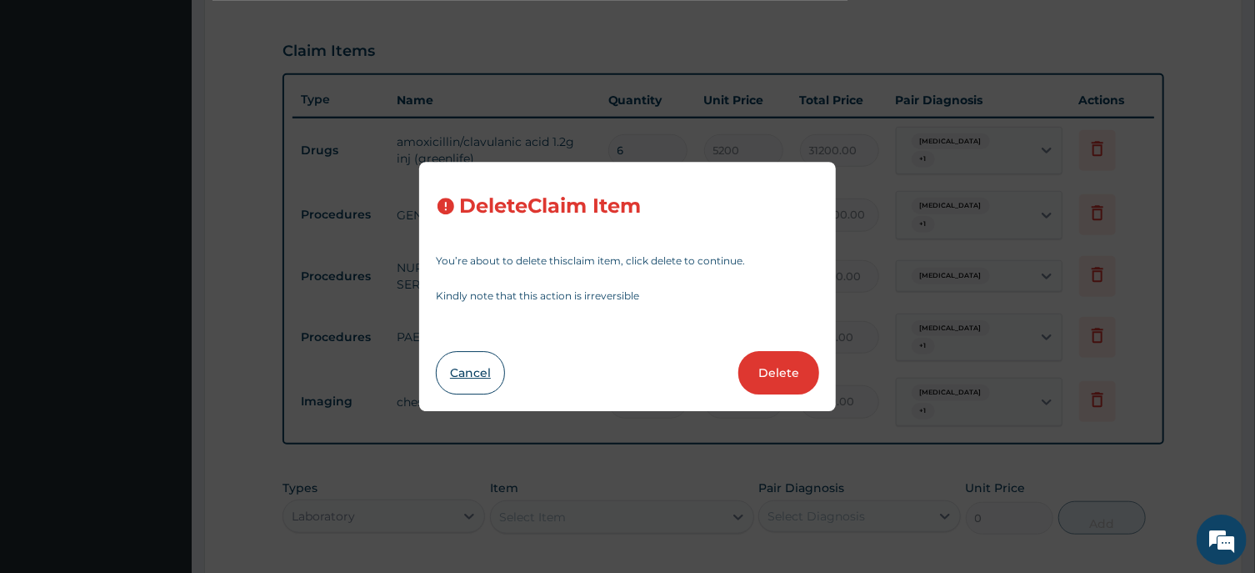
click at [470, 363] on button "Cancel" at bounding box center [470, 372] width 69 height 43
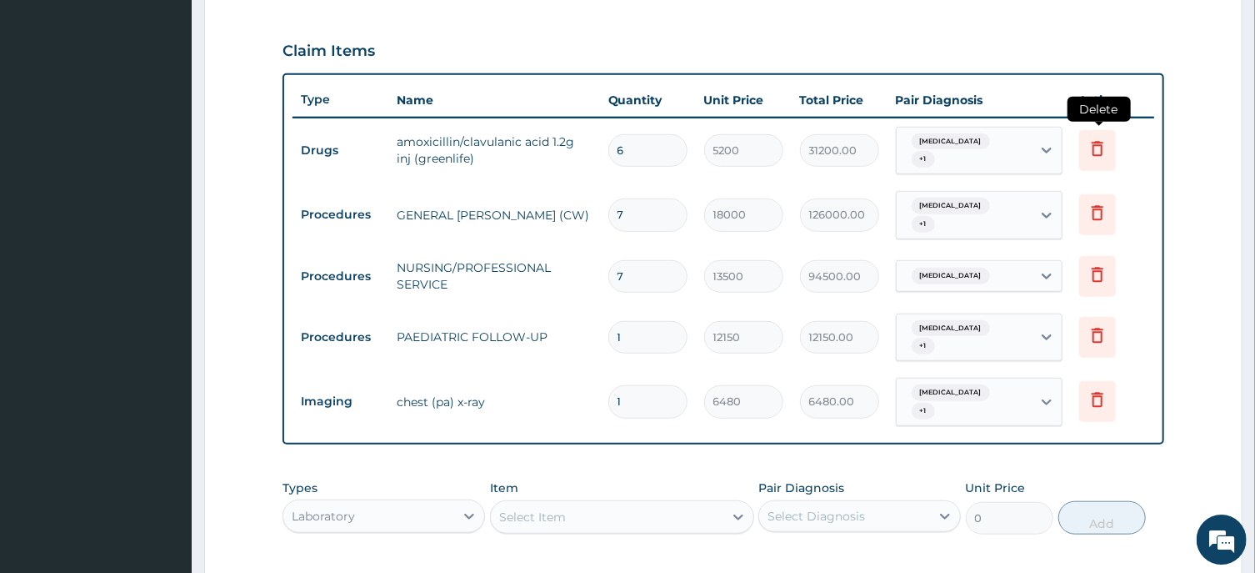
click at [1093, 139] on icon at bounding box center [1098, 148] width 20 height 20
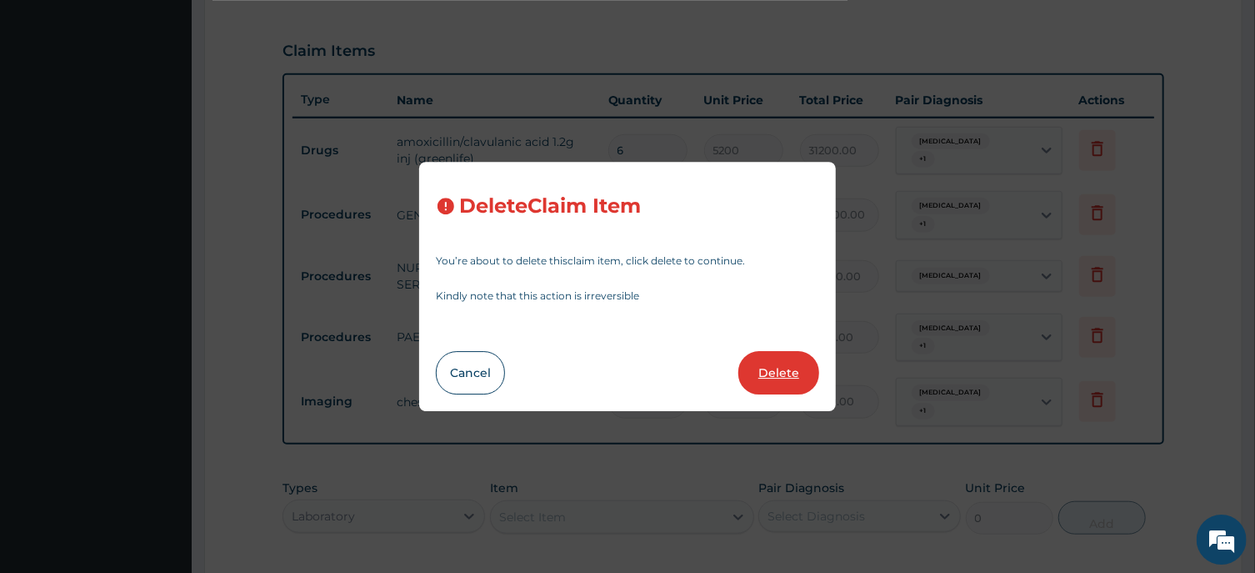
click at [799, 378] on button "Delete" at bounding box center [779, 372] width 81 height 43
type input "7"
type input "18000"
type input "126000.00"
type input "13500"
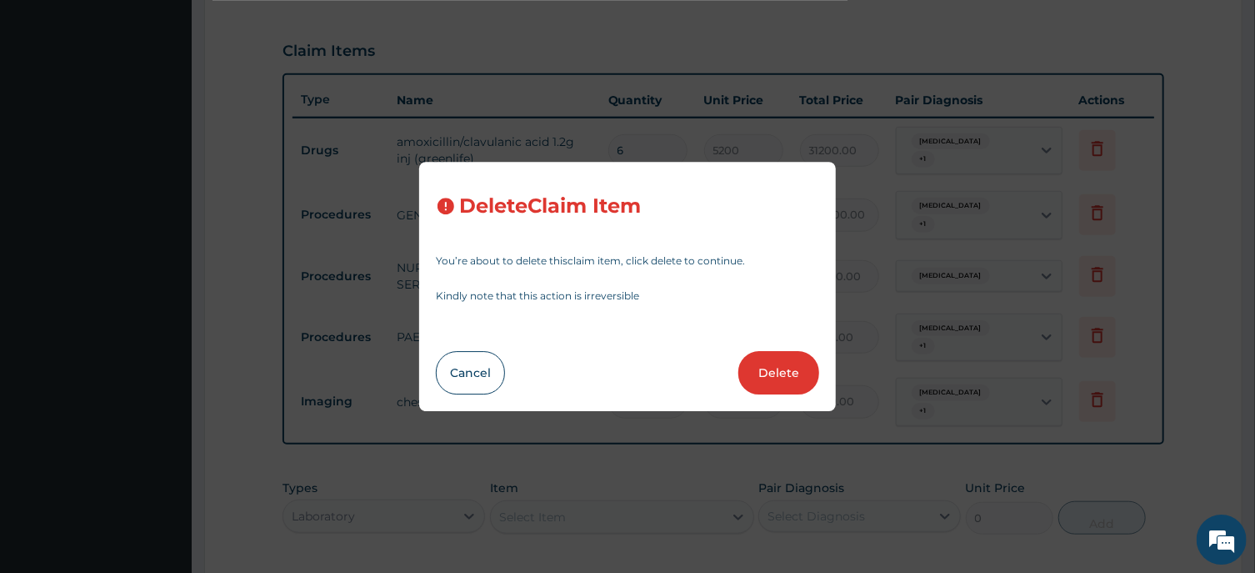
type input "94500.00"
type input "1"
type input "12150"
type input "12150.00"
type input "6480"
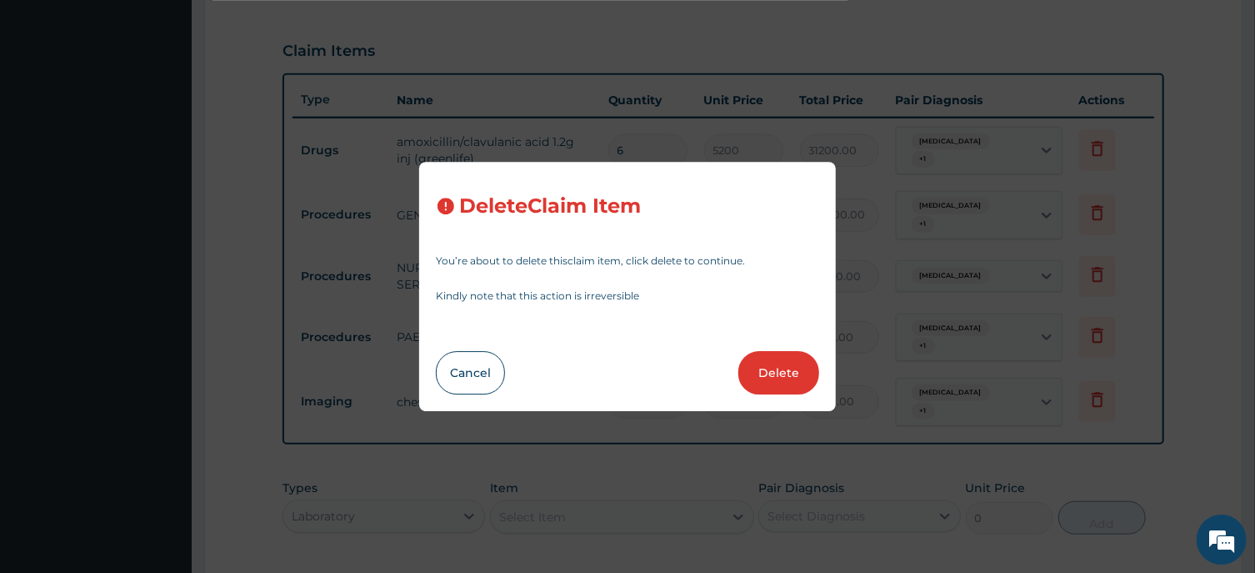
type input "6480.00"
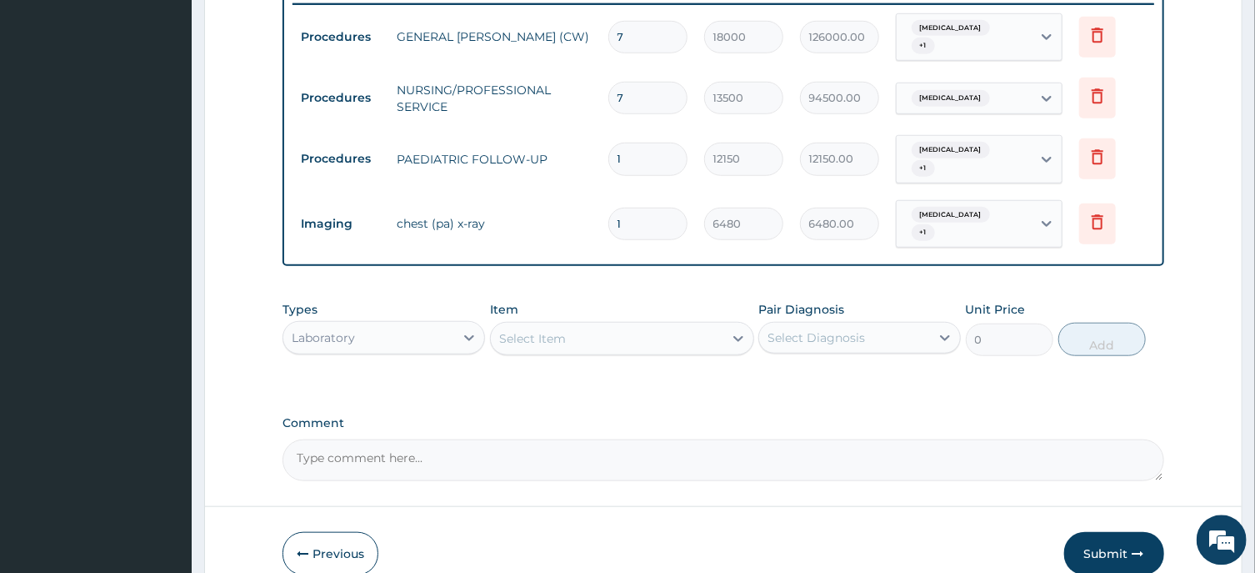
scroll to position [721, 0]
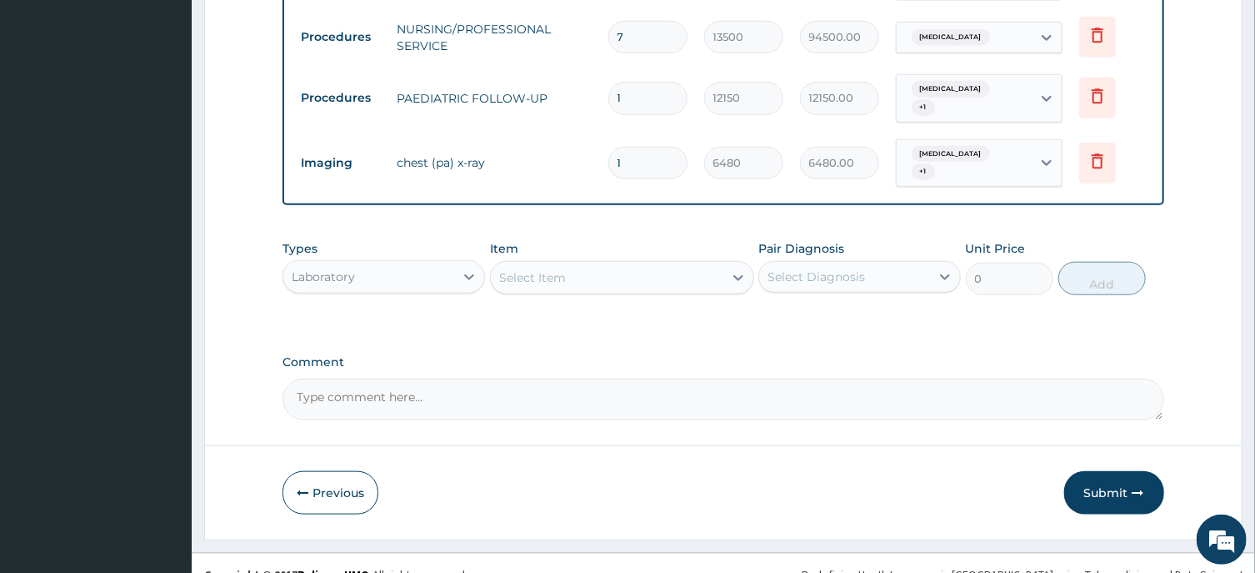
click at [521, 269] on div "Select Item" at bounding box center [532, 277] width 67 height 17
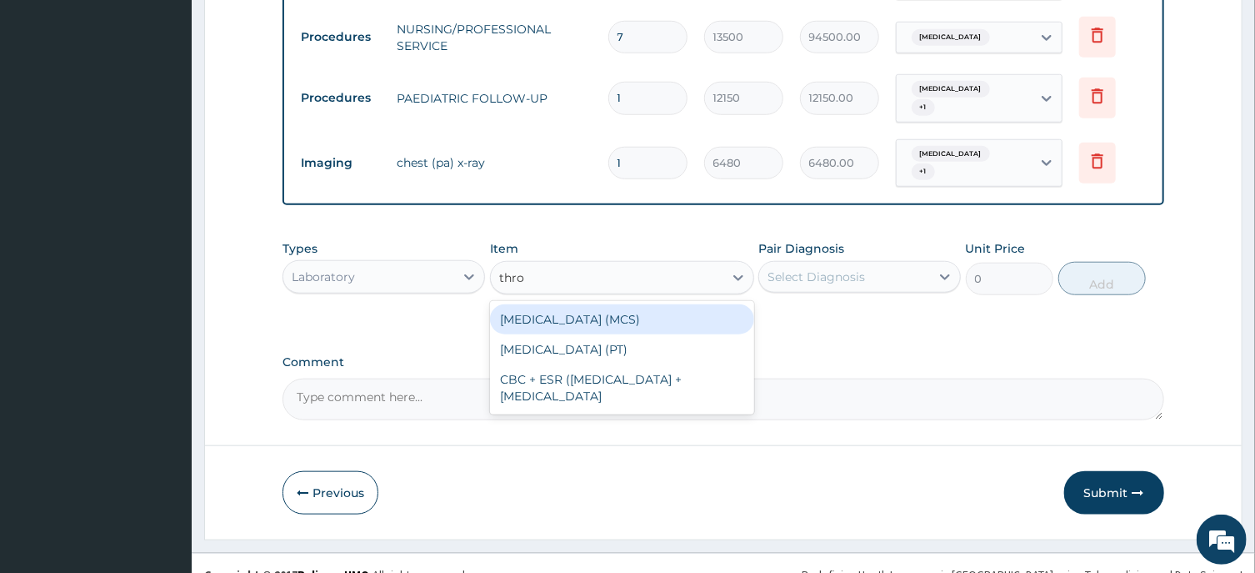
type input "throa"
click at [607, 304] on div "THROAT SWAB (MCS)" at bounding box center [622, 319] width 264 height 30
type input "8100"
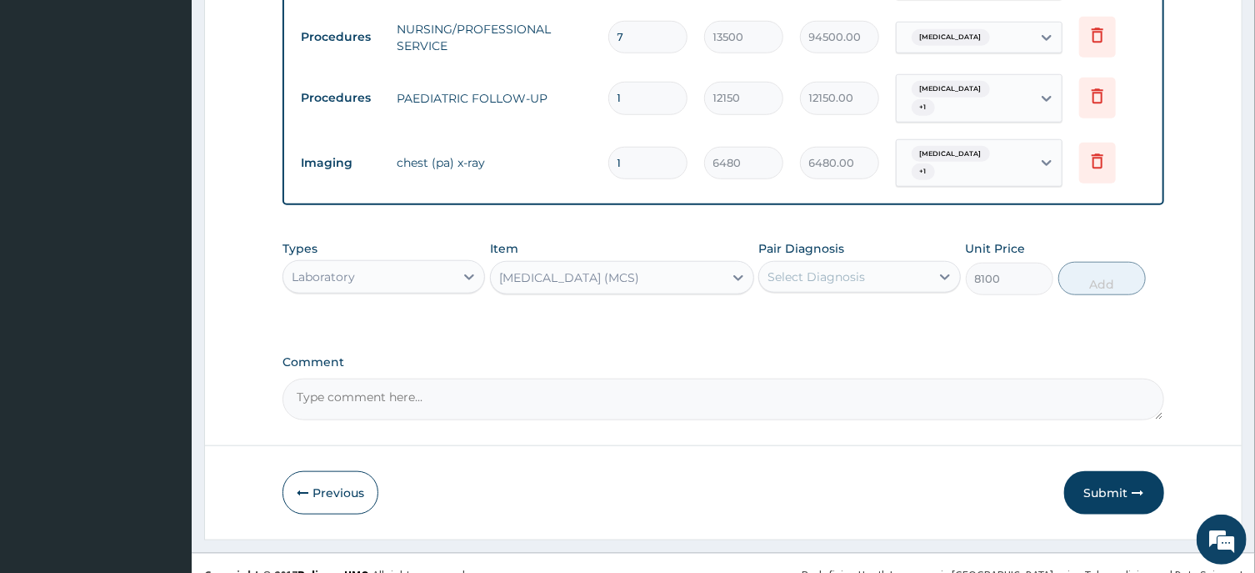
click at [799, 268] on div "Select Diagnosis" at bounding box center [817, 276] width 98 height 17
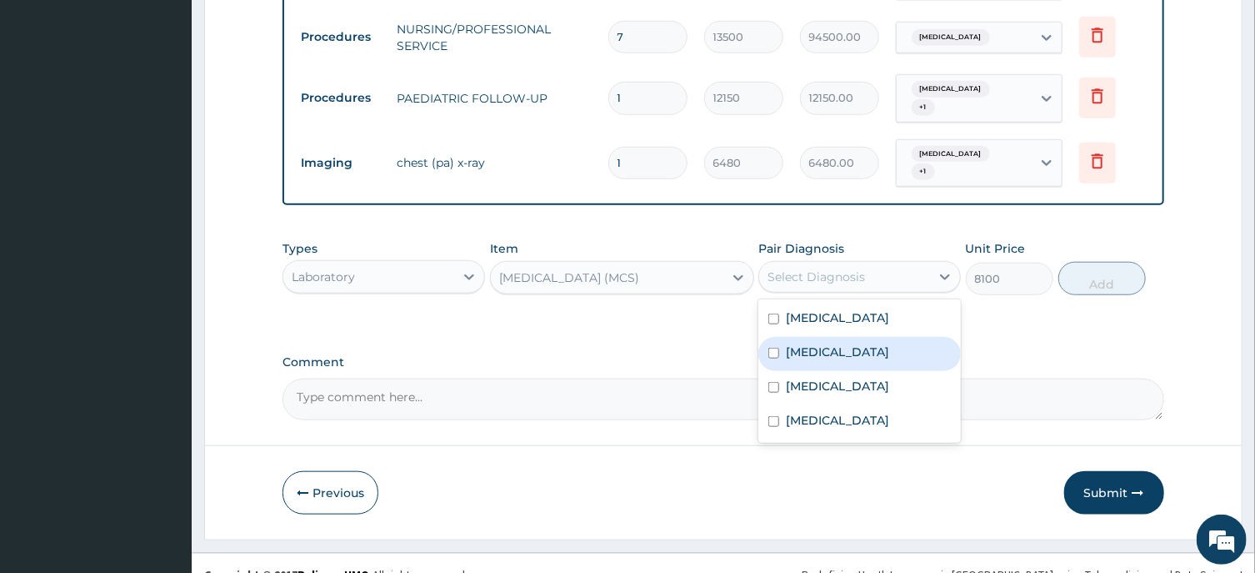
click at [845, 343] on label "Acute tonsillitis" at bounding box center [837, 351] width 103 height 17
checkbox input "true"
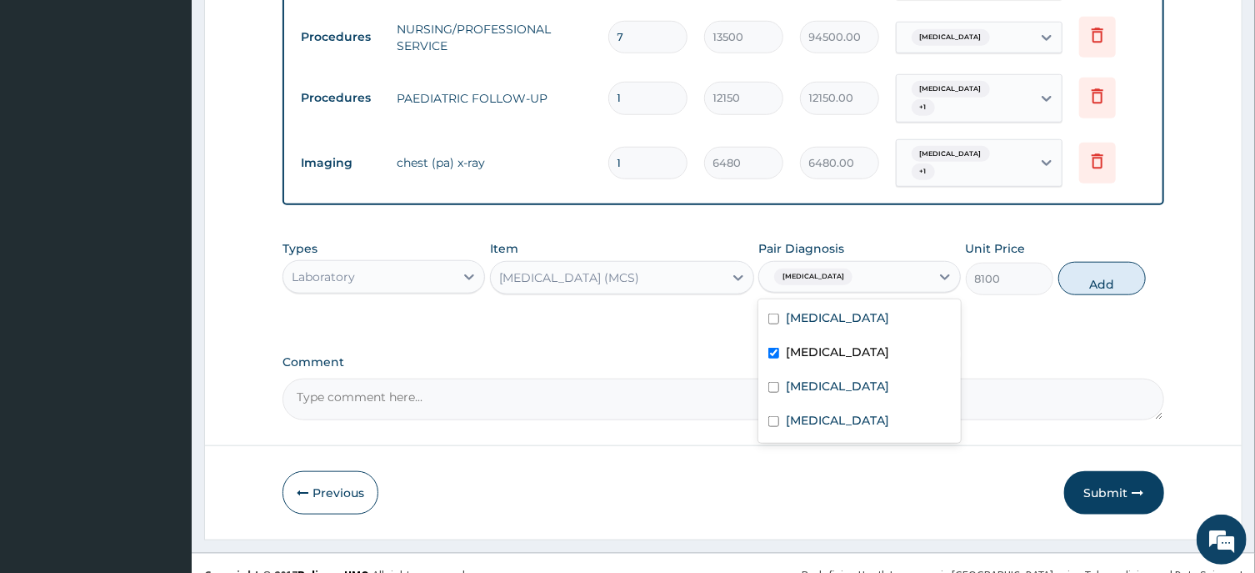
drag, startPoint x: 1095, startPoint y: 256, endPoint x: 1094, endPoint y: 281, distance: 25.1
click at [1096, 262] on button "Add" at bounding box center [1103, 278] width 88 height 33
type input "0"
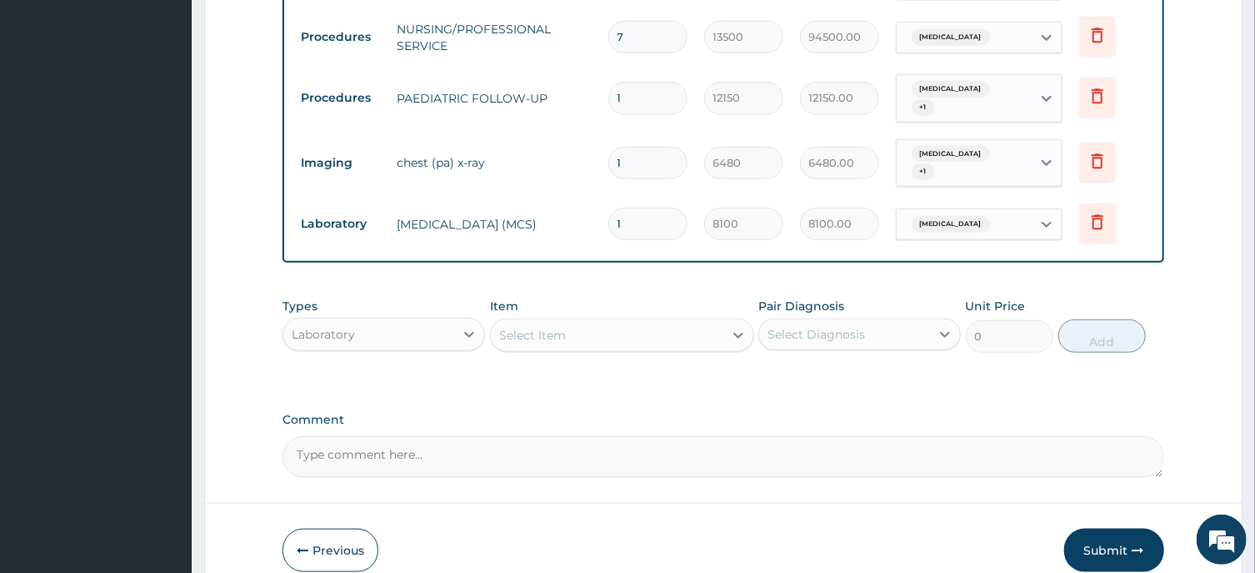
click at [501, 318] on div "Select Item" at bounding box center [622, 334] width 264 height 33
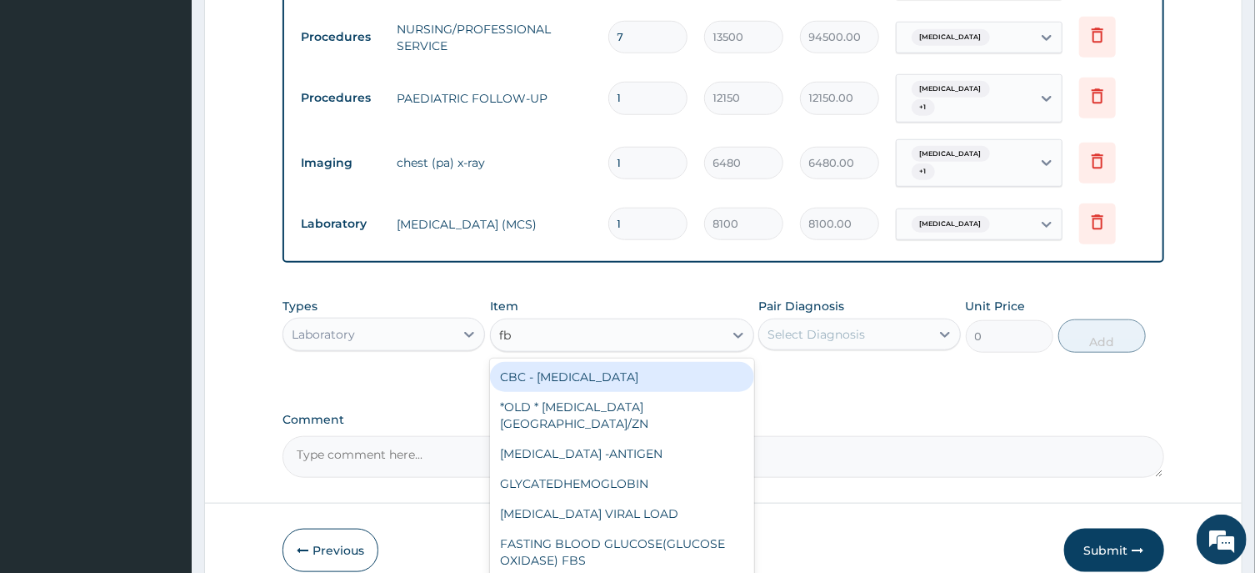
type input "fbc"
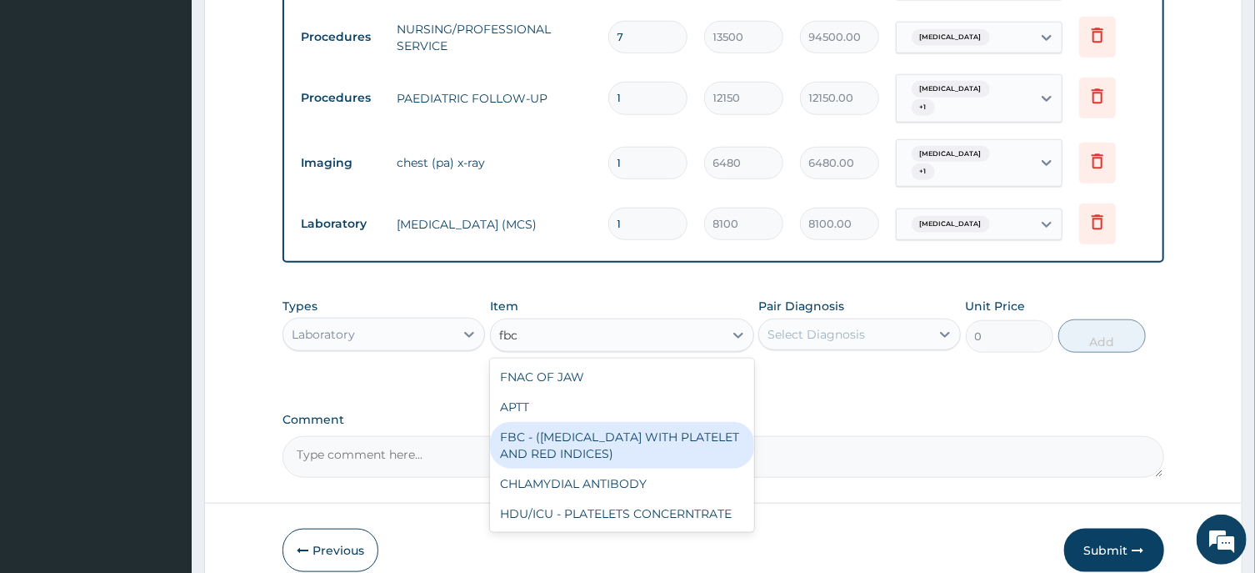
click at [600, 422] on div "FBC - (FULL BLOOD COUNT WITH PLATELET AND RED INDICES)" at bounding box center [622, 445] width 264 height 47
type input "5400"
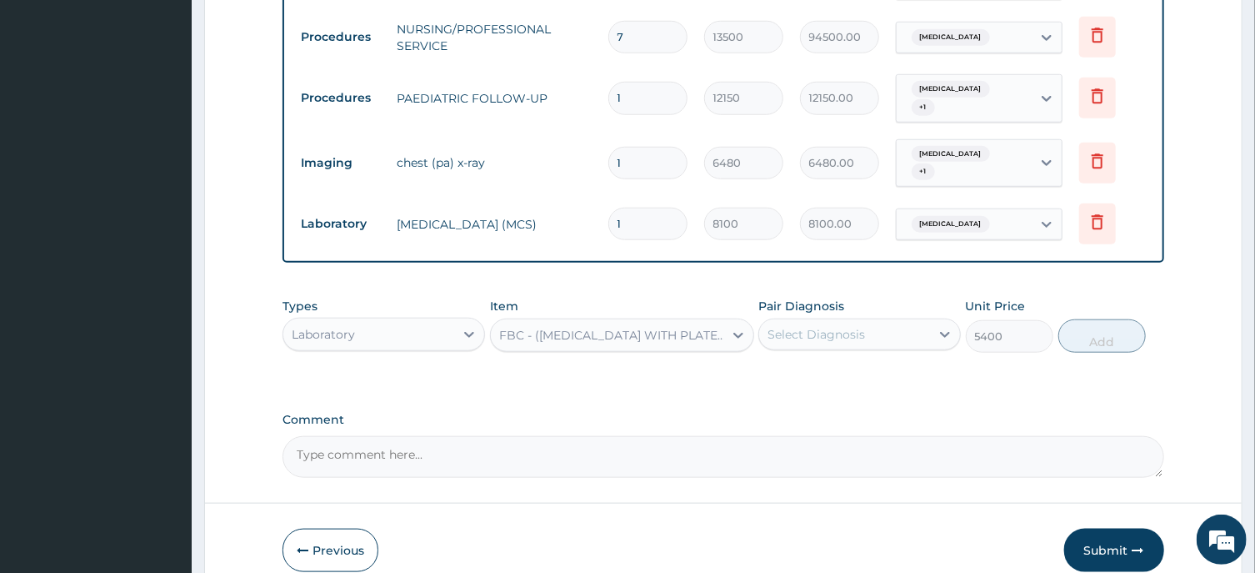
drag, startPoint x: 824, startPoint y: 309, endPoint x: 824, endPoint y: 324, distance: 15.0
click at [824, 326] on div "Select Diagnosis" at bounding box center [817, 334] width 98 height 17
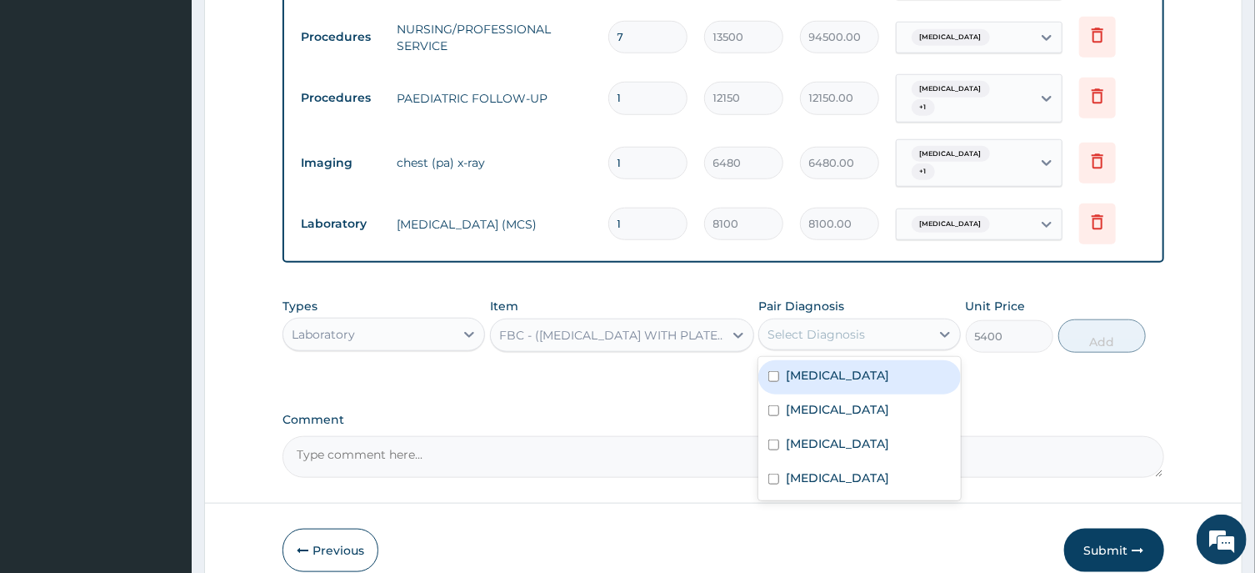
click at [822, 367] on label "Sepsis" at bounding box center [837, 375] width 103 height 17
checkbox input "true"
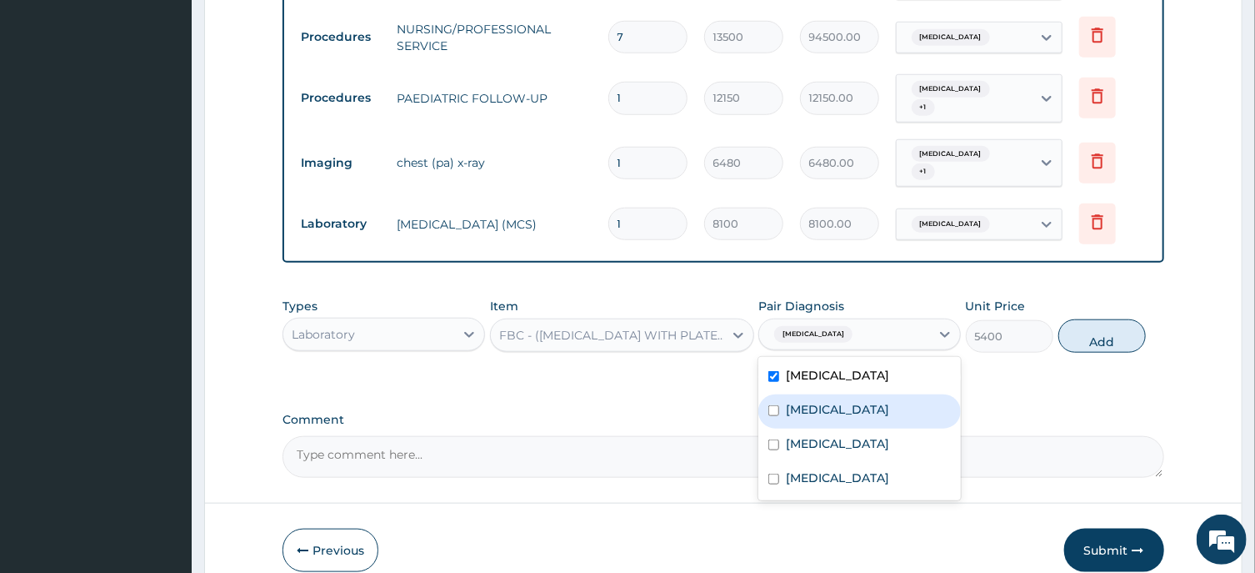
click at [872, 401] on label "Acute tonsillitis" at bounding box center [837, 409] width 103 height 17
checkbox input "true"
click at [1077, 319] on button "Add" at bounding box center [1103, 335] width 88 height 33
type input "0"
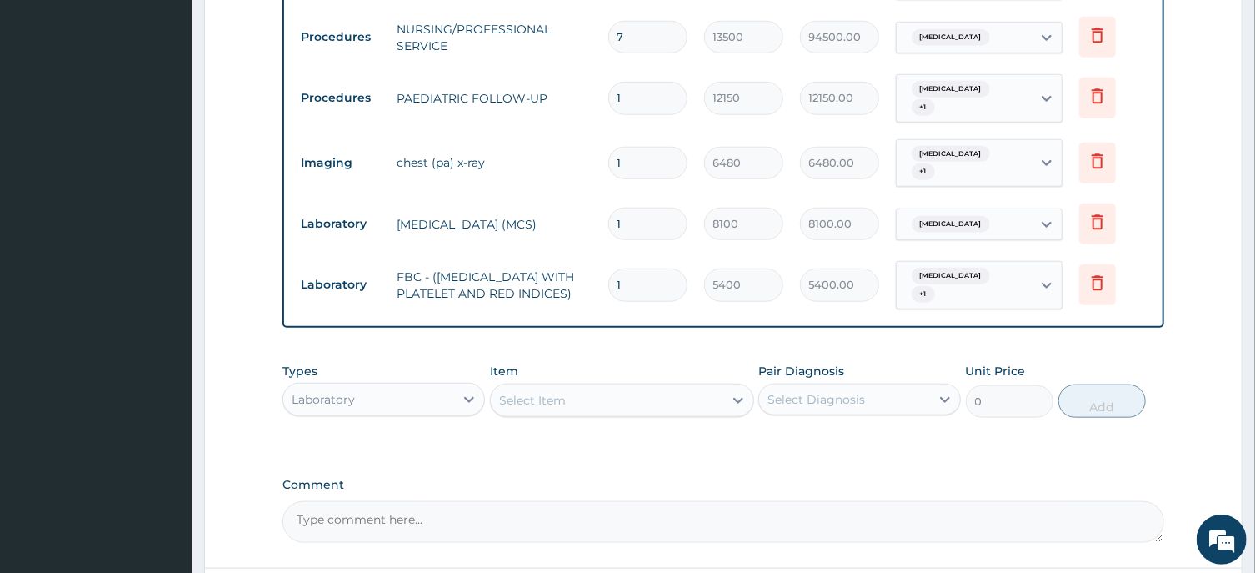
click at [536, 392] on div "Select Item" at bounding box center [532, 400] width 67 height 17
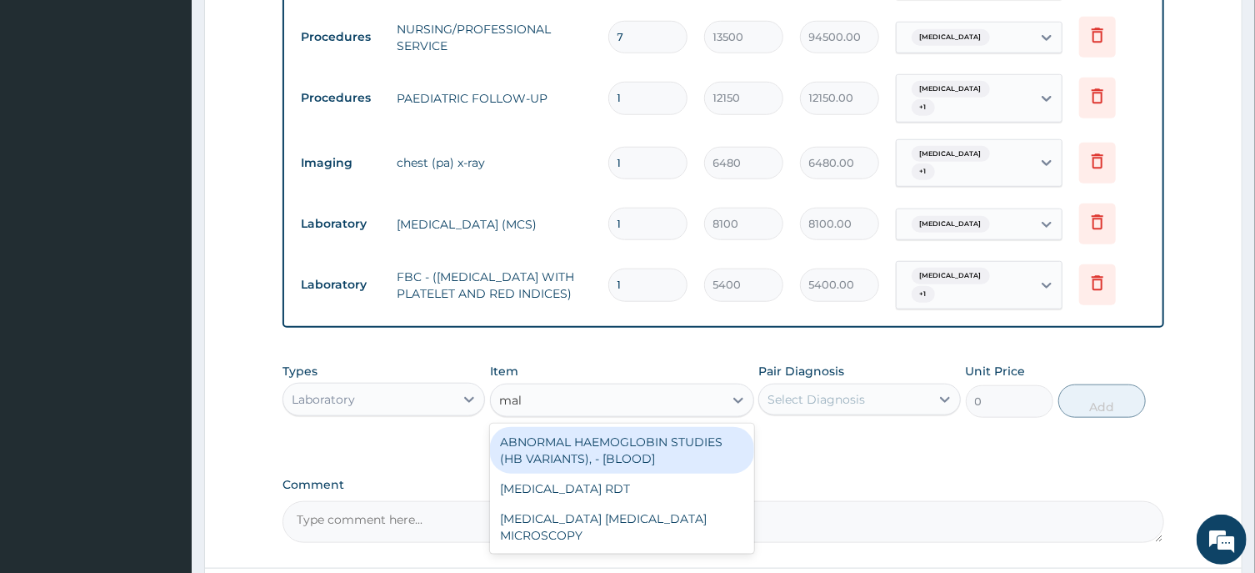
type input "mala"
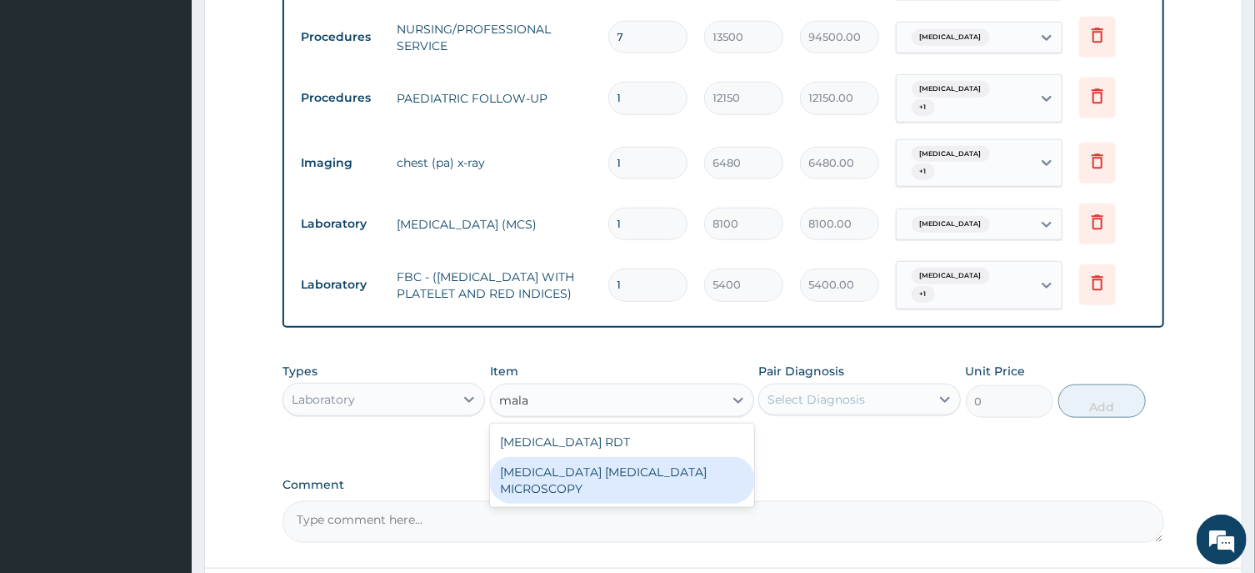
drag, startPoint x: 668, startPoint y: 453, endPoint x: 750, endPoint y: 423, distance: 87.5
click at [671, 457] on div "MALARIA PARASITE MICROSCOPY" at bounding box center [622, 480] width 264 height 47
type input "2700"
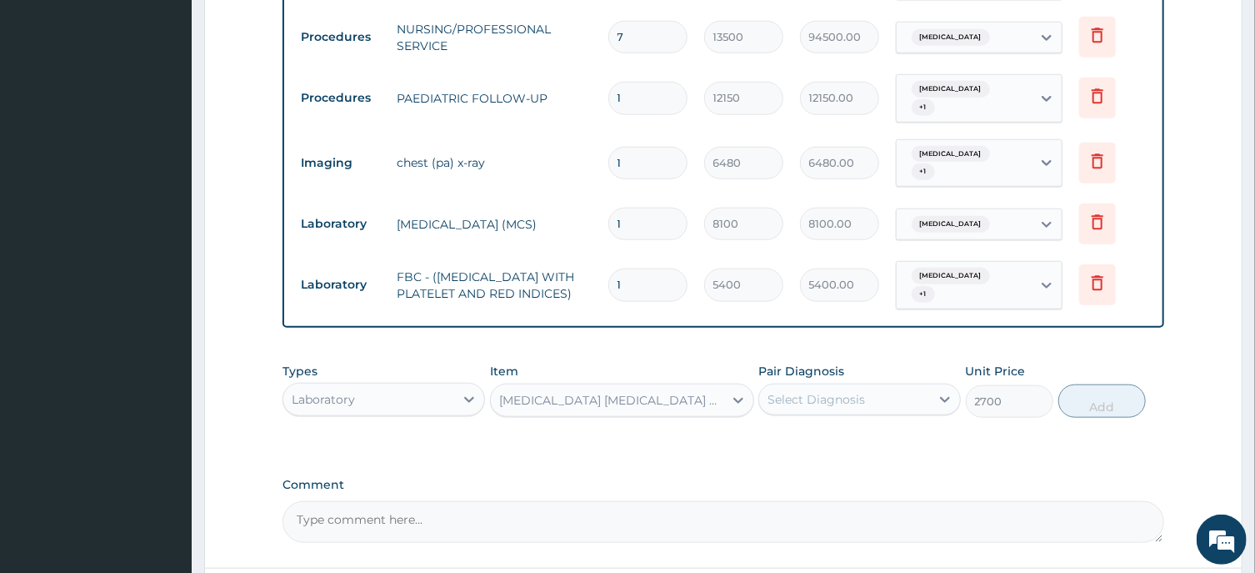
click at [819, 386] on div "Select Diagnosis" at bounding box center [844, 399] width 171 height 27
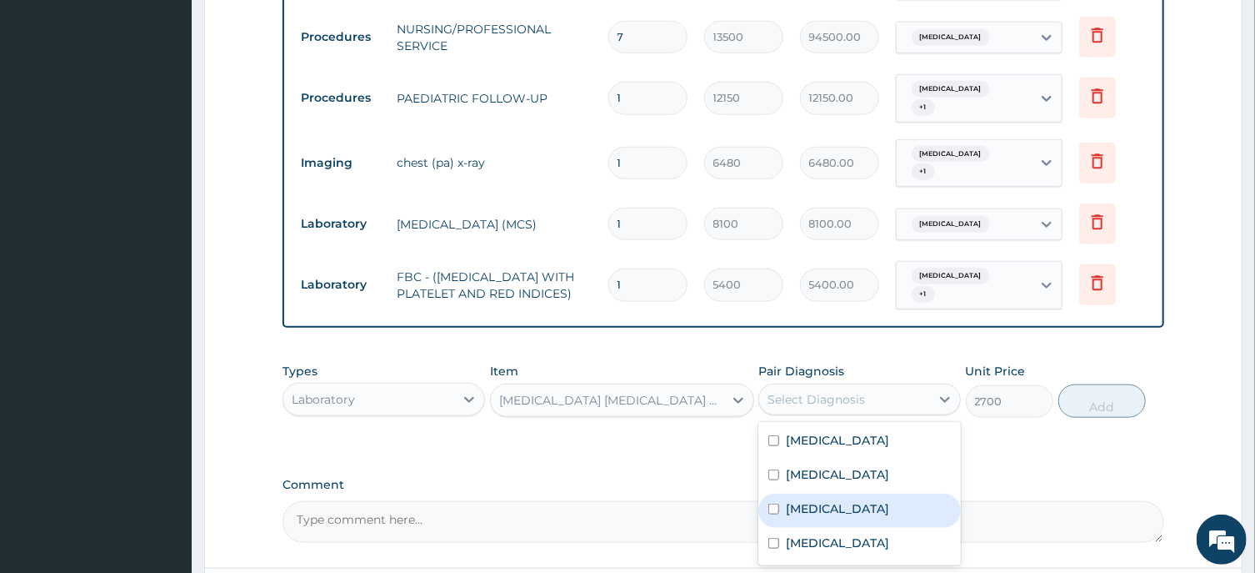
click at [815, 500] on label "Malaria" at bounding box center [837, 508] width 103 height 17
checkbox input "true"
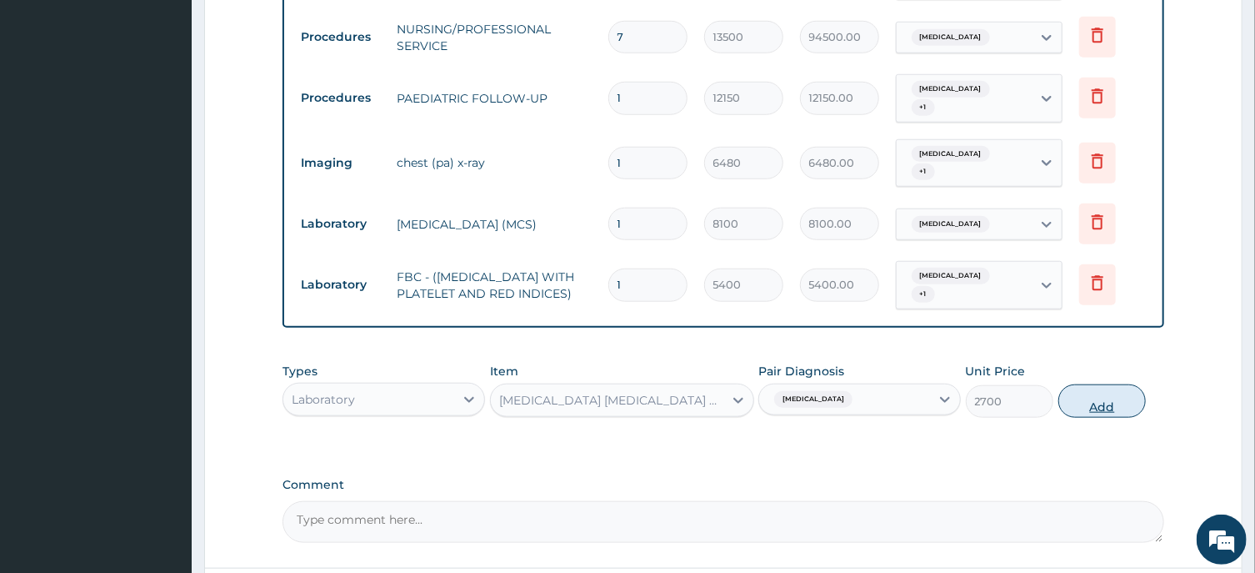
click at [1100, 384] on button "Add" at bounding box center [1103, 400] width 88 height 33
type input "0"
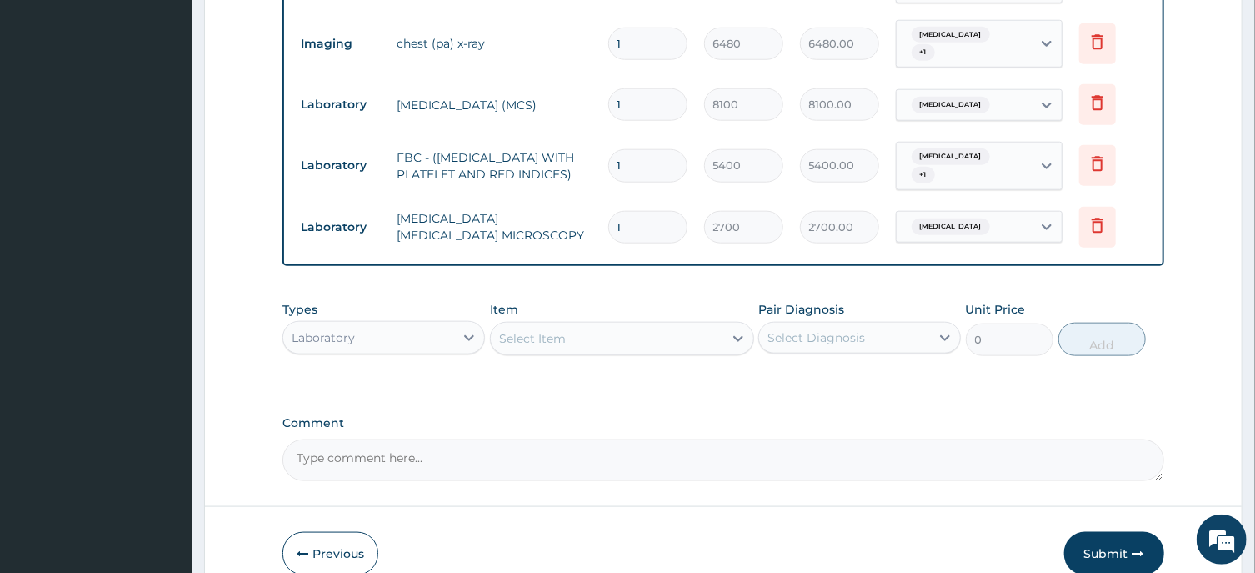
scroll to position [903, 0]
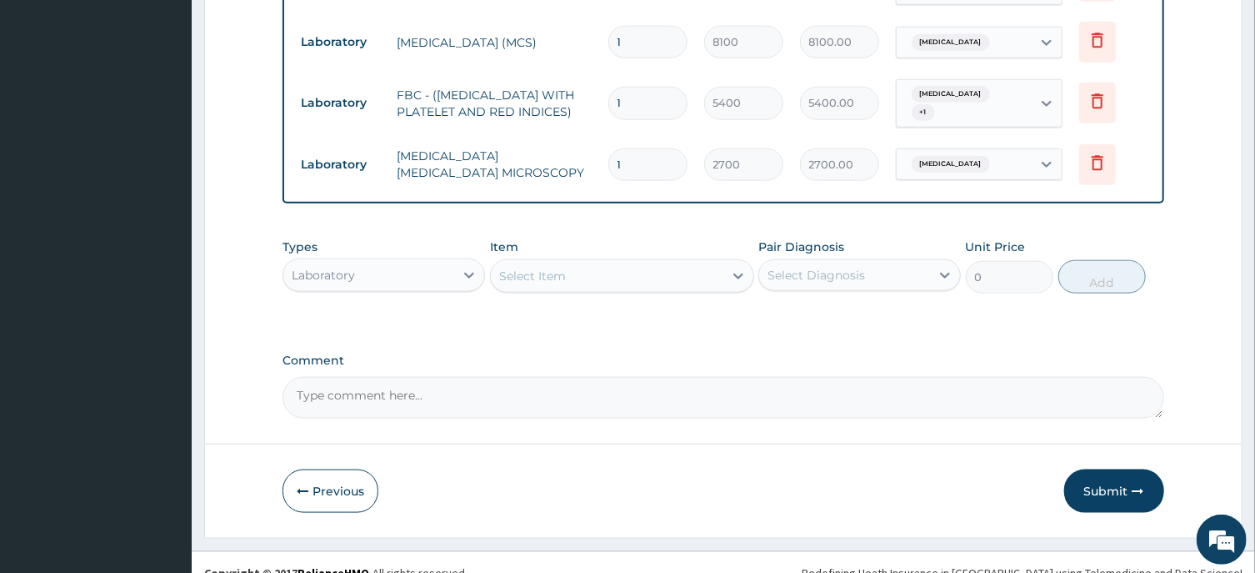
click at [351, 267] on div "Laboratory" at bounding box center [323, 275] width 63 height 17
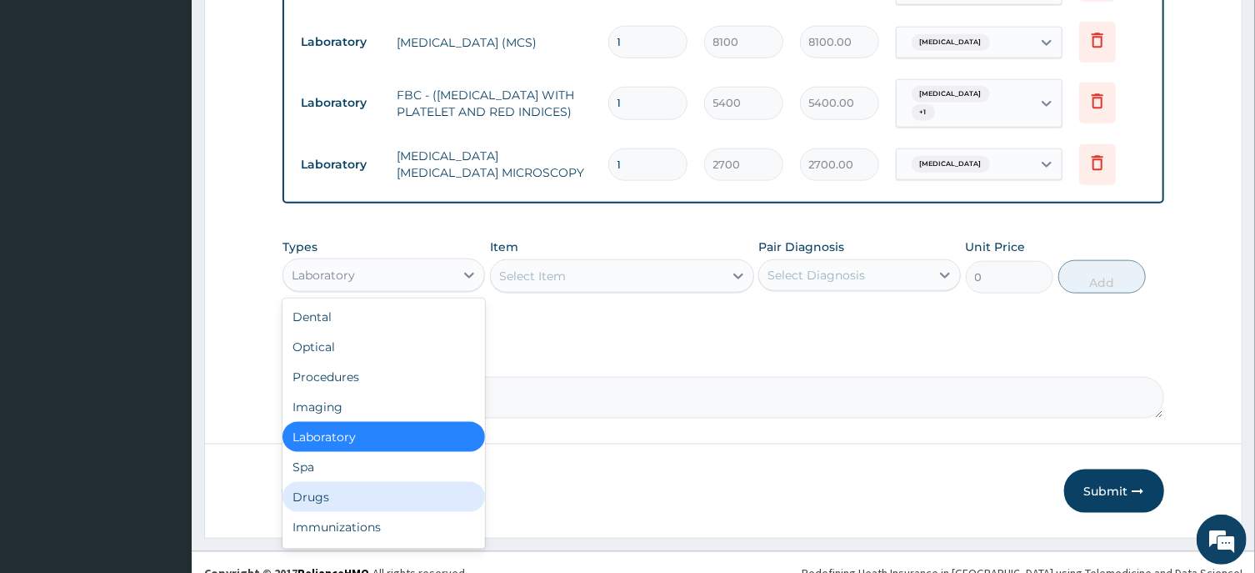
click at [333, 482] on div "Drugs" at bounding box center [384, 497] width 203 height 30
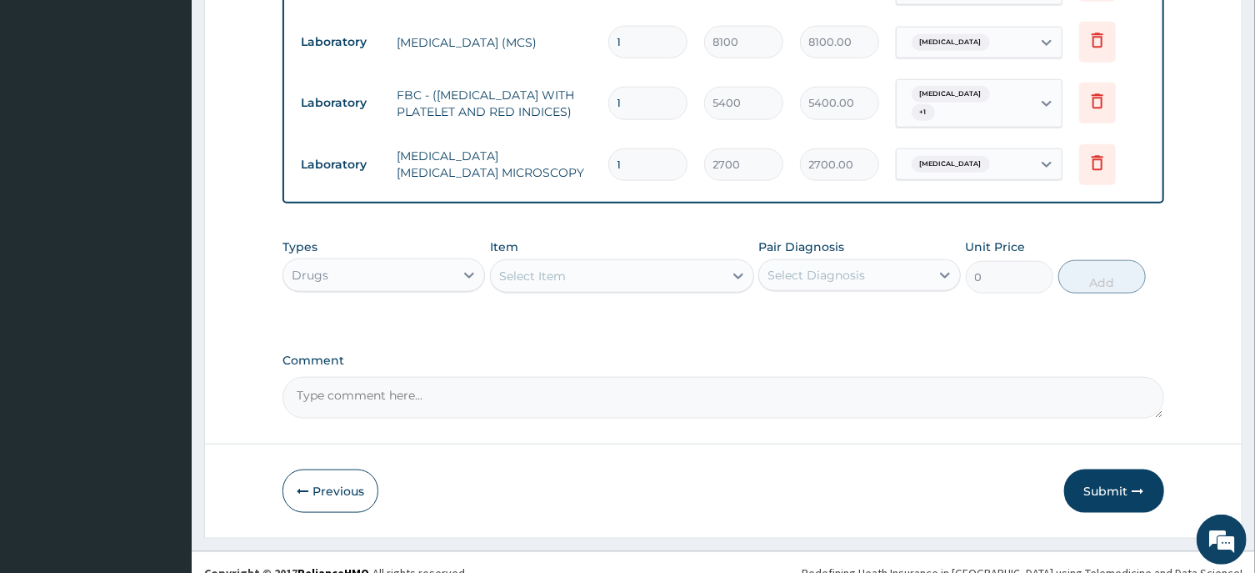
click at [536, 268] on div "Select Item" at bounding box center [532, 276] width 67 height 17
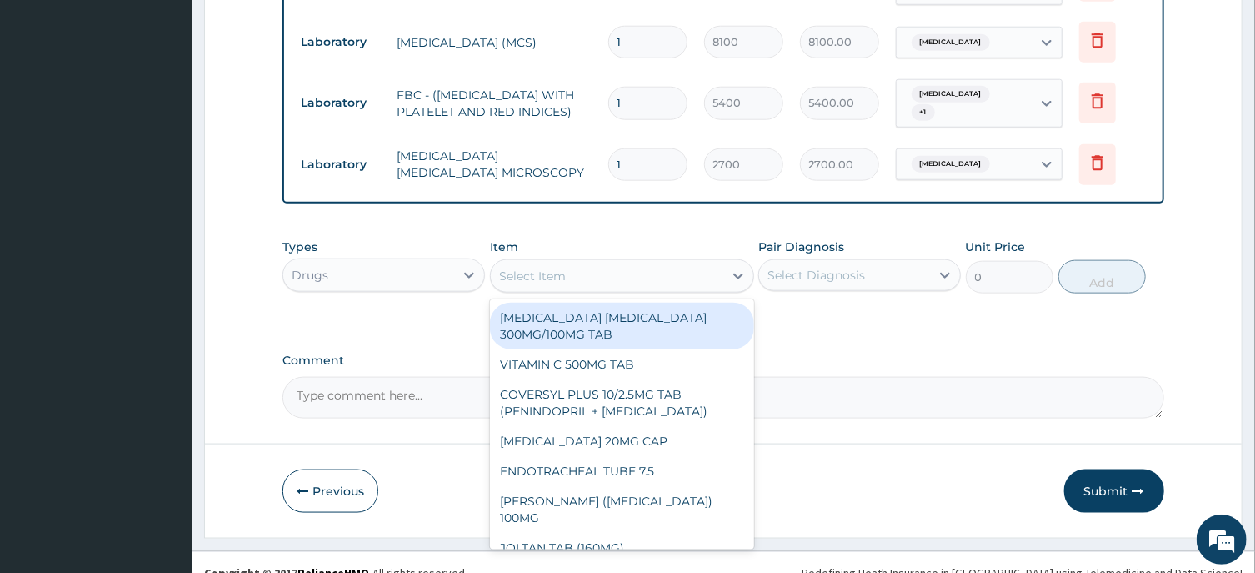
paste input "VITAMIN C 100MG TAB *1000"
type input "VITAMIN C 100MG TAB *1000"
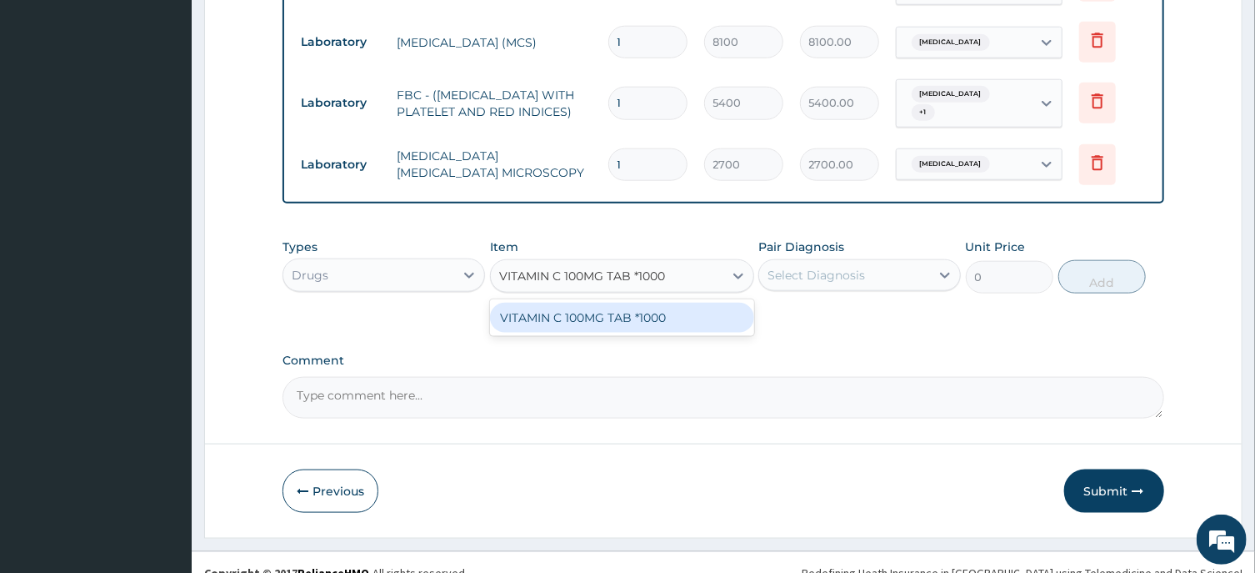
click at [635, 303] on div "VITAMIN C 100MG TAB *1000" at bounding box center [622, 318] width 264 height 30
type input "5.820000171661377"
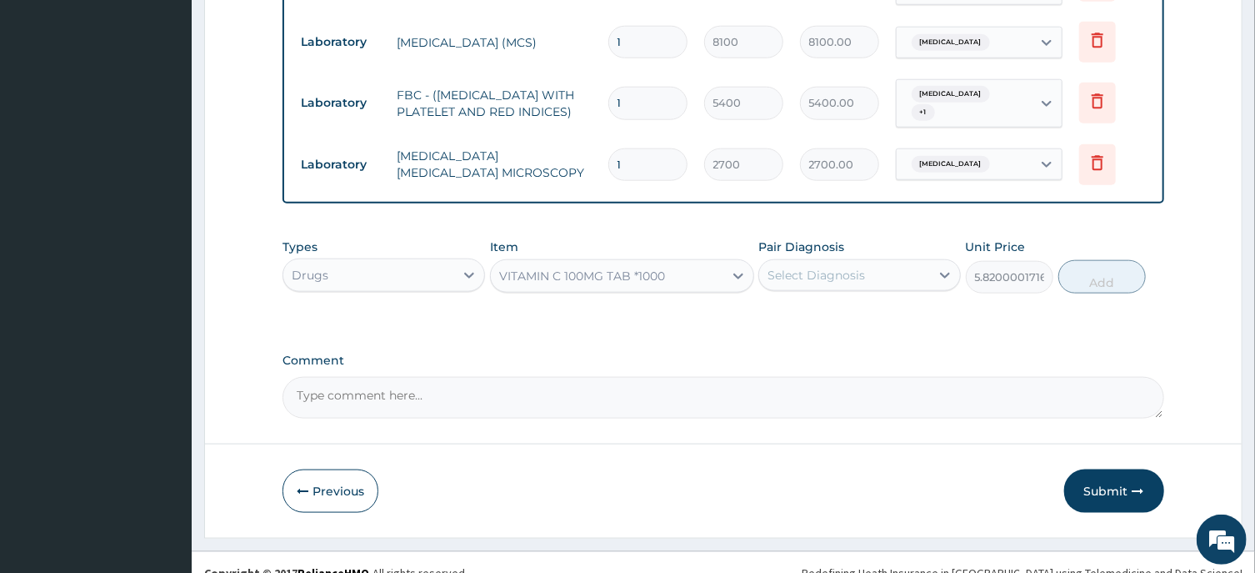
click at [815, 267] on div "Select Diagnosis" at bounding box center [817, 275] width 98 height 17
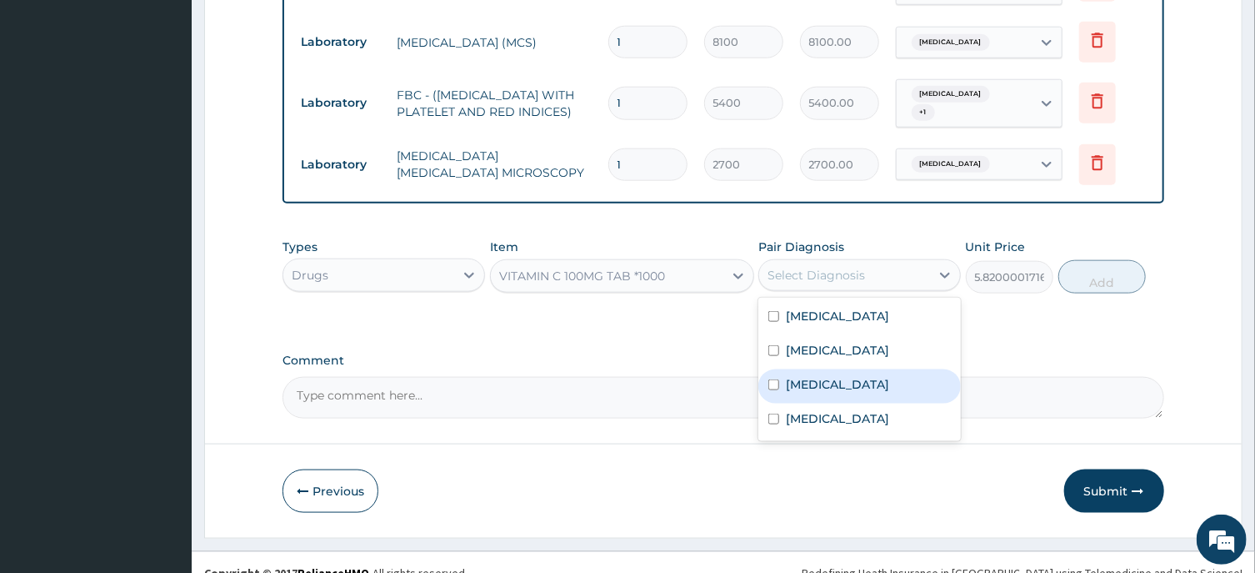
click at [810, 376] on label "Malaria" at bounding box center [837, 384] width 103 height 17
checkbox input "true"
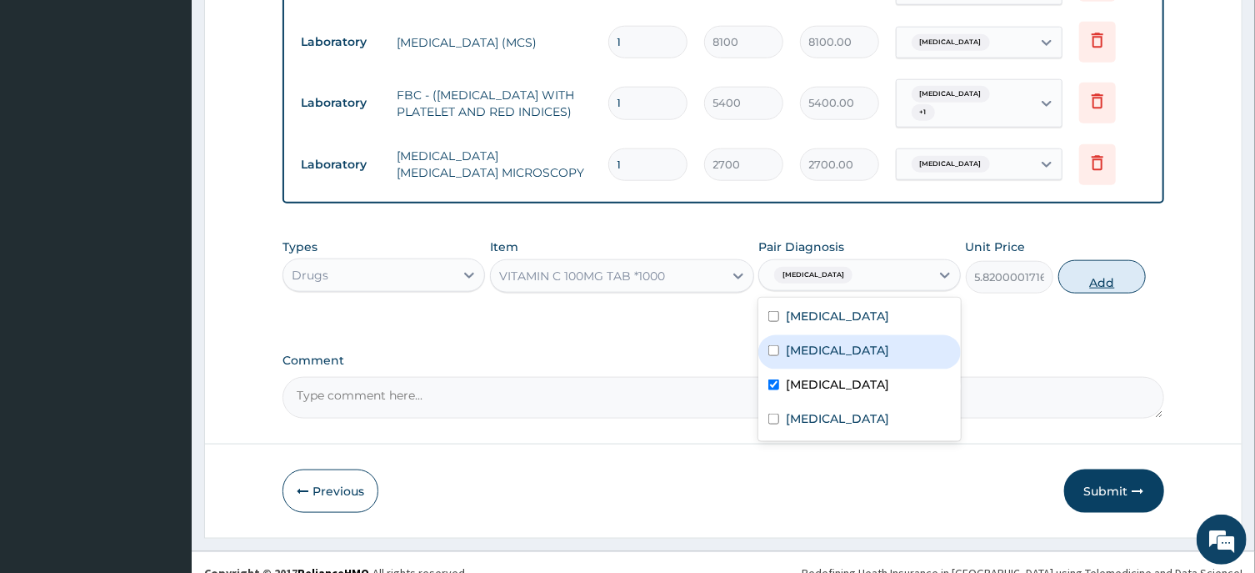
click at [1079, 260] on button "Add" at bounding box center [1103, 276] width 88 height 33
type input "0"
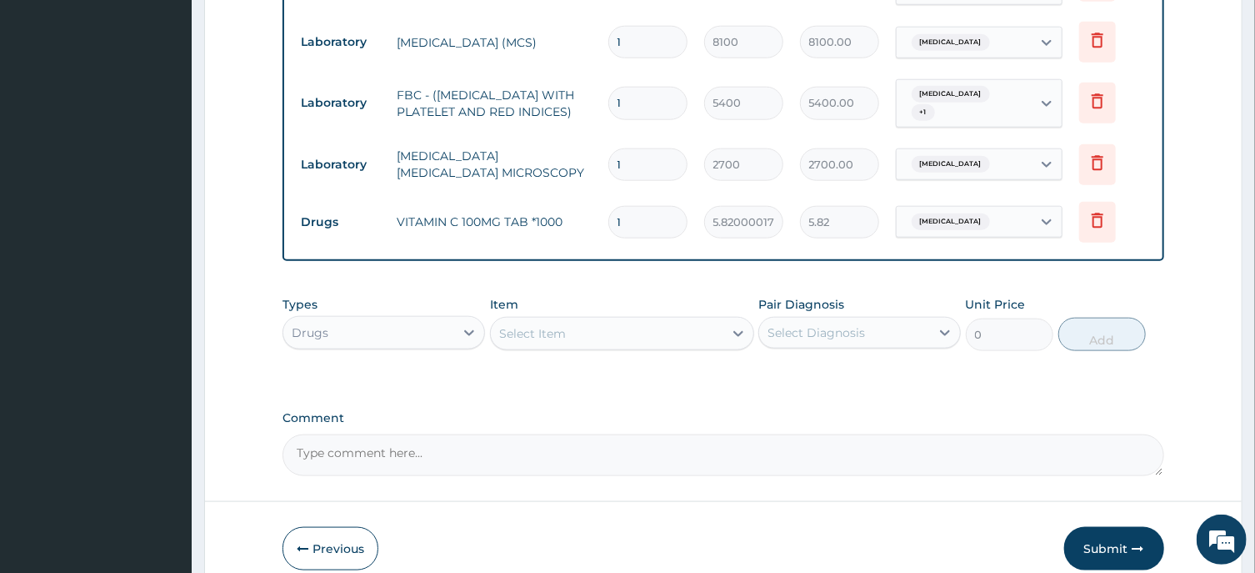
click at [550, 325] on div "Select Item" at bounding box center [532, 333] width 67 height 17
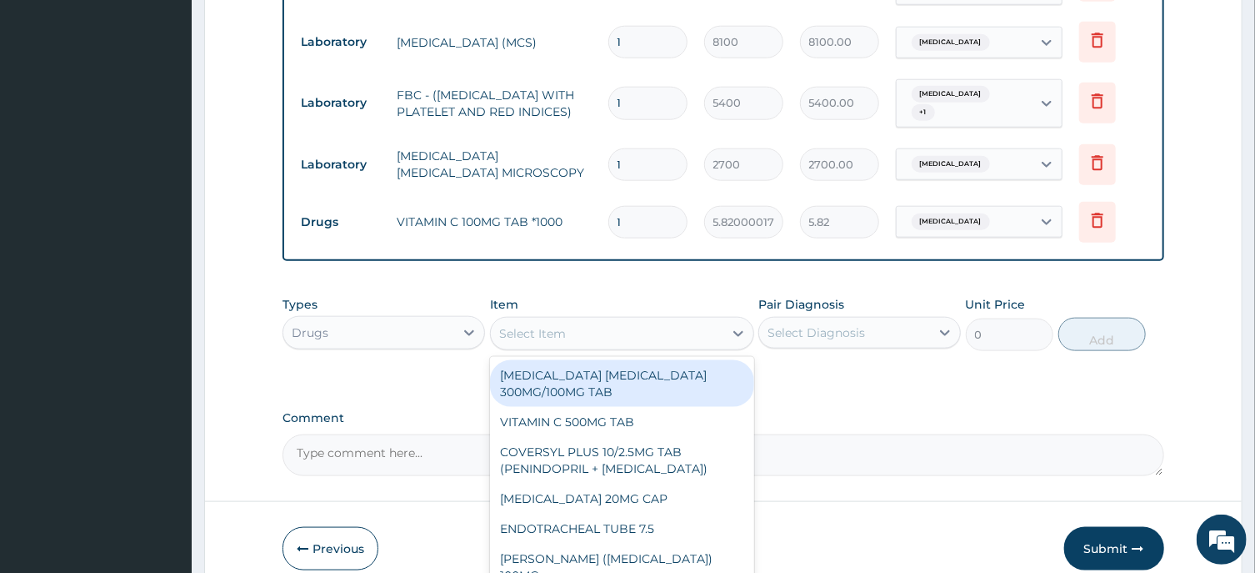
paste input "CHLORPHENIRAMINE TAB X1000"
type input "CHLORPHENIRAMINE TAB X1000"
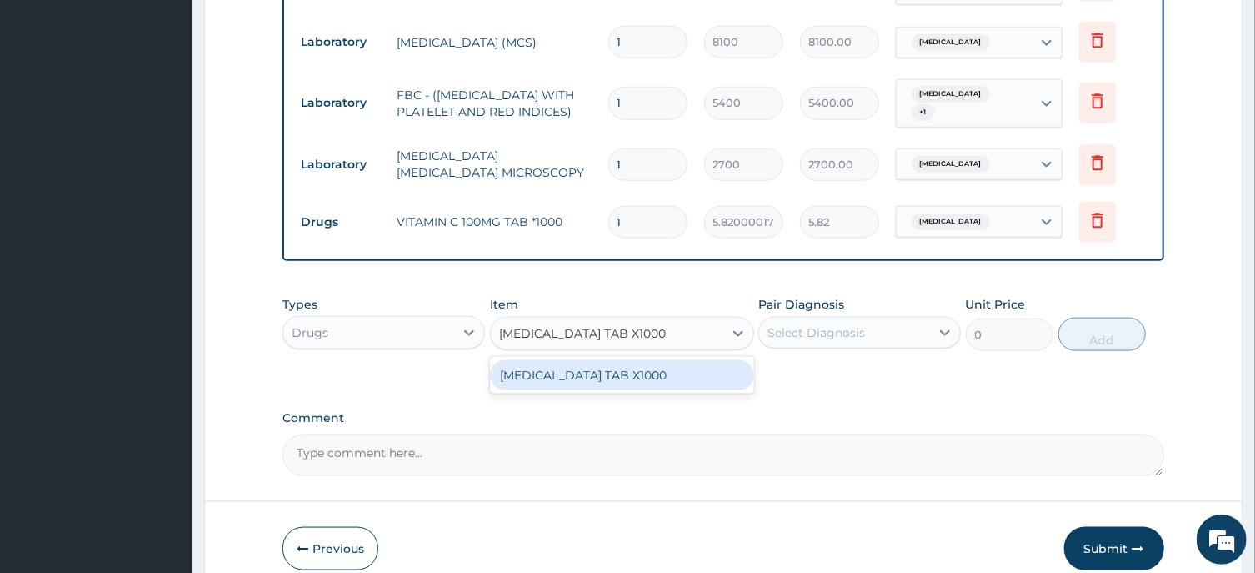
click at [597, 360] on div "CHLORPHENIRAMINE TAB X1000" at bounding box center [622, 375] width 264 height 30
type input "4.940000057220459"
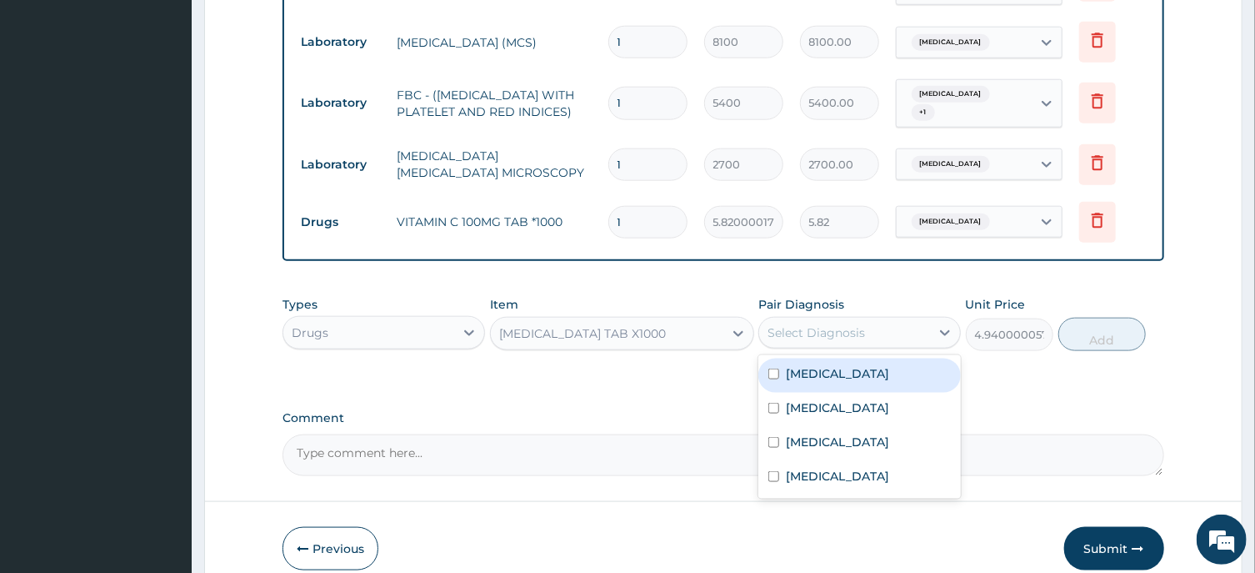
drag, startPoint x: 808, startPoint y: 310, endPoint x: 828, endPoint y: 373, distance: 66.4
click at [810, 324] on div "Select Diagnosis" at bounding box center [817, 332] width 98 height 17
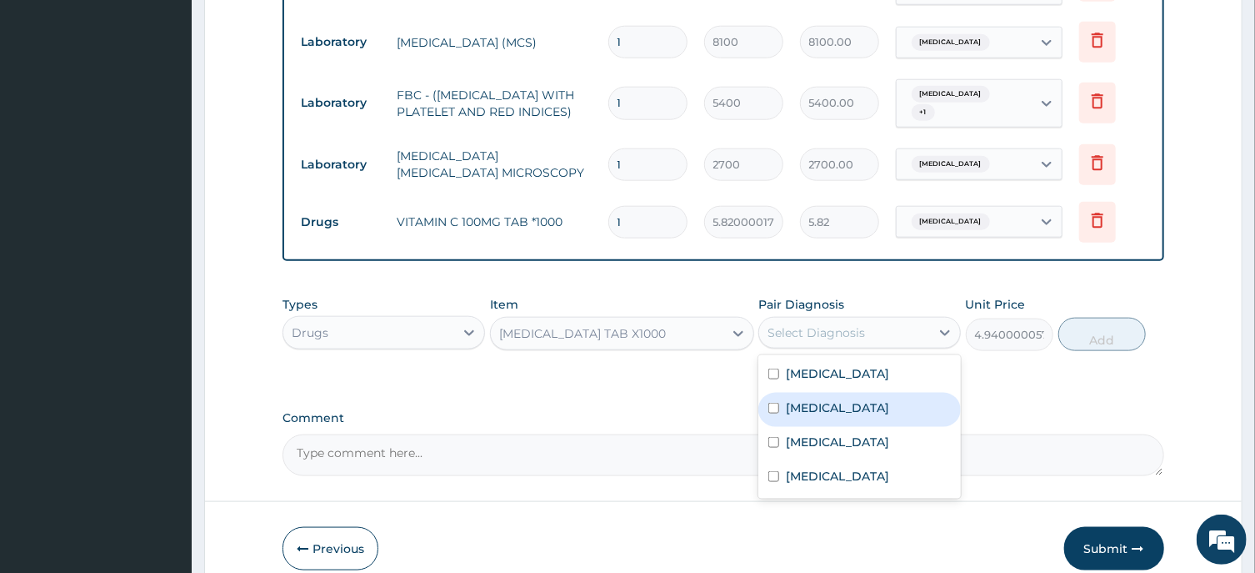
click at [832, 399] on label "Acute tonsillitis" at bounding box center [837, 407] width 103 height 17
checkbox input "true"
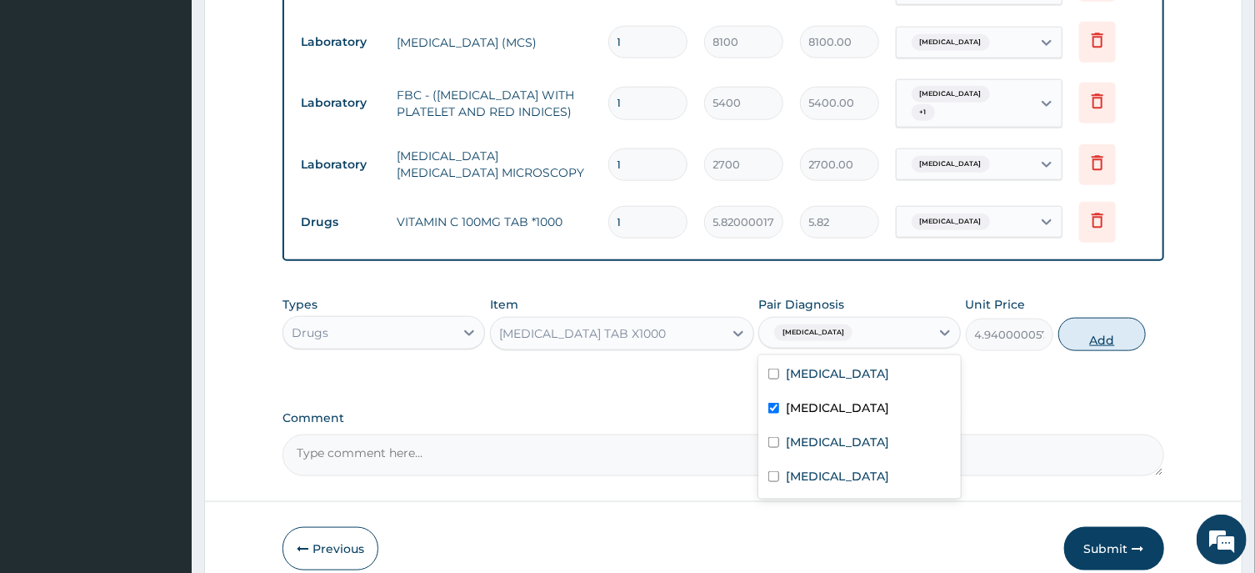
click at [1084, 320] on button "Add" at bounding box center [1103, 334] width 88 height 33
type input "0"
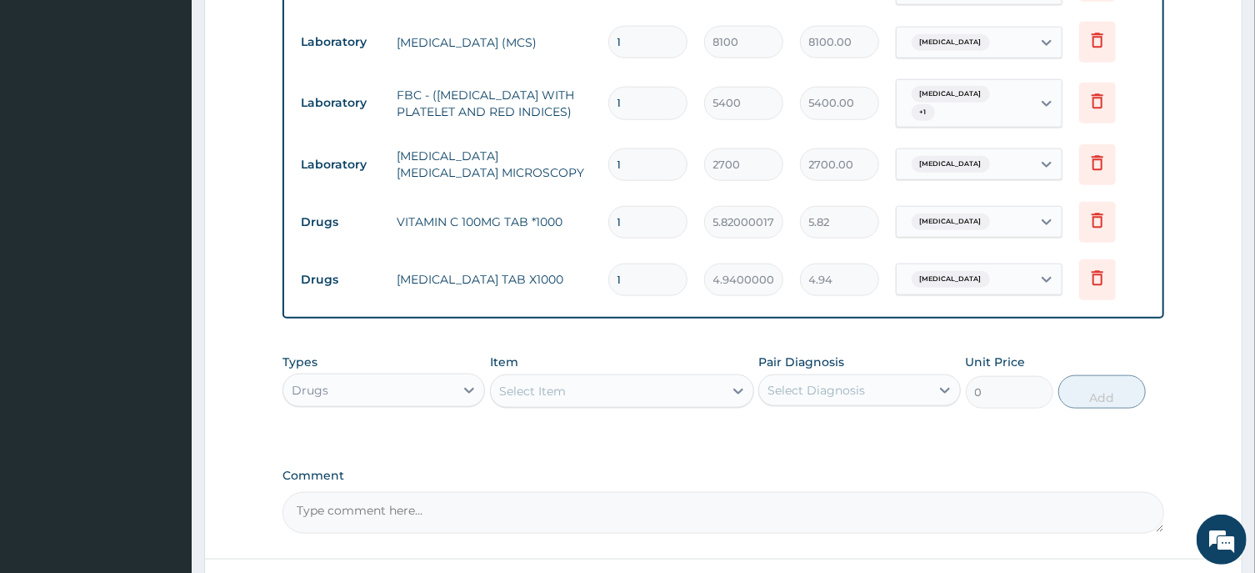
drag, startPoint x: 639, startPoint y: 204, endPoint x: 577, endPoint y: 220, distance: 64.5
click at [608, 218] on input "1" at bounding box center [647, 222] width 79 height 33
type input "4"
type input "23.28"
type input "4"
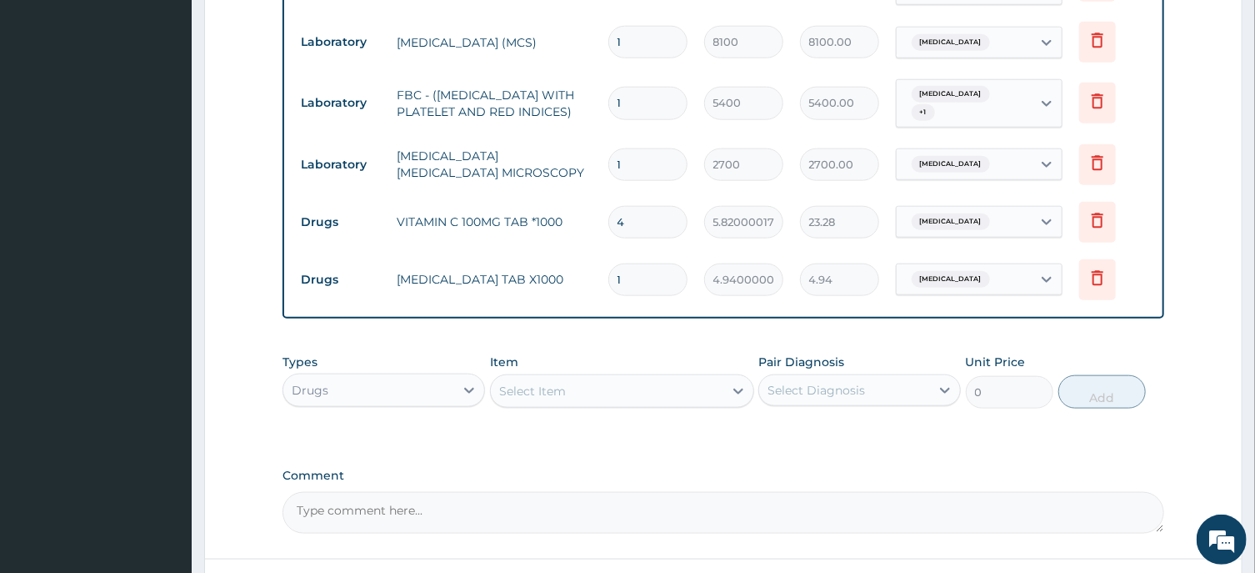
drag, startPoint x: 622, startPoint y: 258, endPoint x: 581, endPoint y: 263, distance: 41.1
click at [608, 263] on input "1" at bounding box center [647, 279] width 79 height 33
type input "2"
type input "9.88"
type input "2"
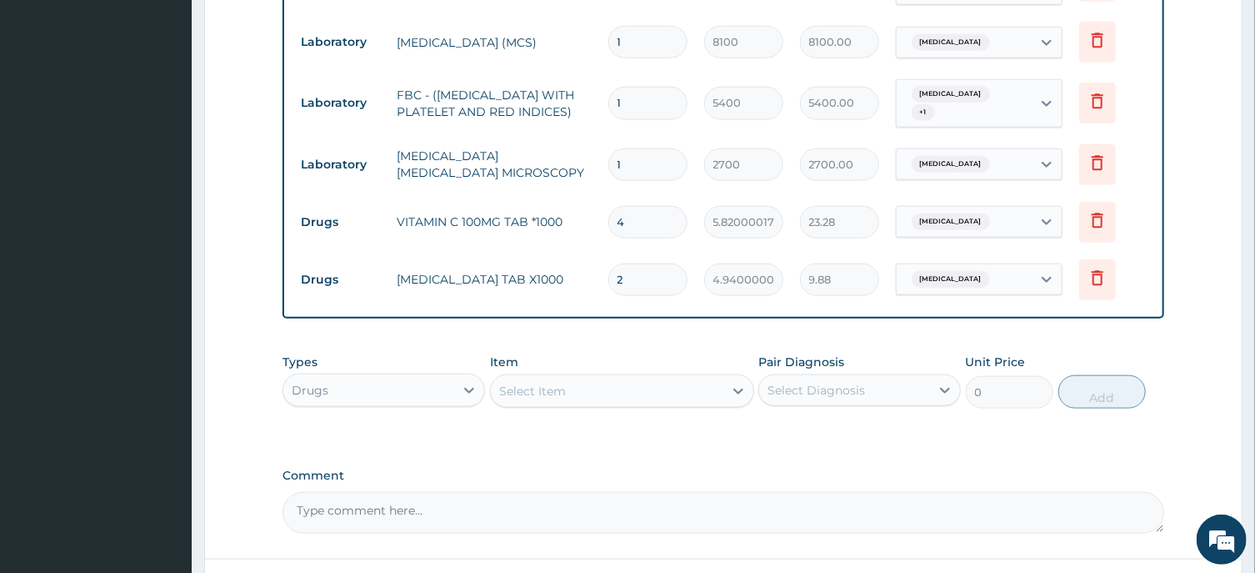
click at [565, 380] on div "Select Item" at bounding box center [607, 391] width 233 height 27
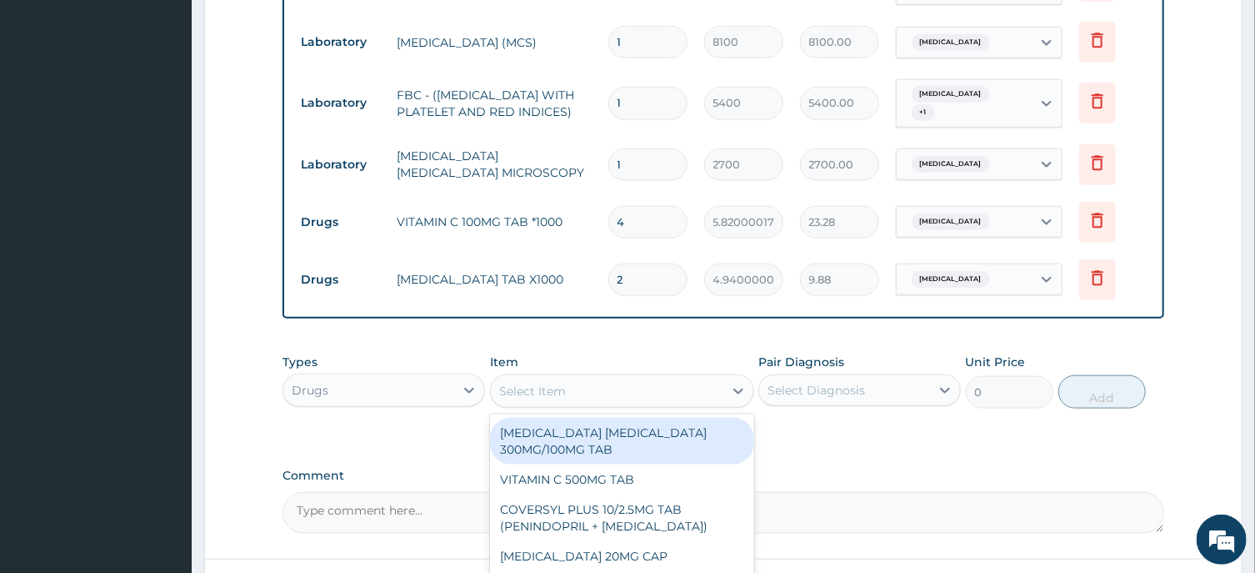
paste input "Ceftriaxone/Sulbactam 1.5g INJ"
type input "Ceftriaxone/Sulbactam 1.5g INJ"
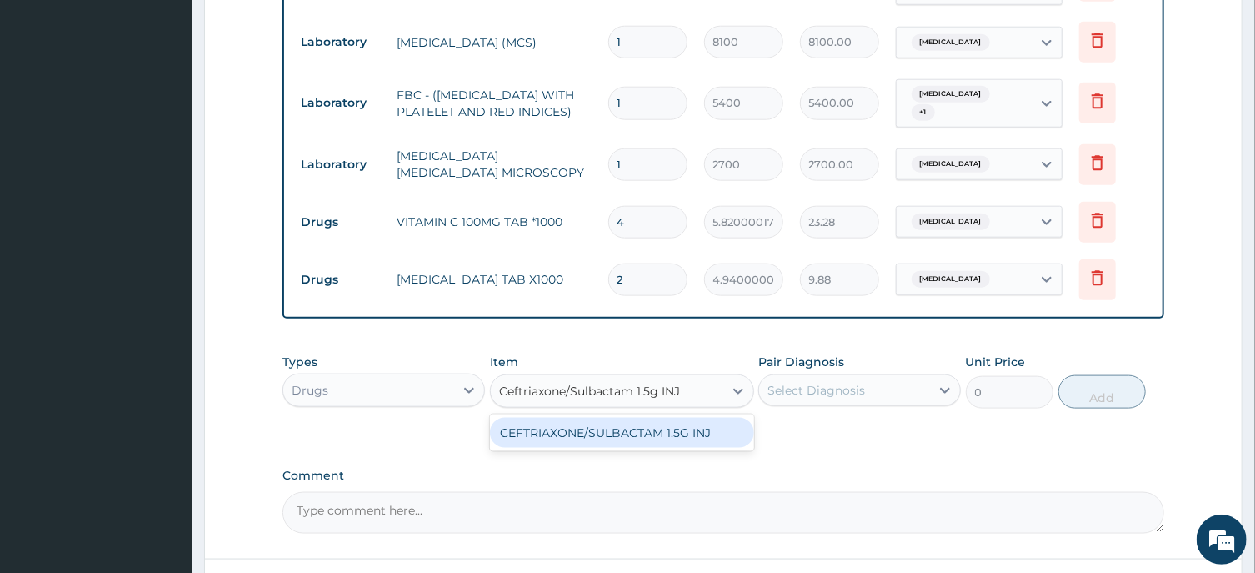
click at [630, 418] on div "CEFTRIAXONE/SULBACTAM 1.5G INJ" at bounding box center [622, 433] width 264 height 30
type input "5200"
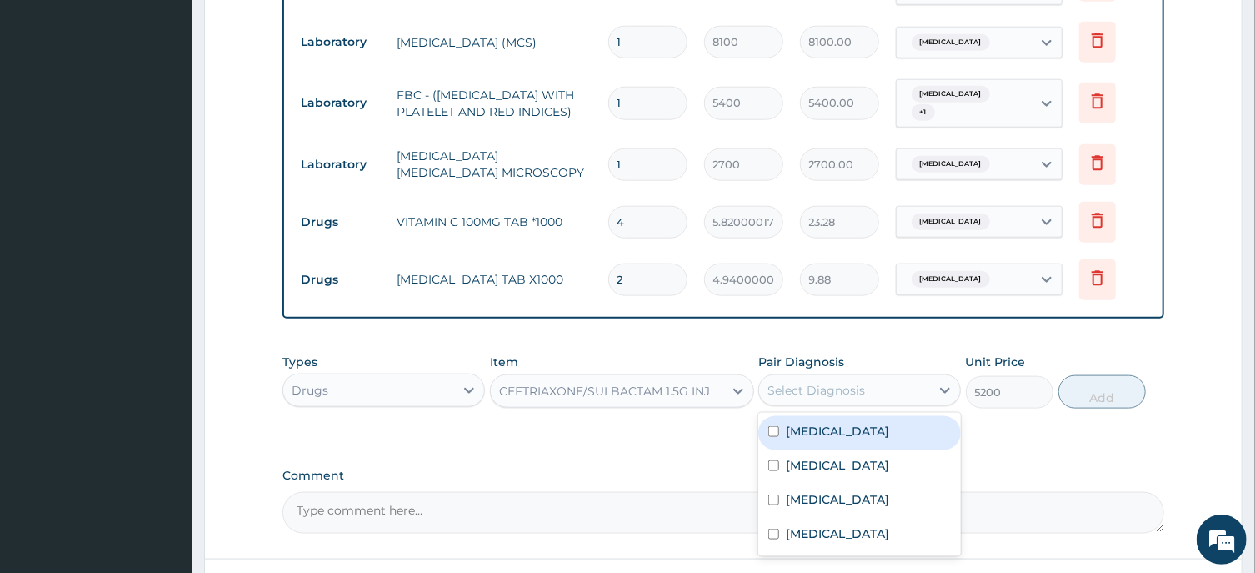
click at [805, 382] on div "Select Diagnosis" at bounding box center [817, 390] width 98 height 17
click at [815, 457] on label "Acute tonsillitis" at bounding box center [837, 465] width 103 height 17
checkbox input "true"
click at [806, 423] on label "Sepsis" at bounding box center [837, 431] width 103 height 17
checkbox input "true"
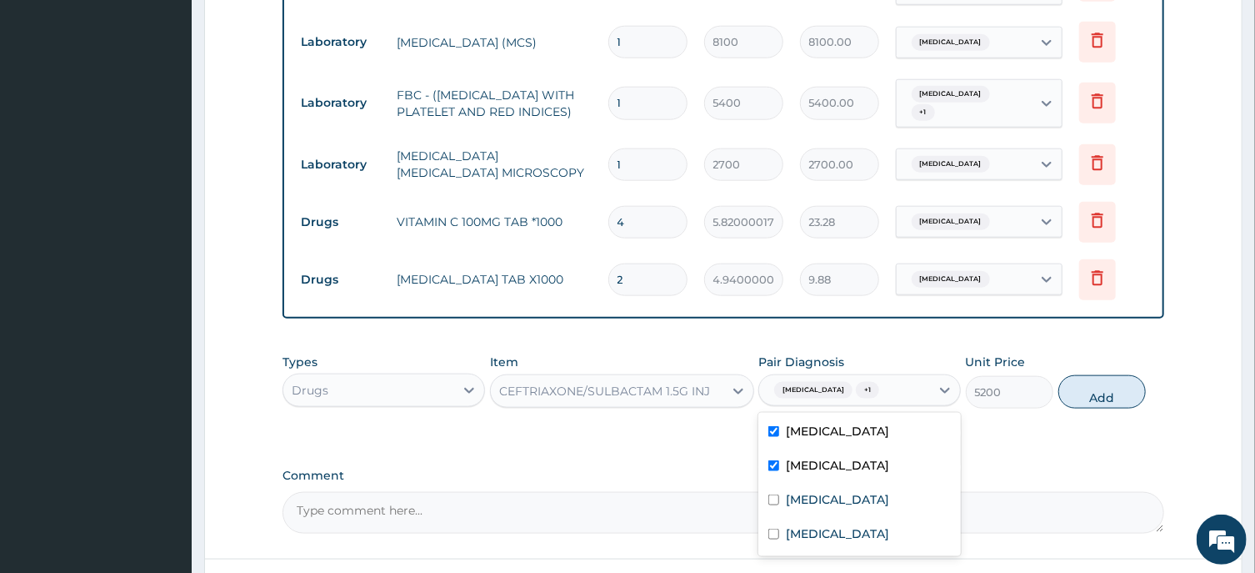
click at [1092, 380] on button "Add" at bounding box center [1103, 391] width 88 height 33
type input "0"
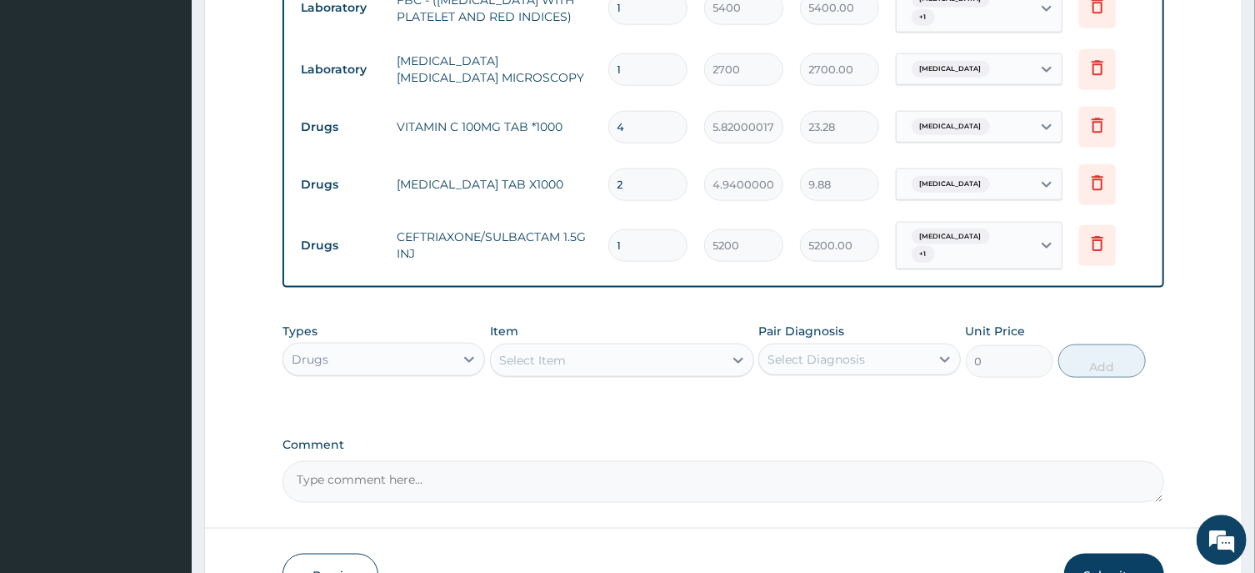
scroll to position [1075, 0]
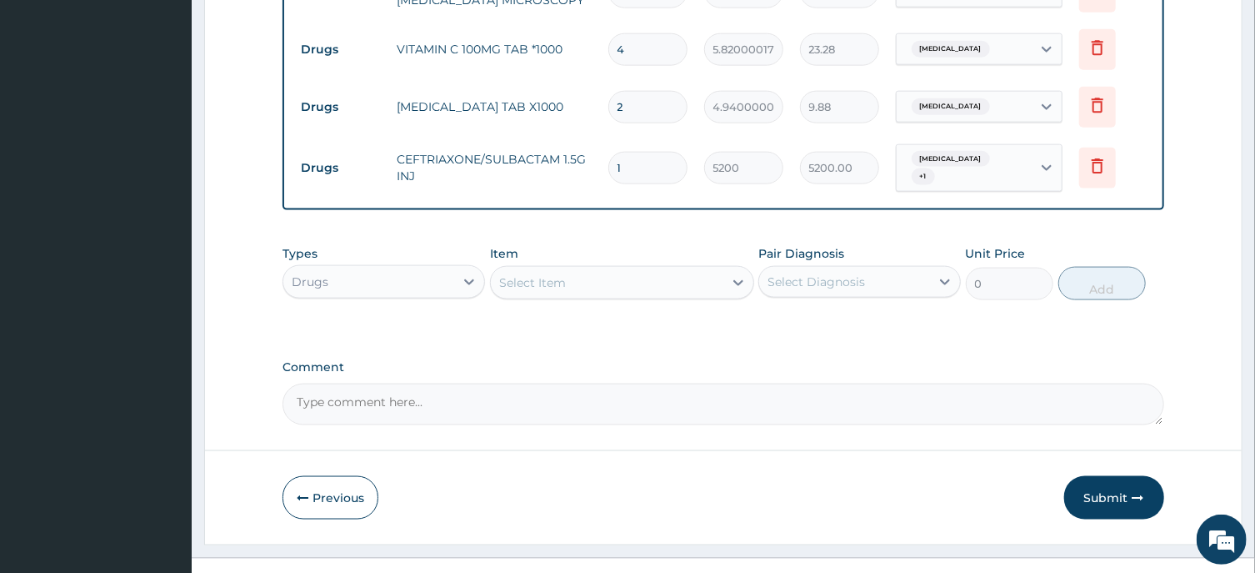
drag, startPoint x: 637, startPoint y: 145, endPoint x: 614, endPoint y: 147, distance: 22.6
click at [614, 152] on input "1" at bounding box center [647, 168] width 79 height 33
type input "3"
type input "15600.00"
type input "3"
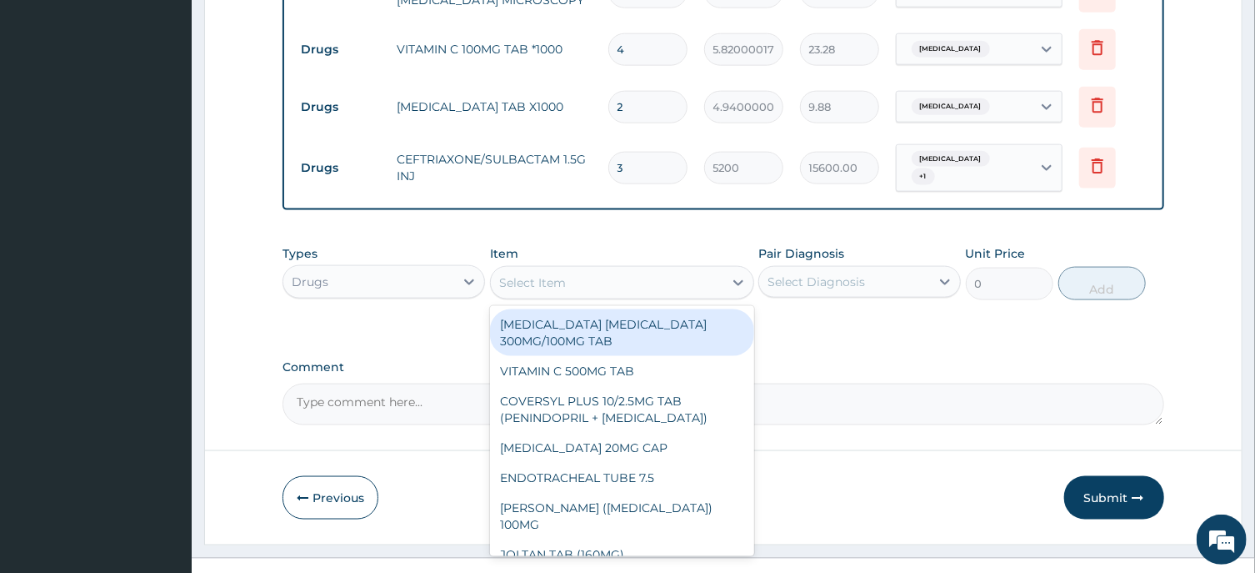
click at [522, 274] on div "Select Item" at bounding box center [532, 282] width 67 height 17
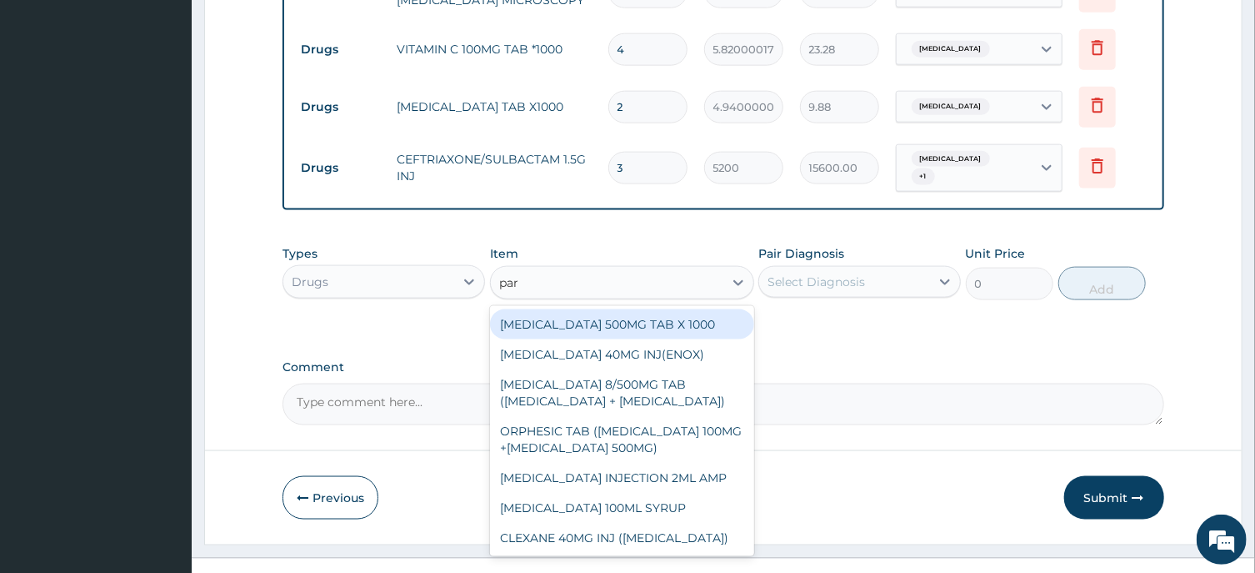
type input "para"
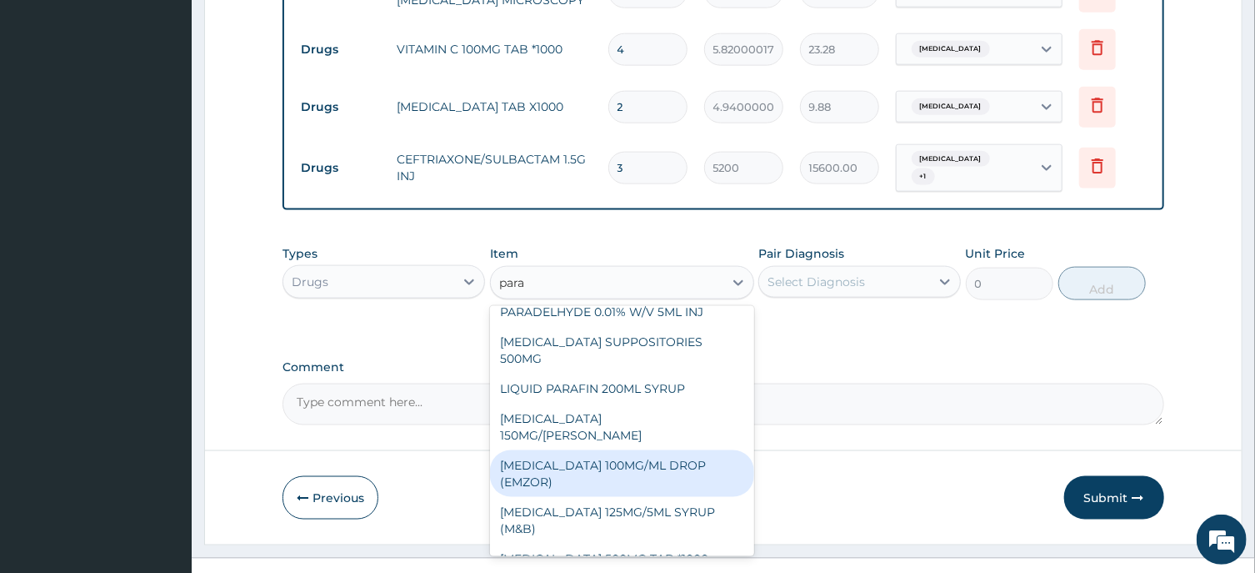
scroll to position [309, 0]
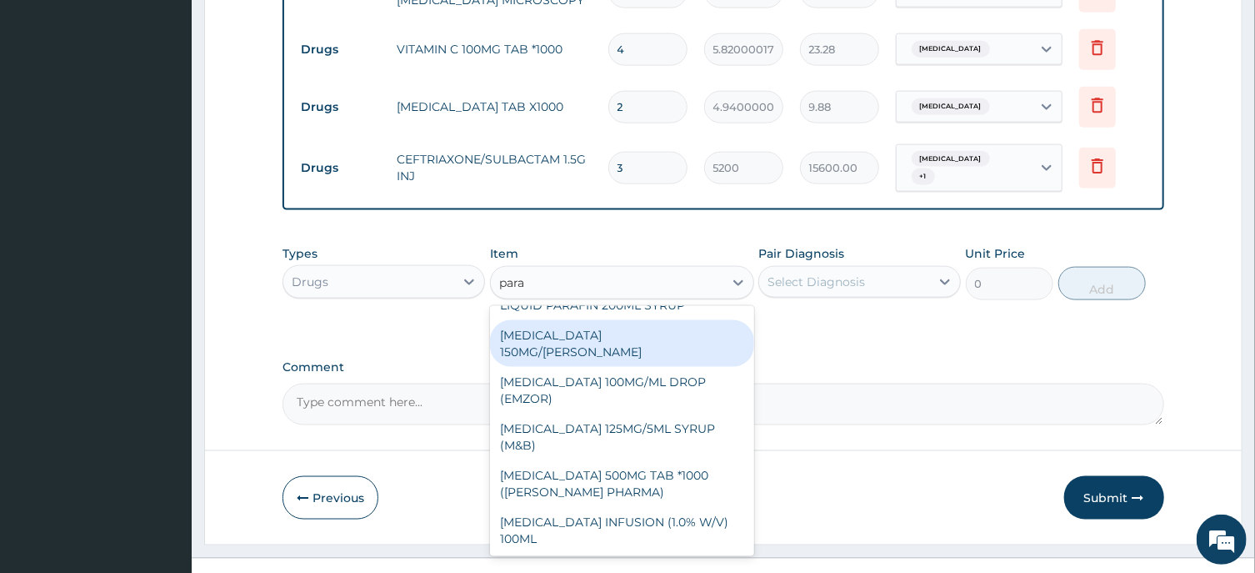
click at [561, 328] on div "PARACETAMOL 150MG/ML VIAL" at bounding box center [622, 343] width 264 height 47
type input "1365"
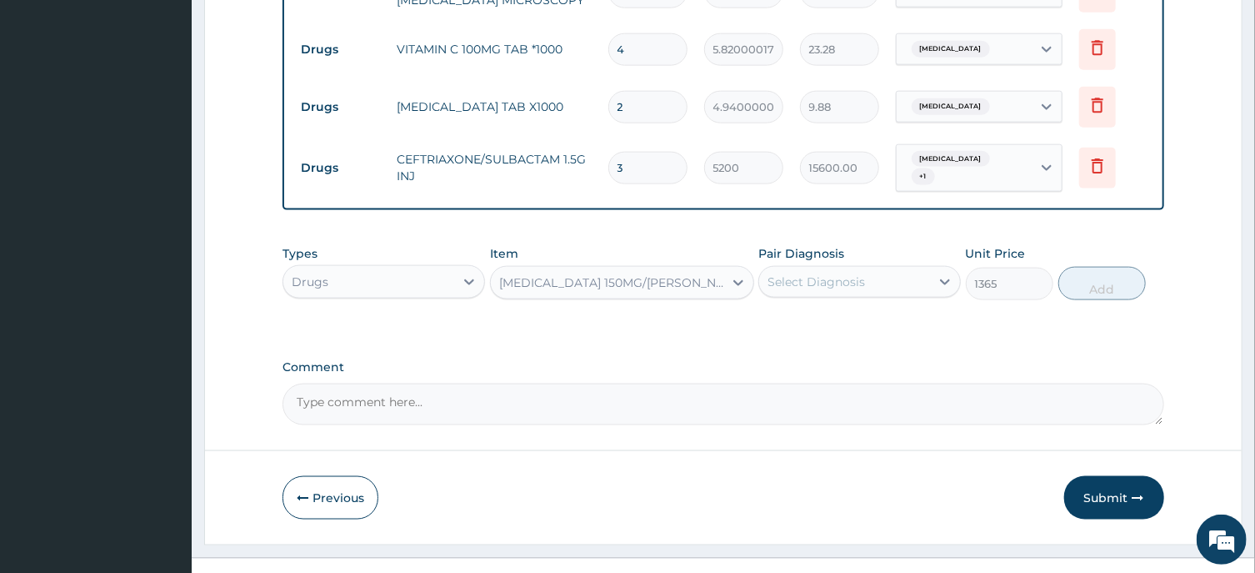
drag, startPoint x: 825, startPoint y: 256, endPoint x: 833, endPoint y: 268, distance: 14.6
click at [830, 268] on div "Select Diagnosis" at bounding box center [844, 281] width 171 height 27
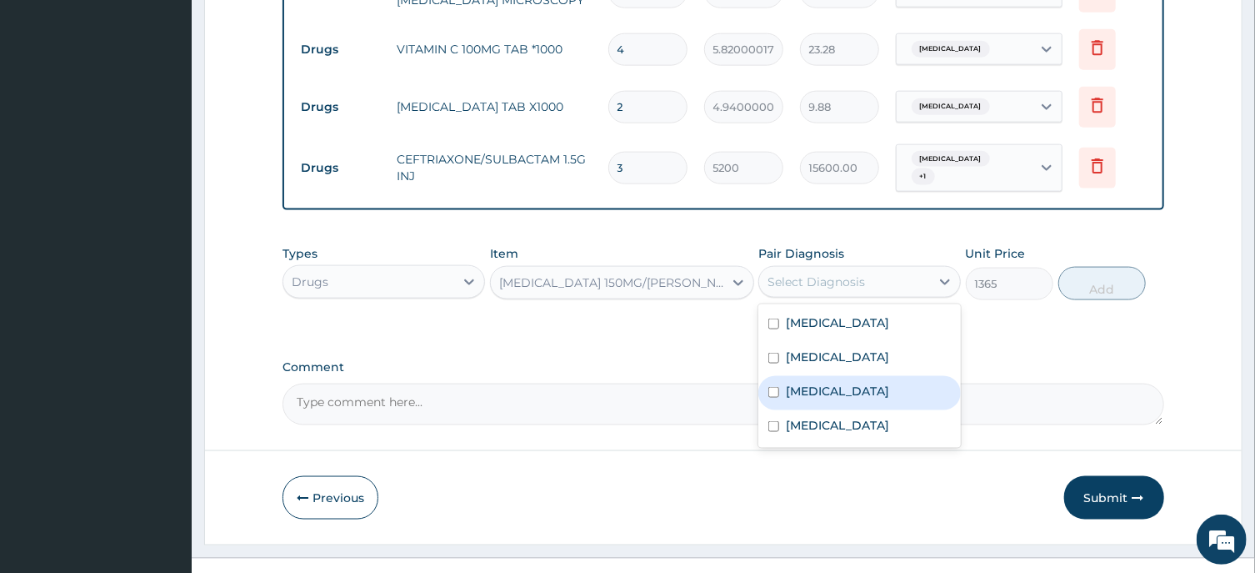
click at [819, 376] on div "Malaria" at bounding box center [860, 393] width 203 height 34
checkbox input "true"
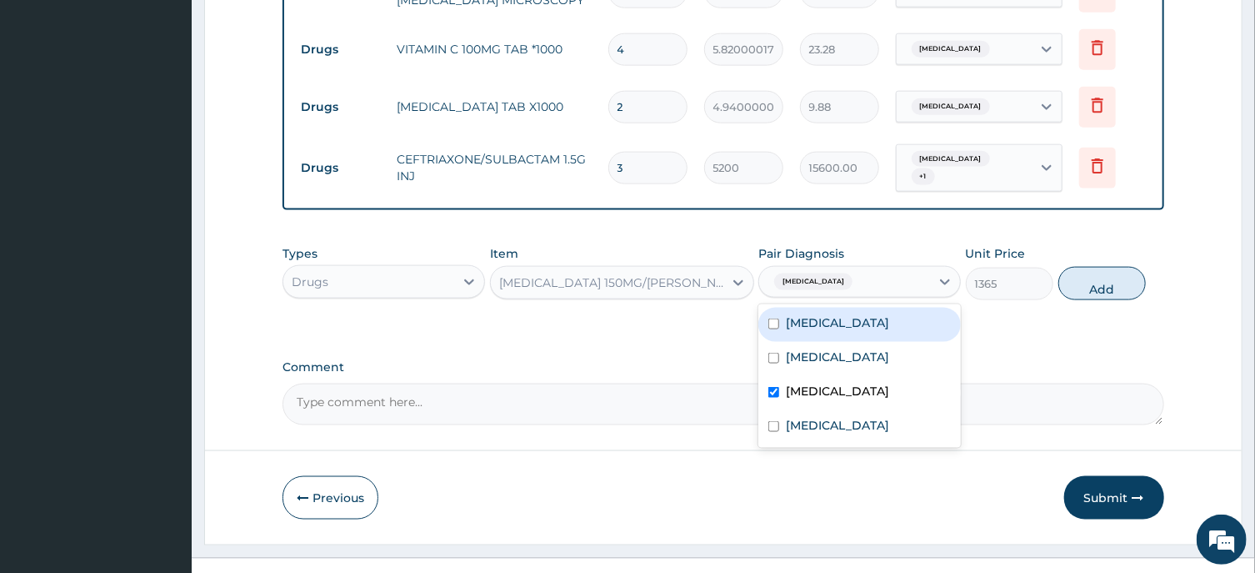
click at [839, 308] on div "Sepsis" at bounding box center [860, 325] width 203 height 34
checkbox input "true"
click at [1090, 267] on button "Add" at bounding box center [1103, 283] width 88 height 33
type input "0"
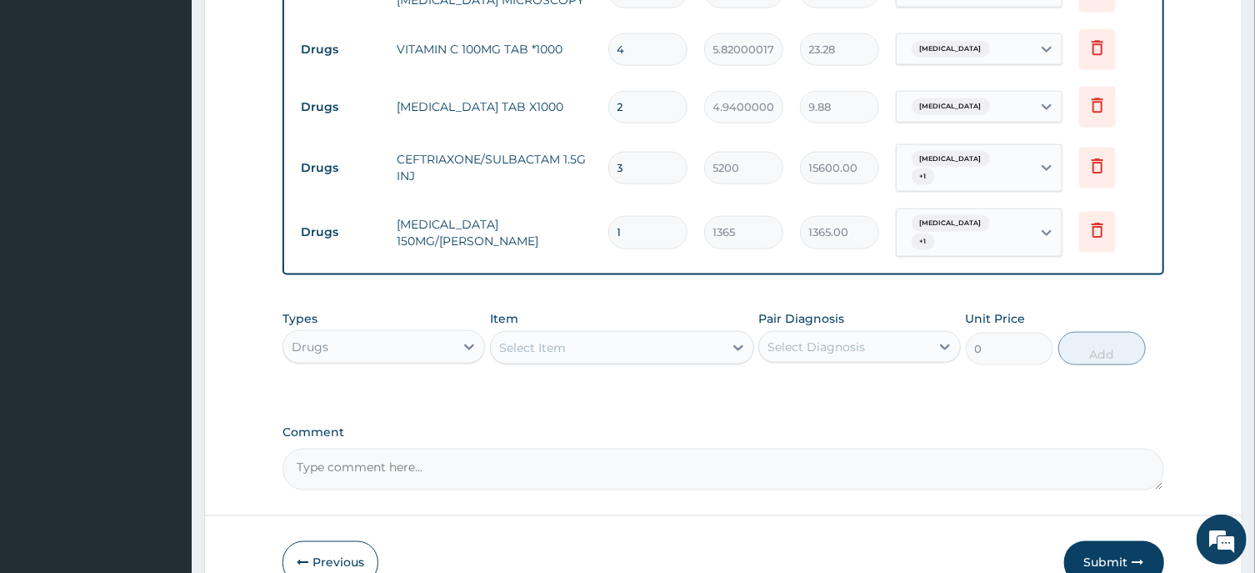
drag, startPoint x: 611, startPoint y: 210, endPoint x: 581, endPoint y: 232, distance: 37.0
click at [608, 225] on input "1" at bounding box center [647, 232] width 79 height 33
type input "8"
type input "10920.00"
type input "8"
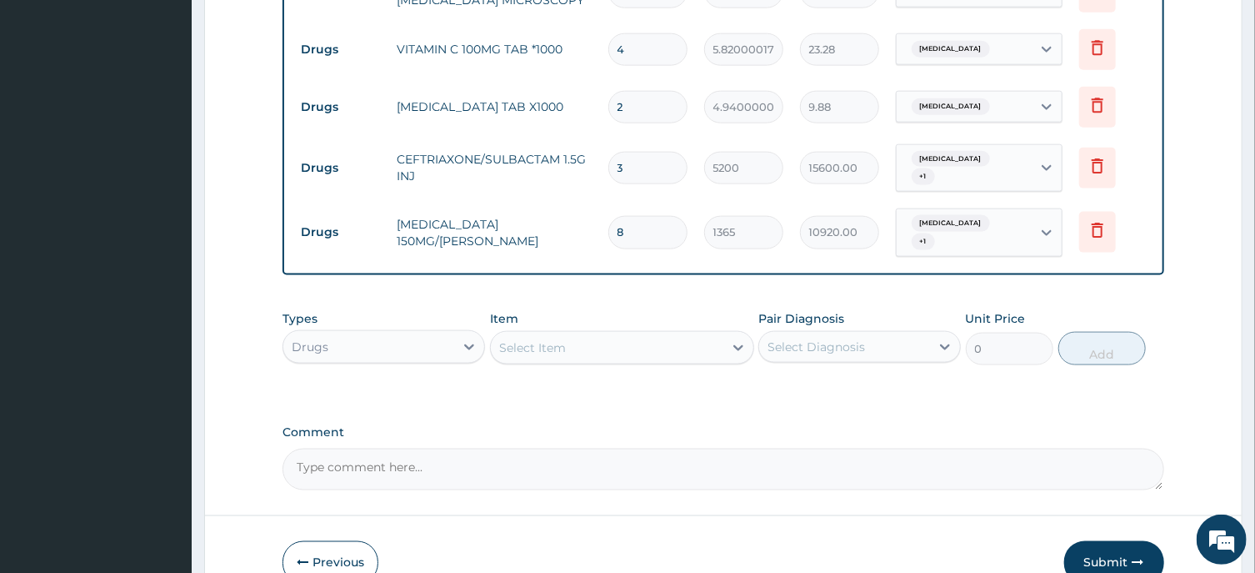
click at [548, 339] on div "Select Item" at bounding box center [532, 347] width 67 height 17
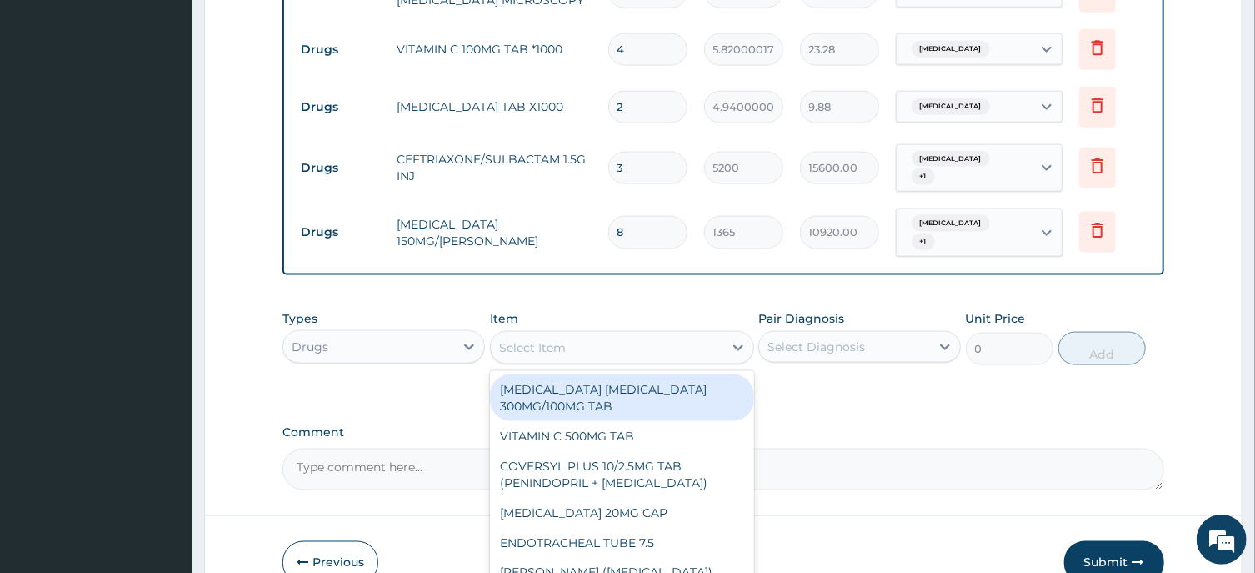
paste input "GENTAMICIN 80MG INJ (GREENLIFE)"
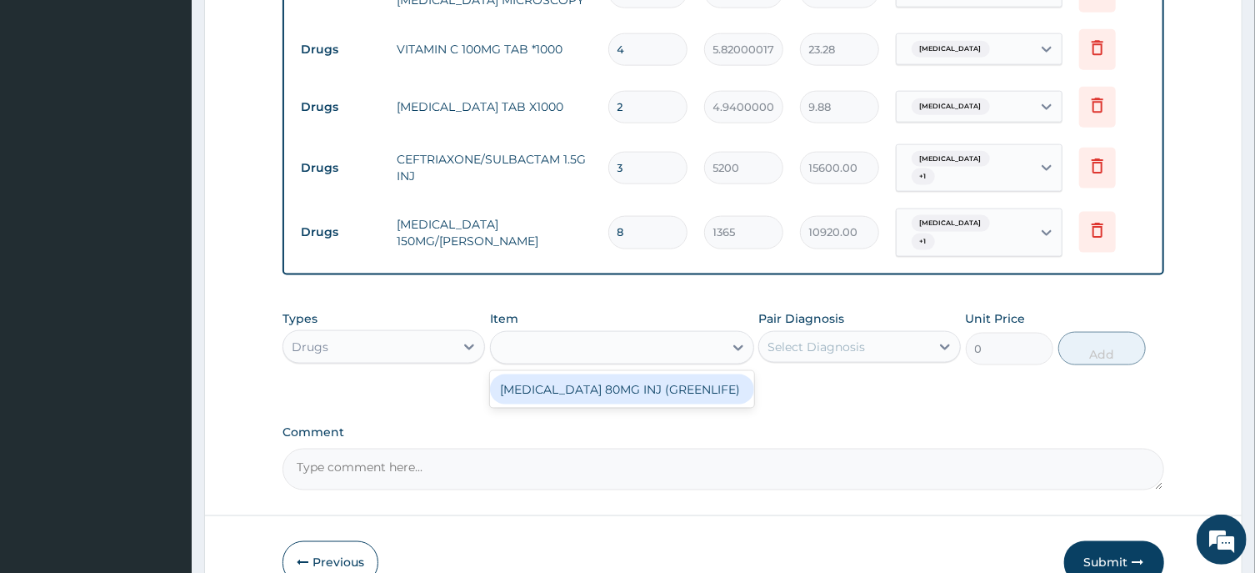
type input "GENTAMICIN 80MG INJ (GREENLIFE)"
drag, startPoint x: 637, startPoint y: 354, endPoint x: 661, endPoint y: 358, distance: 24.5
click at [643, 374] on div "GENTAMICIN 80MG INJ (GREENLIFE)" at bounding box center [622, 389] width 264 height 30
type input "169"
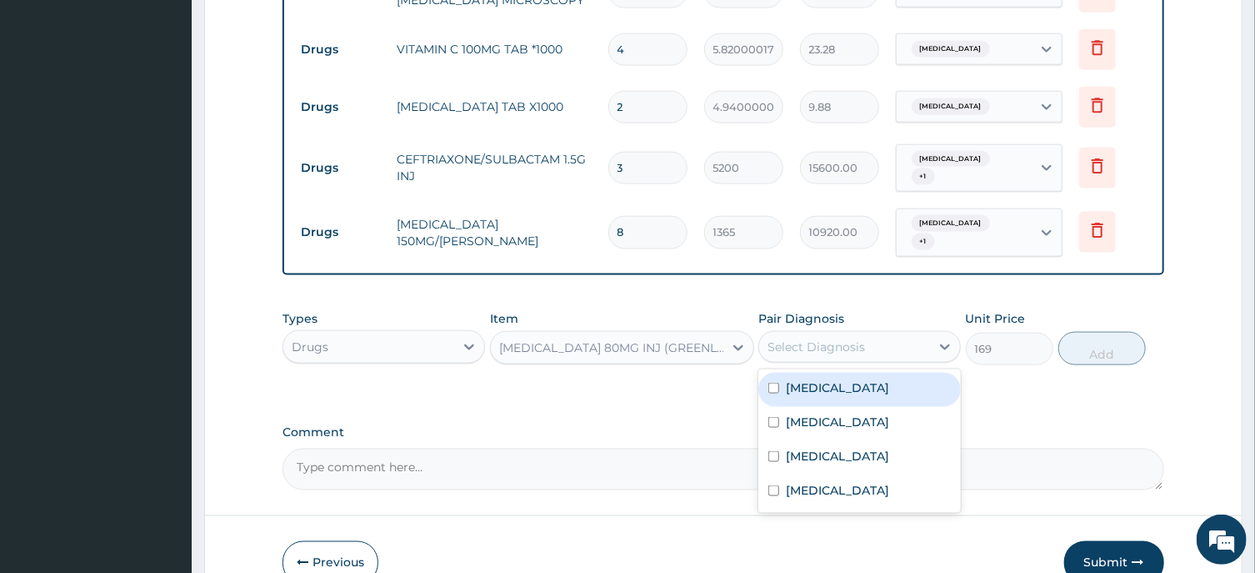
click at [864, 338] on div "Select Diagnosis" at bounding box center [817, 346] width 98 height 17
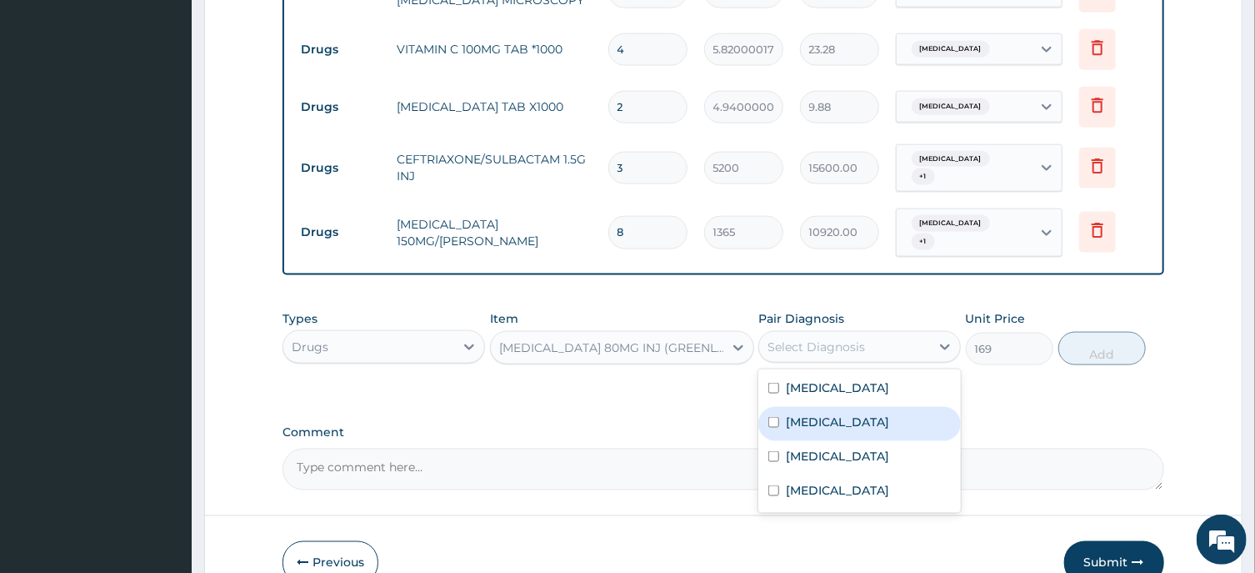
click at [821, 413] on label "Acute tonsillitis" at bounding box center [837, 421] width 103 height 17
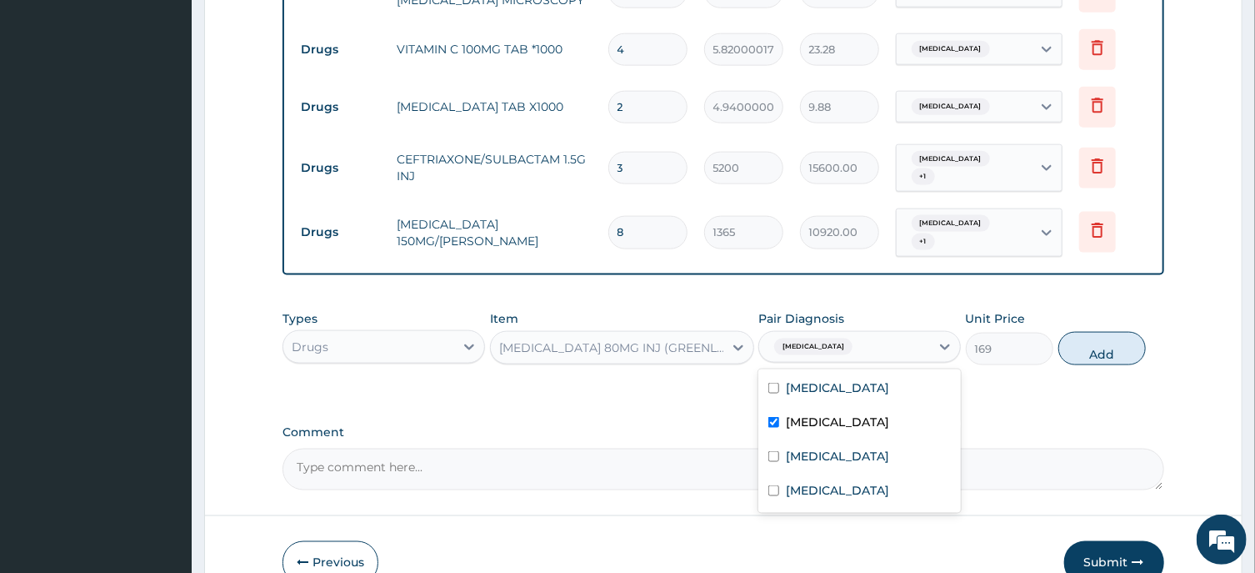
checkbox input "true"
click at [819, 448] on label "Malaria" at bounding box center [837, 456] width 103 height 17
checkbox input "true"
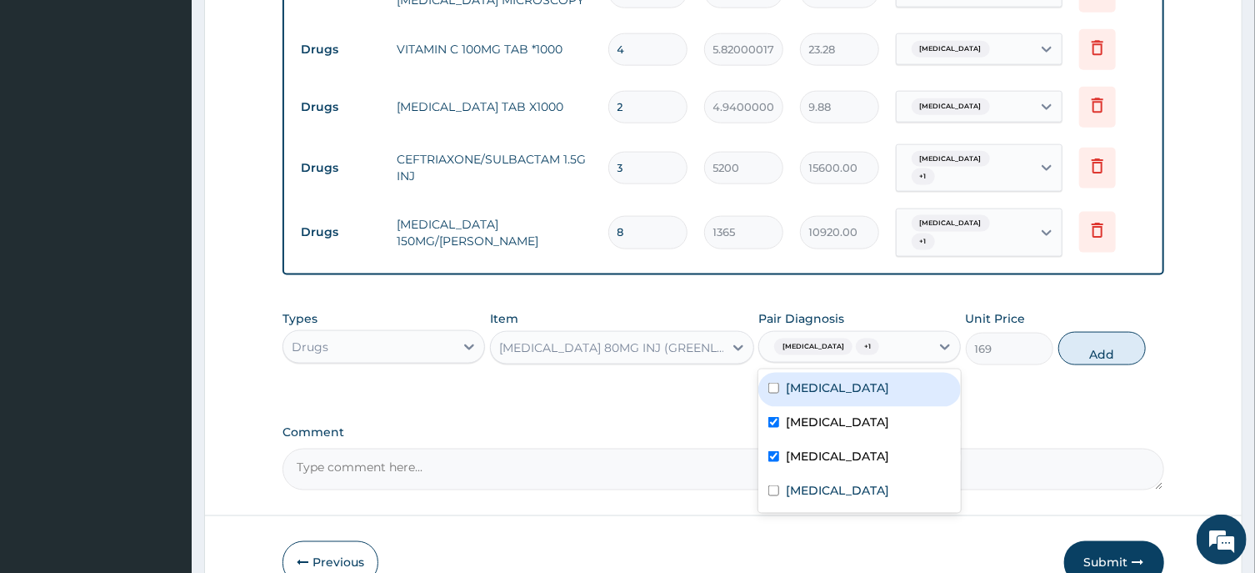
click at [813, 373] on div "Sepsis" at bounding box center [860, 390] width 203 height 34
checkbox input "true"
click at [1084, 332] on button "Add" at bounding box center [1103, 348] width 88 height 33
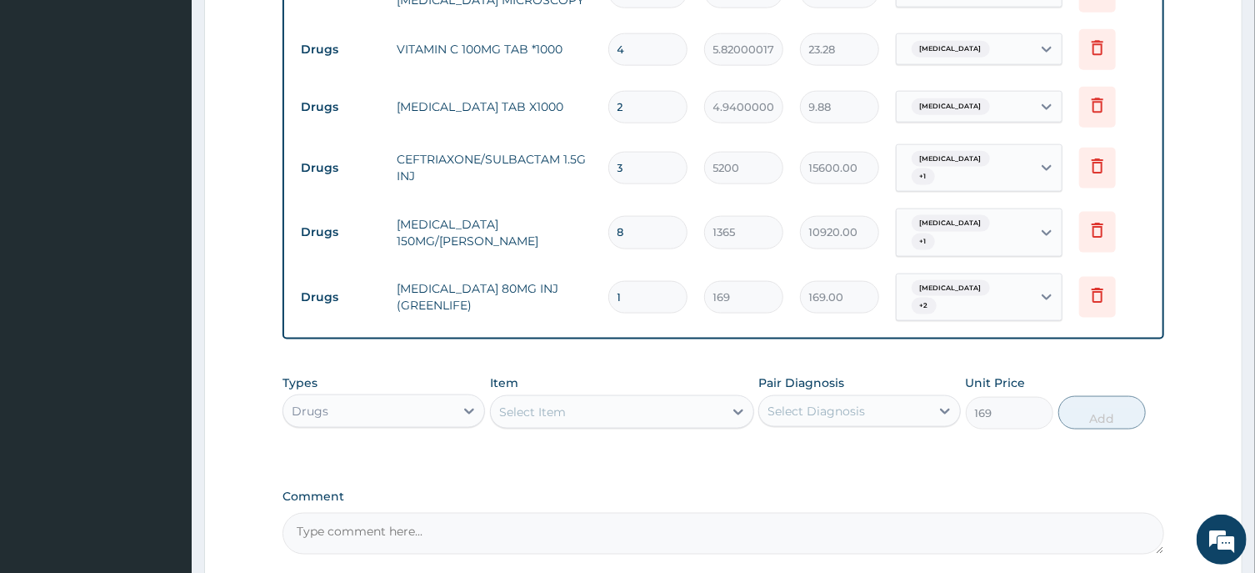
type input "0"
drag, startPoint x: 631, startPoint y: 257, endPoint x: 583, endPoint y: 262, distance: 48.6
click at [608, 281] on input "1" at bounding box center [647, 297] width 79 height 33
type input "3"
type input "507.00"
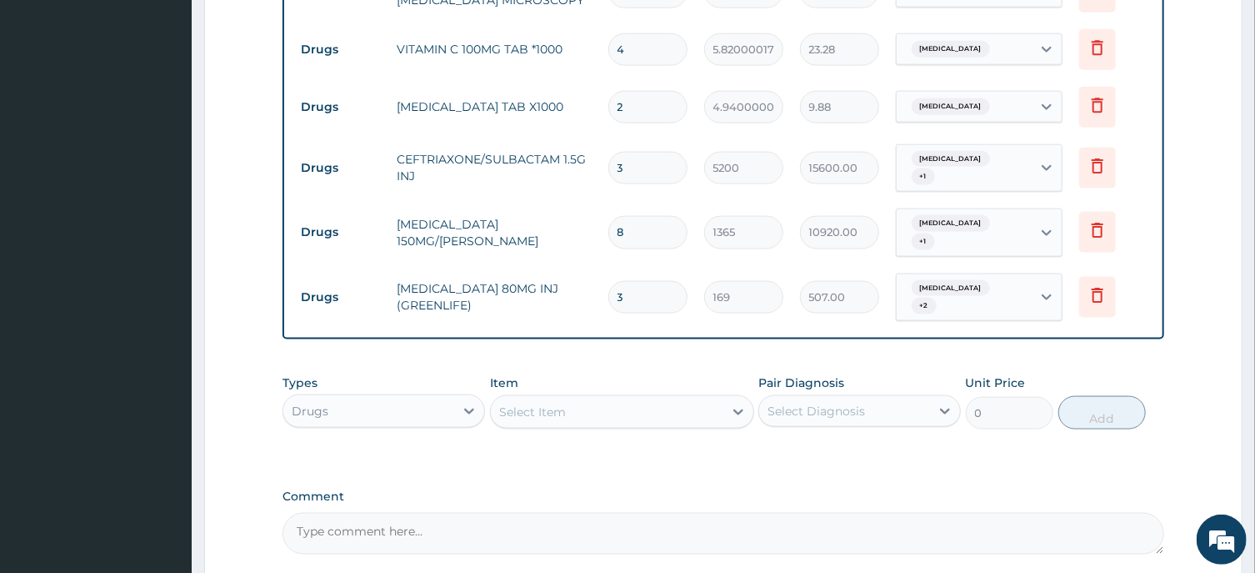
type input "3"
click at [515, 403] on div "Select Item" at bounding box center [532, 411] width 67 height 17
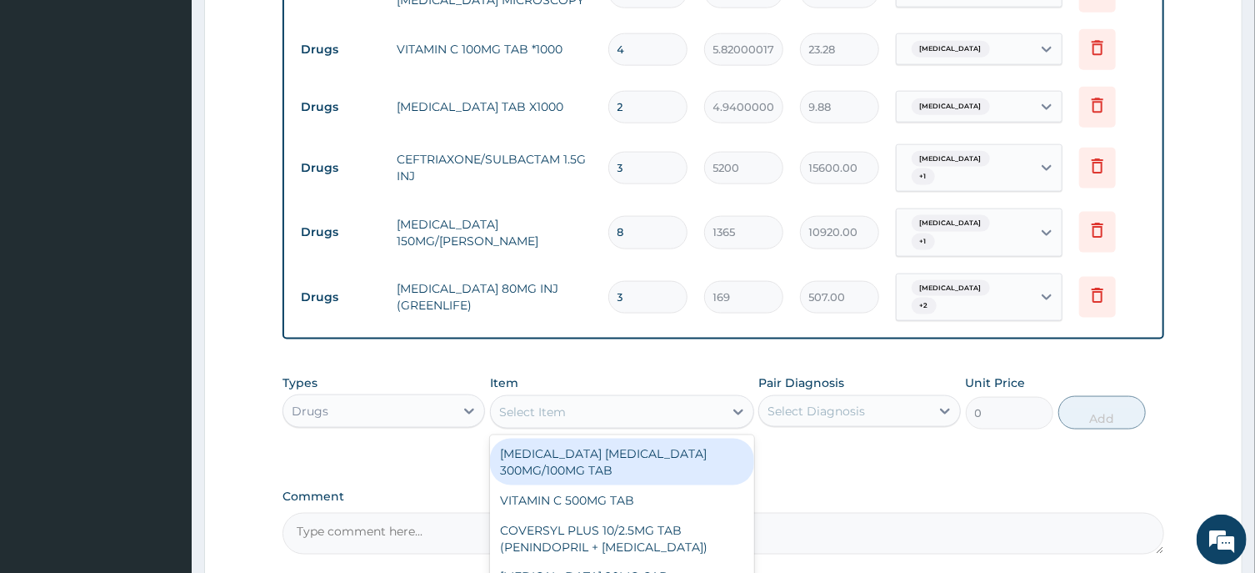
paste input "WATER FOR INJECTION"
type input "WATER FOR INJECTION"
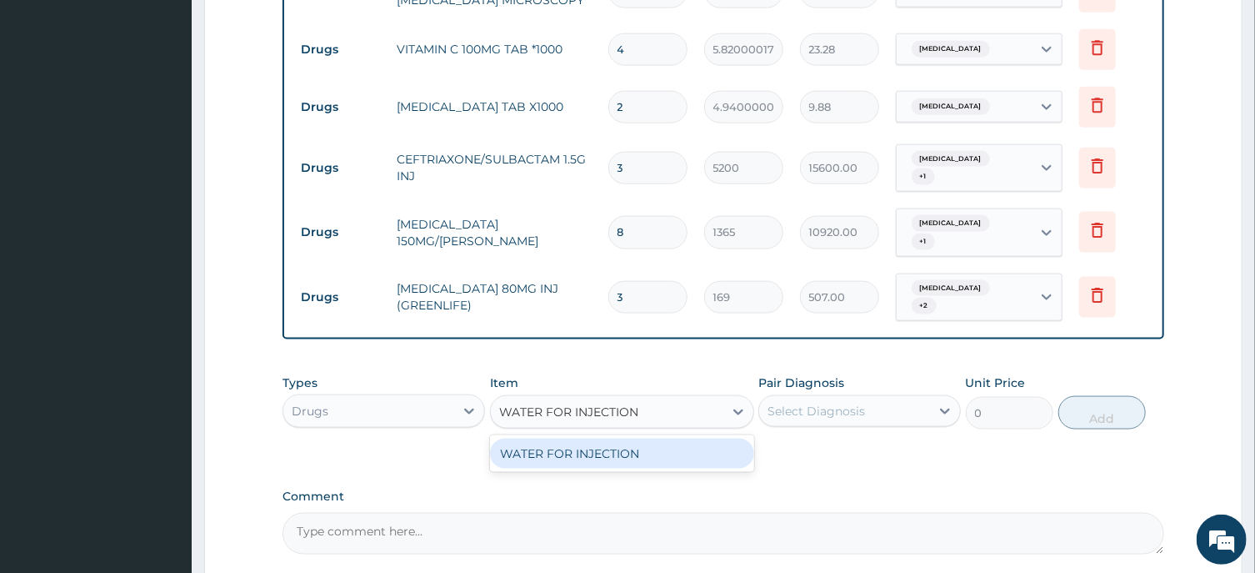
click at [608, 438] on div "WATER FOR INJECTION" at bounding box center [622, 453] width 264 height 30
type input "234"
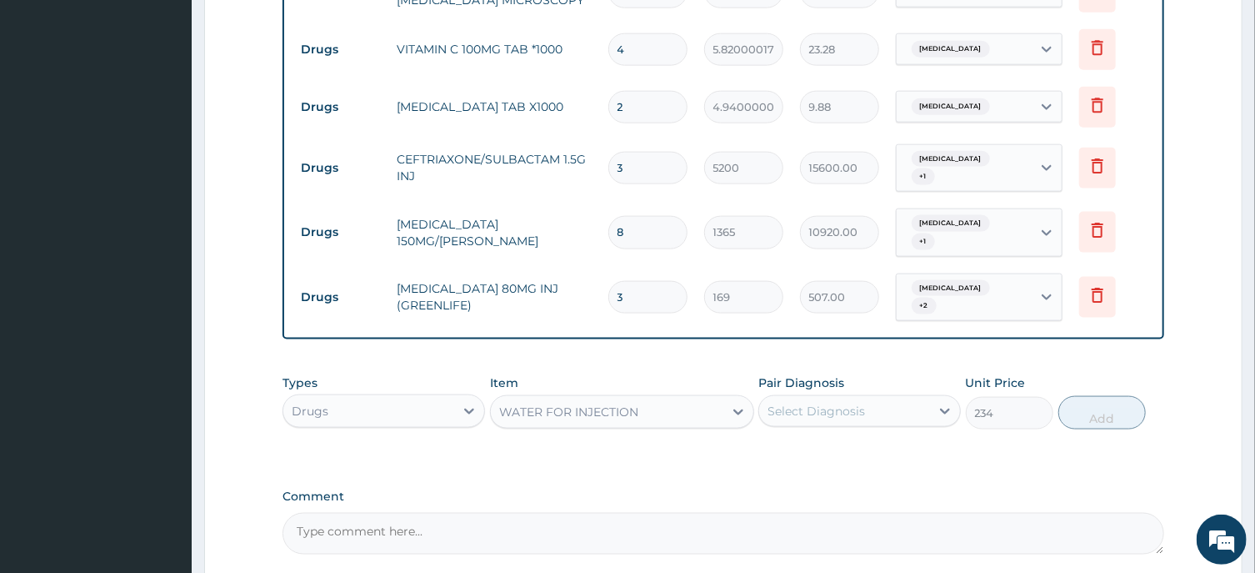
click at [839, 398] on div "Select Diagnosis" at bounding box center [844, 411] width 171 height 27
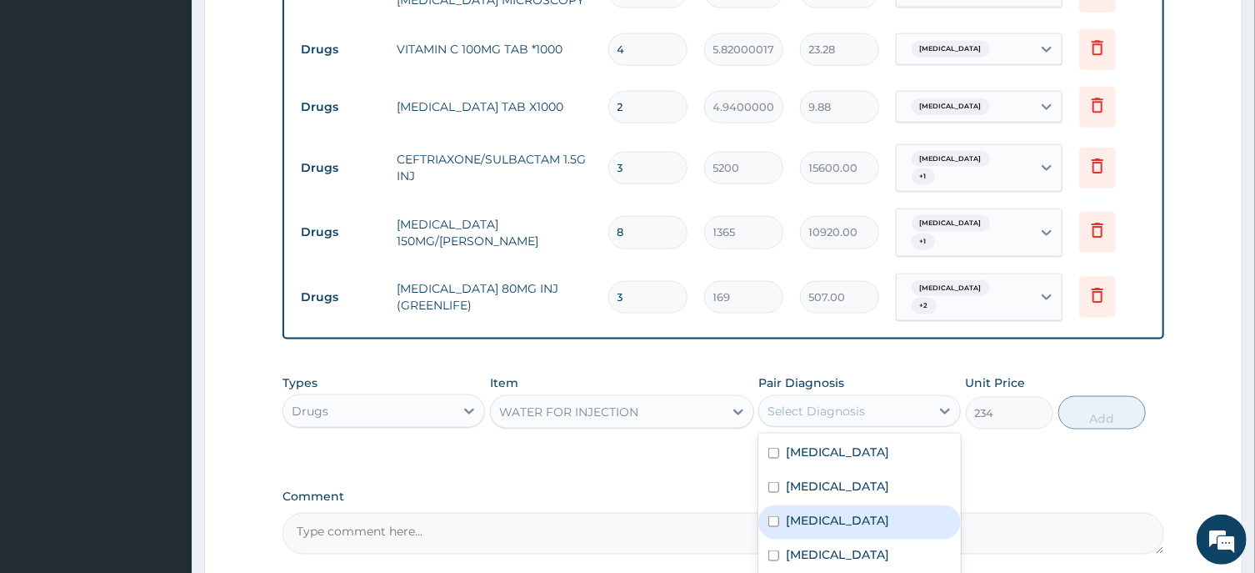
click at [808, 505] on div "Malaria" at bounding box center [860, 522] width 203 height 34
checkbox input "true"
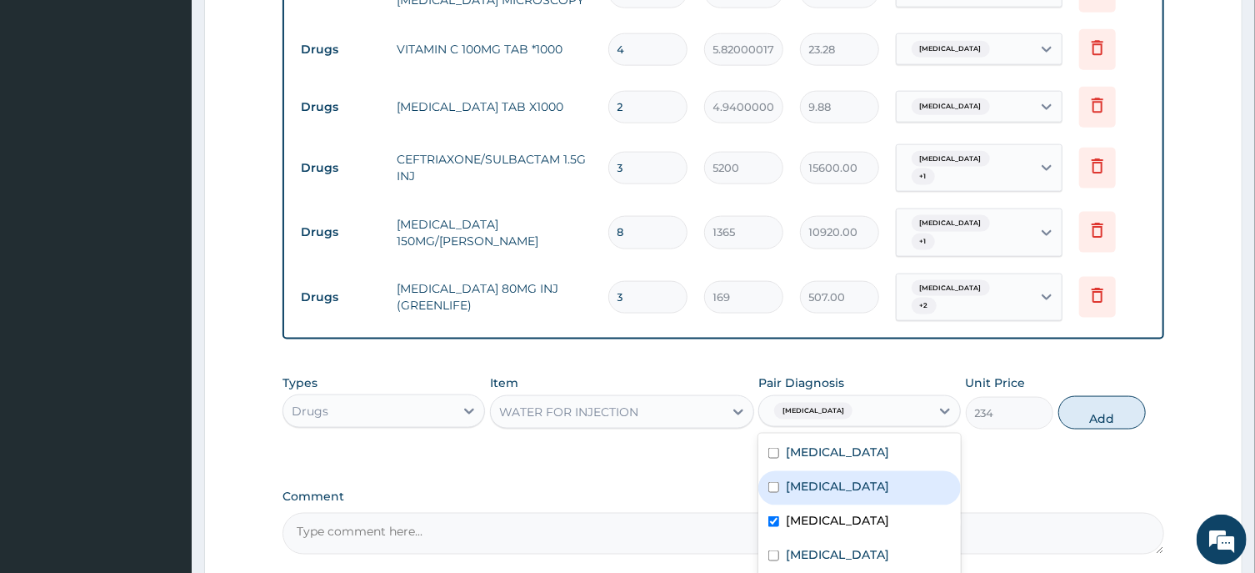
click at [1117, 396] on button "Add" at bounding box center [1103, 412] width 88 height 33
type input "0"
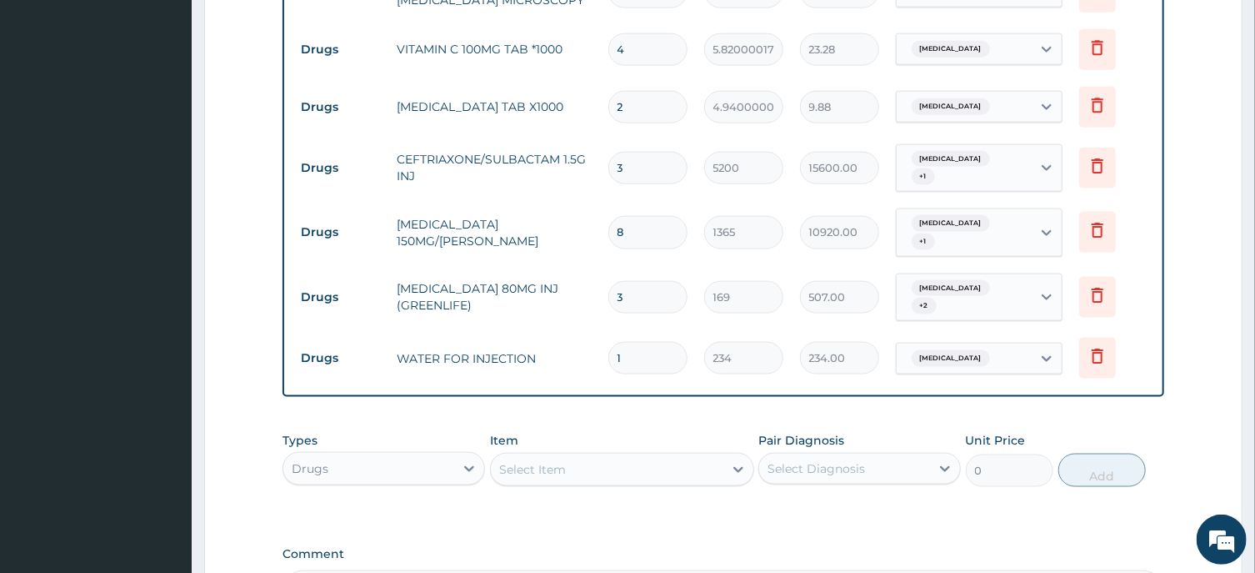
click at [529, 461] on div "Select Item" at bounding box center [532, 469] width 67 height 17
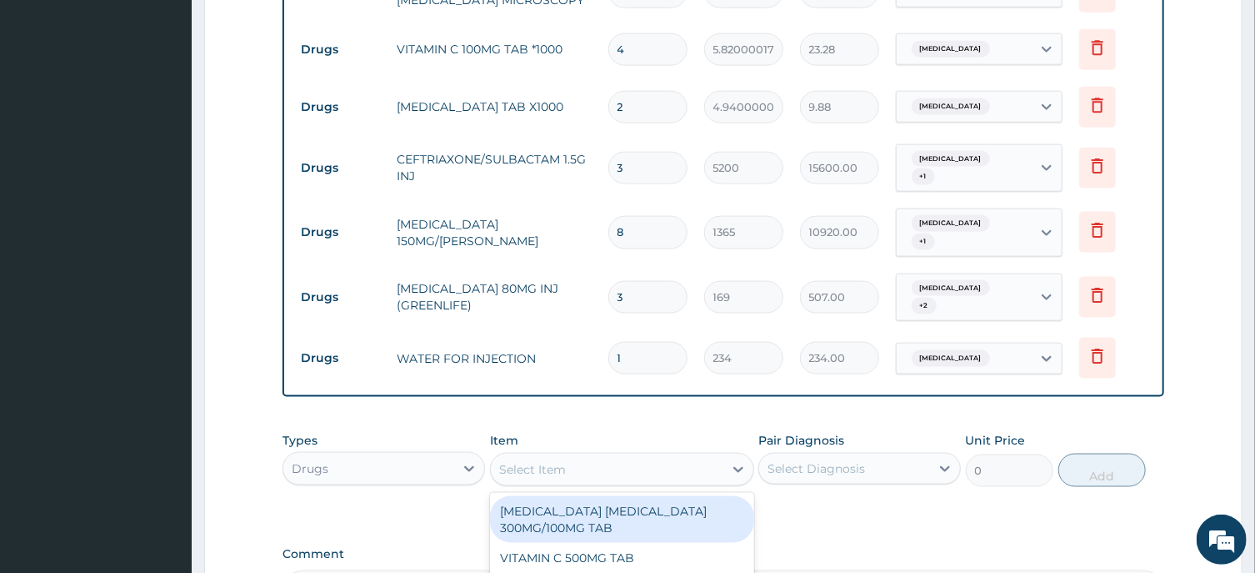
paste input "EXAMINATION GLOVE(LATEX)"
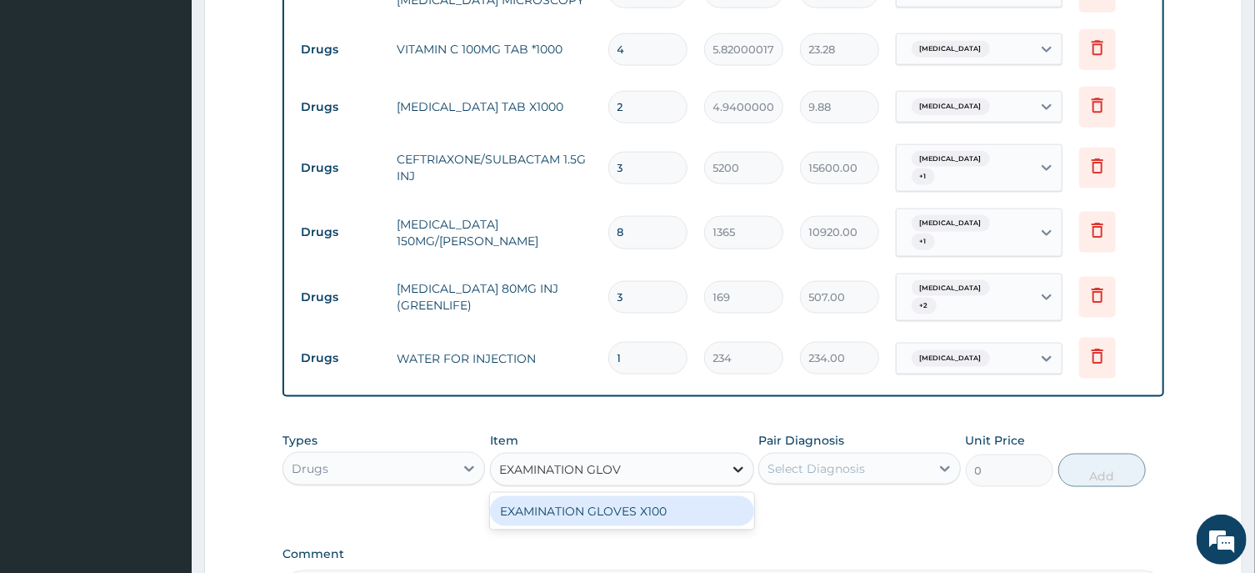
type input "EXAMINATION GLO"
click at [631, 496] on div "EXAMINATION GLOVES X100" at bounding box center [622, 511] width 264 height 30
type input "87.5"
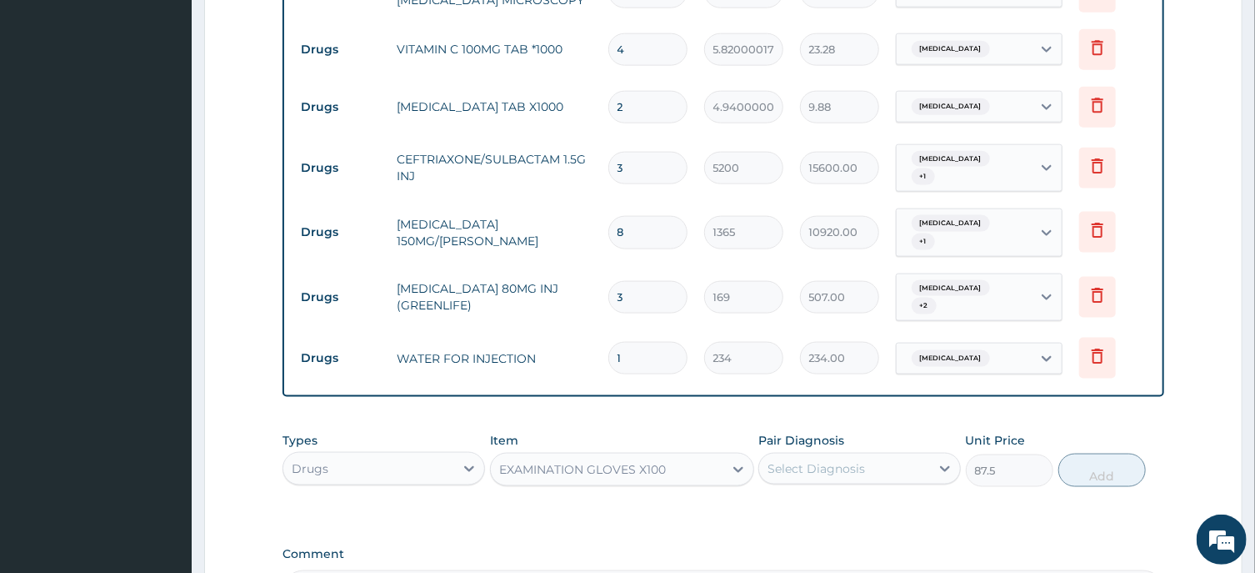
drag, startPoint x: 774, startPoint y: 420, endPoint x: 832, endPoint y: 433, distance: 59.9
click at [780, 460] on div "Select Diagnosis" at bounding box center [817, 468] width 98 height 17
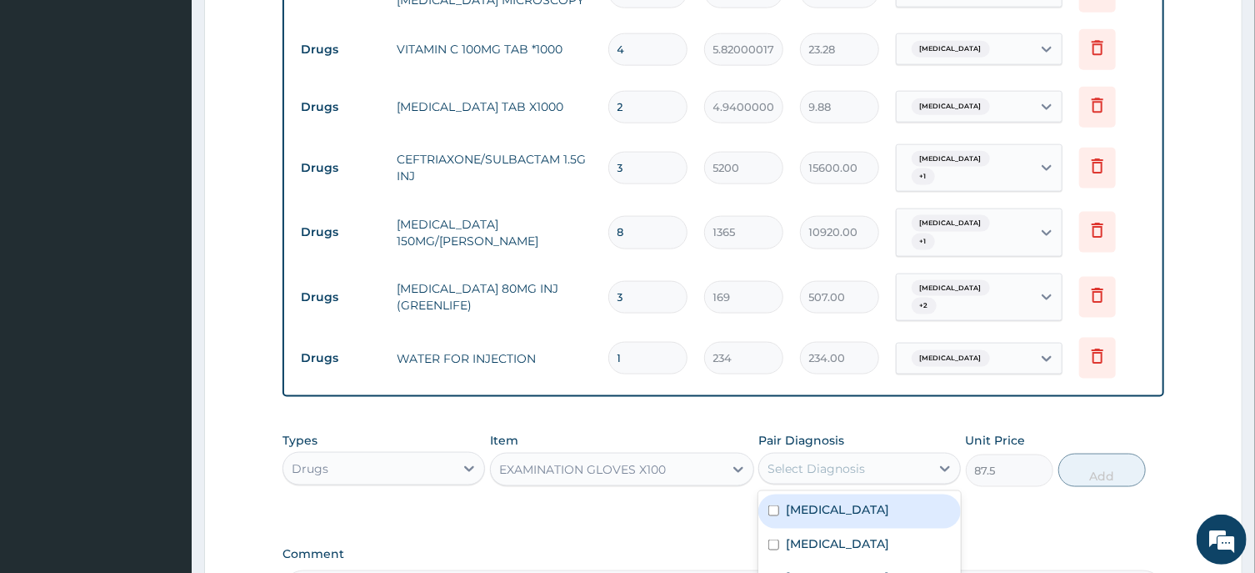
click at [820, 501] on label "Sepsis" at bounding box center [837, 509] width 103 height 17
checkbox input "true"
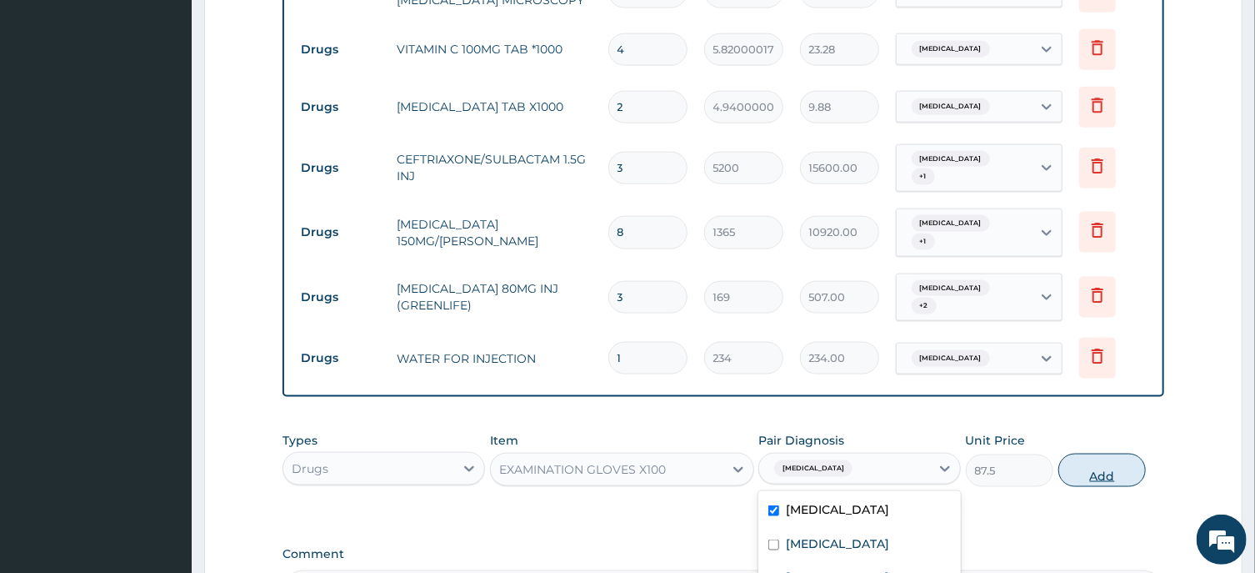
click at [1099, 453] on button "Add" at bounding box center [1103, 469] width 88 height 33
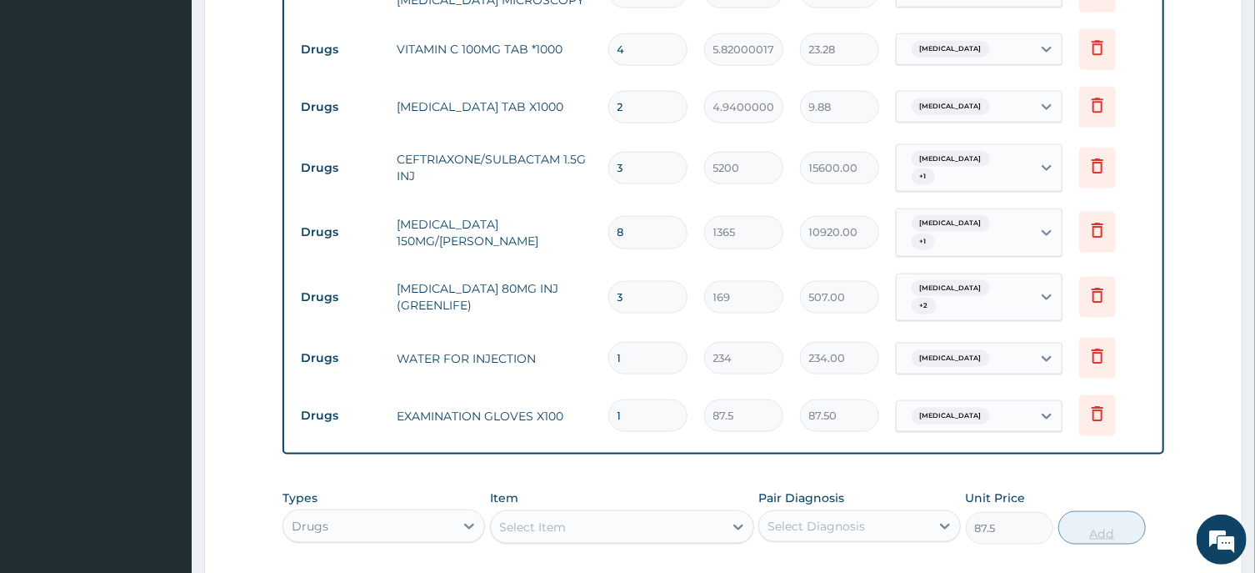
type input "0"
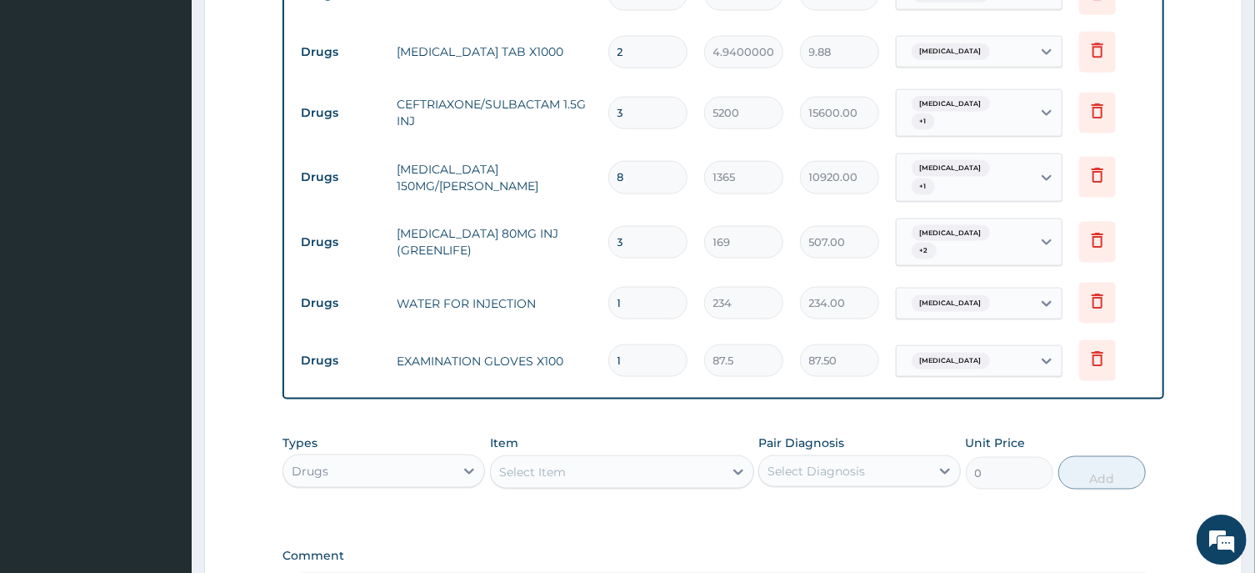
scroll to position [1165, 0]
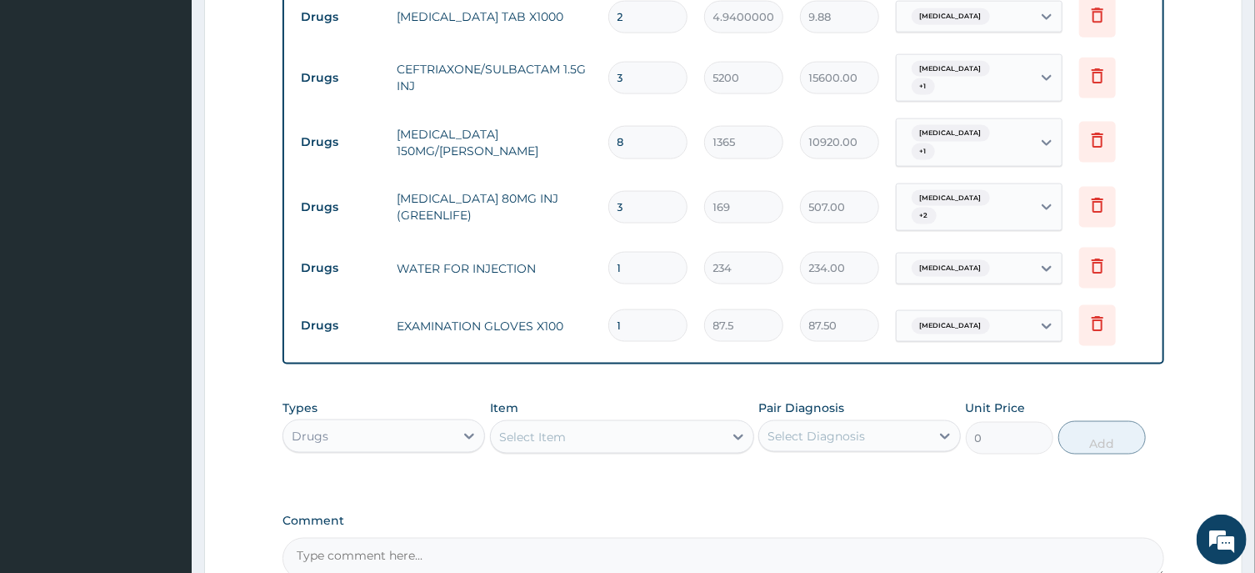
drag, startPoint x: 643, startPoint y: 287, endPoint x: 593, endPoint y: 295, distance: 50.7
click at [608, 309] on input "1" at bounding box center [647, 325] width 79 height 33
type input "8"
type input "700.00"
type input "80"
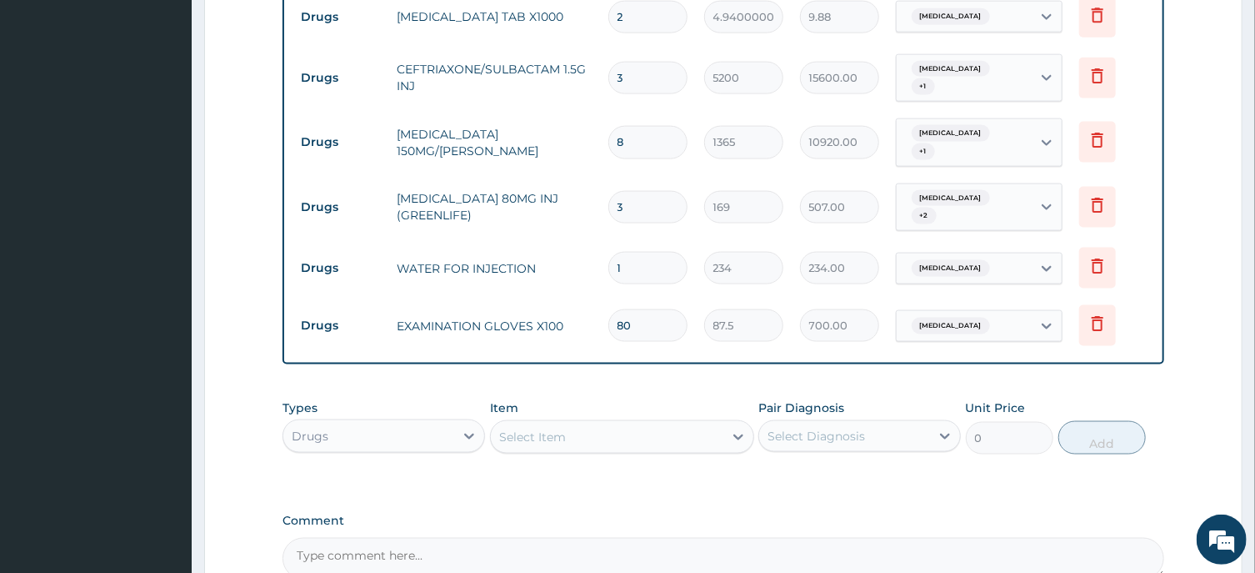
type input "7000.00"
type input "80"
click at [527, 428] on div "Select Item" at bounding box center [532, 436] width 67 height 17
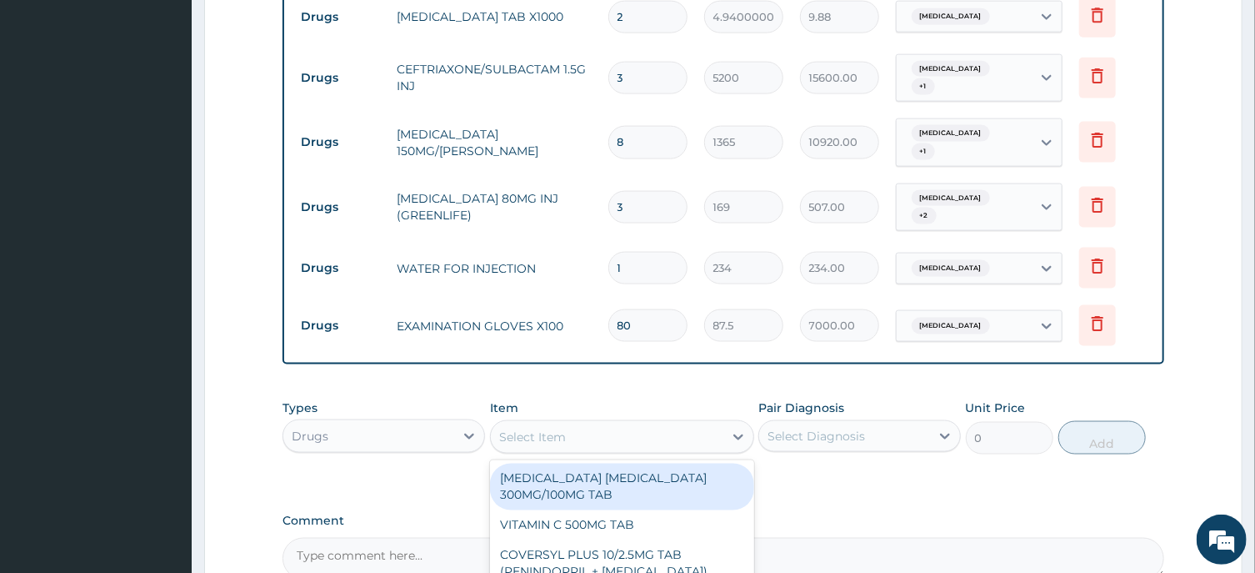
paste input "NEEDLE & SYRINGE 2ML"
type input "NEEDLE & SYRINGE 2ML"
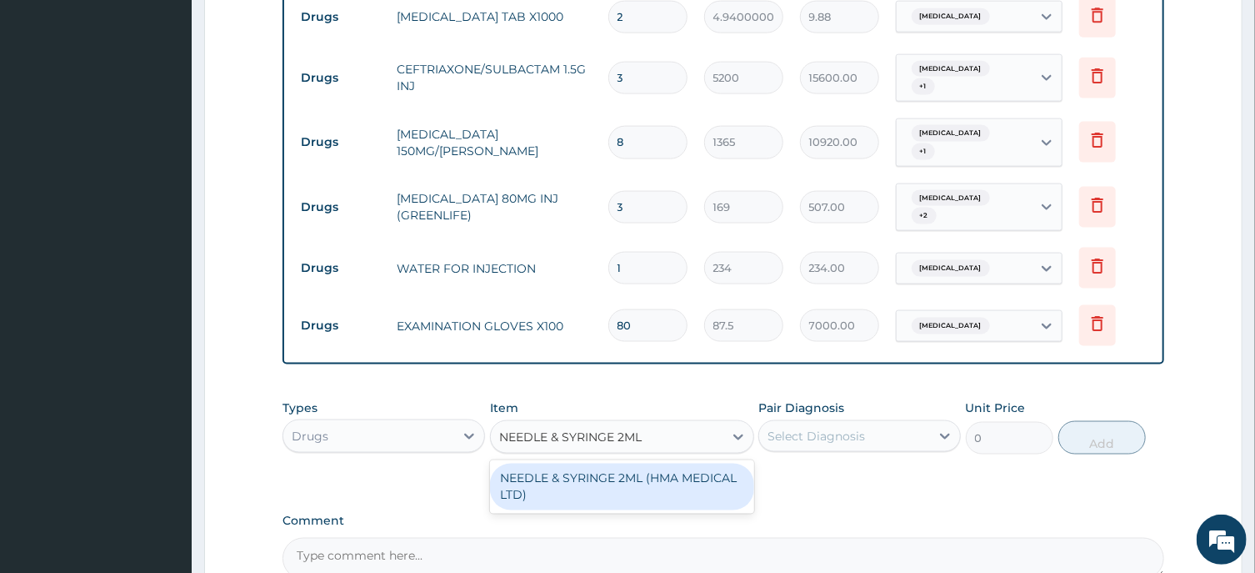
click at [592, 463] on div "NEEDLE & SYRINGE 2ML (HMA MEDICAL LTD)" at bounding box center [622, 486] width 264 height 47
type input "157.5"
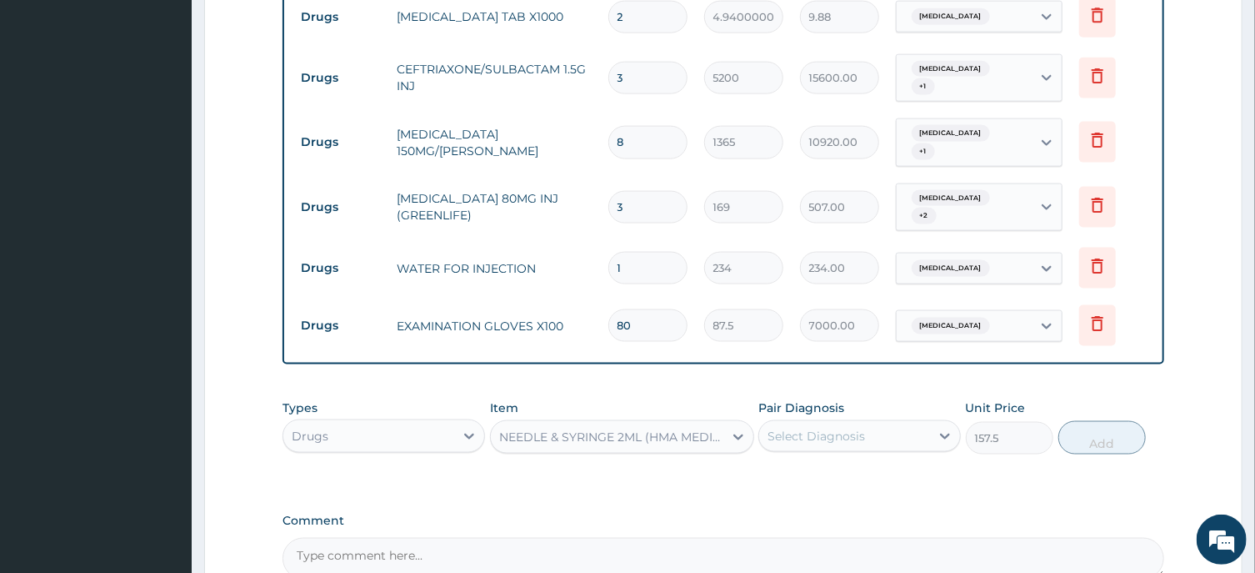
click at [814, 428] on div "Select Diagnosis" at bounding box center [817, 436] width 98 height 17
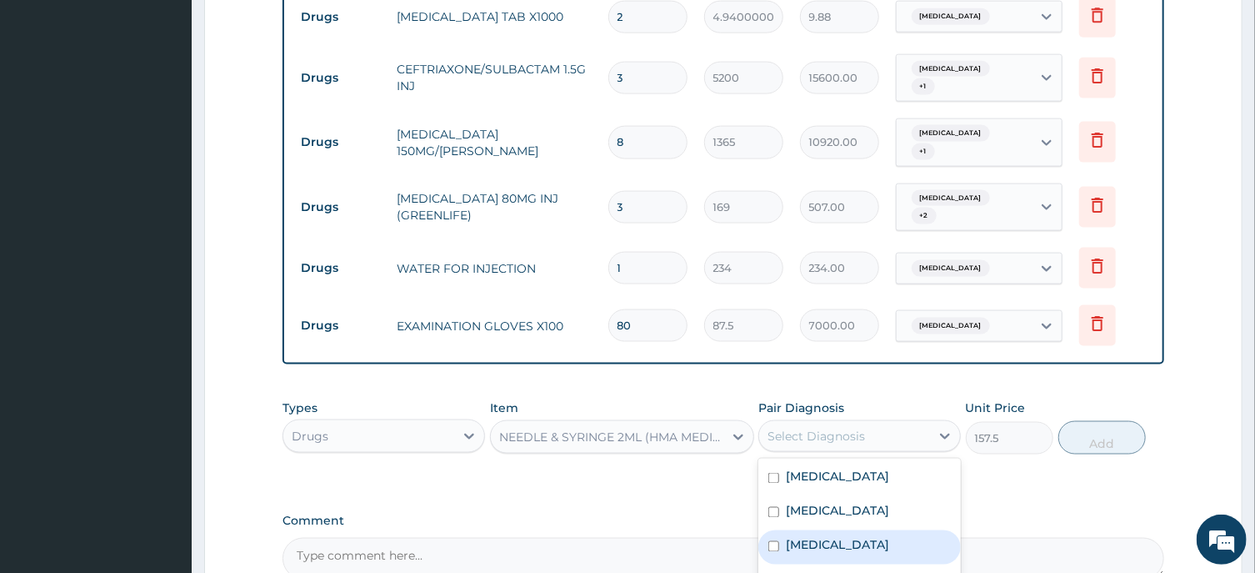
click at [814, 537] on label "Malaria" at bounding box center [837, 545] width 103 height 17
checkbox input "true"
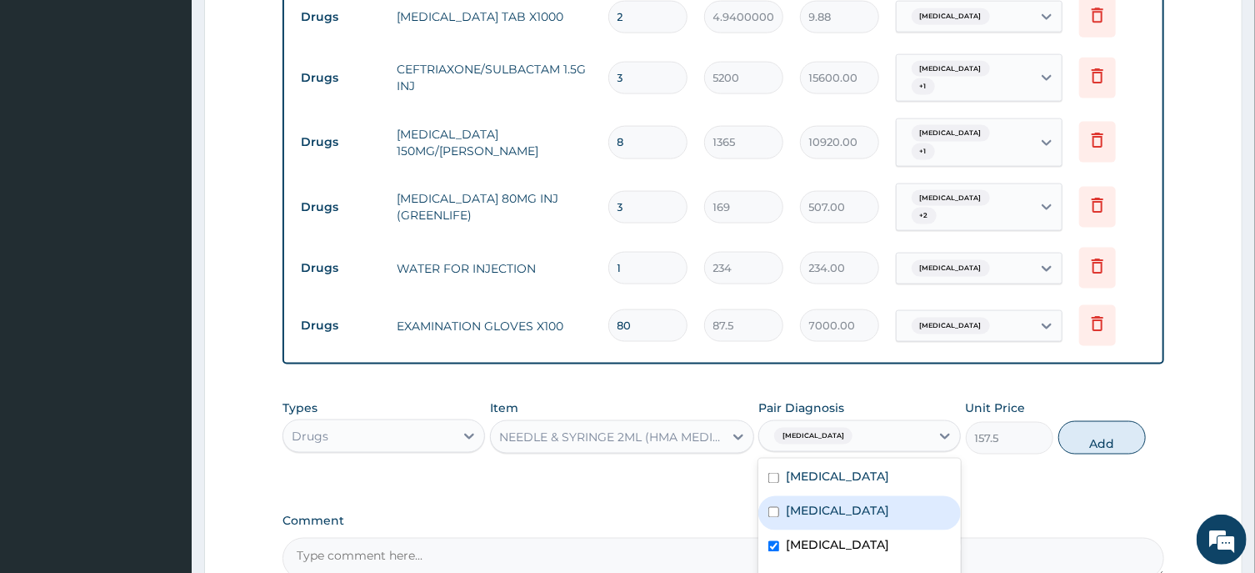
click at [835, 503] on label "Acute tonsillitis" at bounding box center [837, 511] width 103 height 17
checkbox input "true"
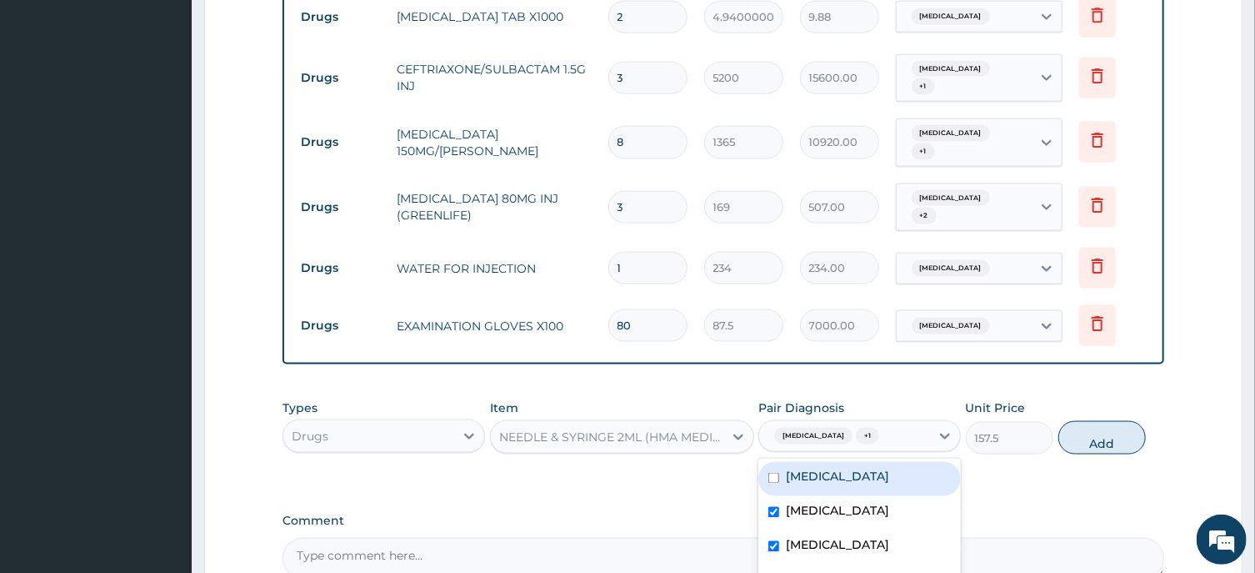
click at [829, 462] on div "Sepsis" at bounding box center [860, 479] width 203 height 34
checkbox input "true"
click at [1091, 421] on button "Add" at bounding box center [1103, 437] width 88 height 33
type input "0"
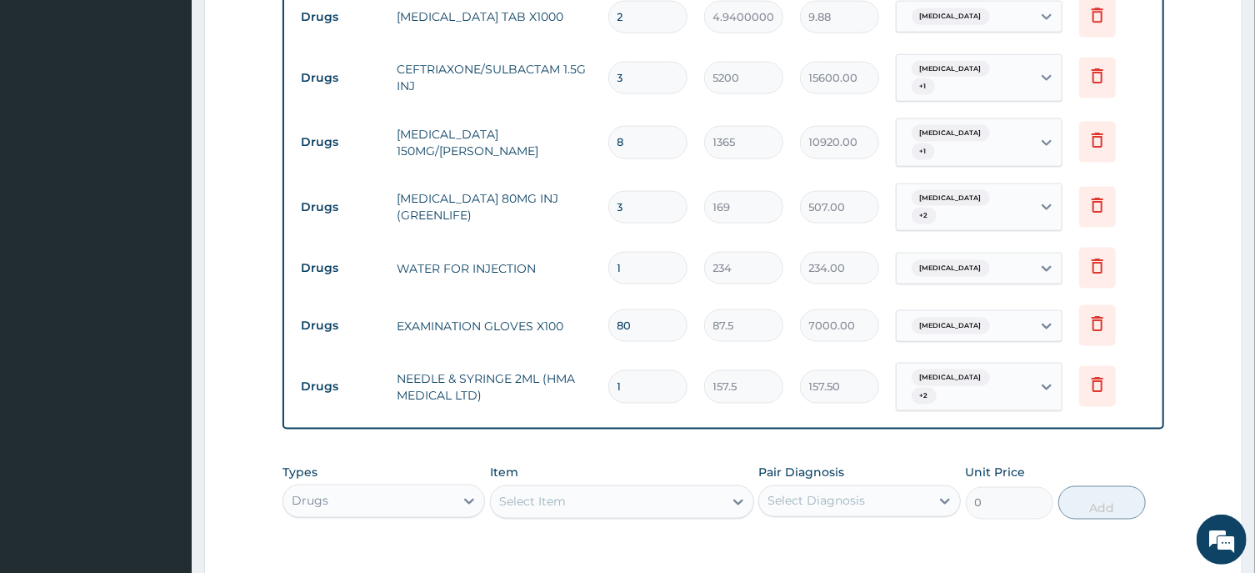
click at [520, 488] on div "Select Item" at bounding box center [607, 501] width 233 height 27
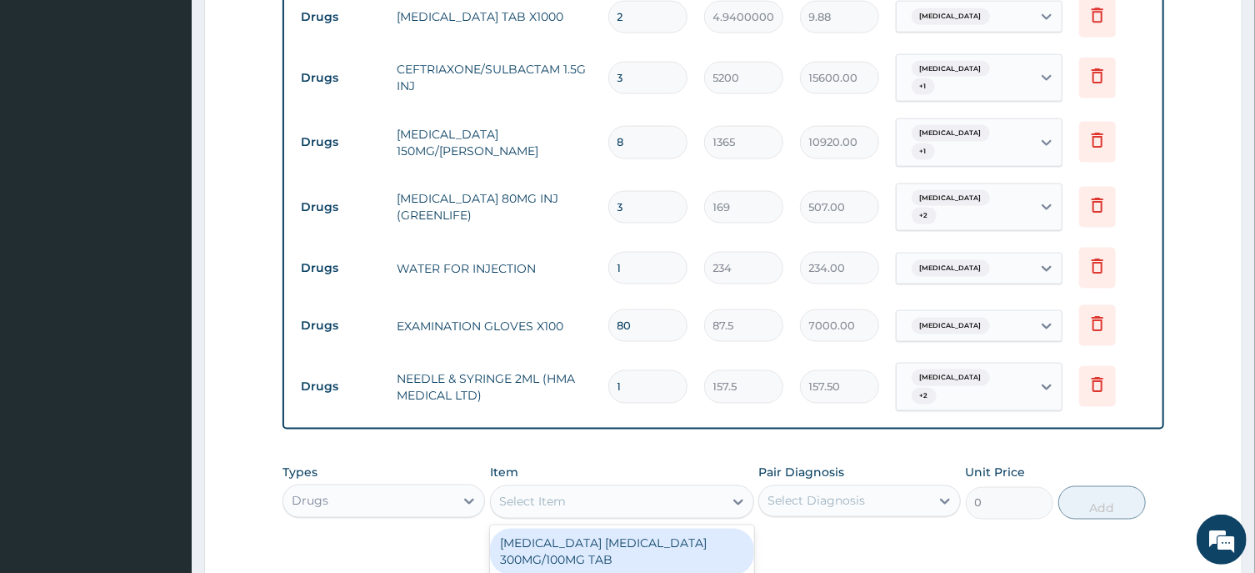
paste input "CANNULAR YELLOW"
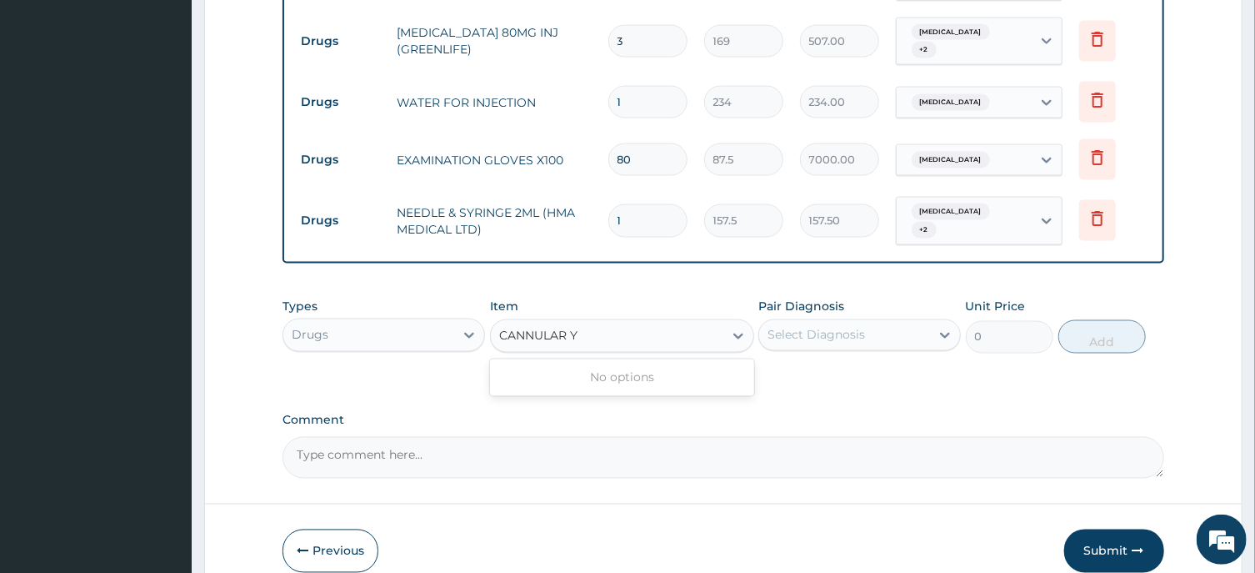
scroll to position [1344, 0]
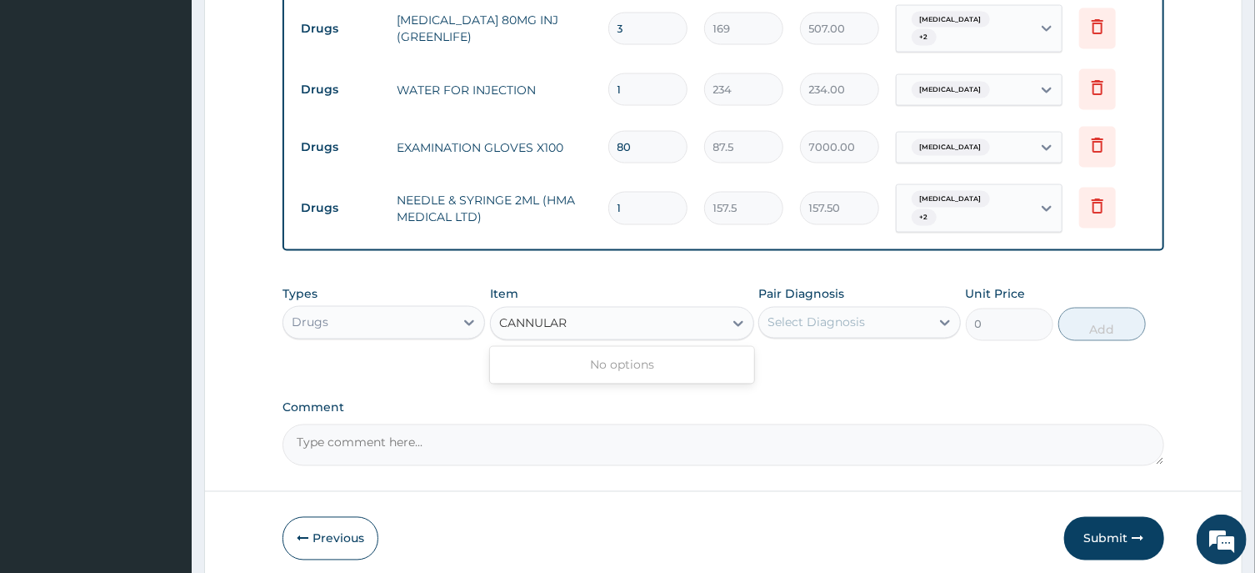
type input "CANNULA"
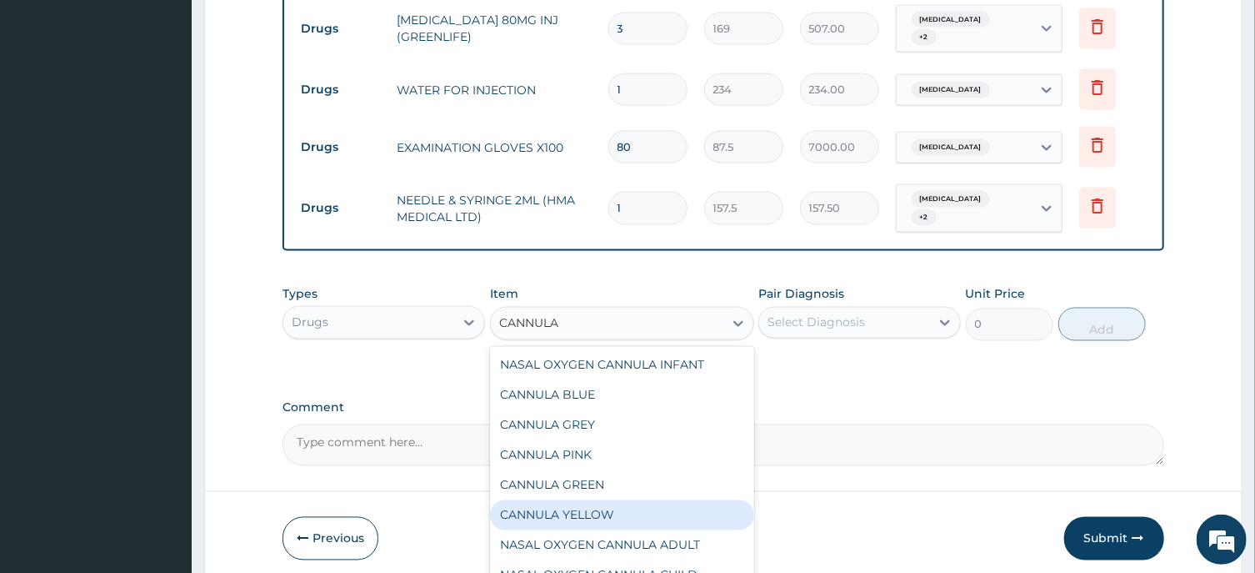
click at [588, 500] on div "CANNULA YELLOW" at bounding box center [622, 515] width 264 height 30
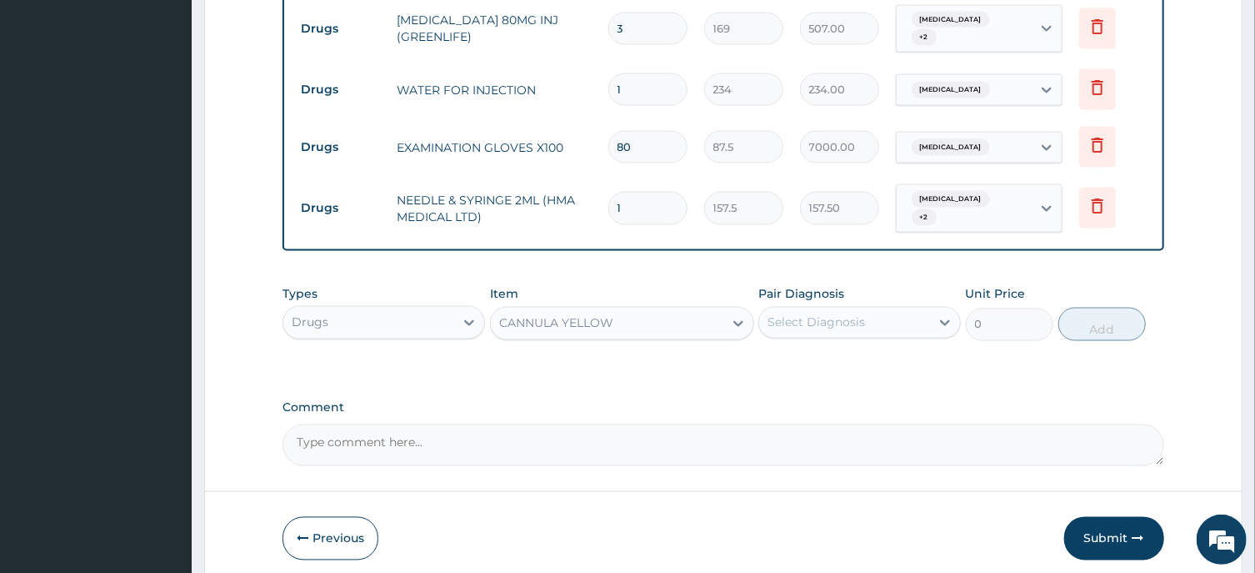
type input "437.5"
click at [812, 314] on div "Select Diagnosis" at bounding box center [817, 322] width 98 height 17
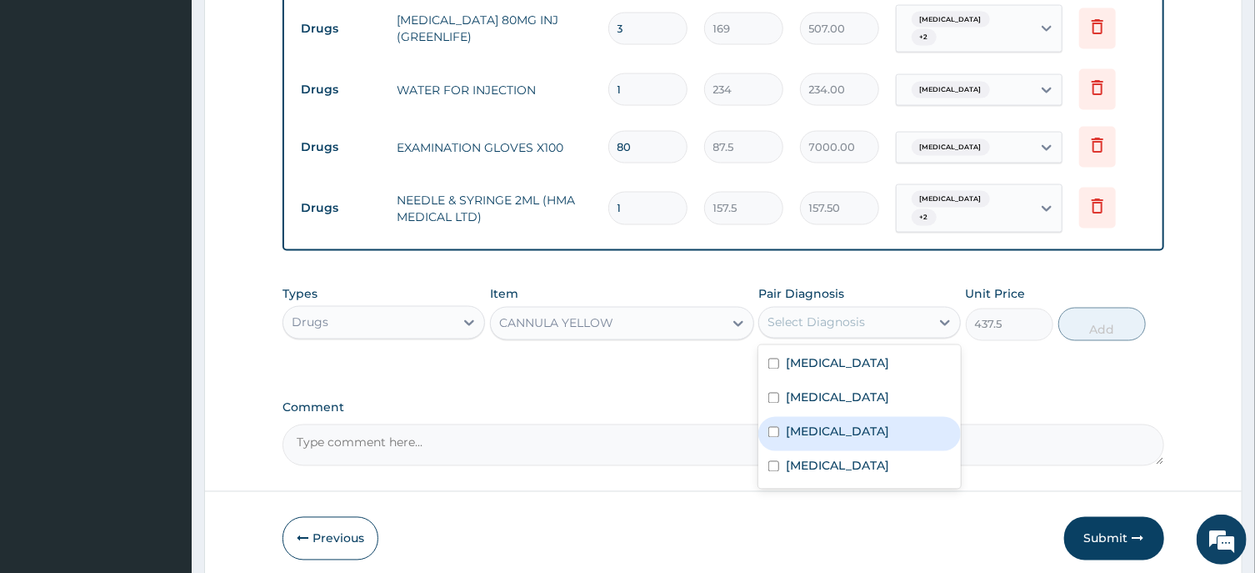
click at [822, 423] on label "Malaria" at bounding box center [837, 431] width 103 height 17
checkbox input "true"
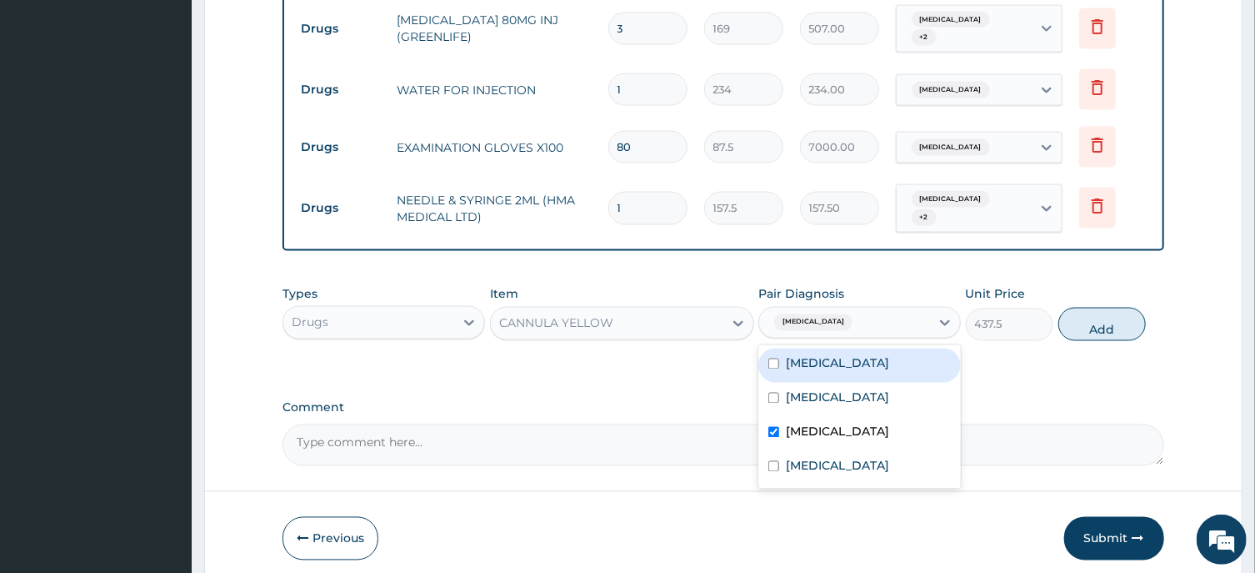
click at [869, 348] on div "Sepsis" at bounding box center [860, 365] width 203 height 34
checkbox input "true"
click at [1085, 308] on button "Add" at bounding box center [1103, 324] width 88 height 33
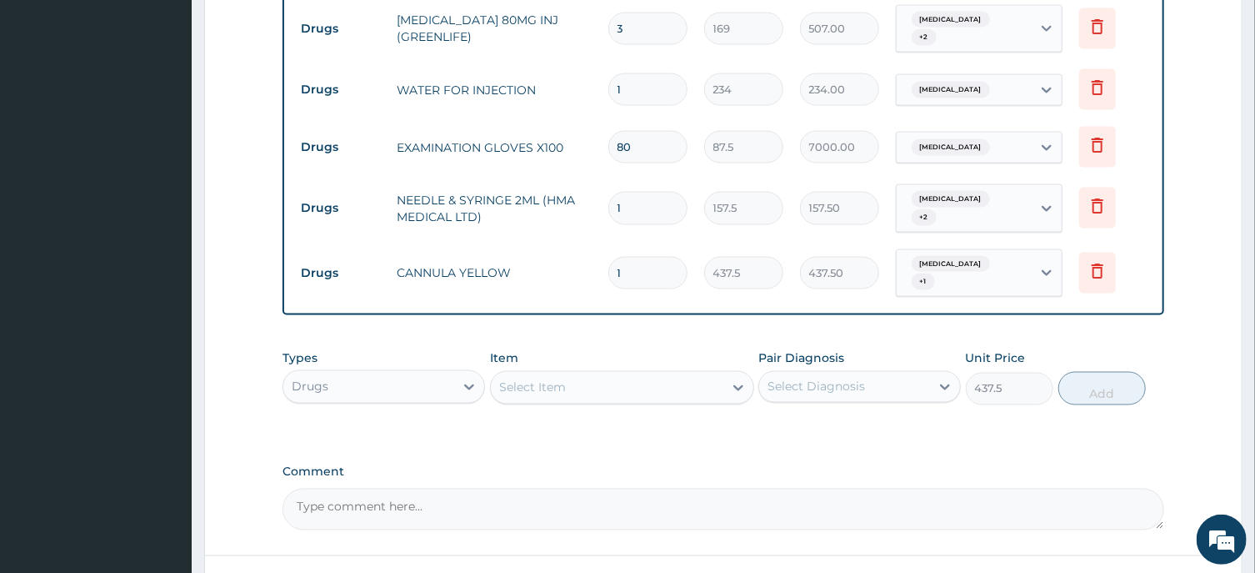
type input "0"
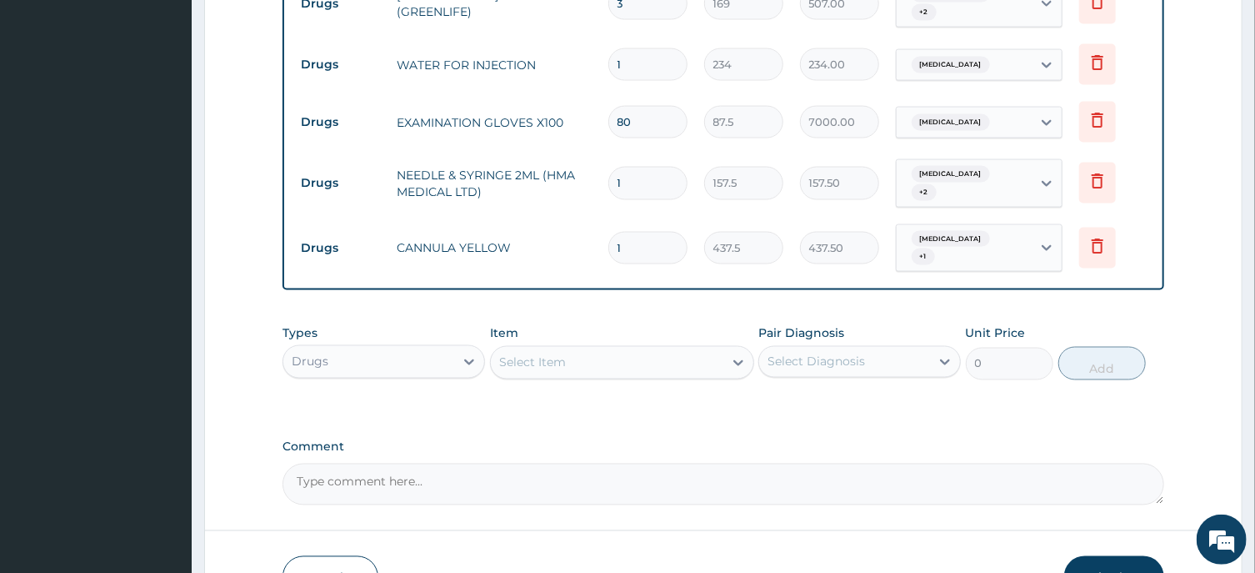
scroll to position [1420, 0]
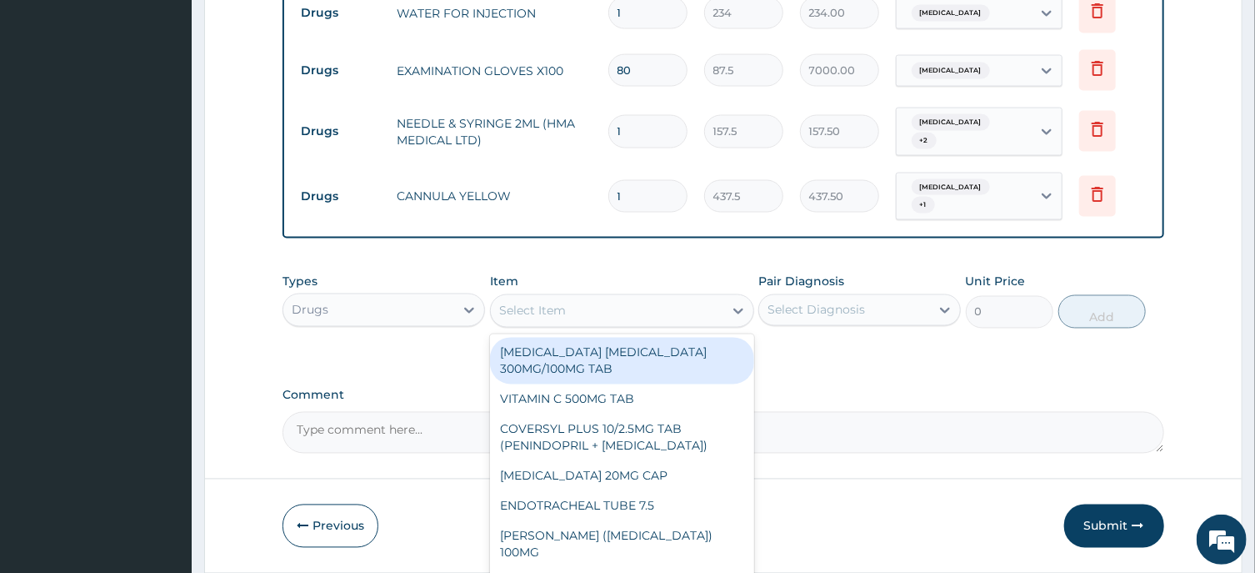
click at [528, 303] on div "Select Item" at bounding box center [532, 311] width 67 height 17
paste input "AMOXICILLIN/CLAVULANIC ACID 1.2G INJ (GREENLIFE)"
type input "AMOXICILLIN/CLAVULANIC ACID 1.2G INJ (GREENLIFE)"
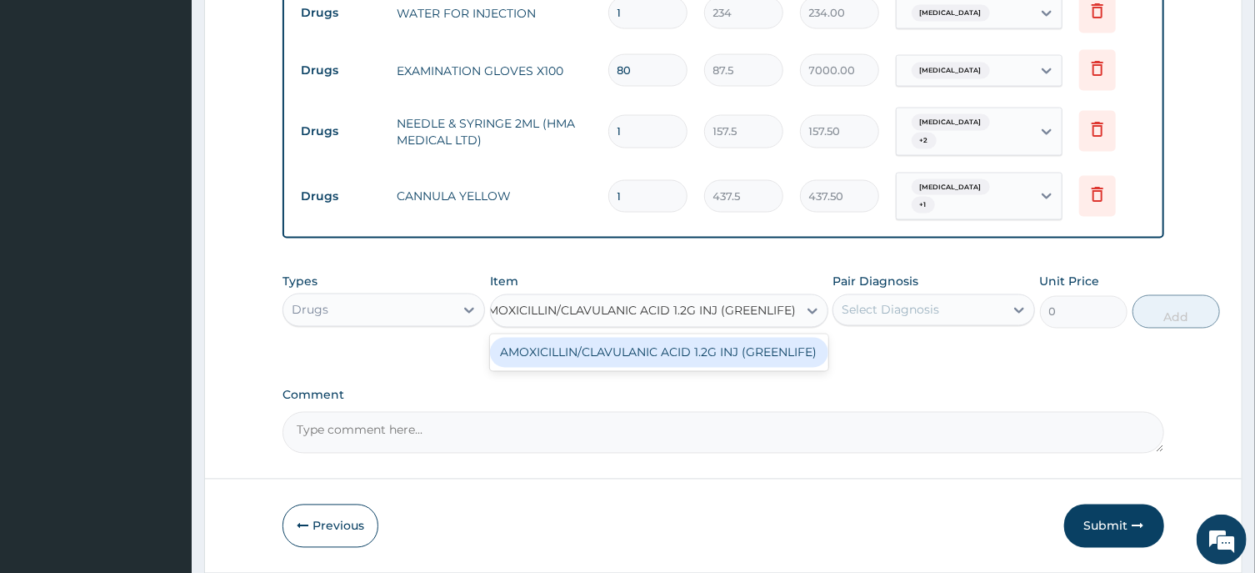
click at [606, 338] on div "AMOXICILLIN/CLAVULANIC ACID 1.2G INJ (GREENLIFE)" at bounding box center [659, 353] width 338 height 30
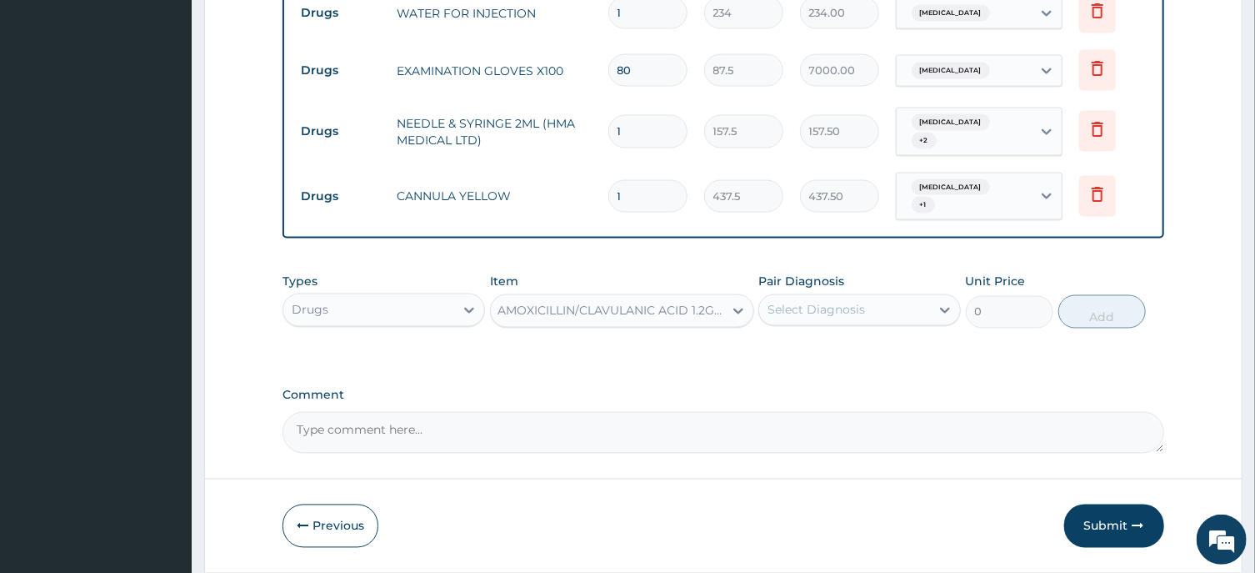
type input "5200"
click at [884, 297] on div "Select Diagnosis" at bounding box center [844, 310] width 171 height 27
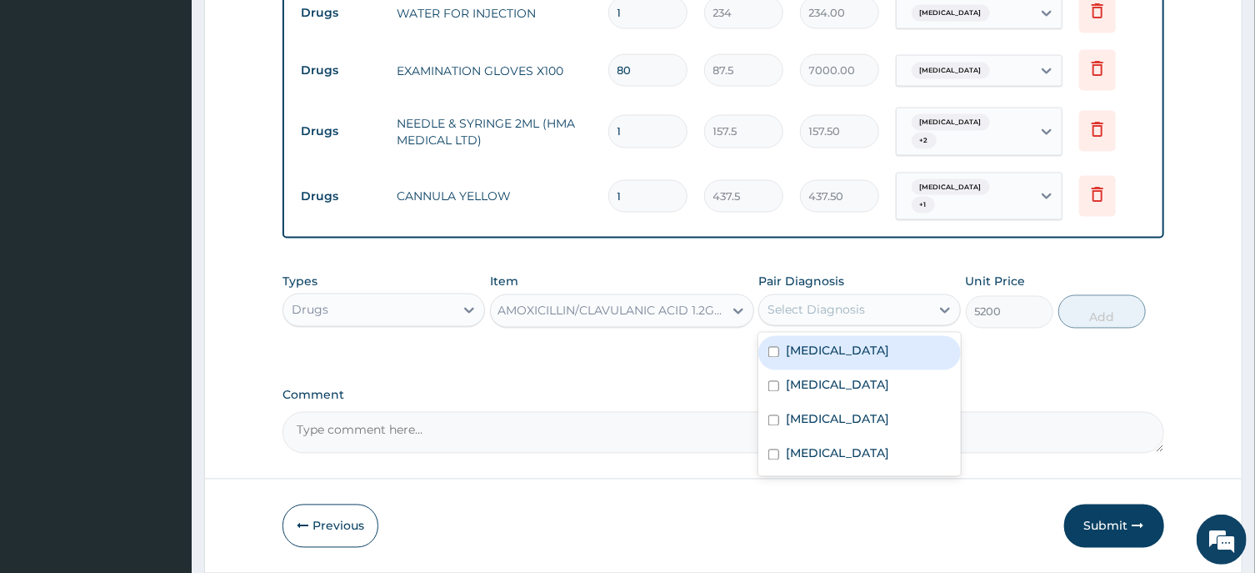
click at [829, 336] on div "Sepsis" at bounding box center [860, 353] width 203 height 34
checkbox input "true"
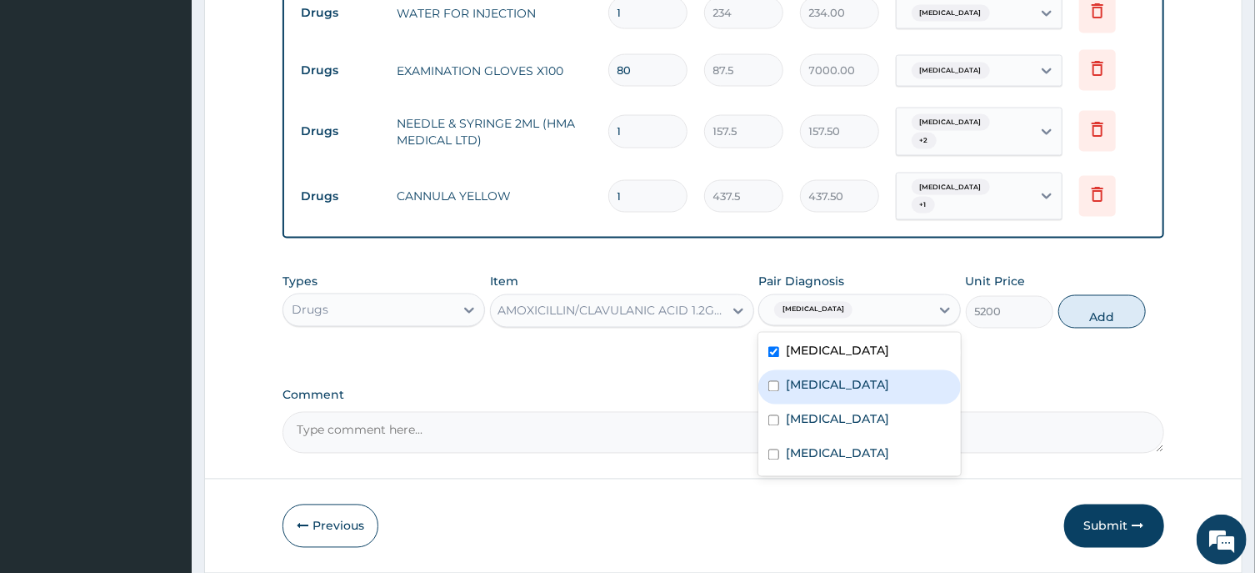
click at [843, 377] on label "Acute tonsillitis" at bounding box center [837, 385] width 103 height 17
checkbox input "true"
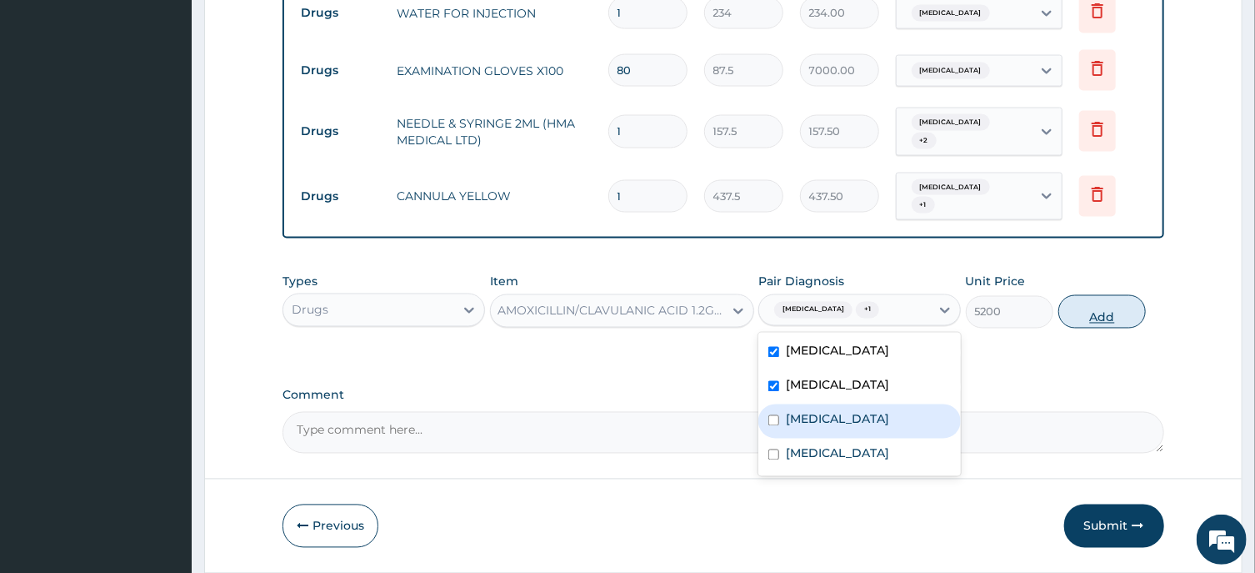
click at [1086, 295] on button "Add" at bounding box center [1103, 311] width 88 height 33
type input "0"
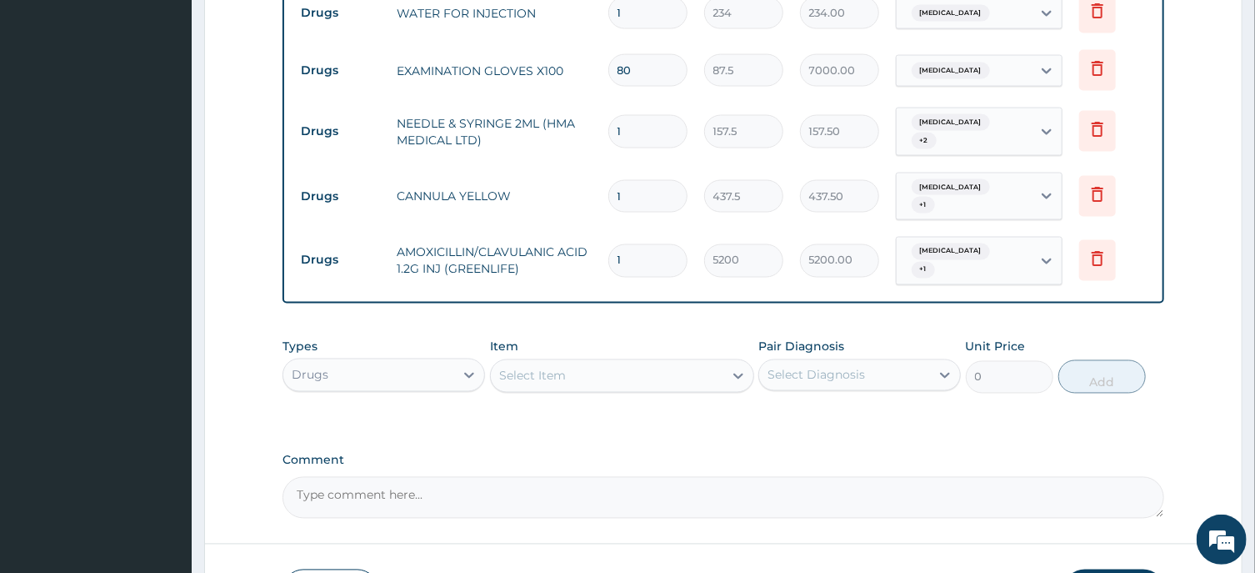
scroll to position [0, 0]
drag, startPoint x: 630, startPoint y: 208, endPoint x: 568, endPoint y: 215, distance: 62.1
click at [608, 244] on input "1" at bounding box center [647, 260] width 79 height 33
type input "5"
type input "26000.00"
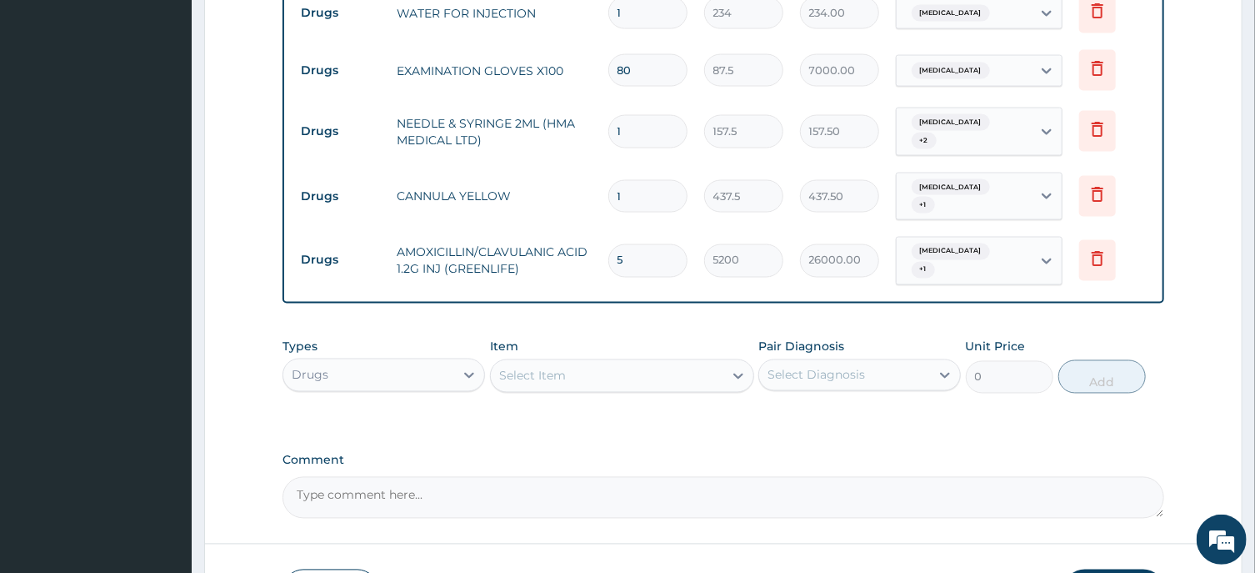
type input "5"
click at [544, 363] on div "Select Item" at bounding box center [607, 376] width 233 height 27
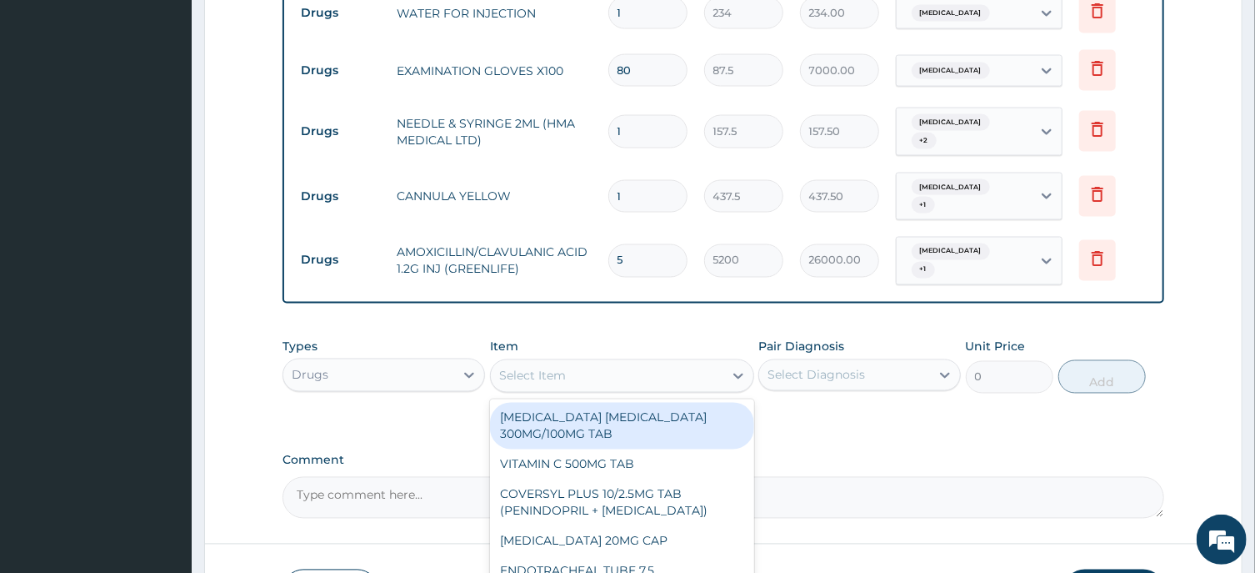
paste input "CEFIXIME SUSP 100MG/5ML"
type input "CEFIXIME SUSP 100MG/5ML"
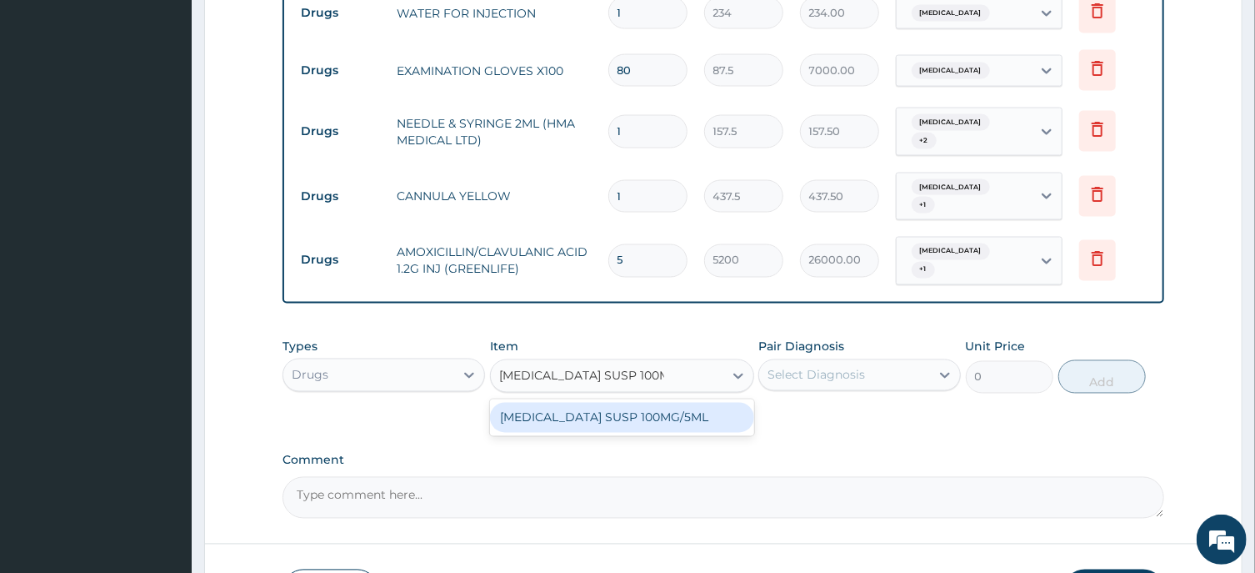
click at [592, 403] on div "CEFIXIME SUSP 100MG/5ML" at bounding box center [622, 418] width 264 height 30
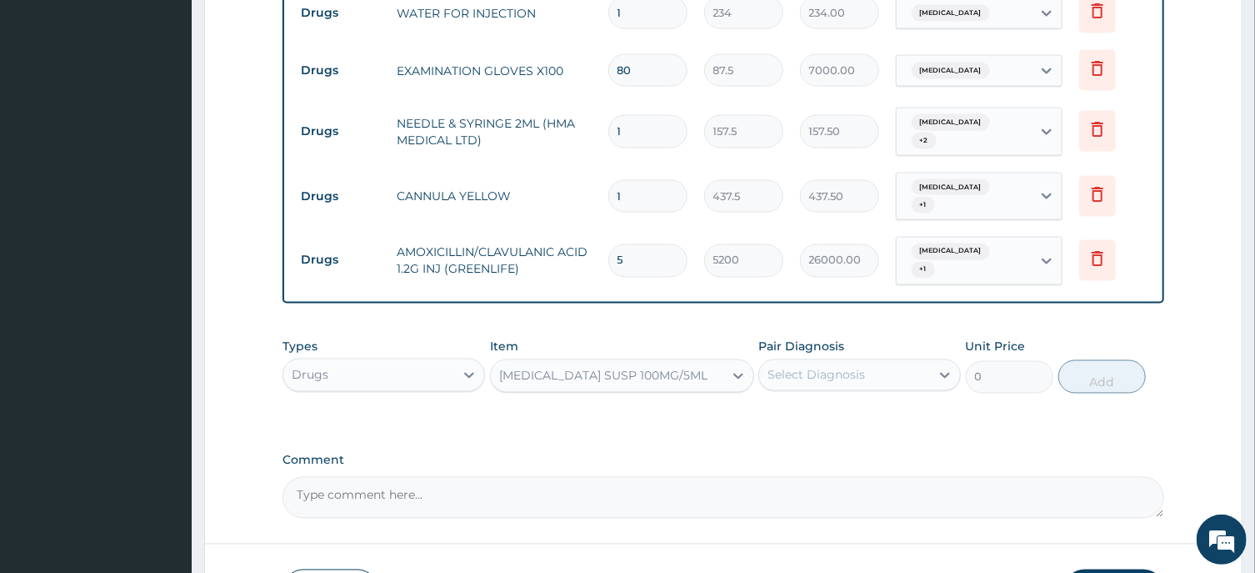
type input "4709.25"
click at [813, 367] on div "Select Diagnosis" at bounding box center [817, 375] width 98 height 17
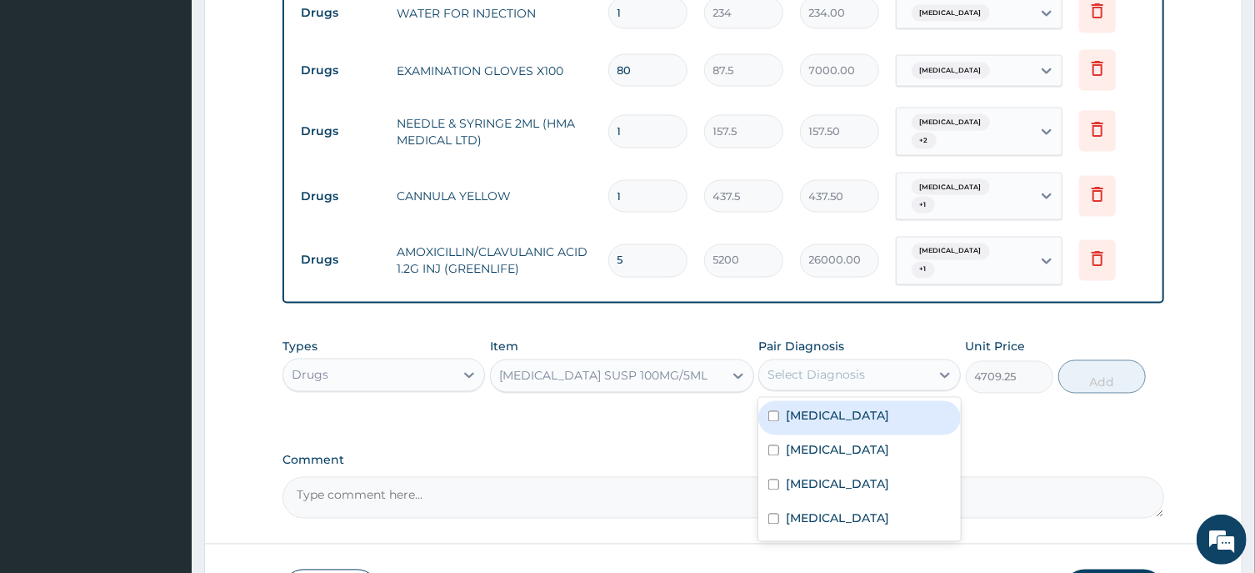
drag, startPoint x: 828, startPoint y: 349, endPoint x: 859, endPoint y: 383, distance: 46.0
click at [832, 401] on div "Sepsis" at bounding box center [860, 418] width 203 height 34
checkbox input "true"
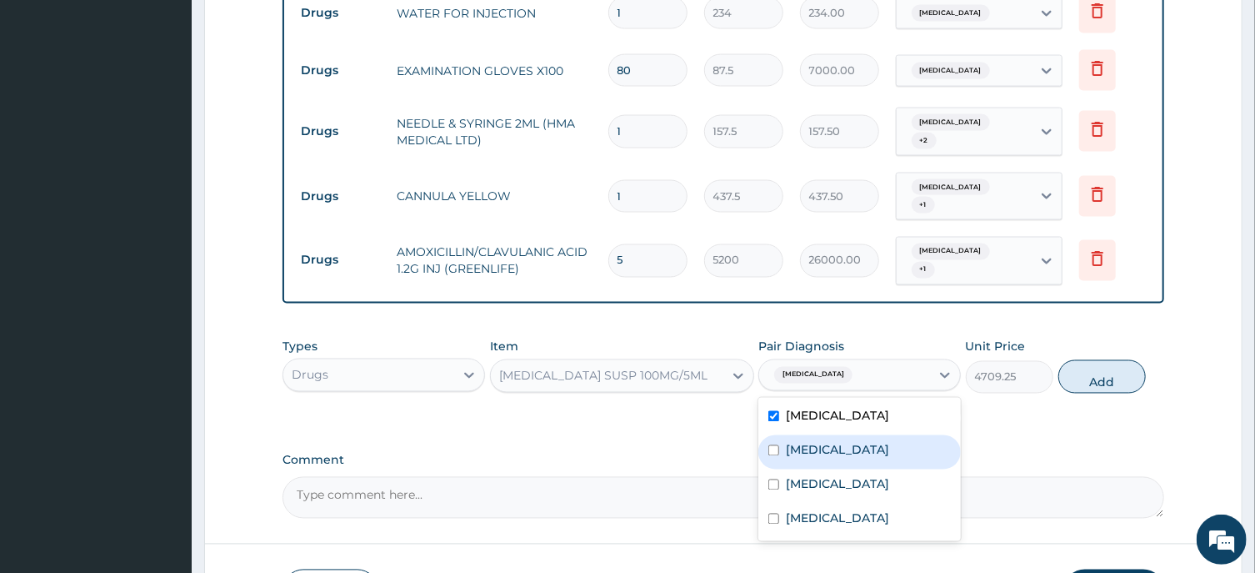
click at [876, 442] on label "Acute tonsillitis" at bounding box center [837, 450] width 103 height 17
checkbox input "true"
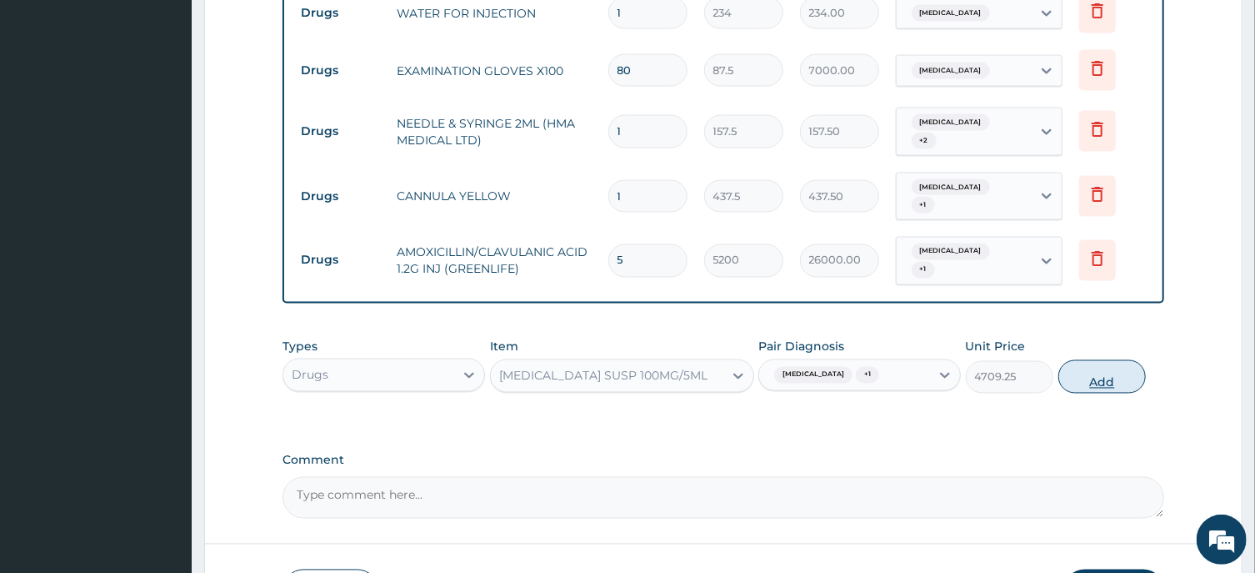
click at [1079, 360] on button "Add" at bounding box center [1103, 376] width 88 height 33
type input "0"
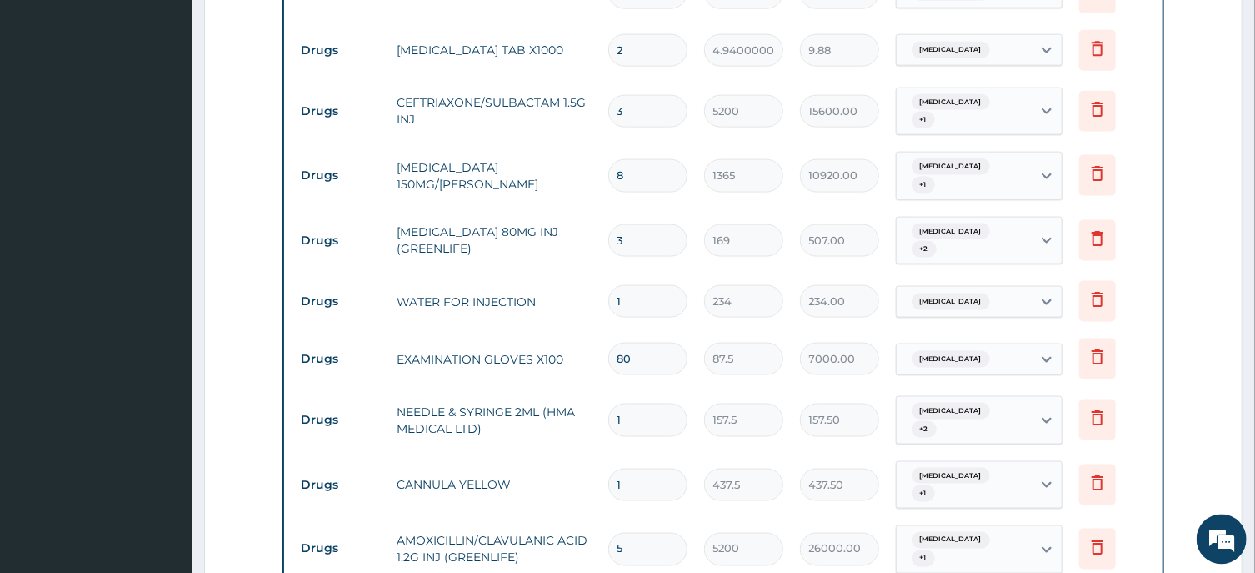
scroll to position [1063, 0]
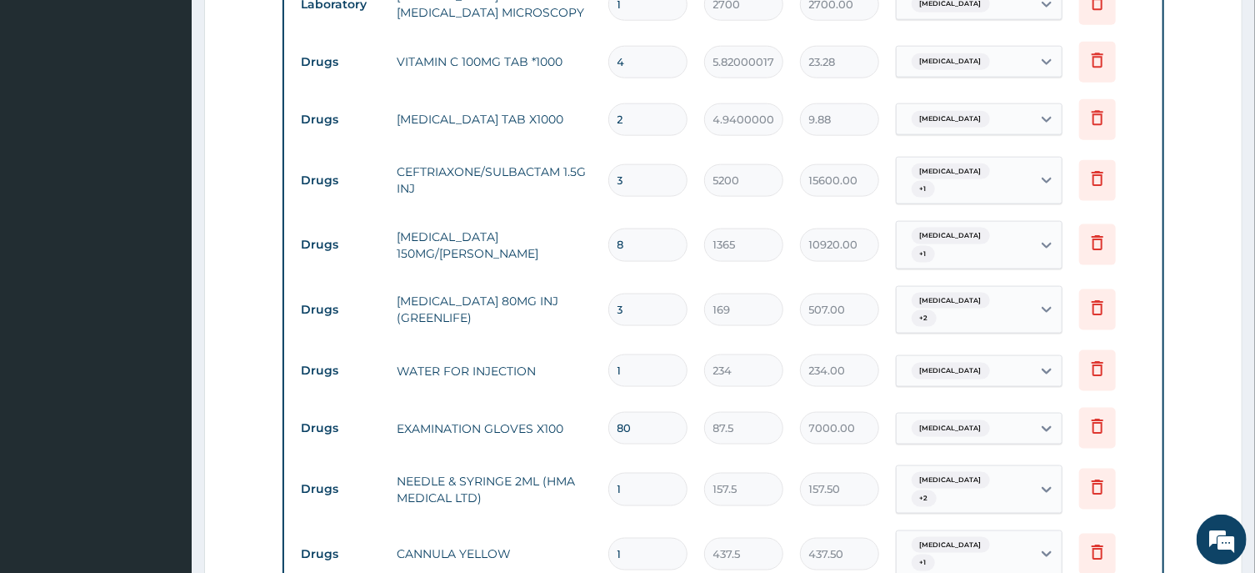
click at [639, 103] on input "2" at bounding box center [647, 119] width 79 height 33
type input "0.00"
type input "1"
type input "4.94"
type input "10"
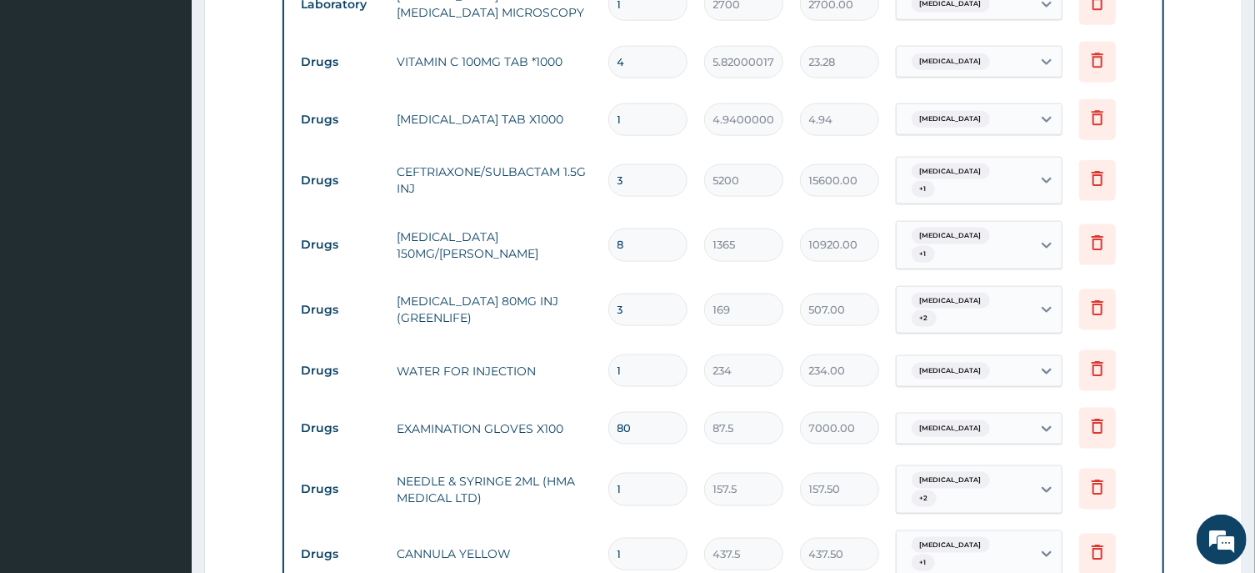
type input "49.40"
type input "10"
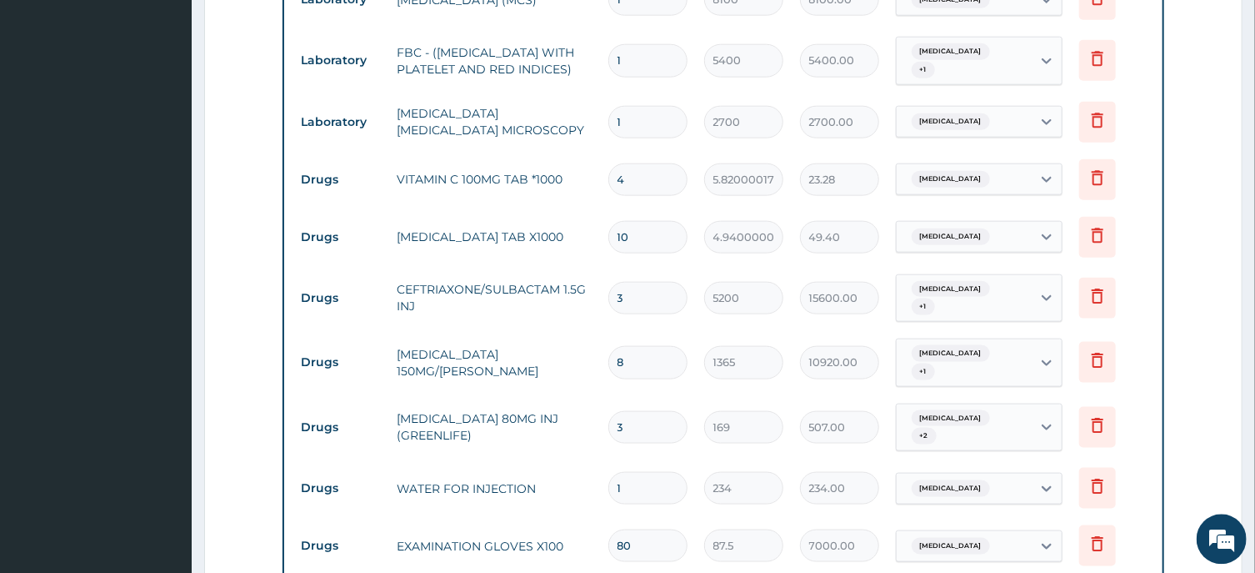
scroll to position [884, 0]
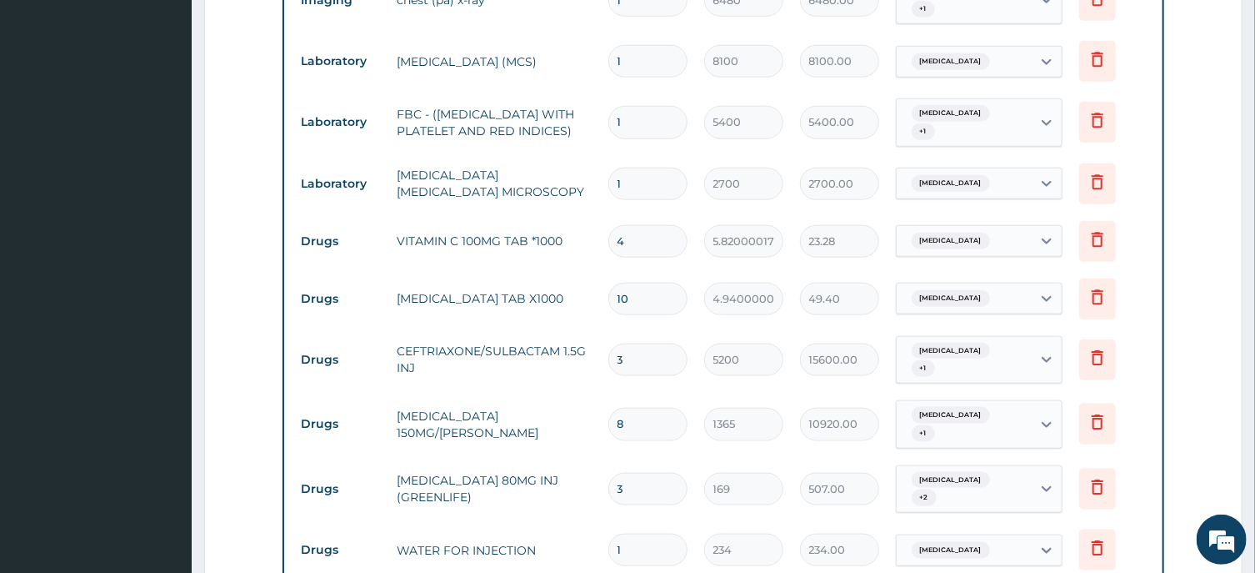
drag, startPoint x: 636, startPoint y: 220, endPoint x: 579, endPoint y: 226, distance: 57.0
click at [608, 226] on input "4" at bounding box center [647, 241] width 79 height 33
type input "42"
type input "244.44"
type input "42"
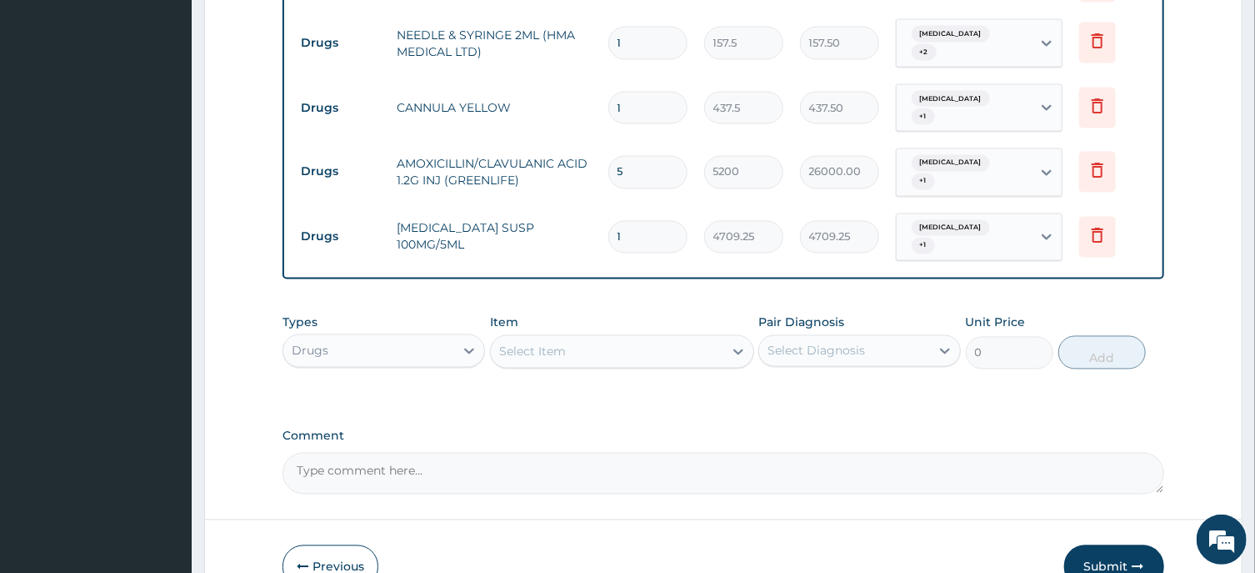
scroll to position [1535, 0]
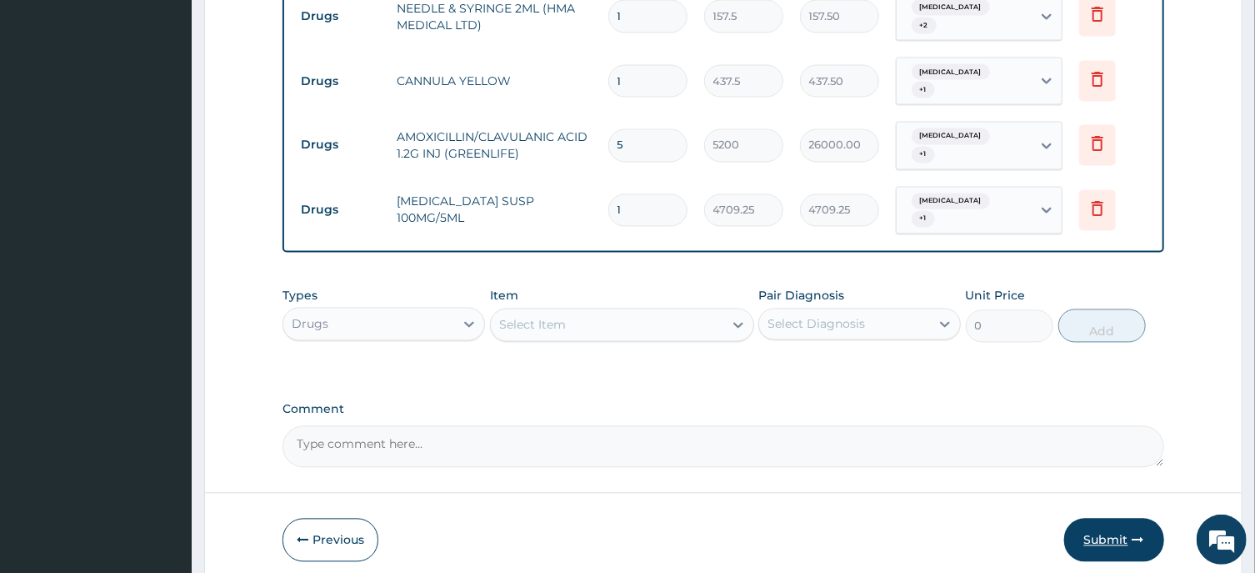
click at [1124, 518] on button "Submit" at bounding box center [1114, 539] width 100 height 43
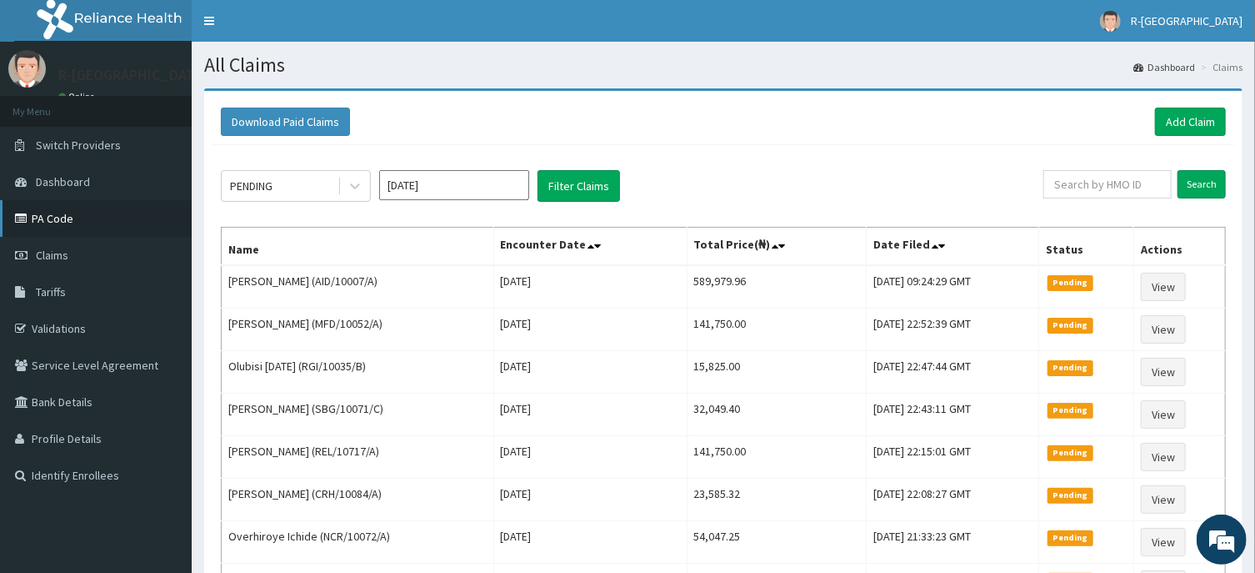
click at [50, 211] on link "PA Code" at bounding box center [96, 218] width 192 height 37
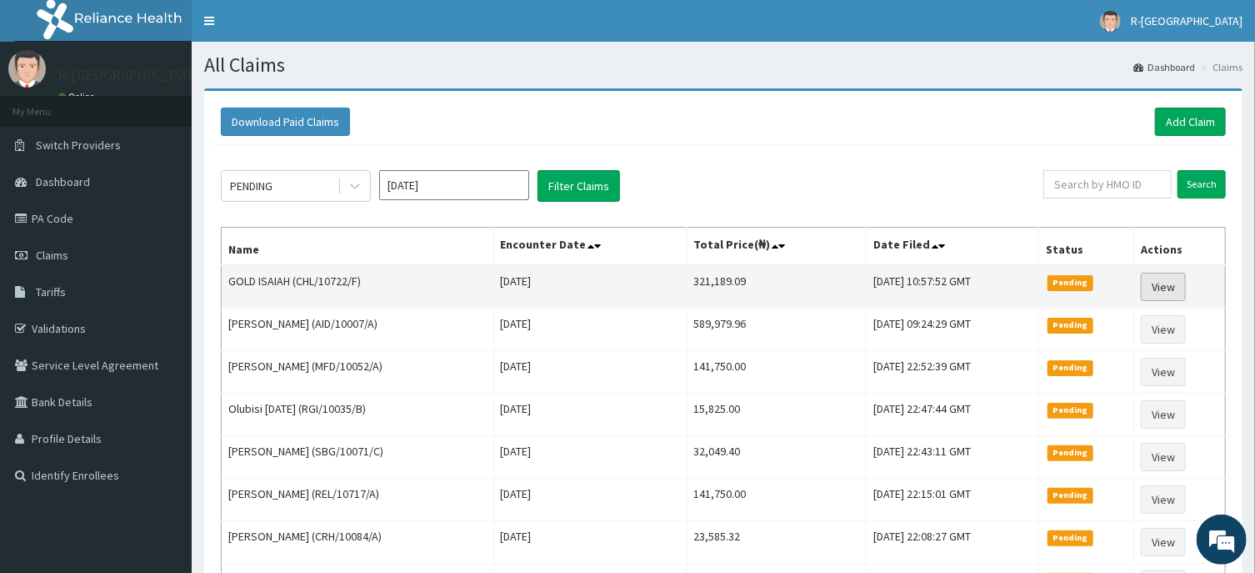
click at [1171, 282] on link "View" at bounding box center [1163, 287] width 45 height 28
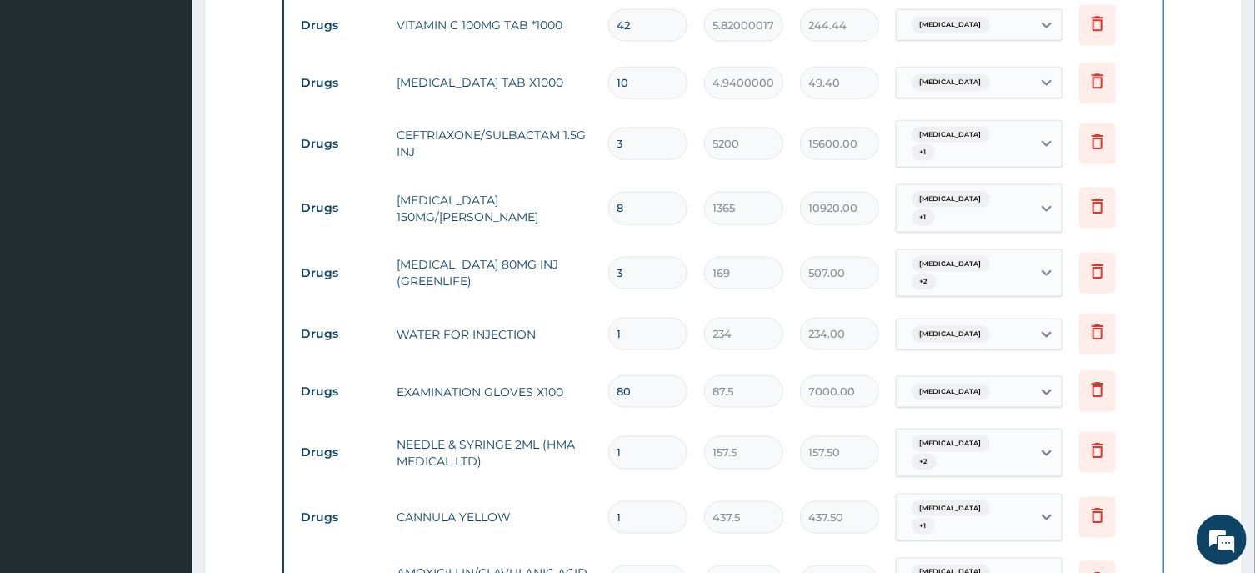
scroll to position [1129, 0]
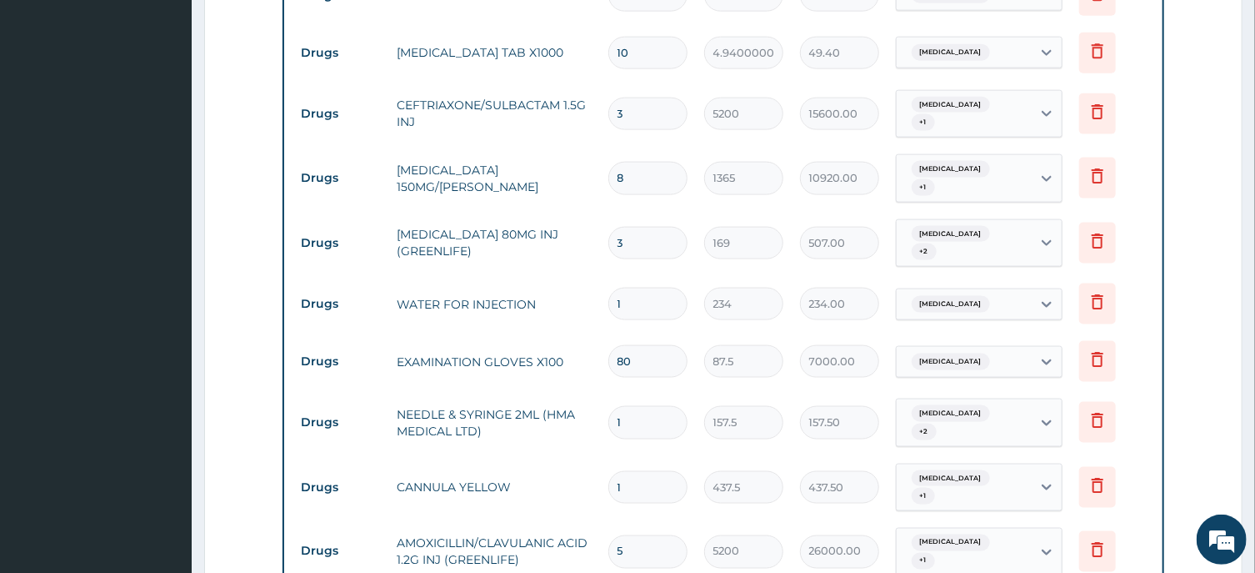
click at [608, 288] on input "1" at bounding box center [647, 304] width 79 height 33
type input "6"
type input "1404.00"
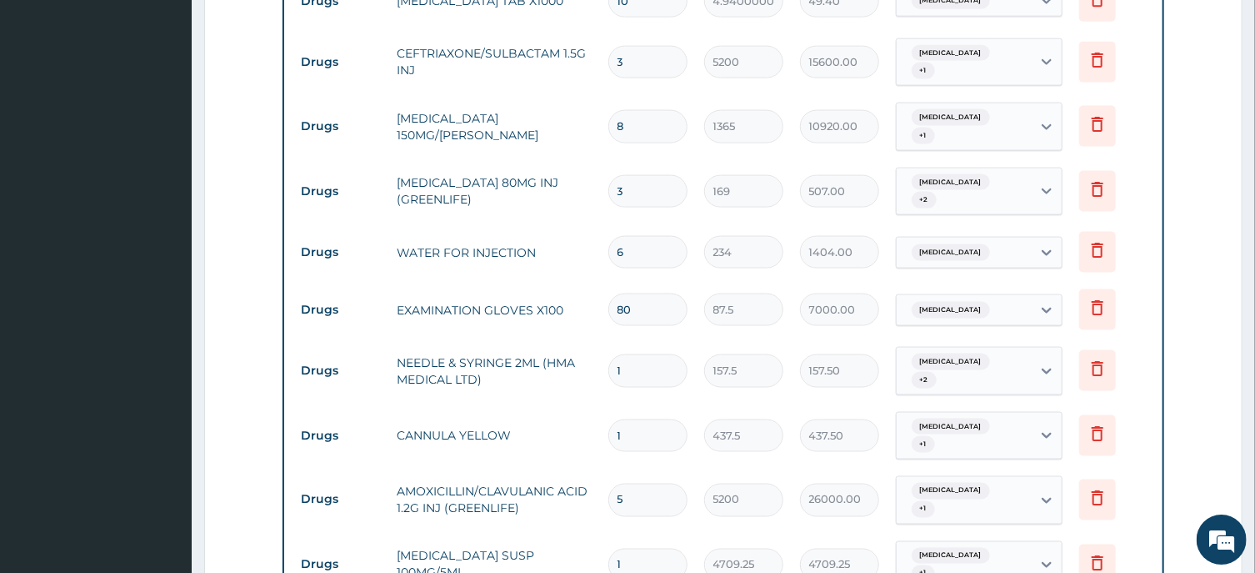
scroll to position [1219, 0]
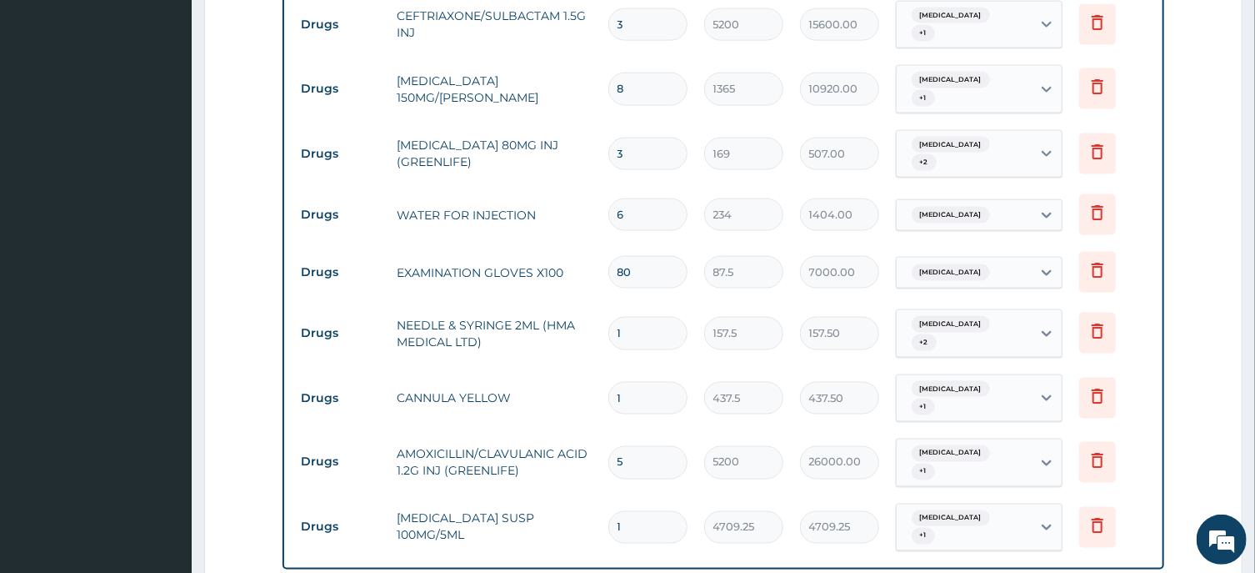
type input "6"
drag, startPoint x: 639, startPoint y: 285, endPoint x: 563, endPoint y: 295, distance: 76.5
click at [608, 317] on input "1" at bounding box center [647, 333] width 79 height 33
type input "6"
type input "945.00"
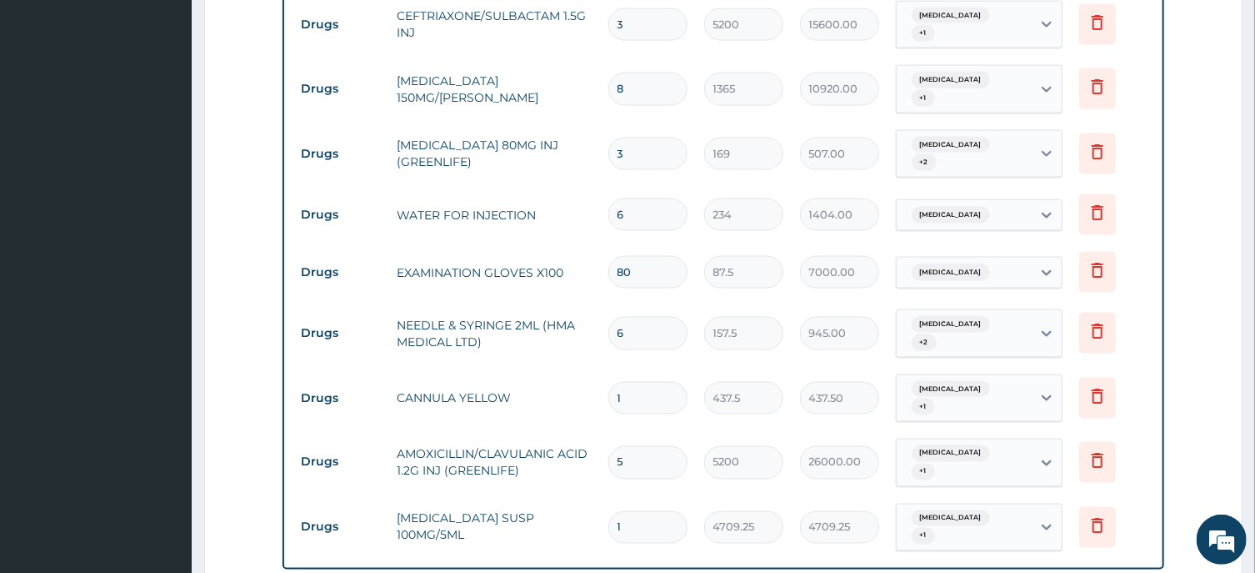
type input "6"
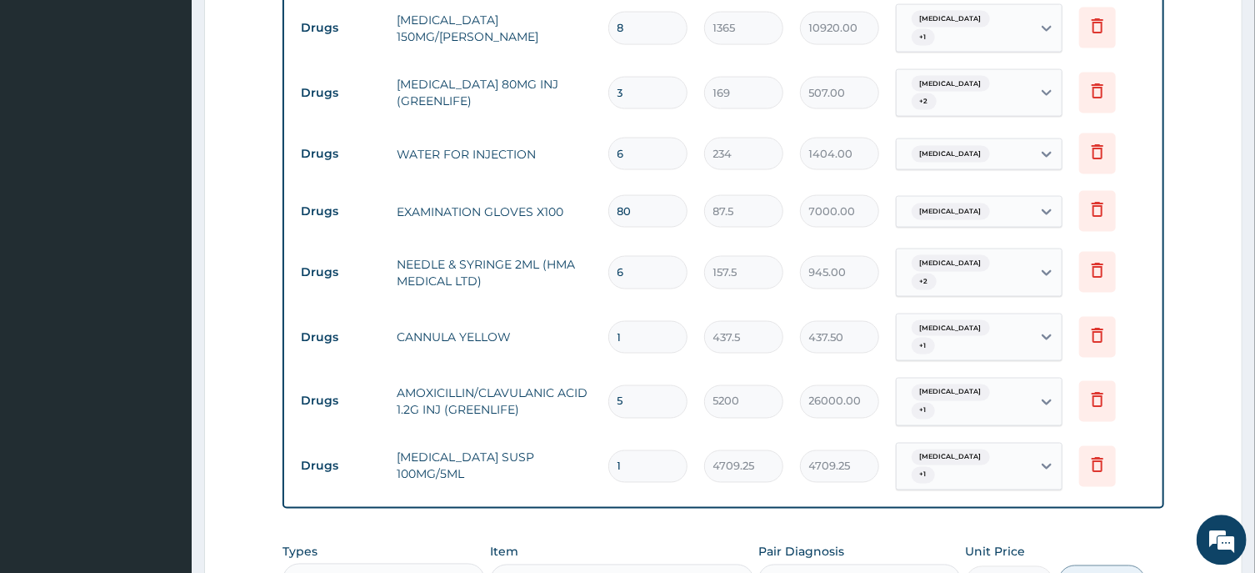
scroll to position [1309, 0]
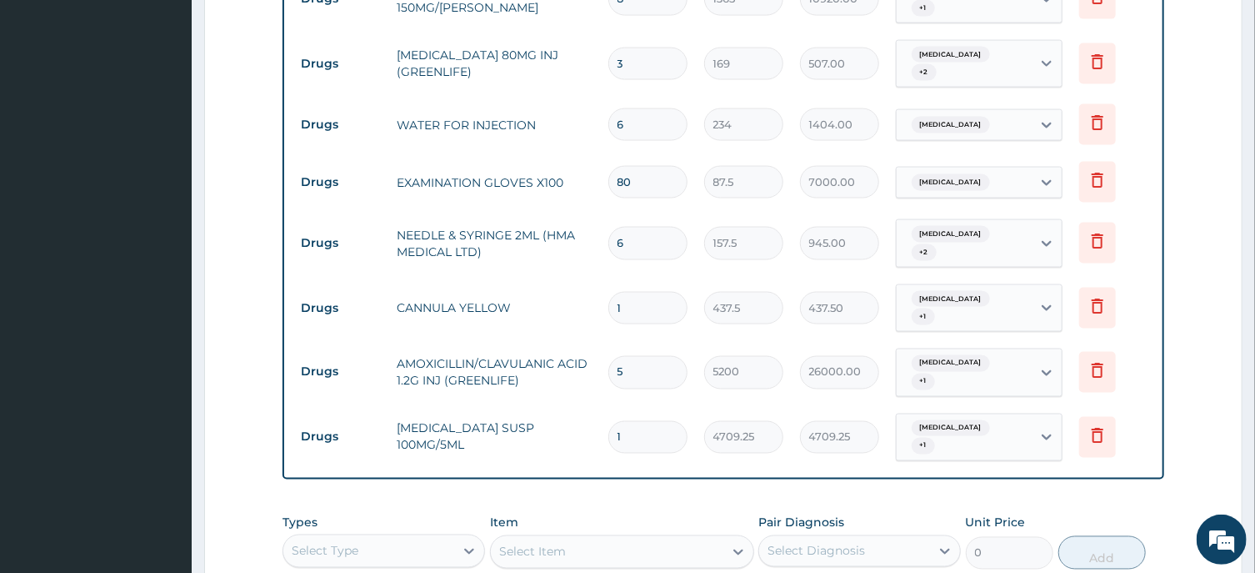
drag, startPoint x: 633, startPoint y: 319, endPoint x: 593, endPoint y: 325, distance: 40.4
click at [608, 356] on input "5" at bounding box center [647, 372] width 79 height 33
drag, startPoint x: 622, startPoint y: 312, endPoint x: 579, endPoint y: 313, distance: 42.5
click at [608, 356] on input "5" at bounding box center [647, 372] width 79 height 33
type input "4"
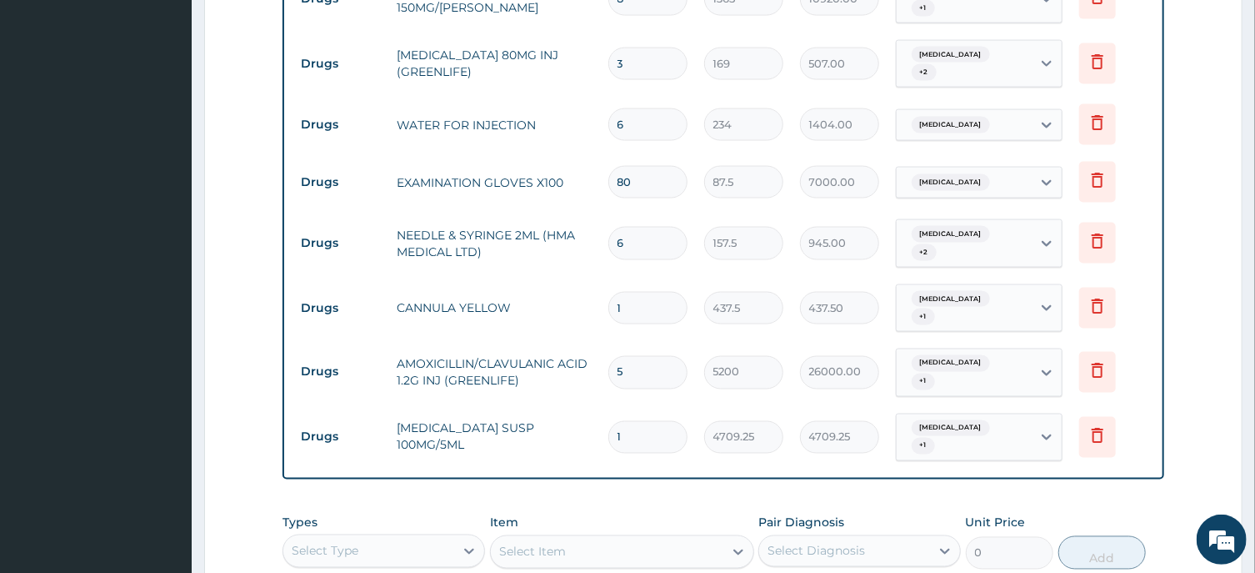
type input "20800.00"
type input "4"
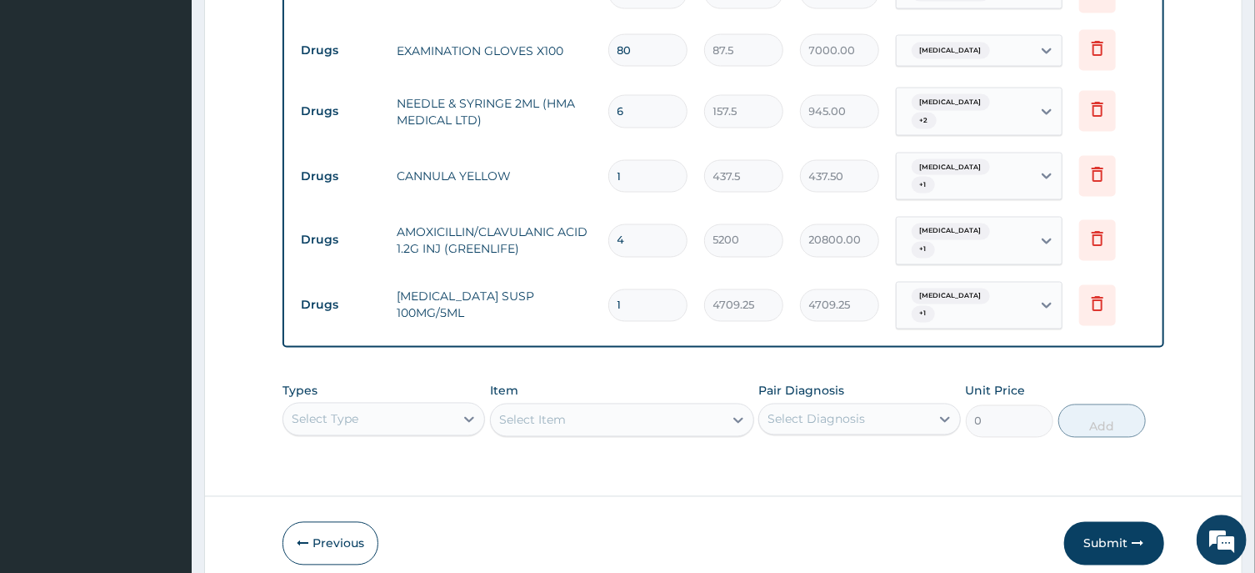
scroll to position [1443, 0]
click at [367, 372] on div "Types Select Type Item Select Item Pair Diagnosis Select Diagnosis Unit Price 0…" at bounding box center [723, 408] width 881 height 72
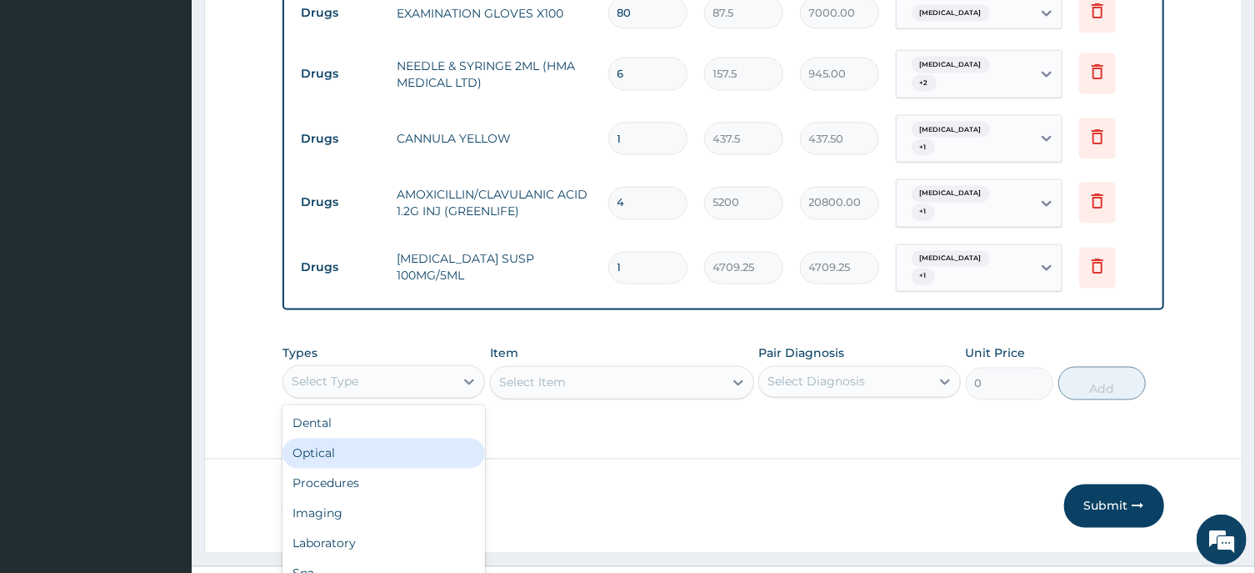
scroll to position [45, 0]
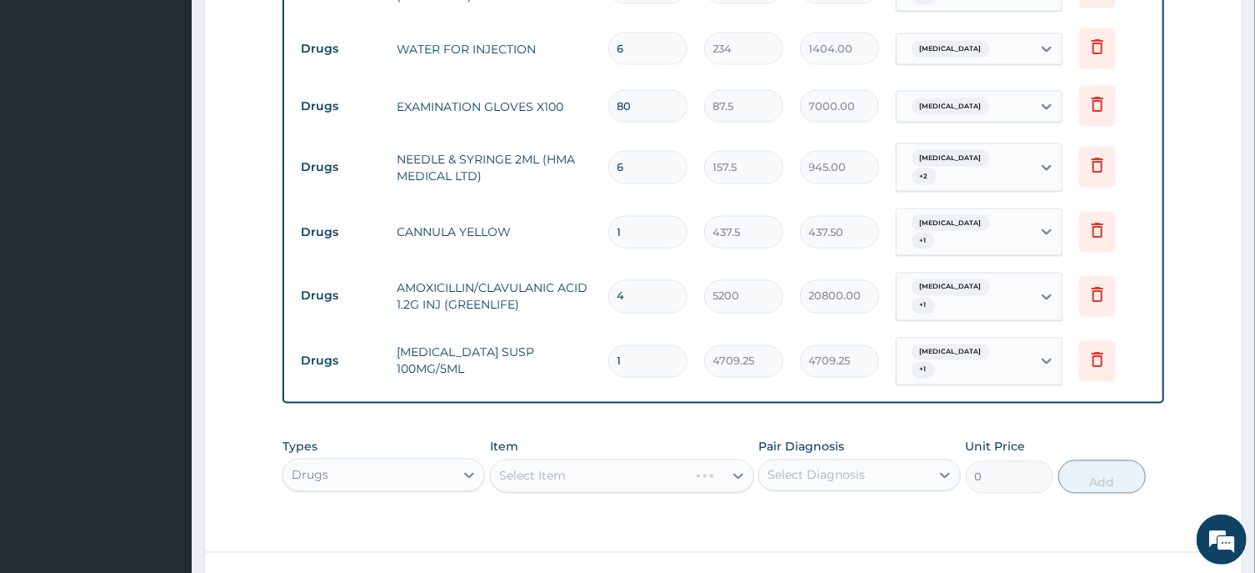
scroll to position [1443, 0]
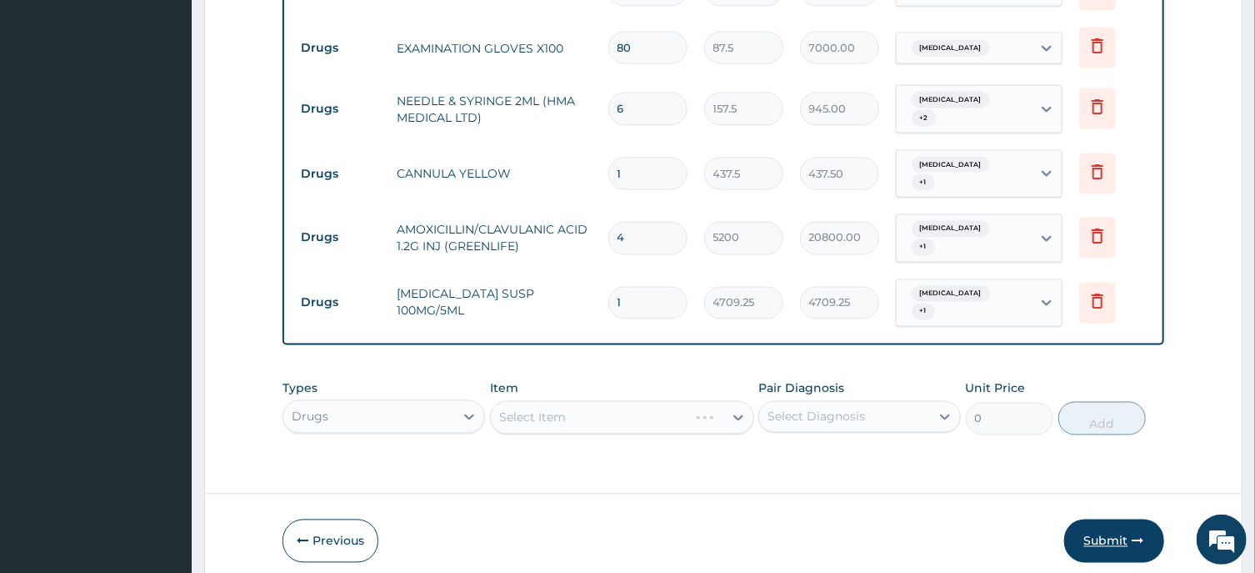
click at [1110, 519] on button "Submit" at bounding box center [1114, 540] width 100 height 43
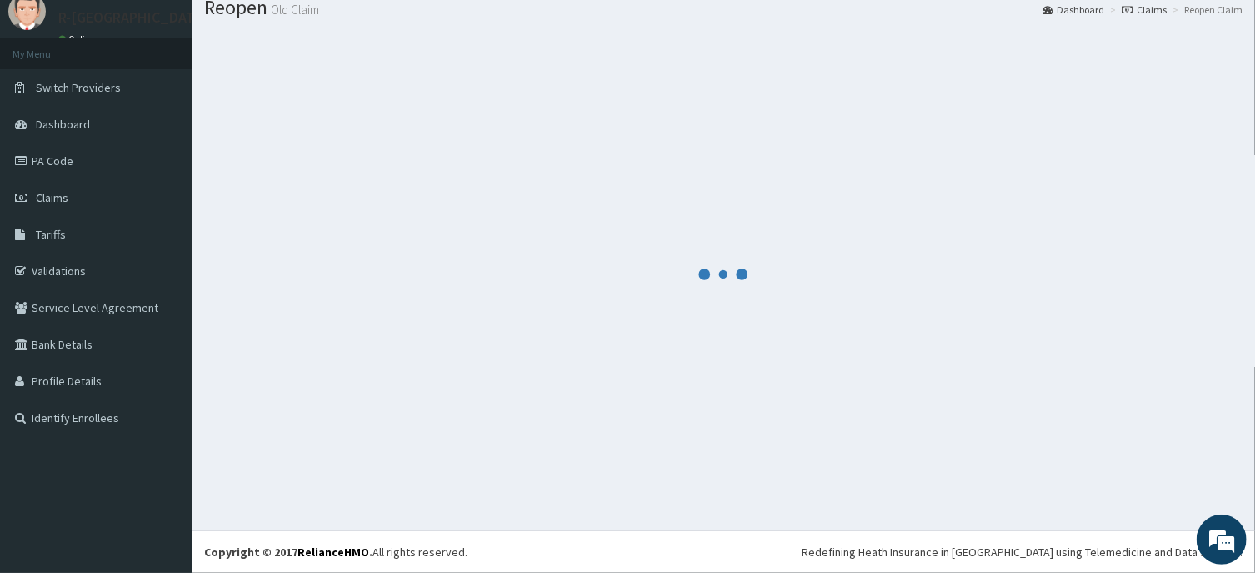
scroll to position [58, 0]
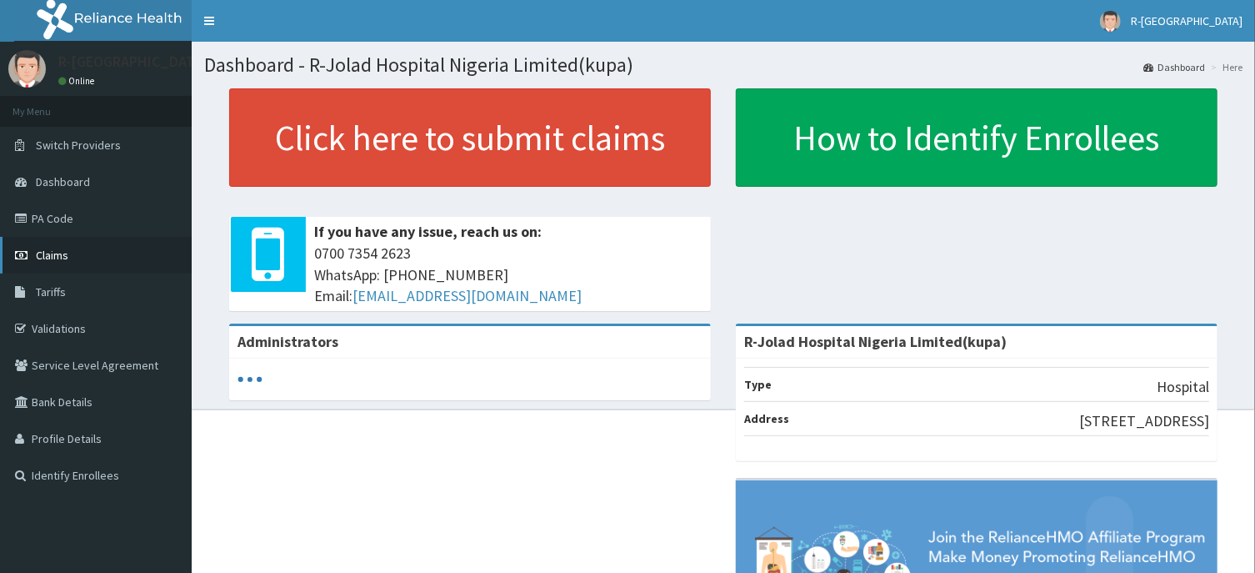
click at [47, 256] on span "Claims" at bounding box center [52, 255] width 33 height 15
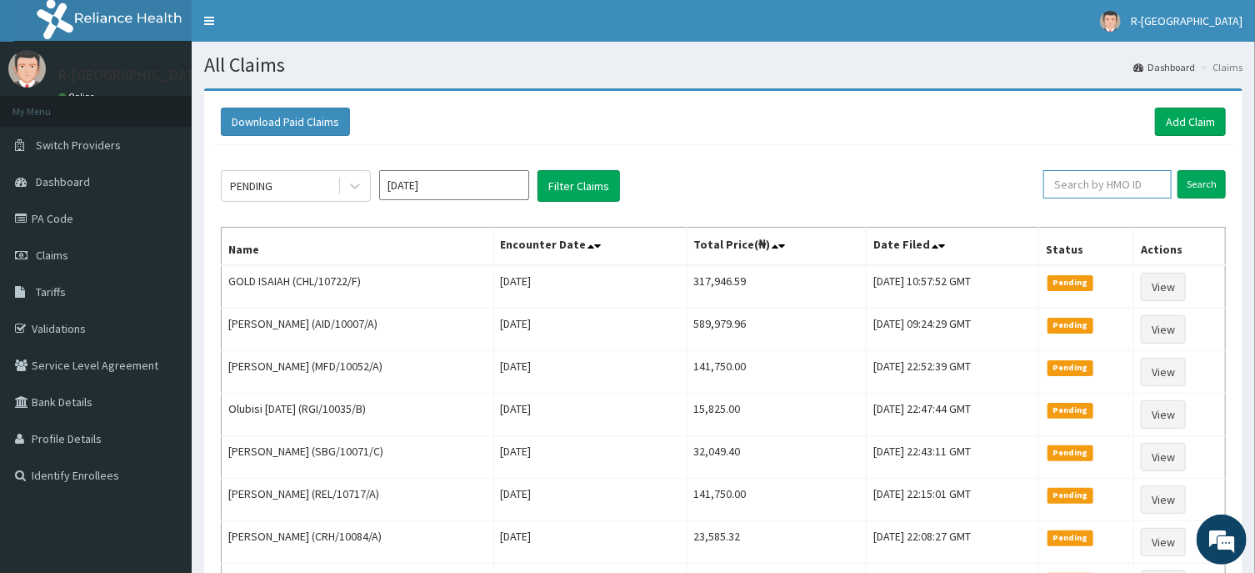
click at [1076, 186] on input "text" at bounding box center [1108, 184] width 128 height 28
click at [53, 260] on span "Claims" at bounding box center [52, 255] width 33 height 15
click at [1068, 189] on input "text" at bounding box center [1108, 184] width 128 height 28
paste input "CHL/10722/F"
type input "CHL/10722/F"
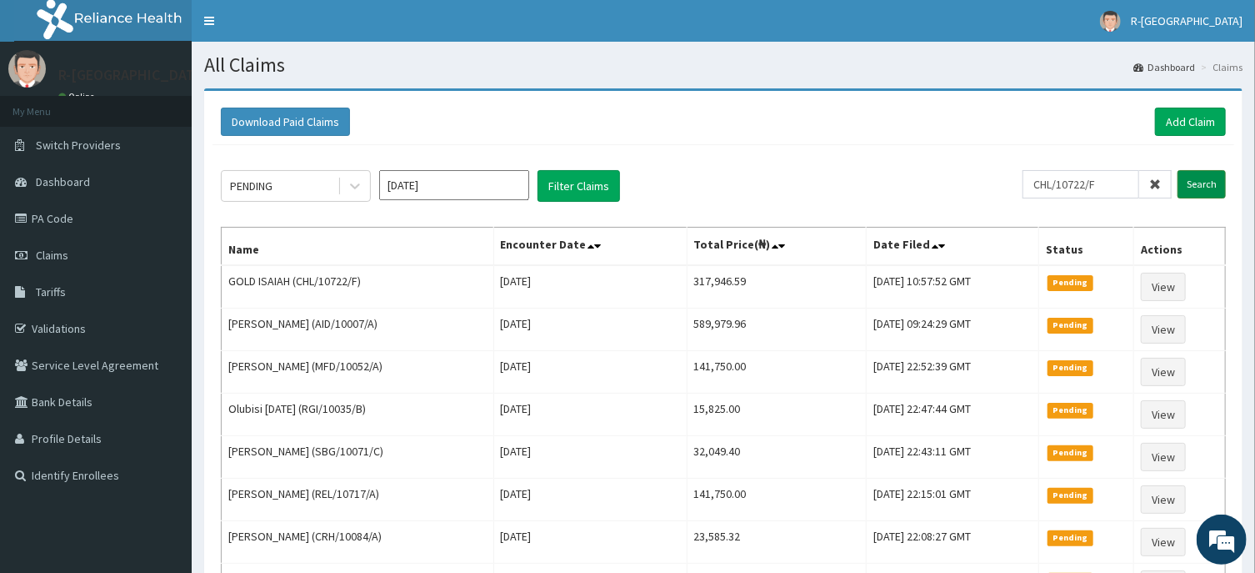
click at [1197, 188] on input "Search" at bounding box center [1202, 184] width 48 height 28
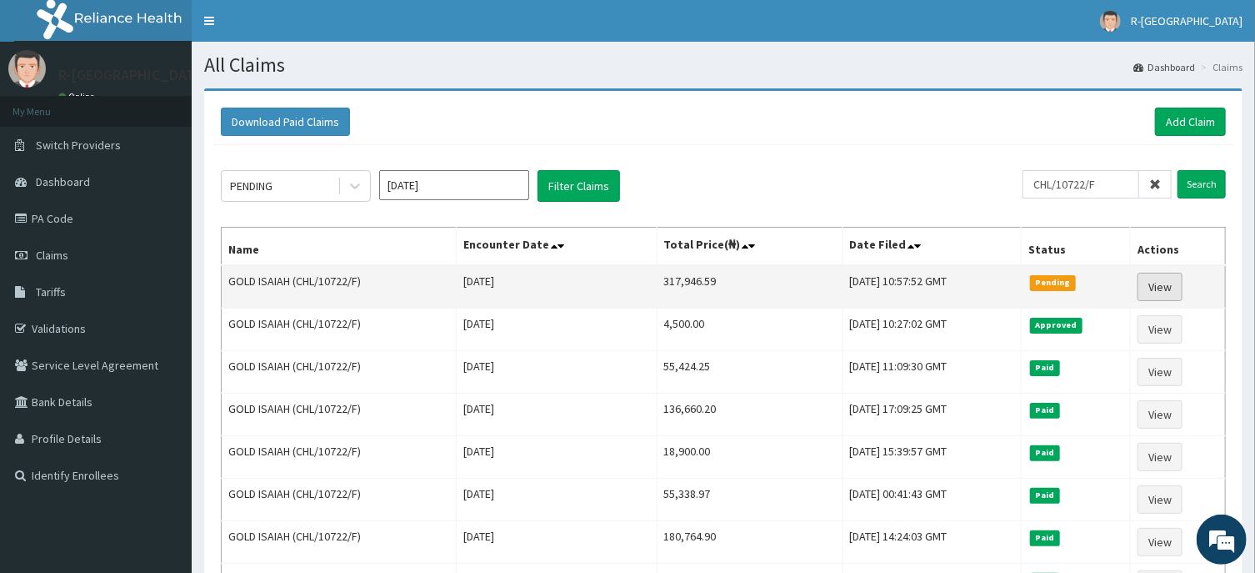
click at [1164, 285] on link "View" at bounding box center [1160, 287] width 45 height 28
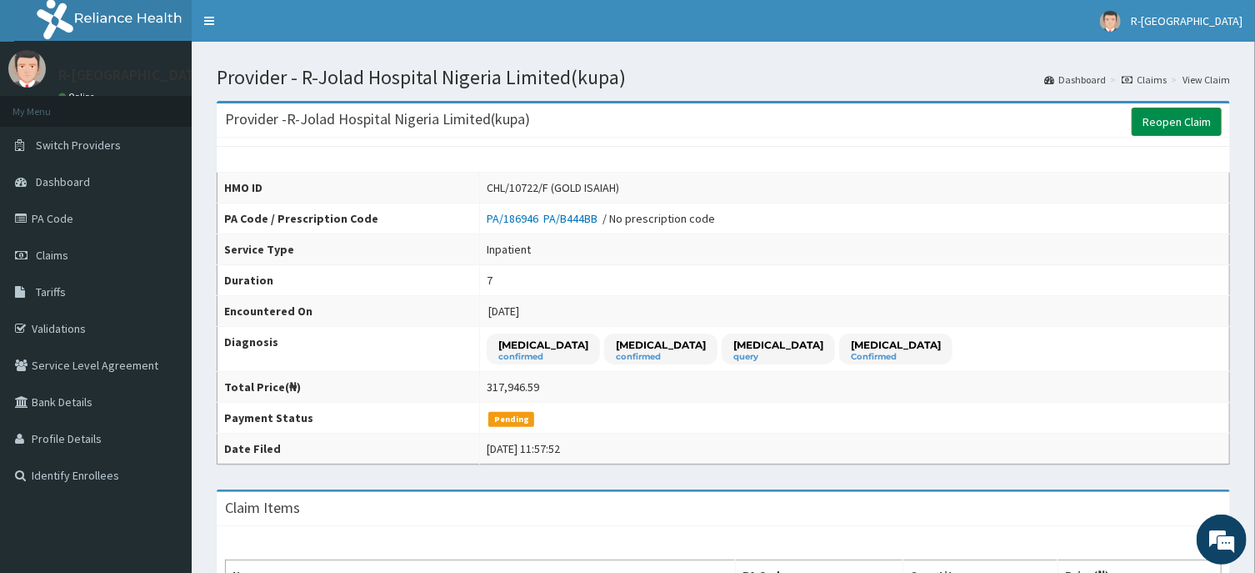
click at [1173, 124] on link "Reopen Claim" at bounding box center [1177, 122] width 90 height 28
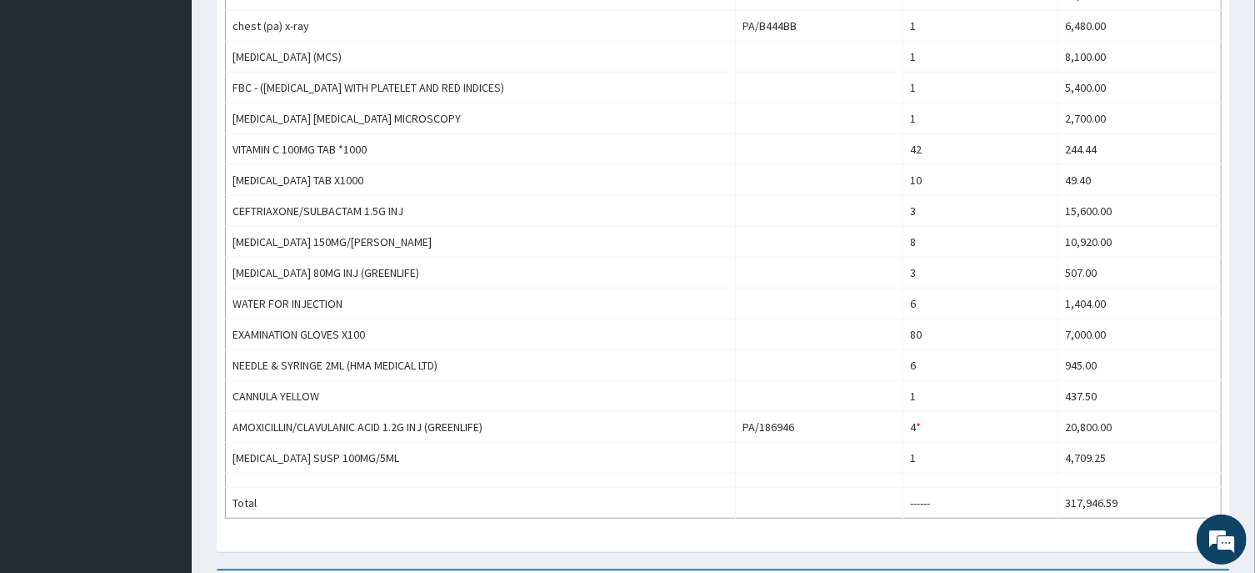
scroll to position [714, 0]
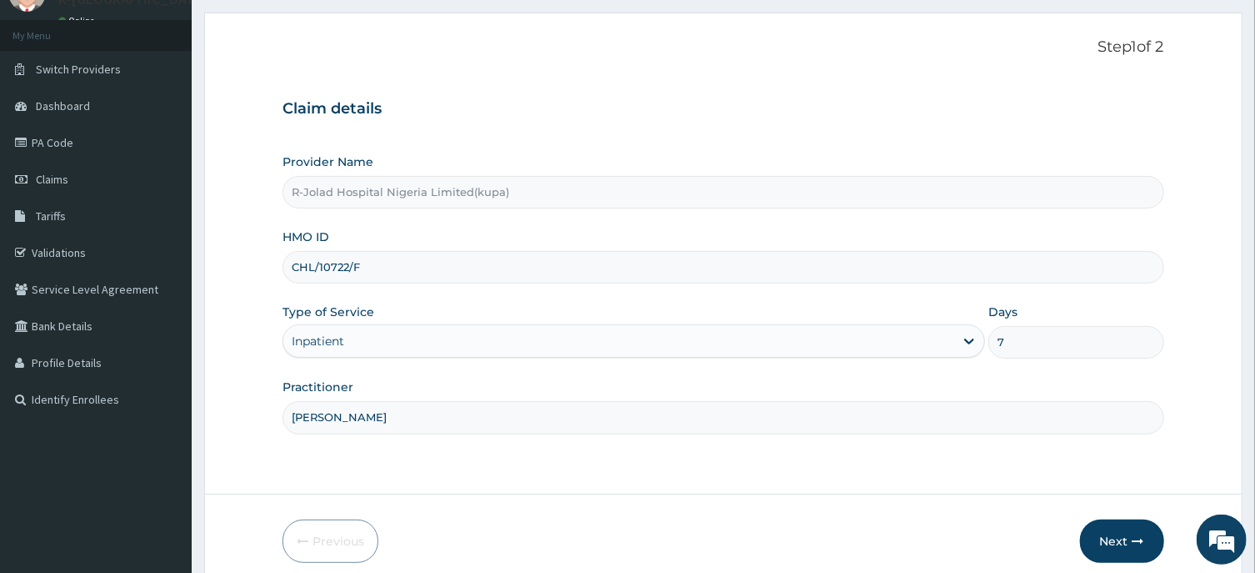
scroll to position [147, 0]
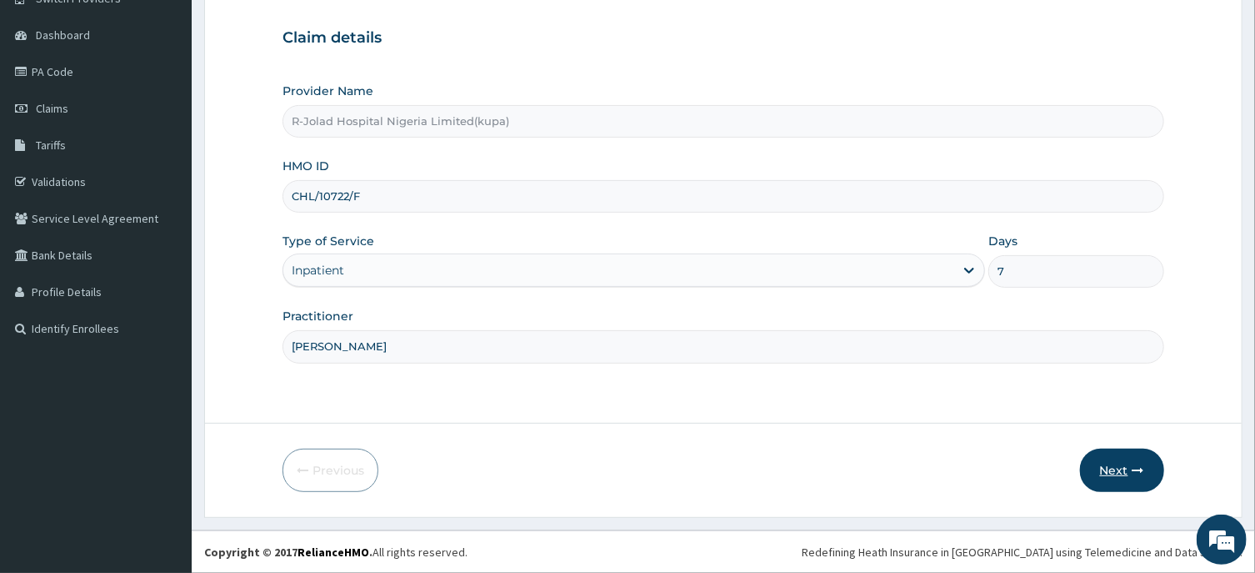
click at [1106, 475] on button "Next" at bounding box center [1122, 469] width 84 height 43
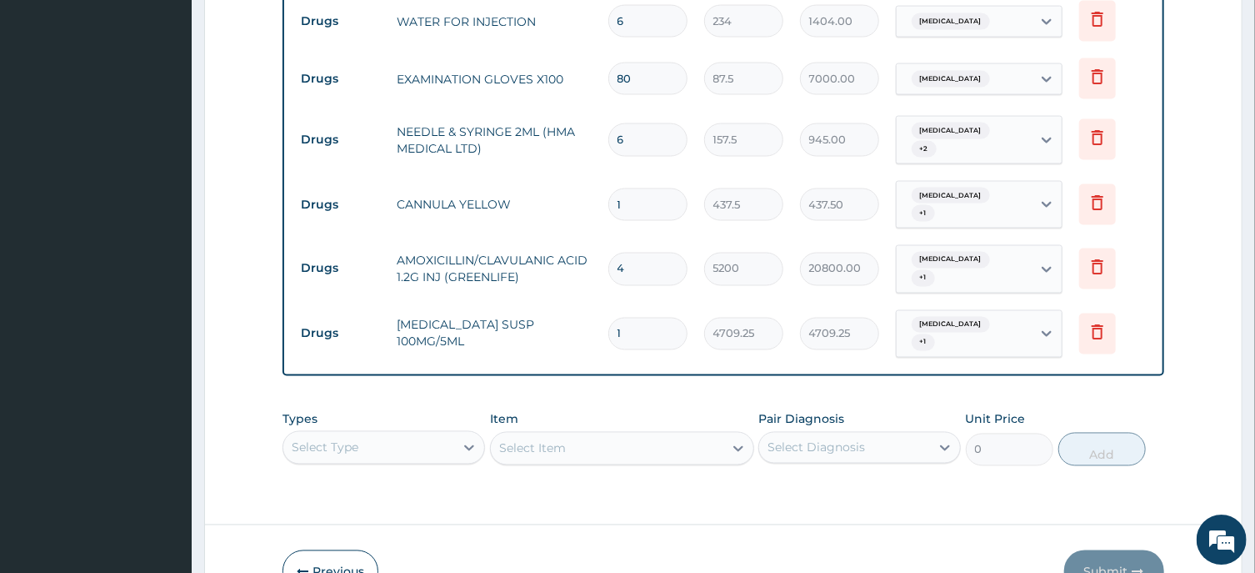
scroll to position [1443, 0]
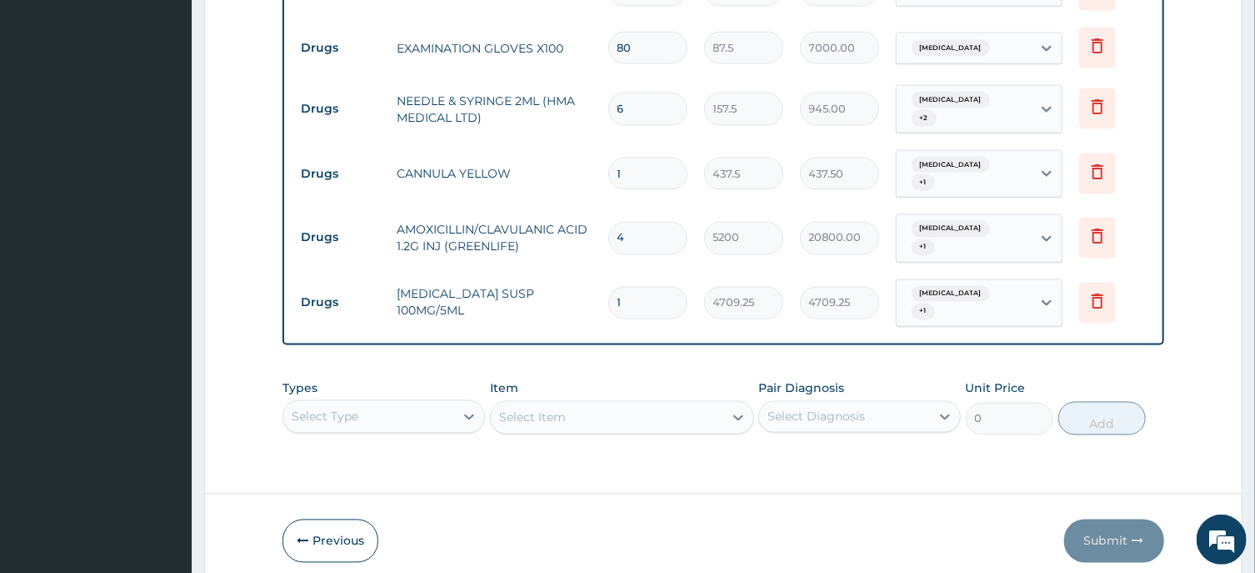
click at [386, 380] on div "Types Select Type" at bounding box center [384, 407] width 203 height 55
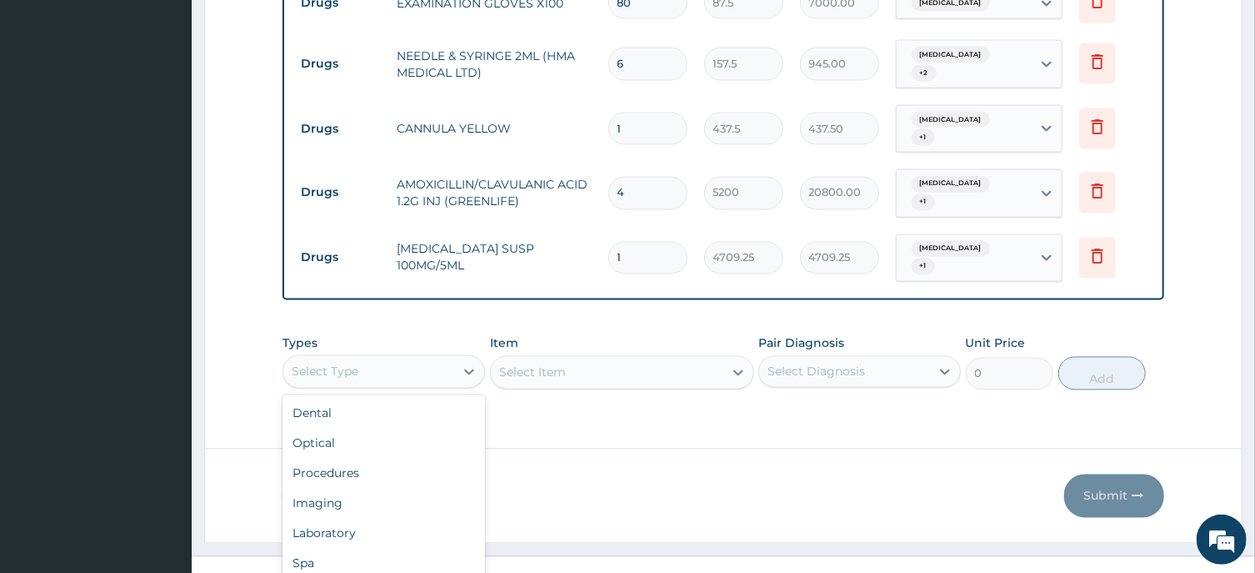
scroll to position [0, 0]
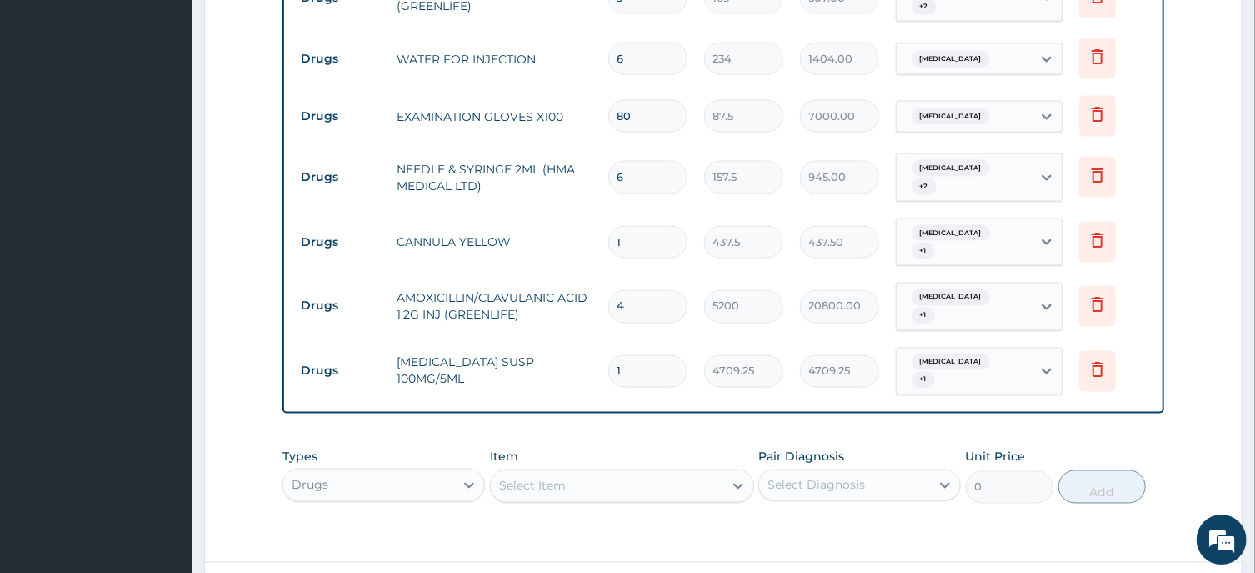
scroll to position [1443, 0]
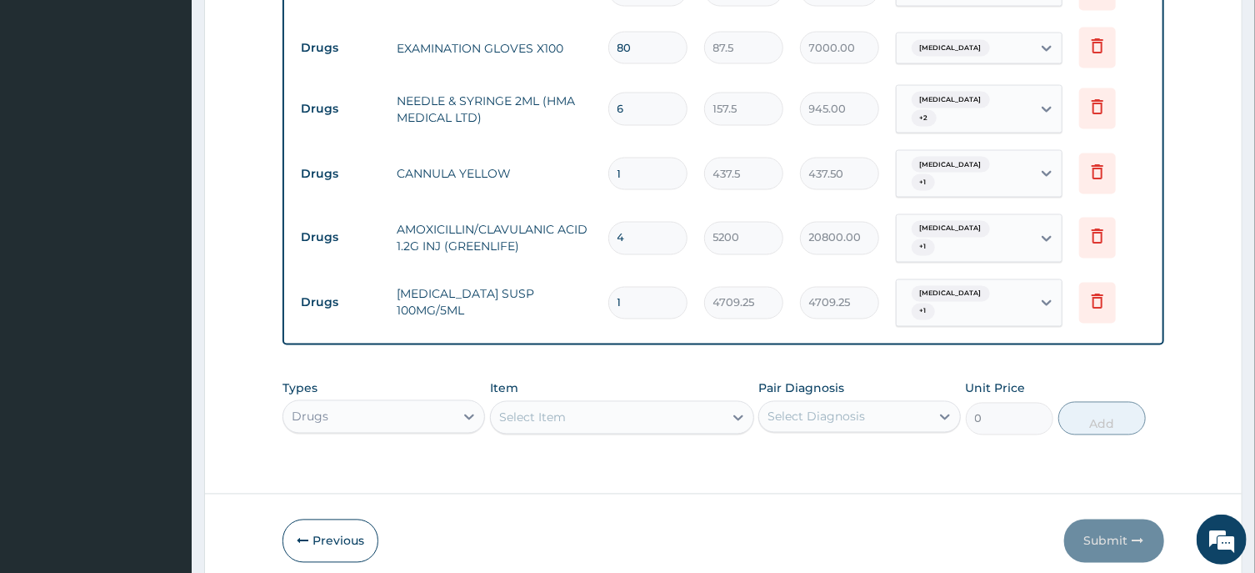
click at [519, 401] on div "Select Item" at bounding box center [622, 417] width 264 height 33
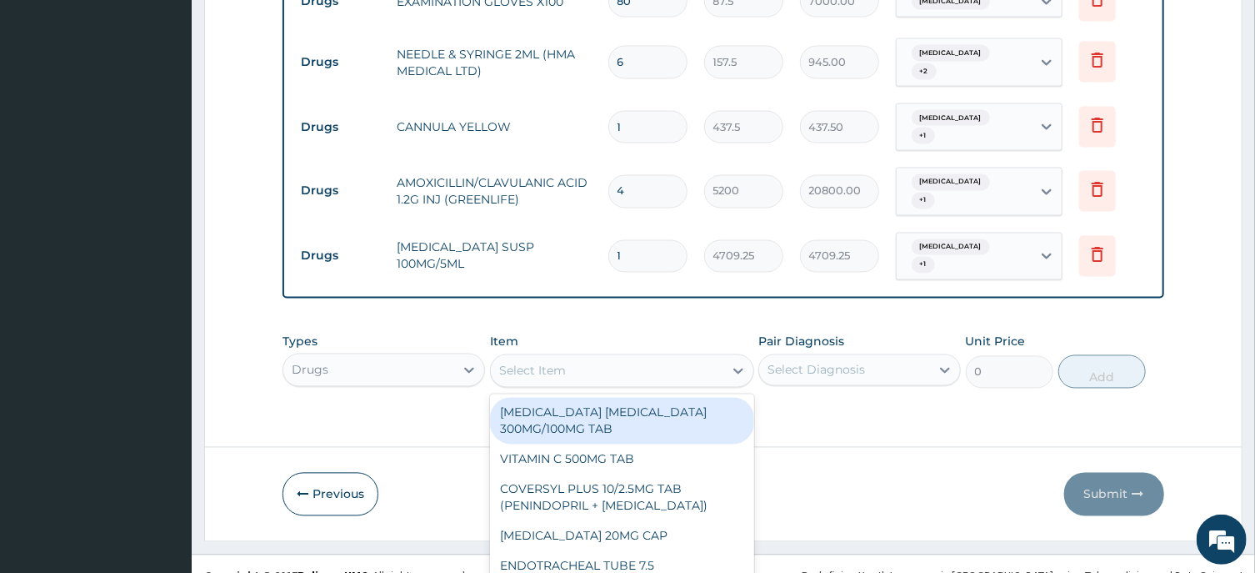
scroll to position [0, 0]
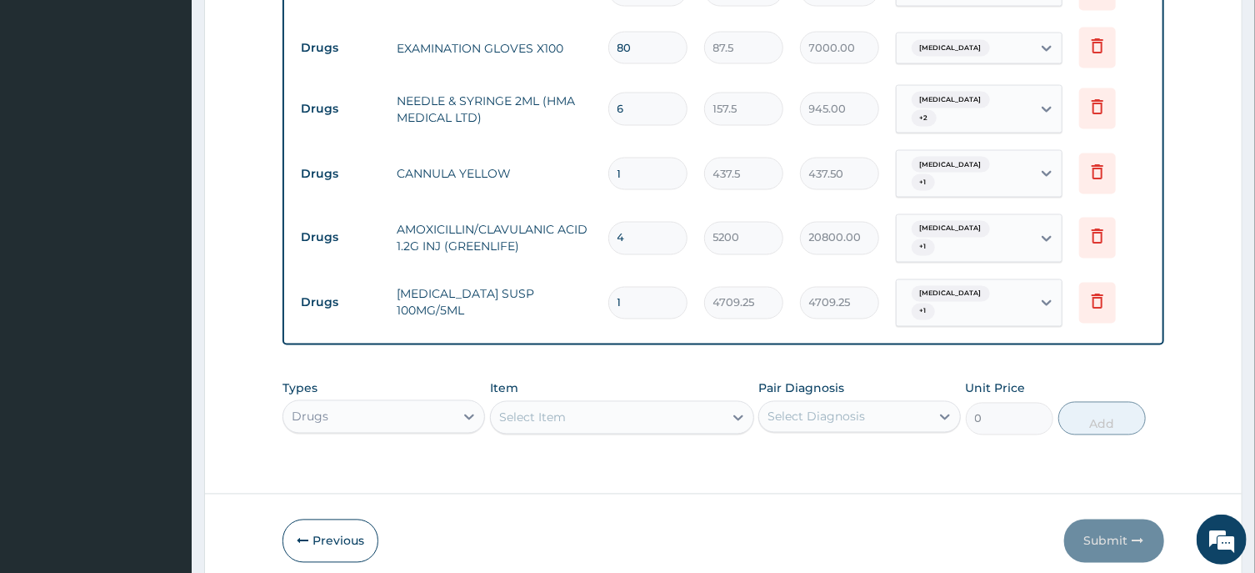
paste input "[MEDICAL_DATA] SUSP (FIDSON)"
type input "[MEDICAL_DATA] SUSP (FIDSON)"
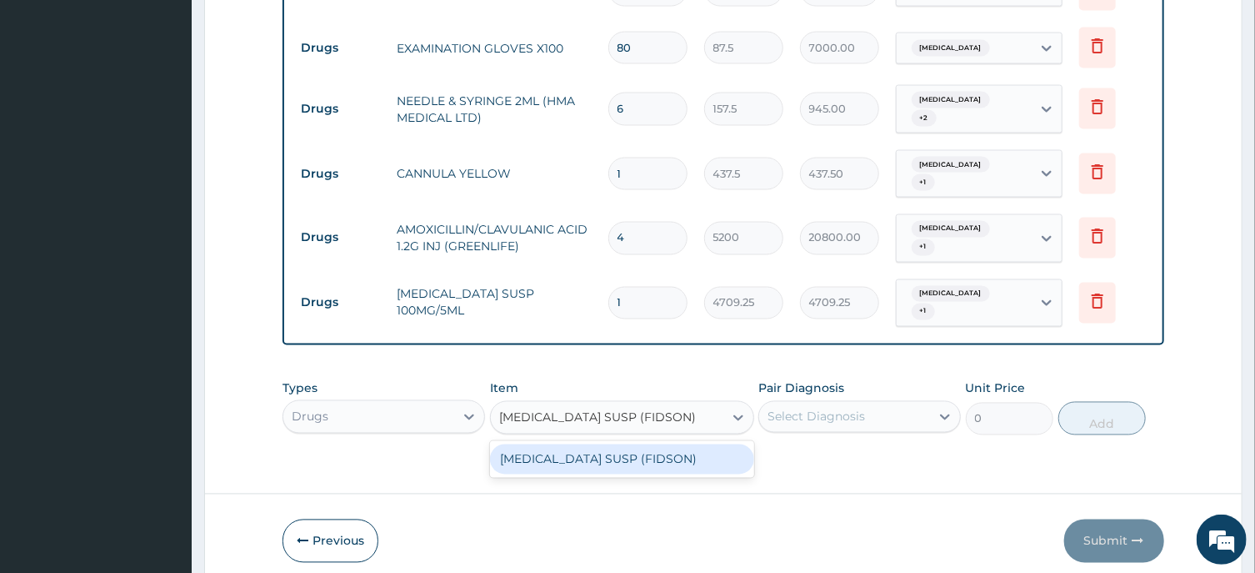
click at [603, 444] on div "[MEDICAL_DATA] SUSP (FIDSON)" at bounding box center [622, 459] width 264 height 30
type input "1376.375"
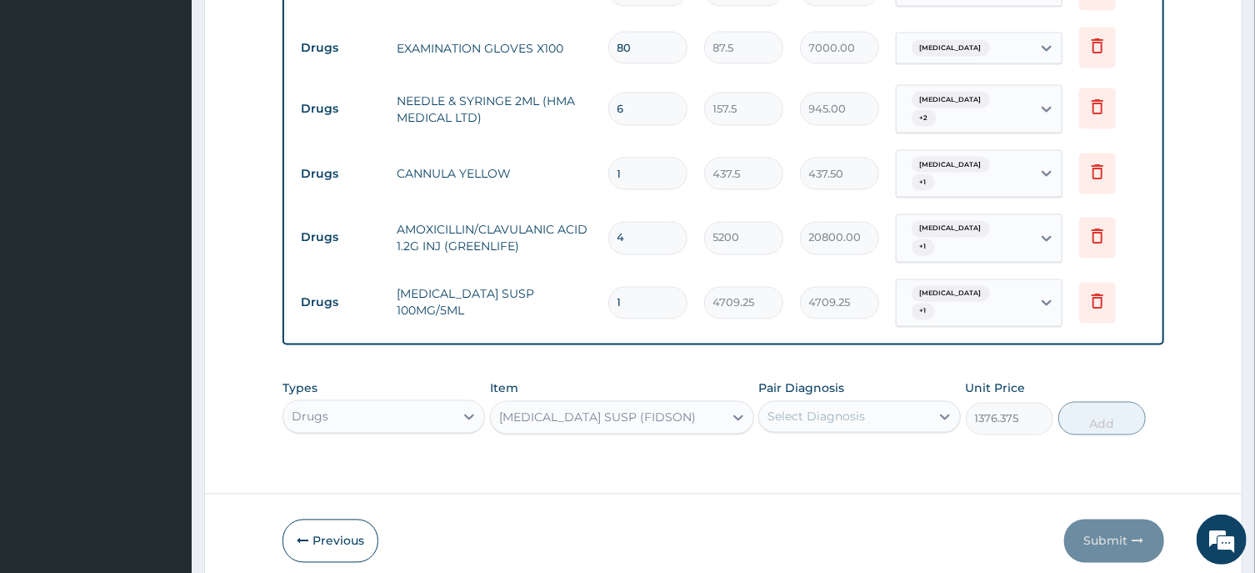
click at [810, 408] on div "Select Diagnosis" at bounding box center [817, 416] width 98 height 17
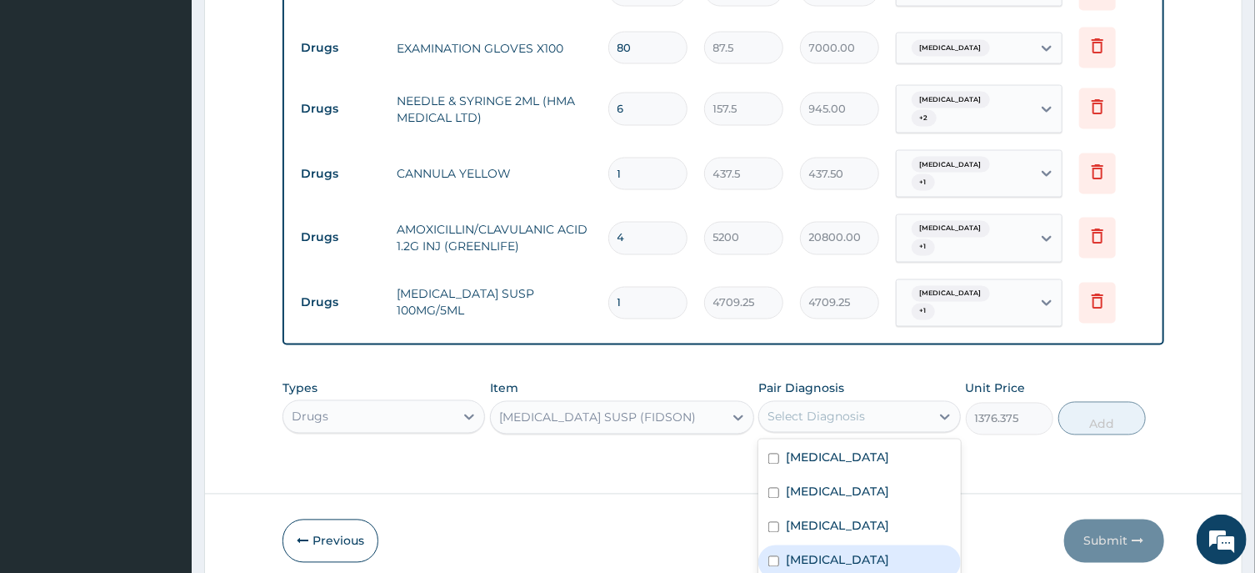
click at [799, 552] on label "[MEDICAL_DATA]" at bounding box center [837, 560] width 103 height 17
checkbox input "true"
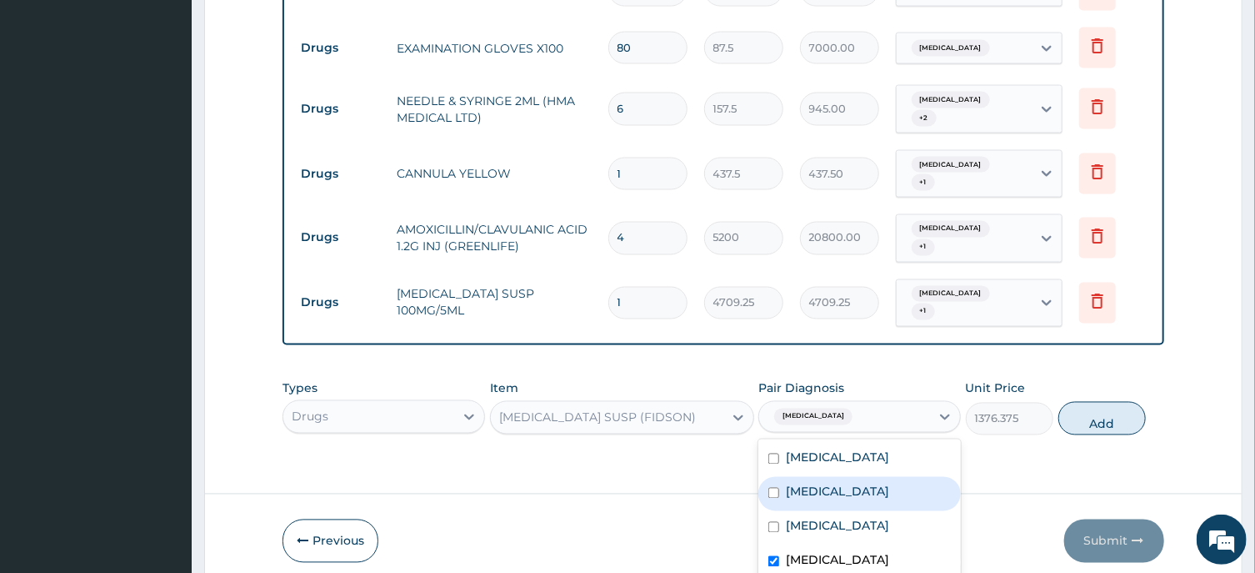
click at [810, 483] on label "[MEDICAL_DATA]" at bounding box center [837, 491] width 103 height 17
checkbox input "true"
click at [1117, 402] on button "Add" at bounding box center [1103, 418] width 88 height 33
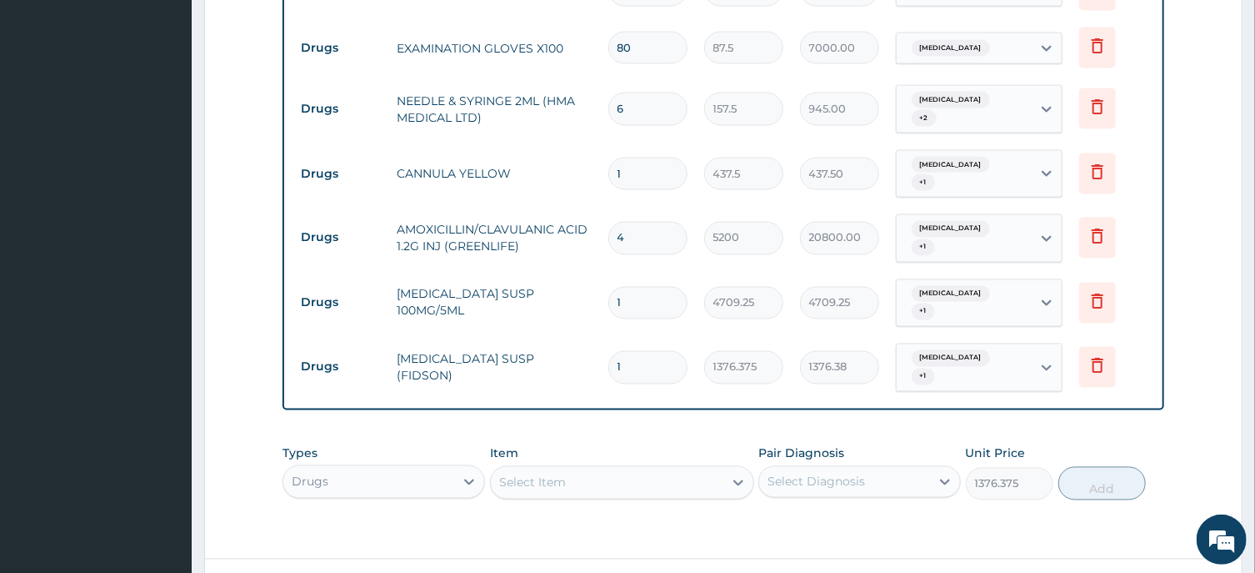
type input "0"
click at [519, 437] on div "Types Drugs Item Select Item Pair Diagnosis Select Diagnosis Unit Price 0 Add" at bounding box center [723, 473] width 881 height 72
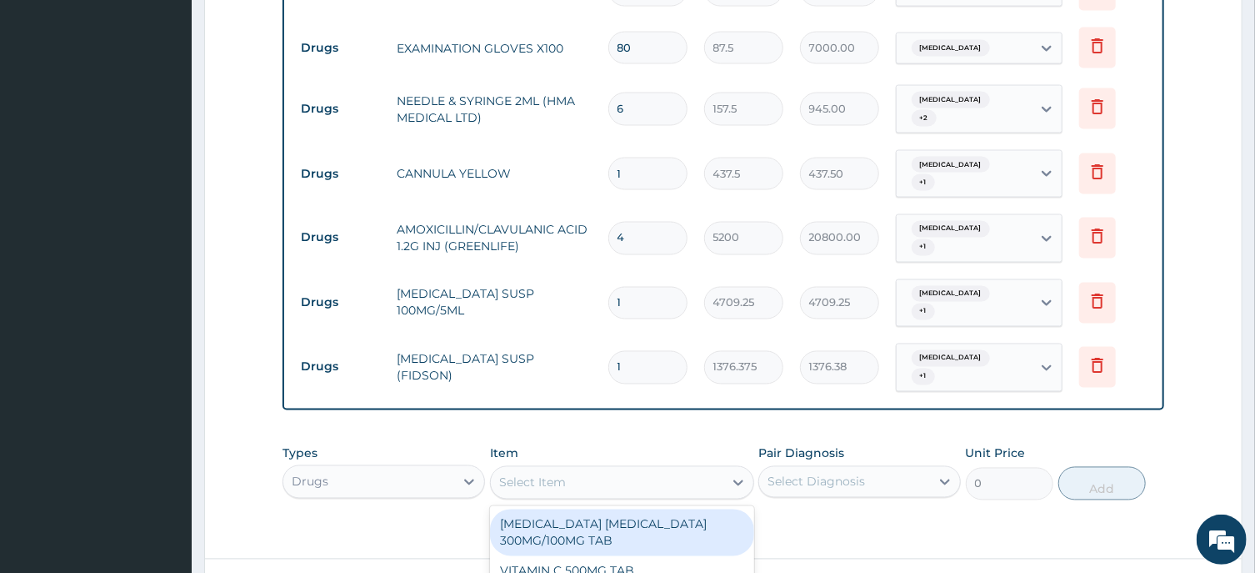
scroll to position [47, 0]
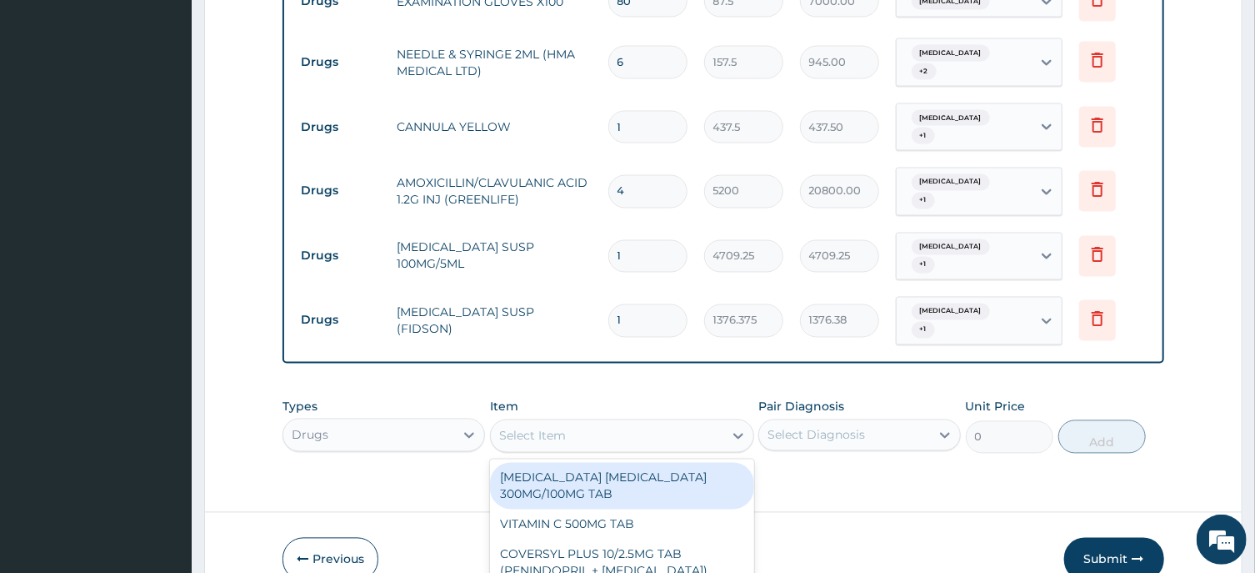
paste input "[MEDICAL_DATA] [MEDICAL_DATA] 228 MLS SUSP (GREENLIFE PHARM LTD)"
type input "[MEDICAL_DATA] [MEDICAL_DATA] 228 MLS SUSP (GREENLIFE PHARM LTD)"
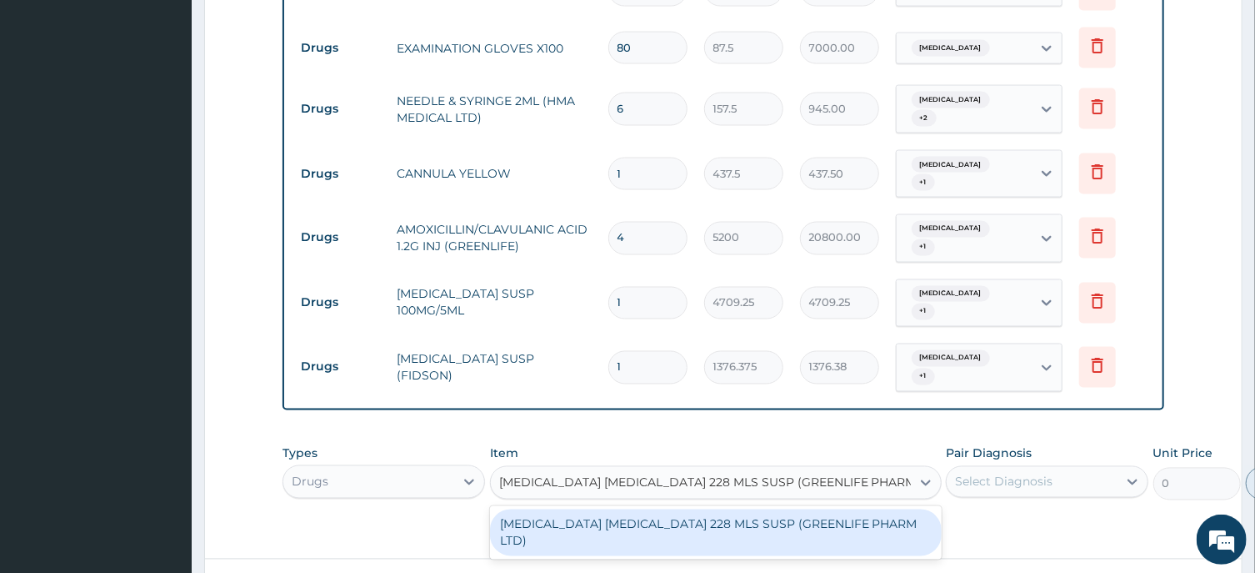
scroll to position [0, 0]
click at [639, 509] on div "[MEDICAL_DATA] [MEDICAL_DATA] 228 MLS SUSP (GREENLIFE PHARM LTD)" at bounding box center [716, 532] width 452 height 47
type input "6370"
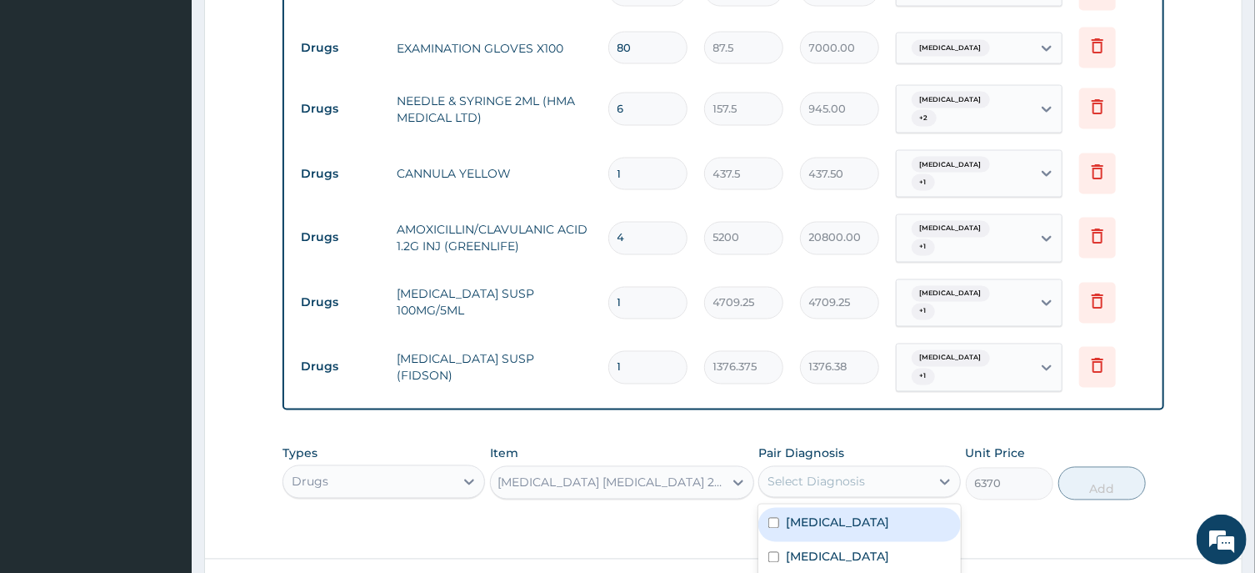
drag, startPoint x: 894, startPoint y: 398, endPoint x: 890, endPoint y: 432, distance: 34.3
click at [893, 468] on div "Select Diagnosis" at bounding box center [844, 481] width 171 height 27
click at [838, 514] on label "[MEDICAL_DATA]" at bounding box center [837, 522] width 103 height 17
checkbox input "true"
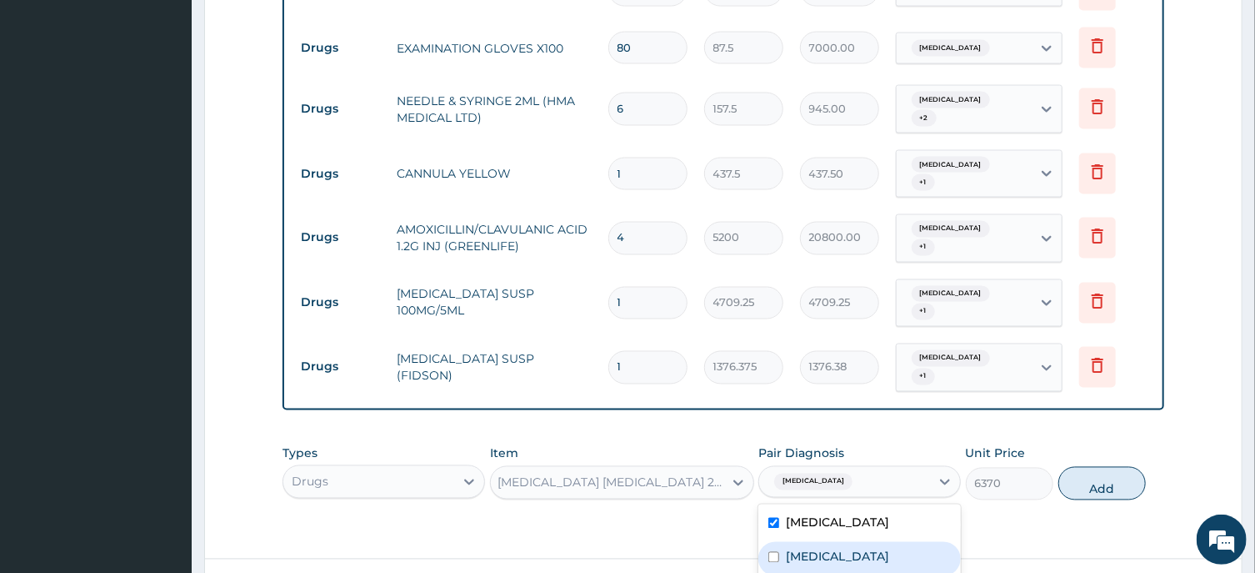
click at [829, 542] on div "[MEDICAL_DATA]" at bounding box center [860, 559] width 203 height 34
checkbox input "true"
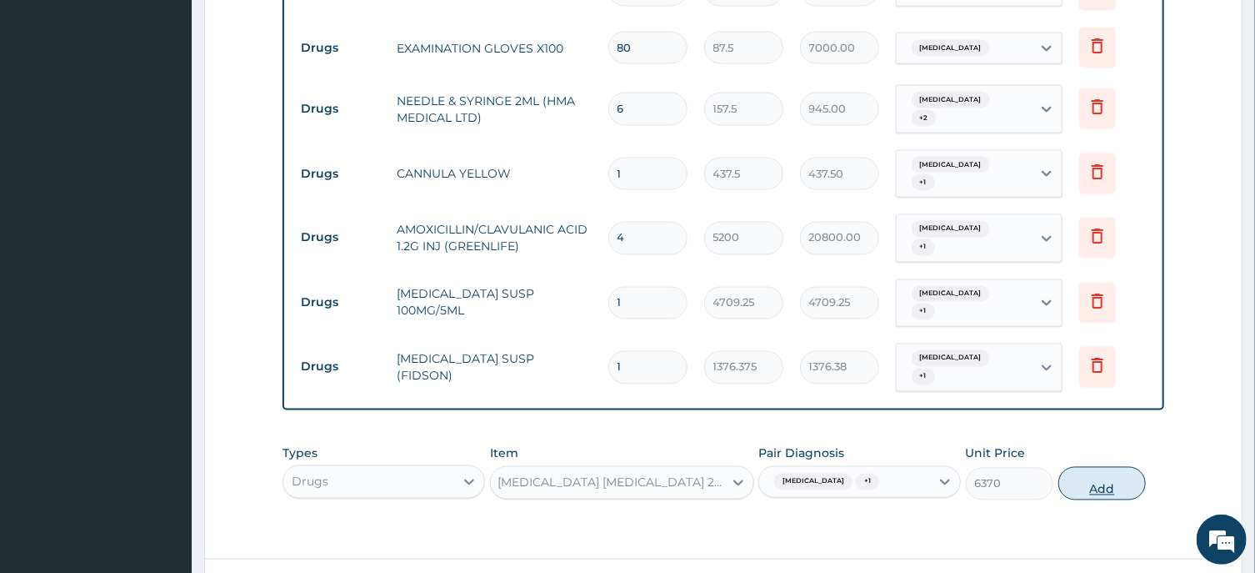
click at [1093, 467] on button "Add" at bounding box center [1103, 483] width 88 height 33
type input "0"
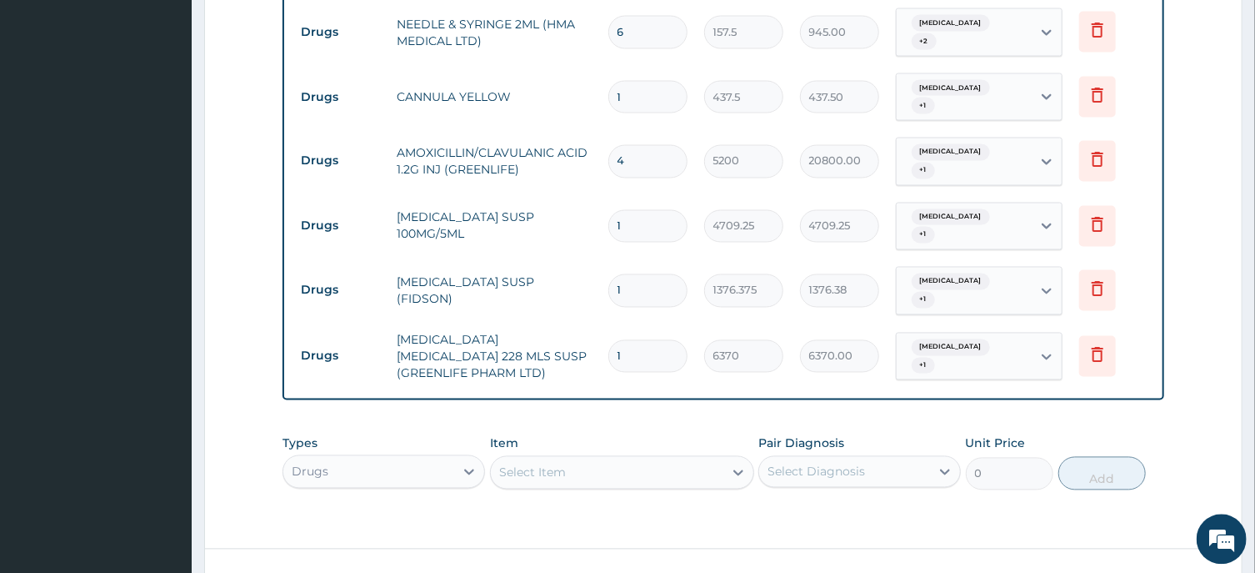
scroll to position [1568, 0]
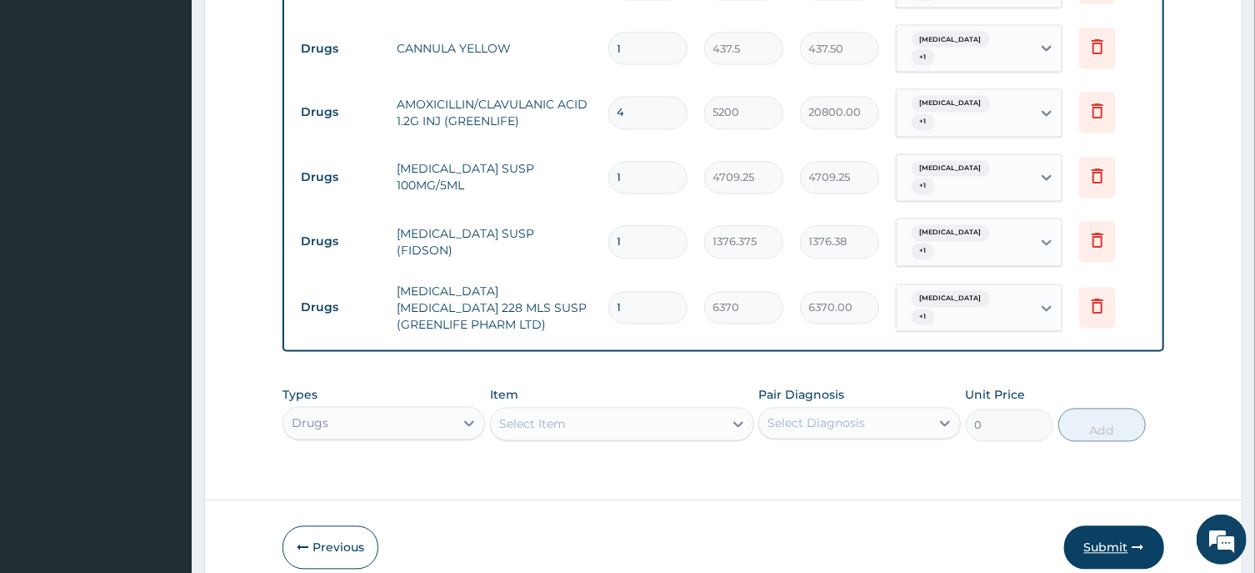
click at [1101, 526] on button "Submit" at bounding box center [1114, 547] width 100 height 43
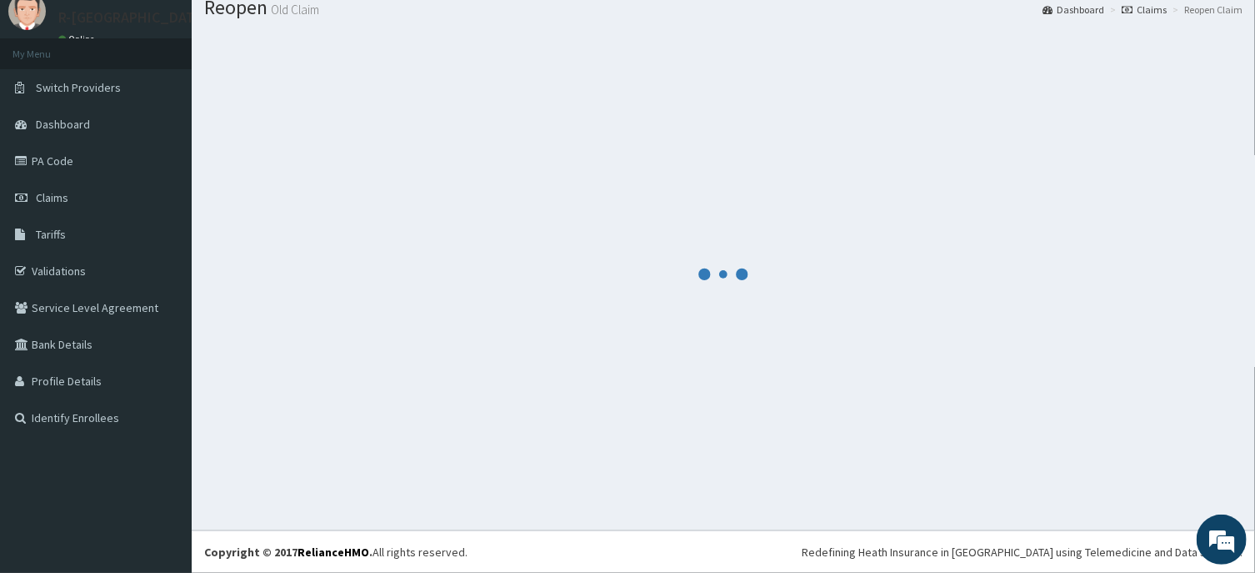
scroll to position [58, 0]
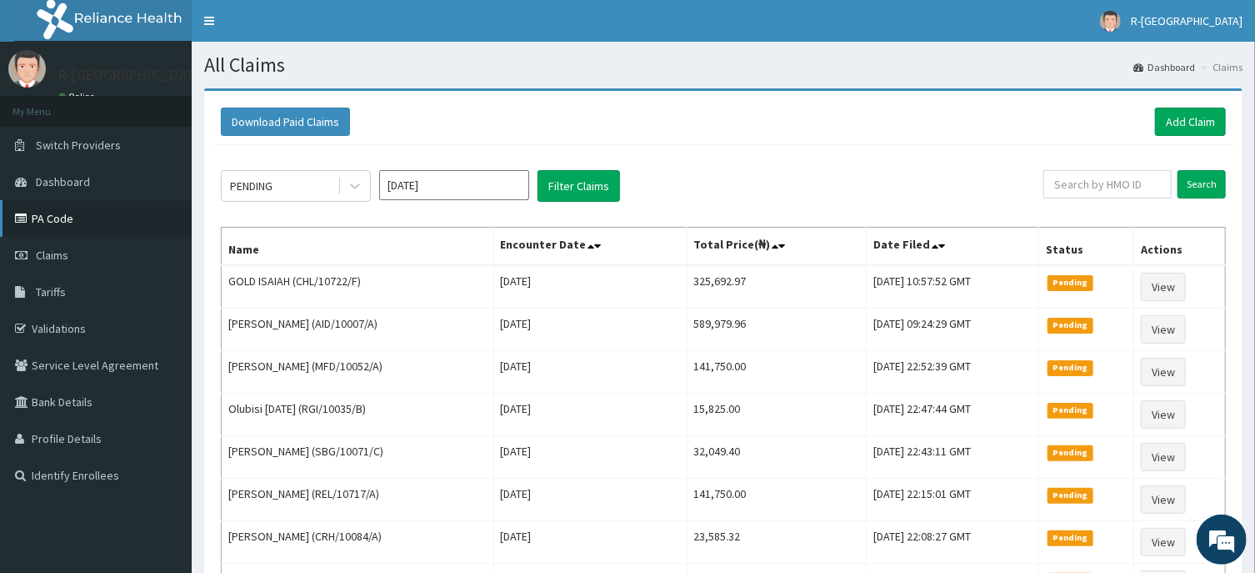
click at [58, 218] on link "PA Code" at bounding box center [96, 218] width 192 height 37
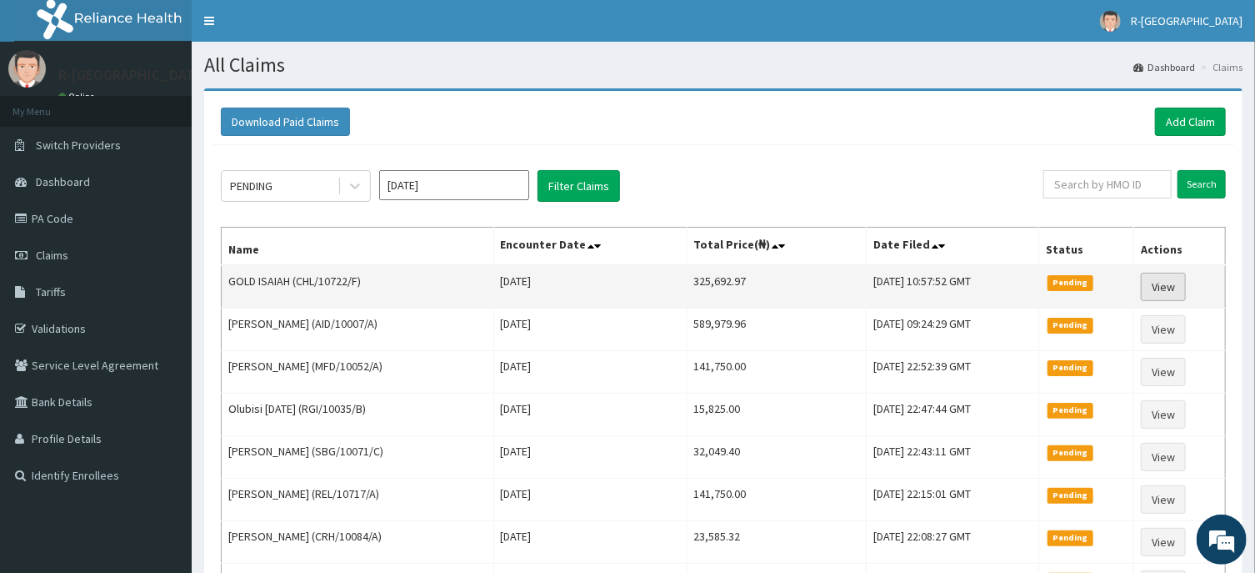
click at [1174, 288] on link "View" at bounding box center [1163, 287] width 45 height 28
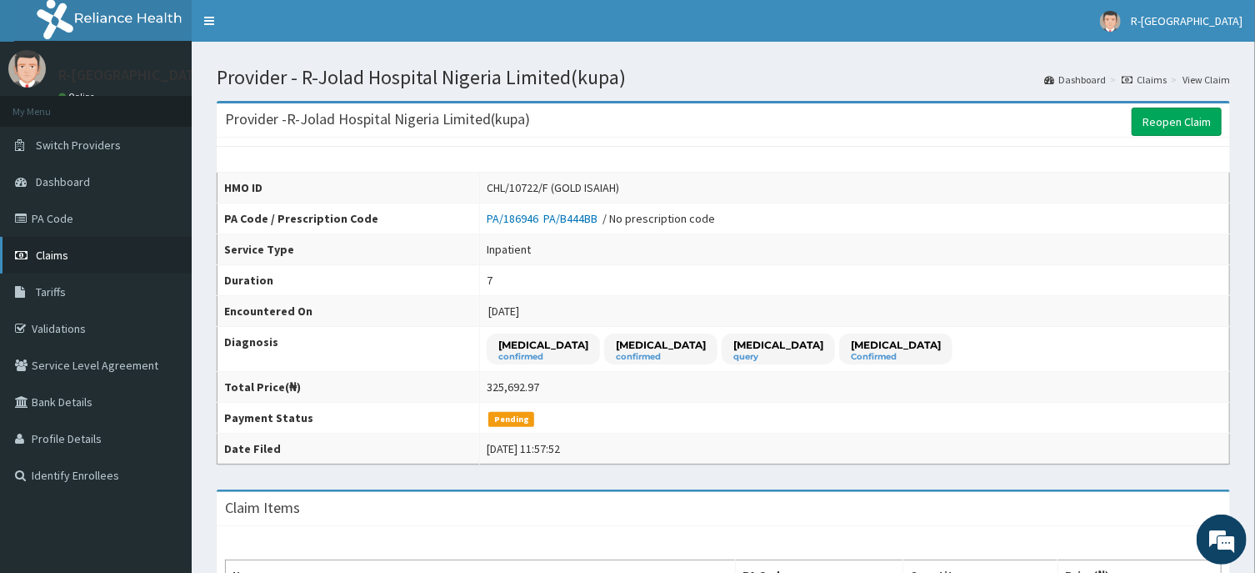
click at [58, 253] on span "Claims" at bounding box center [52, 255] width 33 height 15
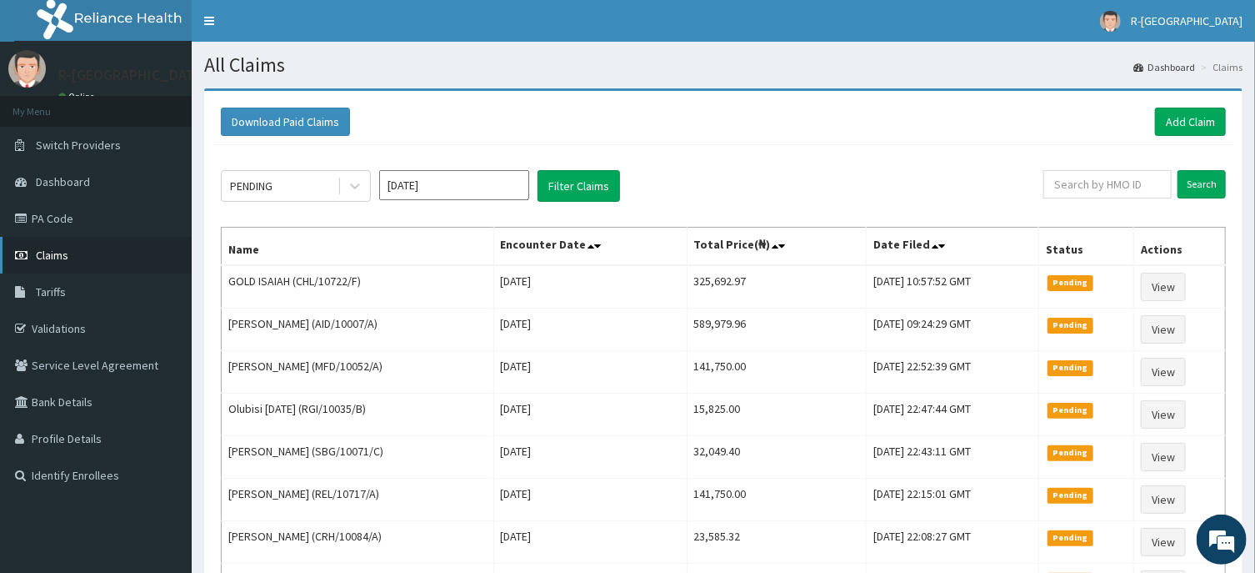
click at [49, 249] on span "Claims" at bounding box center [52, 255] width 33 height 15
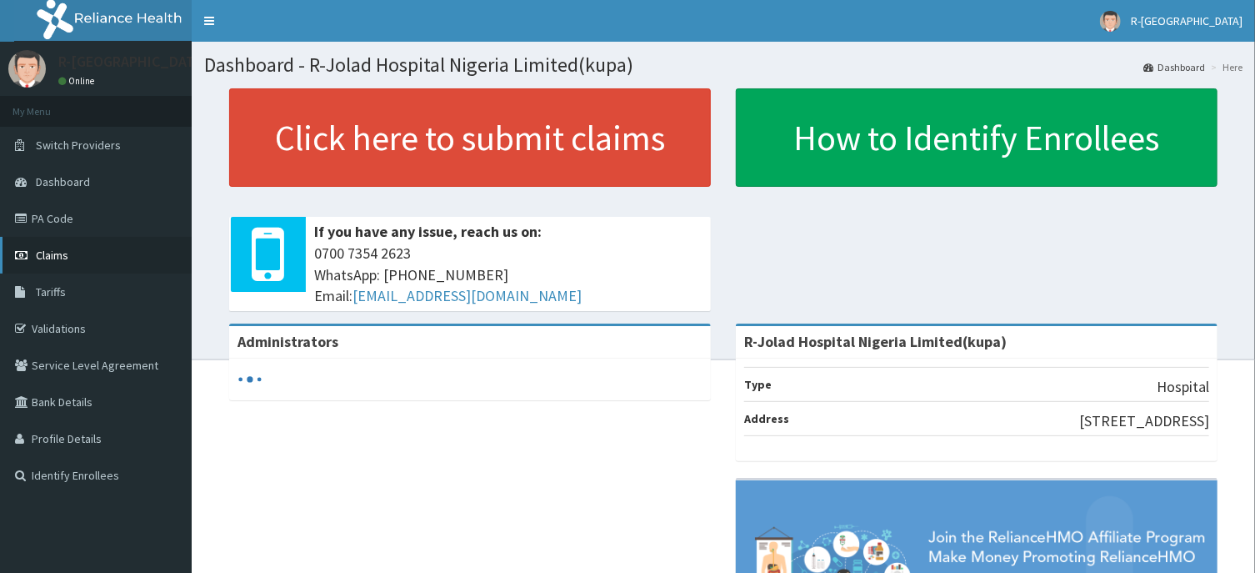
drag, startPoint x: 51, startPoint y: 255, endPoint x: 57, endPoint y: 248, distance: 9.5
click at [55, 254] on span "Claims" at bounding box center [52, 255] width 33 height 15
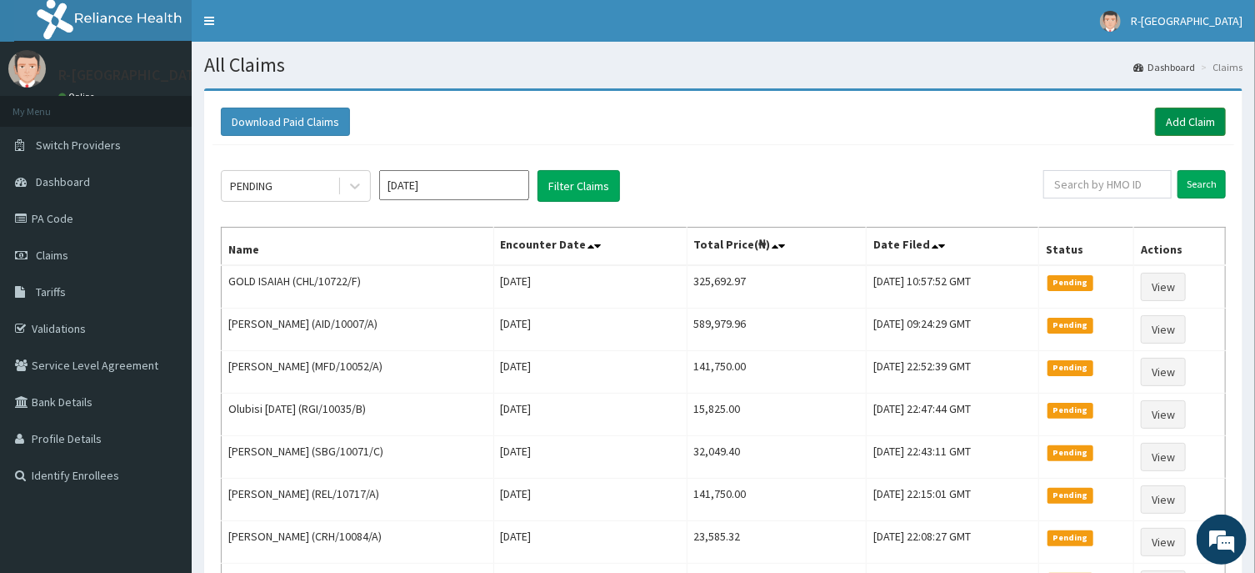
click at [1179, 121] on link "Add Claim" at bounding box center [1190, 122] width 71 height 28
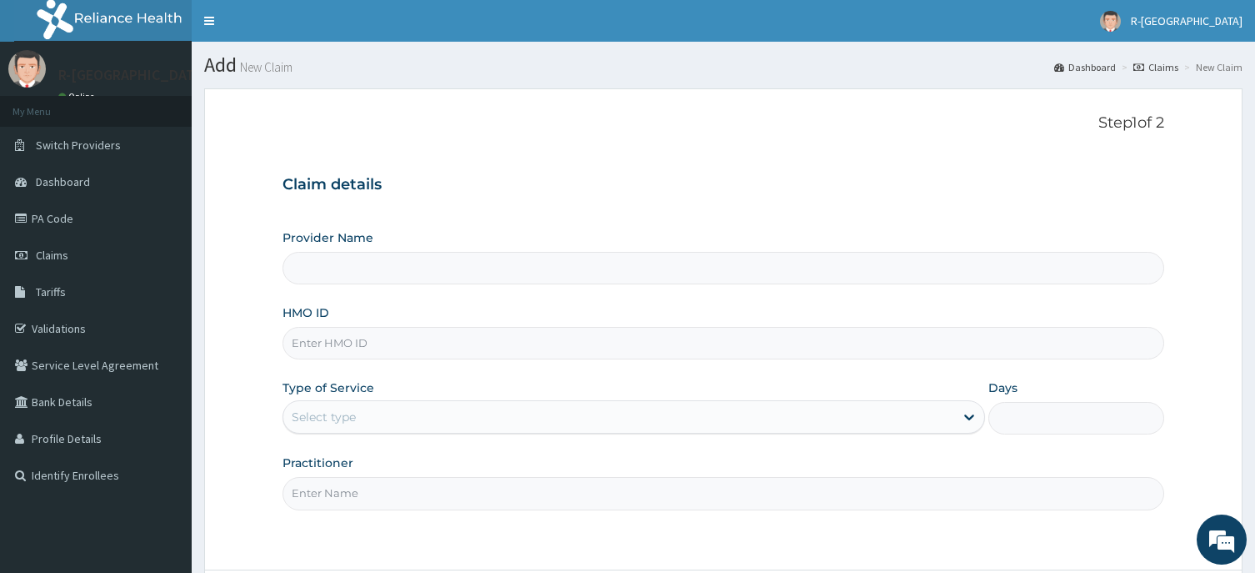
scroll to position [147, 0]
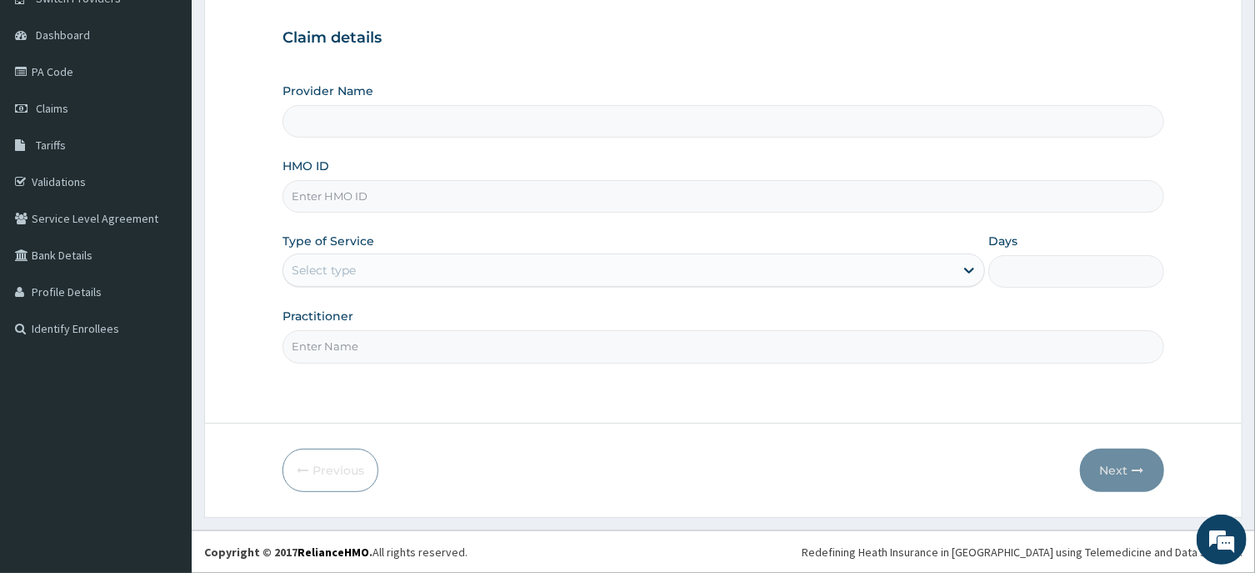
type input "R-Jolad Hospital Nigeria Limited(kupa)"
click at [308, 192] on input "HMO ID" at bounding box center [723, 196] width 881 height 33
paste input "GER/10001/C"
type input "GER/10001/C"
click at [324, 268] on div "Select type" at bounding box center [324, 270] width 64 height 17
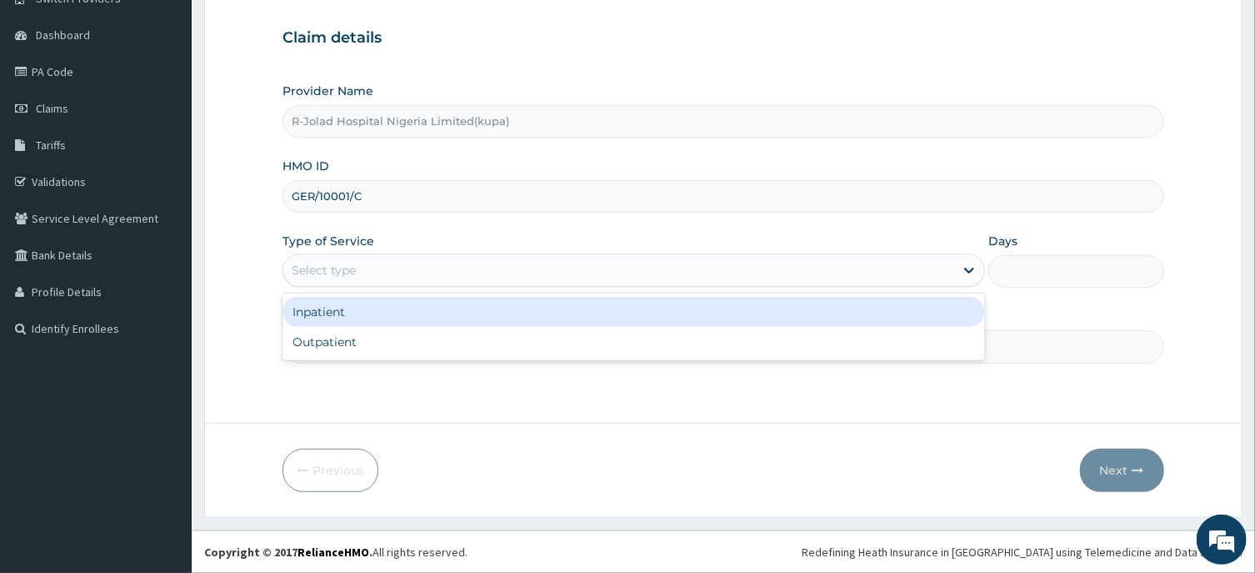
click at [318, 312] on div "Inpatient" at bounding box center [634, 312] width 703 height 30
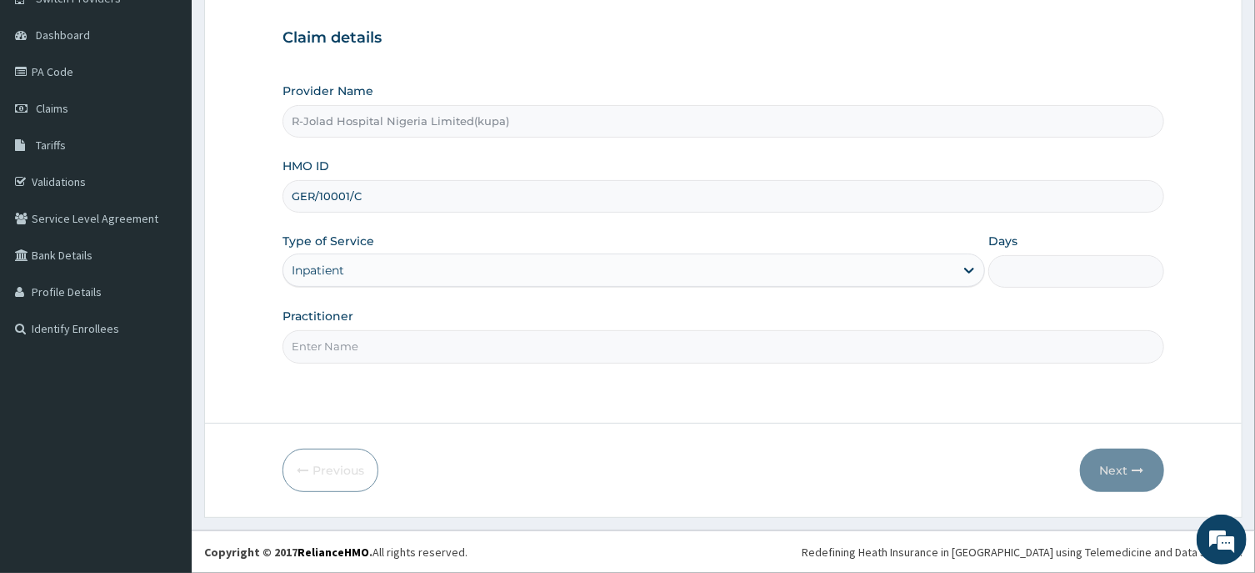
scroll to position [0, 0]
click at [1020, 264] on input "Days" at bounding box center [1077, 271] width 176 height 33
type input "3"
click at [318, 348] on input "Practitioner" at bounding box center [723, 346] width 881 height 33
click at [321, 338] on input "Practitioner" at bounding box center [723, 346] width 881 height 33
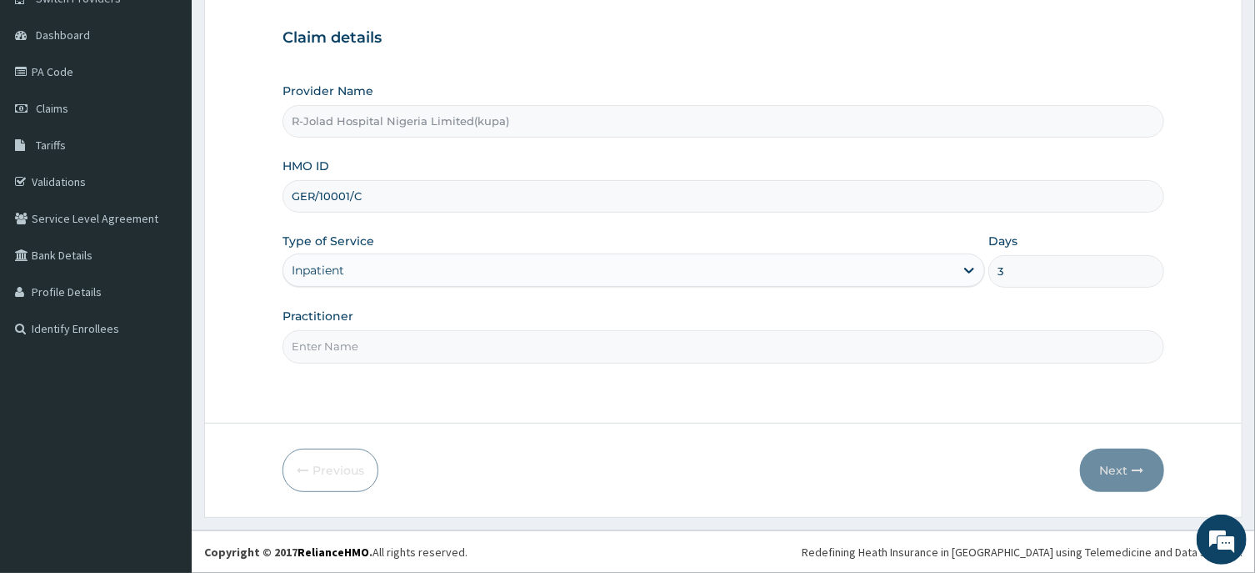
paste input "Amarachi Onwuegbuchulam"
type input "Amarachi Onwuegbuchulam"
click at [1109, 470] on button "Next" at bounding box center [1122, 469] width 84 height 43
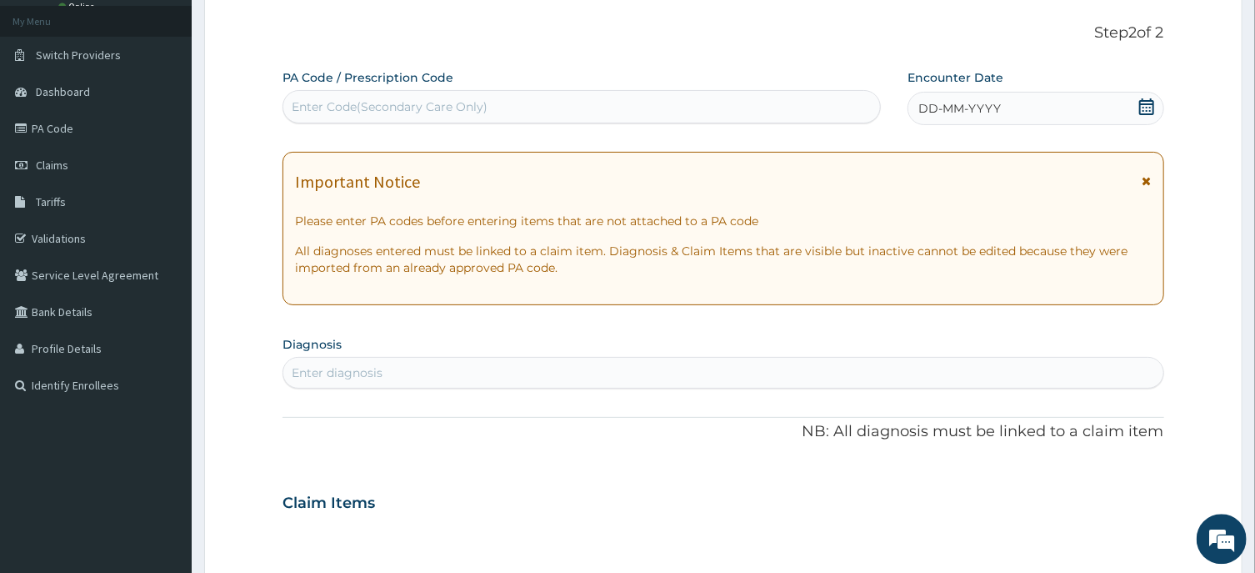
scroll to position [58, 0]
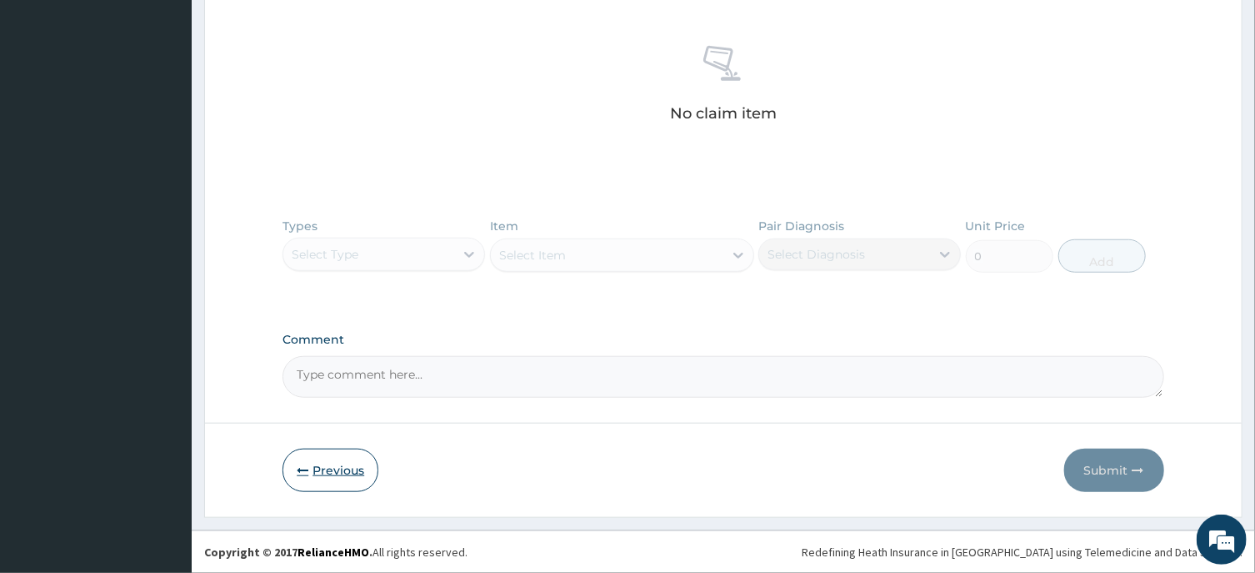
click at [334, 475] on button "Previous" at bounding box center [331, 469] width 96 height 43
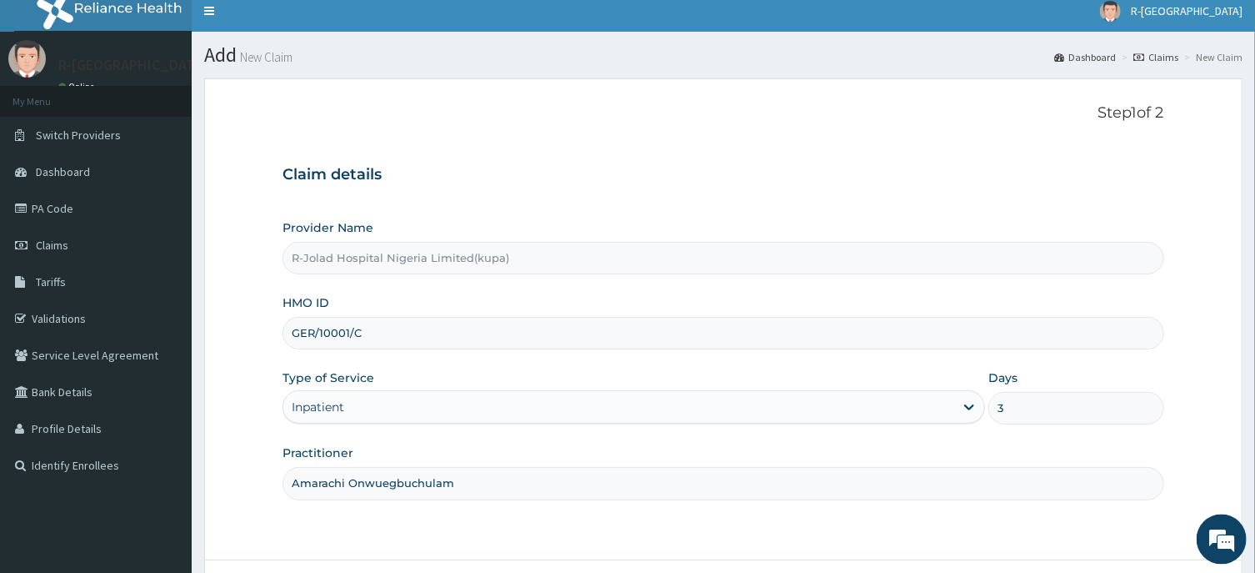
scroll to position [0, 0]
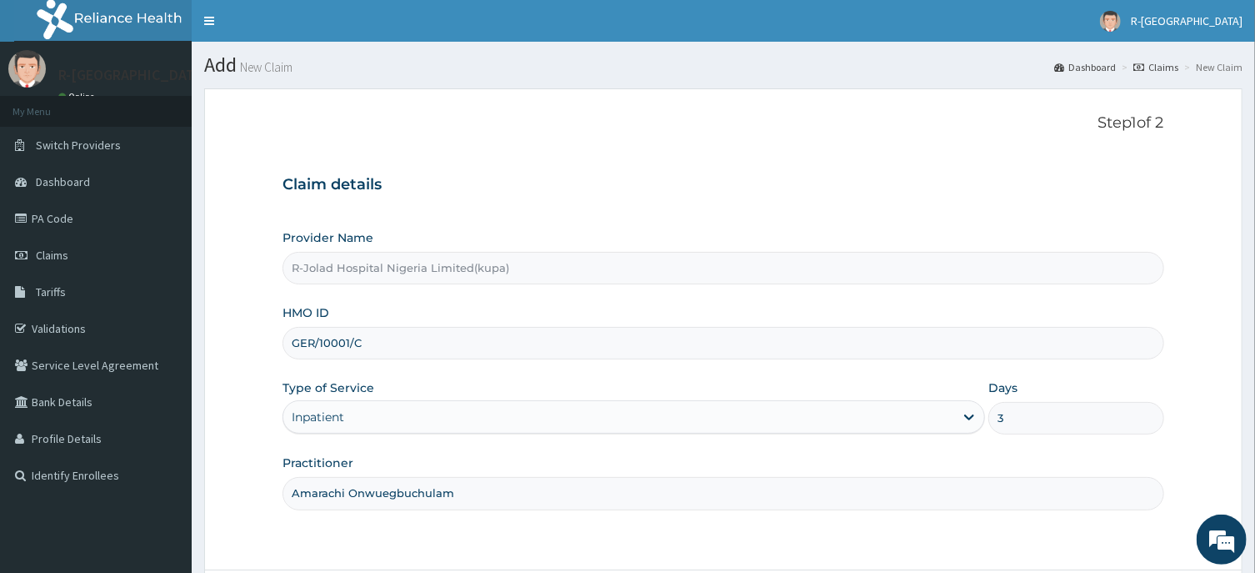
drag, startPoint x: 289, startPoint y: 346, endPoint x: 369, endPoint y: 343, distance: 80.1
click at [369, 343] on input "GER/10001/C" at bounding box center [723, 343] width 881 height 33
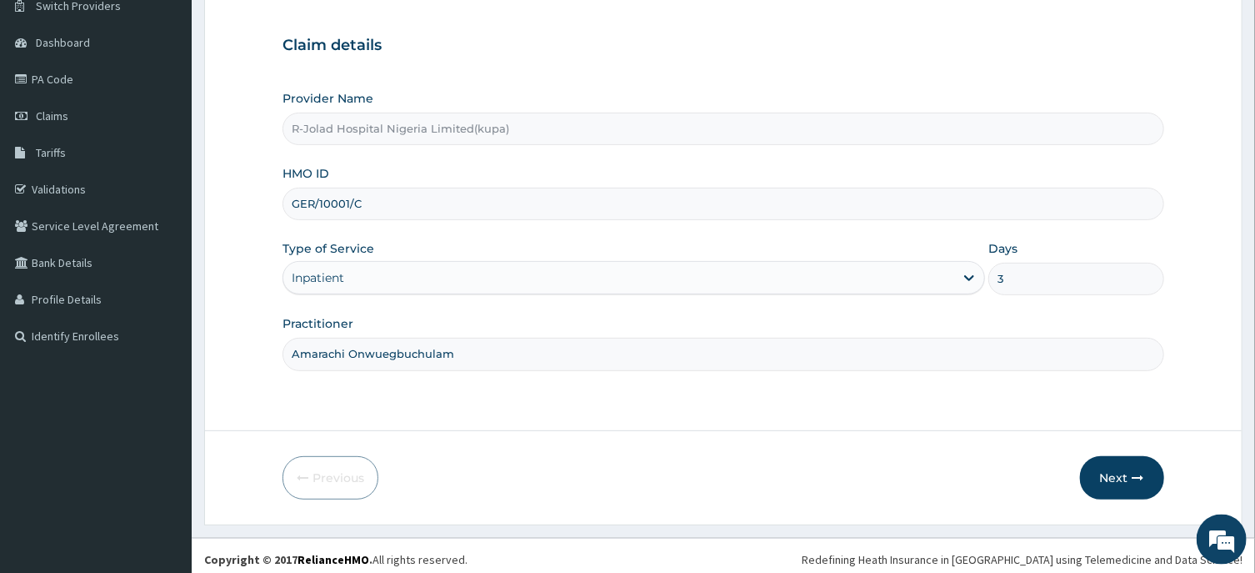
scroll to position [147, 0]
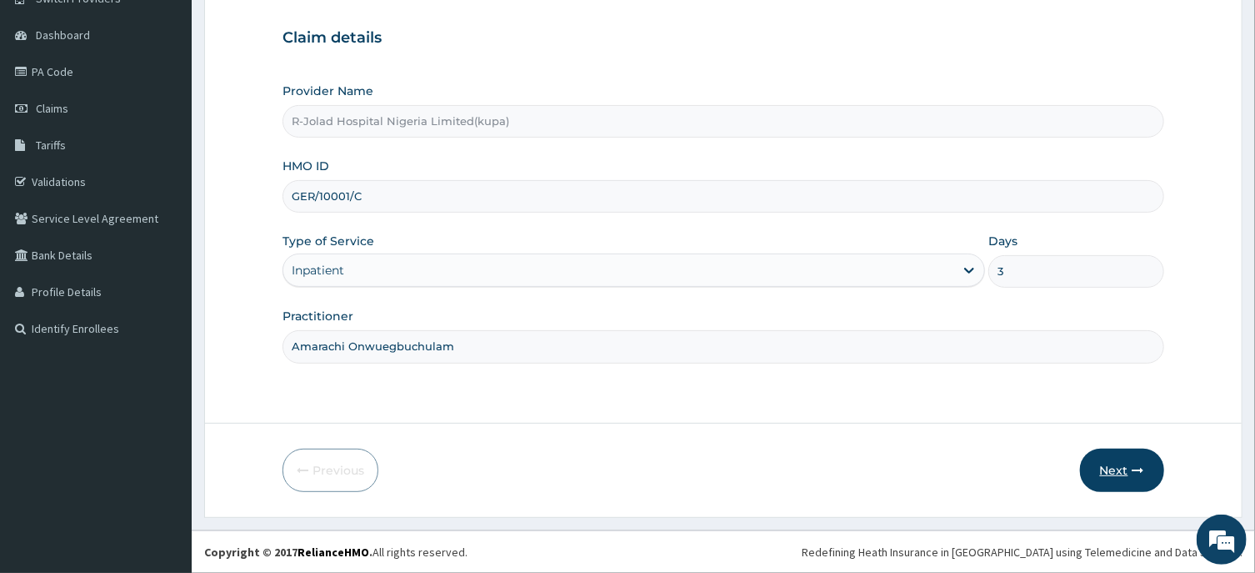
click at [1127, 465] on button "Next" at bounding box center [1122, 469] width 84 height 43
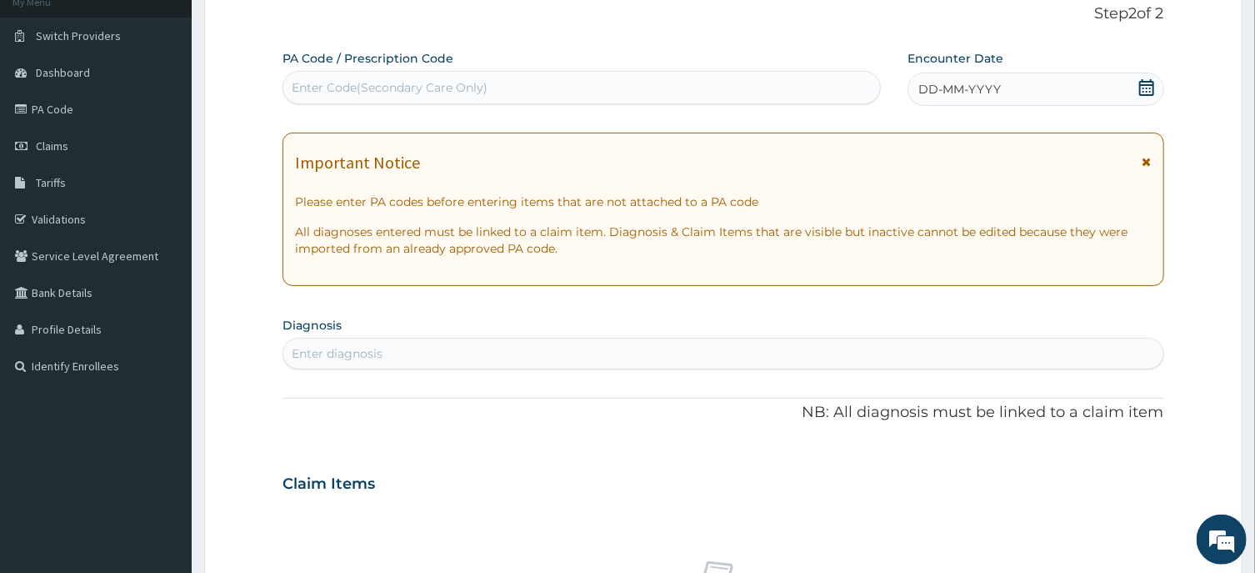
scroll to position [0, 0]
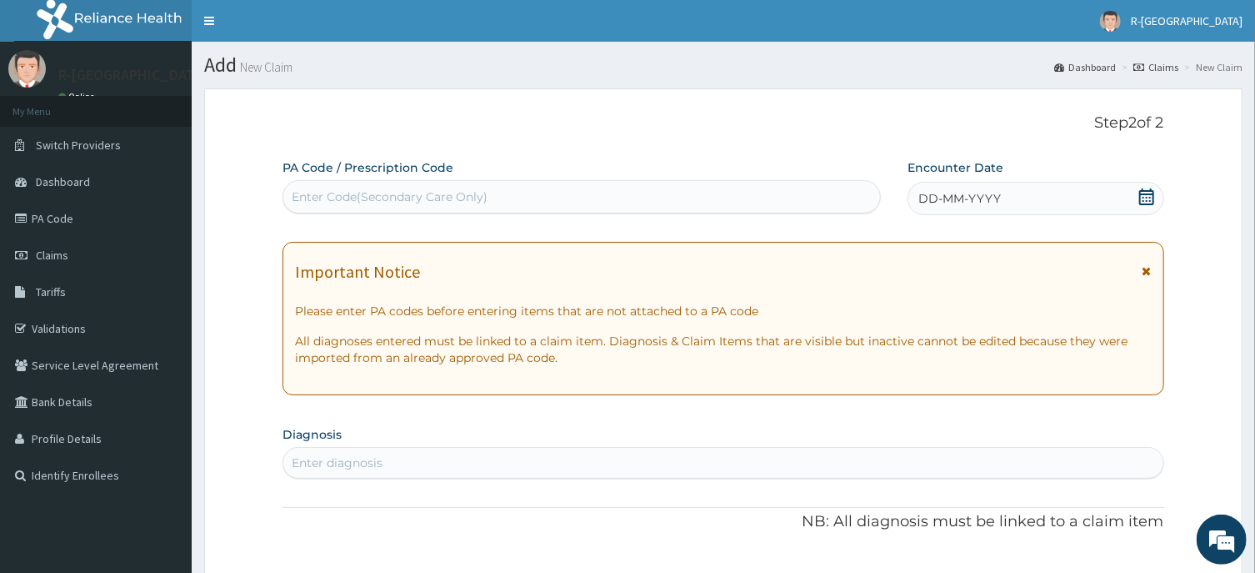
click at [312, 197] on div "Enter Code(Secondary Care Only)" at bounding box center [390, 196] width 196 height 17
paste input "PA/E8647A"
type input "PA/E8647A"
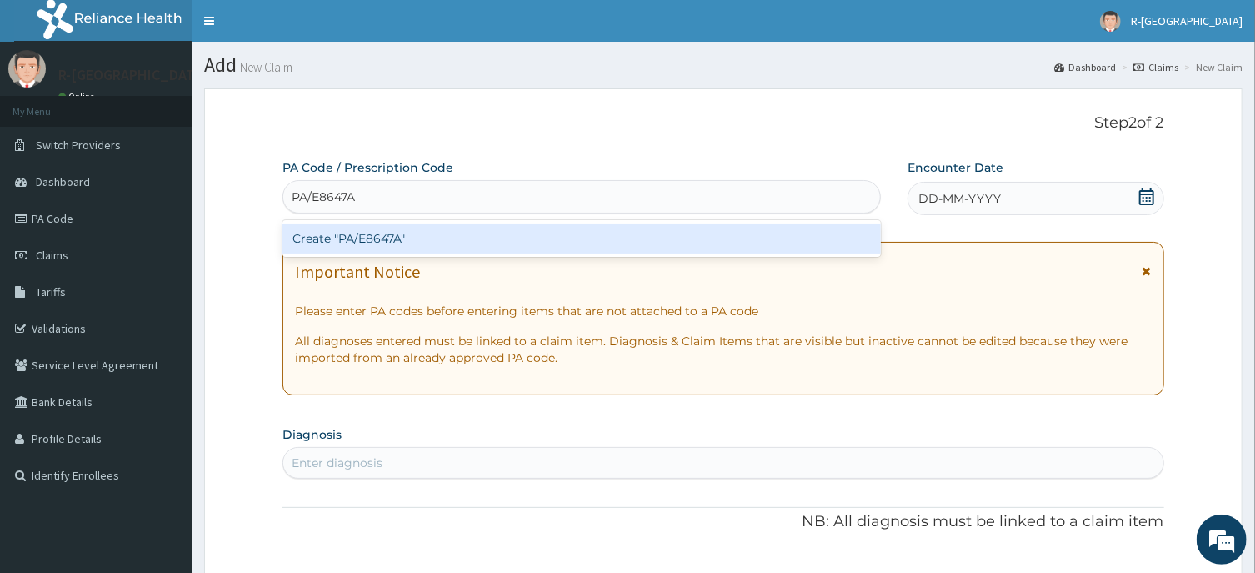
click at [375, 240] on div "Create "PA/E8647A"" at bounding box center [582, 238] width 598 height 30
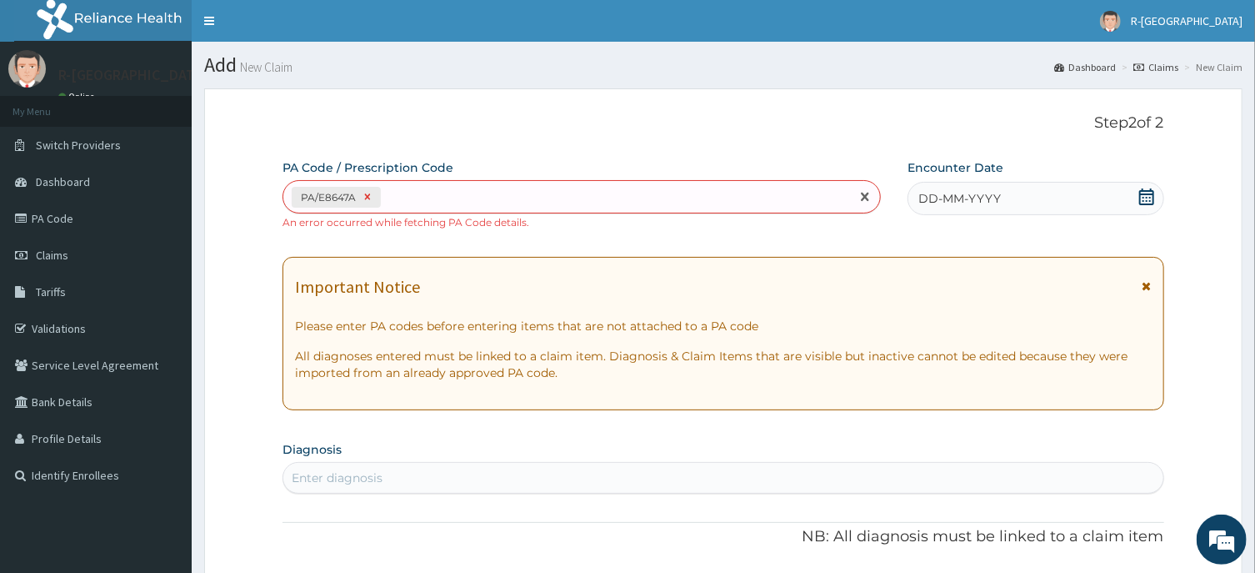
click at [366, 193] on icon at bounding box center [368, 197] width 12 height 12
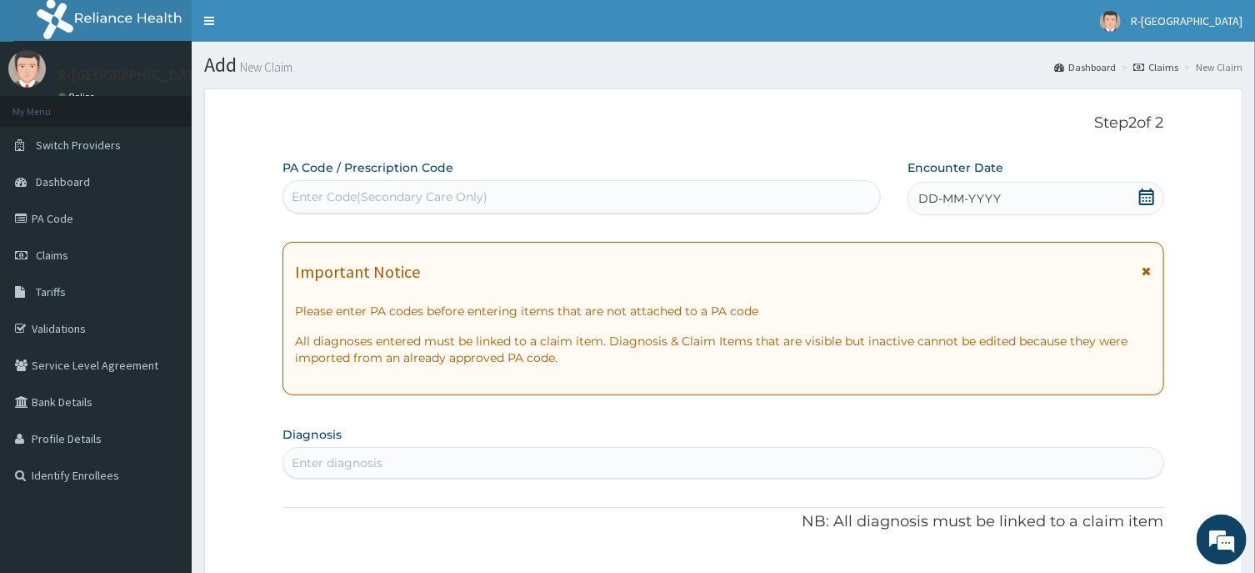
paste input "PA/E8647A"
type input "PA/E8647A"
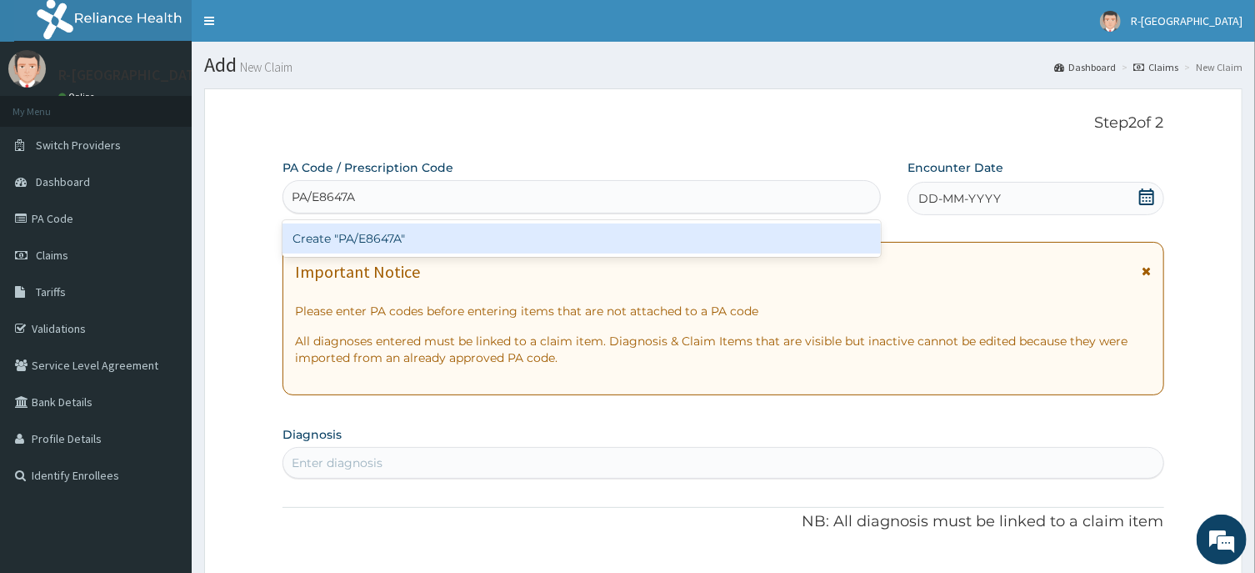
click at [374, 241] on div "Create "PA/E8647A"" at bounding box center [582, 238] width 598 height 30
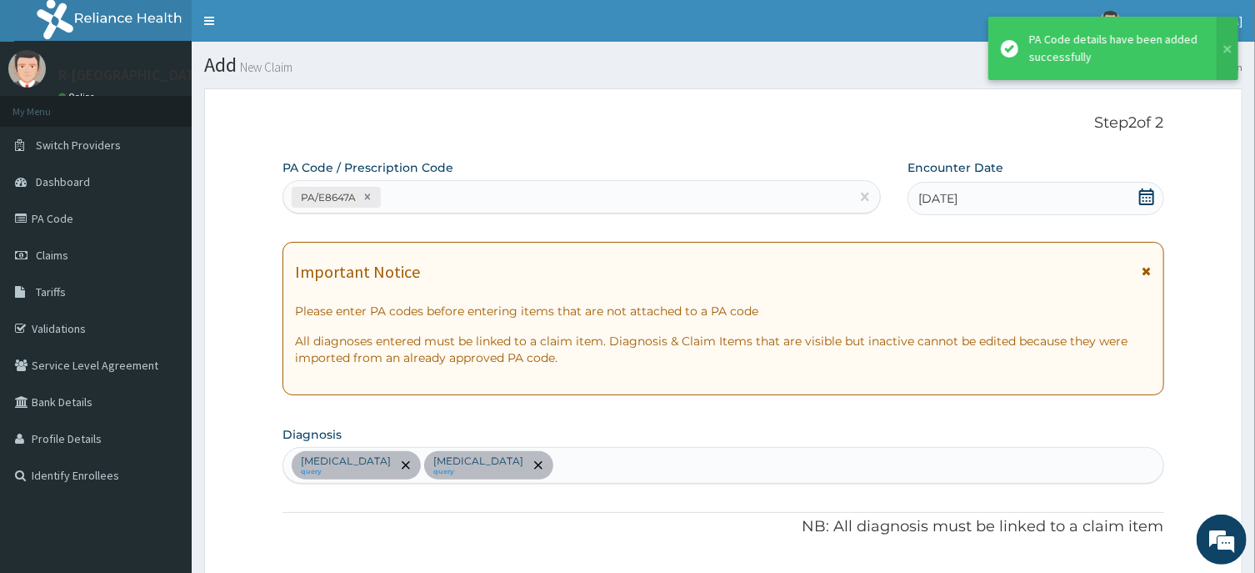
scroll to position [532, 0]
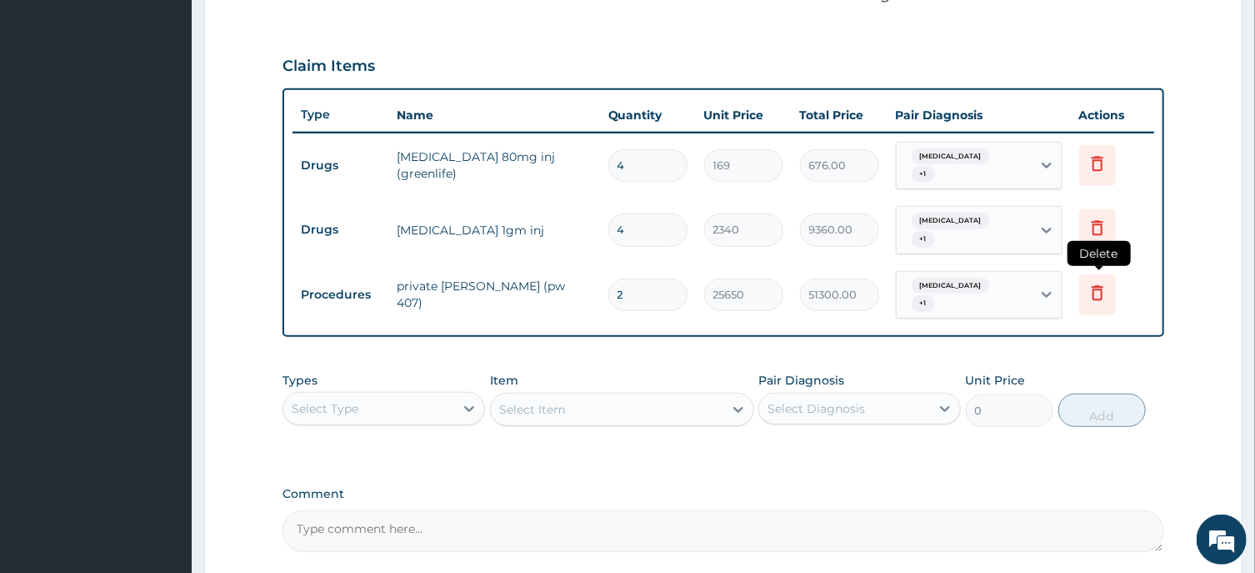
click at [1099, 285] on icon at bounding box center [1098, 293] width 20 height 20
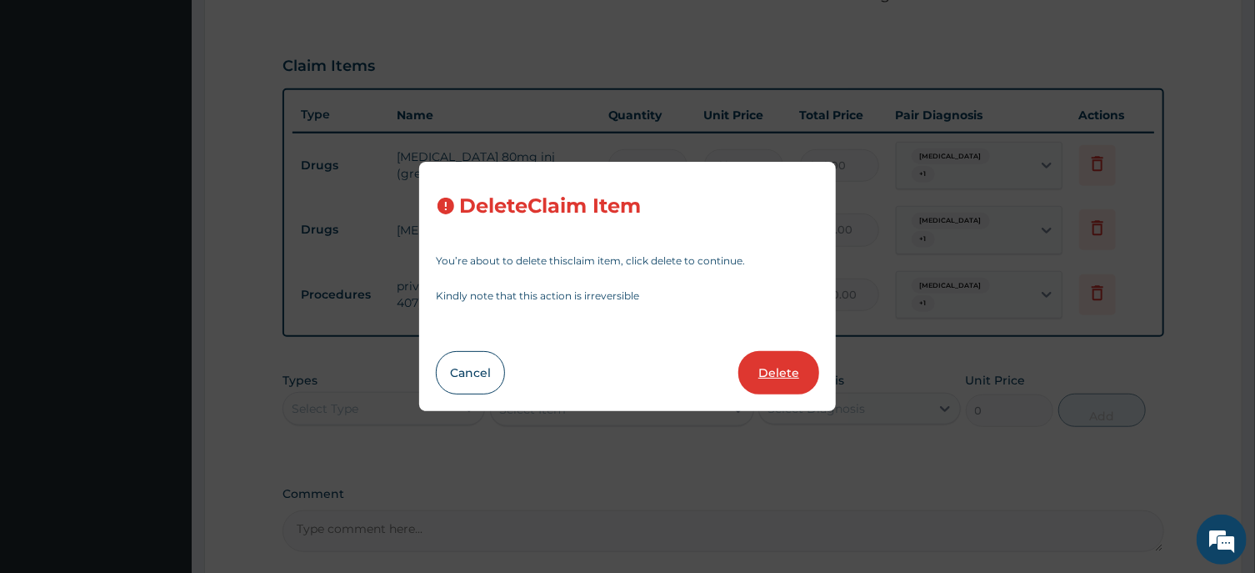
click at [807, 375] on button "Delete" at bounding box center [779, 372] width 81 height 43
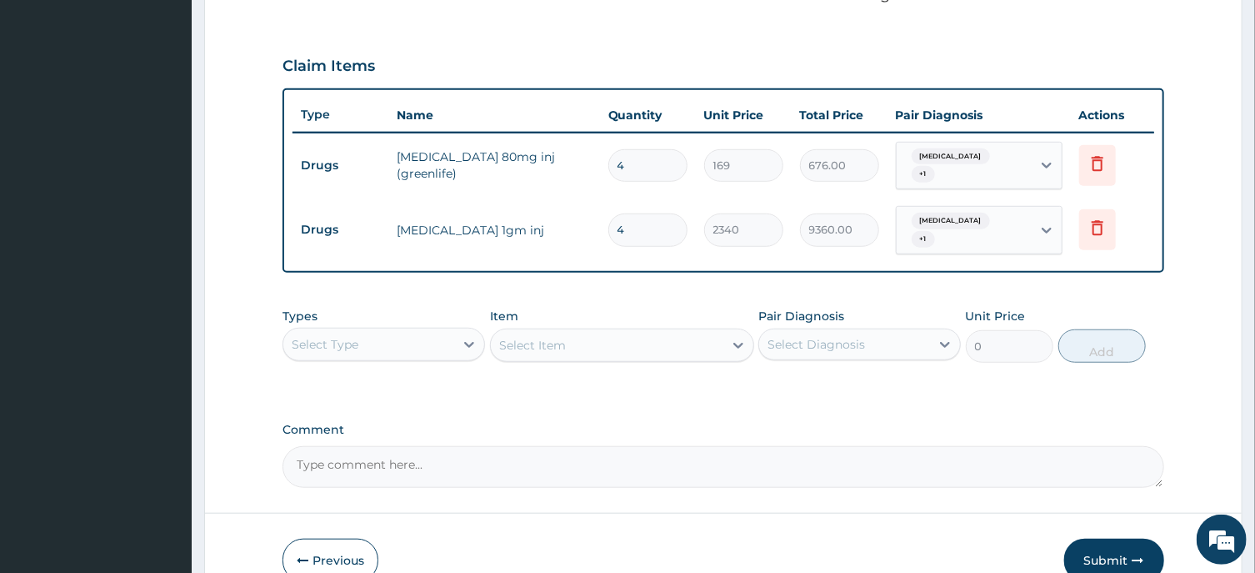
click at [358, 338] on div "Select Type" at bounding box center [325, 344] width 67 height 17
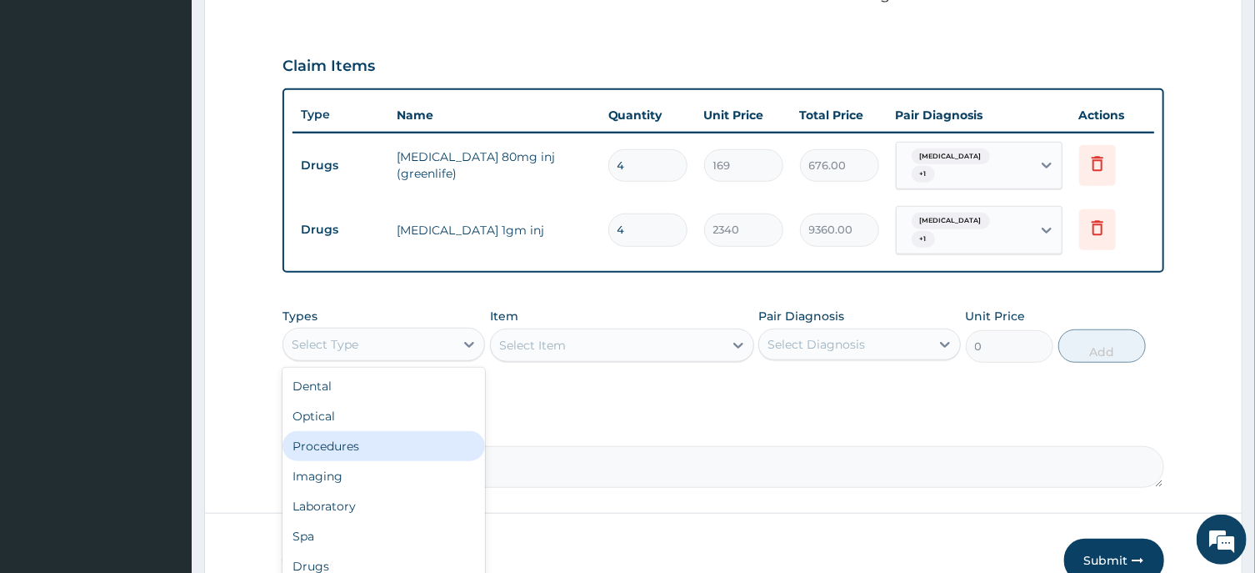
click at [328, 439] on div "Procedures" at bounding box center [384, 446] width 203 height 30
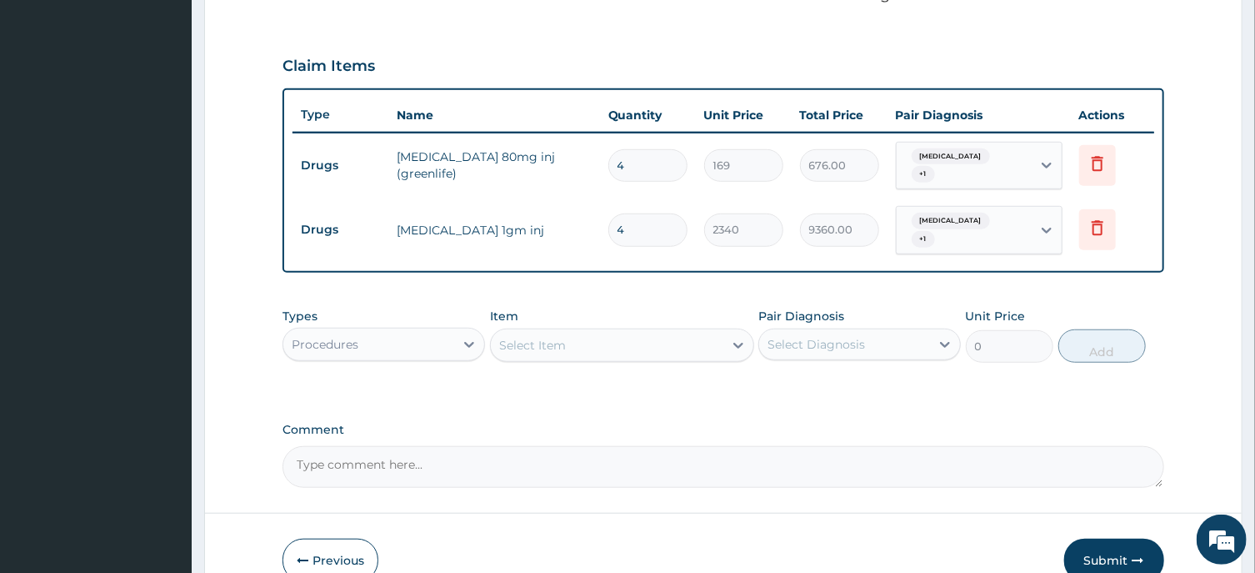
click at [536, 341] on div "Select Item" at bounding box center [532, 345] width 67 height 17
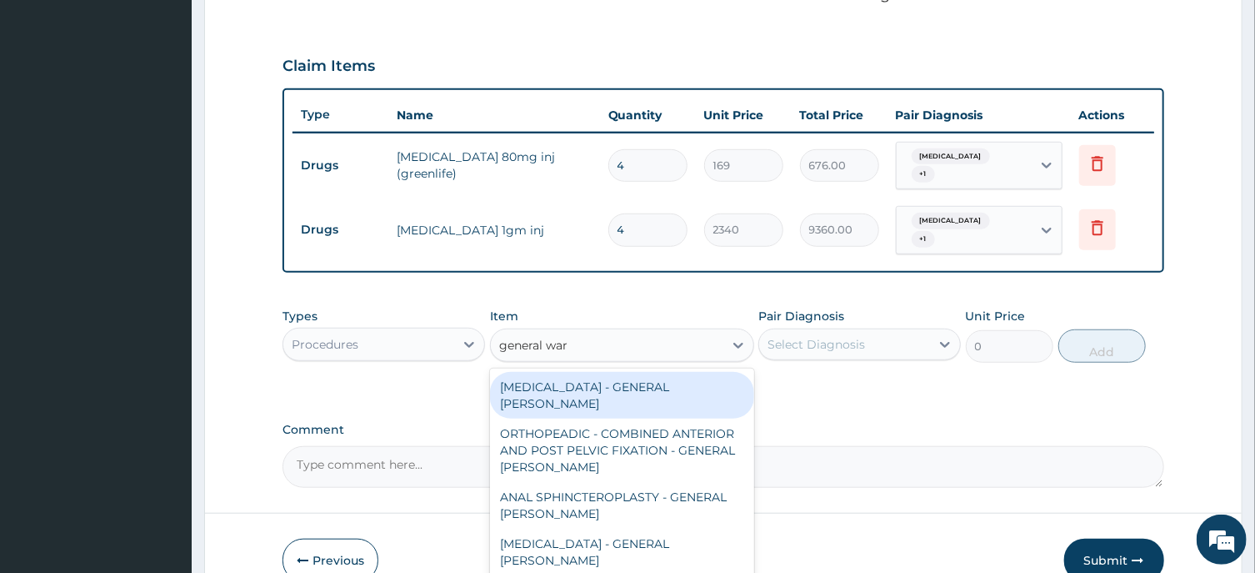
type input "general ward"
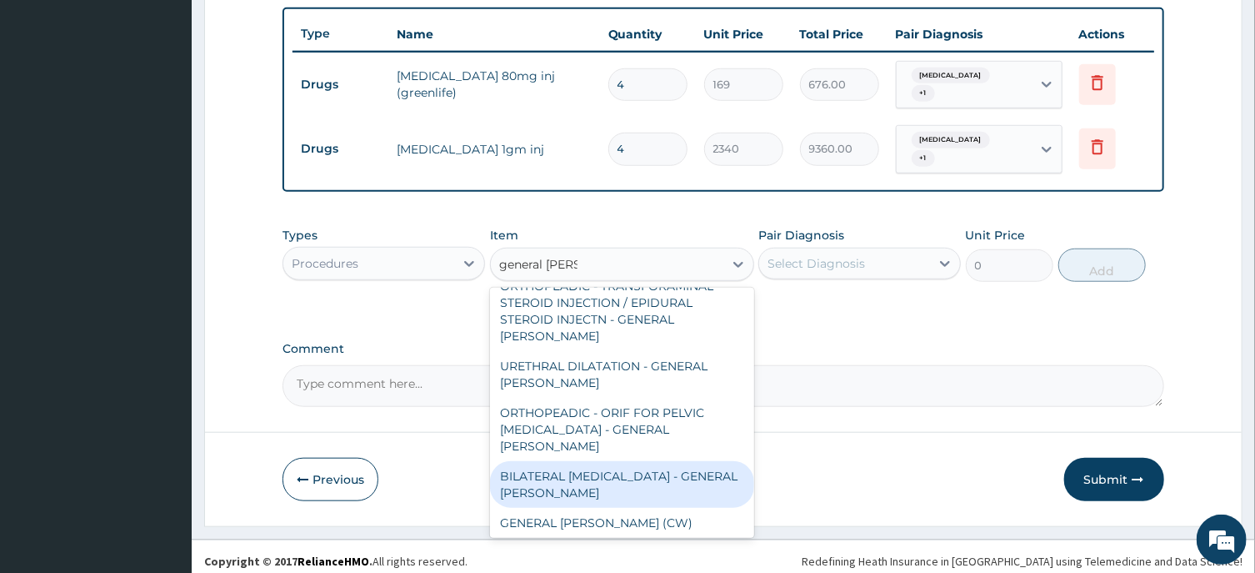
scroll to position [838, 0]
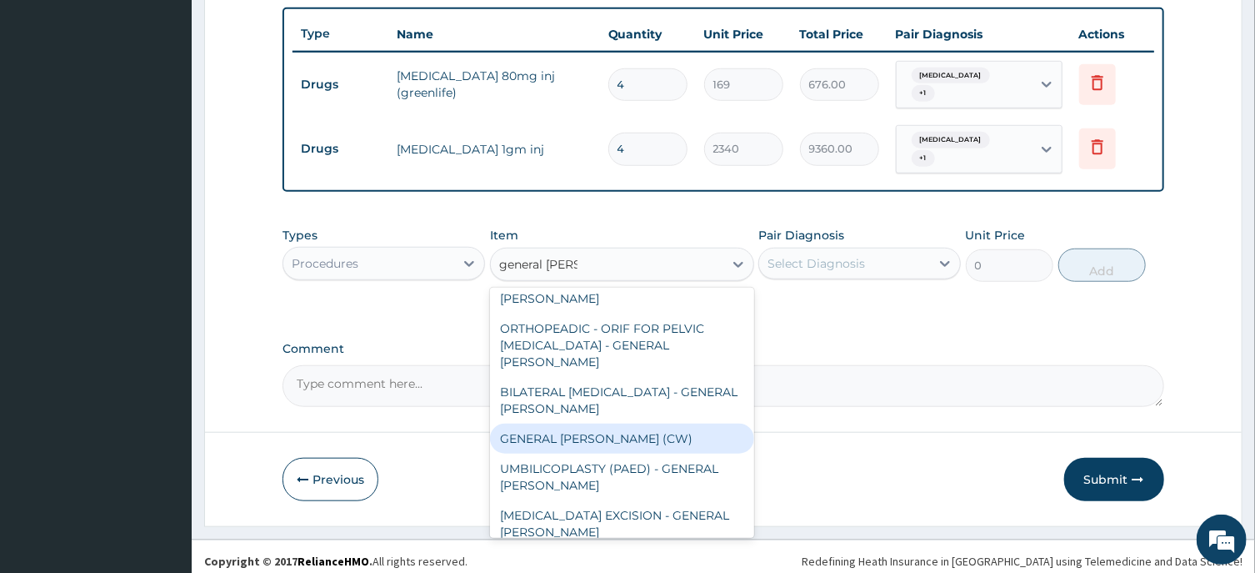
click at [593, 423] on div "GENERAL [PERSON_NAME] (CW)" at bounding box center [622, 438] width 264 height 30
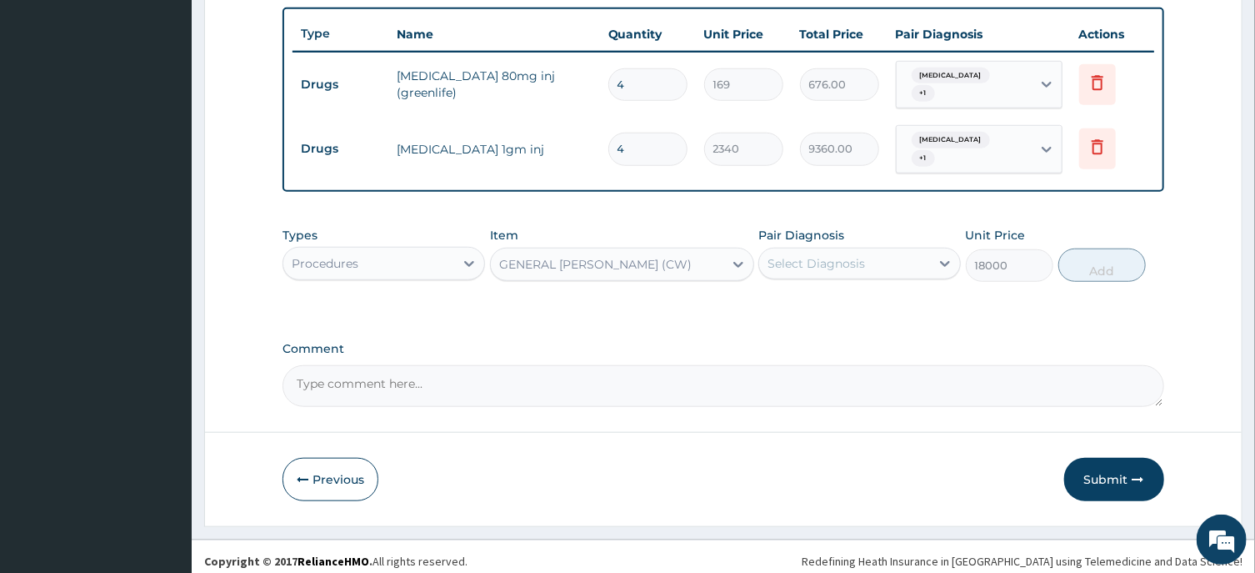
type input "18000"
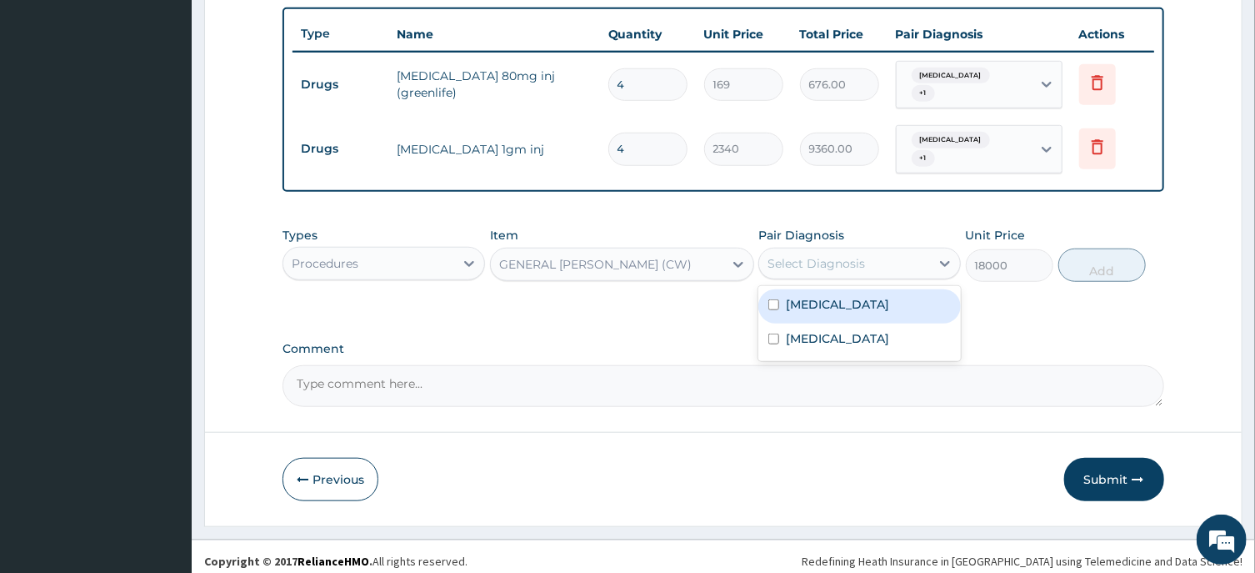
click at [836, 255] on div "Select Diagnosis" at bounding box center [817, 263] width 98 height 17
click at [846, 293] on div "Sepsis" at bounding box center [860, 306] width 203 height 34
checkbox input "true"
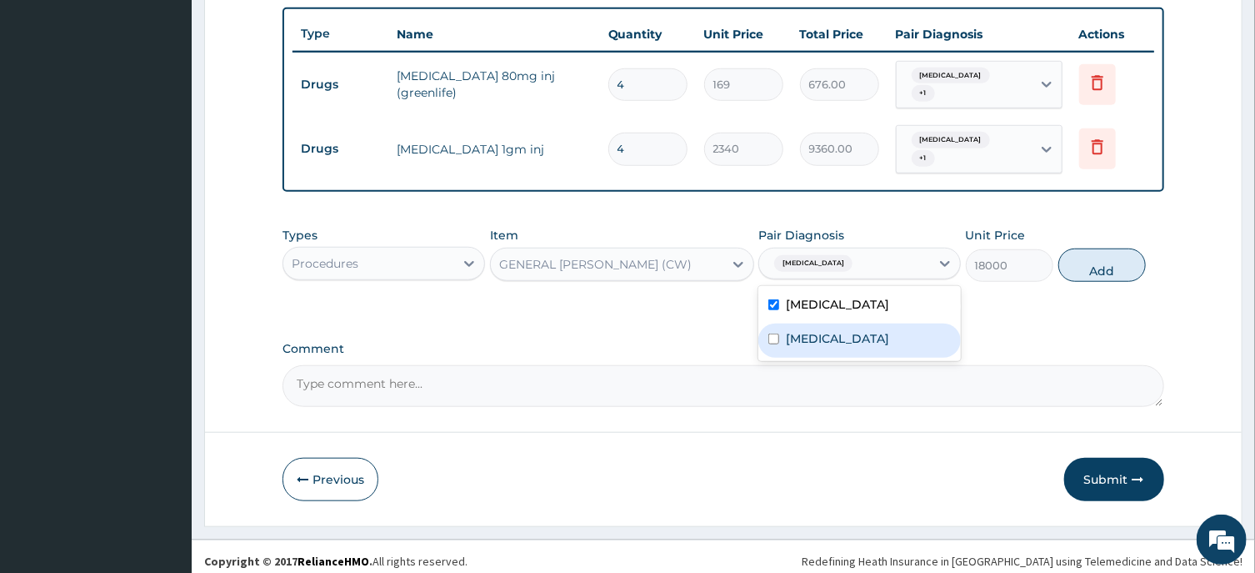
click at [889, 336] on label "Infectious gastroenteritis" at bounding box center [837, 338] width 103 height 17
checkbox input "true"
click at [1107, 252] on button "Add" at bounding box center [1103, 264] width 88 height 33
type input "0"
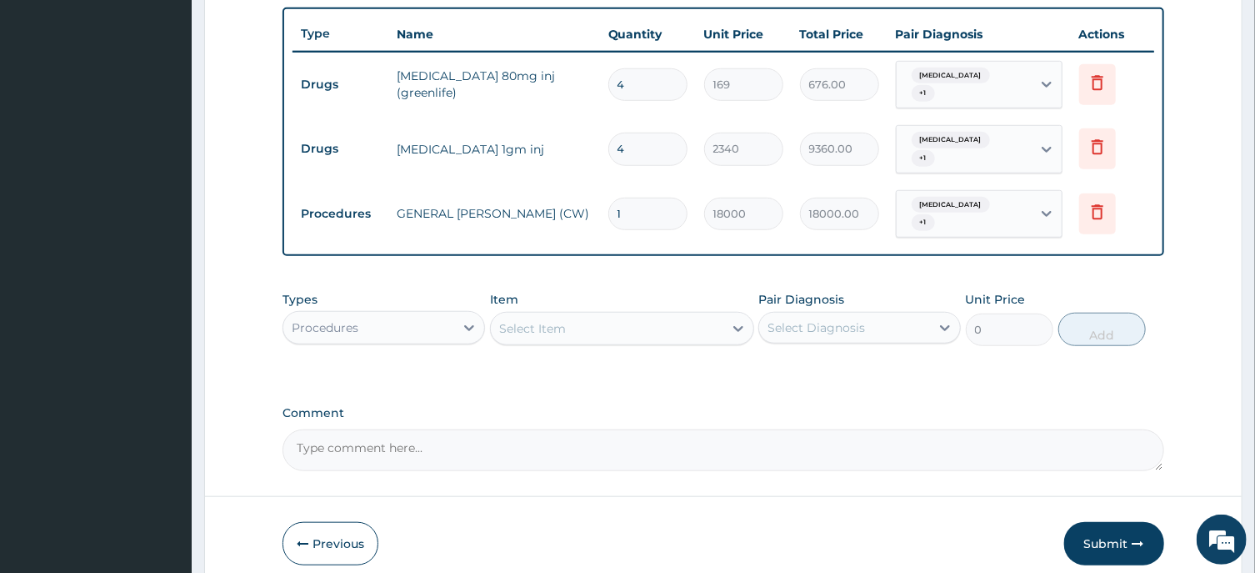
drag, startPoint x: 614, startPoint y: 210, endPoint x: 598, endPoint y: 213, distance: 16.2
click at [608, 213] on input "1" at bounding box center [647, 214] width 79 height 33
type input "3"
type input "54000.00"
type input "3"
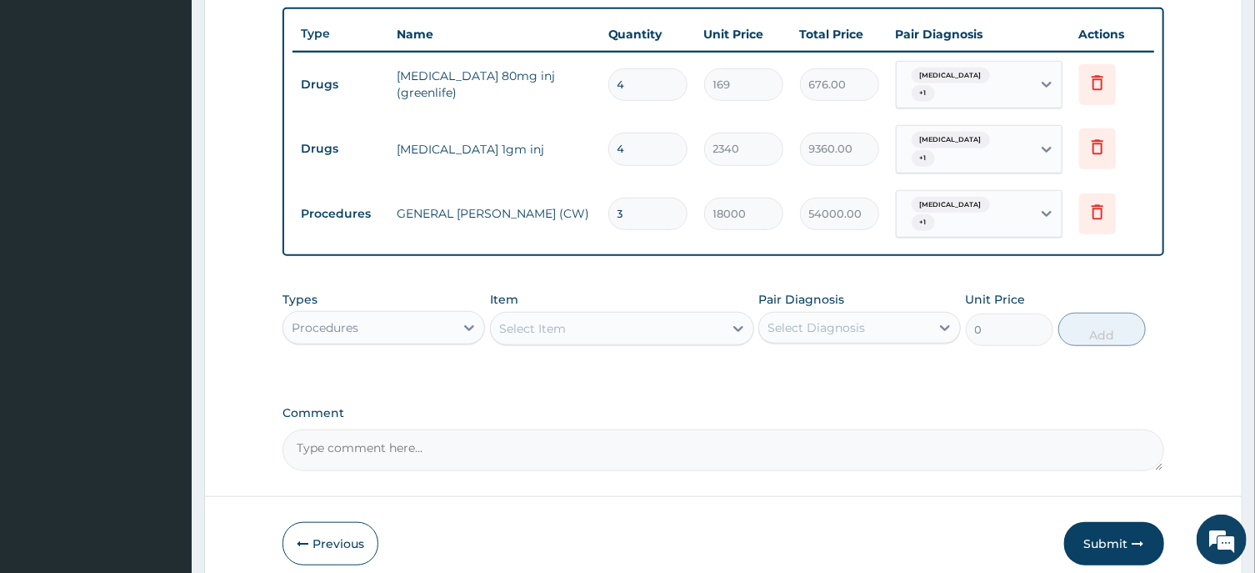
click at [526, 320] on div "Select Item" at bounding box center [532, 328] width 67 height 17
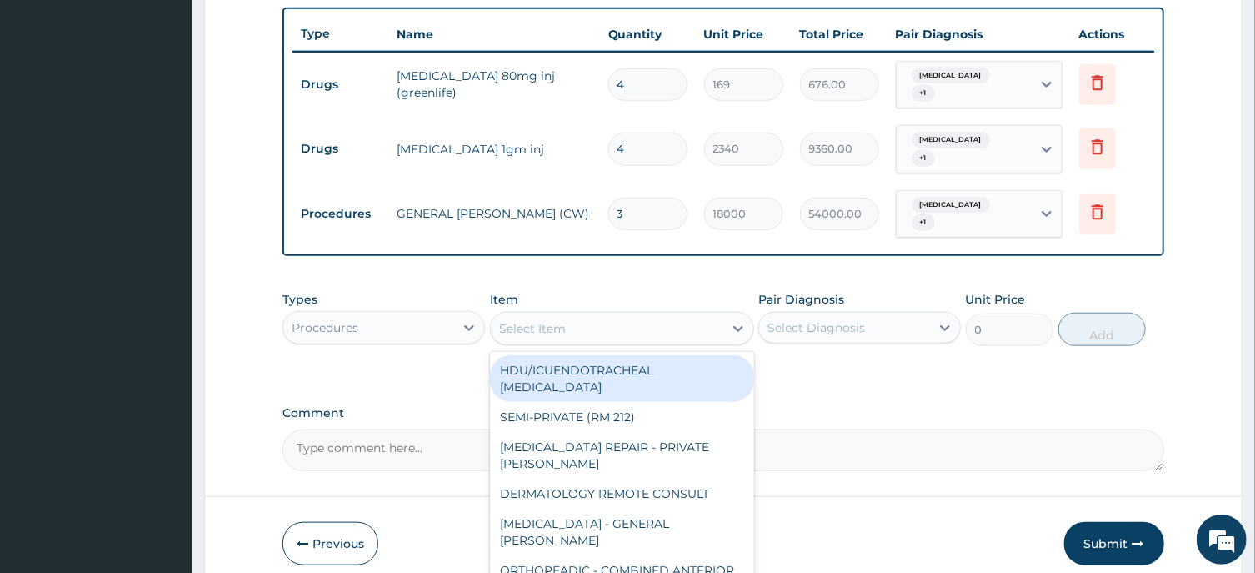
type input "m"
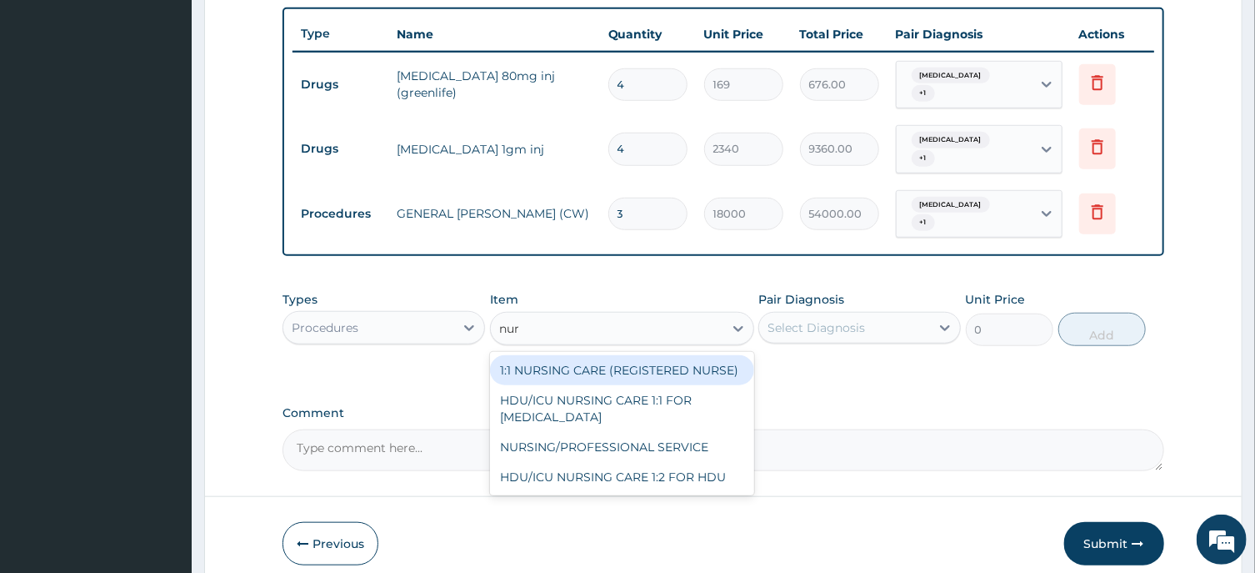
type input "nurs"
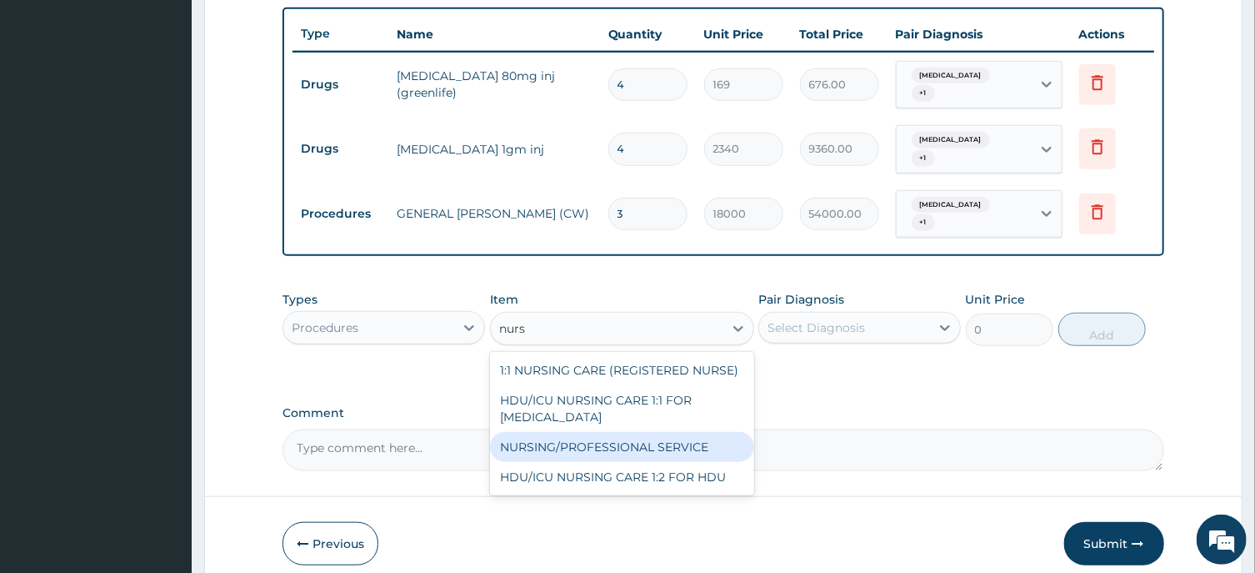
click at [630, 432] on div "NURSING/PROFESSIONAL SERVICE" at bounding box center [622, 447] width 264 height 30
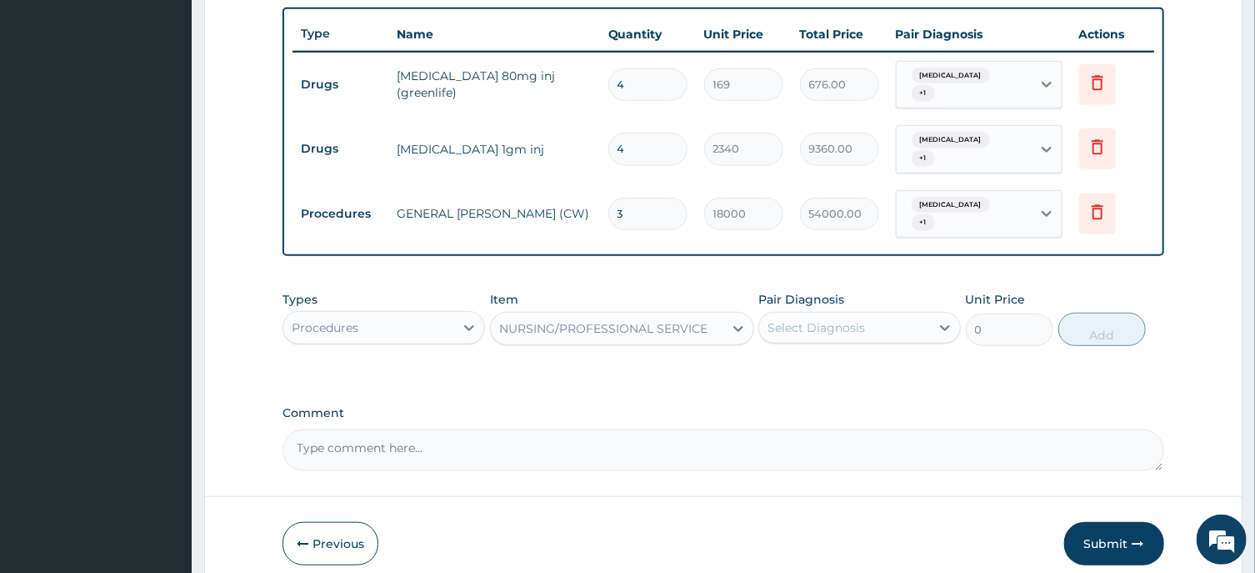
type input "13500"
drag, startPoint x: 831, startPoint y: 306, endPoint x: 839, endPoint y: 310, distance: 9.3
click at [832, 319] on div "Select Diagnosis" at bounding box center [817, 327] width 98 height 17
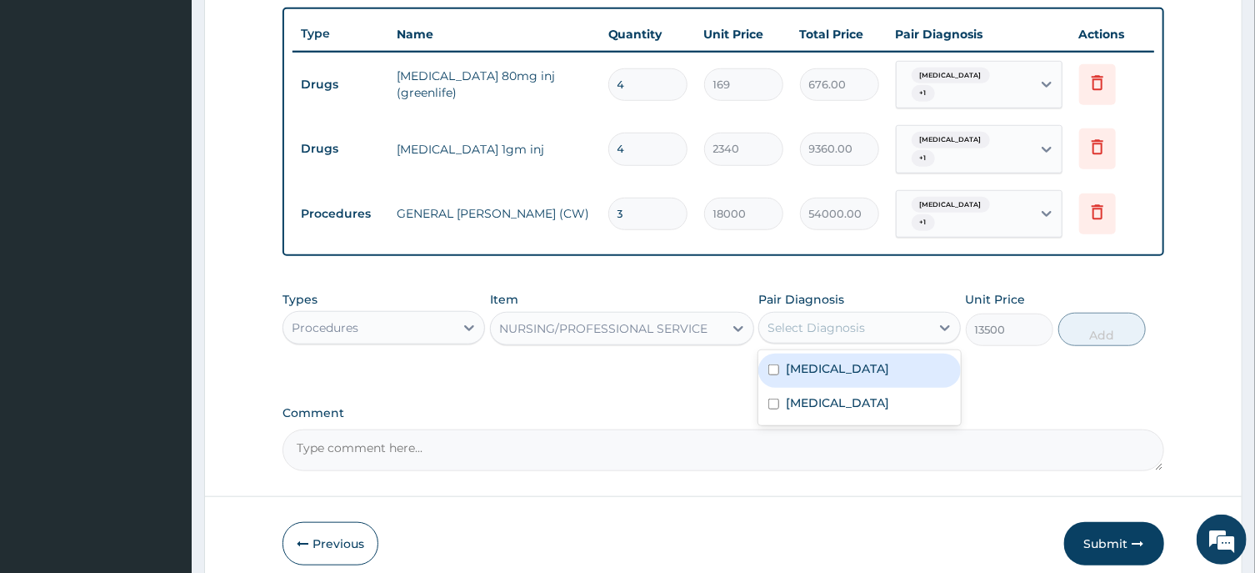
drag, startPoint x: 814, startPoint y: 354, endPoint x: 819, endPoint y: 381, distance: 27.3
click at [814, 360] on label "Sepsis" at bounding box center [837, 368] width 103 height 17
checkbox input "true"
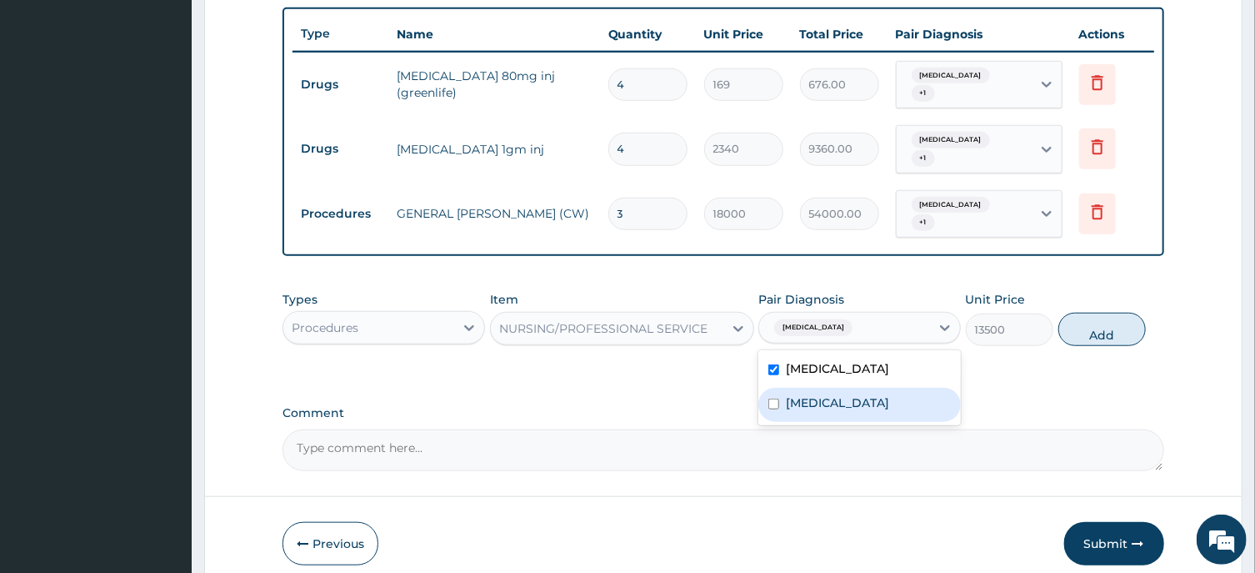
click at [843, 394] on label "Infectious gastroenteritis" at bounding box center [837, 402] width 103 height 17
checkbox input "true"
click at [1093, 318] on button "Add" at bounding box center [1103, 329] width 88 height 33
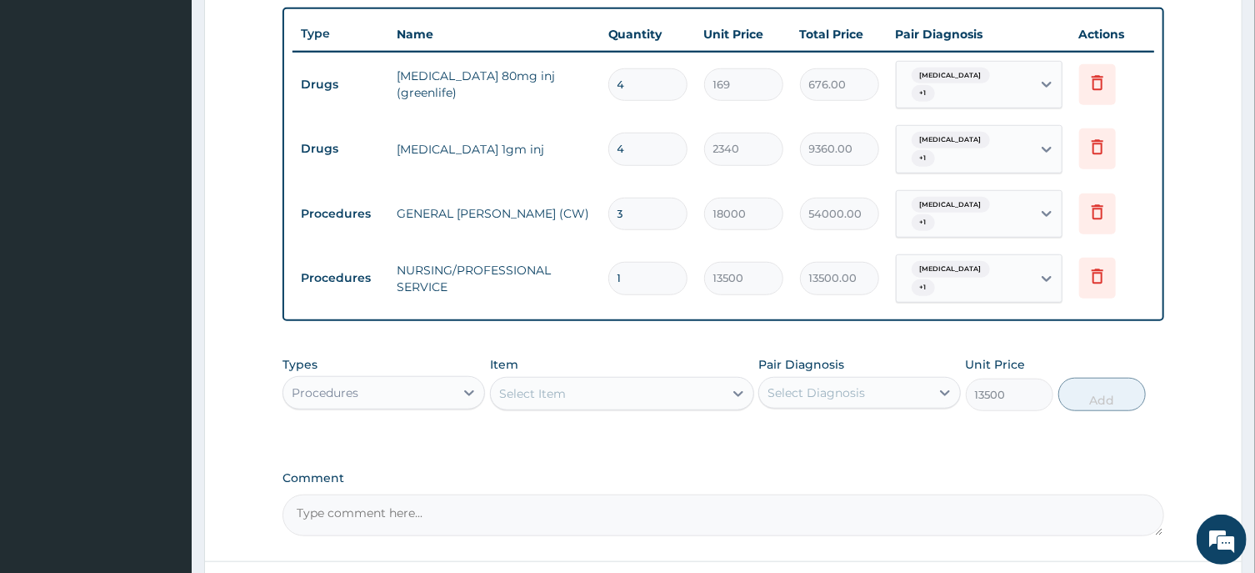
type input "0"
click at [608, 262] on input "1" at bounding box center [647, 278] width 79 height 33
type input "3"
type input "40500.00"
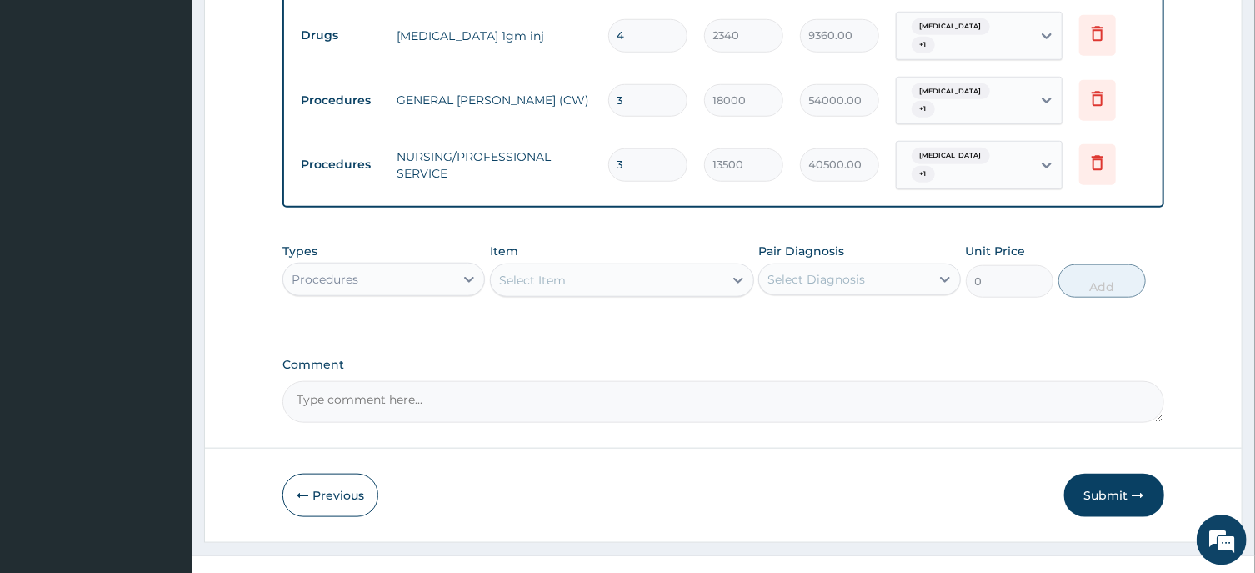
scroll to position [729, 0]
type input "3"
click at [550, 269] on div "Select Item" at bounding box center [532, 277] width 67 height 17
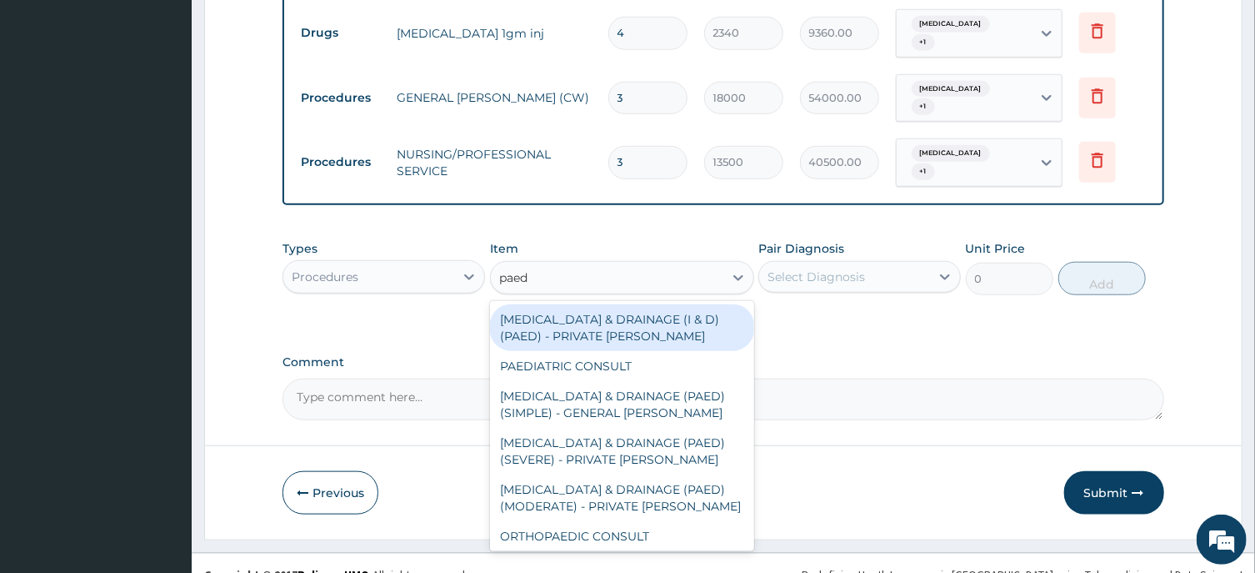
type input "paedi"
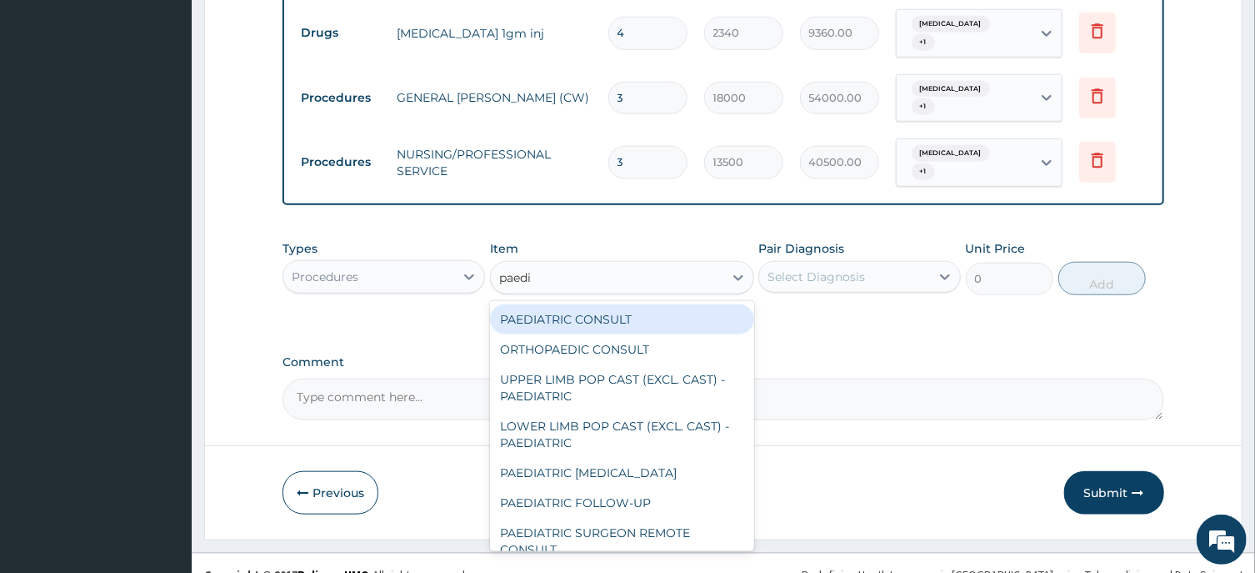
drag, startPoint x: 664, startPoint y: 292, endPoint x: 767, endPoint y: 268, distance: 106.0
click at [667, 304] on div "PAEDIATRIC CONSULT" at bounding box center [622, 319] width 264 height 30
type input "24300"
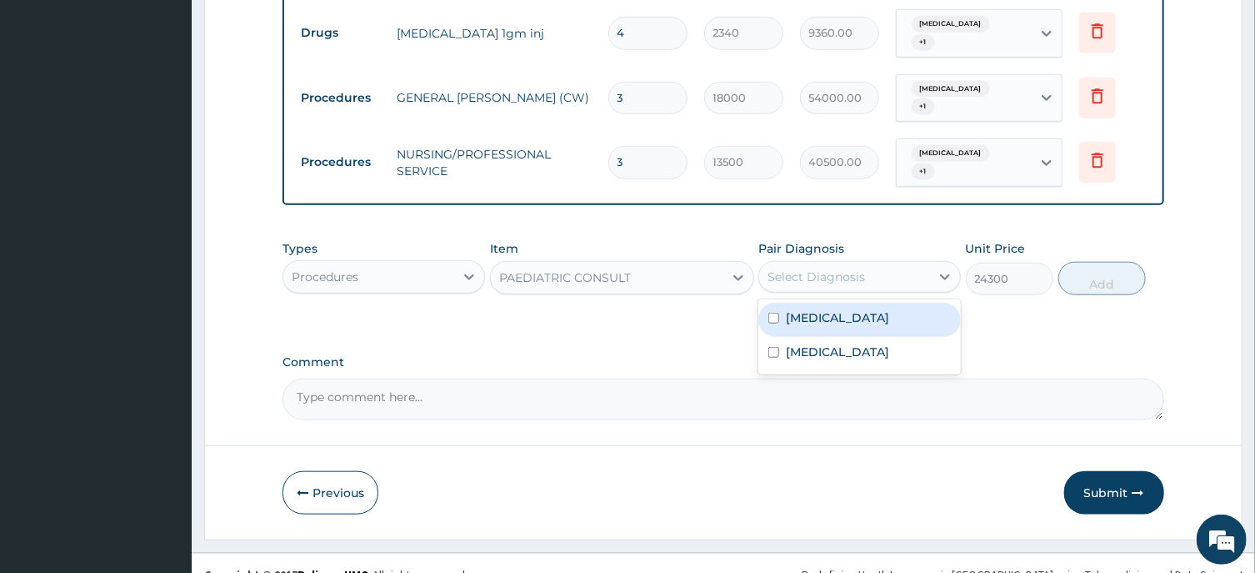
click at [829, 263] on div "Select Diagnosis" at bounding box center [844, 276] width 171 height 27
click at [825, 305] on div "Sepsis" at bounding box center [860, 320] width 203 height 34
checkbox input "true"
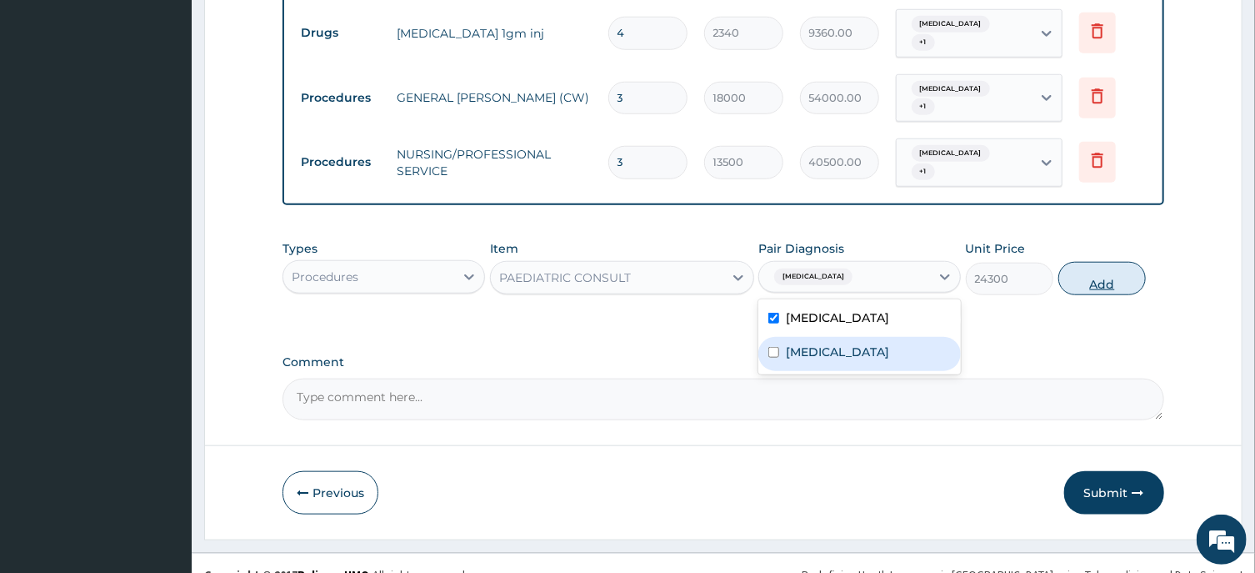
click at [1104, 263] on button "Add" at bounding box center [1103, 278] width 88 height 33
type input "0"
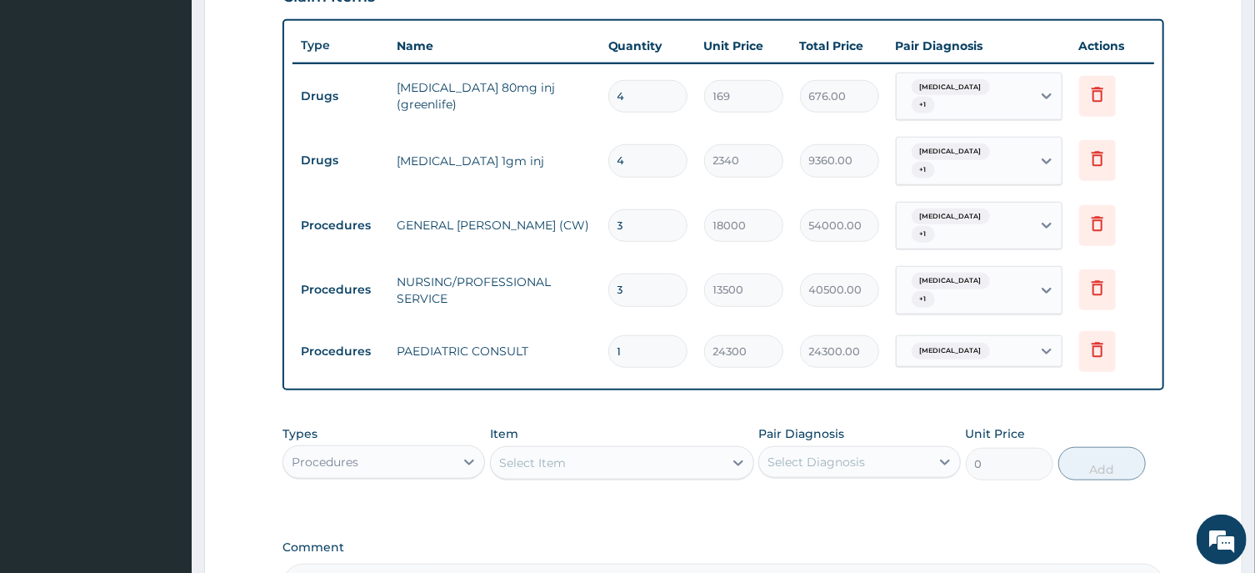
scroll to position [639, 0]
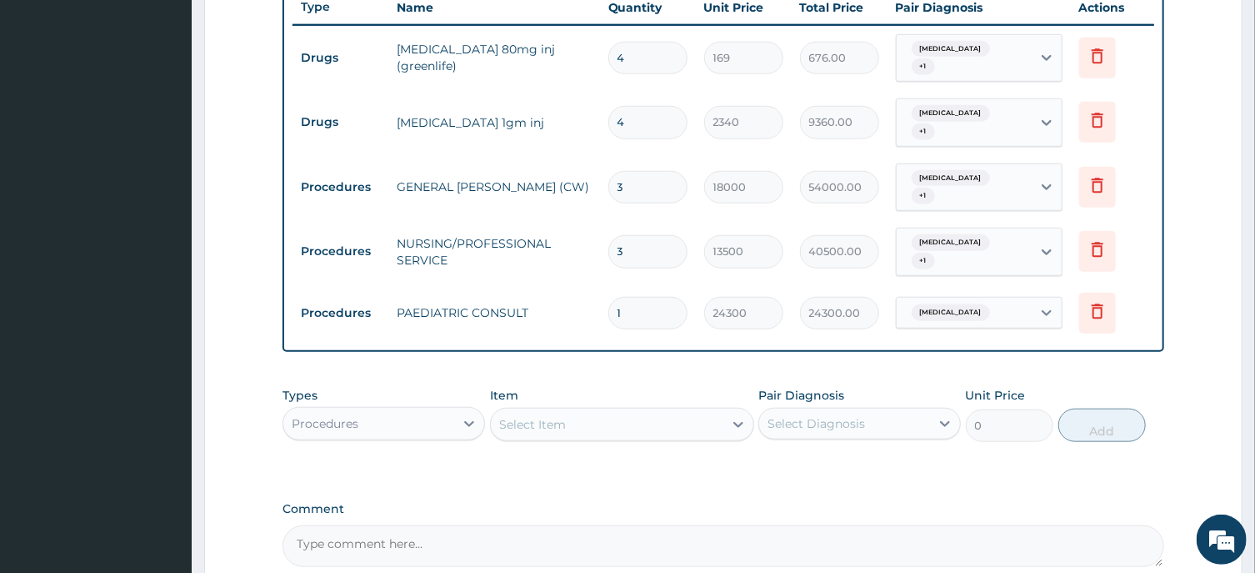
drag, startPoint x: 328, startPoint y: 402, endPoint x: 388, endPoint y: 318, distance: 102.2
click at [329, 415] on div "Procedures" at bounding box center [325, 423] width 67 height 17
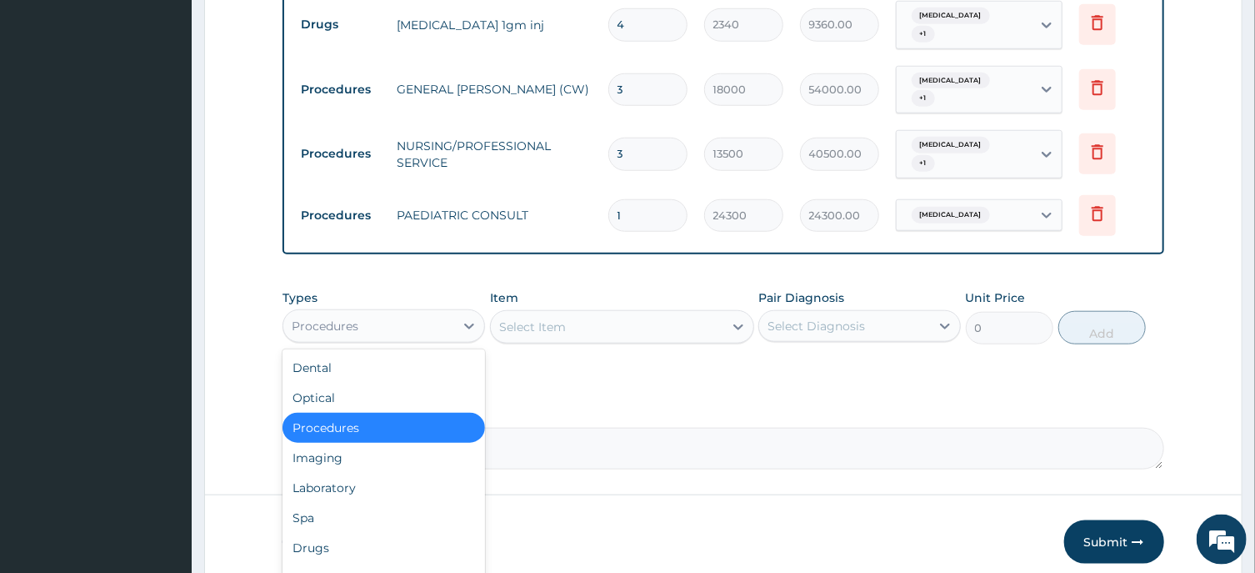
scroll to position [786, 0]
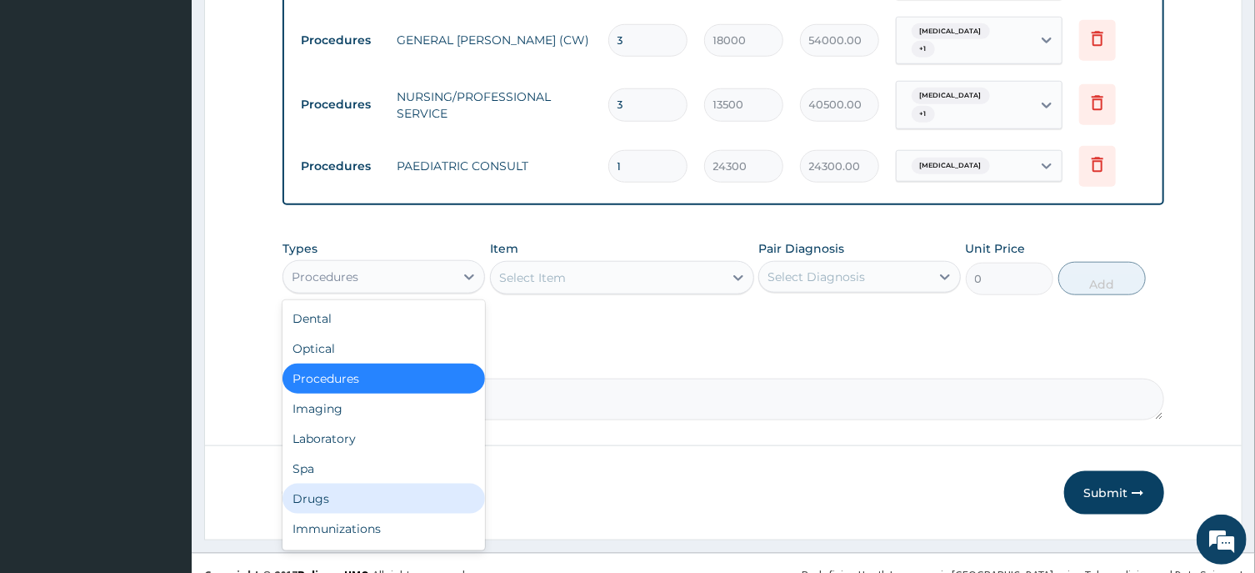
click at [318, 483] on div "Drugs" at bounding box center [384, 498] width 203 height 30
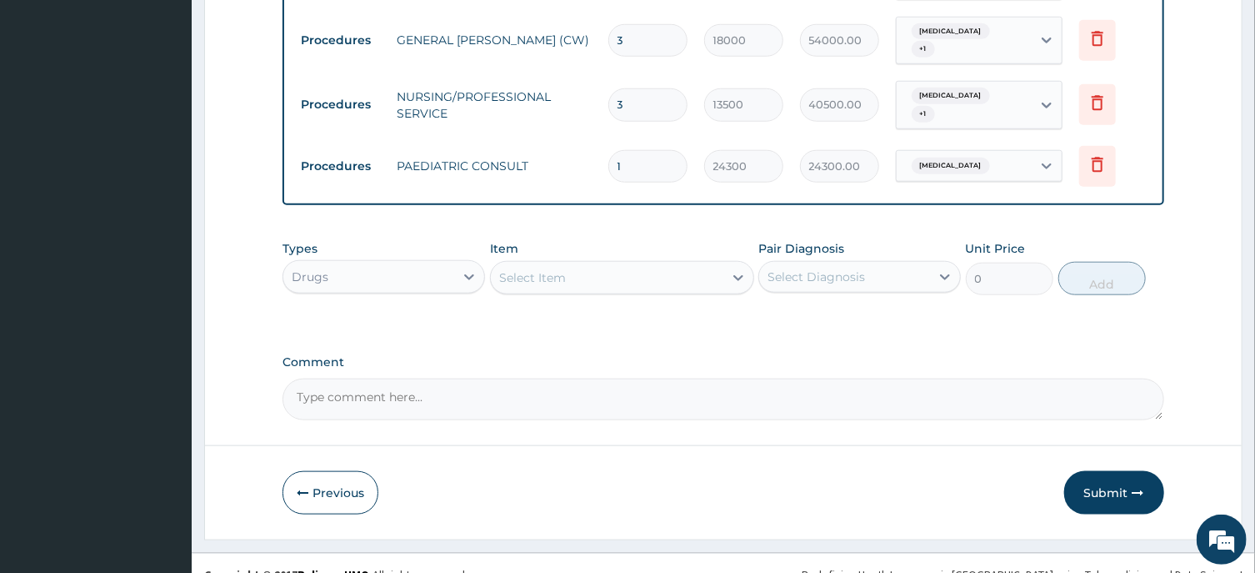
click at [518, 268] on div "Select Item" at bounding box center [622, 277] width 264 height 33
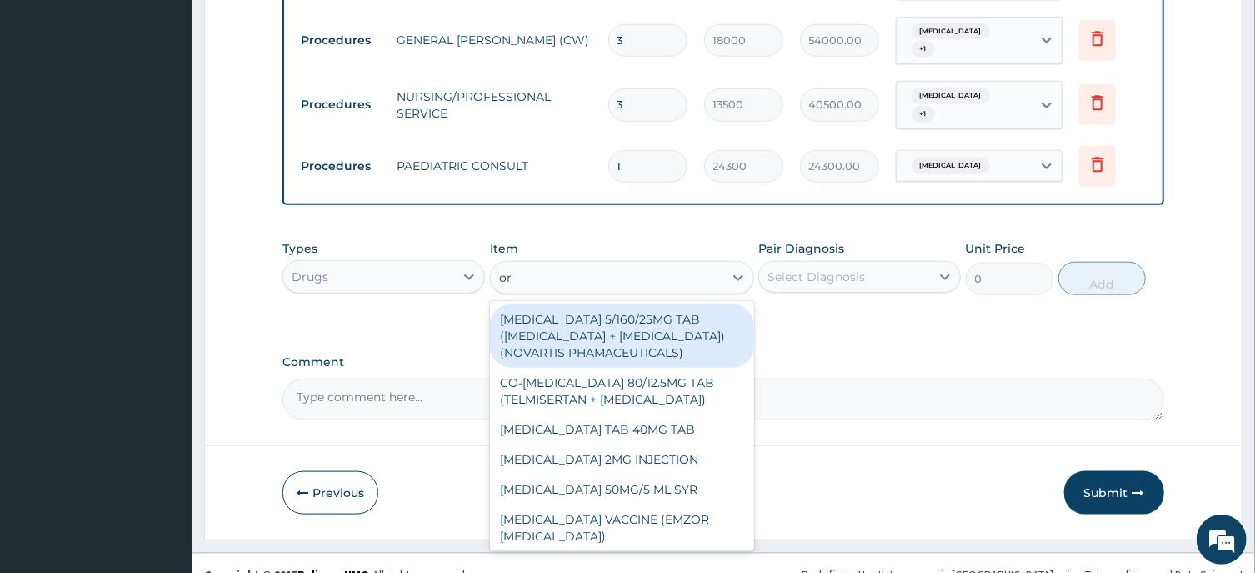
type input "ors"
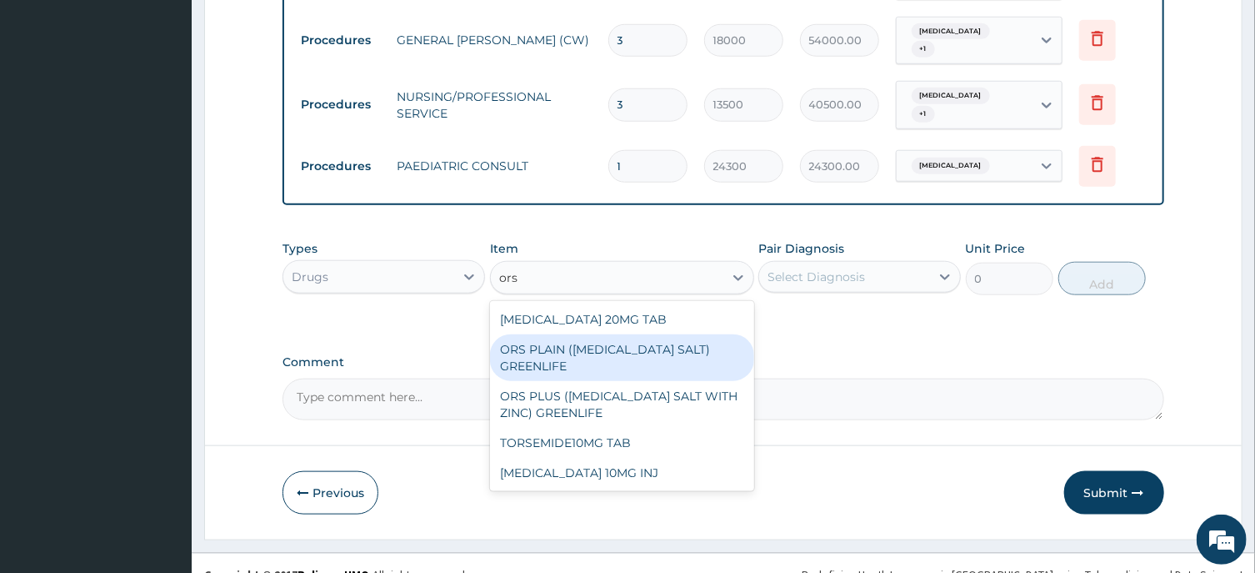
drag, startPoint x: 630, startPoint y: 328, endPoint x: 734, endPoint y: 322, distance: 104.4
click at [632, 334] on div "ORS PLAIN (ORAL REHYDRATION SALT) GREENLIFE" at bounding box center [622, 357] width 264 height 47
type input "364"
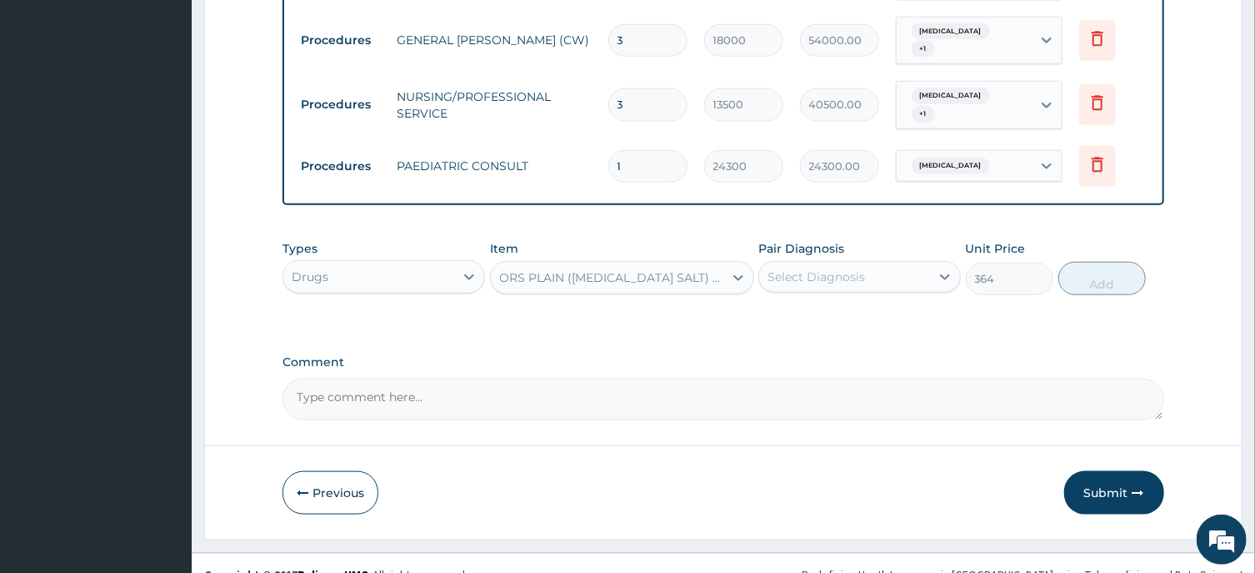
click at [864, 263] on div "Select Diagnosis" at bounding box center [844, 276] width 171 height 27
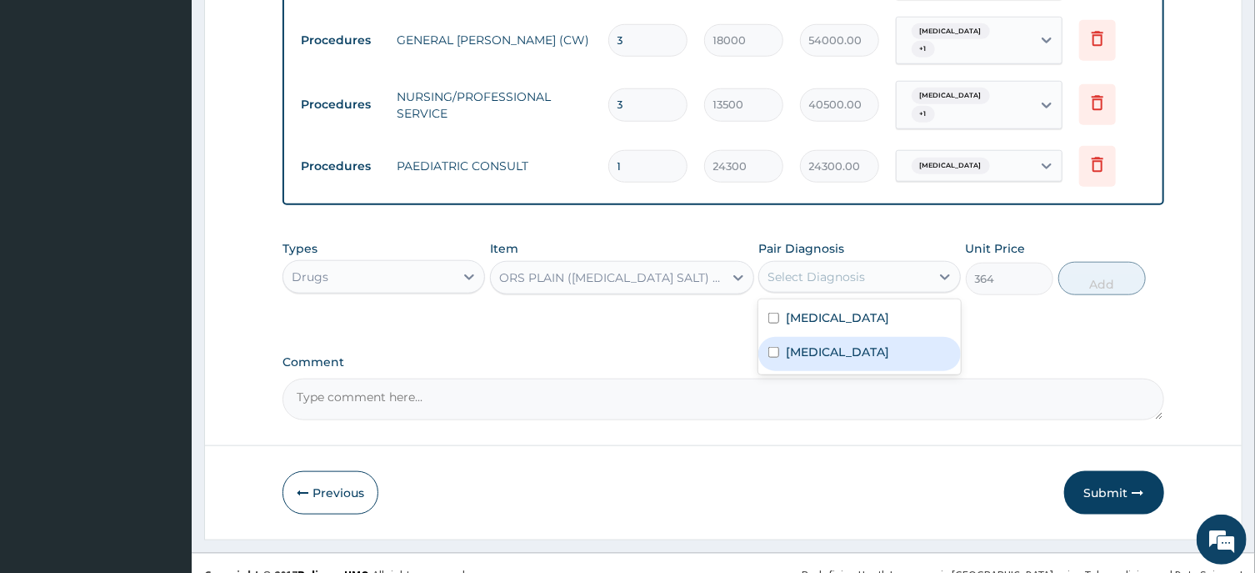
click at [869, 343] on label "Infectious gastroenteritis" at bounding box center [837, 351] width 103 height 17
checkbox input "true"
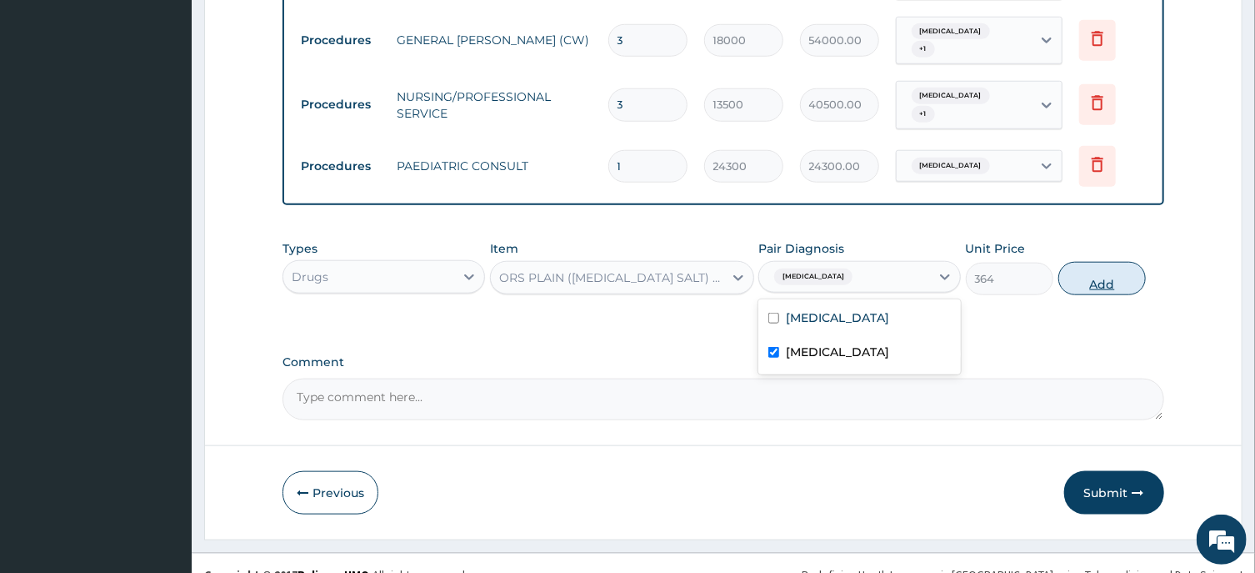
click at [1115, 262] on button "Add" at bounding box center [1103, 278] width 88 height 33
type input "0"
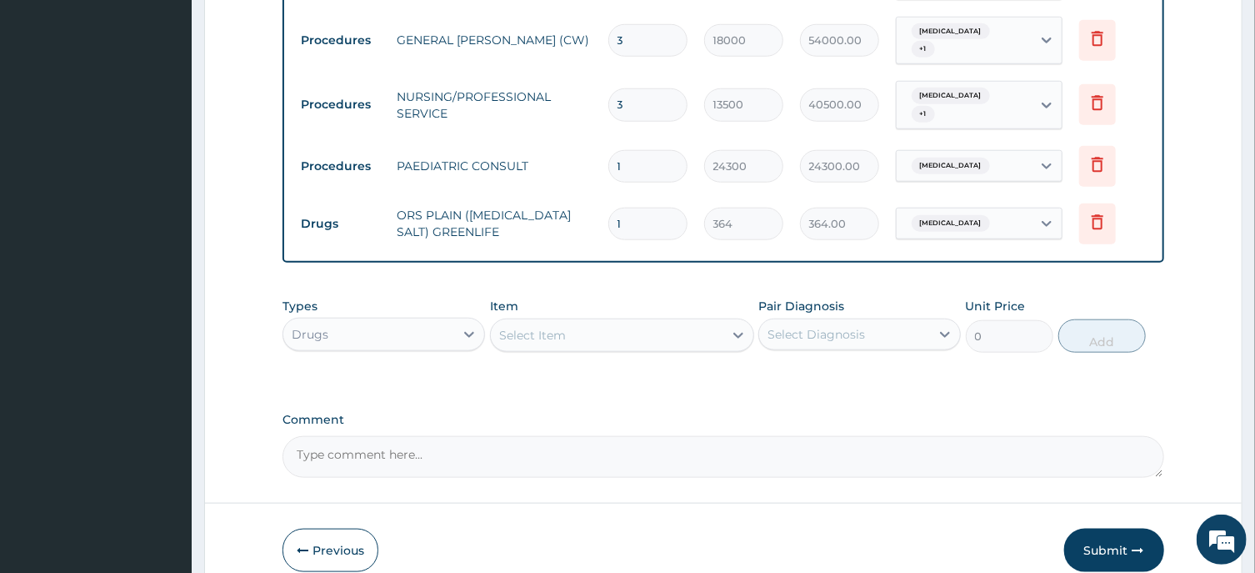
click at [532, 327] on div "Select Item" at bounding box center [532, 335] width 67 height 17
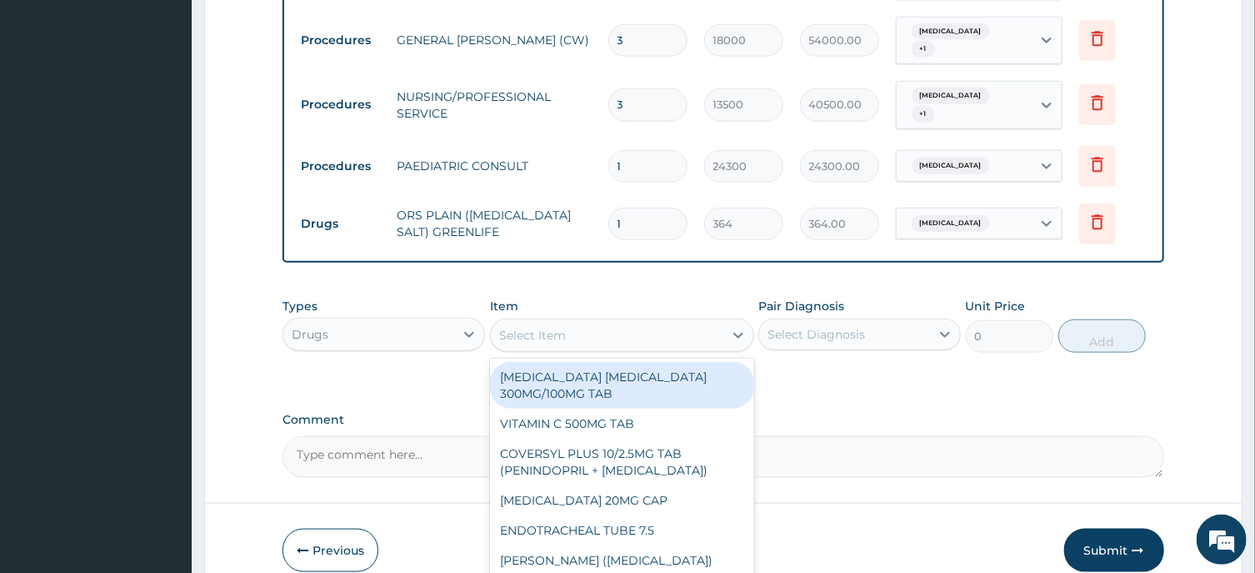
paste input "ZINC DISPERSIBLE 20MG"
type input "ZINC DISPERSIBLE 20MG"
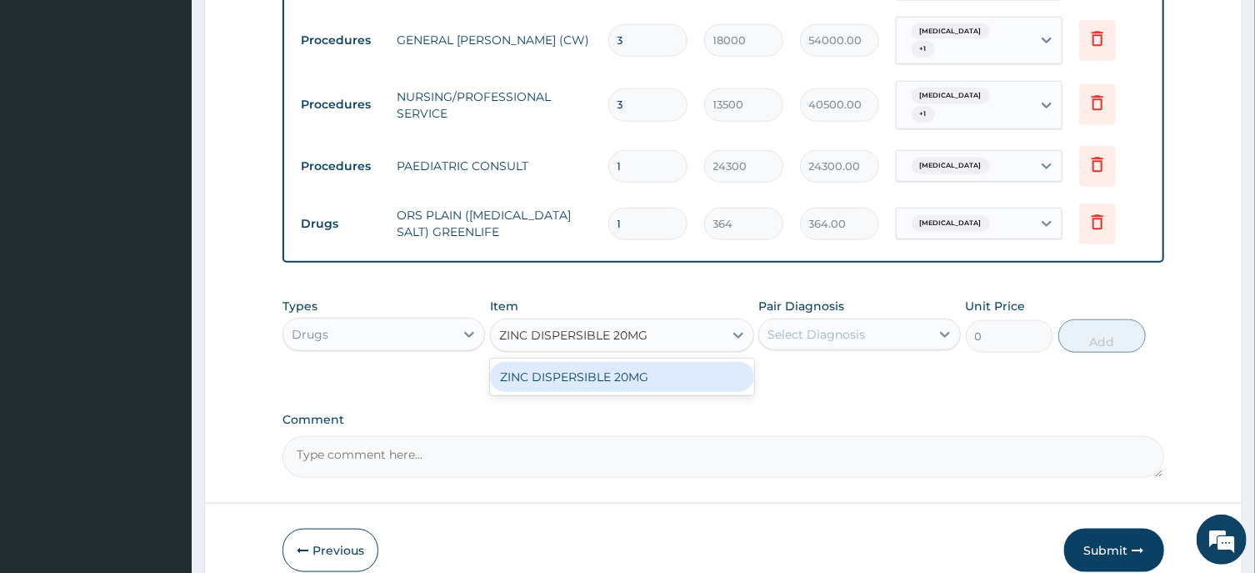
click at [598, 362] on div "ZINC DISPERSIBLE 20MG" at bounding box center [622, 377] width 264 height 30
type input "41.65000152587891"
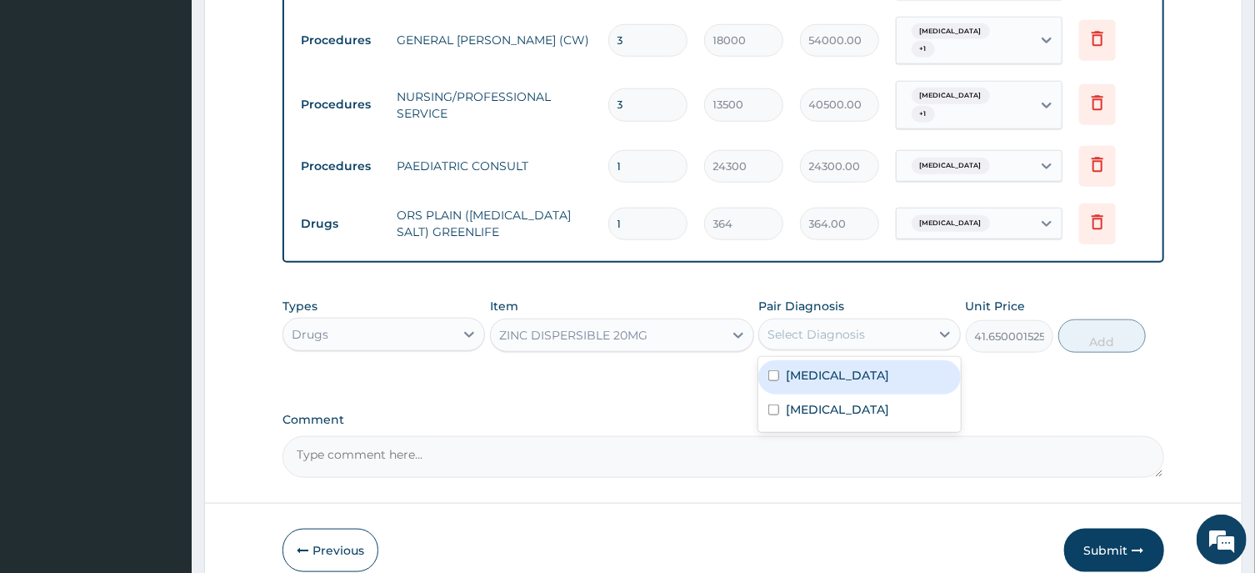
click at [773, 326] on div "Select Diagnosis" at bounding box center [860, 334] width 203 height 32
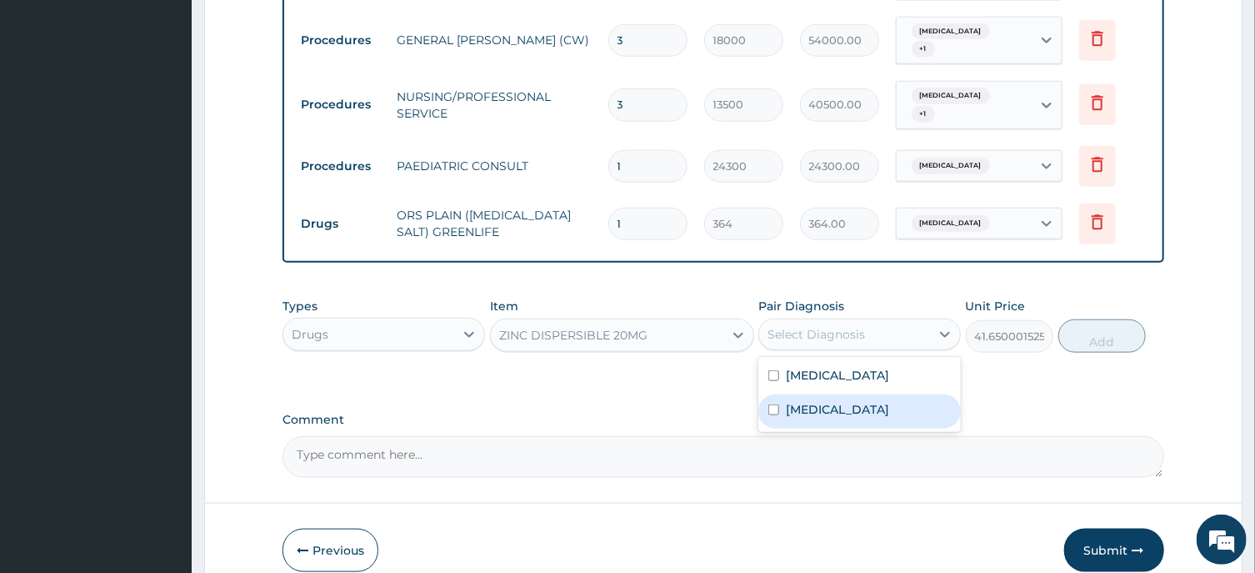
click at [831, 401] on label "Infectious gastroenteritis" at bounding box center [837, 409] width 103 height 17
checkbox input "true"
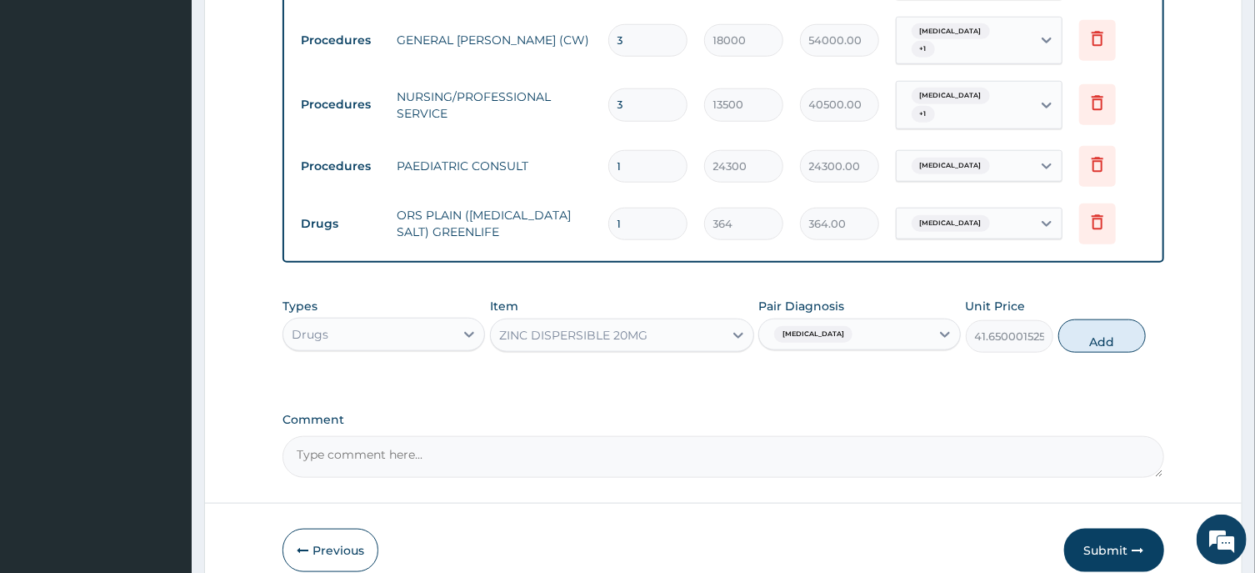
drag, startPoint x: 1138, startPoint y: 310, endPoint x: 1125, endPoint y: 311, distance: 12.5
click at [1133, 319] on button "Add" at bounding box center [1103, 335] width 88 height 33
type input "0"
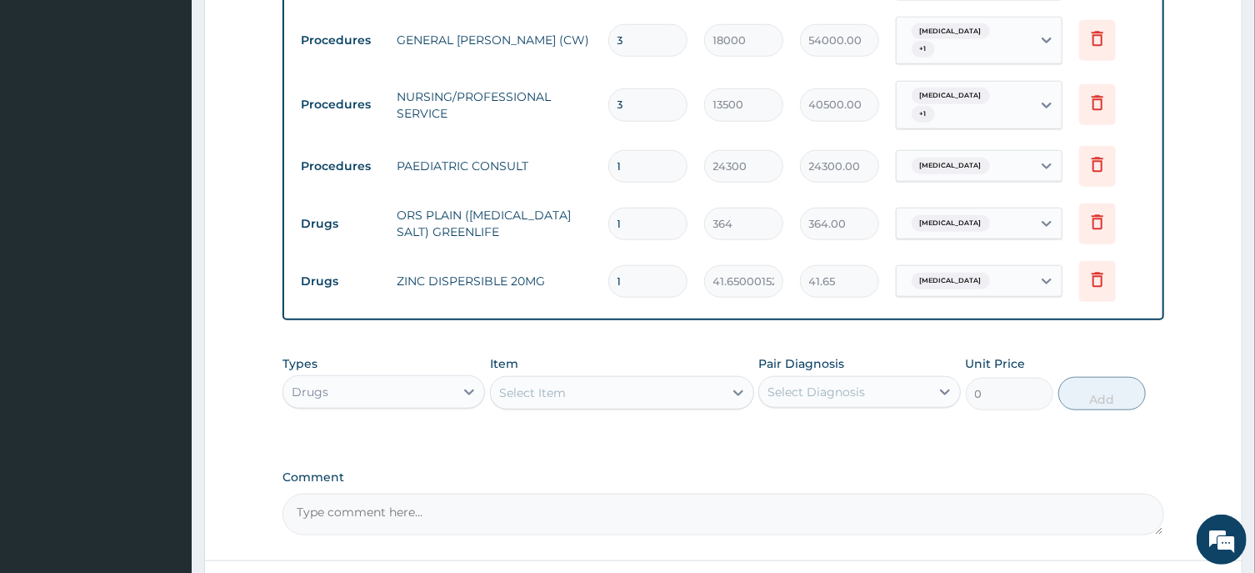
drag, startPoint x: 639, startPoint y: 256, endPoint x: 608, endPoint y: 266, distance: 32.4
click at [608, 266] on input "1" at bounding box center [647, 281] width 79 height 33
type input "4"
type input "166.60"
type input "4"
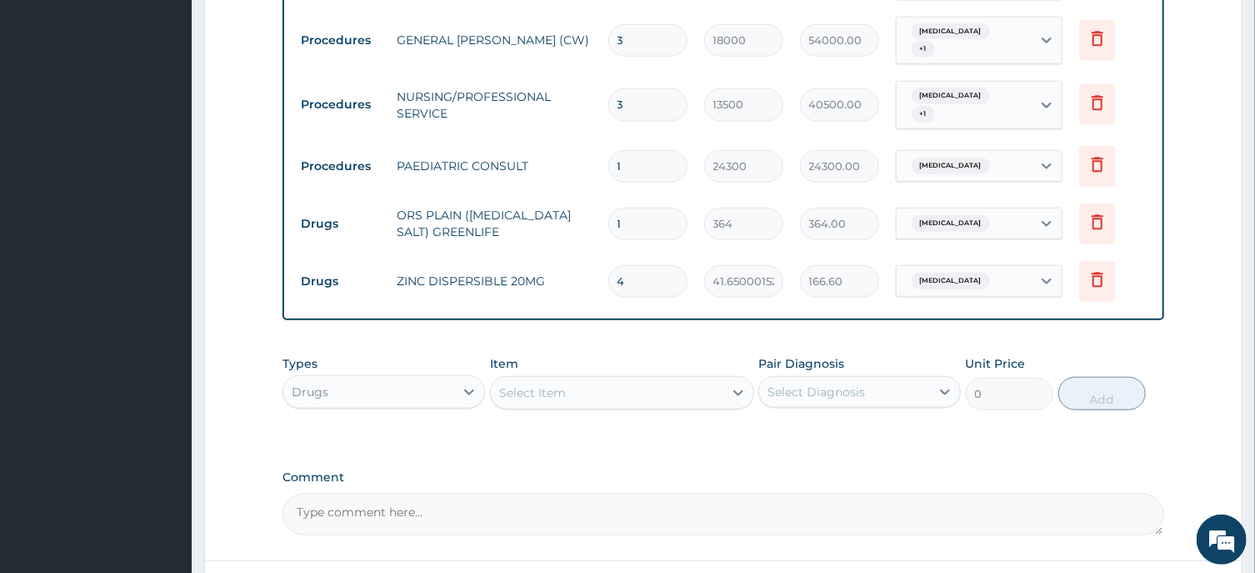
click at [535, 384] on div "Select Item" at bounding box center [532, 392] width 67 height 17
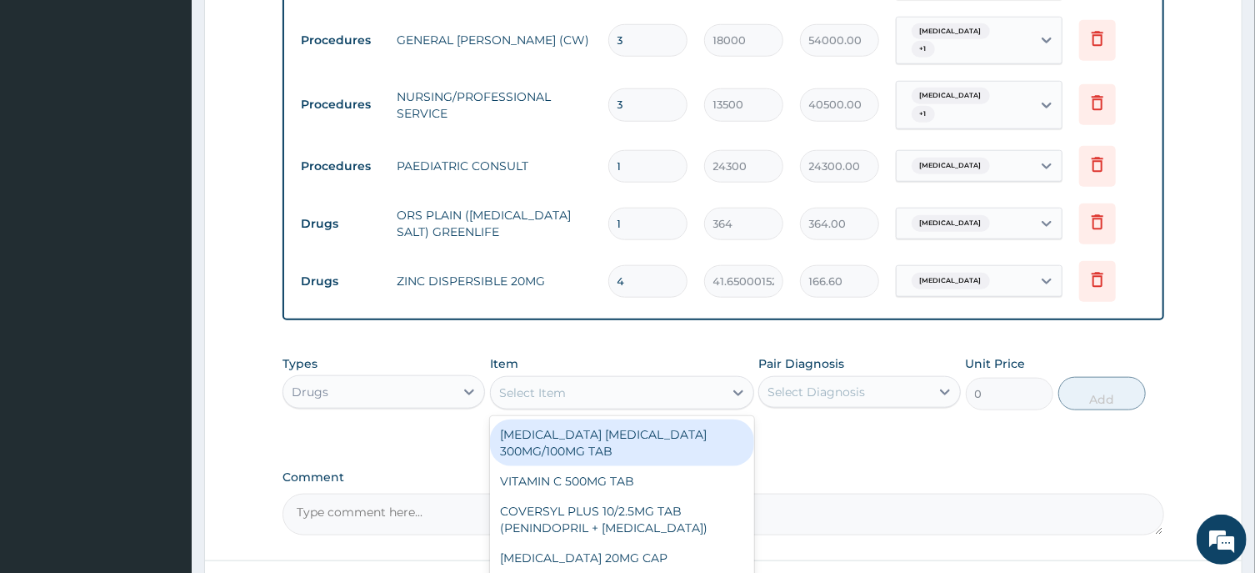
paste input "GENTAMICIN 80MG INJ (GREENLIFE)"
type input "GENTAMICIN 80MG INJ (GREENLIFE)"
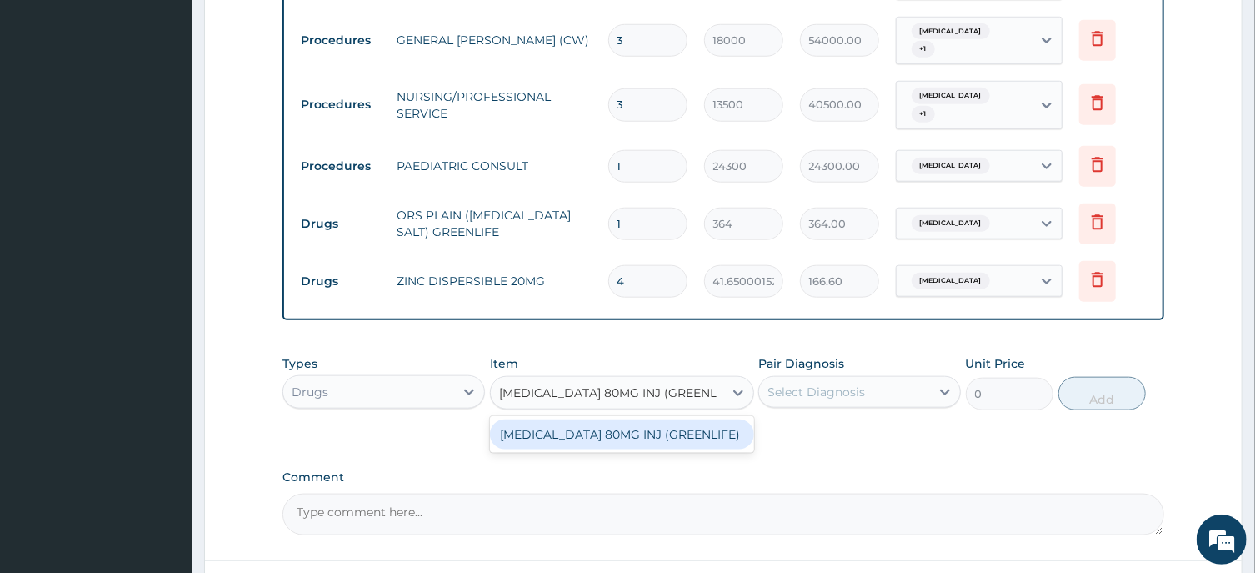
drag, startPoint x: 597, startPoint y: 417, endPoint x: 659, endPoint y: 406, distance: 63.4
click at [598, 419] on div "GENTAMICIN 80MG INJ (GREENLIFE)" at bounding box center [622, 434] width 264 height 30
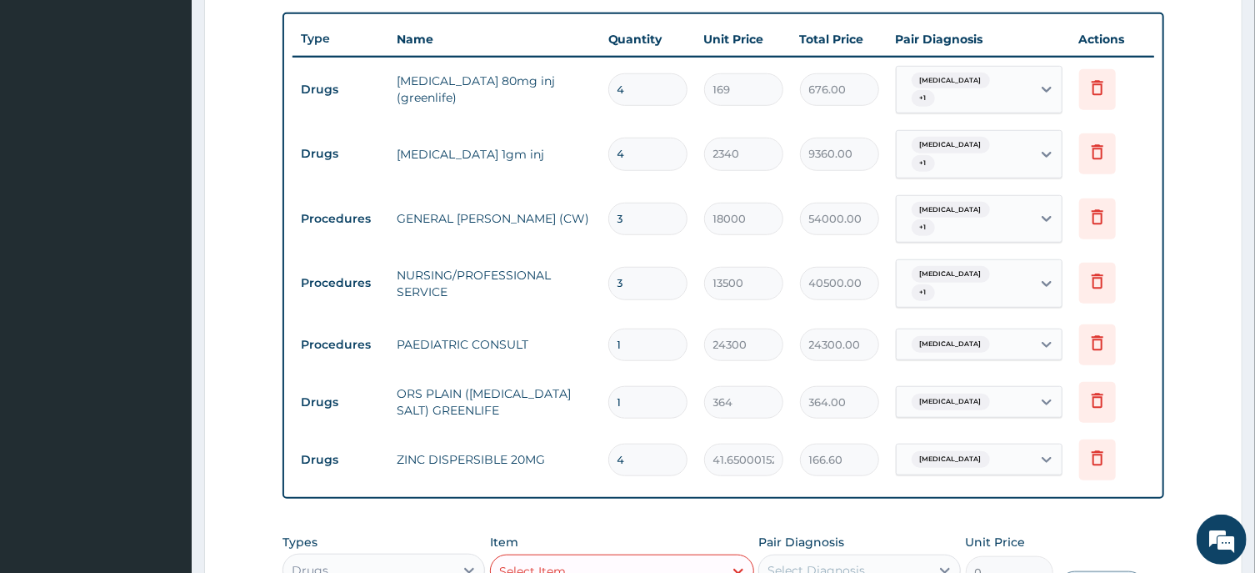
scroll to position [916, 0]
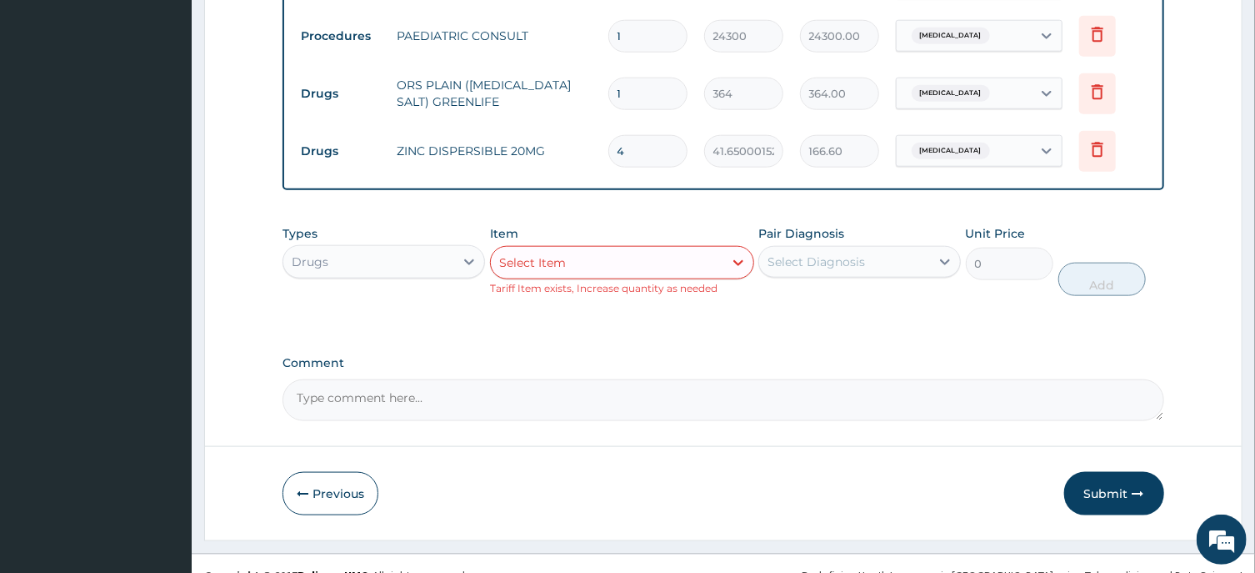
click at [528, 254] on div "Select Item" at bounding box center [532, 262] width 67 height 17
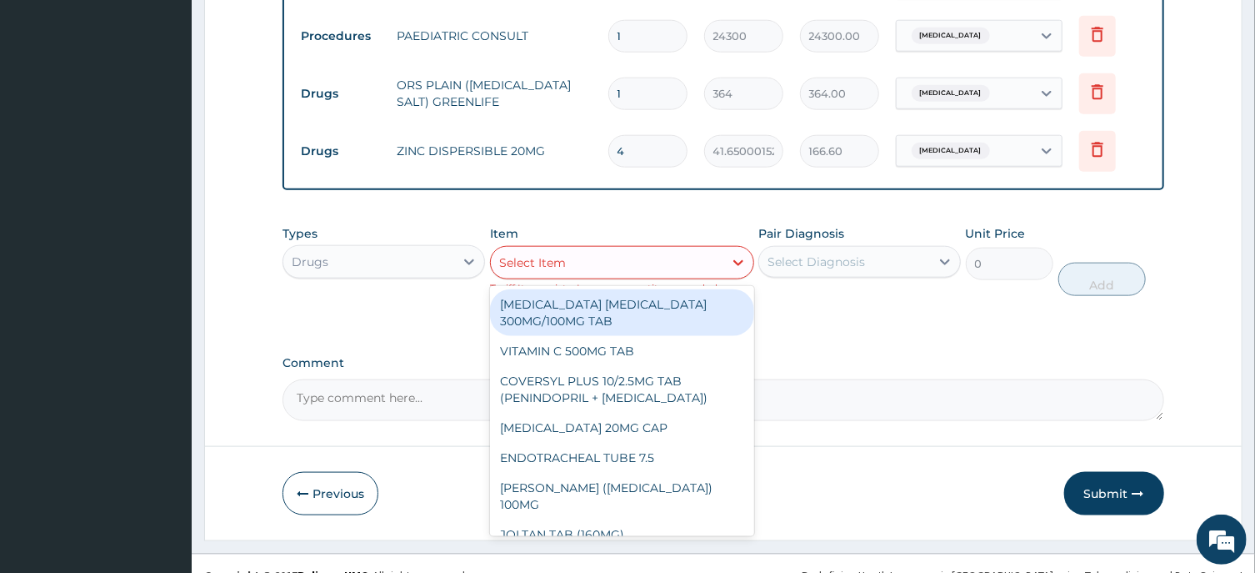
paste input "CEFIXIME SUSP 100MG/5ML"
type input "CEFIXIME SUSP 100MG/5ML"
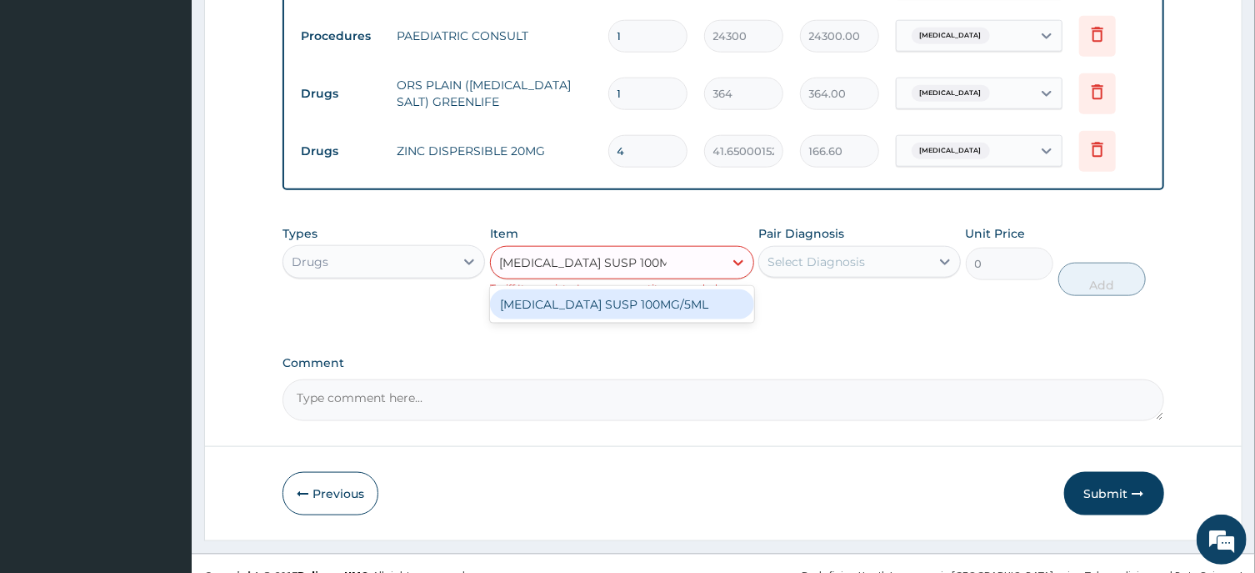
drag, startPoint x: 640, startPoint y: 279, endPoint x: 708, endPoint y: 273, distance: 67.8
click at [640, 289] on div "CEFIXIME SUSP 100MG/5ML" at bounding box center [622, 304] width 264 height 30
type input "4709.25"
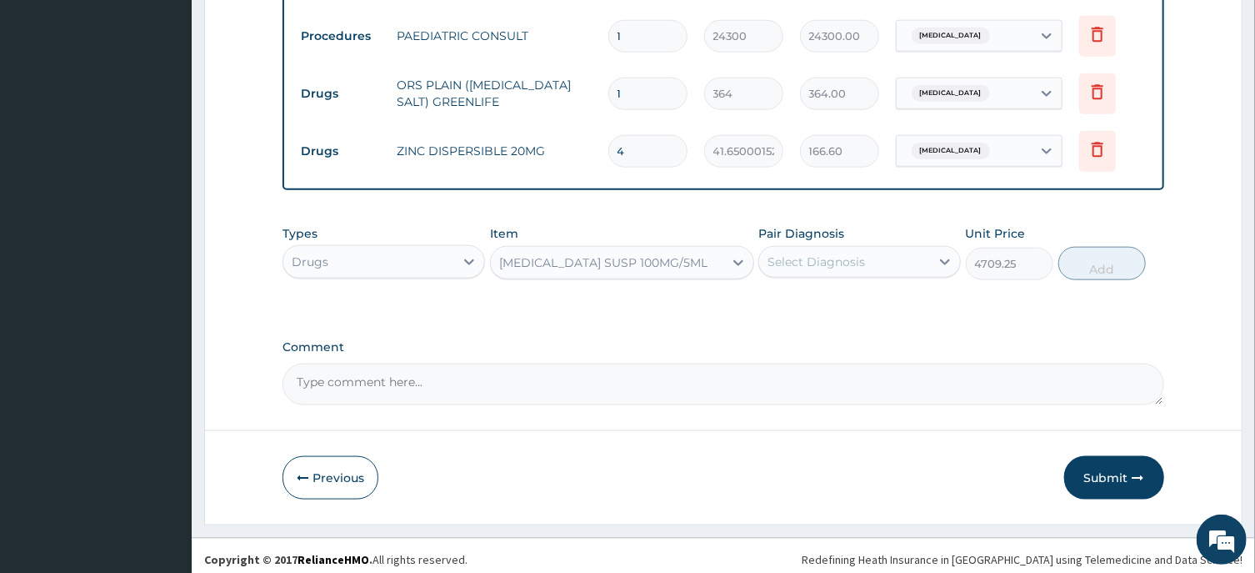
scroll to position [900, 0]
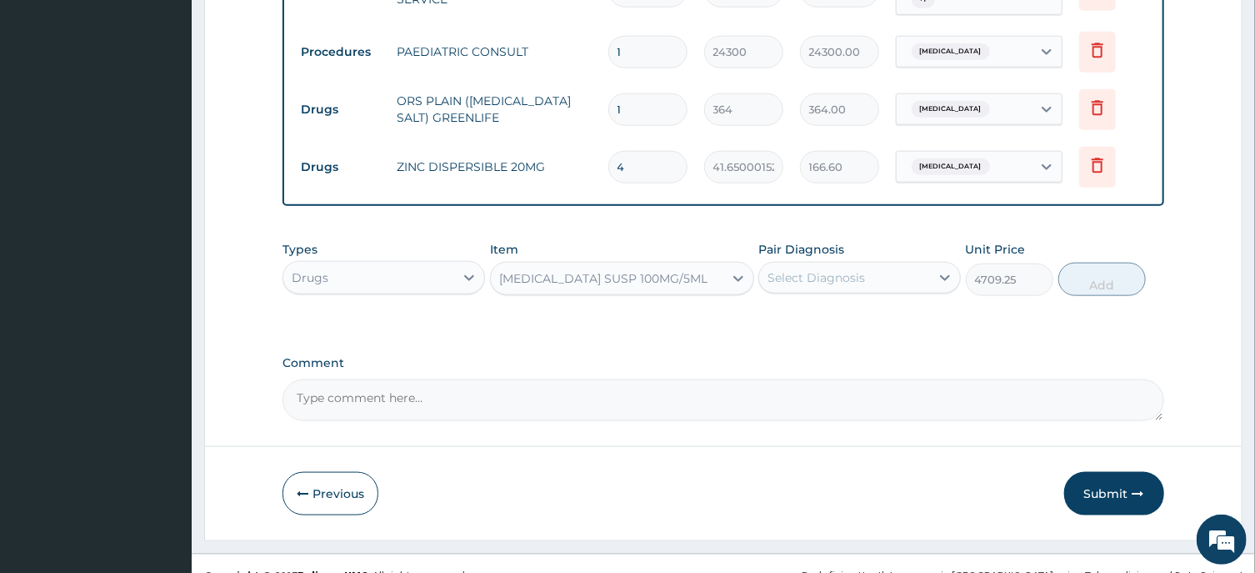
click at [825, 269] on div "Select Diagnosis" at bounding box center [817, 277] width 98 height 17
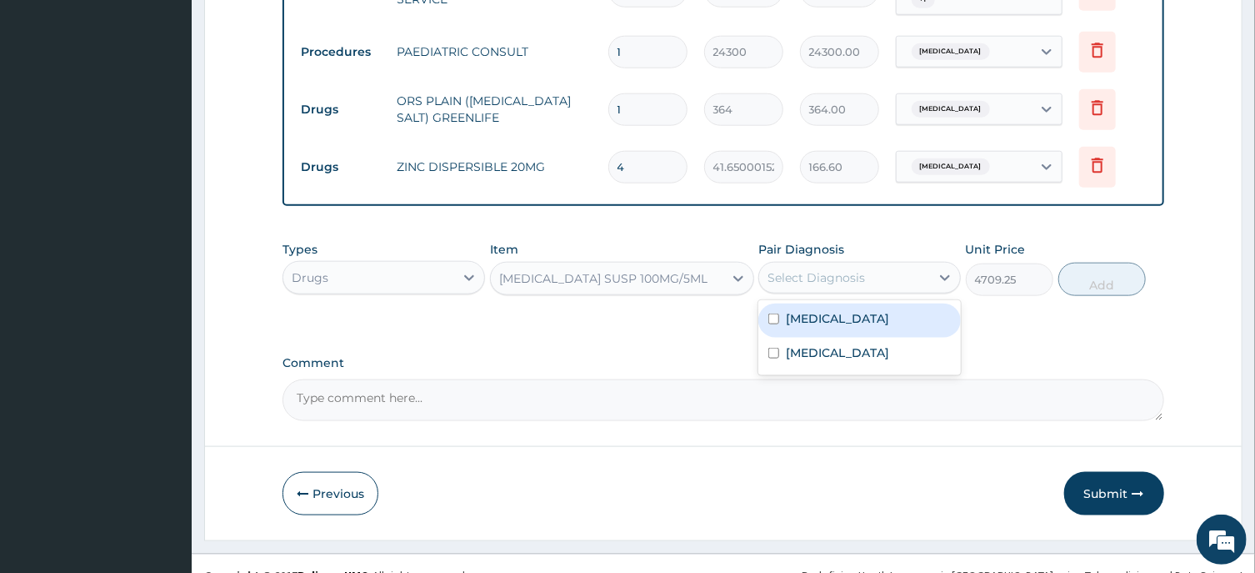
click at [835, 303] on div "Sepsis" at bounding box center [860, 320] width 203 height 34
checkbox input "true"
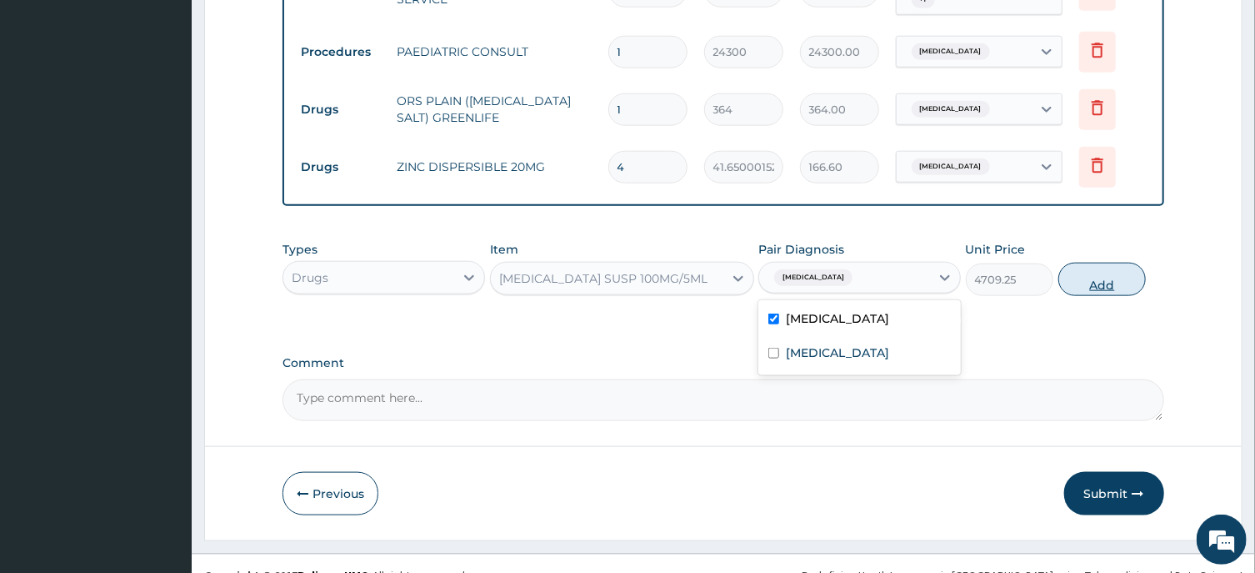
click at [1098, 263] on button "Add" at bounding box center [1103, 279] width 88 height 33
type input "0"
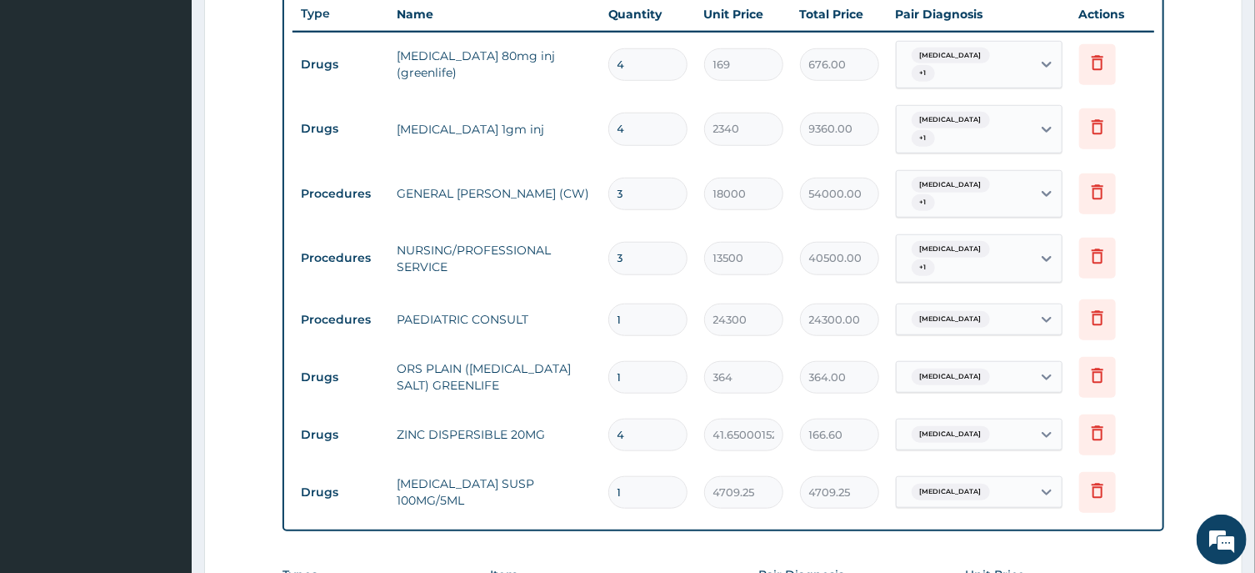
scroll to position [543, 0]
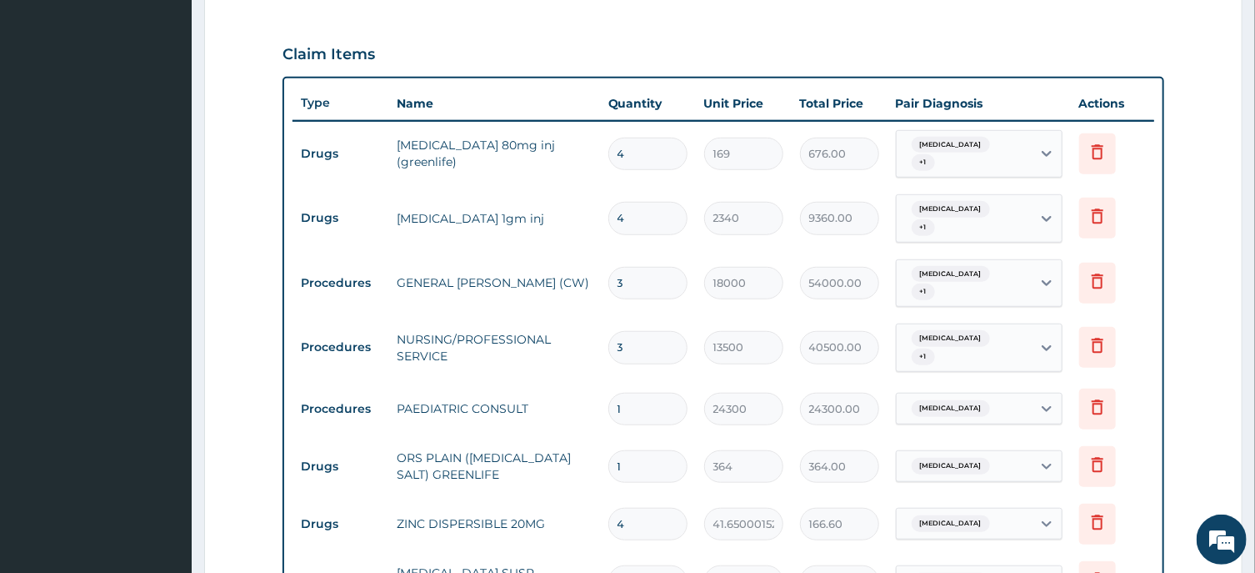
drag, startPoint x: 652, startPoint y: 148, endPoint x: 593, endPoint y: 167, distance: 62.0
click at [608, 166] on input "4" at bounding box center [647, 154] width 79 height 33
type input "2"
type input "338.00"
type input "2"
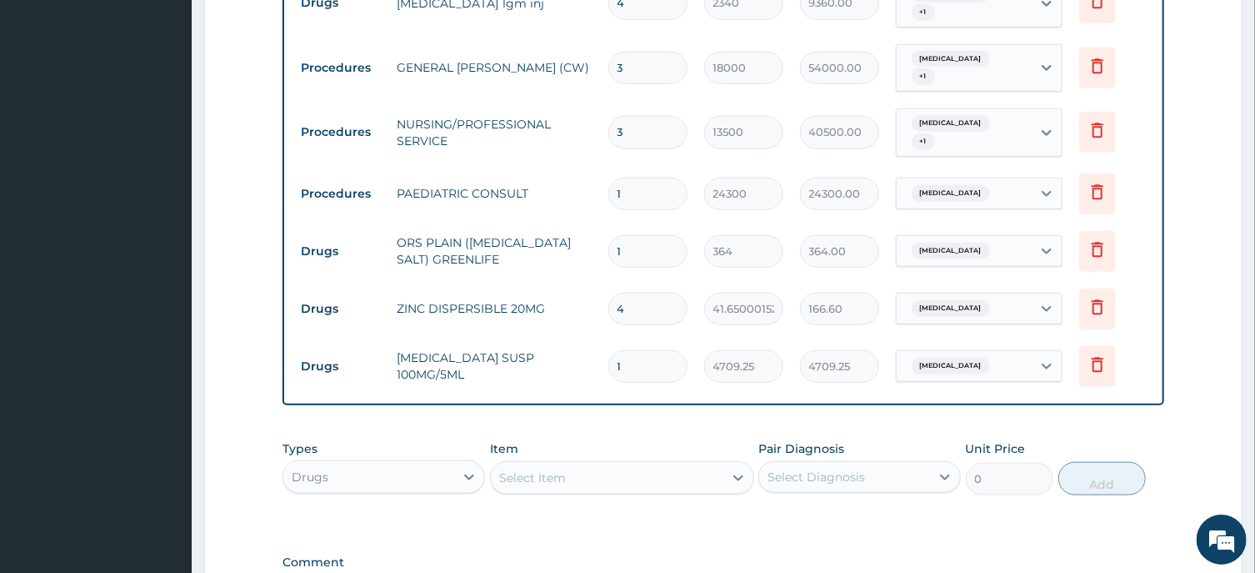
scroll to position [900, 0]
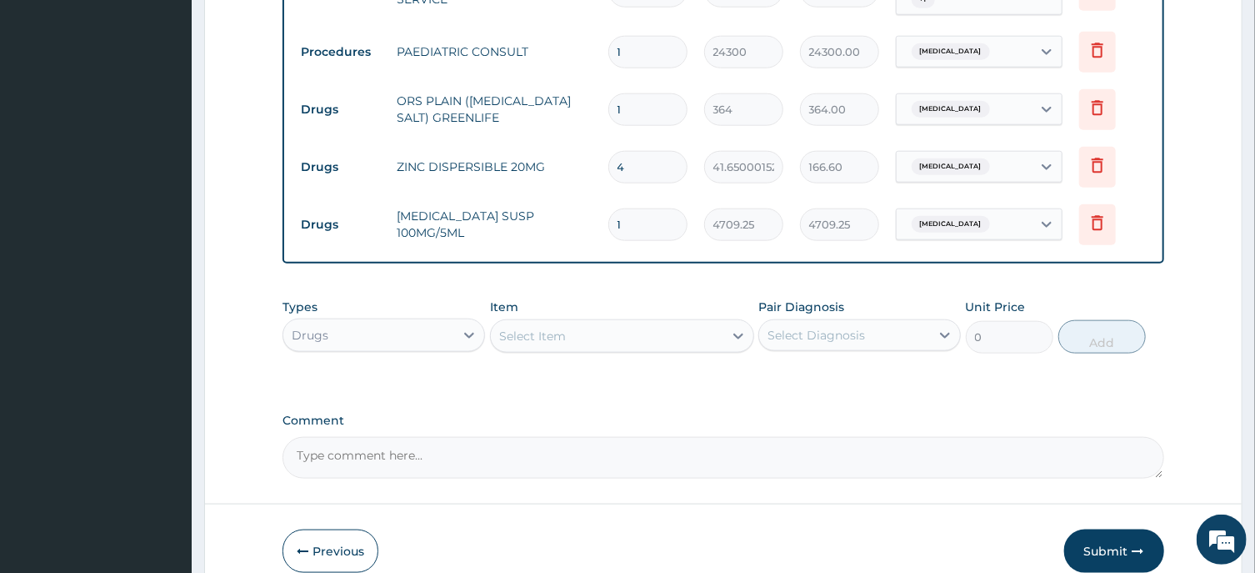
click at [513, 328] on div "Select Item" at bounding box center [532, 336] width 67 height 17
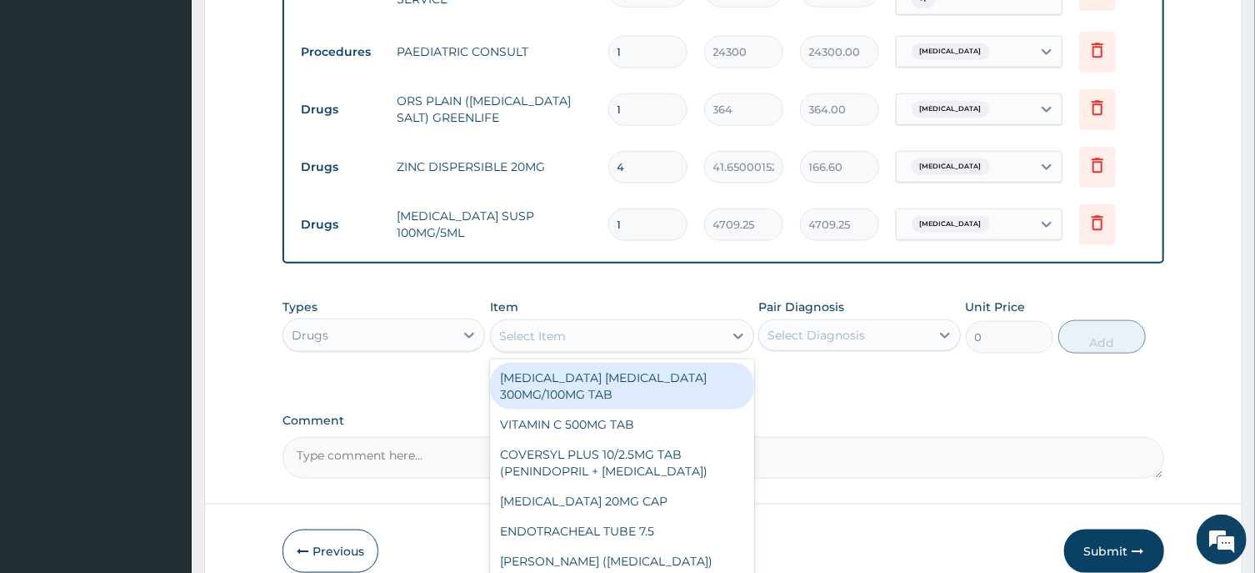
paste input "CANNULAR YELLOW"
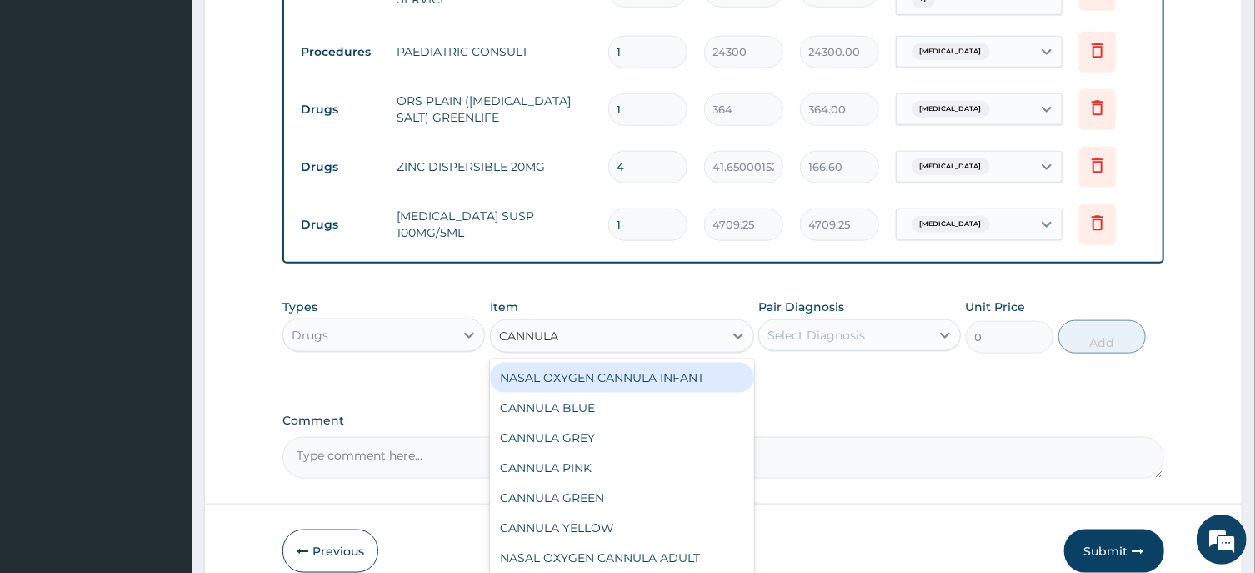
type input "CANNUL"
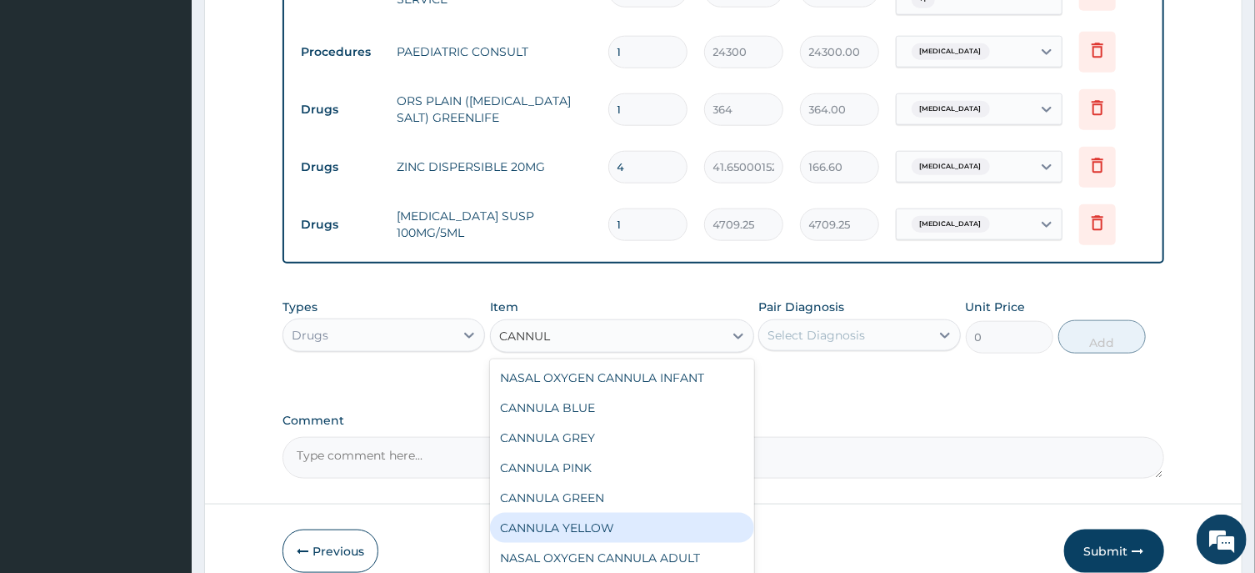
click at [566, 513] on div "CANNULA YELLOW" at bounding box center [622, 528] width 264 height 30
type input "437.5"
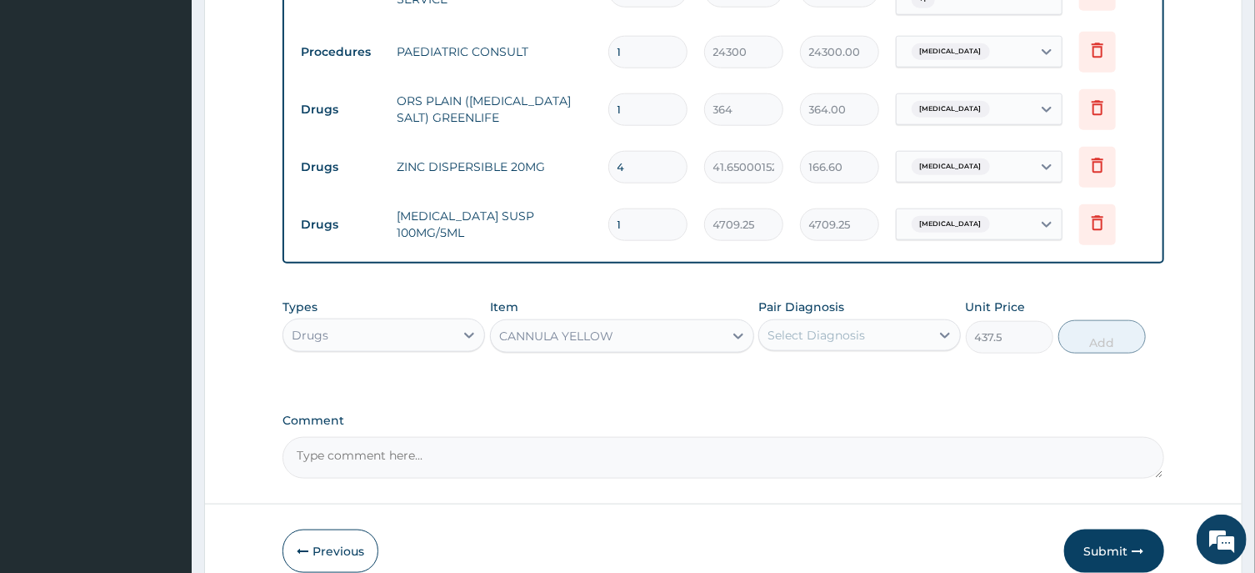
click at [800, 327] on div "Select Diagnosis" at bounding box center [817, 335] width 98 height 17
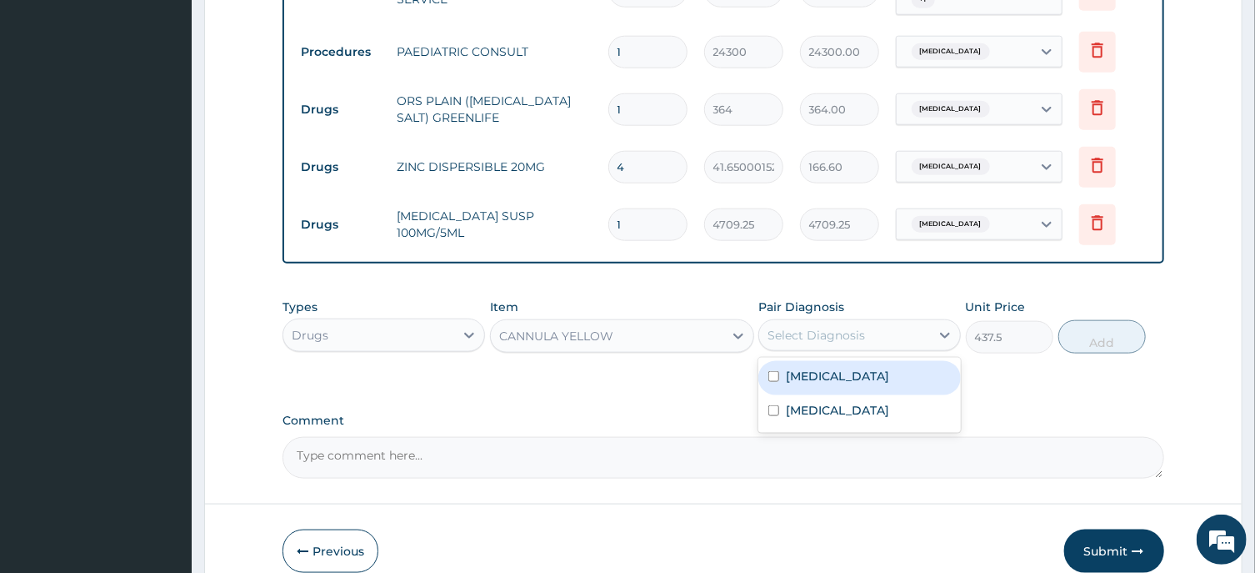
drag, startPoint x: 827, startPoint y: 357, endPoint x: 885, endPoint y: 372, distance: 60.2
click at [829, 361] on div "Sepsis" at bounding box center [860, 378] width 203 height 34
checkbox input "true"
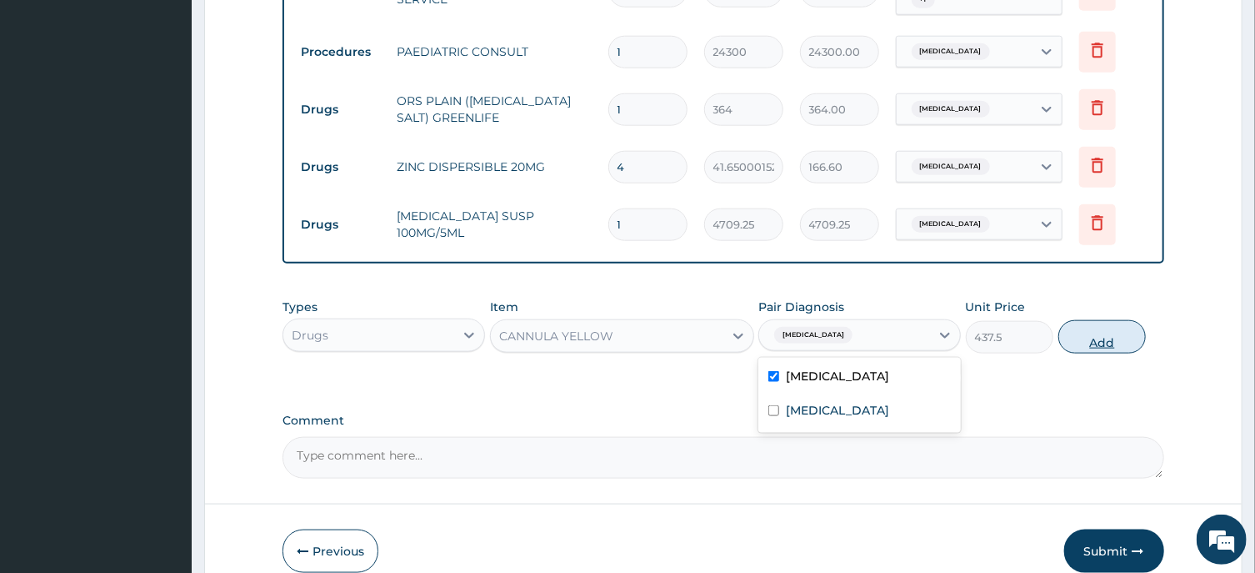
click at [1118, 320] on button "Add" at bounding box center [1103, 336] width 88 height 33
type input "0"
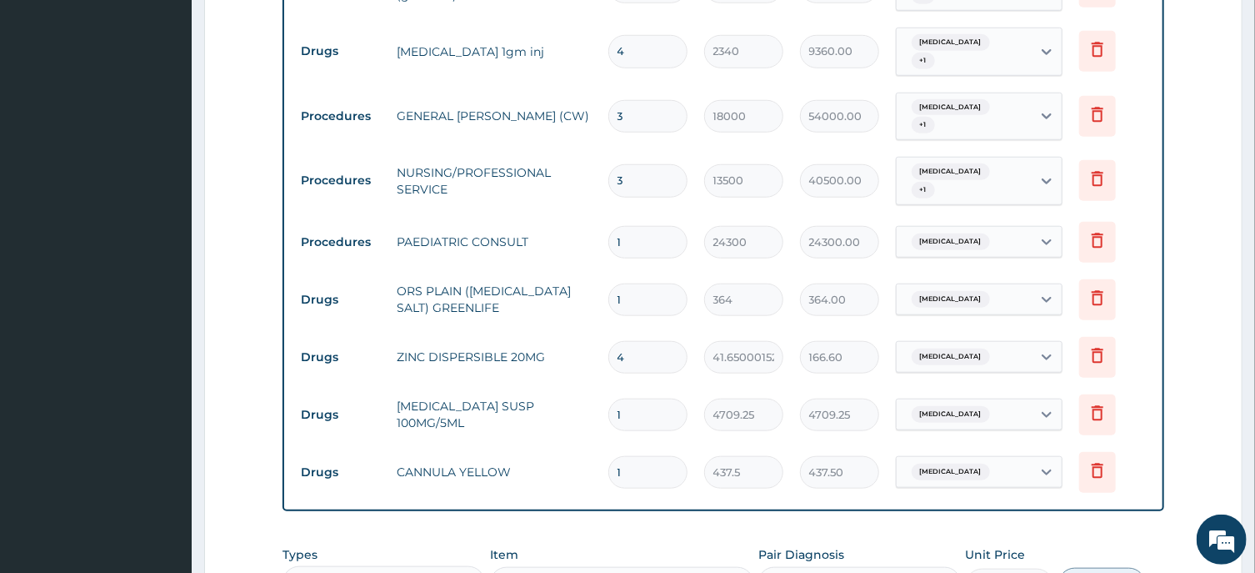
scroll to position [811, 0]
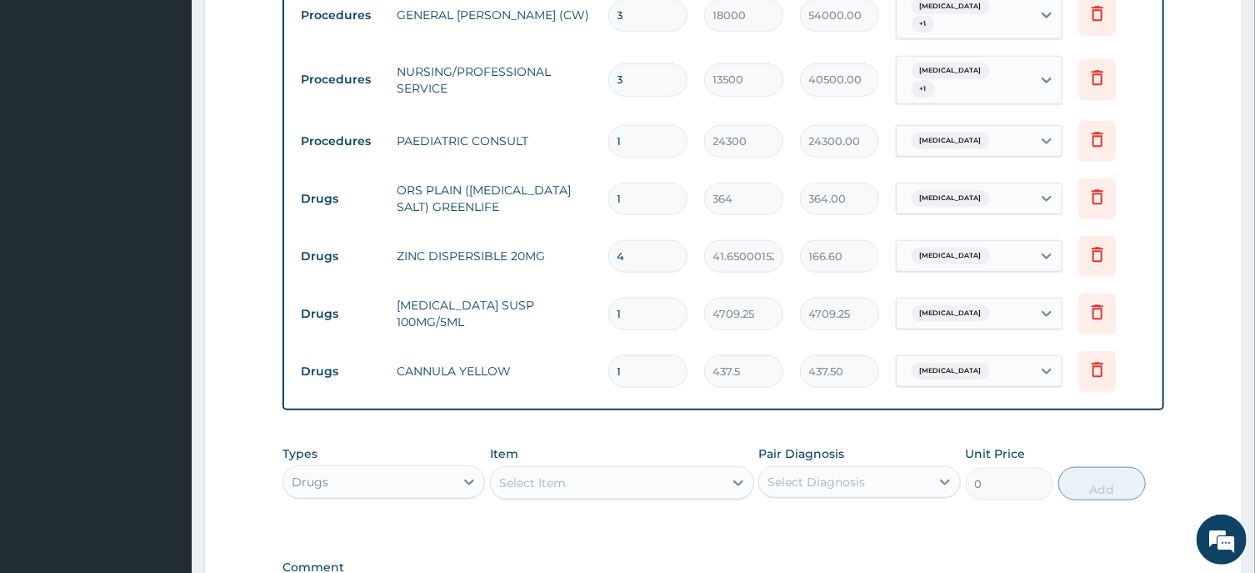
click at [516, 474] on div "Select Item" at bounding box center [532, 482] width 67 height 17
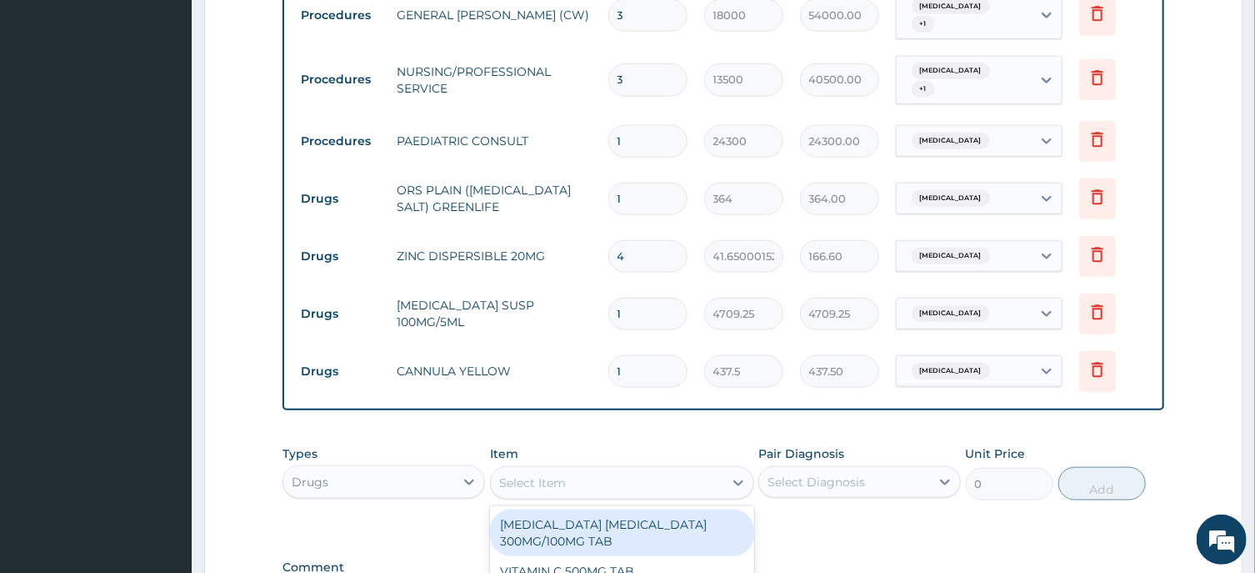
paste input "GIVING SET"
type input "GIVING SET"
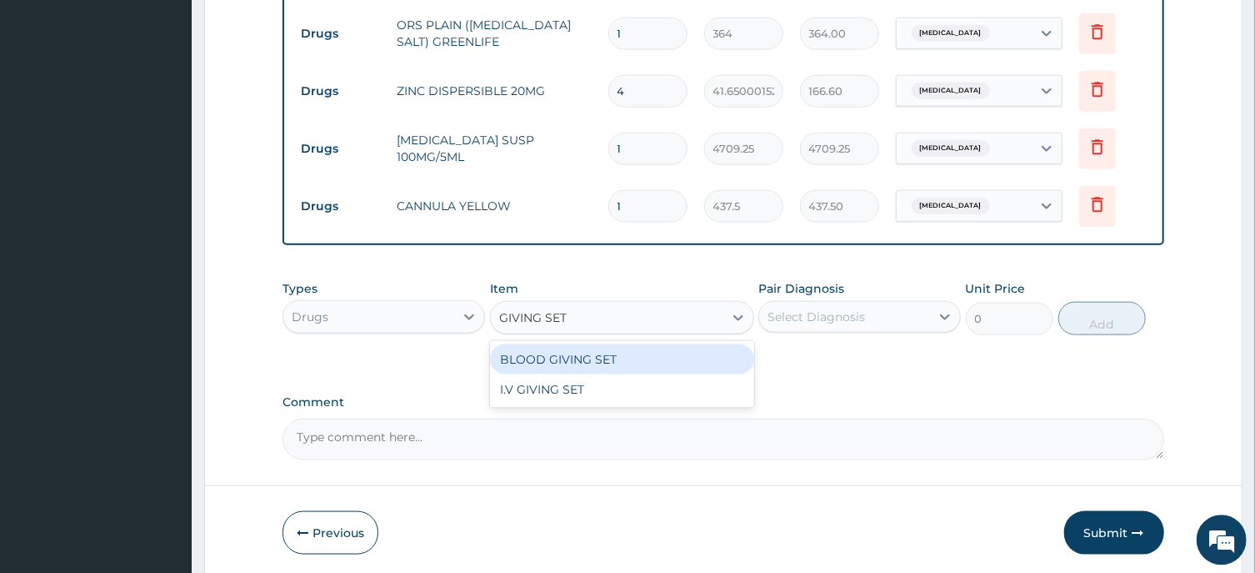
scroll to position [990, 0]
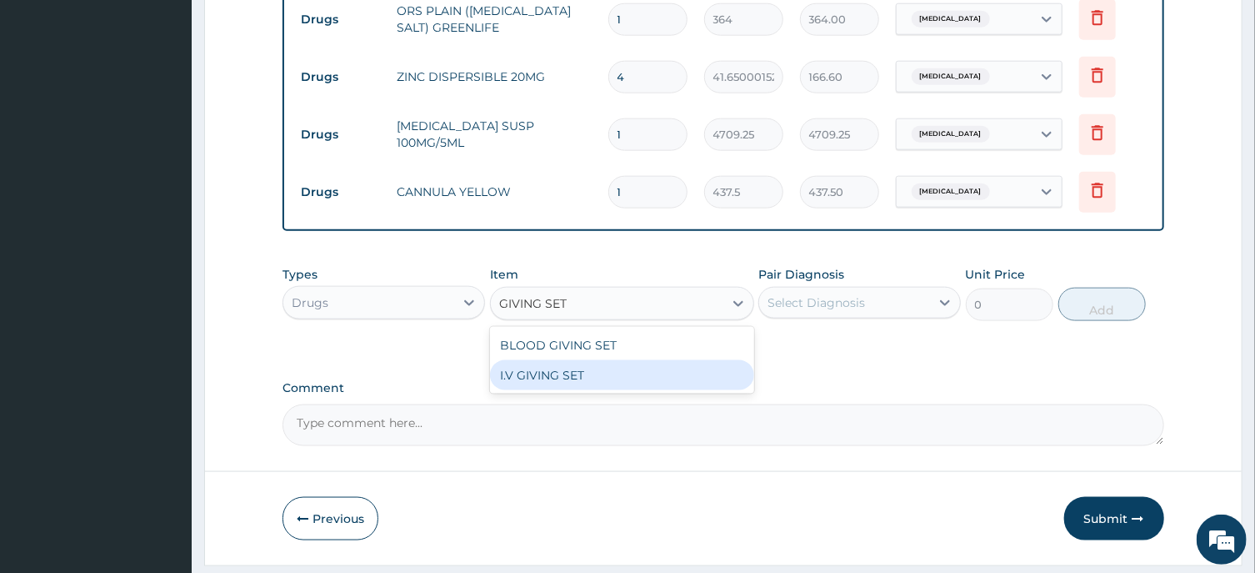
click at [546, 360] on div "I.V GIVING SET" at bounding box center [622, 375] width 264 height 30
type input "525"
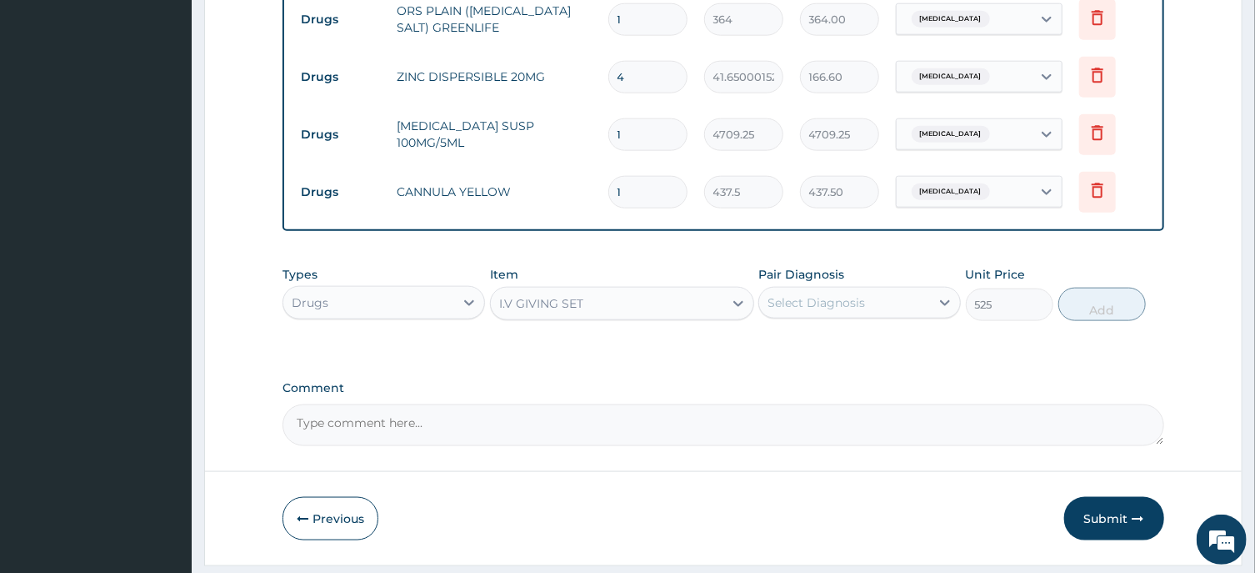
click at [844, 294] on div "Select Diagnosis" at bounding box center [817, 302] width 98 height 17
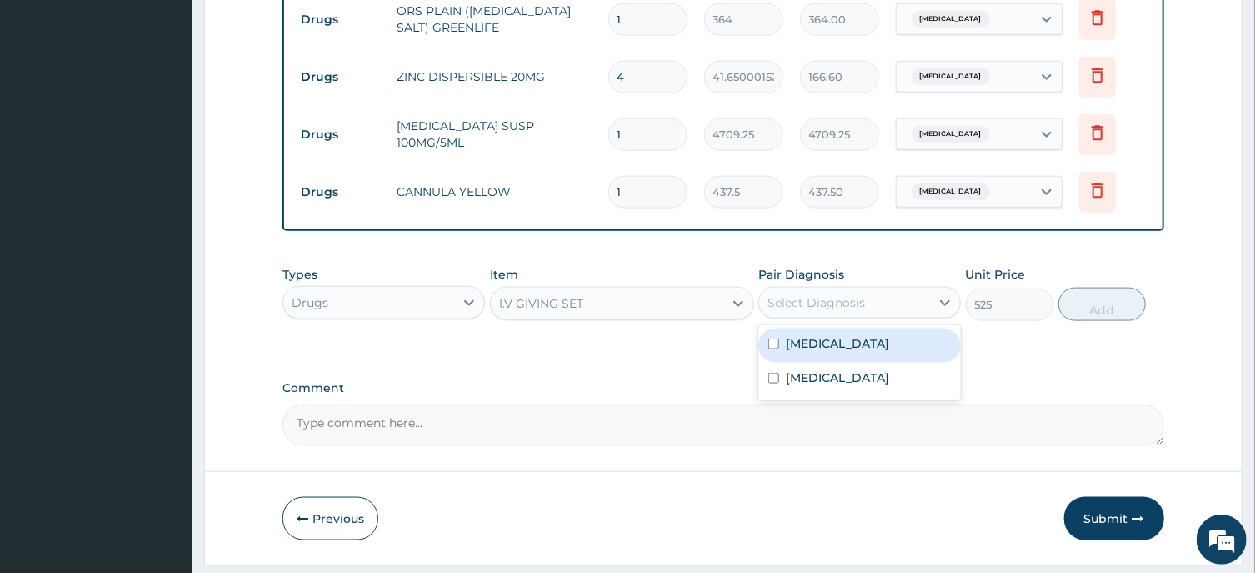
click at [830, 328] on div "Sepsis" at bounding box center [860, 345] width 203 height 34
checkbox input "true"
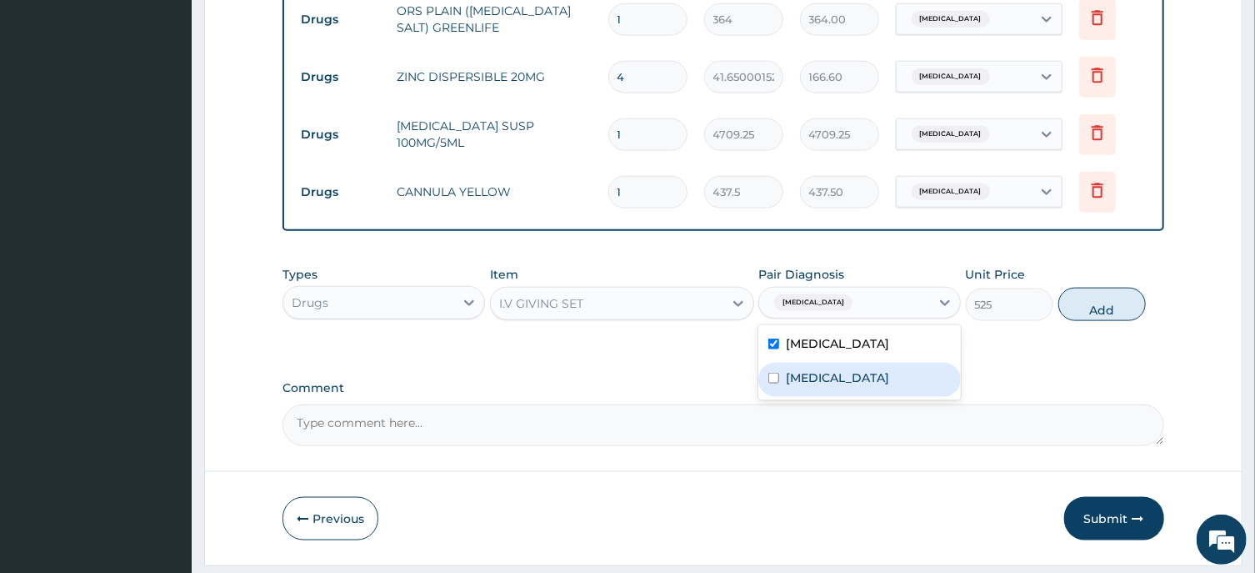
click at [859, 369] on label "Infectious gastroenteritis" at bounding box center [837, 377] width 103 height 17
checkbox input "true"
click at [1092, 288] on button "Add" at bounding box center [1103, 304] width 88 height 33
type input "0"
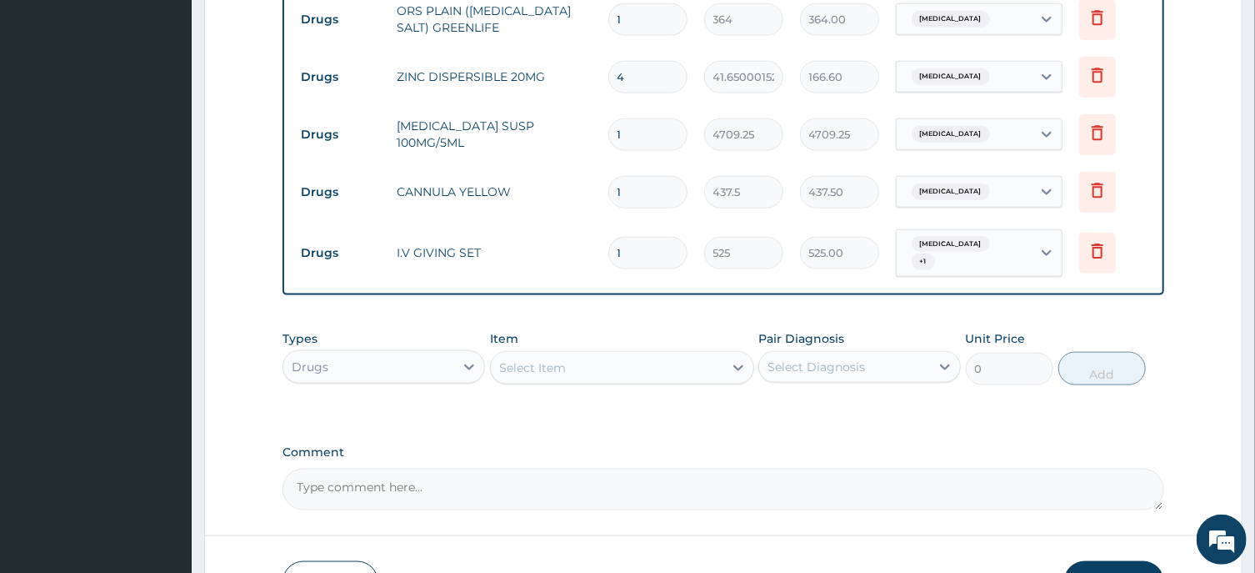
click at [518, 359] on div "Select Item" at bounding box center [532, 367] width 67 height 17
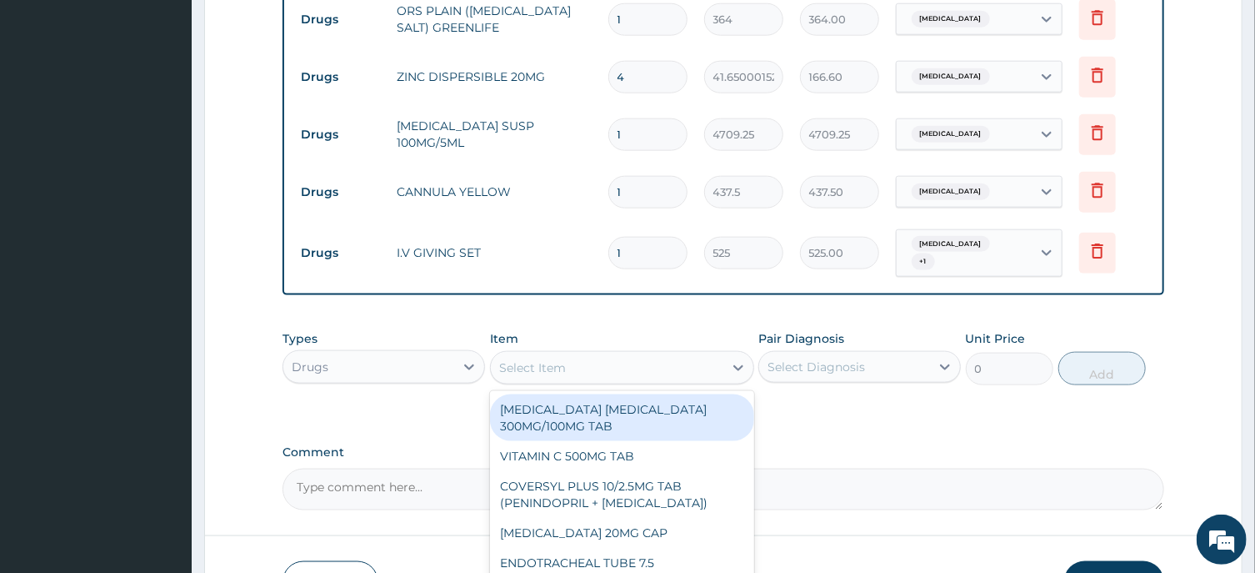
paste input "NEEDLE & SYRINGE 2ML"
type input "NEEDLE & SYRINGE 2ML"
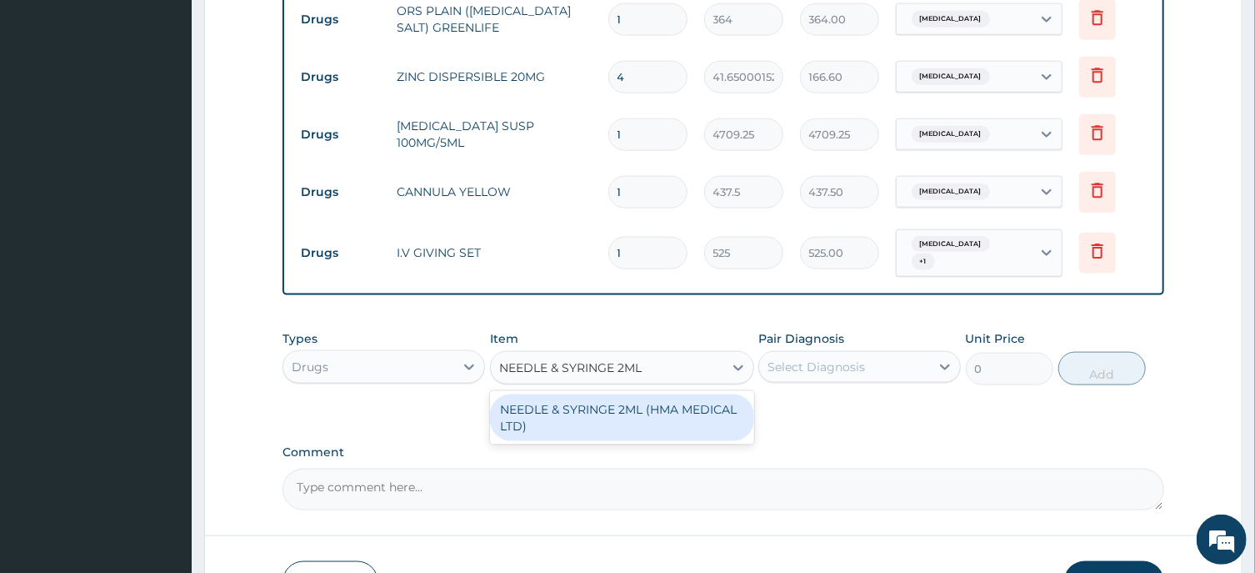
click at [587, 394] on div "NEEDLE & SYRINGE 2ML (HMA MEDICAL LTD)" at bounding box center [622, 417] width 264 height 47
type input "157.5"
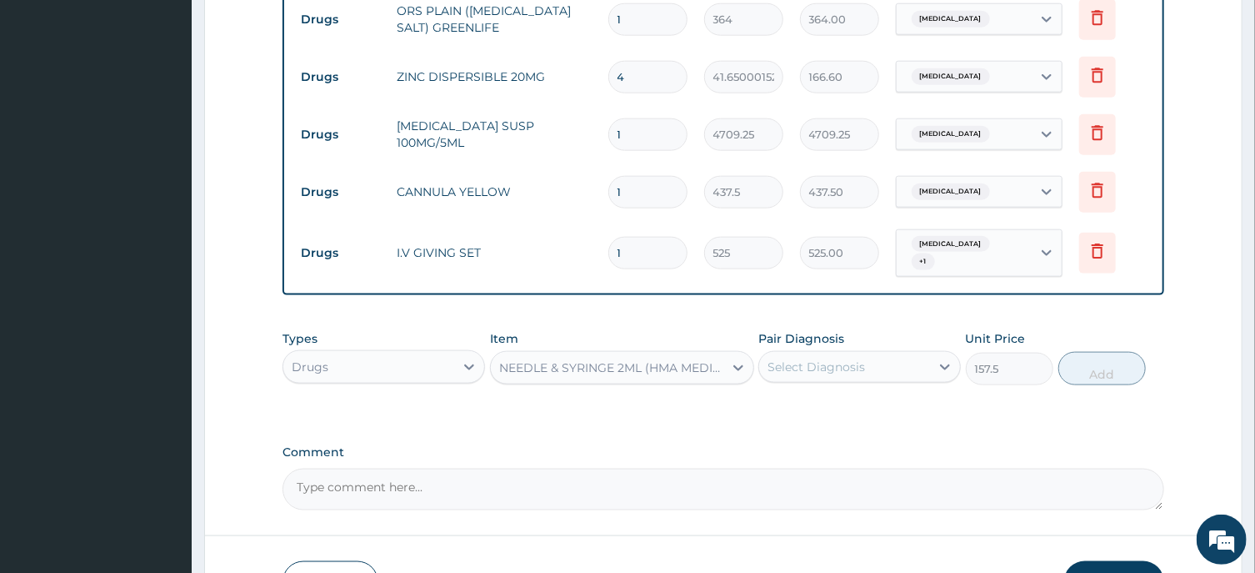
click at [820, 358] on div "Select Diagnosis" at bounding box center [817, 366] width 98 height 17
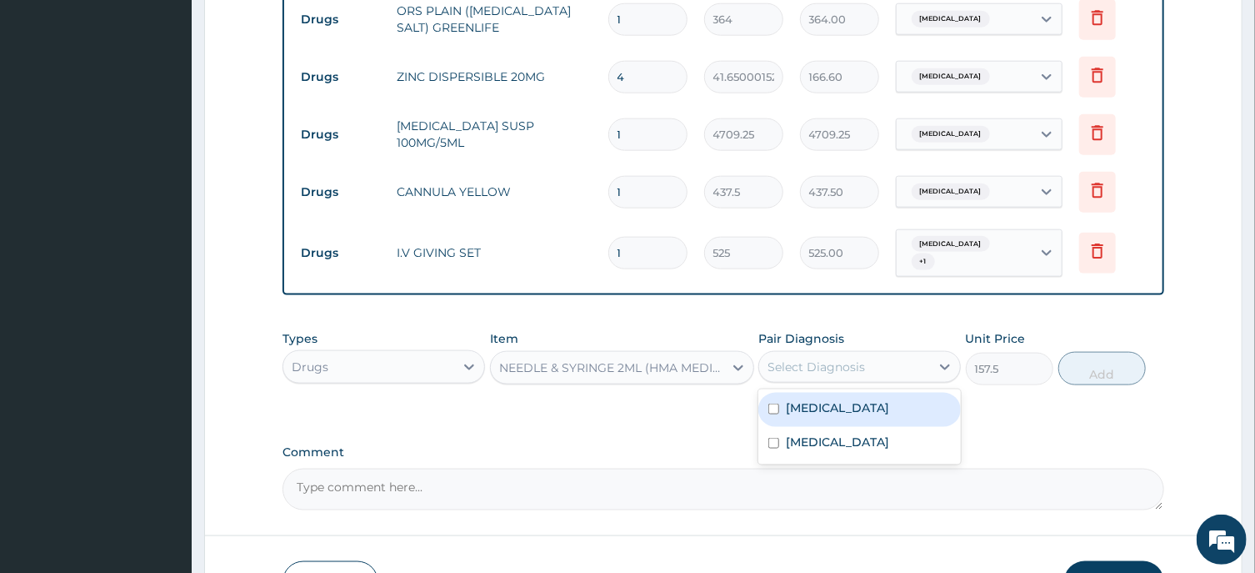
drag, startPoint x: 827, startPoint y: 377, endPoint x: 955, endPoint y: 383, distance: 128.5
click at [829, 393] on div "Sepsis" at bounding box center [860, 410] width 203 height 34
checkbox input "true"
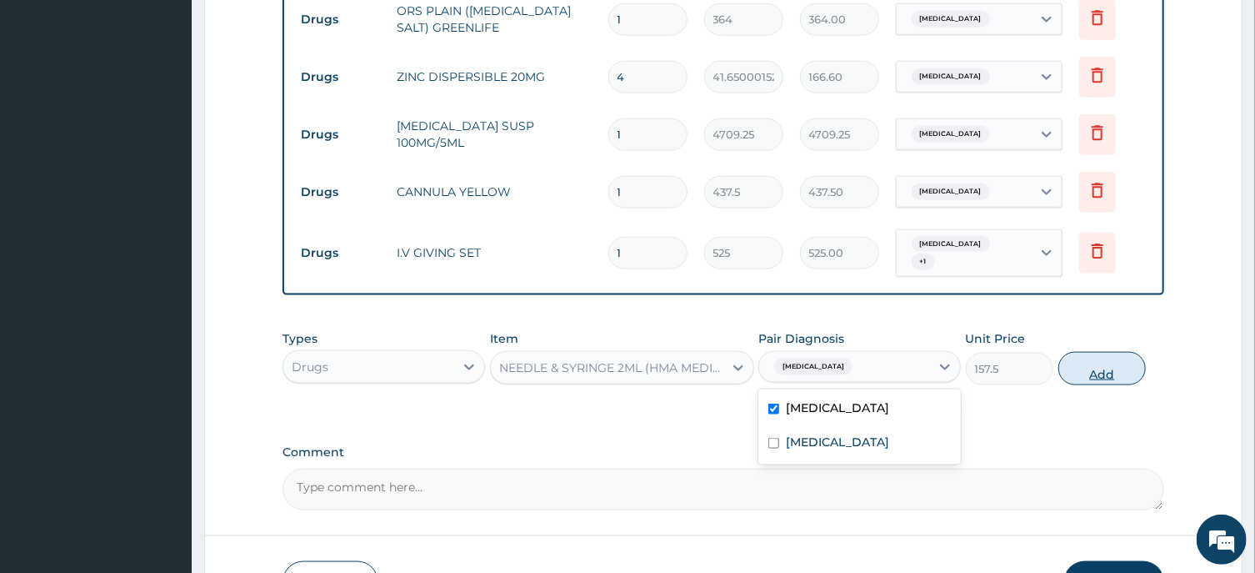
click at [1109, 352] on button "Add" at bounding box center [1103, 368] width 88 height 33
type input "0"
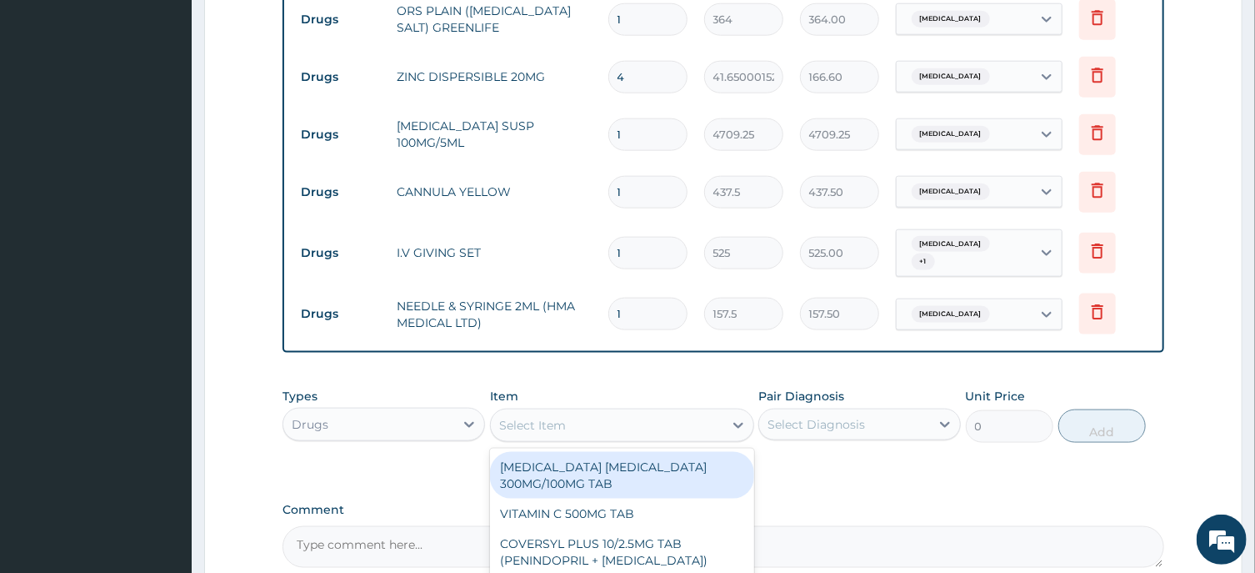
click at [508, 417] on div "Select Item" at bounding box center [532, 425] width 67 height 17
paste input "EXAMINATION GLOVE(LATEX)"
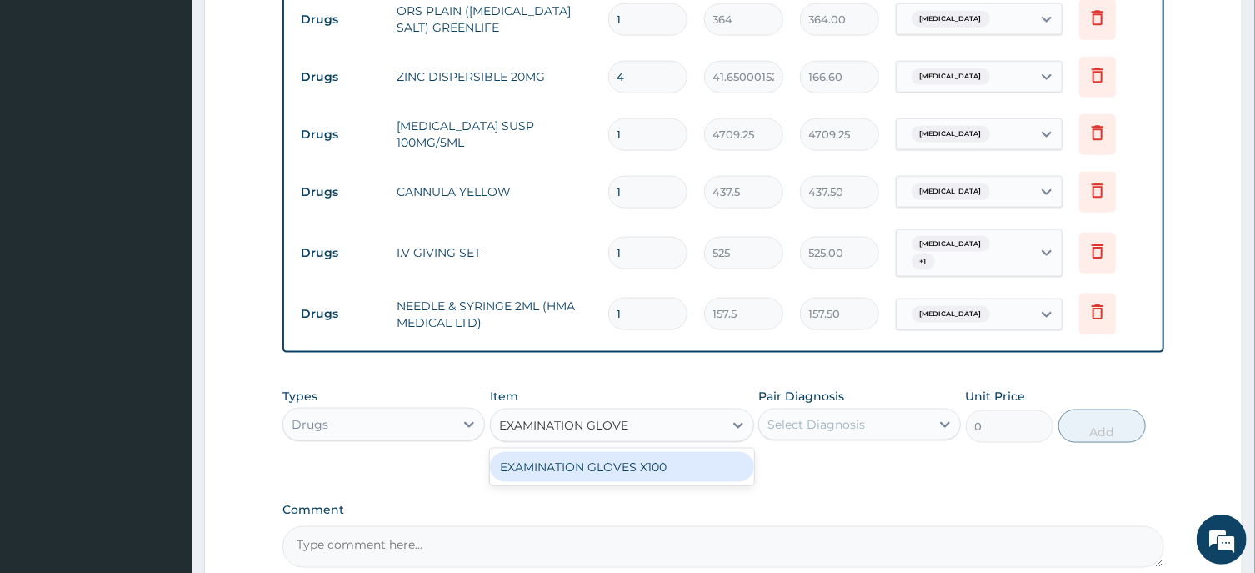
type input "EXAMINATION GLOV"
click at [587, 452] on div "EXAMINATION GLOVES X100" at bounding box center [622, 467] width 264 height 30
type input "87.5"
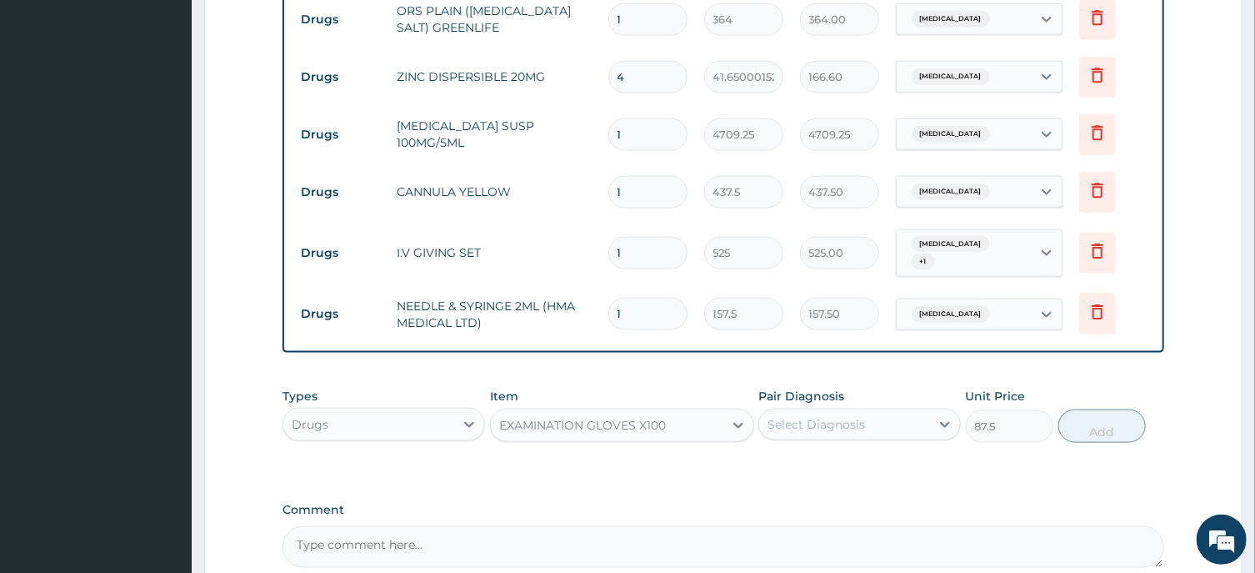
click at [829, 416] on div "Select Diagnosis" at bounding box center [817, 424] width 98 height 17
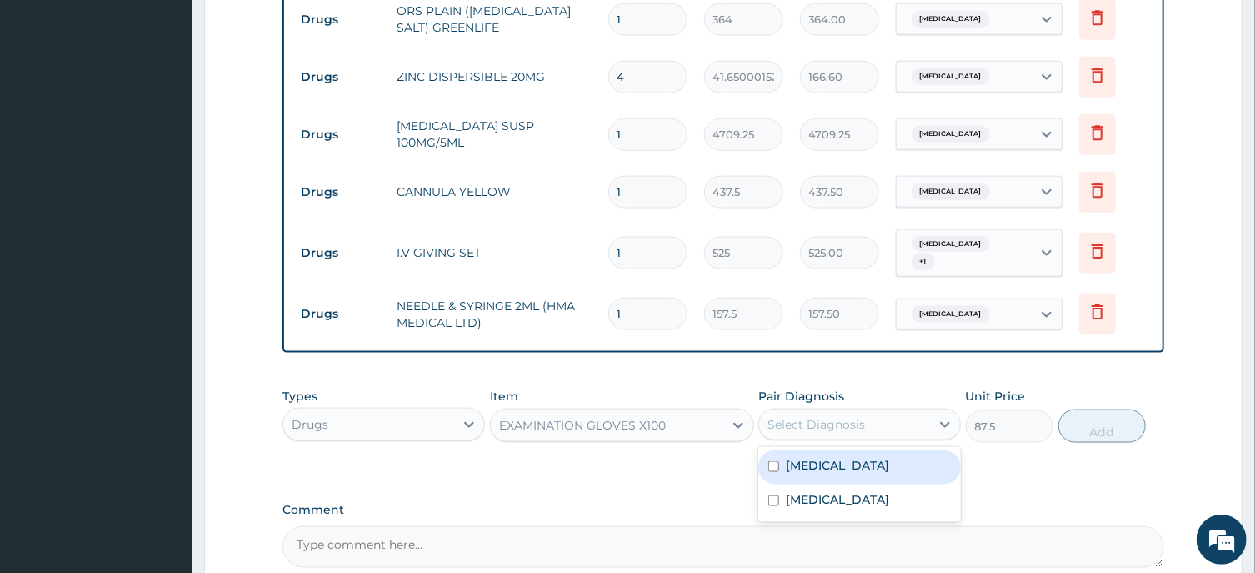
click at [825, 450] on div "Sepsis" at bounding box center [860, 467] width 203 height 34
checkbox input "true"
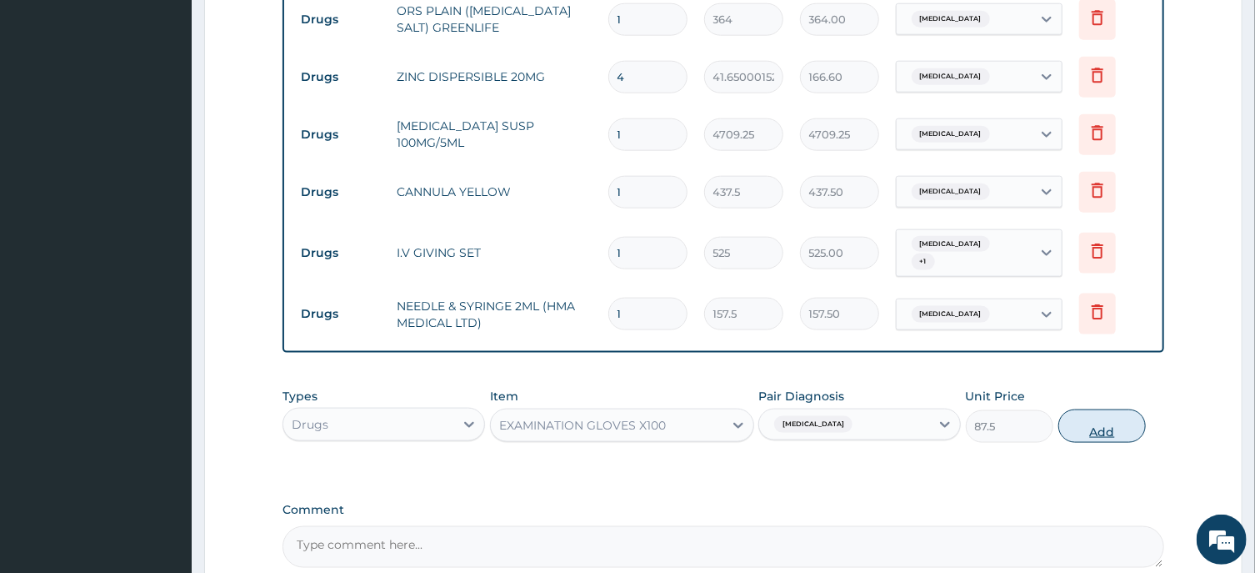
click at [1085, 409] on button "Add" at bounding box center [1103, 425] width 88 height 33
type input "0"
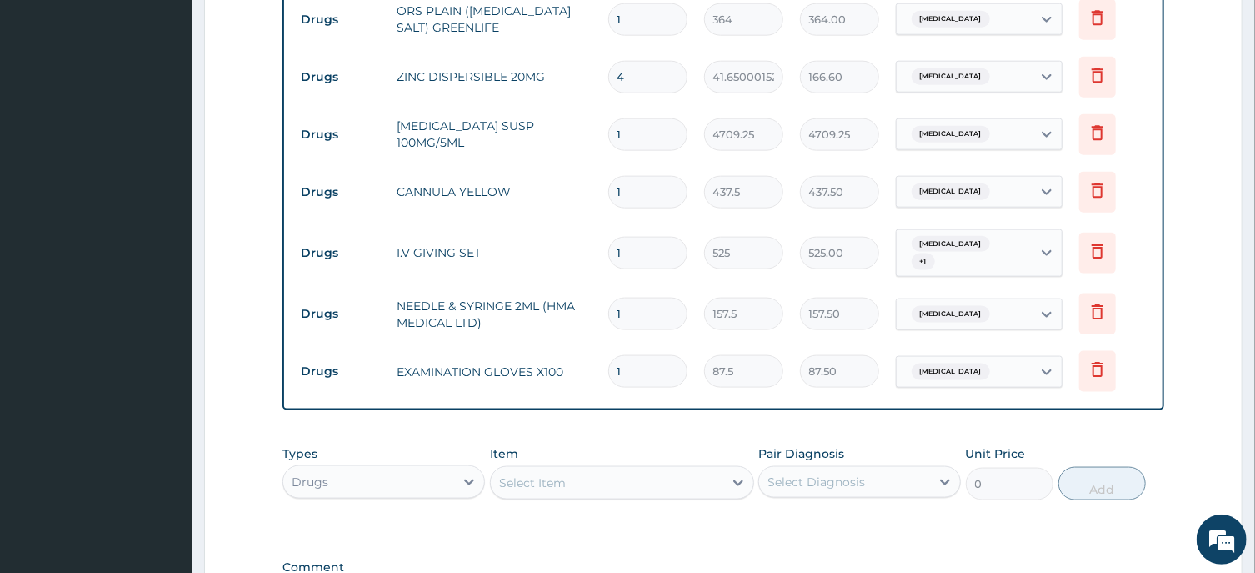
drag, startPoint x: 640, startPoint y: 340, endPoint x: 599, endPoint y: 352, distance: 42.5
click at [608, 355] on input "1" at bounding box center [647, 371] width 79 height 33
type input "5"
type input "437.50"
type input "50"
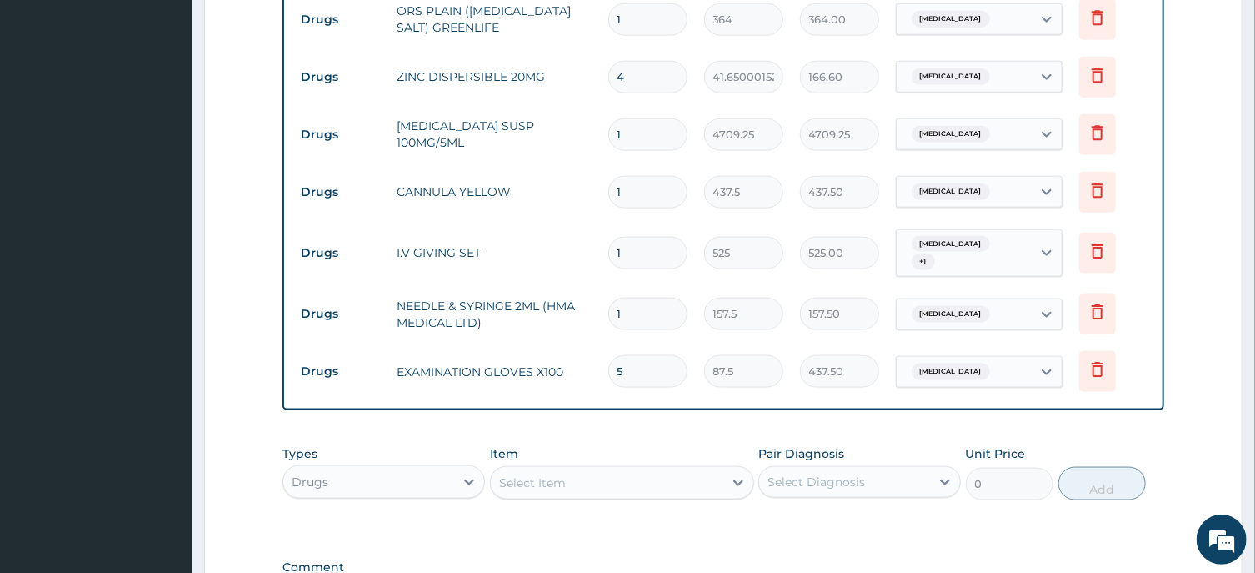
type input "4375.00"
type input "50"
drag, startPoint x: 628, startPoint y: 283, endPoint x: 620, endPoint y: 292, distance: 12.4
click at [621, 298] on input "1" at bounding box center [647, 314] width 79 height 33
drag, startPoint x: 639, startPoint y: 295, endPoint x: 603, endPoint y: 297, distance: 35.0
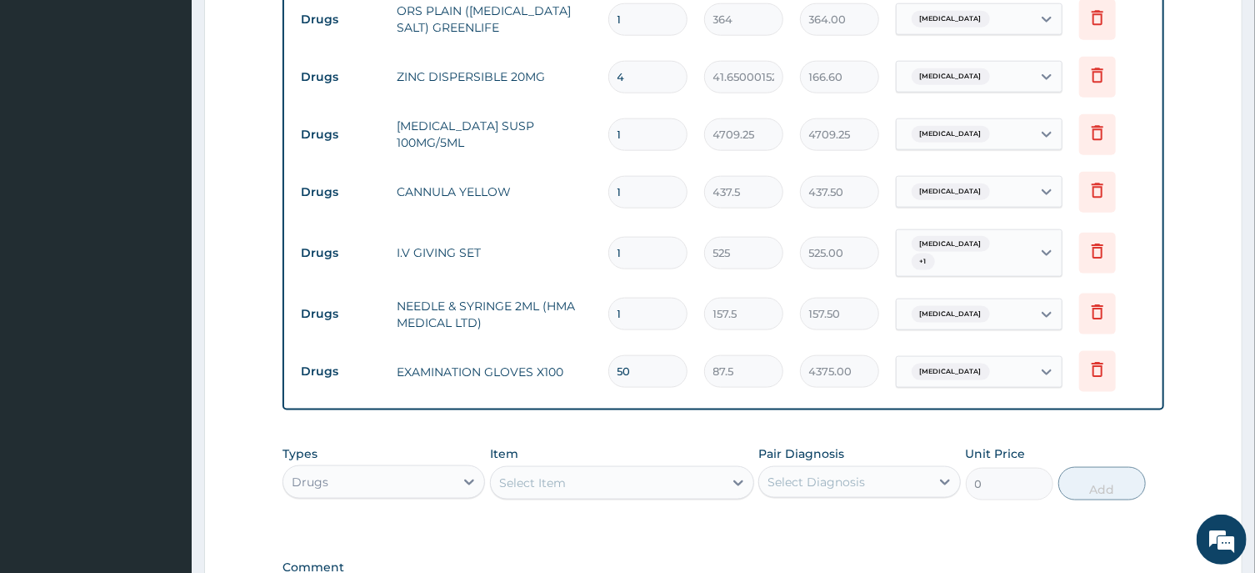
click at [608, 298] on input "1" at bounding box center [647, 314] width 79 height 33
type input "6"
type input "945.00"
type input "6"
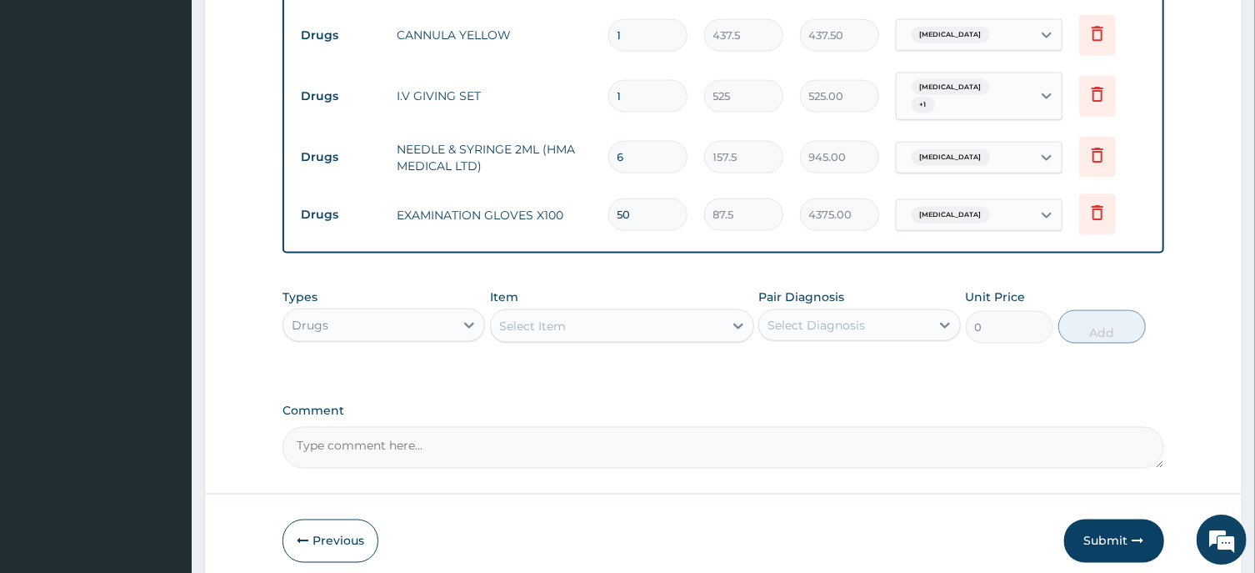
scroll to position [1188, 0]
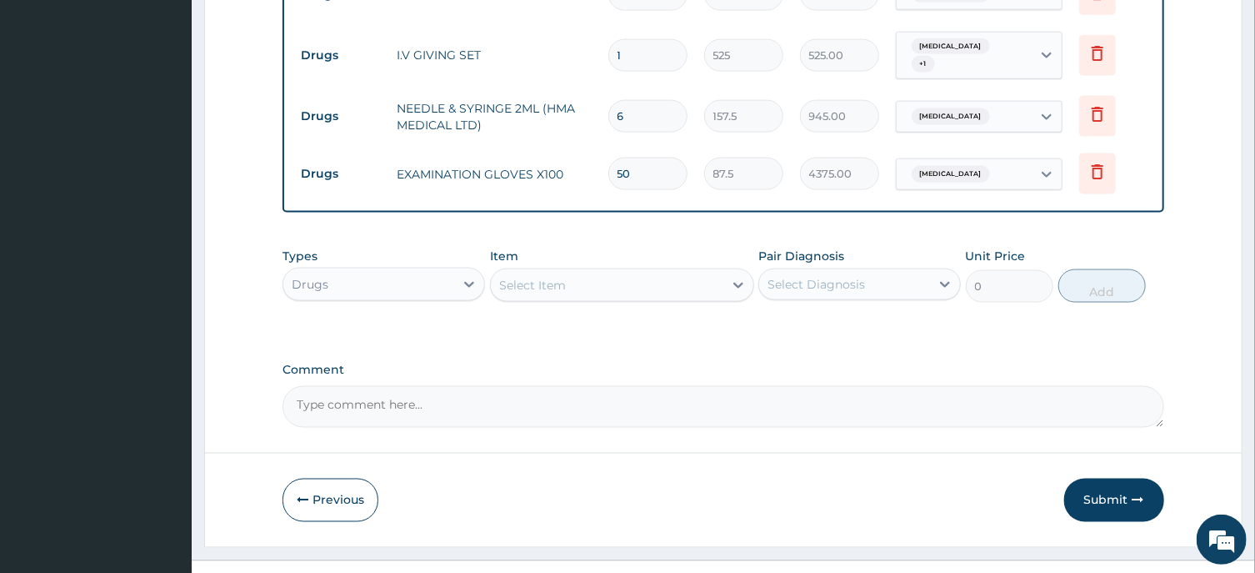
click at [532, 277] on div "Select Item" at bounding box center [532, 285] width 67 height 17
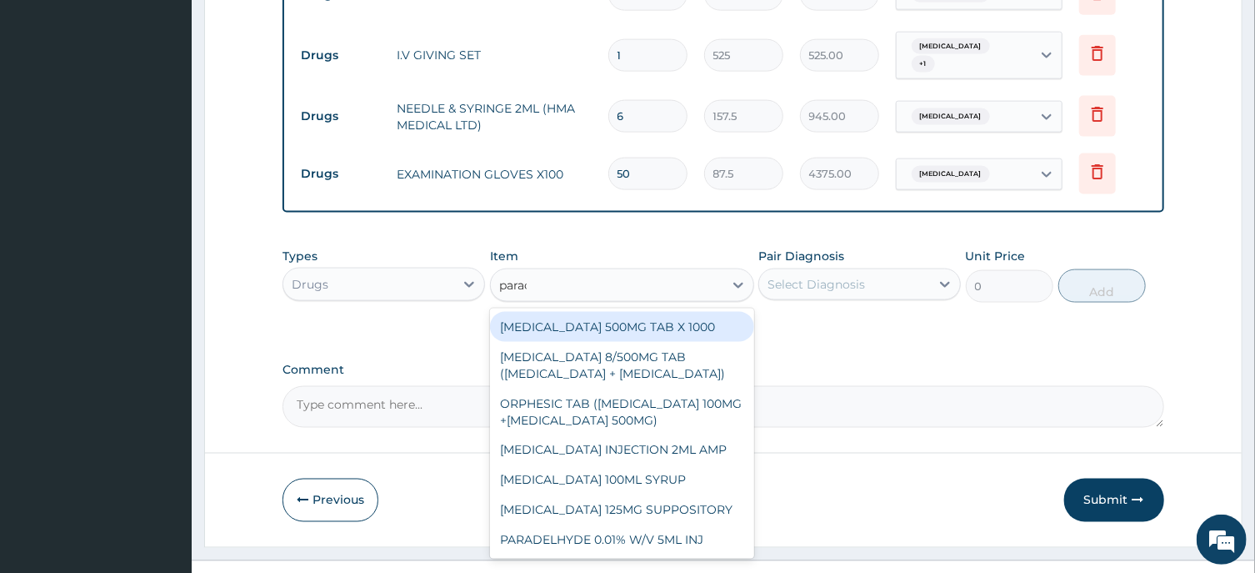
type input "parace"
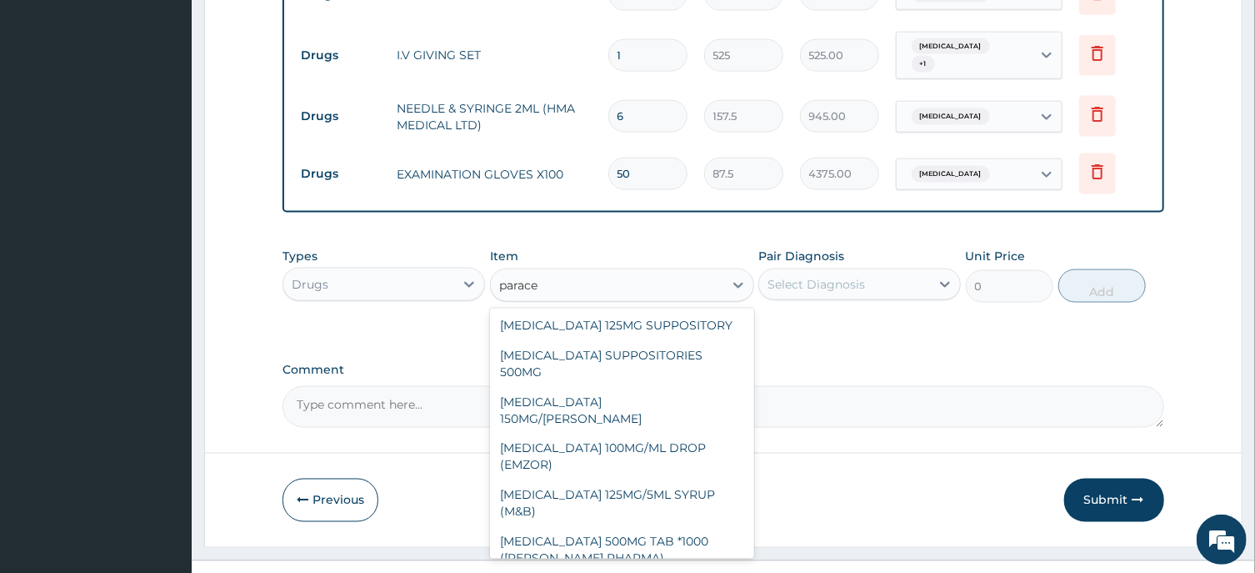
scroll to position [168, 0]
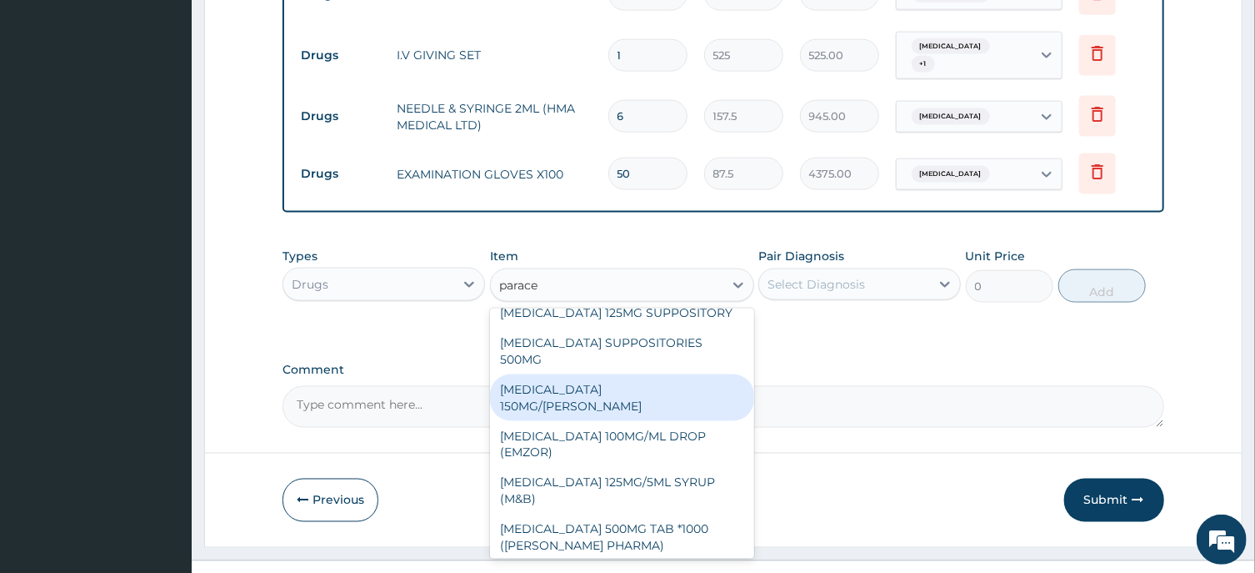
click at [633, 374] on div "PARACETAMOL 150MG/ML VIAL" at bounding box center [622, 397] width 264 height 47
type input "1365"
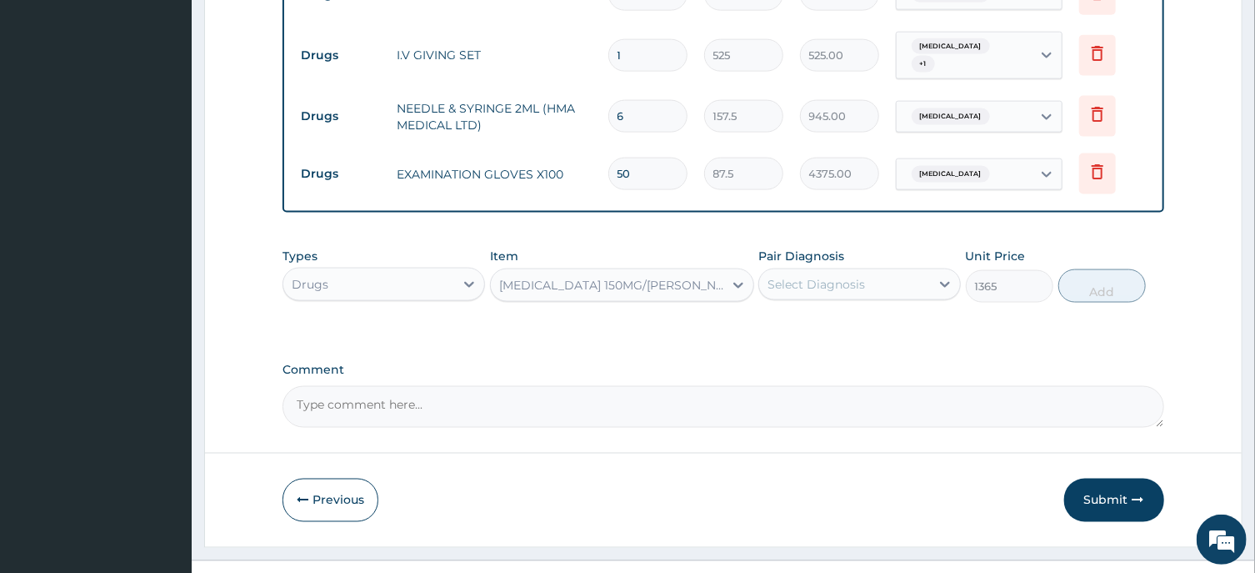
click at [834, 276] on div "Select Diagnosis" at bounding box center [817, 284] width 98 height 17
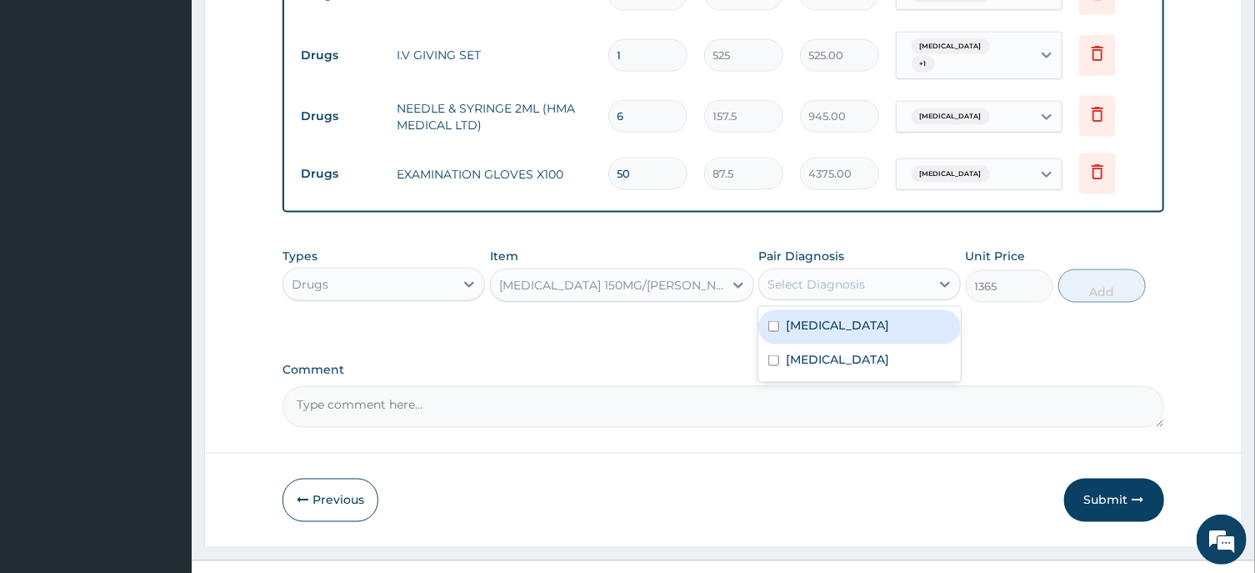
click at [824, 317] on label "Sepsis" at bounding box center [837, 325] width 103 height 17
checkbox input "true"
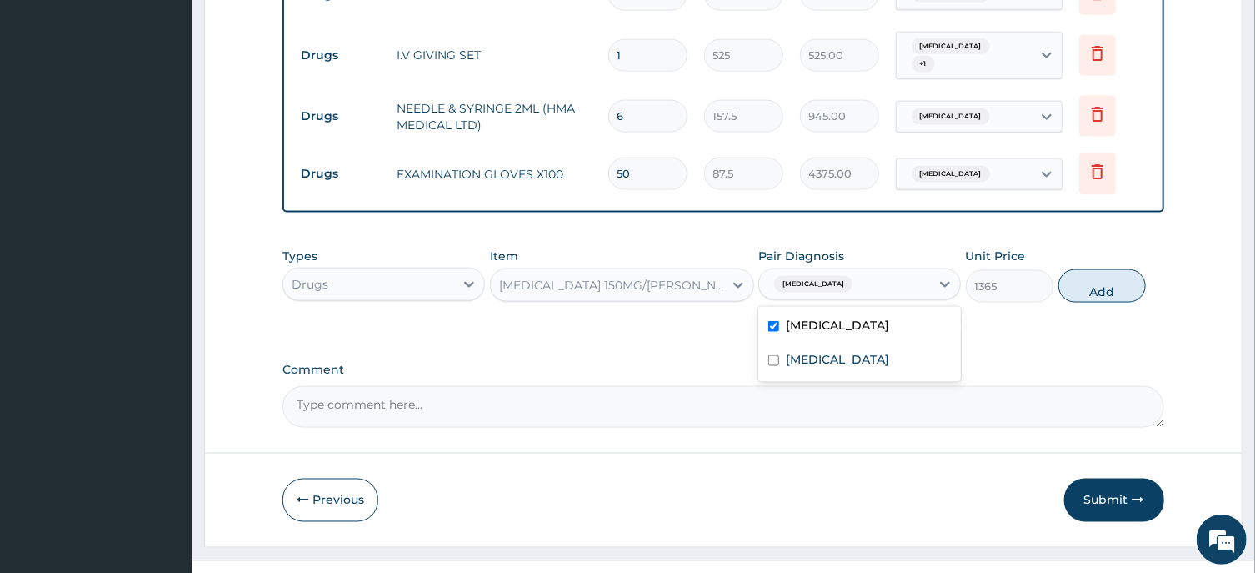
drag, startPoint x: 1095, startPoint y: 260, endPoint x: 1094, endPoint y: 270, distance: 10.1
click at [1095, 269] on button "Add" at bounding box center [1103, 285] width 88 height 33
type input "0"
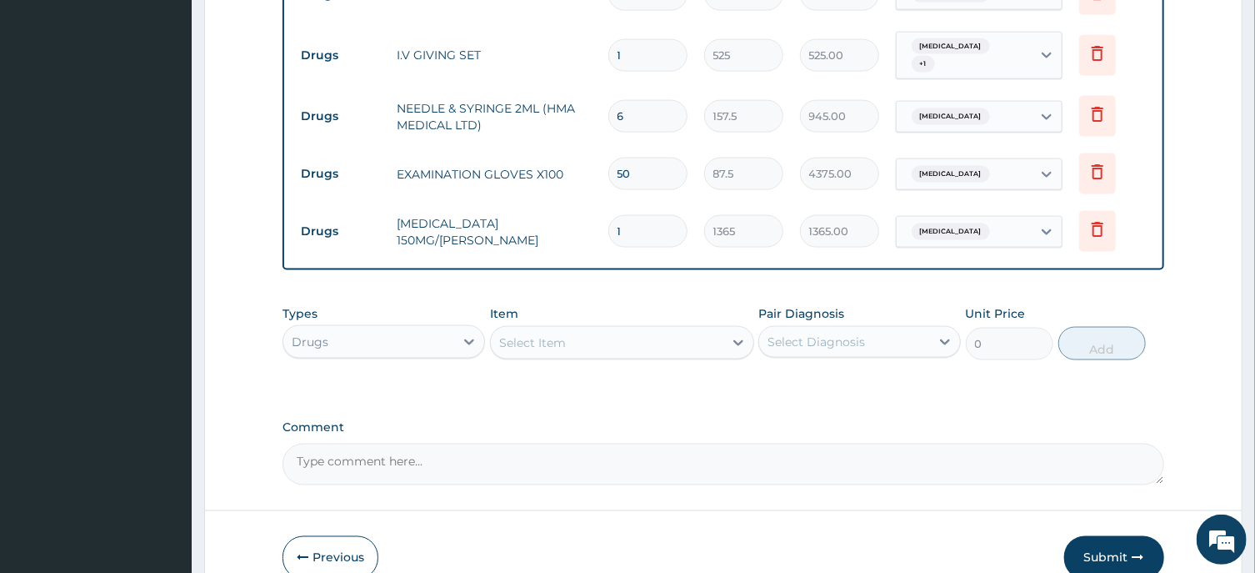
drag, startPoint x: 623, startPoint y: 200, endPoint x: 614, endPoint y: 203, distance: 9.5
click at [614, 215] on input "1" at bounding box center [647, 231] width 79 height 33
type input "2"
type input "2730.00"
type input "2"
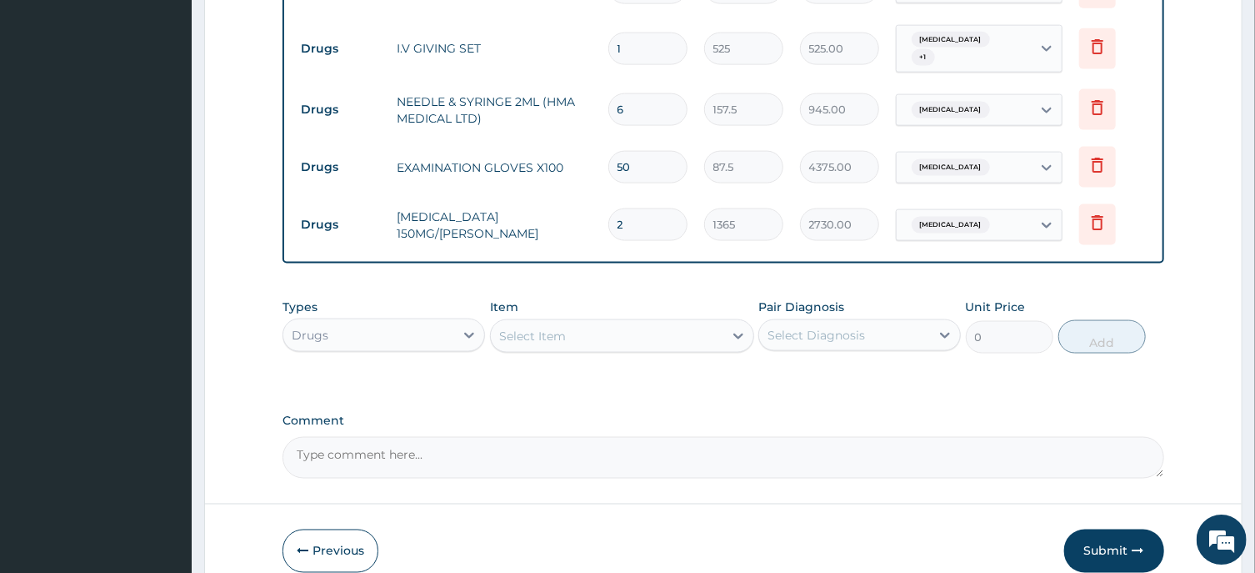
scroll to position [1246, 0]
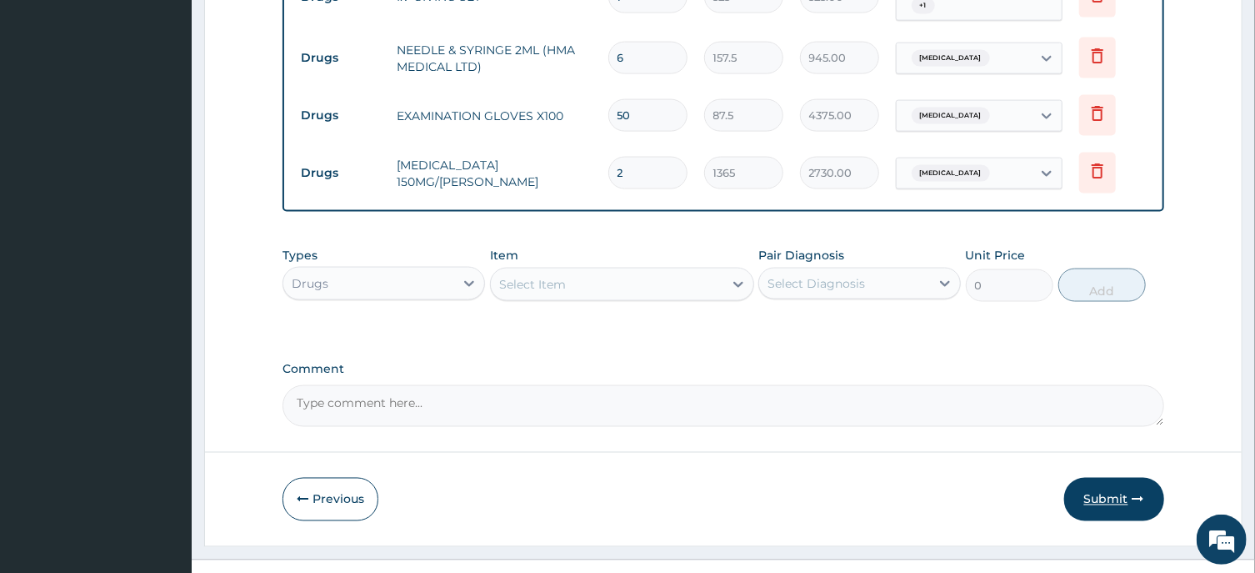
click at [1094, 478] on button "Submit" at bounding box center [1114, 499] width 100 height 43
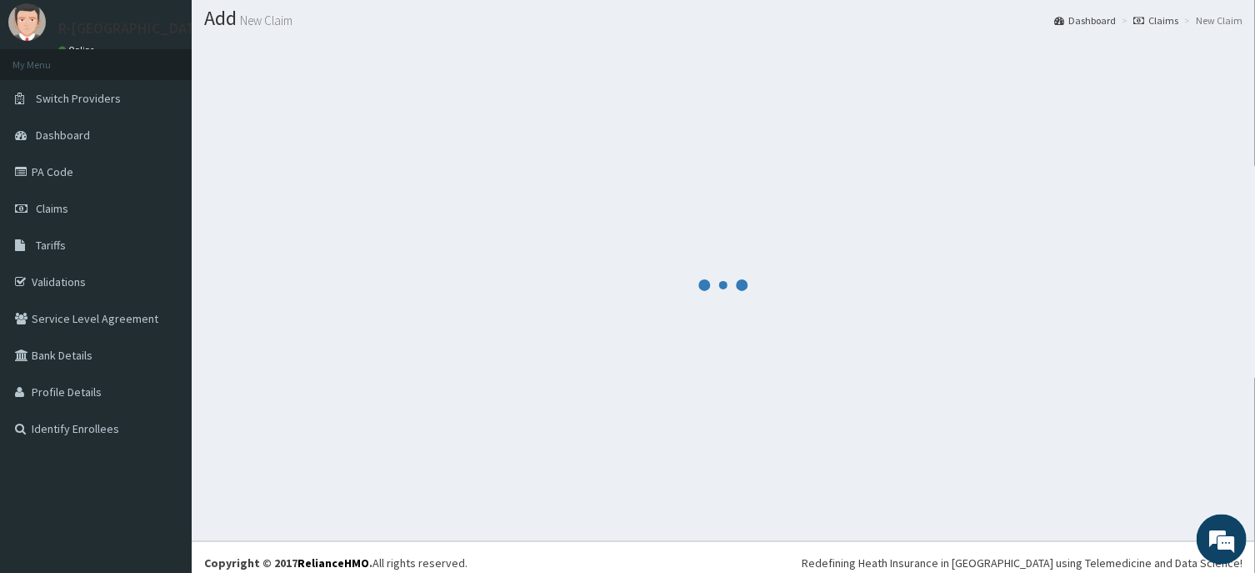
scroll to position [58, 0]
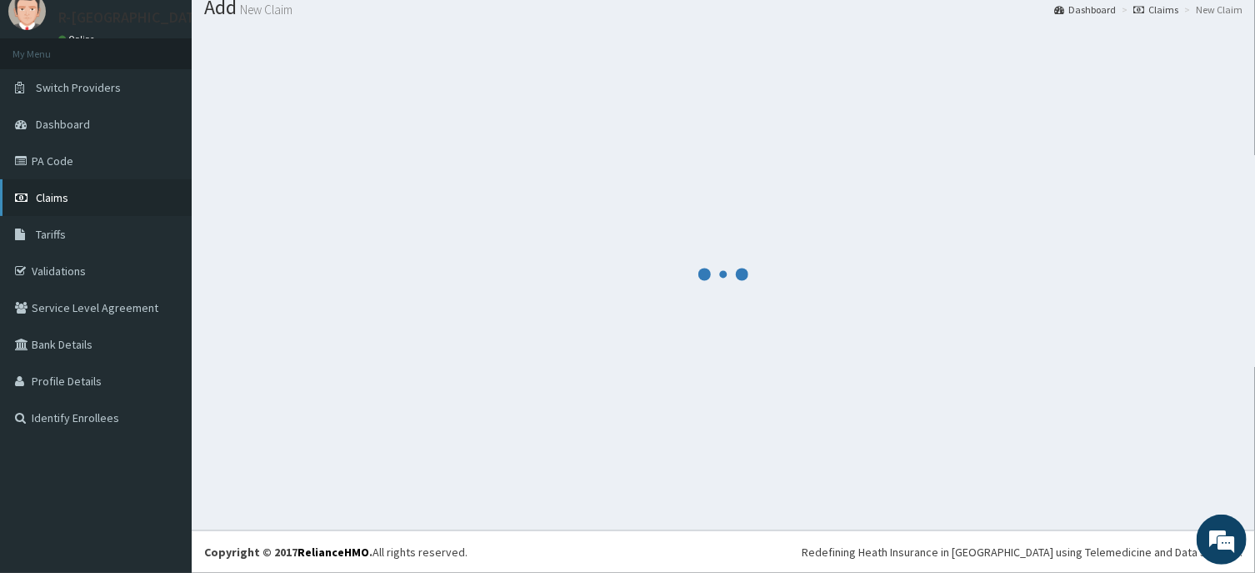
click at [45, 196] on span "Claims" at bounding box center [52, 197] width 33 height 15
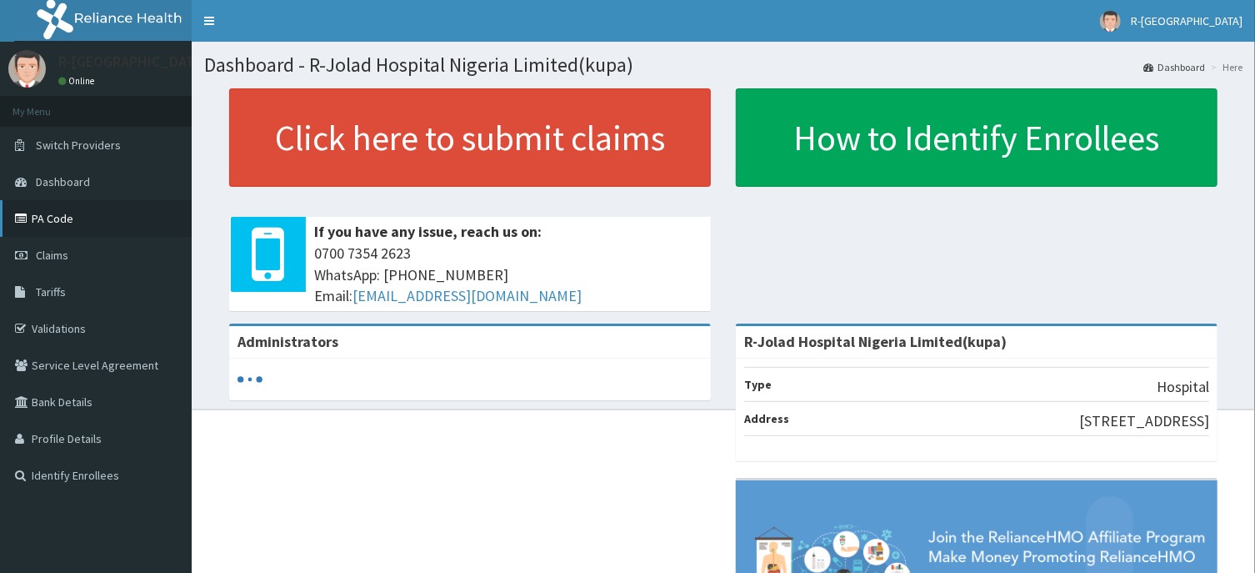
click at [48, 218] on link "PA Code" at bounding box center [96, 218] width 192 height 37
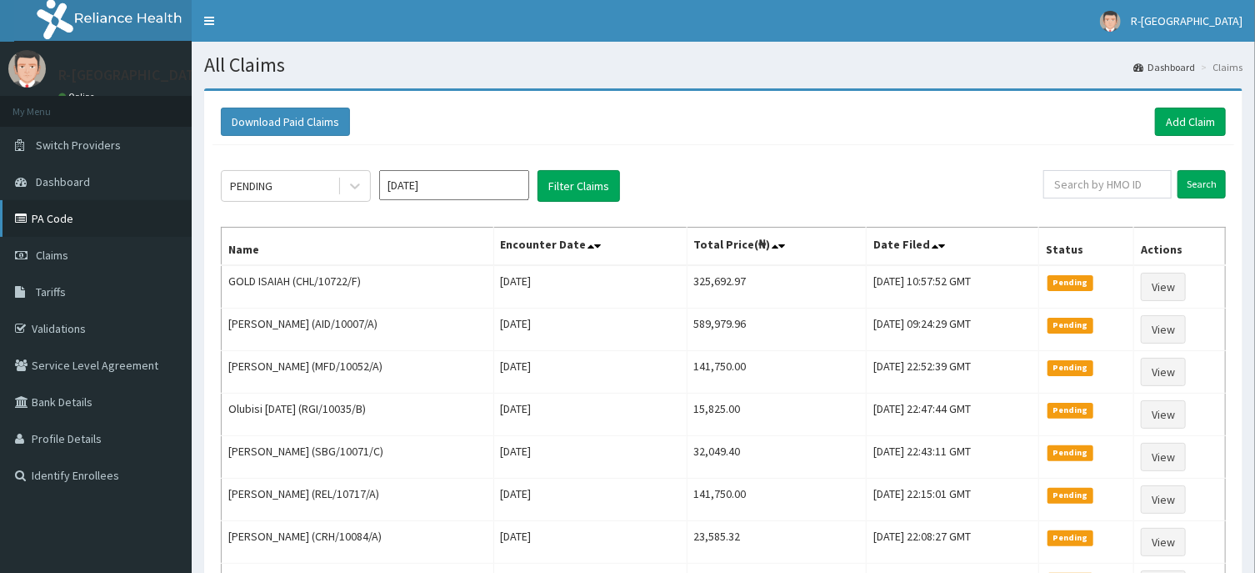
click at [46, 217] on link "PA Code" at bounding box center [96, 218] width 192 height 37
click at [1070, 182] on input "text" at bounding box center [1108, 184] width 128 height 28
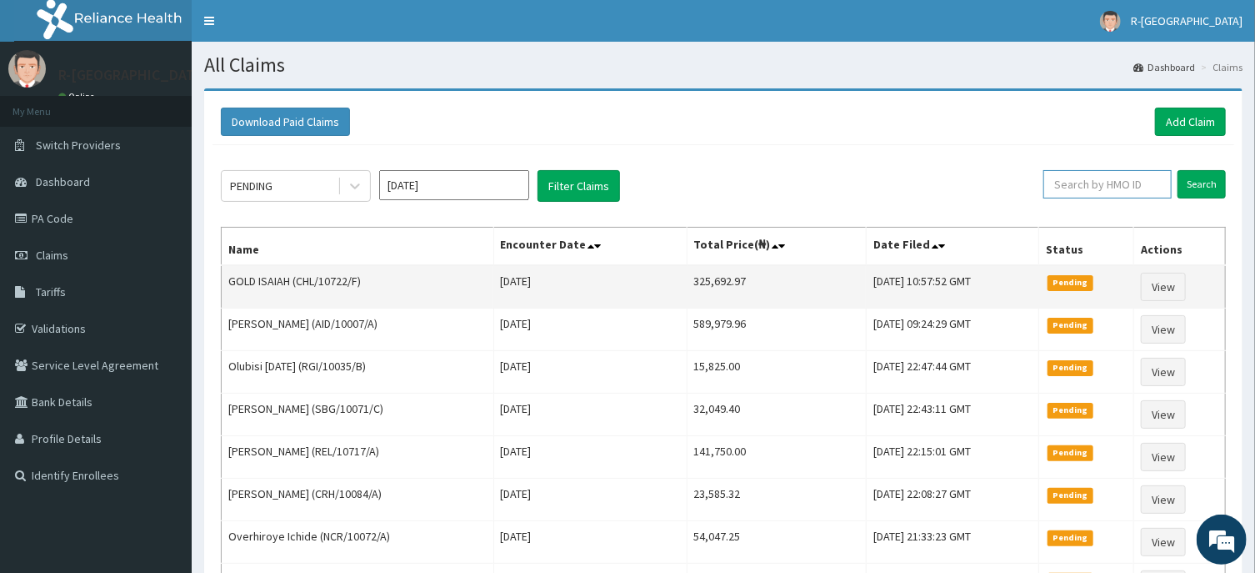
paste input "(GER/10001/C)"
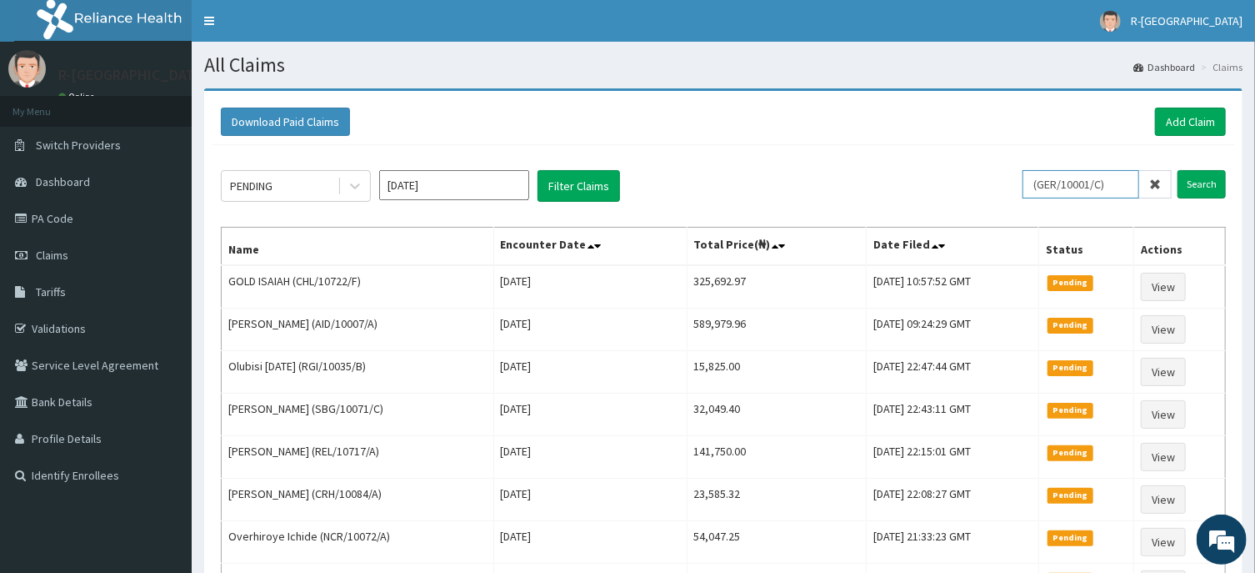
click at [1050, 188] on input "(GER/10001/C)" at bounding box center [1081, 184] width 117 height 28
click at [1124, 184] on input "GER/10001/C)" at bounding box center [1081, 184] width 117 height 28
drag, startPoint x: 1116, startPoint y: 184, endPoint x: 1031, endPoint y: 189, distance: 85.2
click at [1031, 189] on input "GER/10001/C" at bounding box center [1081, 184] width 117 height 28
type input "GER/10001/C"
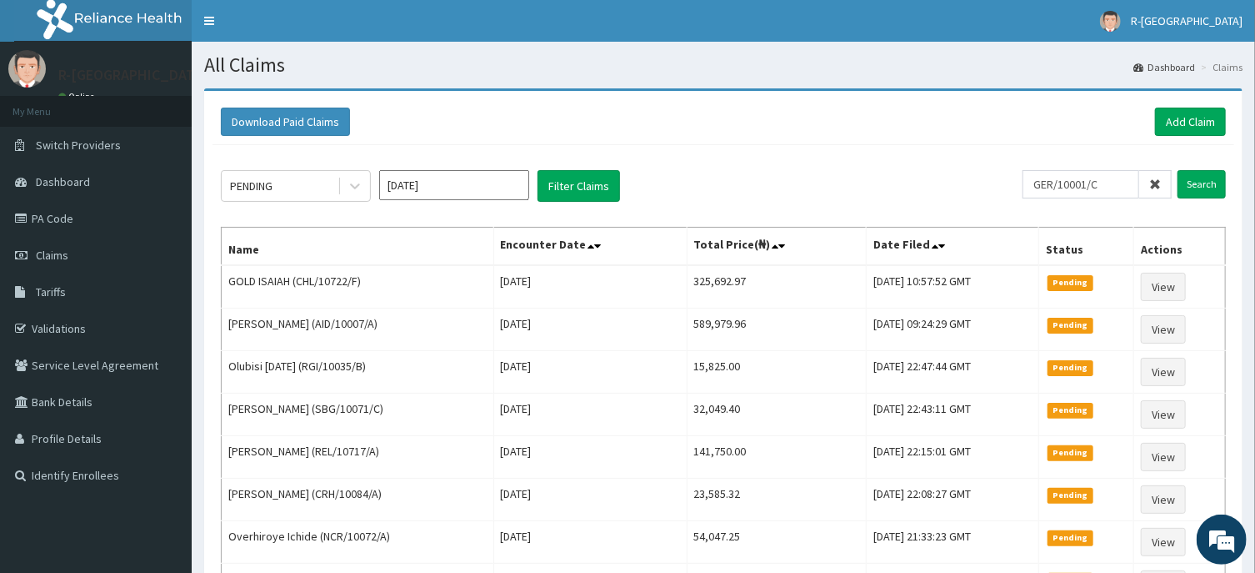
click at [1107, 208] on div "PENDING [DATE] Filter Claims GER/10001/C Search Name Encounter Date Total Price…" at bounding box center [724, 474] width 1022 height 659
click at [1117, 181] on input "GER/10001/C" at bounding box center [1081, 184] width 117 height 28
click at [1198, 187] on input "Search" at bounding box center [1202, 184] width 48 height 28
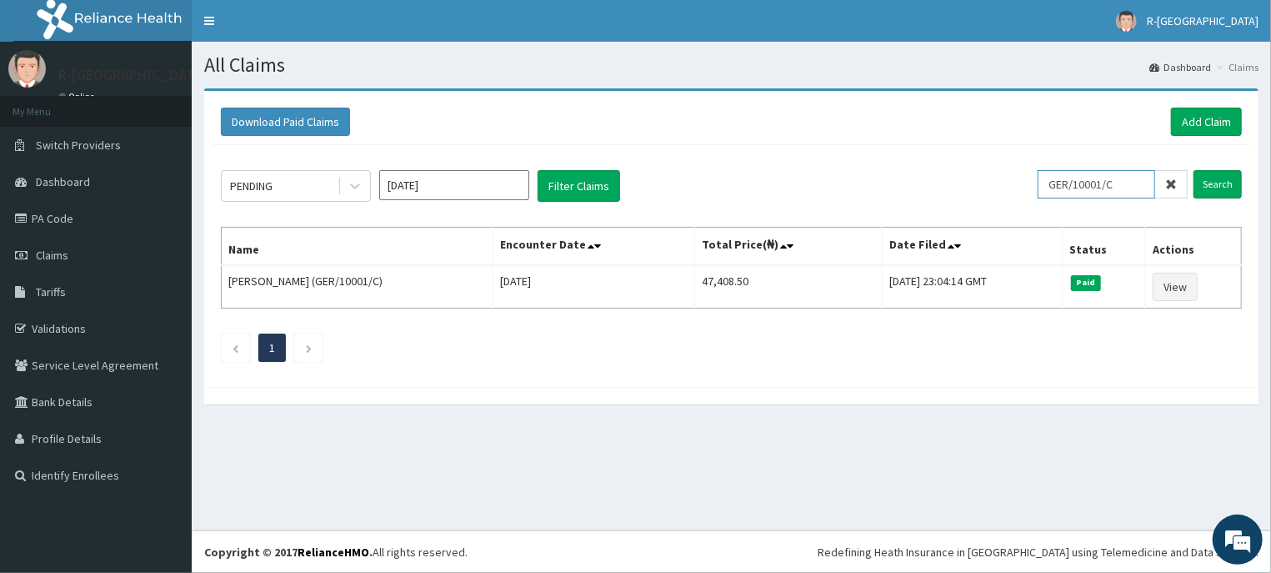
click at [1063, 182] on input "GER/10001/C" at bounding box center [1097, 184] width 118 height 28
click at [1208, 177] on input "Search" at bounding box center [1218, 184] width 48 height 28
click at [1214, 126] on link "Add Claim" at bounding box center [1206, 122] width 71 height 28
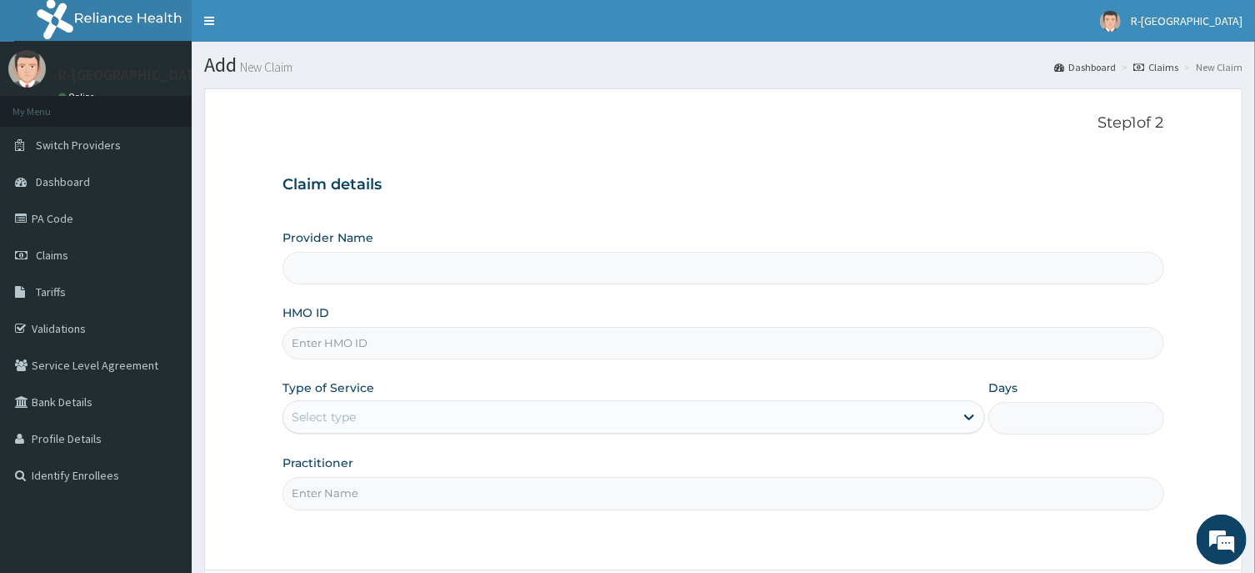
type input "GER/10001/C"
type input "R-Jolad Hospital Nigeria Limited(kupa)"
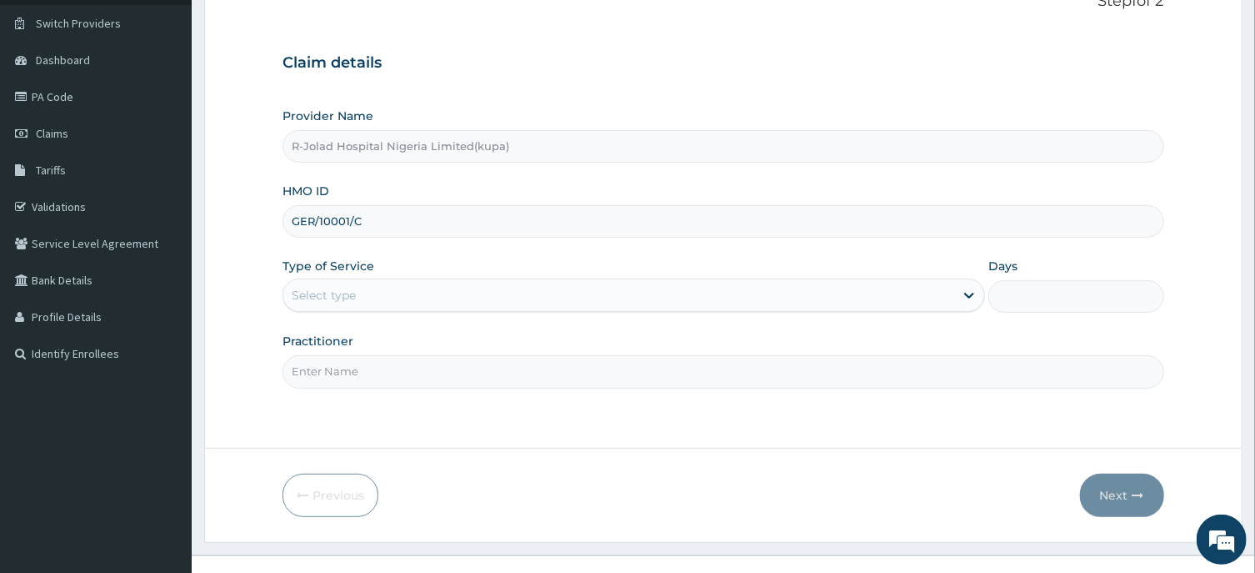
scroll to position [147, 0]
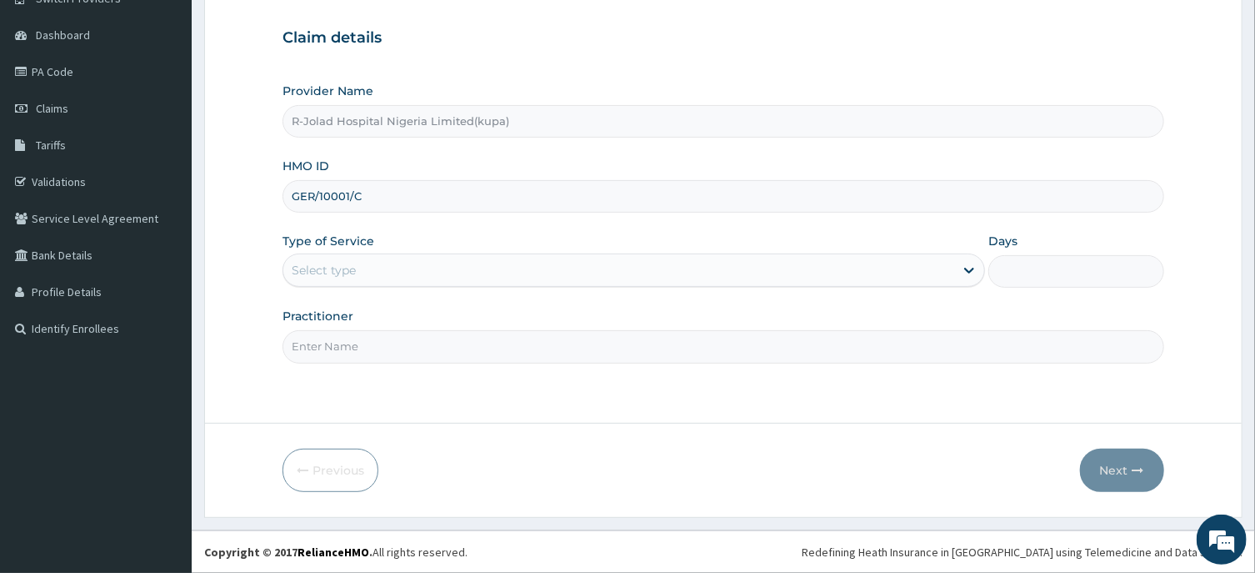
type input "GER/10001/C"
click at [305, 265] on div "Select type" at bounding box center [324, 270] width 64 height 17
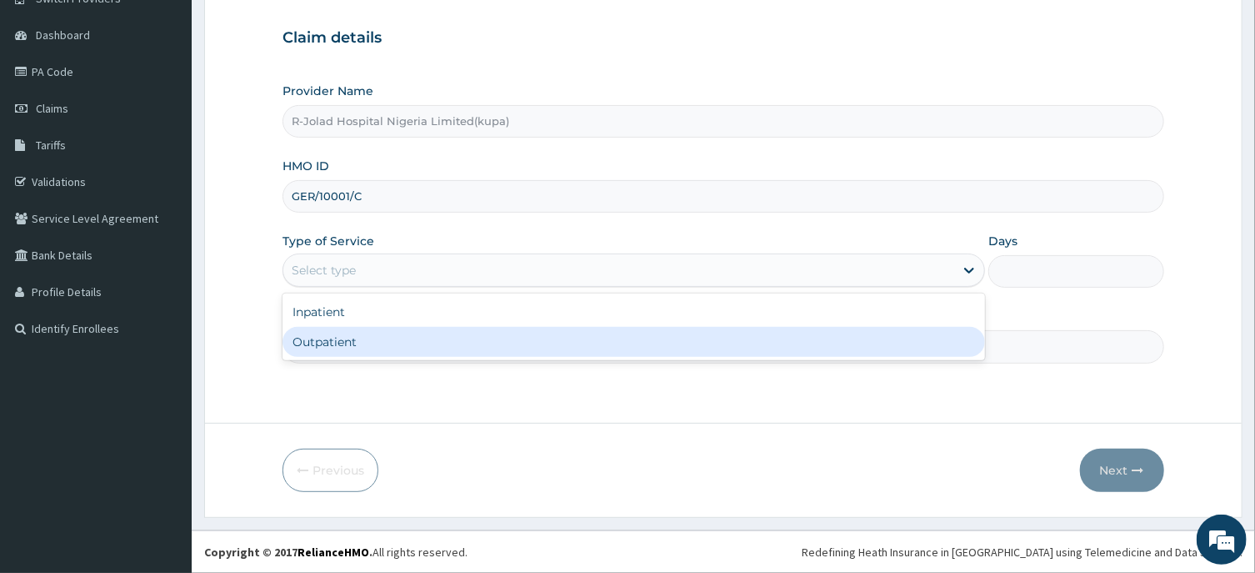
click at [314, 349] on div "Outpatient" at bounding box center [634, 342] width 703 height 30
type input "1"
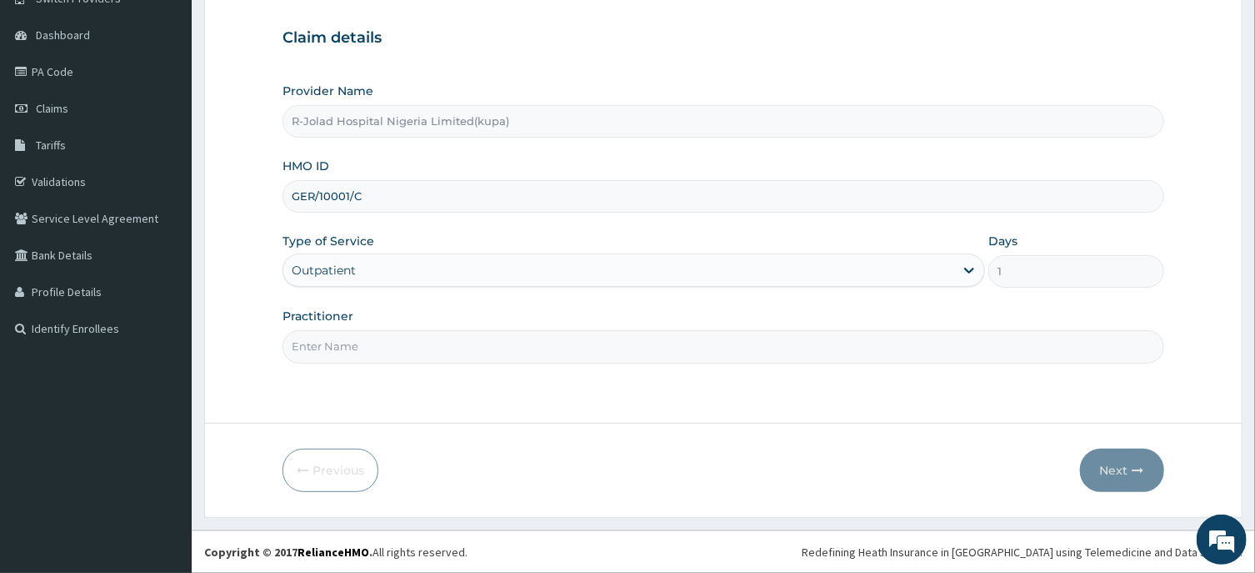
click at [314, 353] on input "Practitioner" at bounding box center [723, 346] width 881 height 33
paste input "Amarachi Onwuegbuchulam"
type input "Amarachi Onwuegbuchulam"
click at [1104, 462] on button "Next" at bounding box center [1122, 469] width 84 height 43
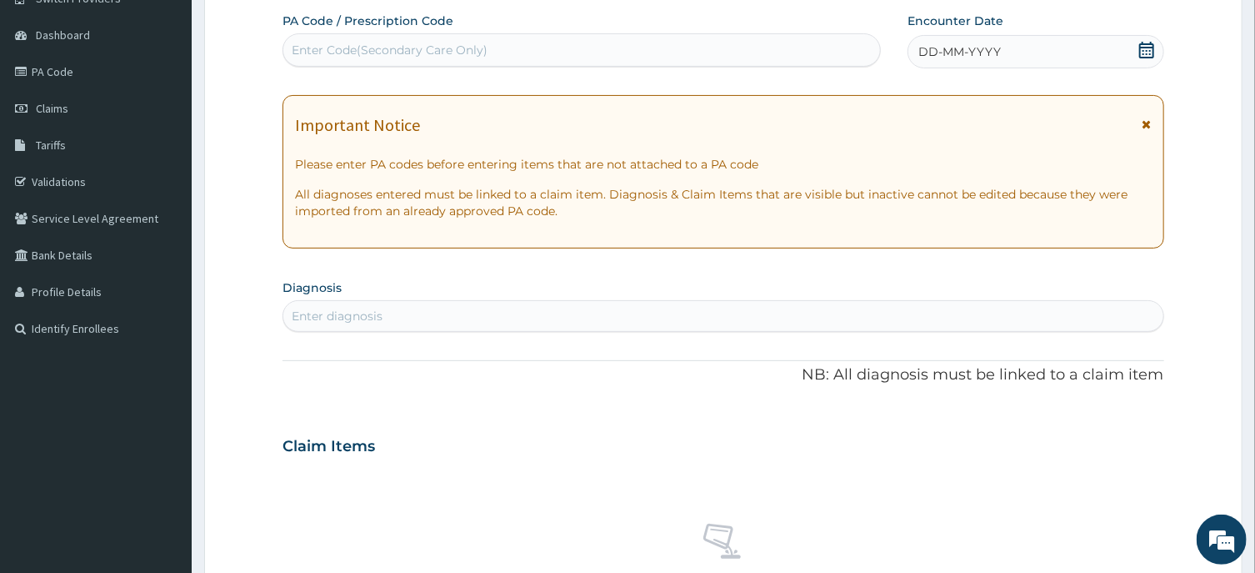
click at [1141, 46] on icon at bounding box center [1147, 50] width 17 height 17
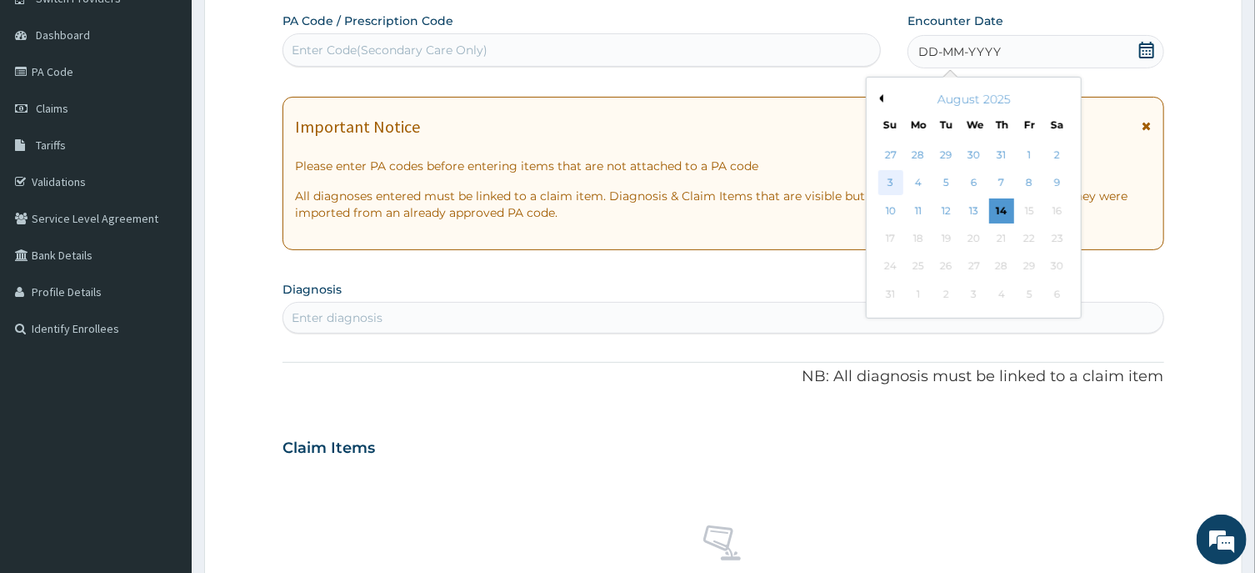
click at [894, 188] on div "3" at bounding box center [891, 183] width 25 height 25
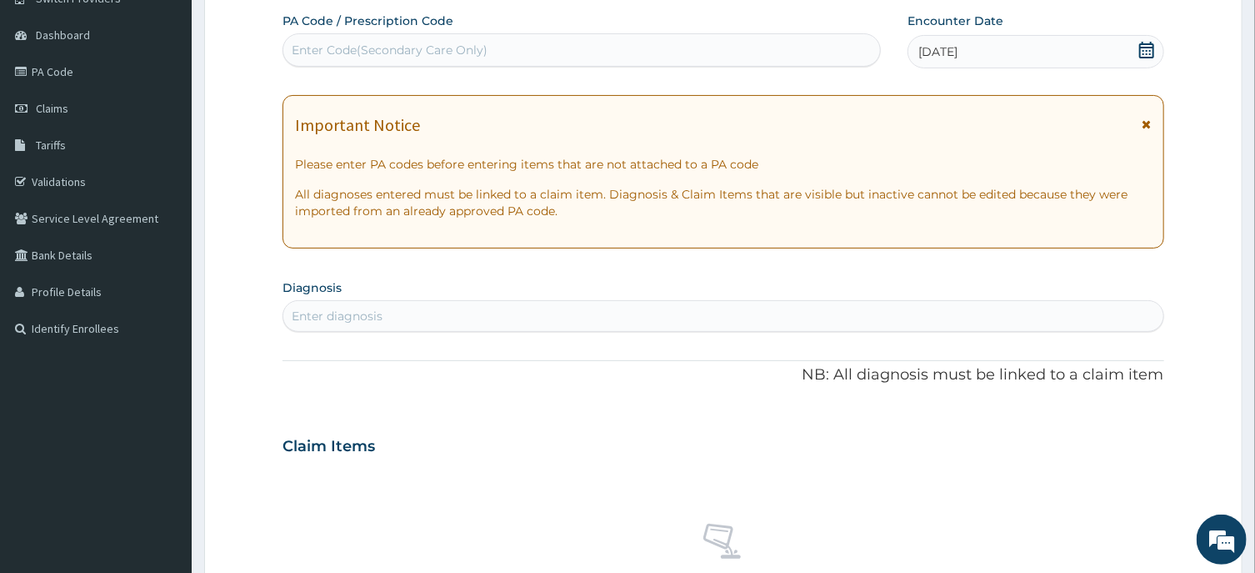
click at [308, 317] on div "Enter diagnosis" at bounding box center [337, 316] width 91 height 17
type input "mala"
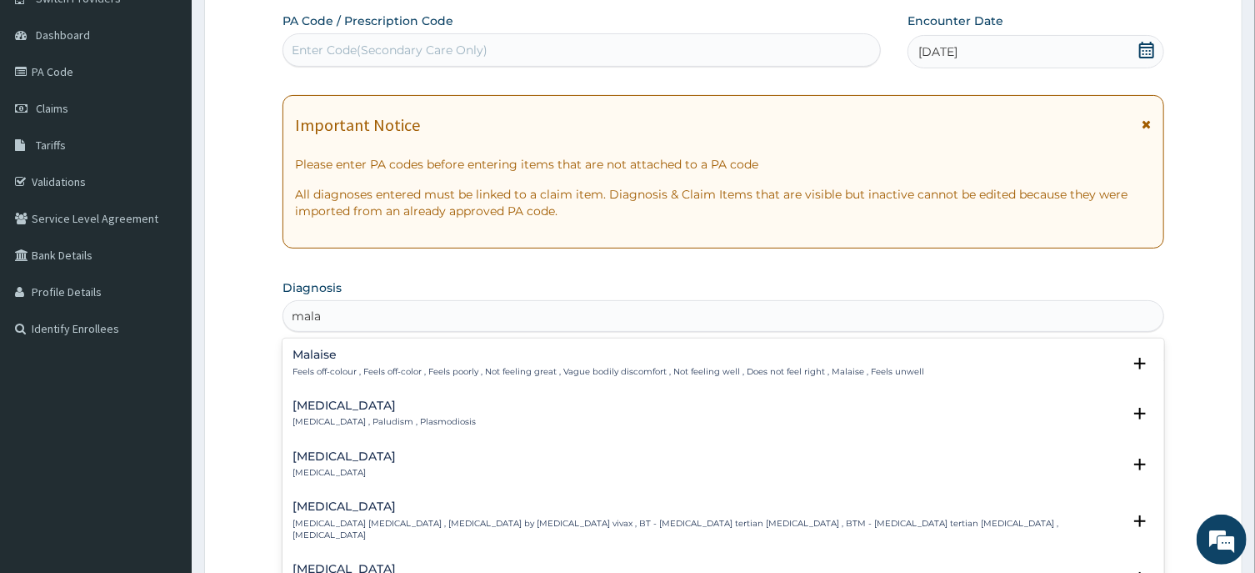
click at [312, 410] on h4 "[MEDICAL_DATA]" at bounding box center [384, 405] width 183 height 13
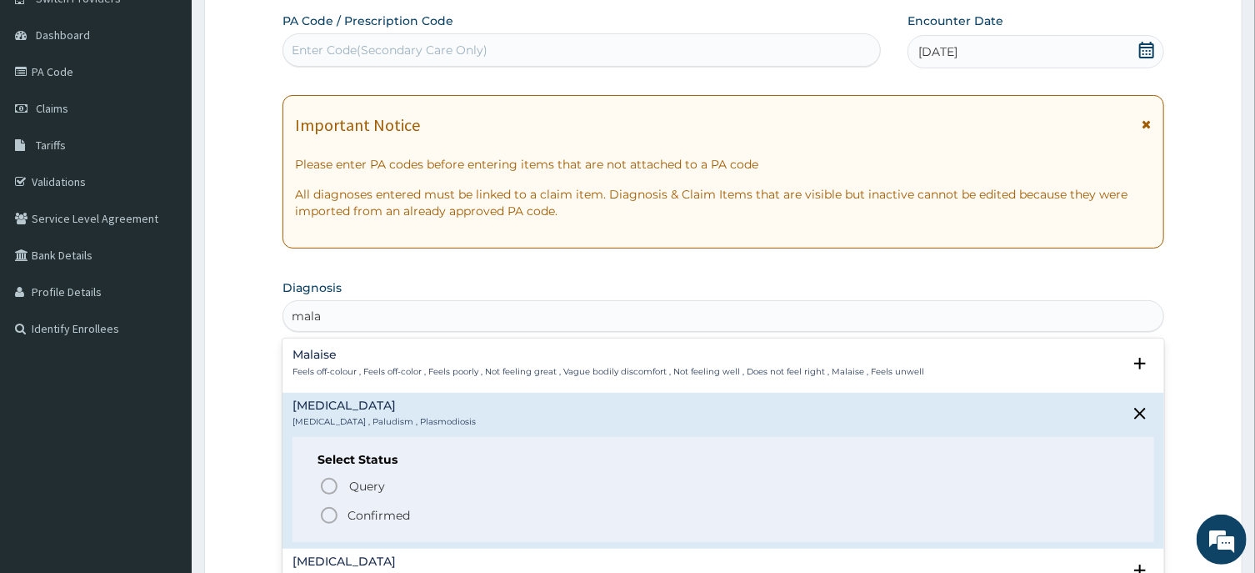
click at [333, 518] on icon "status option filled" at bounding box center [329, 515] width 20 height 20
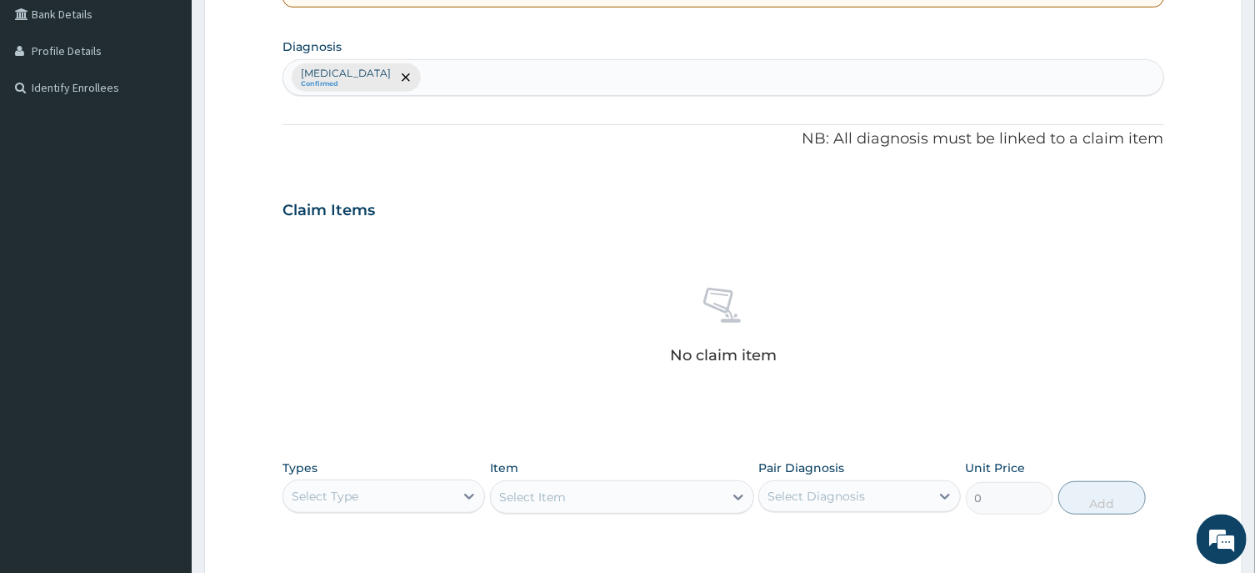
scroll to position [504, 0]
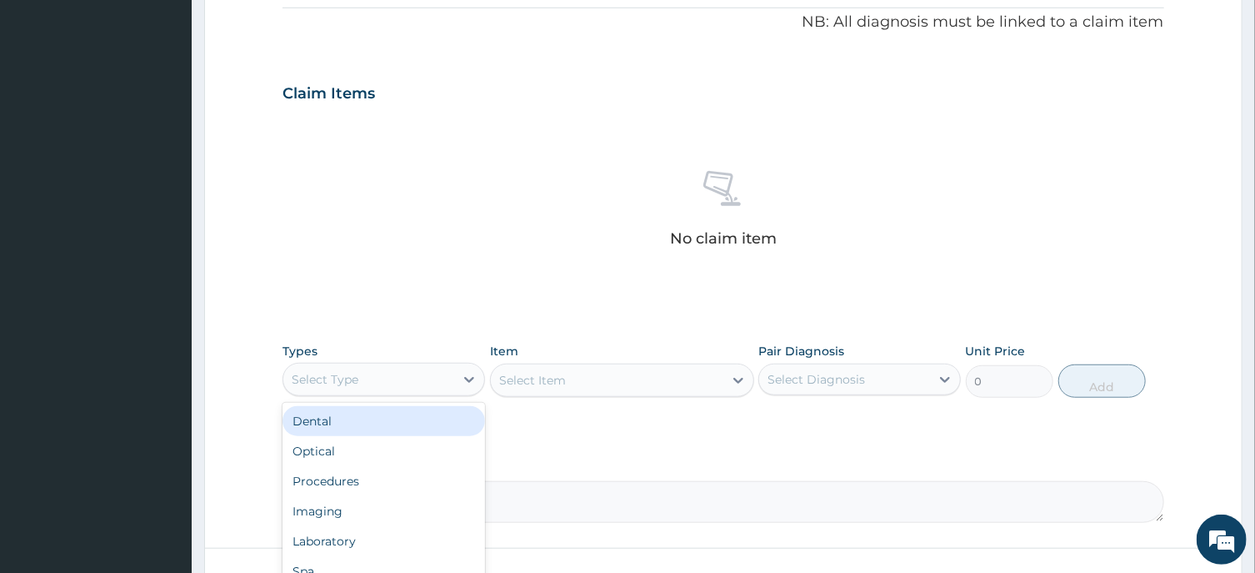
click at [353, 386] on div "Select Type" at bounding box center [325, 379] width 67 height 17
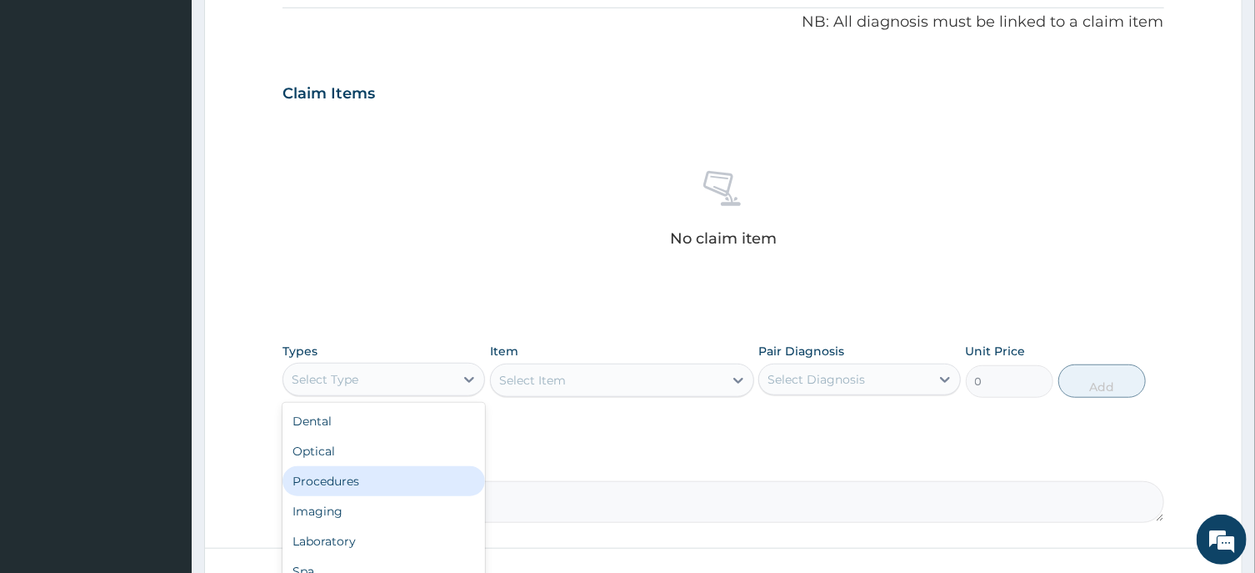
click at [330, 482] on div "Procedures" at bounding box center [384, 481] width 203 height 30
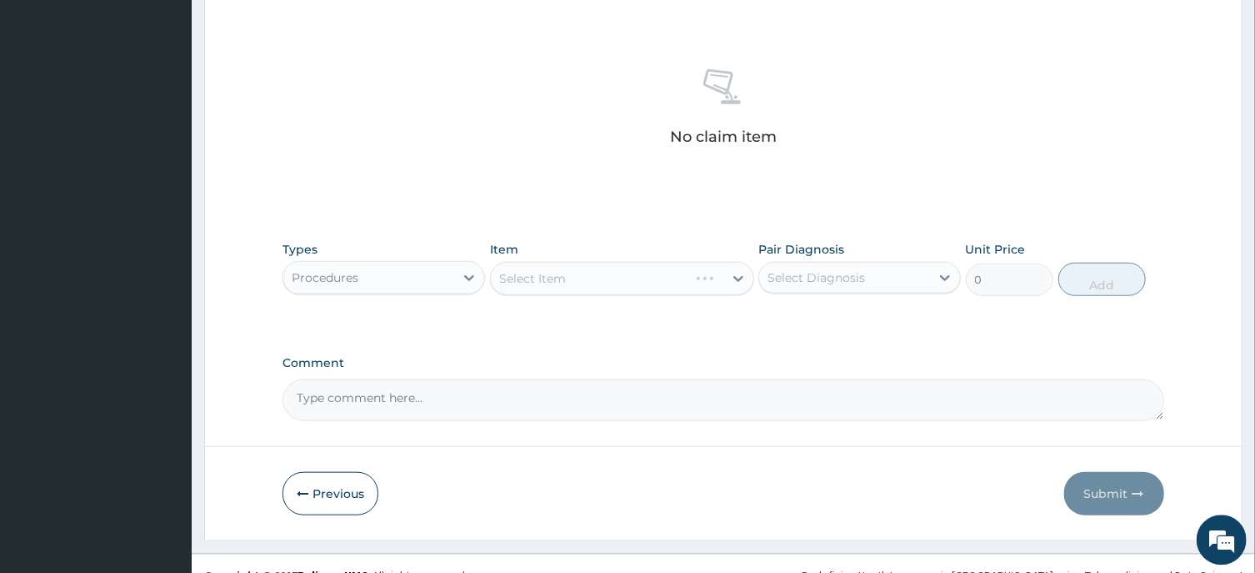
scroll to position [629, 0]
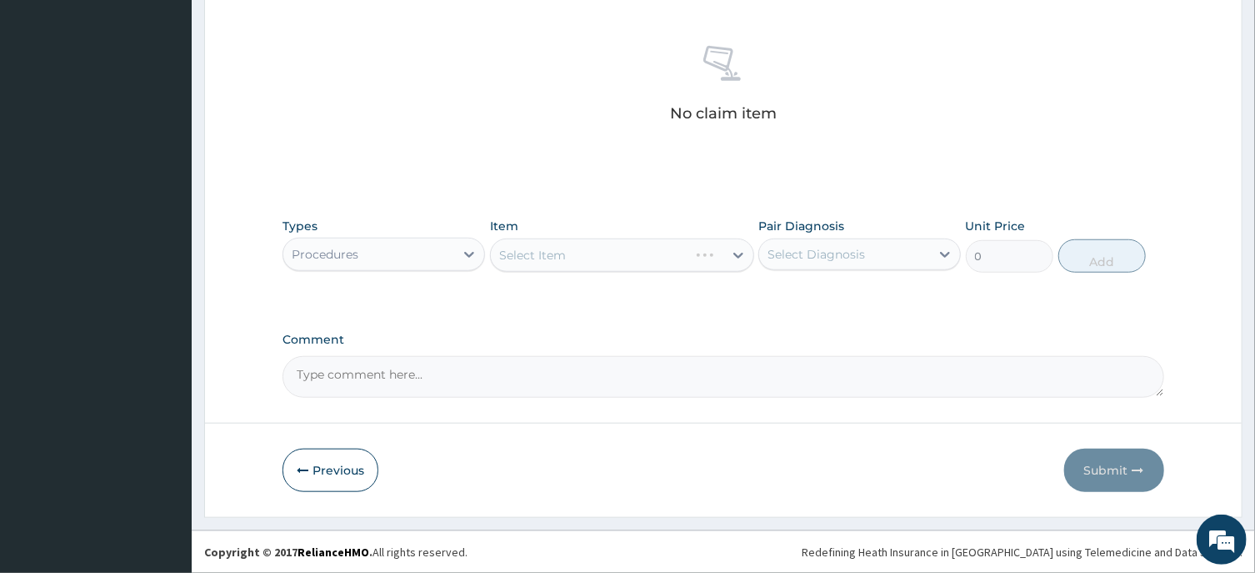
click at [567, 269] on div "Types option Procedures, selected. Select is focused ,type to refine list, pres…" at bounding box center [723, 245] width 881 height 72
click at [582, 255] on div "Select Item" at bounding box center [622, 254] width 264 height 33
click at [569, 302] on div "Types Procedures Item Select Item Pair Diagnosis Select Diagnosis Unit Price 0 …" at bounding box center [723, 257] width 881 height 97
click at [545, 269] on div "Select Item" at bounding box center [622, 254] width 264 height 33
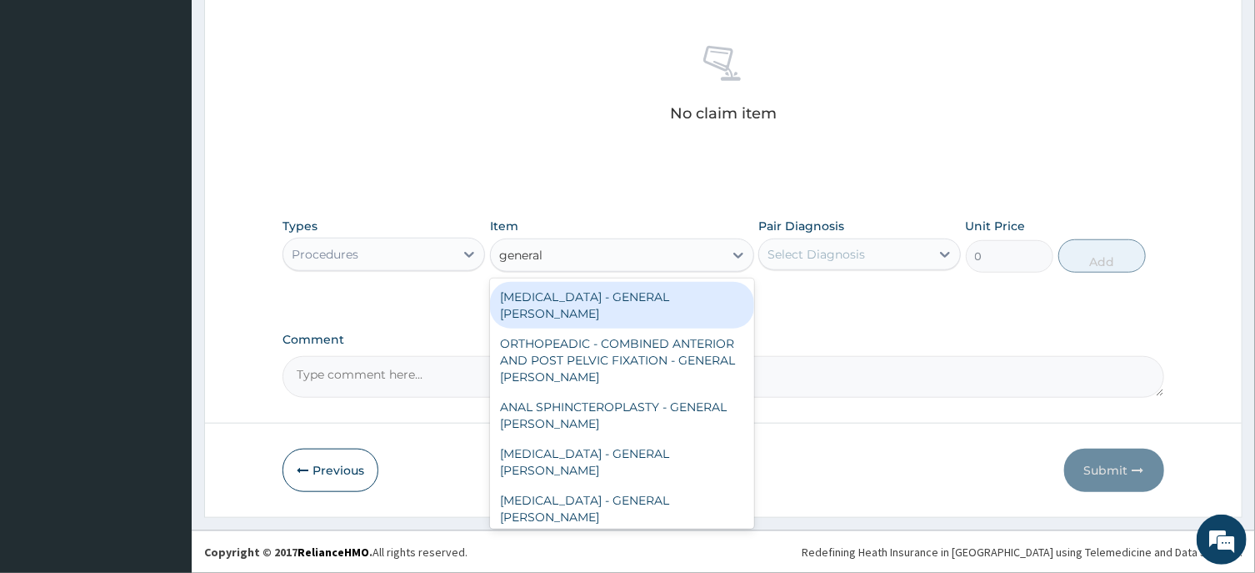
type input "general c"
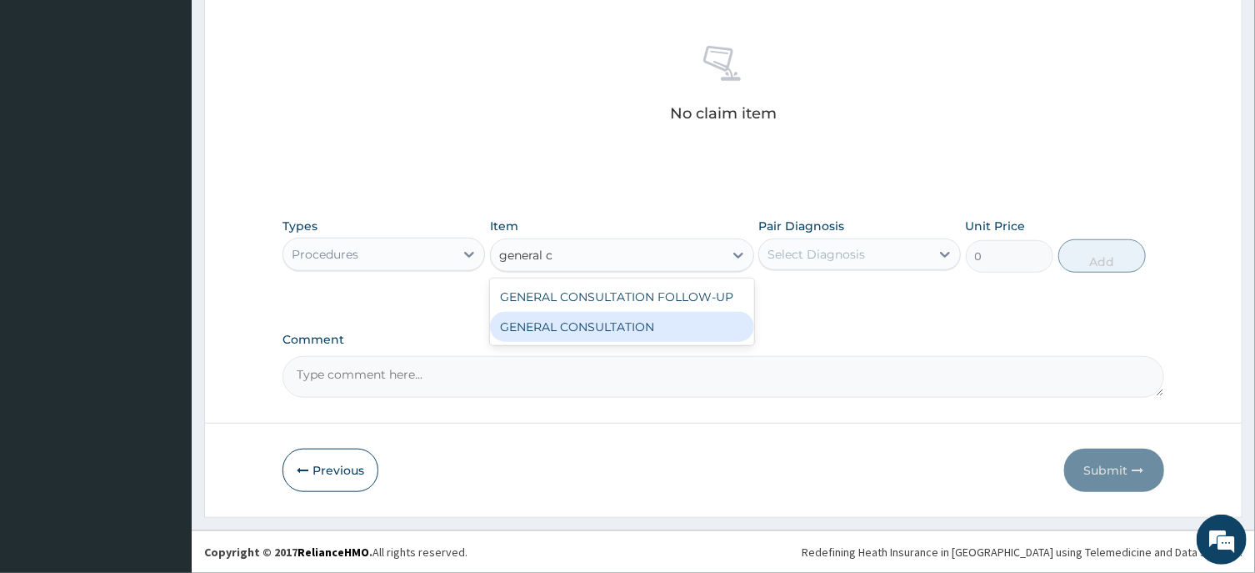
click at [649, 330] on div "GENERAL CONSULTATION" at bounding box center [622, 327] width 264 height 30
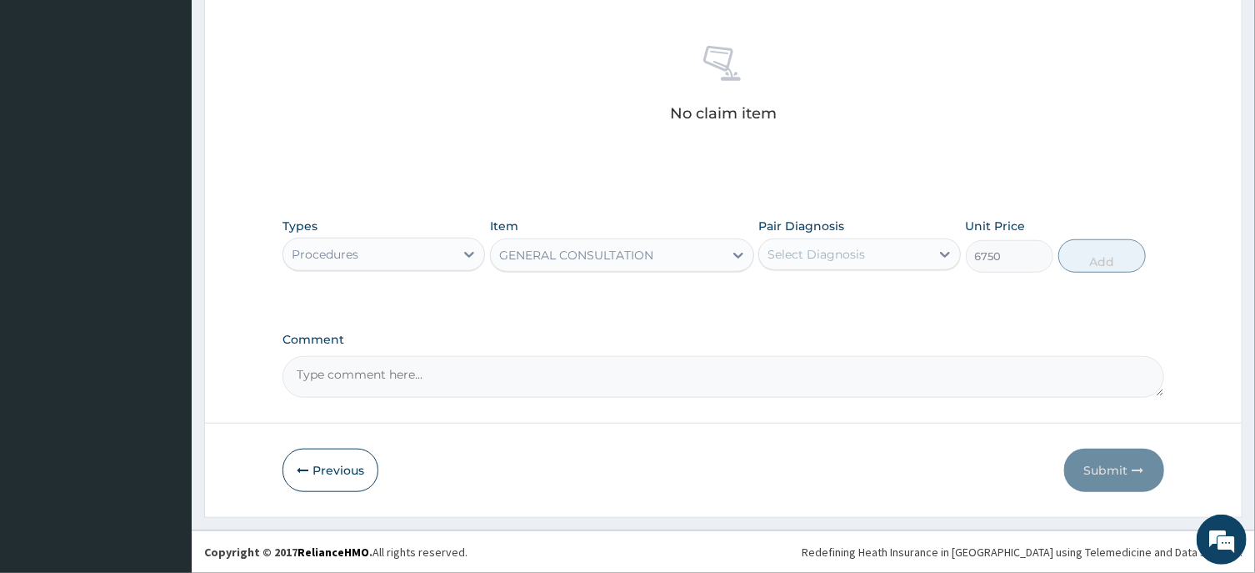
type input "6750"
click at [844, 258] on div "Select Diagnosis" at bounding box center [817, 254] width 98 height 17
click at [837, 301] on div "Malaria" at bounding box center [860, 297] width 203 height 34
checkbox input "true"
click at [1078, 261] on button "Add" at bounding box center [1103, 255] width 88 height 33
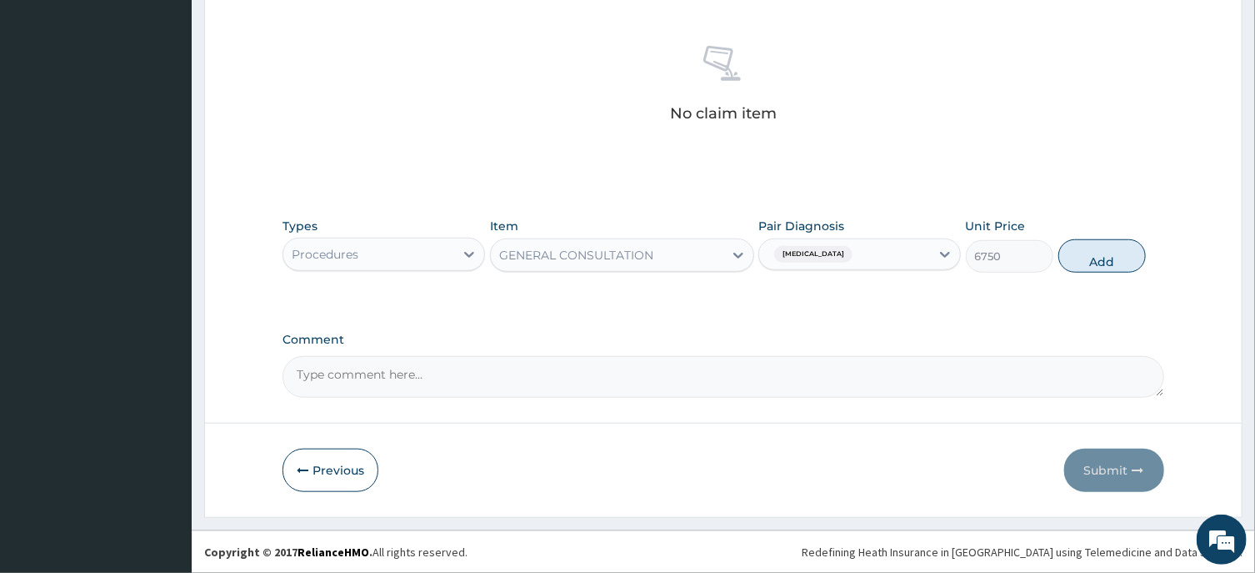
type input "0"
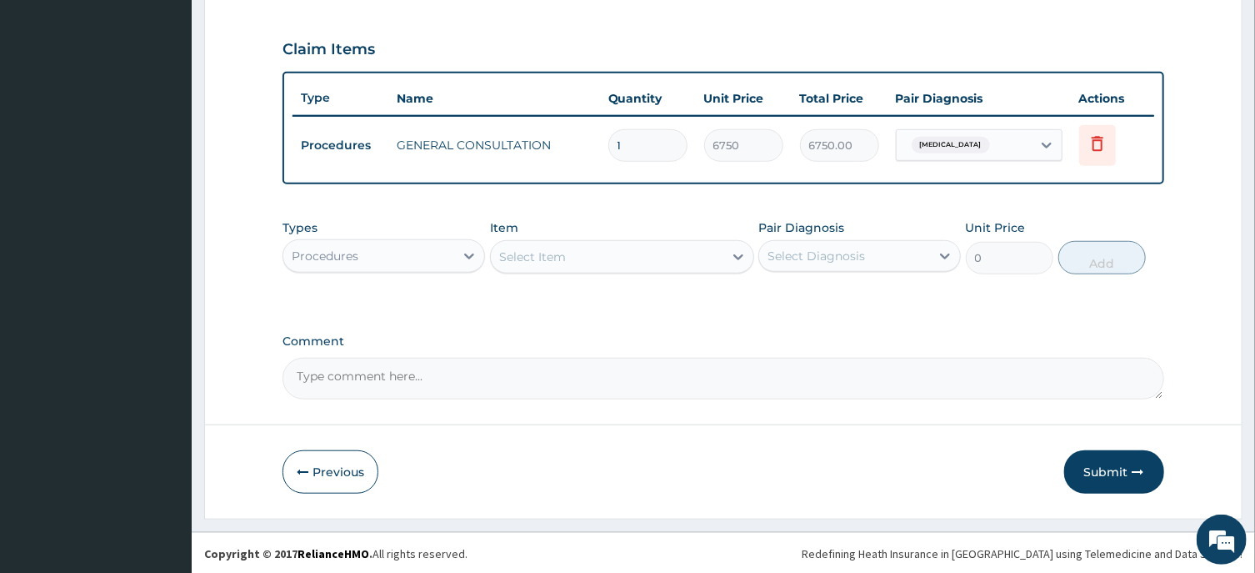
drag, startPoint x: 1108, startPoint y: 465, endPoint x: 1115, endPoint y: 450, distance: 16.8
click at [1111, 464] on button "Submit" at bounding box center [1114, 471] width 100 height 43
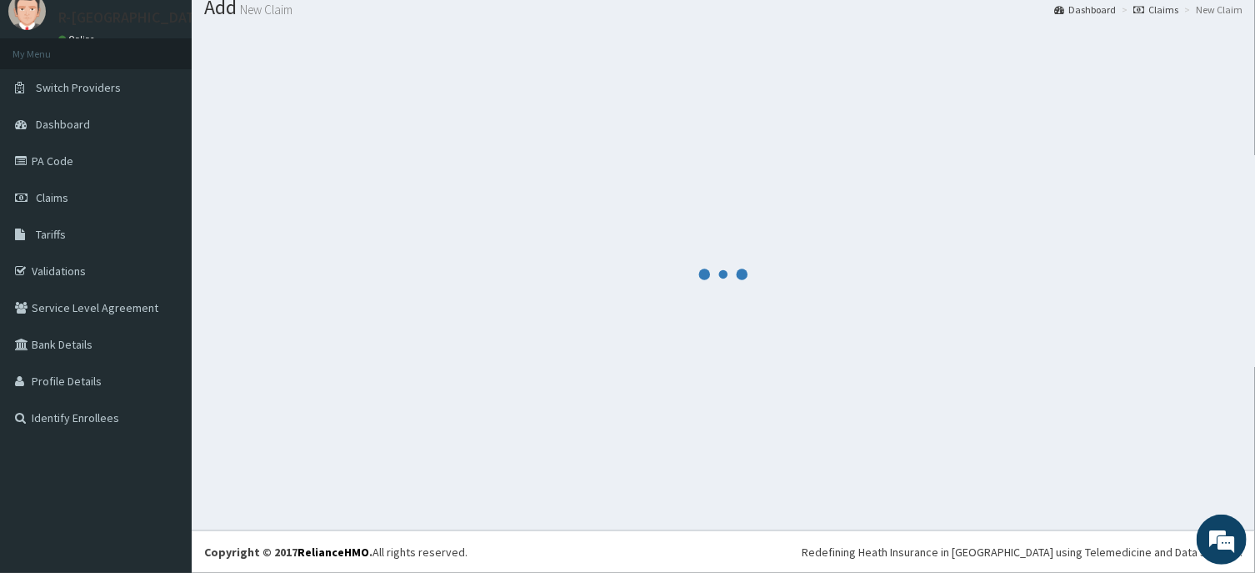
scroll to position [58, 0]
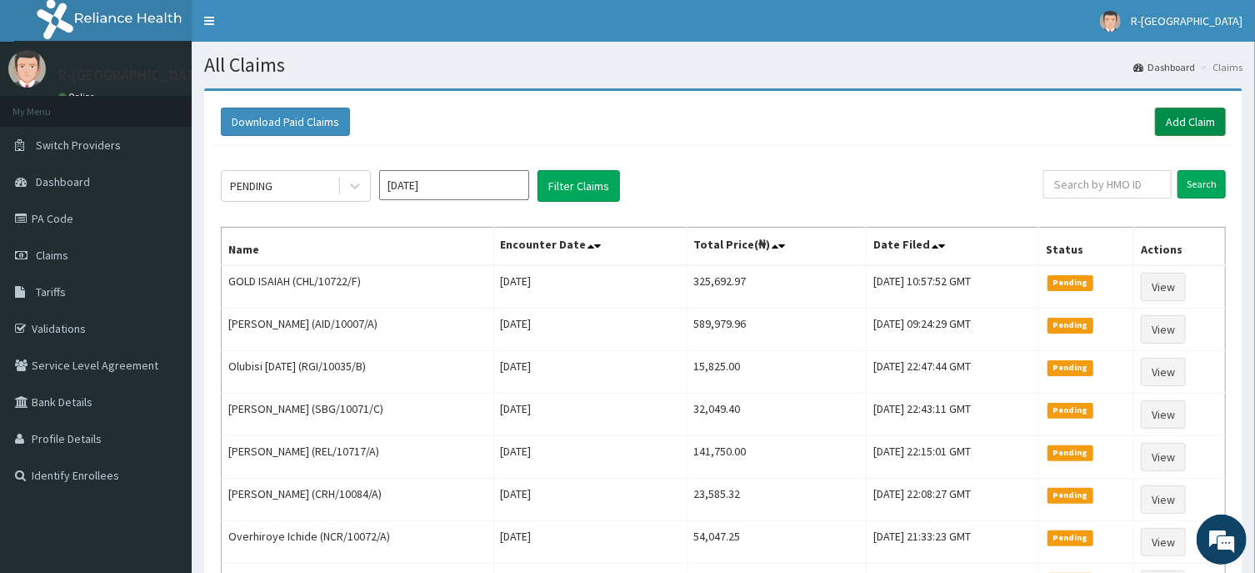
click at [1171, 121] on link "Add Claim" at bounding box center [1190, 122] width 71 height 28
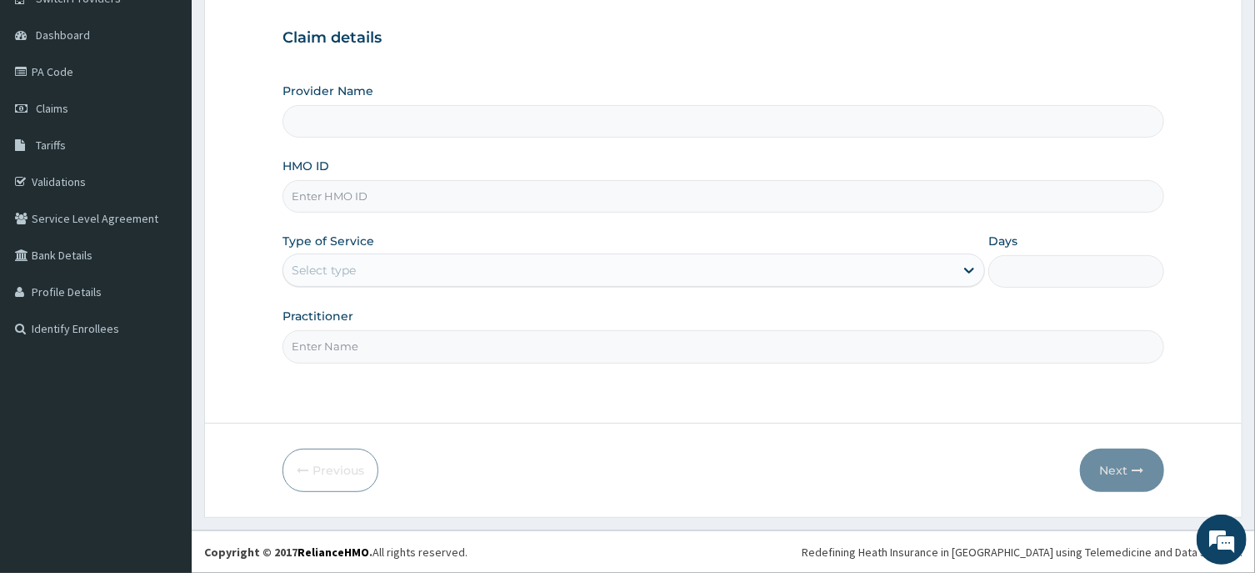
scroll to position [147, 0]
type input "R-Jolad Hospital Nigeria Limited(kupa)"
drag, startPoint x: 293, startPoint y: 193, endPoint x: 314, endPoint y: 193, distance: 20.9
click at [295, 193] on input "HMO ID" at bounding box center [723, 196] width 881 height 33
paste input "Amarachi Onwuegbuchulam"
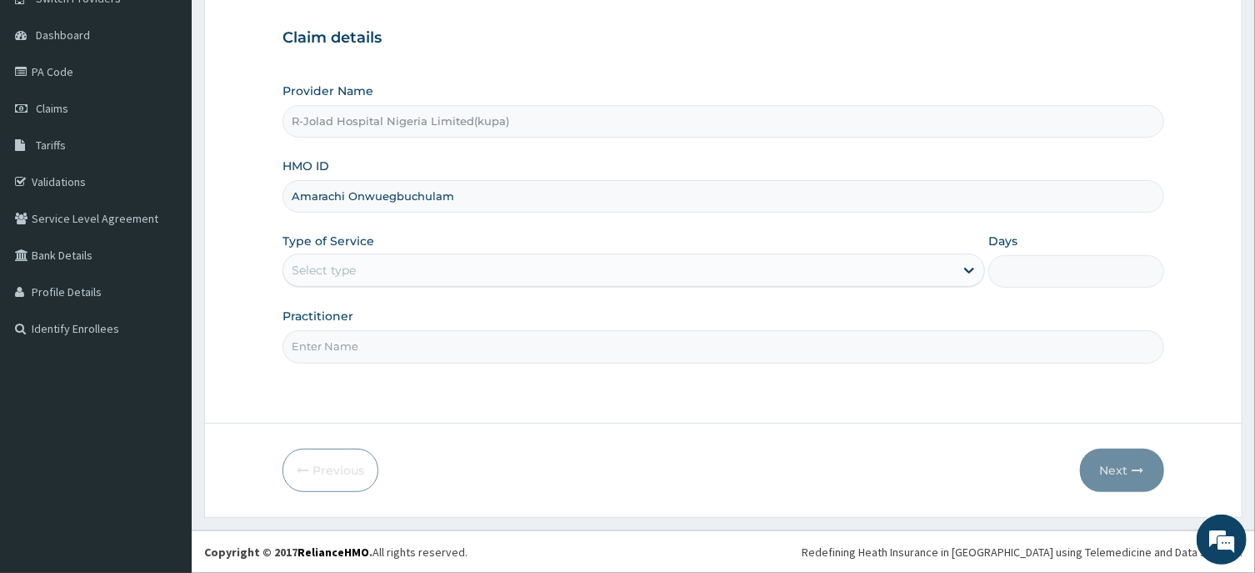
type input "Amarachi Onwuegbuchulam"
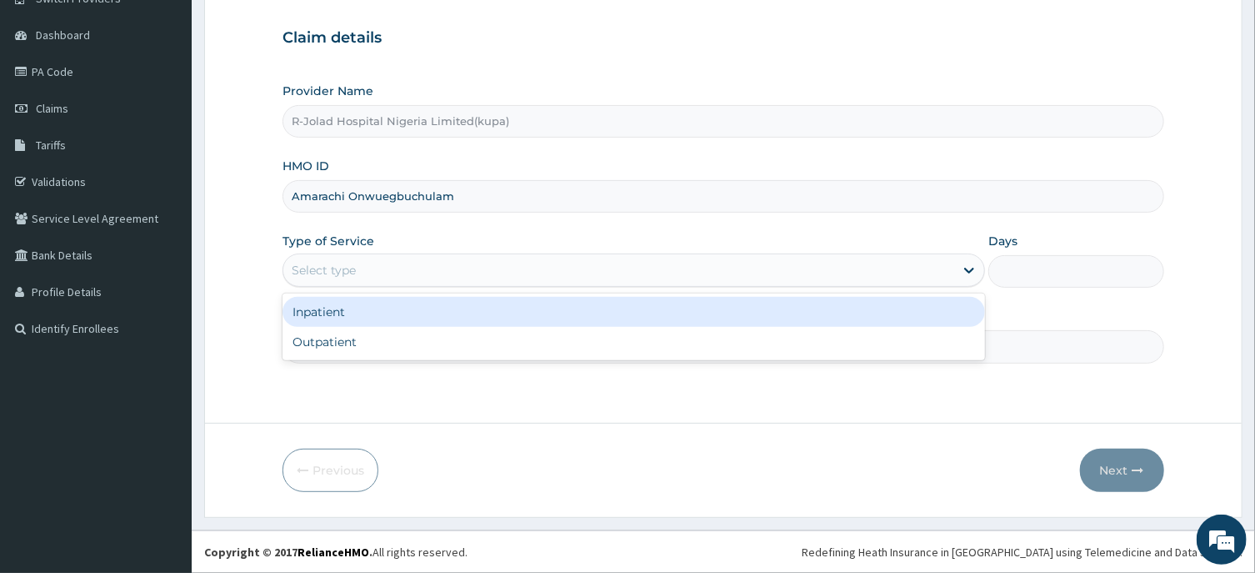
click at [314, 276] on div "Select type" at bounding box center [324, 270] width 64 height 17
drag, startPoint x: 327, startPoint y: 319, endPoint x: 341, endPoint y: 324, distance: 15.0
click at [328, 318] on div "Inpatient" at bounding box center [634, 312] width 703 height 30
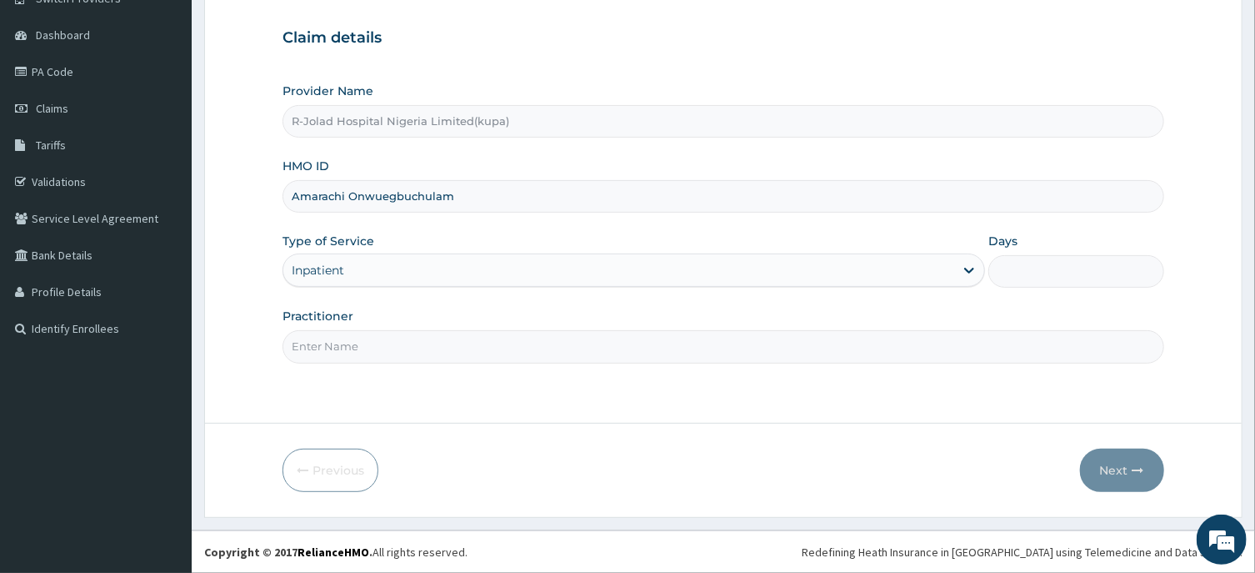
click at [1024, 278] on input "Days" at bounding box center [1077, 271] width 176 height 33
type input "3"
click at [328, 357] on input "Practitioner" at bounding box center [723, 346] width 881 height 33
paste input "Amarachi Onwuegbuchulam"
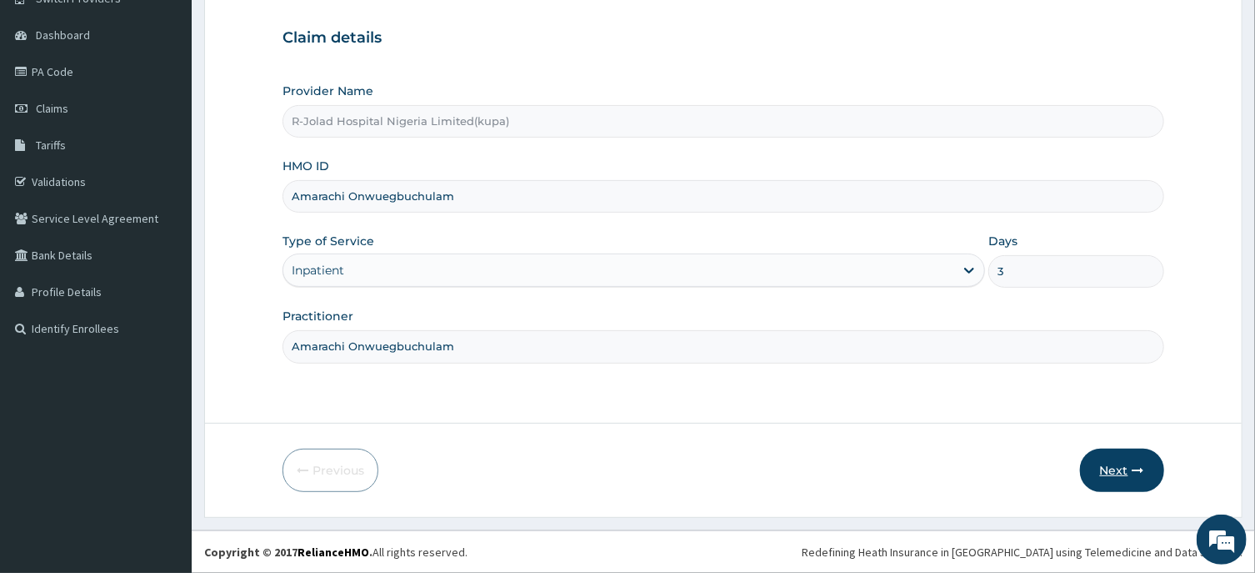
type input "Amarachi Onwuegbuchulam"
drag, startPoint x: 1129, startPoint y: 476, endPoint x: 1092, endPoint y: 454, distance: 43.3
click at [1128, 476] on button "Next" at bounding box center [1122, 469] width 84 height 43
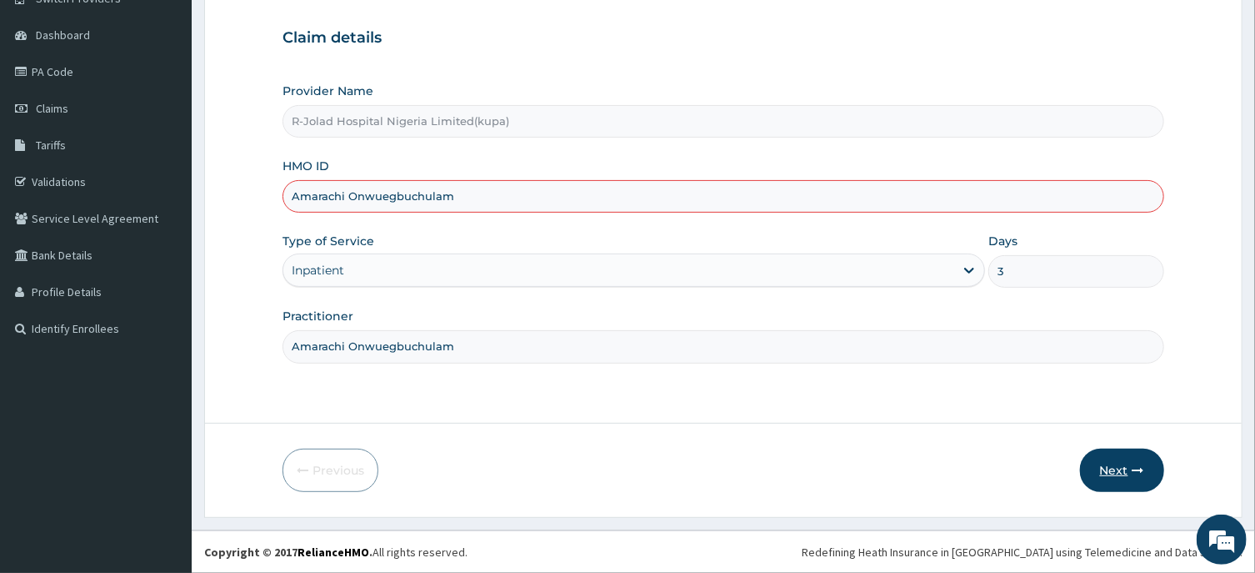
click at [1118, 466] on button "Next" at bounding box center [1122, 469] width 84 height 43
click at [470, 189] on input "Amarachi Onwuegbuchulam" at bounding box center [723, 196] width 881 height 33
type input "A"
click at [310, 194] on input "HMO ID" at bounding box center [723, 196] width 881 height 33
paste input "GER/10001/C"
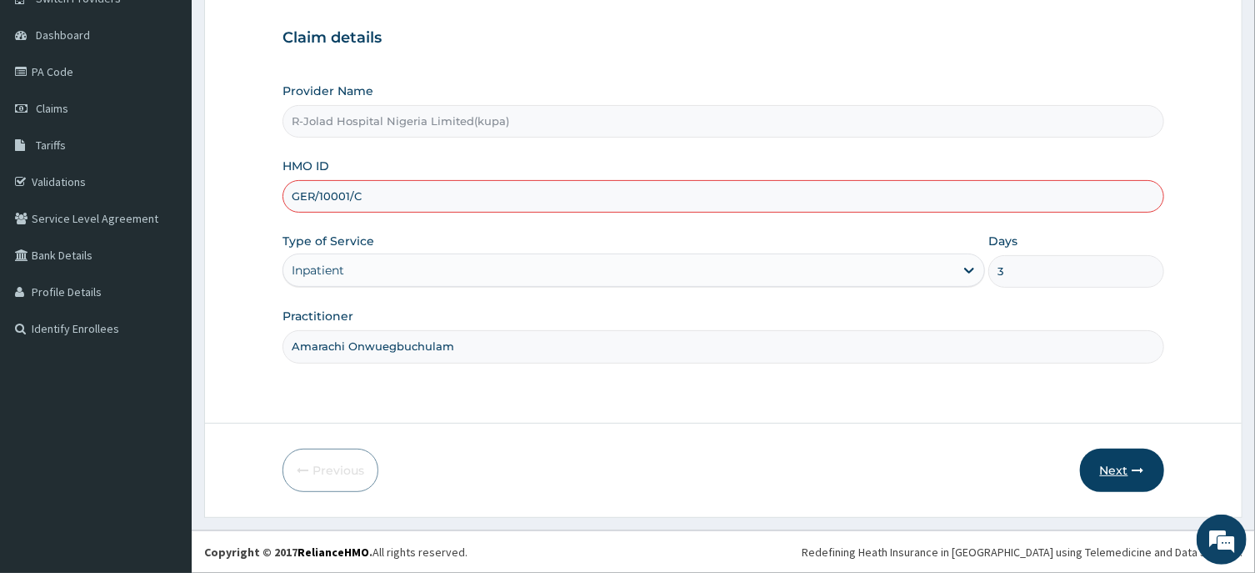
type input "GER/10001/C"
click at [1118, 475] on button "Next" at bounding box center [1122, 469] width 84 height 43
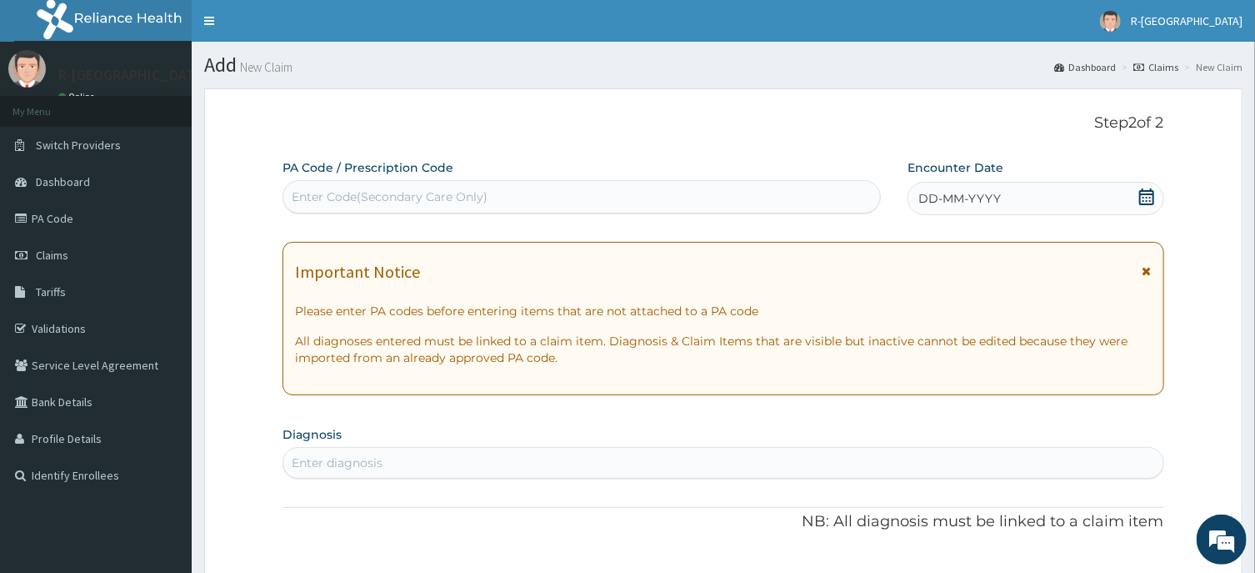
click at [312, 201] on div "Enter Code(Secondary Care Only)" at bounding box center [390, 196] width 196 height 17
paste input "PA/E8647A"
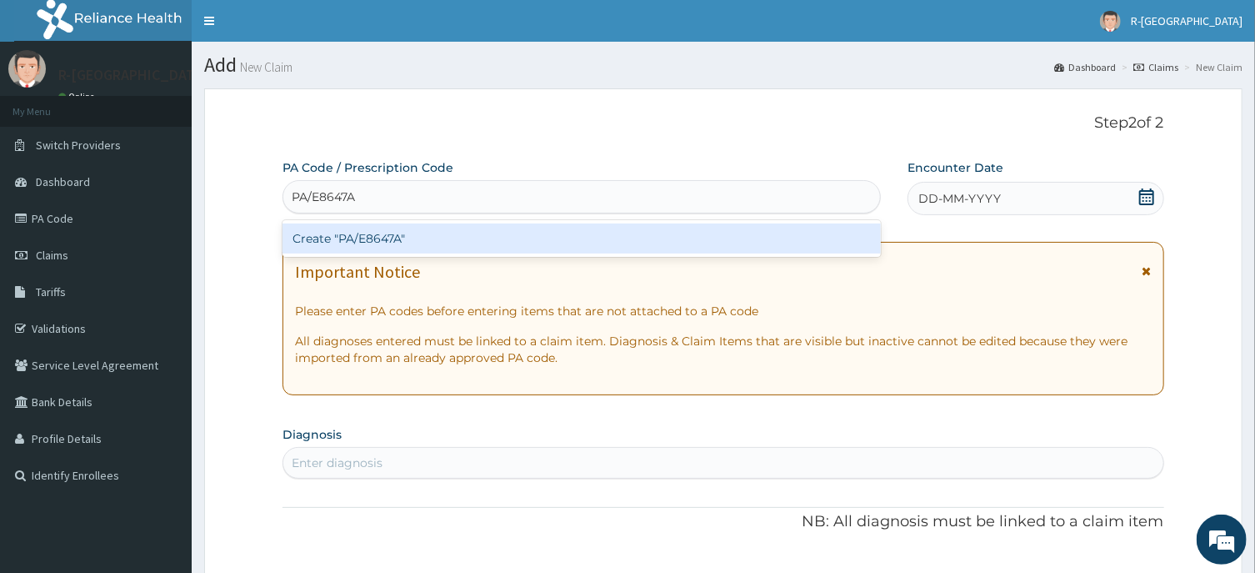
type input "PA/E8647A"
drag, startPoint x: 375, startPoint y: 242, endPoint x: 383, endPoint y: 241, distance: 8.4
click at [383, 241] on div "Create "PA/E8647A"" at bounding box center [582, 238] width 598 height 30
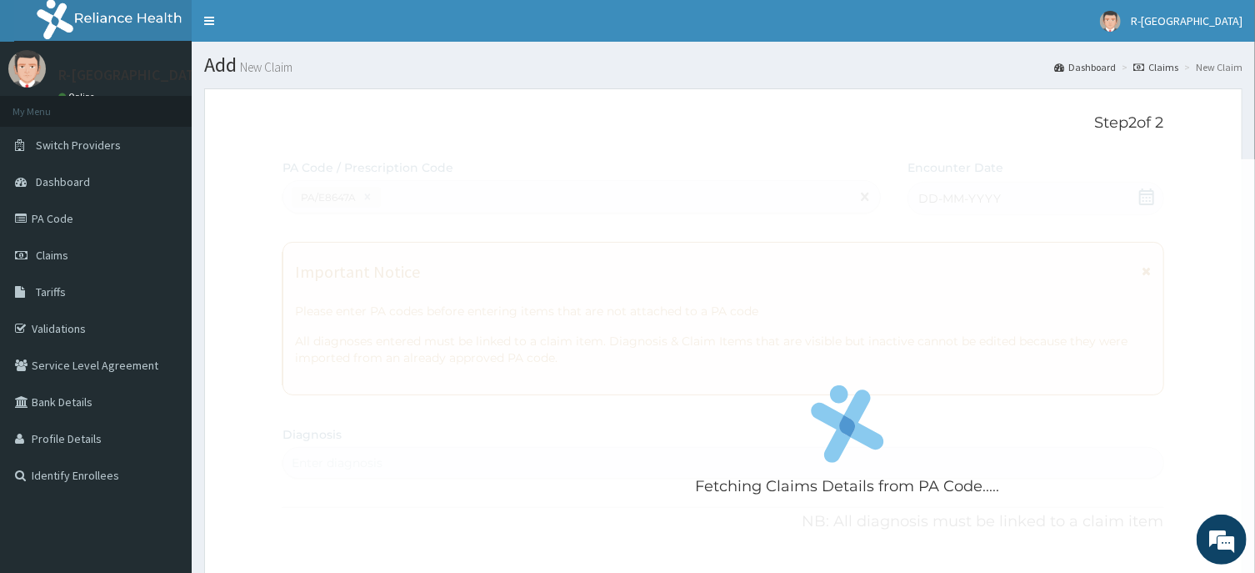
scroll to position [532, 0]
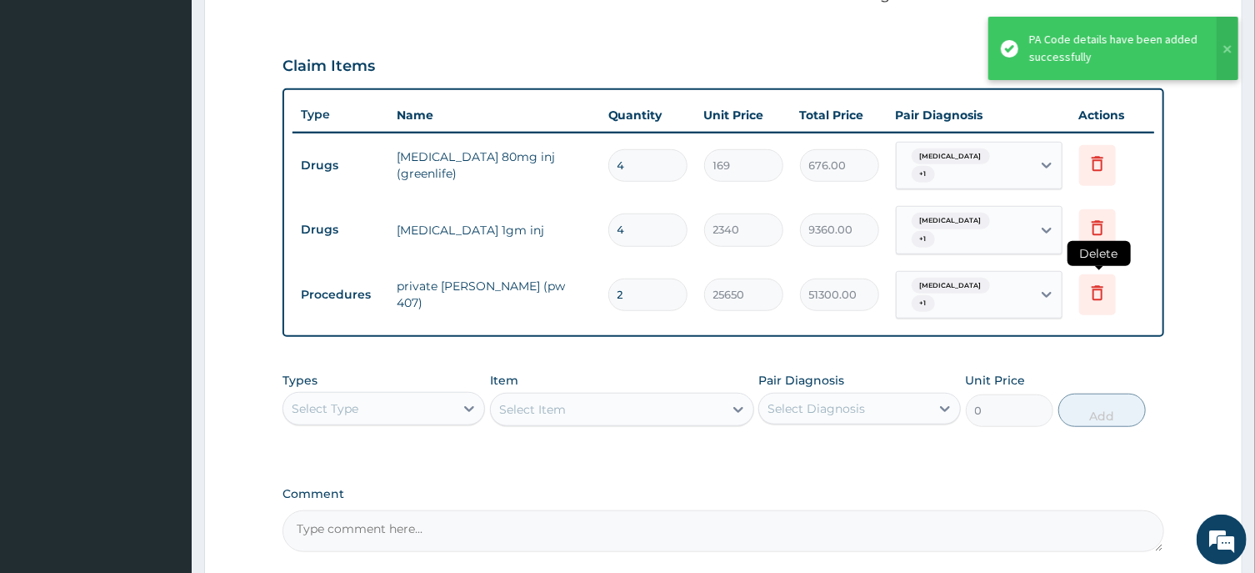
click at [1100, 289] on icon at bounding box center [1098, 293] width 20 height 20
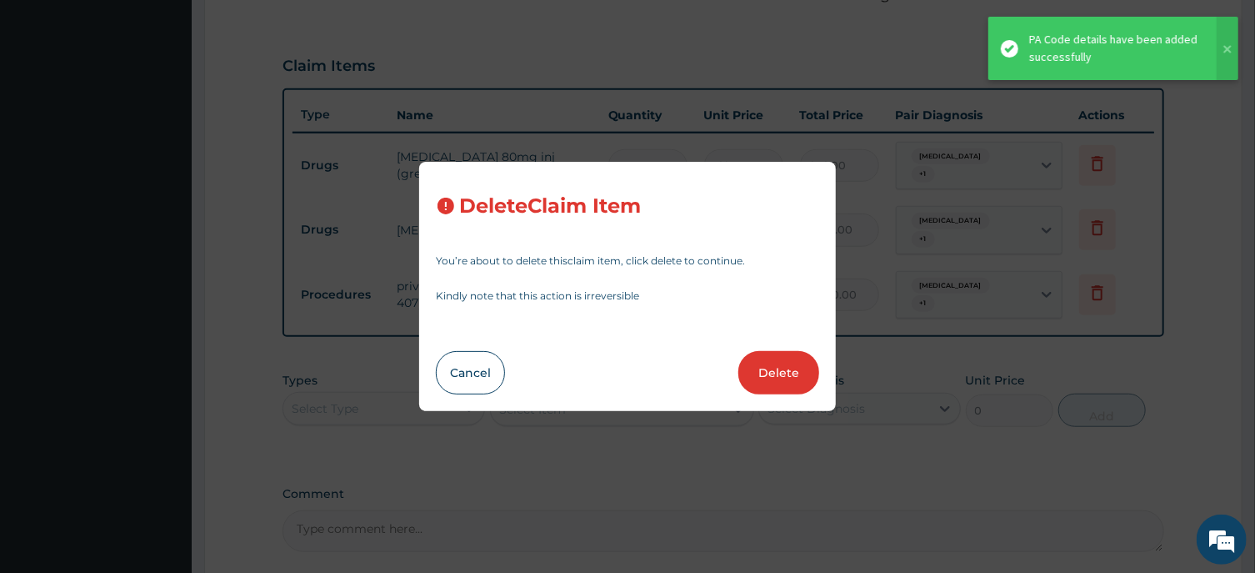
click at [764, 368] on button "Delete" at bounding box center [779, 372] width 81 height 43
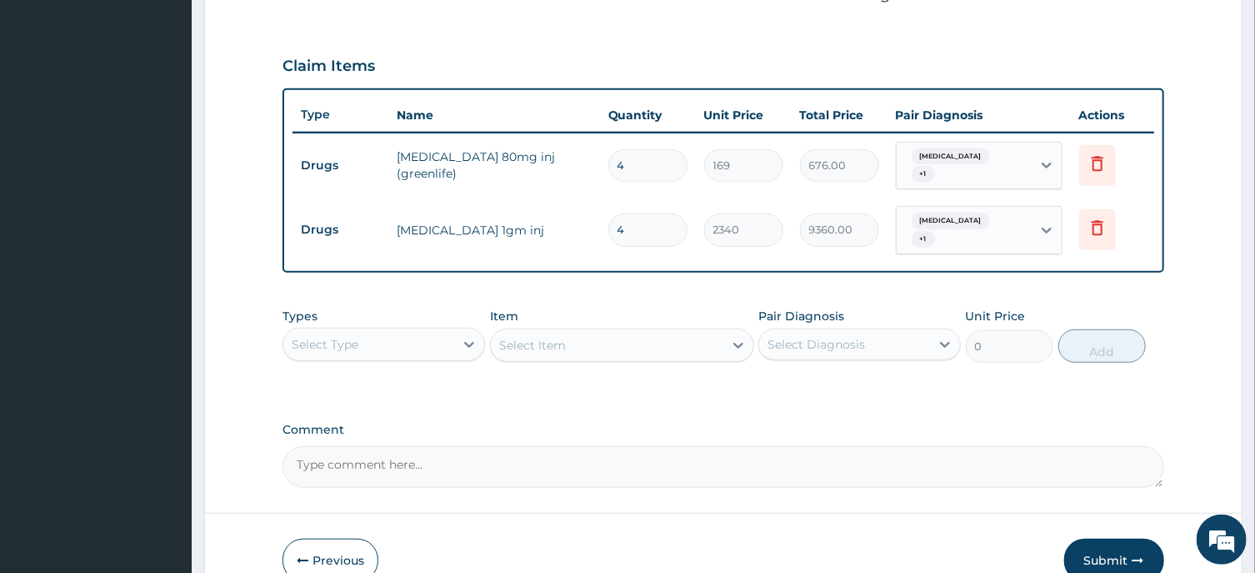
click at [353, 336] on div "Select Type" at bounding box center [325, 344] width 67 height 17
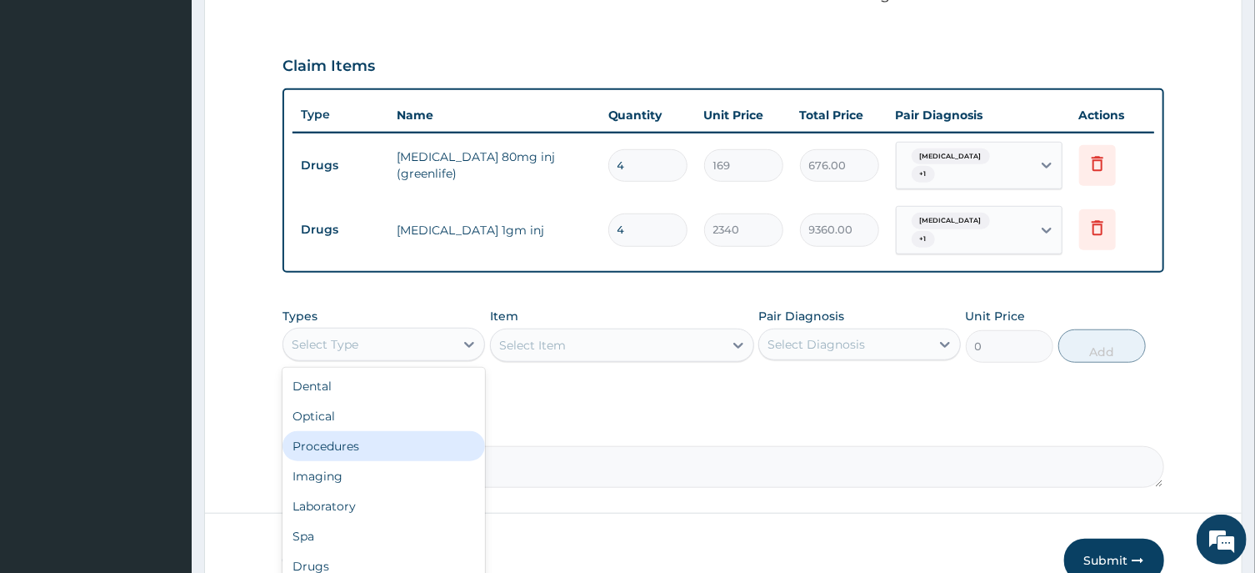
click at [310, 438] on div "Procedures" at bounding box center [384, 446] width 203 height 30
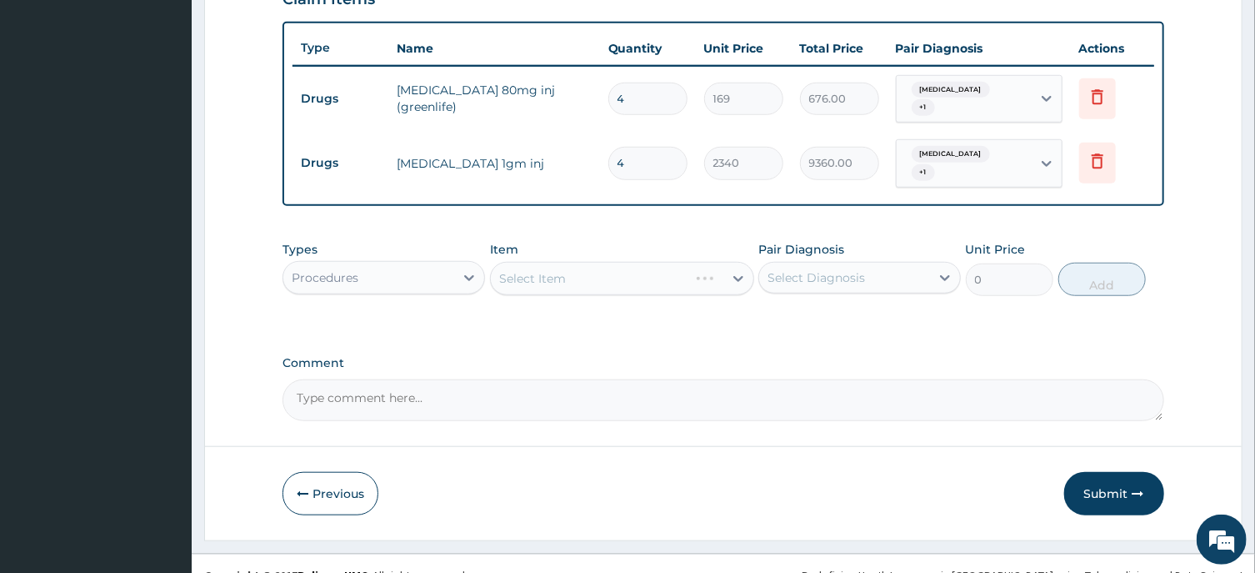
scroll to position [613, 0]
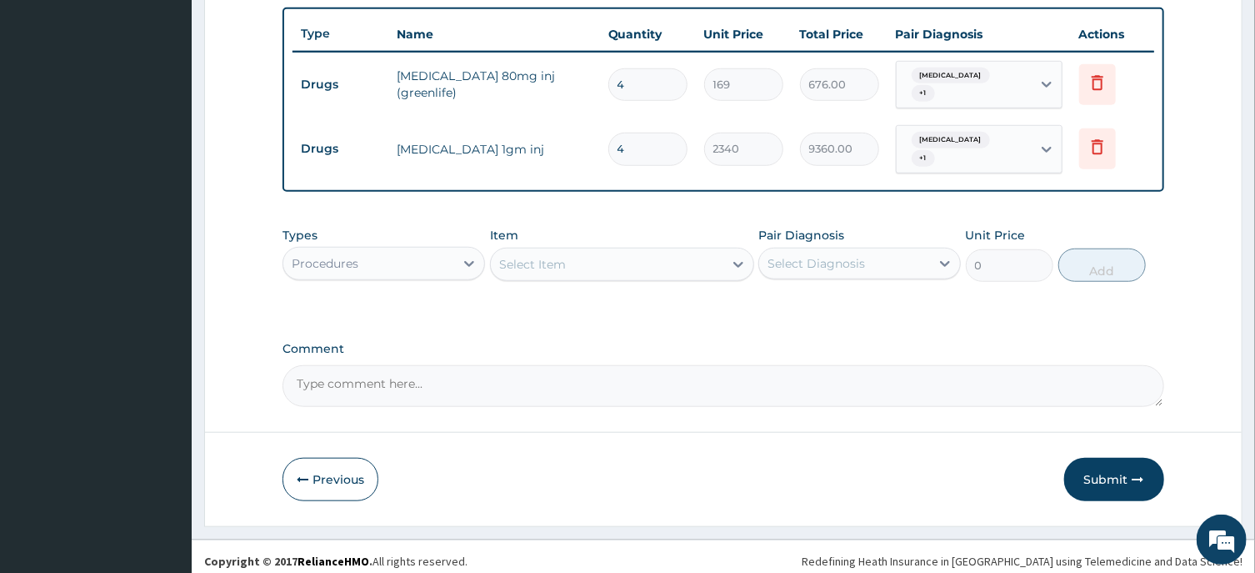
drag, startPoint x: 637, startPoint y: 73, endPoint x: 609, endPoint y: 83, distance: 29.3
click at [609, 83] on input "4" at bounding box center [647, 84] width 79 height 33
type input "2"
type input "338.00"
type input "2"
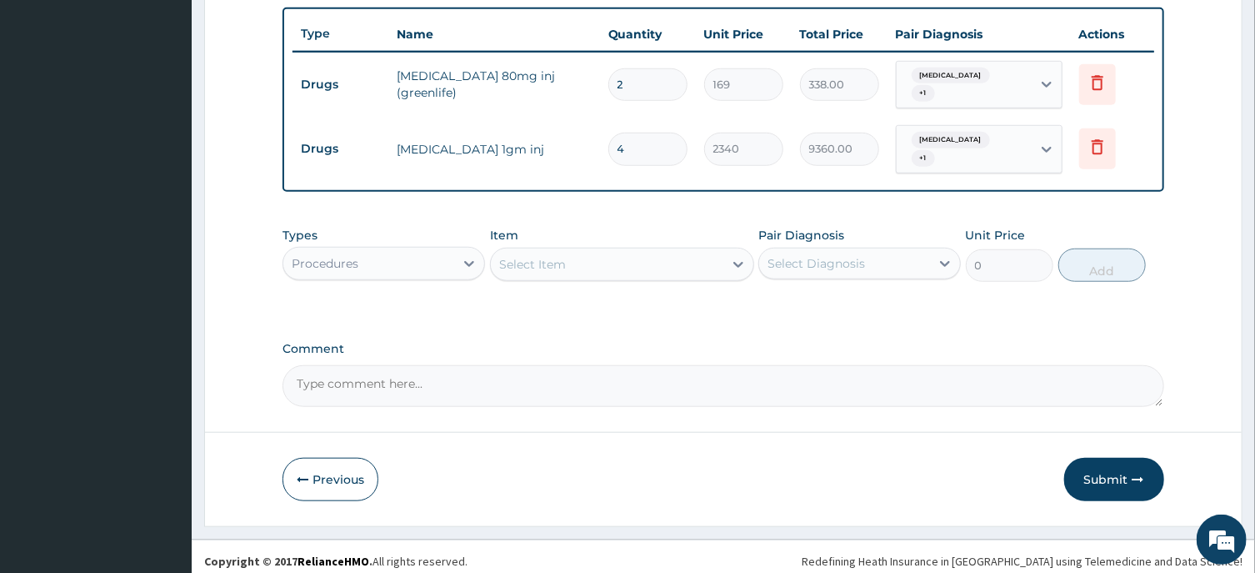
click at [540, 256] on div "Select Item" at bounding box center [532, 264] width 67 height 17
type input "GENRAL WAR"
click at [593, 263] on div "Select Item" at bounding box center [607, 264] width 233 height 27
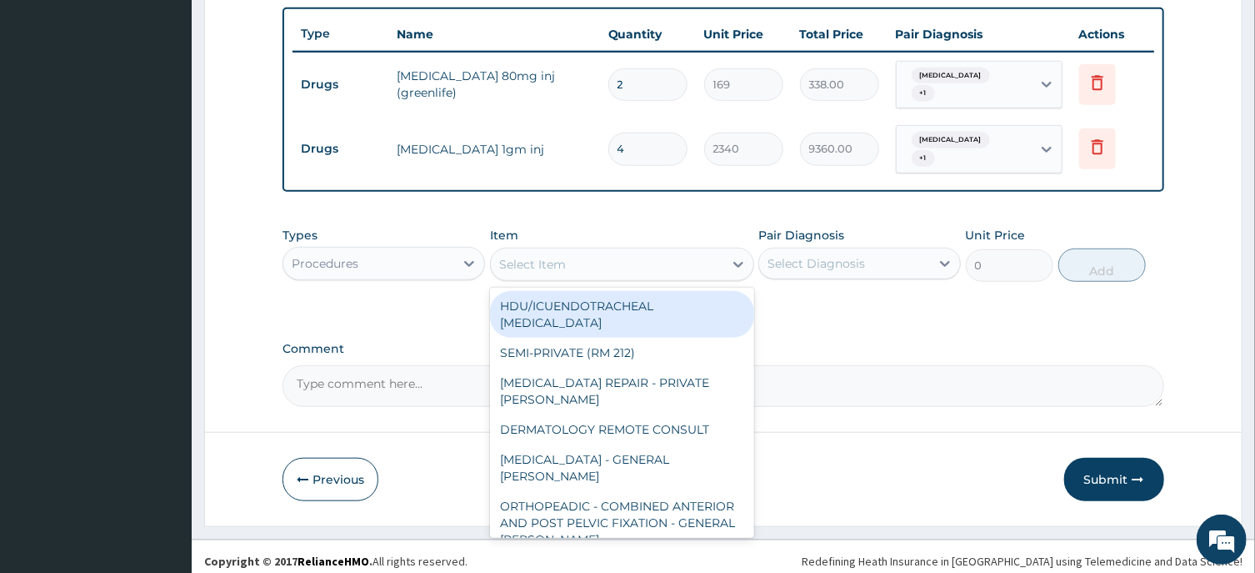
click at [593, 263] on div "Select Item" at bounding box center [607, 264] width 233 height 27
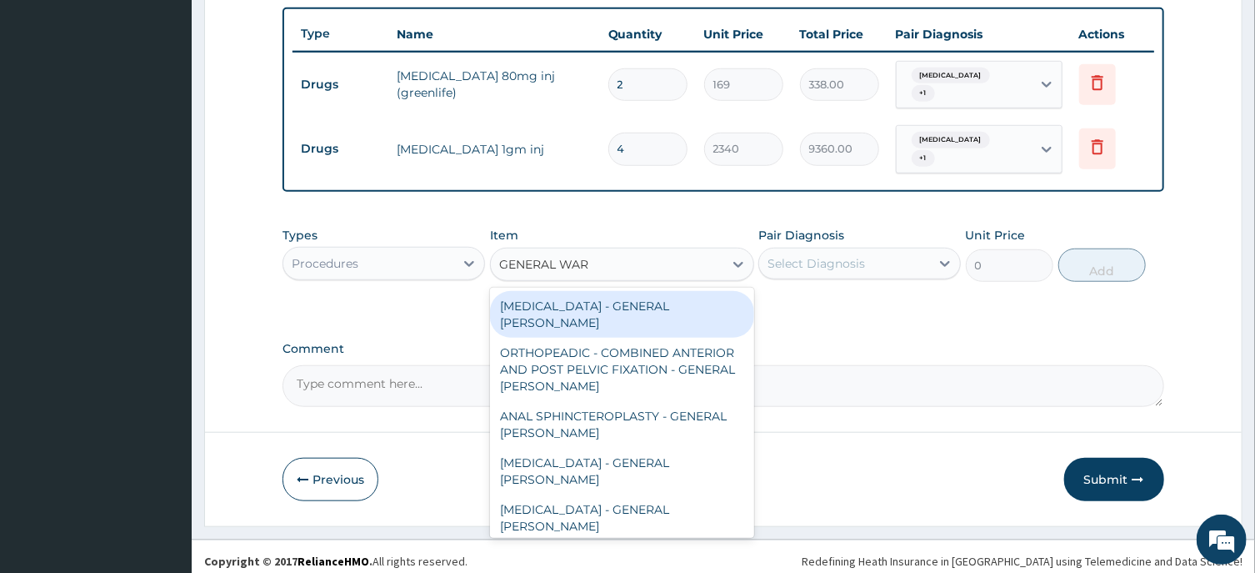
type input "GENERAL WARD"
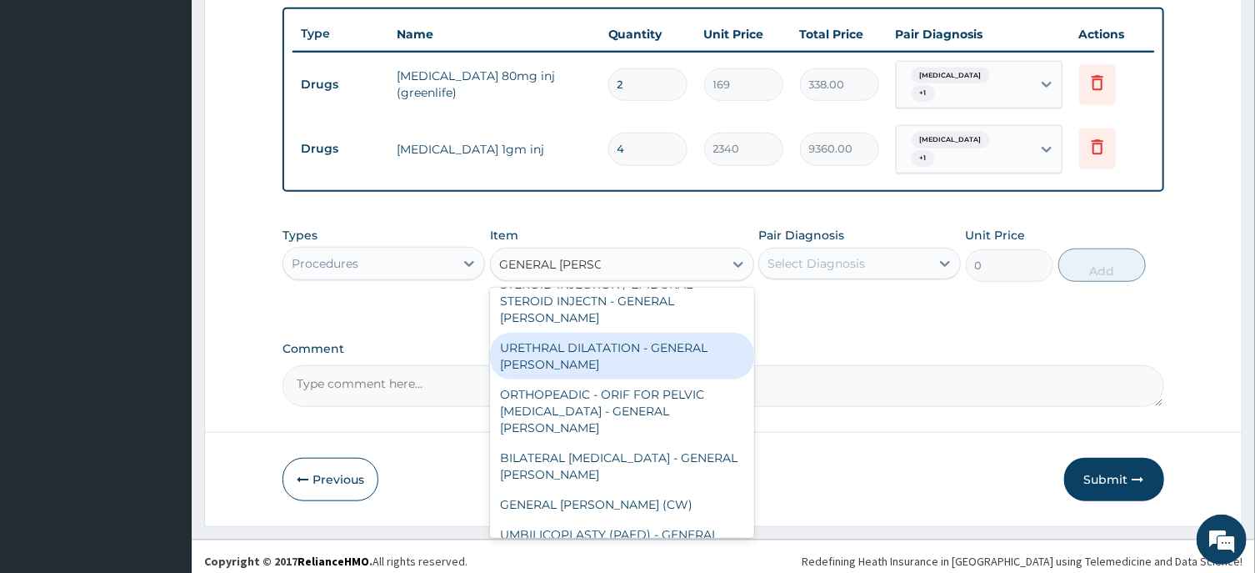
scroll to position [838, 0]
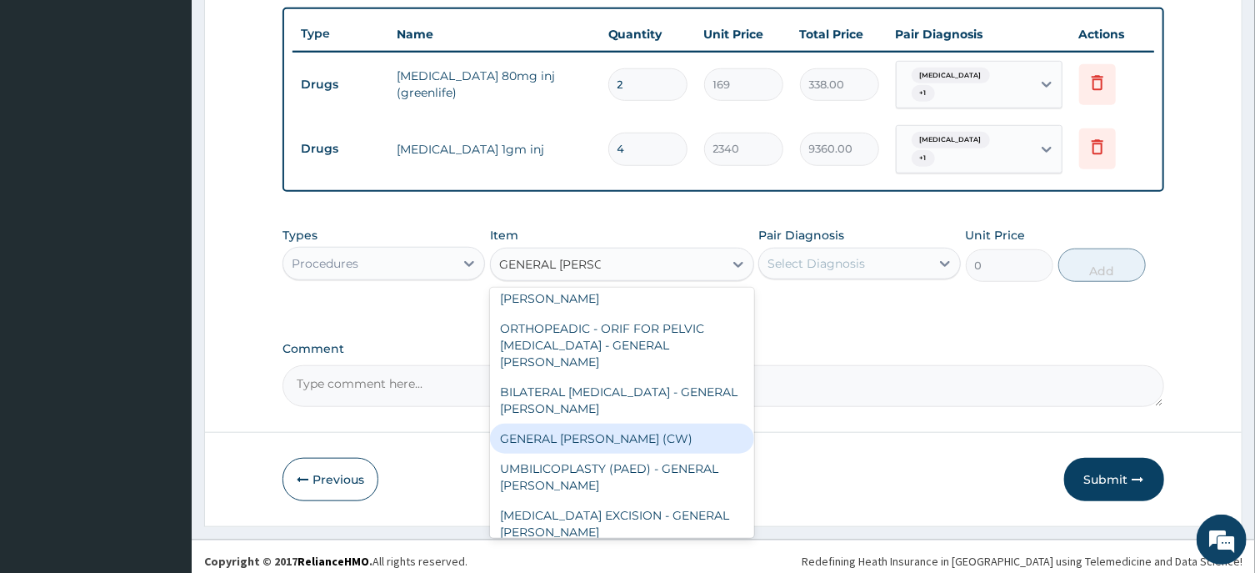
click at [598, 423] on div "GENERAL WARD (CW)" at bounding box center [622, 438] width 264 height 30
type input "18000"
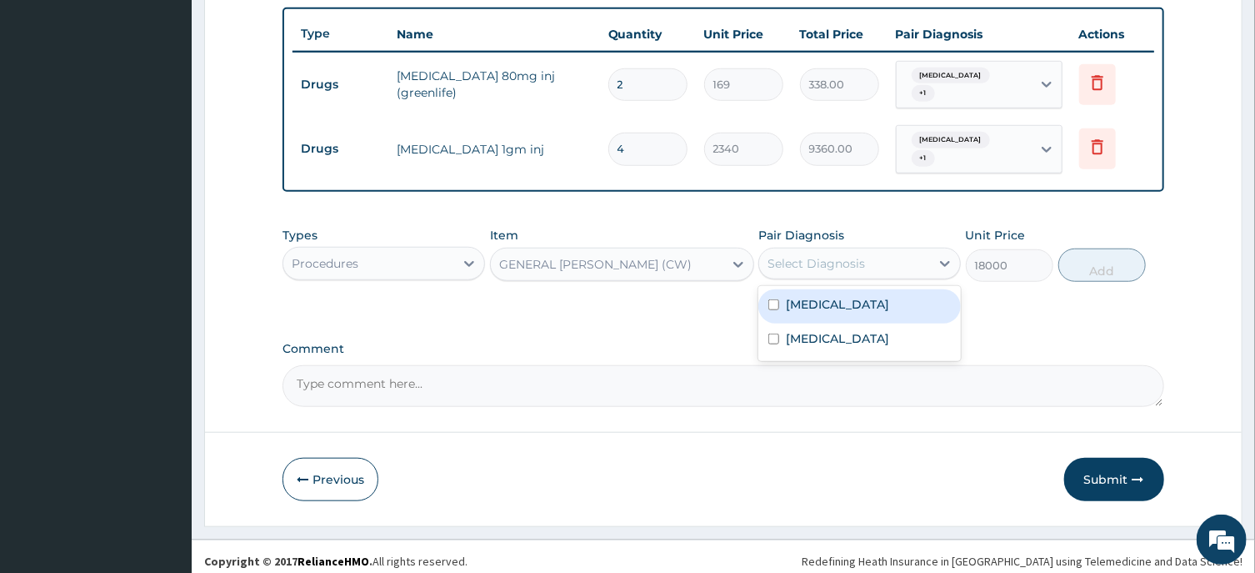
click at [825, 255] on div "Select Diagnosis" at bounding box center [817, 263] width 98 height 17
click at [816, 296] on label "Sepsis" at bounding box center [837, 304] width 103 height 17
checkbox input "true"
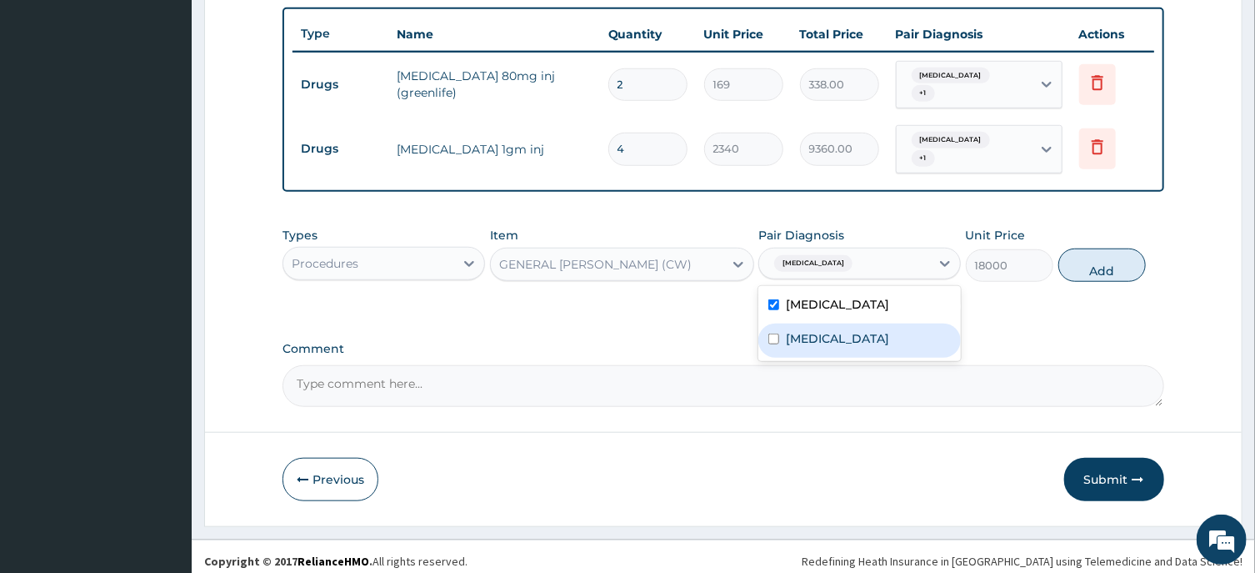
click at [839, 332] on label "Infectious gastroenteritis" at bounding box center [837, 338] width 103 height 17
checkbox input "true"
click at [1076, 263] on button "Add" at bounding box center [1103, 264] width 88 height 33
type input "0"
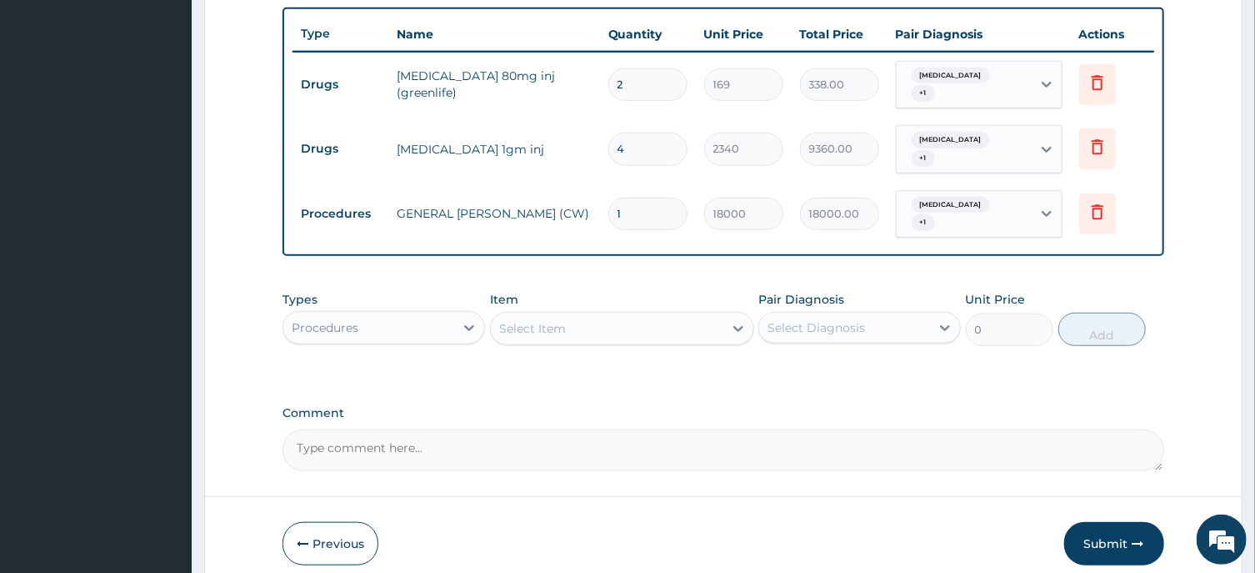
drag, startPoint x: 654, startPoint y: 207, endPoint x: 564, endPoint y: 208, distance: 89.2
click at [608, 208] on input "1" at bounding box center [647, 214] width 79 height 33
type input "3"
type input "54000.00"
type input "3"
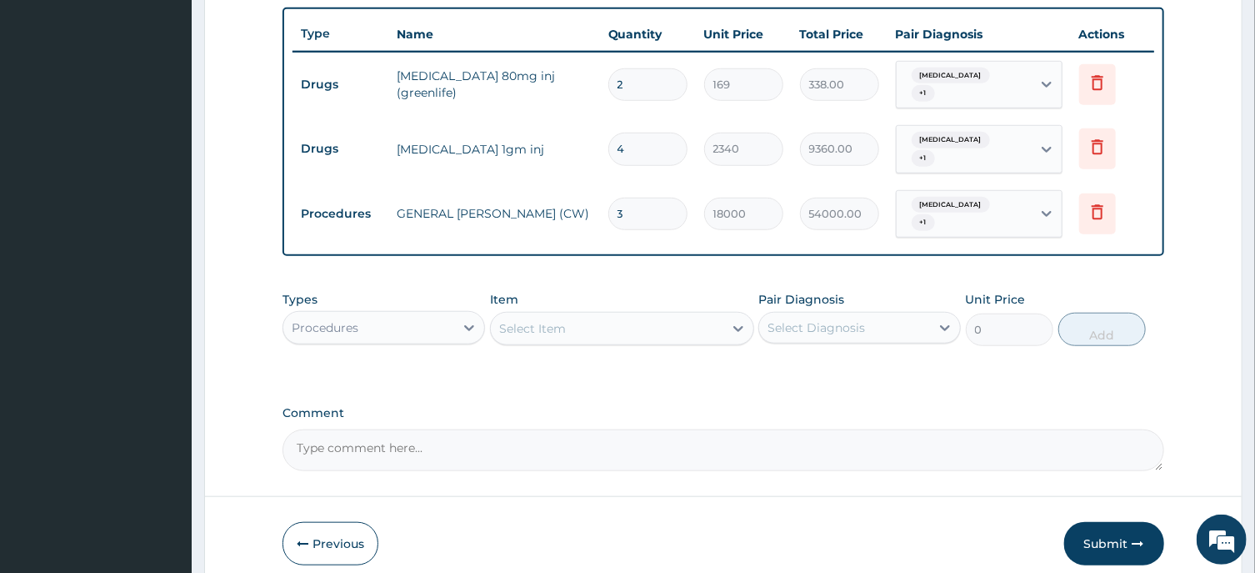
click at [529, 321] on div "Select Item" at bounding box center [607, 328] width 233 height 27
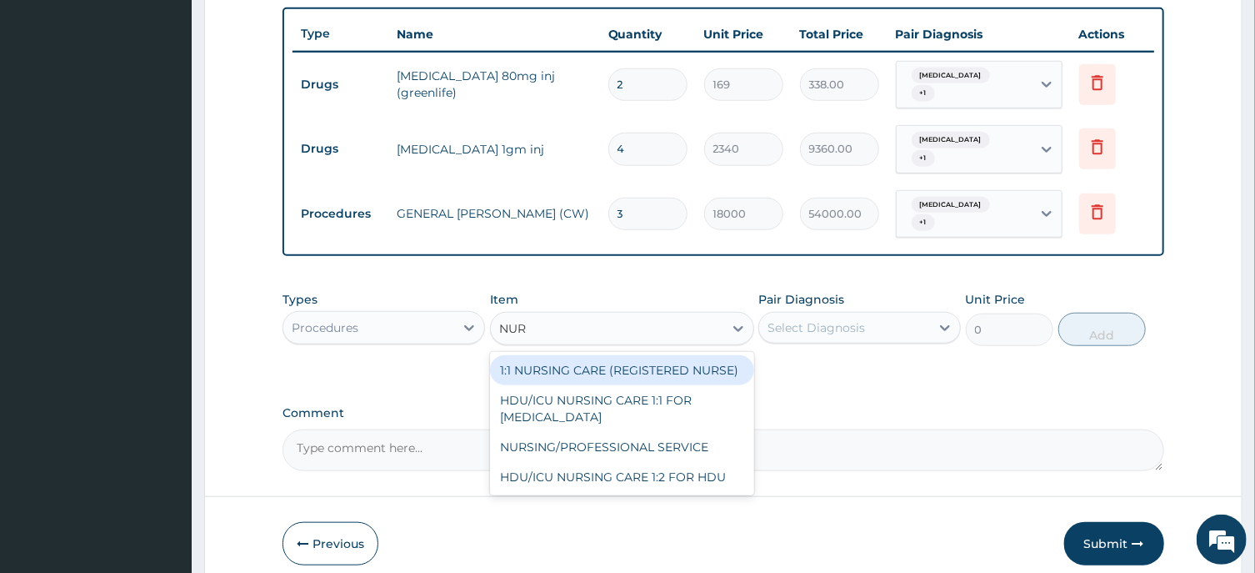
type input "NURS"
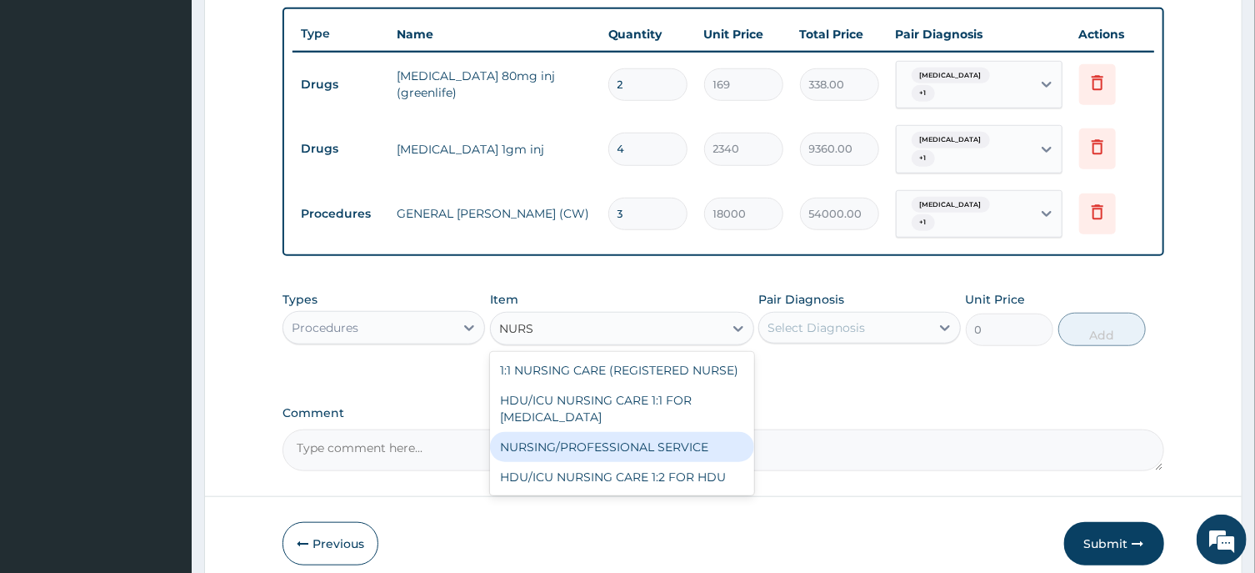
drag, startPoint x: 634, startPoint y: 413, endPoint x: 731, endPoint y: 370, distance: 106.7
click at [637, 432] on div "NURSING/PROFESSIONAL SERVICE" at bounding box center [622, 447] width 264 height 30
type input "13500"
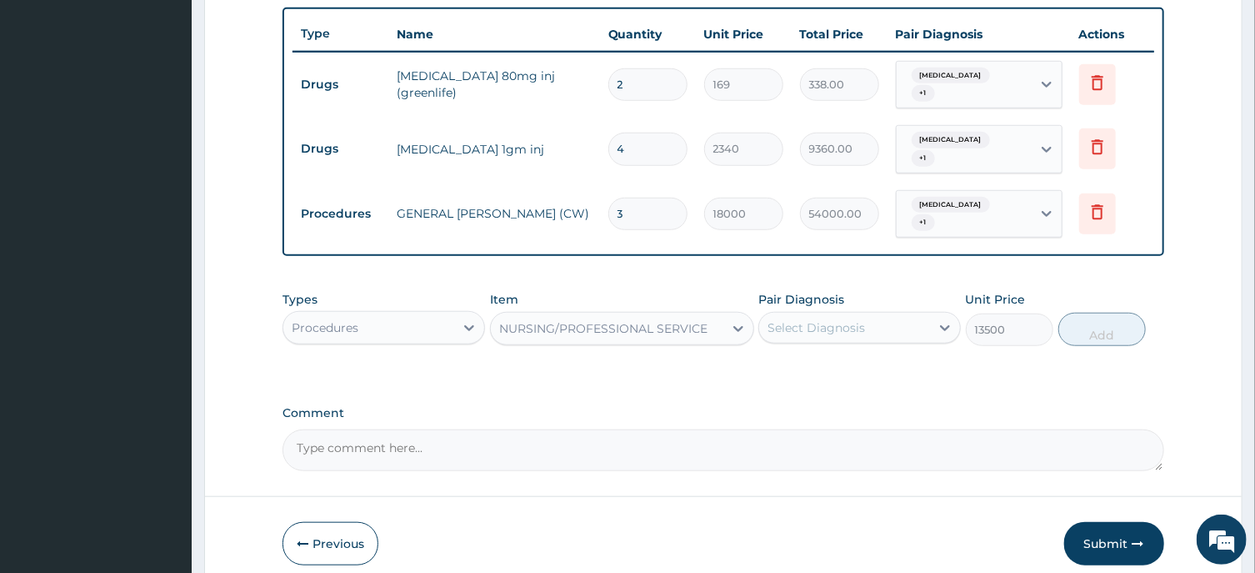
click at [829, 319] on div "Select Diagnosis" at bounding box center [817, 327] width 98 height 17
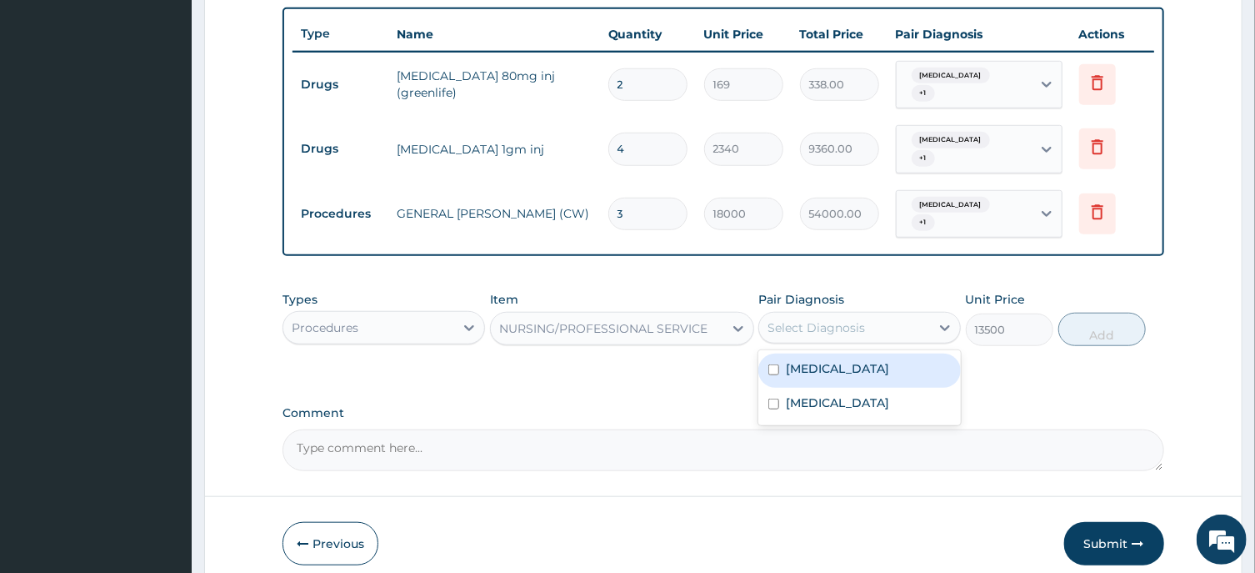
click at [829, 356] on div "Sepsis" at bounding box center [860, 370] width 203 height 34
checkbox input "true"
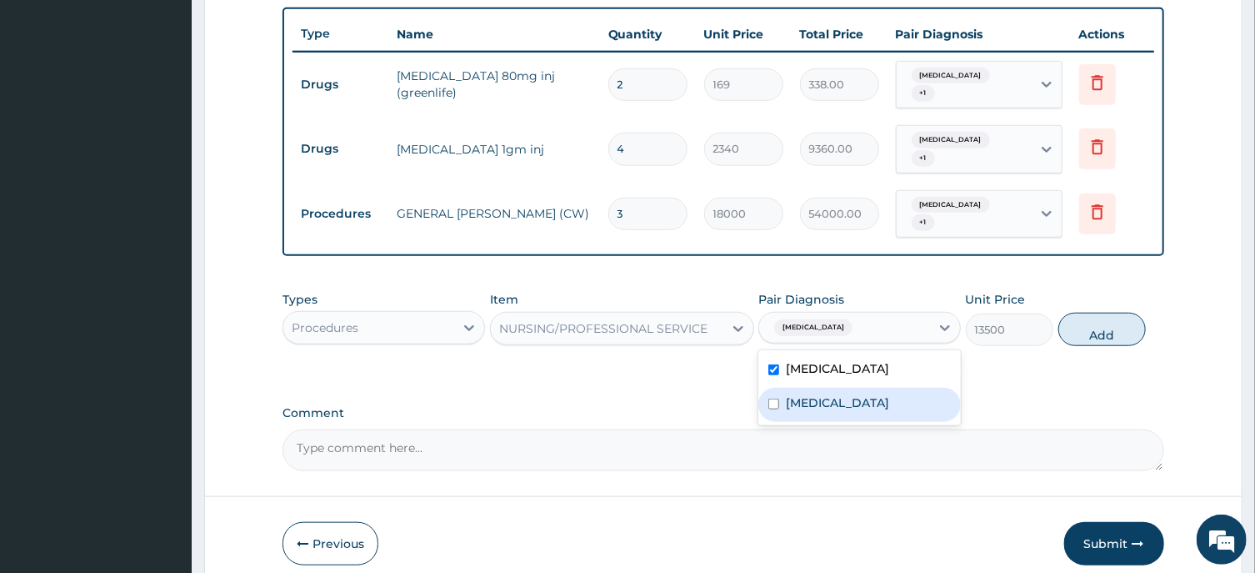
click at [912, 388] on div "Infectious gastroenteritis" at bounding box center [860, 405] width 203 height 34
checkbox input "true"
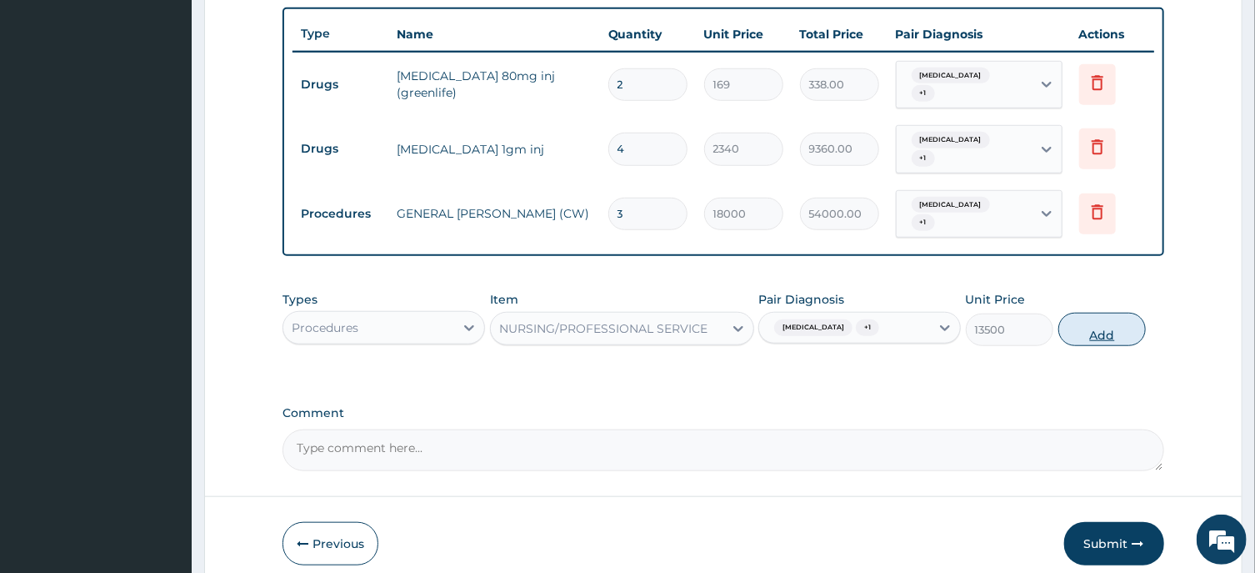
click at [1112, 313] on button "Add" at bounding box center [1103, 329] width 88 height 33
type input "0"
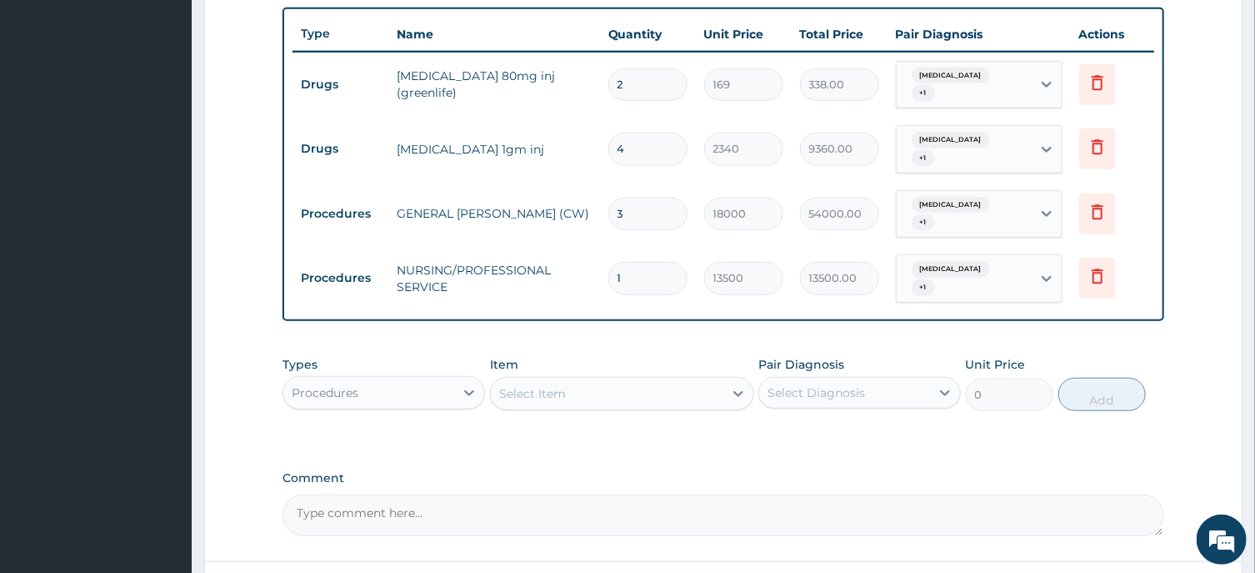
drag, startPoint x: 644, startPoint y: 263, endPoint x: 580, endPoint y: 263, distance: 63.4
click at [608, 263] on input "1" at bounding box center [647, 278] width 79 height 33
type input "3"
type input "40500.00"
type input "3"
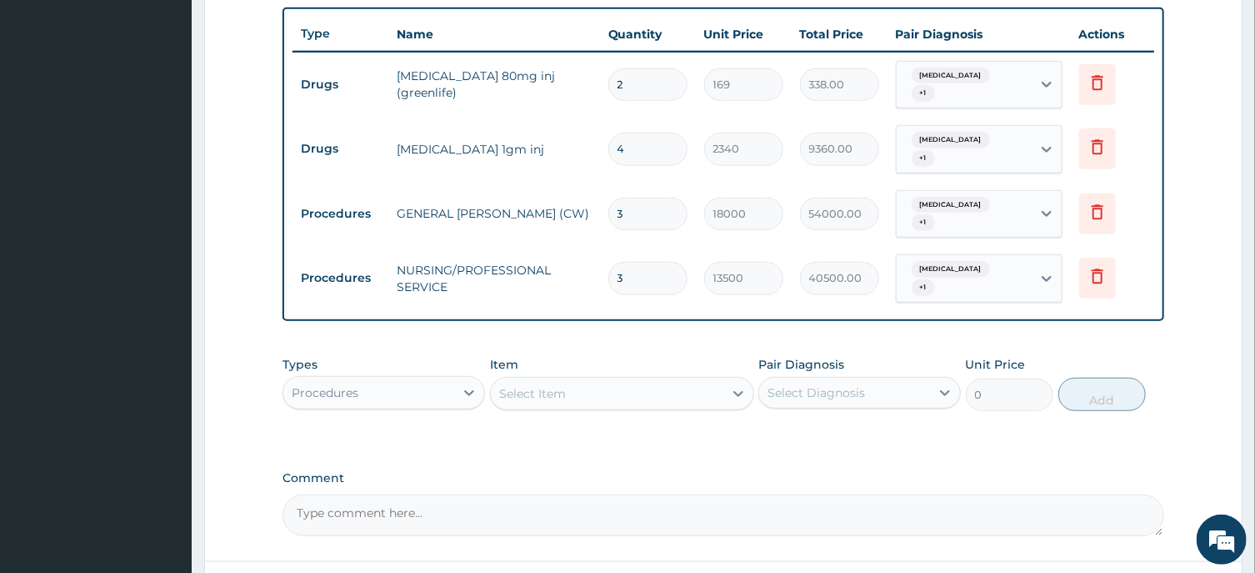
click at [525, 385] on div "Select Item" at bounding box center [532, 393] width 67 height 17
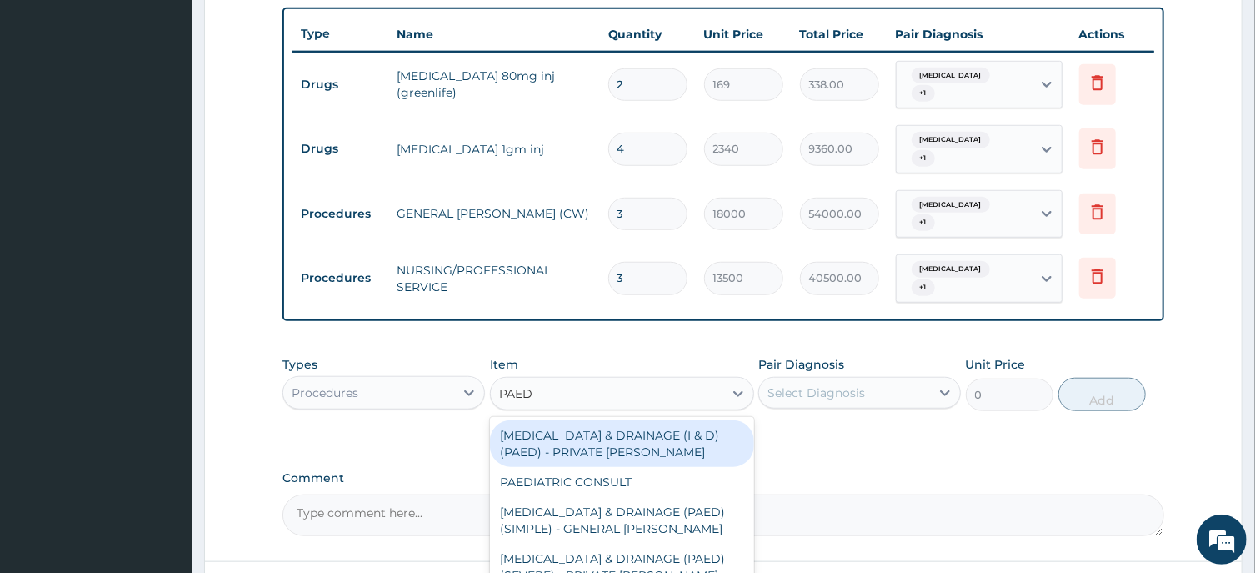
type input "PAEDI"
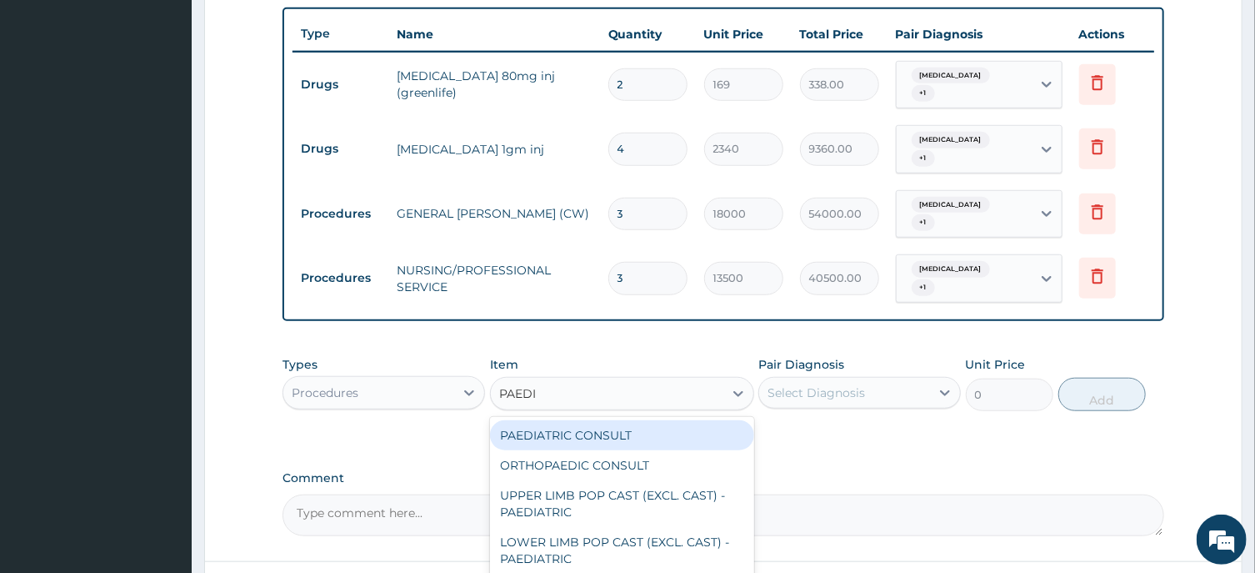
click at [599, 420] on div "PAEDIATRIC CONSULT" at bounding box center [622, 435] width 264 height 30
type input "24300"
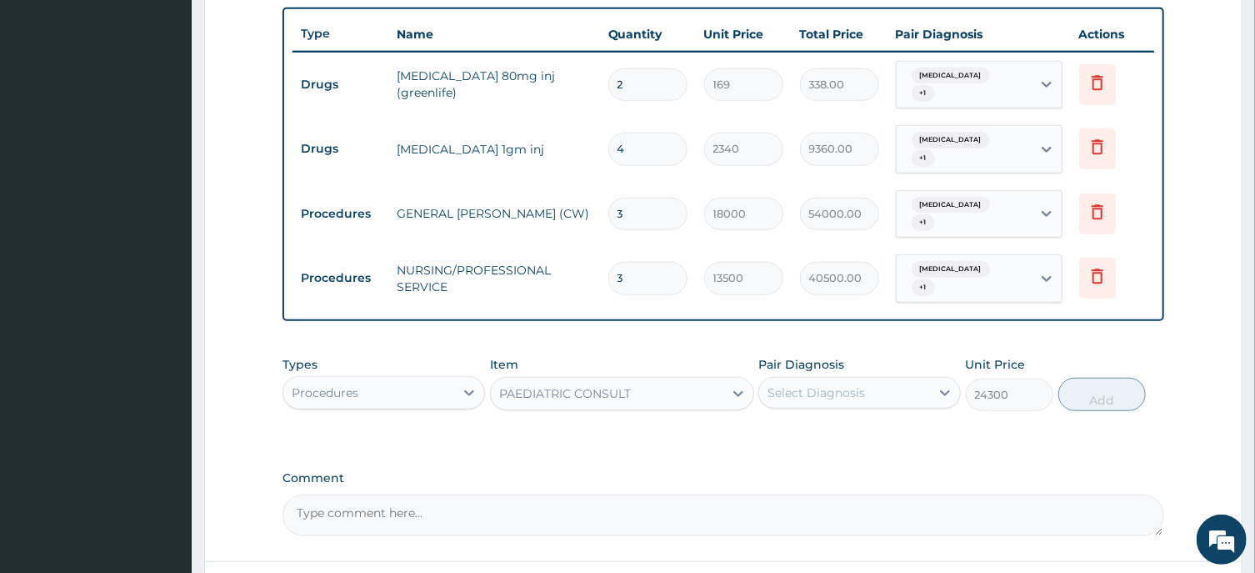
click at [831, 383] on div "Select Diagnosis" at bounding box center [860, 393] width 203 height 32
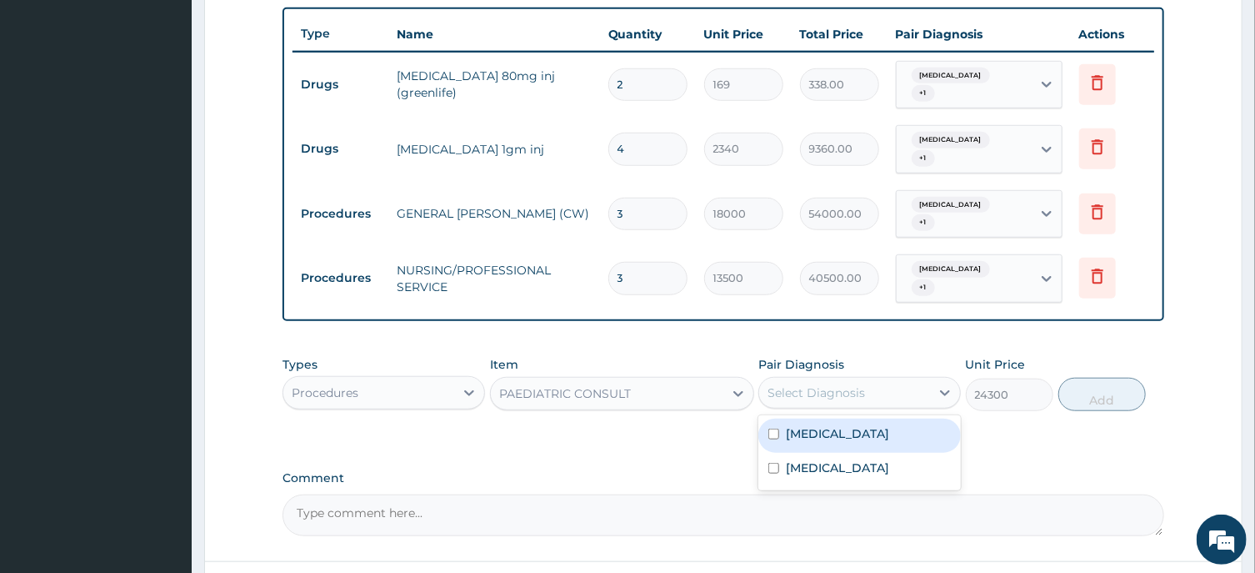
click at [834, 418] on div "Sepsis" at bounding box center [860, 435] width 203 height 34
checkbox input "true"
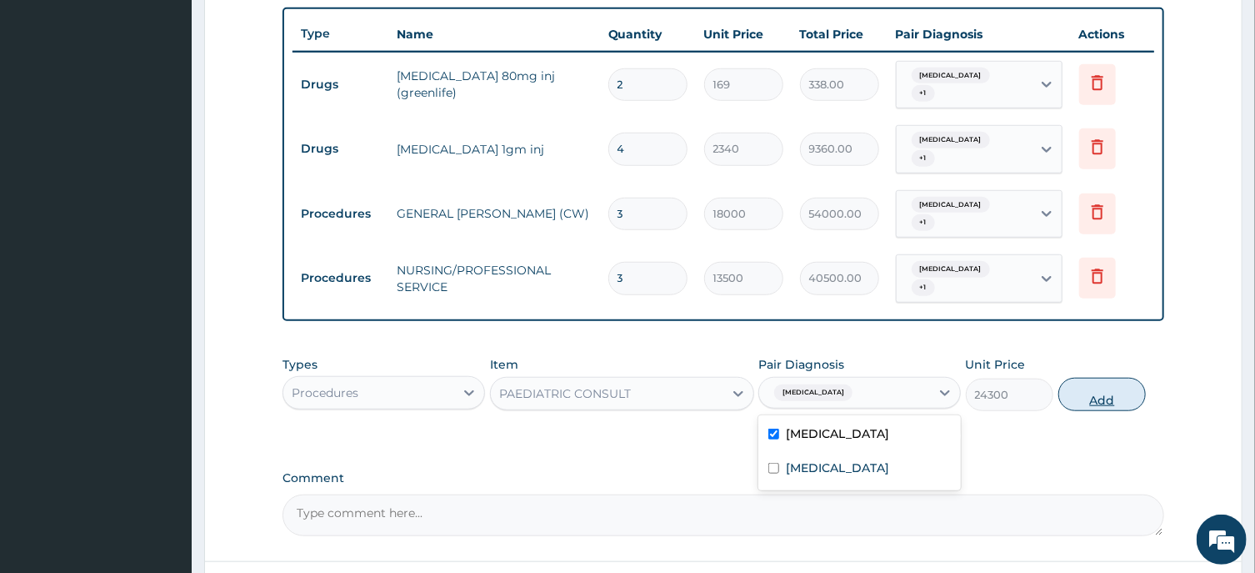
click at [1089, 378] on button "Add" at bounding box center [1103, 394] width 88 height 33
type input "0"
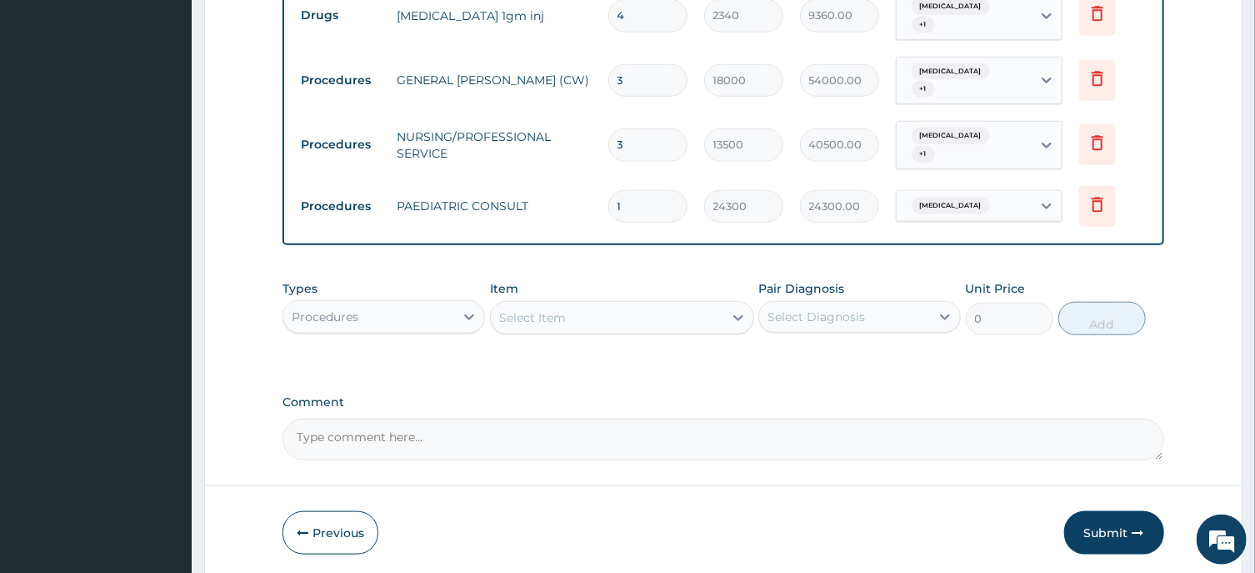
scroll to position [786, 0]
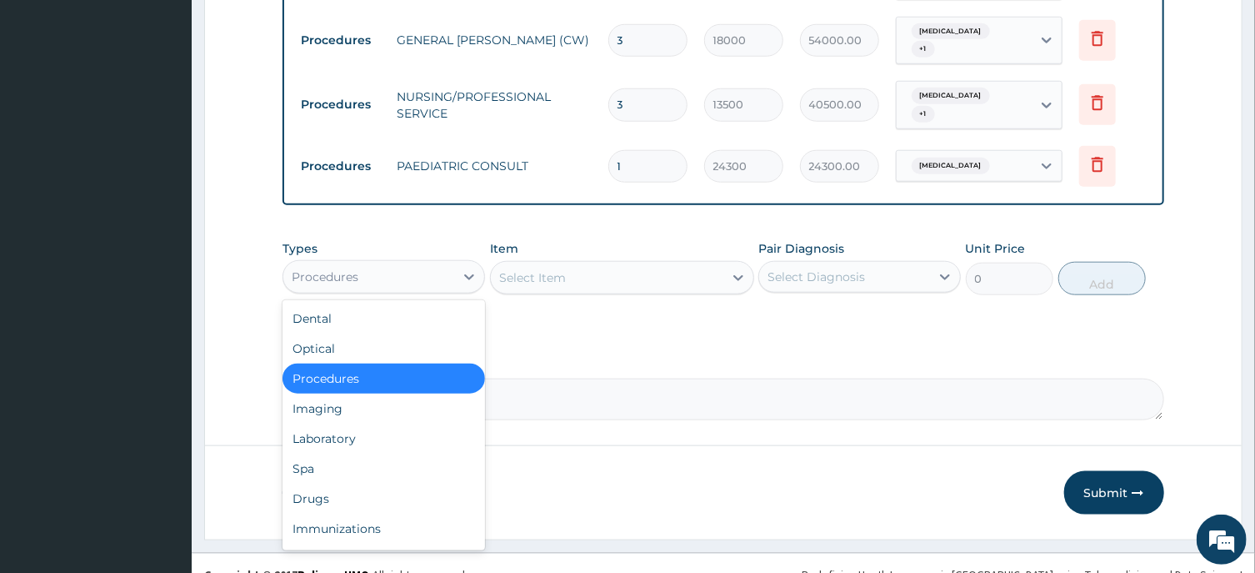
click at [363, 263] on div "Procedures" at bounding box center [368, 276] width 171 height 27
click at [316, 423] on div "Laboratory" at bounding box center [384, 438] width 203 height 30
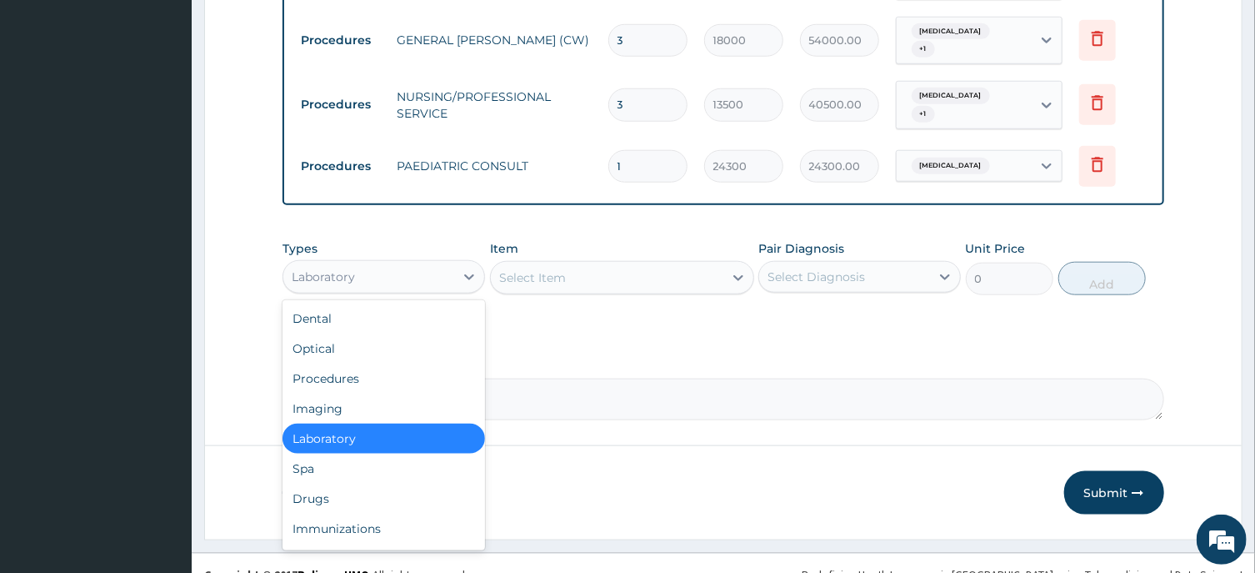
click at [383, 263] on div "Laboratory" at bounding box center [368, 276] width 171 height 27
click at [296, 483] on div "Drugs" at bounding box center [384, 498] width 203 height 30
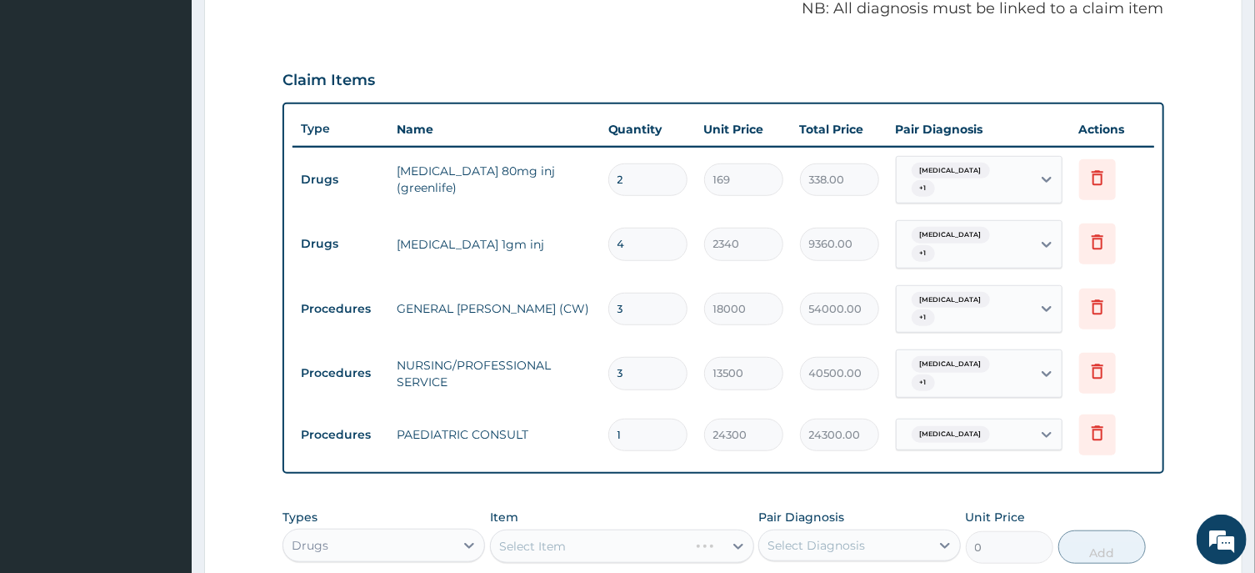
scroll to position [697, 0]
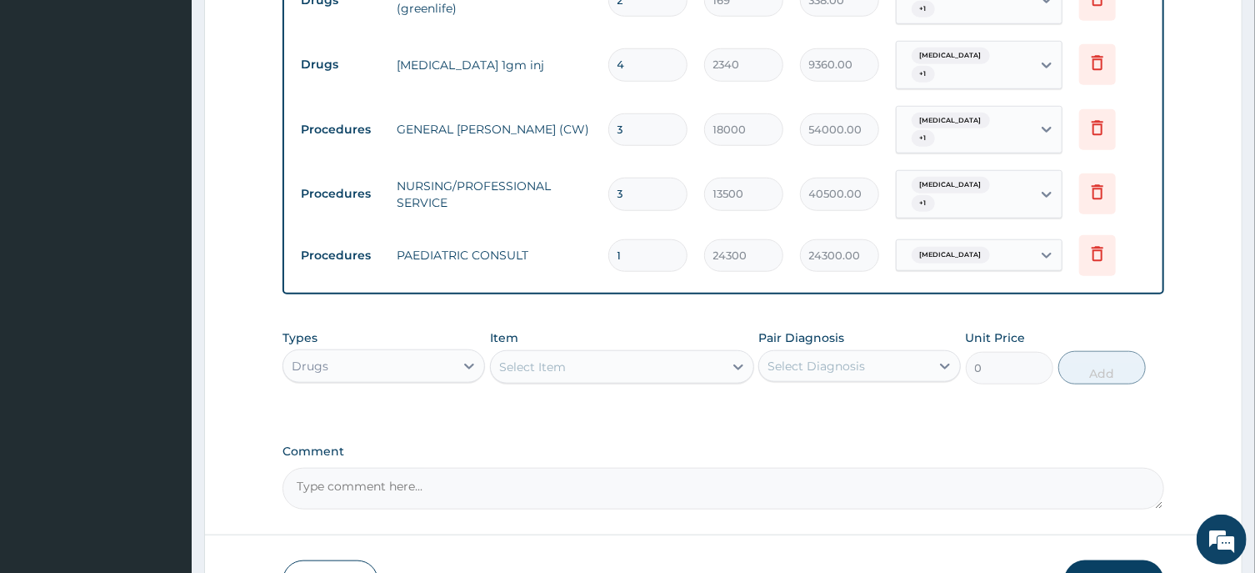
click at [555, 358] on div "Select Item" at bounding box center [532, 366] width 67 height 17
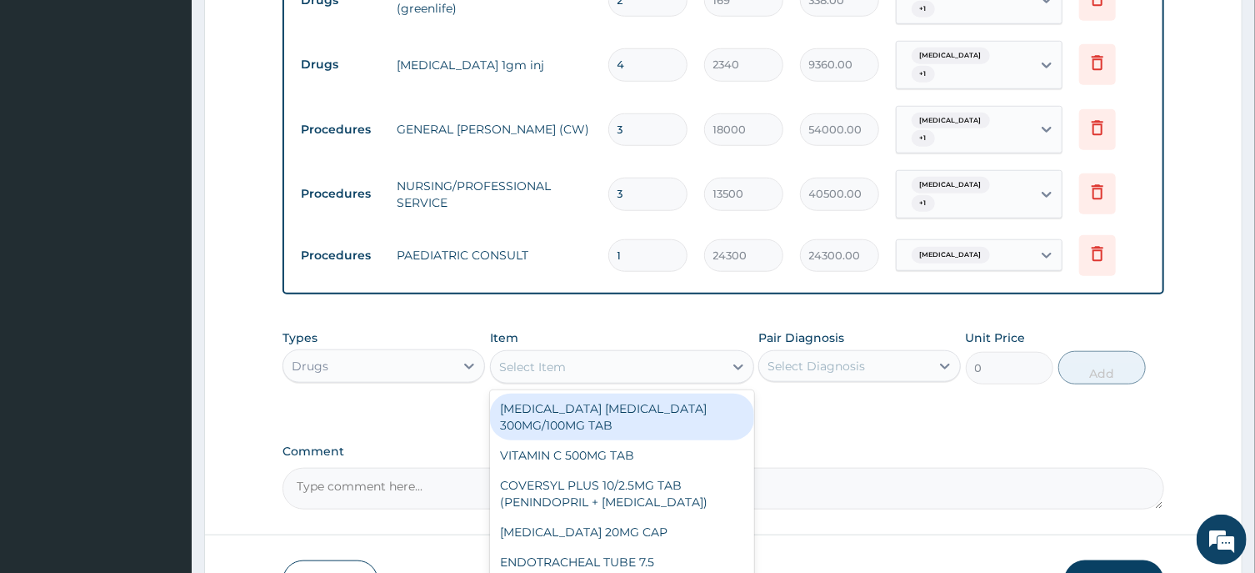
paste input "CEFIXIME SUSP 100MG/5ML"
type input "CEFIXIME SUSP 100MG/5ML"
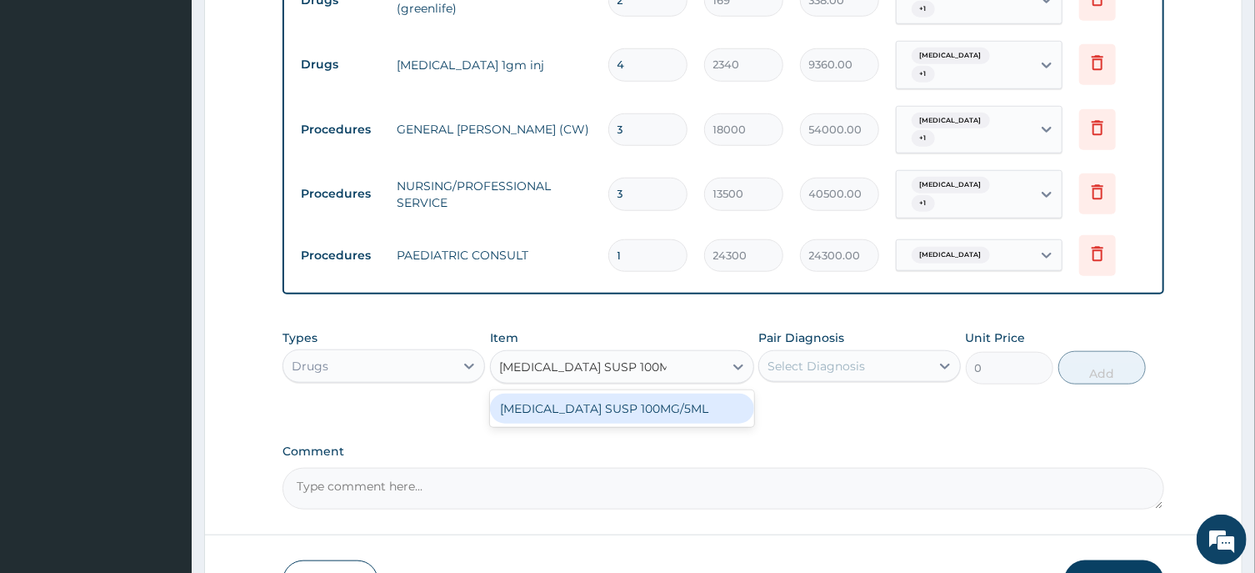
click at [614, 393] on div "CEFIXIME SUSP 100MG/5ML" at bounding box center [622, 408] width 264 height 30
type input "4709.25"
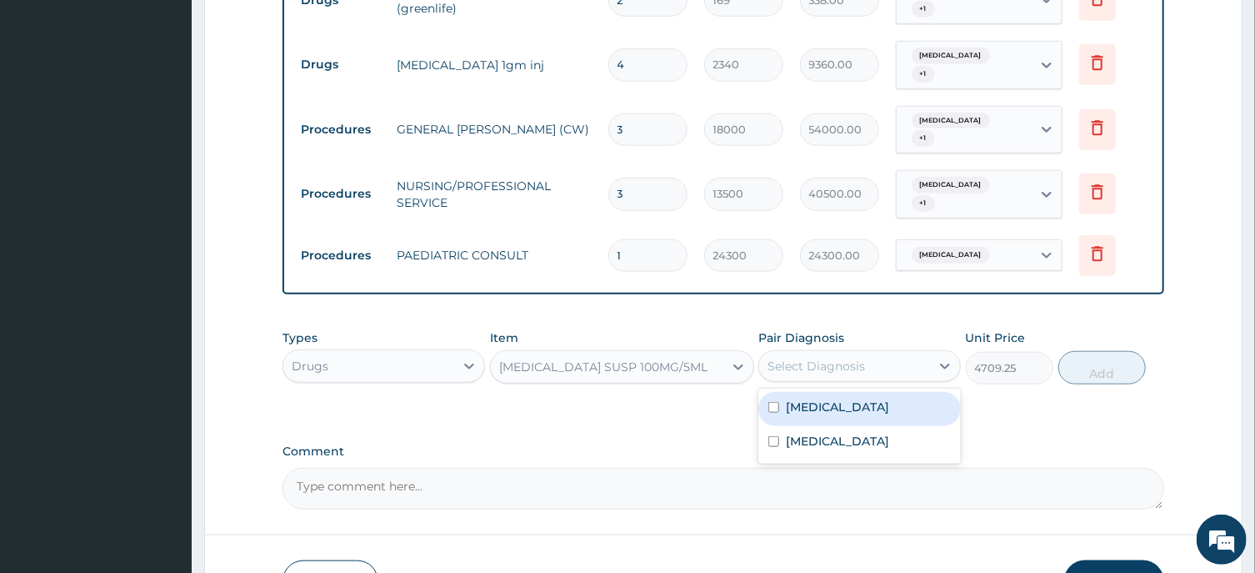
click at [809, 358] on div "Select Diagnosis" at bounding box center [817, 366] width 98 height 17
click at [823, 398] on label "Sepsis" at bounding box center [837, 406] width 103 height 17
checkbox input "true"
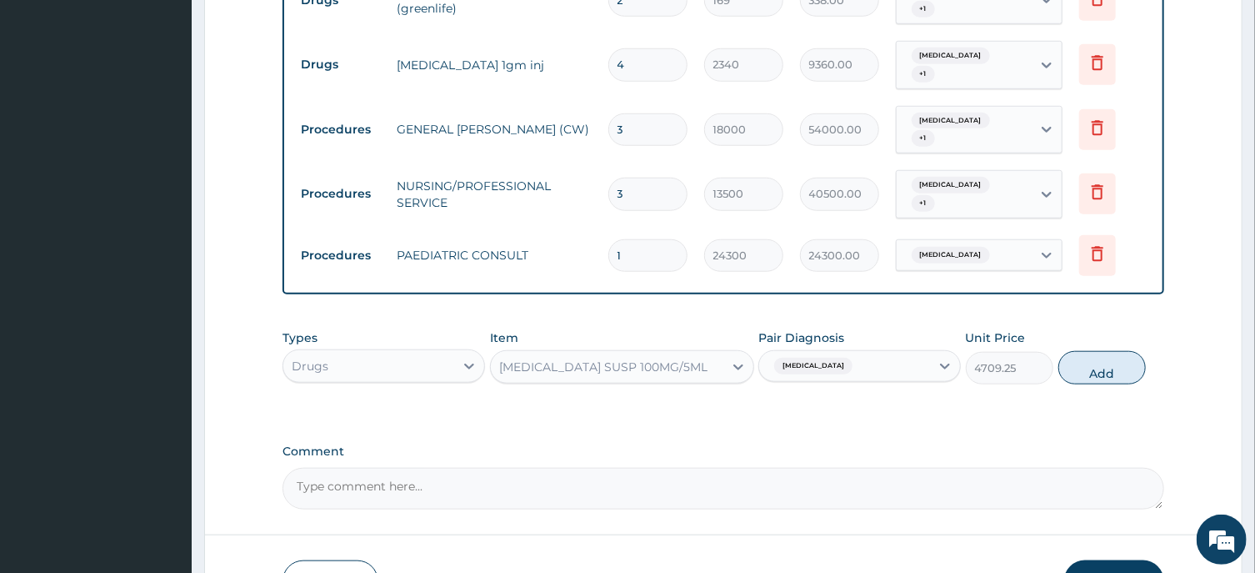
drag, startPoint x: 1089, startPoint y: 337, endPoint x: 1045, endPoint y: 350, distance: 46.1
click at [1088, 351] on button "Add" at bounding box center [1103, 367] width 88 height 33
type input "0"
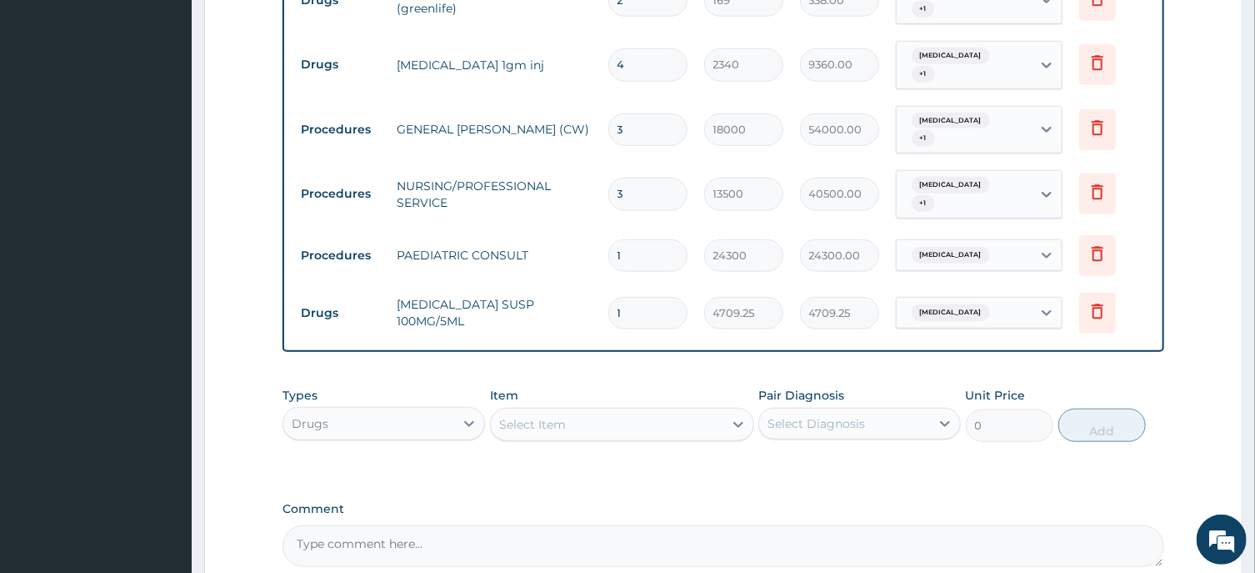
click at [518, 416] on div "Select Item" at bounding box center [532, 424] width 67 height 17
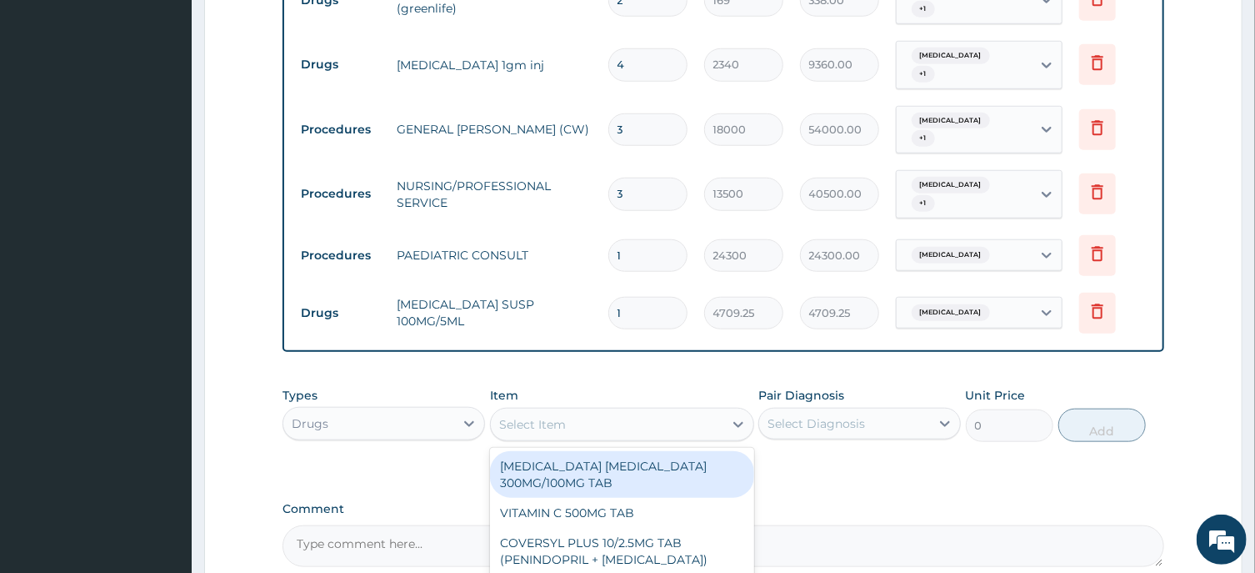
paste input "CEFTRIAXONE 1GM INJ"
type input "CEFTRIAXONE 1GM INJ"
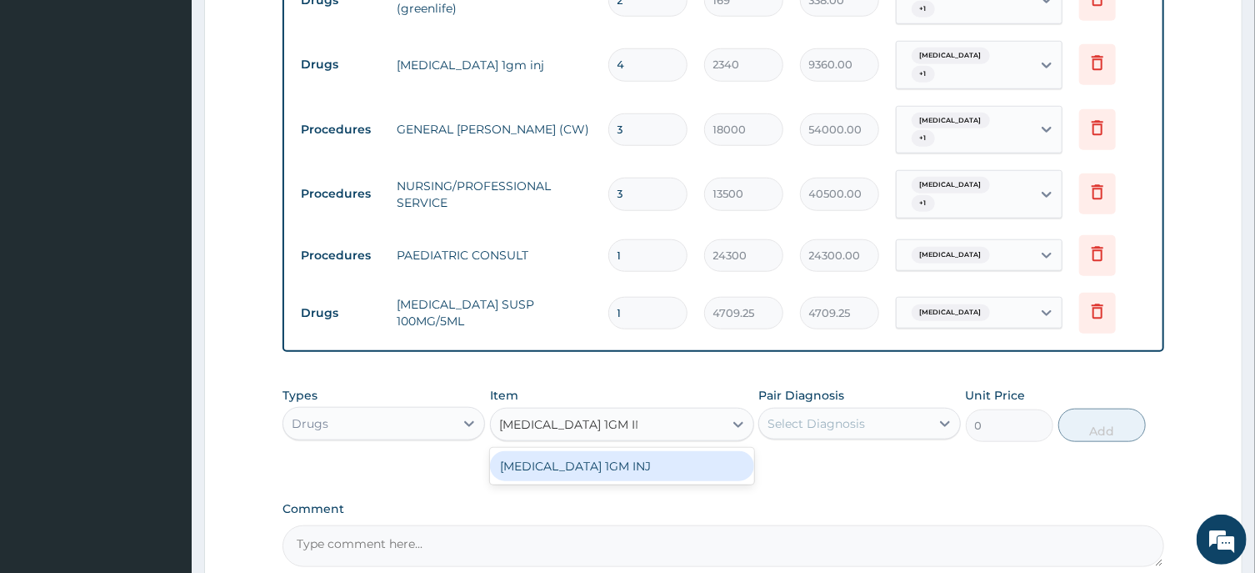
drag, startPoint x: 606, startPoint y: 441, endPoint x: 651, endPoint y: 437, distance: 45.2
click at [611, 451] on div "CEFTRIAXONE 1GM INJ" at bounding box center [622, 466] width 264 height 30
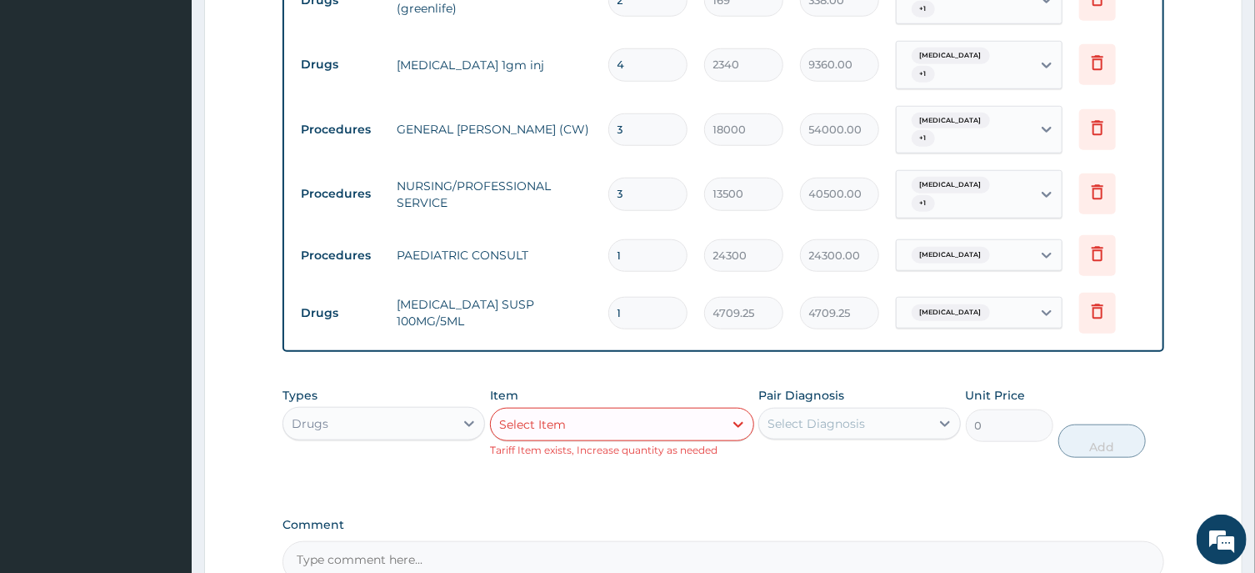
click at [533, 411] on div "Select Item" at bounding box center [607, 424] width 233 height 27
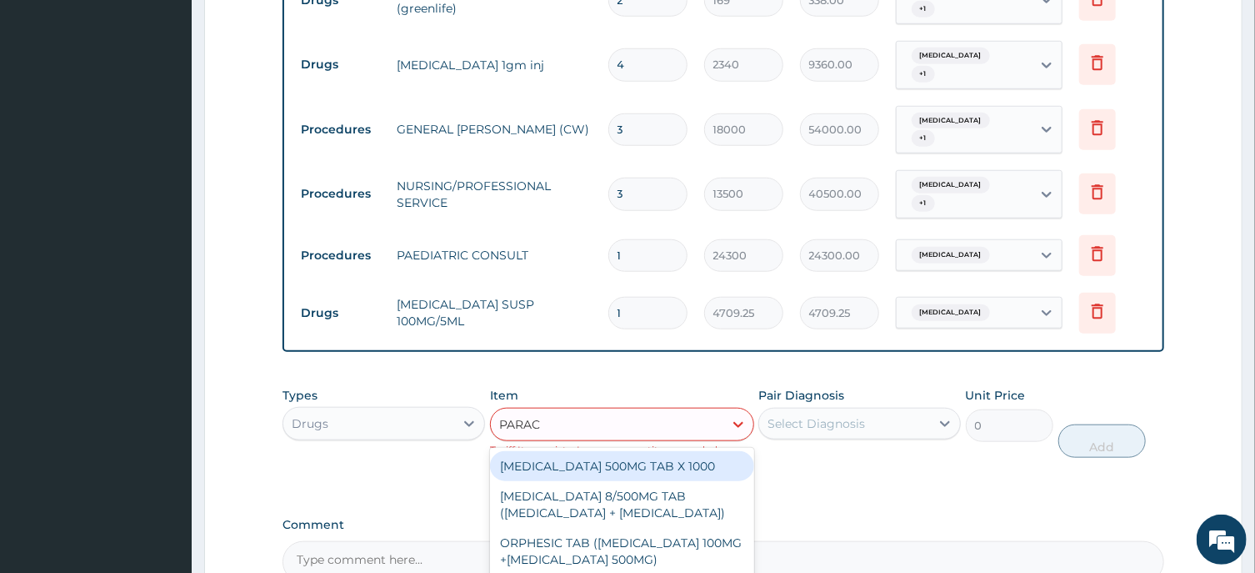
type input "PARACE"
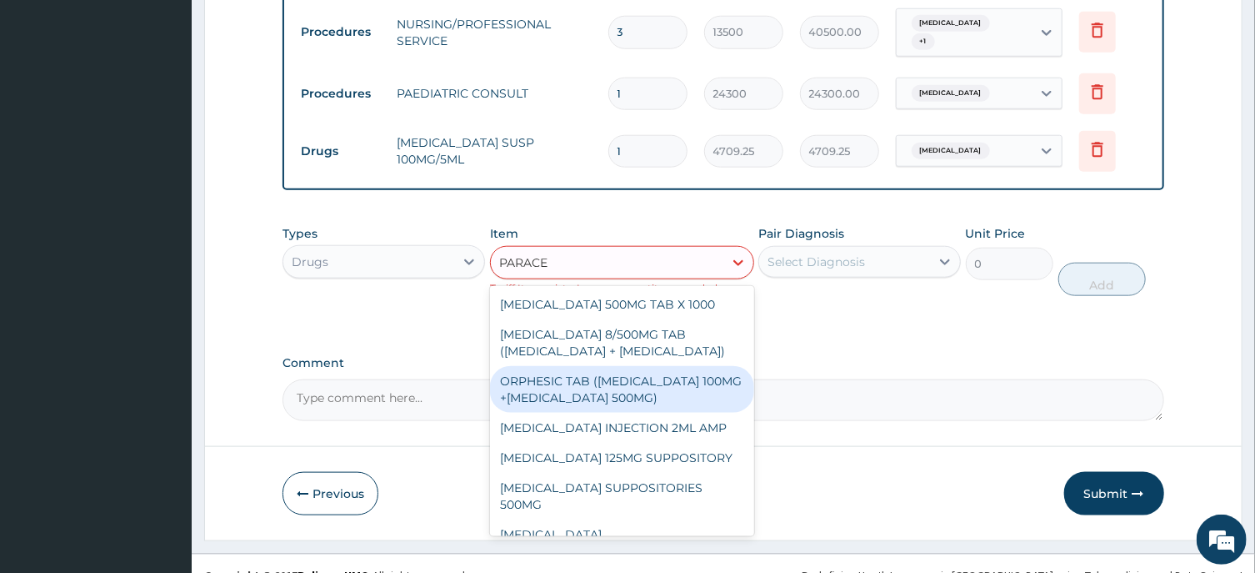
scroll to position [168, 0]
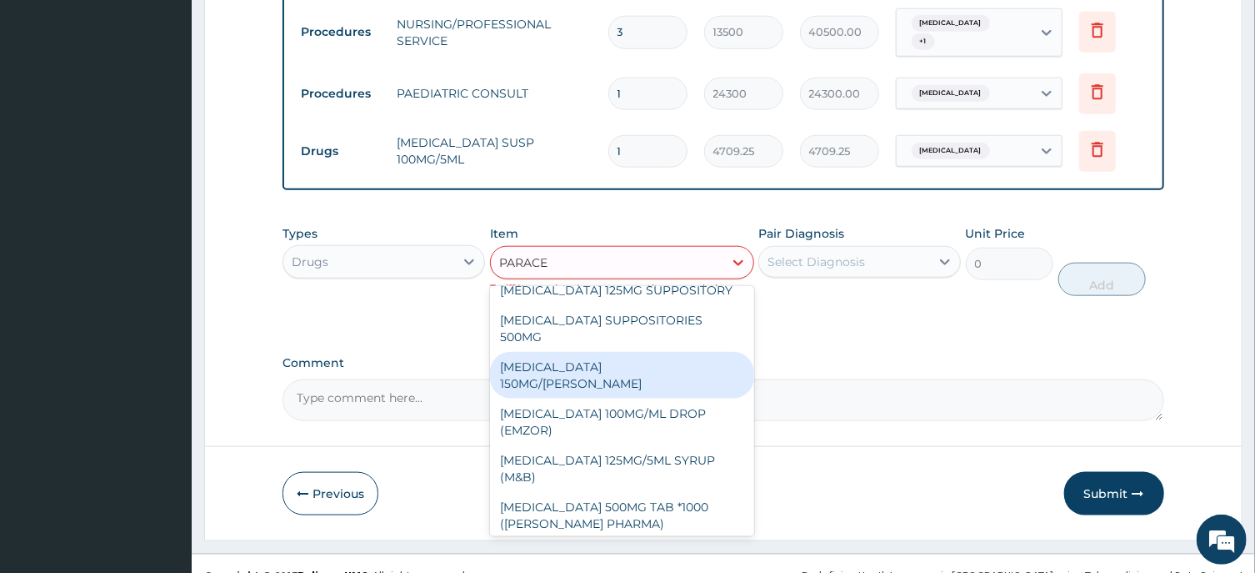
click at [615, 361] on div "PARACETAMOL 150MG/ML VIAL" at bounding box center [622, 375] width 264 height 47
type input "1365"
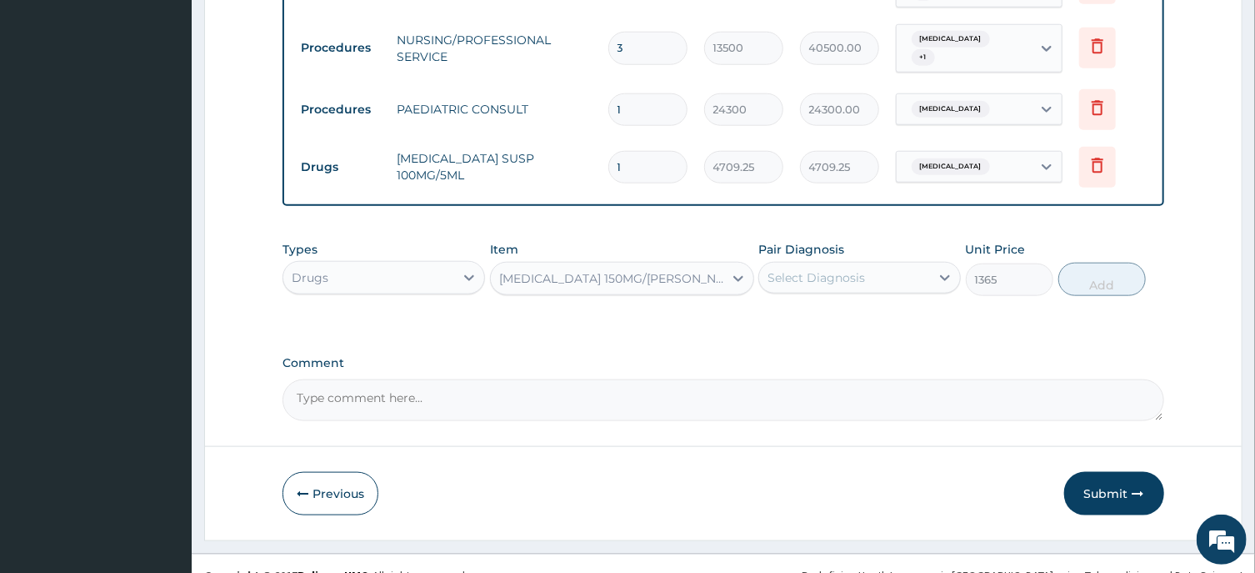
click at [838, 269] on div "Select Diagnosis" at bounding box center [817, 277] width 98 height 17
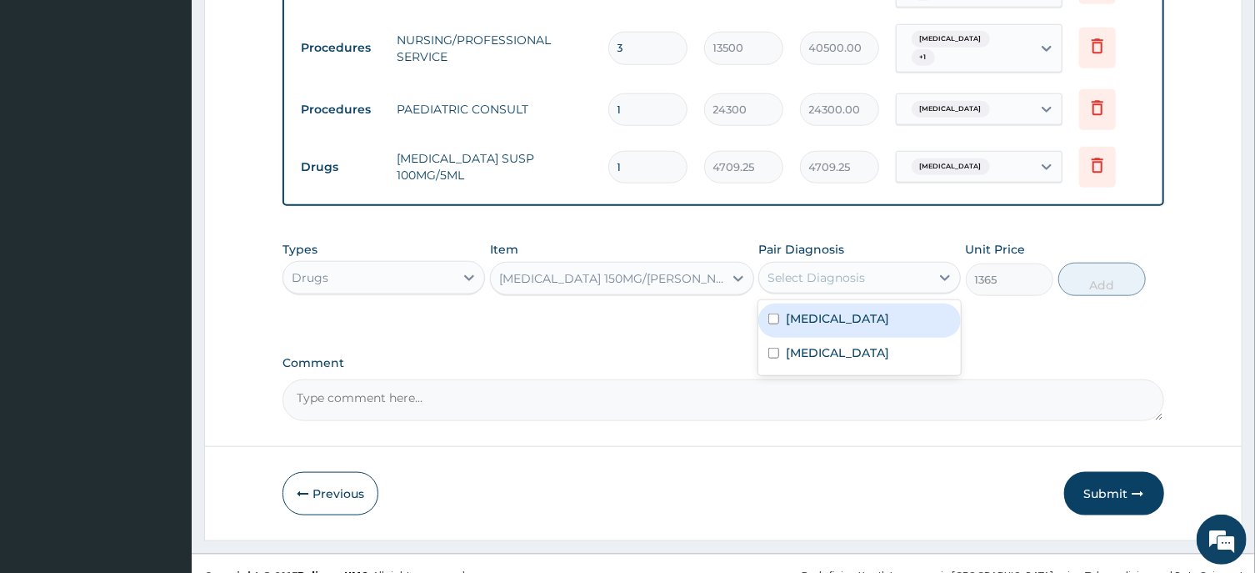
click at [828, 303] on div "Sepsis" at bounding box center [860, 320] width 203 height 34
checkbox input "true"
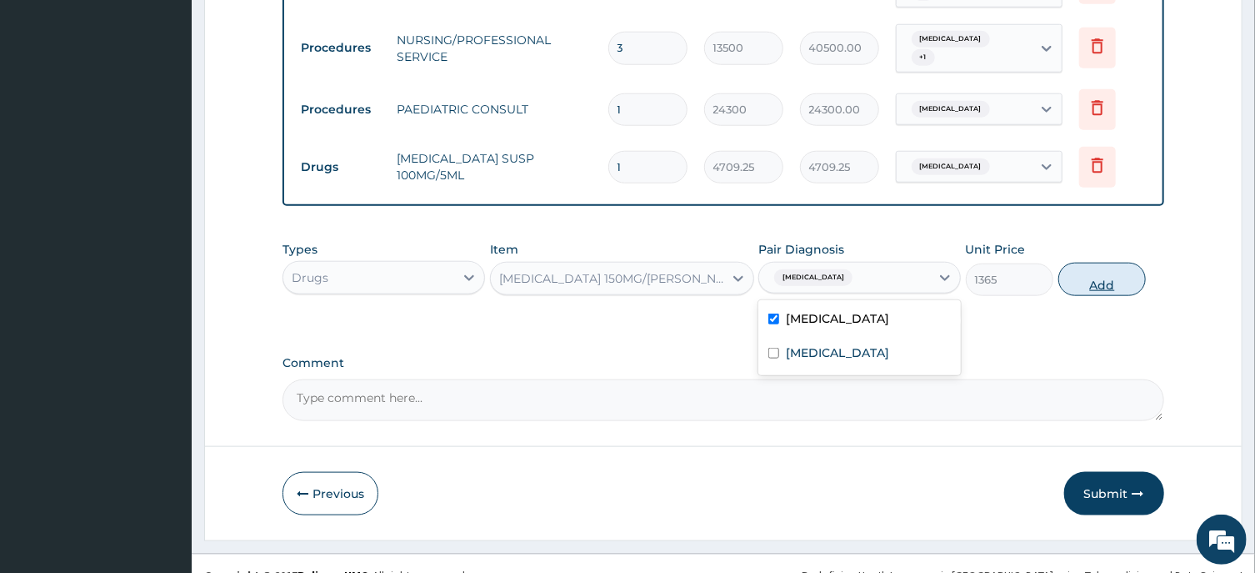
click at [1076, 263] on button "Add" at bounding box center [1103, 279] width 88 height 33
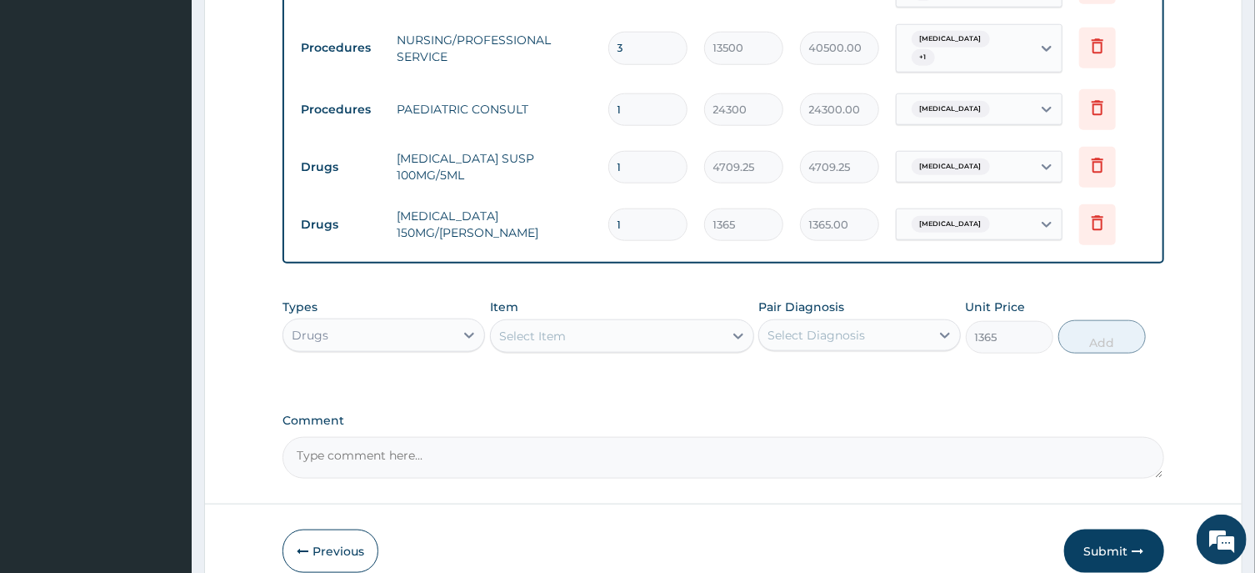
type input "0"
drag, startPoint x: 630, startPoint y: 198, endPoint x: 598, endPoint y: 203, distance: 32.8
click at [608, 208] on input "1" at bounding box center [647, 224] width 79 height 33
type input "2"
type input "2730.00"
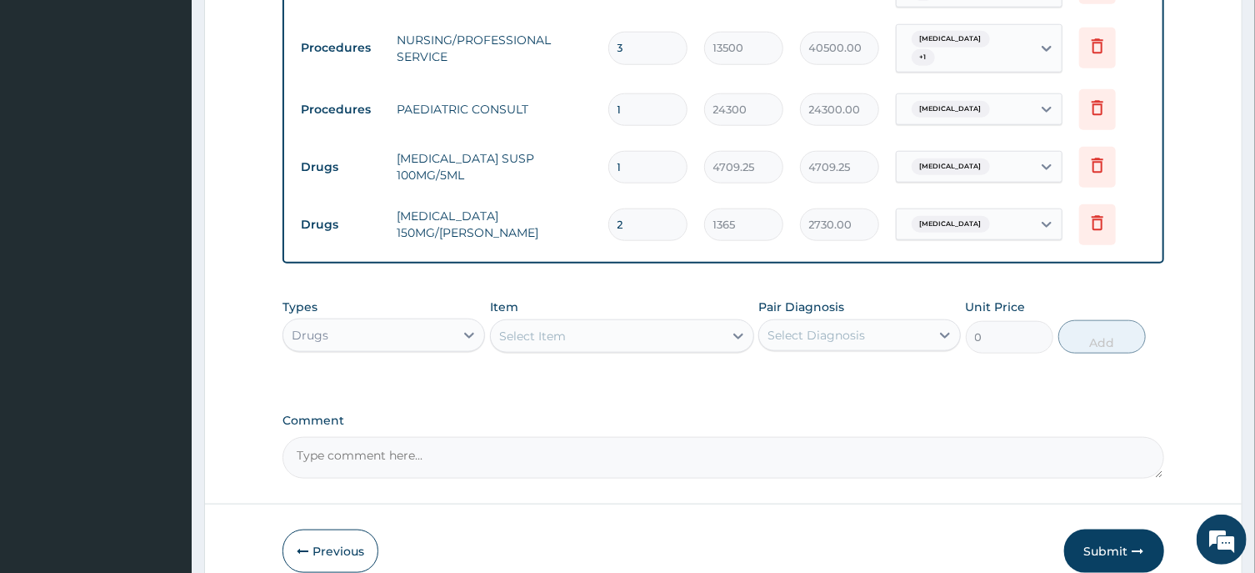
type input "2"
click at [538, 328] on div "Select Item" at bounding box center [532, 336] width 67 height 17
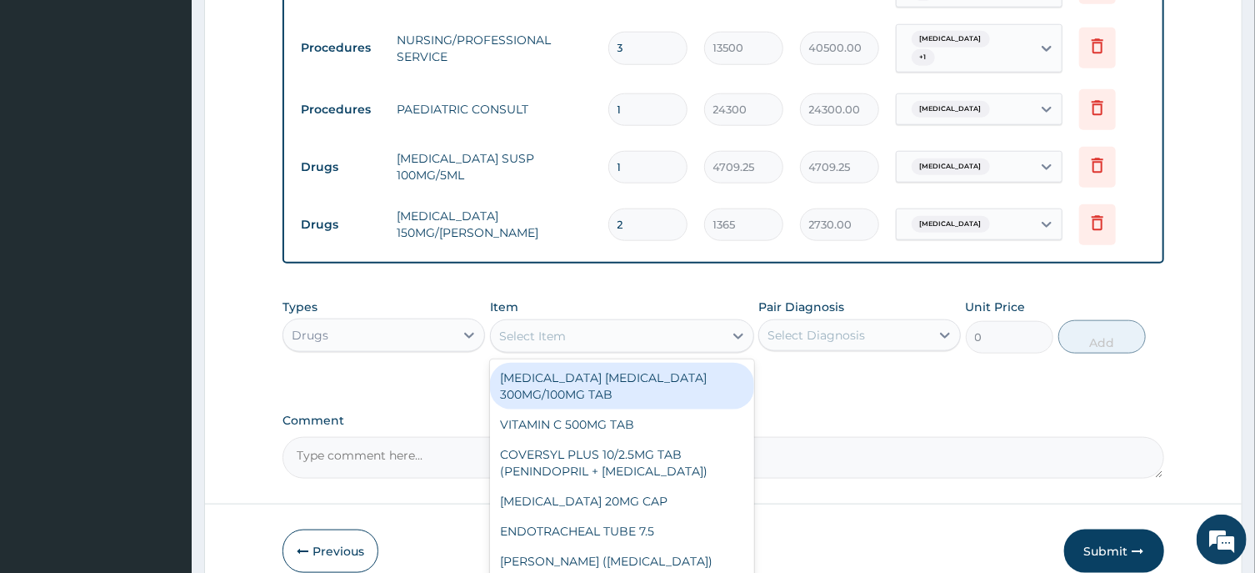
paste input "ZINC DISPERSIBLE 20MG"
type input "ZINC DISPERSIBLE 20MG"
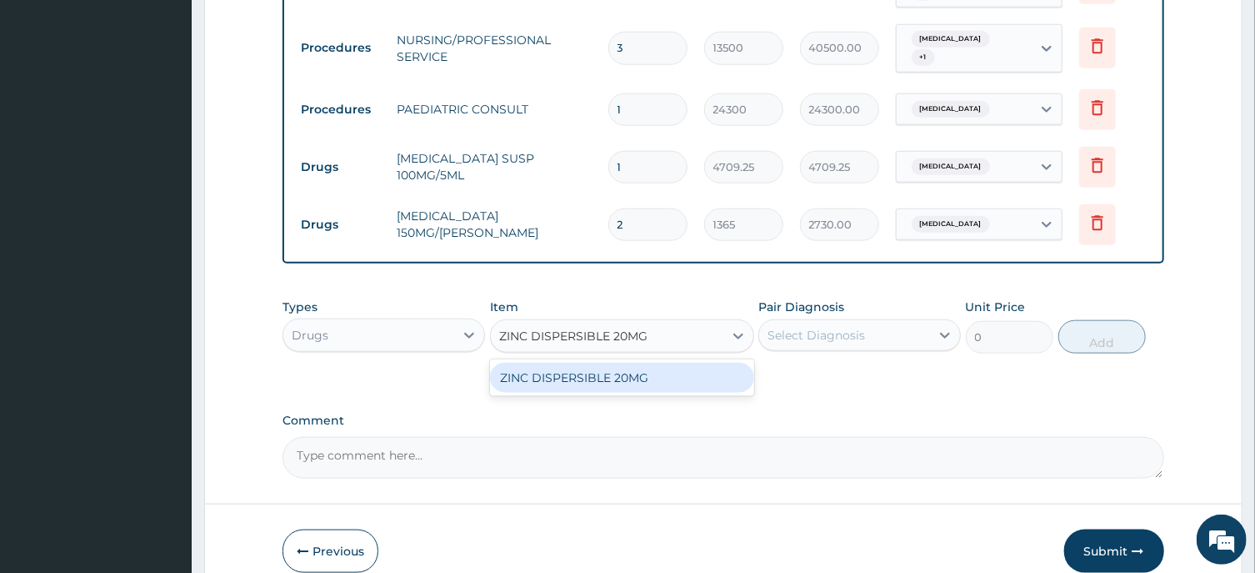
click at [633, 364] on div "ZINC DISPERSIBLE 20MG" at bounding box center [622, 378] width 264 height 30
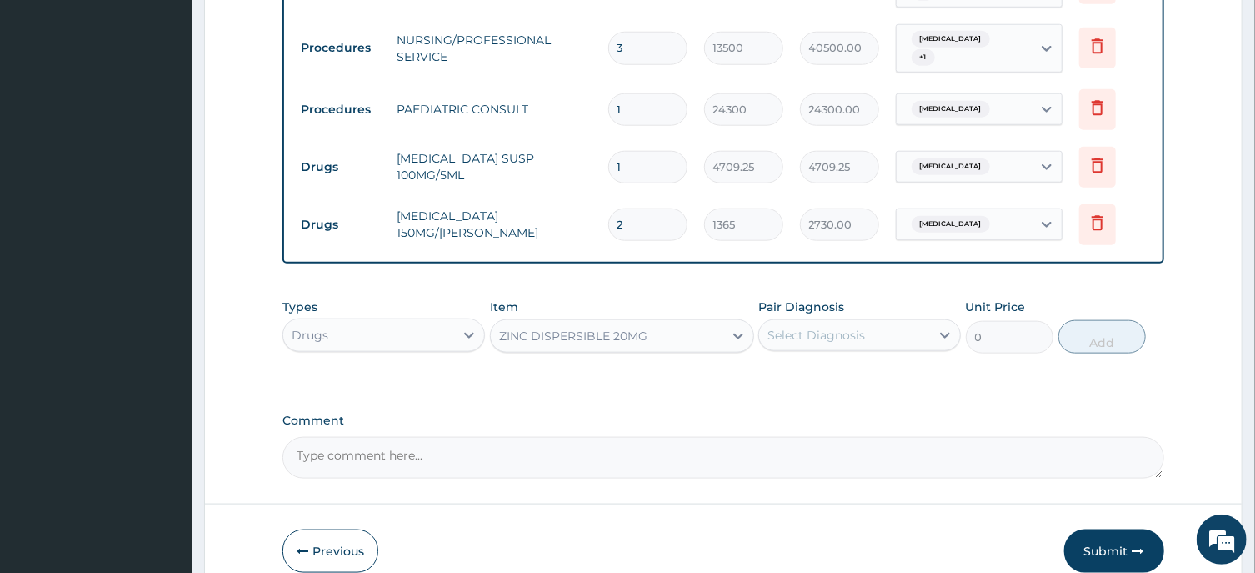
type input "41.65000152587891"
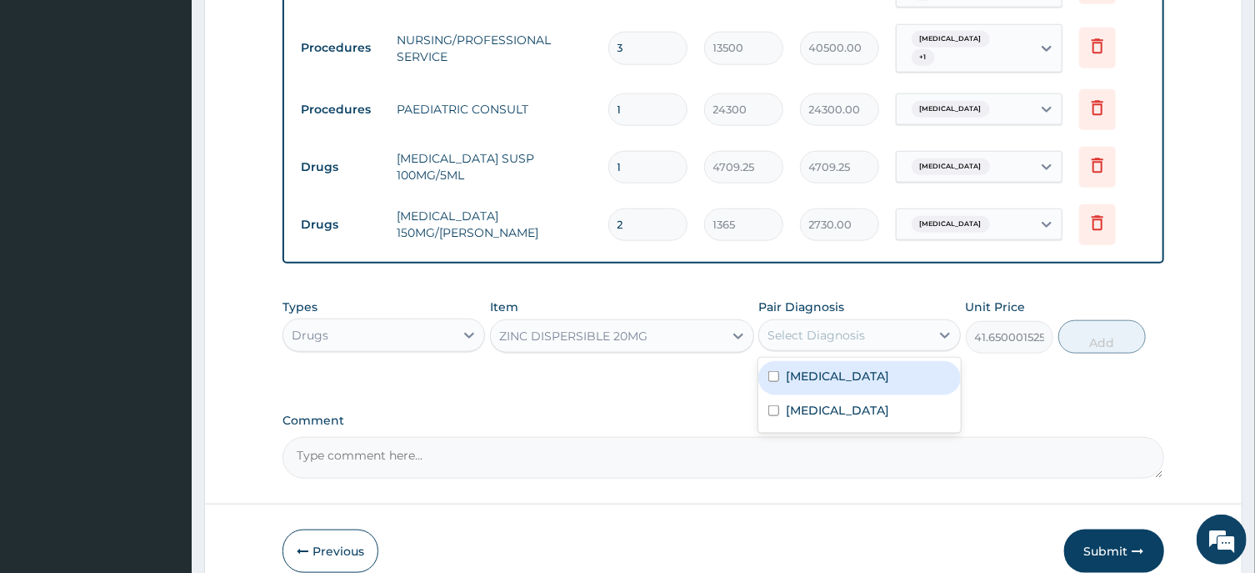
click at [822, 327] on div "Select Diagnosis" at bounding box center [817, 335] width 98 height 17
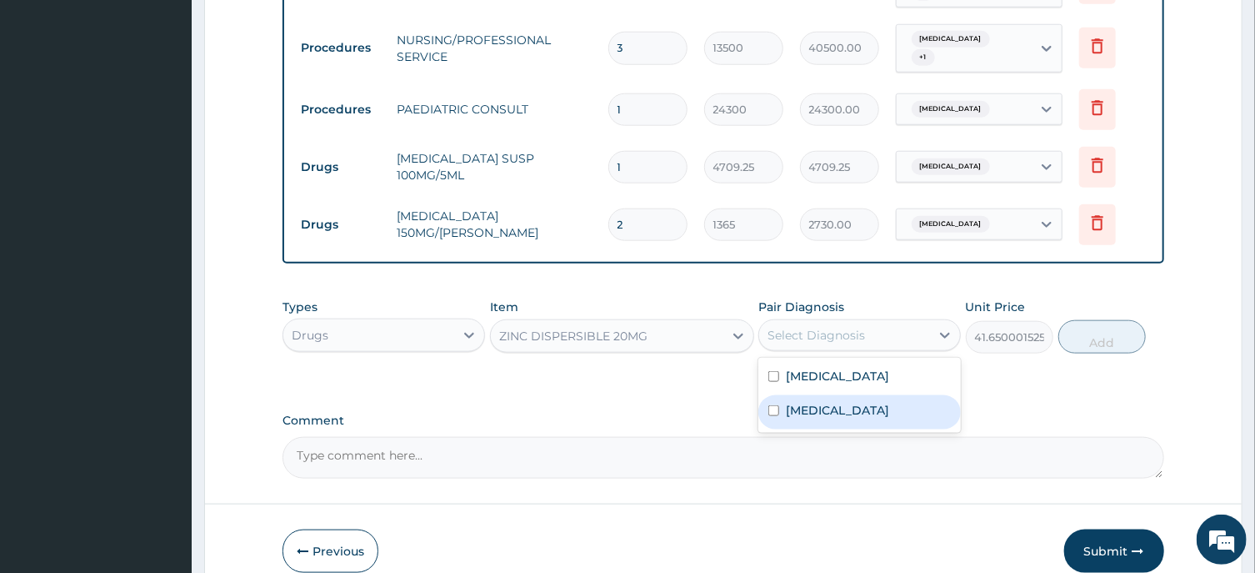
click at [879, 402] on label "Infectious gastroenteritis" at bounding box center [837, 410] width 103 height 17
checkbox input "true"
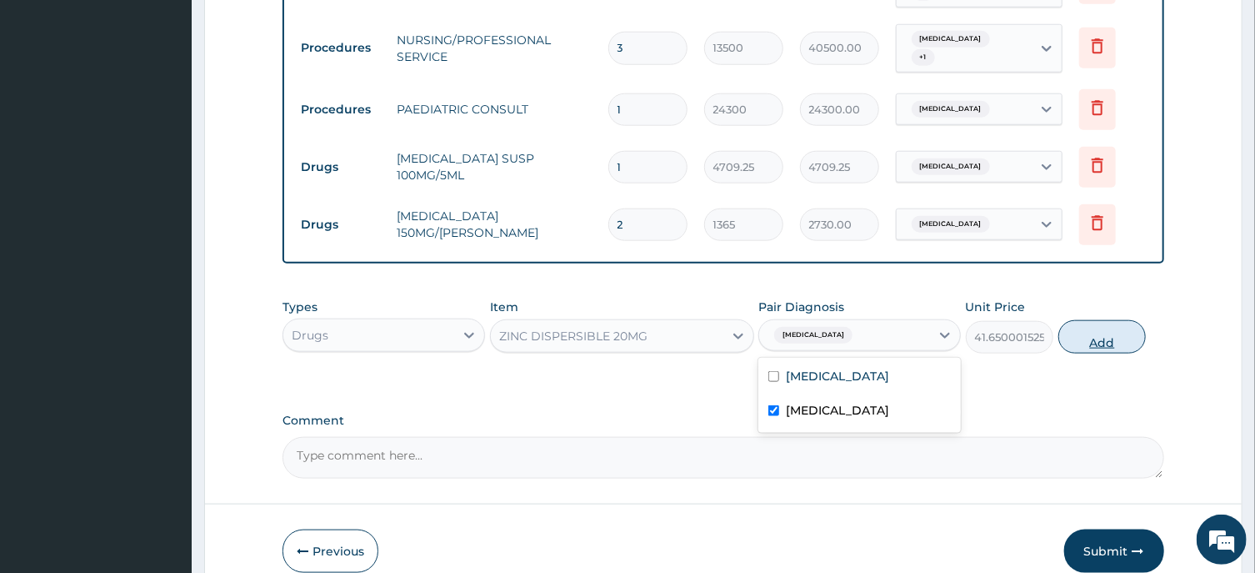
drag, startPoint x: 1079, startPoint y: 309, endPoint x: 1039, endPoint y: 322, distance: 41.9
click at [1079, 320] on button "Add" at bounding box center [1103, 336] width 88 height 33
type input "0"
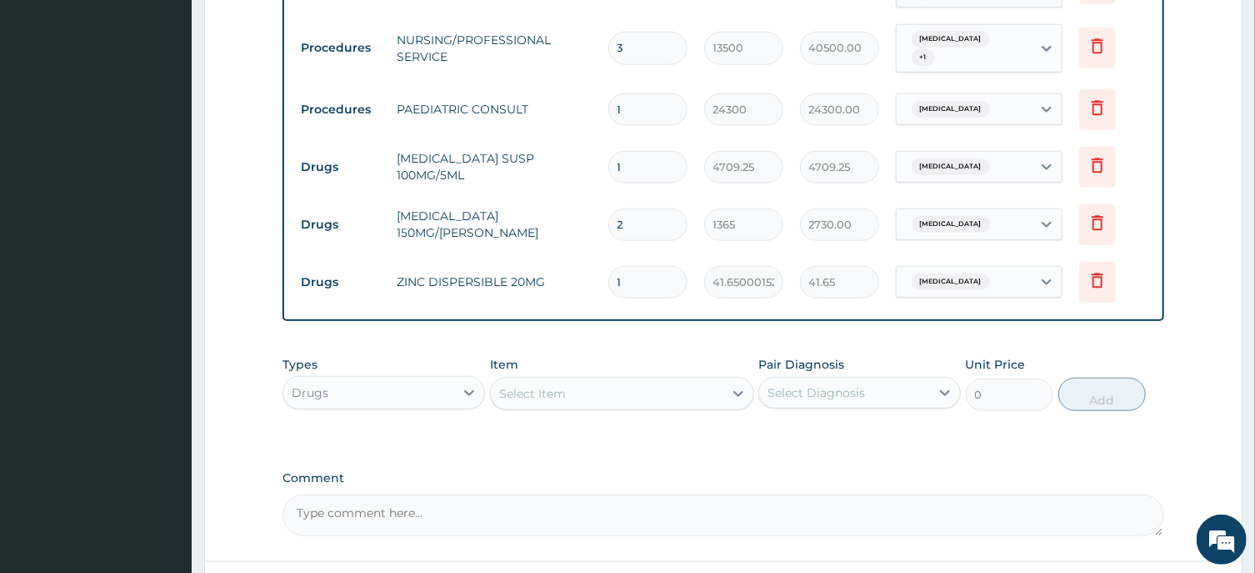
drag, startPoint x: 628, startPoint y: 254, endPoint x: 597, endPoint y: 264, distance: 32.4
click at [608, 266] on input "1" at bounding box center [647, 282] width 79 height 33
type input "4"
type input "166.60"
type input "4"
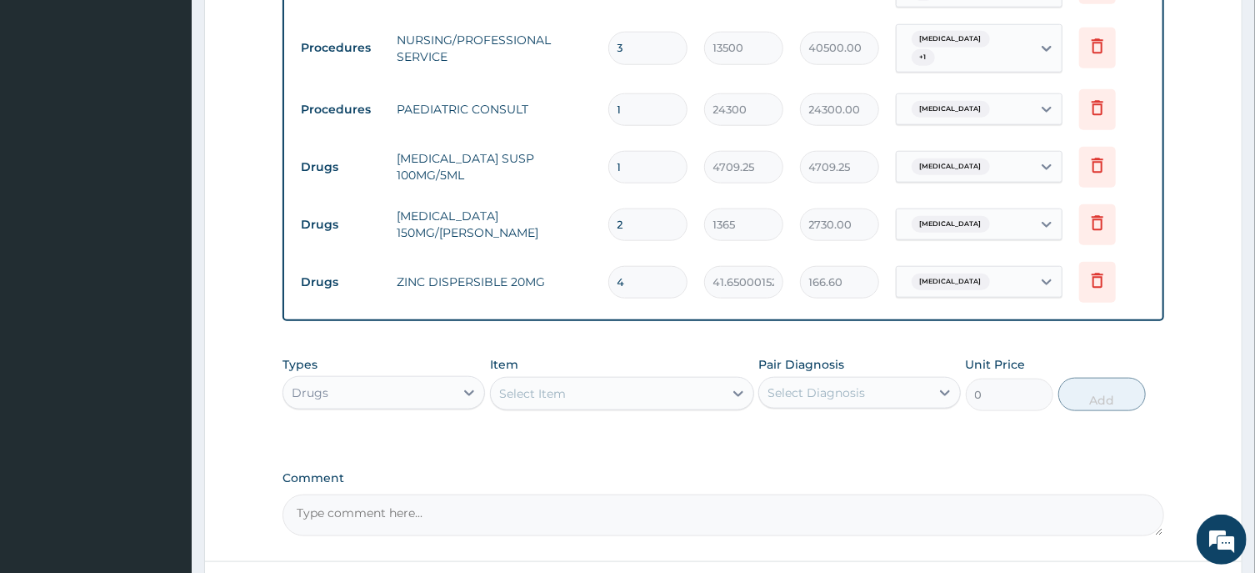
click at [522, 385] on div "Select Item" at bounding box center [532, 393] width 67 height 17
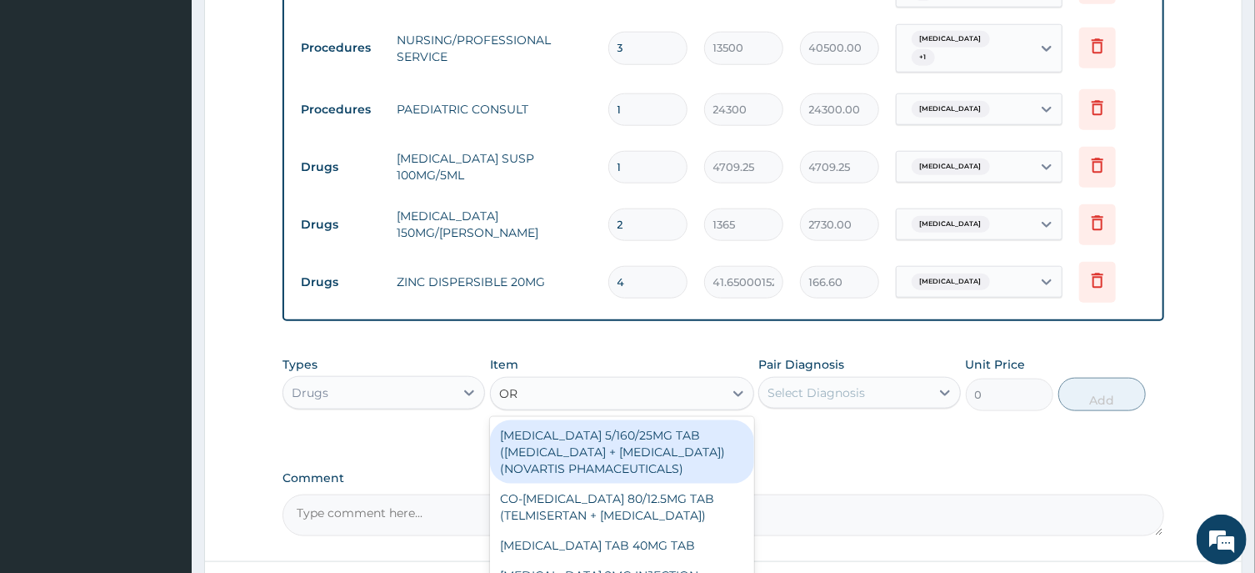
type input "ORS"
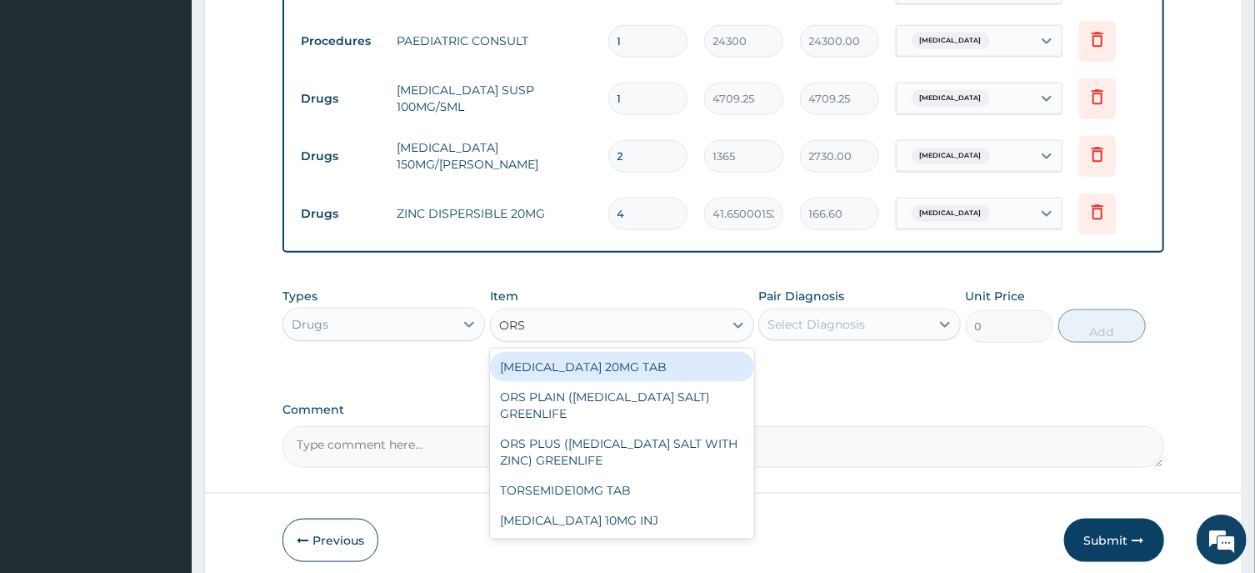
scroll to position [959, 0]
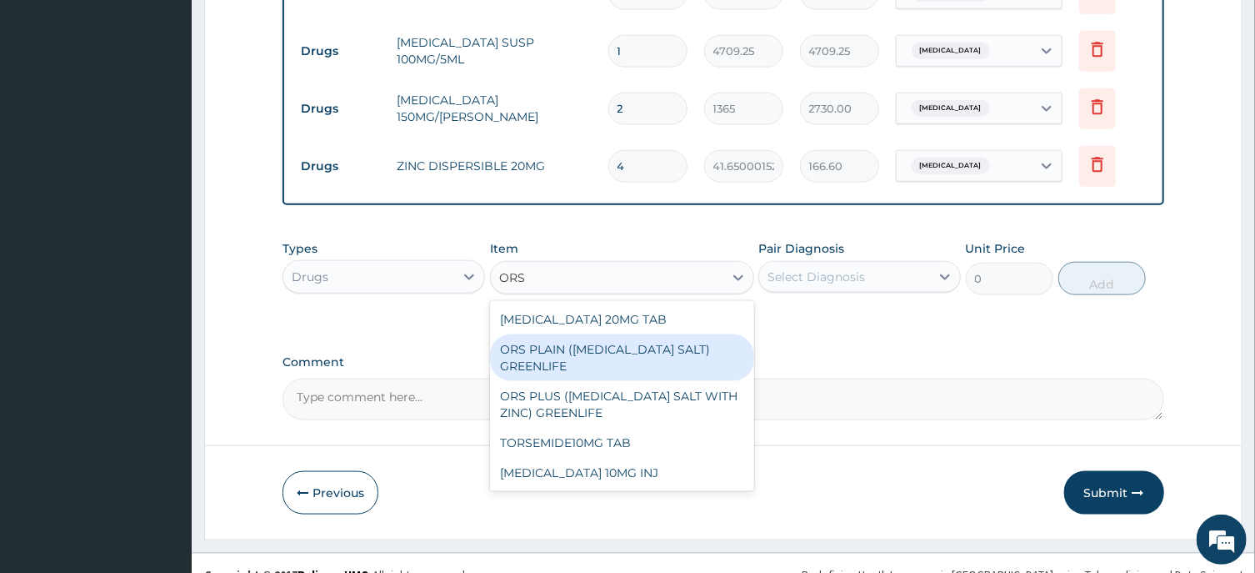
click at [568, 334] on div "ORS PLAIN (ORAL REHYDRATION SALT) GREENLIFE" at bounding box center [622, 357] width 264 height 47
type input "364"
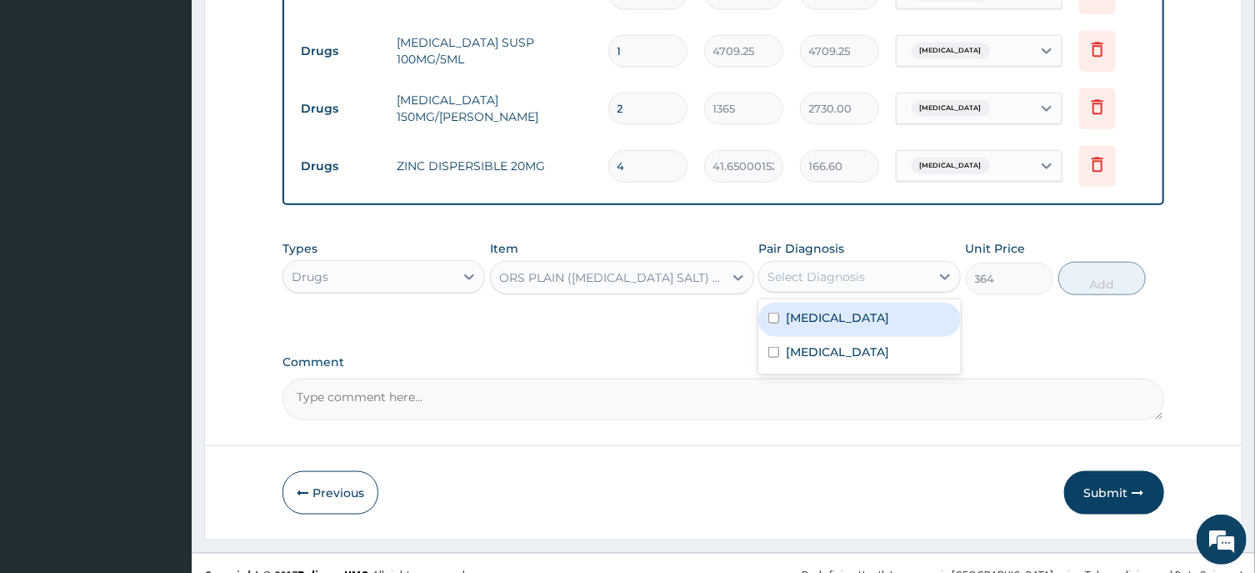
click at [852, 268] on div "Select Diagnosis" at bounding box center [817, 276] width 98 height 17
click at [820, 309] on label "Sepsis" at bounding box center [837, 317] width 103 height 17
checkbox input "true"
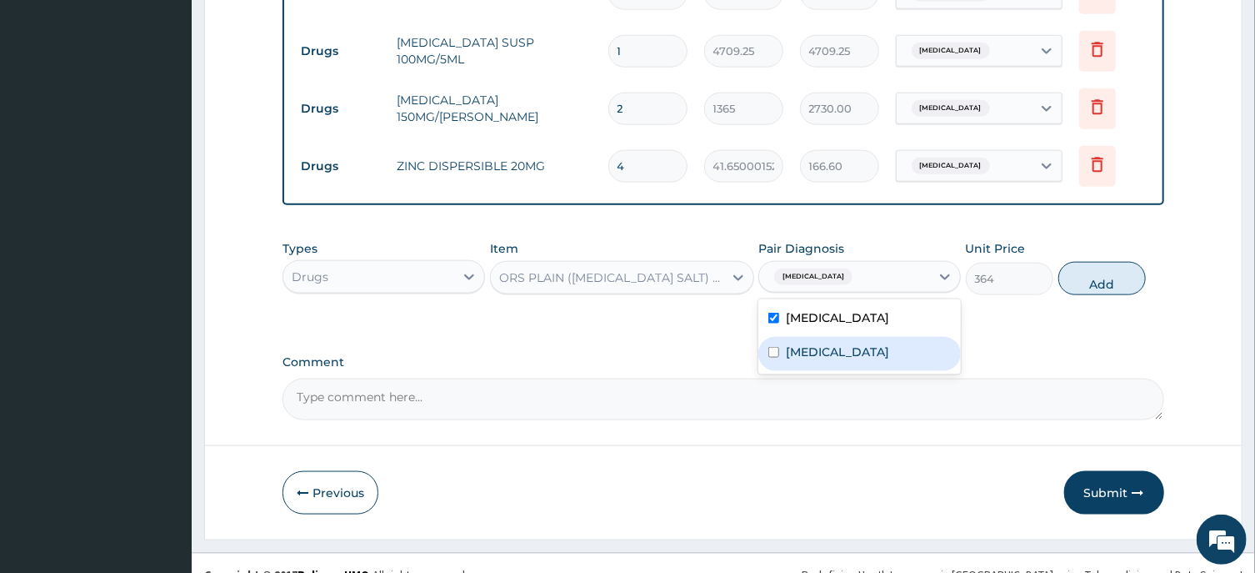
click at [876, 343] on label "Infectious gastroenteritis" at bounding box center [837, 351] width 103 height 17
checkbox input "true"
click at [801, 309] on label "Sepsis" at bounding box center [837, 317] width 103 height 17
checkbox input "false"
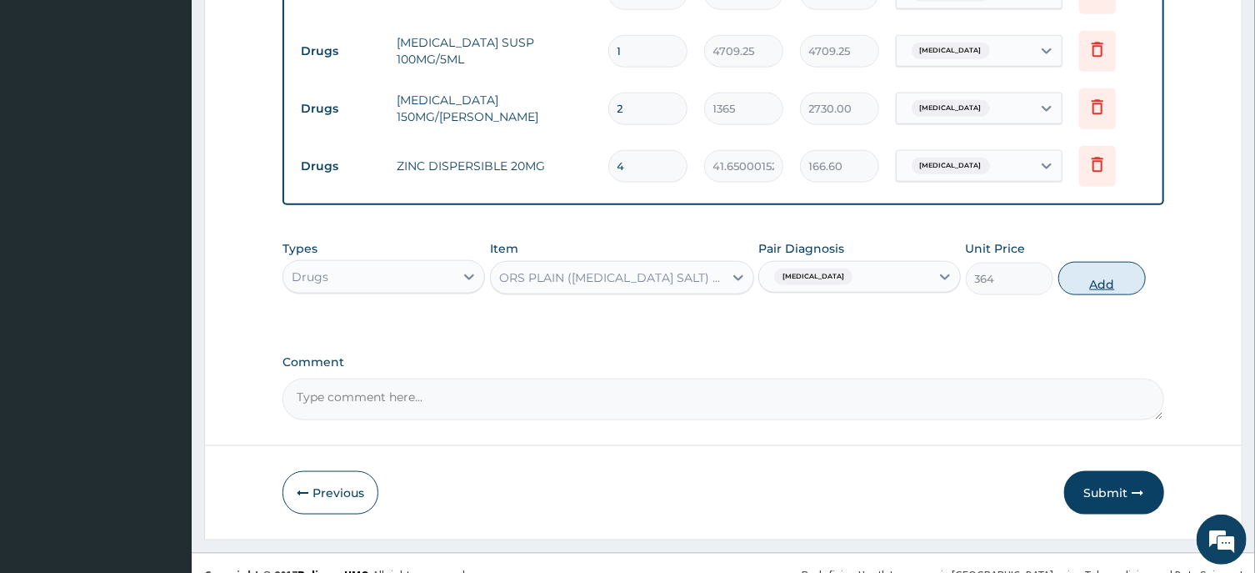
click at [1104, 262] on button "Add" at bounding box center [1103, 278] width 88 height 33
type input "0"
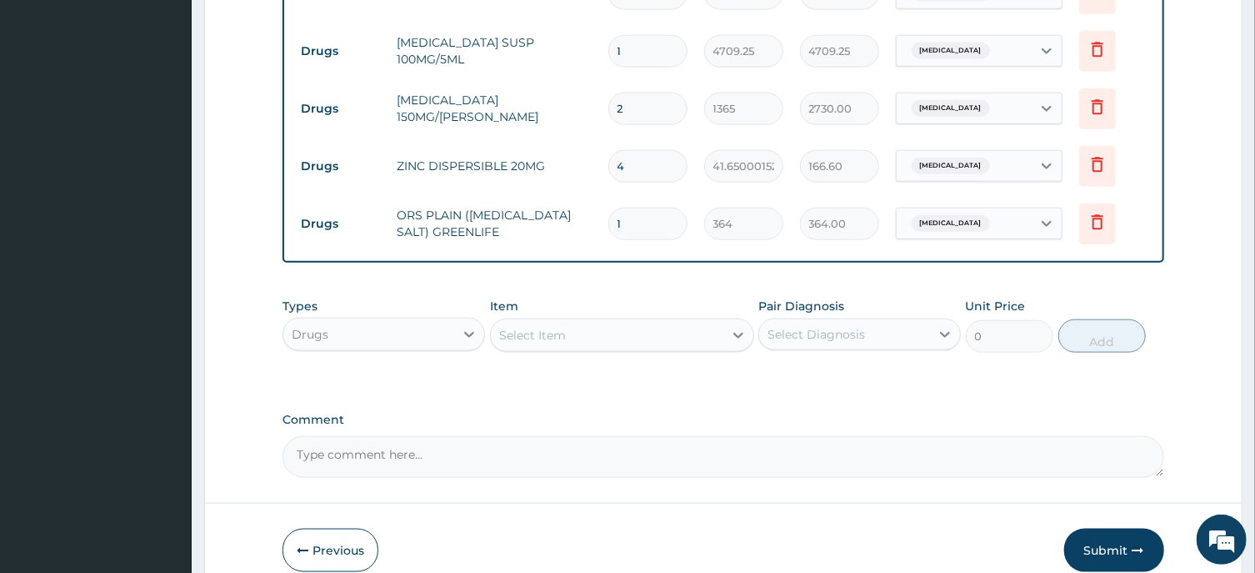
click at [543, 327] on div "Select Item" at bounding box center [532, 335] width 67 height 17
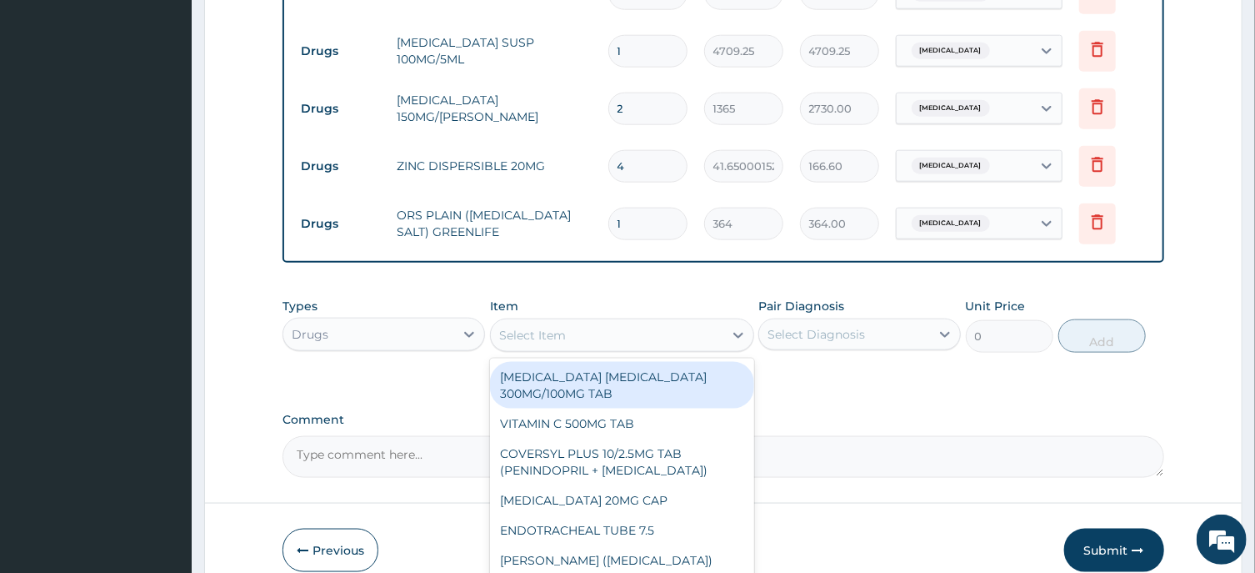
paste input "CANNULAR YELLO"
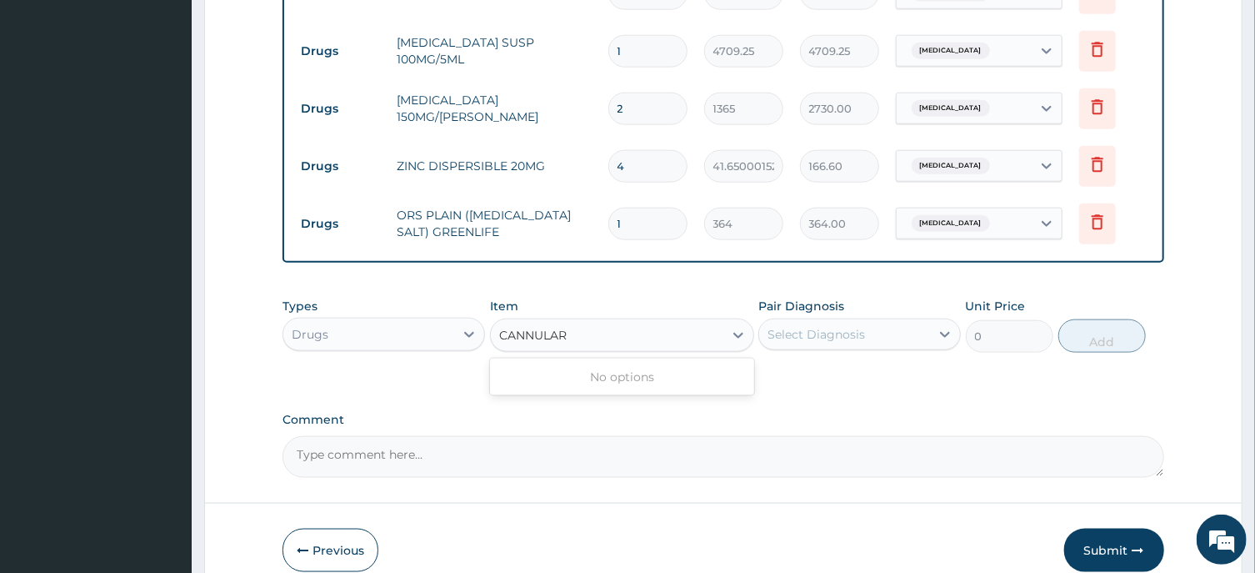
type input "CANNULA"
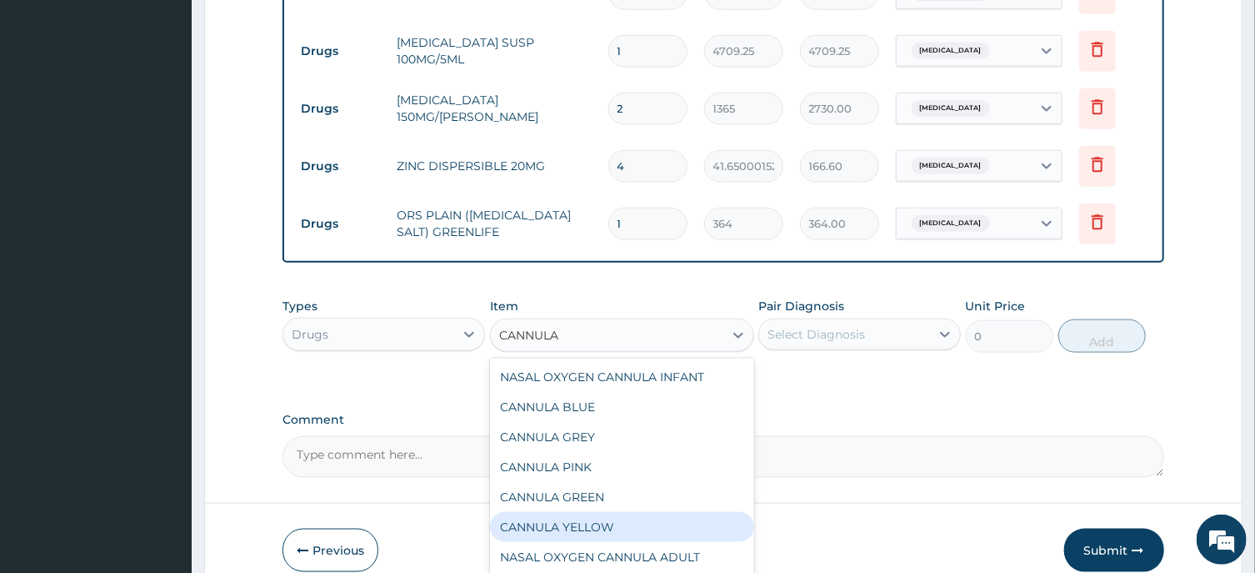
click at [588, 512] on div "CANNULA YELLOW" at bounding box center [622, 527] width 264 height 30
type input "437.5"
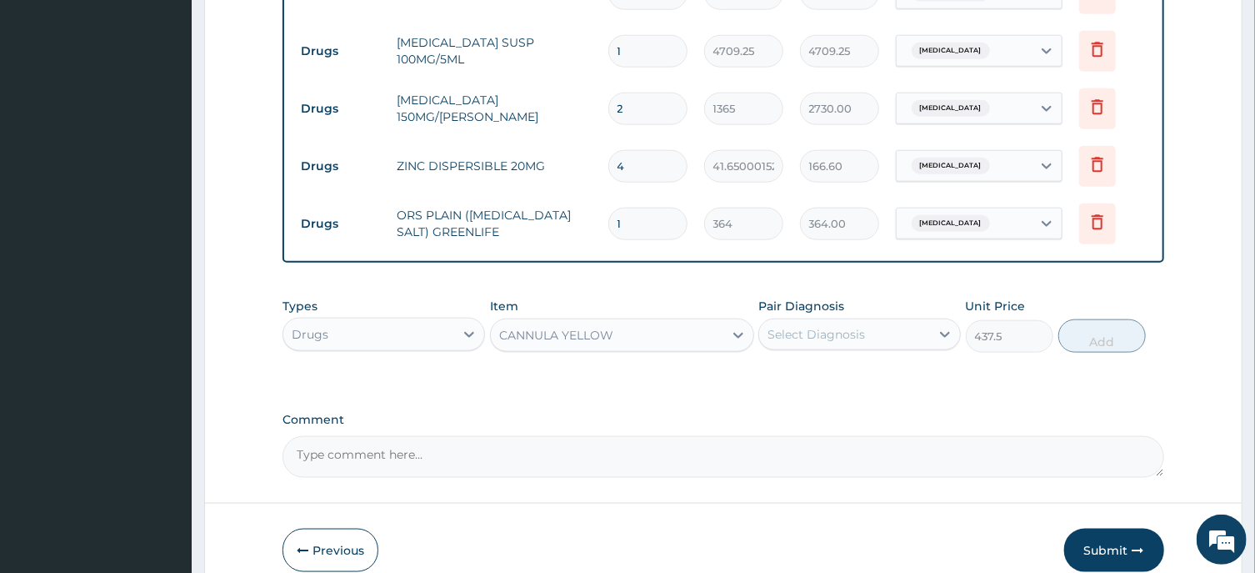
click at [808, 326] on div "Select Diagnosis" at bounding box center [817, 334] width 98 height 17
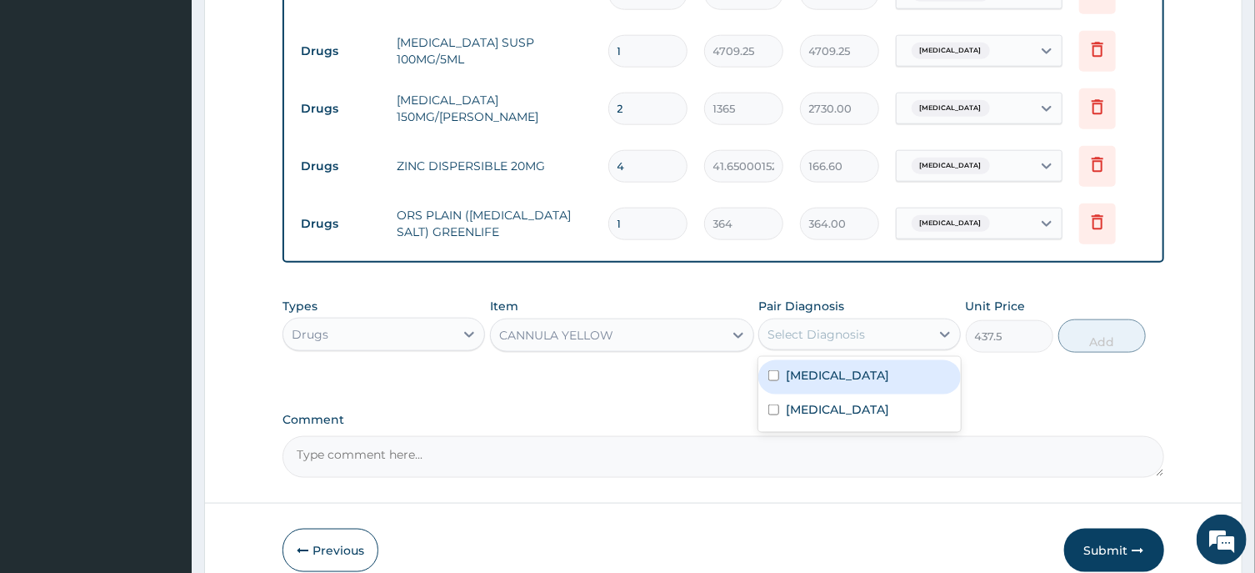
click at [827, 360] on div "Sepsis" at bounding box center [860, 377] width 203 height 34
checkbox input "true"
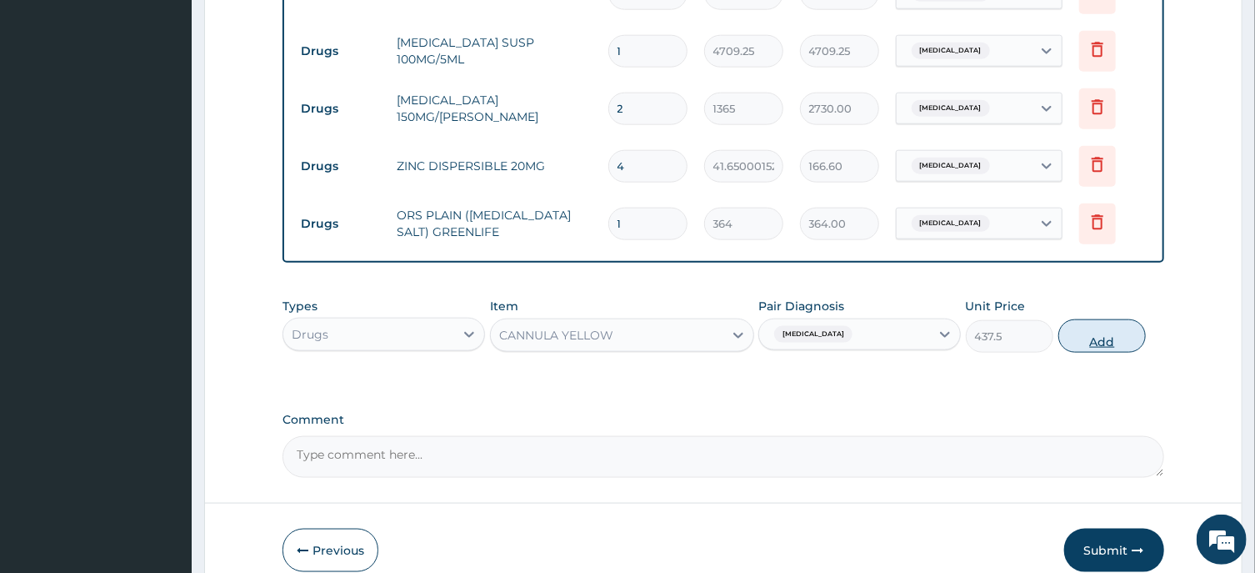
click at [1100, 320] on button "Add" at bounding box center [1103, 335] width 88 height 33
type input "0"
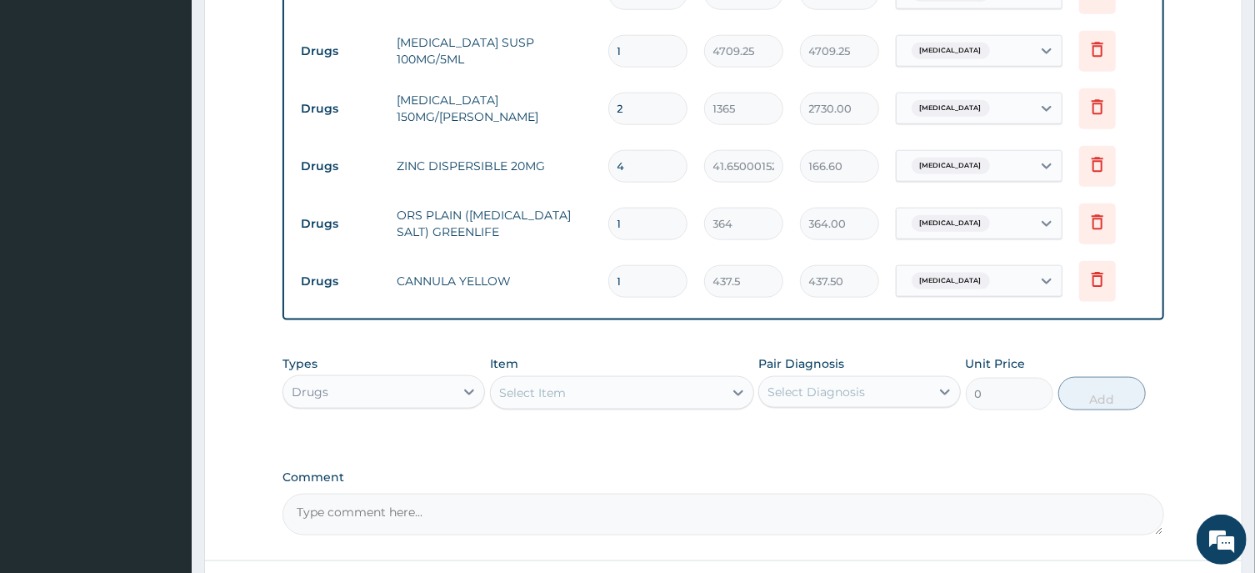
scroll to position [1048, 0]
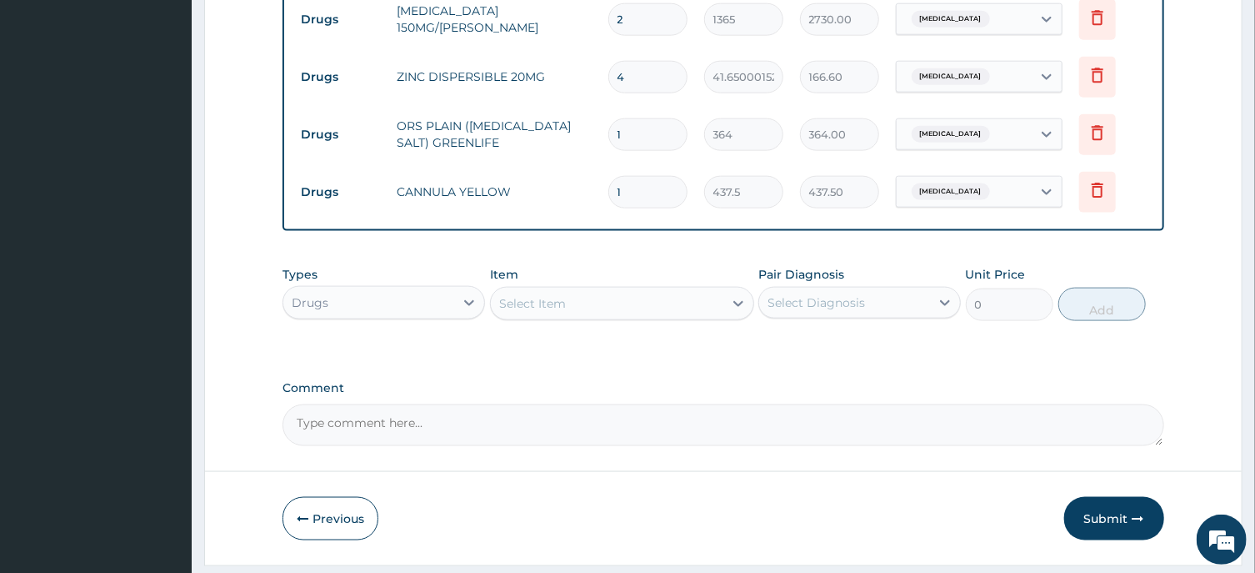
click at [504, 295] on div "Select Item" at bounding box center [532, 303] width 67 height 17
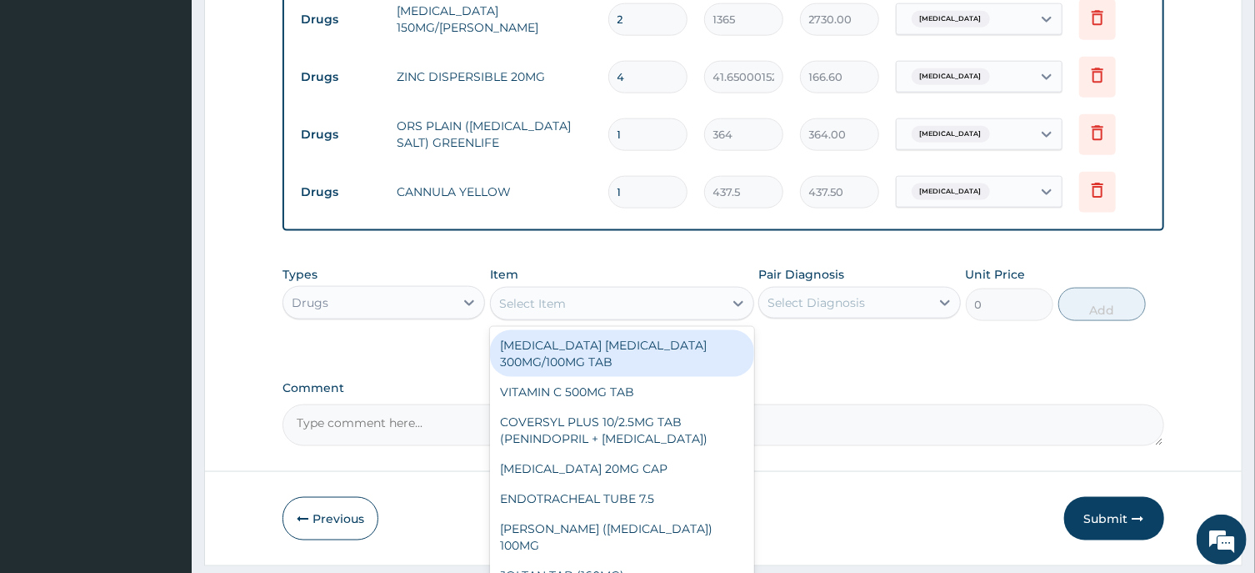
paste input "NEEDLE & SYRINGE 2ML"
type input "NEEDLE & SYRINGE 2ML"
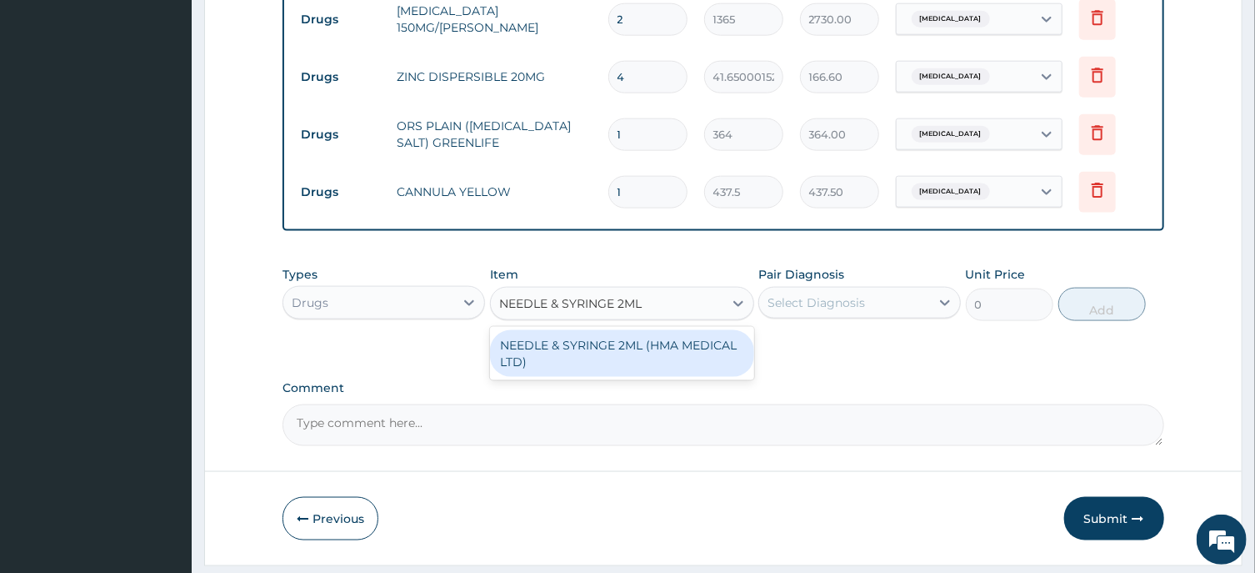
click at [644, 330] on div "NEEDLE & SYRINGE 2ML (HMA MEDICAL LTD)" at bounding box center [622, 353] width 264 height 47
type input "157.5"
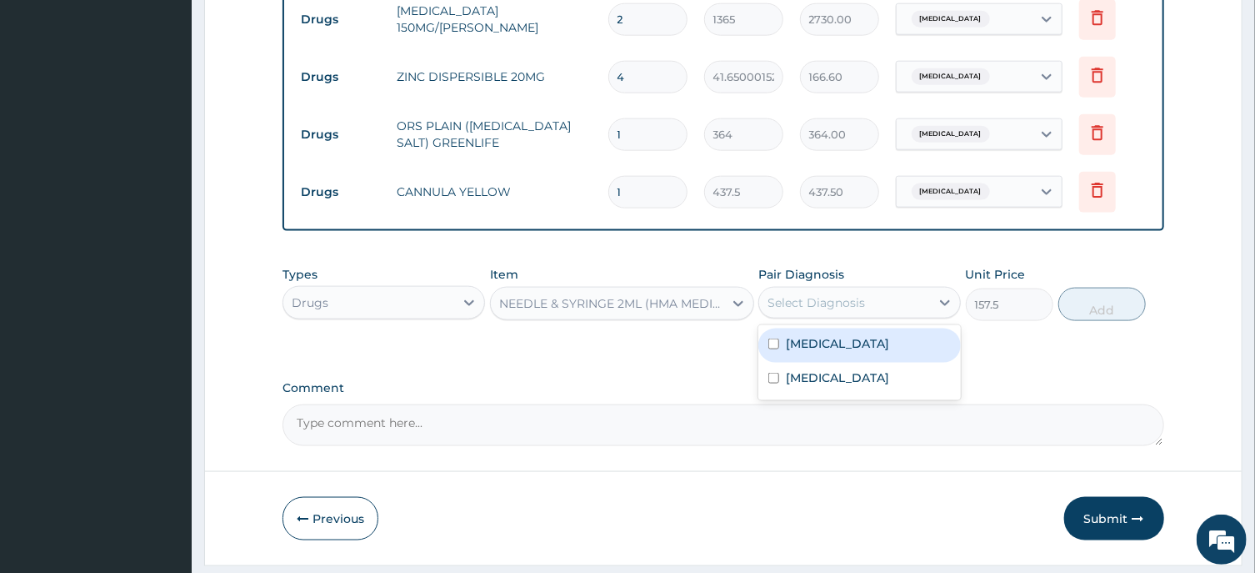
click at [830, 294] on div "Select Diagnosis" at bounding box center [817, 302] width 98 height 17
click at [821, 335] on label "Sepsis" at bounding box center [837, 343] width 103 height 17
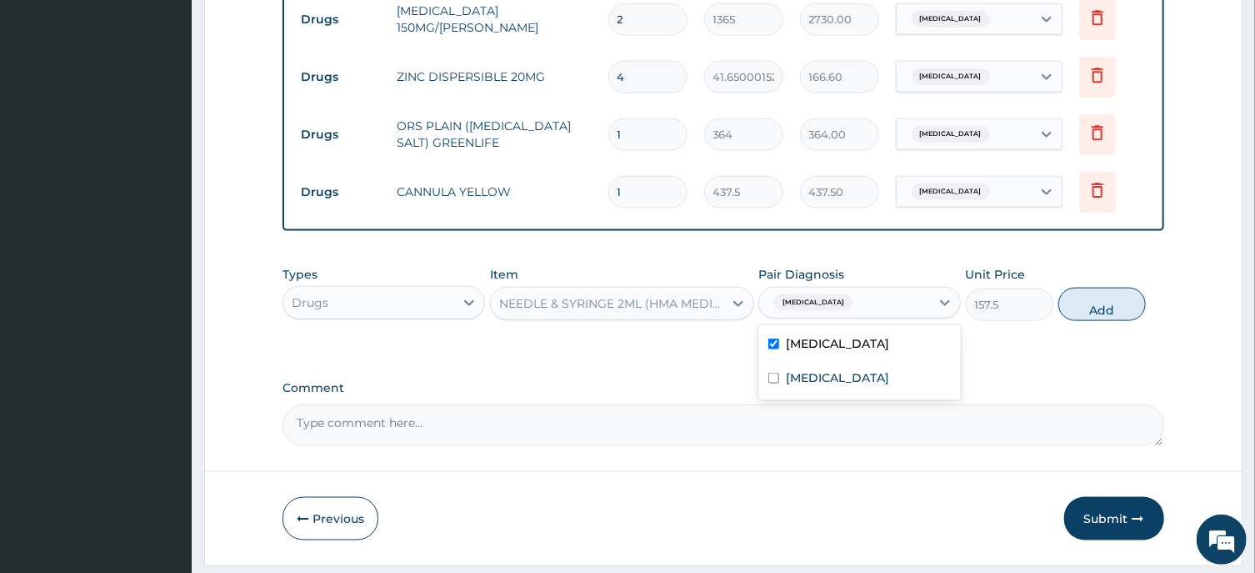
checkbox input "true"
click at [827, 369] on label "Infectious gastroenteritis" at bounding box center [837, 377] width 103 height 17
checkbox input "true"
drag, startPoint x: 1076, startPoint y: 281, endPoint x: 864, endPoint y: 302, distance: 213.6
click at [1076, 288] on button "Add" at bounding box center [1103, 304] width 88 height 33
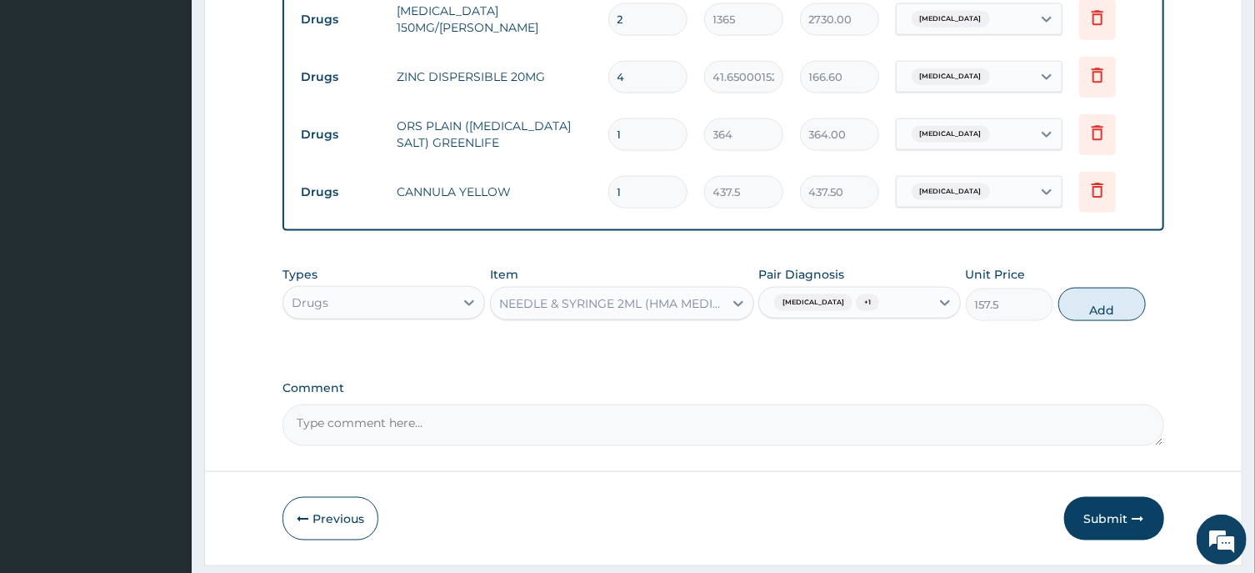
type input "0"
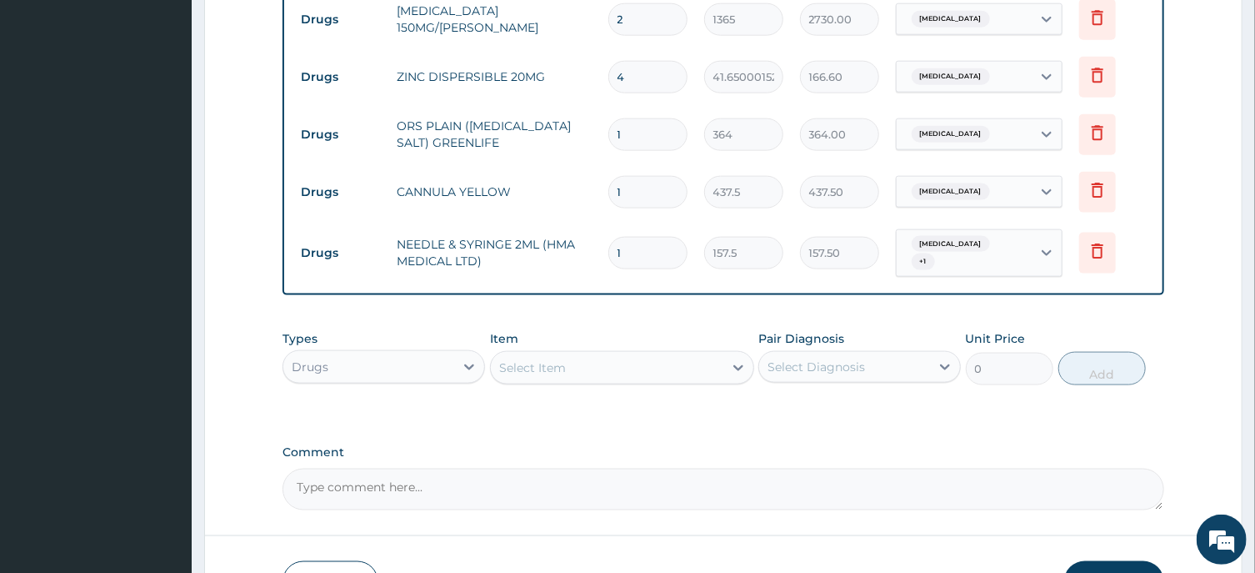
drag, startPoint x: 645, startPoint y: 224, endPoint x: 565, endPoint y: 234, distance: 80.6
click at [608, 237] on input "1" at bounding box center [647, 253] width 79 height 33
type input "6"
type input "945.00"
type input "6"
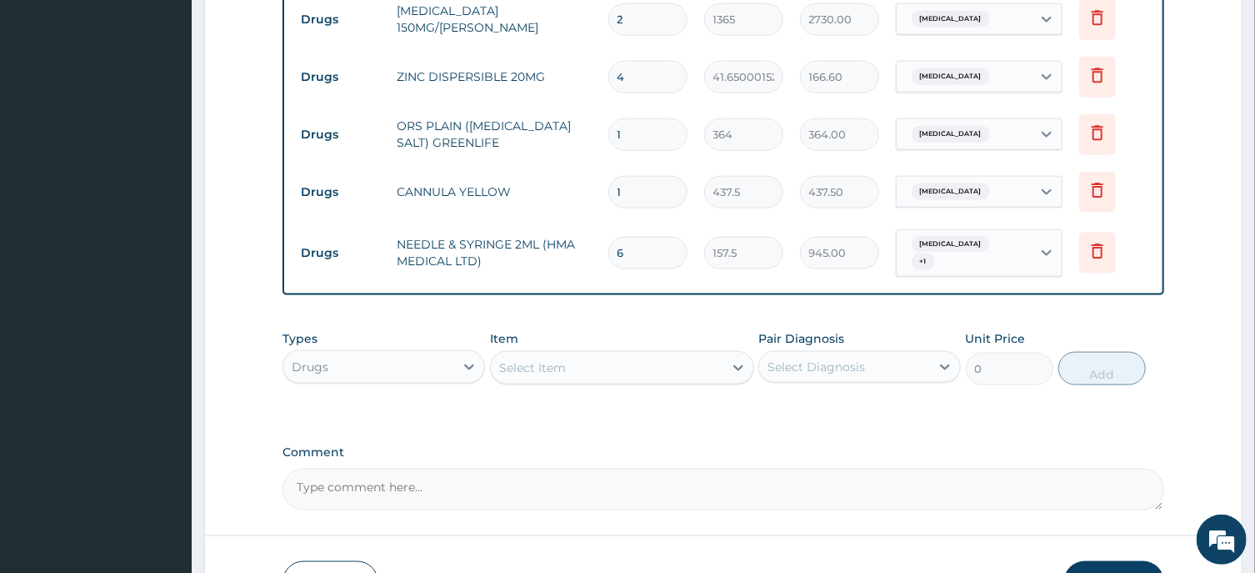
click at [513, 359] on div "Select Item" at bounding box center [532, 367] width 67 height 17
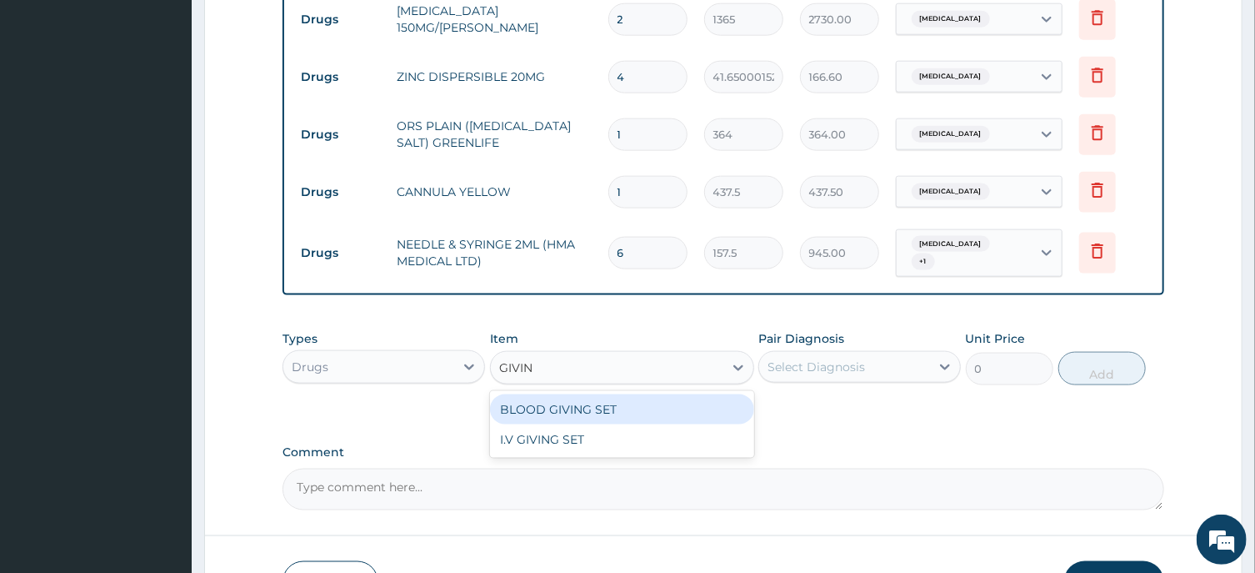
type input "GIVING"
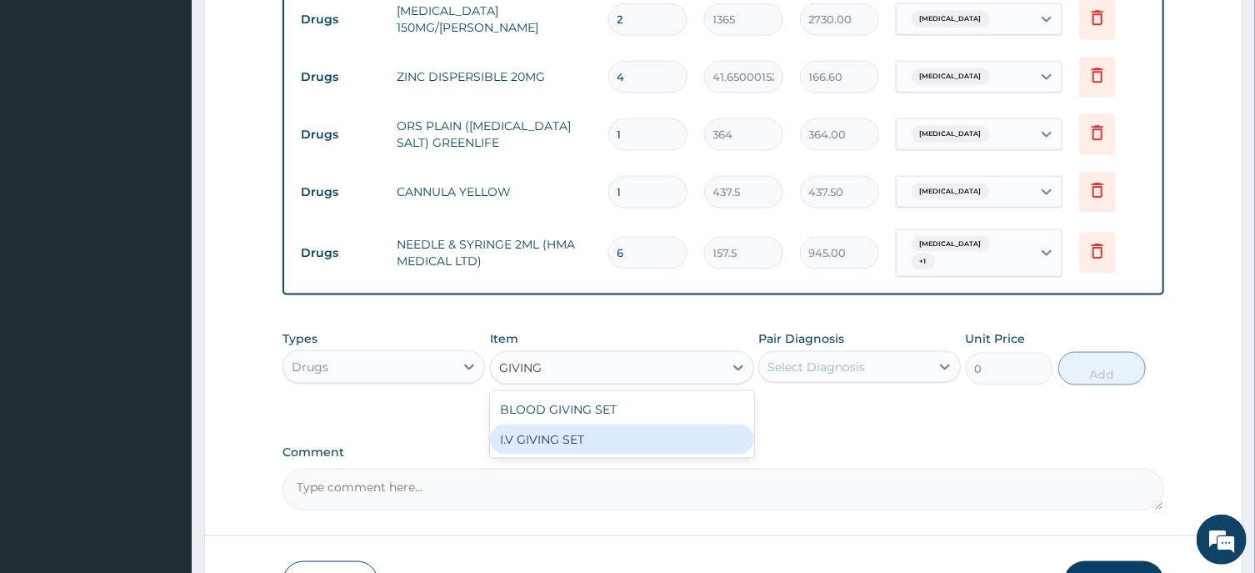
click at [580, 424] on div "I.V GIVING SET" at bounding box center [622, 439] width 264 height 30
type input "525"
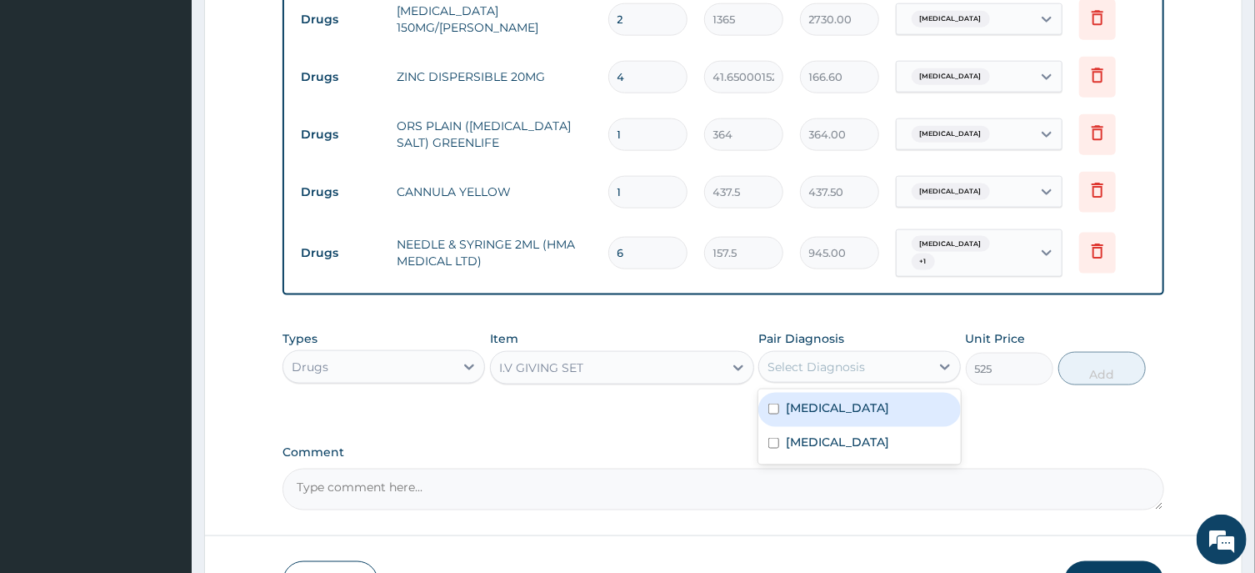
click at [819, 358] on div "Select Diagnosis" at bounding box center [817, 366] width 98 height 17
click at [829, 393] on div "Sepsis" at bounding box center [860, 410] width 203 height 34
checkbox input "true"
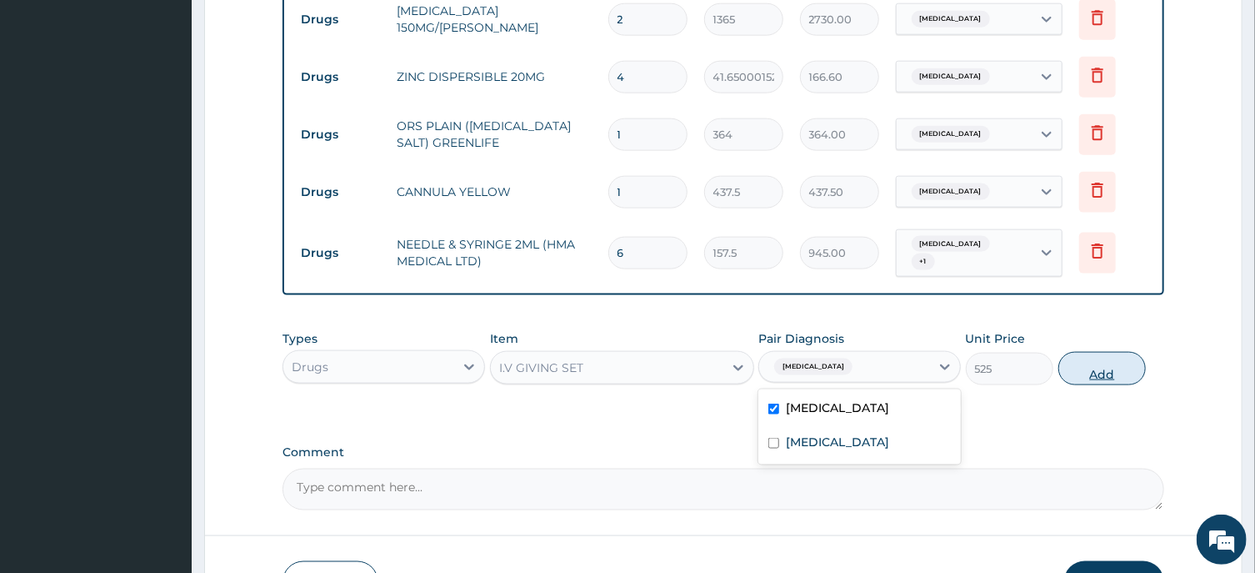
click at [1099, 352] on button "Add" at bounding box center [1103, 368] width 88 height 33
type input "0"
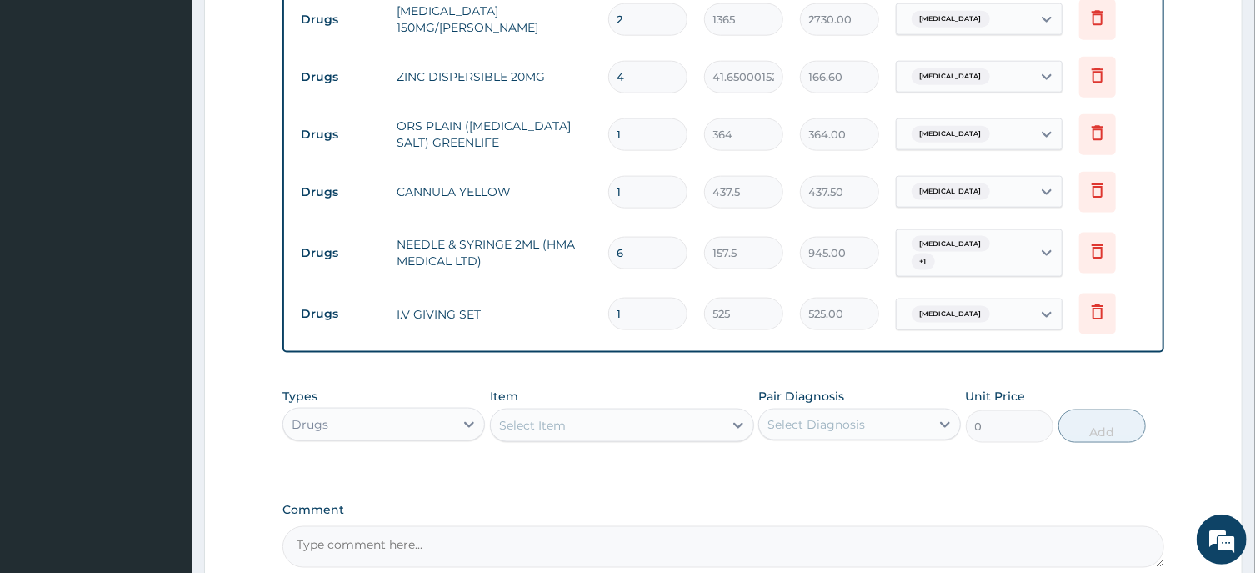
click at [533, 412] on div "Select Item" at bounding box center [607, 425] width 233 height 27
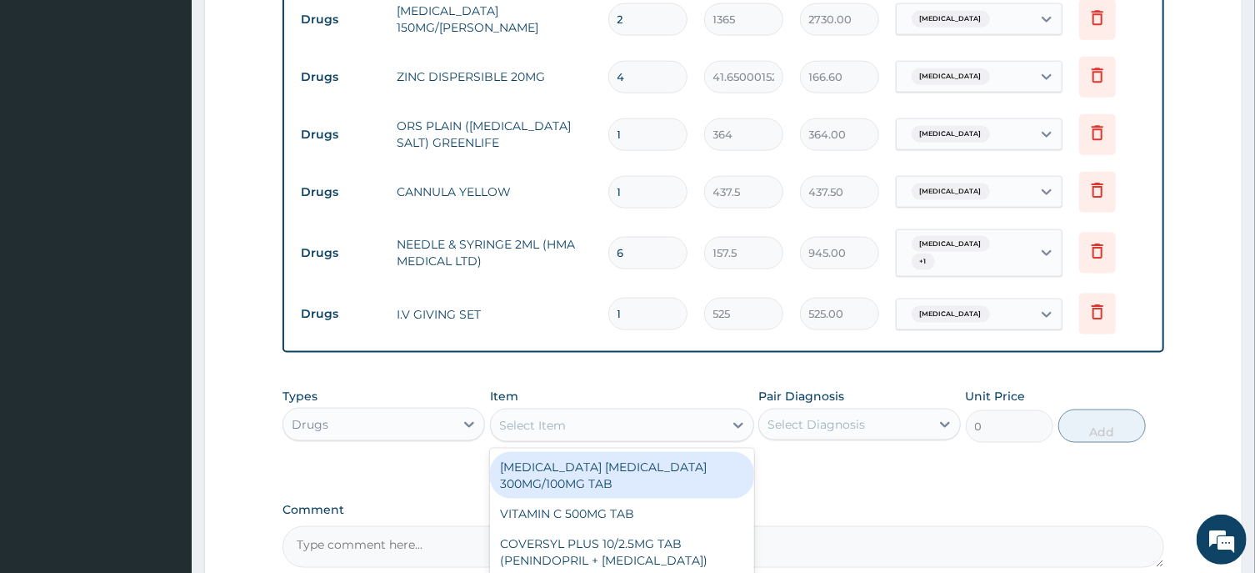
paste input "EXAMINATION GLOVE(LATEX)"
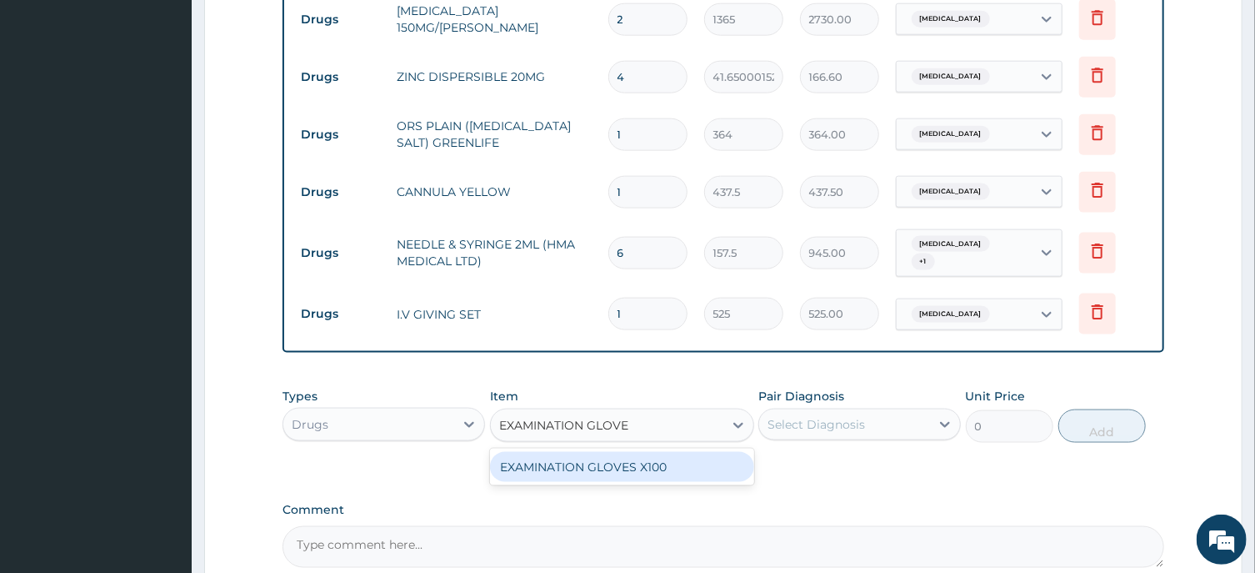
type input "EXAMINATION GLOV"
click at [595, 452] on div "EXAMINATION GLOVES X100" at bounding box center [622, 467] width 264 height 30
type input "87.5"
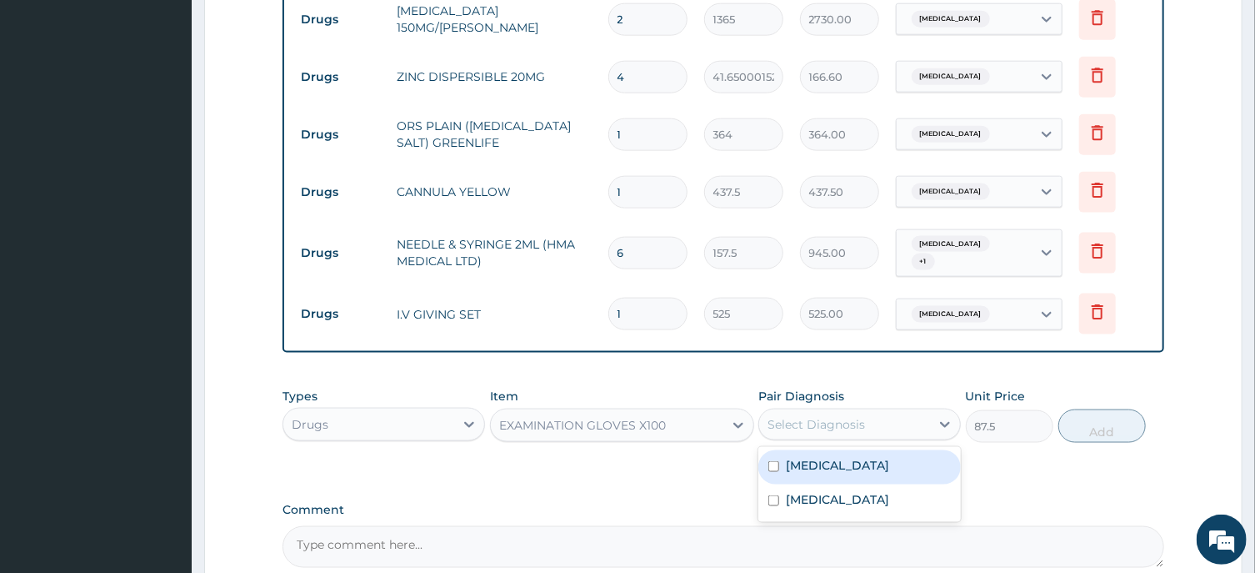
click at [813, 416] on div "Select Diagnosis" at bounding box center [817, 424] width 98 height 17
click at [831, 450] on div "Sepsis" at bounding box center [860, 467] width 203 height 34
checkbox input "true"
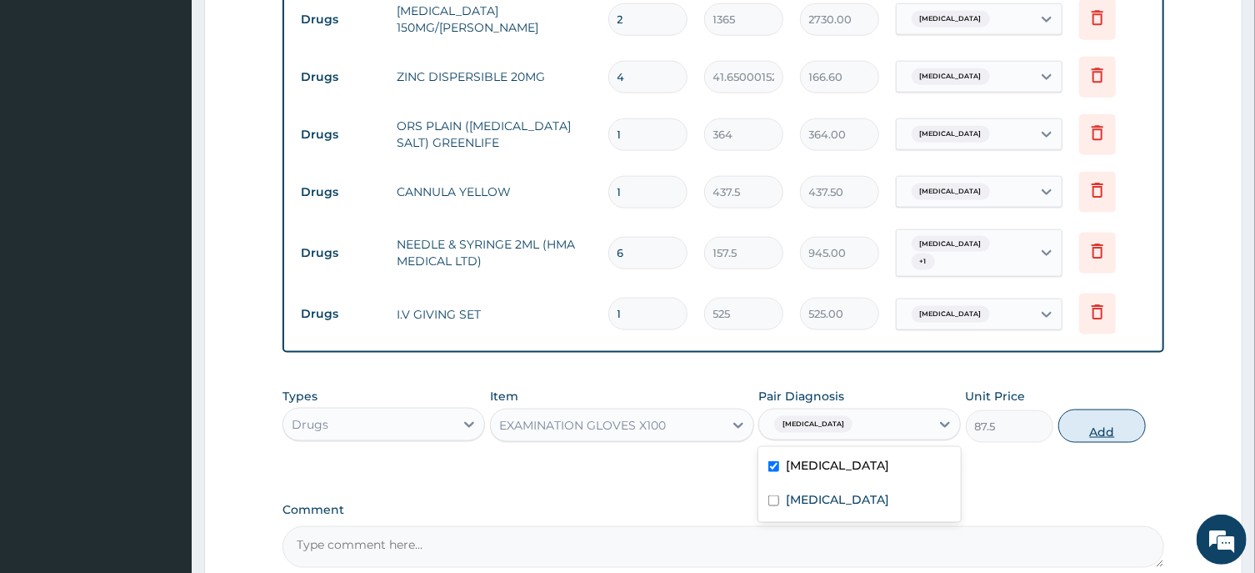
click at [1098, 409] on button "Add" at bounding box center [1103, 425] width 88 height 33
type input "0"
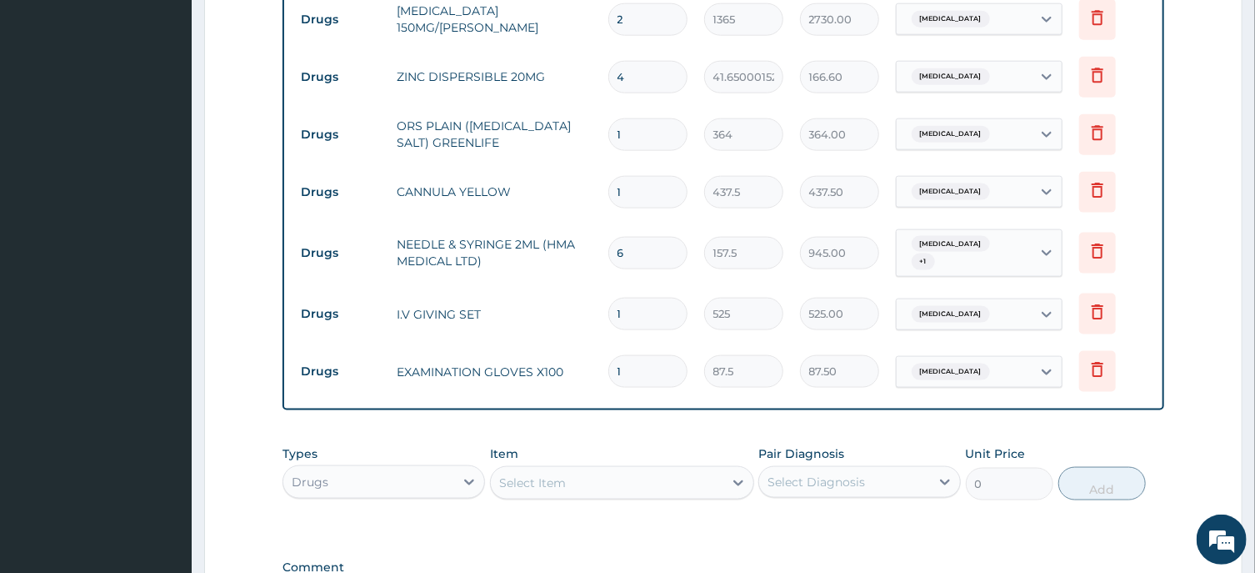
drag, startPoint x: 644, startPoint y: 340, endPoint x: 596, endPoint y: 350, distance: 48.6
click at [608, 355] on input "1" at bounding box center [647, 371] width 79 height 33
type input "8"
type input "700.00"
type input "80"
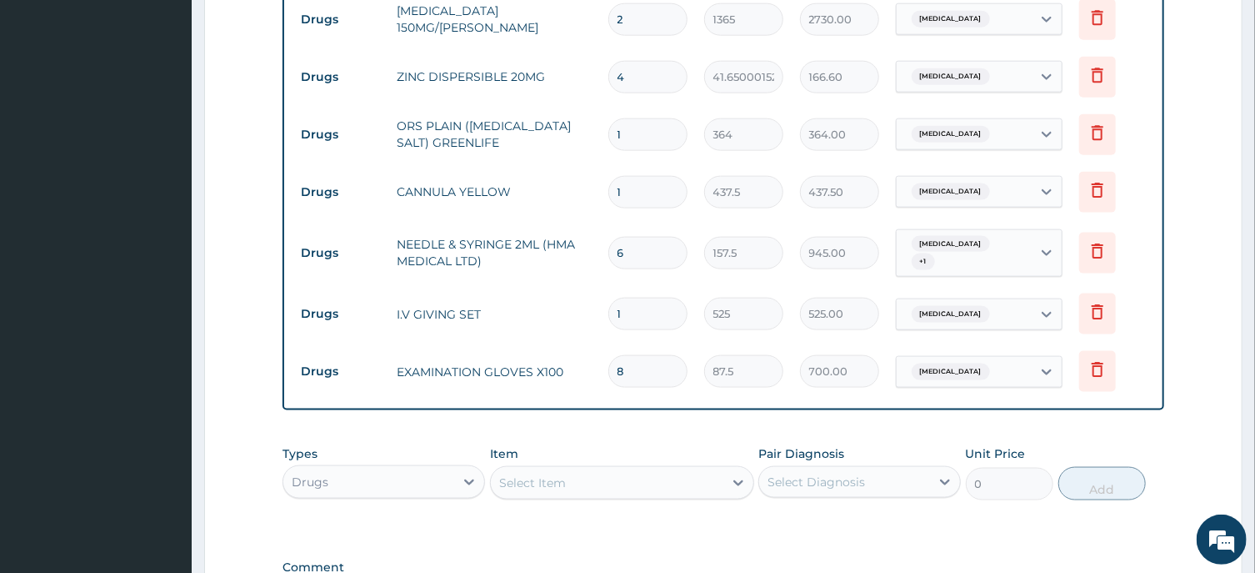
type input "7000.00"
click at [608, 355] on input "80" at bounding box center [647, 371] width 79 height 33
type input "5"
type input "437.50"
type input "50"
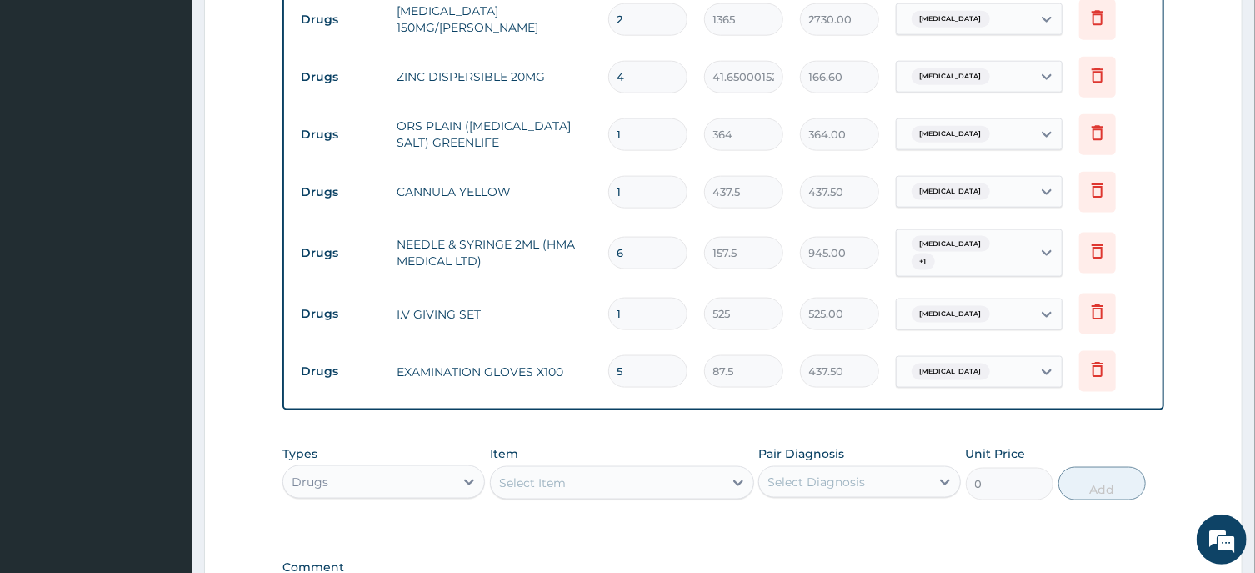
type input "4375.00"
drag, startPoint x: 639, startPoint y: 341, endPoint x: 558, endPoint y: 267, distance: 109.7
click at [608, 355] on input "50" at bounding box center [647, 371] width 79 height 33
type input "6"
type input "525.00"
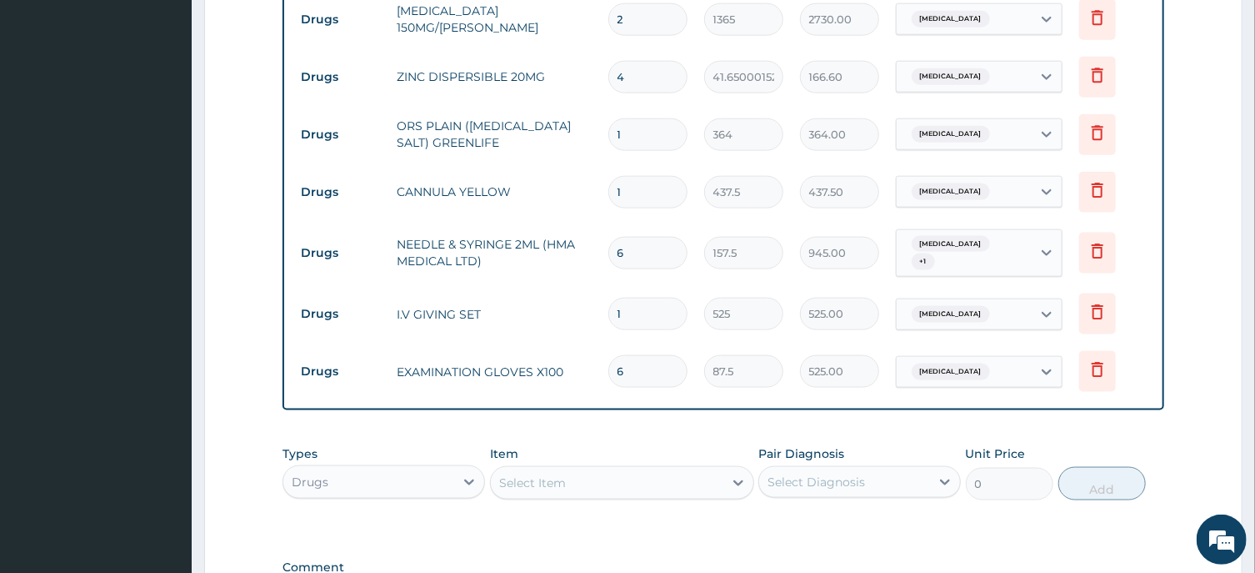
type input "60"
type input "5250.00"
type input "60"
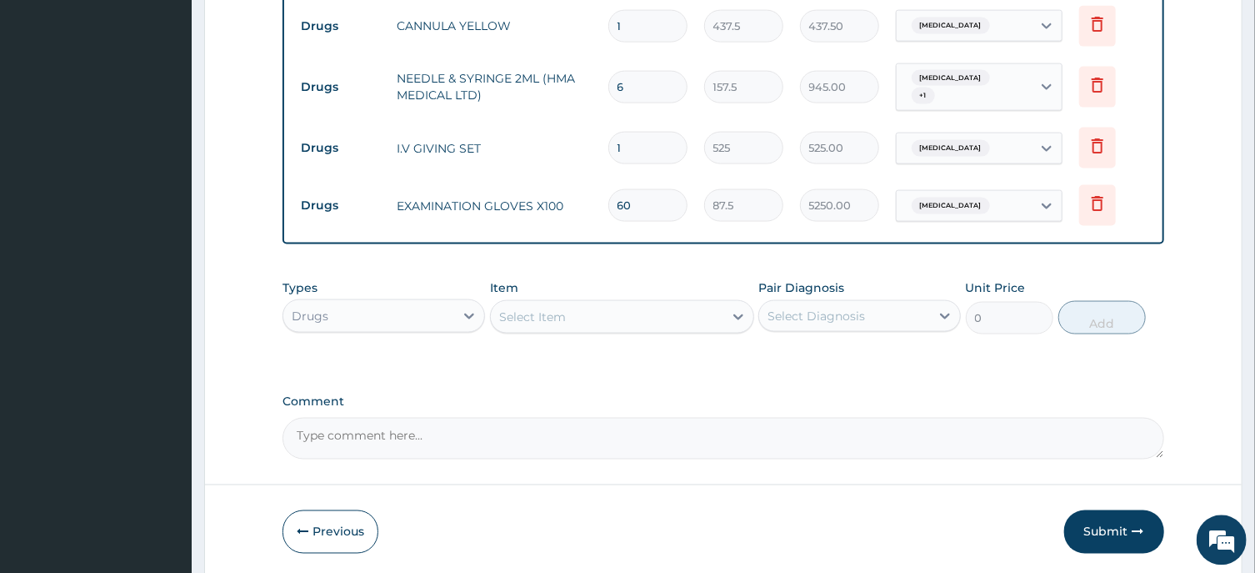
scroll to position [1246, 0]
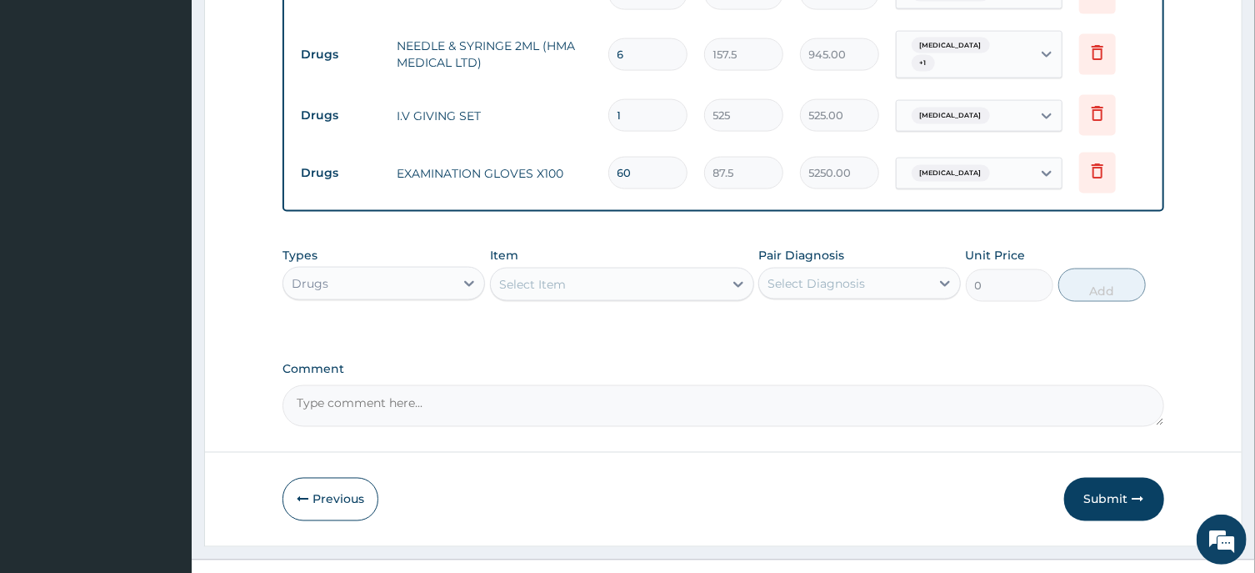
click at [518, 276] on div "Select Item" at bounding box center [532, 284] width 67 height 17
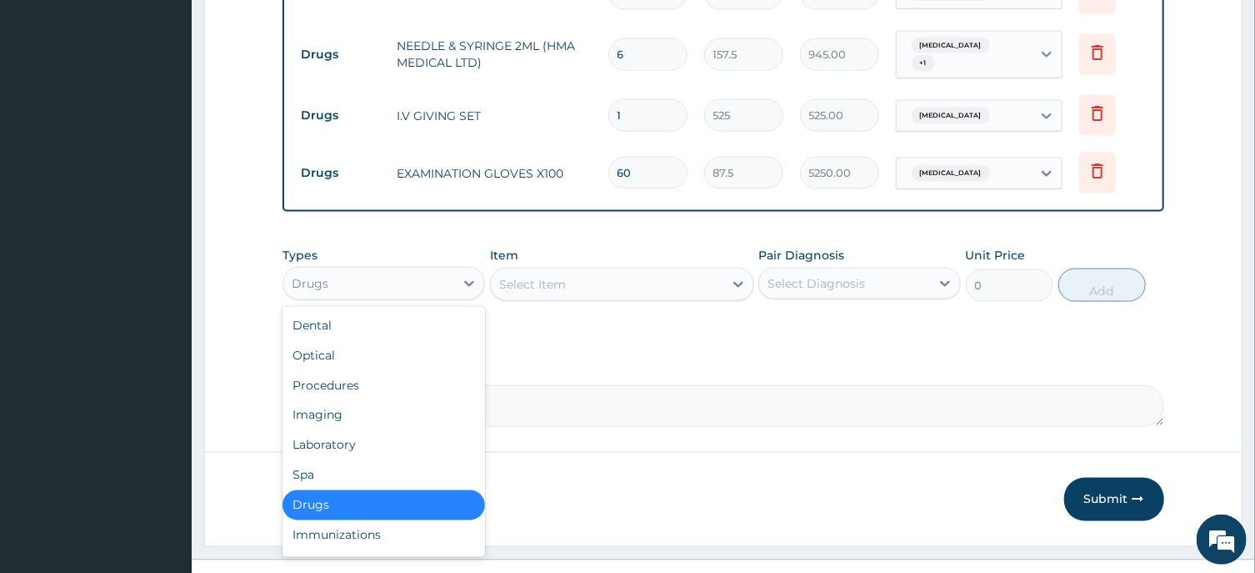
click at [367, 270] on div "Drugs" at bounding box center [368, 283] width 171 height 27
click at [327, 430] on div "Laboratory" at bounding box center [384, 445] width 203 height 30
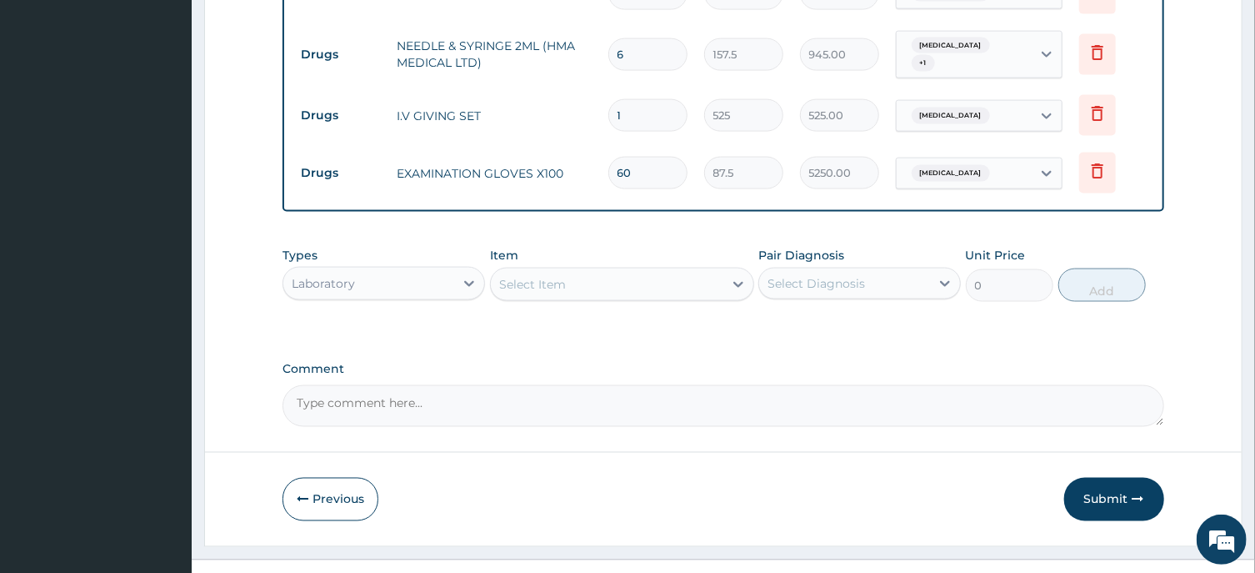
click at [534, 276] on div "Select Item" at bounding box center [532, 284] width 67 height 17
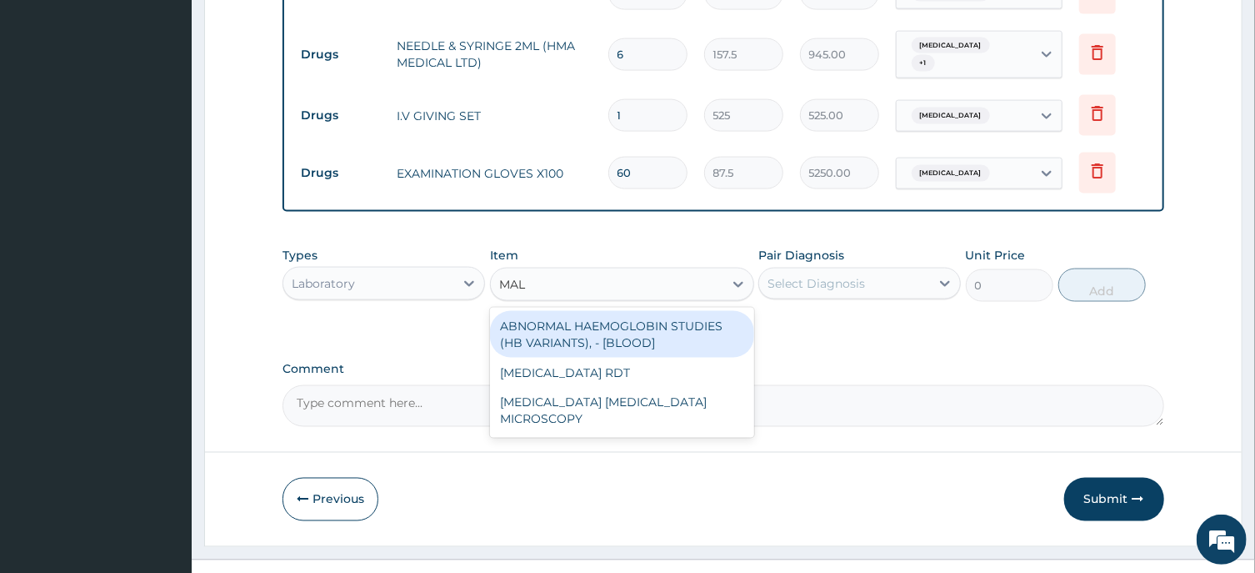
type input "MALA"
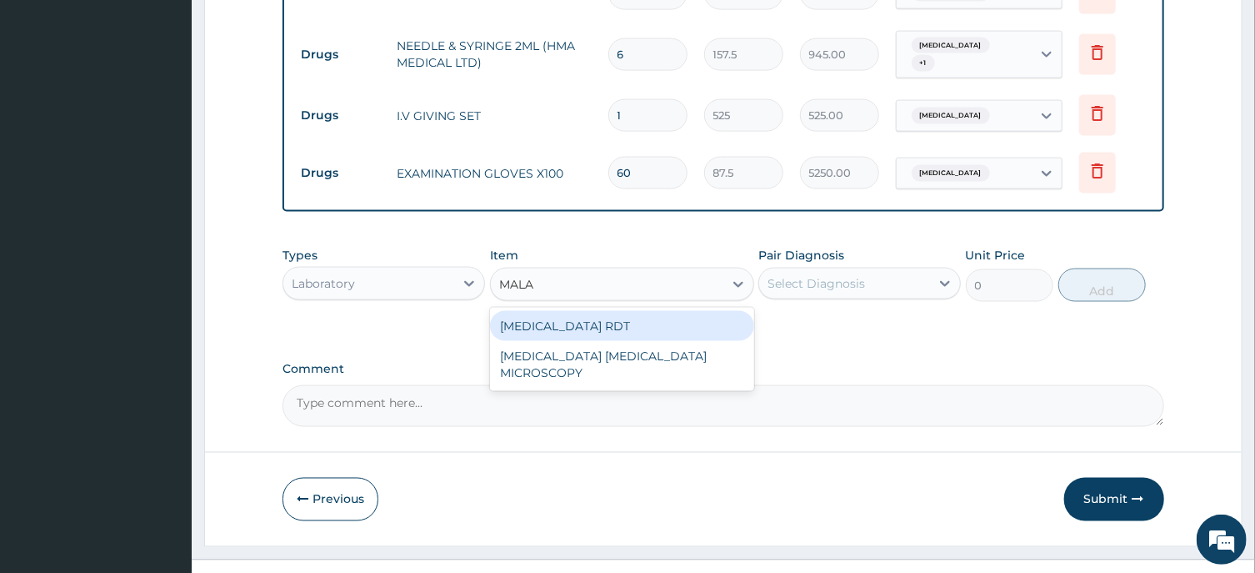
click at [582, 311] on div "MALARIA RDT" at bounding box center [622, 326] width 264 height 30
type input "2700"
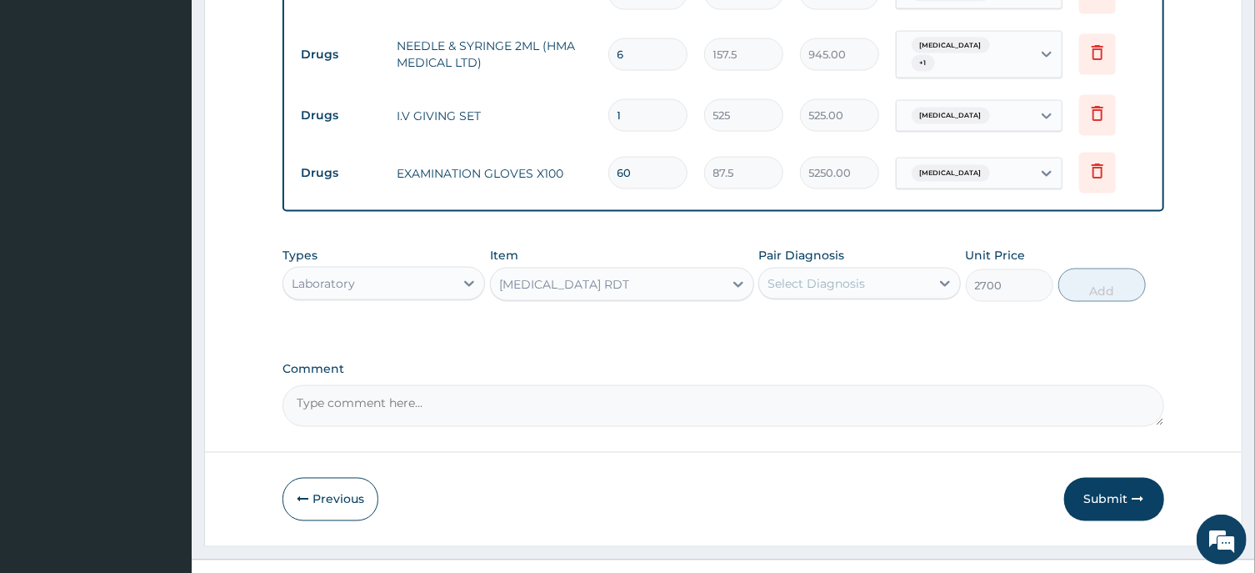
click at [820, 275] on div "Select Diagnosis" at bounding box center [817, 283] width 98 height 17
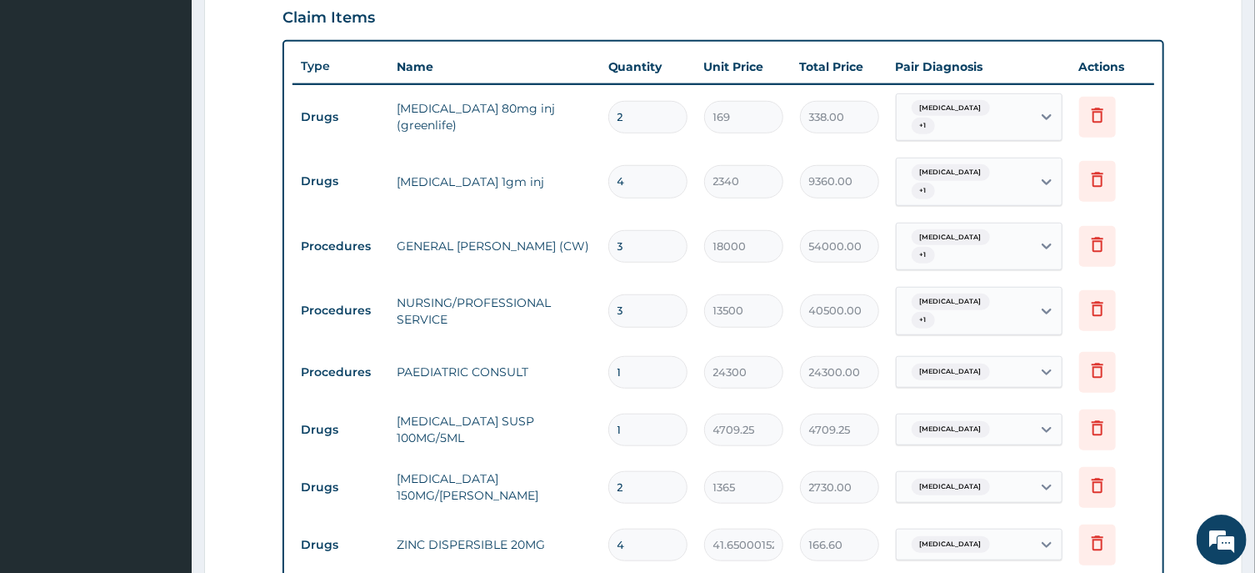
scroll to position [442, 0]
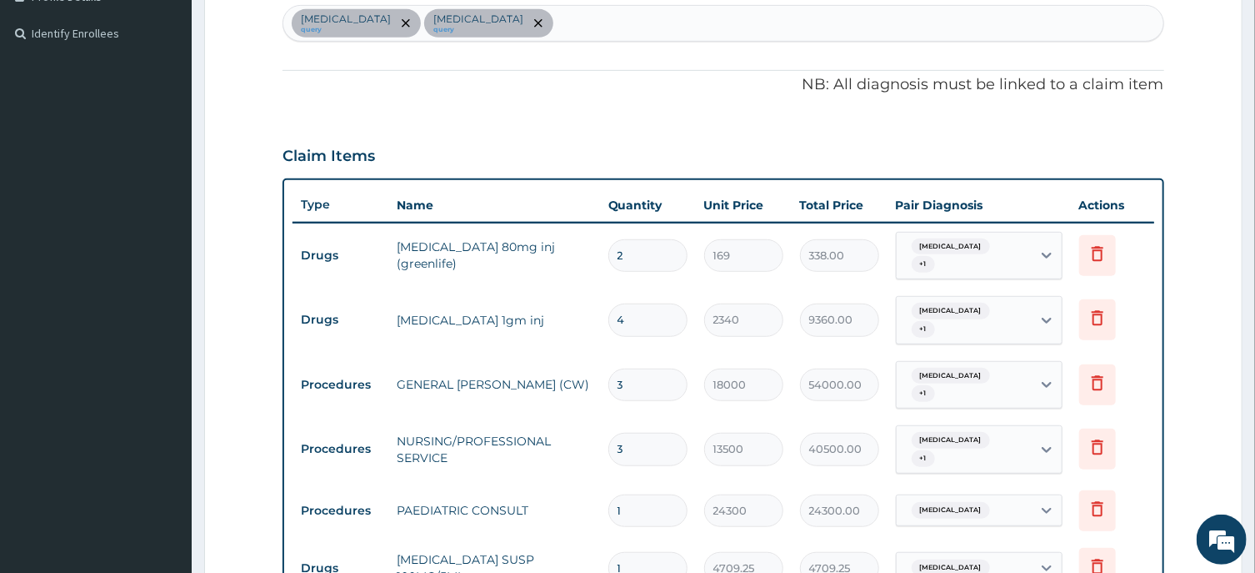
click at [567, 21] on div "Sepsis query Infectious gastroenteritis query" at bounding box center [722, 23] width 879 height 35
type input "MALA"
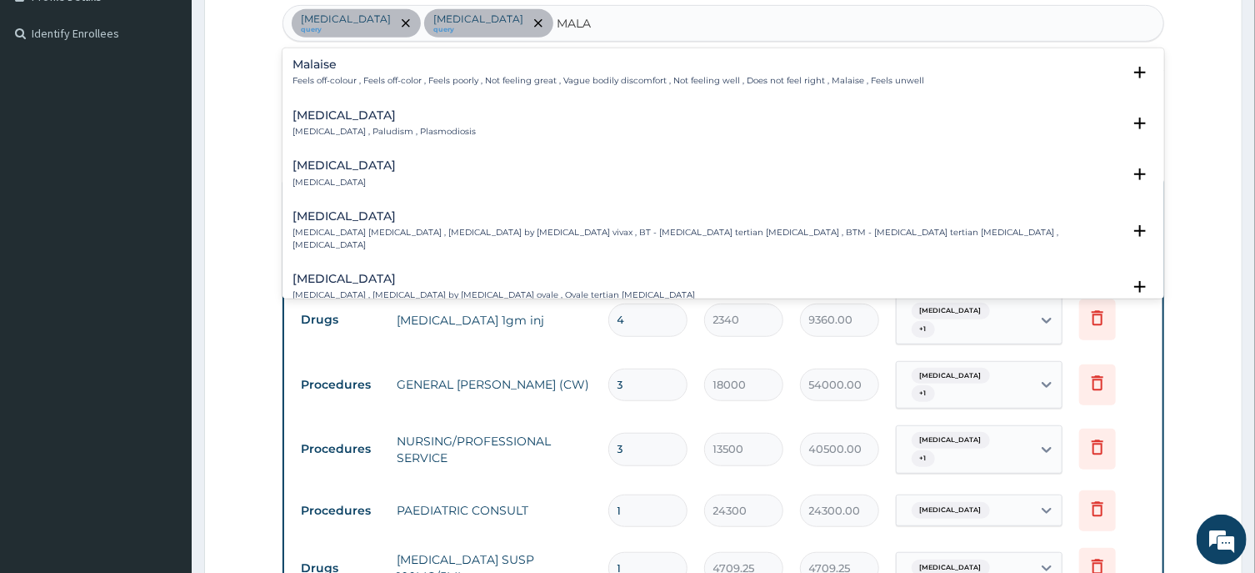
click at [308, 117] on h4 "Malaria" at bounding box center [384, 115] width 183 height 13
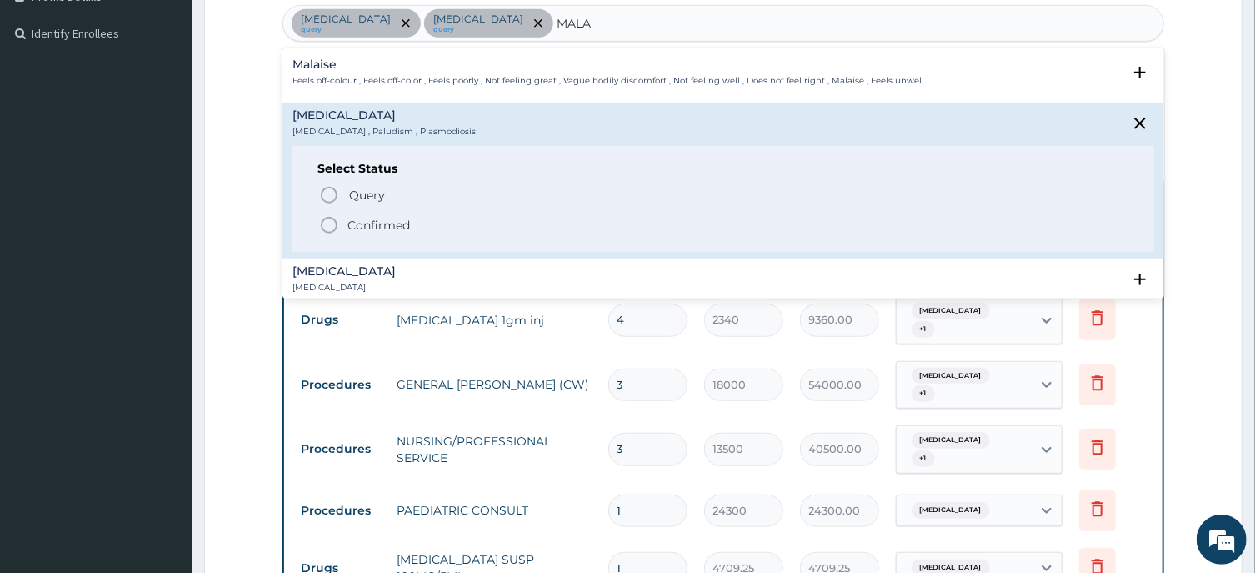
click at [328, 228] on icon "status option filled" at bounding box center [329, 225] width 20 height 20
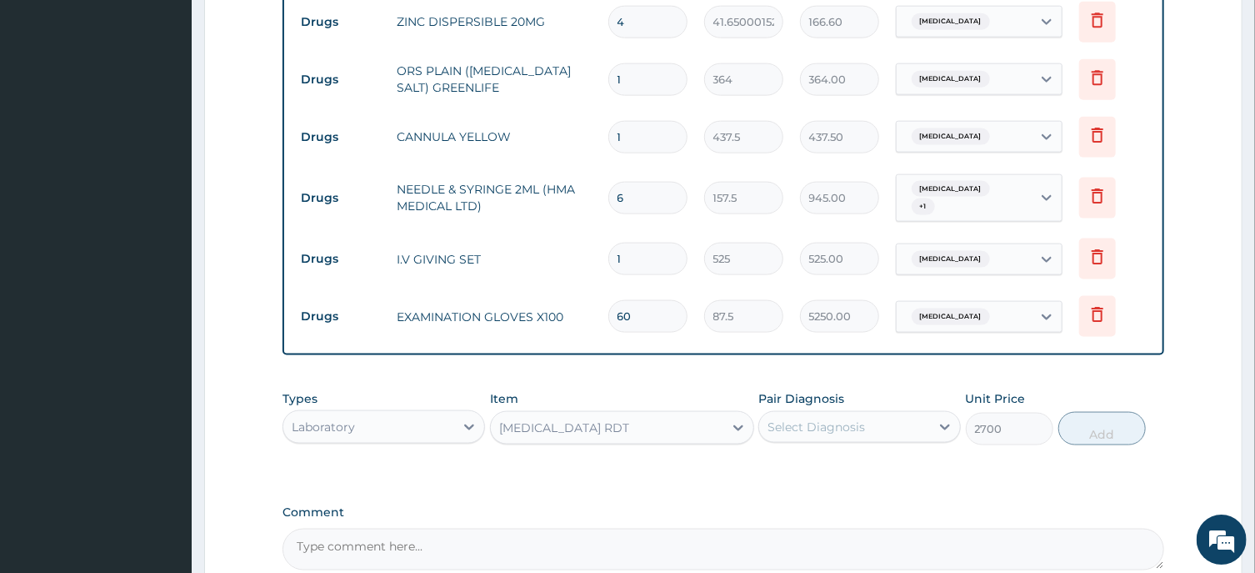
scroll to position [1246, 0]
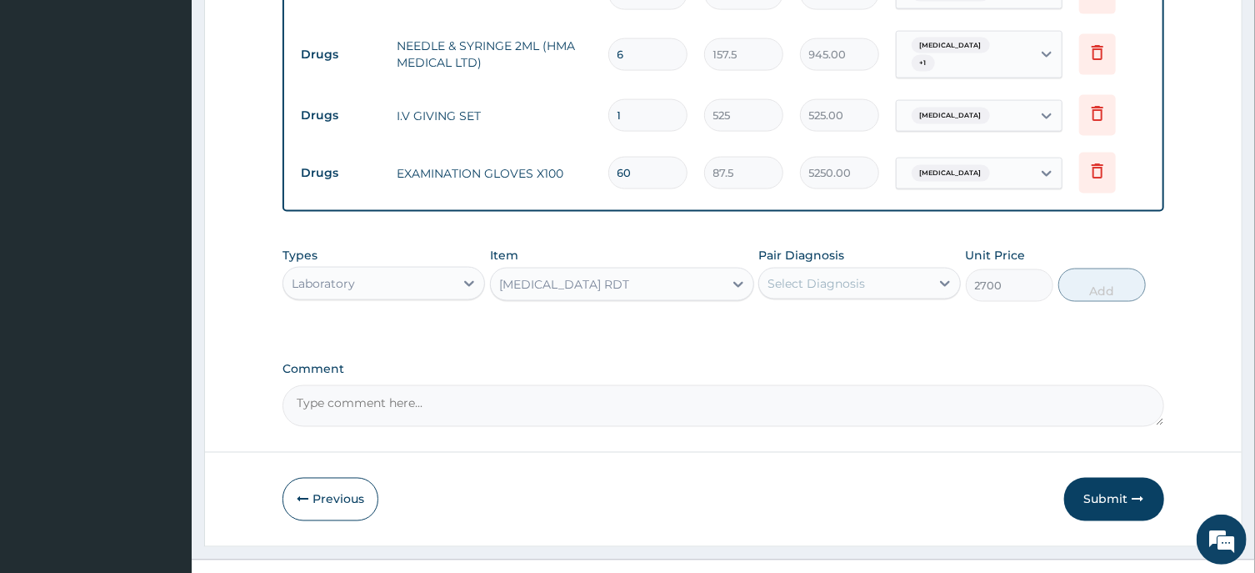
click at [825, 275] on div "Select Diagnosis" at bounding box center [817, 283] width 98 height 17
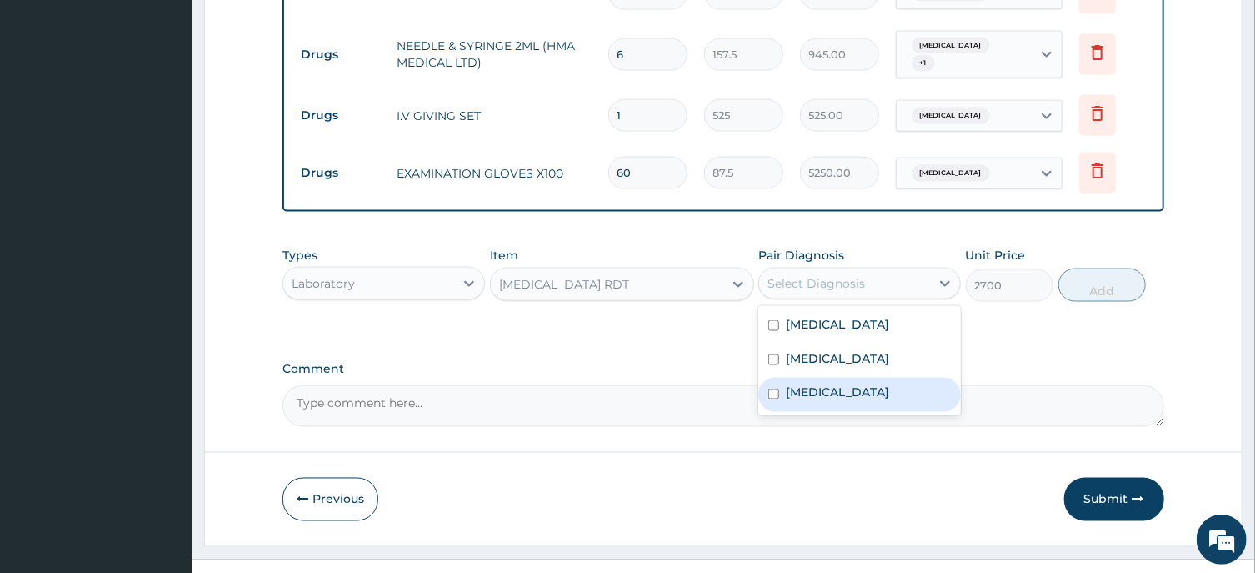
drag, startPoint x: 819, startPoint y: 369, endPoint x: 821, endPoint y: 360, distance: 9.5
click at [819, 384] on label "Malaria" at bounding box center [837, 392] width 103 height 17
checkbox input "true"
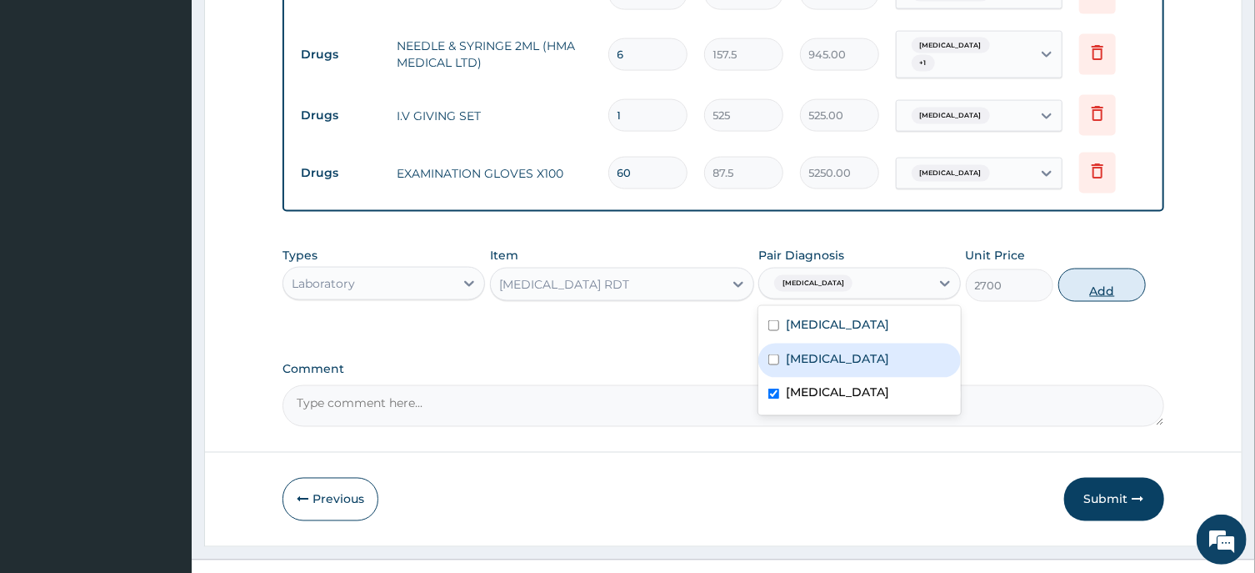
click at [1088, 268] on button "Add" at bounding box center [1103, 284] width 88 height 33
type input "0"
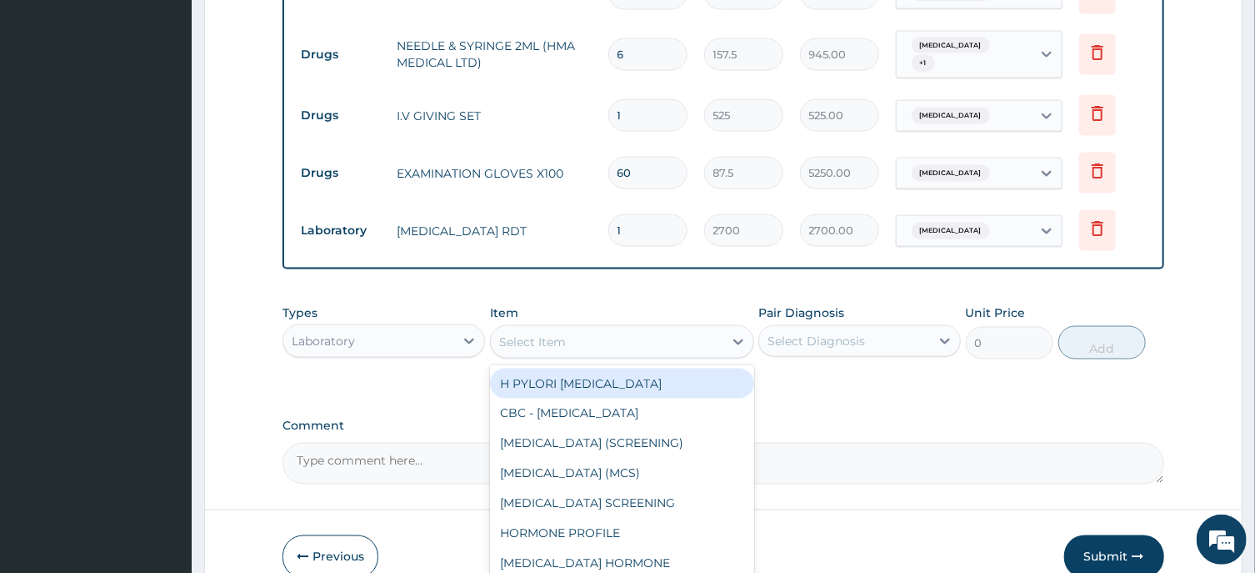
click at [519, 333] on div "Select Item" at bounding box center [532, 341] width 67 height 17
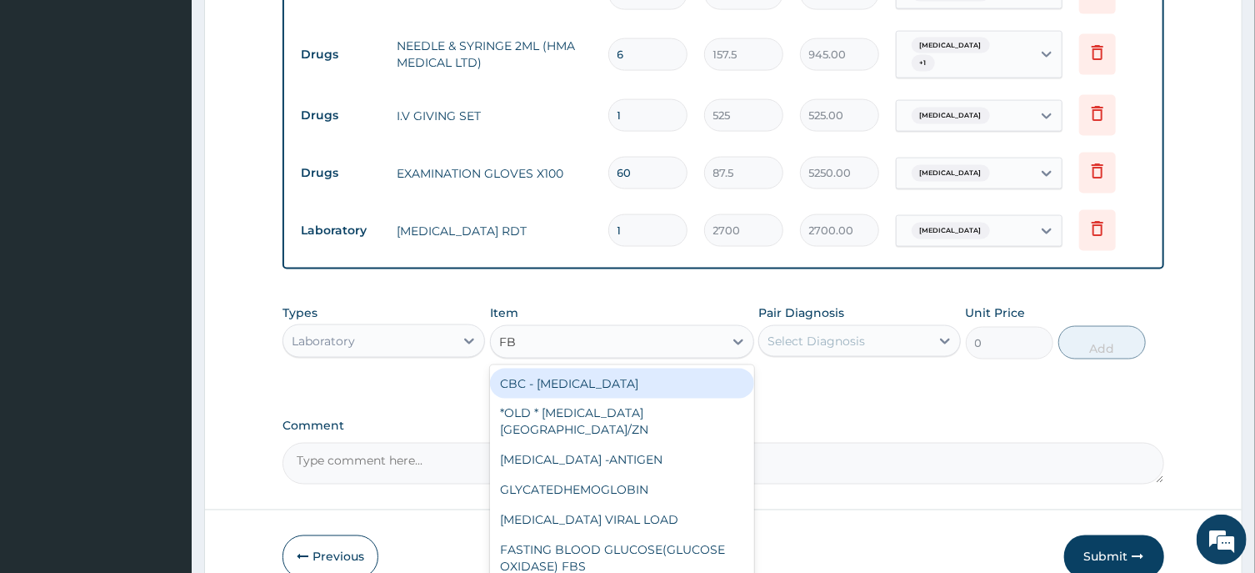
type input "FBC"
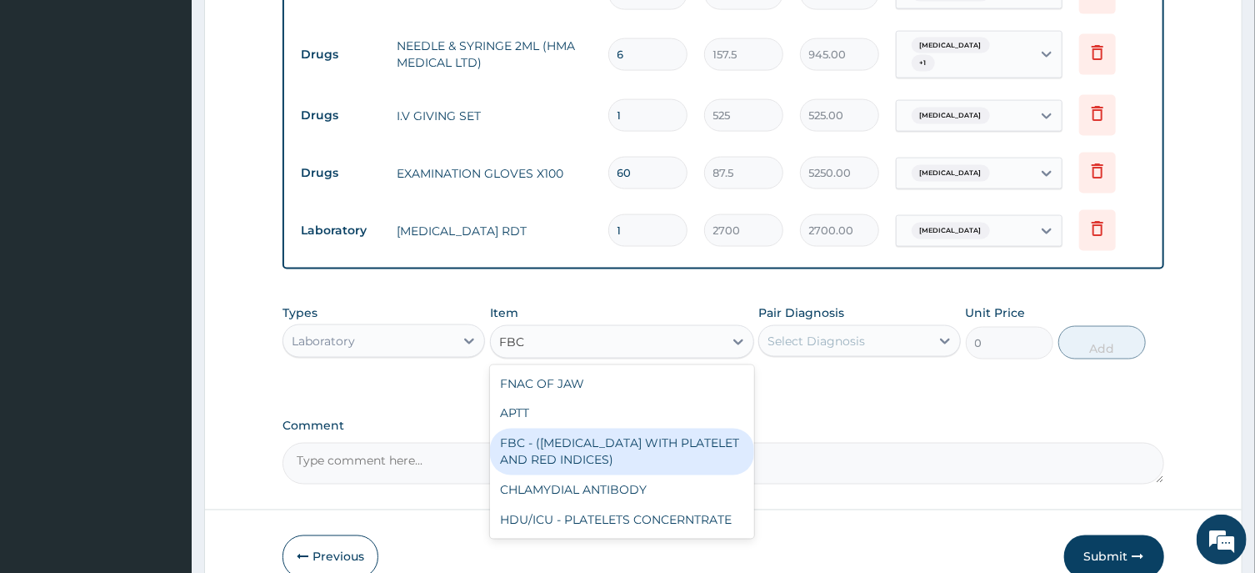
click at [624, 431] on div "FBC - (FULL BLOOD COUNT WITH PLATELET AND RED INDICES)" at bounding box center [622, 451] width 264 height 47
type input "5400"
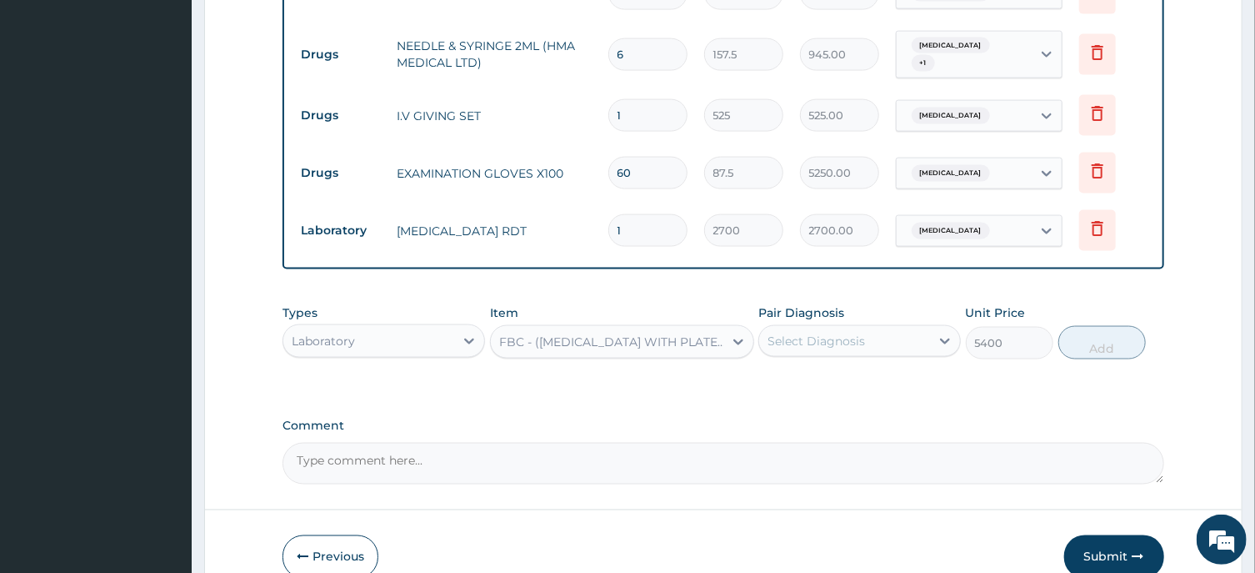
click at [860, 333] on div "Select Diagnosis" at bounding box center [817, 341] width 98 height 17
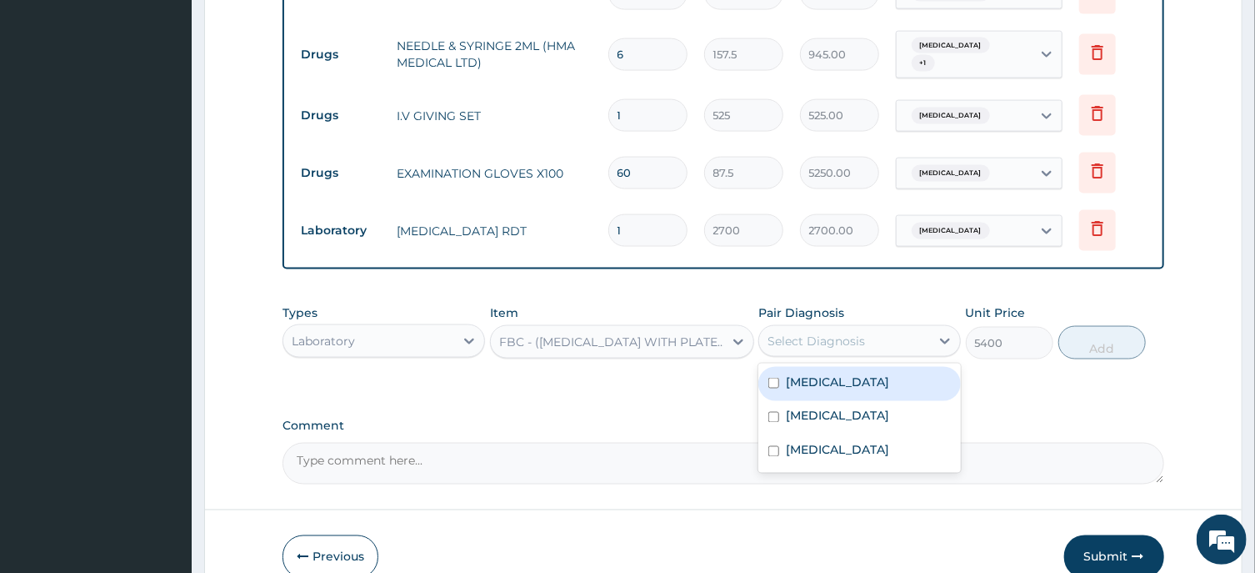
click at [811, 373] on label "Sepsis" at bounding box center [837, 381] width 103 height 17
checkbox input "true"
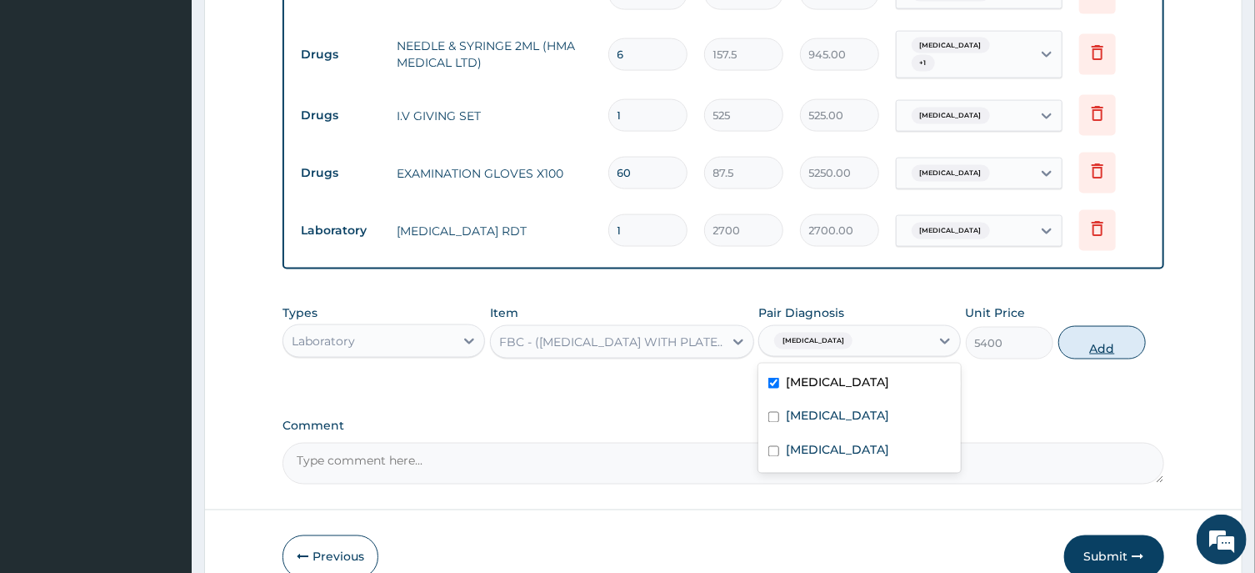
click at [1089, 326] on button "Add" at bounding box center [1103, 342] width 88 height 33
type input "0"
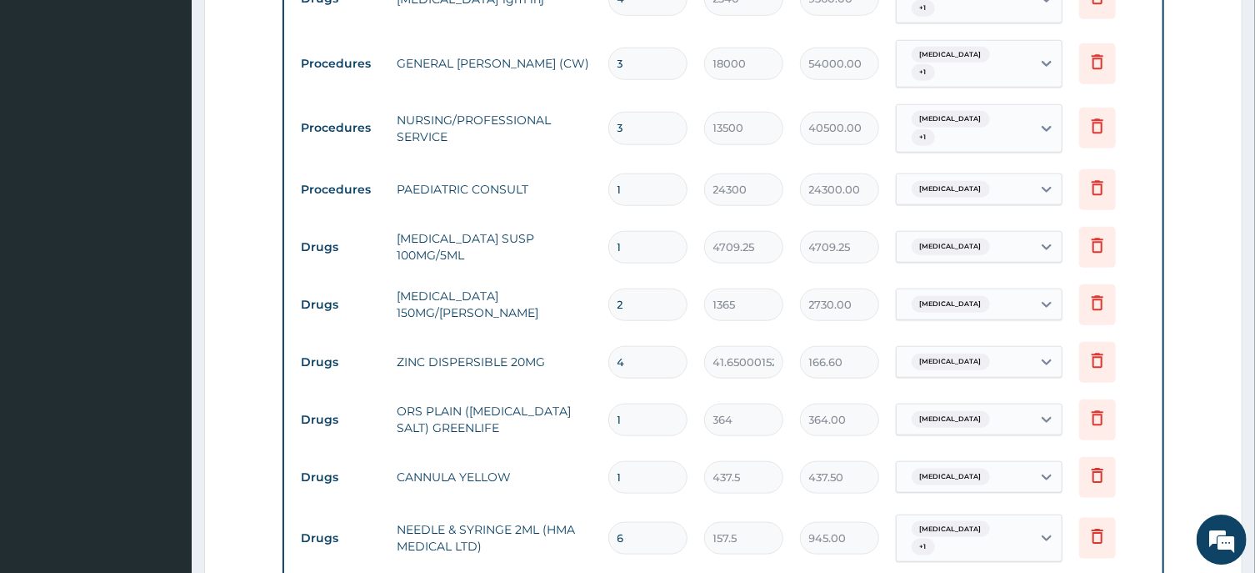
scroll to position [744, 0]
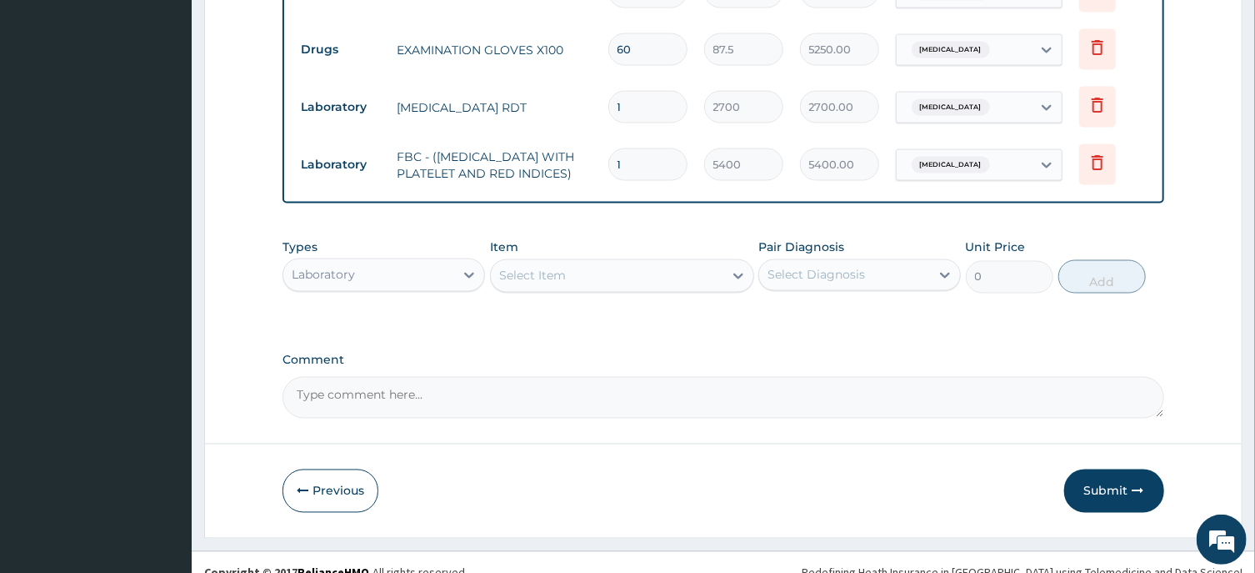
click at [1119, 472] on button "Submit" at bounding box center [1114, 490] width 100 height 43
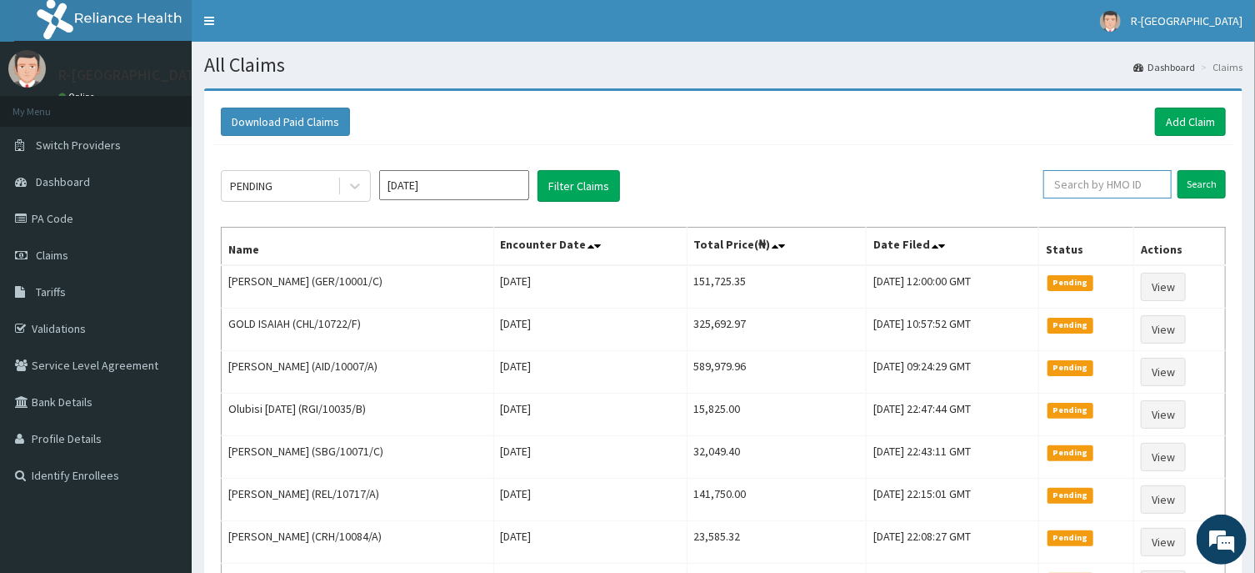
paste input "CYU/10214/F"
type input "CYU/10214/F"
click at [1197, 186] on input "Search" at bounding box center [1202, 184] width 48 height 28
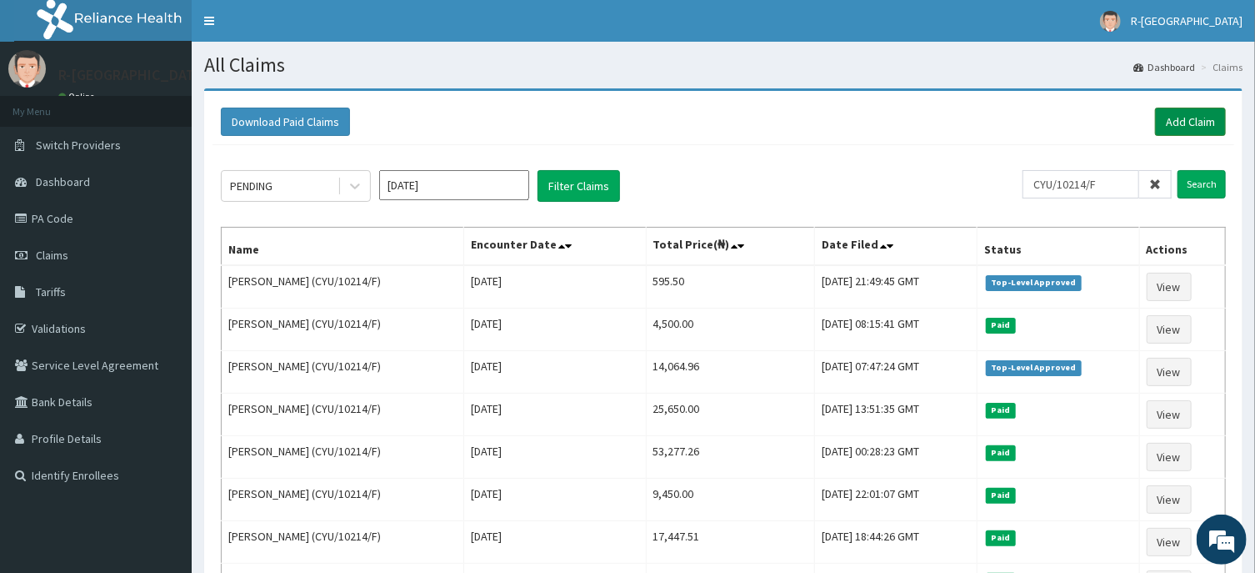
click at [1187, 121] on link "Add Claim" at bounding box center [1190, 122] width 71 height 28
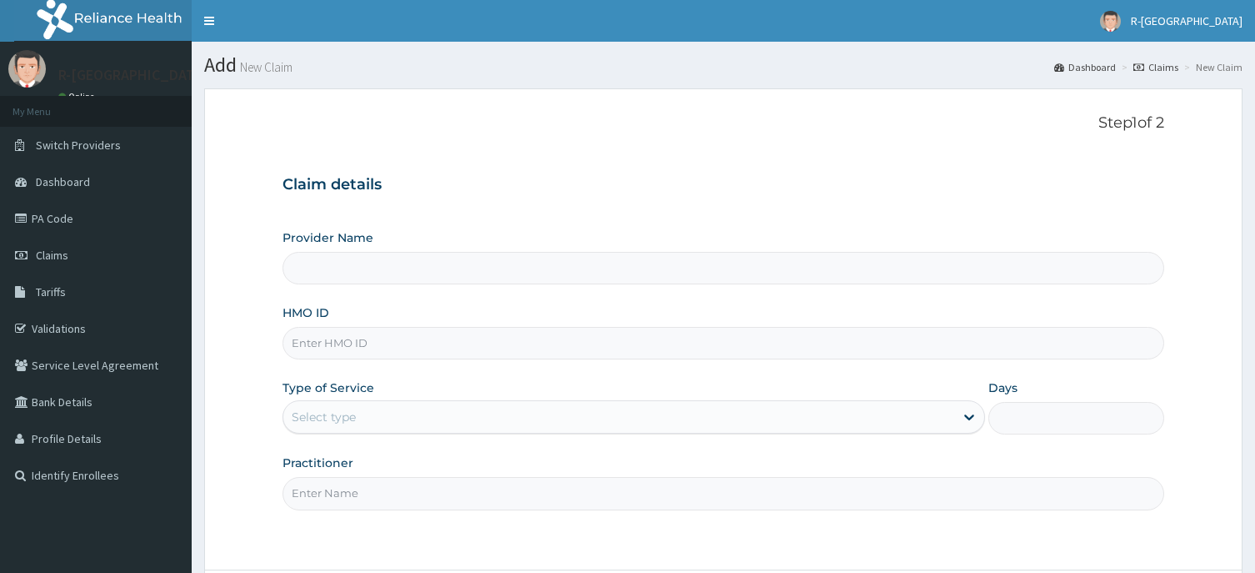
scroll to position [147, 0]
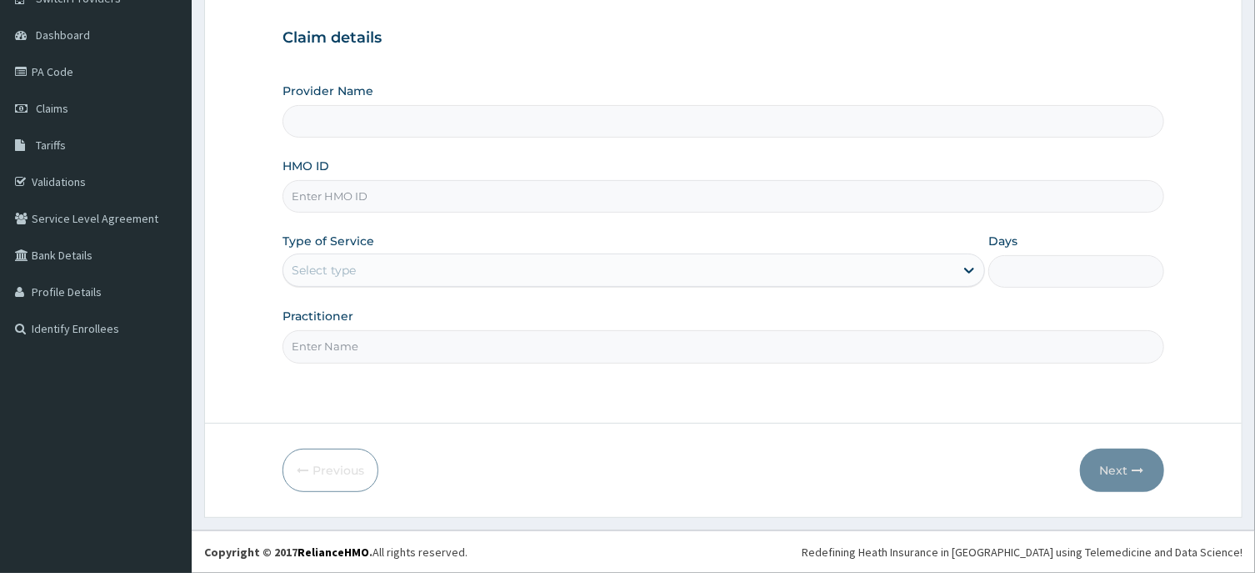
click at [303, 196] on input "HMO ID" at bounding box center [723, 196] width 881 height 33
paste input "CYU/10214/F"
type input "CYU/10214/F"
type input "R-Jolad Hospital Nigeria Limited(kupa)"
type input "CYU/10214/F"
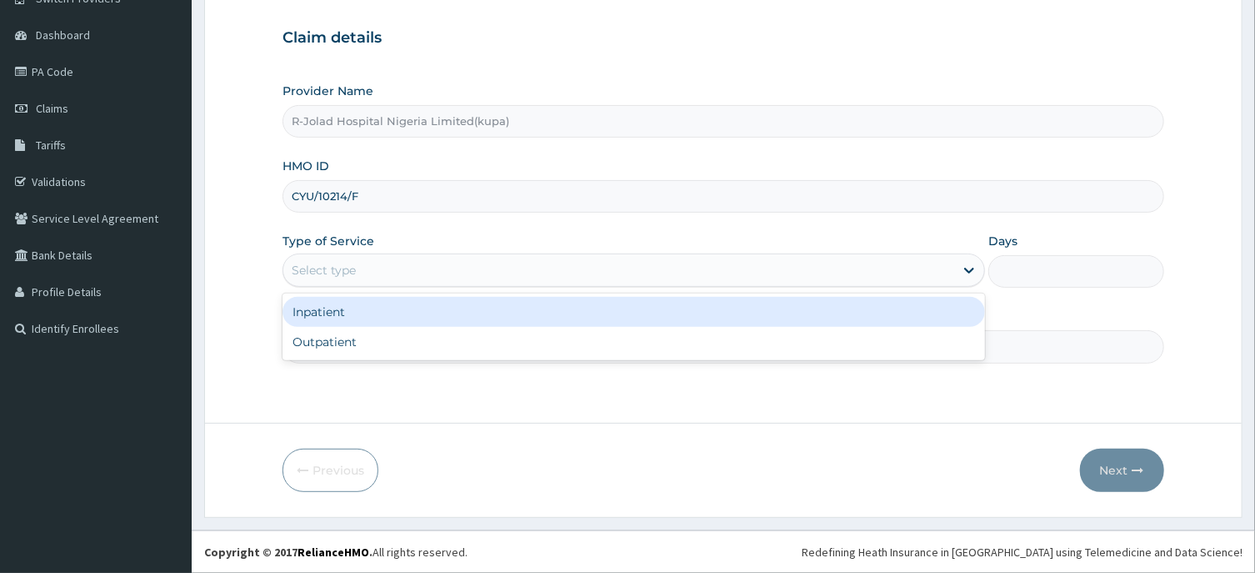
click at [312, 269] on div "Select type" at bounding box center [324, 270] width 64 height 17
click at [314, 319] on div "Inpatient" at bounding box center [634, 312] width 703 height 30
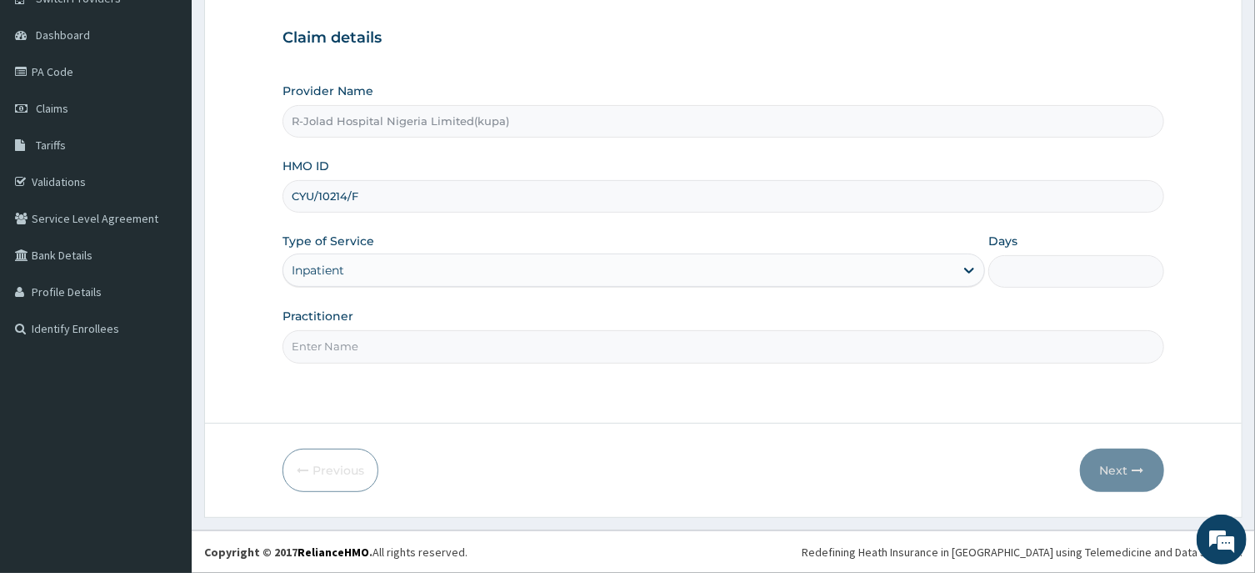
scroll to position [0, 0]
click at [1018, 273] on input "Days" at bounding box center [1077, 271] width 176 height 33
type input "3"
drag, startPoint x: 323, startPoint y: 346, endPoint x: 335, endPoint y: 333, distance: 17.7
click at [324, 344] on input "Practitioner" at bounding box center [723, 346] width 881 height 33
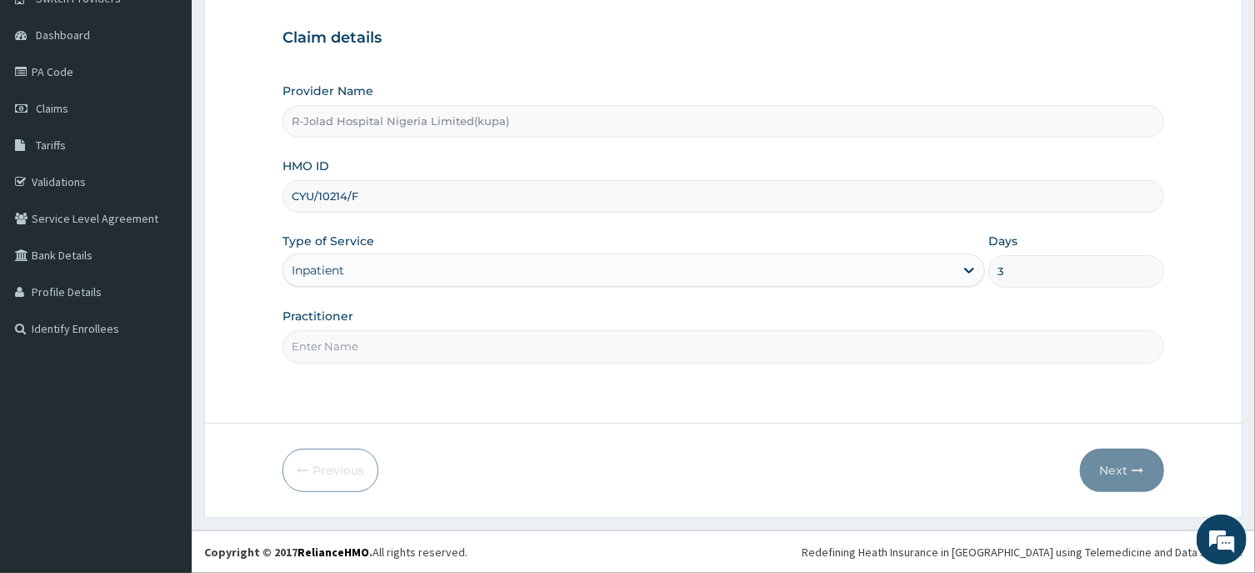
paste input "Amarachi Onwuegbuchulam"
type input "Amarachi Onwuegbuchulam"
click at [1107, 468] on button "Next" at bounding box center [1122, 469] width 84 height 43
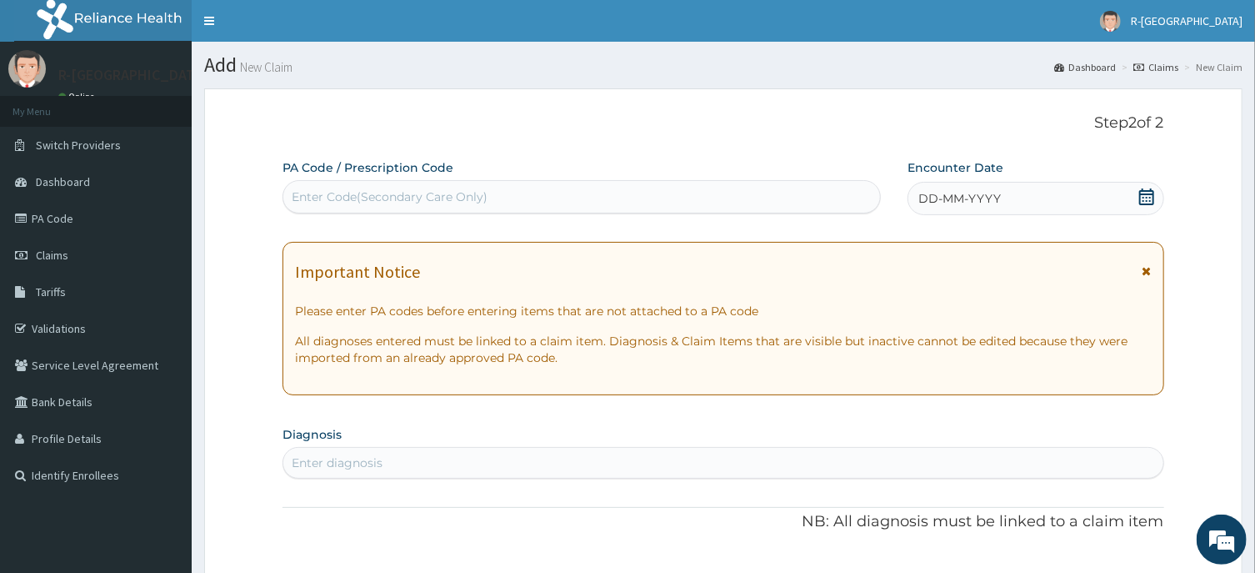
click at [1147, 198] on icon at bounding box center [1146, 196] width 15 height 17
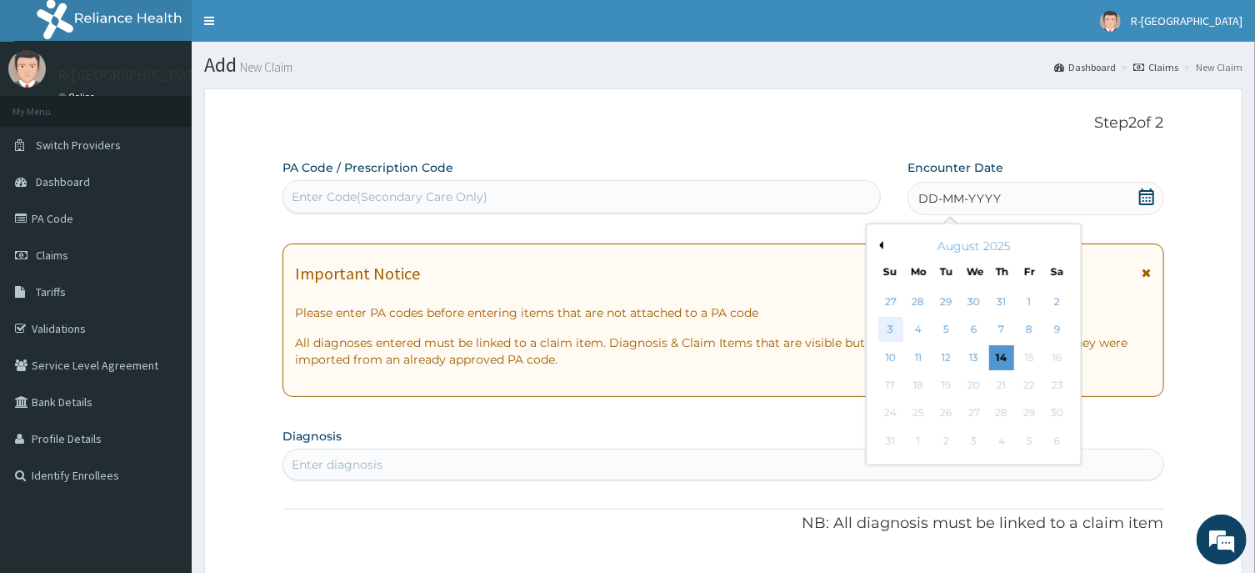
click at [894, 332] on div "3" at bounding box center [891, 330] width 25 height 25
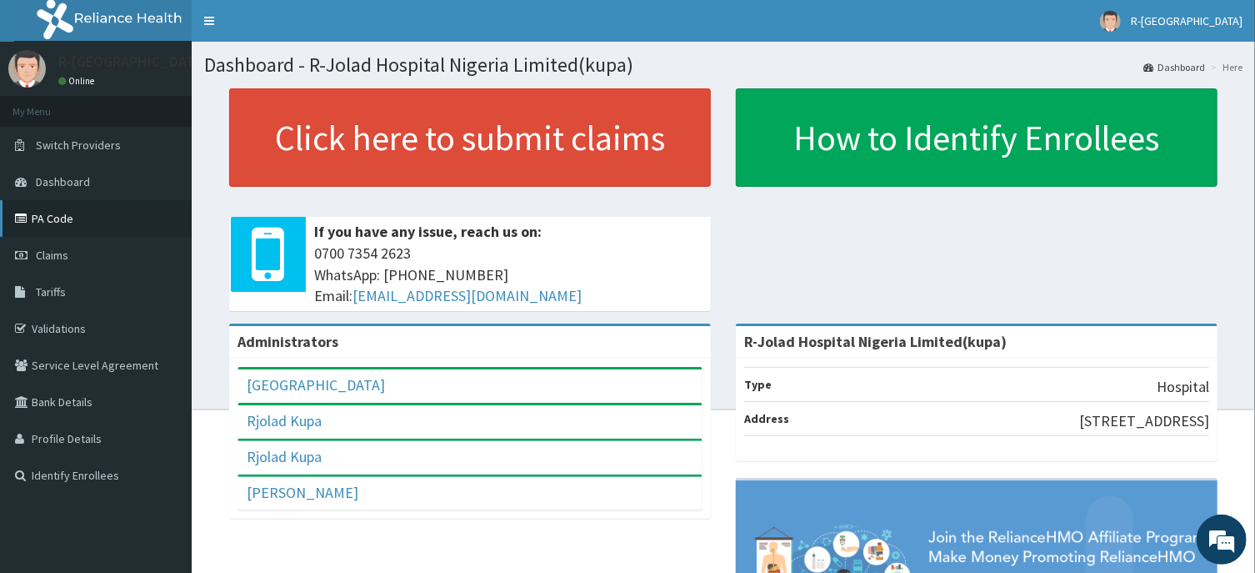
click at [62, 215] on link "PA Code" at bounding box center [96, 218] width 192 height 37
